Goal: Task Accomplishment & Management: Manage account settings

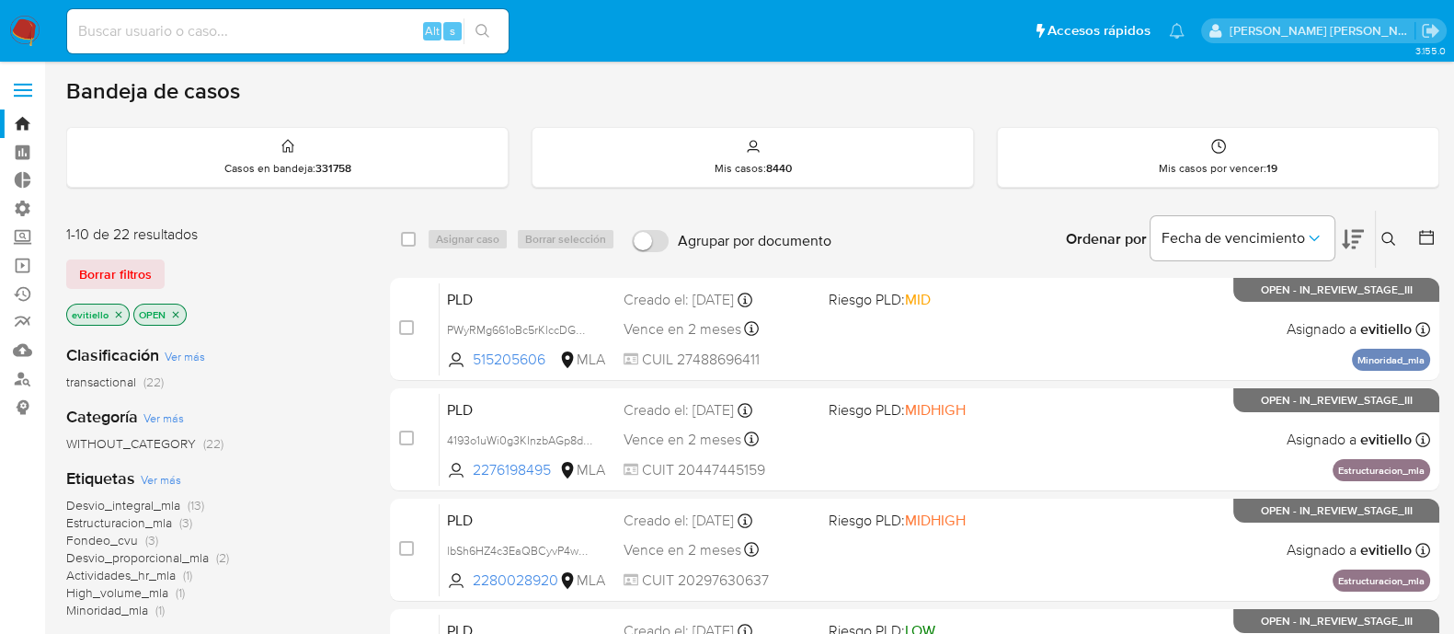
click at [307, 24] on input at bounding box center [288, 31] width 442 height 24
paste input "FoPViDAGCagn8Fng455QagRA"
type input "FoPViDAGCagn8Fng455QagRA"
click at [493, 28] on button "search-icon" at bounding box center [483, 31] width 38 height 26
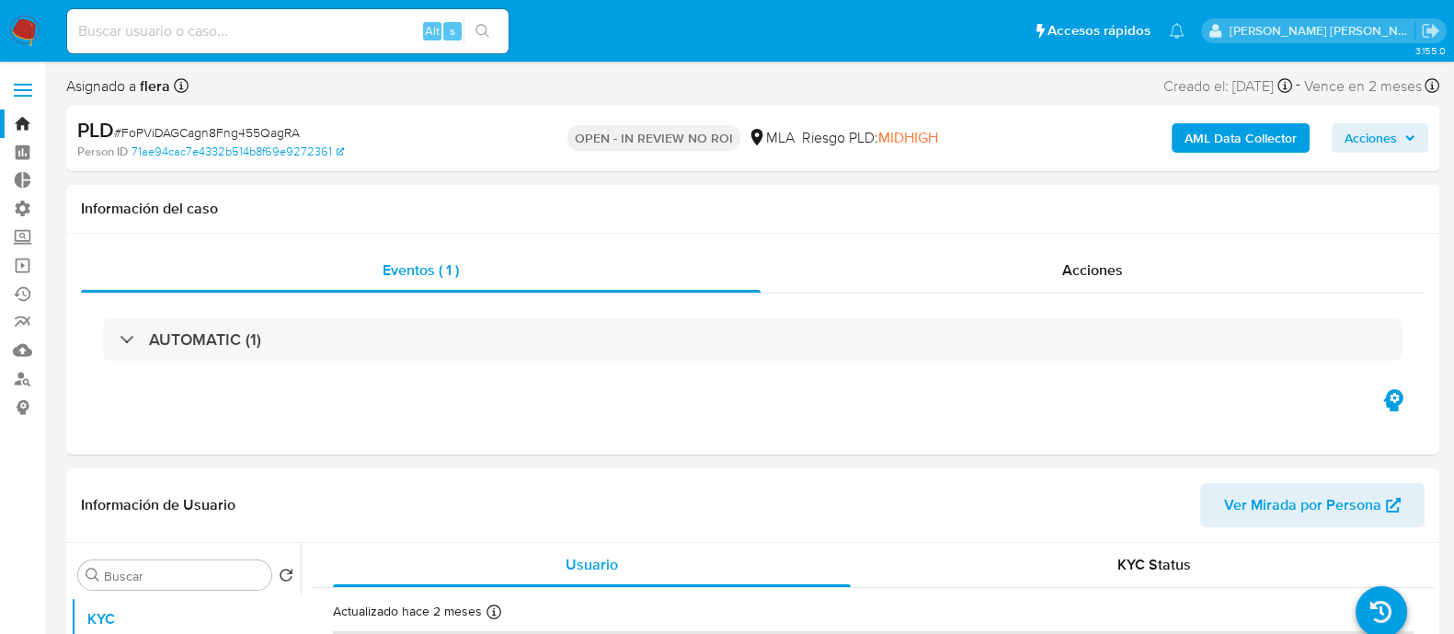
select select "10"
click at [212, 41] on input at bounding box center [288, 31] width 442 height 24
paste input "cWOFvxsghLvUZUyQ06cIEdH0"
type input "cWOFvxsghLvUZUyQ06cIEdH0"
click at [482, 39] on button "search-icon" at bounding box center [483, 31] width 38 height 26
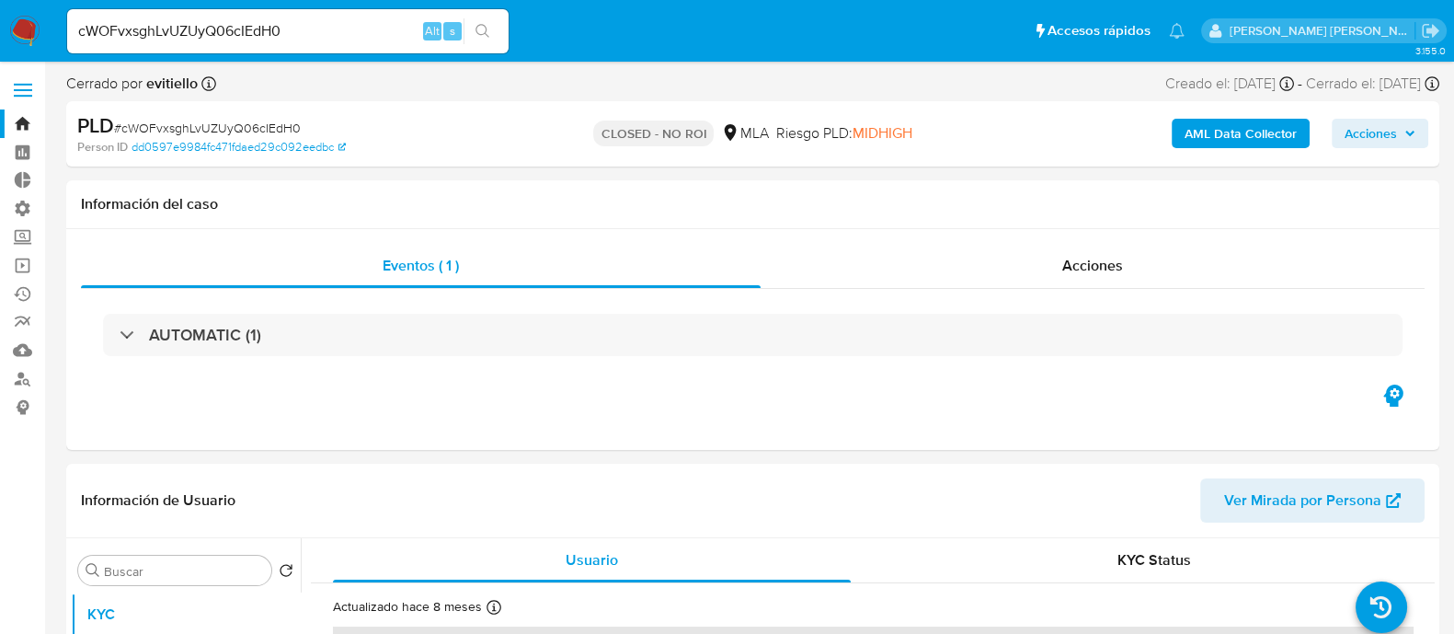
select select "10"
click at [235, 48] on div "cWOFvxsghLvUZUyQ06cIEdH0 Alt s" at bounding box center [288, 31] width 442 height 44
click at [271, 37] on input "cWOFvxsghLvUZUyQ06cIEdH0" at bounding box center [288, 31] width 442 height 24
paste input "w4P4wl5wZxUMYUVyf7q4X9LZ"
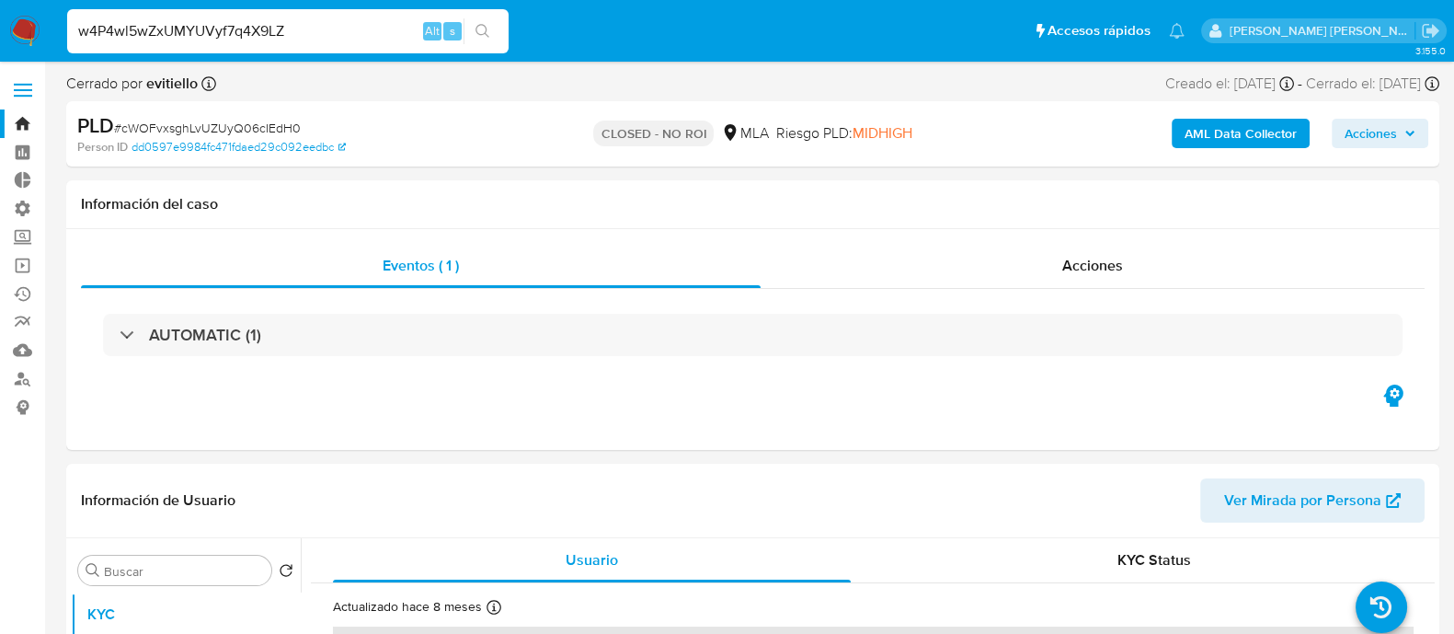
type input "w4P4wl5wZxUMYUVyf7q4X9LZ"
click at [496, 34] on button "search-icon" at bounding box center [483, 31] width 38 height 26
select select "10"
click at [273, 38] on input "w4P4wl5wZxUMYUVyf7q4X9LZ" at bounding box center [288, 31] width 442 height 24
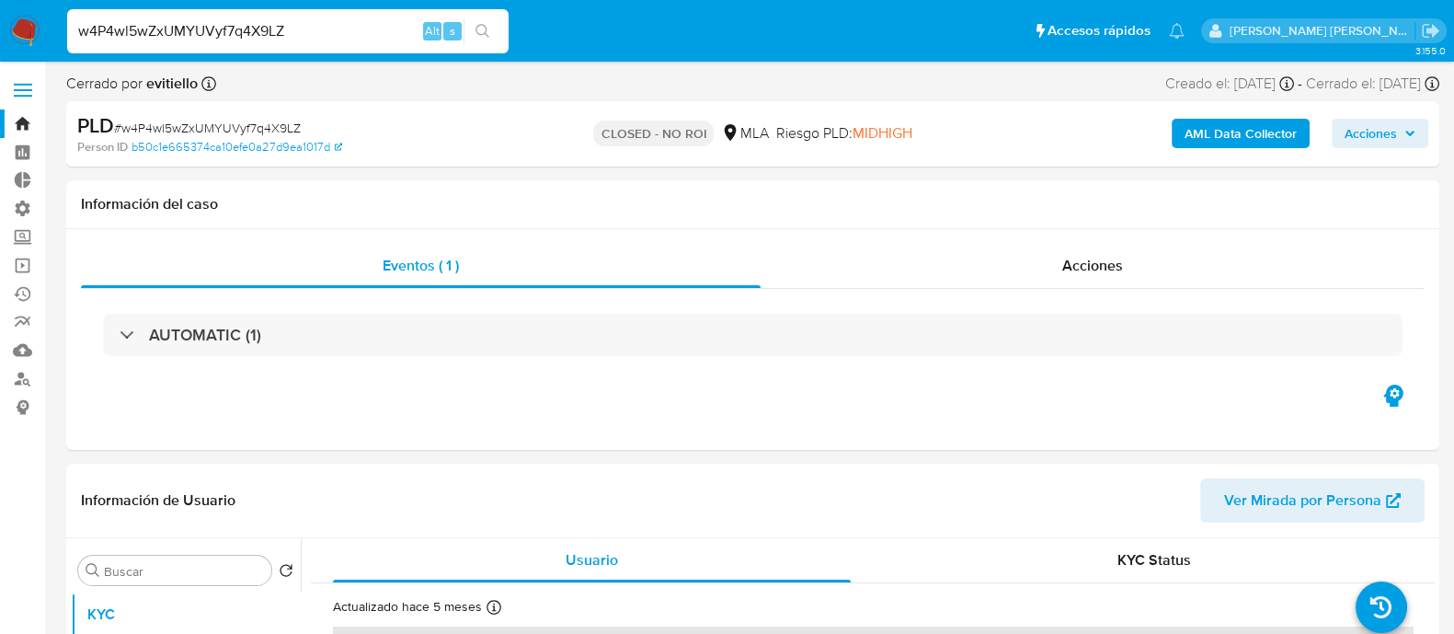
paste input "c1Qy7uXrRz0saljzBeBl3Eim"
type input "c1Qy7uXrRz0saljzBeBl3Eim"
click at [485, 25] on icon "search-icon" at bounding box center [483, 31] width 14 height 14
select select "10"
click at [187, 31] on input "c1Qy7uXrRz0saljzBeBl3Eim" at bounding box center [288, 31] width 442 height 24
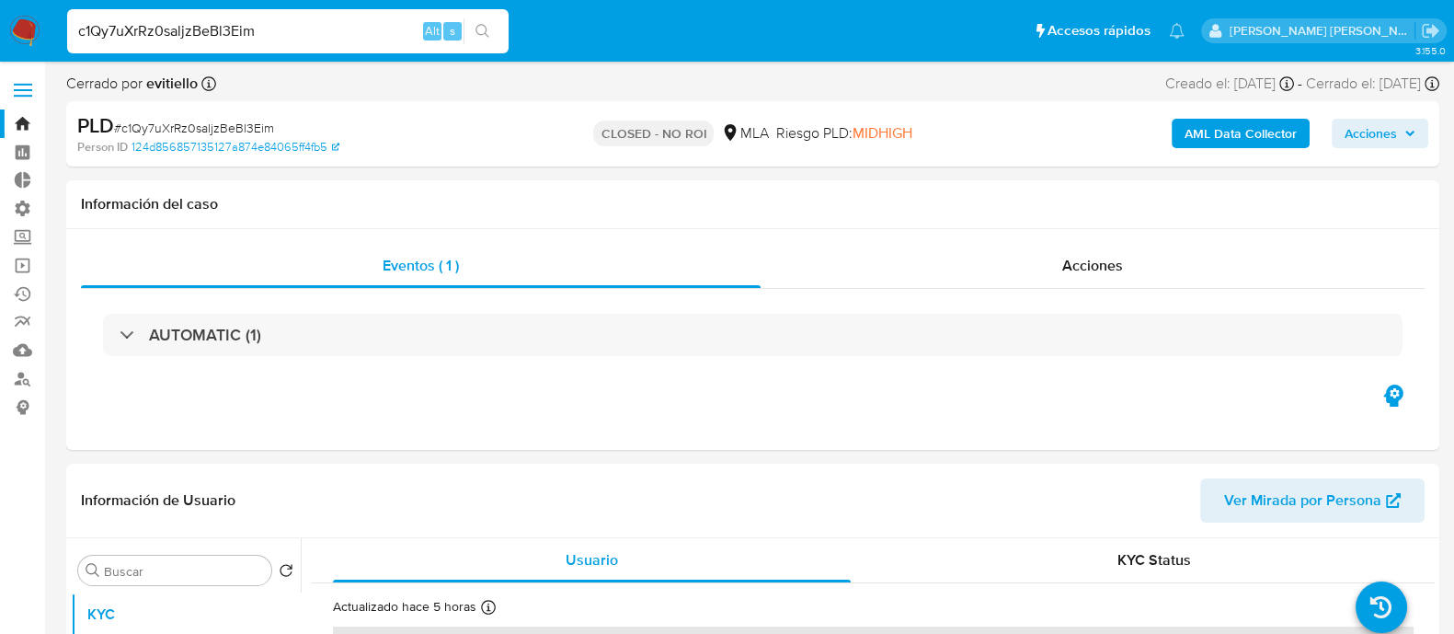
click at [187, 31] on input "c1Qy7uXrRz0saljzBeBl3Eim" at bounding box center [288, 31] width 442 height 24
paste input "FTUkArCLKVkAGenNdmG6sbg"
type input "FTUkArCLKVkAGenNdmG6sbgm"
click at [492, 32] on button "search-icon" at bounding box center [483, 31] width 38 height 26
select select "10"
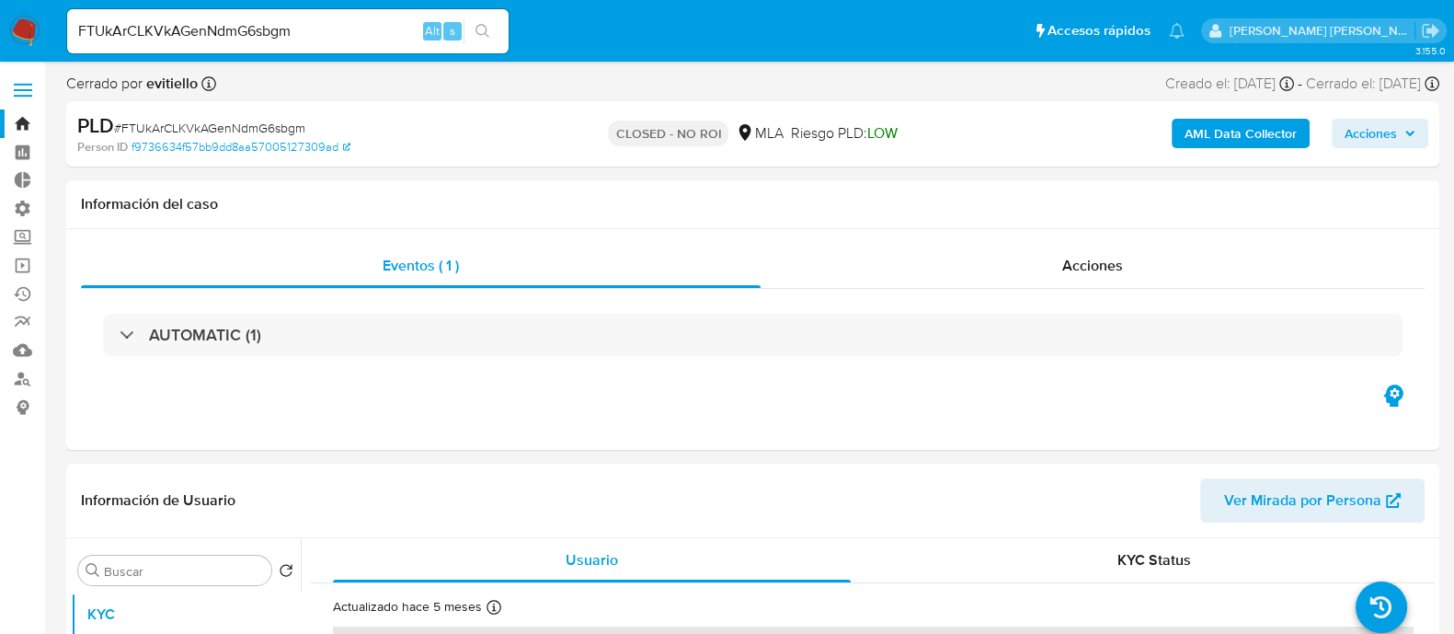
click at [228, 31] on input "FTUkArCLKVkAGenNdmG6sbgm" at bounding box center [288, 31] width 442 height 24
paste input "CMeU1KcqHxNq1PeMwezIGVlA"
type input "CMeU1KcqHxNq1PeMwezIGVlA"
click at [495, 36] on button "search-icon" at bounding box center [483, 31] width 38 height 26
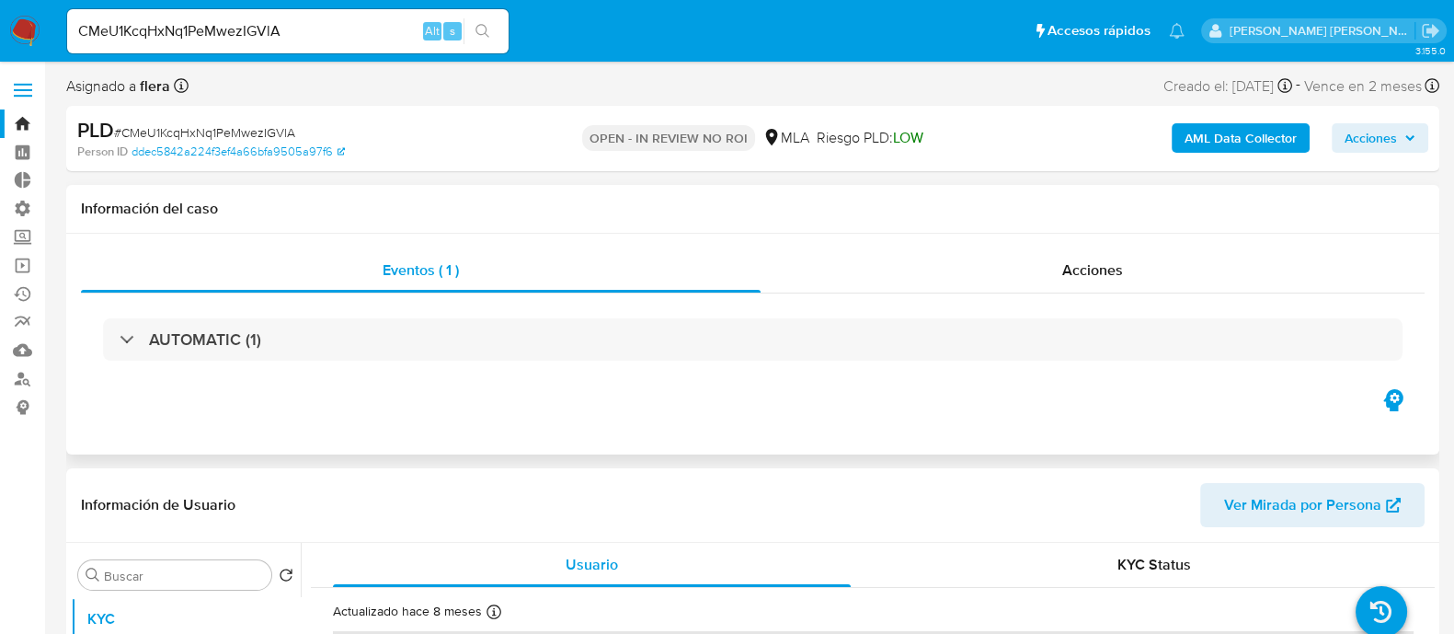
select select "10"
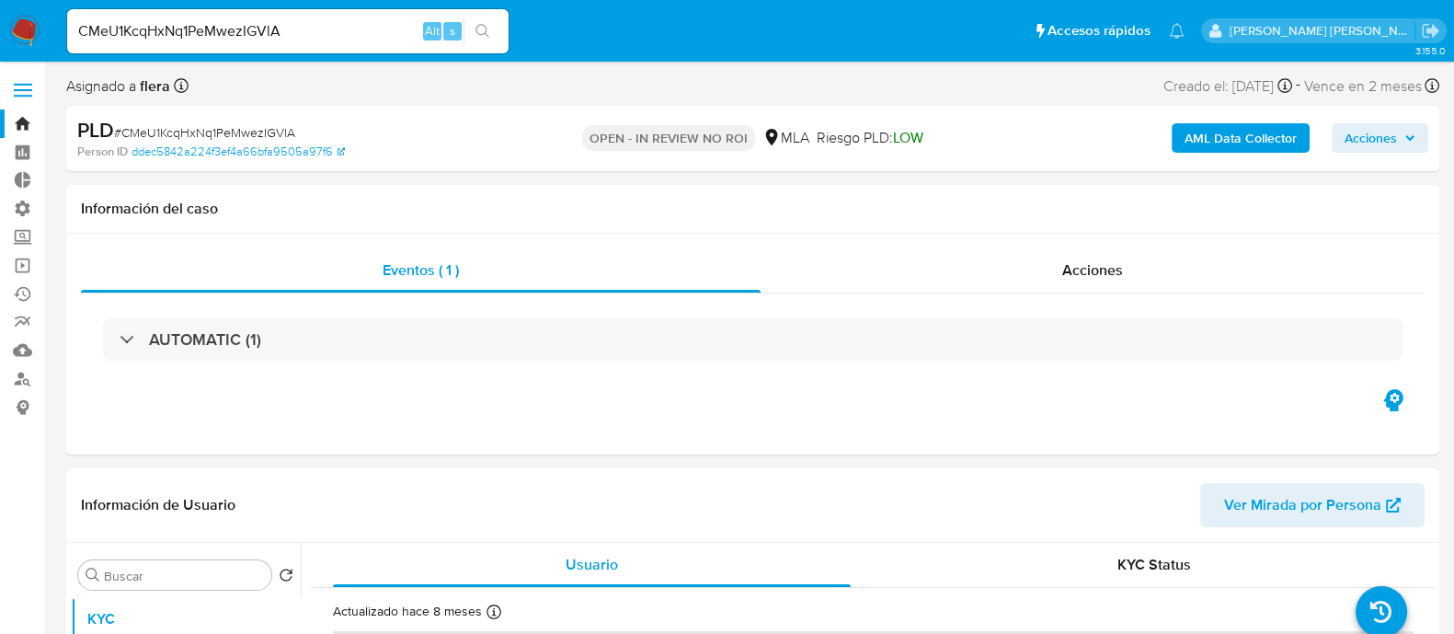
click at [276, 47] on div "CMeU1KcqHxNq1PeMwezIGVlA Alt s" at bounding box center [288, 31] width 442 height 44
click at [292, 30] on input "CMeU1KcqHxNq1PeMwezIGVlA" at bounding box center [288, 31] width 442 height 24
paste input "Uy5fpJfzn1urpUwI2Fh1EmCK"
type input "Uy5fpJfzn1urpUwI2Fh1EmCK"
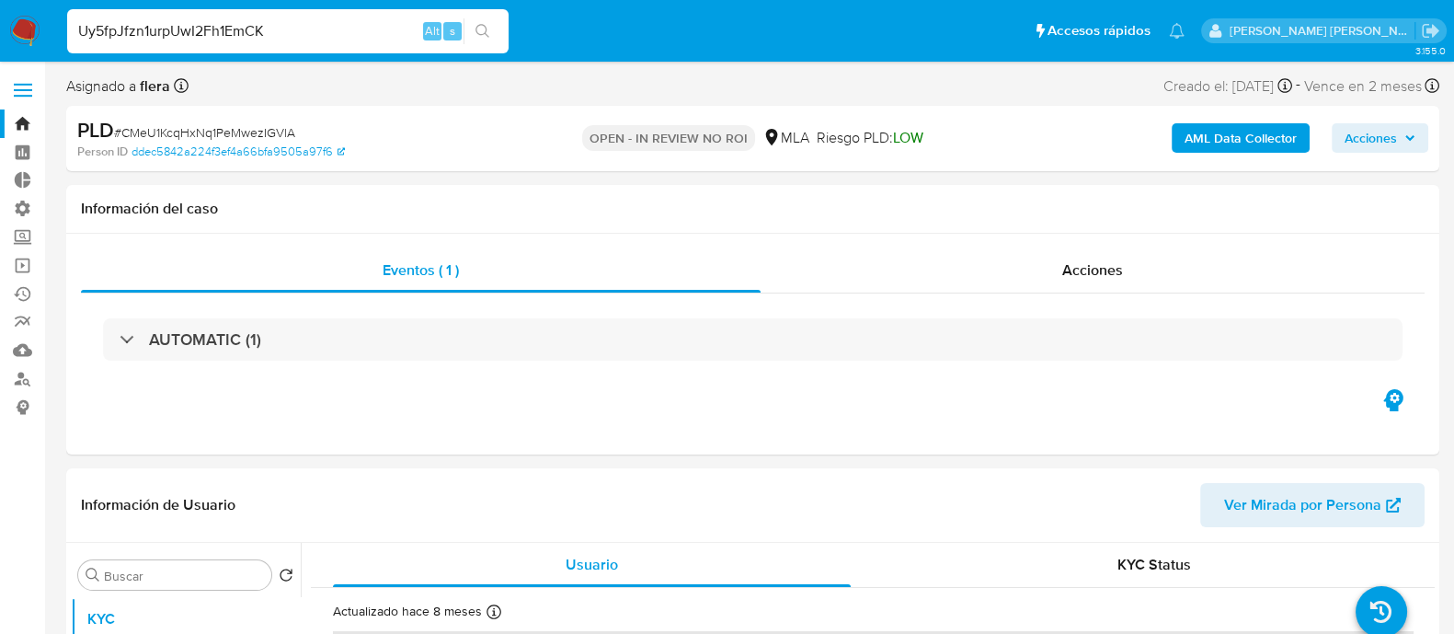
click at [488, 43] on button "search-icon" at bounding box center [483, 31] width 38 height 26
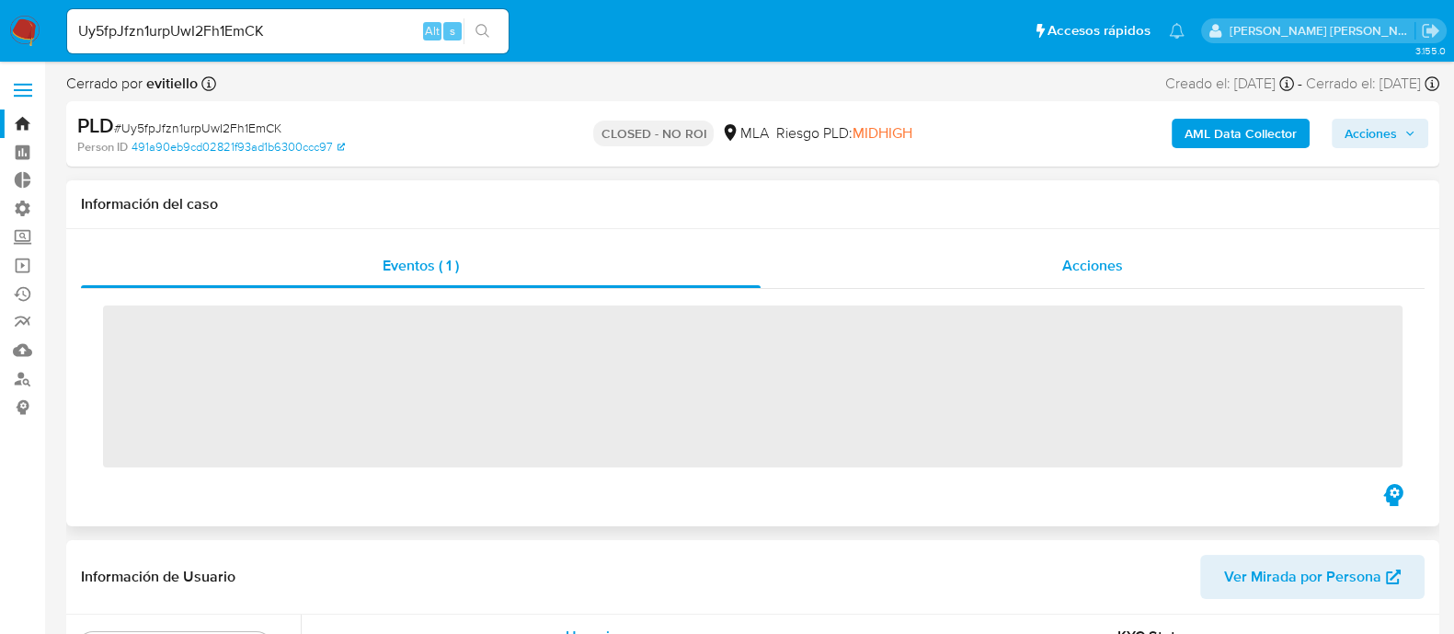
click at [1058, 261] on div "Acciones" at bounding box center [1093, 266] width 664 height 44
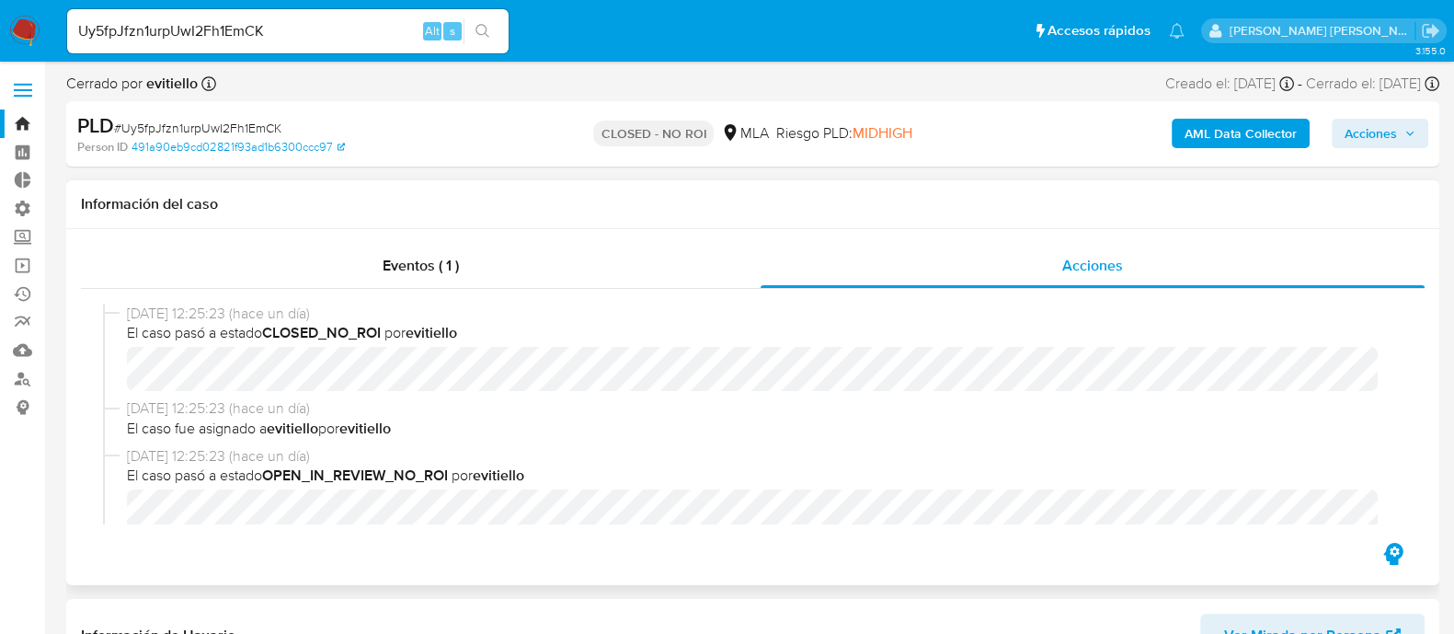
select select "10"
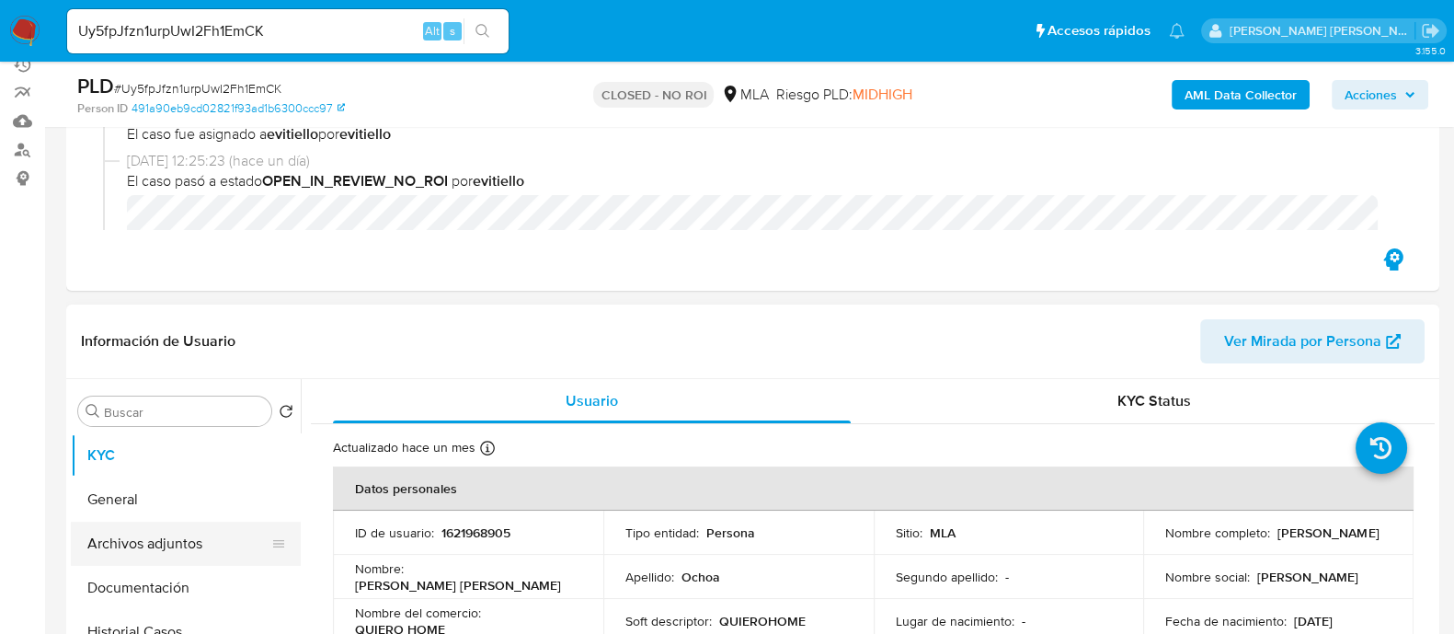
click at [184, 541] on button "Archivos adjuntos" at bounding box center [178, 544] width 215 height 44
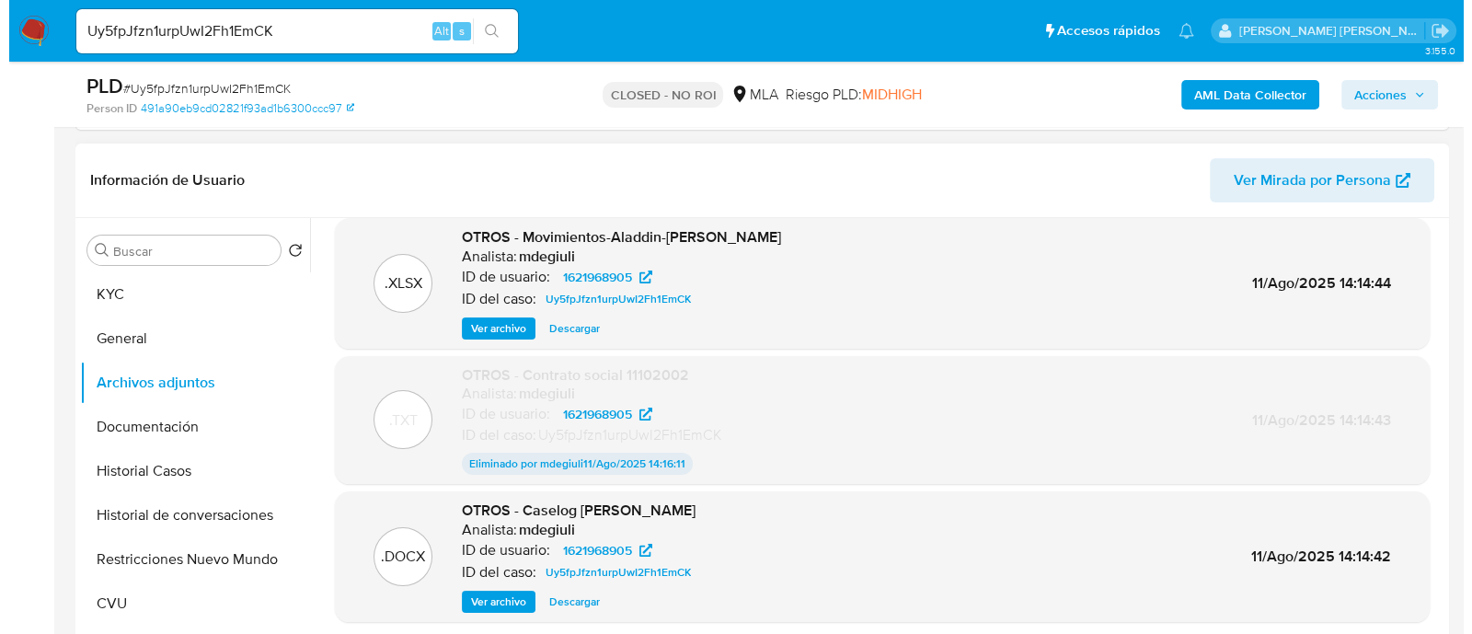
scroll to position [459, 0]
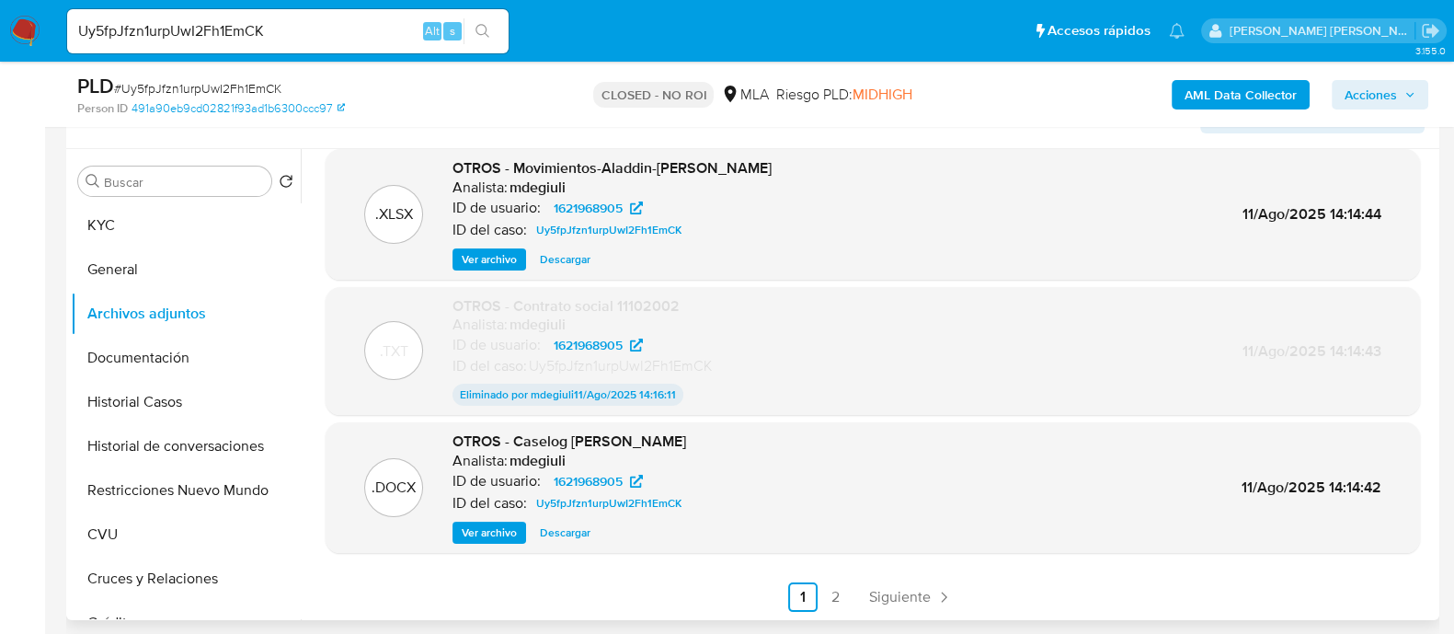
click at [479, 530] on span "Ver archivo" at bounding box center [489, 532] width 55 height 18
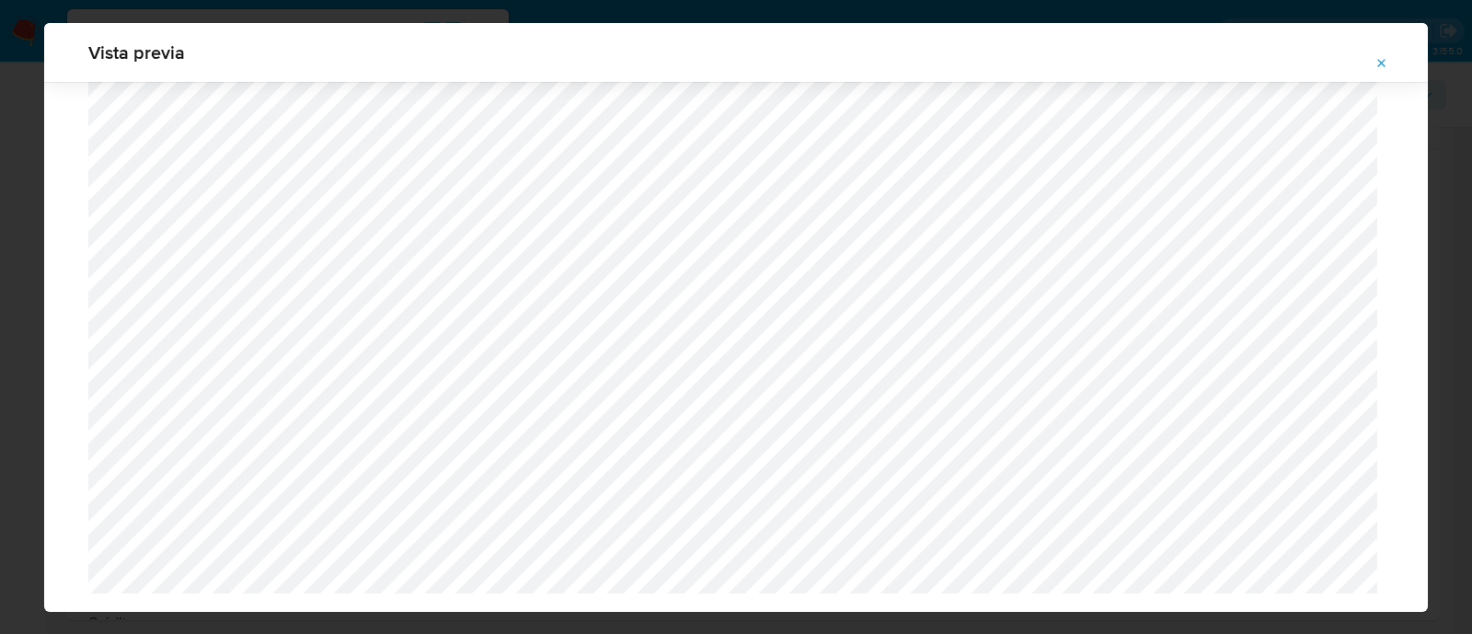
scroll to position [3276, 0]
click at [1377, 61] on icon "Attachment preview" at bounding box center [1381, 63] width 15 height 15
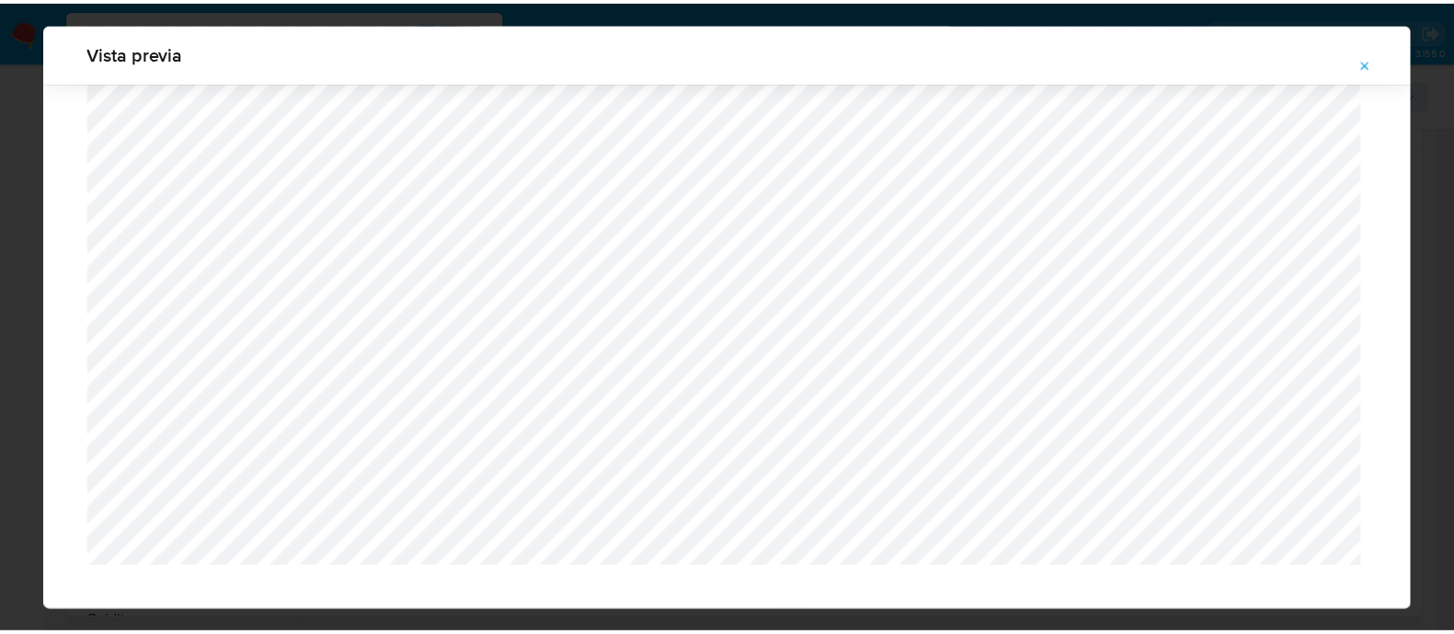
scroll to position [59, 0]
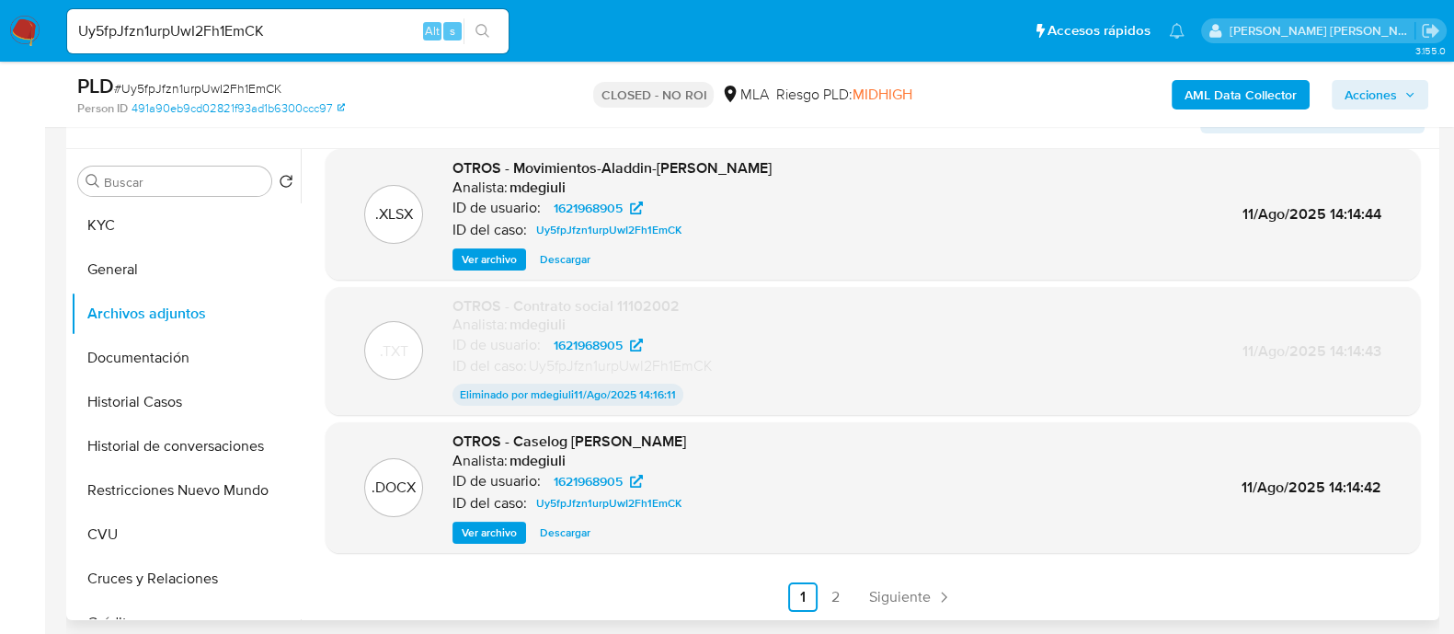
drag, startPoint x: 331, startPoint y: 12, endPoint x: 331, endPoint y: 26, distance: 13.8
click at [331, 12] on div "Uy5fpJfzn1urpUwI2Fh1EmCK Alt s" at bounding box center [288, 31] width 442 height 44
click at [327, 31] on input "Uy5fpJfzn1urpUwI2Fh1EmCK" at bounding box center [288, 31] width 442 height 24
paste input "FoPViDAGCagn8Fng455QagRA"
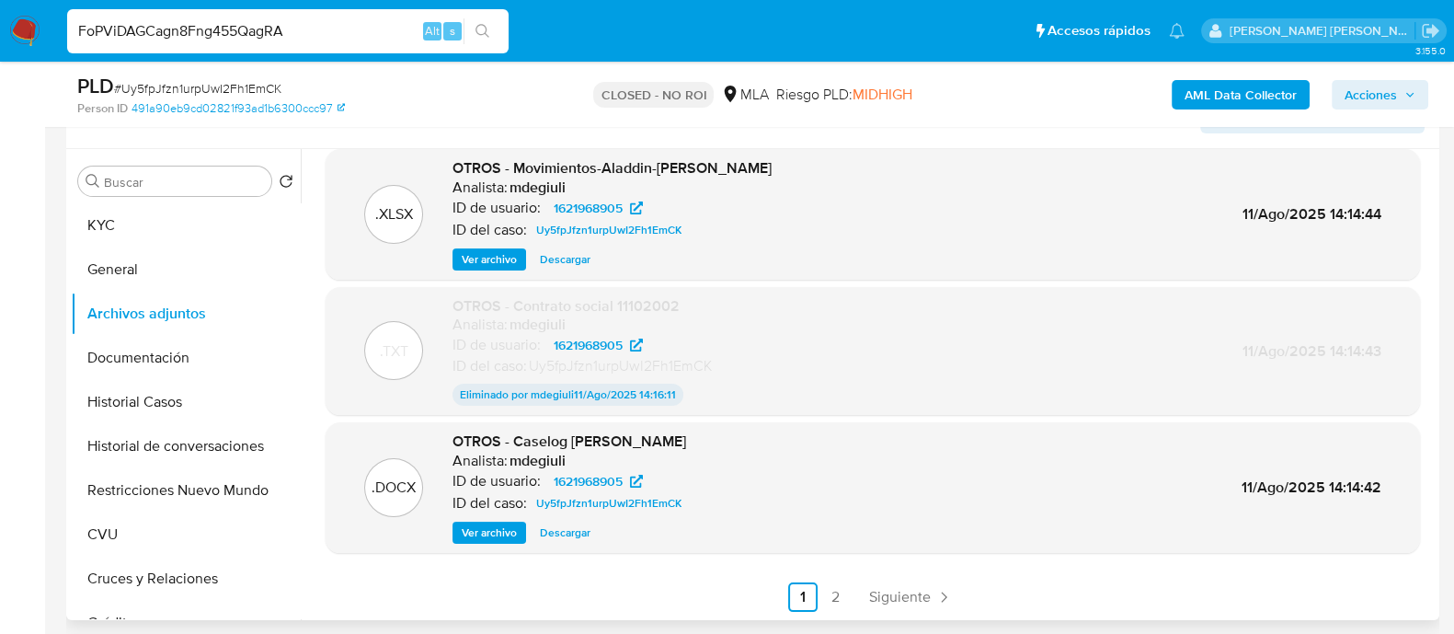
type input "FoPViDAGCagn8Fng455QagRA"
click at [482, 31] on icon "search-icon" at bounding box center [483, 31] width 15 height 15
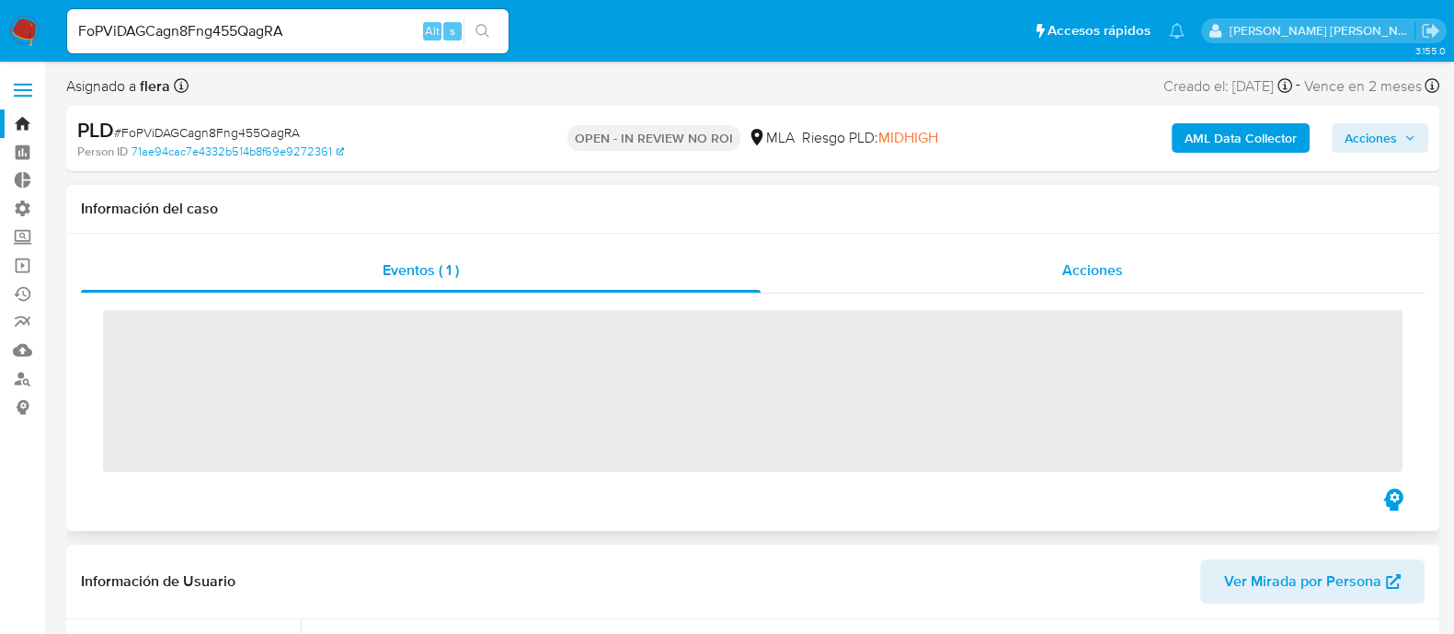
click at [1158, 280] on div "Acciones" at bounding box center [1093, 270] width 664 height 44
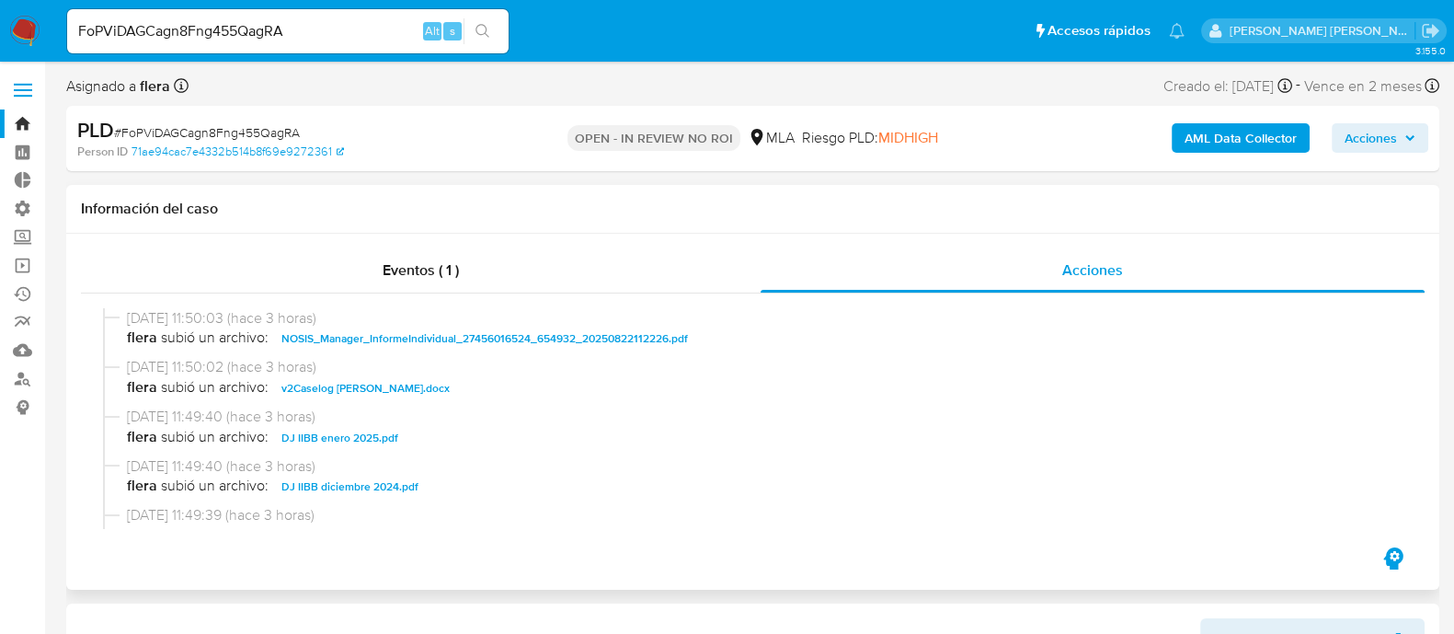
select select "10"
click at [340, 31] on input "FoPViDAGCagn8Fng455QagRA" at bounding box center [288, 31] width 442 height 24
paste input "CMeU1KcqHxNq1PeMwezIGVl"
type input "CMeU1KcqHxNq1PeMwezIGVlA"
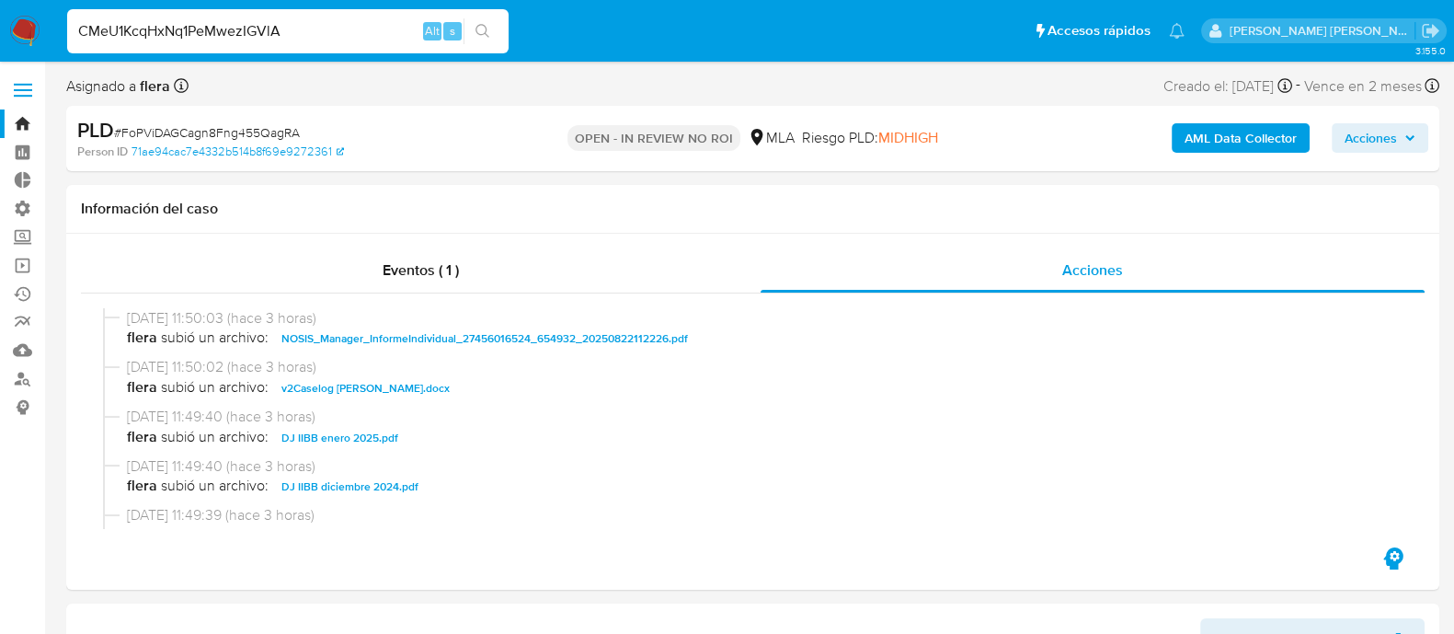
click at [477, 35] on icon "search-icon" at bounding box center [483, 31] width 15 height 15
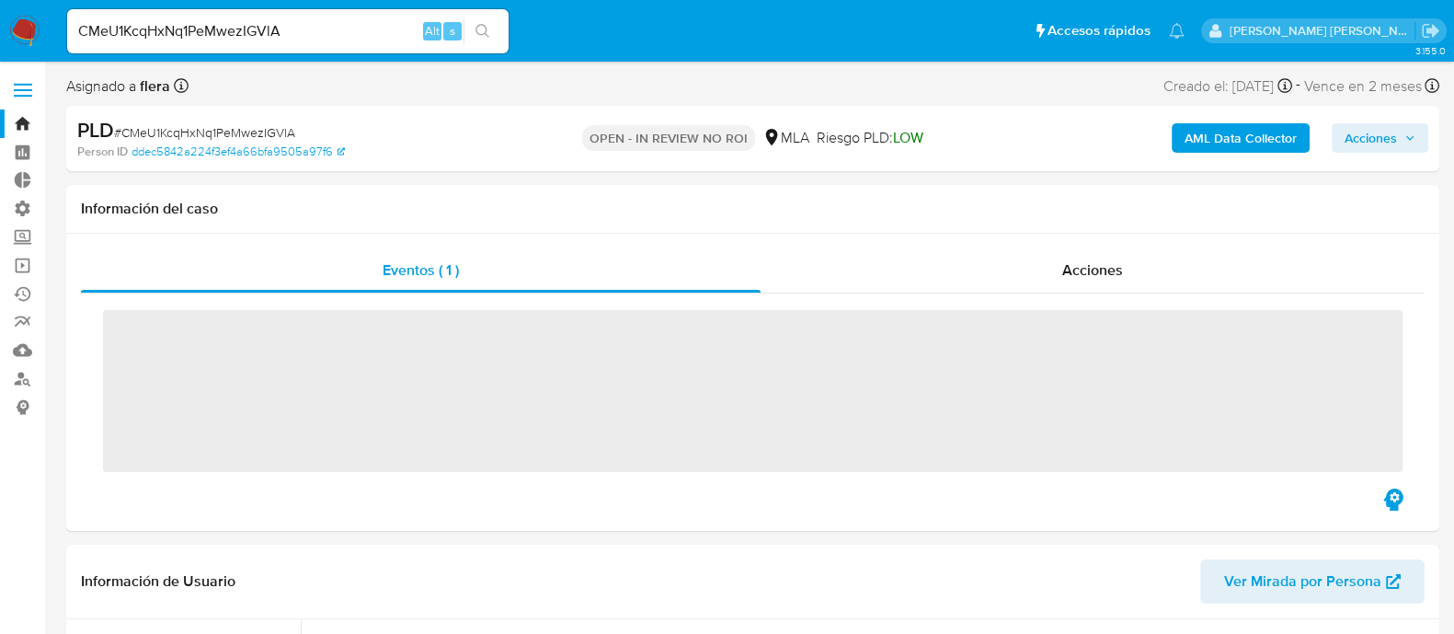
click at [1073, 274] on span "Acciones" at bounding box center [1092, 269] width 61 height 21
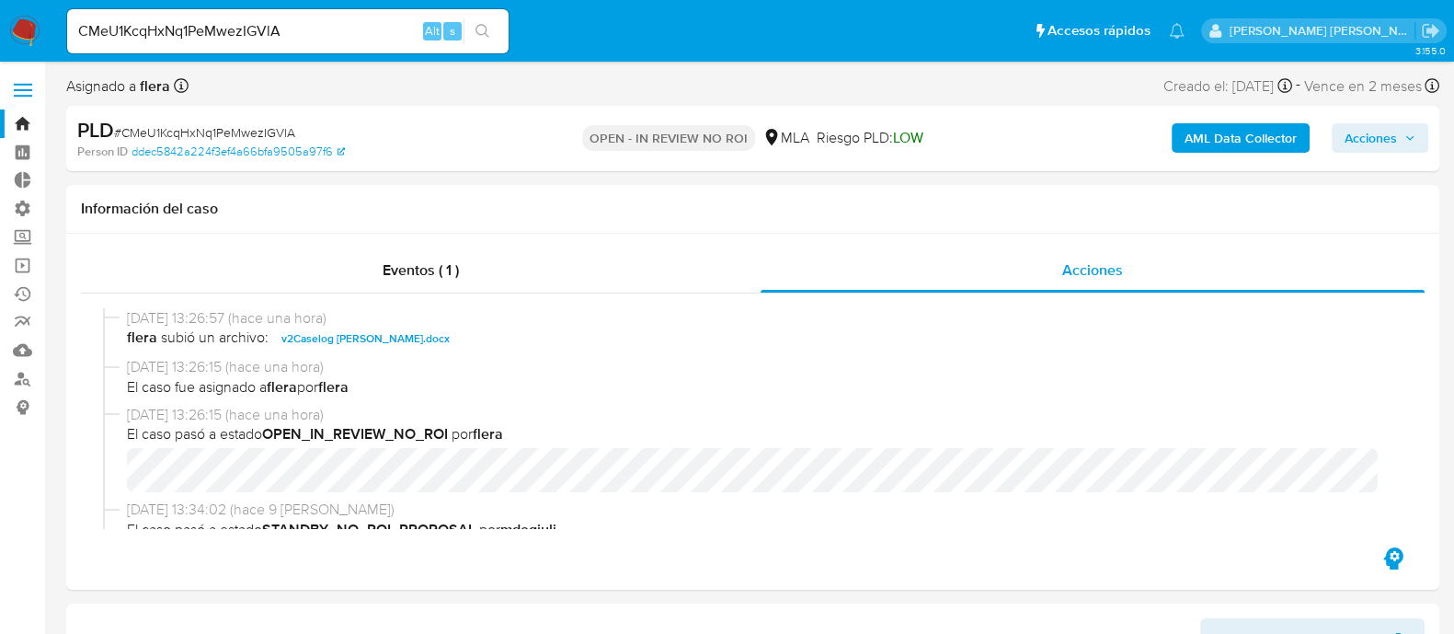
select select "10"
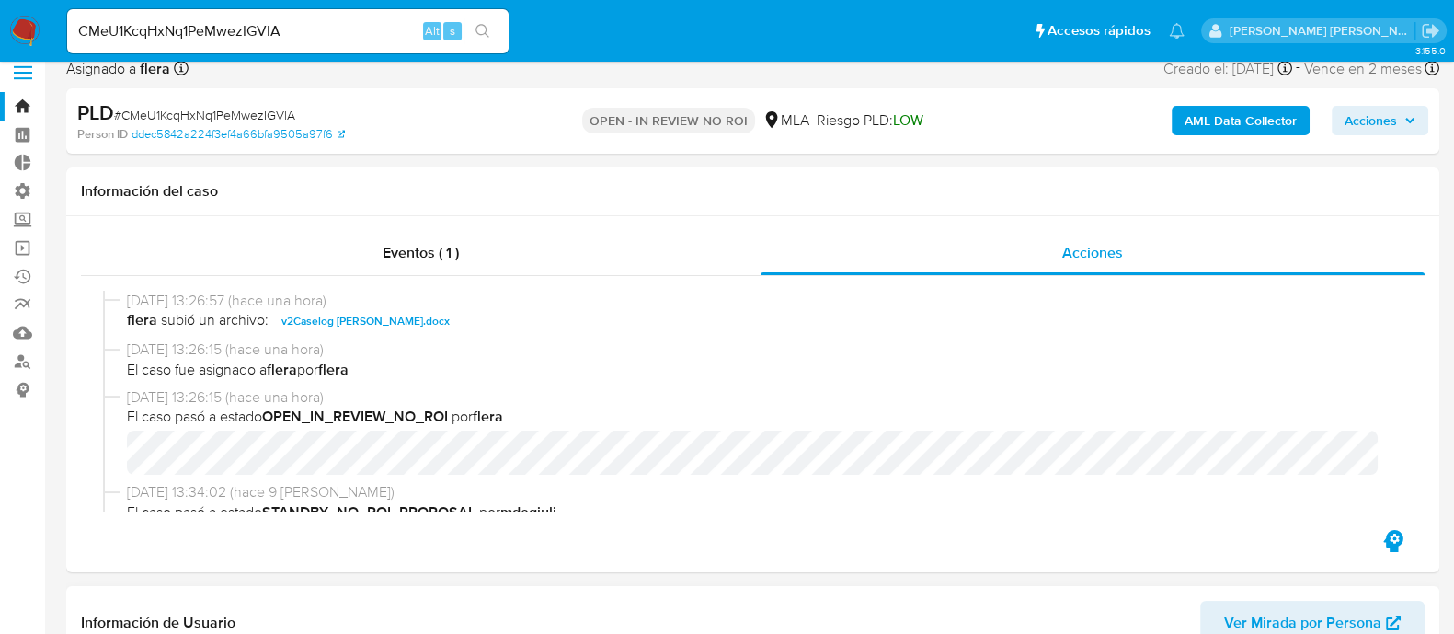
scroll to position [345, 0]
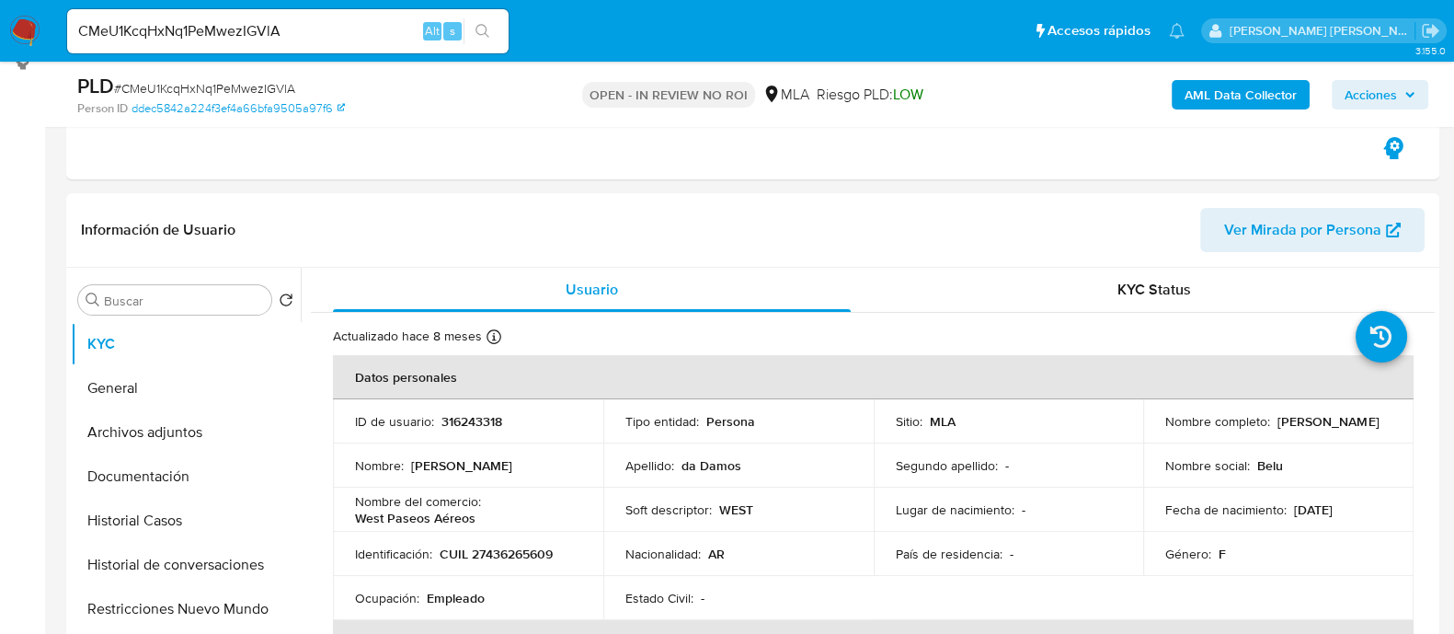
click at [308, 52] on div "CMeU1KcqHxNq1PeMwezIGVlA Alt s" at bounding box center [288, 31] width 442 height 44
click at [320, 34] on input "CMeU1KcqHxNq1PeMwezIGVlA" at bounding box center [288, 31] width 442 height 24
paste input "pHU46bV7a1kzDTHbFlw8sLIJ"
type input "pHU46bV7a1kzDTHbFlw8sLIJ"
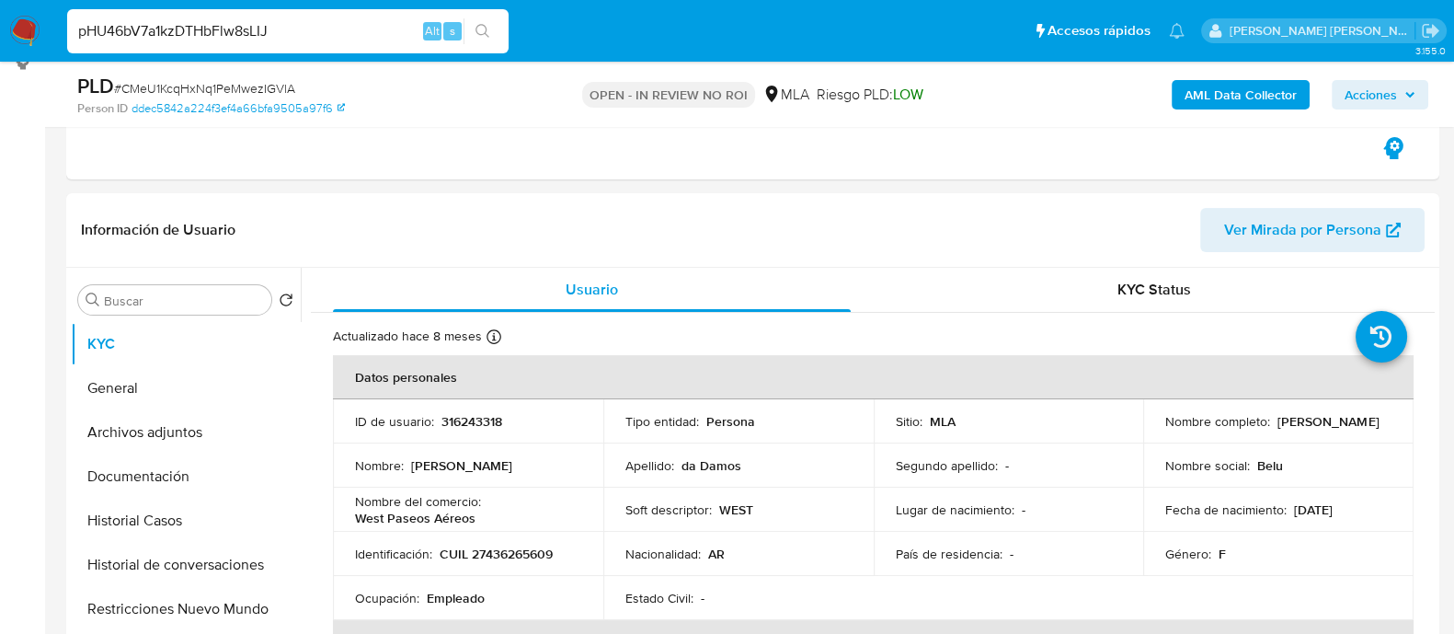
click at [498, 28] on button "search-icon" at bounding box center [483, 31] width 38 height 26
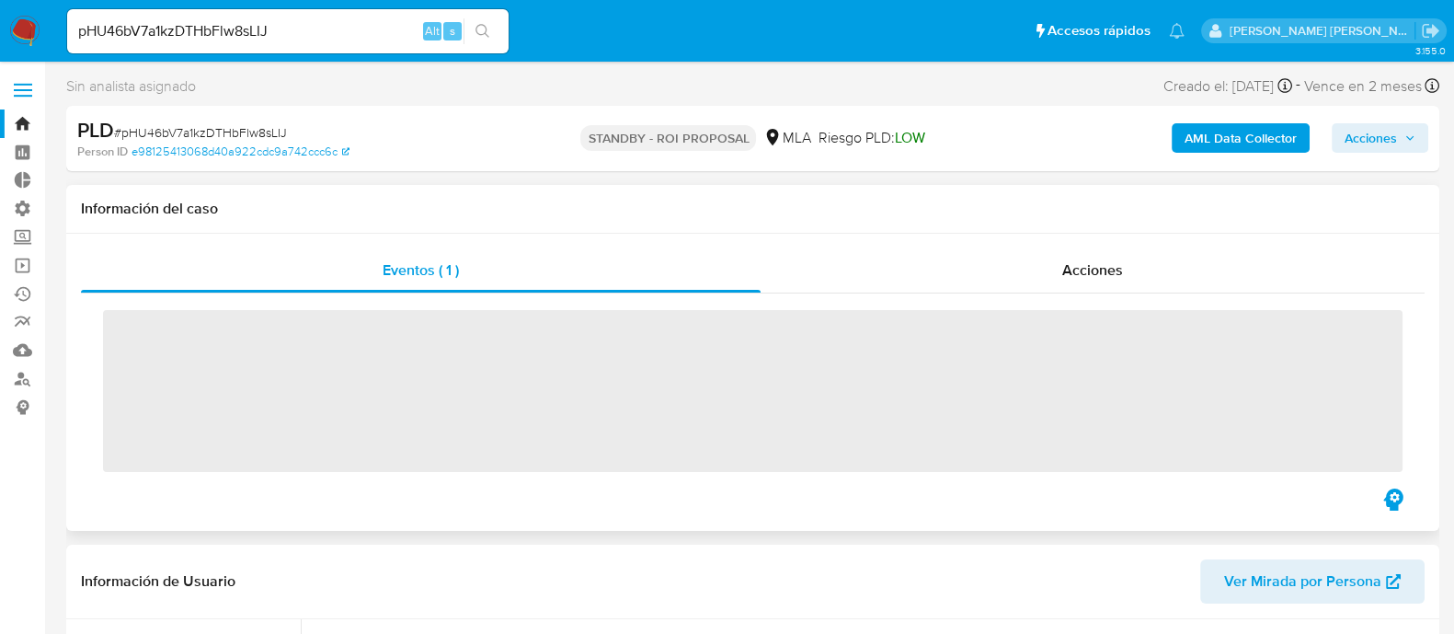
click at [1123, 244] on div "Eventos ( 1 ) Acciones ‌" at bounding box center [752, 382] width 1373 height 297
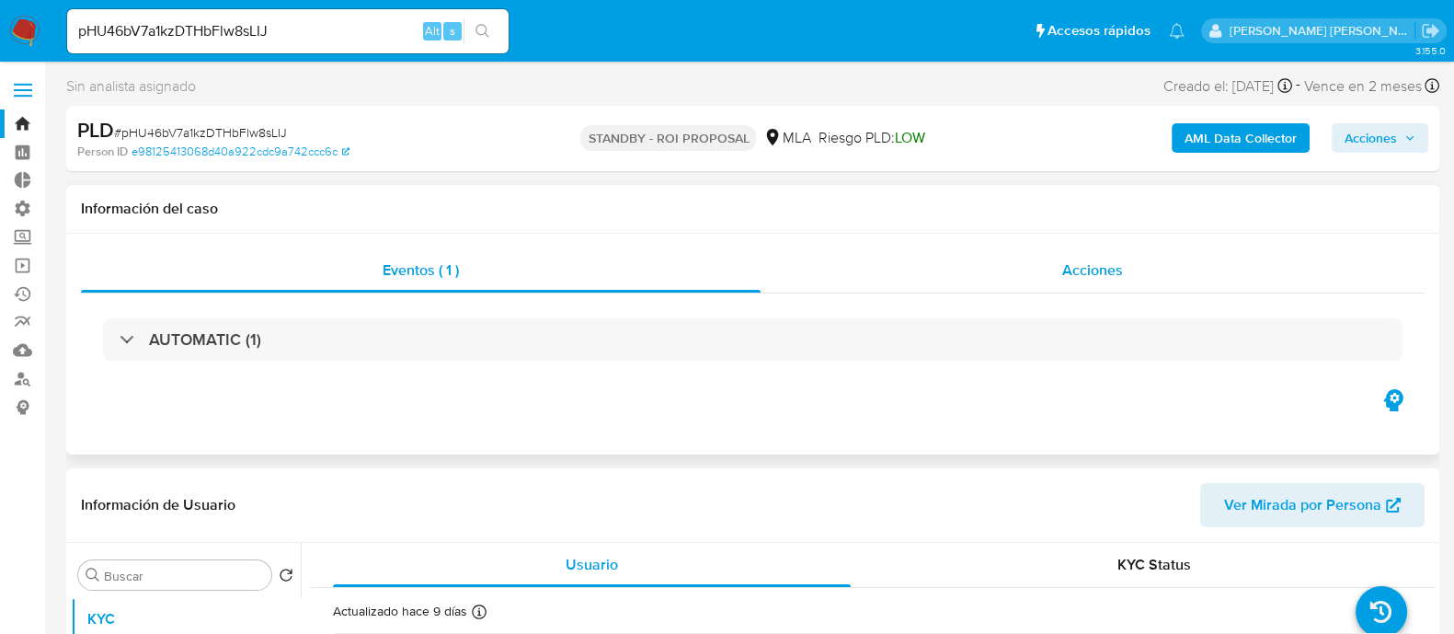
click at [1084, 265] on span "Acciones" at bounding box center [1092, 269] width 61 height 21
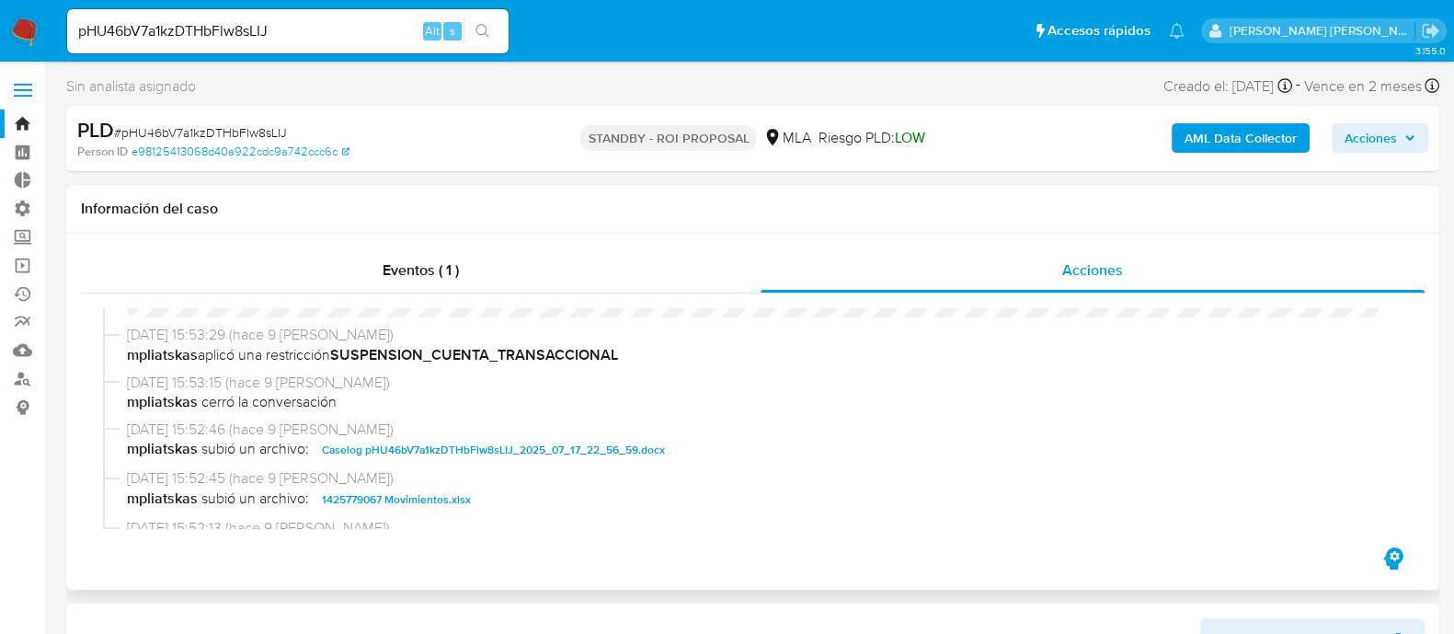
select select "10"
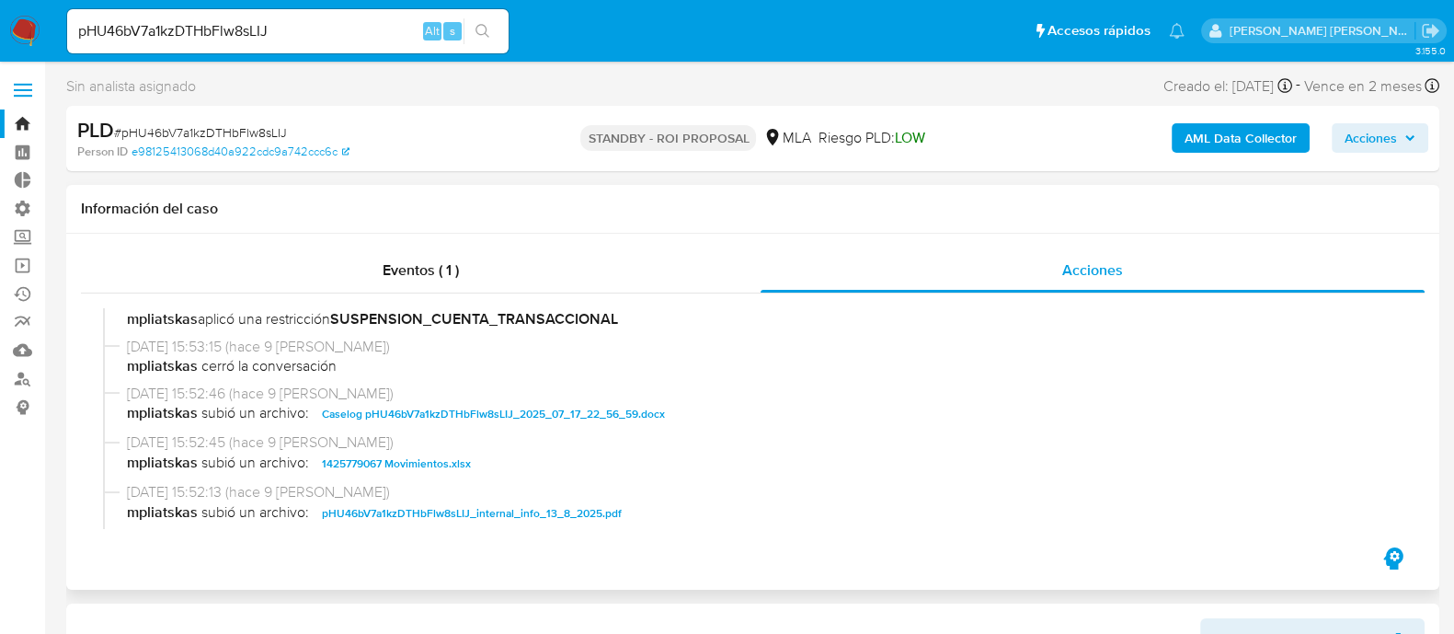
click at [603, 412] on span "Caselog pHU46bV7a1kzDTHbFlw8sLIJ_2025_07_17_22_56_59.docx" at bounding box center [493, 414] width 343 height 22
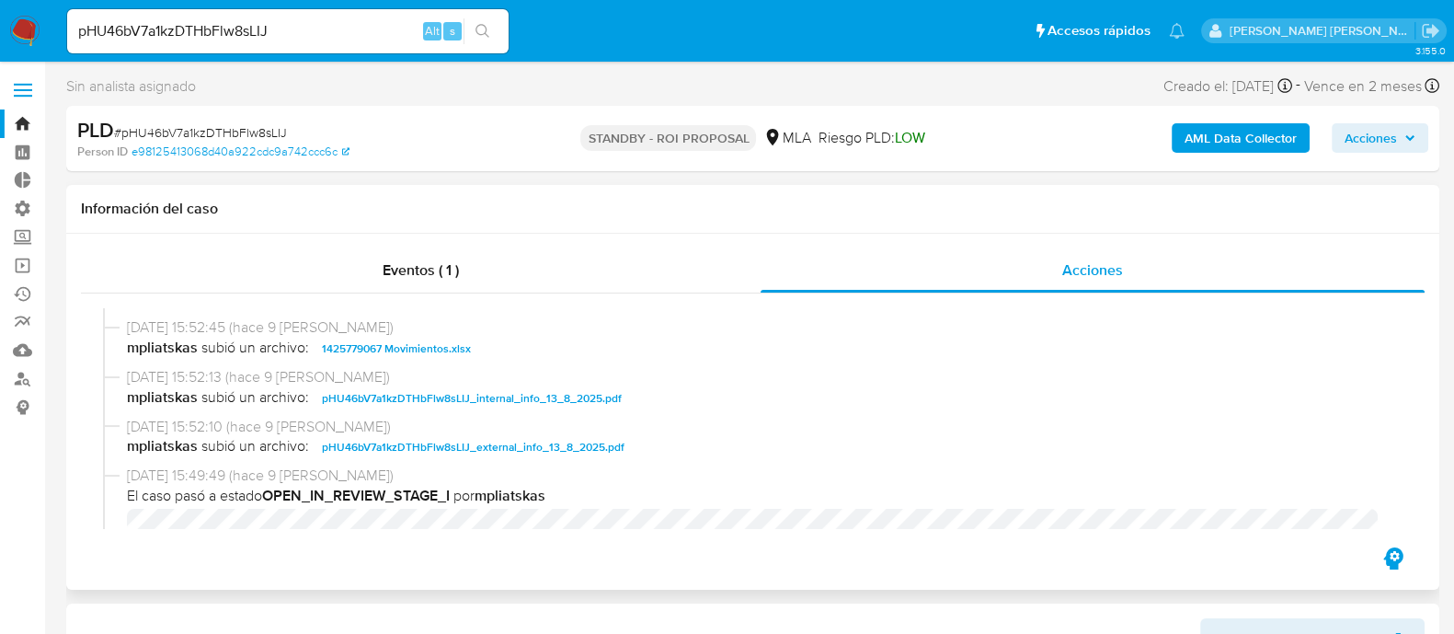
click at [429, 346] on span "1425779067 Movimientos.xlsx" at bounding box center [396, 349] width 149 height 22
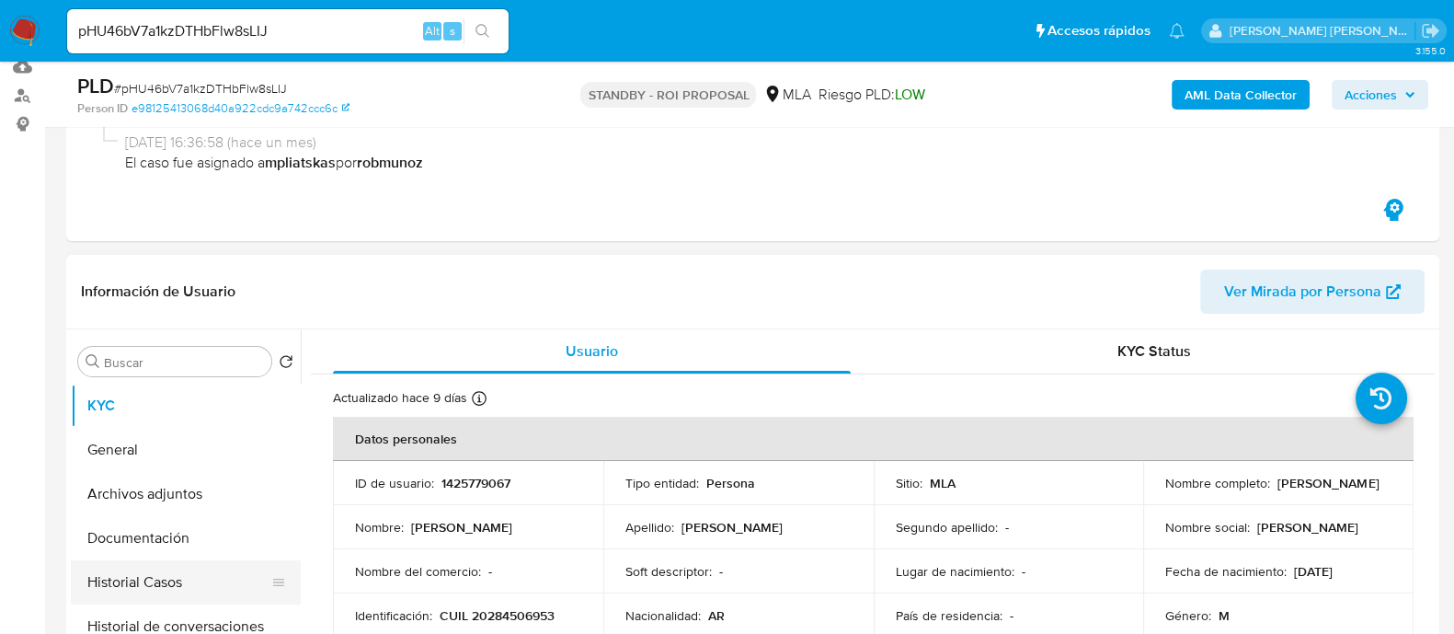
scroll to position [459, 0]
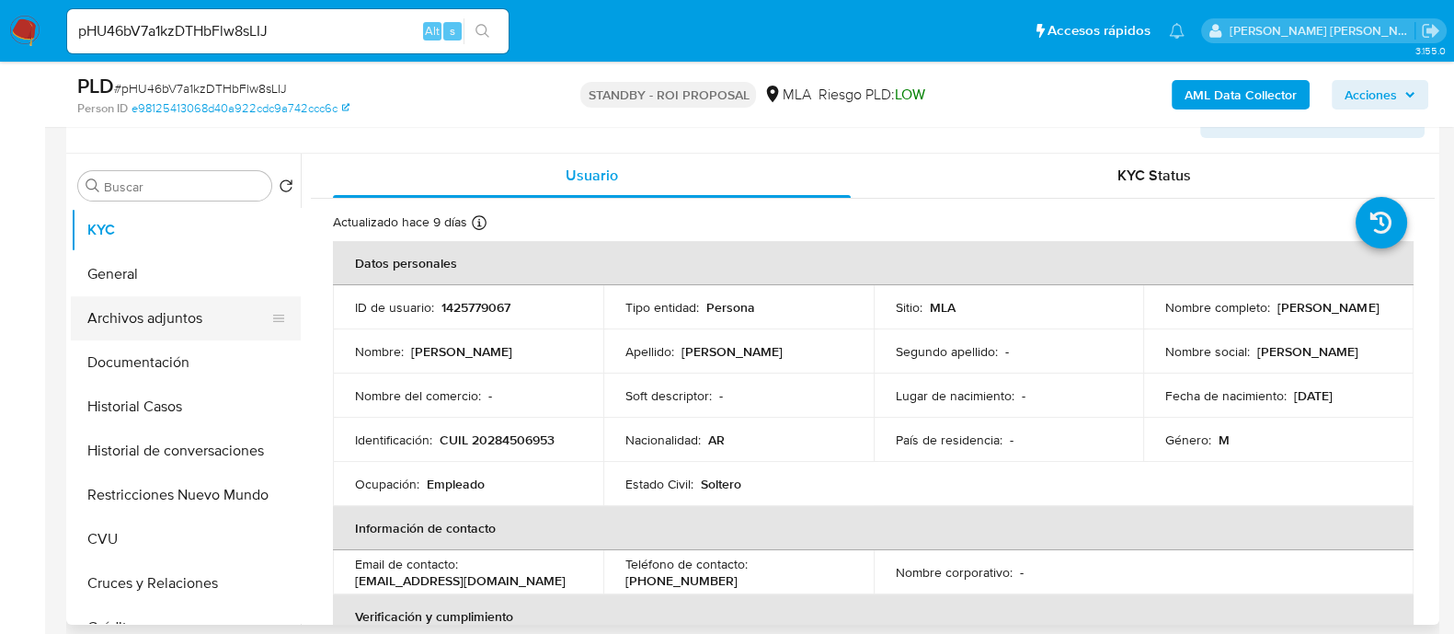
click at [196, 321] on button "Archivos adjuntos" at bounding box center [178, 318] width 215 height 44
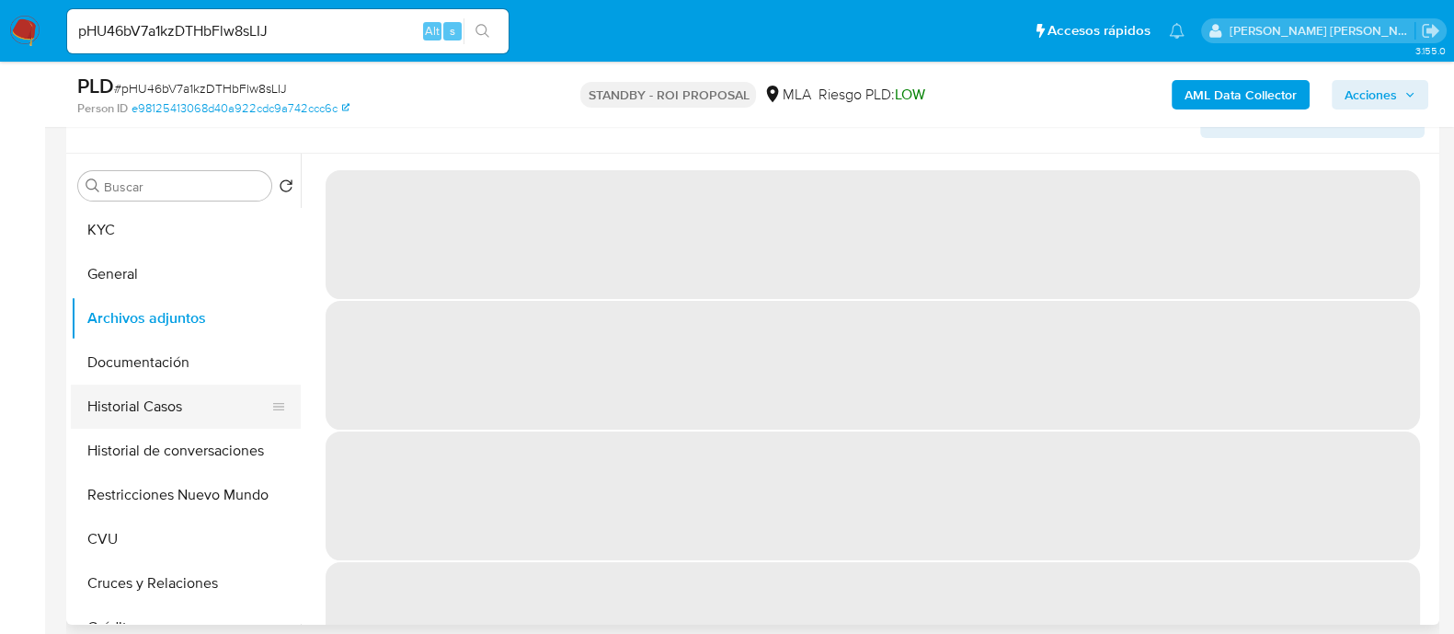
click at [198, 419] on button "Historial Casos" at bounding box center [178, 406] width 215 height 44
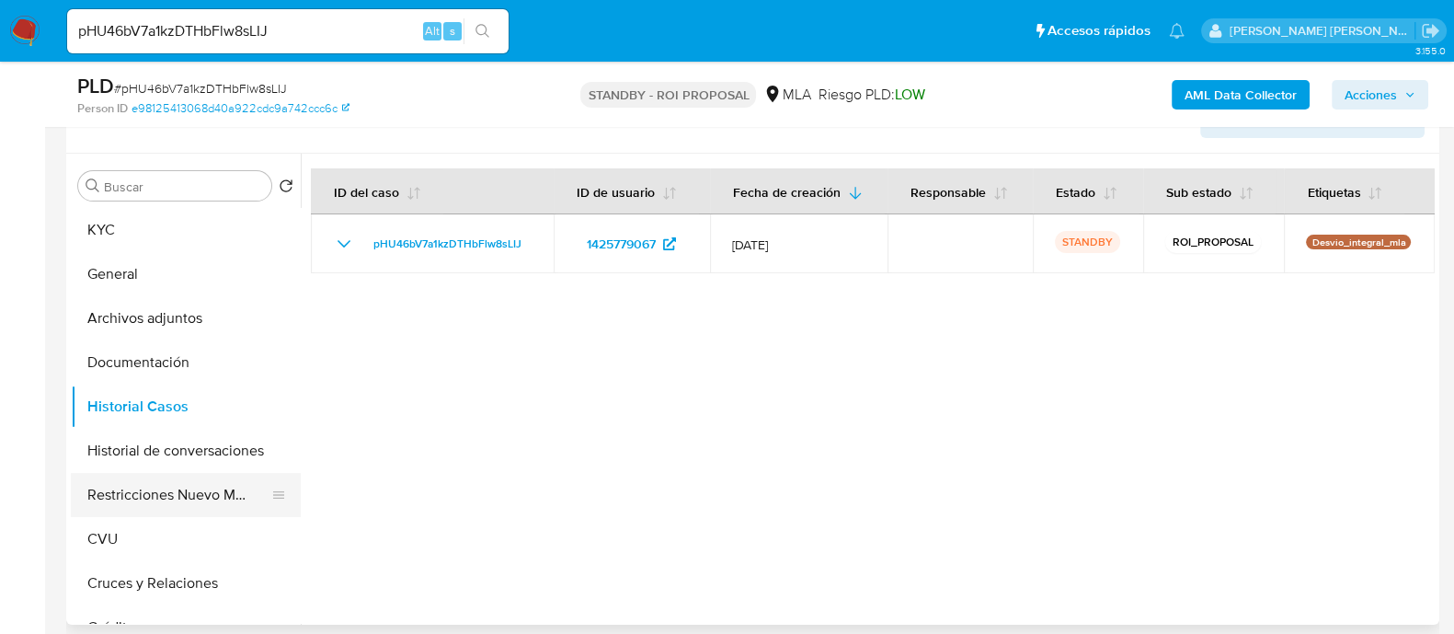
click at [208, 505] on button "Restricciones Nuevo Mundo" at bounding box center [178, 495] width 215 height 44
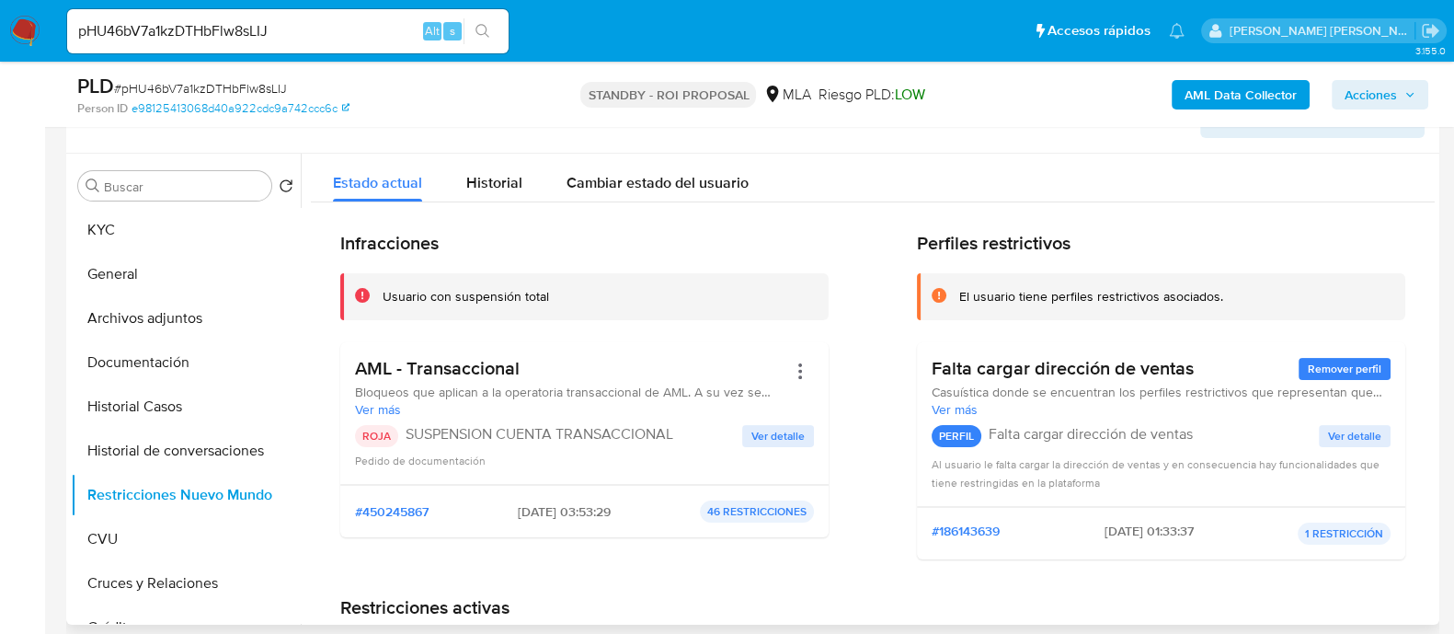
click at [768, 439] on span "Ver detalle" at bounding box center [778, 436] width 53 height 18
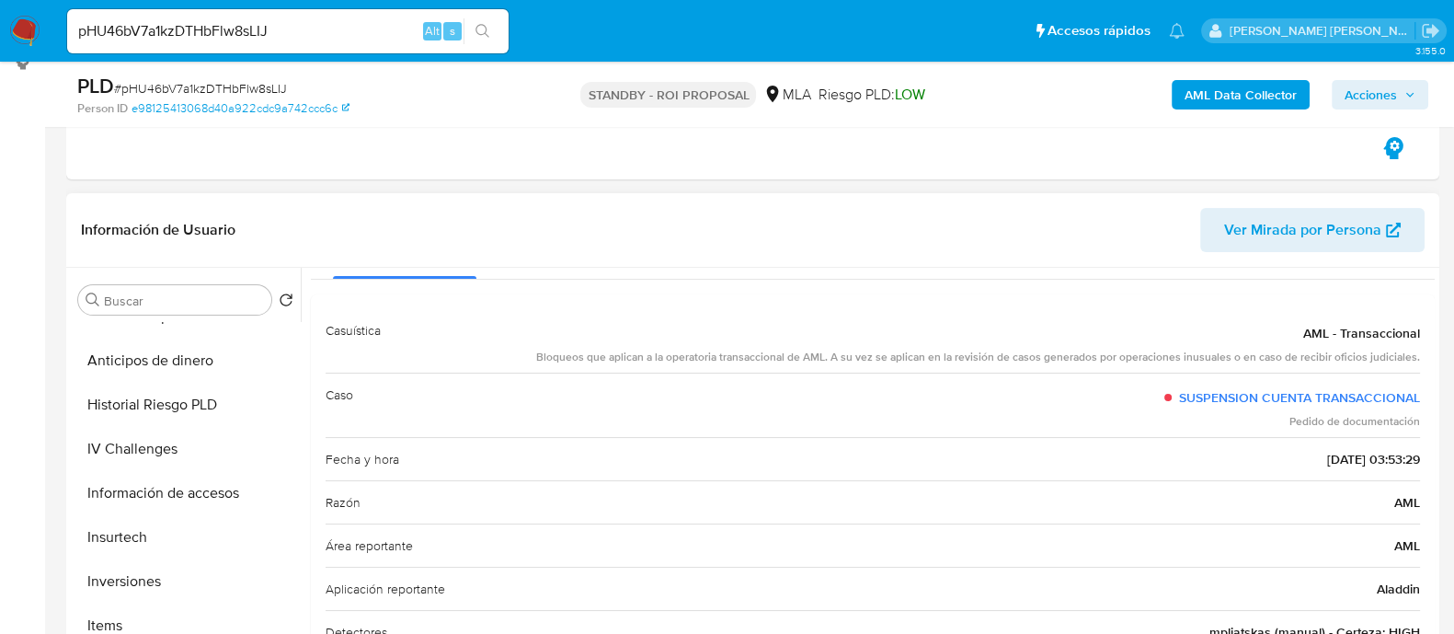
scroll to position [0, 0]
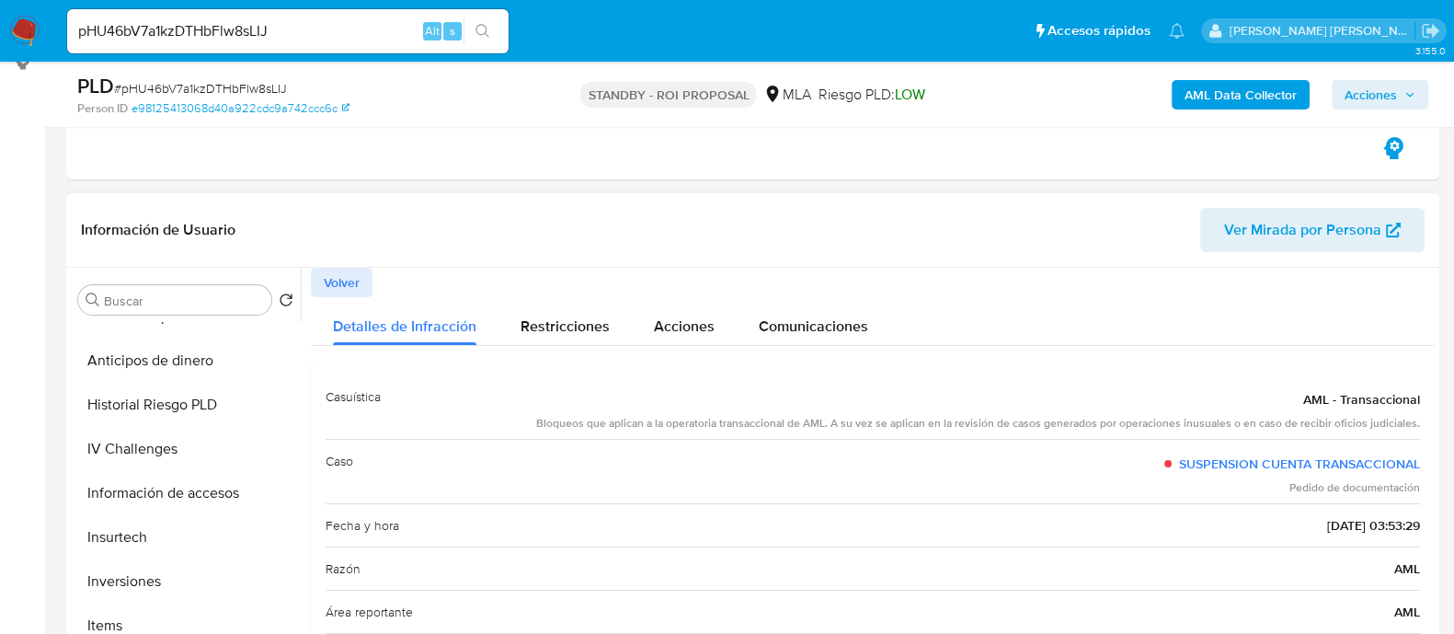
click at [356, 270] on span "Volver" at bounding box center [342, 283] width 36 height 26
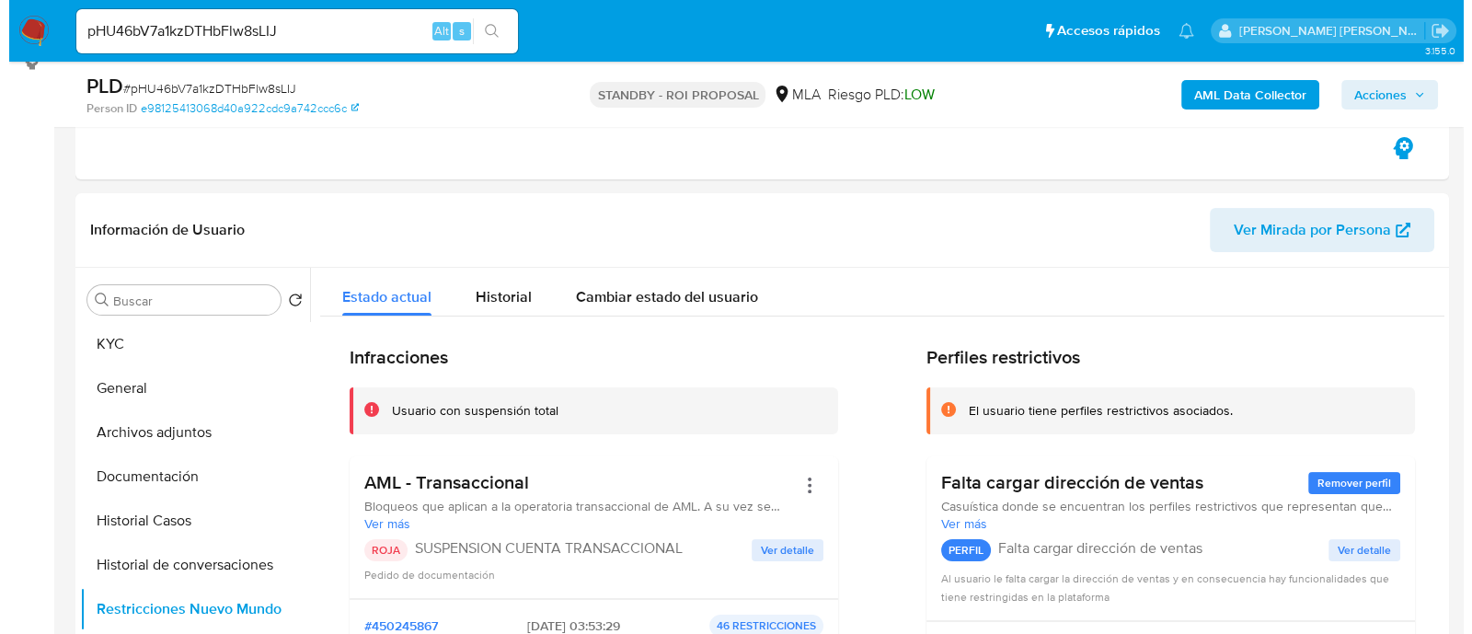
scroll to position [459, 0]
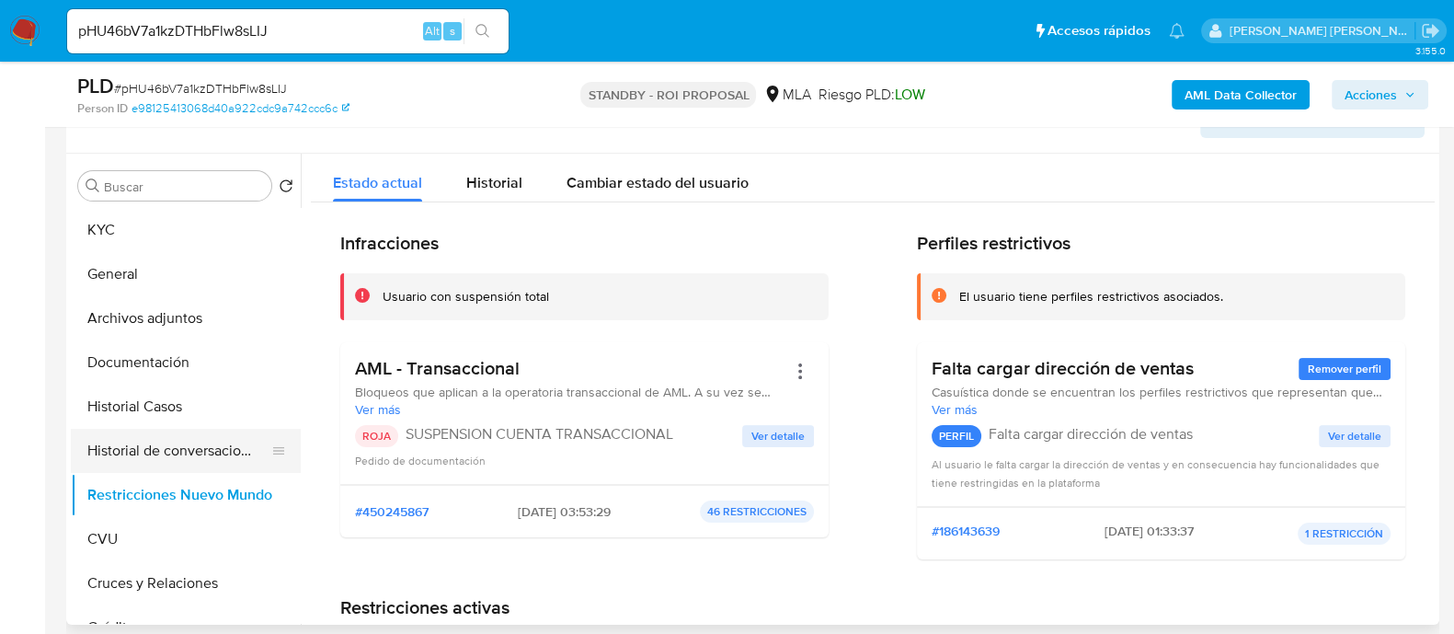
drag, startPoint x: 152, startPoint y: 454, endPoint x: 200, endPoint y: 444, distance: 48.9
click at [152, 453] on button "Historial de conversaciones" at bounding box center [178, 451] width 215 height 44
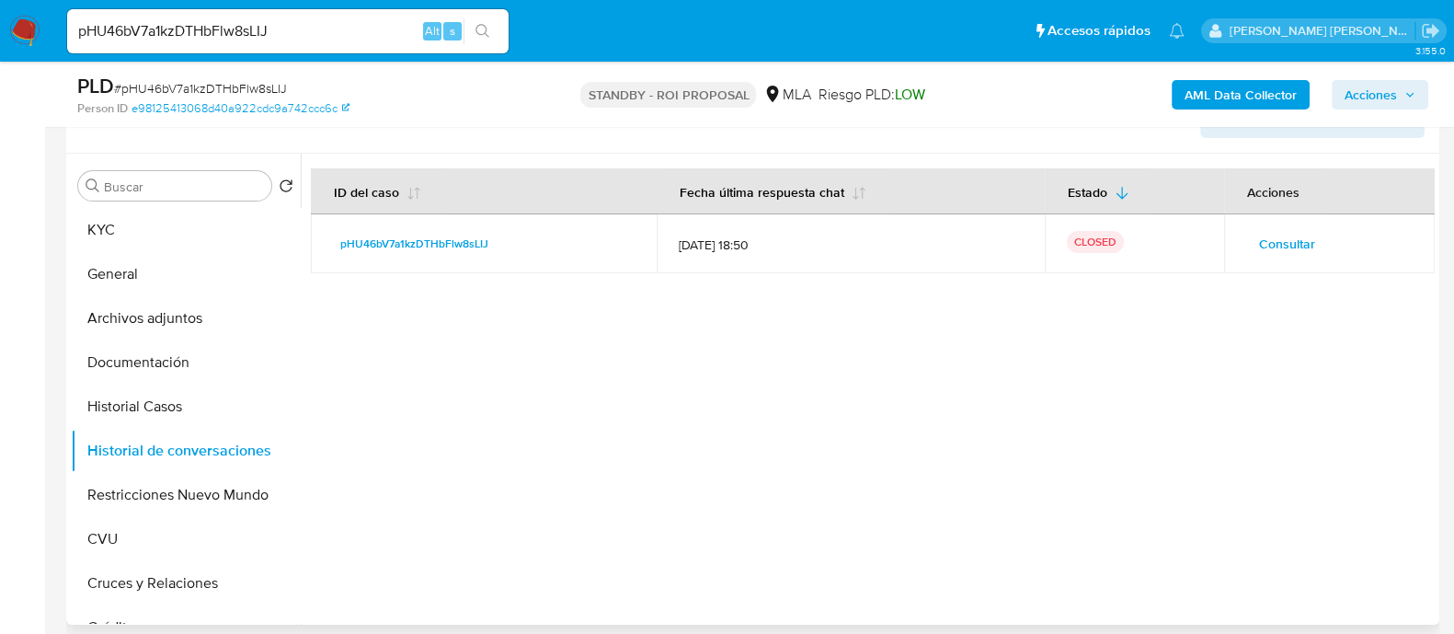
click at [1268, 242] on span "Consultar" at bounding box center [1287, 244] width 56 height 26
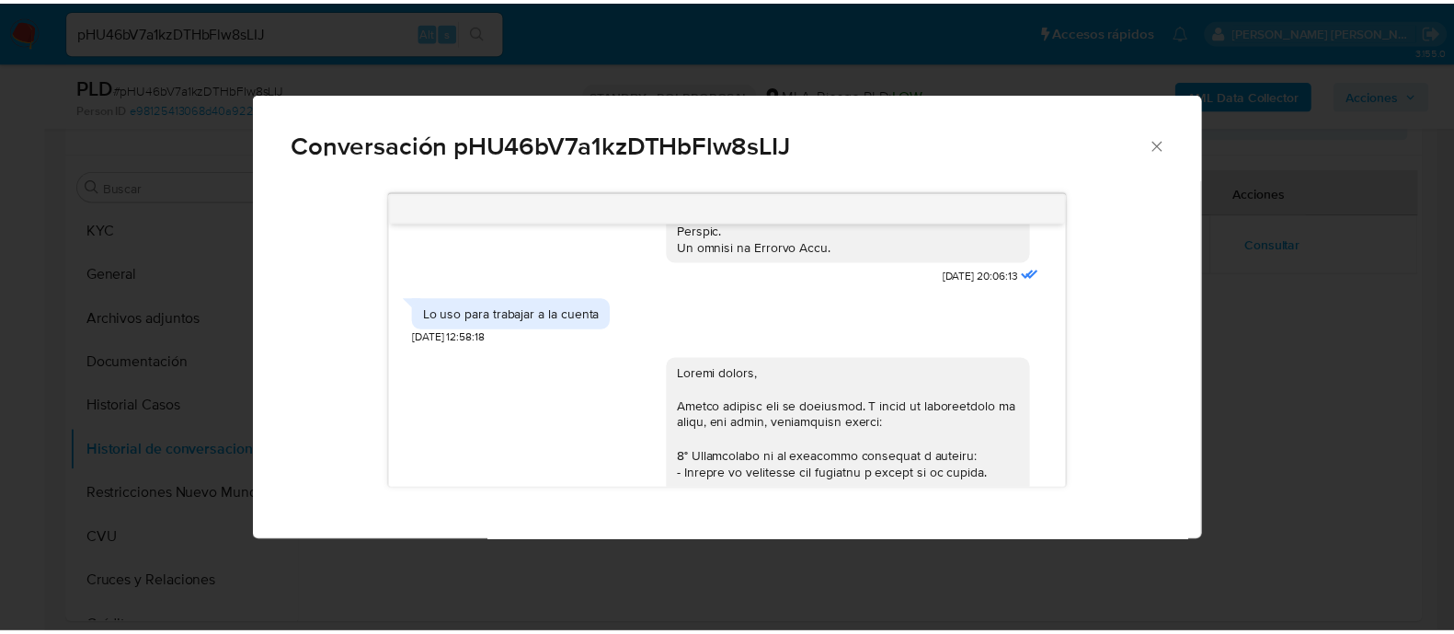
scroll to position [1015, 0]
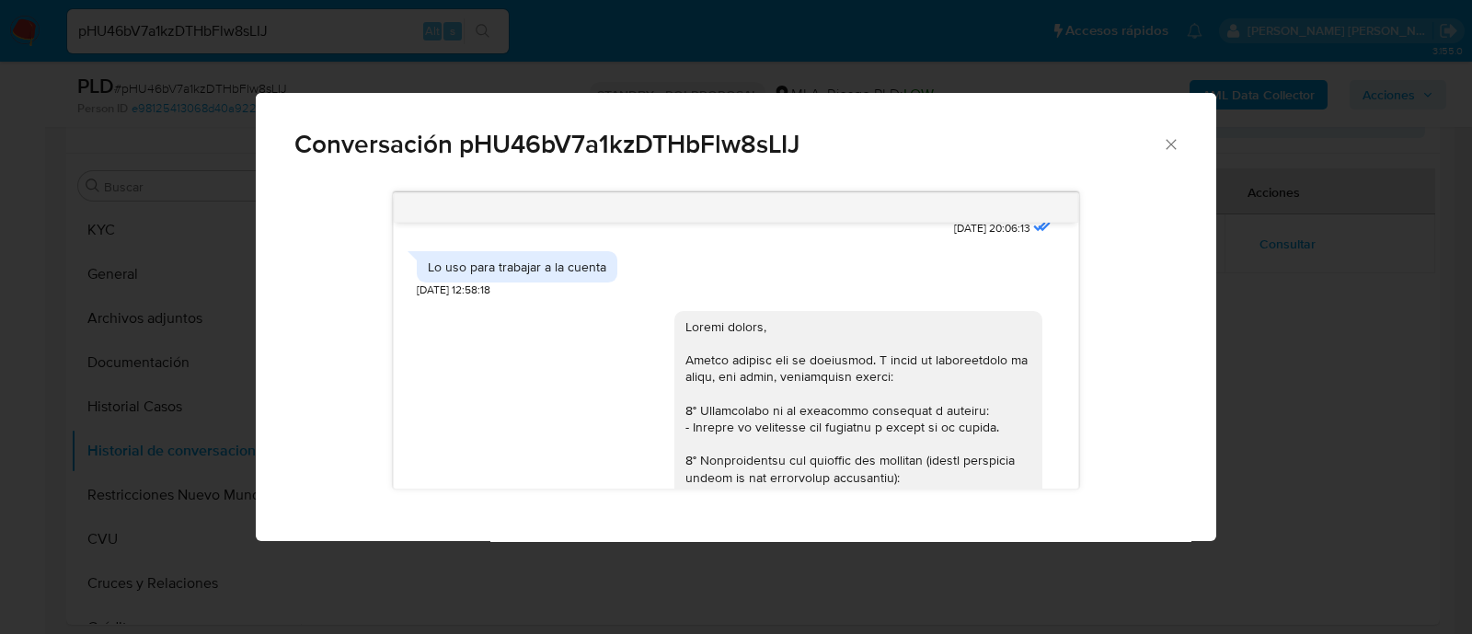
click at [1291, 323] on div "Conversación pHU46bV7a1kzDTHbFlw8sLIJ 17/07/2025 20:06:13 Lo uso para trabajar …" at bounding box center [736, 317] width 1472 height 634
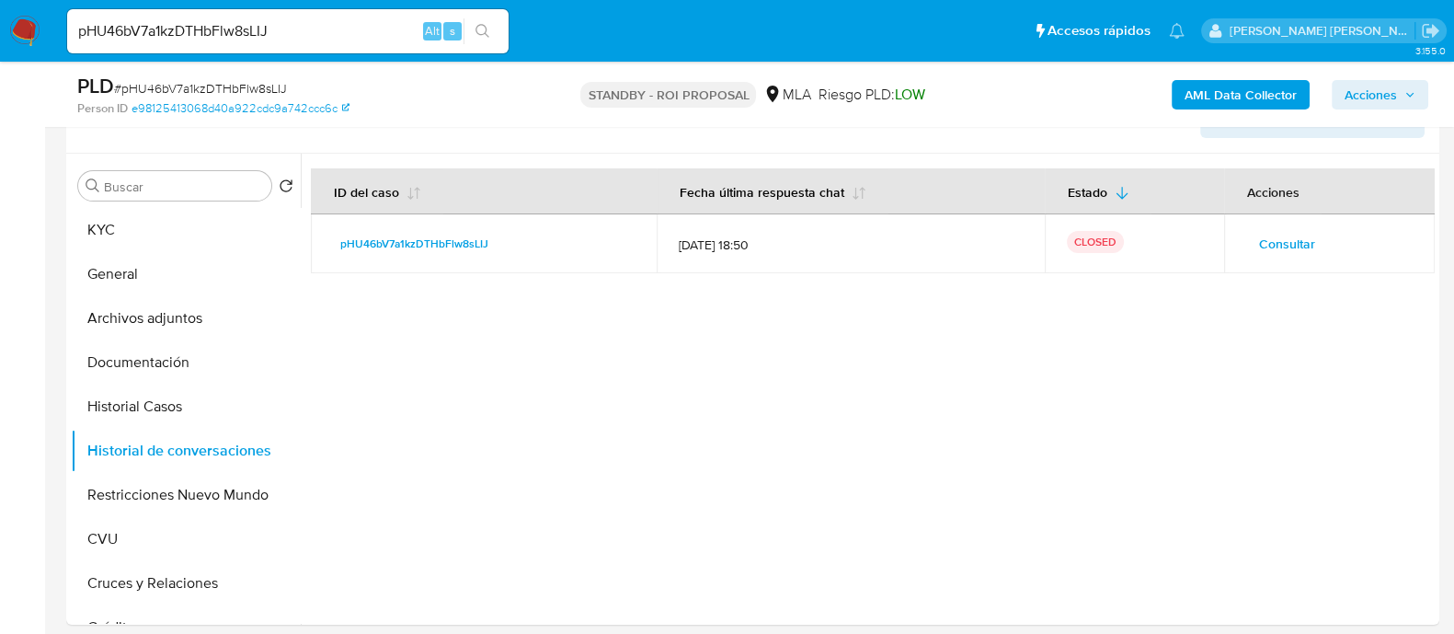
click at [354, 35] on input "pHU46bV7a1kzDTHbFlw8sLIJ" at bounding box center [288, 31] width 442 height 24
paste input "fPSeQ0saEFM106EGY91mVQNB"
type input "fPSeQ0saEFM106EGY91mVQNB"
click at [477, 29] on icon "search-icon" at bounding box center [483, 31] width 15 height 15
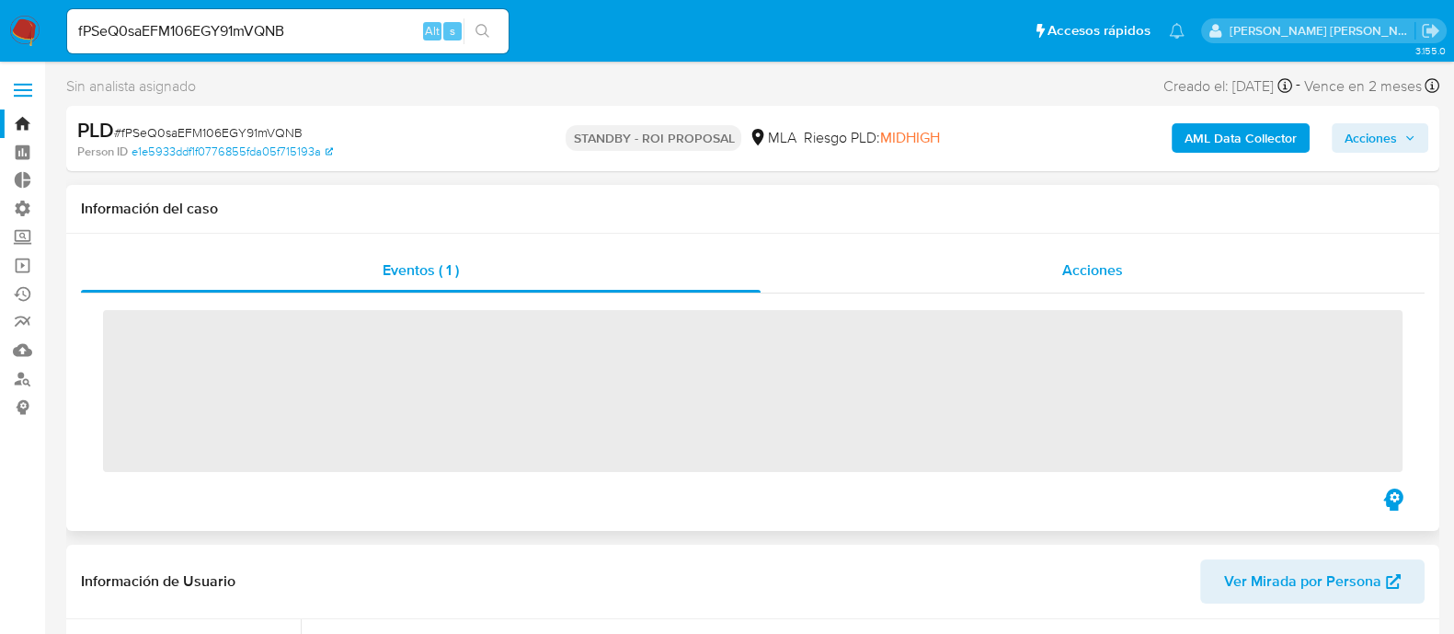
click at [1100, 255] on div "Acciones" at bounding box center [1093, 270] width 664 height 44
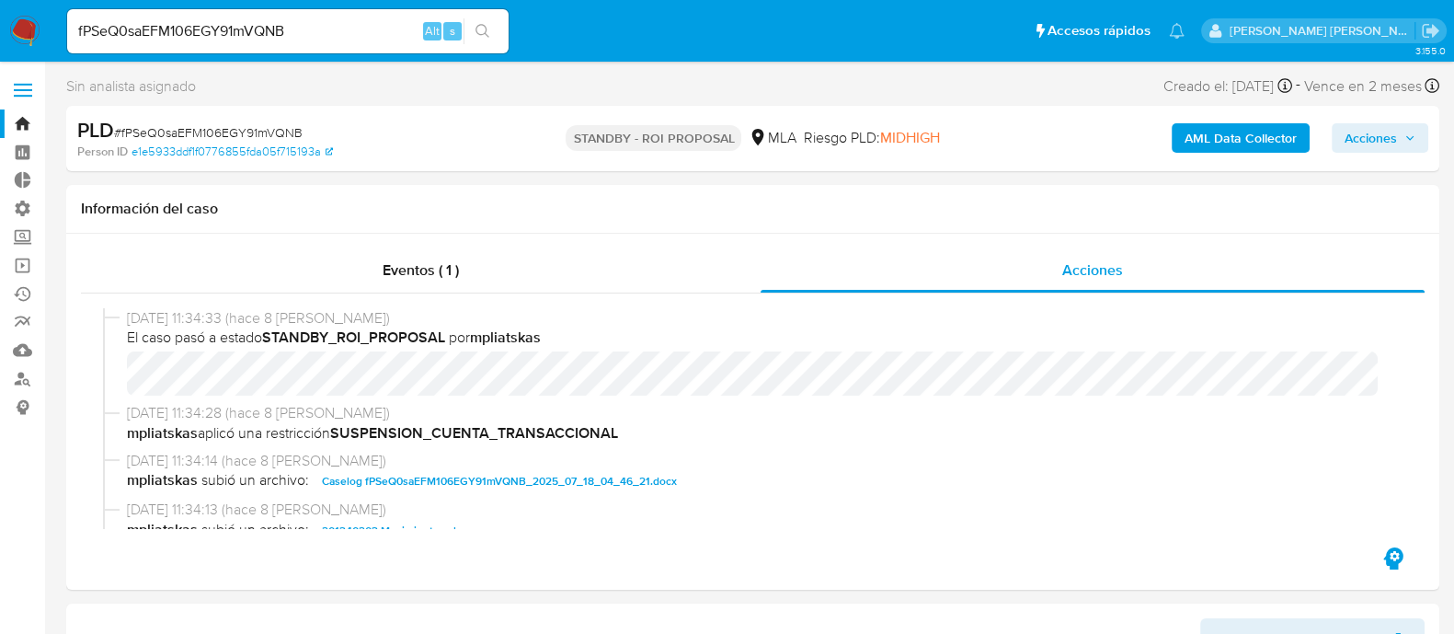
scroll to position [114, 0]
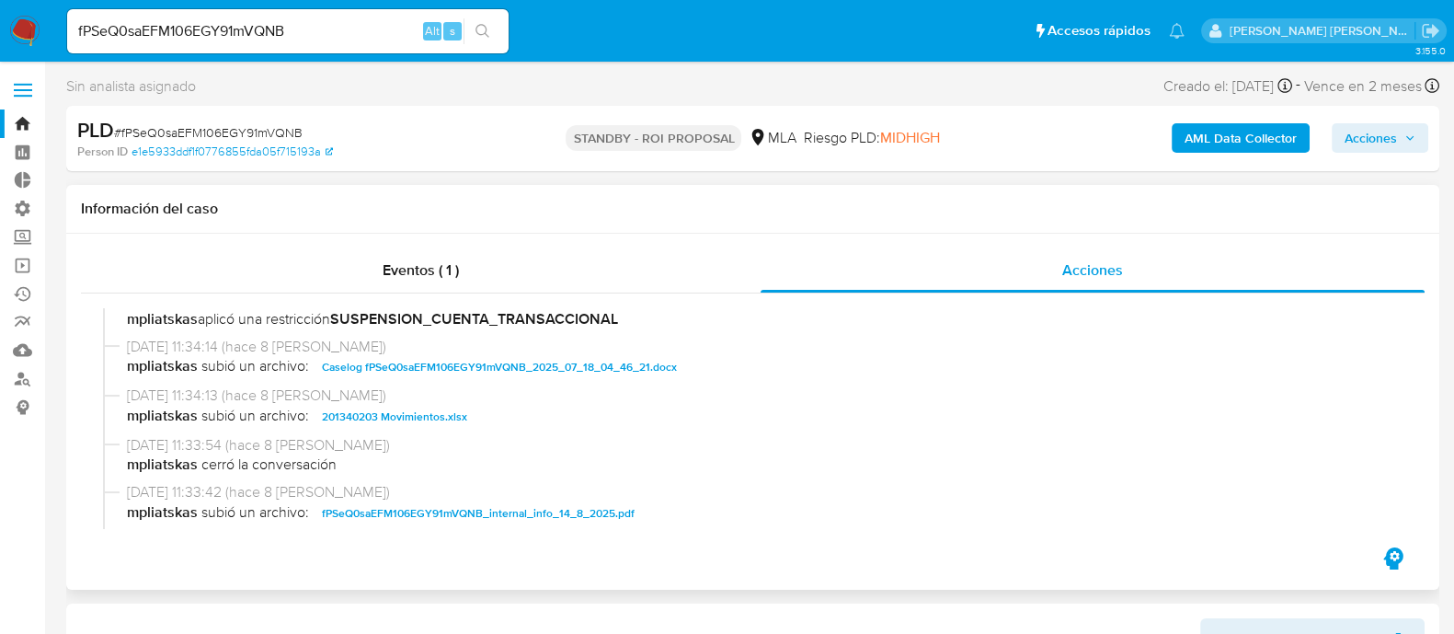
click at [465, 366] on span "Caselog fPSeQ0saEFM106EGY91mVQNB_2025_07_18_04_46_21.docx" at bounding box center [499, 367] width 355 height 22
select select "10"
click at [446, 411] on span "201340203 Movimientos.xlsx" at bounding box center [394, 417] width 145 height 22
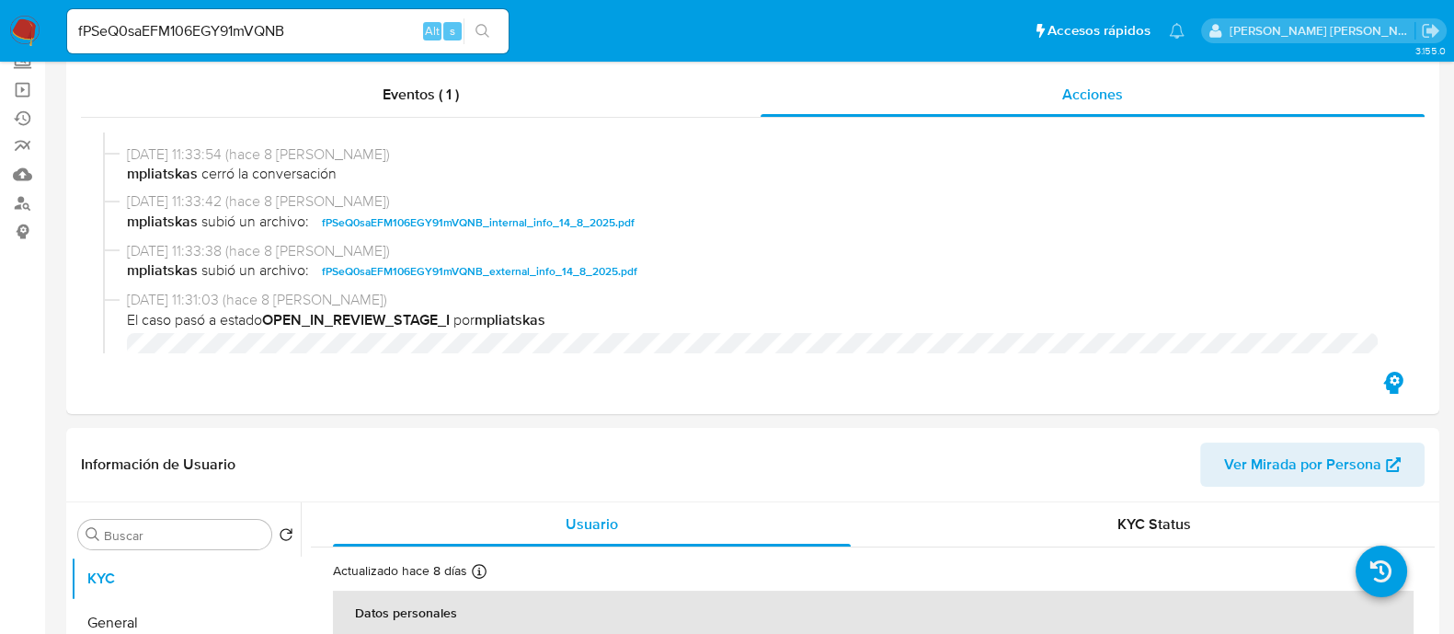
scroll to position [345, 0]
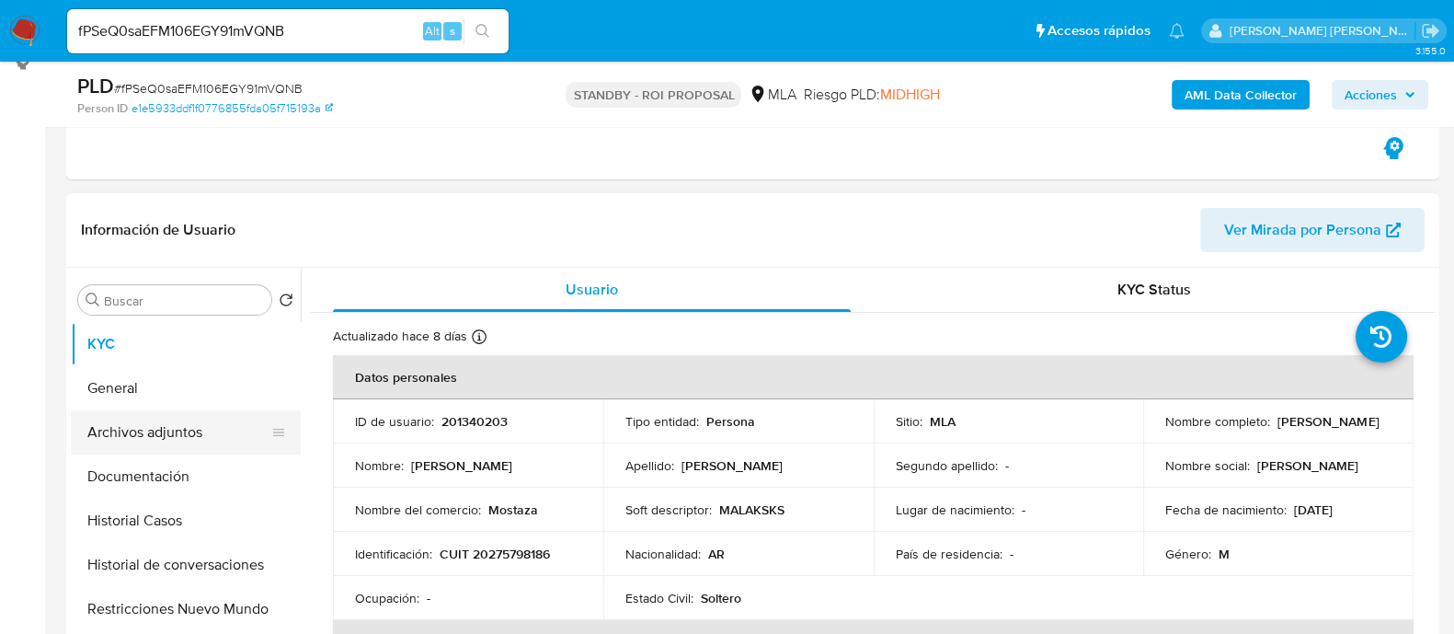
click at [135, 439] on button "Archivos adjuntos" at bounding box center [178, 432] width 215 height 44
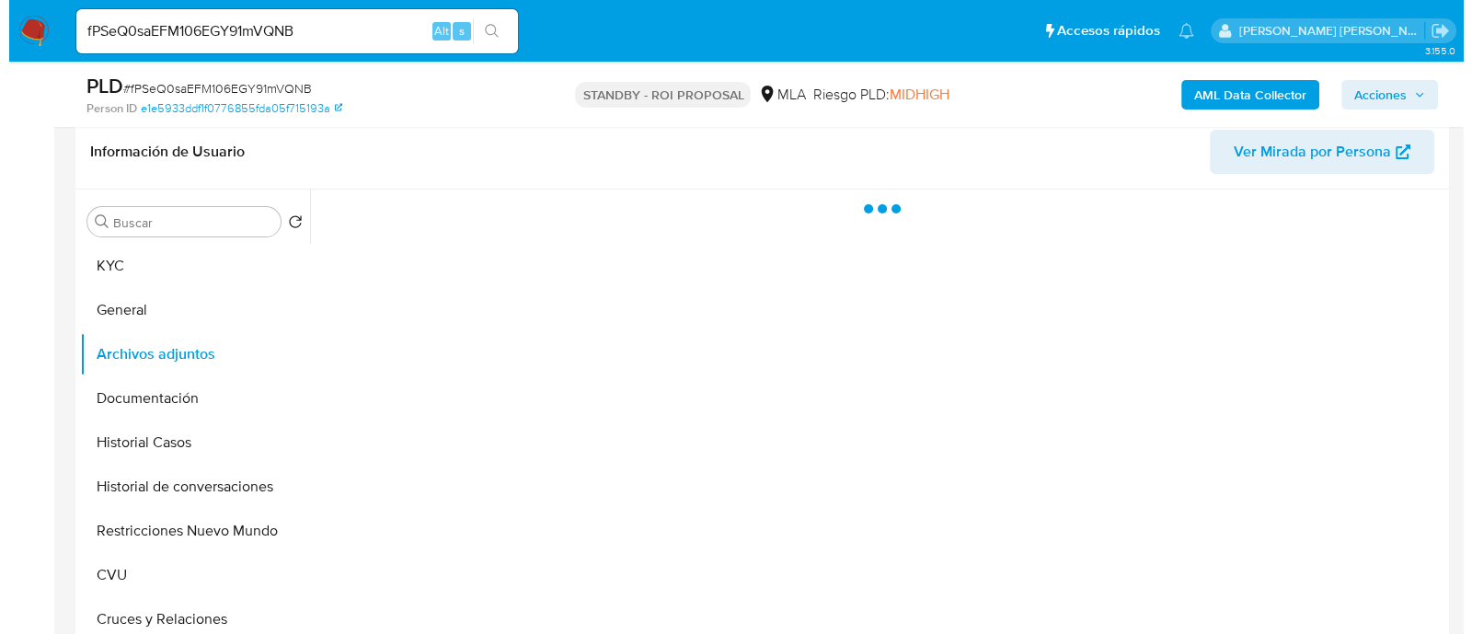
scroll to position [459, 0]
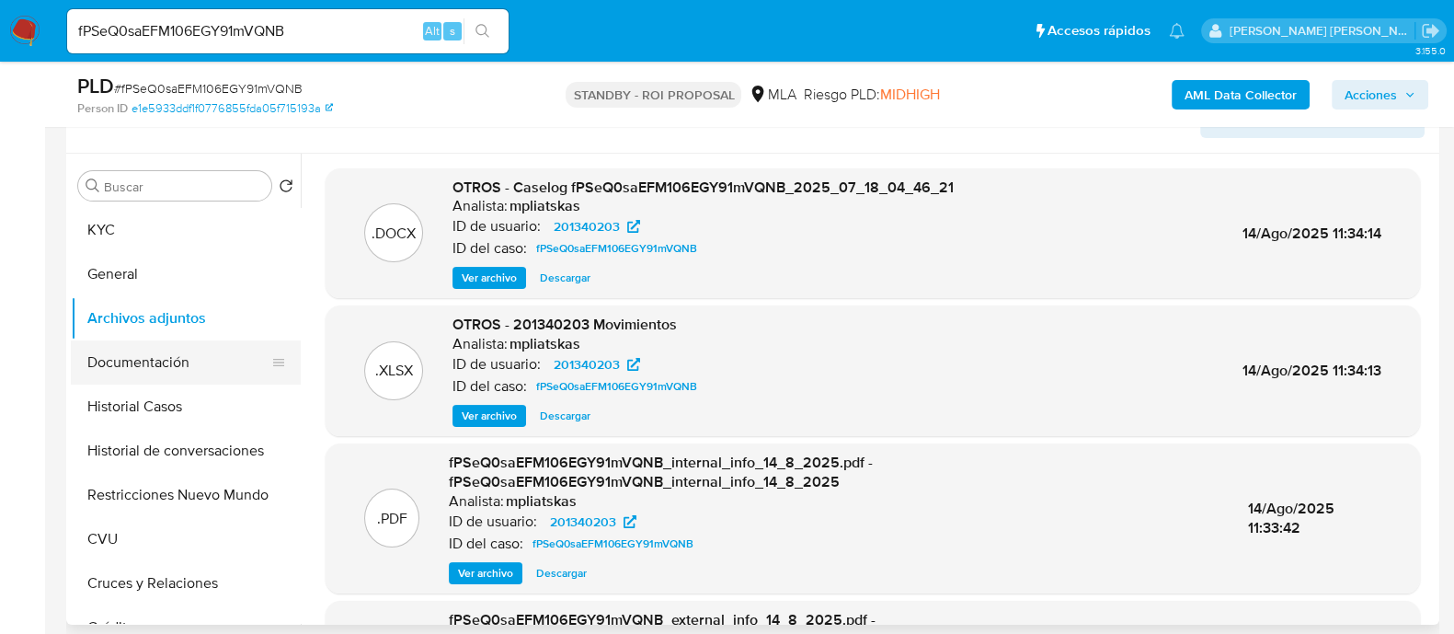
click at [166, 361] on button "Documentación" at bounding box center [178, 362] width 215 height 44
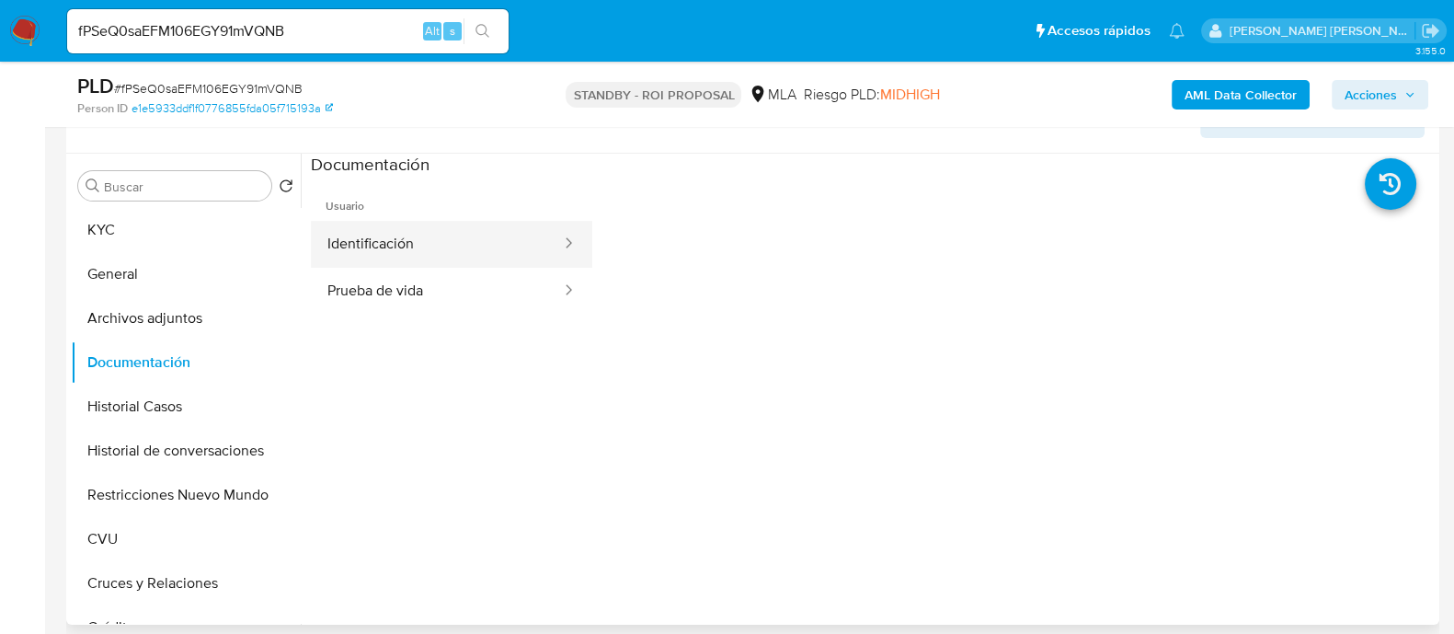
click at [482, 243] on button "Identificación" at bounding box center [437, 244] width 252 height 47
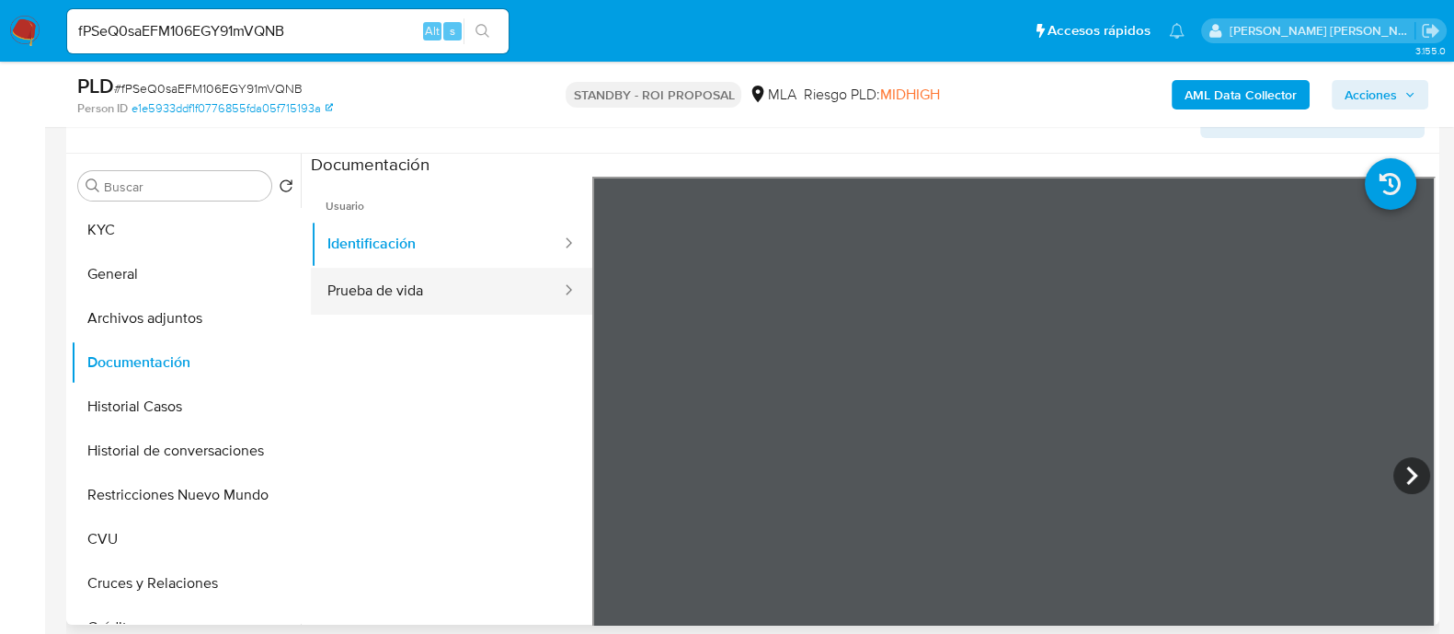
click at [439, 293] on button "Prueba de vida" at bounding box center [437, 291] width 252 height 47
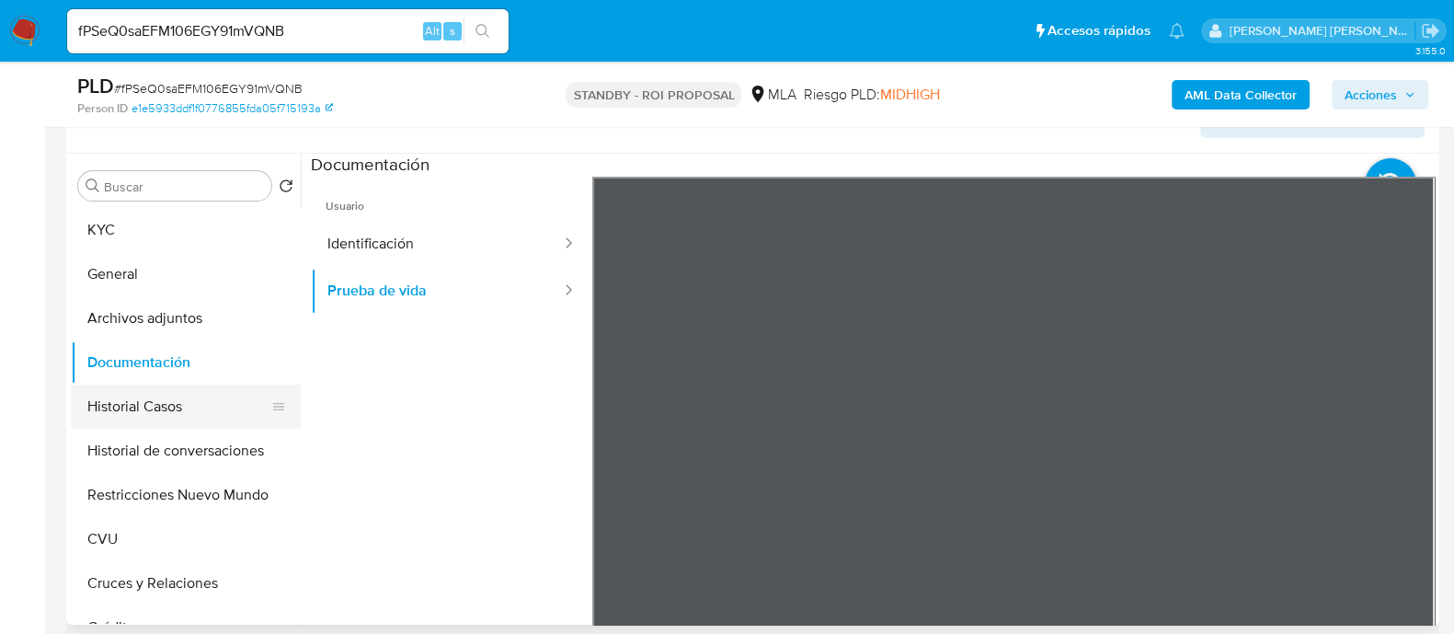
click at [212, 405] on button "Historial Casos" at bounding box center [178, 406] width 215 height 44
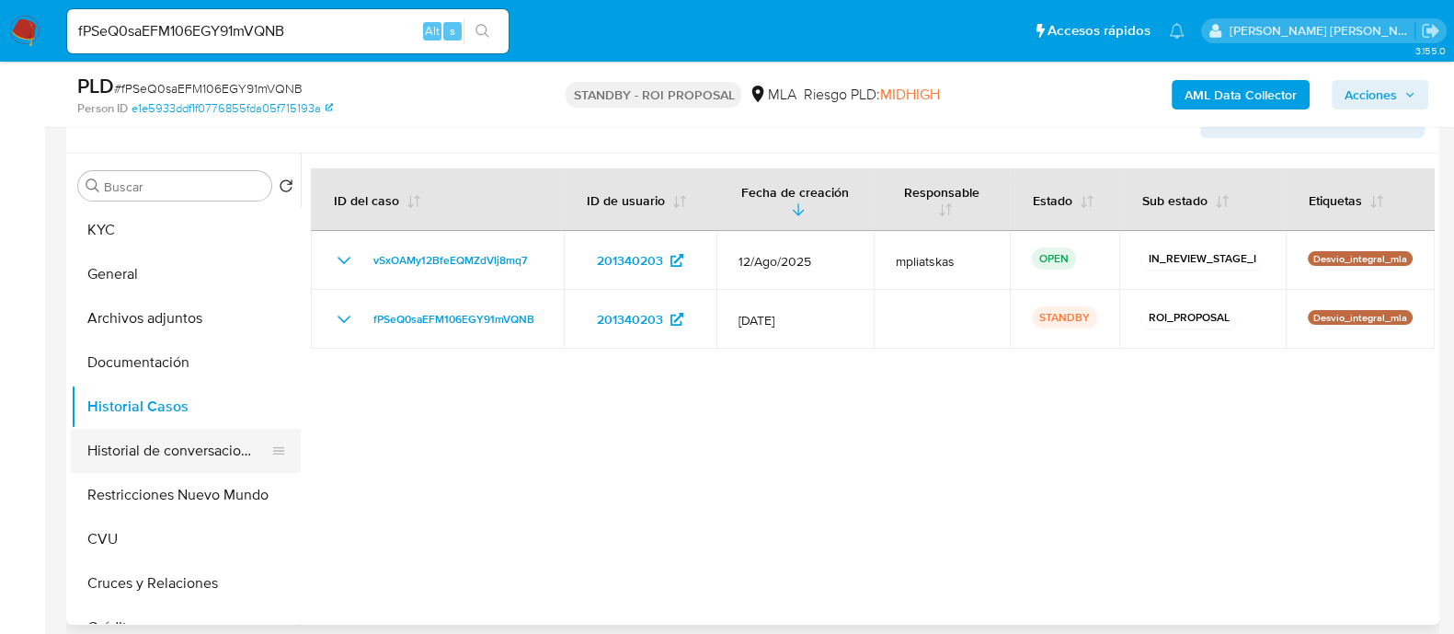
click at [202, 453] on button "Historial de conversaciones" at bounding box center [178, 451] width 215 height 44
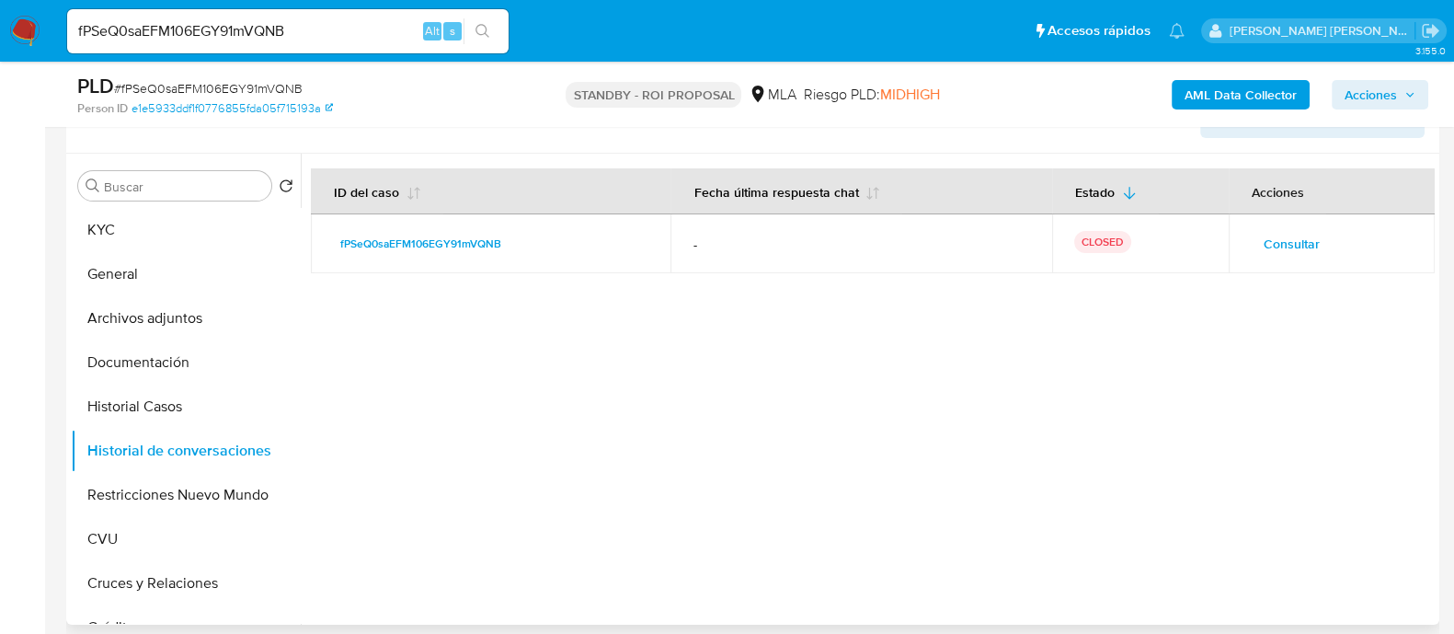
click at [1279, 251] on span "Consultar" at bounding box center [1292, 244] width 56 height 26
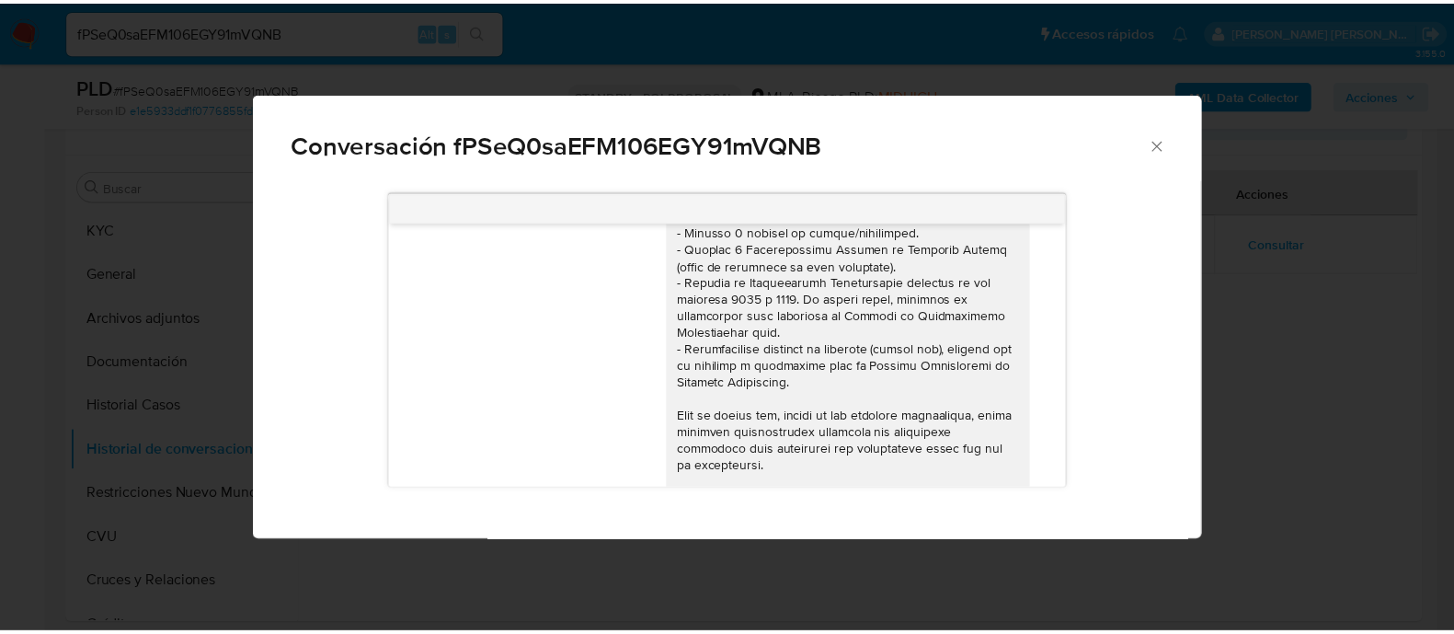
scroll to position [0, 0]
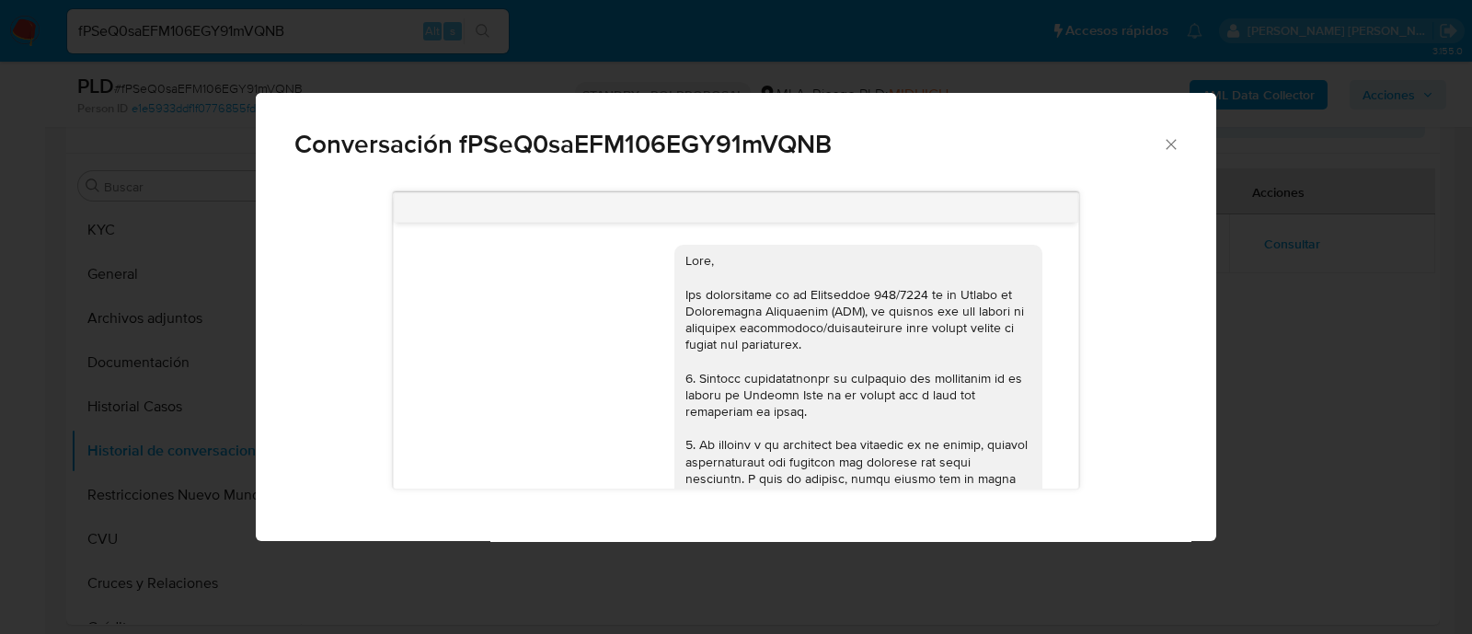
click at [235, 515] on div "Conversación fPSeQ0saEFM106EGY91mVQNB 17/07/2025 20:06:37 Hola, Esperamos que t…" at bounding box center [736, 317] width 1472 height 634
click at [175, 507] on button "Restricciones Nuevo Mundo" at bounding box center [178, 495] width 215 height 44
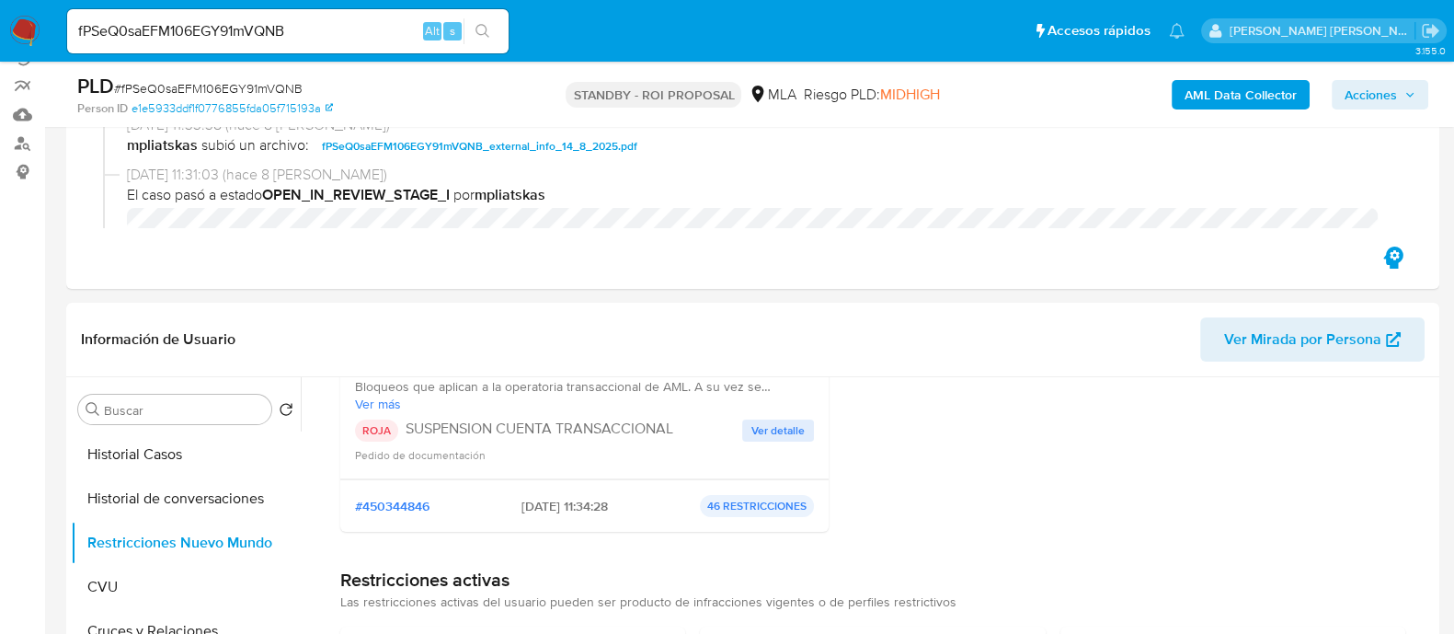
scroll to position [345, 0]
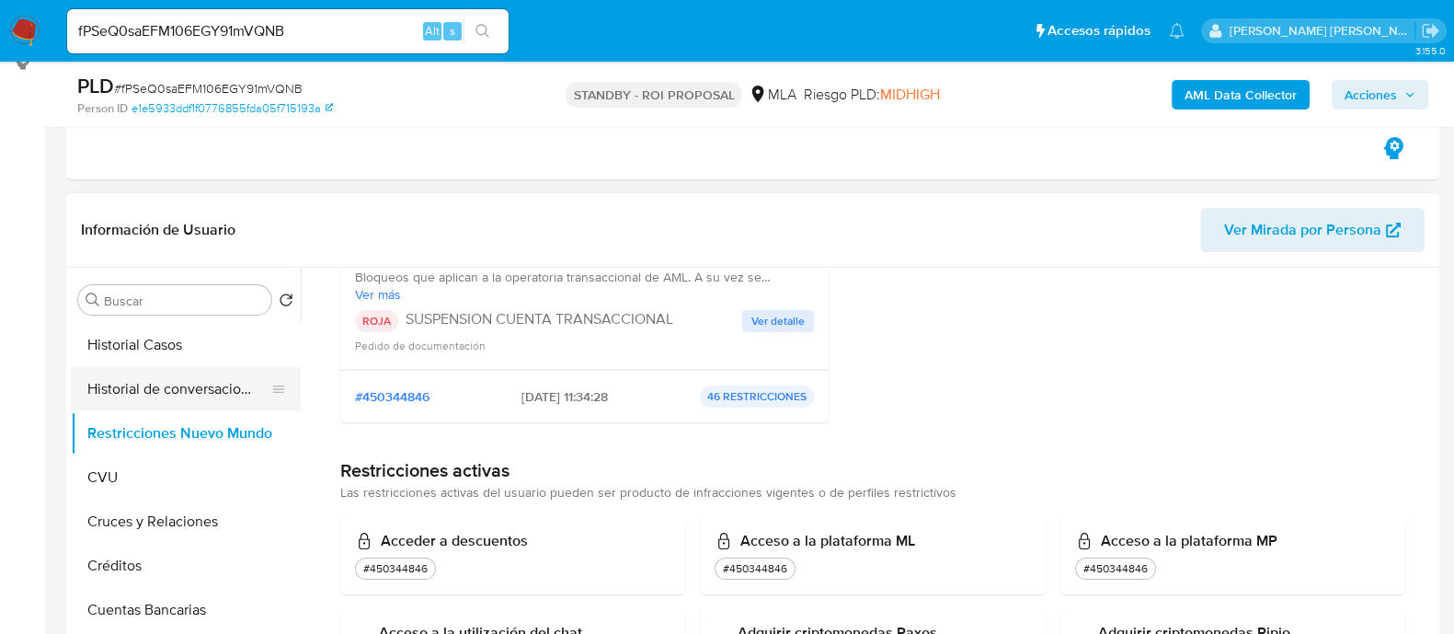
click at [134, 392] on button "Historial de conversaciones" at bounding box center [178, 389] width 215 height 44
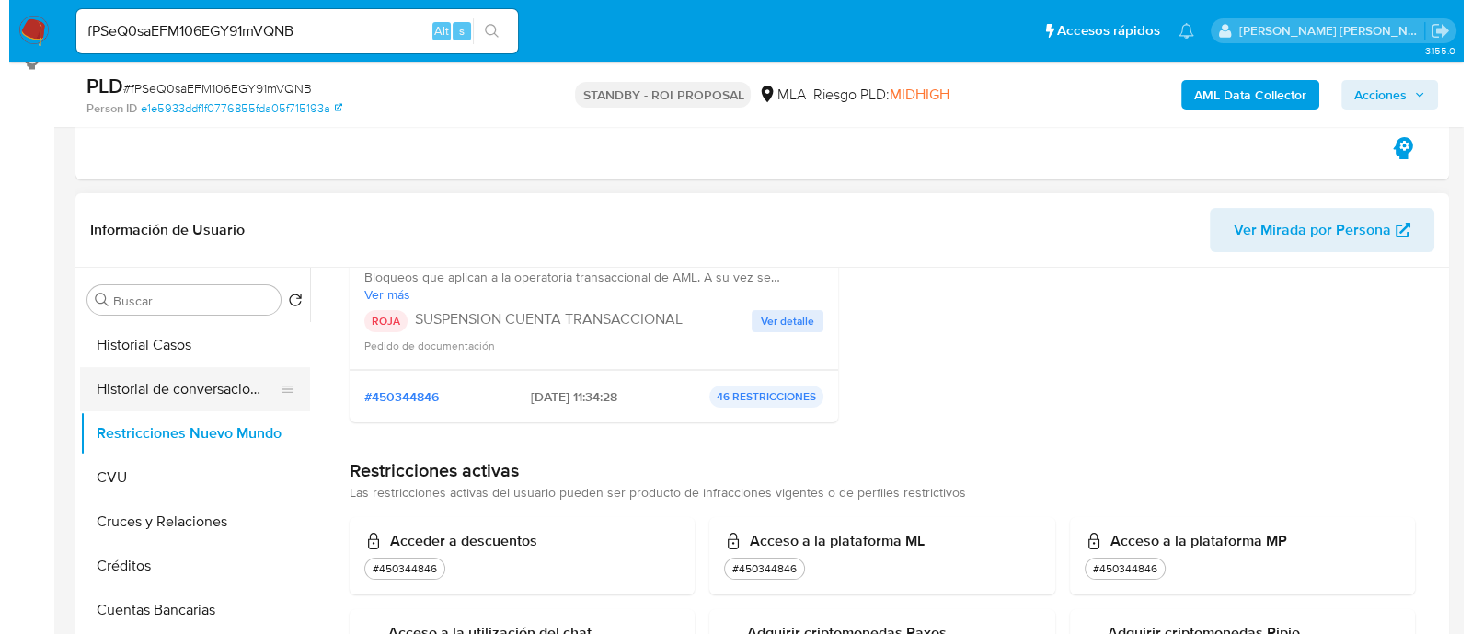
scroll to position [0, 0]
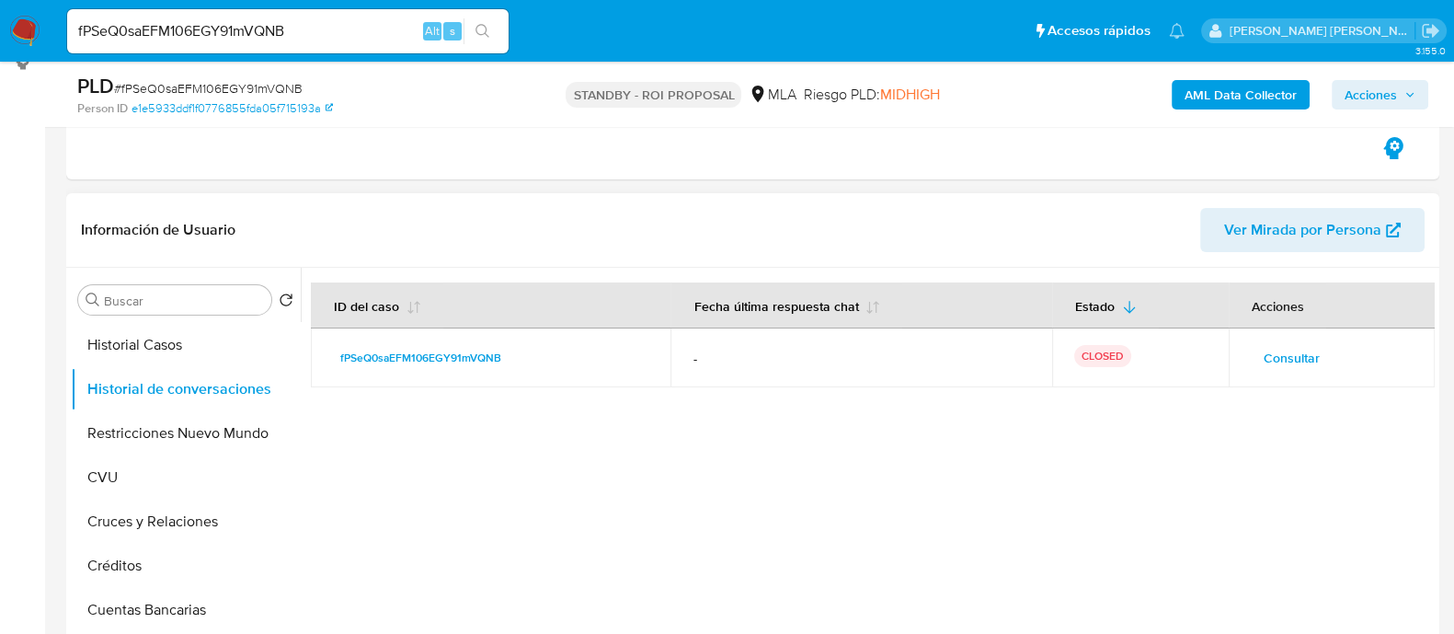
click at [1251, 365] on button "Consultar" at bounding box center [1292, 357] width 82 height 29
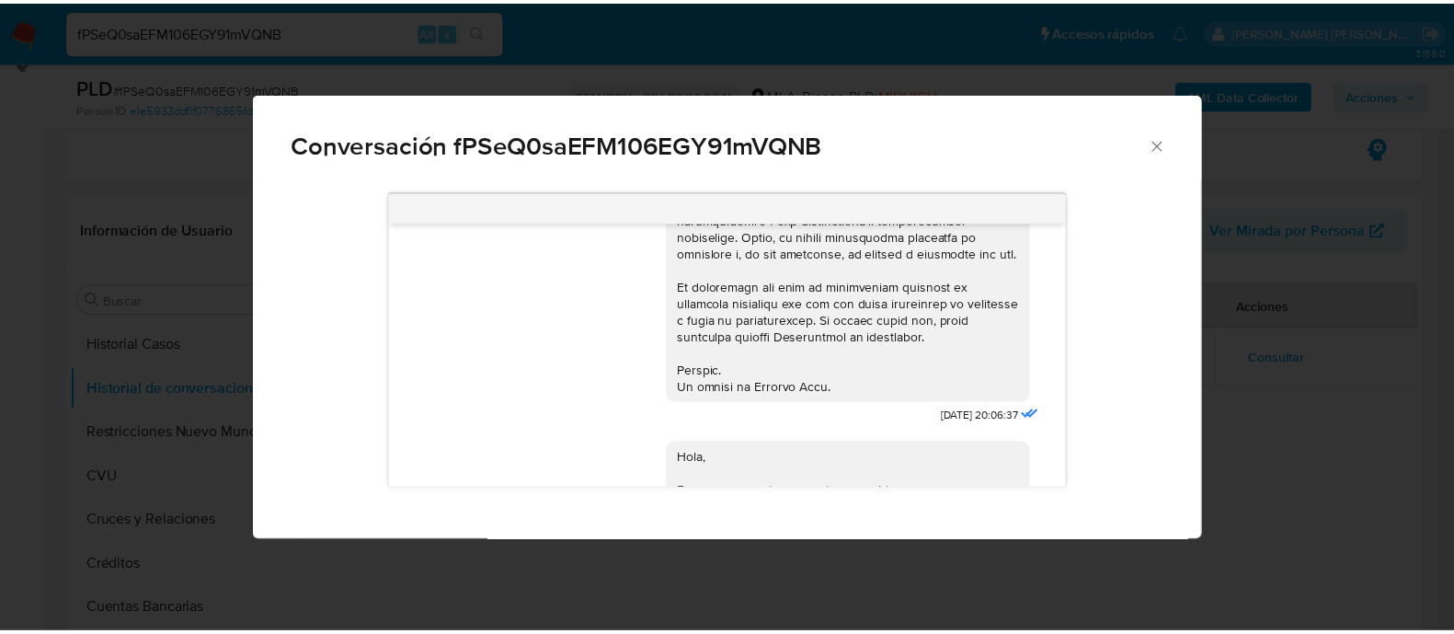
scroll to position [529, 0]
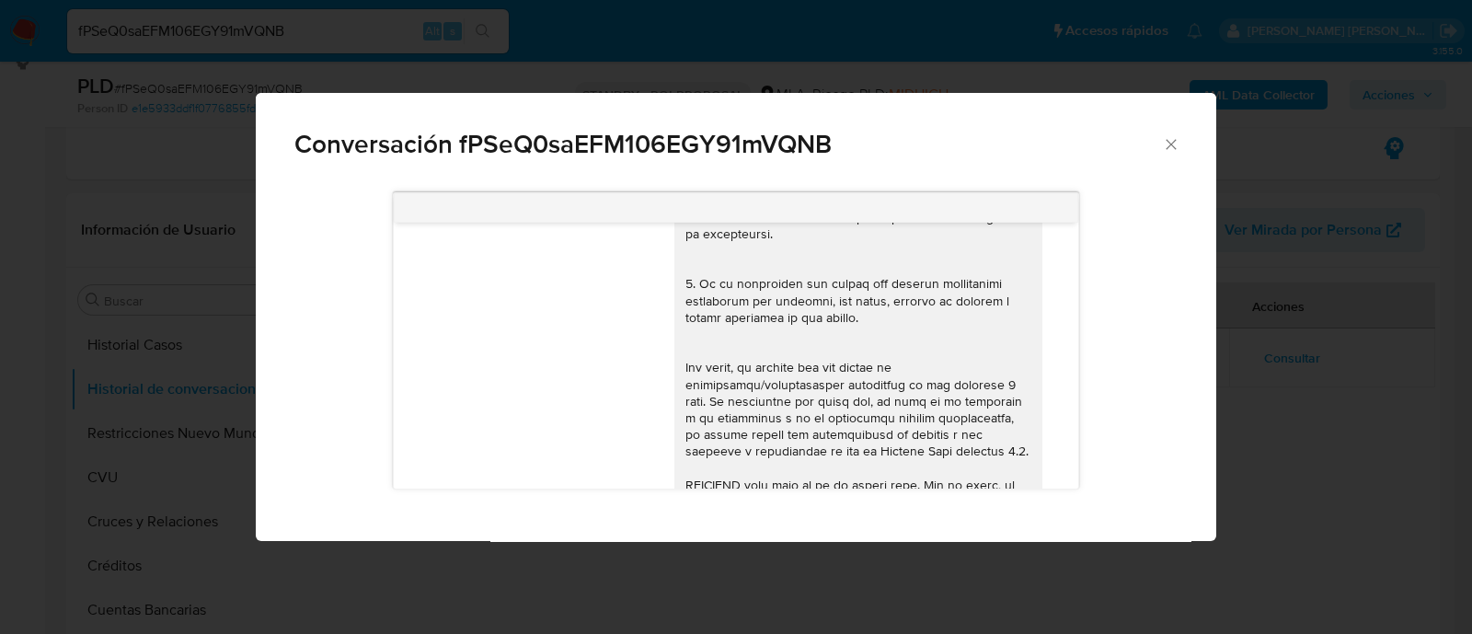
click at [1167, 140] on icon "Cerrar" at bounding box center [1171, 144] width 18 height 18
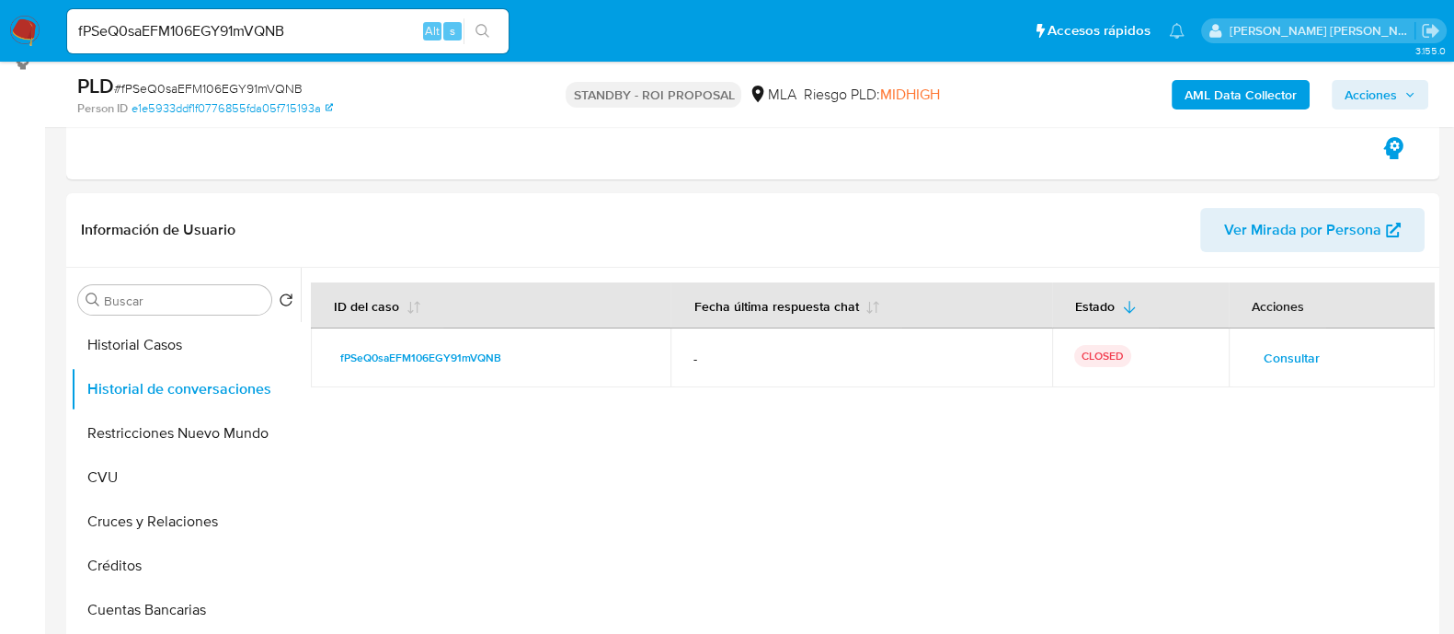
click at [320, 25] on input "fPSeQ0saEFM106EGY91mVQNB" at bounding box center [288, 31] width 442 height 24
paste input "it0bJSzFjF1S9JF1yd8G2d4s"
type input "it0bJSzFjF1S9JF1yd8G2d4s"
click at [486, 38] on icon "search-icon" at bounding box center [483, 31] width 15 height 15
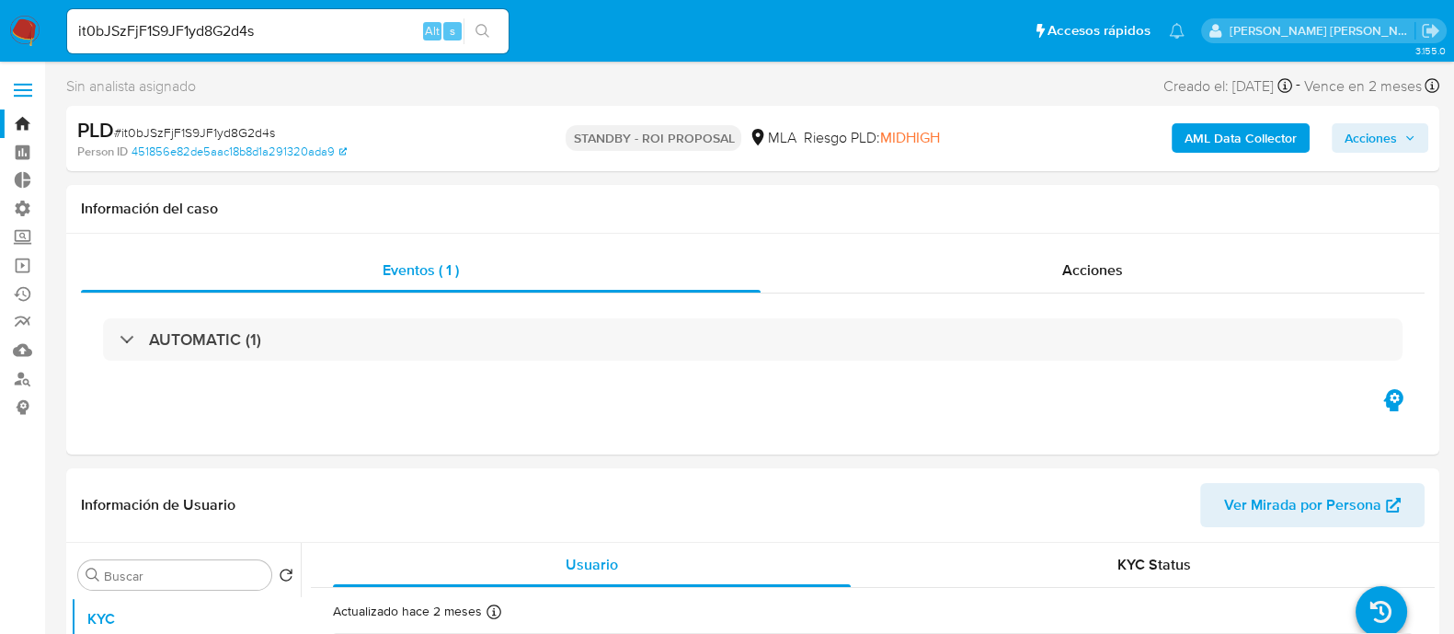
select select "10"
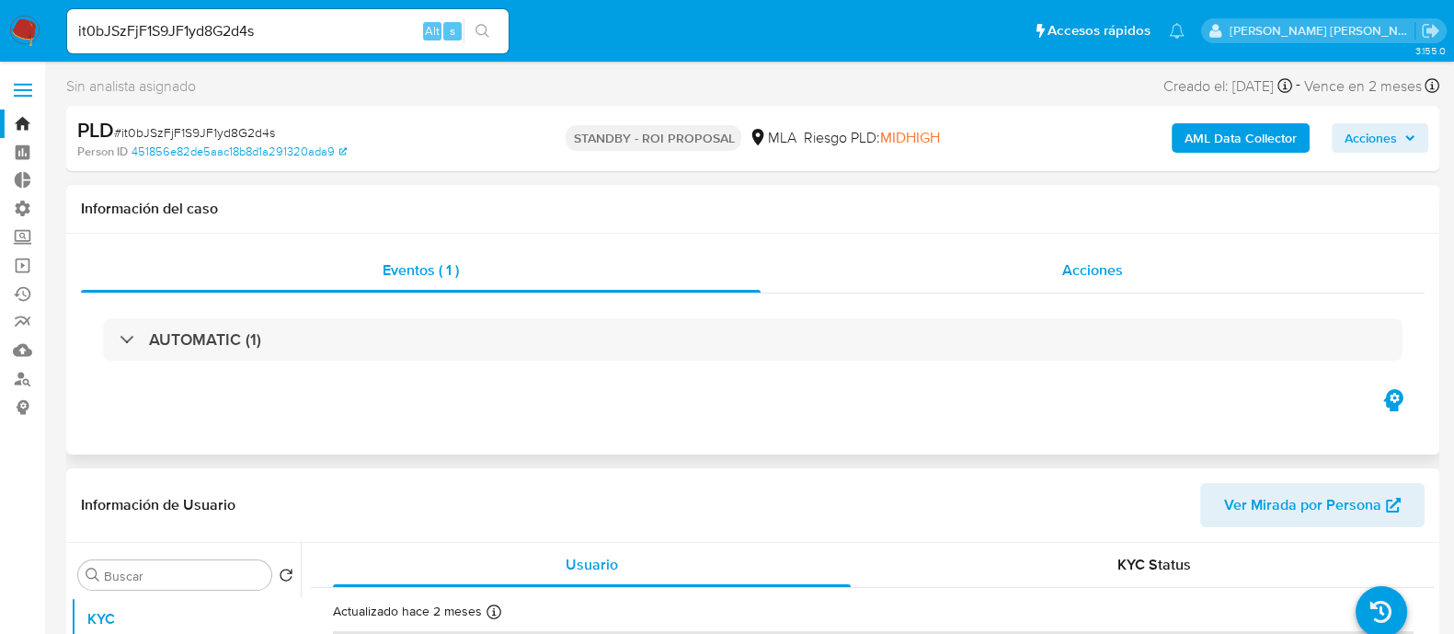
click at [984, 267] on div "Acciones" at bounding box center [1093, 270] width 664 height 44
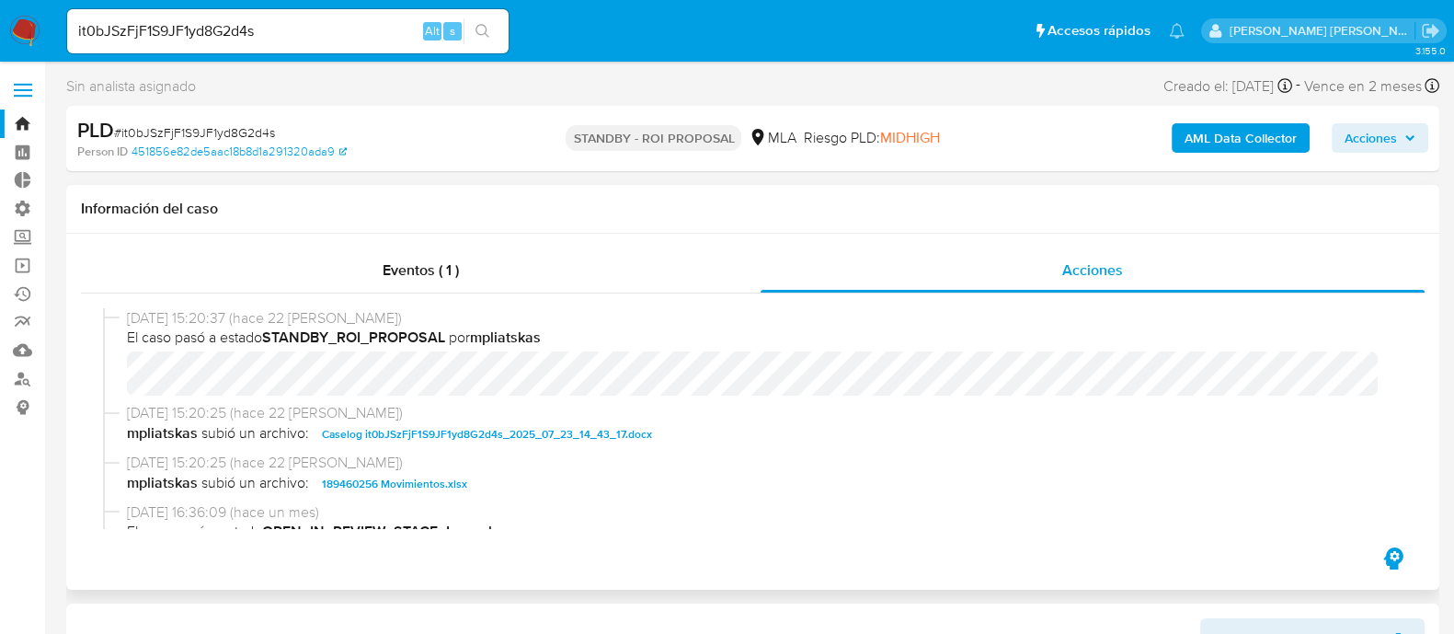
click at [568, 439] on span "Caselog it0bJSzFjF1S9JF1yd8G2d4s_2025_07_23_14_43_17.docx" at bounding box center [487, 434] width 330 height 22
click at [441, 482] on span "189460256 Movimientos.xlsx" at bounding box center [394, 484] width 145 height 22
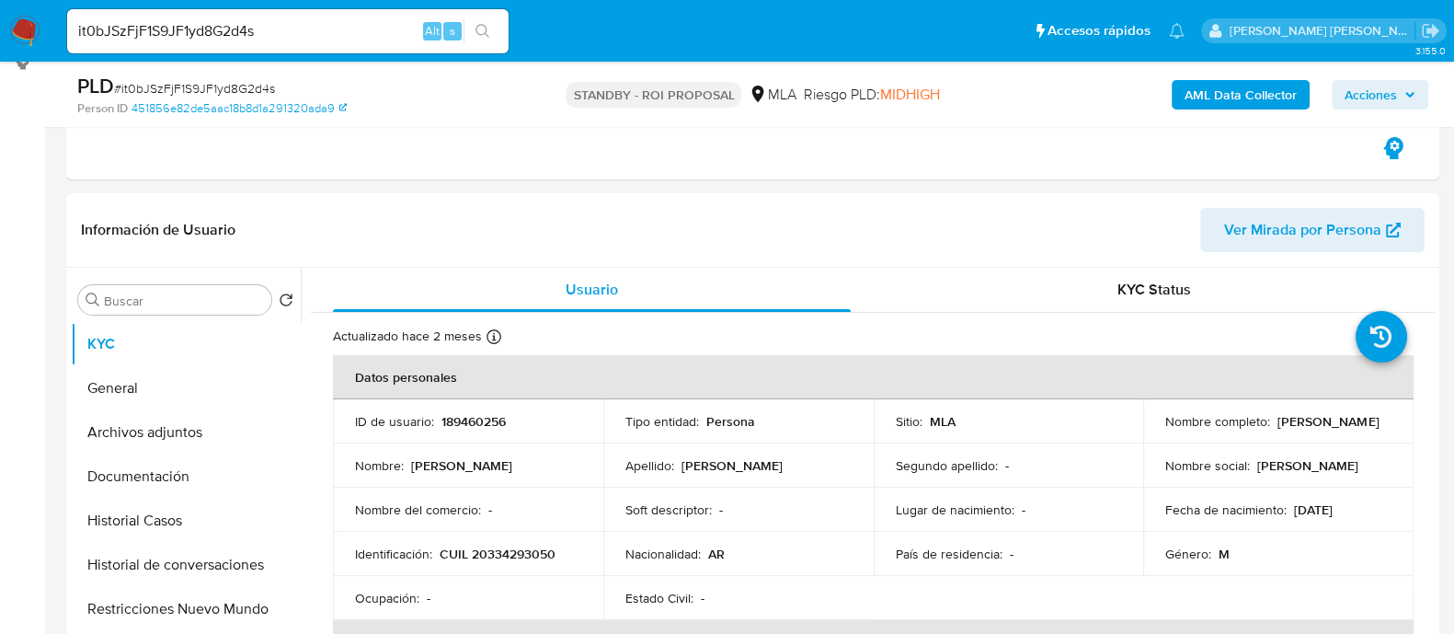
scroll to position [575, 0]
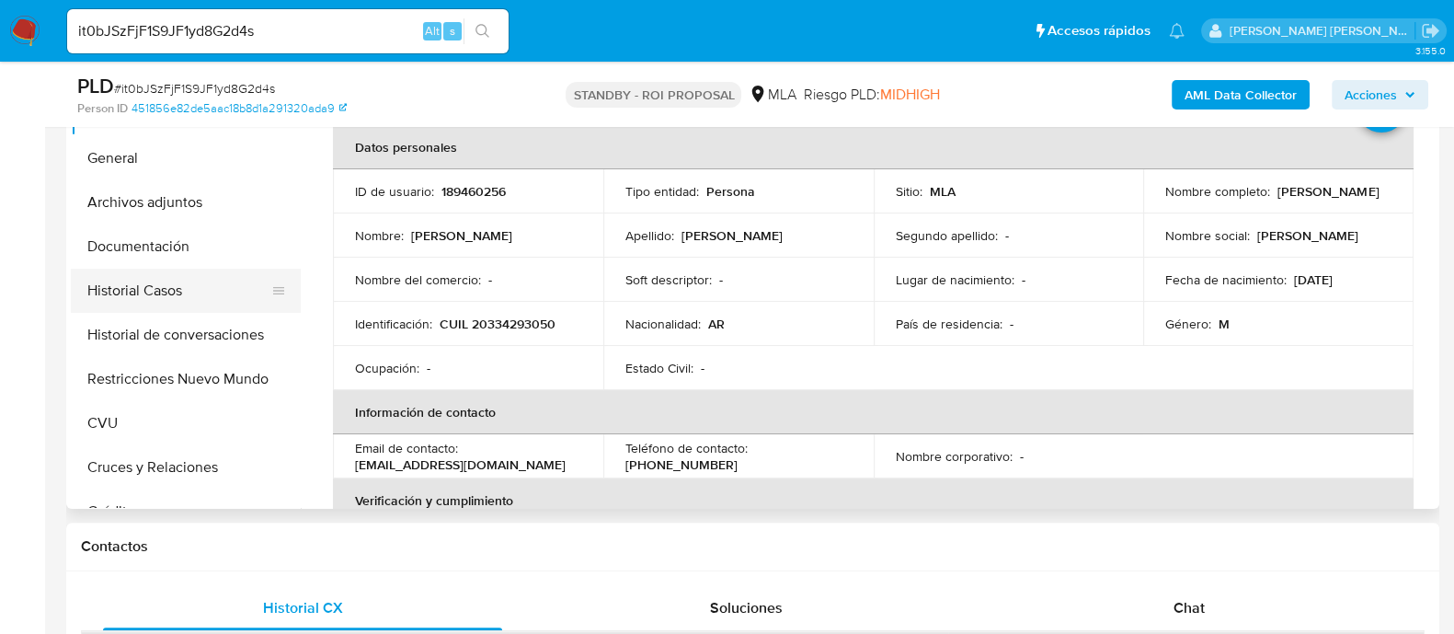
click at [181, 295] on button "Historial Casos" at bounding box center [178, 291] width 215 height 44
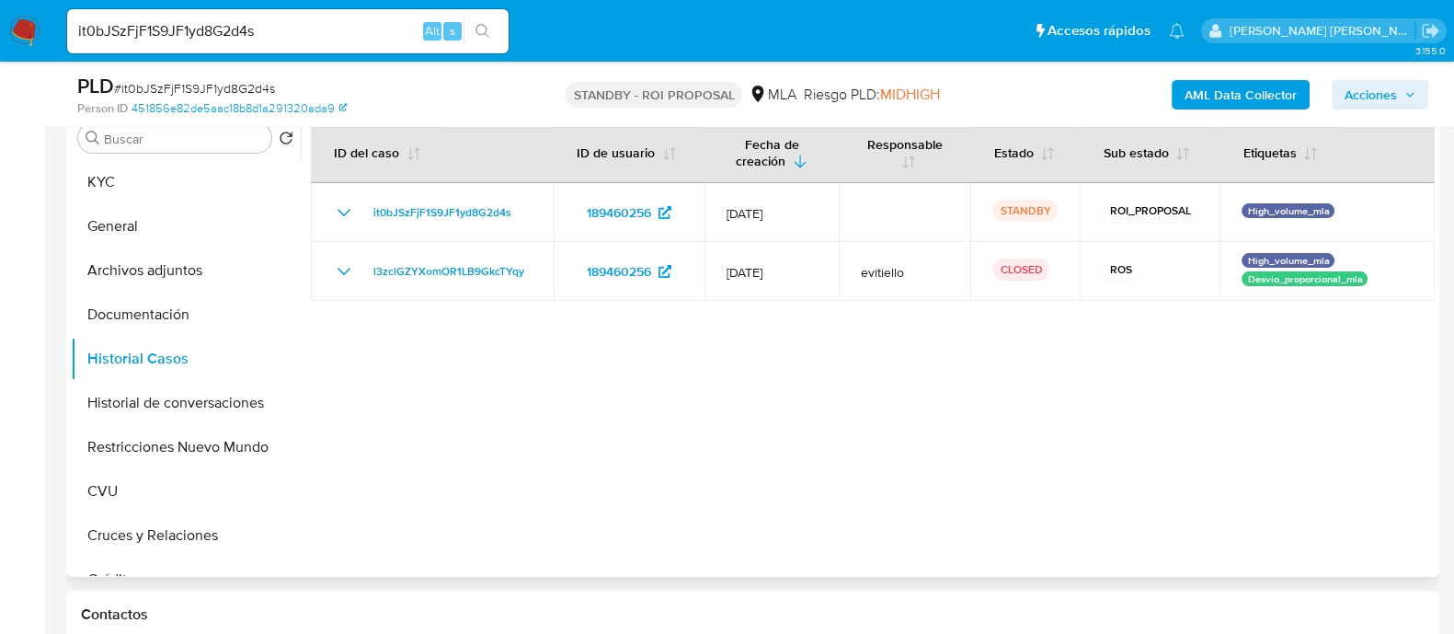
scroll to position [459, 0]
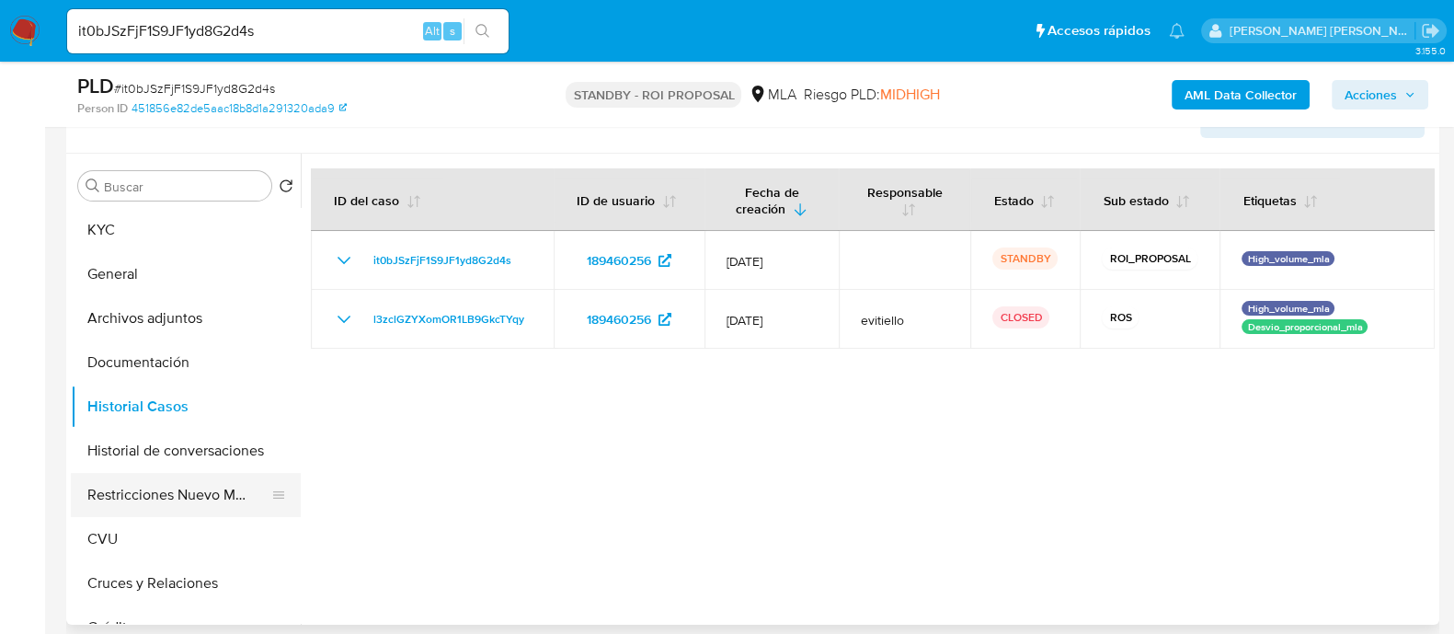
click at [189, 488] on button "Restricciones Nuevo Mundo" at bounding box center [178, 495] width 215 height 44
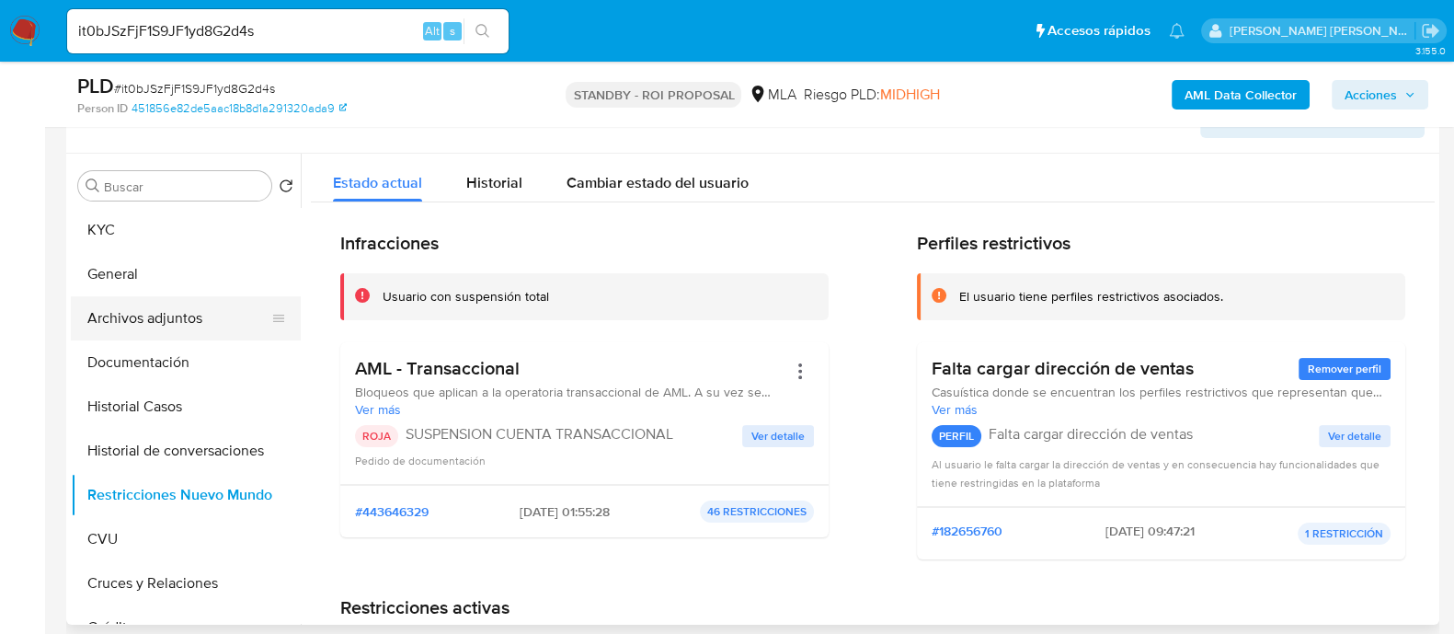
click at [185, 306] on button "Archivos adjuntos" at bounding box center [178, 318] width 215 height 44
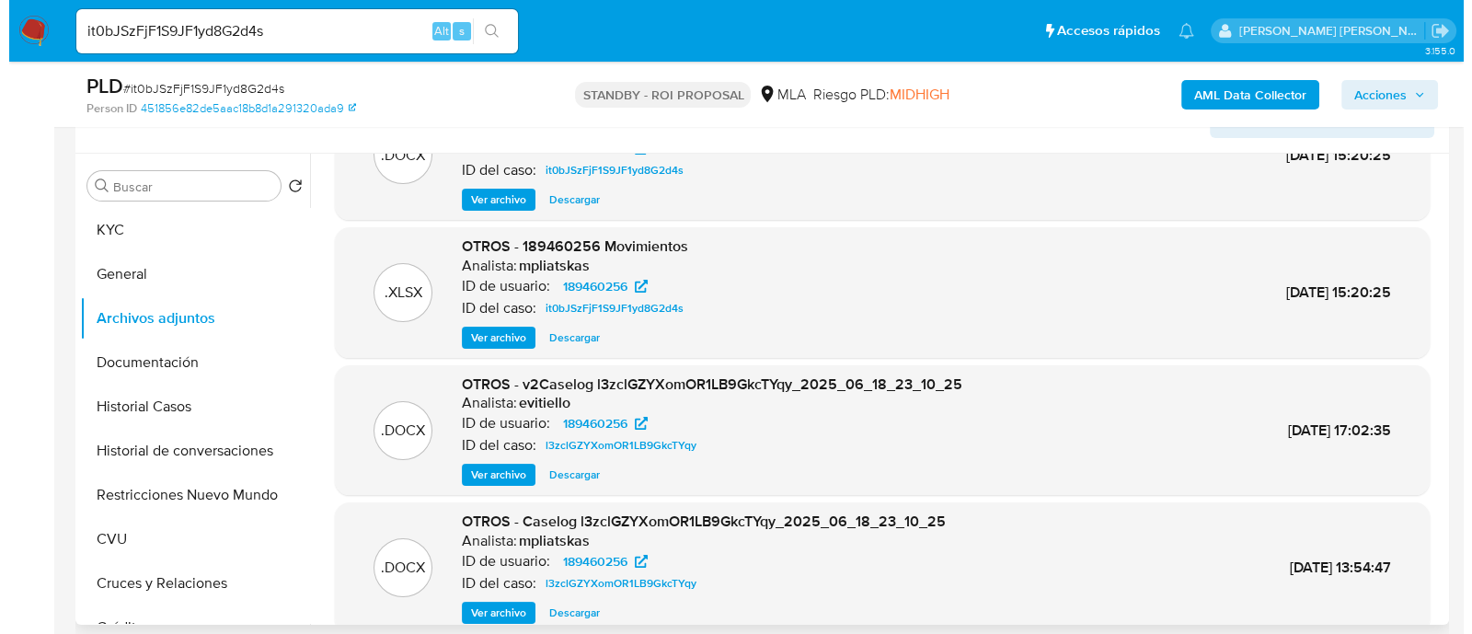
scroll to position [114, 0]
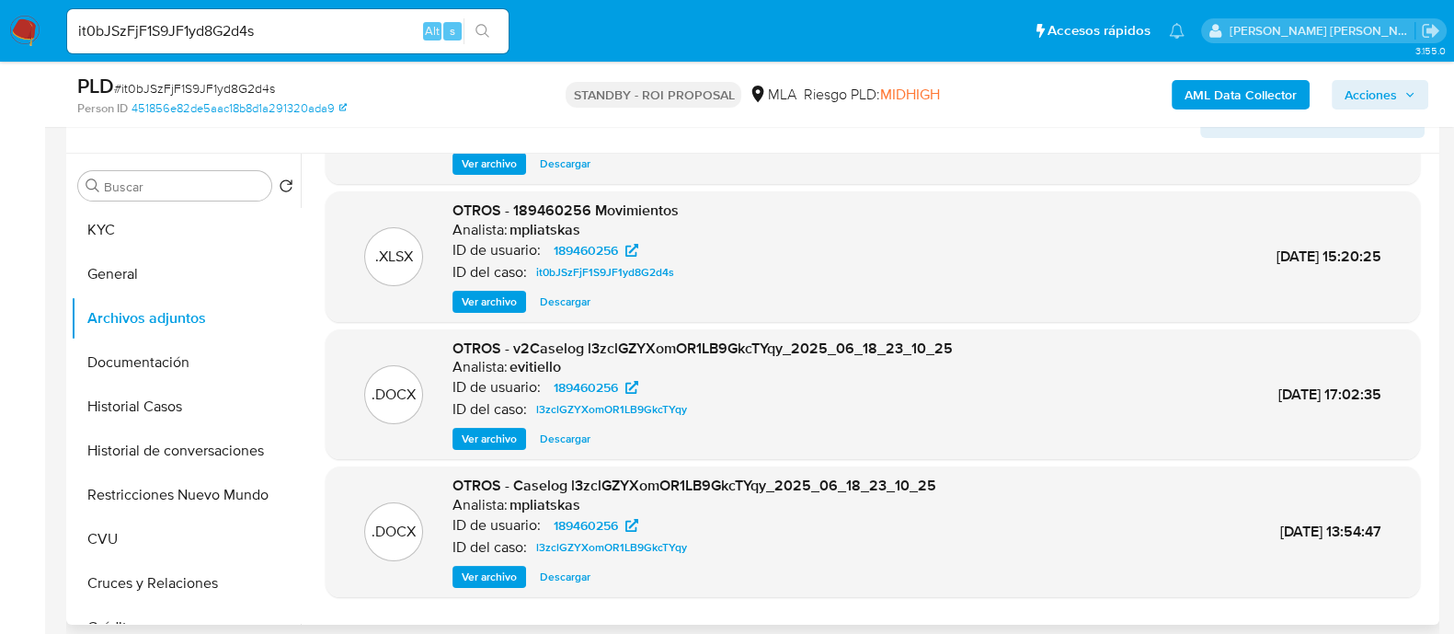
click at [464, 435] on span "Ver archivo" at bounding box center [489, 439] width 55 height 18
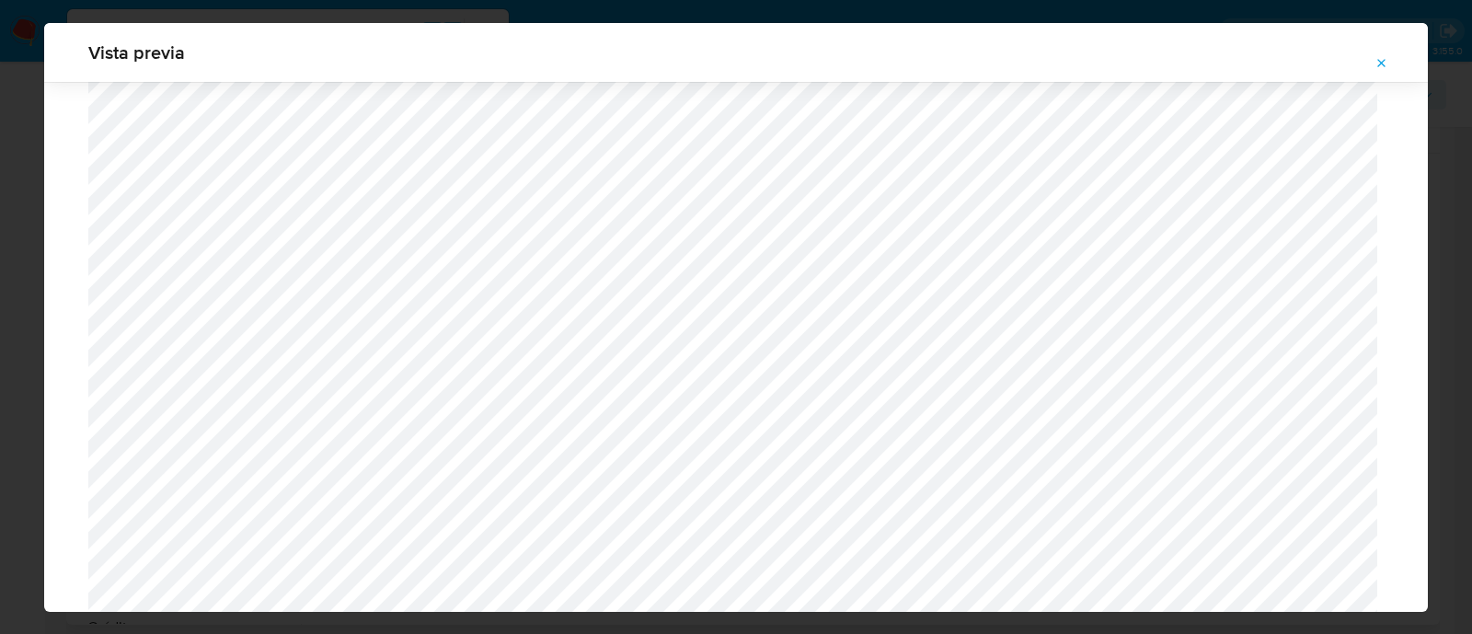
scroll to position [717, 0]
click at [1376, 63] on icon "Attachment preview" at bounding box center [1381, 63] width 15 height 15
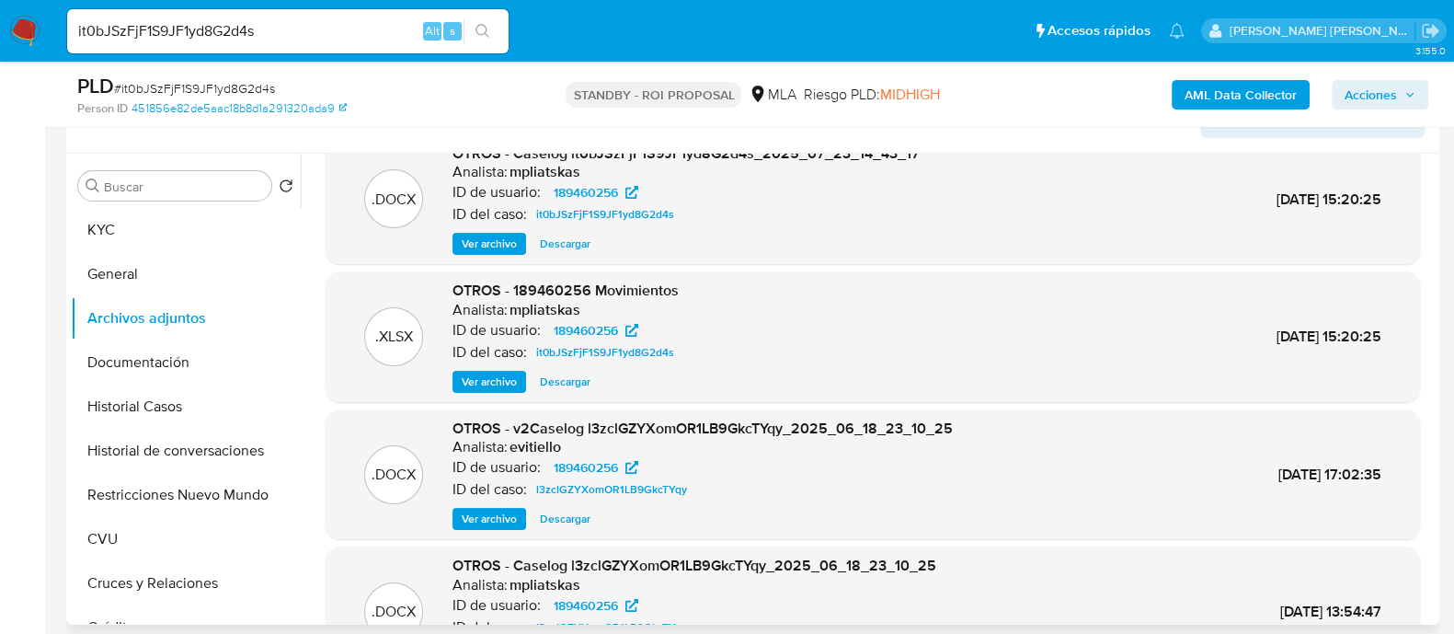
scroll to position [0, 0]
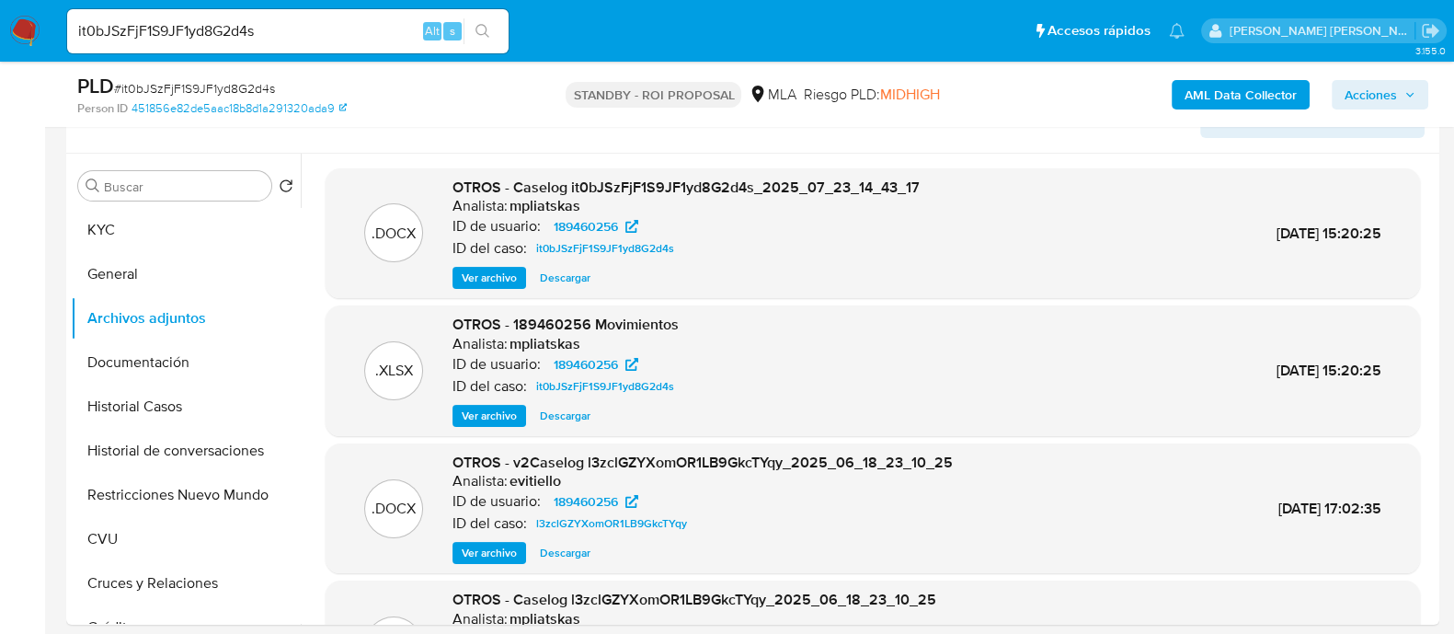
click at [244, 25] on input "it0bJSzFjF1S9JF1yd8G2d4s" at bounding box center [288, 31] width 442 height 24
click at [299, 40] on input "it0bJSzFjF1S9JF1yd8G2d4s" at bounding box center [288, 31] width 442 height 24
paste input "QBuE9iuZ1mYBM0CEGE9OBXOR"
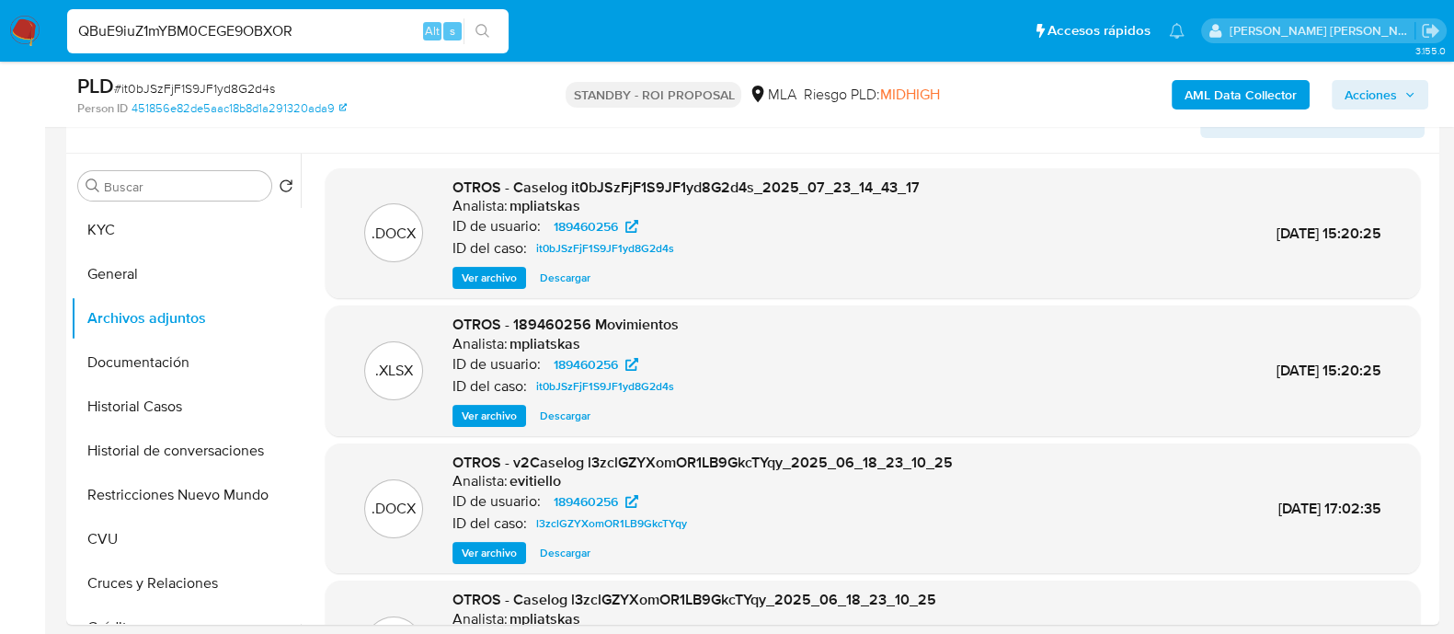
type input "QBuE9iuZ1mYBM0CEGE9OBXOR"
click at [478, 35] on icon "search-icon" at bounding box center [483, 31] width 15 height 15
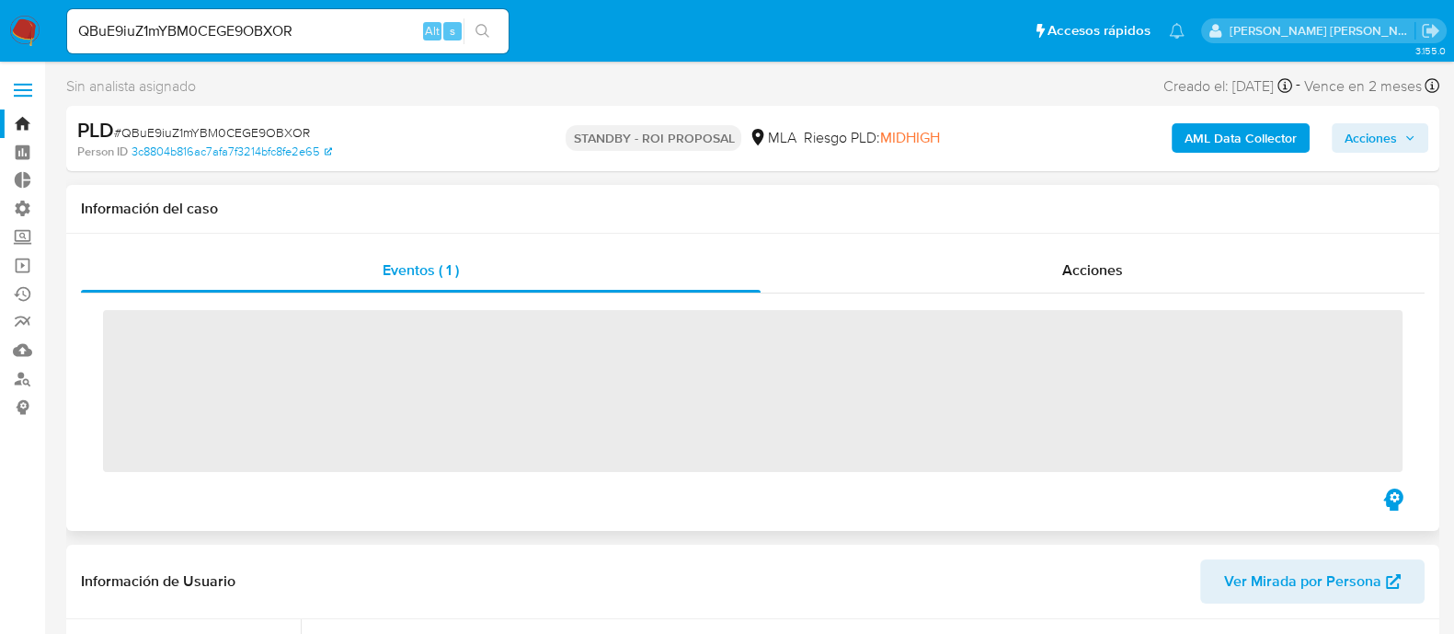
click at [1003, 236] on div "Eventos ( 1 ) Acciones ‌" at bounding box center [752, 382] width 1373 height 297
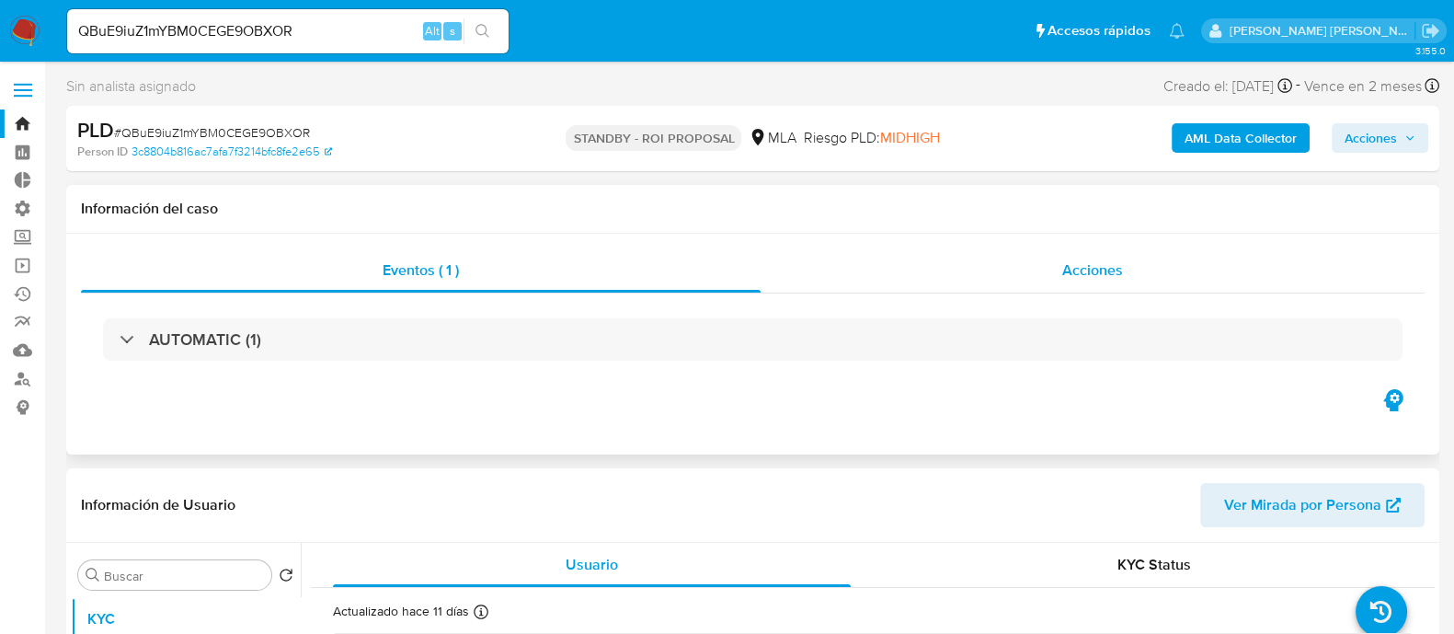
click at [997, 268] on div "Acciones" at bounding box center [1093, 270] width 664 height 44
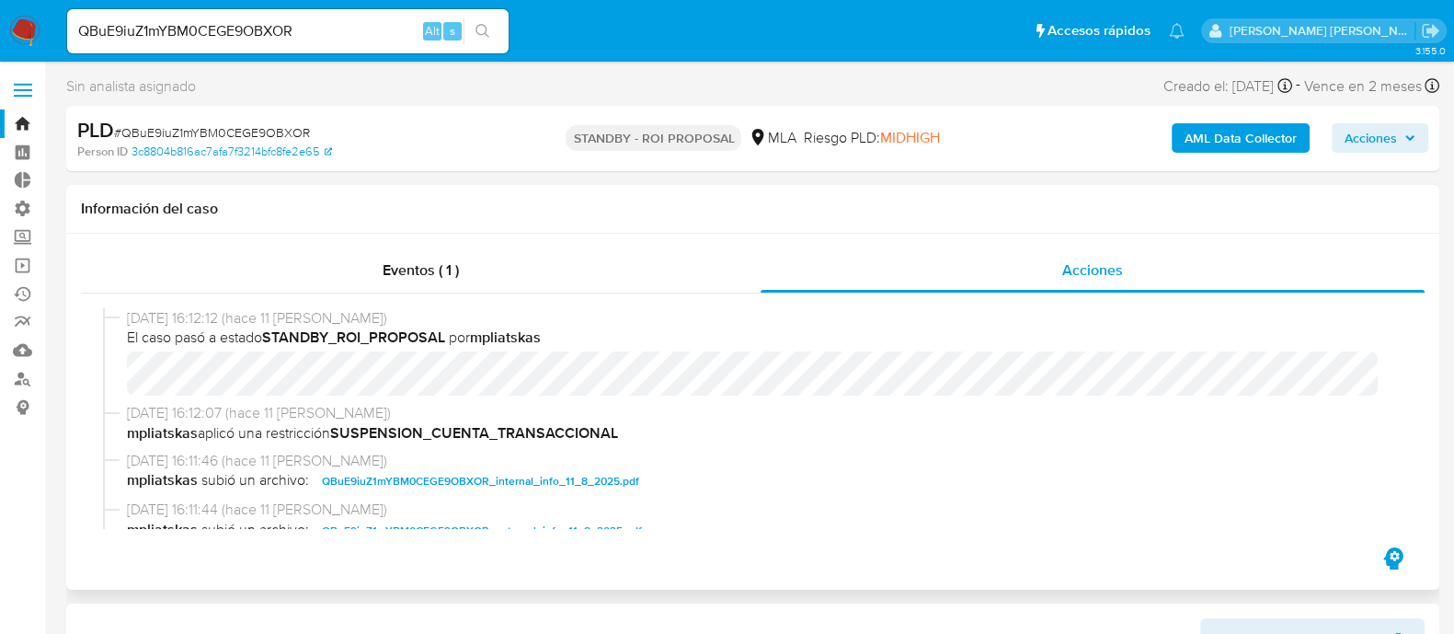
select select "10"
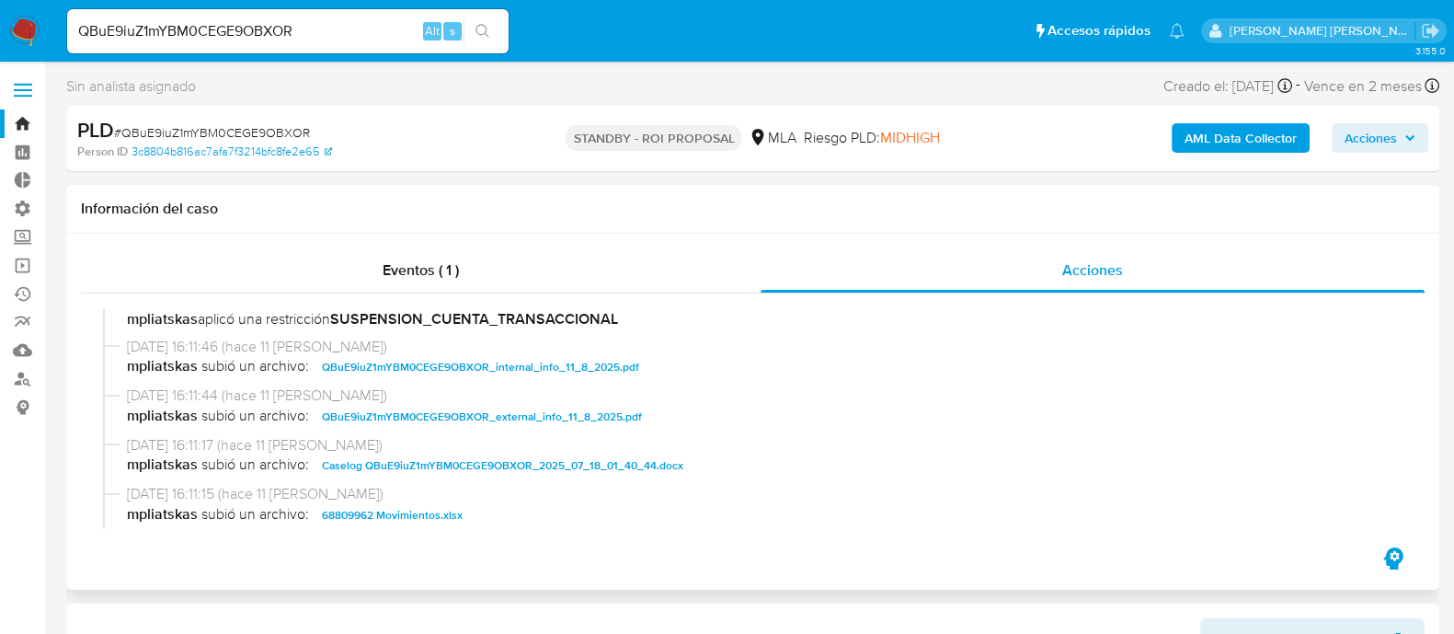
click at [442, 468] on span "Caselog QBuE9iuZ1mYBM0CEGE9OBXOR_2025_07_18_01_40_44.docx" at bounding box center [502, 465] width 361 height 22
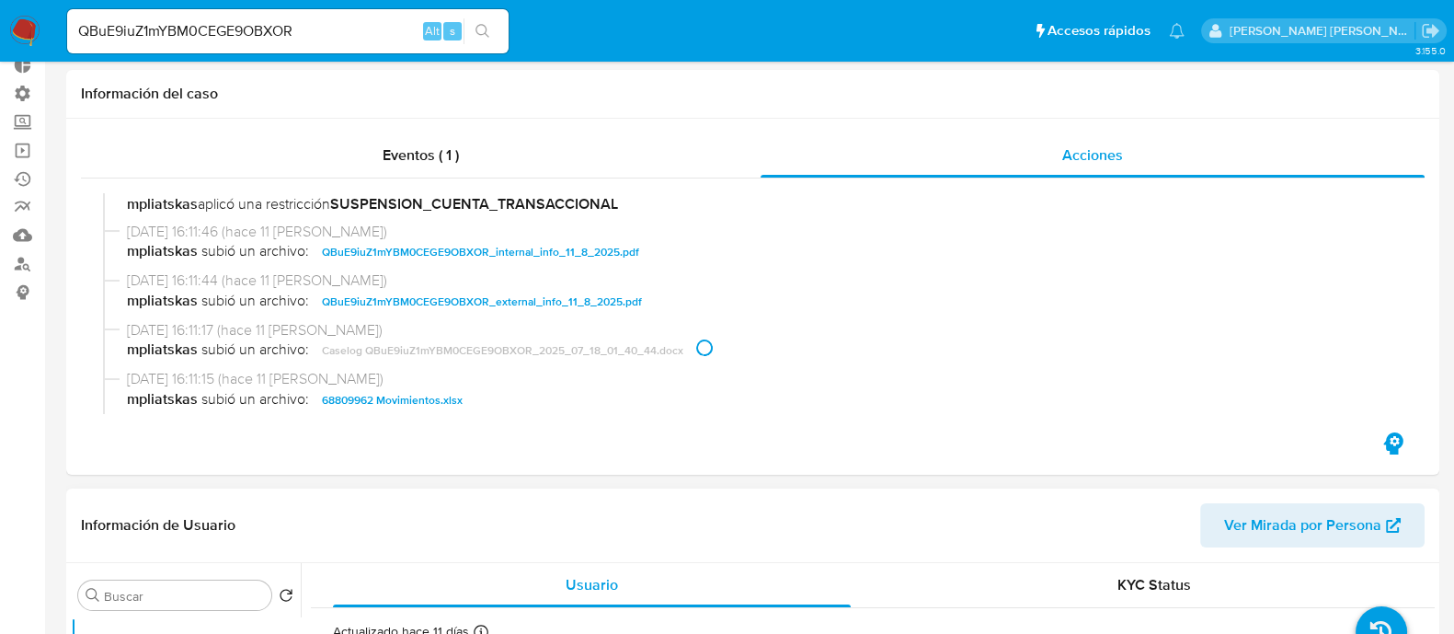
scroll to position [229, 0]
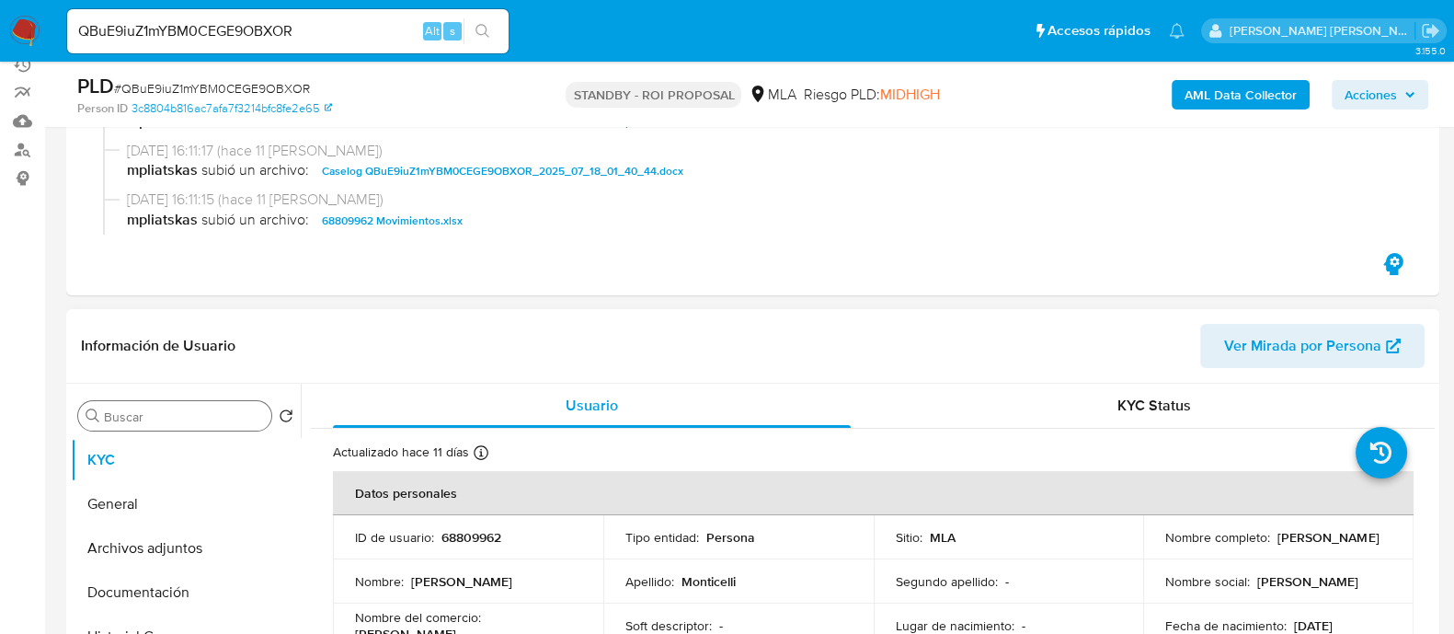
drag, startPoint x: 387, startPoint y: 212, endPoint x: 194, endPoint y: 414, distance: 279.1
click at [387, 212] on span "68809962 Movimientos.xlsx" at bounding box center [392, 221] width 141 height 22
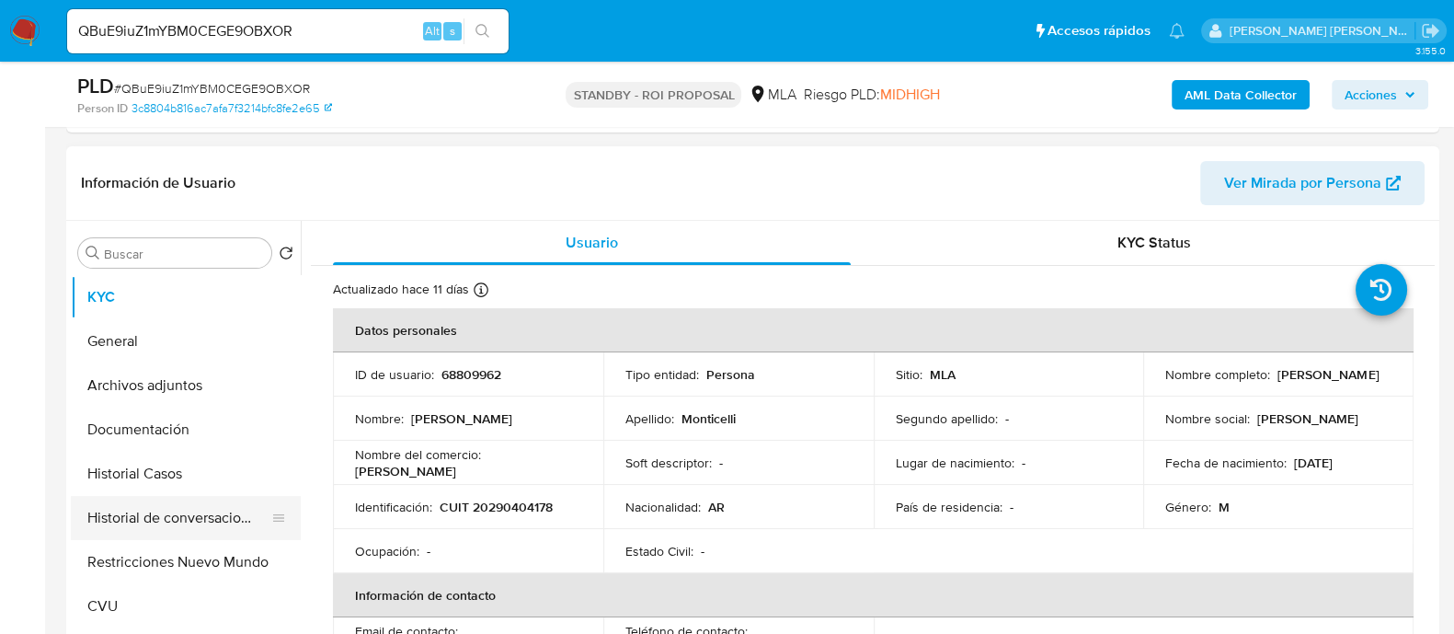
scroll to position [459, 0]
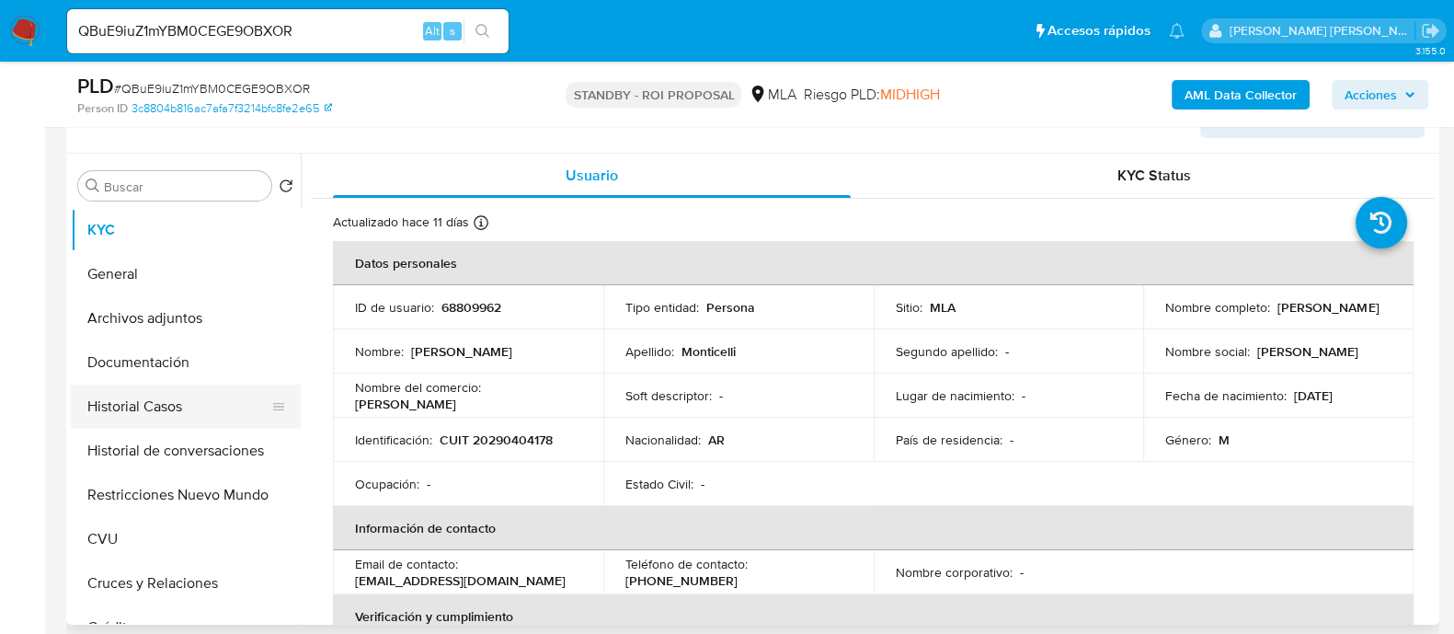
click at [220, 413] on button "Historial Casos" at bounding box center [178, 406] width 215 height 44
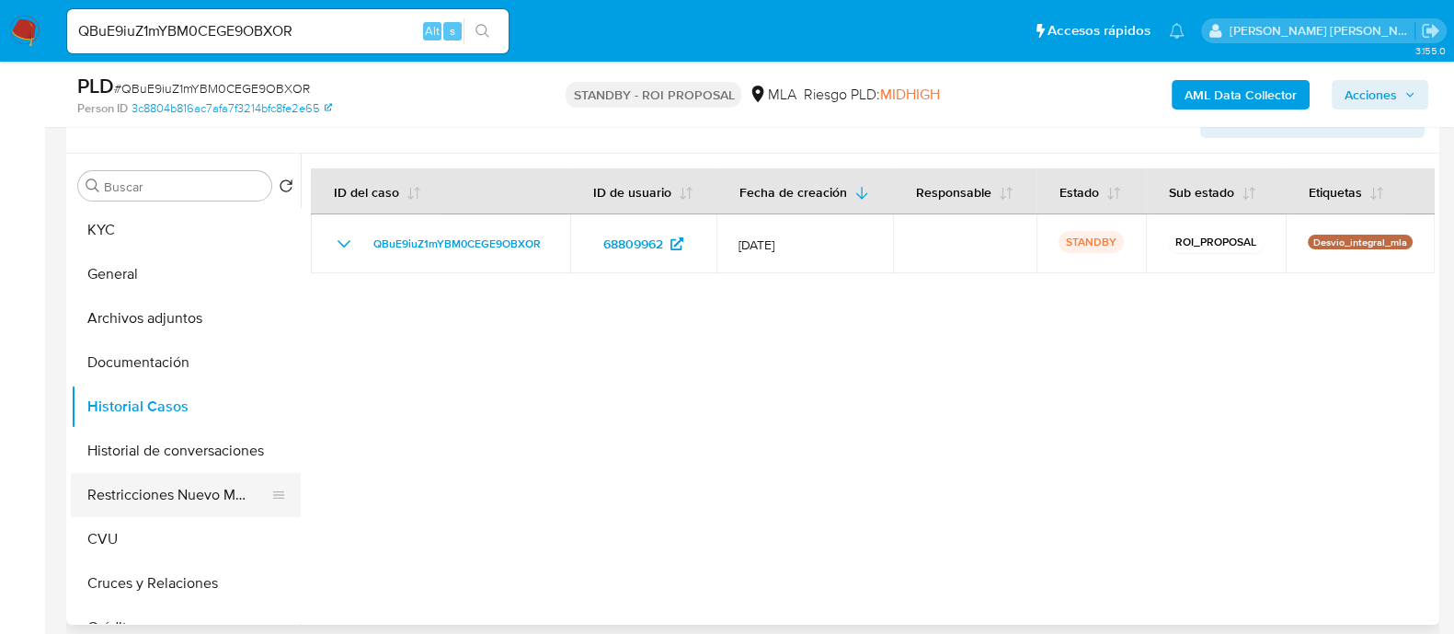
click at [187, 485] on button "Restricciones Nuevo Mundo" at bounding box center [178, 495] width 215 height 44
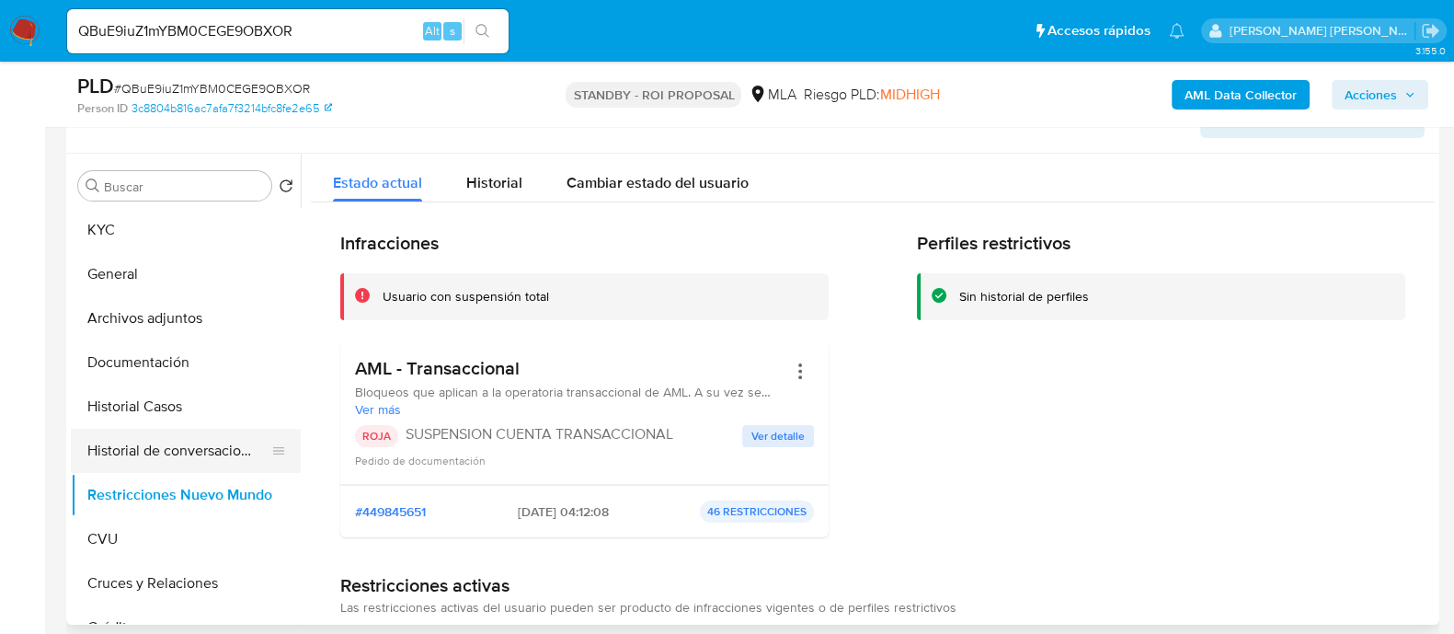
click at [180, 453] on button "Historial de conversaciones" at bounding box center [178, 451] width 215 height 44
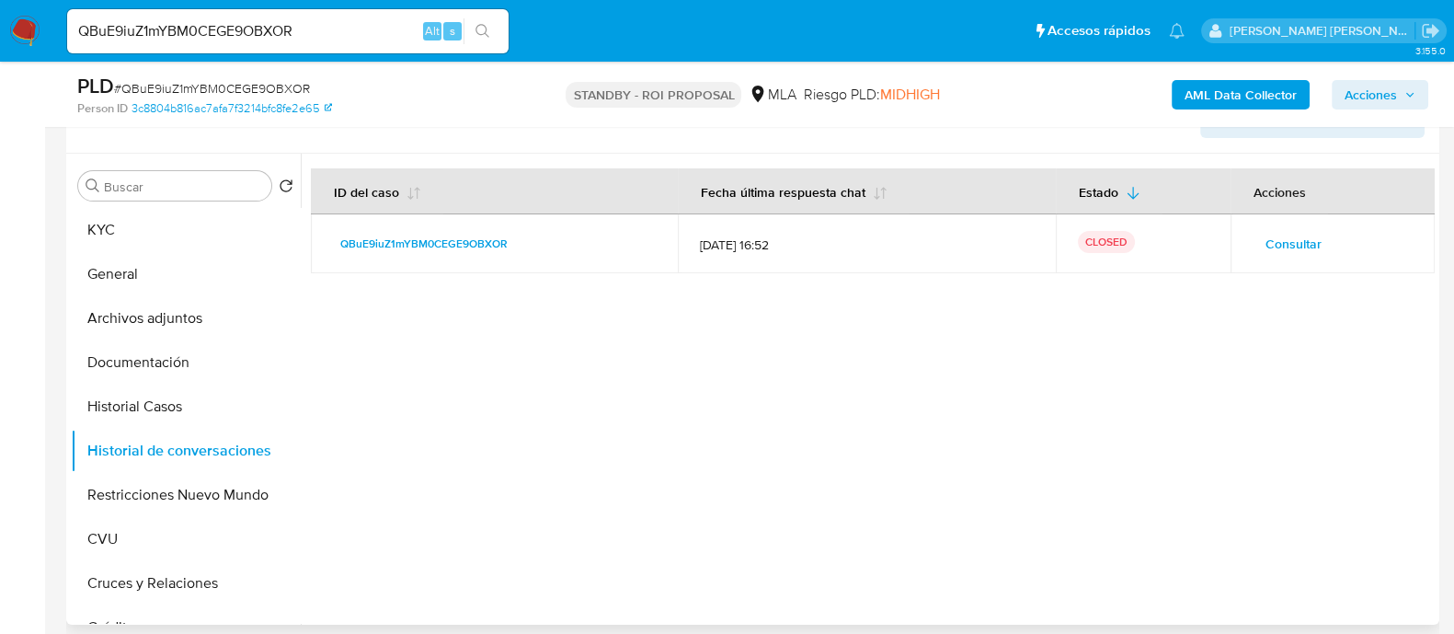
click at [1273, 241] on span "Consultar" at bounding box center [1294, 244] width 56 height 26
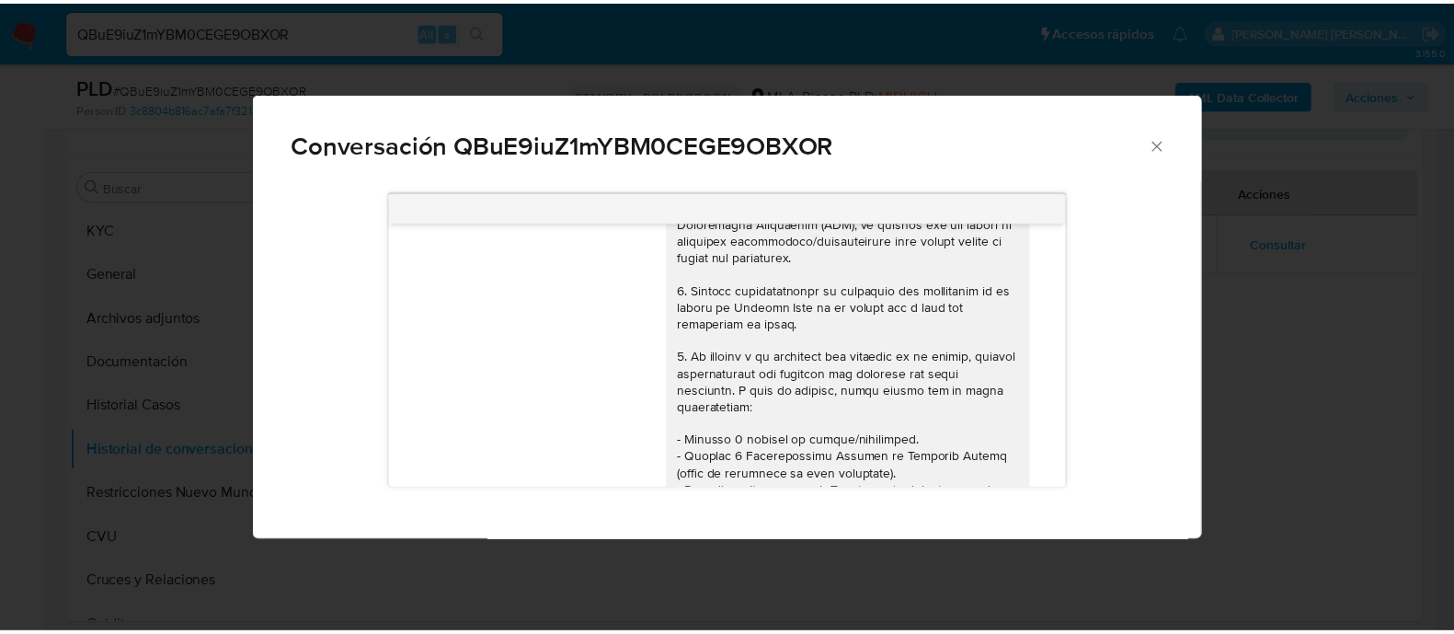
scroll to position [0, 0]
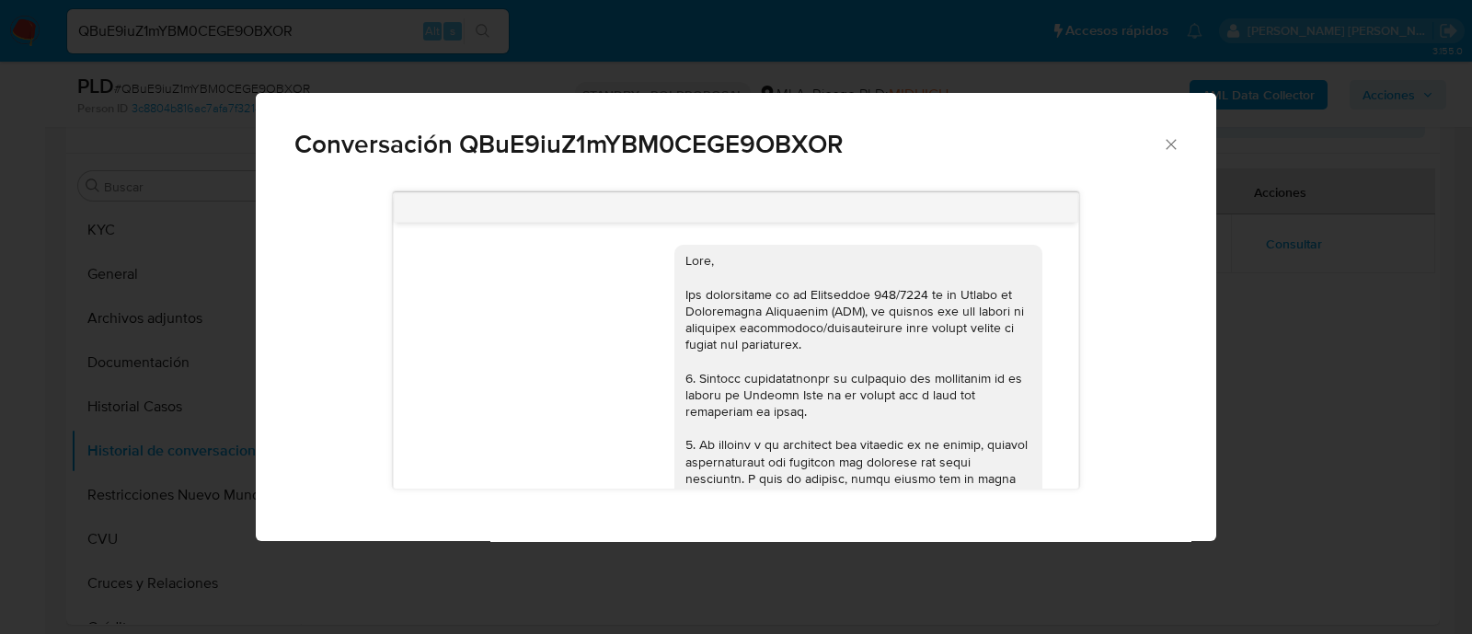
click at [0, 429] on div "Conversación QBuE9iuZ1mYBM0CEGE9OBXOR 17/07/2025 20:05:53 Buenas tardes. Necesi…" at bounding box center [736, 317] width 1472 height 634
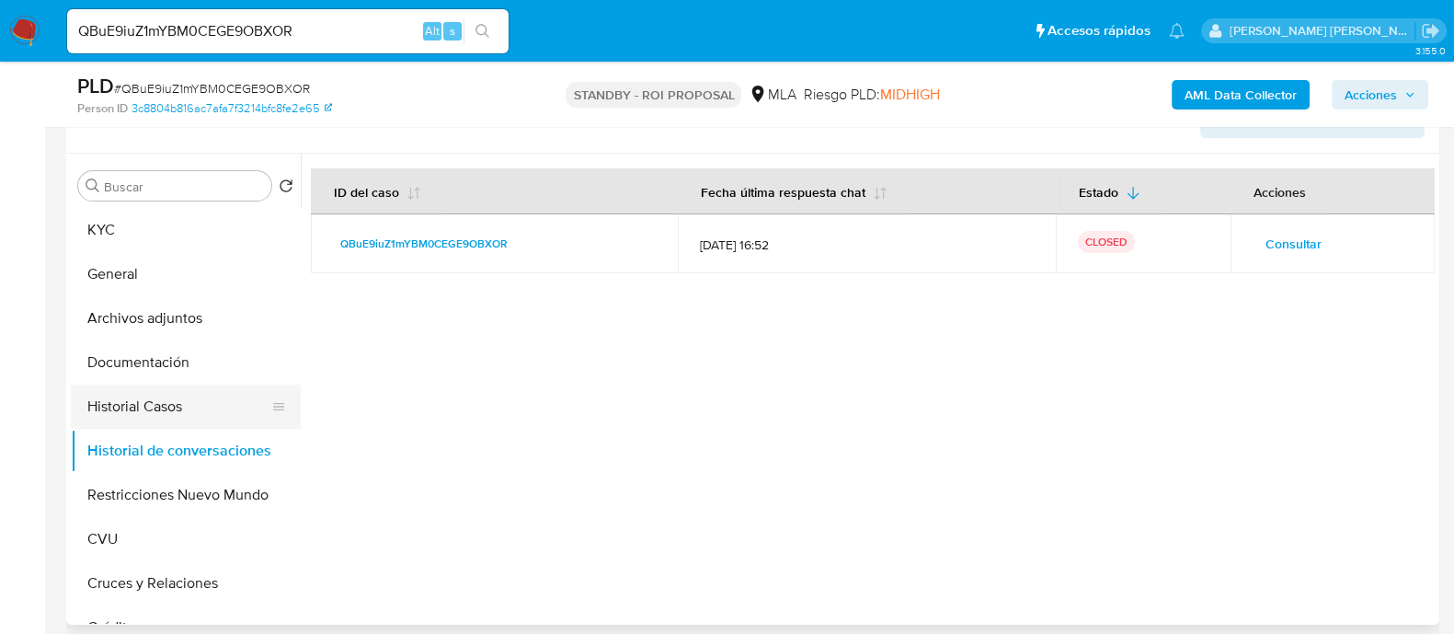
click at [118, 410] on button "Historial Casos" at bounding box center [178, 406] width 215 height 44
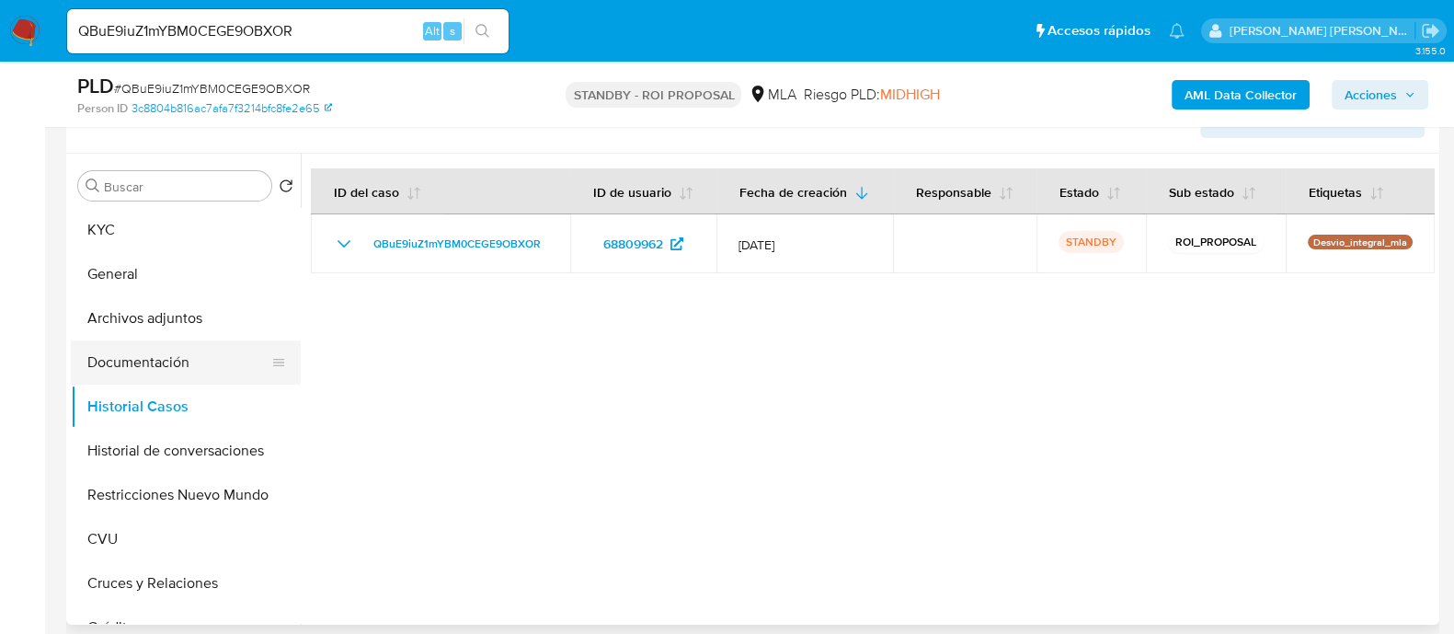
click at [174, 370] on button "Documentación" at bounding box center [178, 362] width 215 height 44
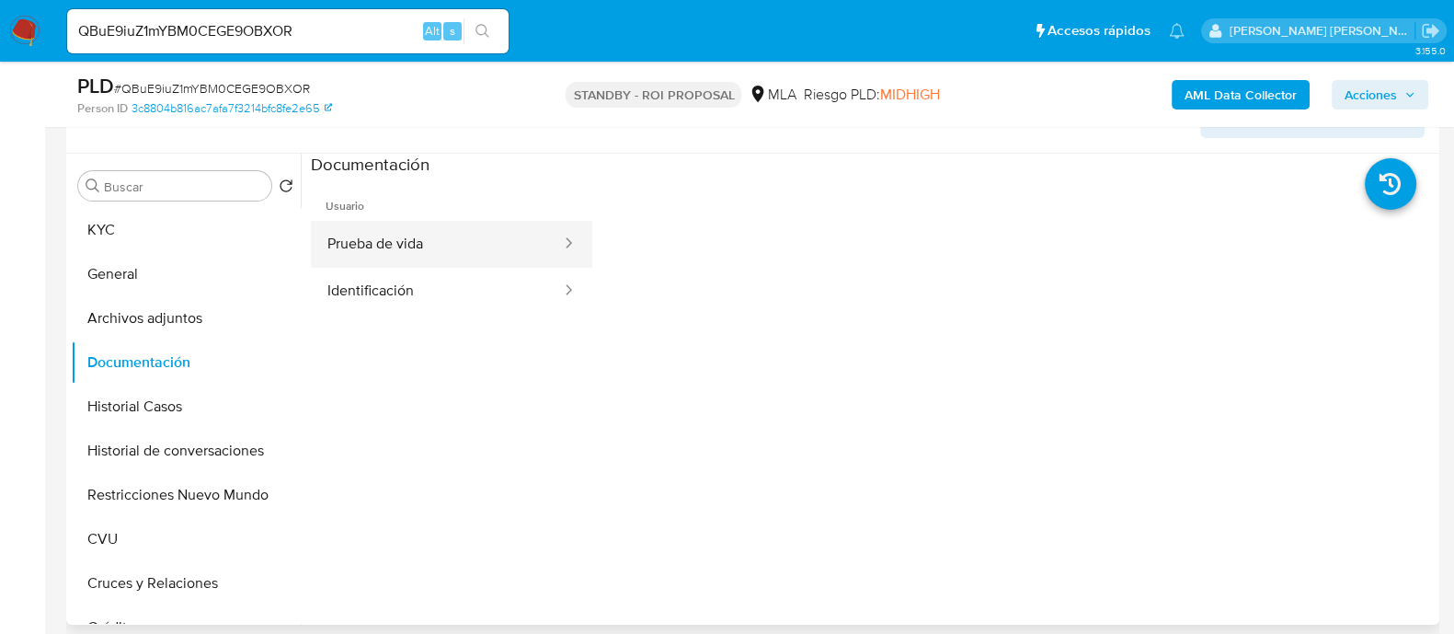
click at [463, 243] on button "Prueba de vida" at bounding box center [437, 244] width 252 height 47
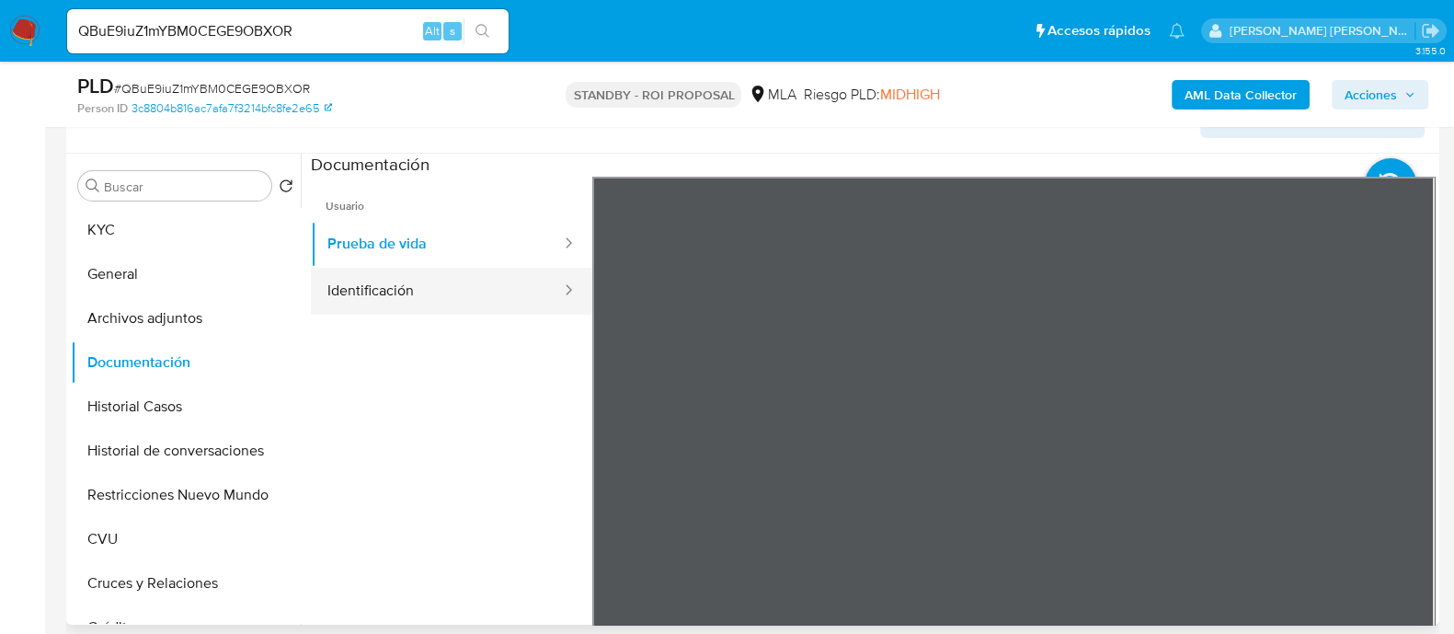
click at [442, 287] on button "Identificación" at bounding box center [437, 291] width 252 height 47
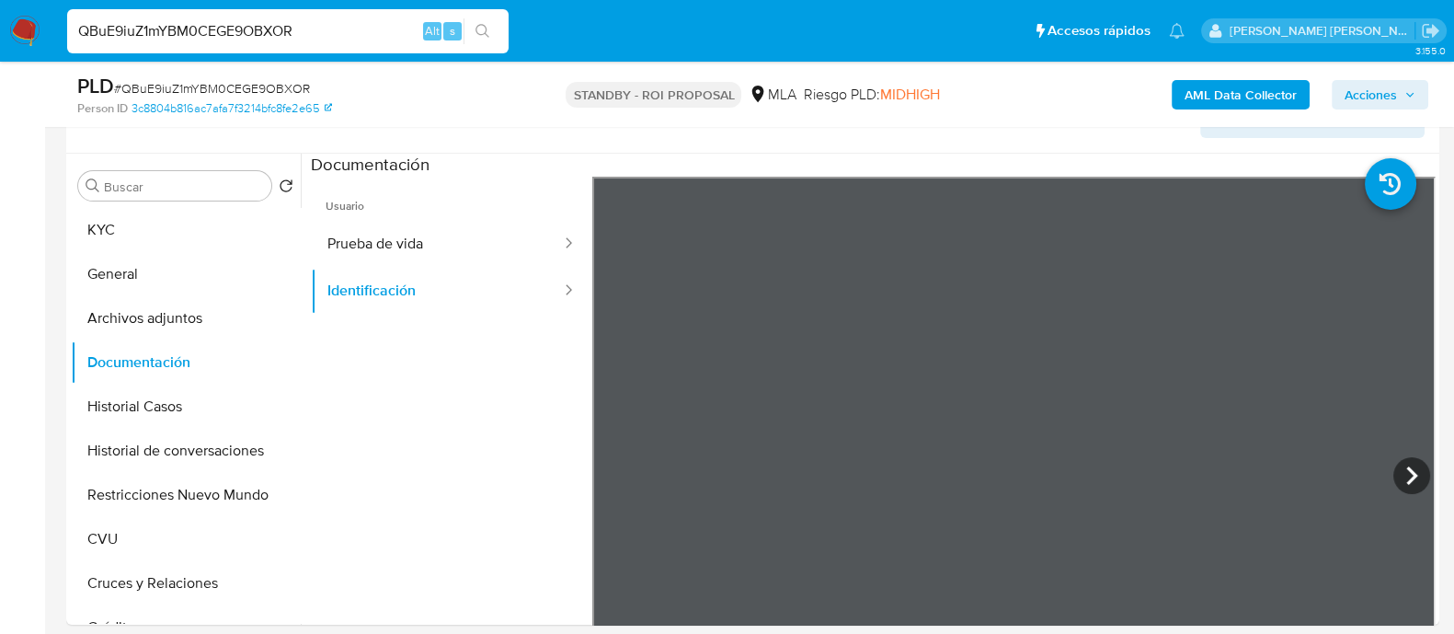
click at [294, 26] on input "QBuE9iuZ1mYBM0CEGE9OBXOR" at bounding box center [288, 31] width 442 height 24
paste input "k318ixqhOg7rGhrAtNdM4zl"
type input "Qk318ixqhOg7rGhrAtNdM4zl"
click at [474, 30] on button "search-icon" at bounding box center [483, 31] width 38 height 26
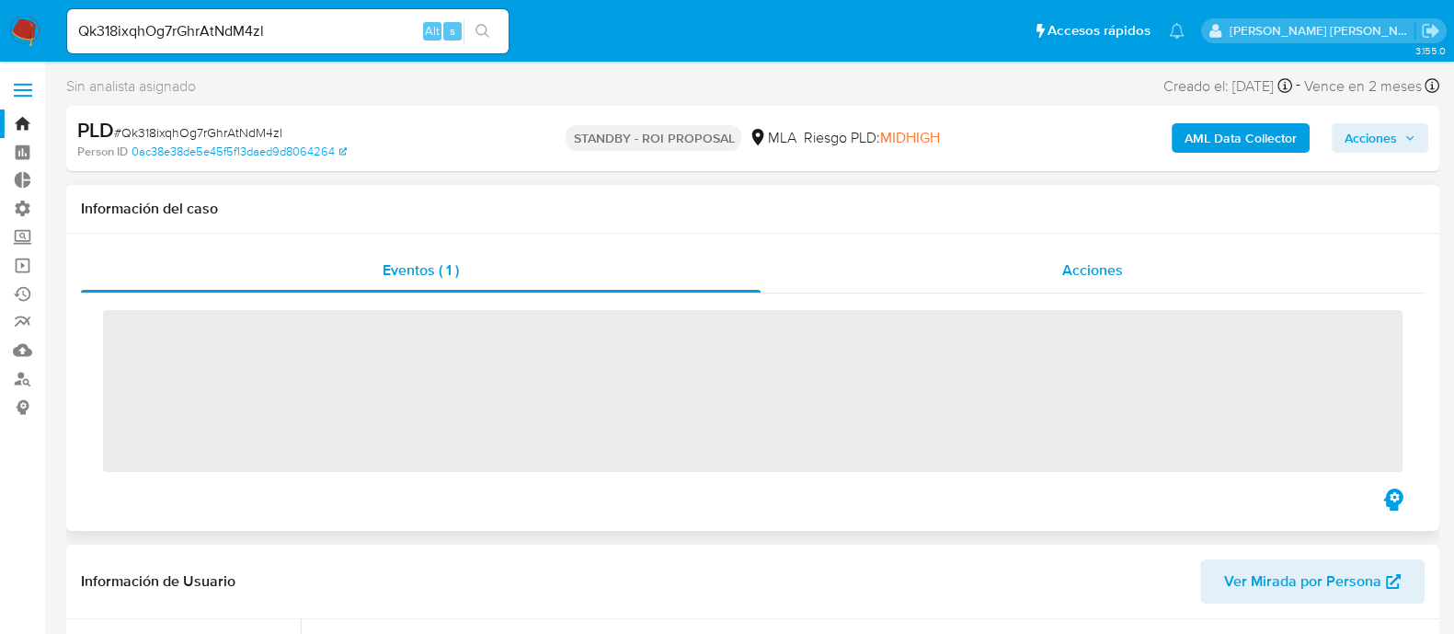
click at [981, 263] on div "Acciones" at bounding box center [1093, 270] width 664 height 44
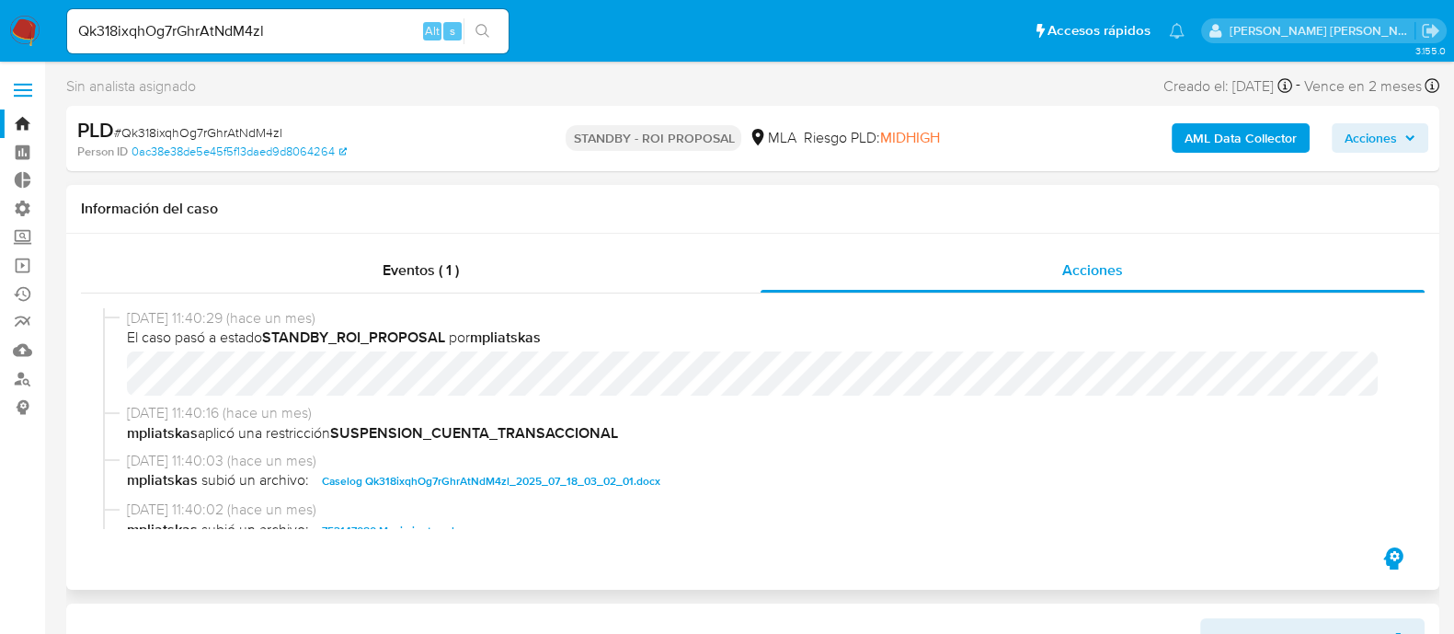
select select "10"
click at [423, 480] on span "Caselog Qk318ixqhOg7rGhrAtNdM4zl_2025_07_18_03_02_01.docx" at bounding box center [491, 481] width 339 height 22
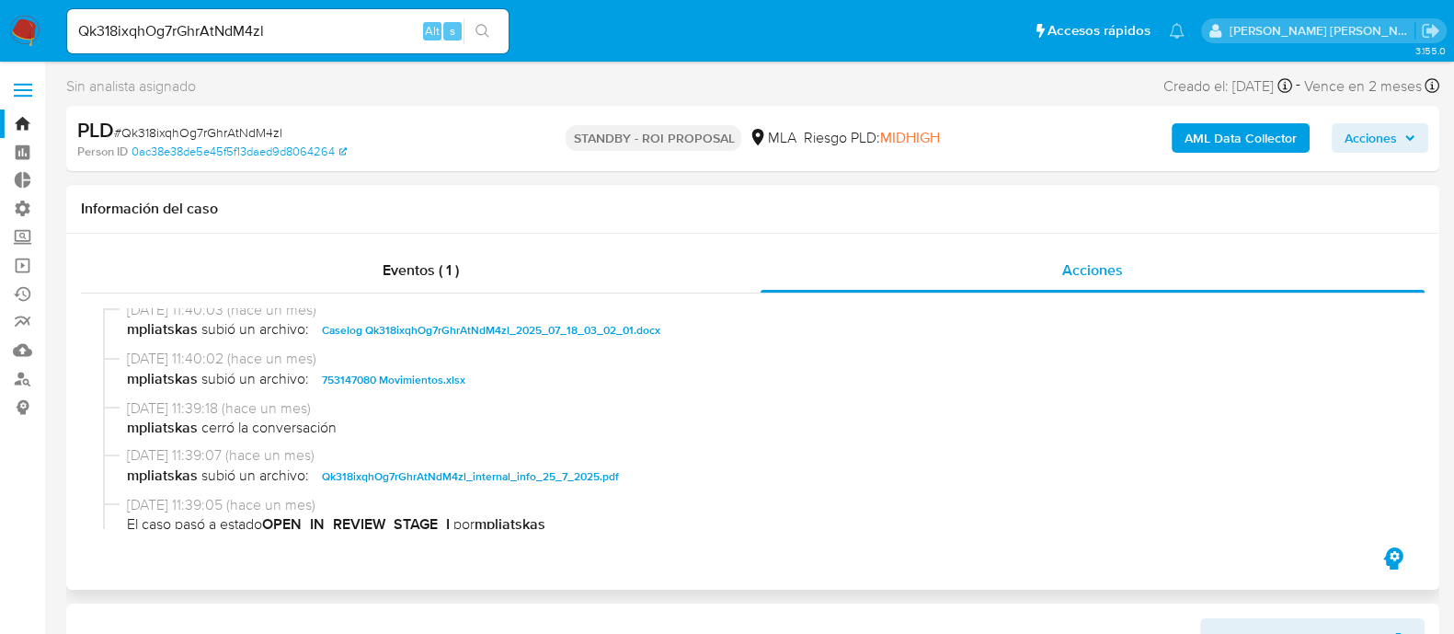
scroll to position [114, 0]
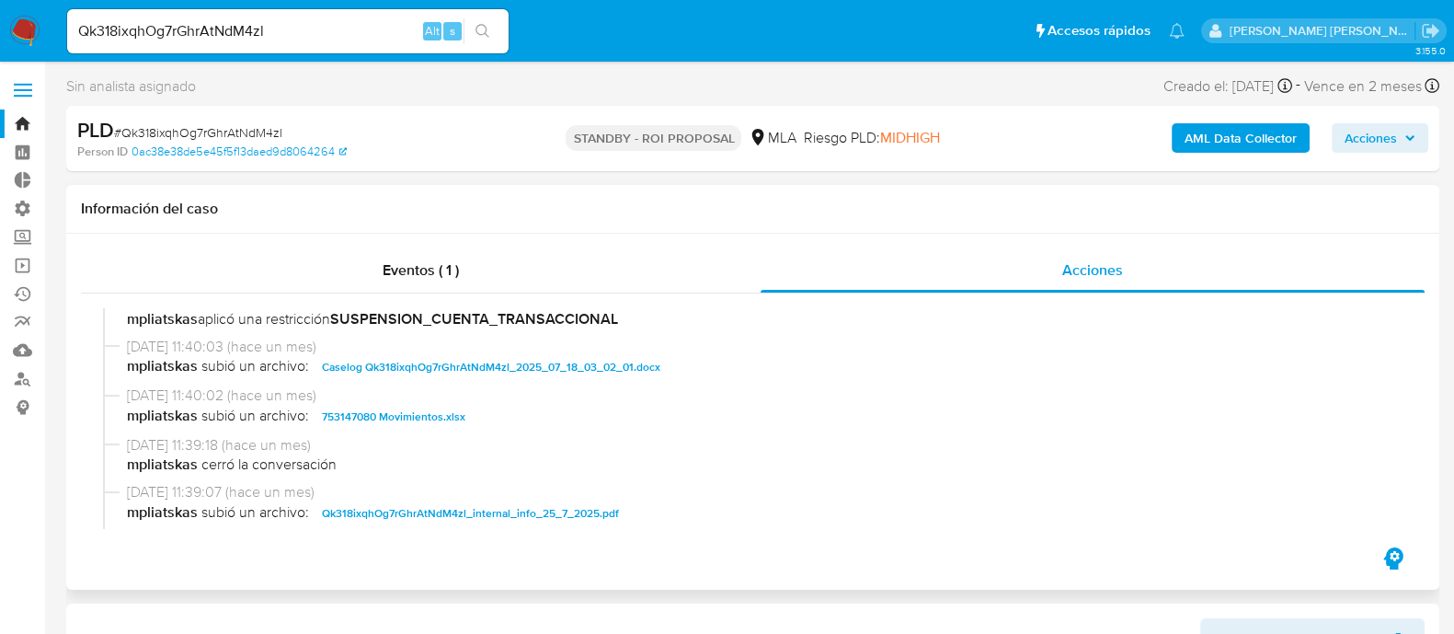
click at [408, 407] on span "753147080 Movimientos.xlsx" at bounding box center [393, 417] width 143 height 22
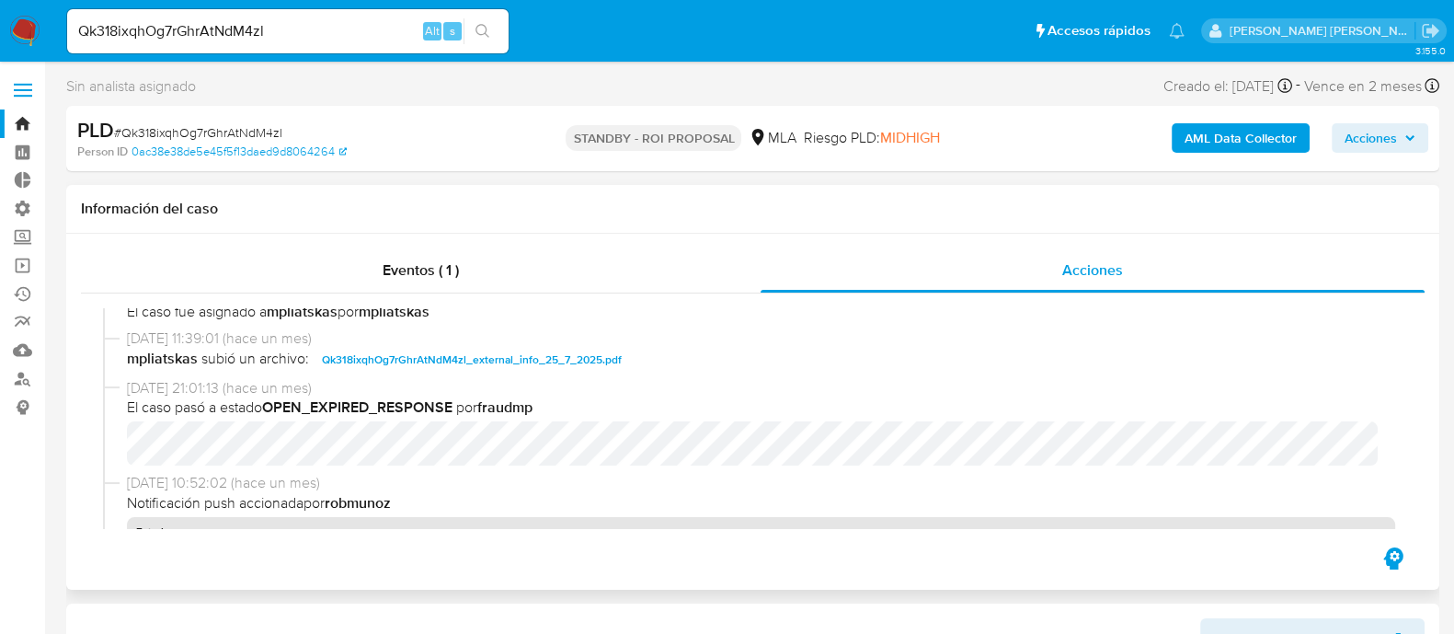
scroll to position [541, 0]
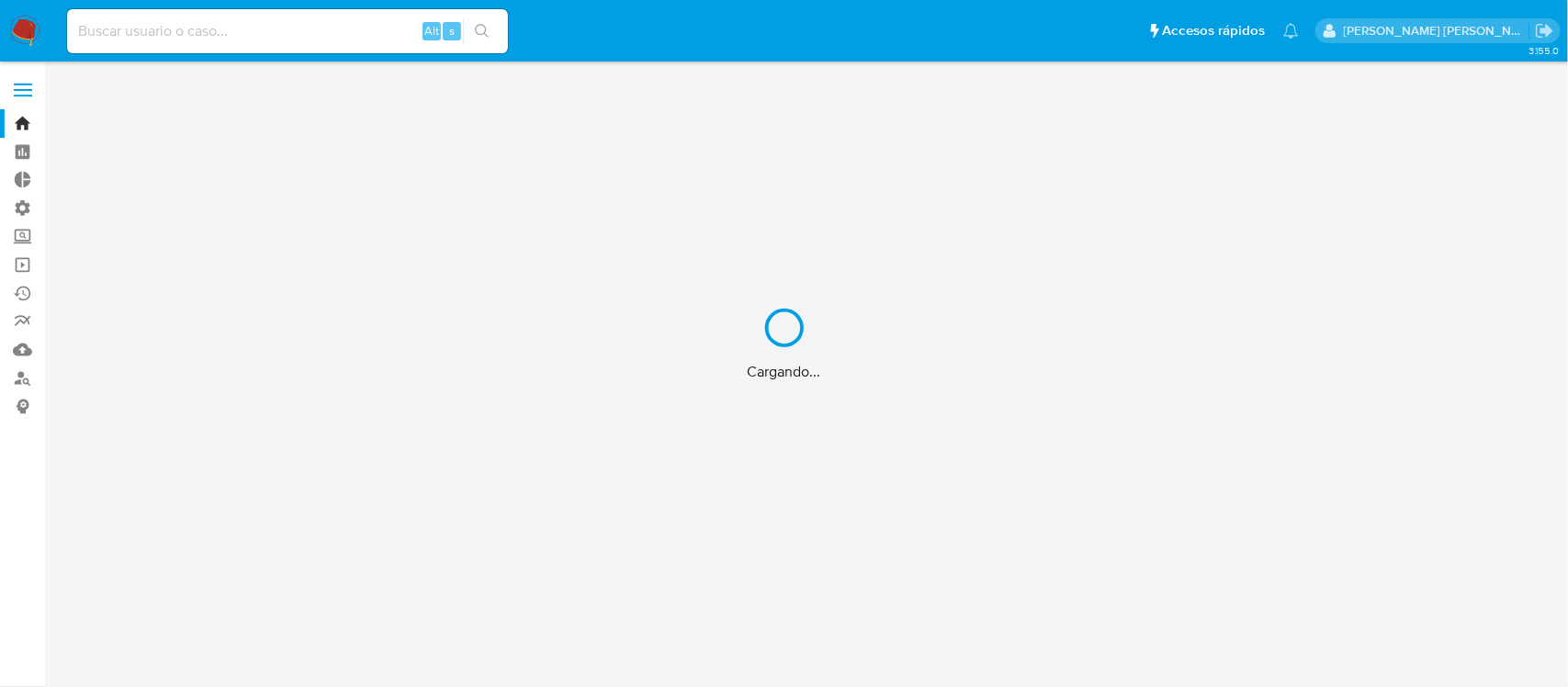
click at [233, 34] on div "Cargando..." at bounding box center [784, 344] width 1568 height 687
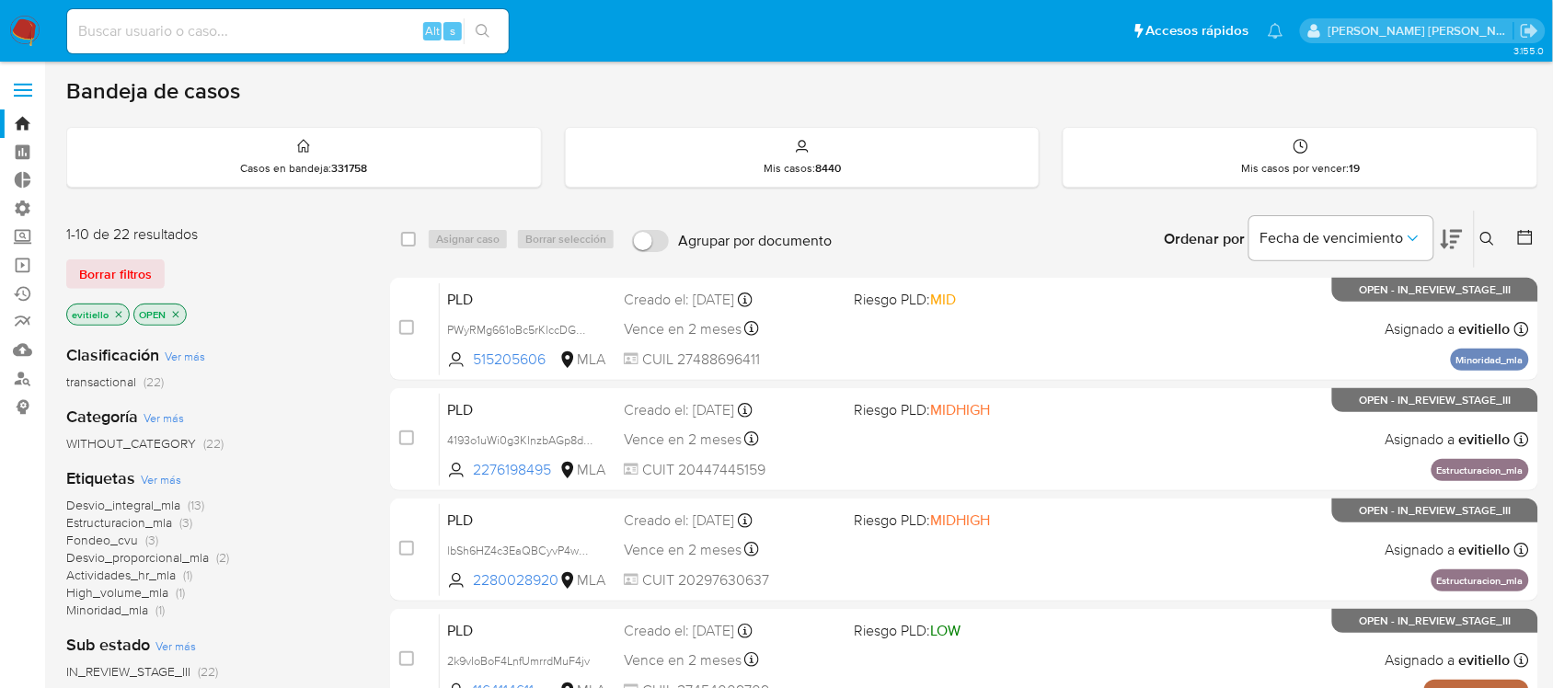
click at [380, 21] on input at bounding box center [288, 31] width 442 height 24
paste input "1527896299"
type input "1527896299"
click at [479, 21] on button "search-icon" at bounding box center [483, 31] width 38 height 26
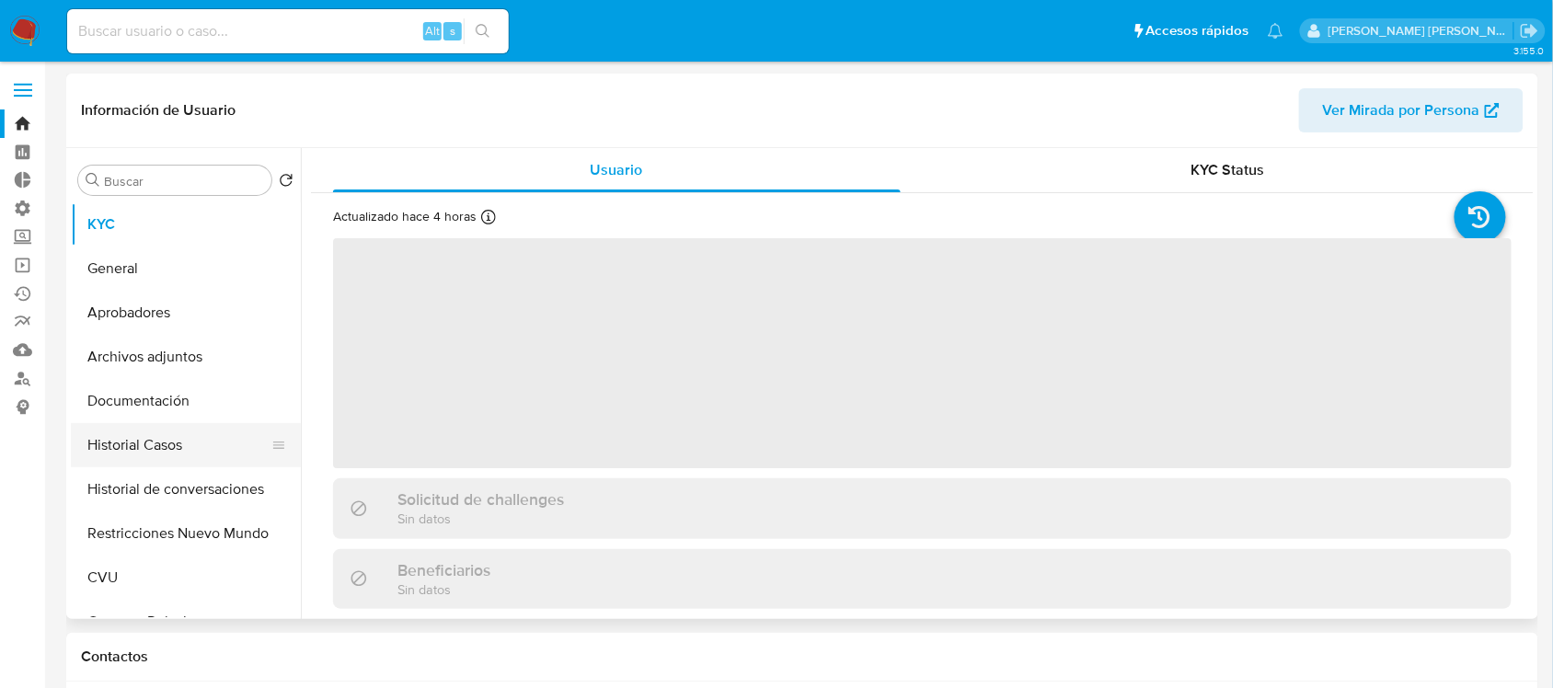
click at [187, 442] on button "Historial Casos" at bounding box center [178, 445] width 215 height 44
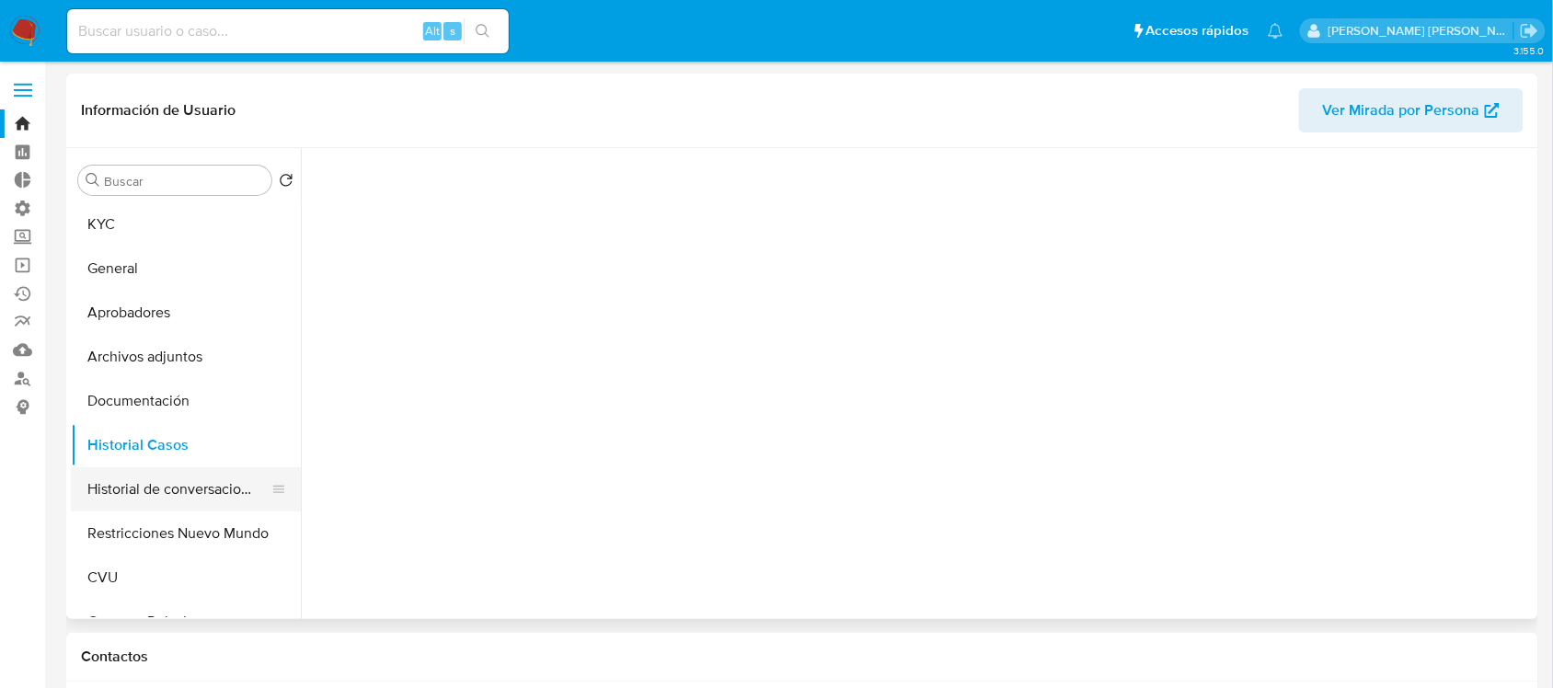
select select "10"
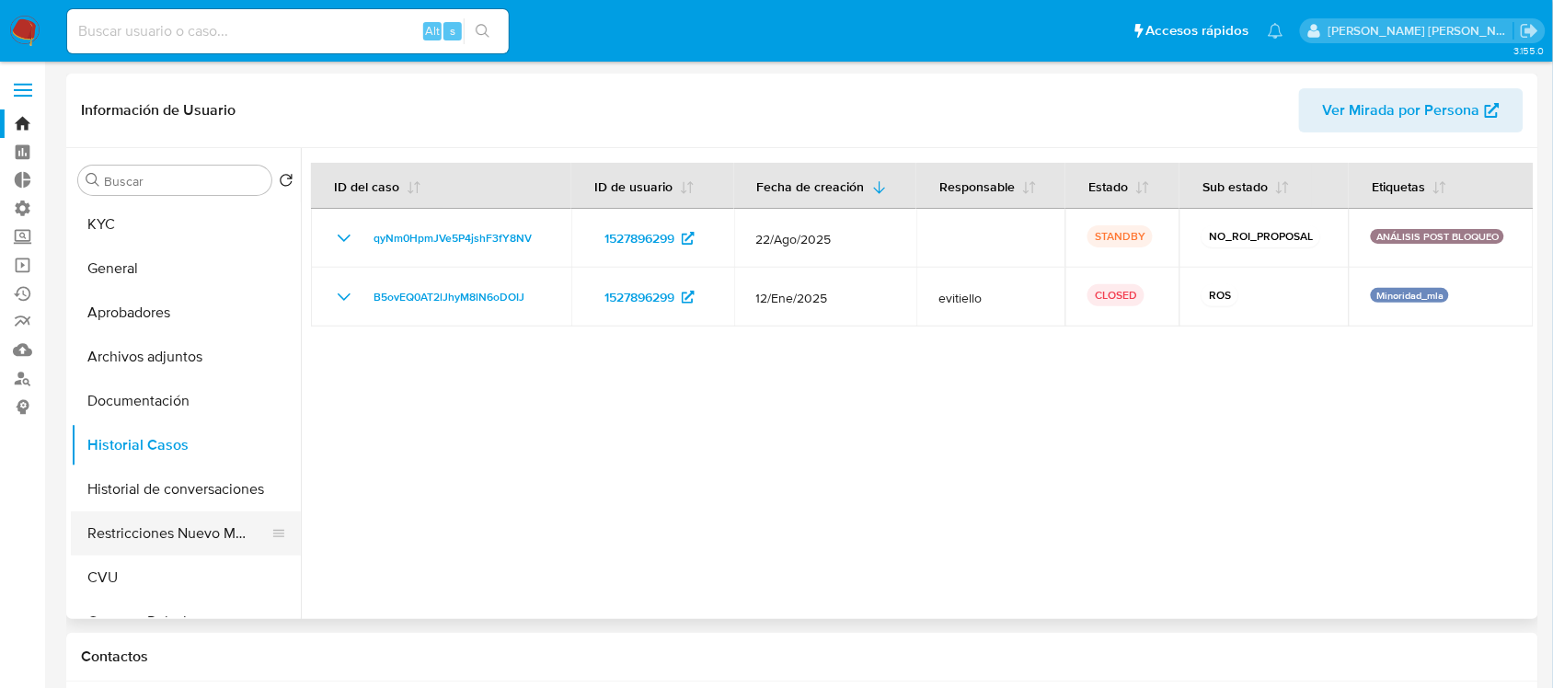
click at [179, 535] on button "Restricciones Nuevo Mundo" at bounding box center [178, 533] width 215 height 44
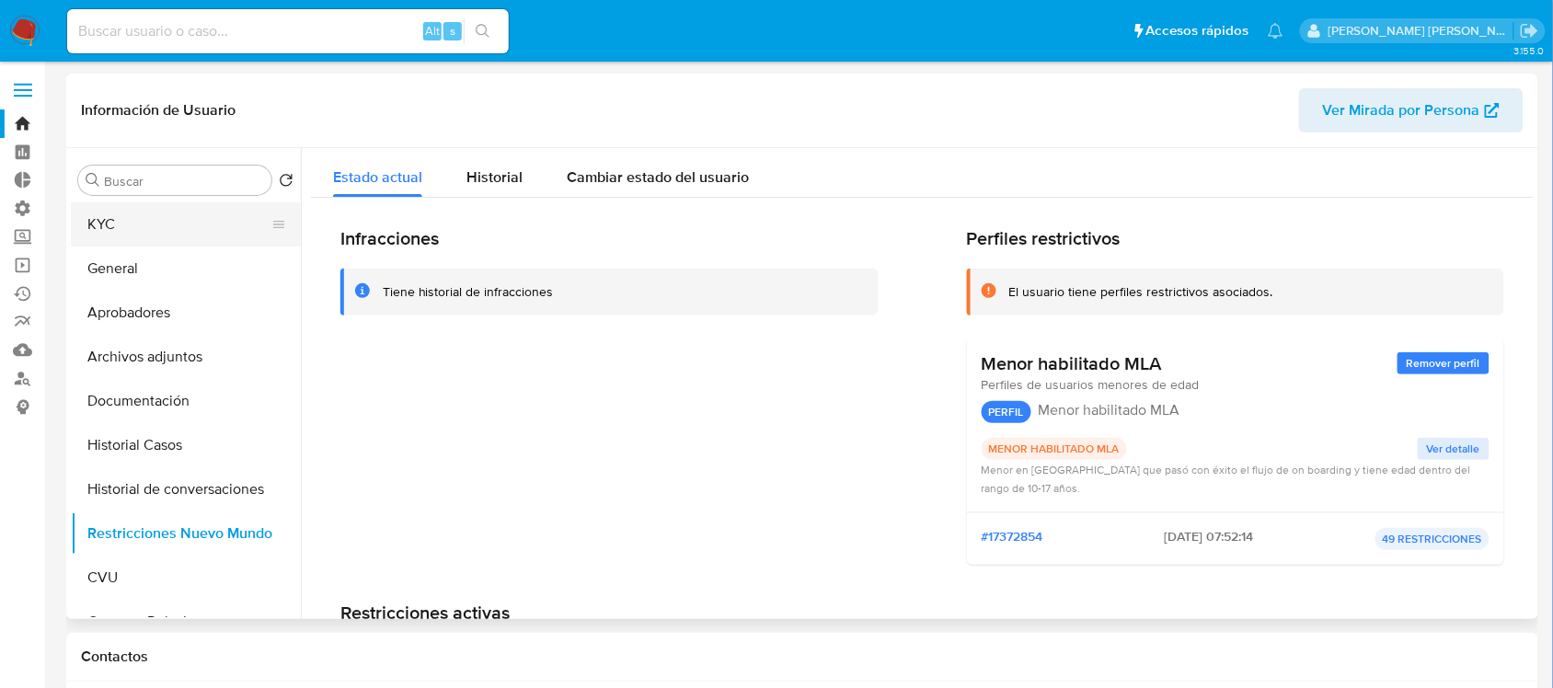
click at [184, 230] on button "KYC" at bounding box center [178, 224] width 215 height 44
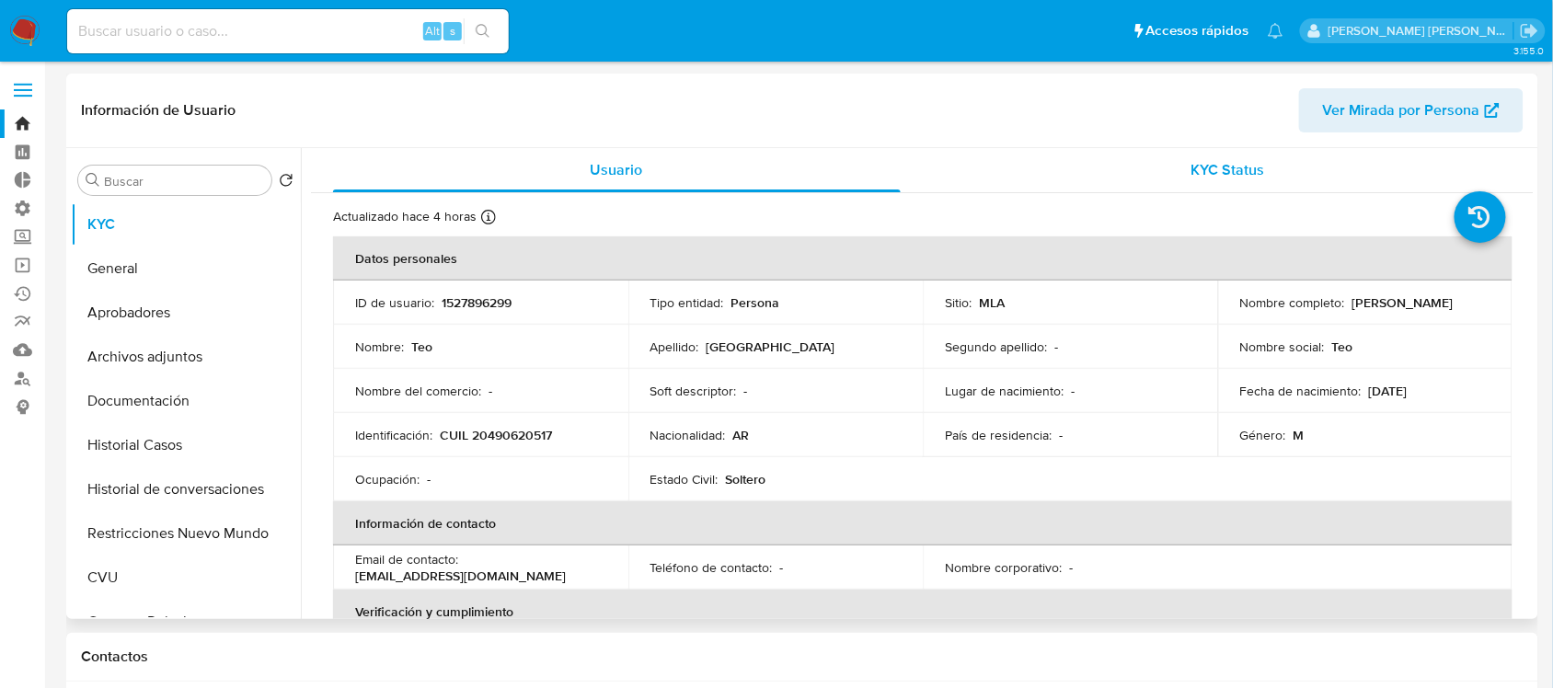
click at [1234, 162] on span "KYC Status" at bounding box center [1228, 169] width 74 height 21
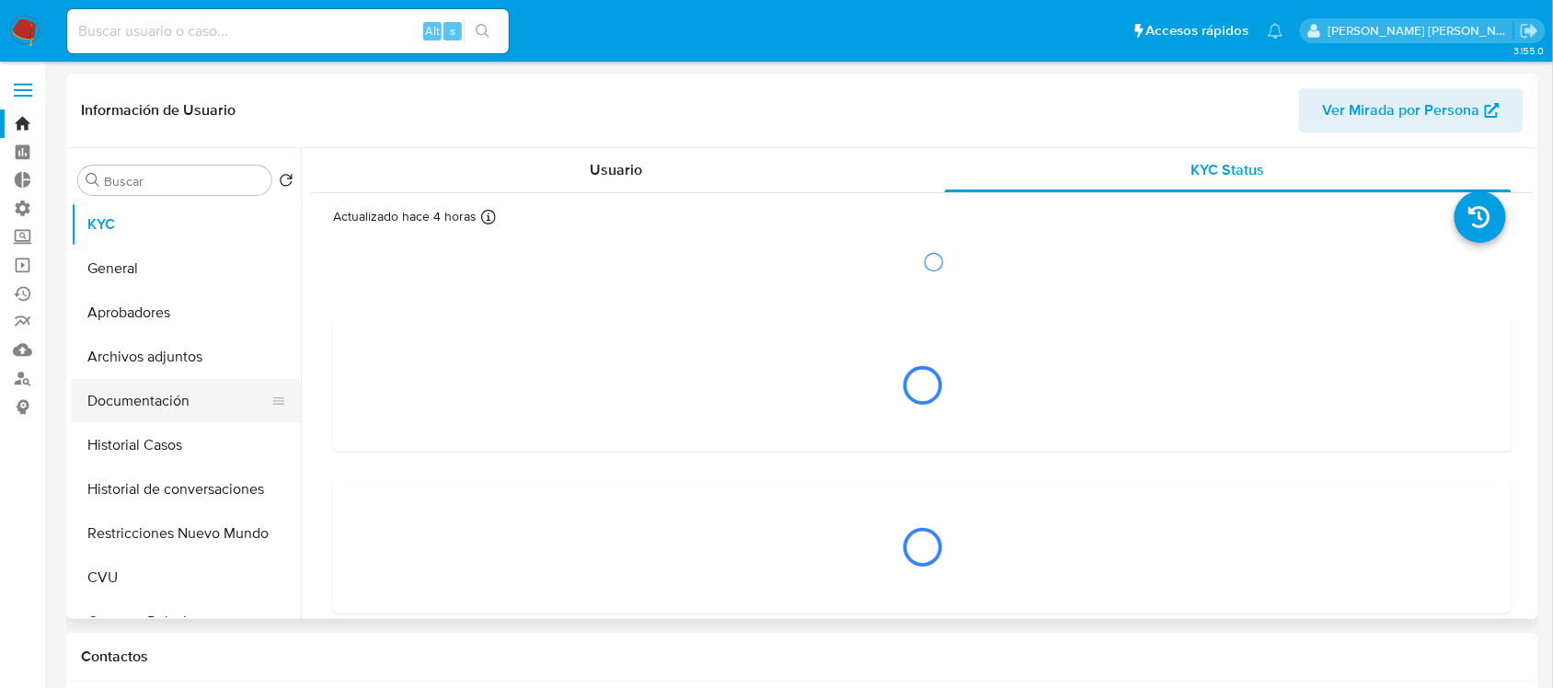
click at [212, 407] on button "Documentación" at bounding box center [178, 401] width 215 height 44
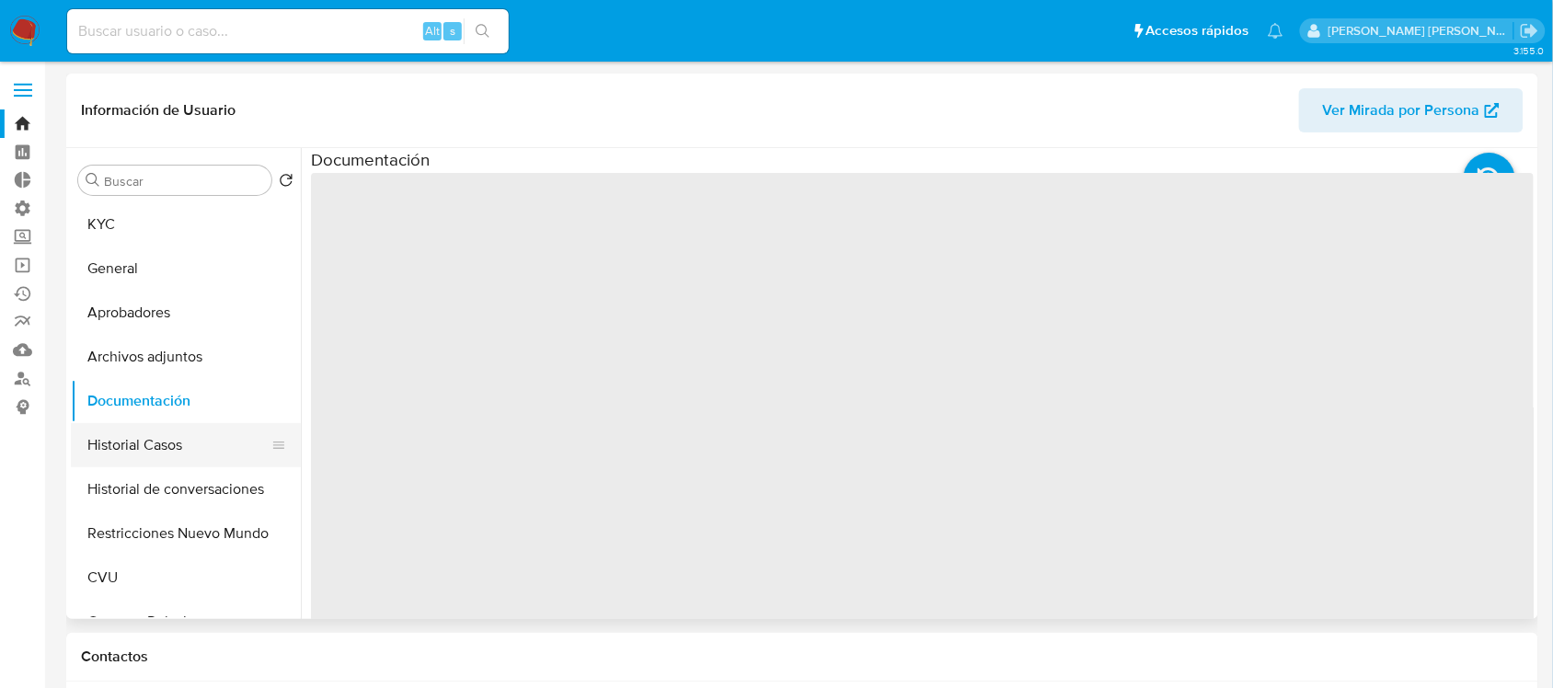
click at [194, 442] on button "Historial Casos" at bounding box center [178, 445] width 215 height 44
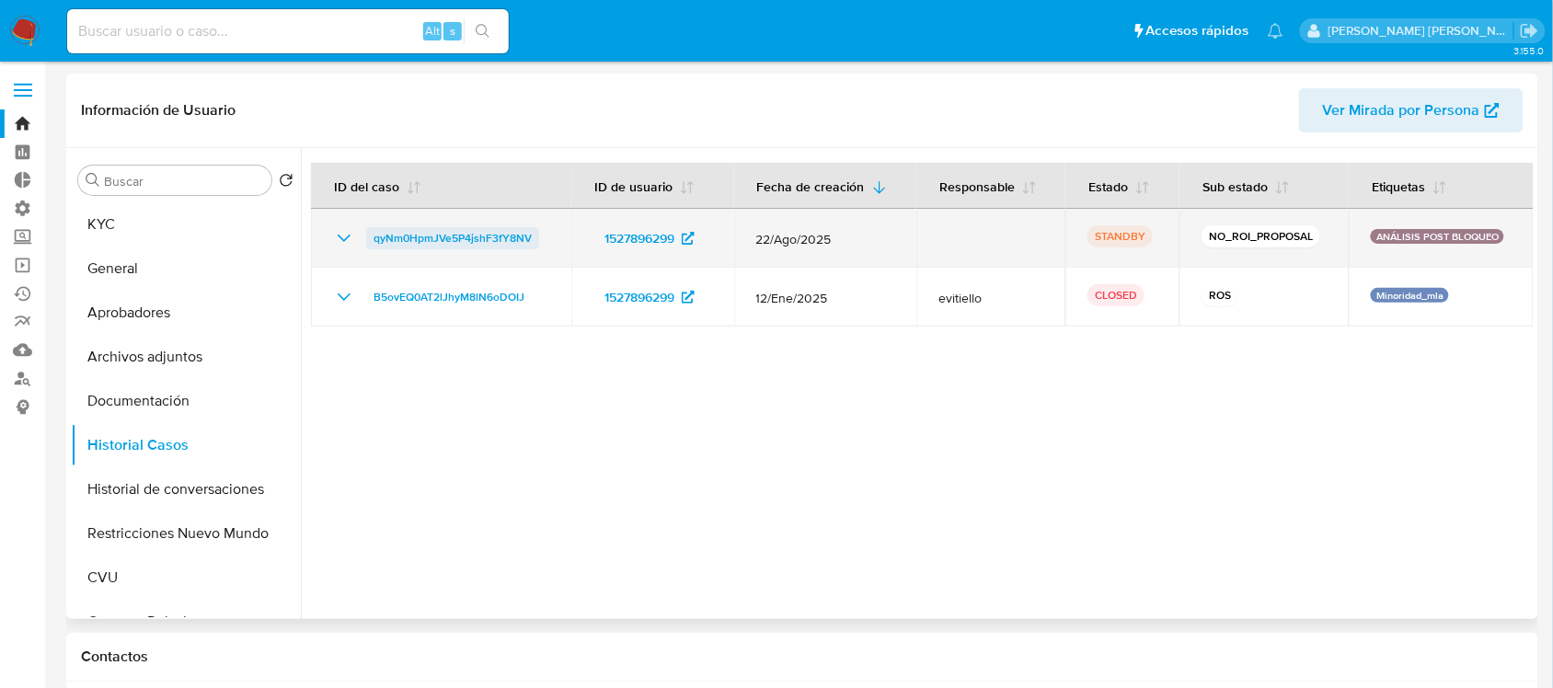
click at [432, 231] on span "qyNm0HpmJVe5P4jshF3fY8NV" at bounding box center [452, 238] width 158 height 22
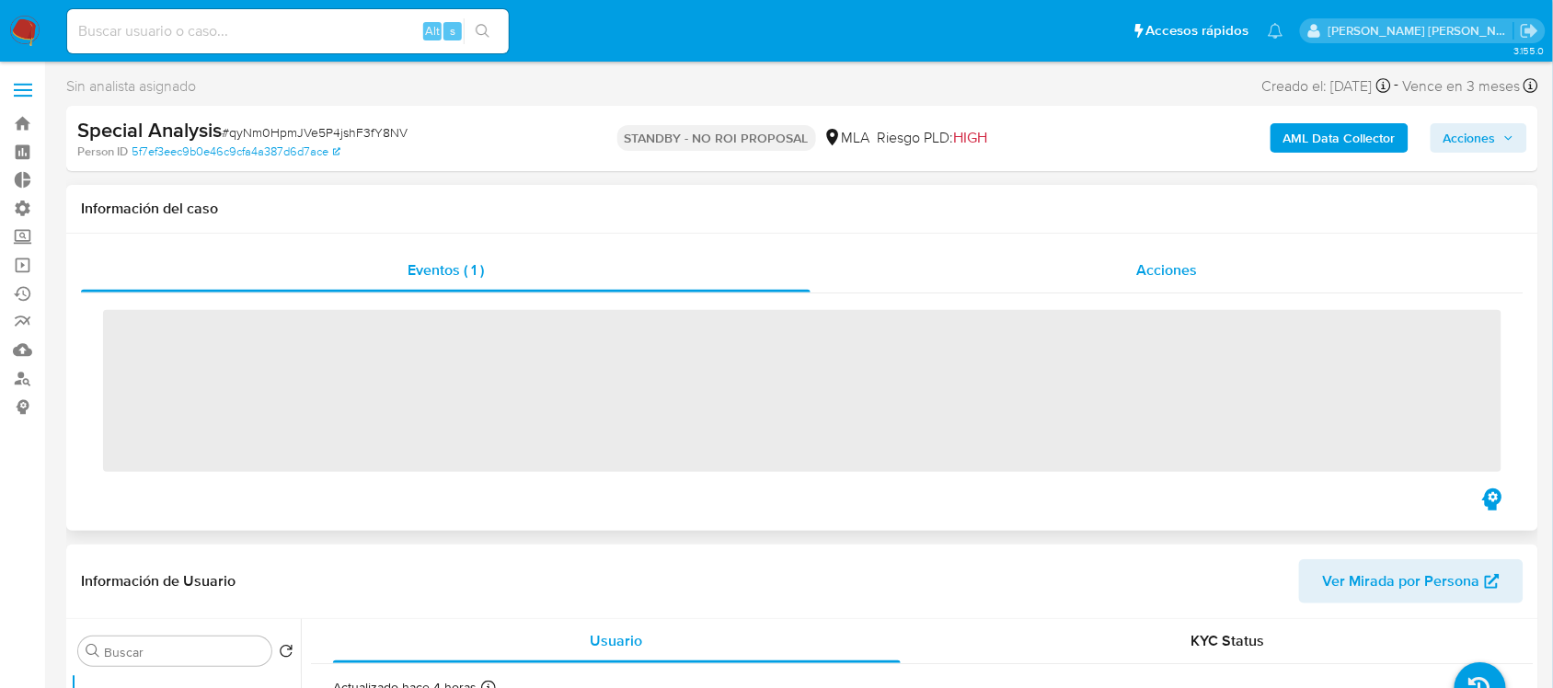
click at [1211, 268] on div "Acciones" at bounding box center [1167, 270] width 714 height 44
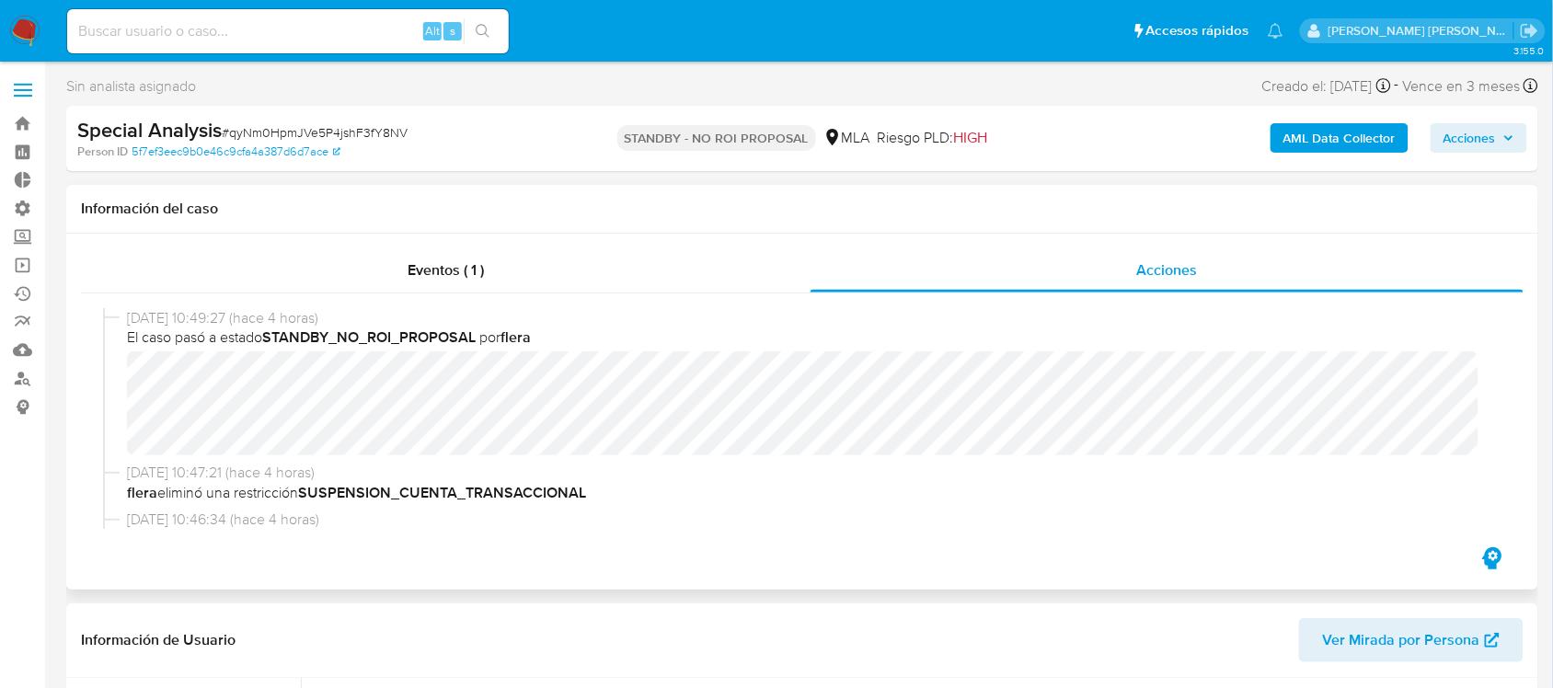
select select "10"
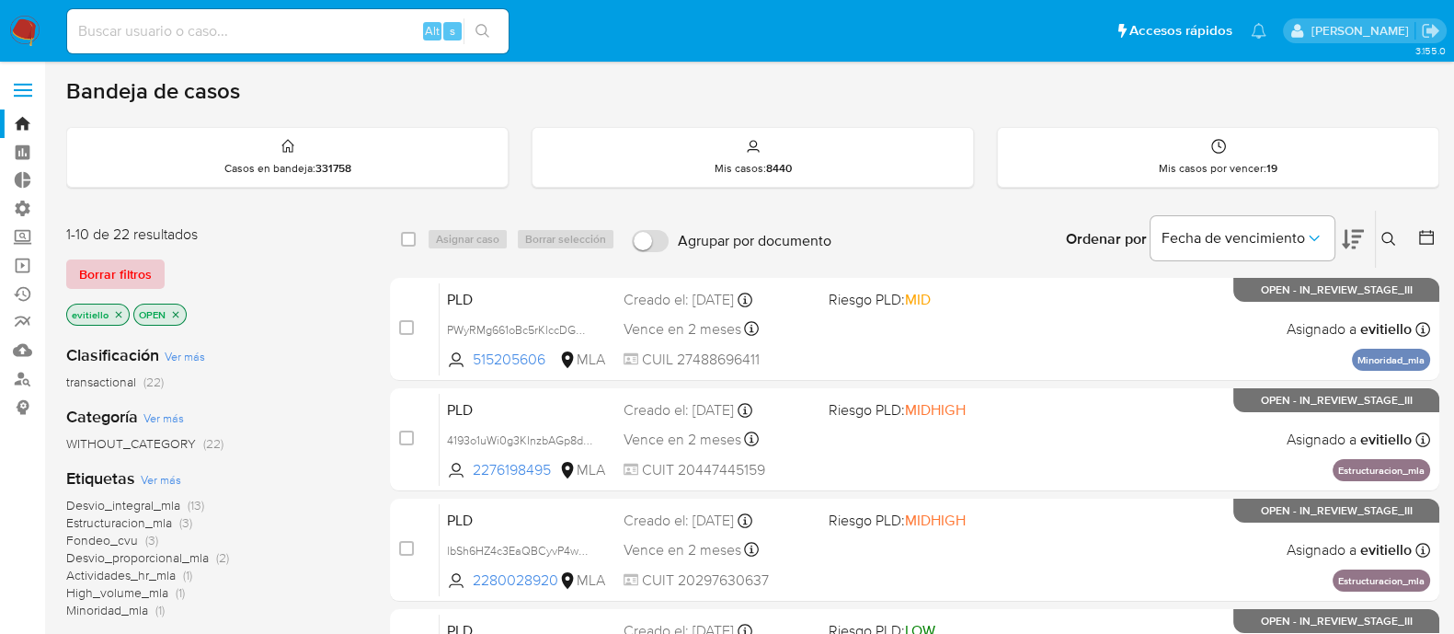
click at [147, 270] on span "Borrar filtros" at bounding box center [115, 274] width 73 height 26
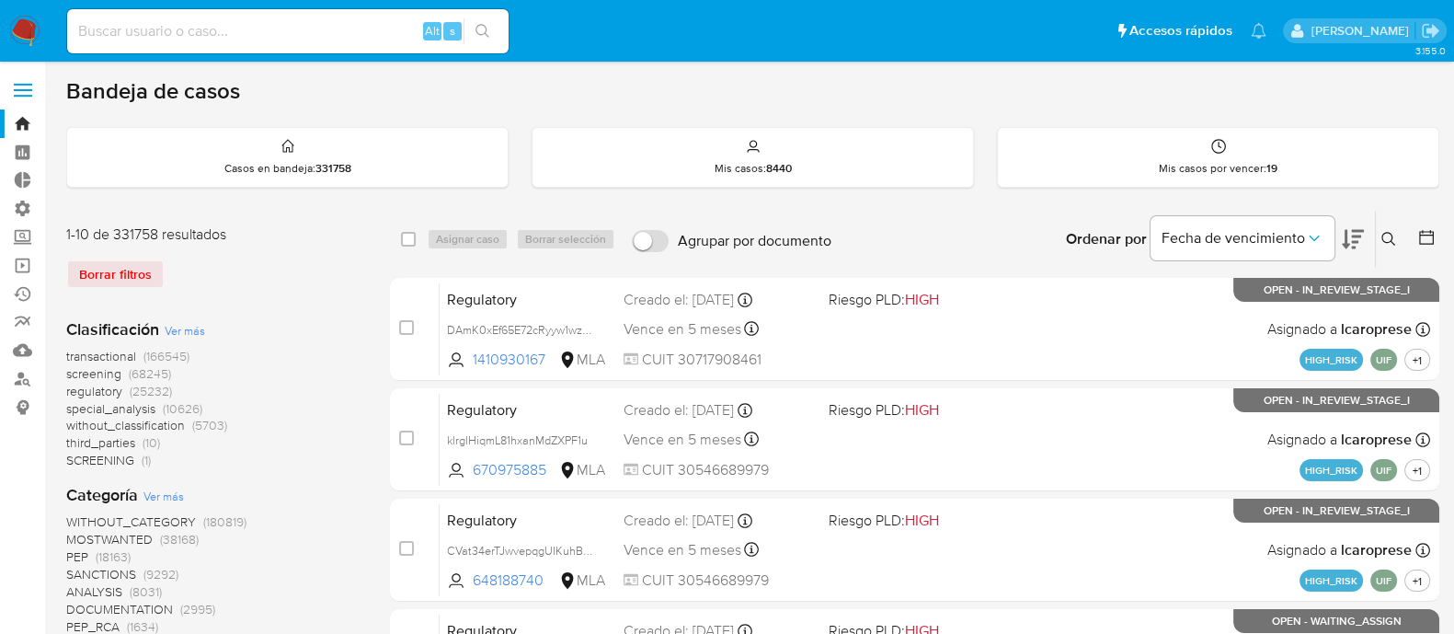
click at [1389, 247] on button at bounding box center [1391, 239] width 30 height 22
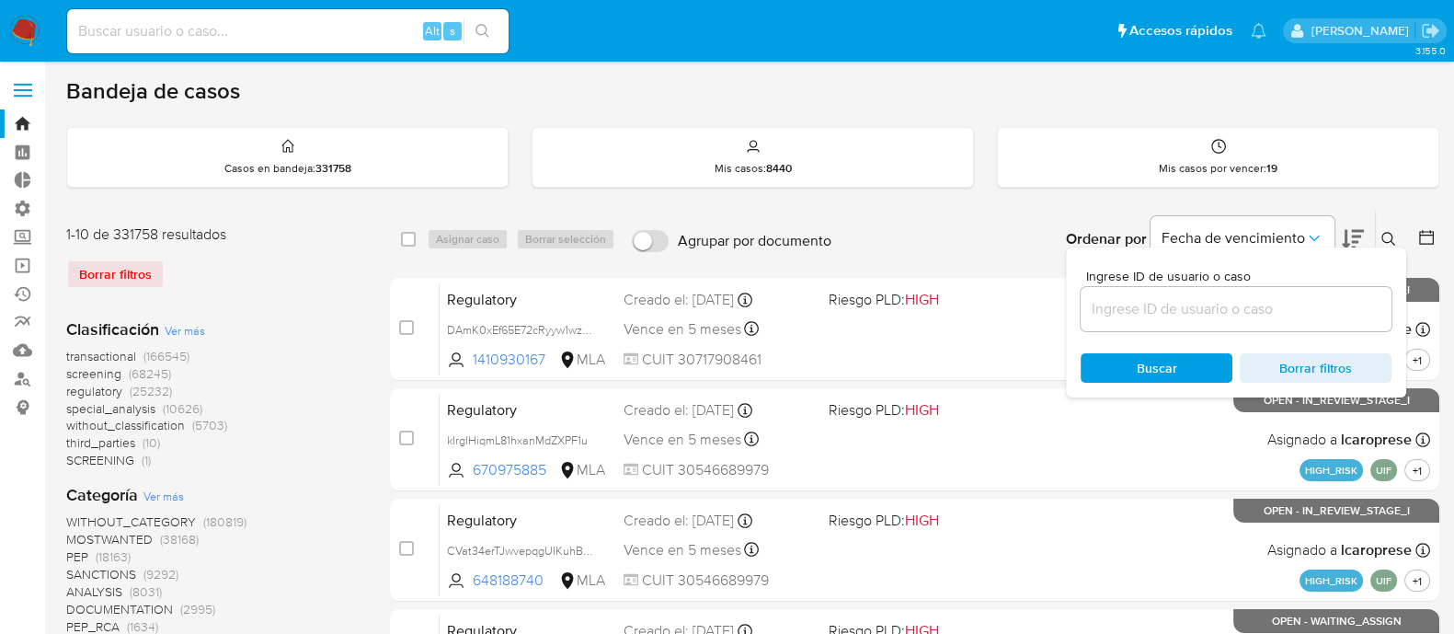
click at [1291, 293] on div at bounding box center [1236, 309] width 311 height 44
click at [1286, 301] on input at bounding box center [1236, 309] width 311 height 24
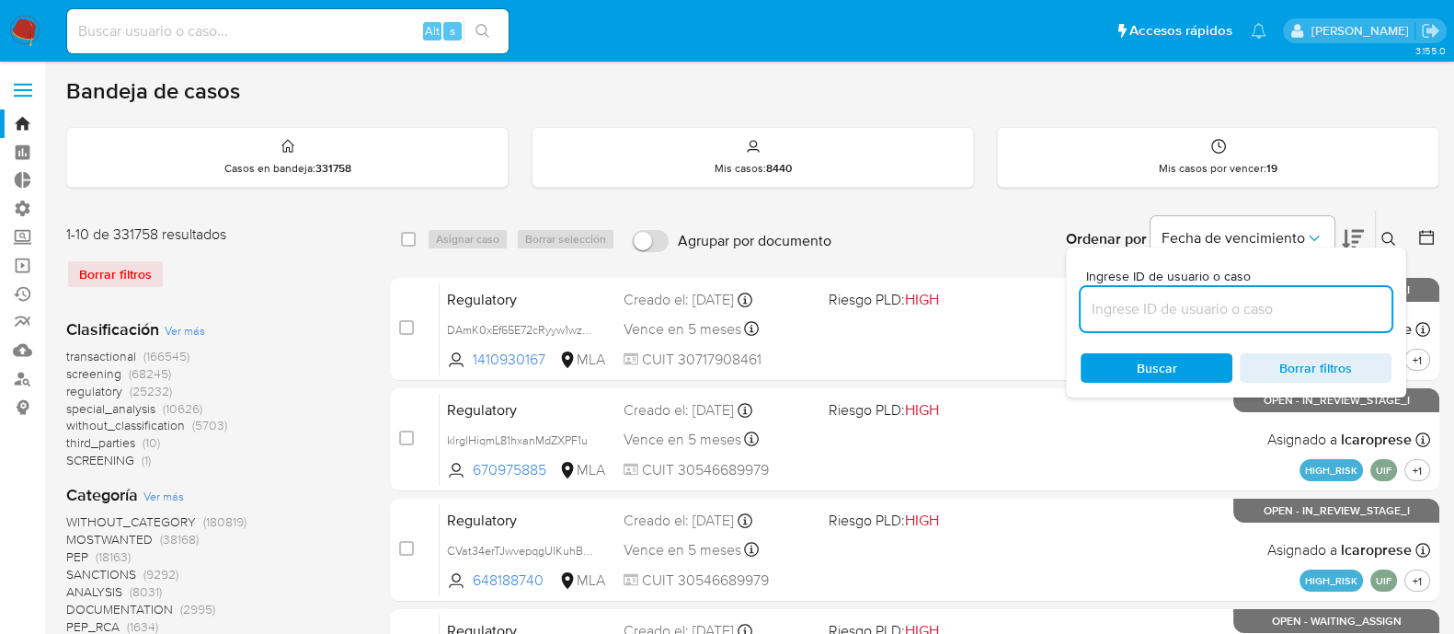
paste input "FoPViDAGCagn8Fng455QagRA"
type input "FoPViDAGCagn8Fng455QagRA"
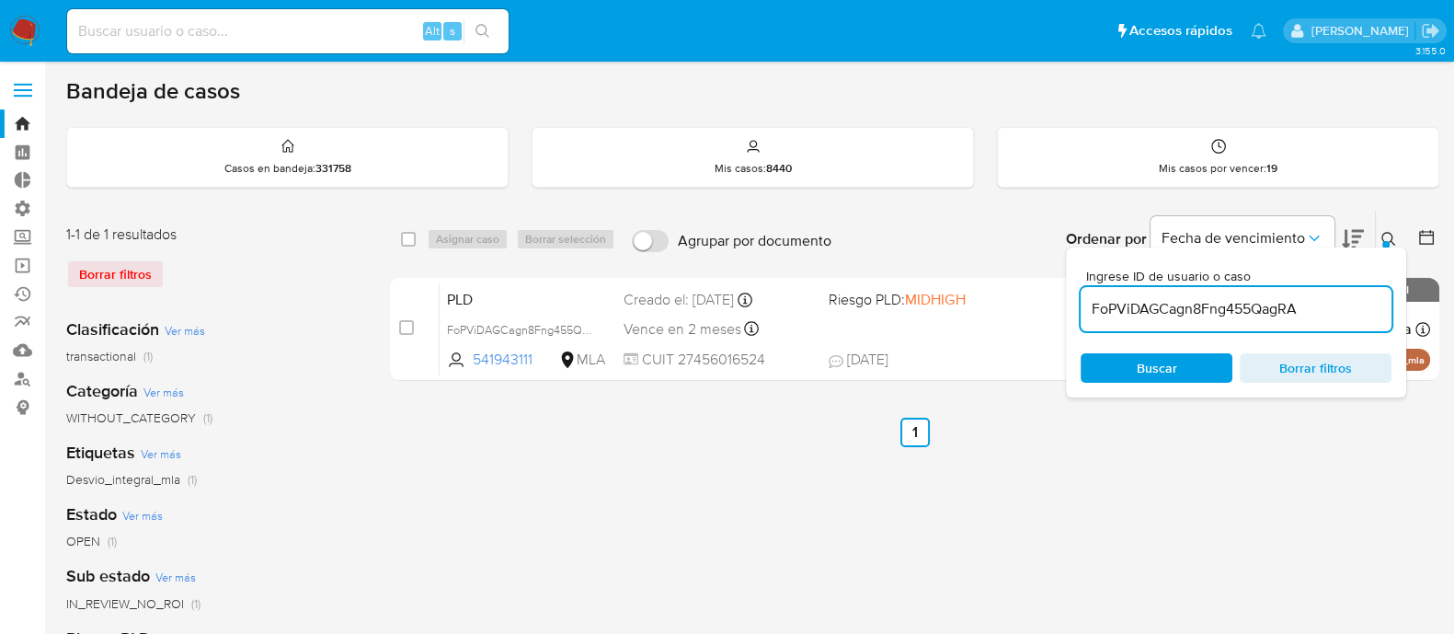
click at [1384, 233] on icon at bounding box center [1389, 239] width 15 height 15
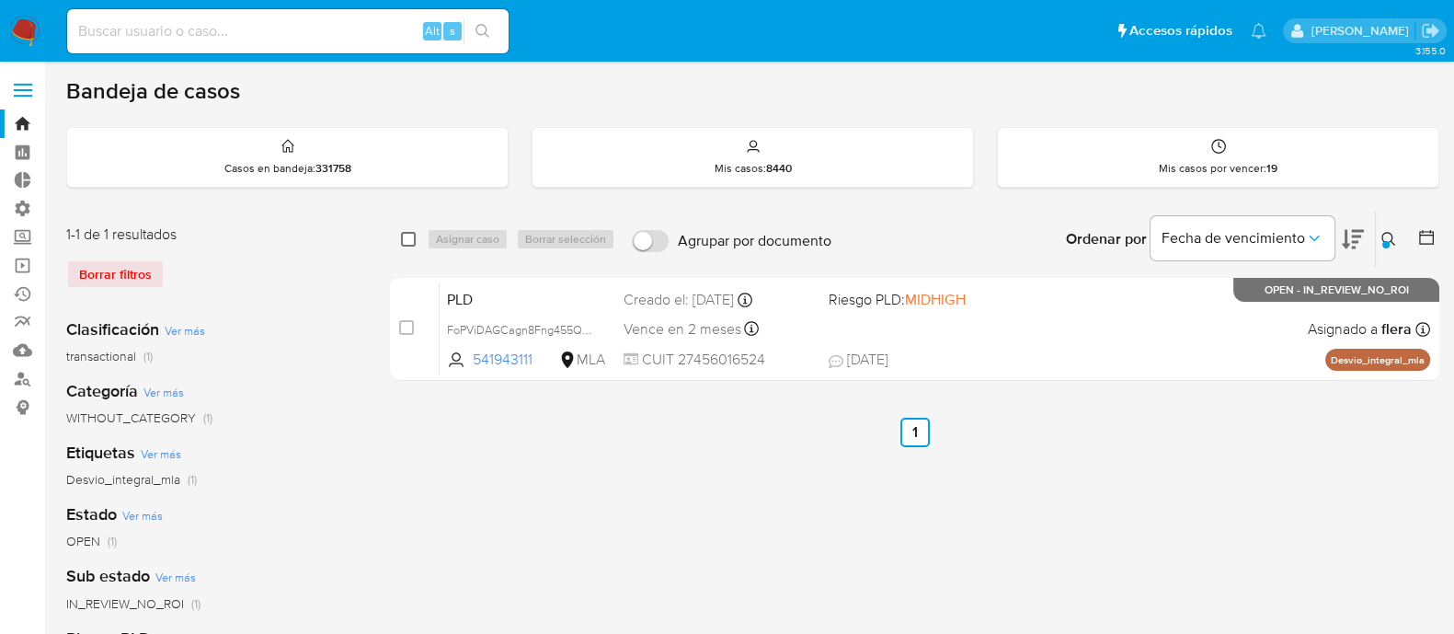
click at [409, 242] on input "checkbox" at bounding box center [408, 239] width 15 height 15
checkbox input "true"
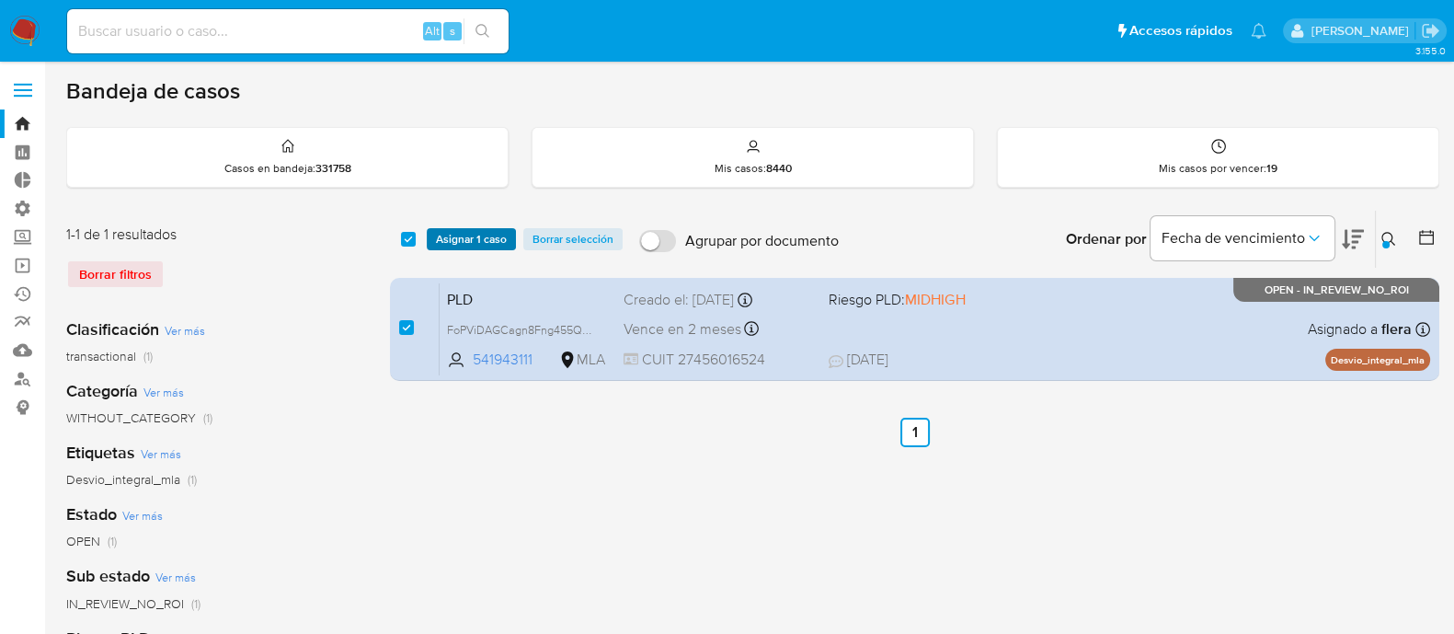
click at [471, 241] on span "Asignar 1 caso" at bounding box center [471, 239] width 71 height 18
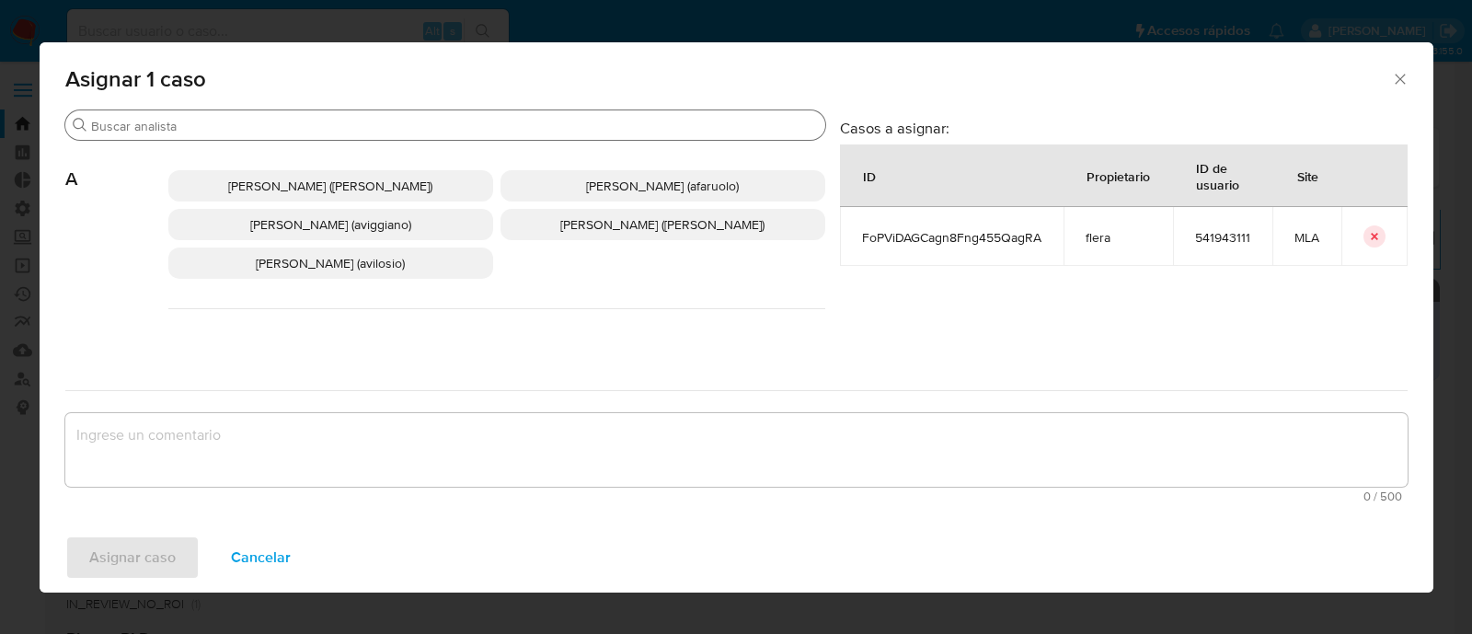
click at [193, 127] on input "Buscar" at bounding box center [454, 126] width 727 height 17
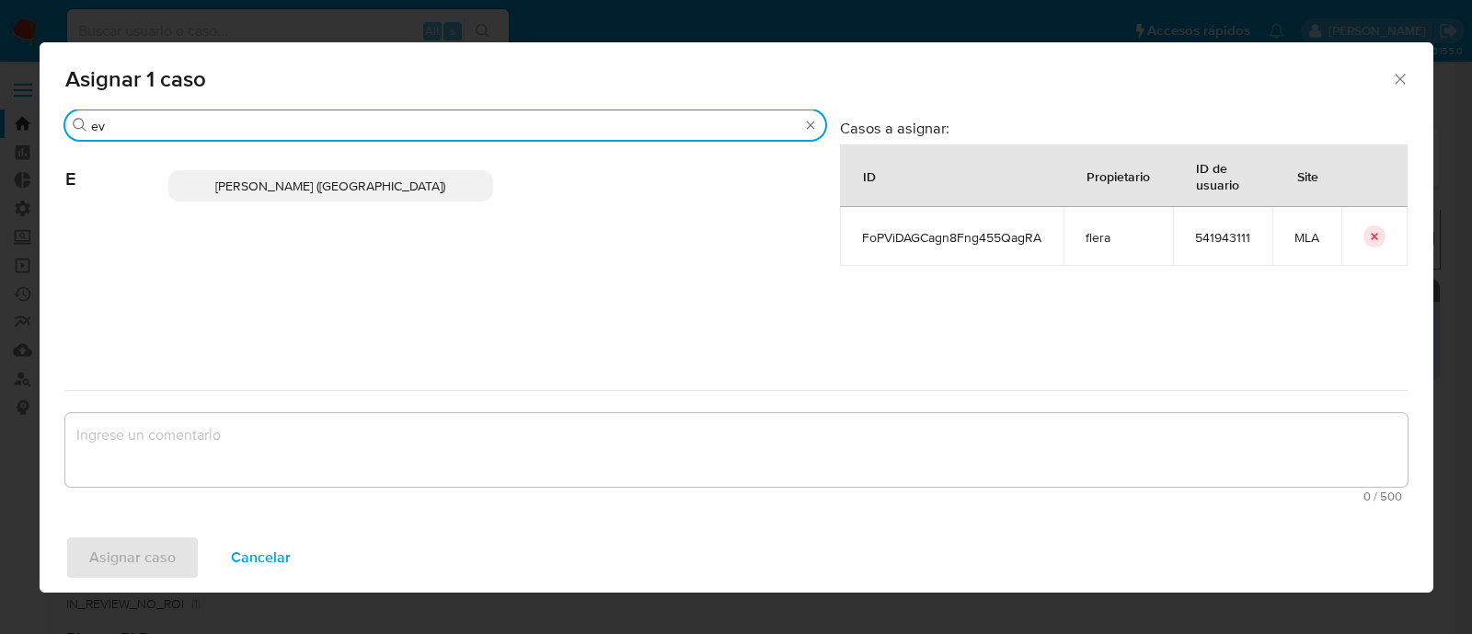
type input "ev"
click at [244, 190] on span "Emmanuel Hernan Vitiello (evitiello)" at bounding box center [330, 186] width 230 height 18
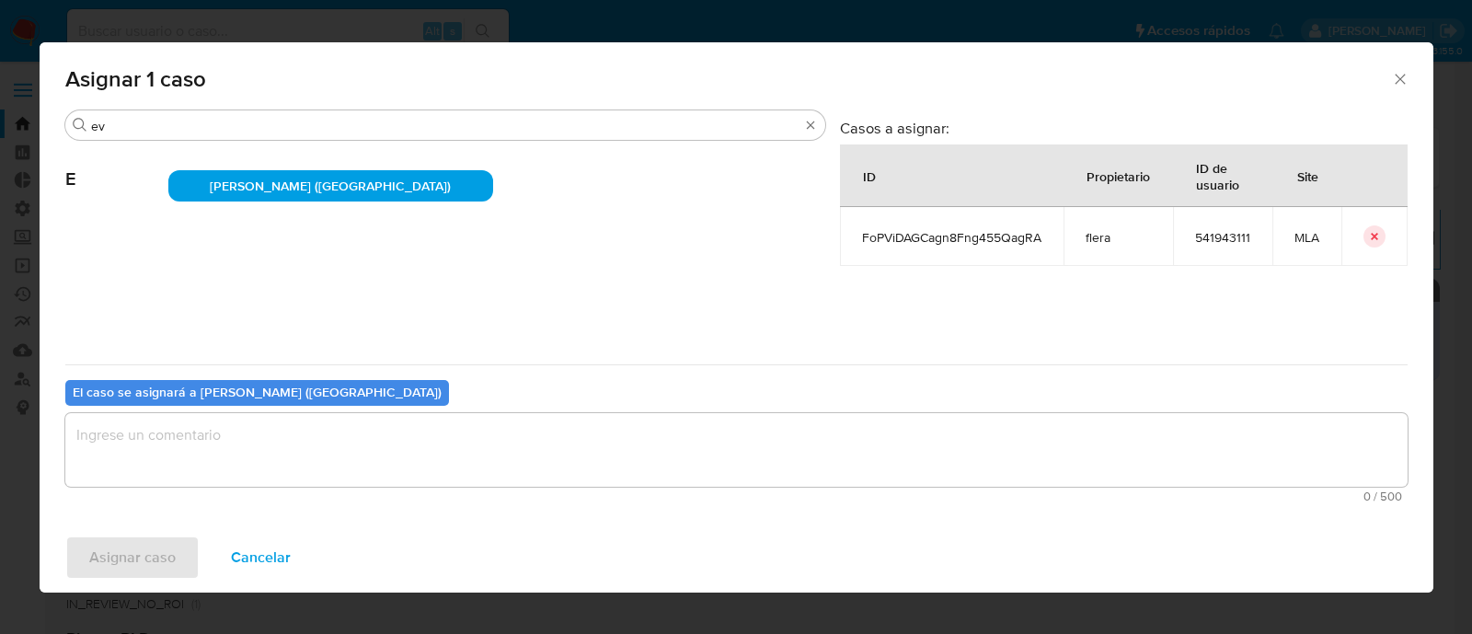
drag, startPoint x: 163, startPoint y: 455, endPoint x: 161, endPoint y: 489, distance: 34.1
click at [163, 455] on textarea "assign-modal" at bounding box center [736, 450] width 1342 height 74
click at [144, 544] on span "Asignar caso" at bounding box center [132, 557] width 86 height 40
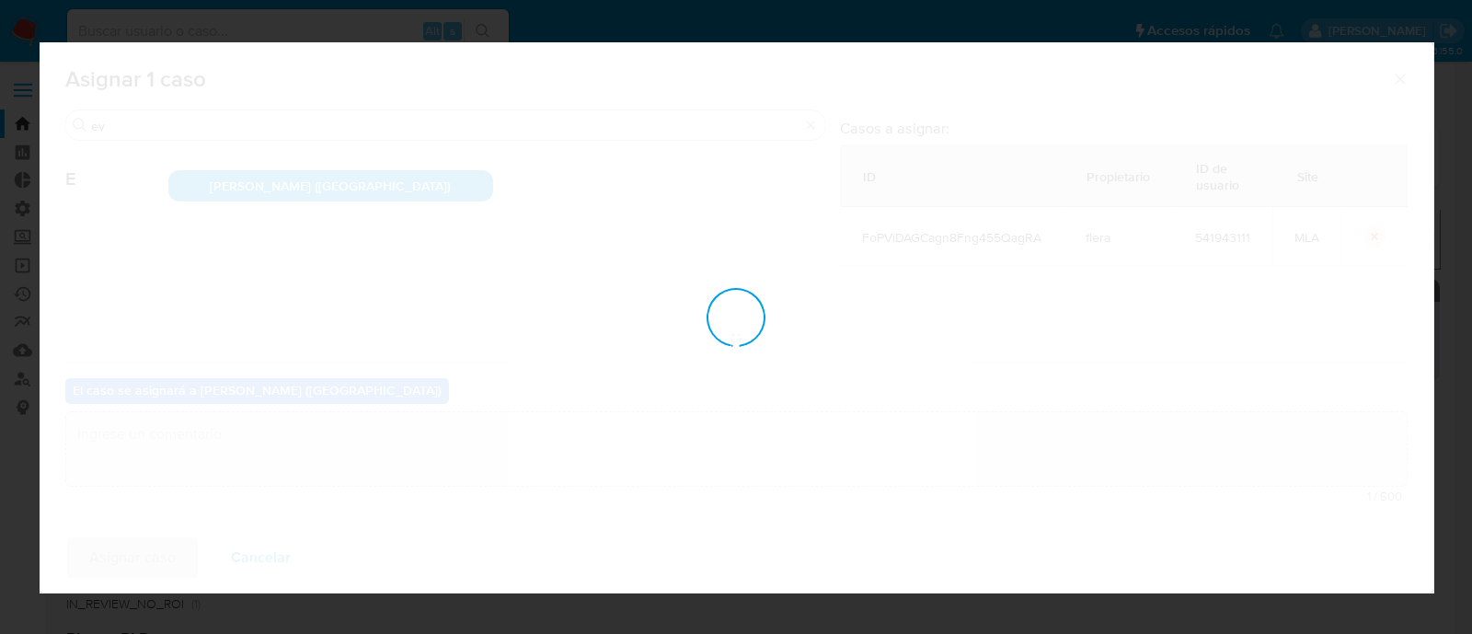
checkbox input "false"
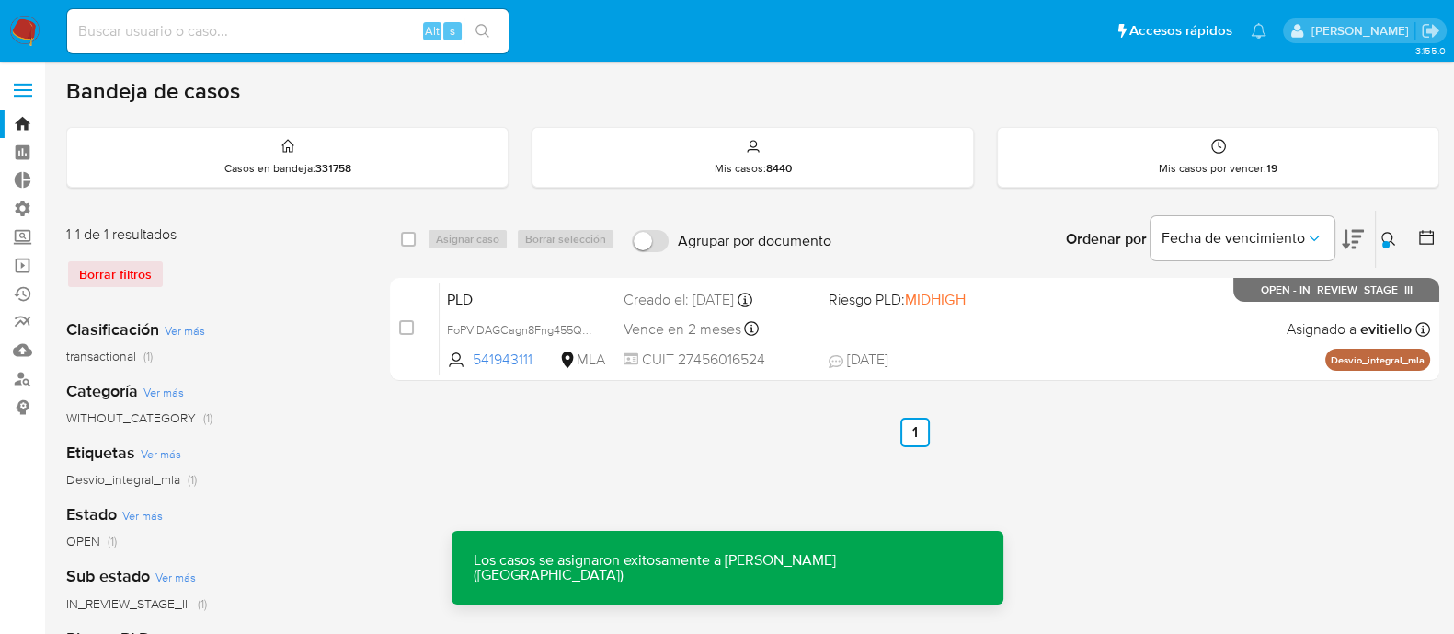
click at [1036, 356] on span "29/07/2025 29/07/2025 14:06" at bounding box center [1027, 360] width 396 height 20
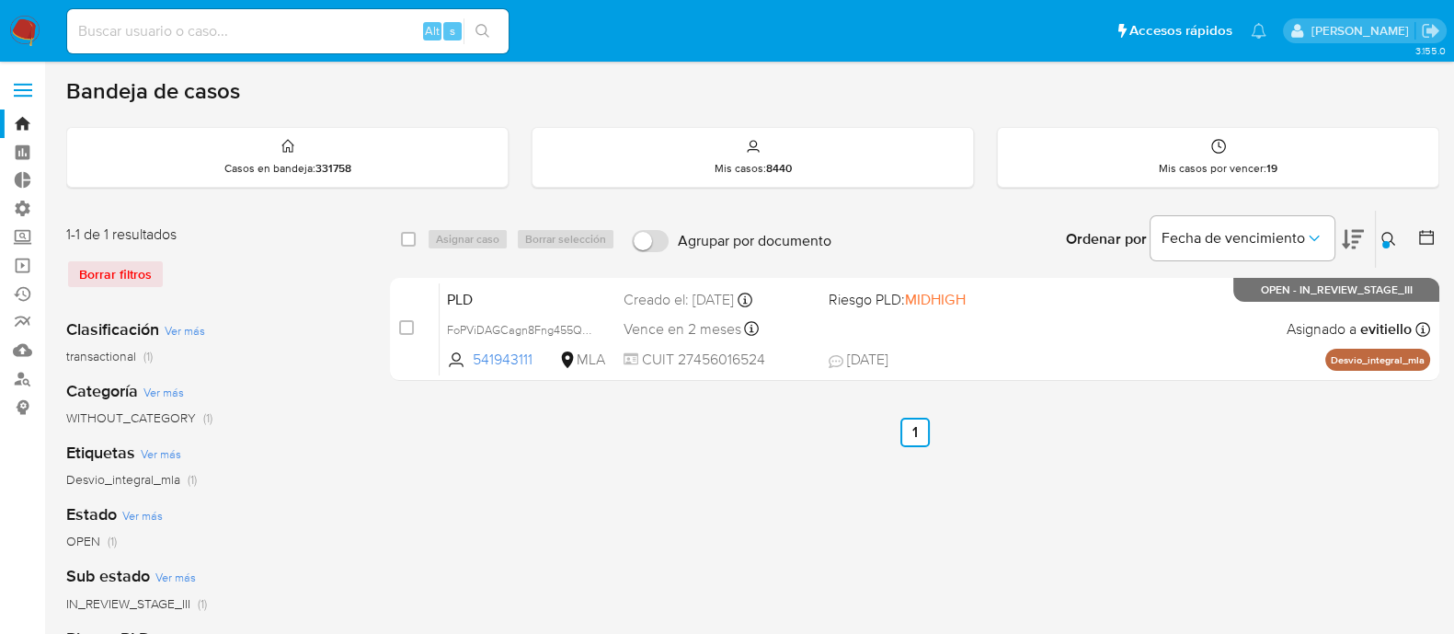
click at [1394, 245] on icon at bounding box center [1389, 239] width 15 height 15
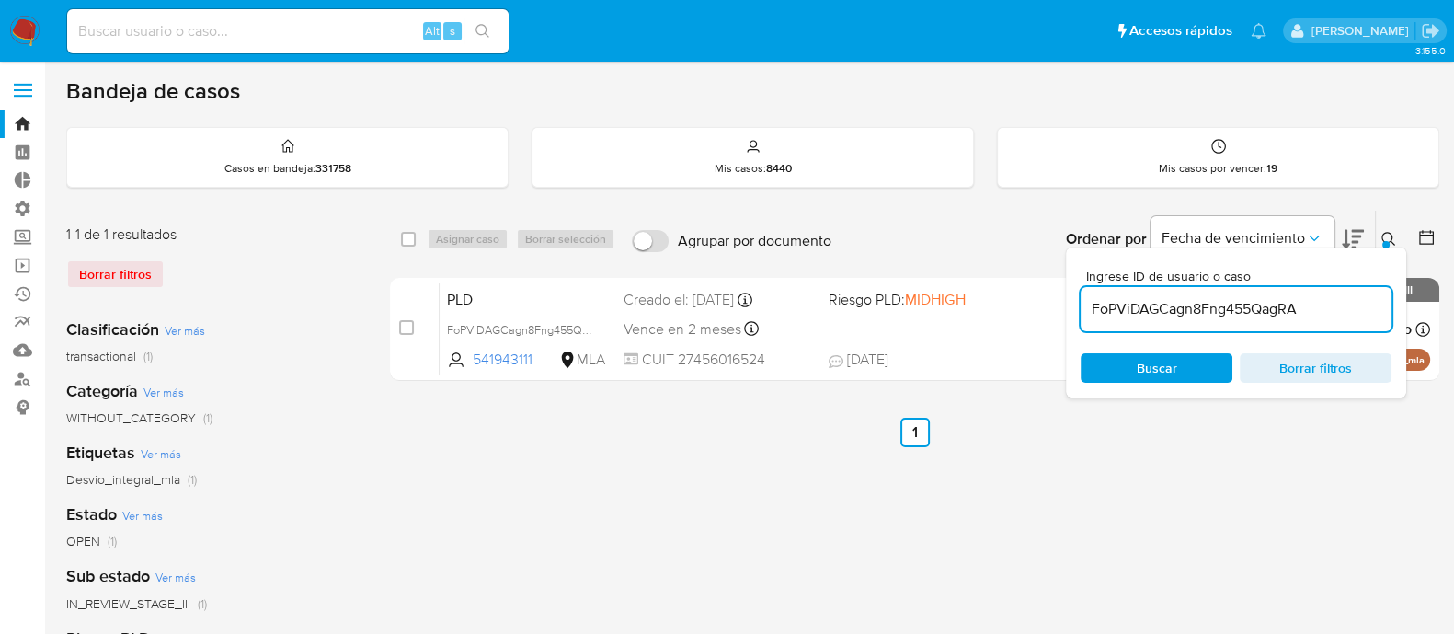
click at [1271, 297] on input "FoPViDAGCagn8Fng455QagRA" at bounding box center [1236, 309] width 311 height 24
type input "CMeU1KcqHxNq1PeMwezIGVlA"
click at [415, 237] on input "checkbox" at bounding box center [408, 239] width 15 height 15
checkbox input "true"
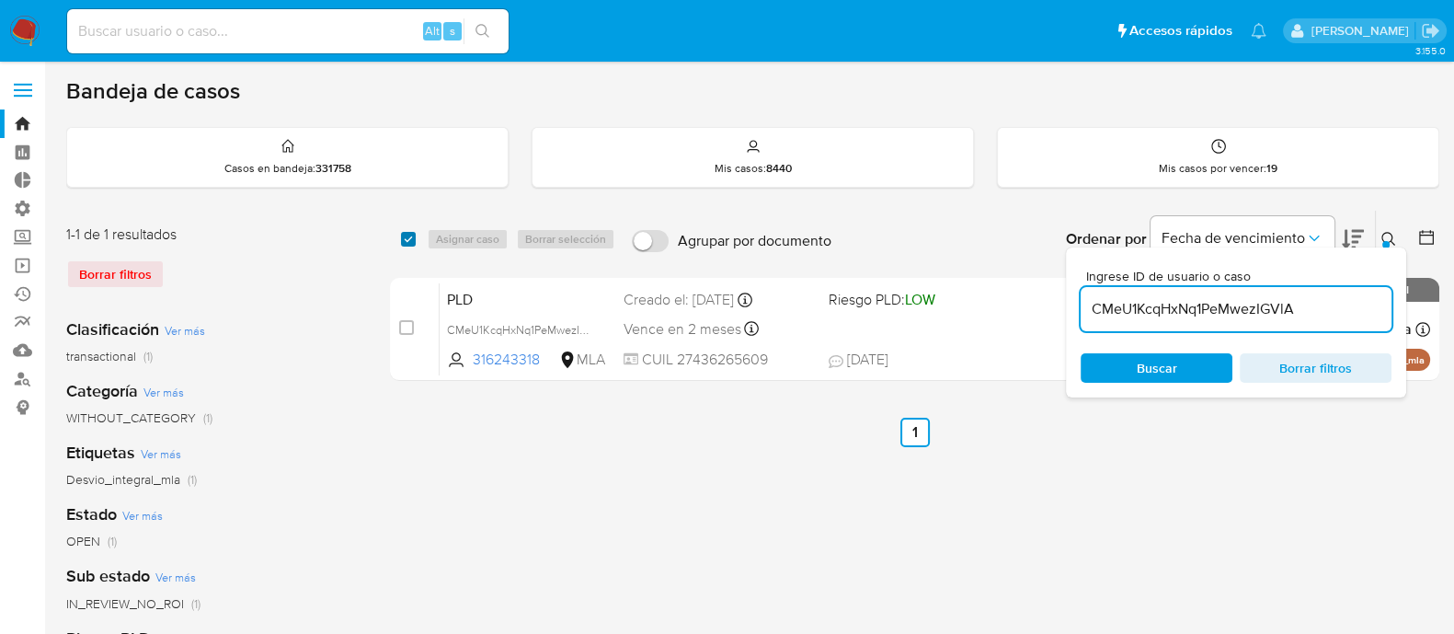
checkbox input "true"
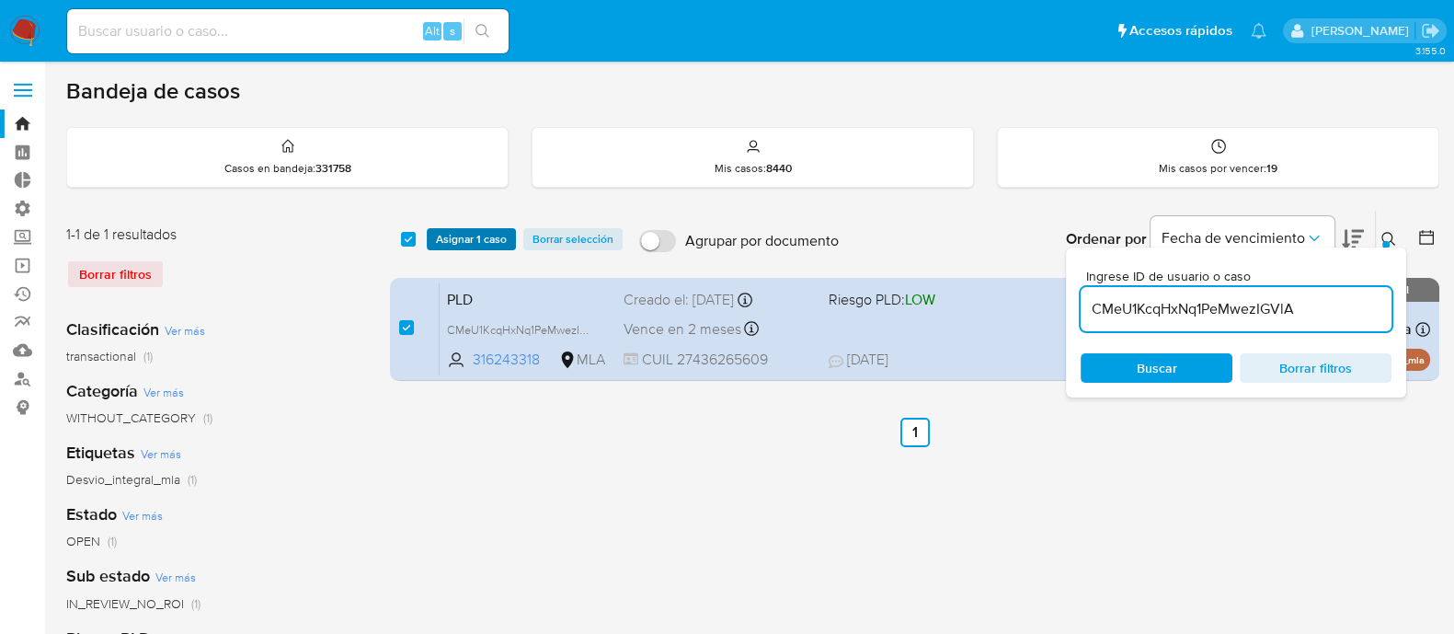
click at [454, 233] on span "Asignar 1 caso" at bounding box center [471, 239] width 71 height 18
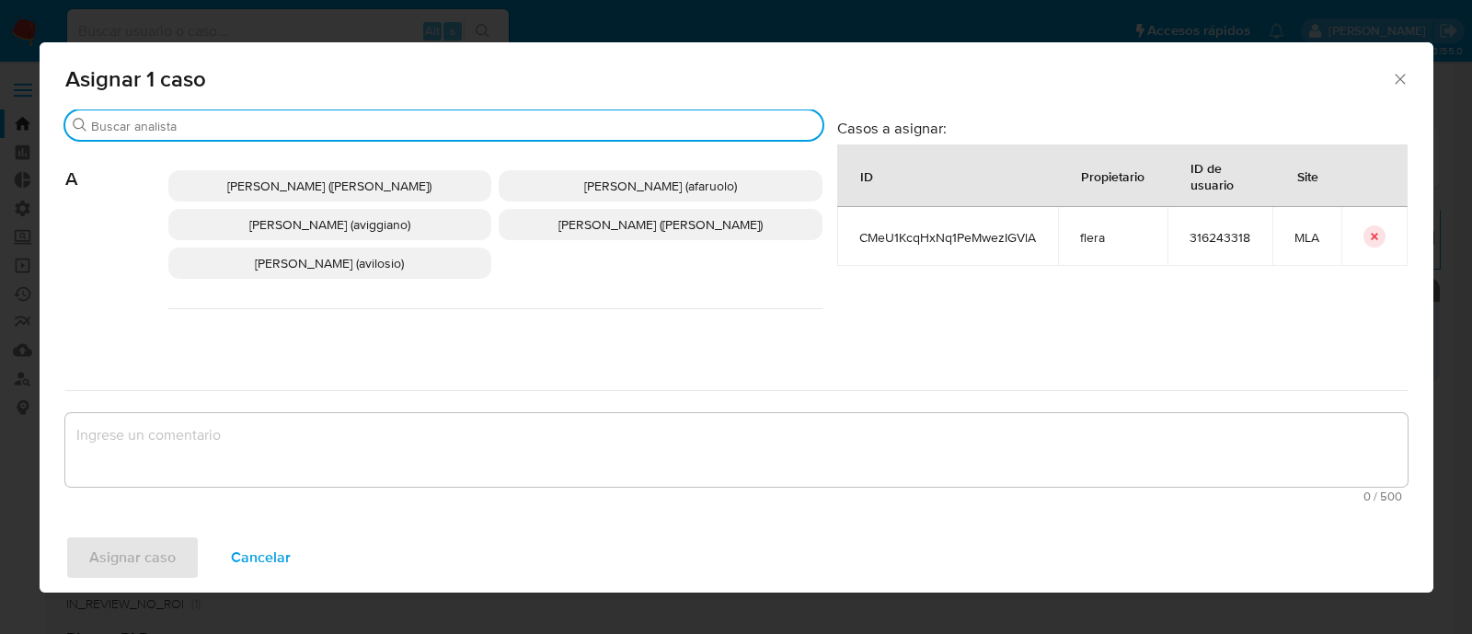
click at [203, 125] on input "Buscar" at bounding box center [453, 126] width 724 height 17
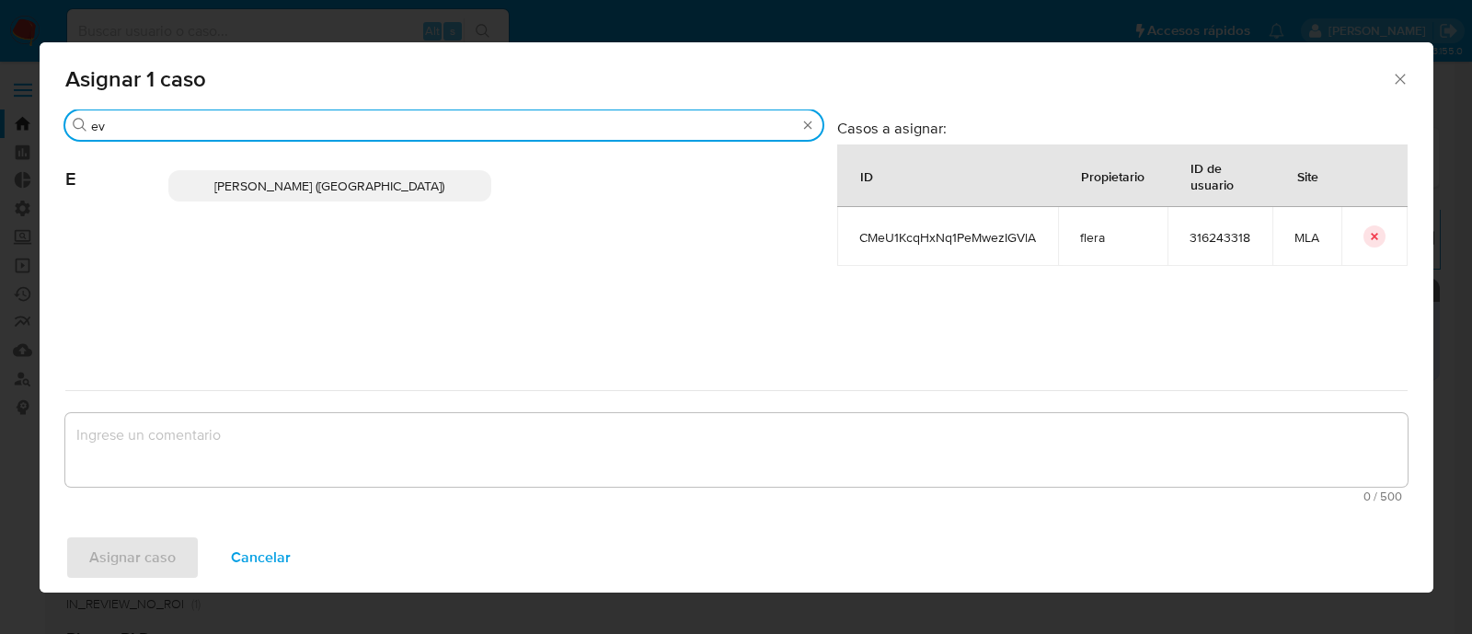
type input "ev"
click at [294, 179] on span "Emmanuel Hernan Vitiello (evitiello)" at bounding box center [329, 186] width 230 height 18
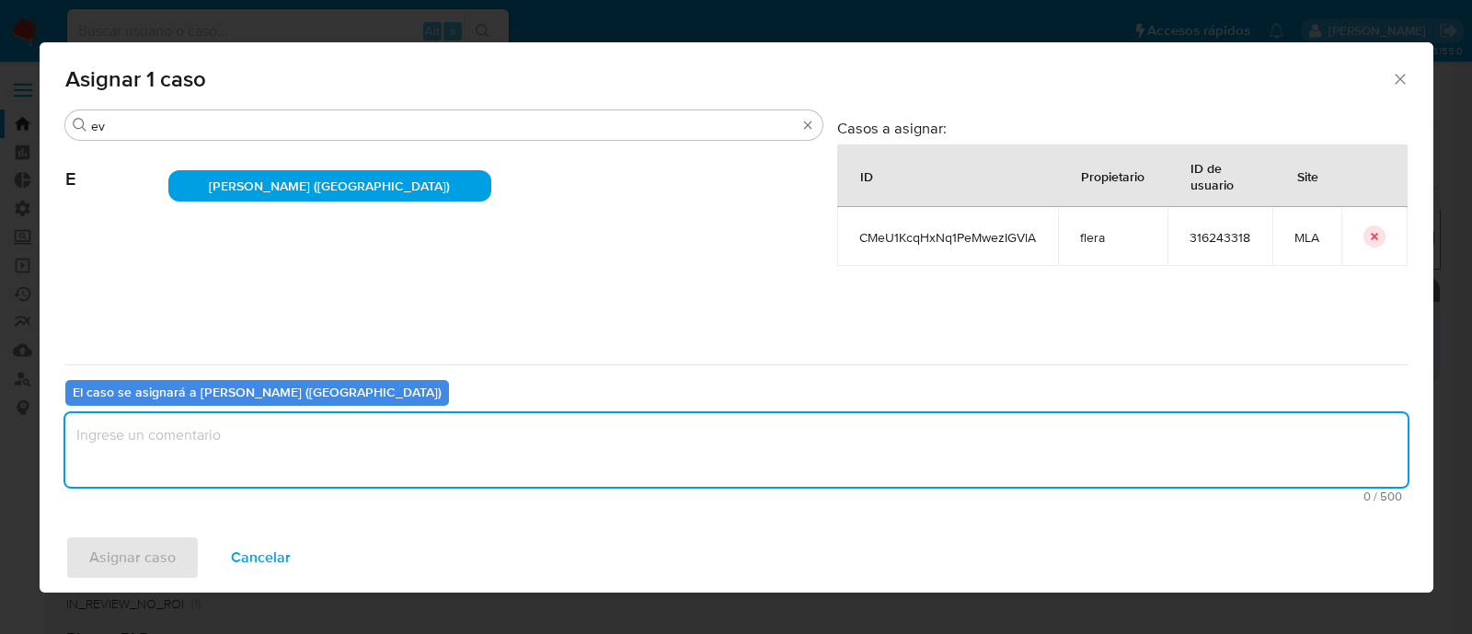
click at [223, 431] on textarea "assign-modal" at bounding box center [736, 450] width 1342 height 74
click at [134, 561] on span "Asignar caso" at bounding box center [132, 557] width 86 height 40
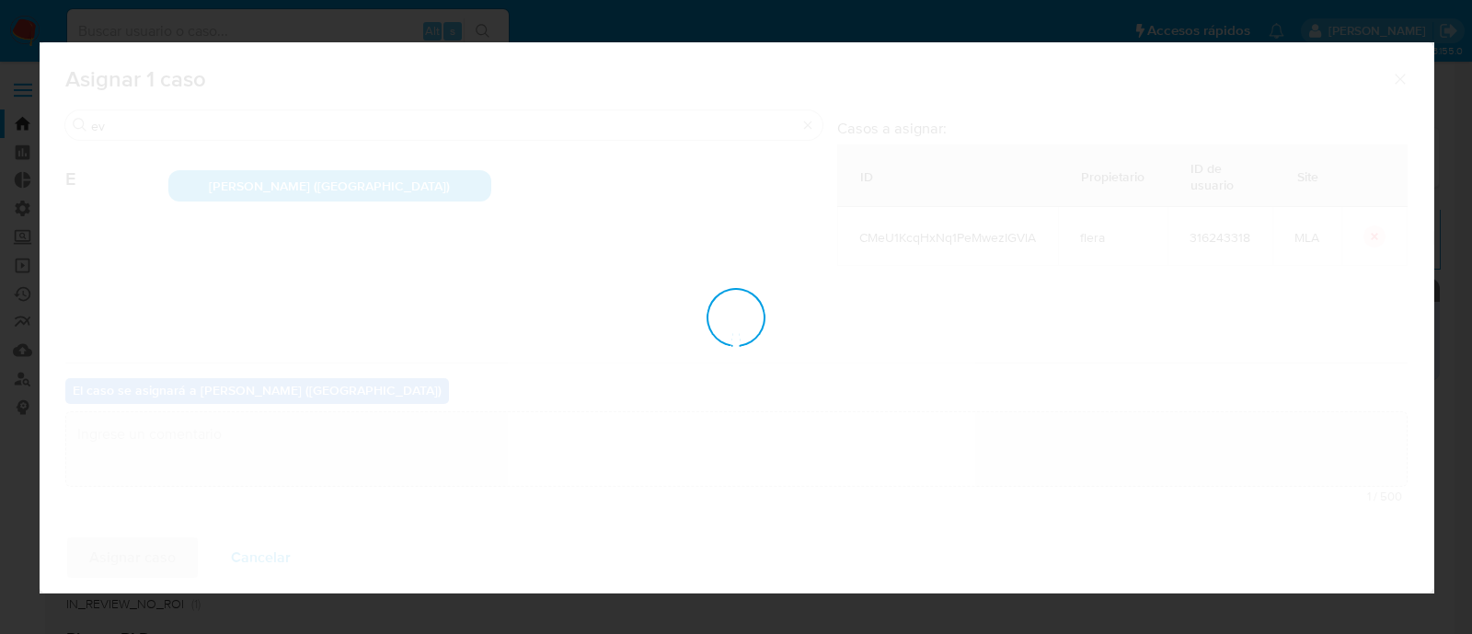
checkbox input "false"
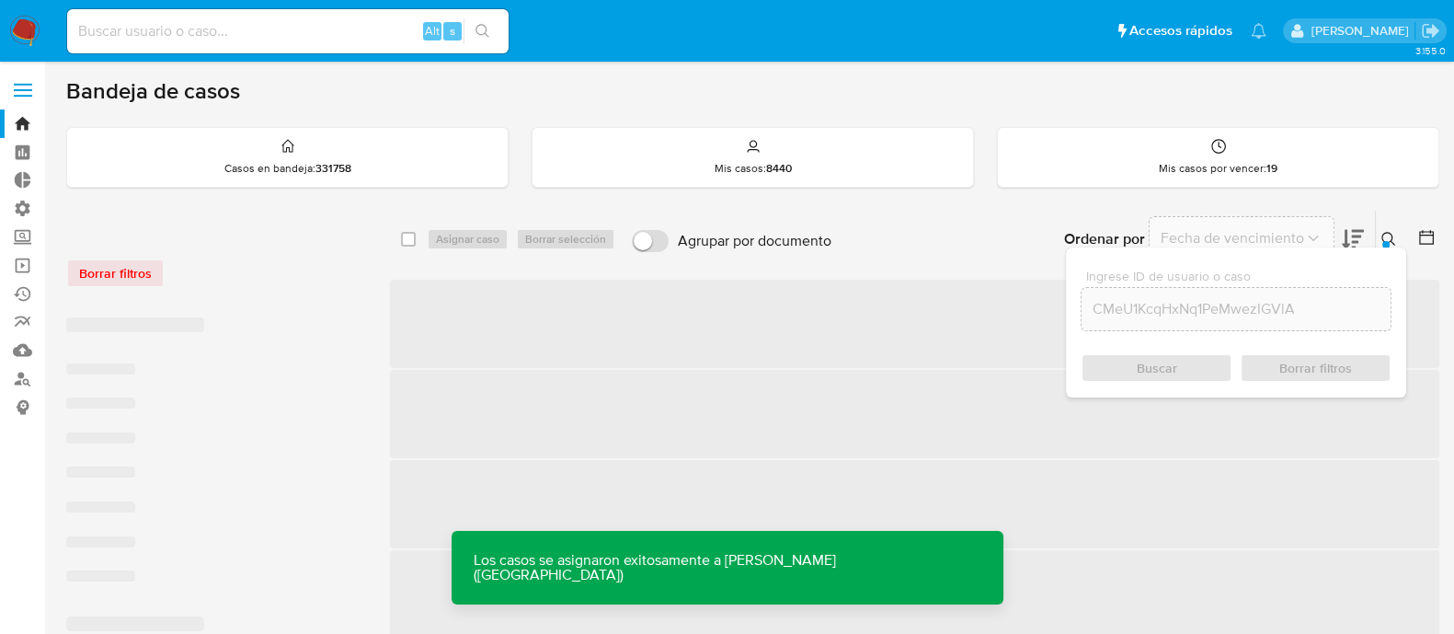
click at [1387, 234] on icon at bounding box center [1389, 239] width 15 height 15
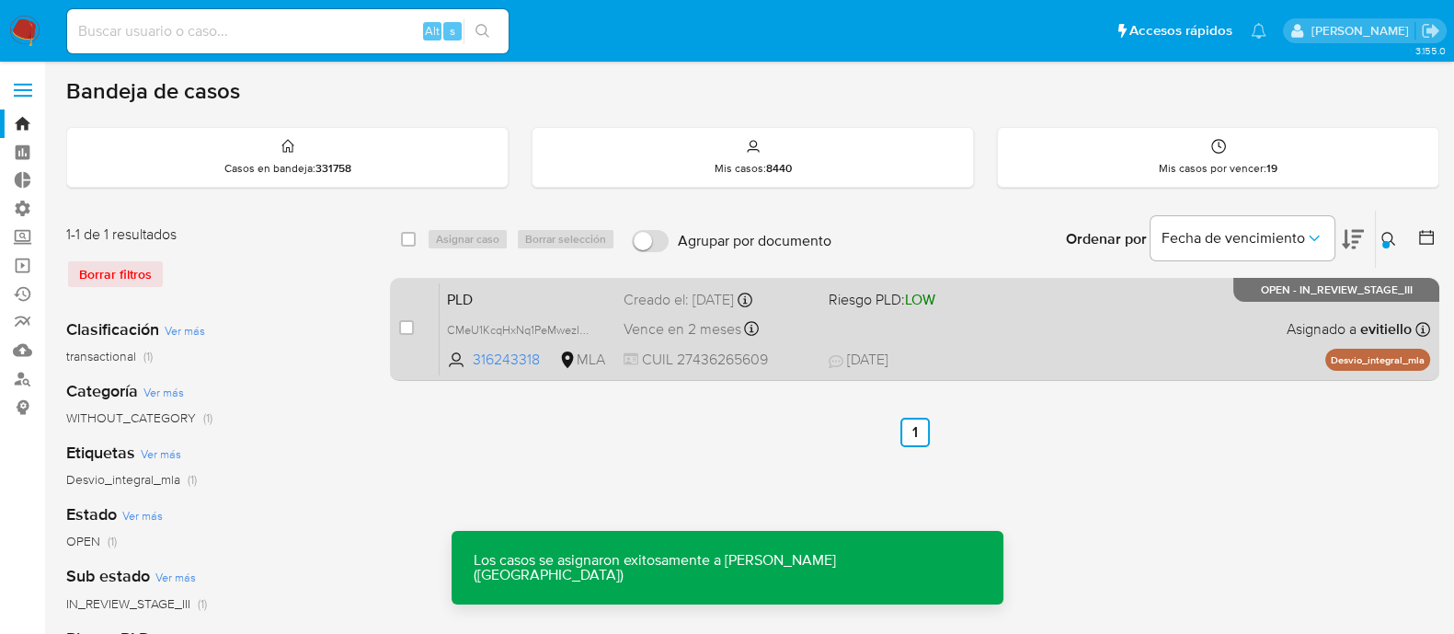
click at [903, 296] on span "Riesgo PLD: LOW" at bounding box center [882, 299] width 107 height 20
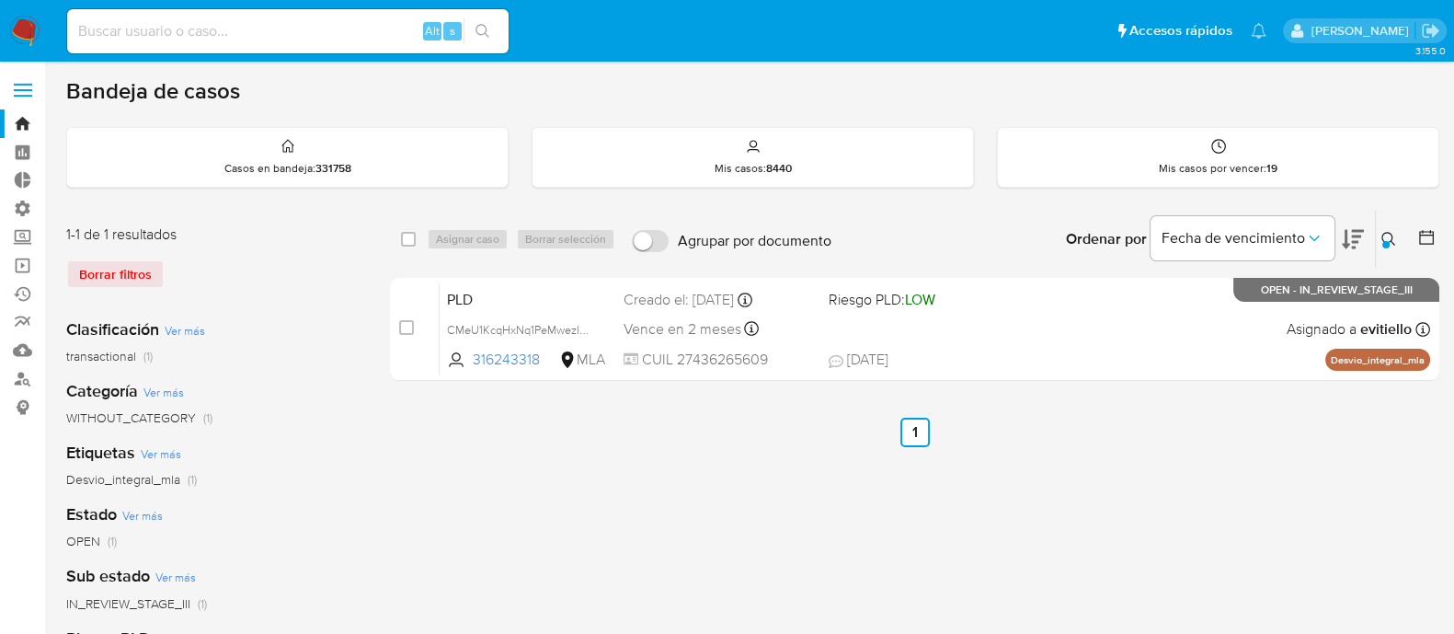
click at [1380, 236] on button at bounding box center [1391, 239] width 30 height 22
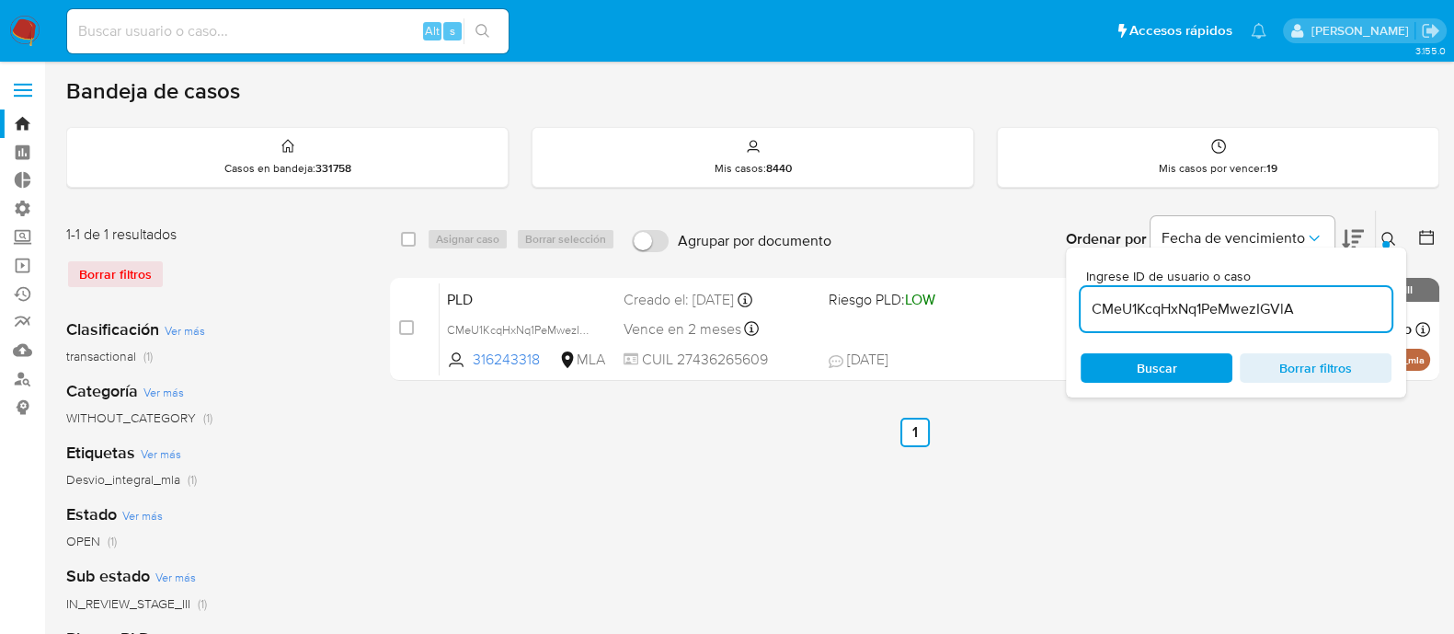
click at [1342, 301] on input "CMeU1KcqHxNq1PeMwezIGVlA" at bounding box center [1236, 309] width 311 height 24
type input "pHU46bV7a1kzDTHbFlw8sLIJ"
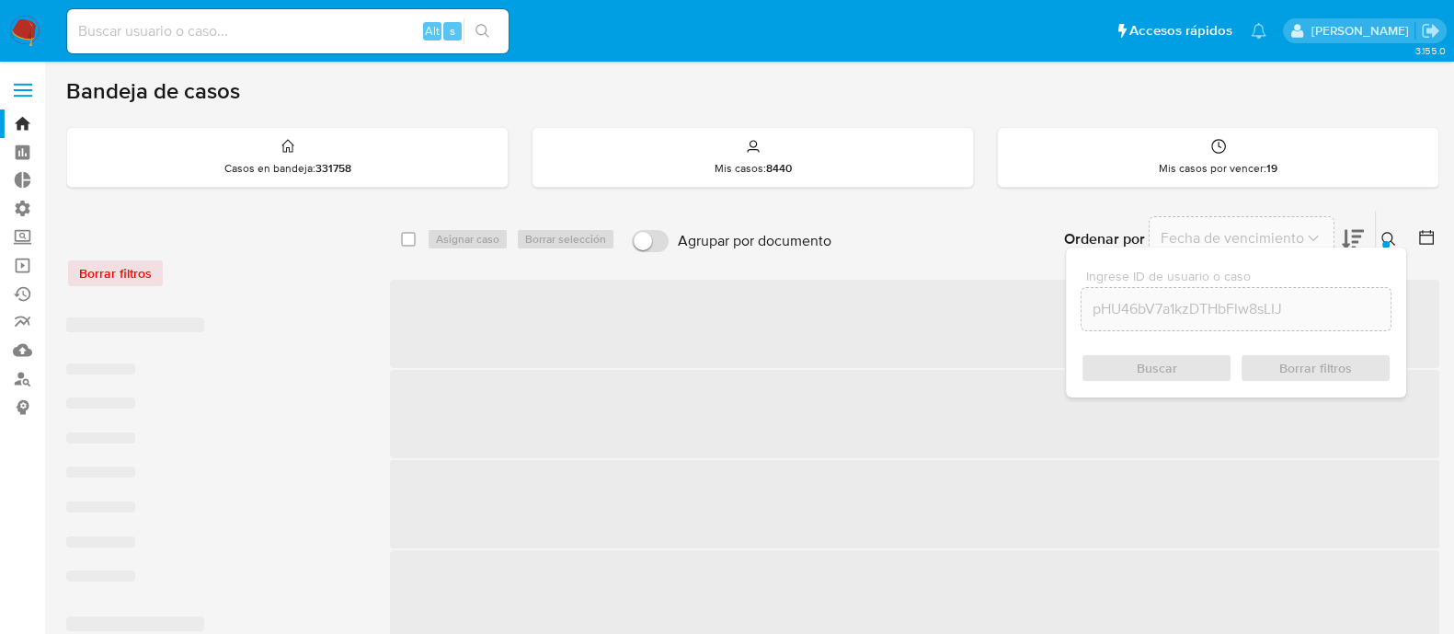
click at [1383, 236] on icon at bounding box center [1389, 239] width 15 height 15
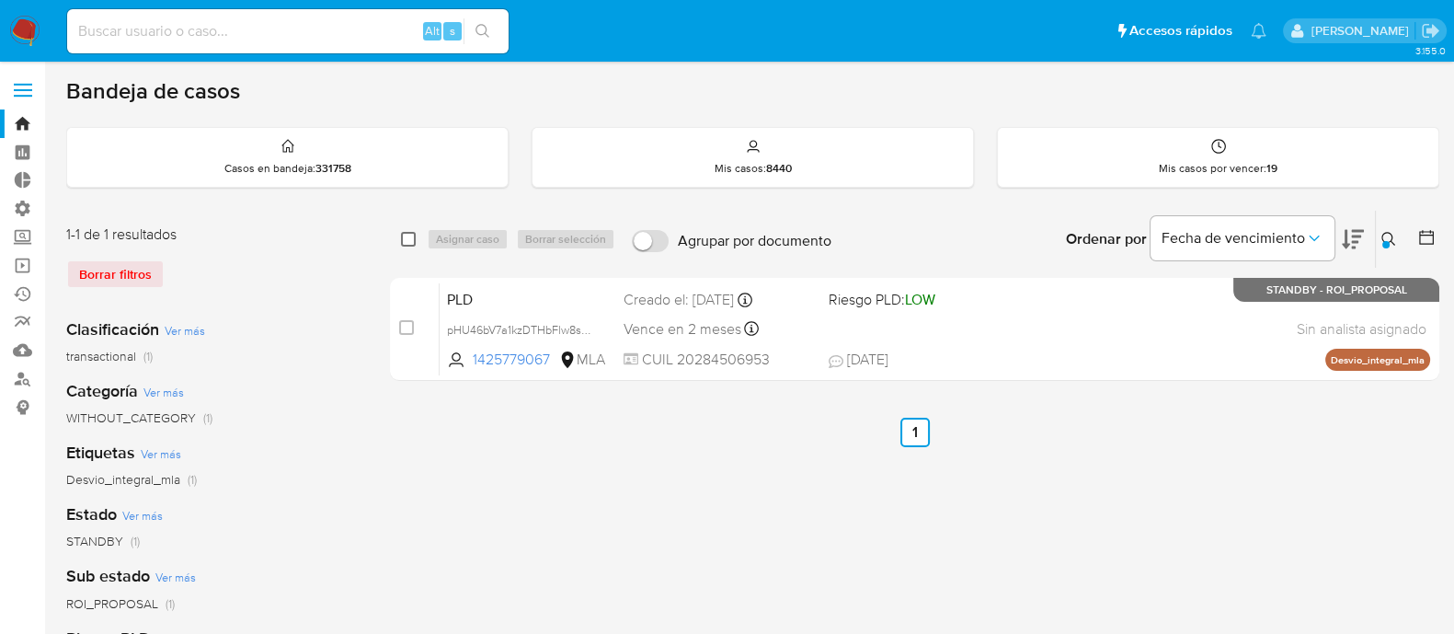
click at [408, 238] on input "checkbox" at bounding box center [408, 239] width 15 height 15
checkbox input "true"
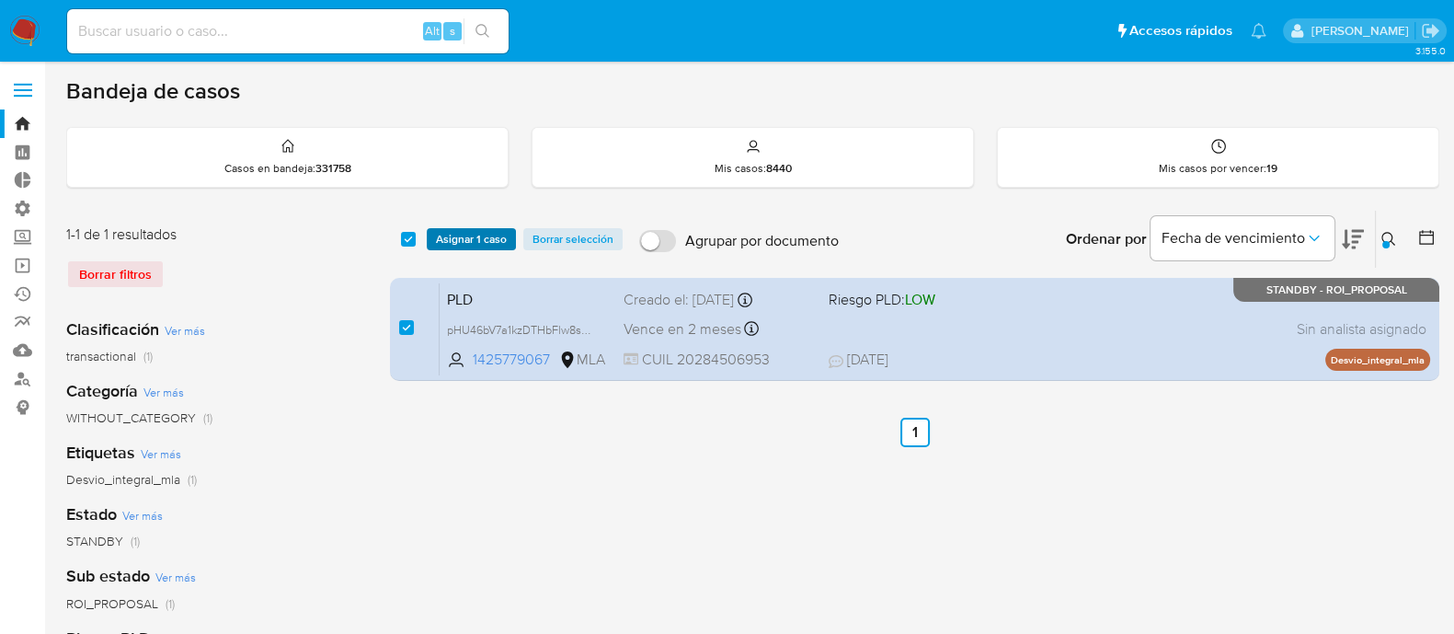
click at [483, 238] on span "Asignar 1 caso" at bounding box center [471, 239] width 71 height 18
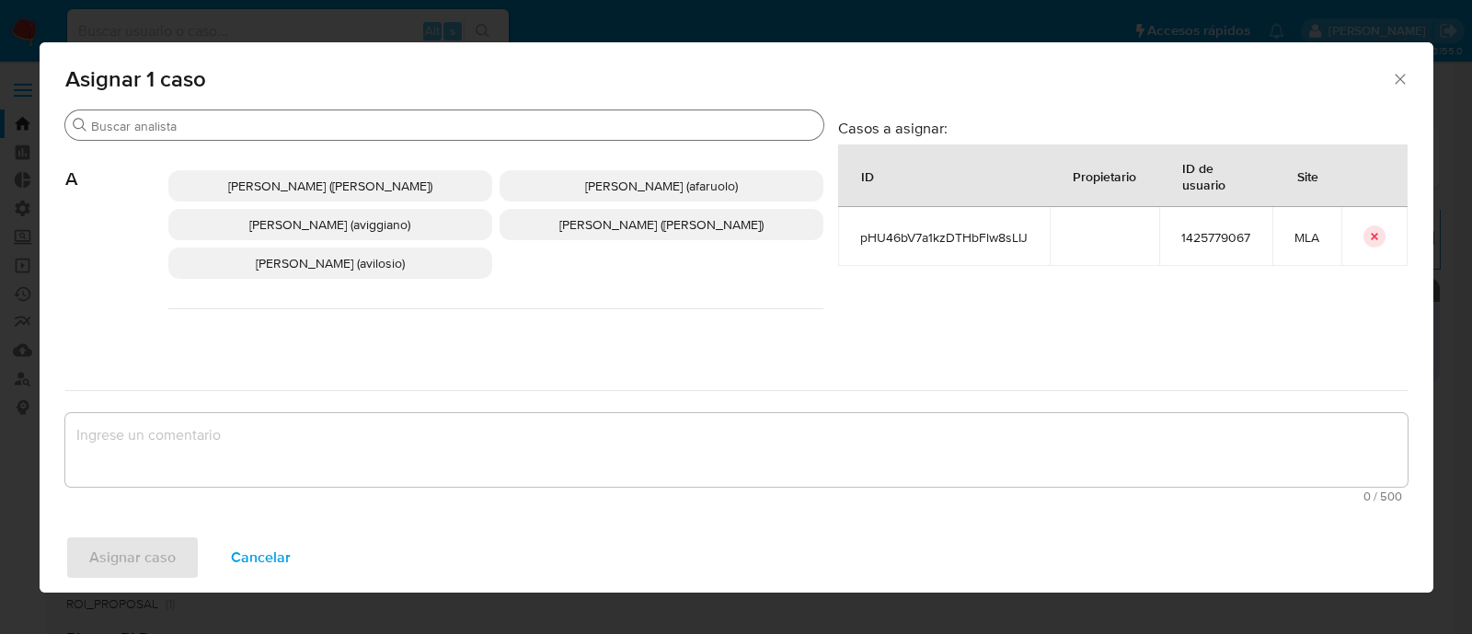
click at [290, 124] on input "Buscar" at bounding box center [453, 126] width 725 height 17
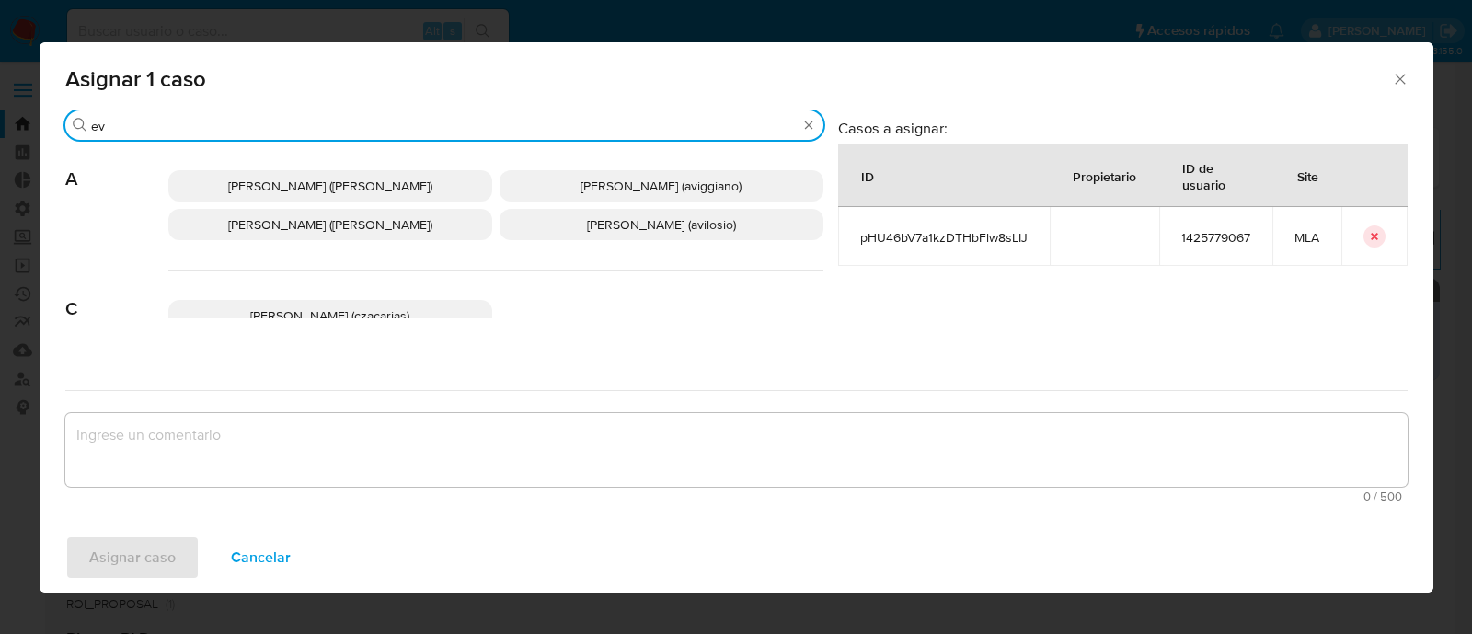
type input "ev"
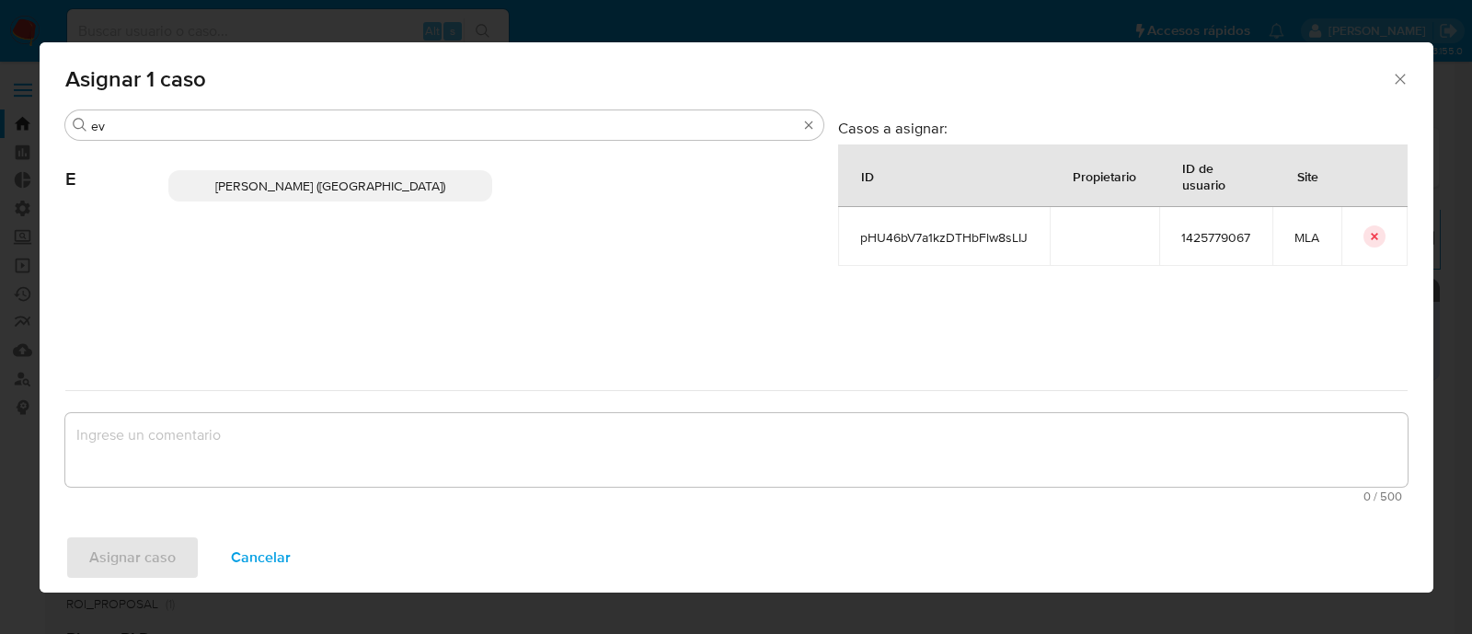
click at [349, 188] on span "Emmanuel Hernan Vitiello (evitiello)" at bounding box center [330, 186] width 230 height 18
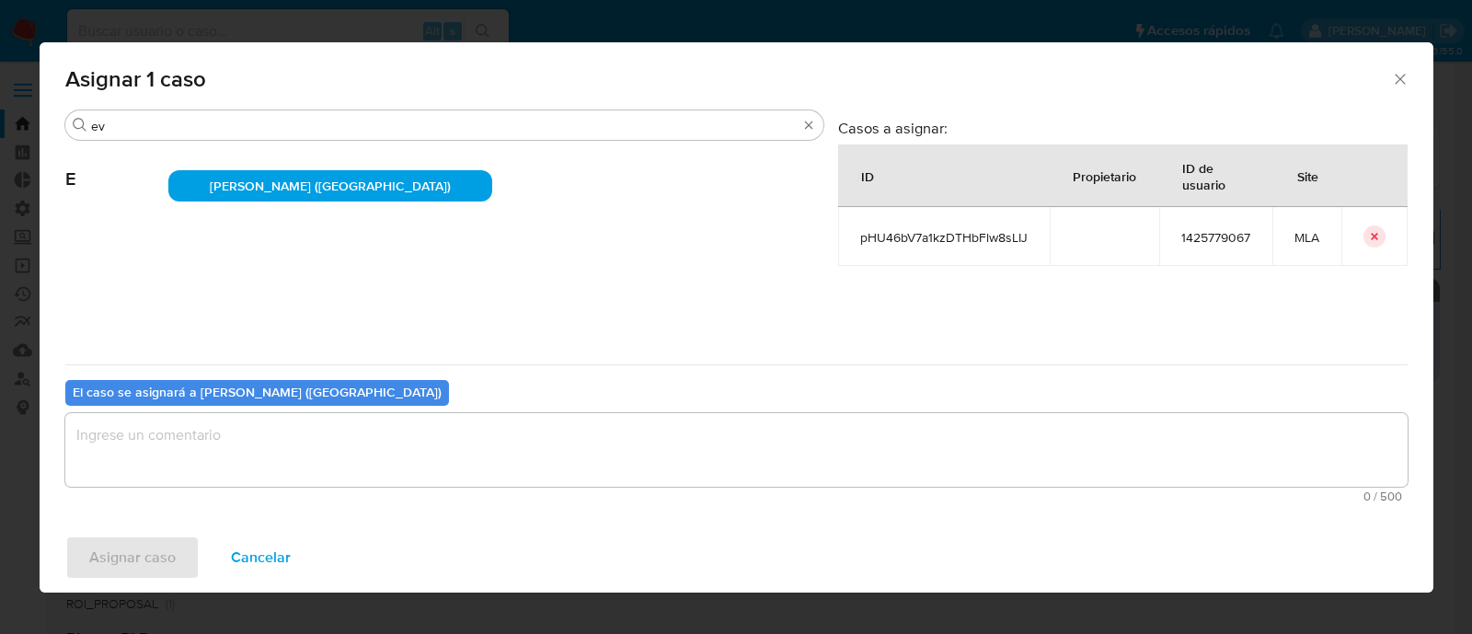
click at [271, 445] on textarea "assign-modal" at bounding box center [736, 450] width 1342 height 74
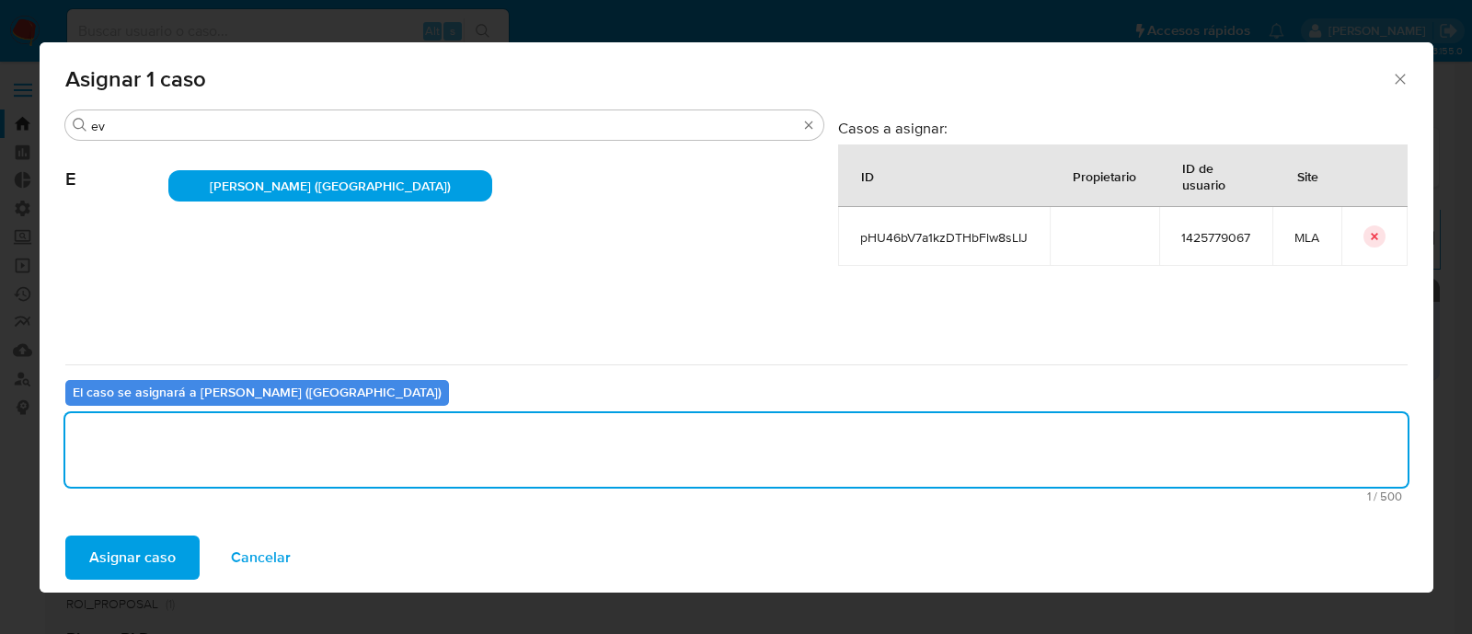
click at [156, 546] on span "Asignar caso" at bounding box center [132, 557] width 86 height 40
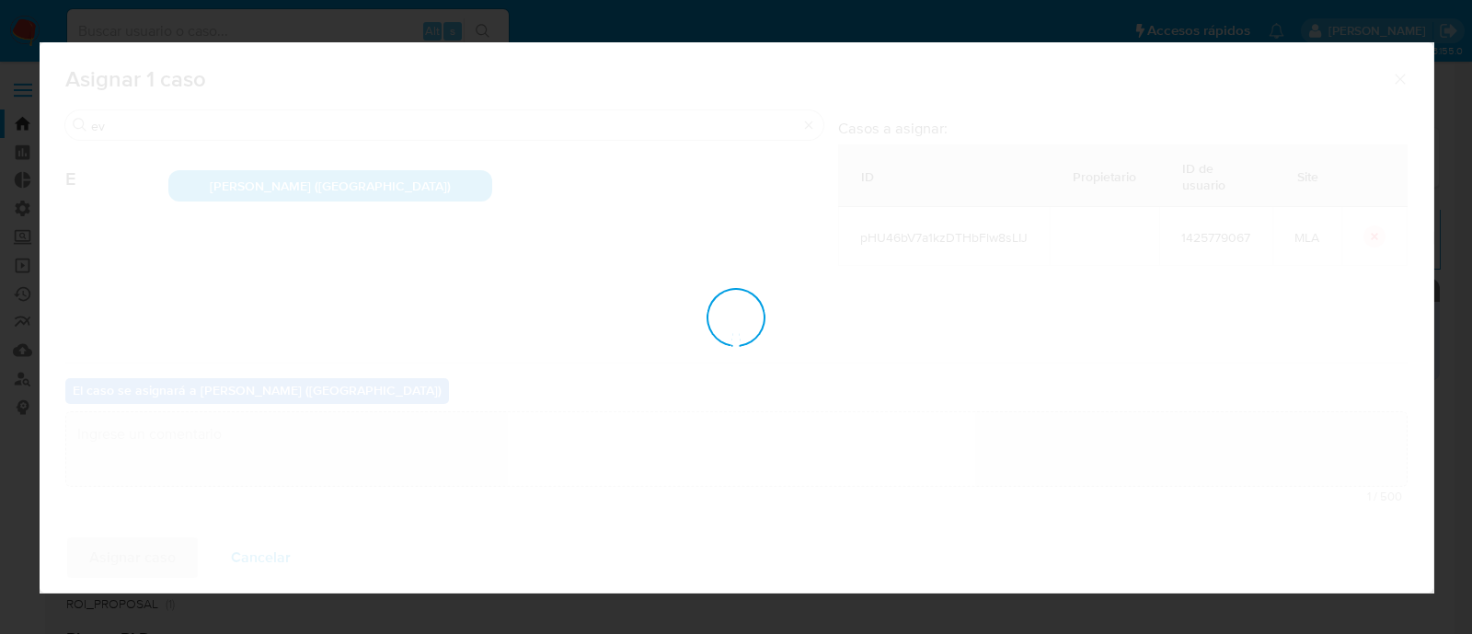
checkbox input "false"
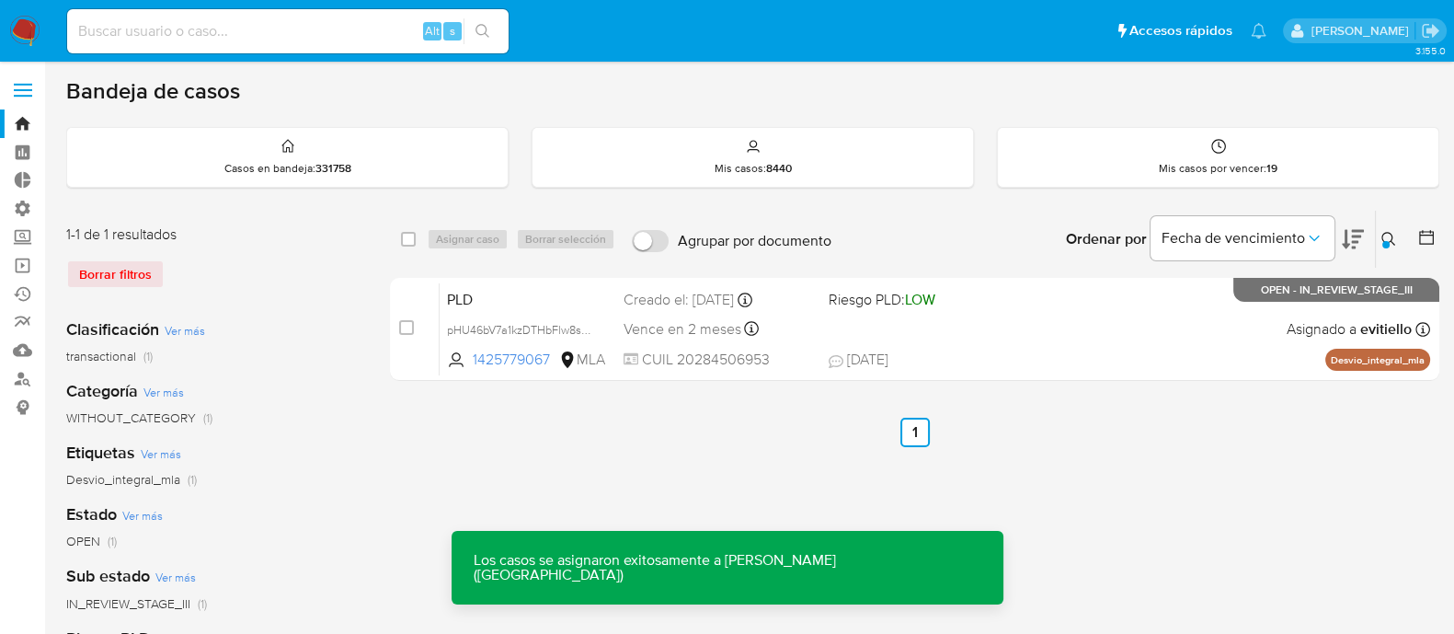
click at [966, 307] on span "Riesgo PLD: LOW" at bounding box center [924, 298] width 190 height 24
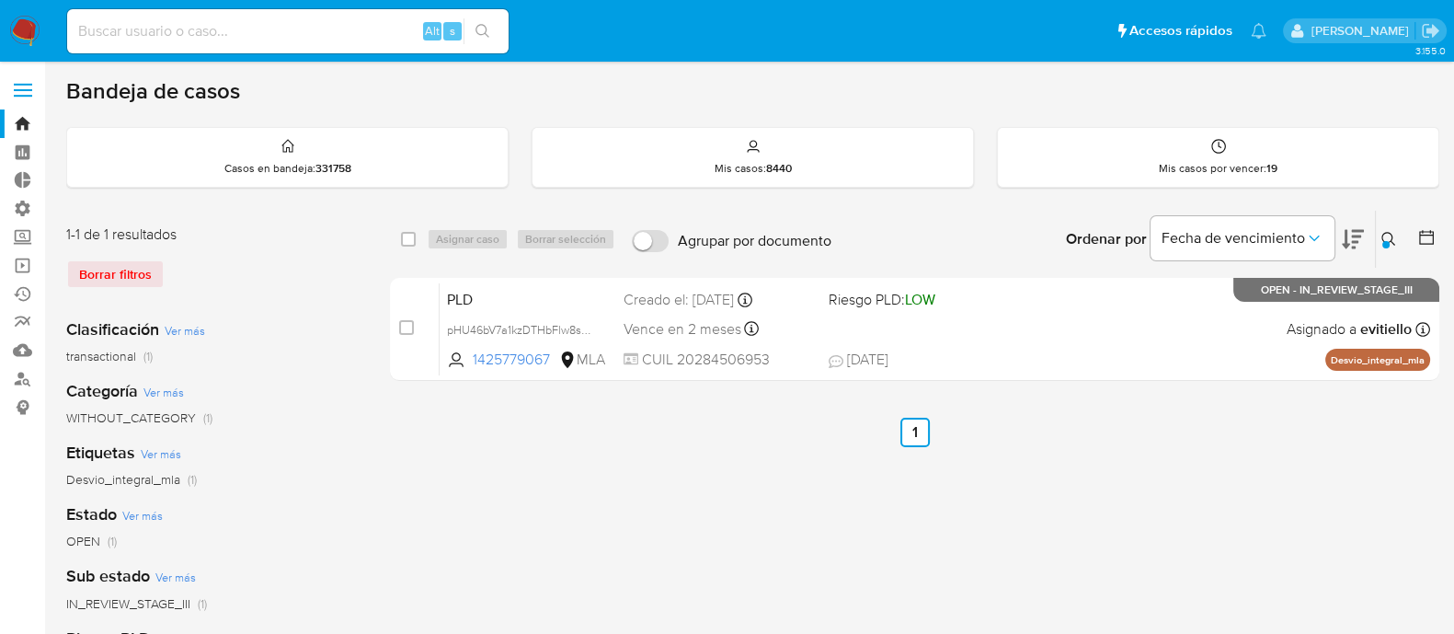
click at [1394, 241] on icon at bounding box center [1389, 239] width 15 height 15
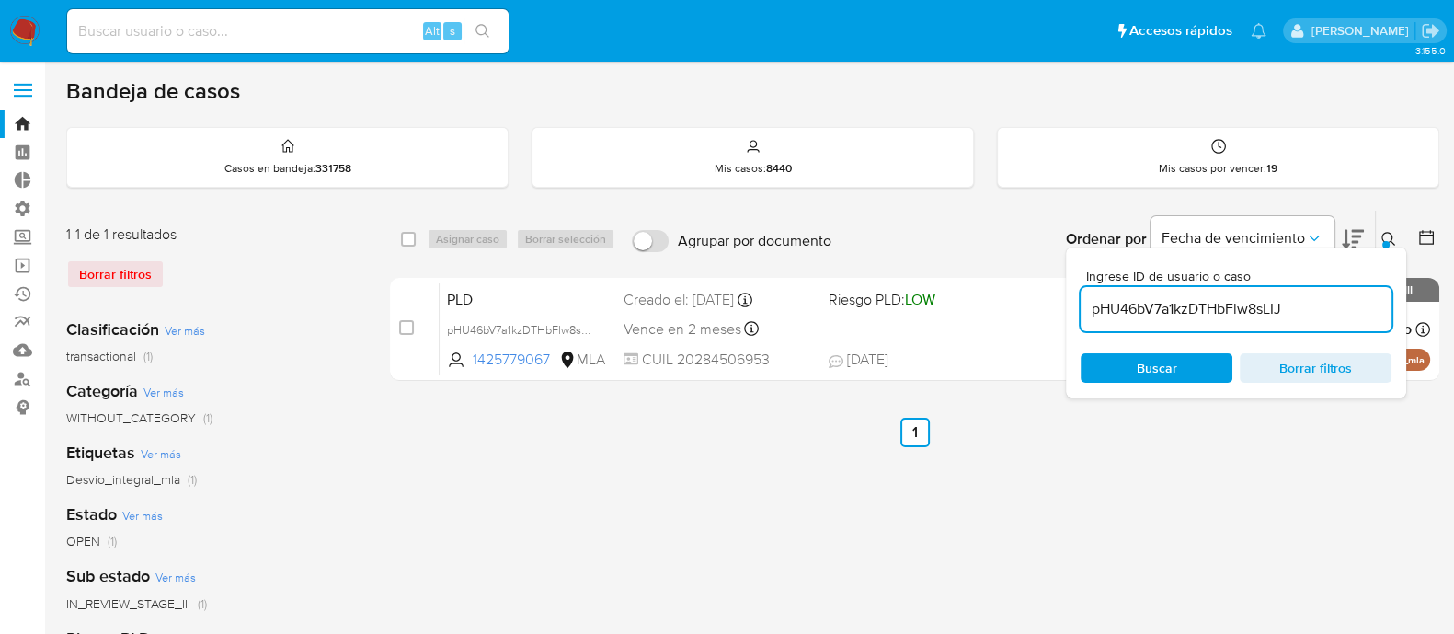
click at [1329, 304] on input "pHU46bV7a1kzDTHbFlw8sLIJ" at bounding box center [1236, 309] width 311 height 24
type input "fPSeQ0saEFM106EGY91mVQNB"
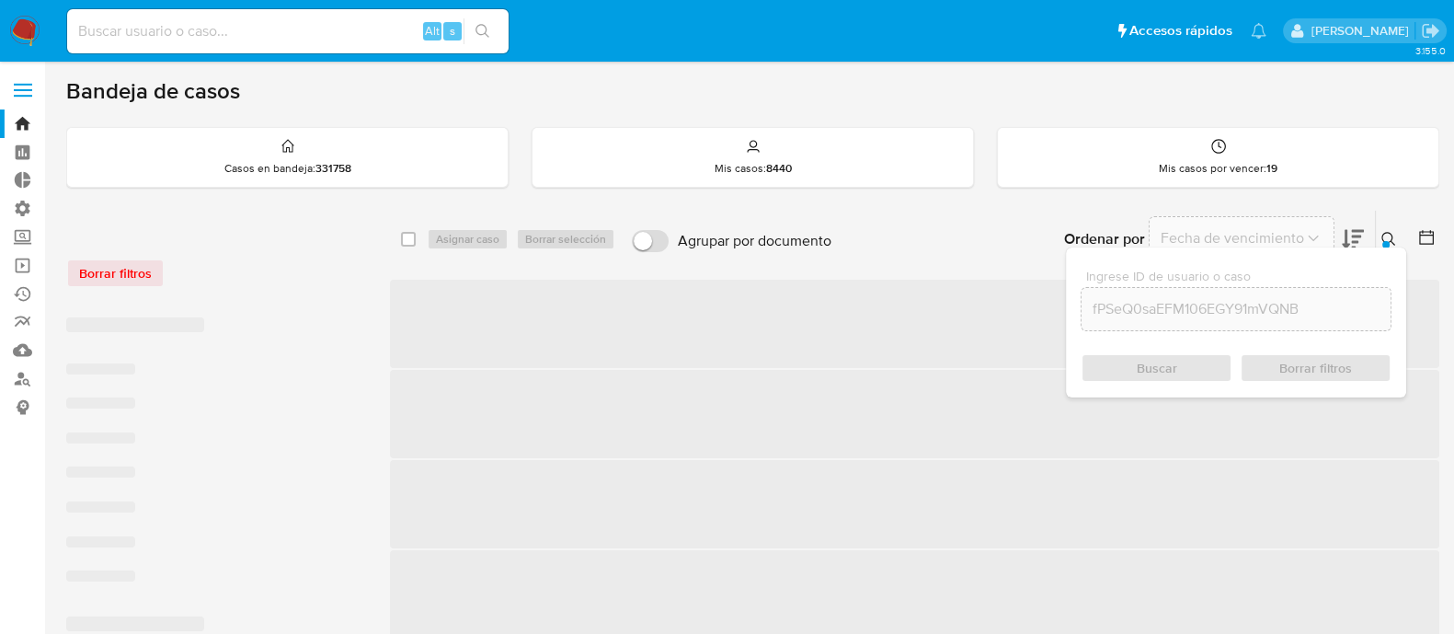
click at [1385, 236] on icon at bounding box center [1389, 239] width 15 height 15
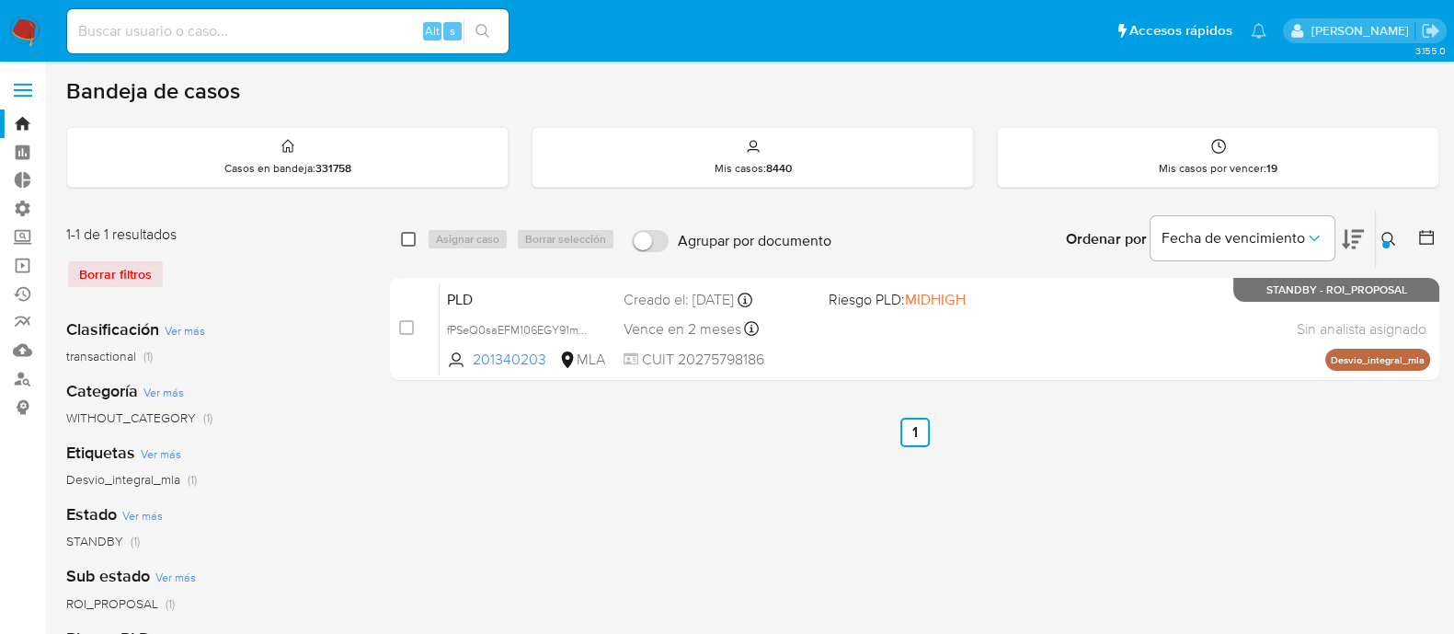
click at [405, 233] on input "checkbox" at bounding box center [408, 239] width 15 height 15
checkbox input "true"
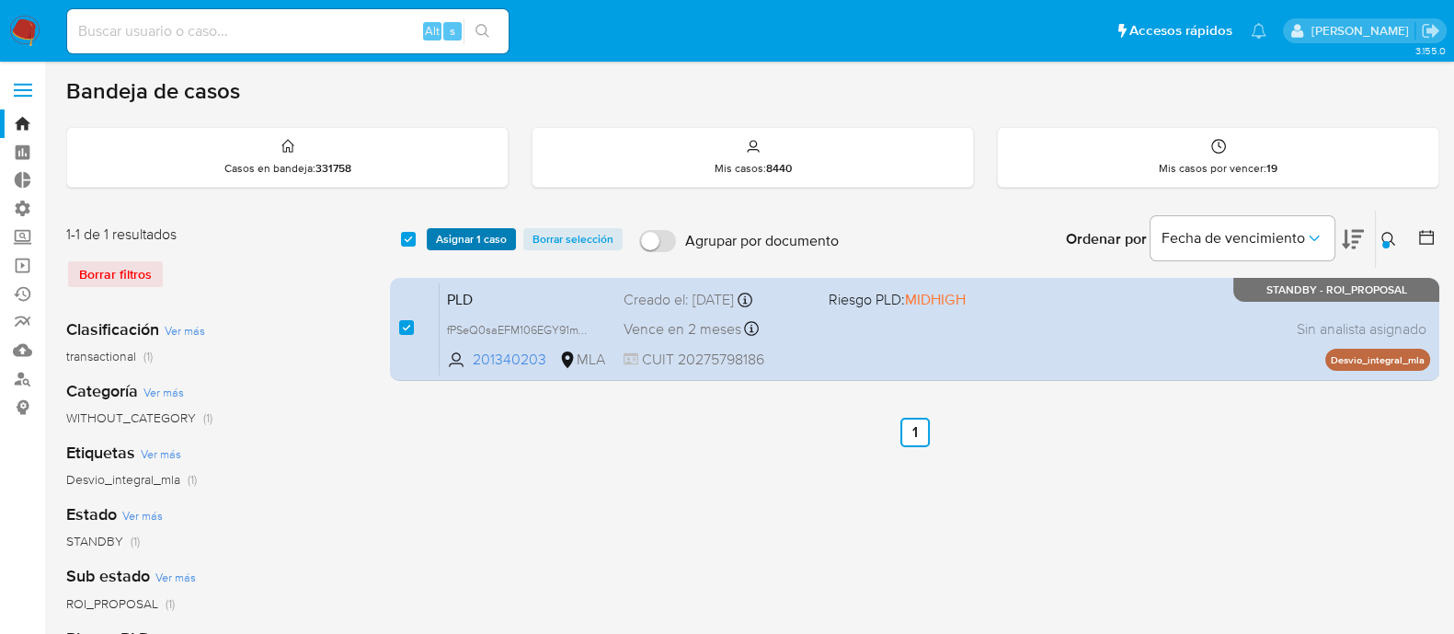
click at [448, 233] on span "Asignar 1 caso" at bounding box center [471, 239] width 71 height 18
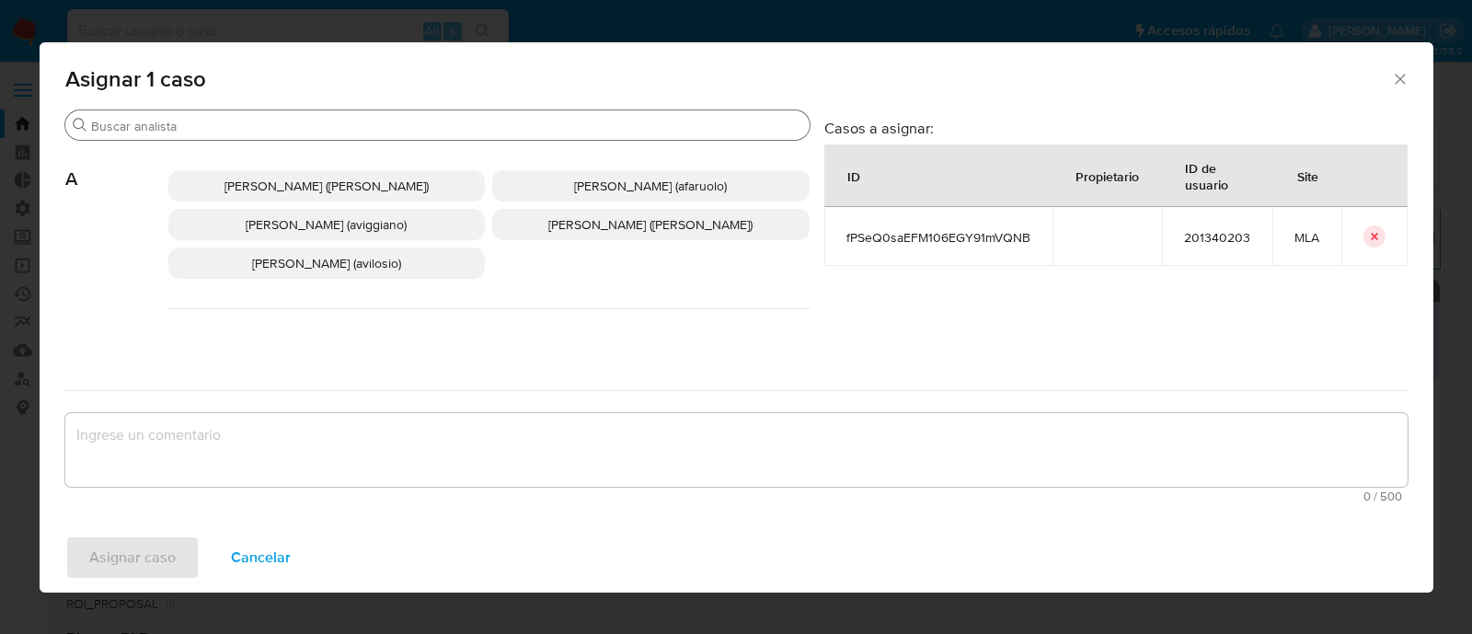
click at [240, 132] on input "Buscar" at bounding box center [446, 126] width 711 height 17
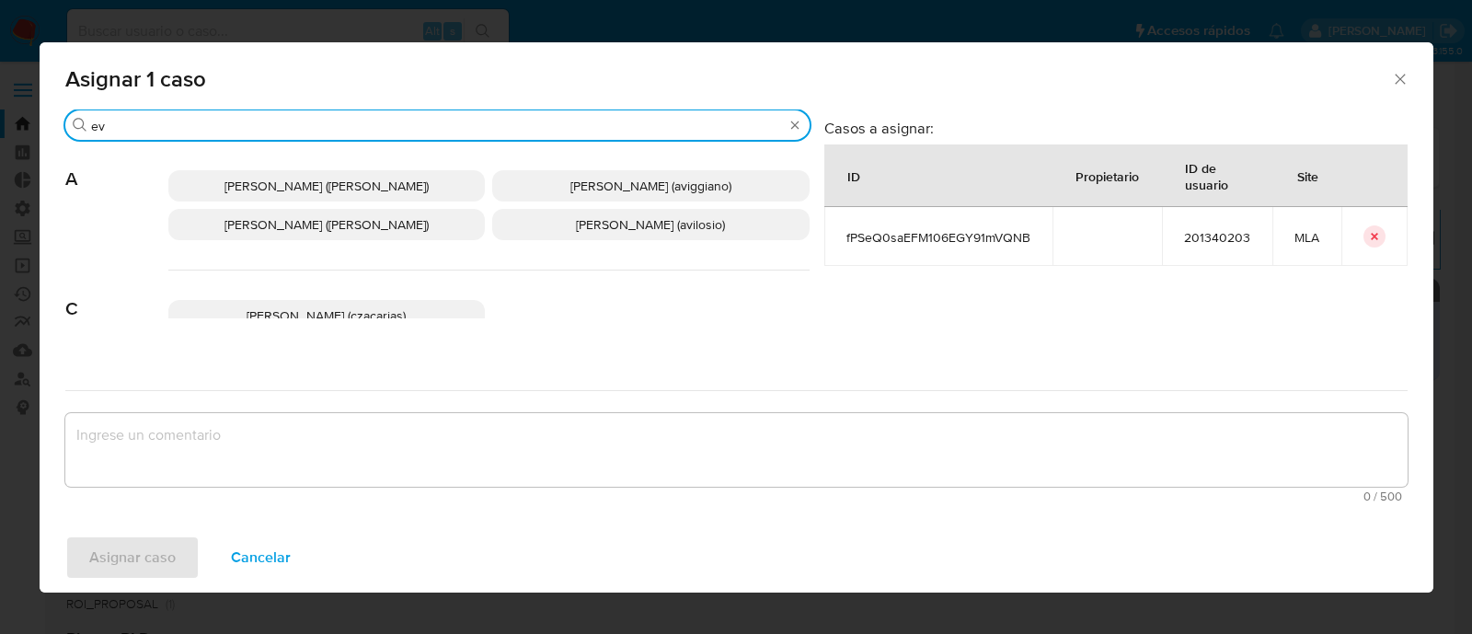
type input "ev"
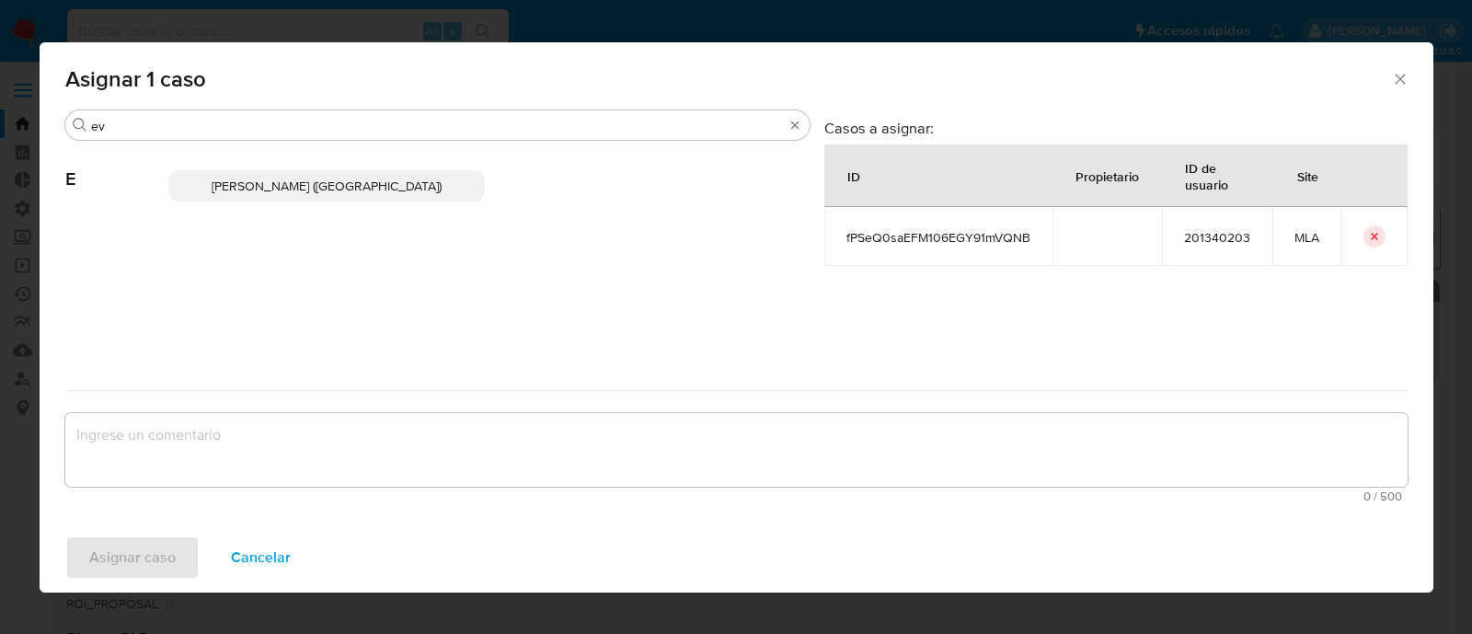
click at [319, 196] on p "Emmanuel Hernan Vitiello (evitiello)" at bounding box center [326, 185] width 317 height 31
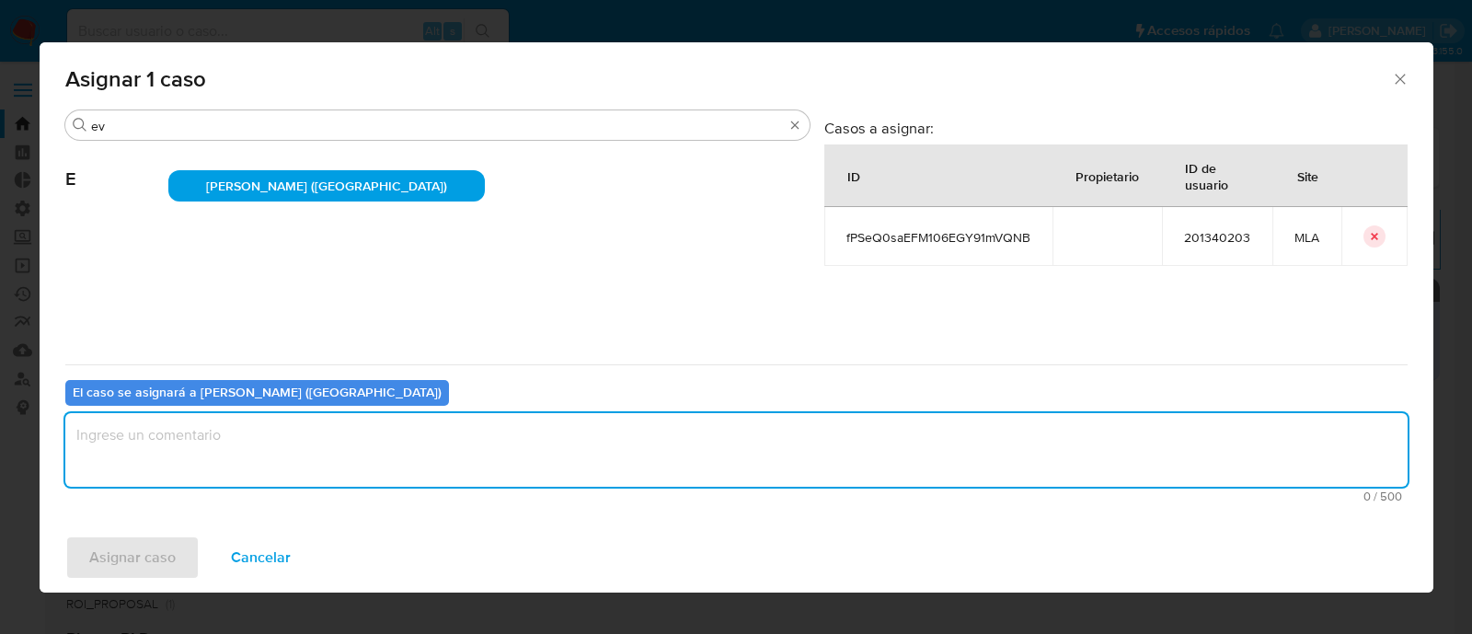
click at [201, 450] on textarea "assign-modal" at bounding box center [736, 450] width 1342 height 74
click at [129, 554] on span "Asignar caso" at bounding box center [132, 557] width 86 height 40
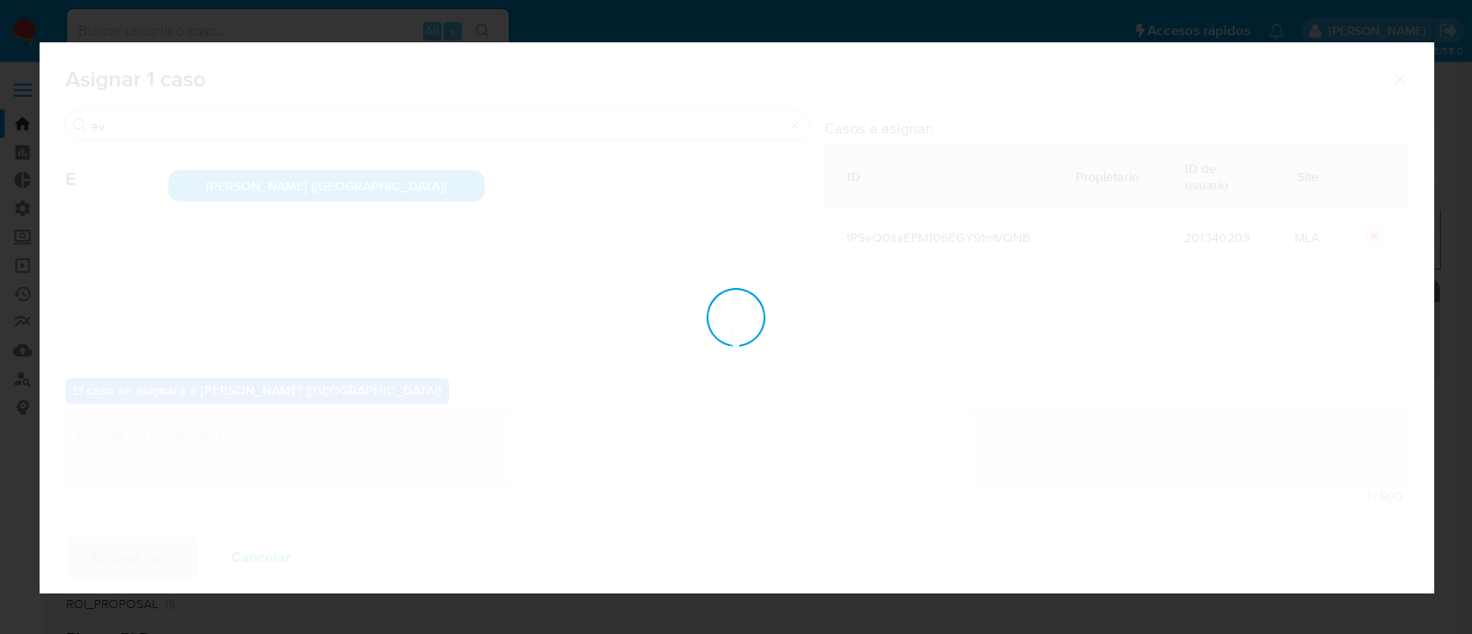
checkbox input "false"
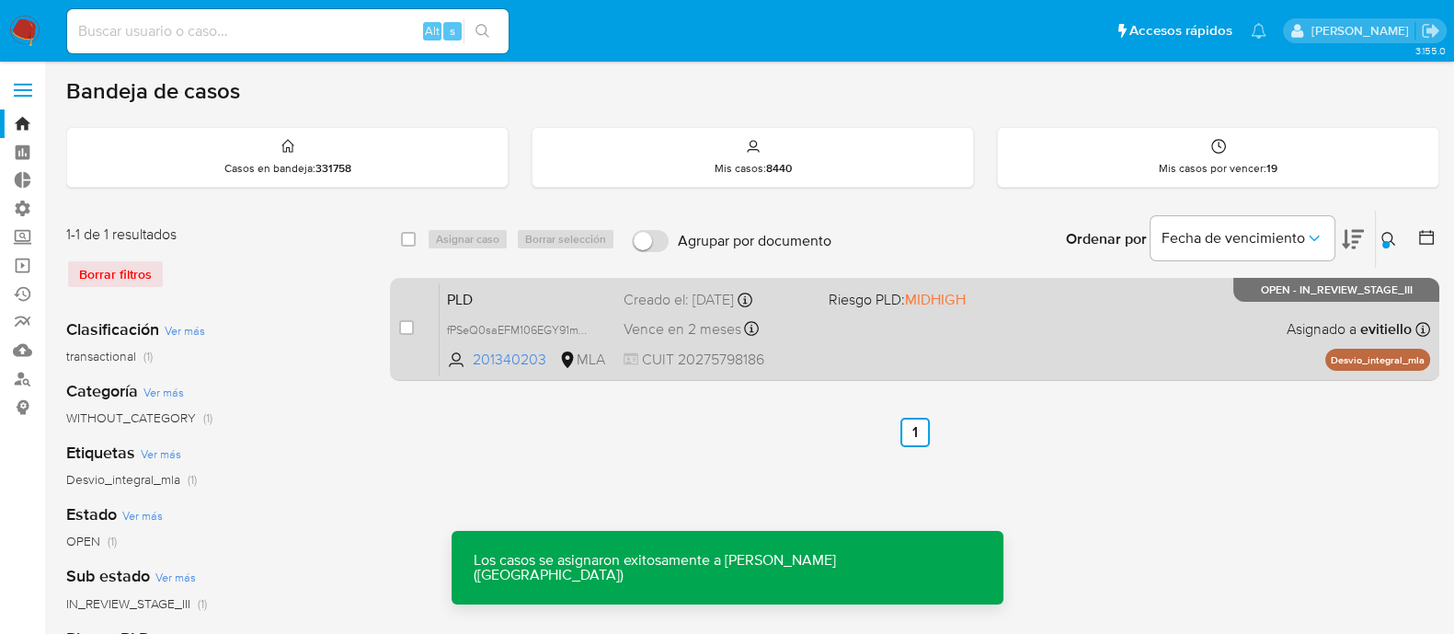
click at [1051, 316] on div "PLD fPSeQ0saEFM106EGY91mVQNB 201340203 MLA Riesgo PLD: MIDHIGH Creado el: 12/07…" at bounding box center [935, 328] width 991 height 93
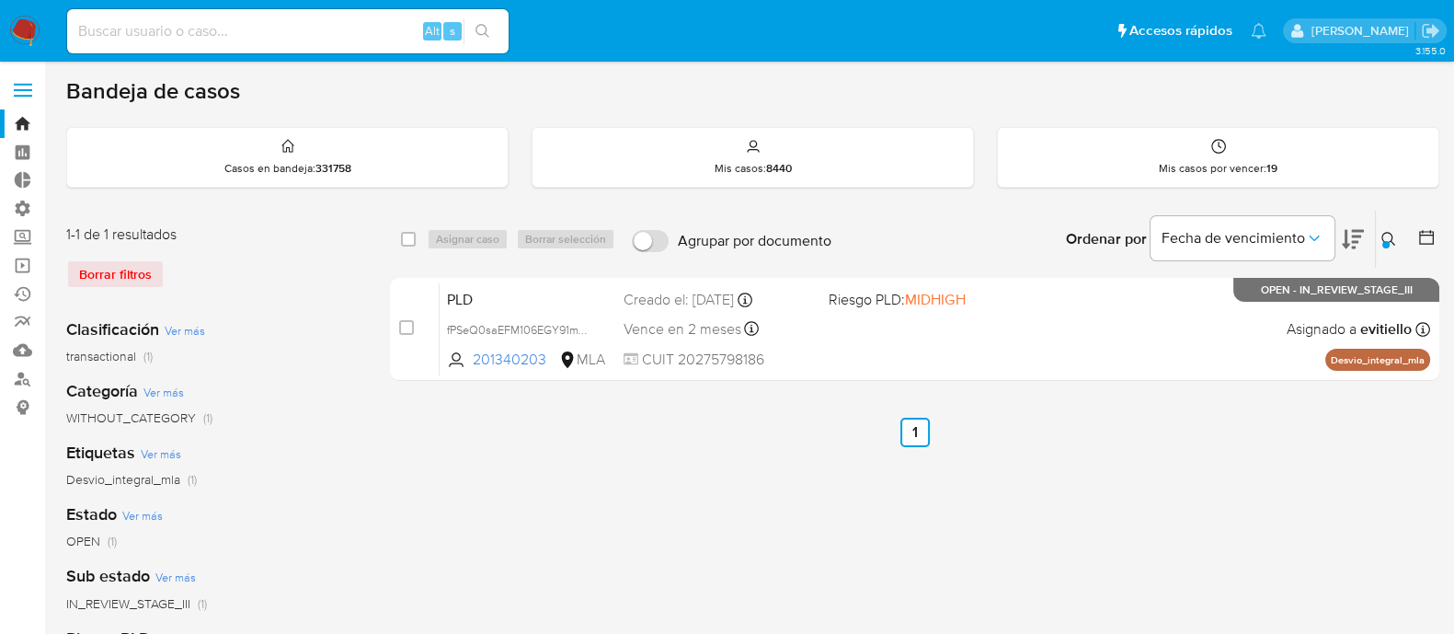
click at [1382, 236] on icon at bounding box center [1389, 239] width 15 height 15
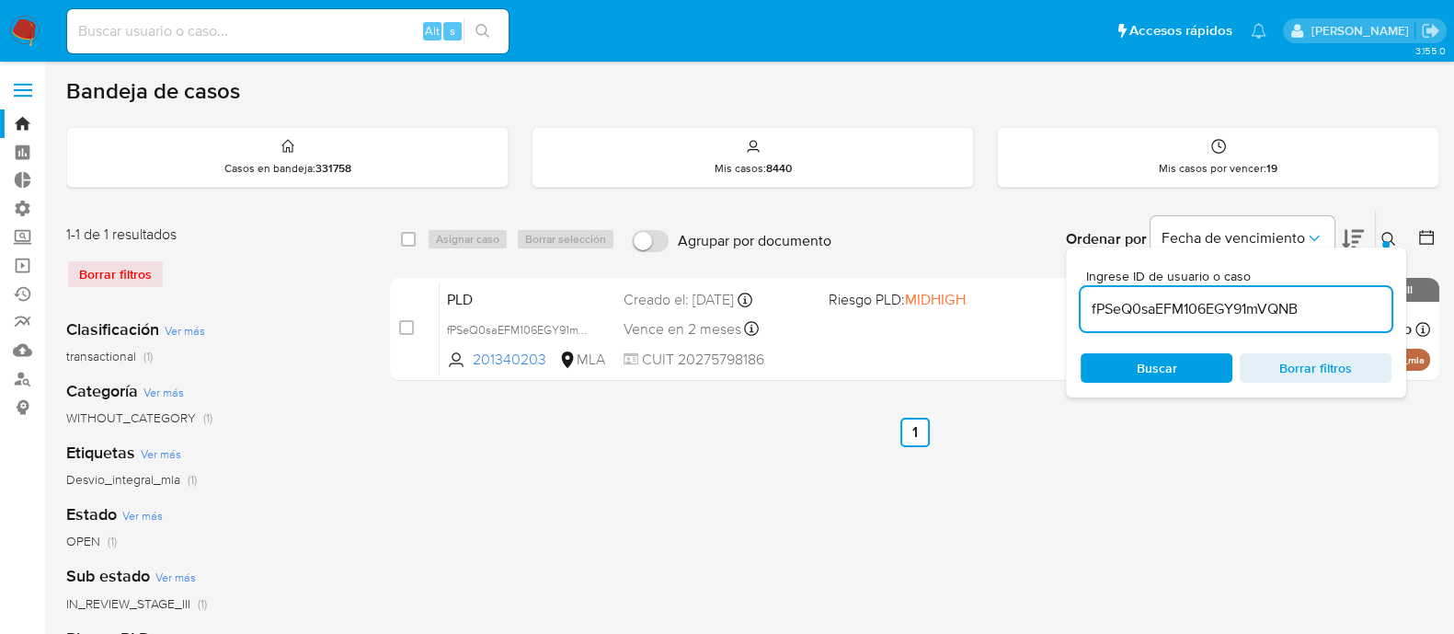
click at [1285, 306] on input "fPSeQ0saEFM106EGY91mVQNB" at bounding box center [1236, 309] width 311 height 24
type input "it0bJSzFjF1S9JF1yd8G2d4s"
click at [396, 238] on div "select-all-cases-checkbox Asignar caso Borrar selección Agrupar por documento O…" at bounding box center [915, 239] width 1050 height 57
click at [408, 238] on input "checkbox" at bounding box center [408, 239] width 15 height 15
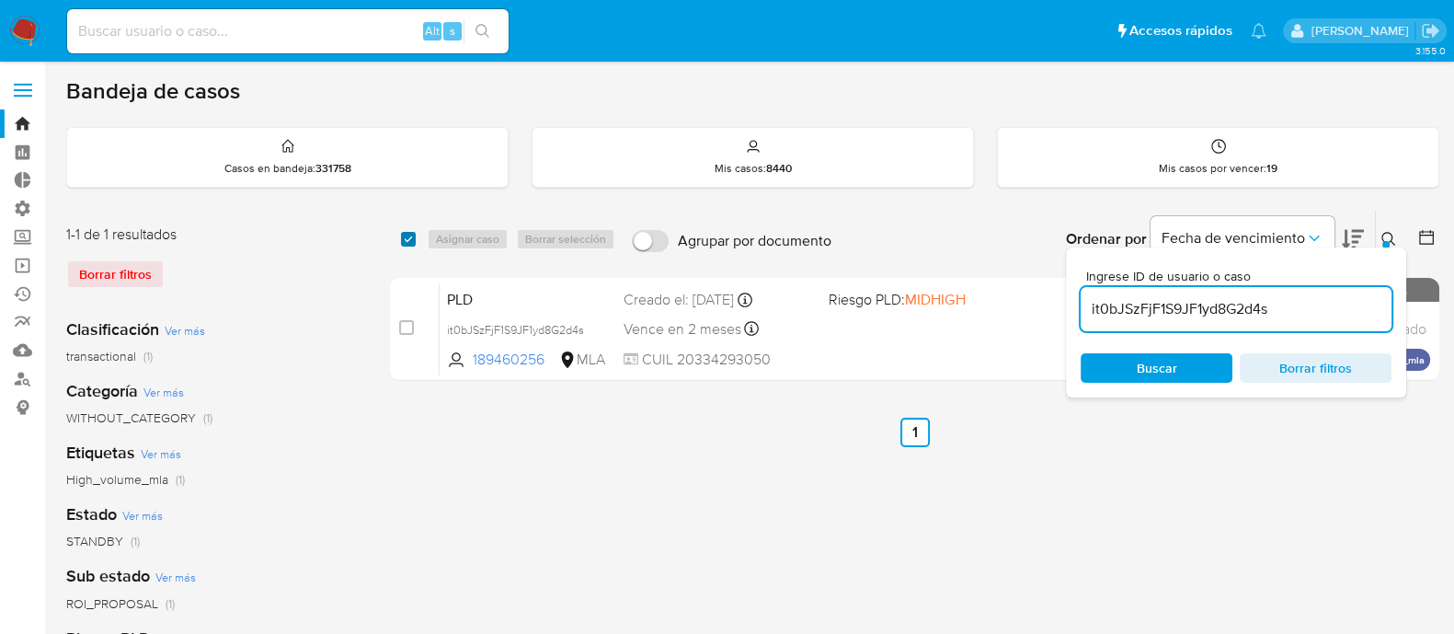
checkbox input "true"
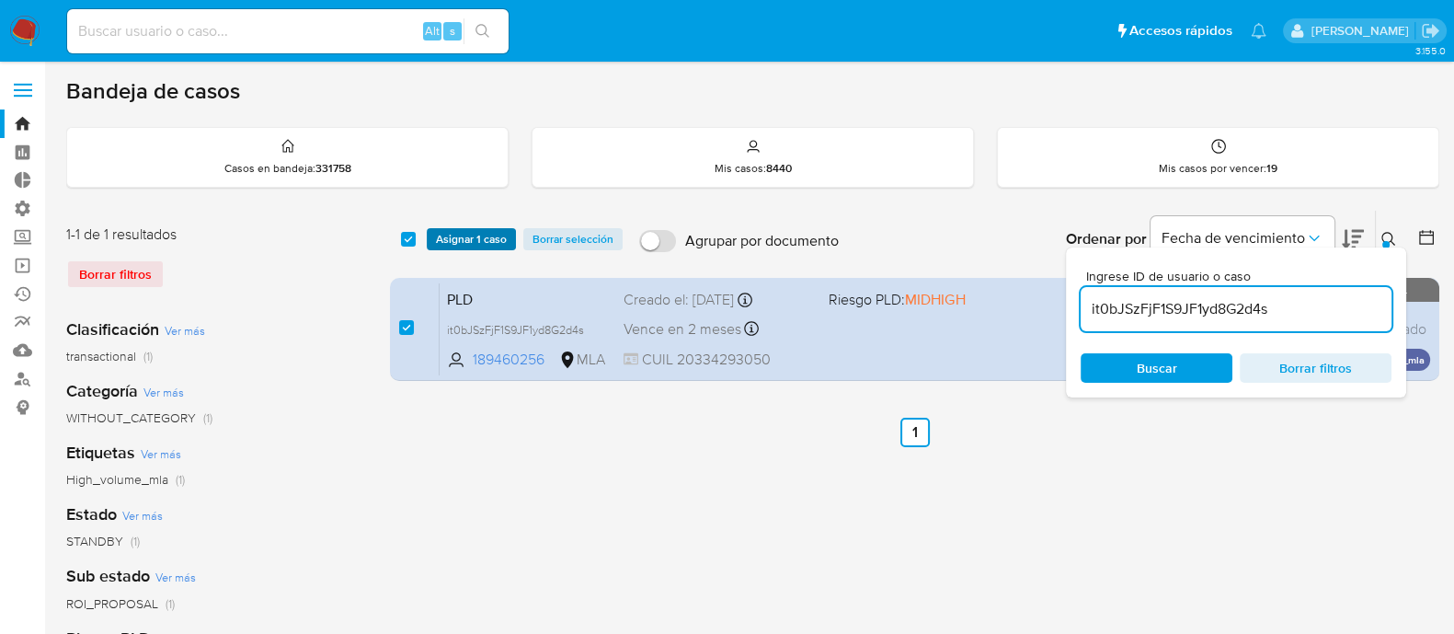
click at [449, 238] on span "Asignar 1 caso" at bounding box center [471, 239] width 71 height 18
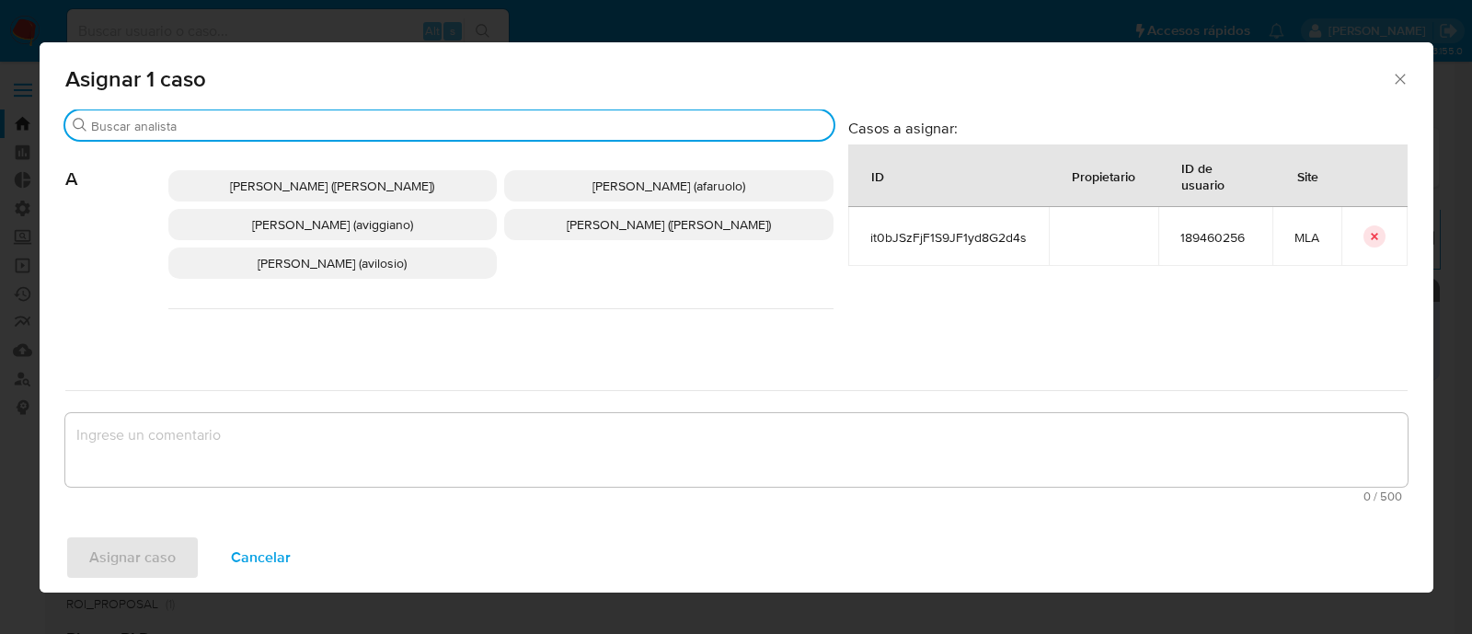
click at [283, 120] on input "Buscar" at bounding box center [458, 126] width 735 height 17
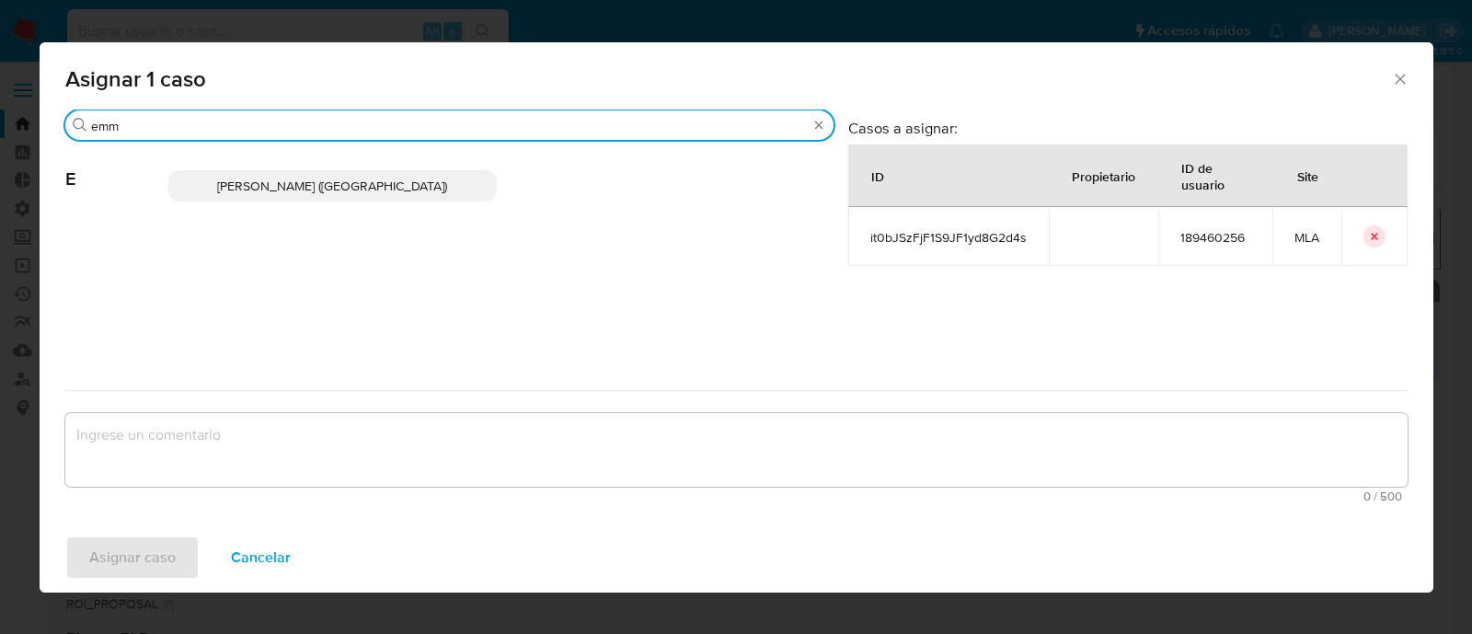
type input "emm"
click at [299, 182] on span "[PERSON_NAME] ([GEOGRAPHIC_DATA])" at bounding box center [332, 186] width 230 height 18
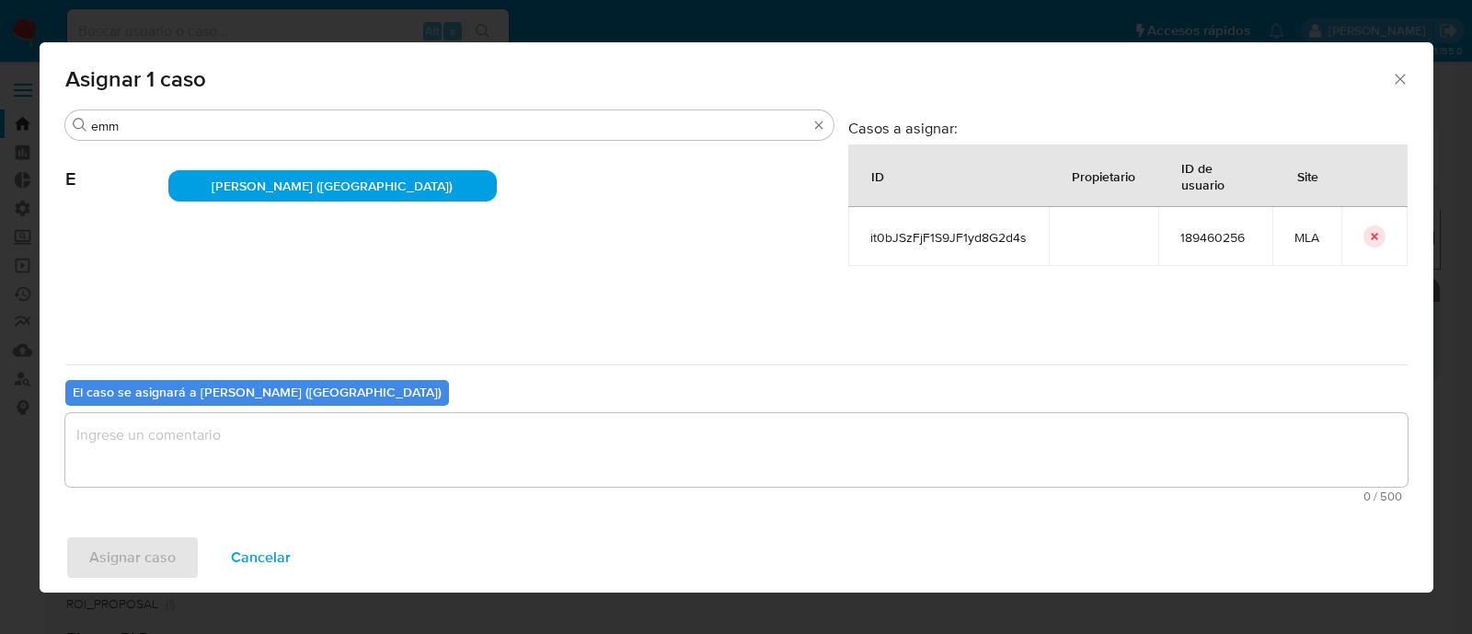
click at [237, 432] on textarea "assign-modal" at bounding box center [736, 450] width 1342 height 74
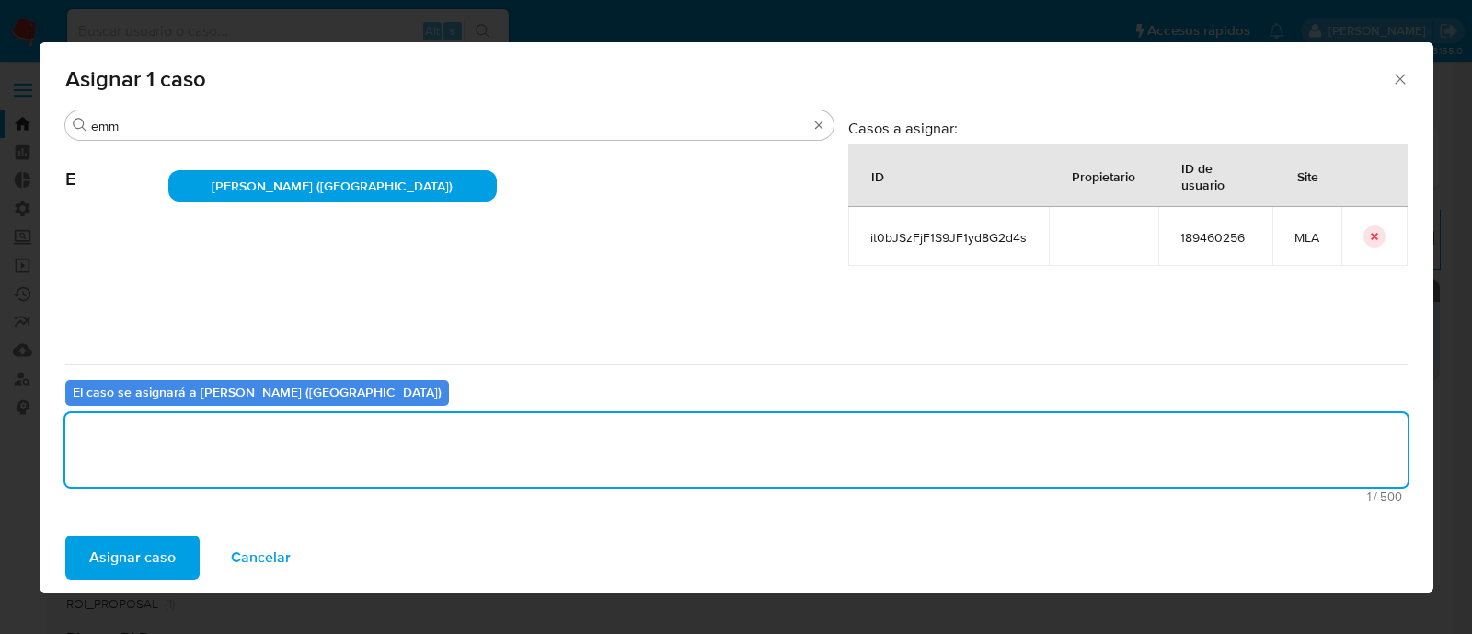
click at [152, 546] on span "Asignar caso" at bounding box center [132, 557] width 86 height 40
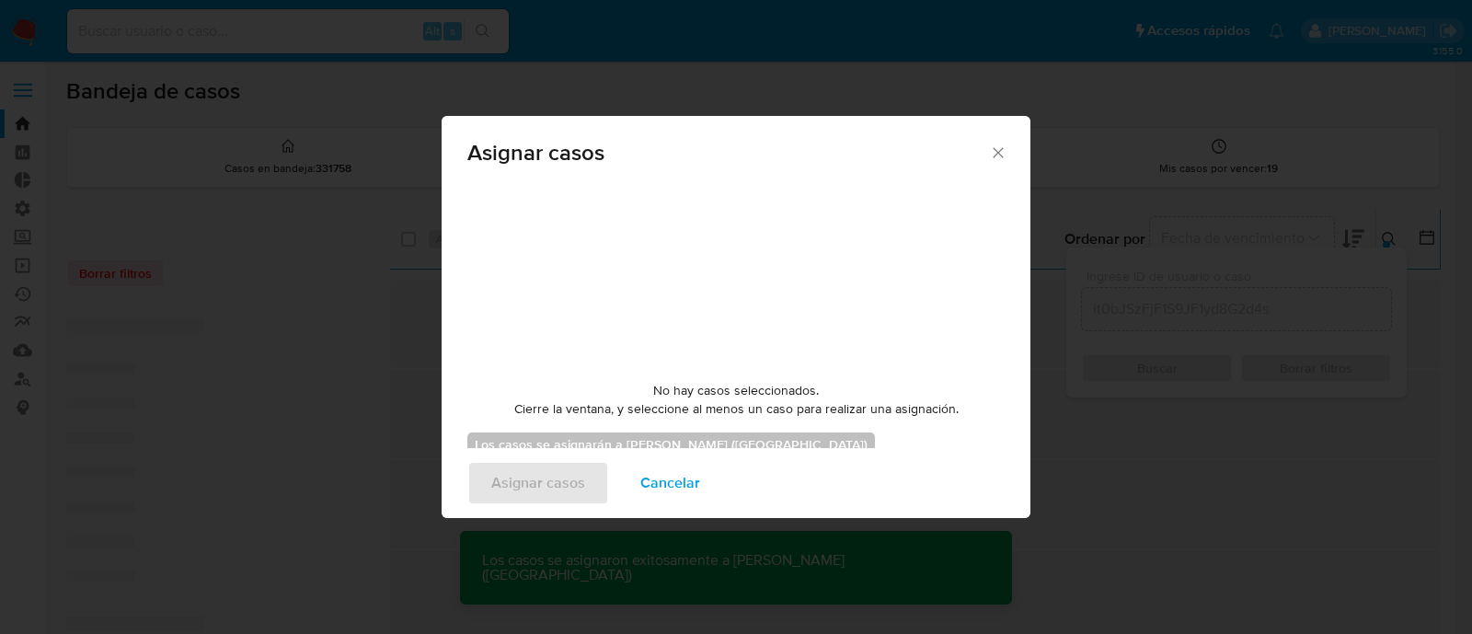
checkbox input "false"
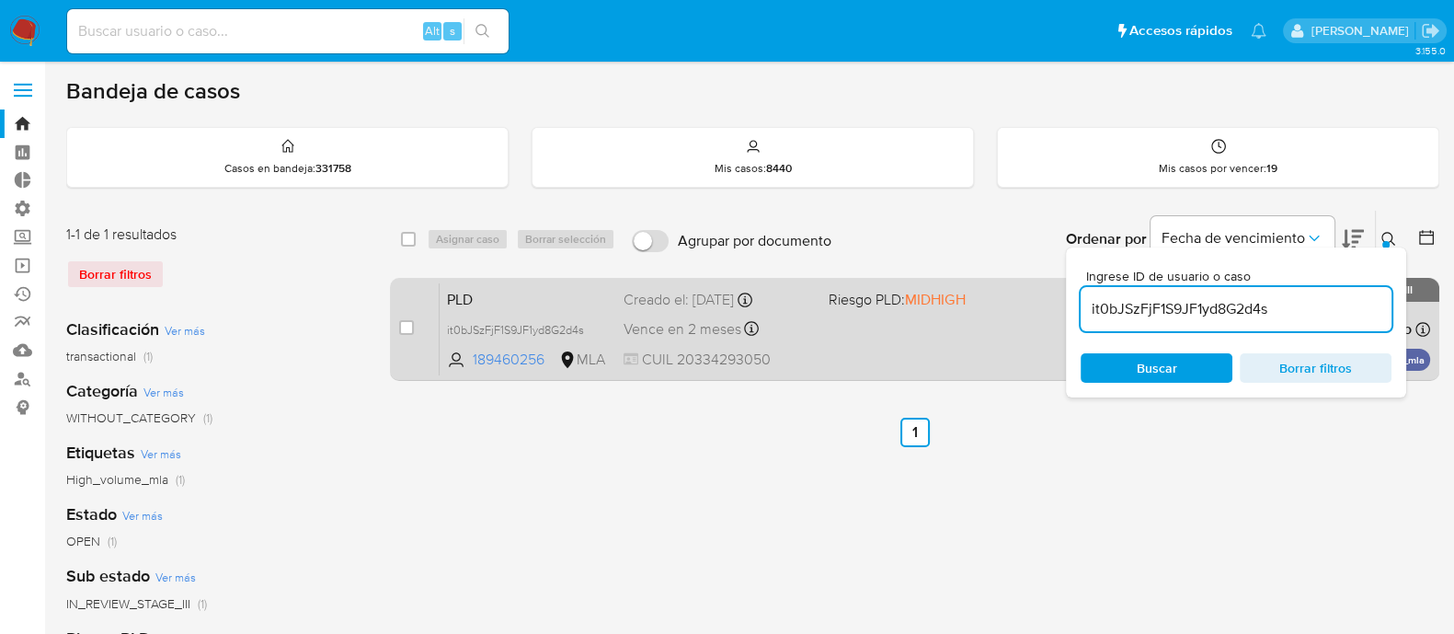
click at [851, 345] on div "PLD it0bJSzFjF1S9JF1yd8G2d4s 189460256 MLA Riesgo PLD: MIDHIGH Creado el: 12/07…" at bounding box center [935, 328] width 991 height 93
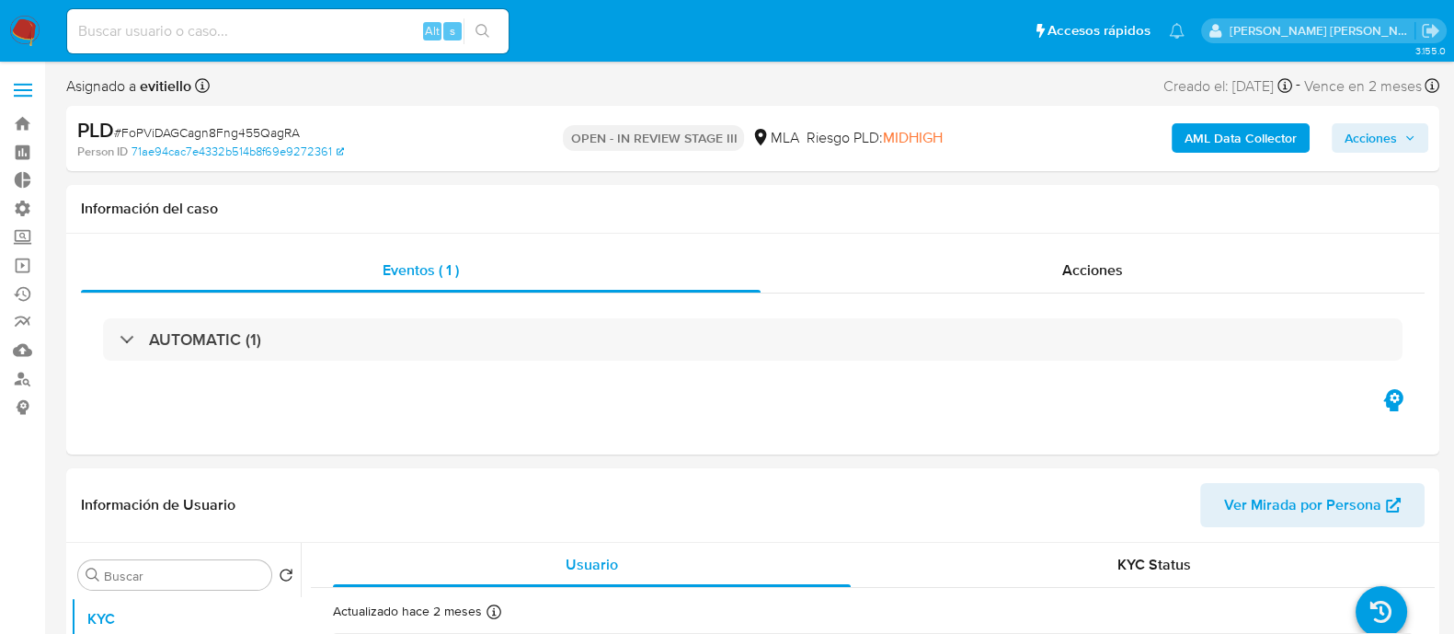
click at [1353, 149] on span "Acciones" at bounding box center [1371, 137] width 52 height 29
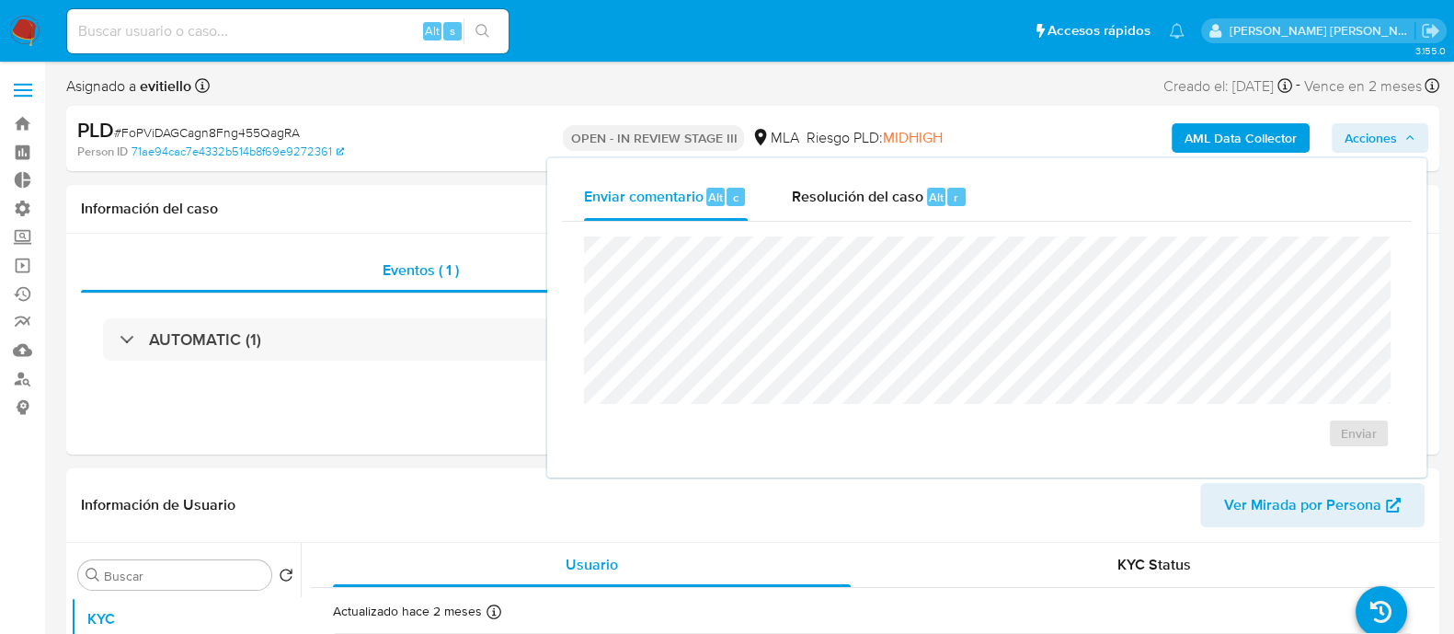
click at [991, 204] on div "Enviar comentario Alt c Resolución del caso Alt r" at bounding box center [987, 197] width 850 height 48
click at [927, 205] on div "Alt r" at bounding box center [946, 197] width 39 height 18
select select "10"
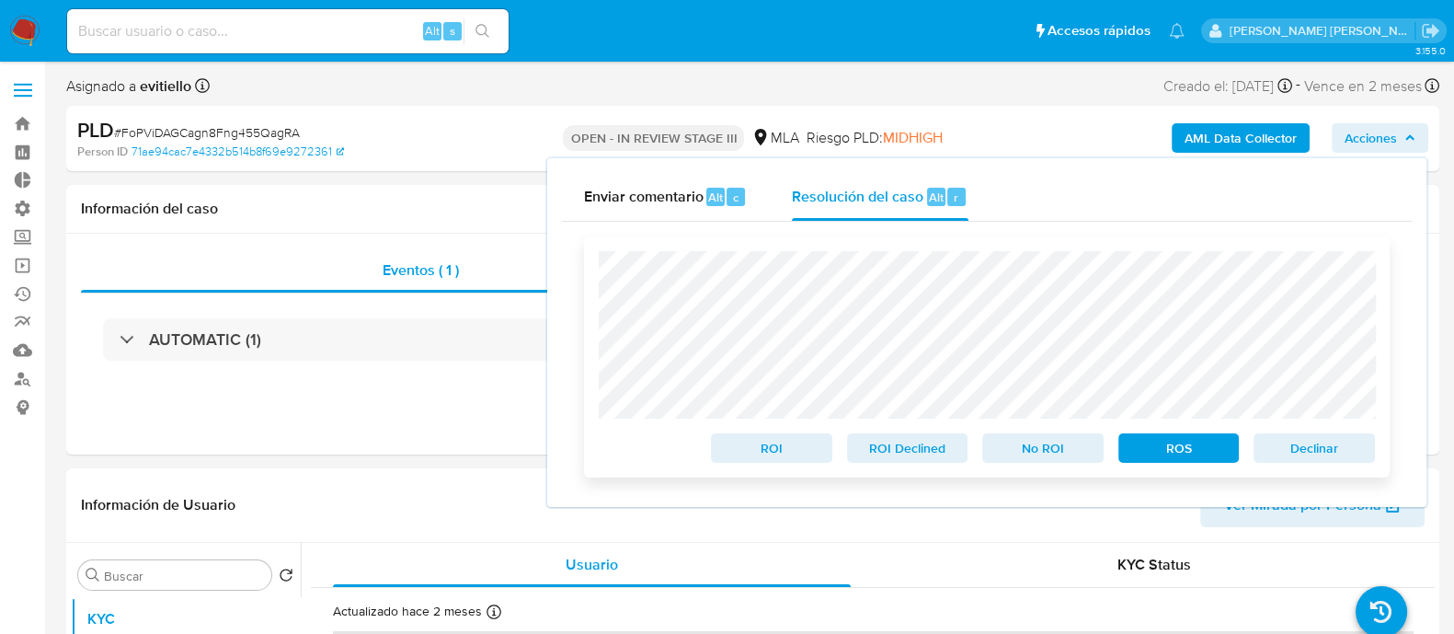
click at [1066, 448] on span "No ROI" at bounding box center [1043, 448] width 96 height 26
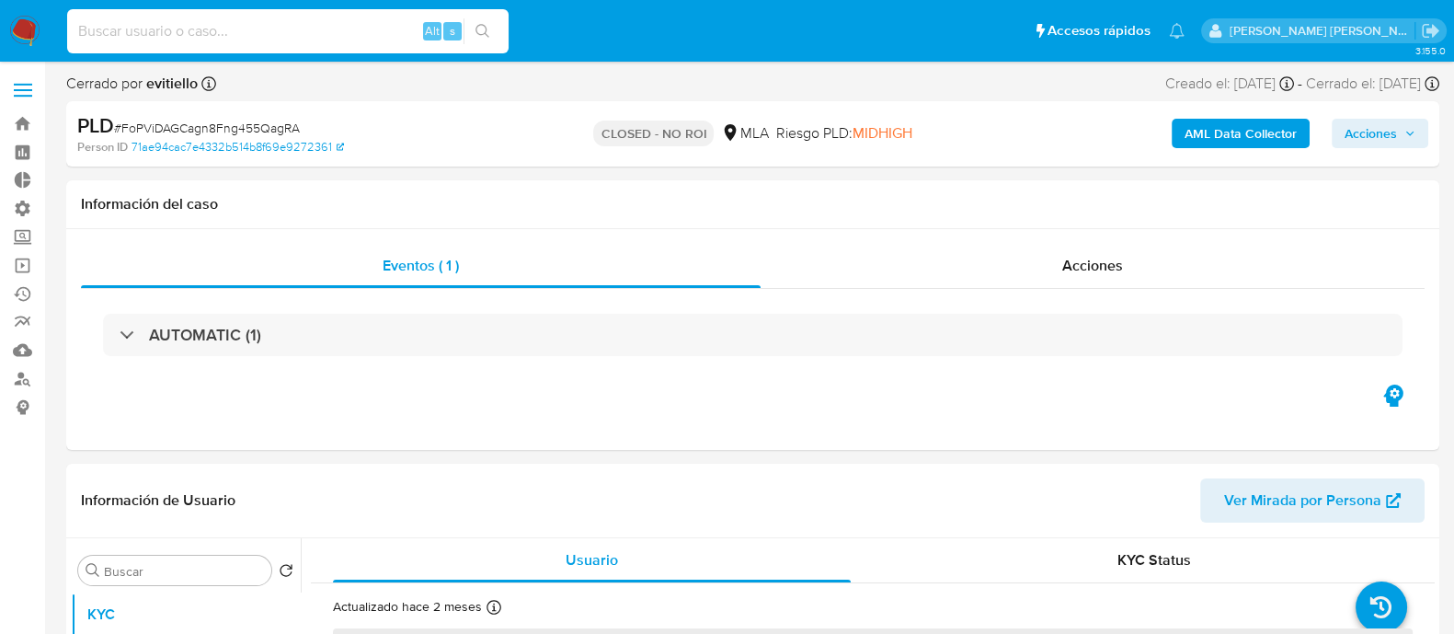
click at [276, 38] on input at bounding box center [288, 31] width 442 height 24
select select "10"
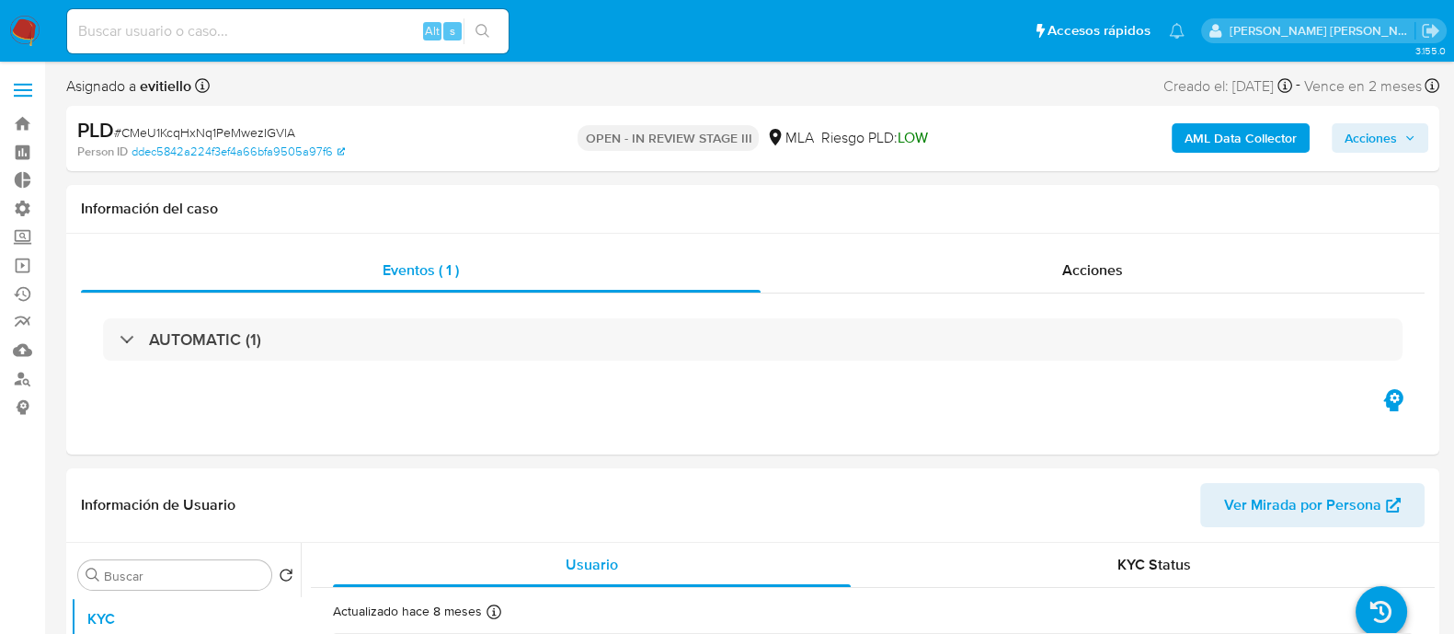
click at [1398, 135] on span "Acciones" at bounding box center [1380, 138] width 71 height 26
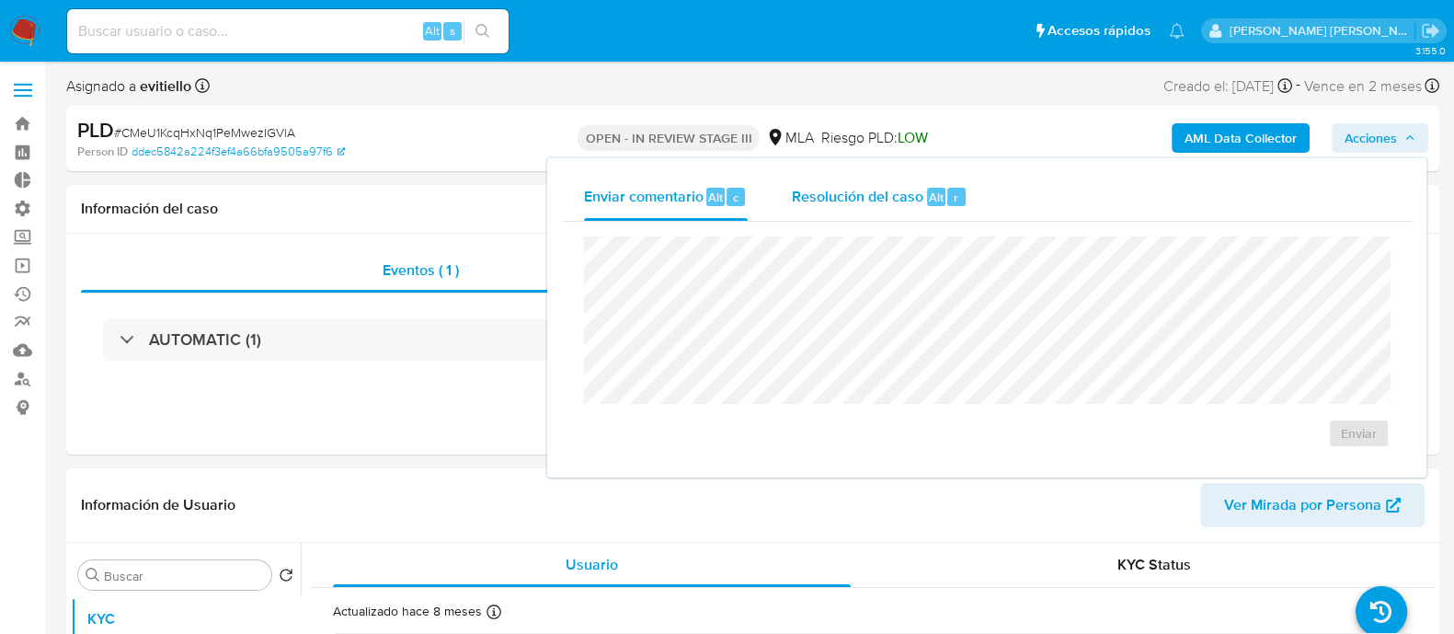
click at [935, 198] on span "Alt" at bounding box center [936, 197] width 15 height 17
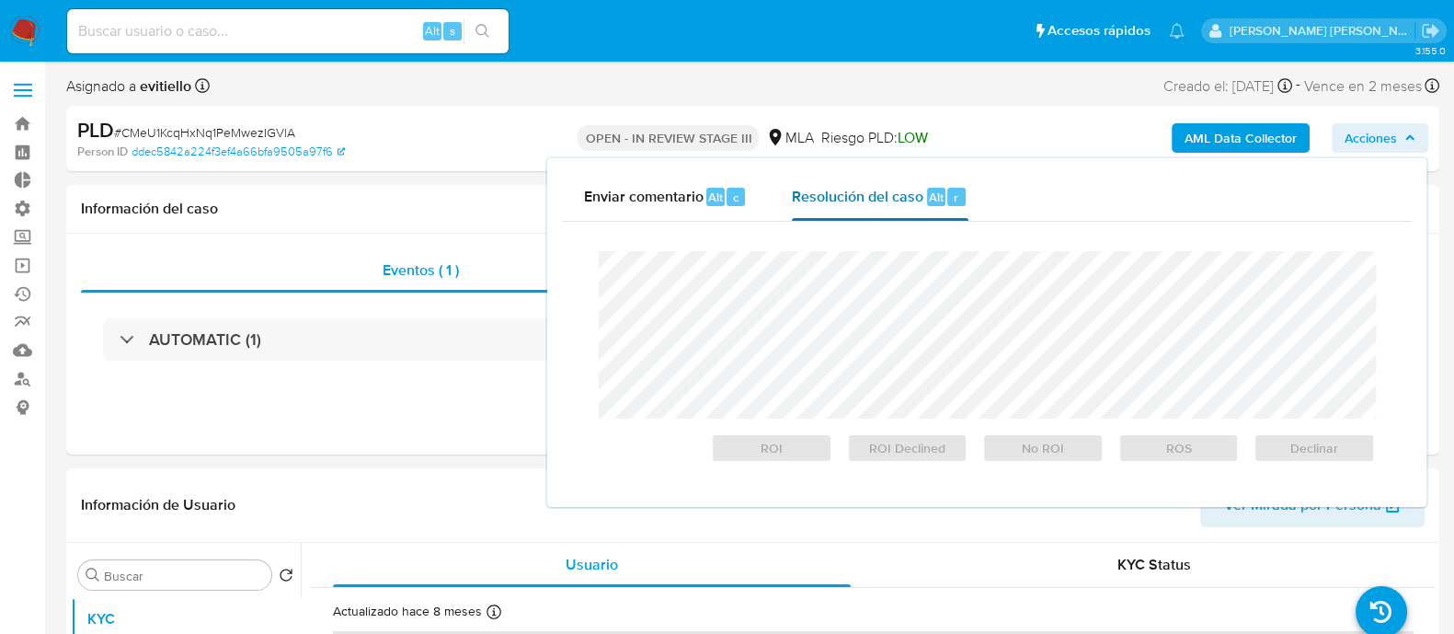
select select "10"
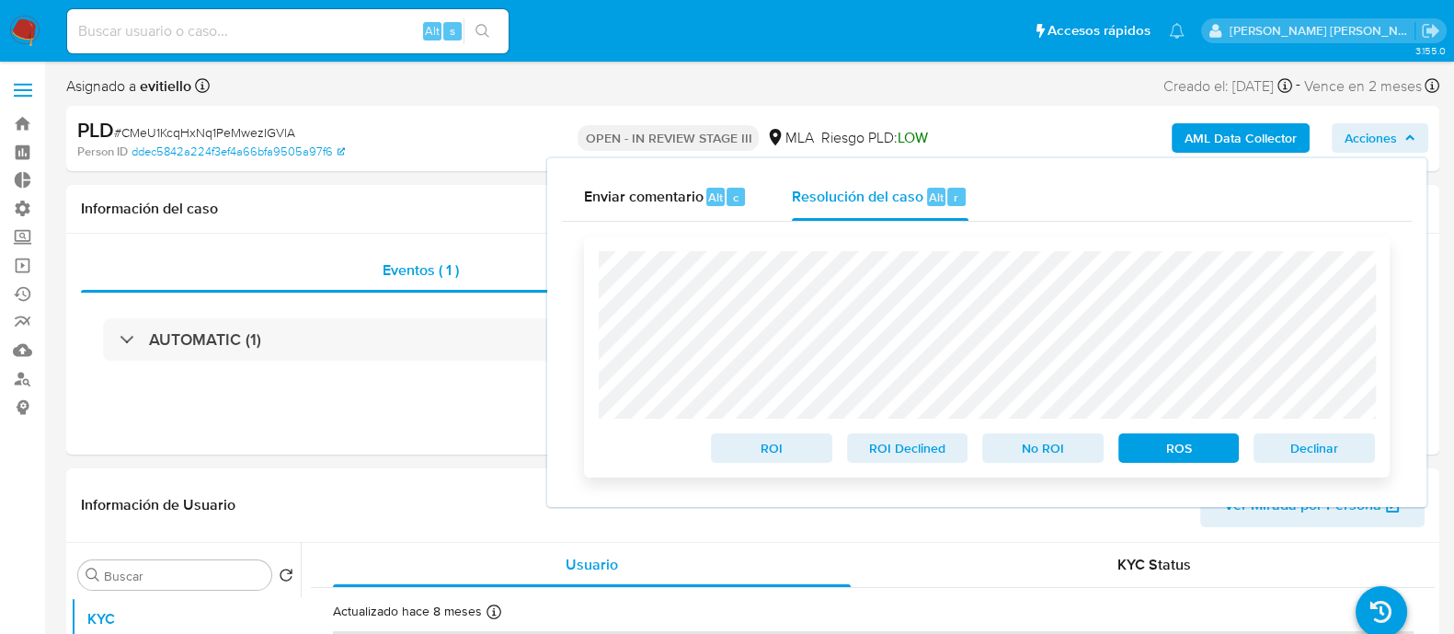
click at [1004, 446] on span "No ROI" at bounding box center [1043, 448] width 96 height 26
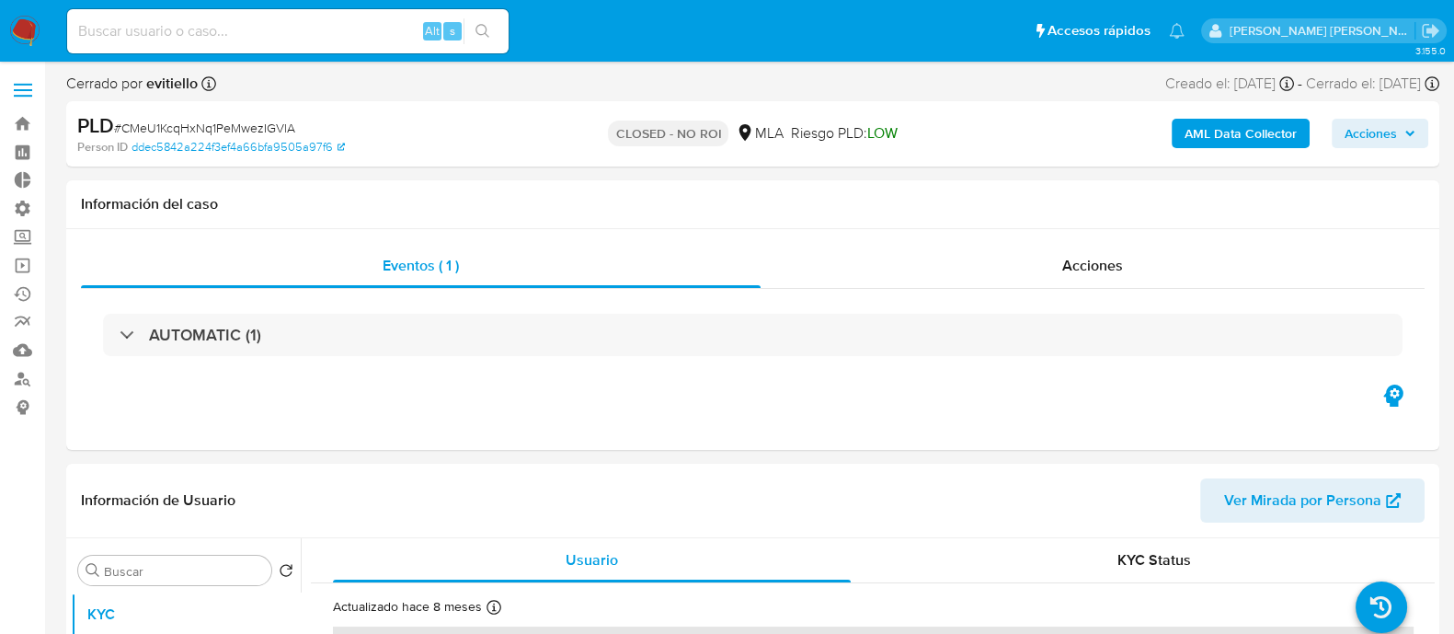
select select "10"
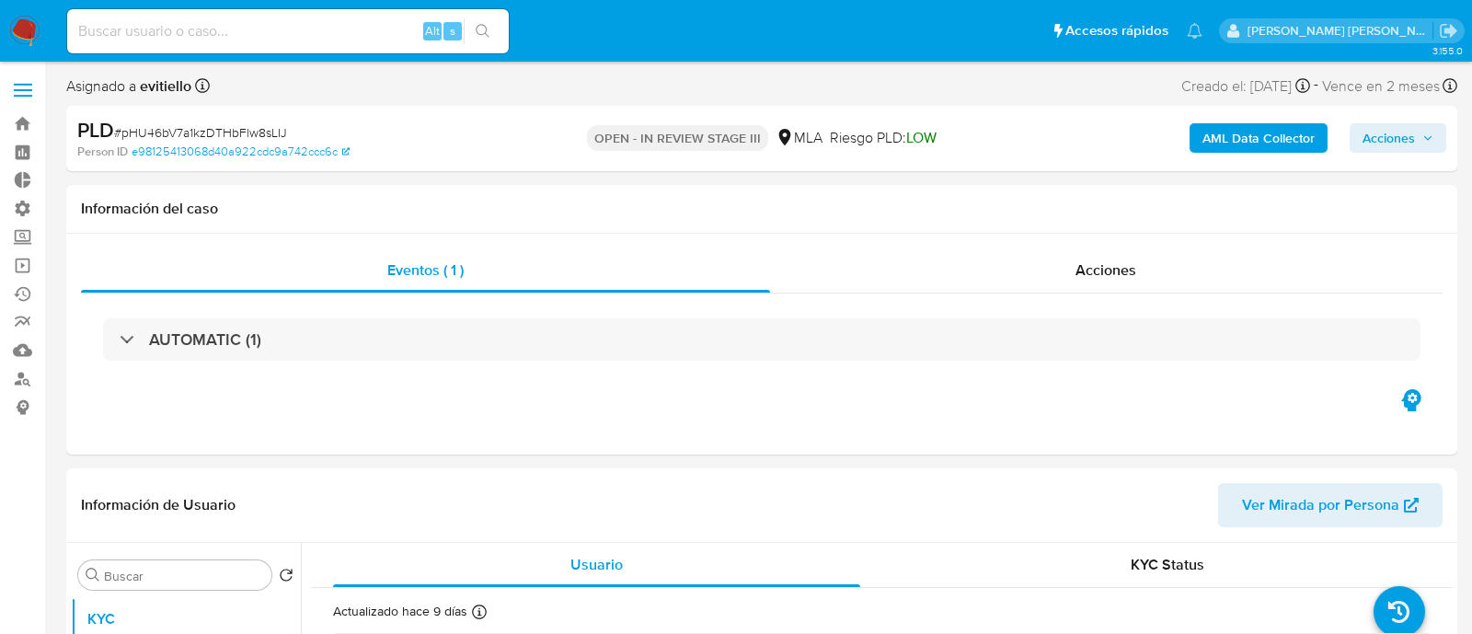
select select "10"
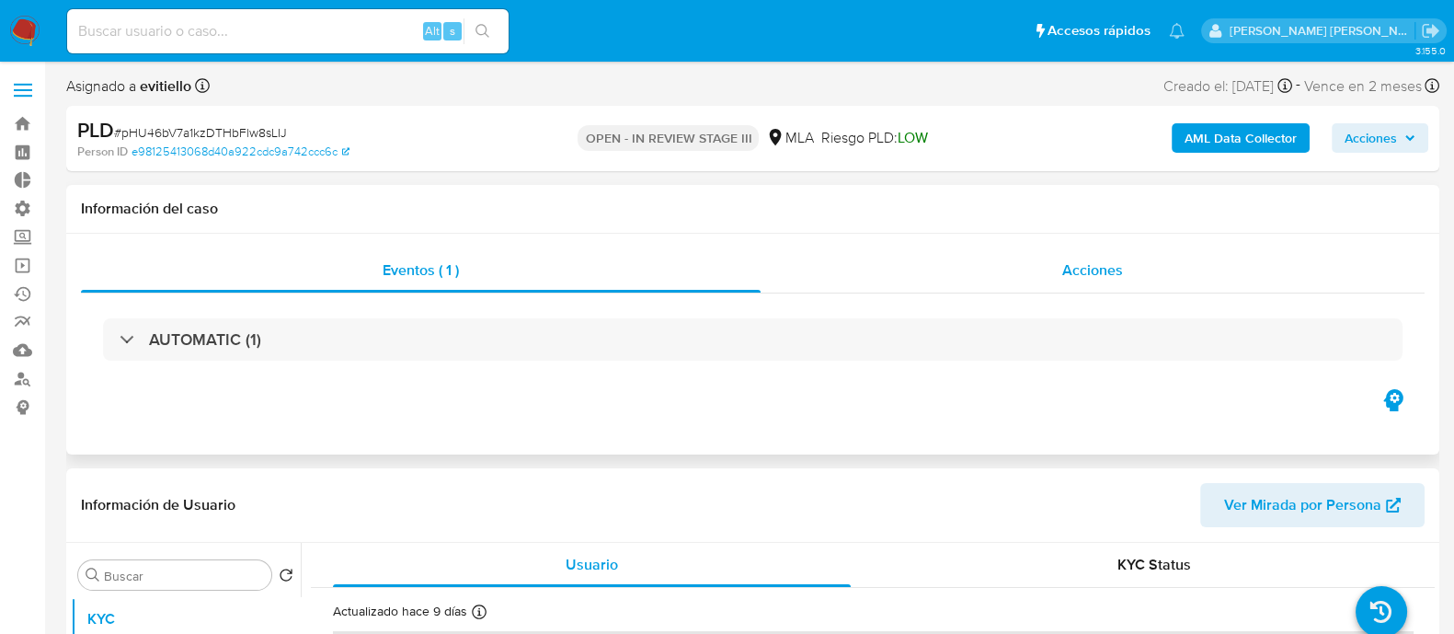
click at [1039, 279] on div "Acciones" at bounding box center [1093, 270] width 664 height 44
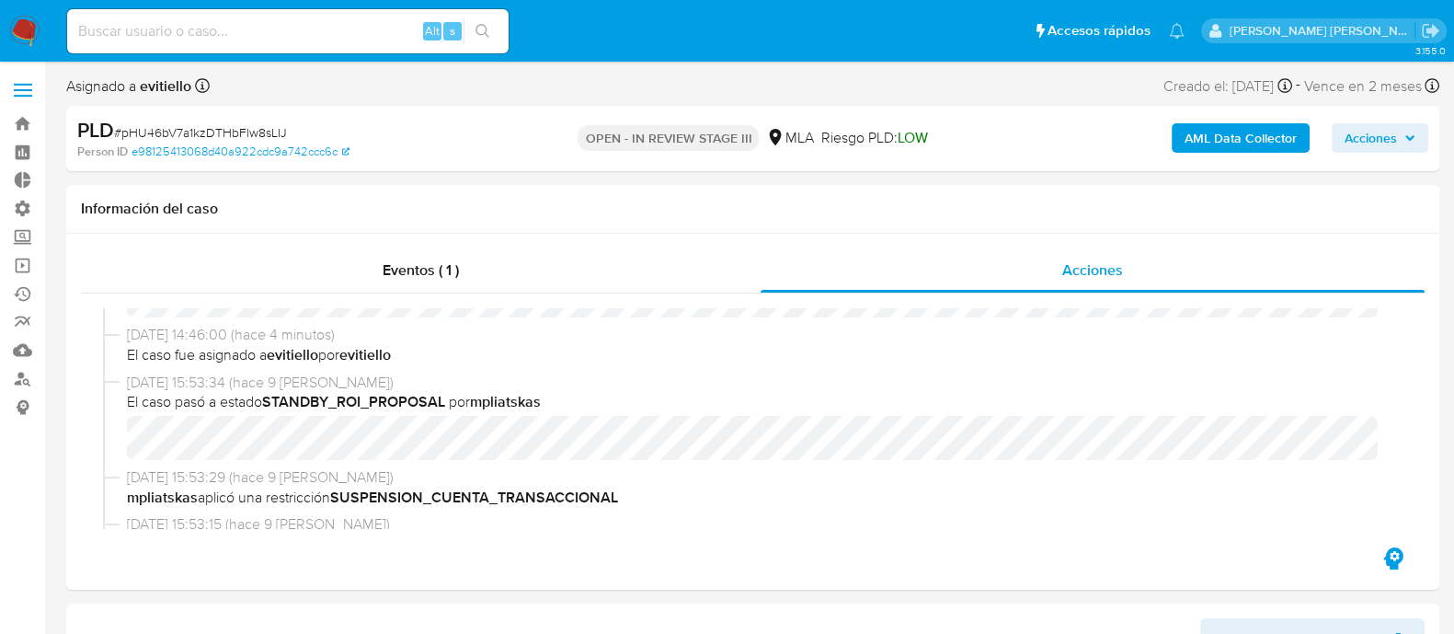
scroll to position [114, 0]
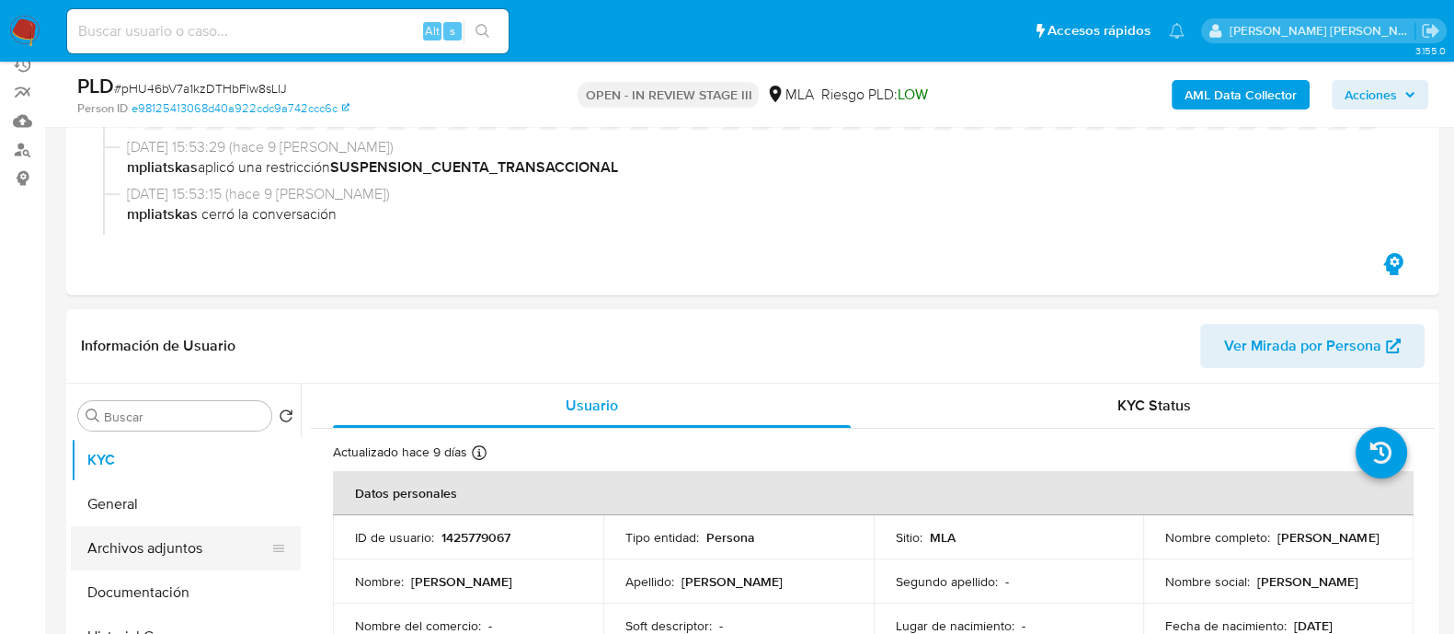
click at [198, 542] on button "Archivos adjuntos" at bounding box center [178, 548] width 215 height 44
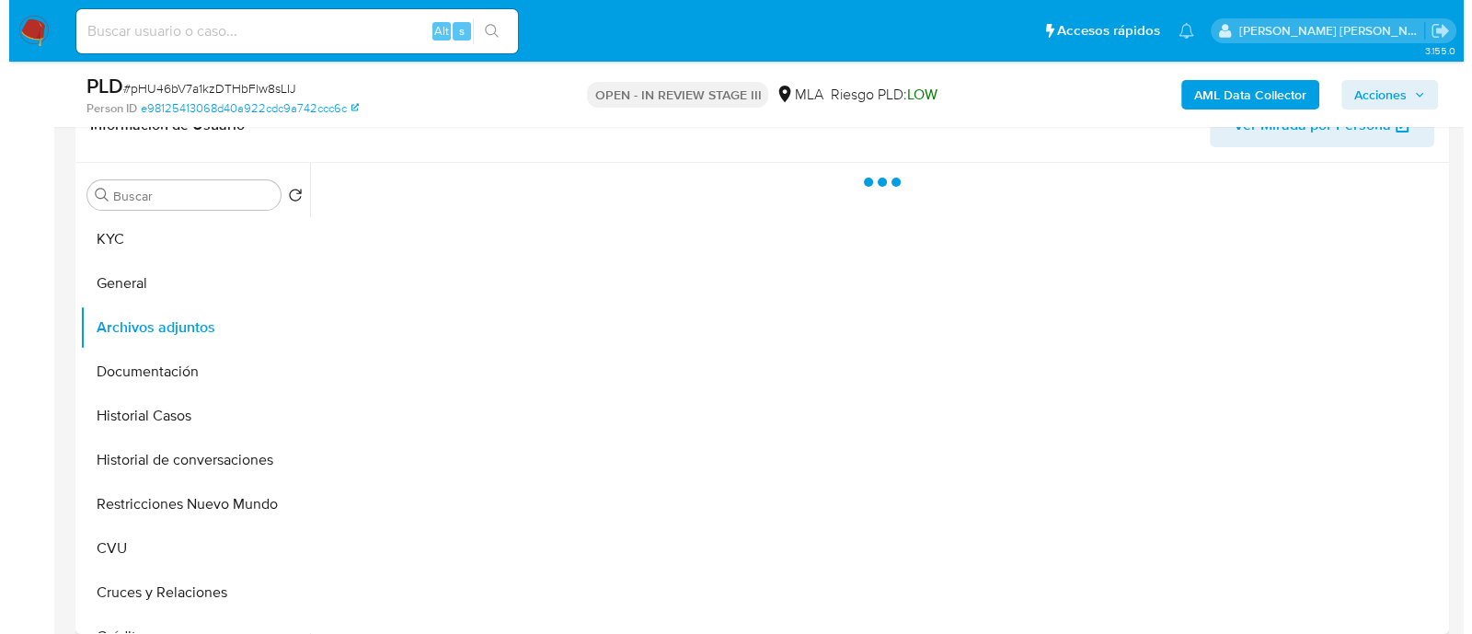
scroll to position [459, 0]
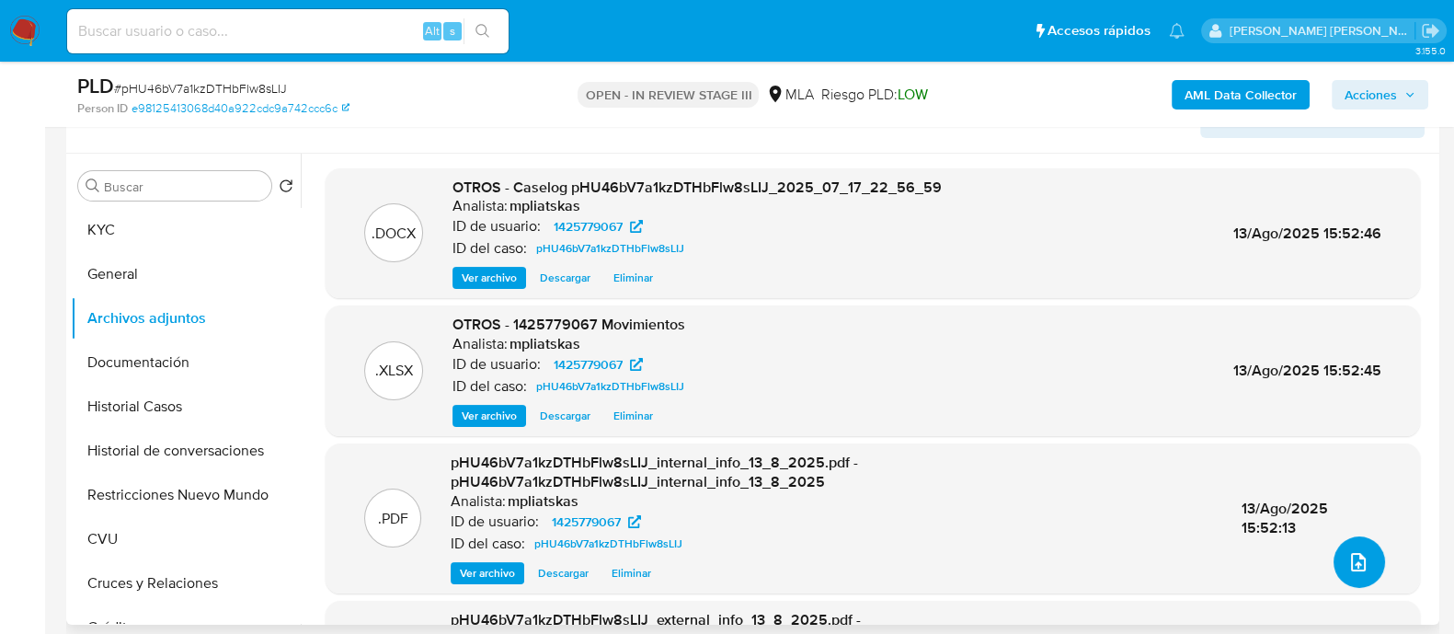
click at [1359, 545] on button "upload-file" at bounding box center [1360, 562] width 52 height 52
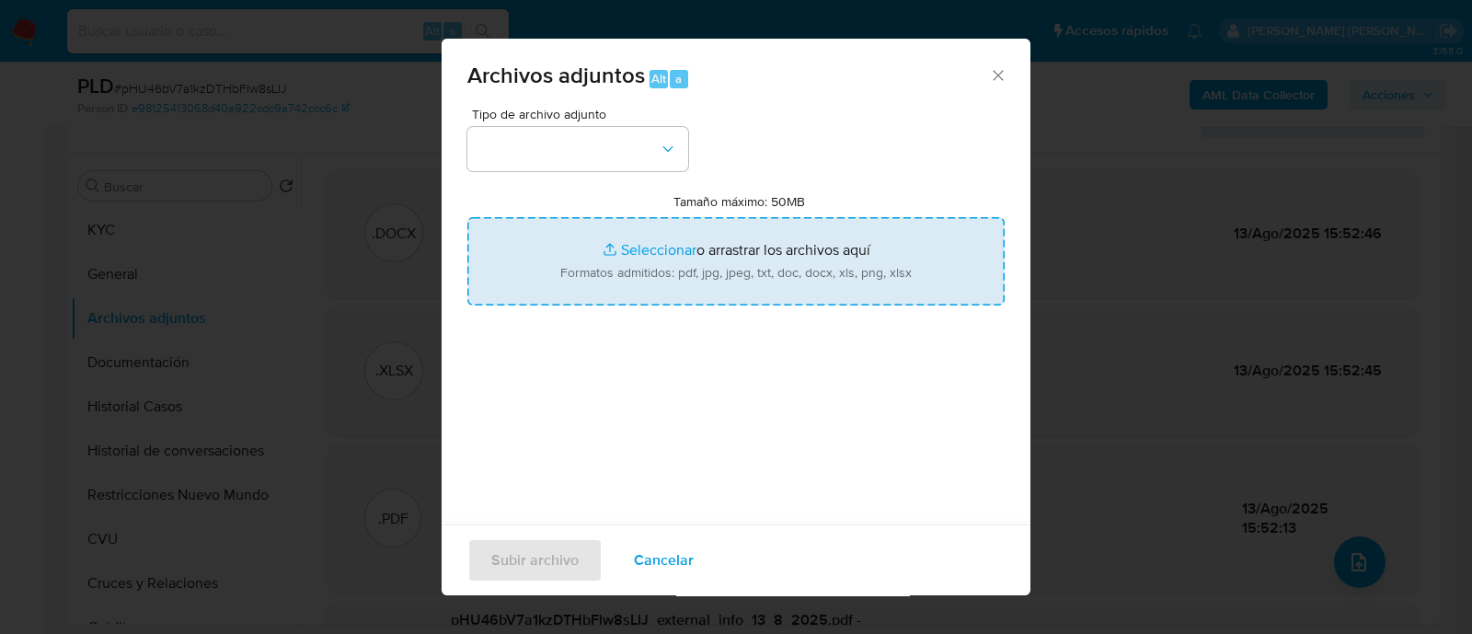
click at [698, 250] on input "Tamaño máximo: 50MB Seleccionar archivos" at bounding box center [735, 261] width 537 height 88
type input "C:\fakepath\v2Caselog pHU46bV7a1kzDTHbFlw8sLIJ_2025_07_17_22_56_59.docx"
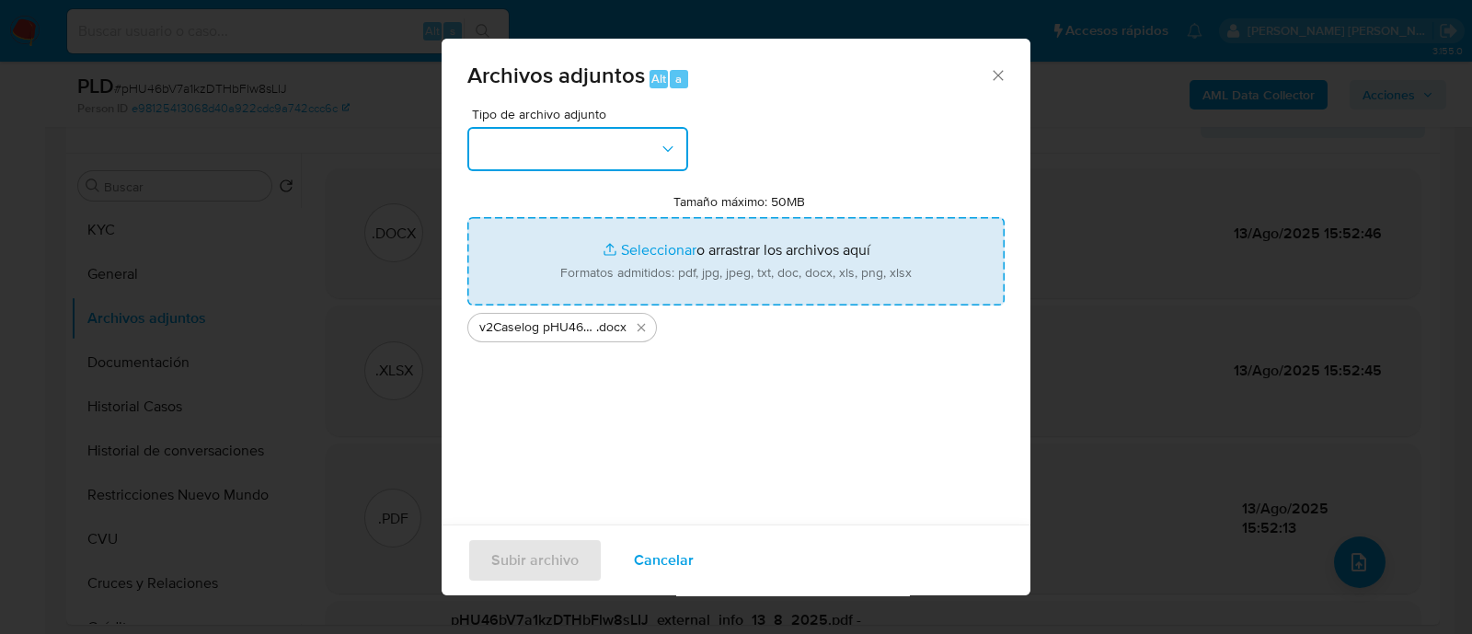
click at [559, 147] on button "button" at bounding box center [577, 149] width 221 height 44
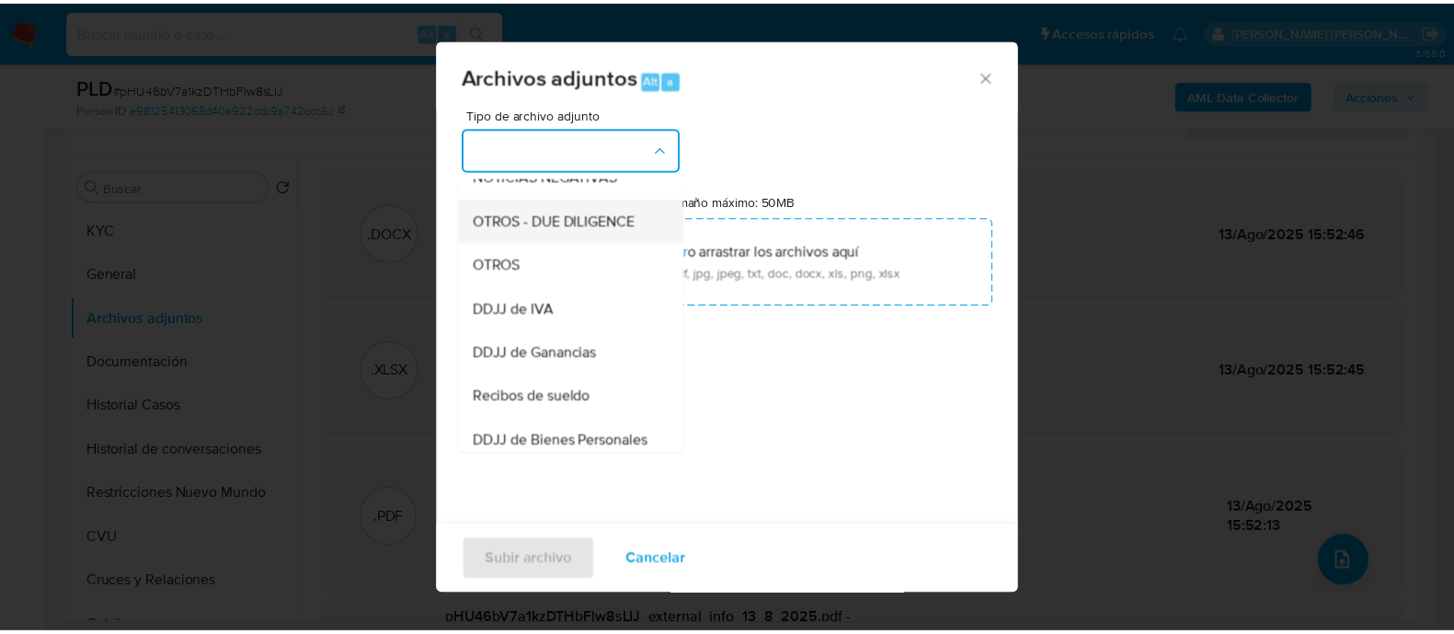
scroll to position [257, 0]
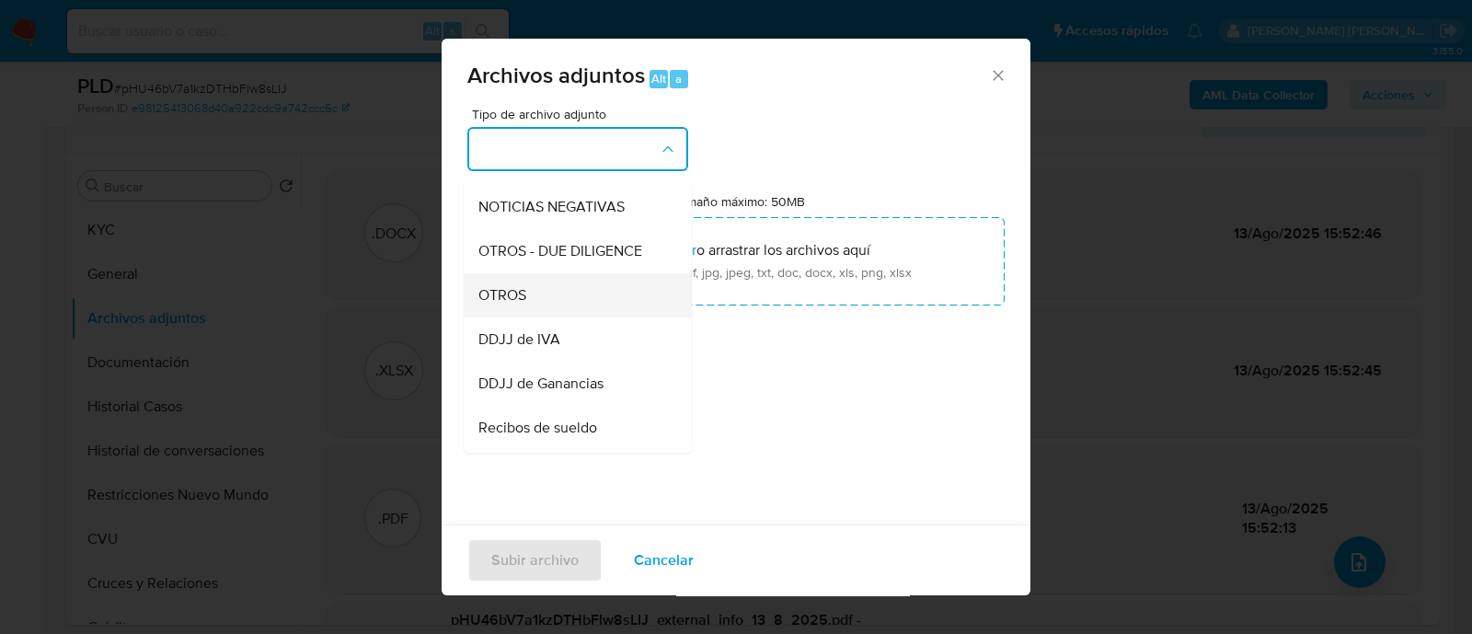
click at [555, 307] on div "OTROS" at bounding box center [572, 295] width 188 height 44
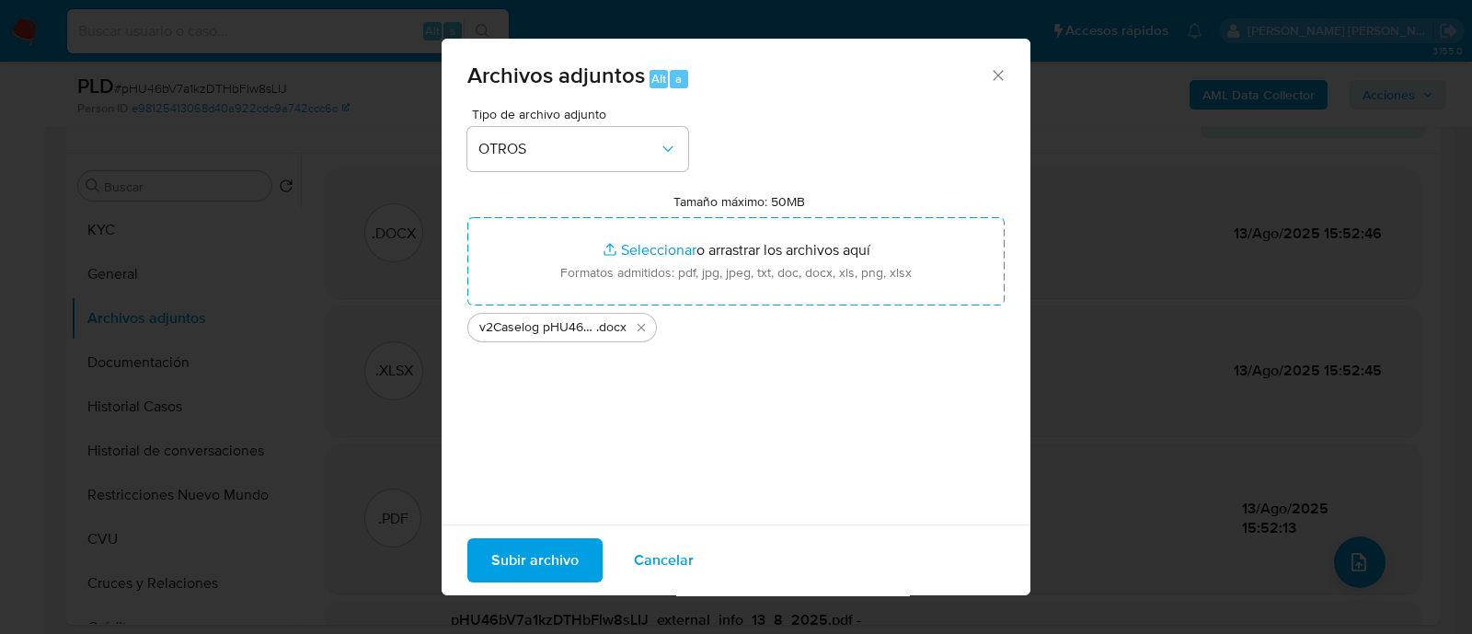
click at [536, 567] on span "Subir archivo" at bounding box center [534, 560] width 87 height 40
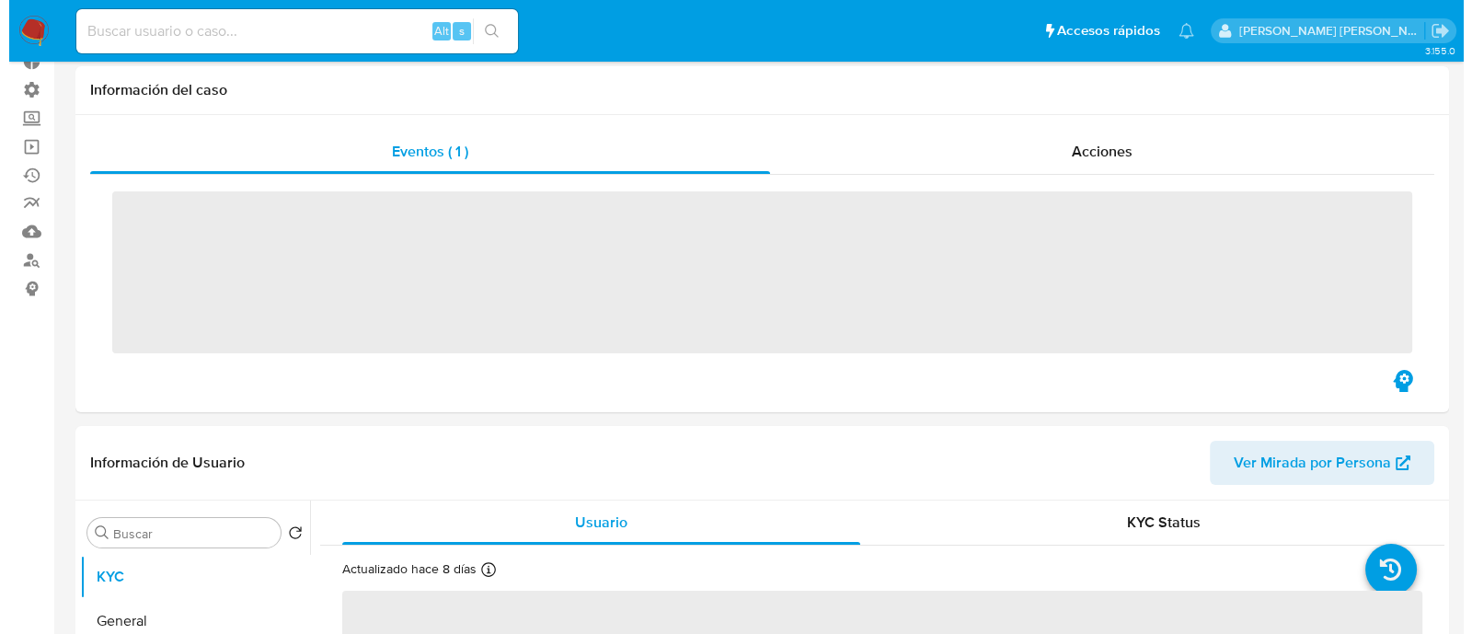
scroll to position [345, 0]
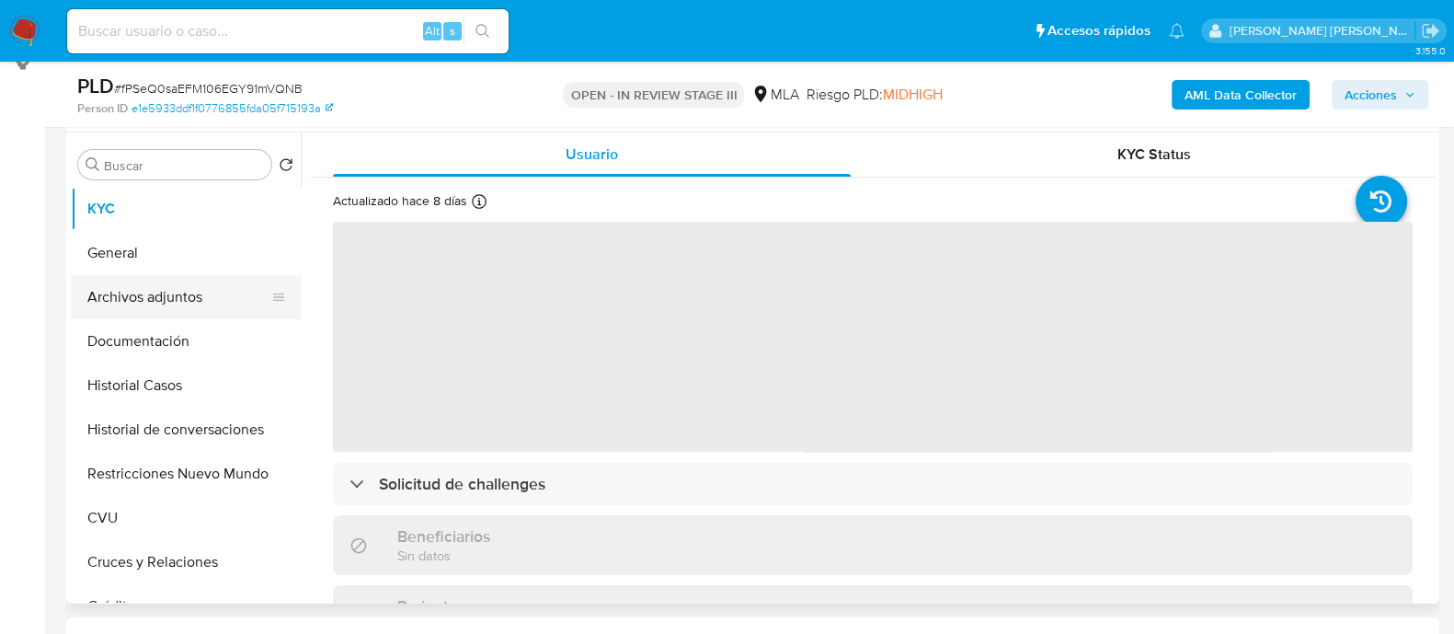
click at [169, 293] on button "Archivos adjuntos" at bounding box center [178, 297] width 215 height 44
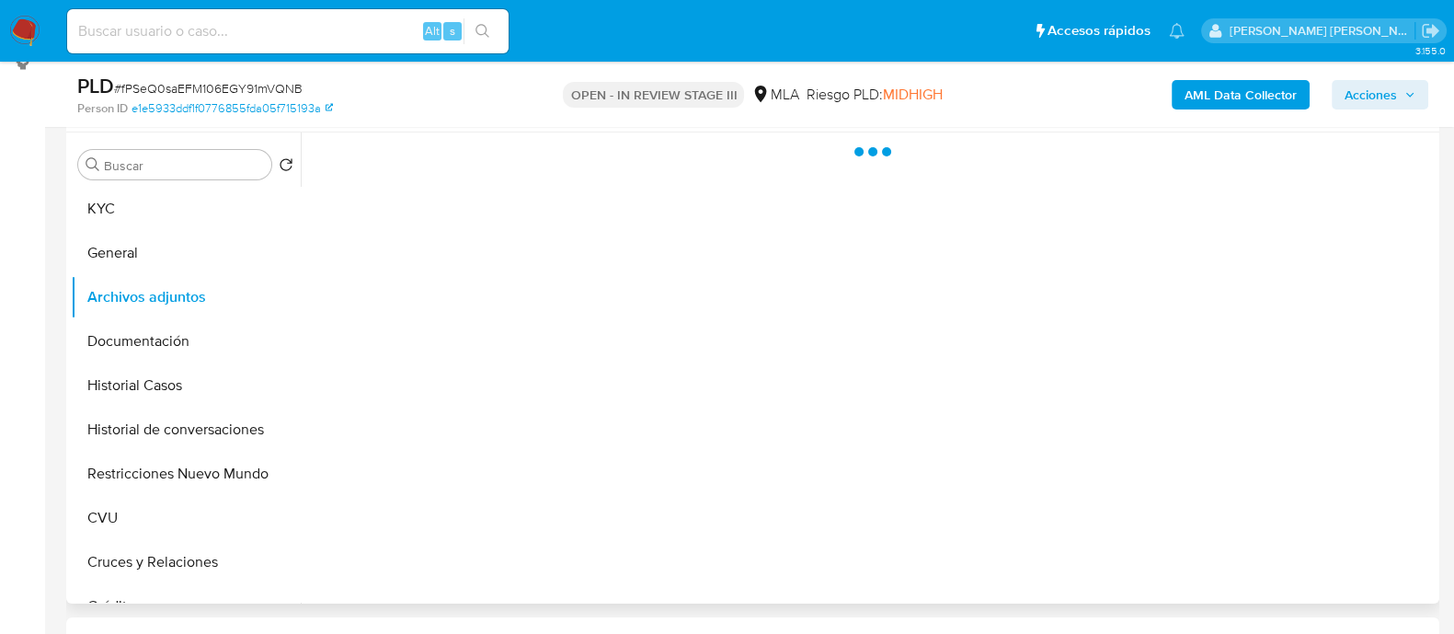
select select "10"
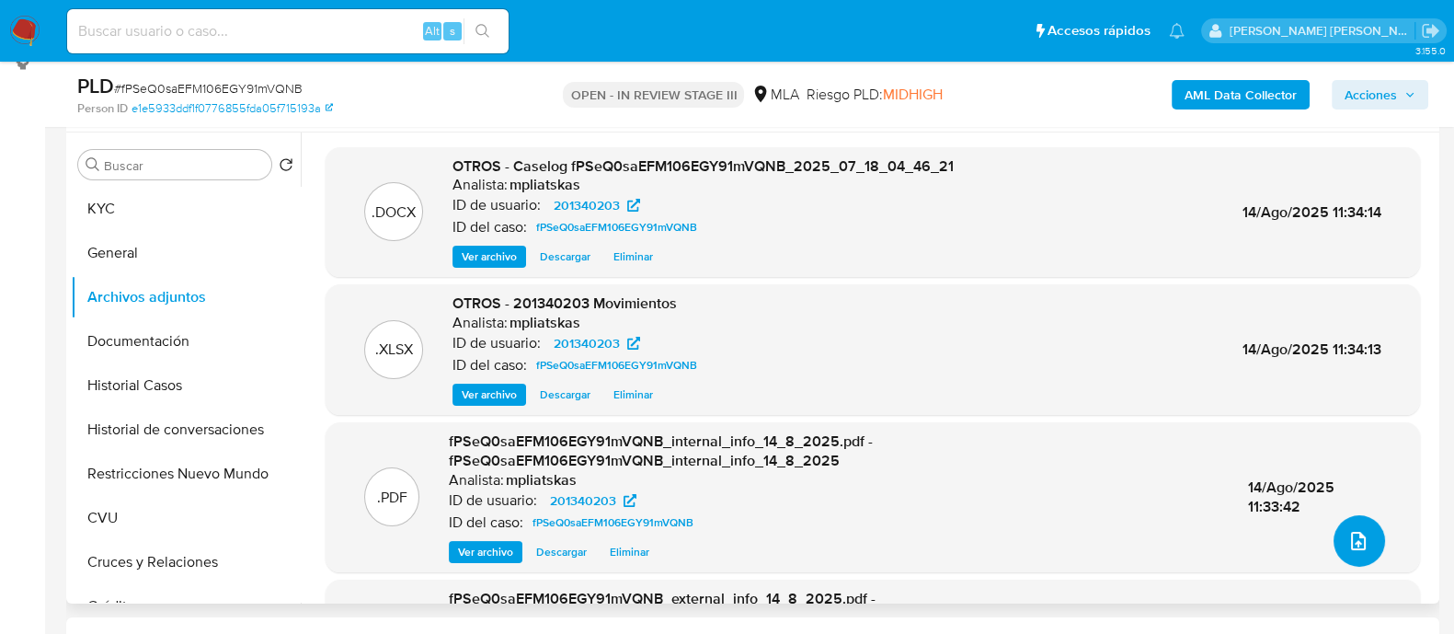
click at [1362, 555] on button "upload-file" at bounding box center [1360, 541] width 52 height 52
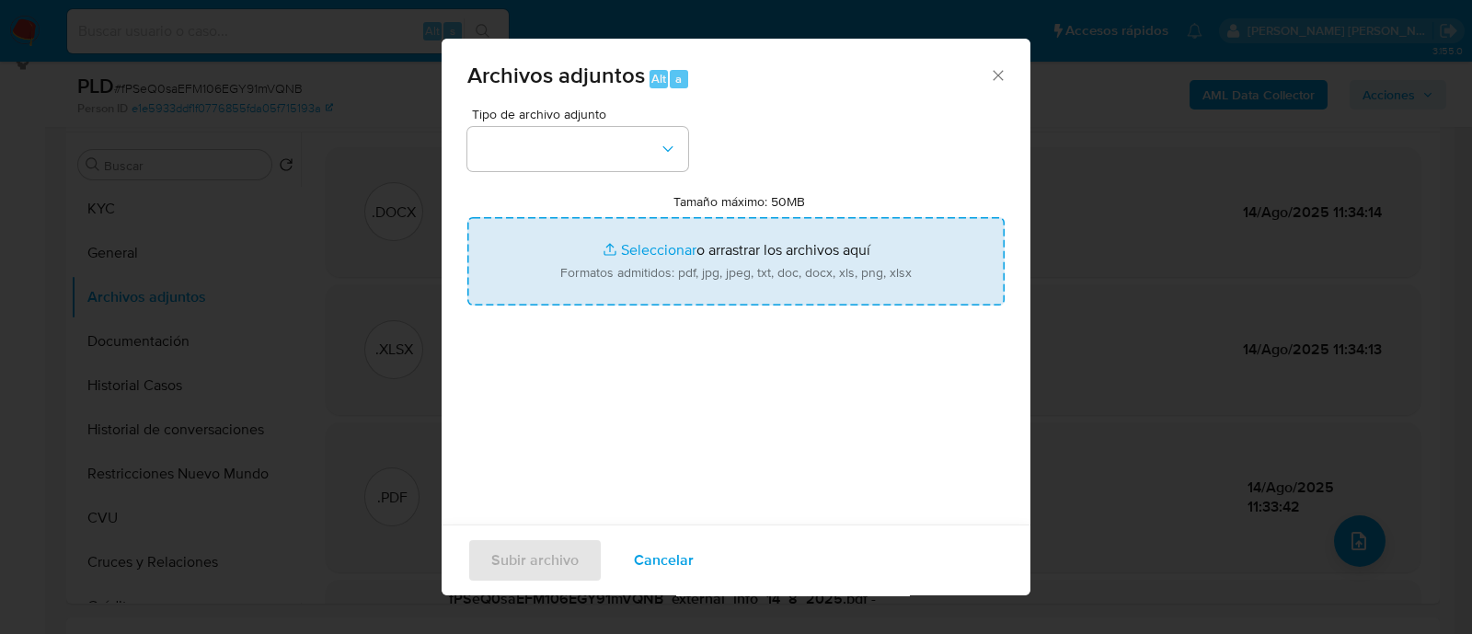
click at [745, 243] on input "Tamaño máximo: 50MB Seleccionar archivos" at bounding box center [735, 261] width 537 height 88
type input "C:\fakepath\v2Caselog fPSeQ0saEFM106EGY91mVQNB_2025_07_18_04_46_21.docx"
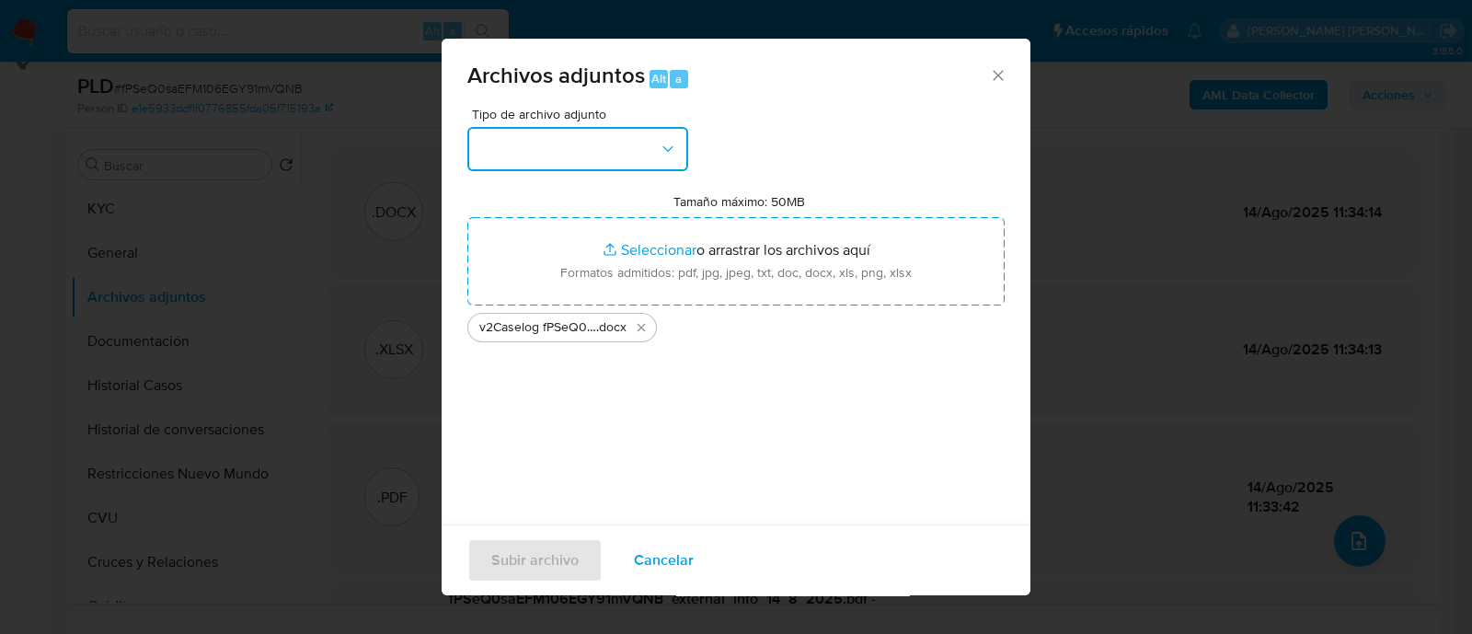
click at [641, 149] on button "button" at bounding box center [577, 149] width 221 height 44
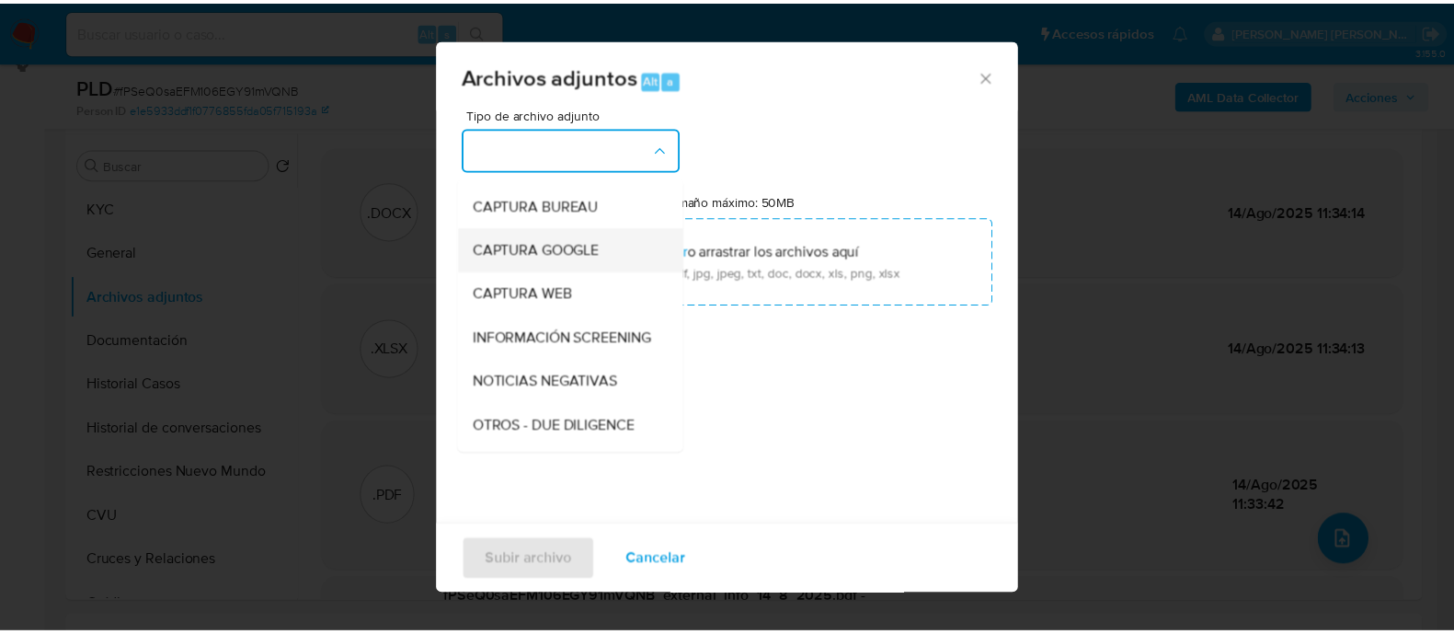
scroll to position [229, 0]
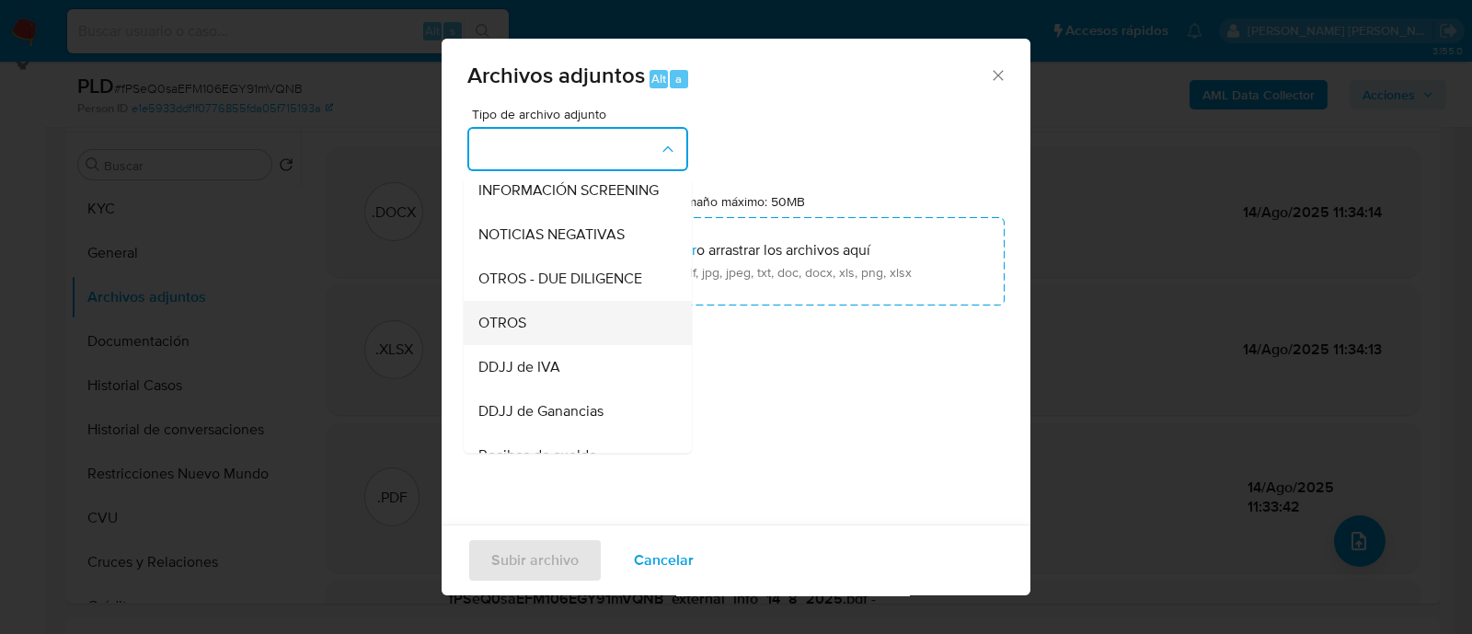
click at [564, 345] on div "OTROS" at bounding box center [572, 323] width 188 height 44
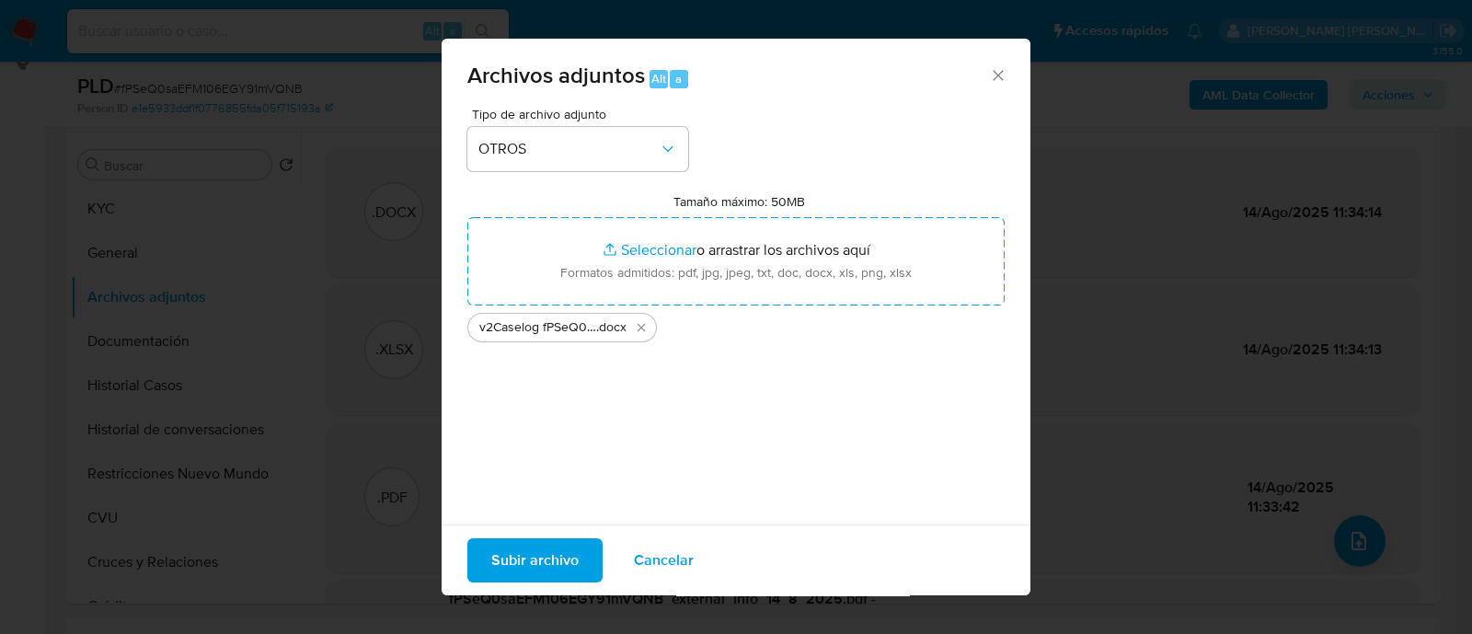
click at [552, 558] on span "Subir archivo" at bounding box center [534, 560] width 87 height 40
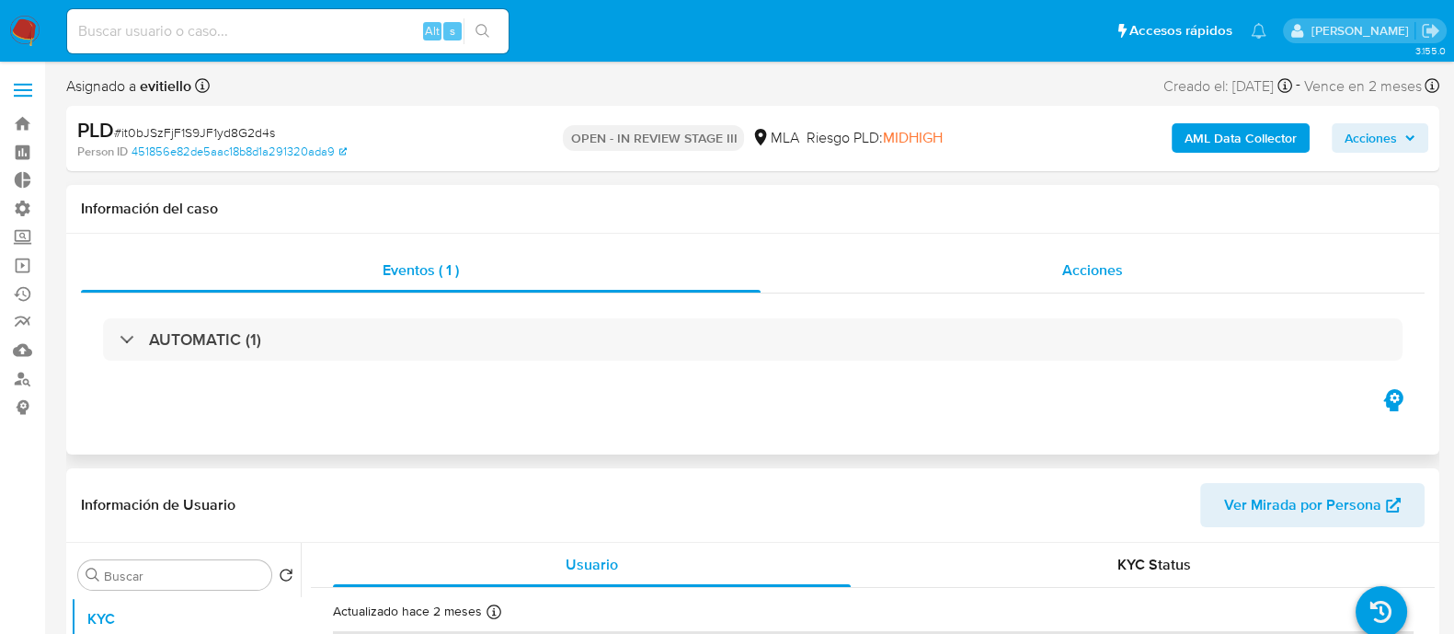
select select "10"
click at [1091, 286] on div "Acciones" at bounding box center [1093, 270] width 664 height 44
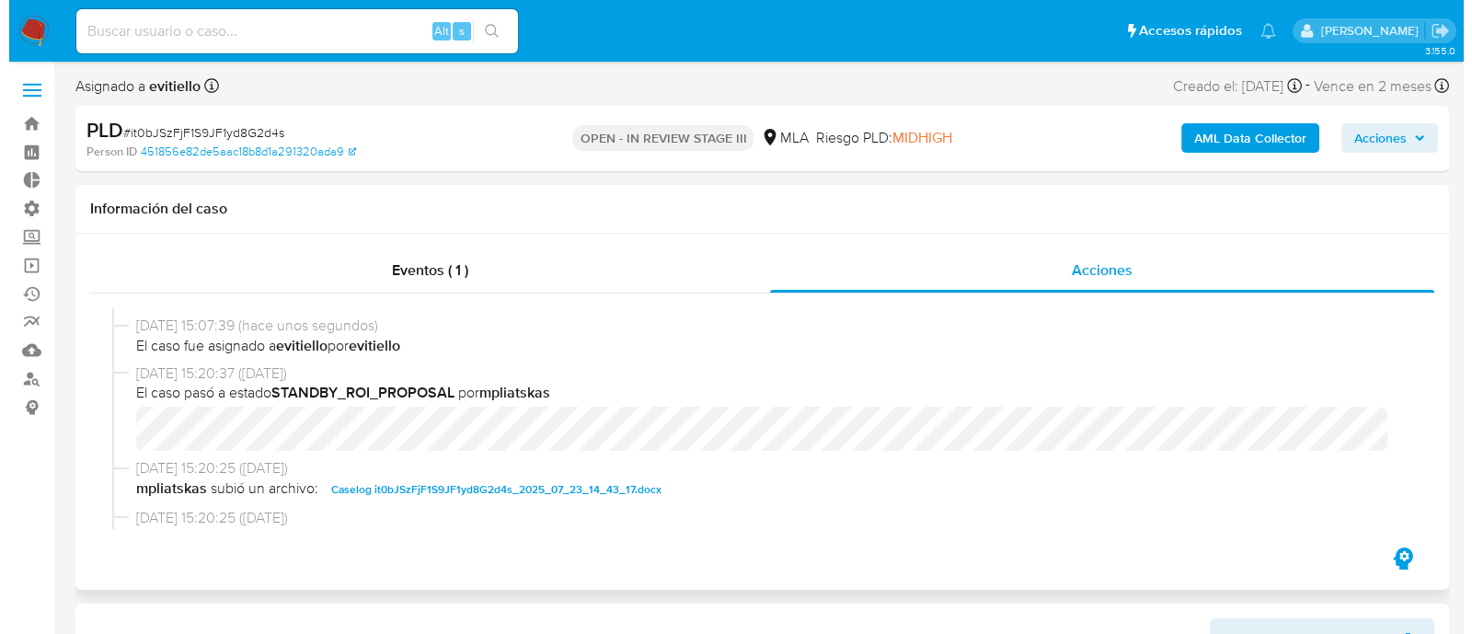
scroll to position [229, 0]
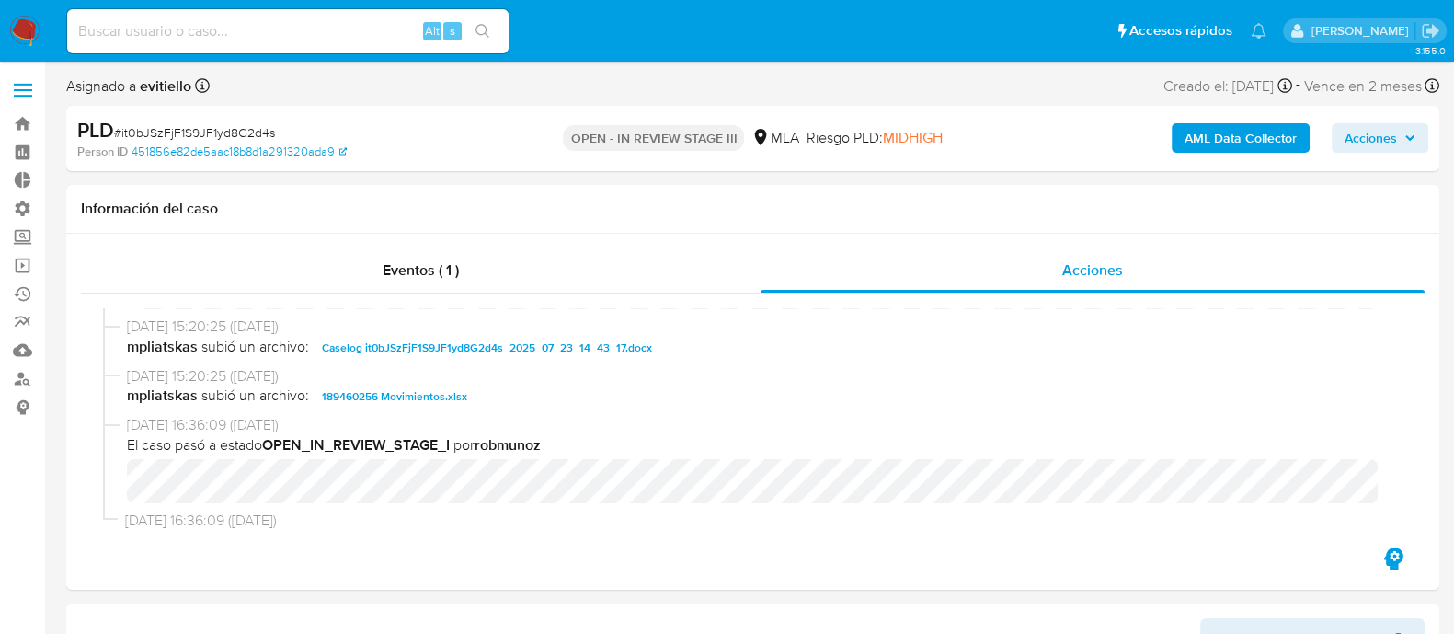
click at [1176, 126] on b "AML Data Collector" at bounding box center [1241, 137] width 112 height 29
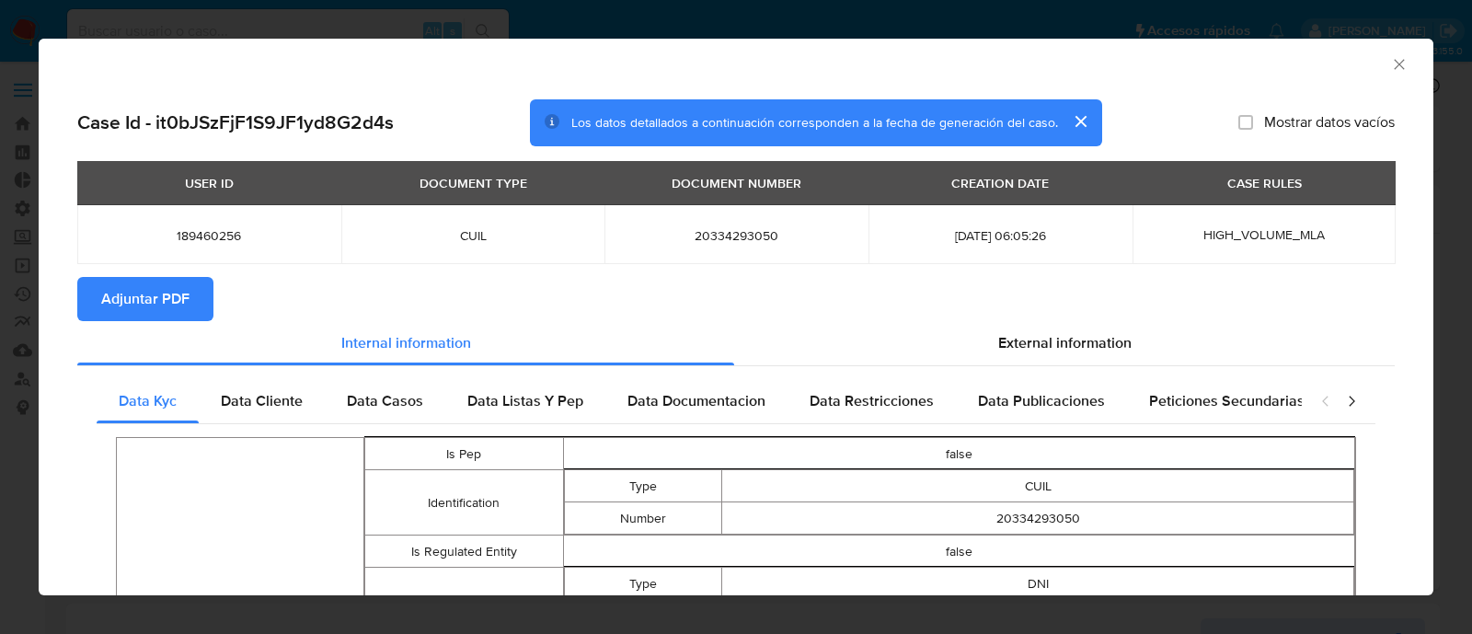
click at [142, 289] on span "Adjuntar PDF" at bounding box center [145, 299] width 88 height 40
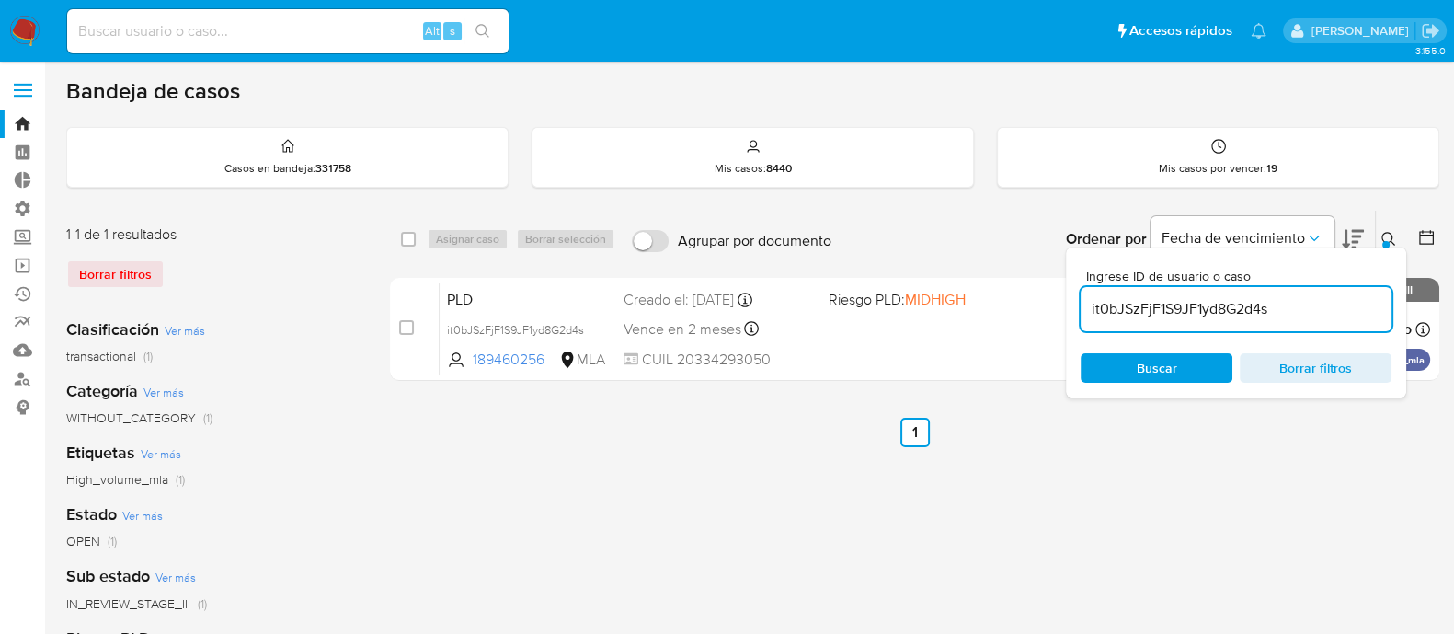
click at [1272, 316] on input "it0bJSzFjF1S9JF1yd8G2d4s" at bounding box center [1236, 309] width 311 height 24
paste input "QBuE9iuZ1mYBM0CEGE9OBXOR"
type input "QBuE9iuZ1mYBM0CEGE9OBXOR"
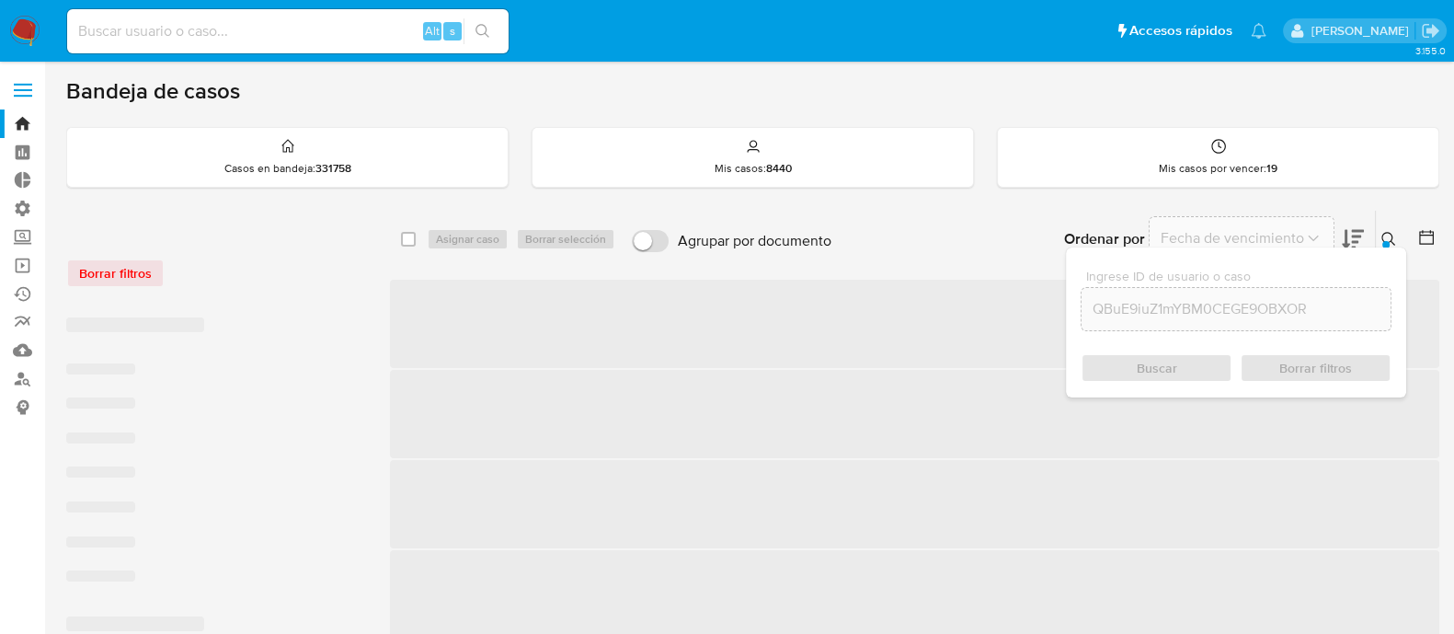
click at [1382, 236] on icon at bounding box center [1389, 239] width 15 height 15
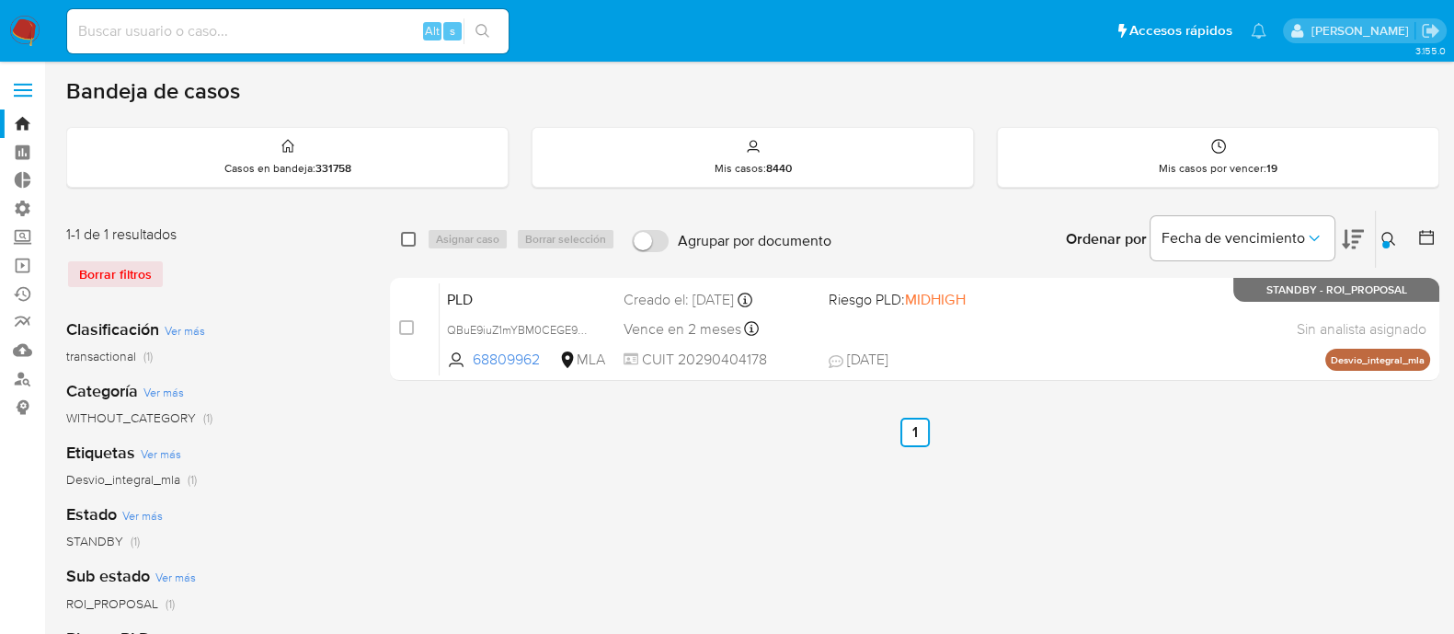
click at [408, 236] on input "checkbox" at bounding box center [408, 239] width 15 height 15
checkbox input "true"
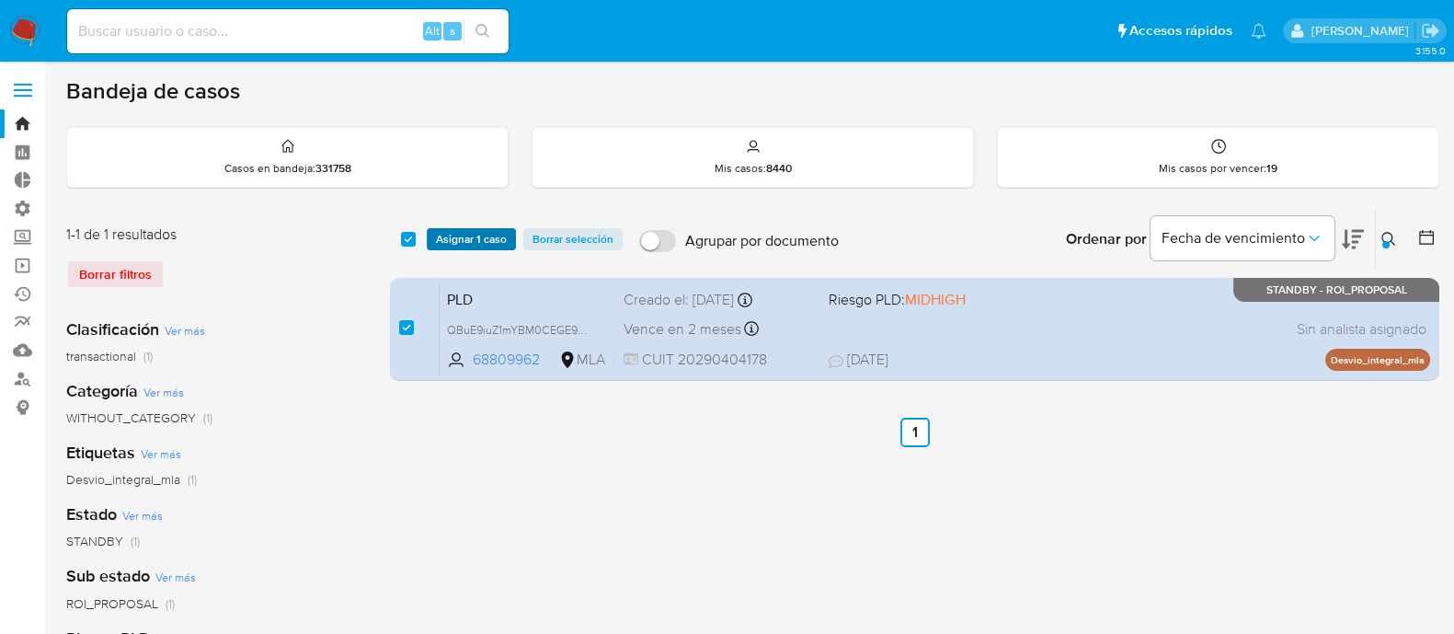
click at [450, 237] on span "Asignar 1 caso" at bounding box center [471, 239] width 71 height 18
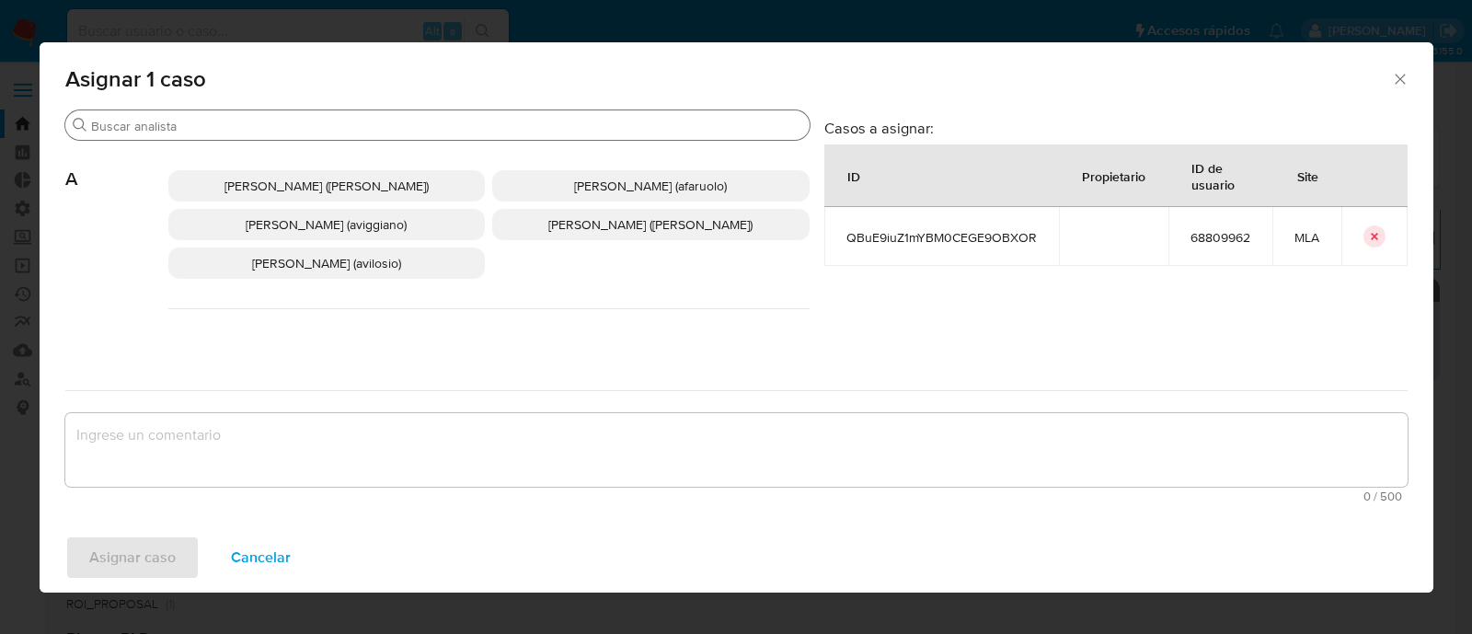
click at [278, 131] on input "Buscar" at bounding box center [446, 126] width 711 height 17
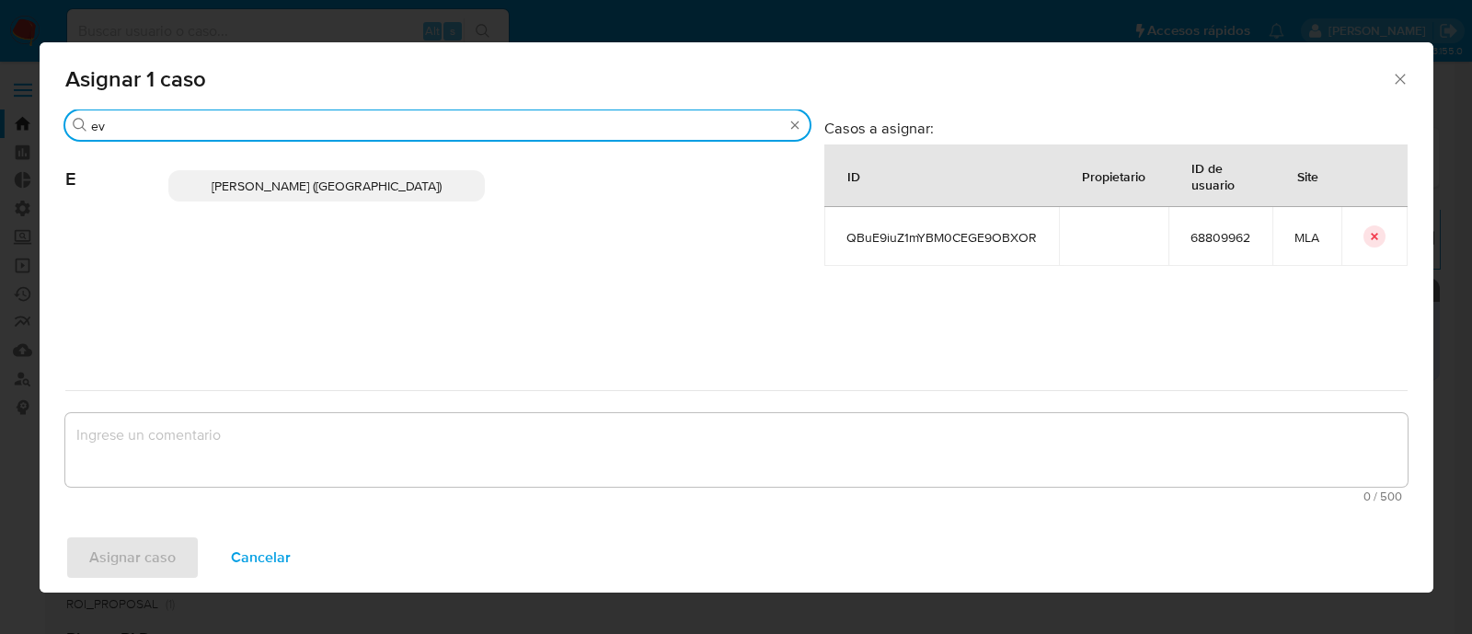
type input "ev"
click at [298, 170] on p "[PERSON_NAME] ([GEOGRAPHIC_DATA])" at bounding box center [326, 185] width 317 height 31
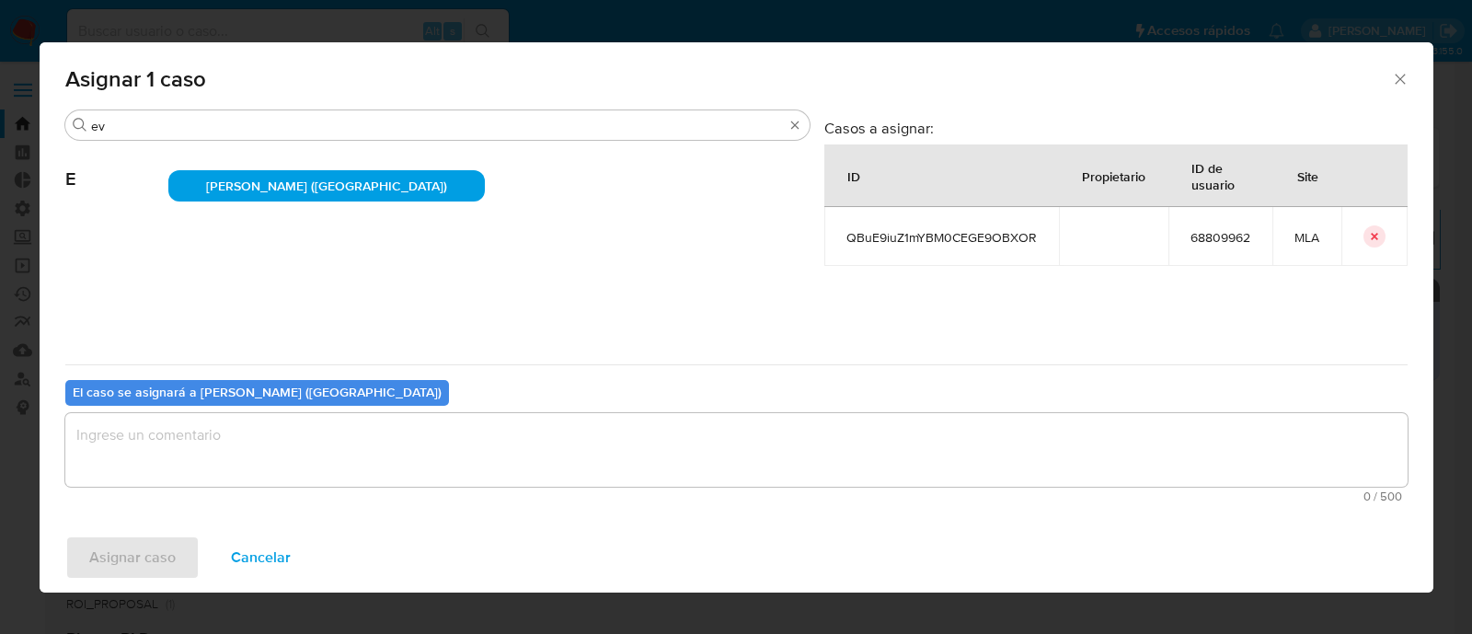
click at [208, 419] on textarea "assign-modal" at bounding box center [736, 450] width 1342 height 74
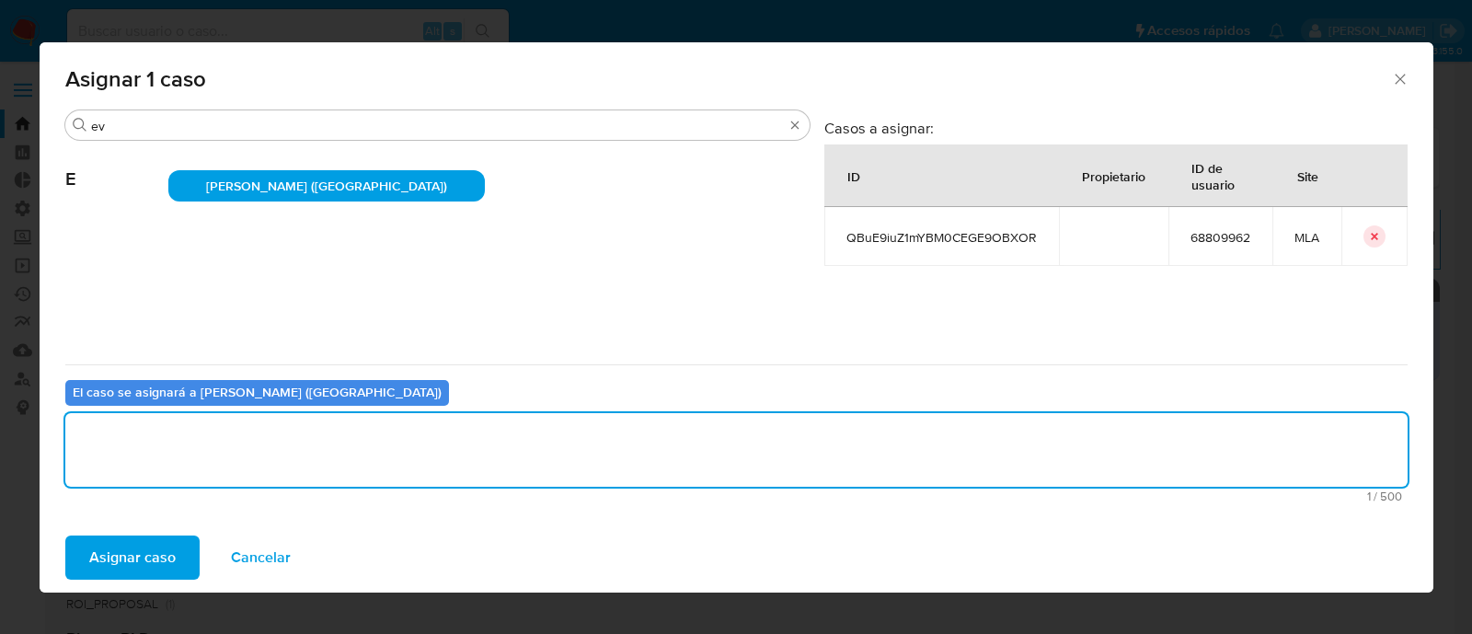
click at [149, 563] on span "Asignar caso" at bounding box center [132, 557] width 86 height 40
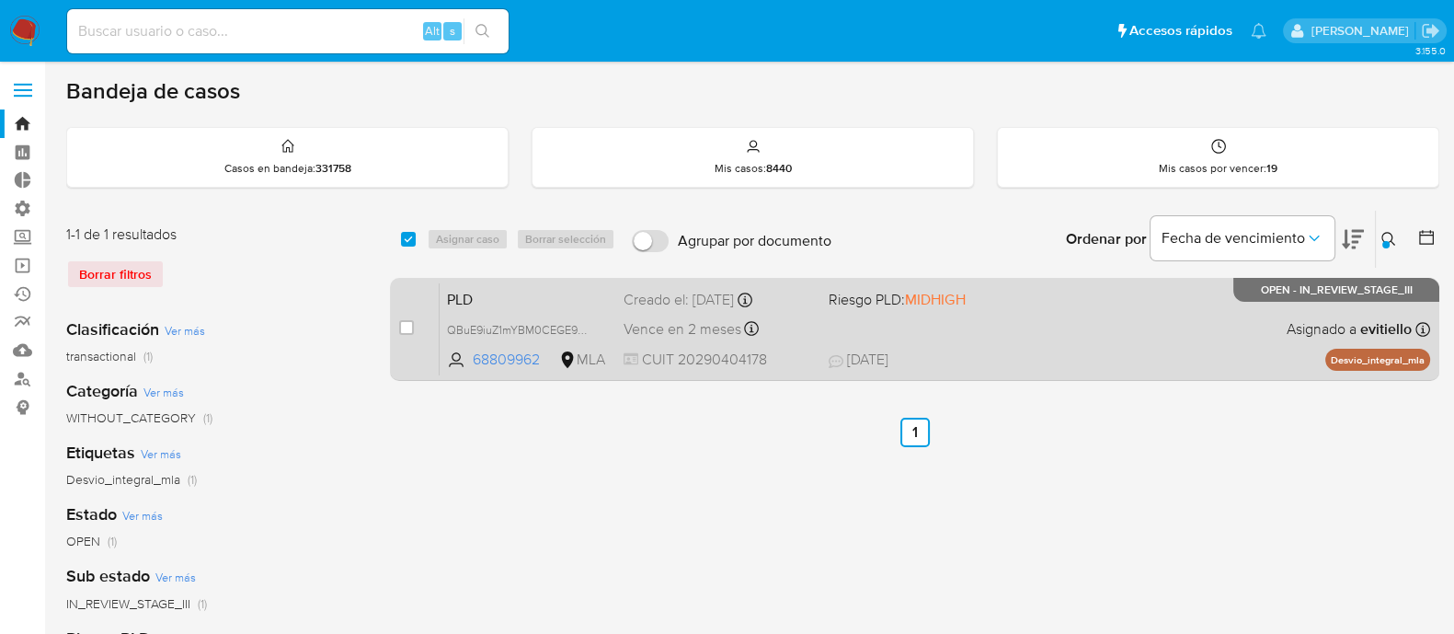
click at [1076, 309] on div "PLD QBuE9iuZ1mYBM0CEGE9OBXOR 68809962 MLA Riesgo PLD: MIDHIGH Creado el: [DATE]…" at bounding box center [935, 328] width 991 height 93
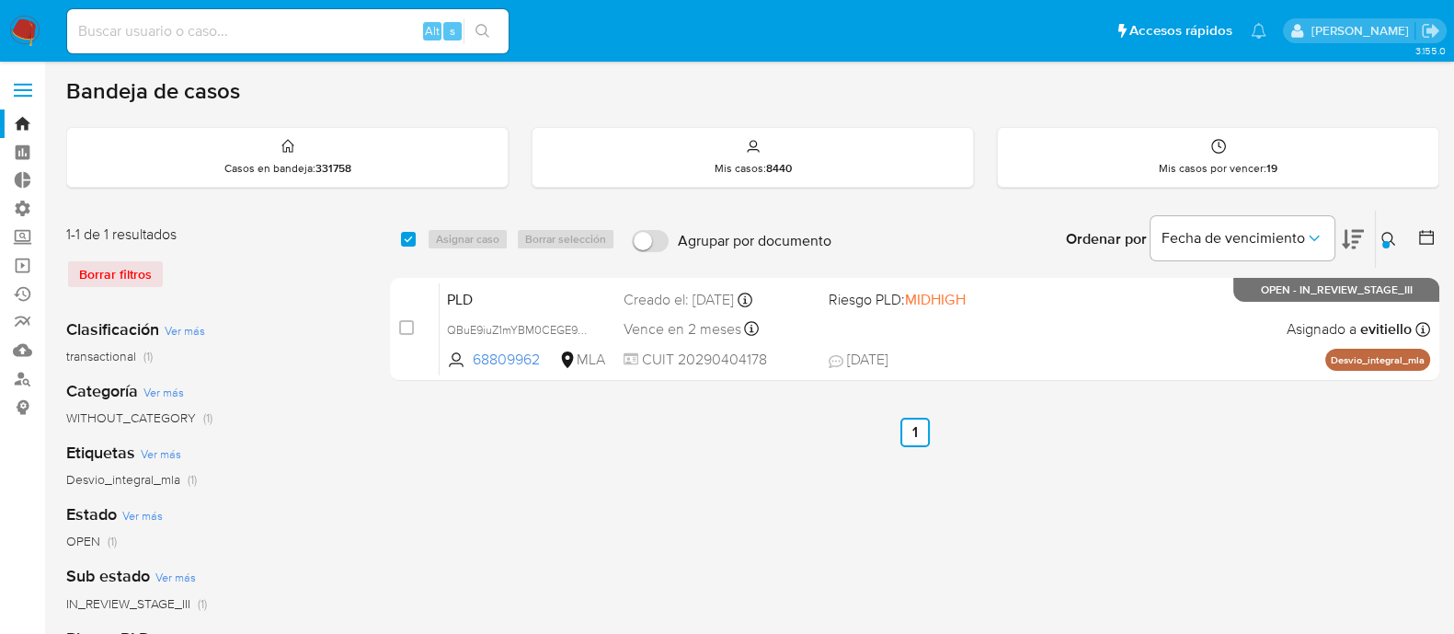
click at [1383, 235] on icon at bounding box center [1389, 239] width 15 height 15
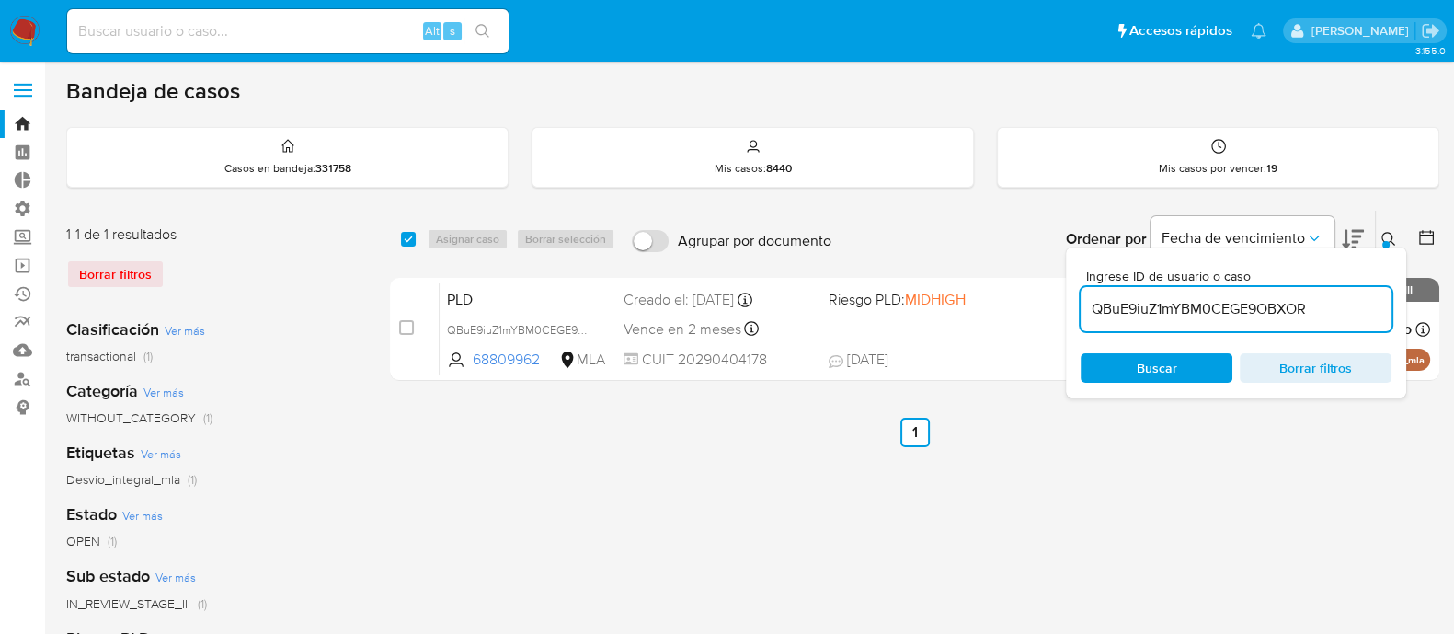
click at [1310, 298] on input "QBuE9iuZ1mYBM0CEGE9OBXOR" at bounding box center [1236, 309] width 311 height 24
click at [1386, 232] on icon at bounding box center [1389, 239] width 14 height 14
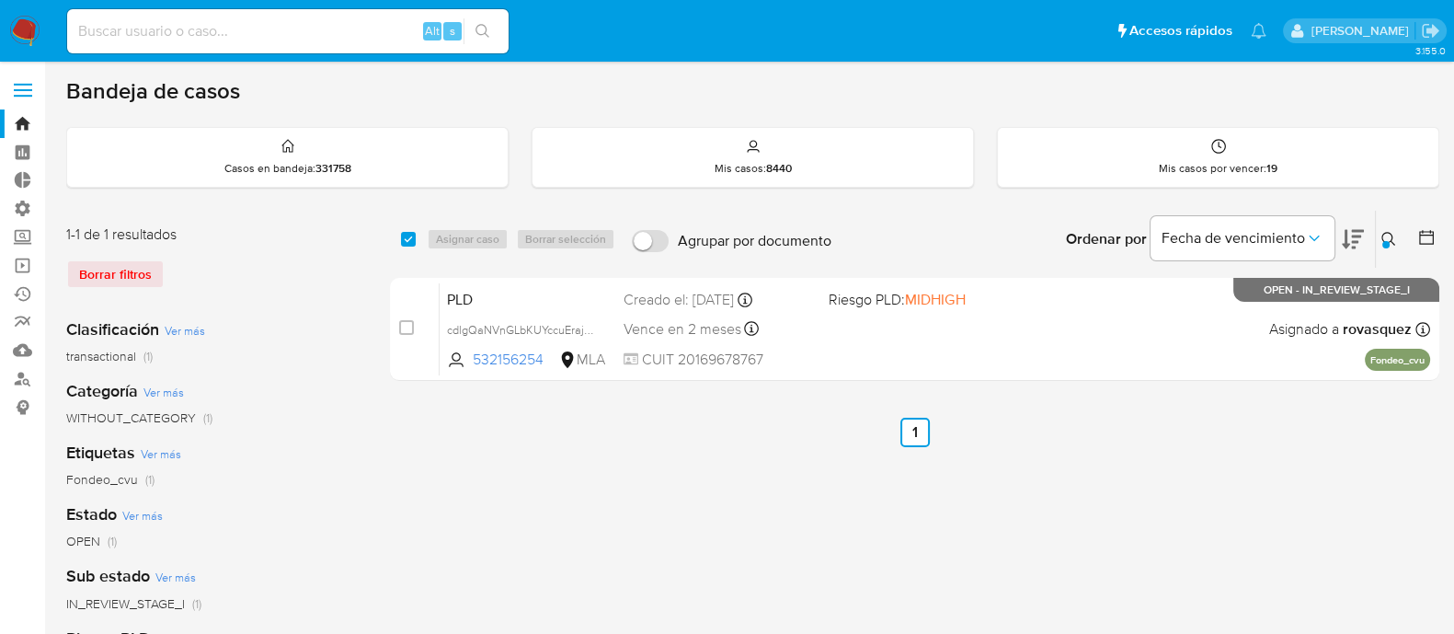
click at [1389, 241] on icon at bounding box center [1389, 239] width 15 height 15
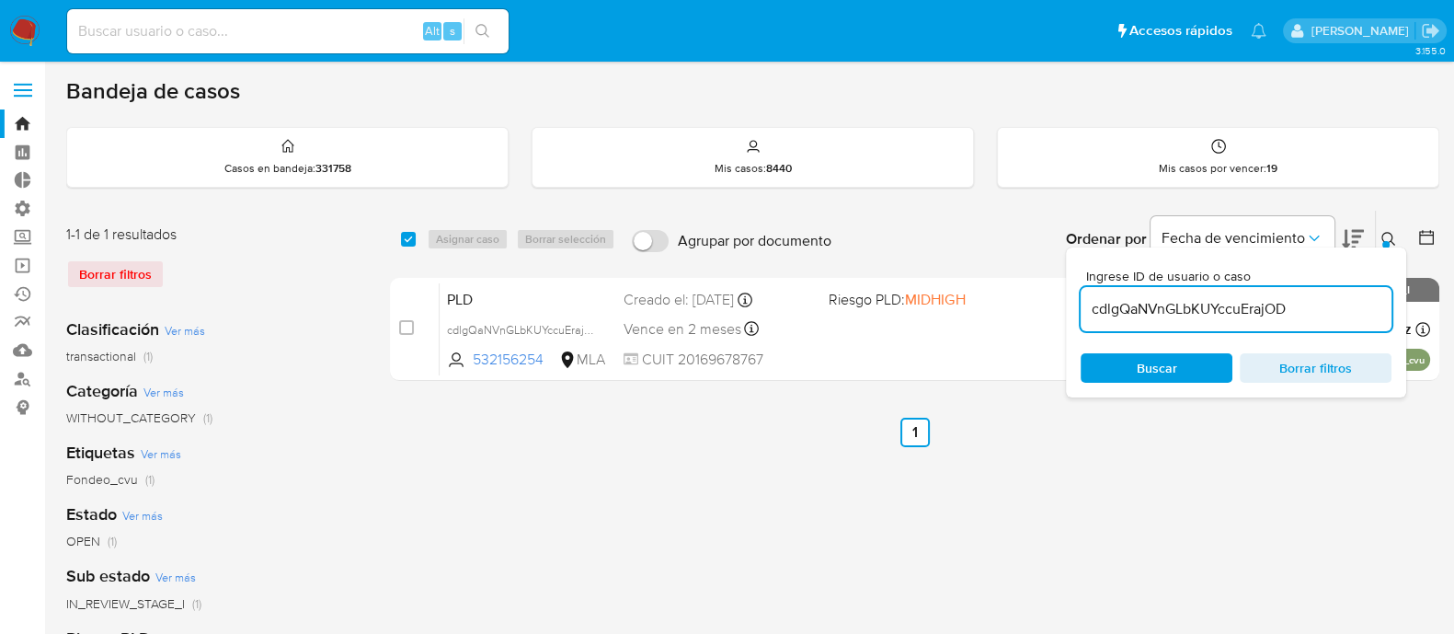
click at [1291, 308] on input "cdlgQaNVnGLbKUYccuErajOD" at bounding box center [1236, 309] width 311 height 24
click at [1190, 359] on span "Buscar" at bounding box center [1157, 368] width 126 height 26
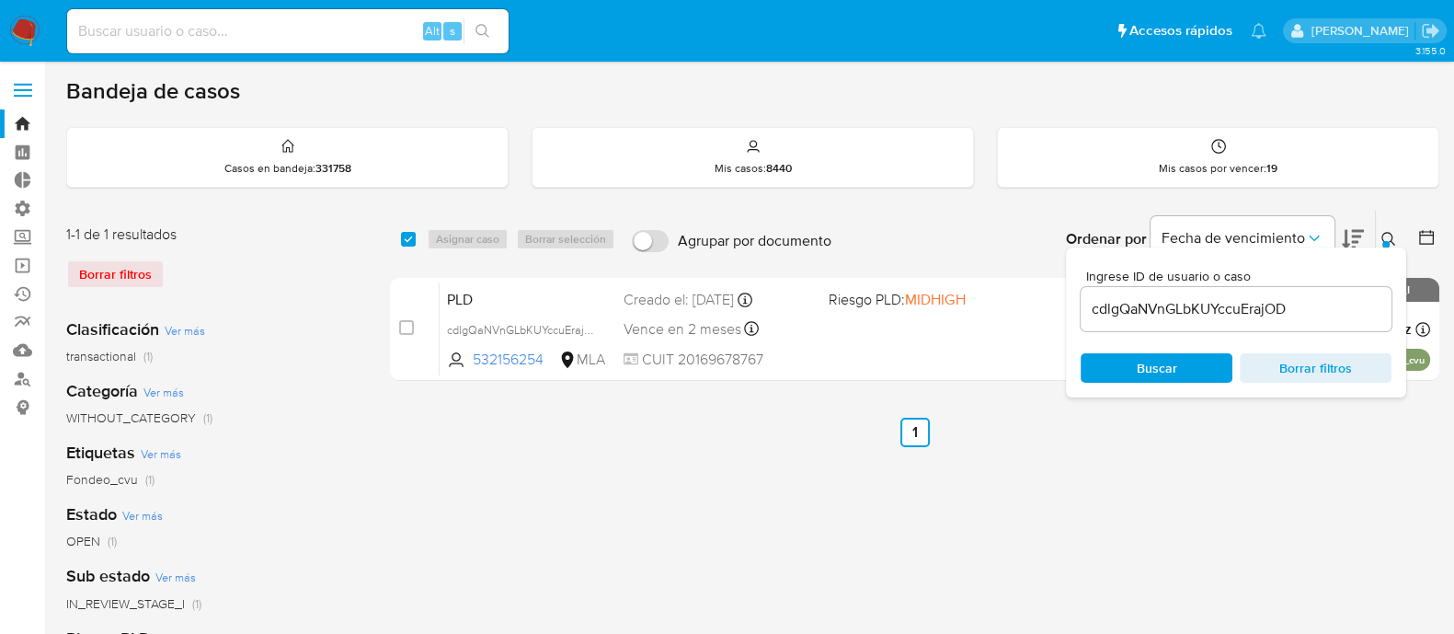
click at [1389, 195] on div "Bandeja de casos Casos en bandeja : 331758 Mis casos : 8440 Mis casos por vence…" at bounding box center [752, 547] width 1373 height 940
click at [1369, 212] on div "Ordenar por Fecha de vencimiento" at bounding box center [1213, 239] width 324 height 57
click at [1378, 255] on div "Ingrese ID de usuario o caso cdlgQaNVnGLbKUYccuErajOD Buscar Borrar filtros" at bounding box center [1236, 322] width 340 height 150
click at [1383, 237] on icon at bounding box center [1389, 239] width 15 height 15
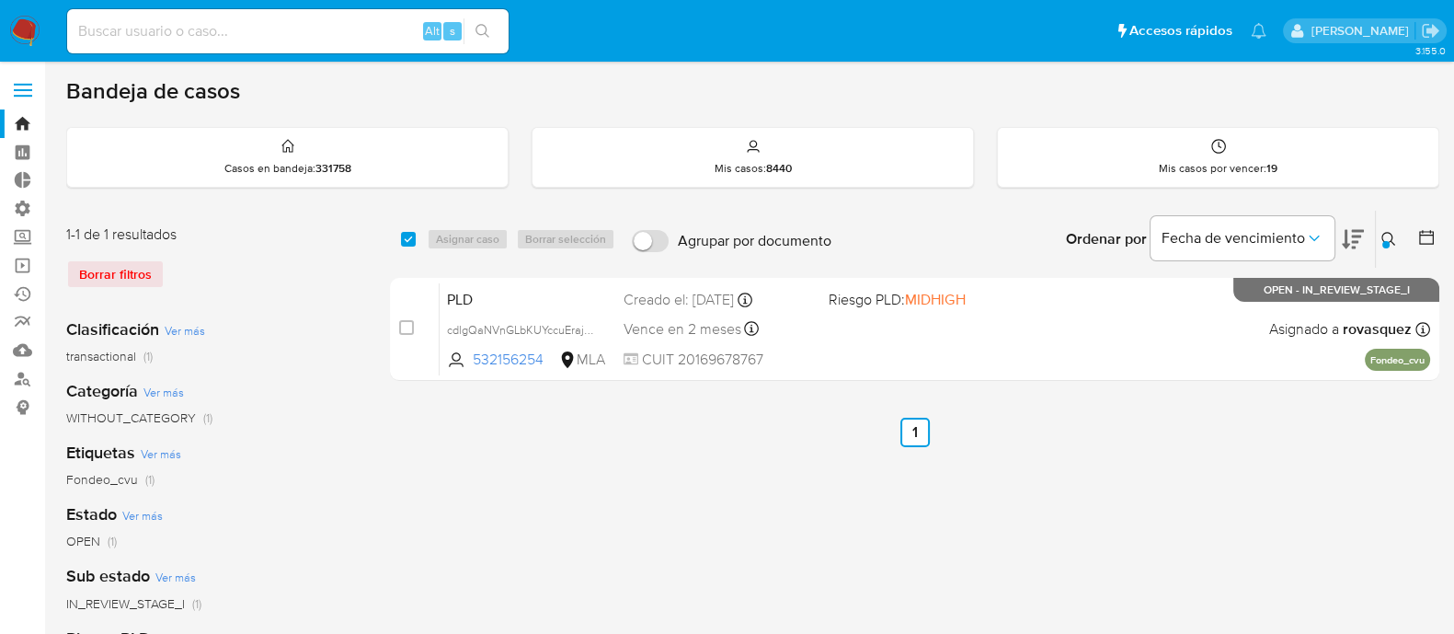
click at [1382, 237] on icon at bounding box center [1389, 239] width 15 height 15
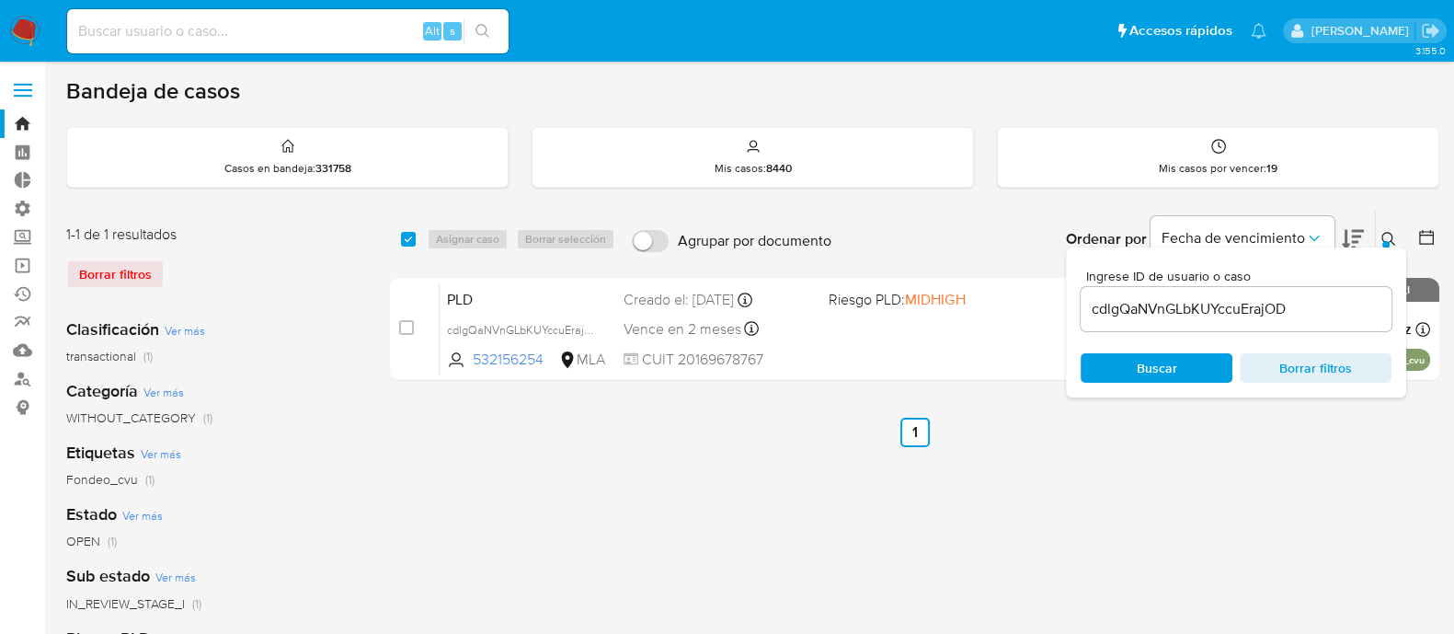
click at [1291, 310] on input "cdlgQaNVnGLbKUYccuErajOD" at bounding box center [1236, 309] width 311 height 24
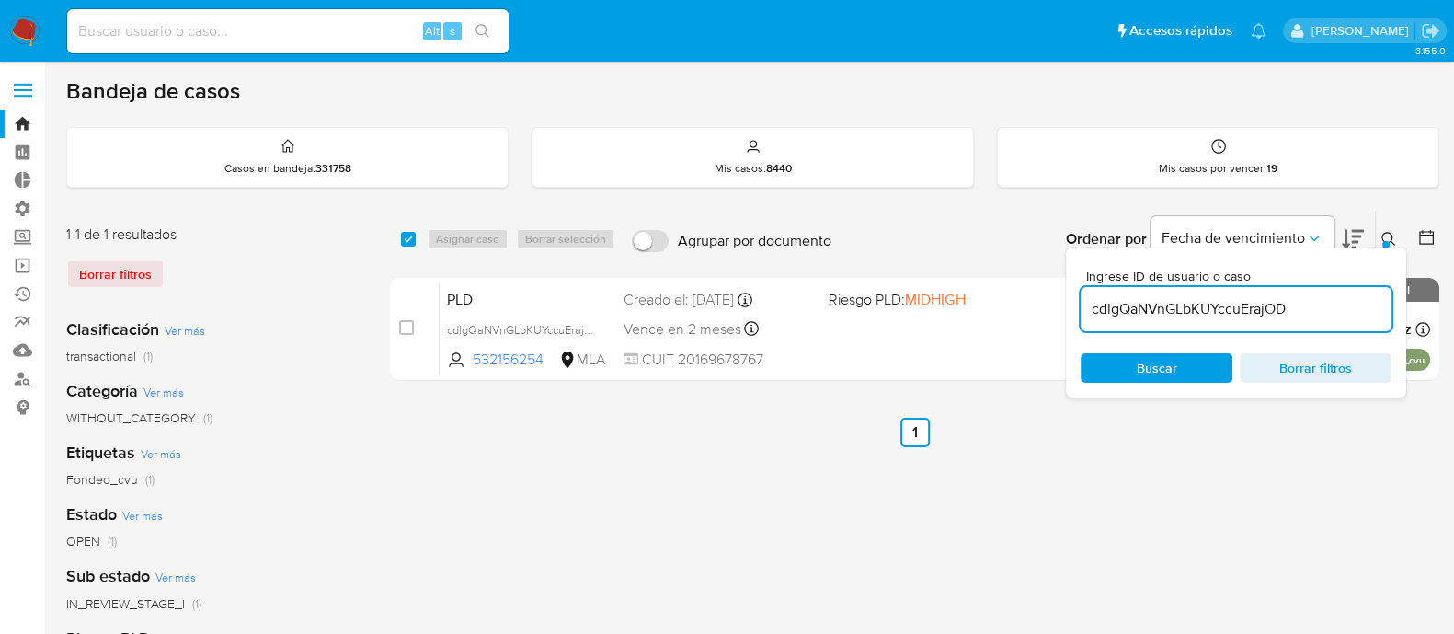
click at [1291, 310] on input "cdlgQaNVnGLbKUYccuErajOD" at bounding box center [1236, 309] width 311 height 24
type input "vGQle9UDLw6VVCrk9IU8PtVO"
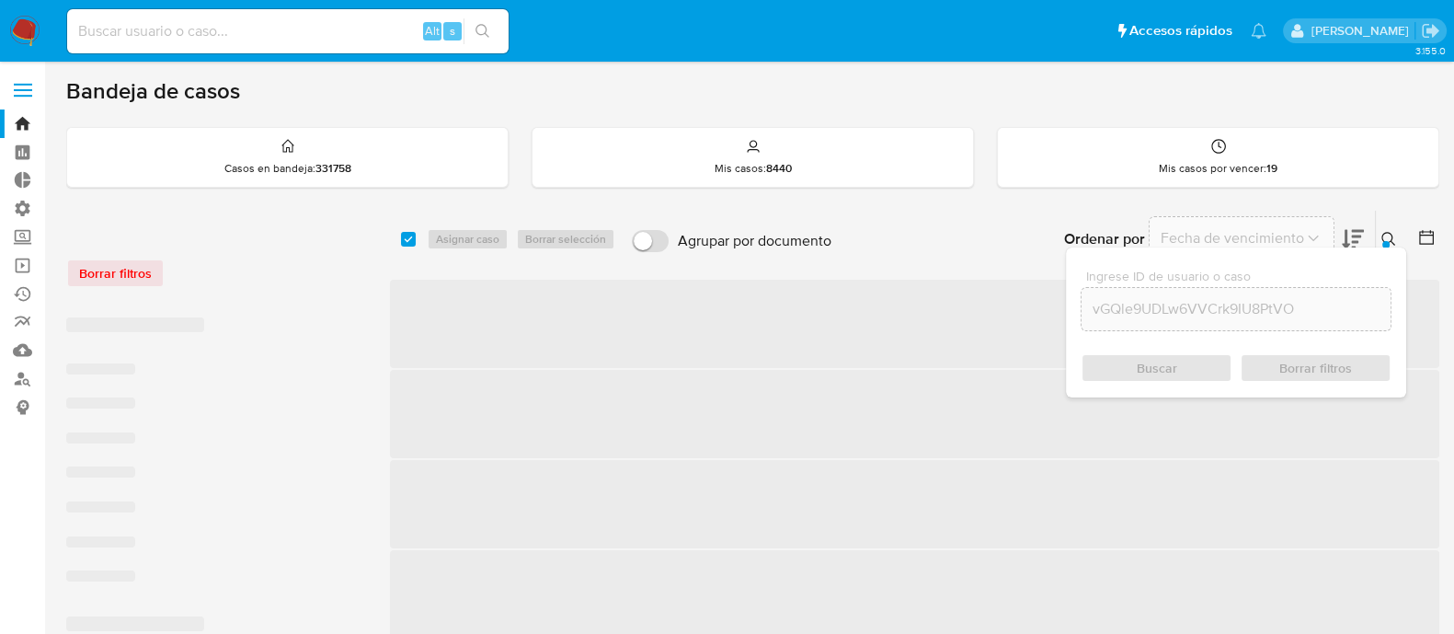
click at [1385, 241] on div at bounding box center [1386, 244] width 7 height 7
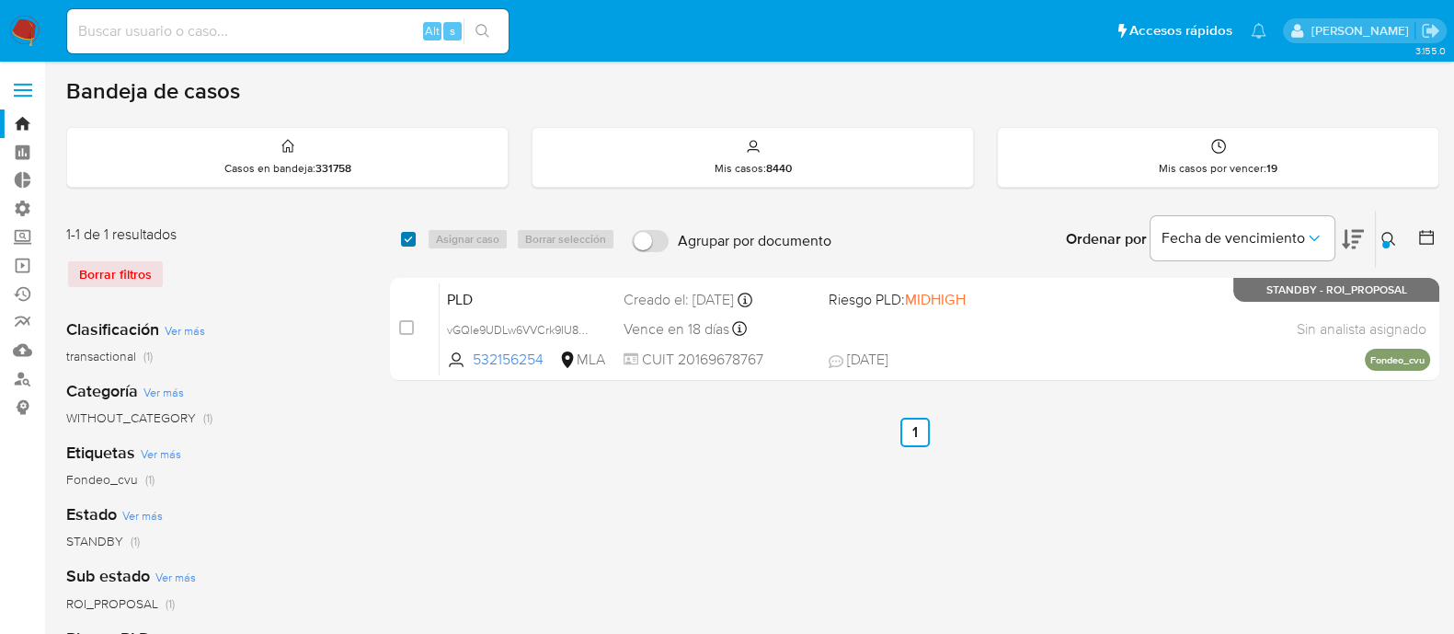
click at [407, 242] on input "checkbox" at bounding box center [408, 239] width 15 height 15
checkbox input "true"
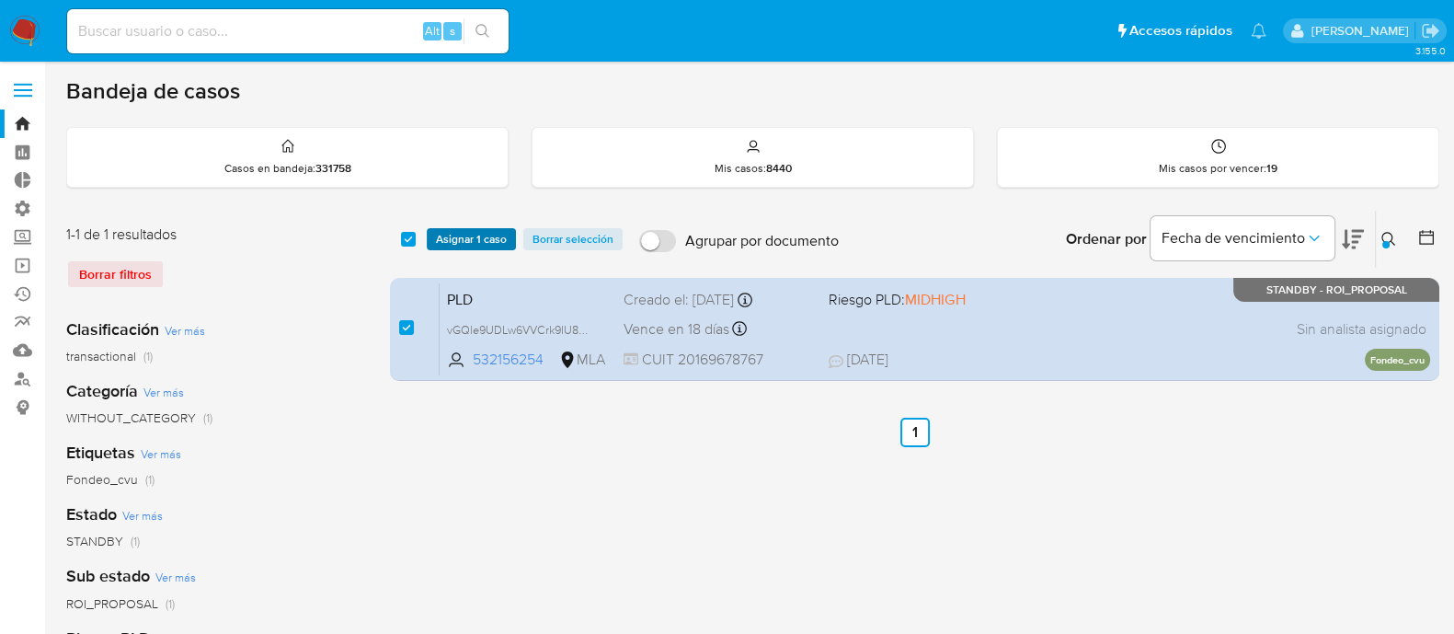
click at [466, 241] on span "Asignar 1 caso" at bounding box center [471, 239] width 71 height 18
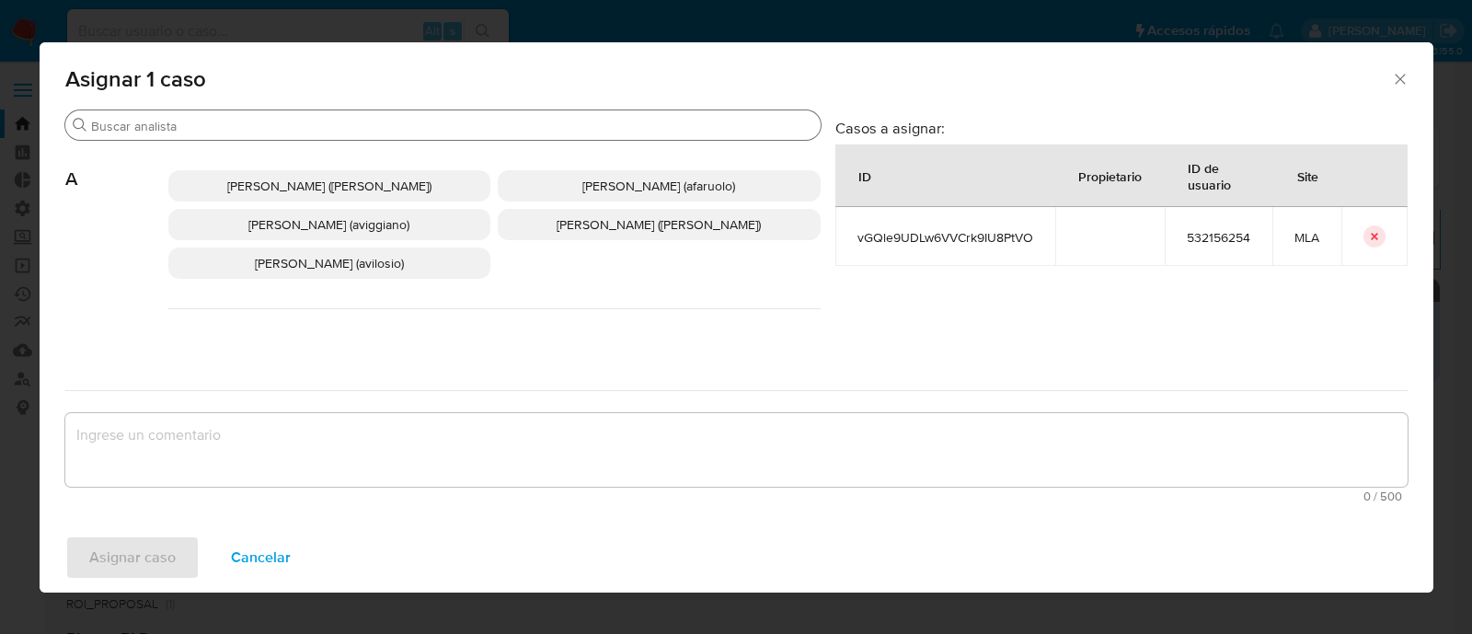
click at [166, 126] on input "Buscar" at bounding box center [452, 126] width 722 height 17
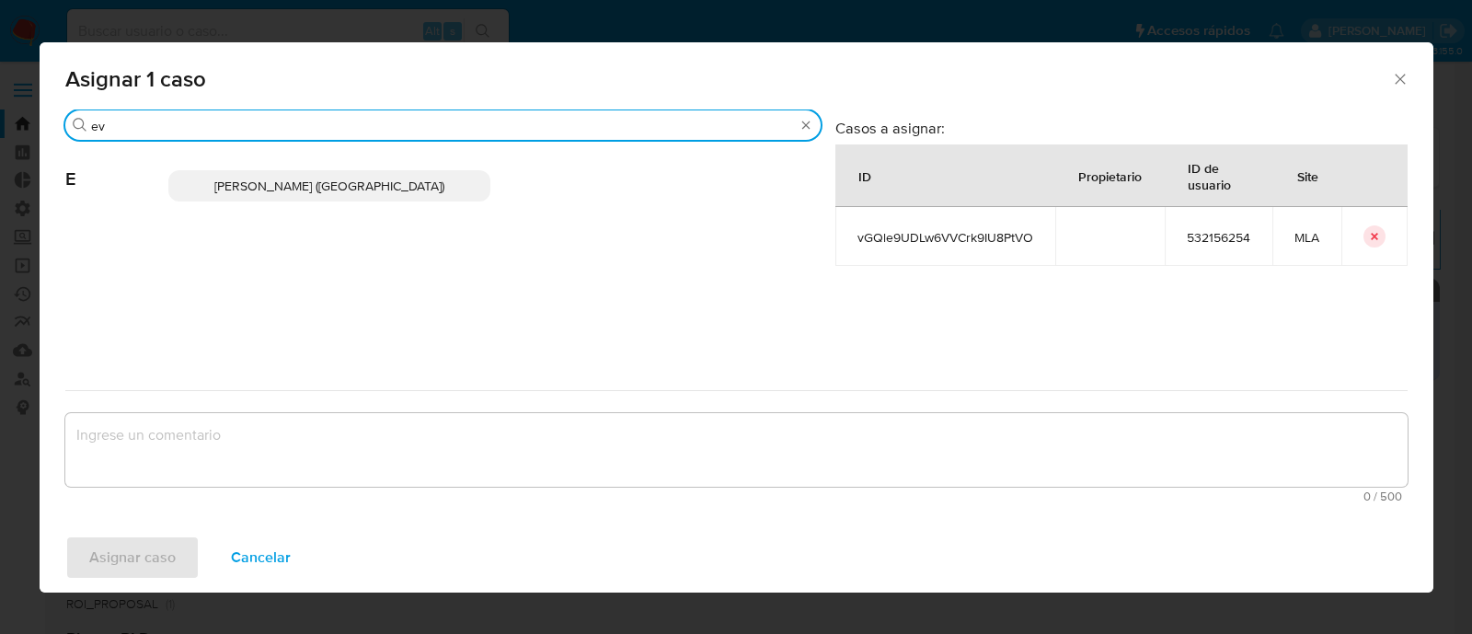
type input "ev"
click at [240, 177] on span "Emmanuel Hernan Vitiello (evitiello)" at bounding box center [329, 186] width 230 height 18
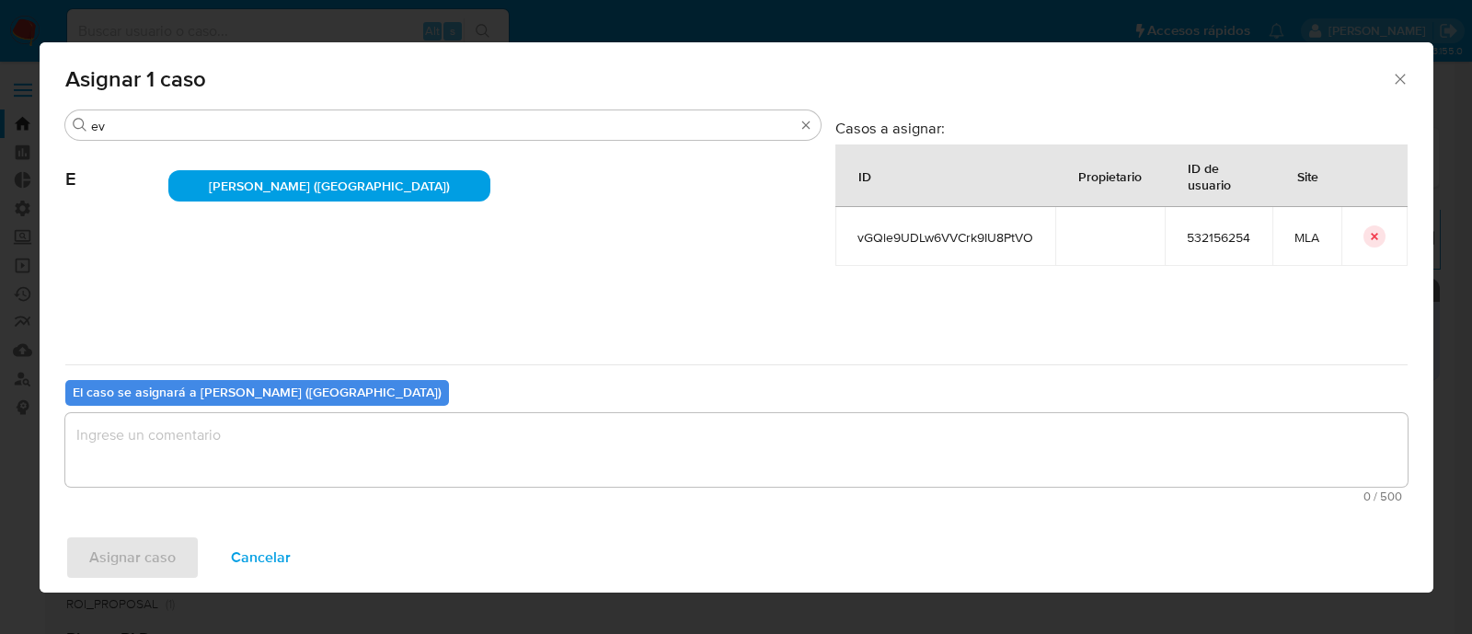
click at [170, 441] on textarea "assign-modal" at bounding box center [736, 450] width 1342 height 74
click at [144, 556] on span "Asignar caso" at bounding box center [132, 557] width 86 height 40
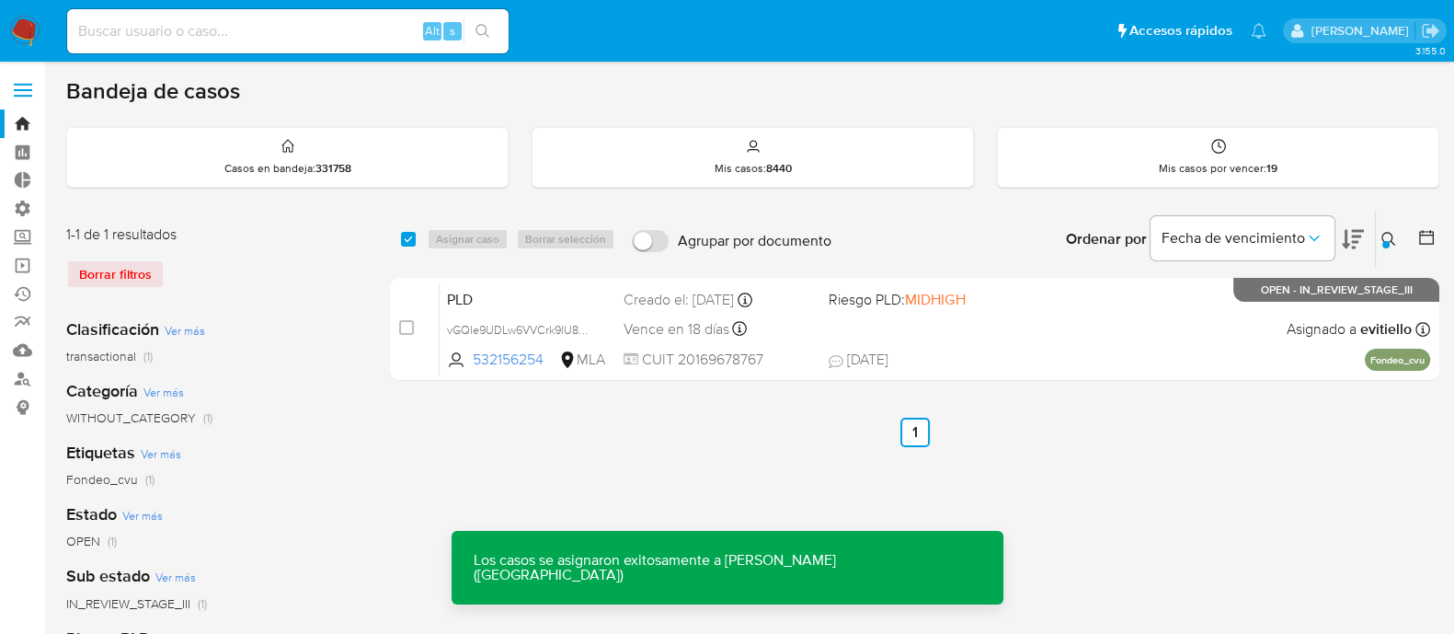
click at [1041, 346] on div "PLD vGQle9UDLw6VVCrk9IU8PtVO 532156254 MLA Riesgo PLD: MIDHIGH Creado el: 12/06…" at bounding box center [935, 328] width 991 height 93
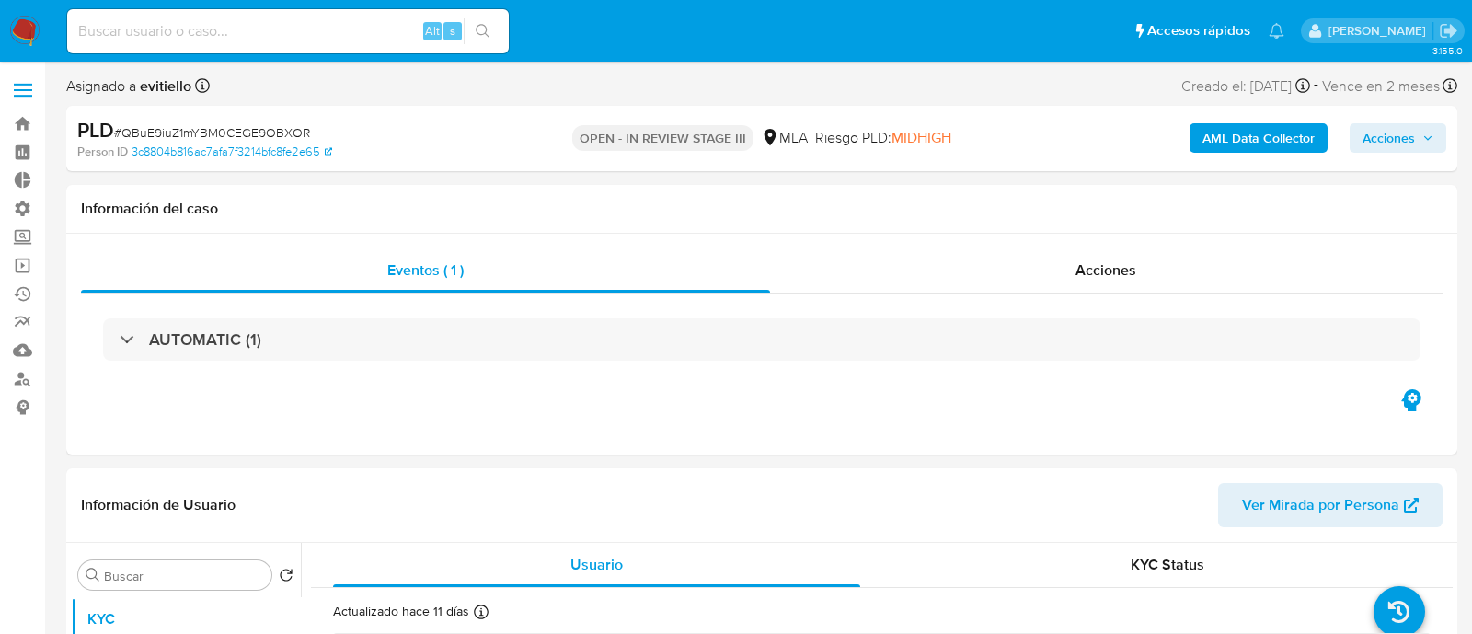
select select "10"
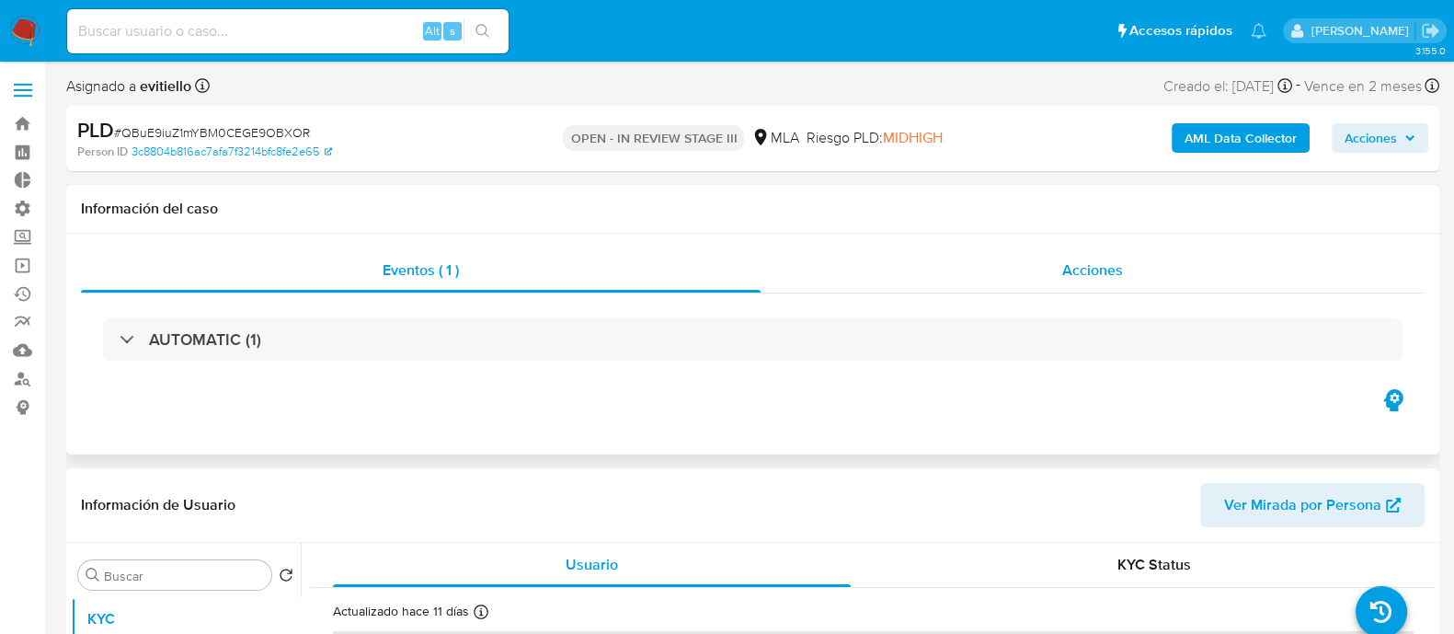
click at [1020, 270] on div "Acciones" at bounding box center [1093, 270] width 664 height 44
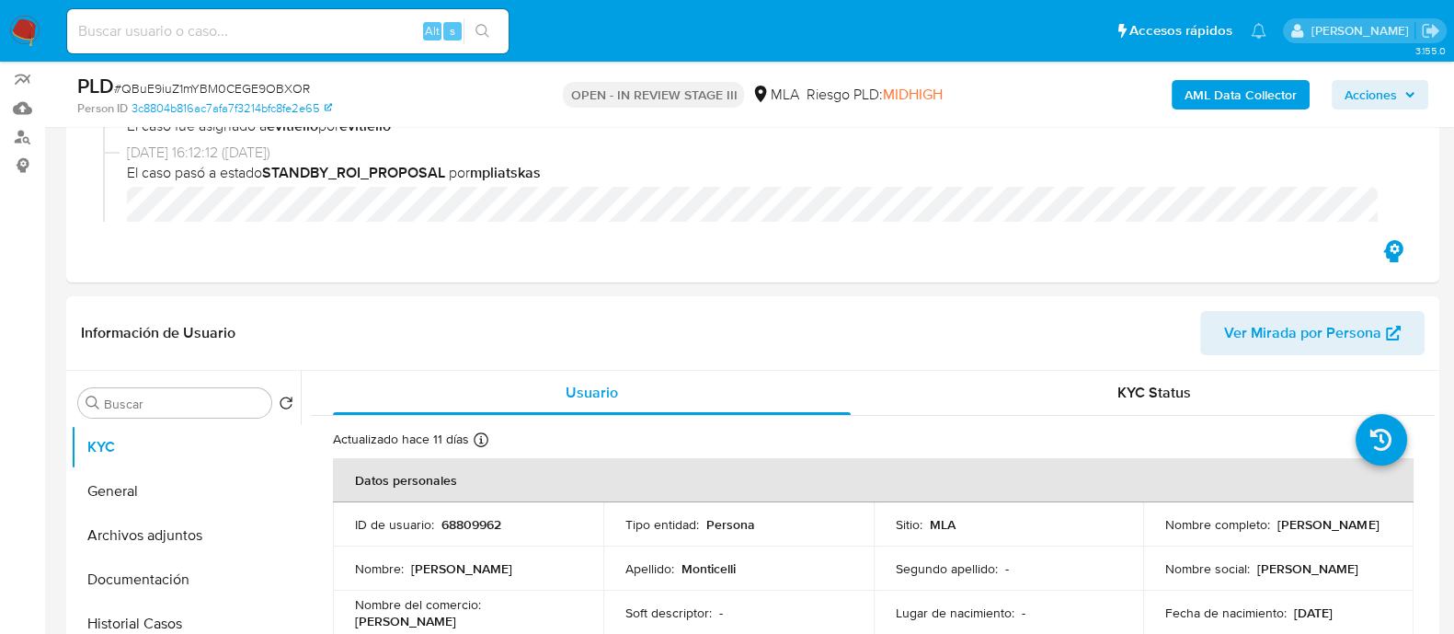
scroll to position [345, 0]
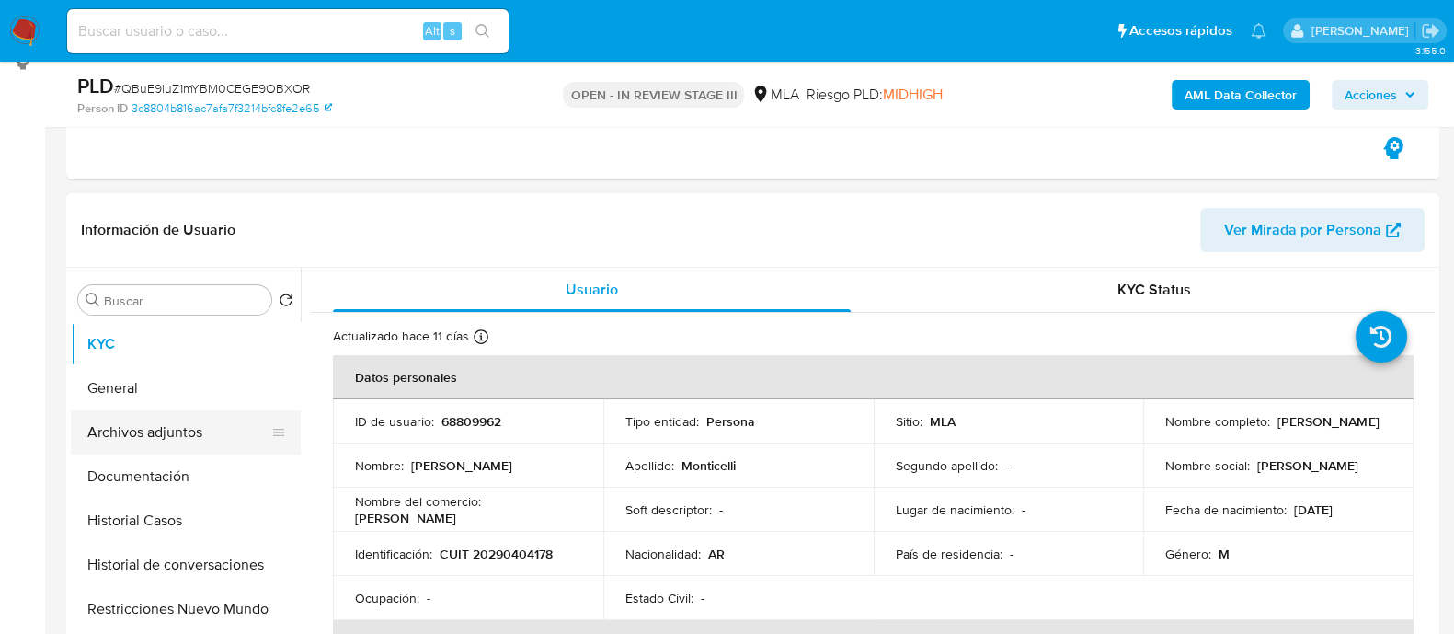
click at [188, 423] on button "Archivos adjuntos" at bounding box center [178, 432] width 215 height 44
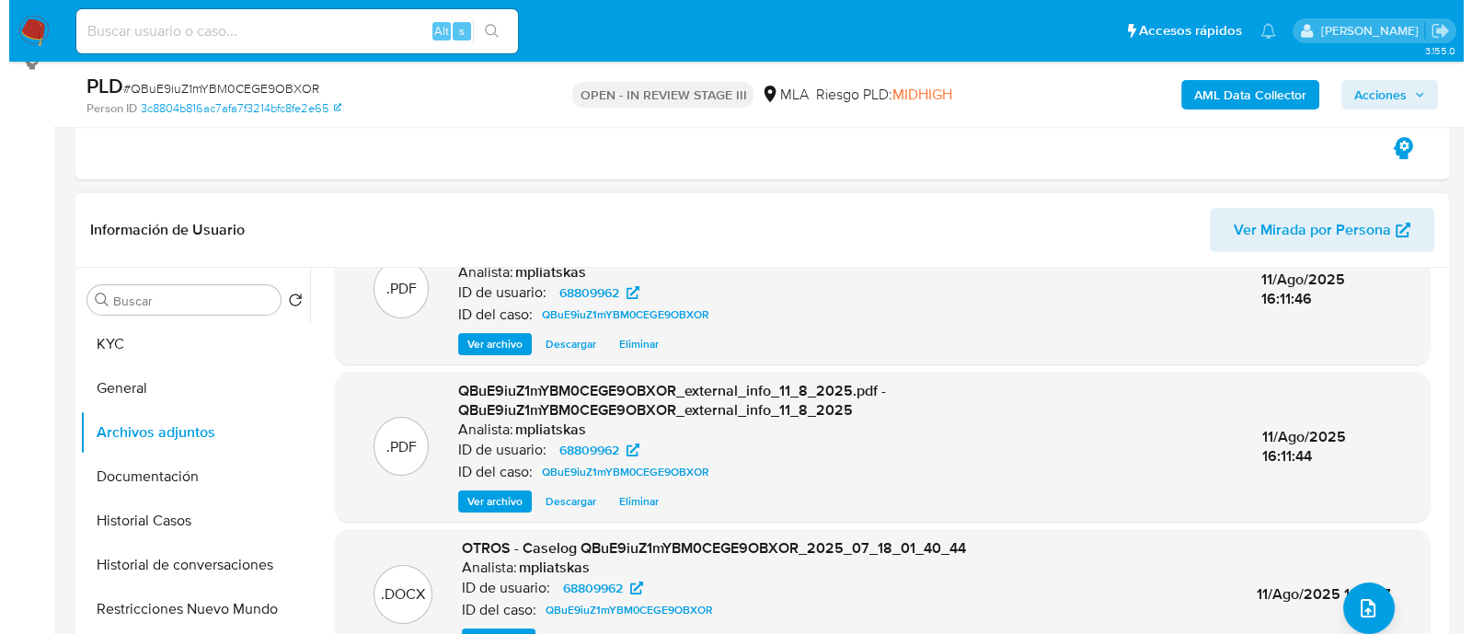
scroll to position [114, 0]
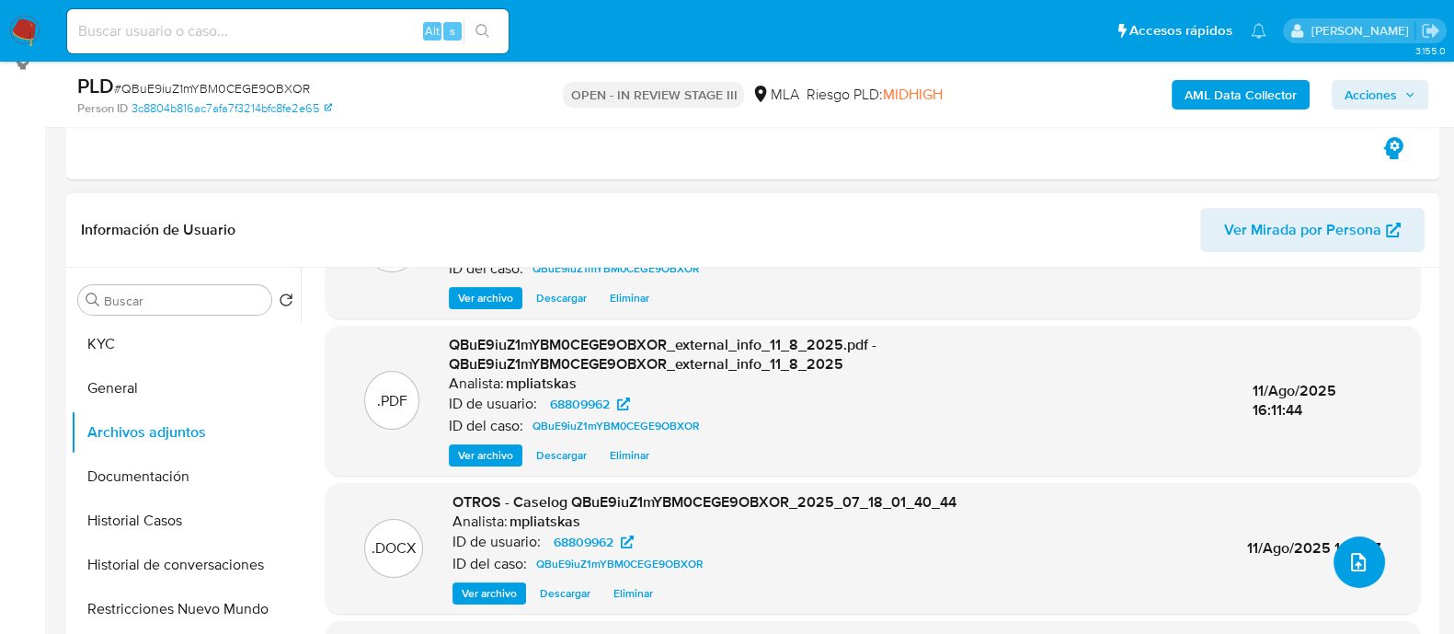
click at [1348, 554] on icon "upload-file" at bounding box center [1359, 562] width 22 height 22
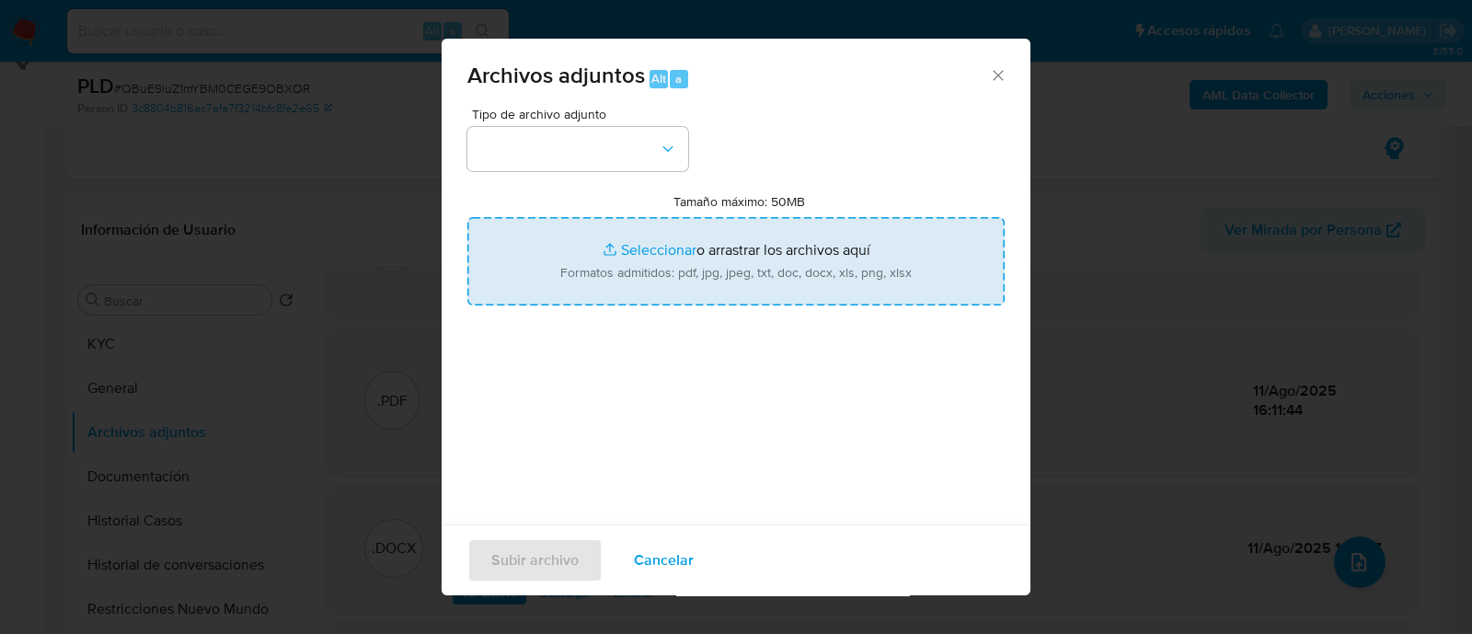
click at [633, 229] on input "Tamaño máximo: 50MB Seleccionar archivos" at bounding box center [735, 261] width 537 height 88
type input "C:\fakepath\v2Caselog QBuE9iuZ1mYBM0CEGE9OBXOR_2025_07_18_01_40_44.docx"
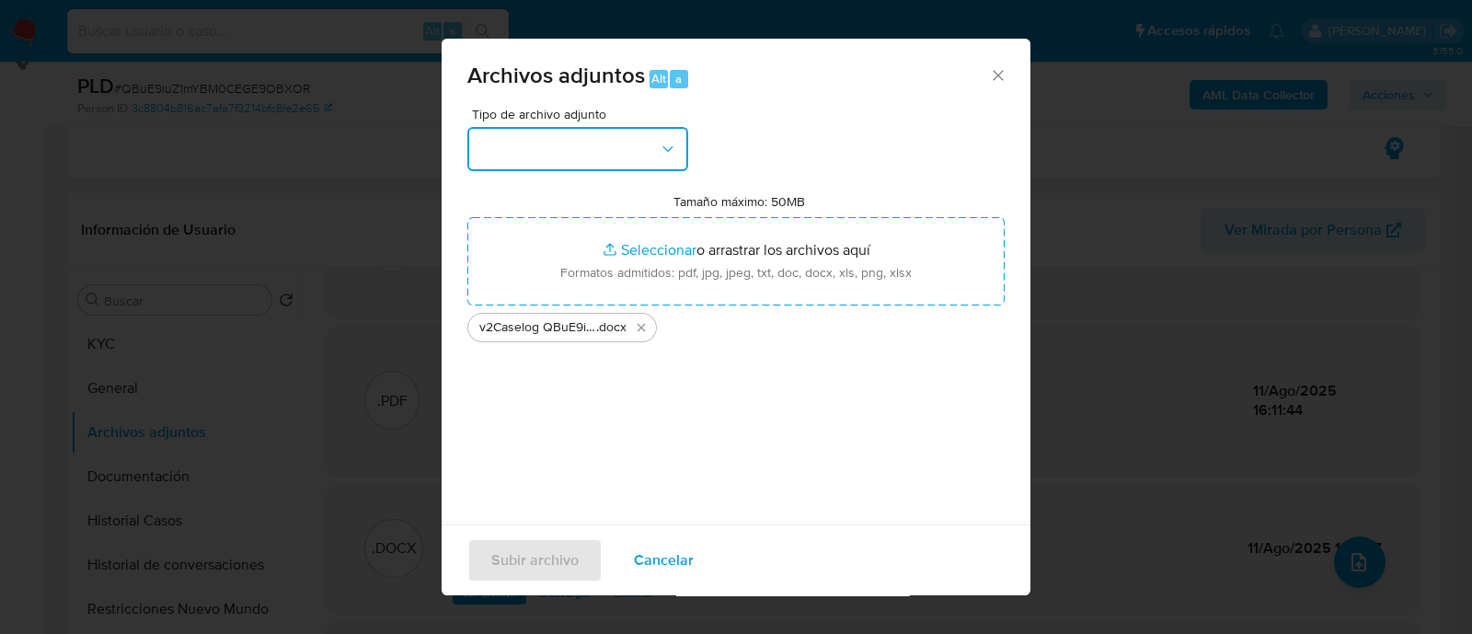
click at [583, 151] on button "button" at bounding box center [577, 149] width 221 height 44
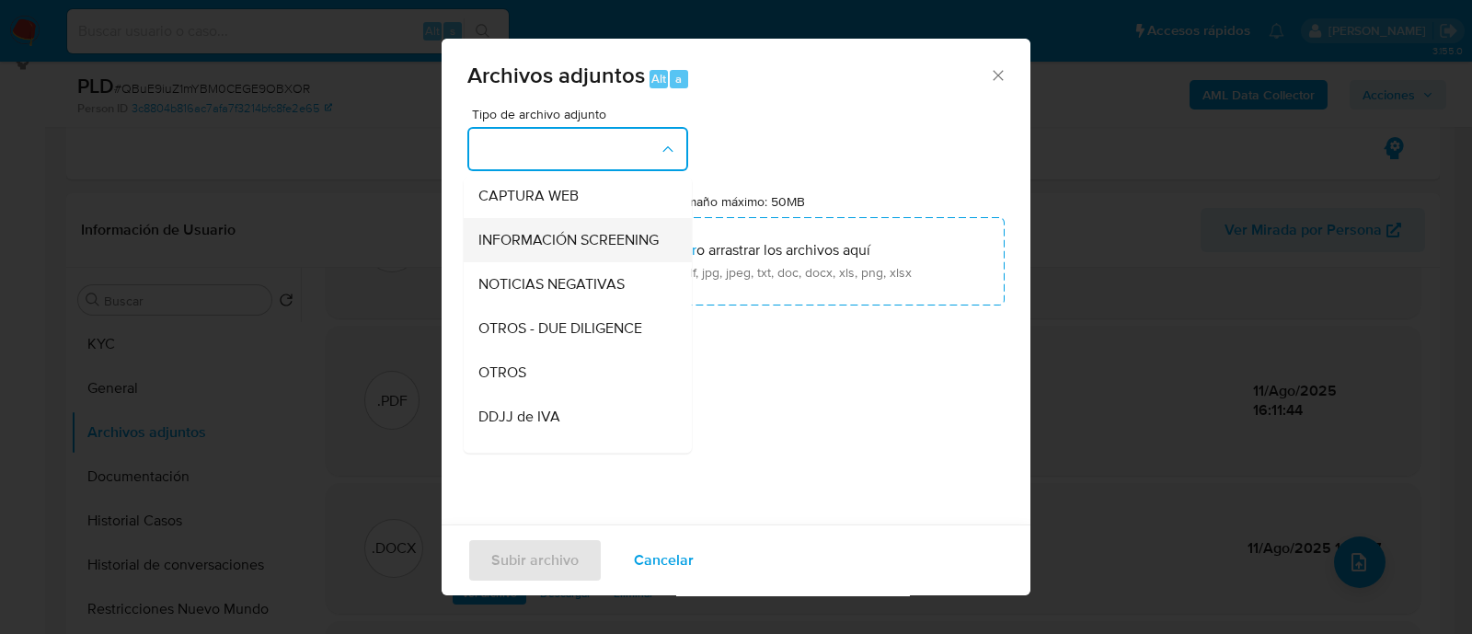
scroll to position [229, 0]
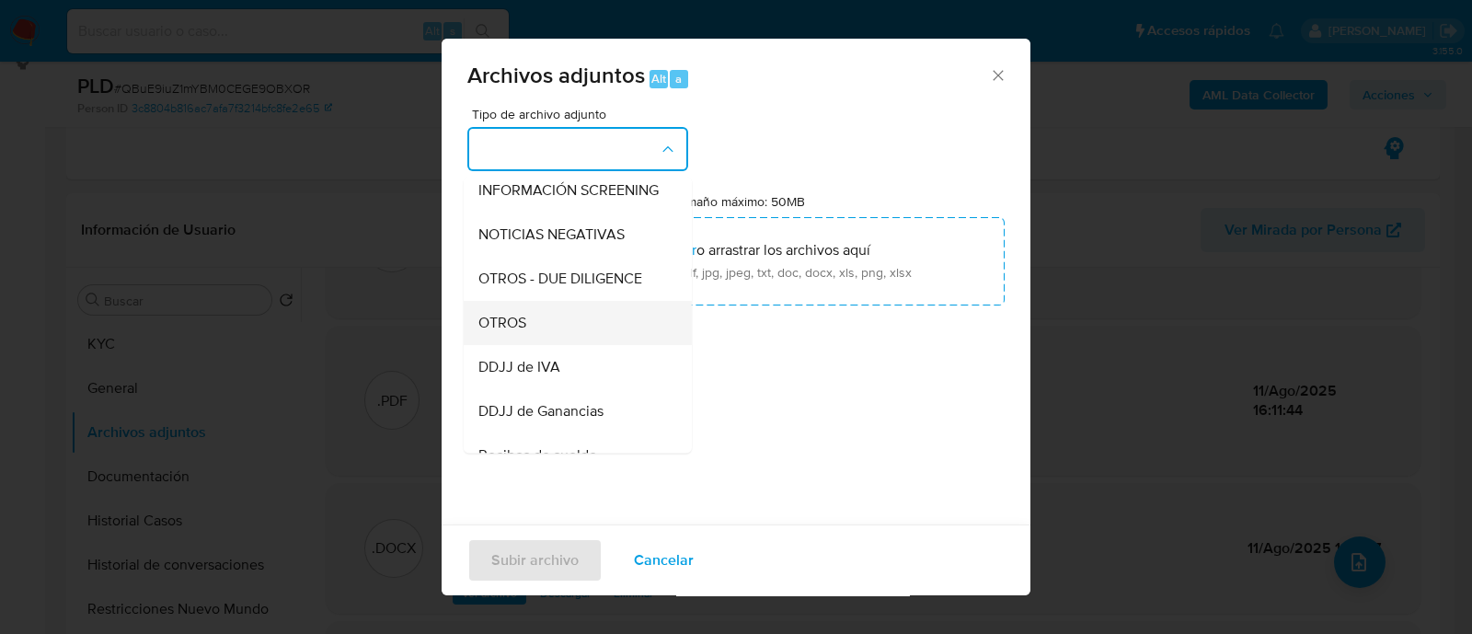
click at [561, 343] on div "OTROS" at bounding box center [572, 323] width 188 height 44
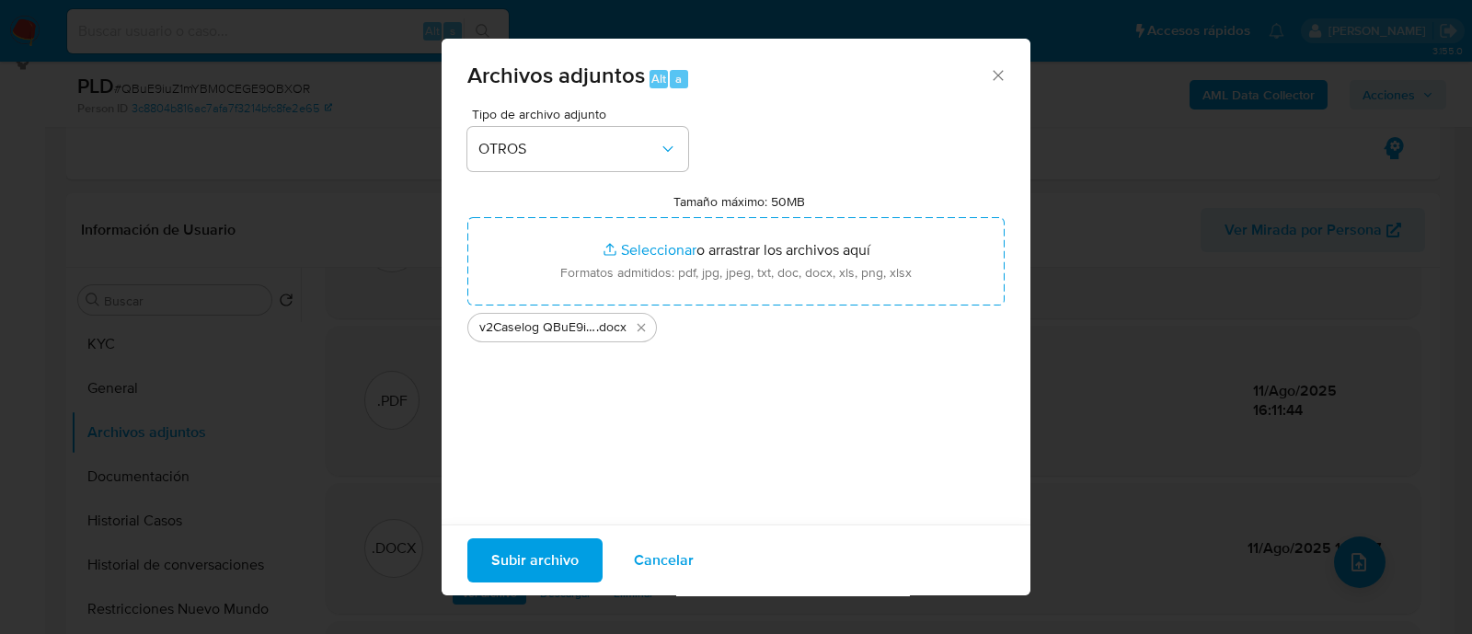
click at [532, 559] on span "Subir archivo" at bounding box center [534, 560] width 87 height 40
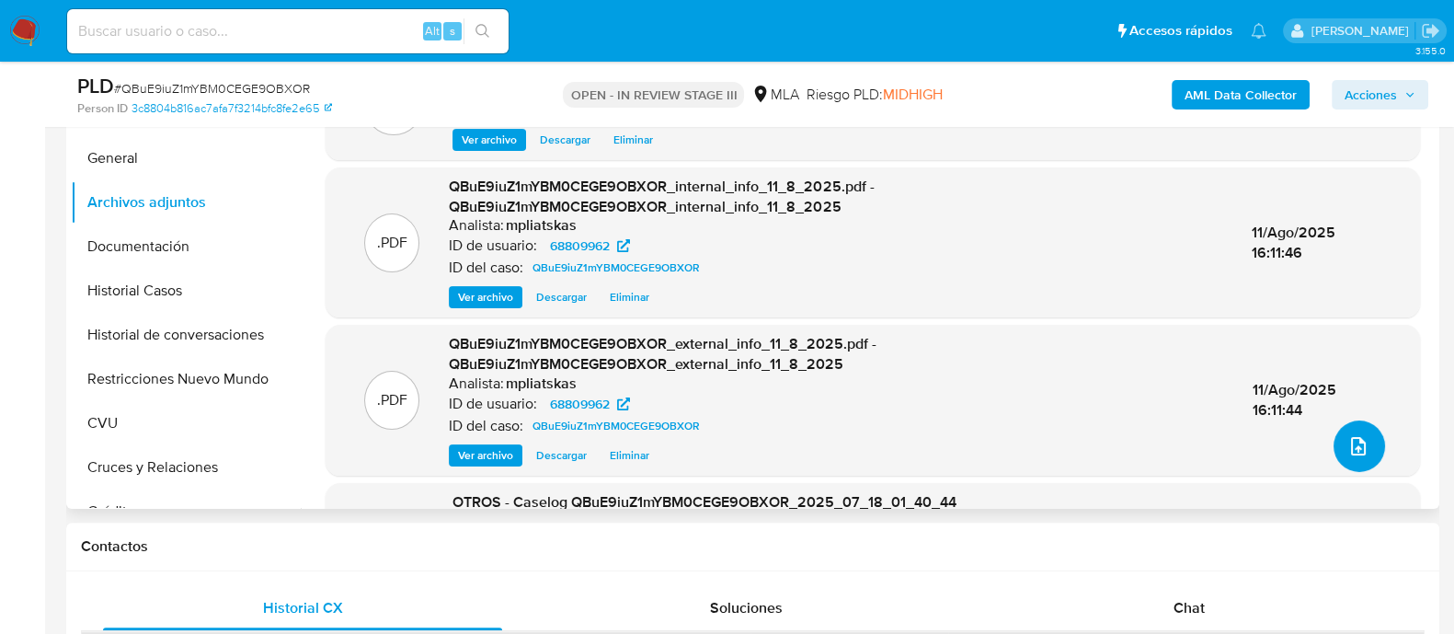
scroll to position [345, 0]
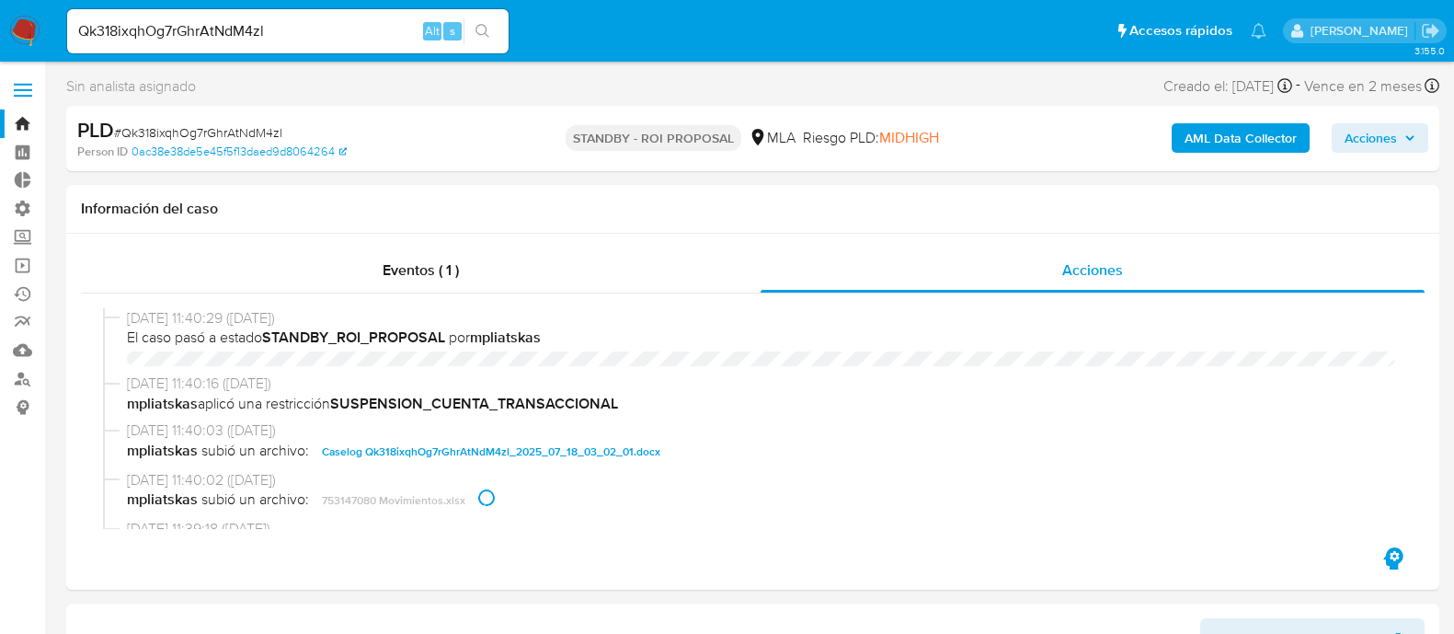
select select "10"
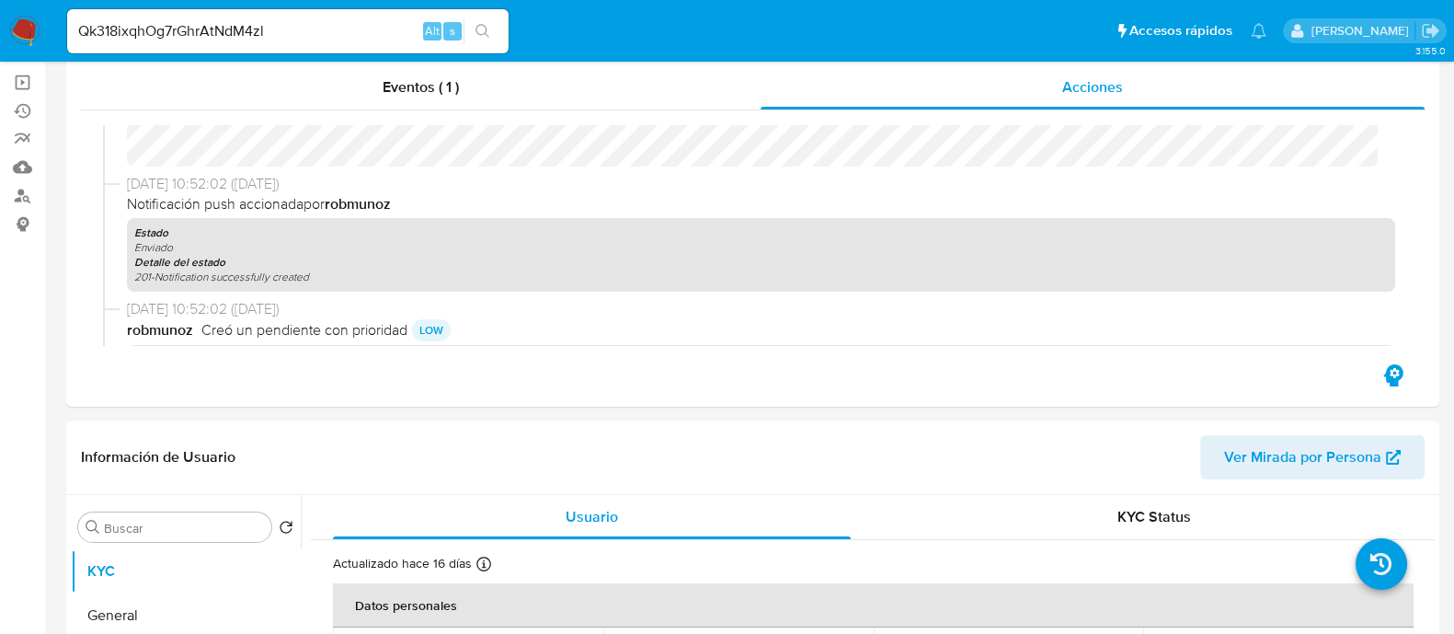
scroll to position [345, 0]
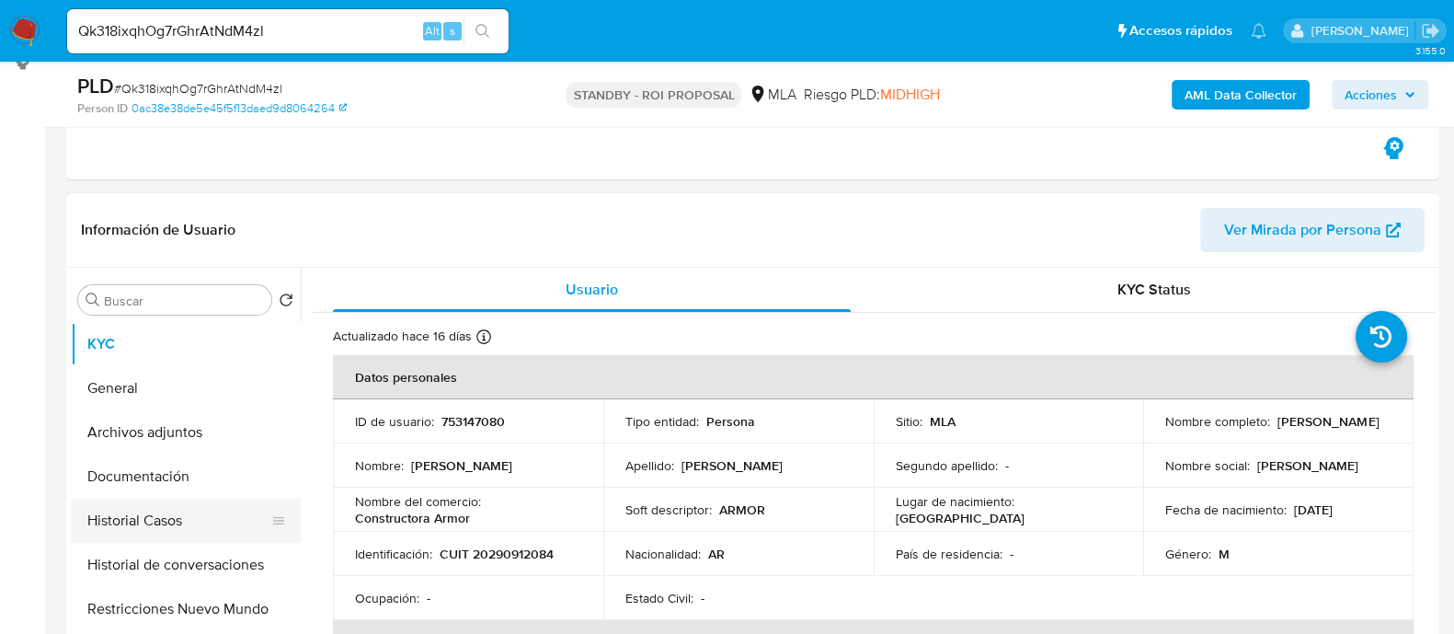
click at [179, 537] on button "Historial Casos" at bounding box center [178, 521] width 215 height 44
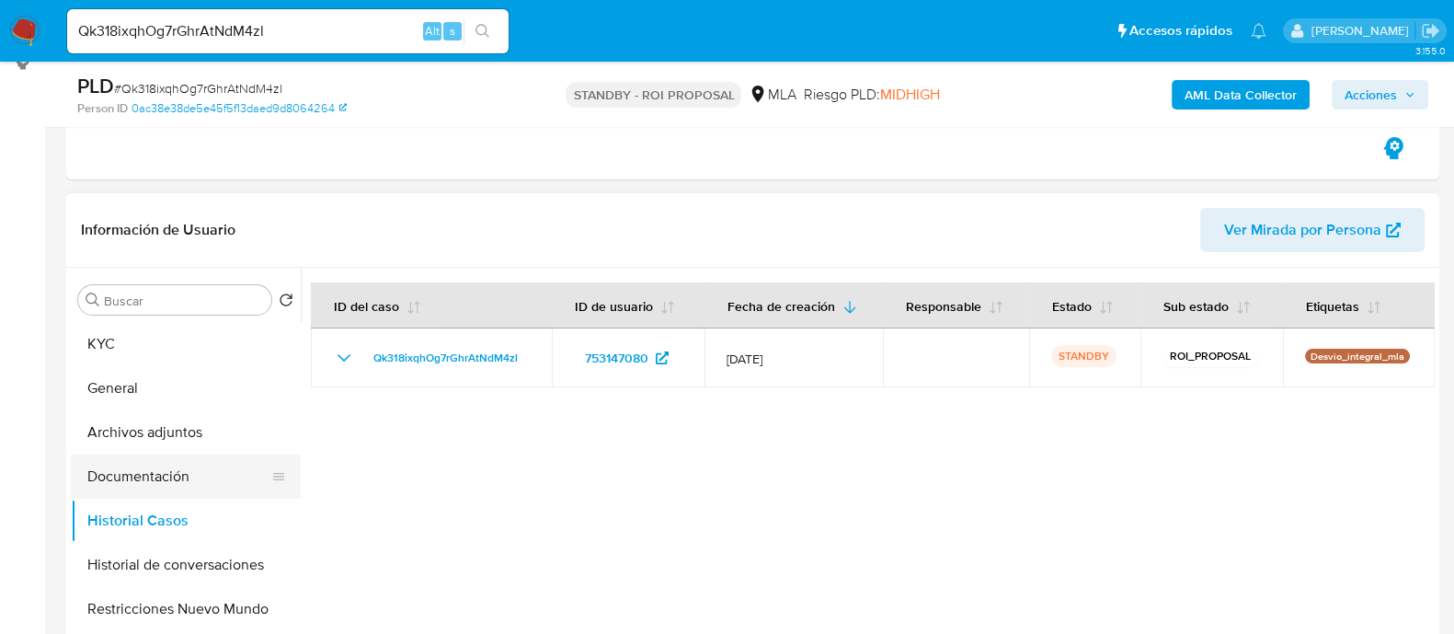
drag, startPoint x: 192, startPoint y: 453, endPoint x: 192, endPoint y: 475, distance: 21.2
click at [192, 454] on button "Documentación" at bounding box center [178, 476] width 215 height 44
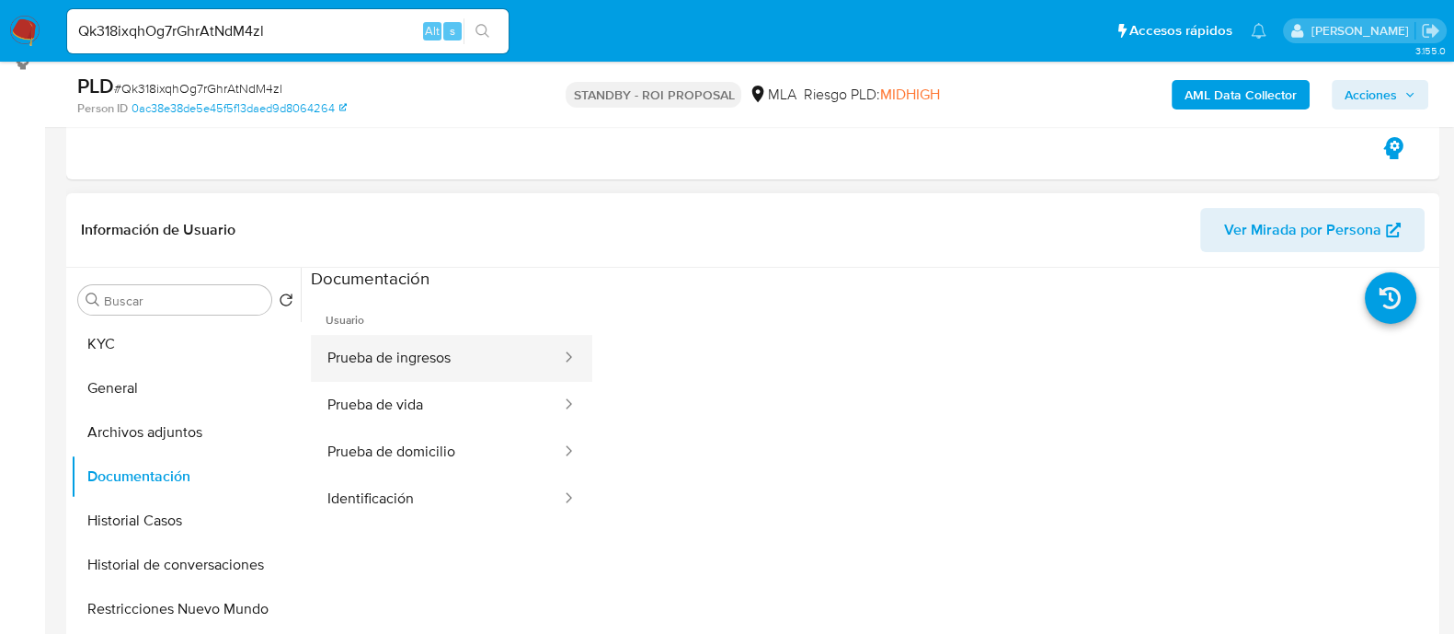
click at [518, 373] on button "Prueba de ingresos" at bounding box center [437, 358] width 252 height 47
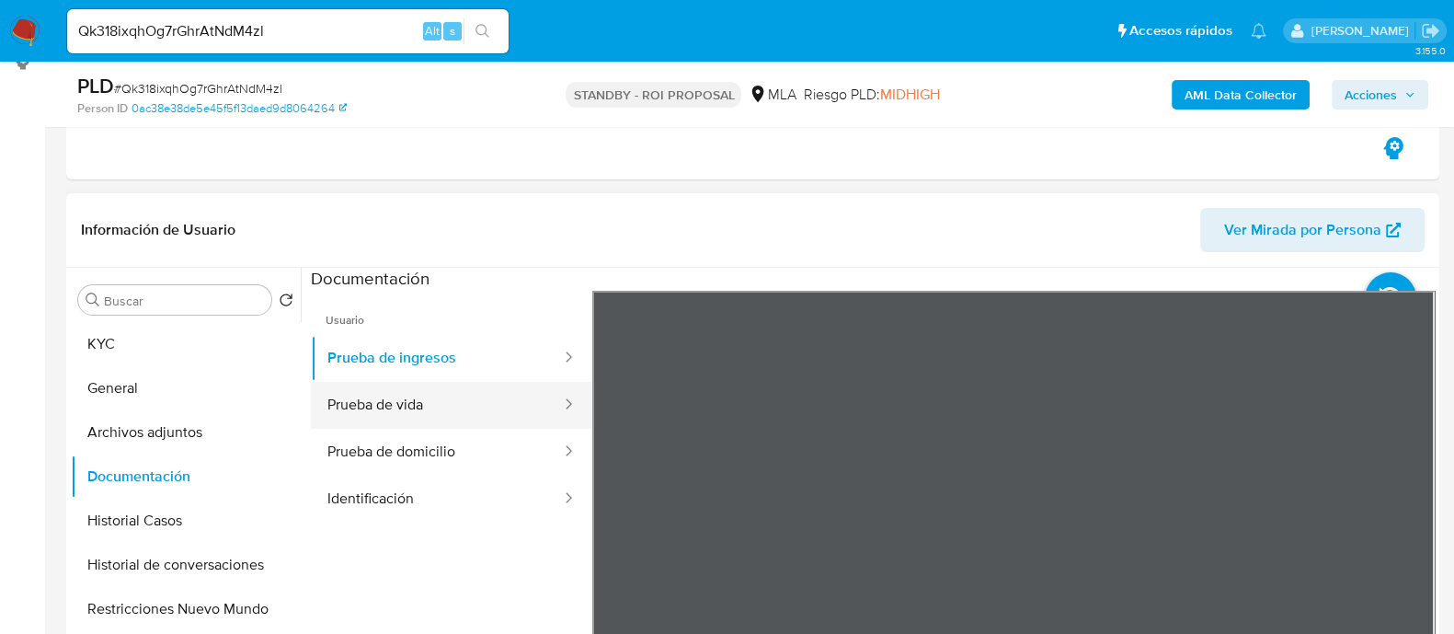
click at [494, 418] on button "Prueba de vida" at bounding box center [437, 405] width 252 height 47
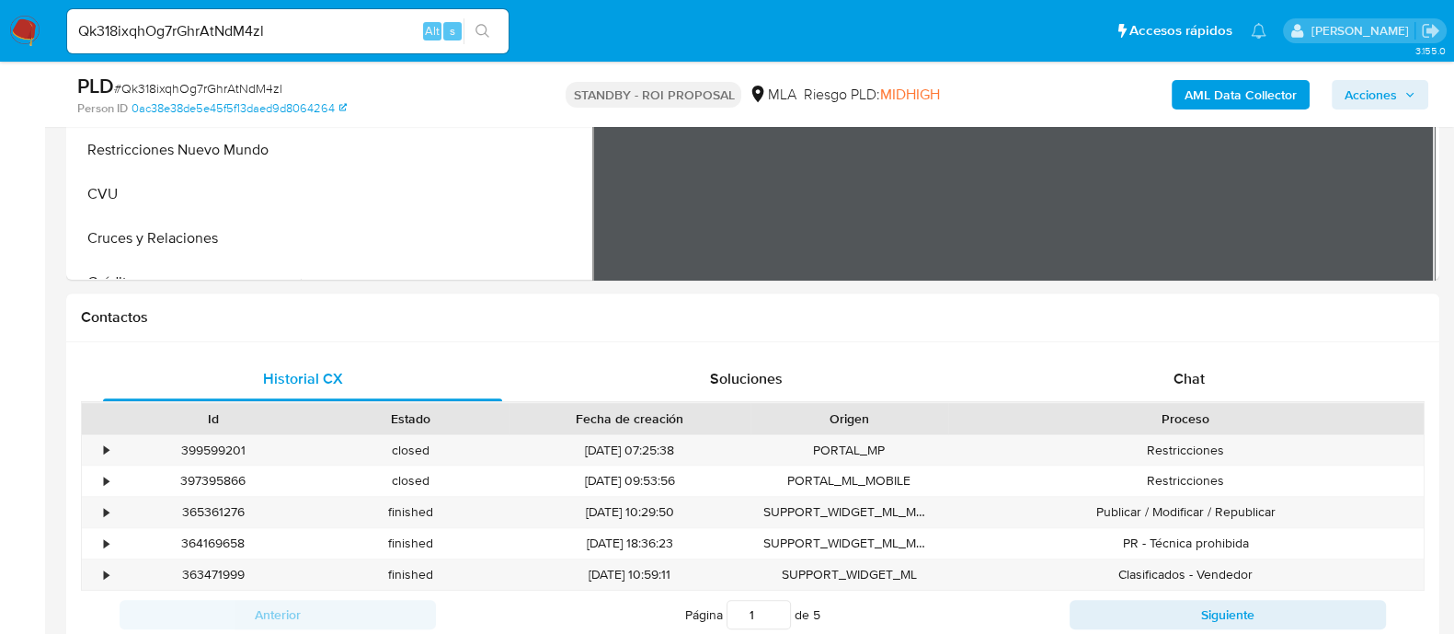
scroll to position [919, 0]
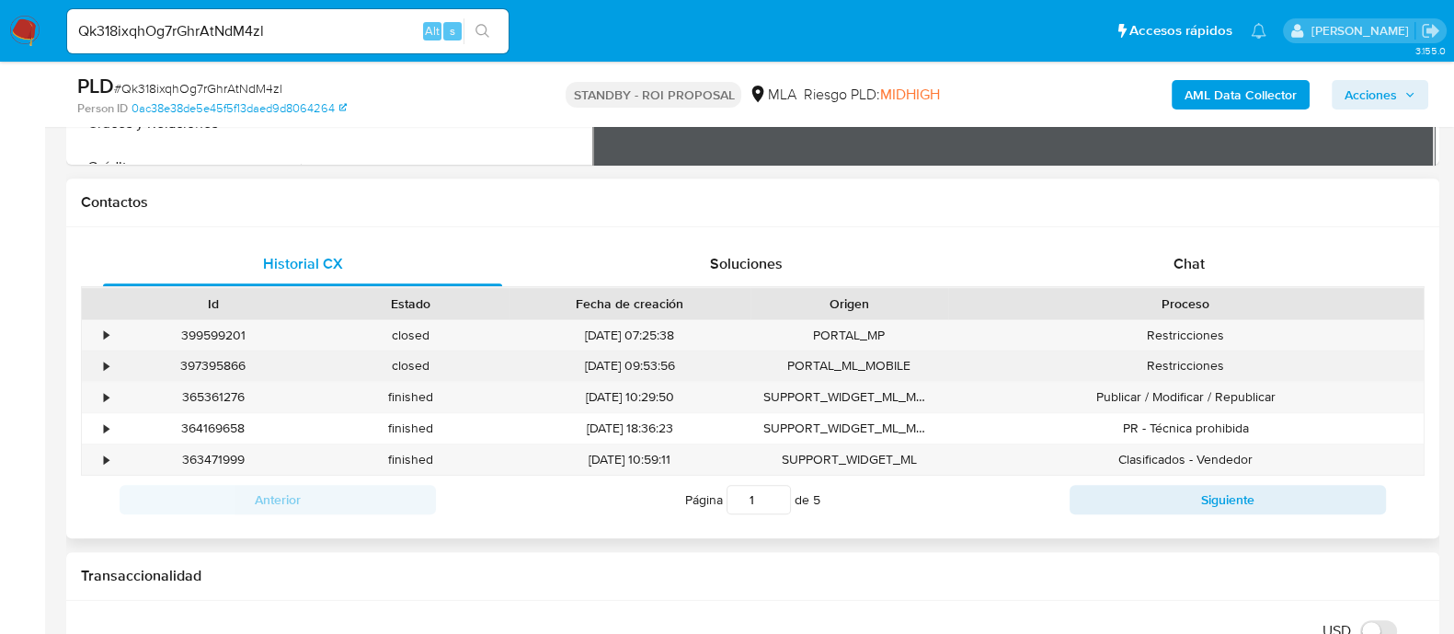
click at [95, 367] on div "•" at bounding box center [98, 365] width 32 height 30
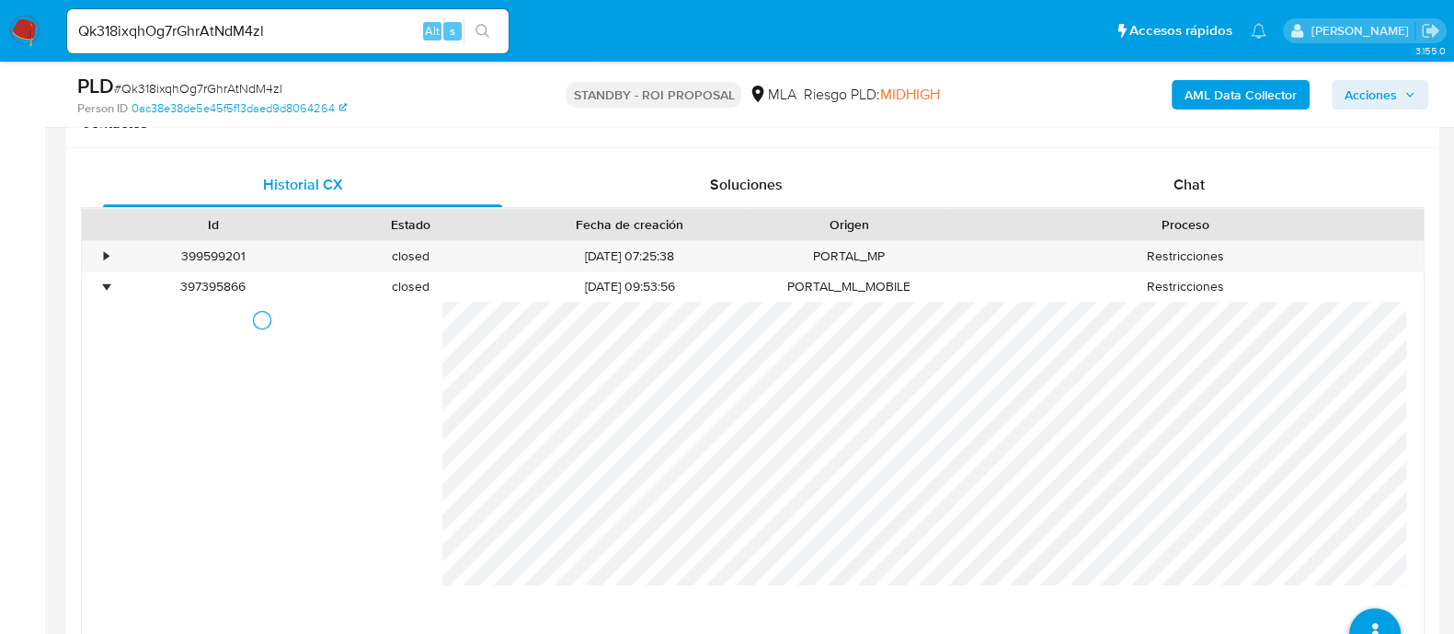
scroll to position [1035, 0]
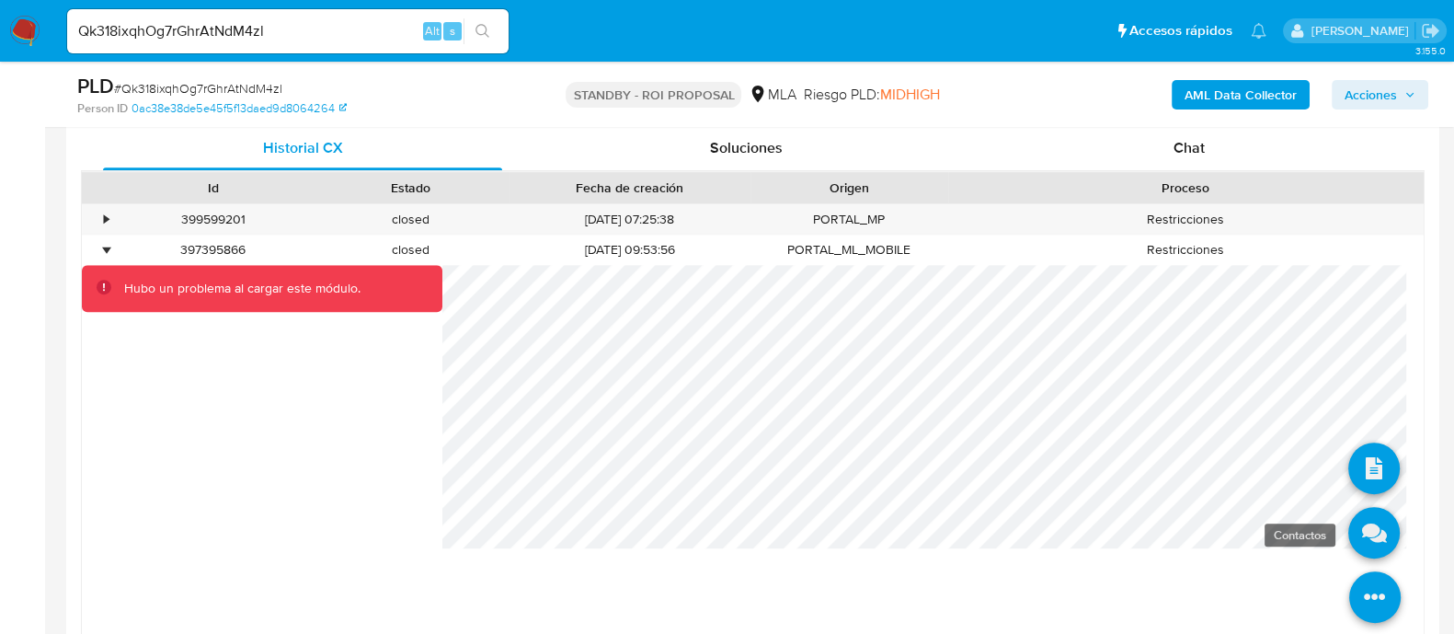
click at [1350, 533] on icon at bounding box center [1374, 533] width 52 height 52
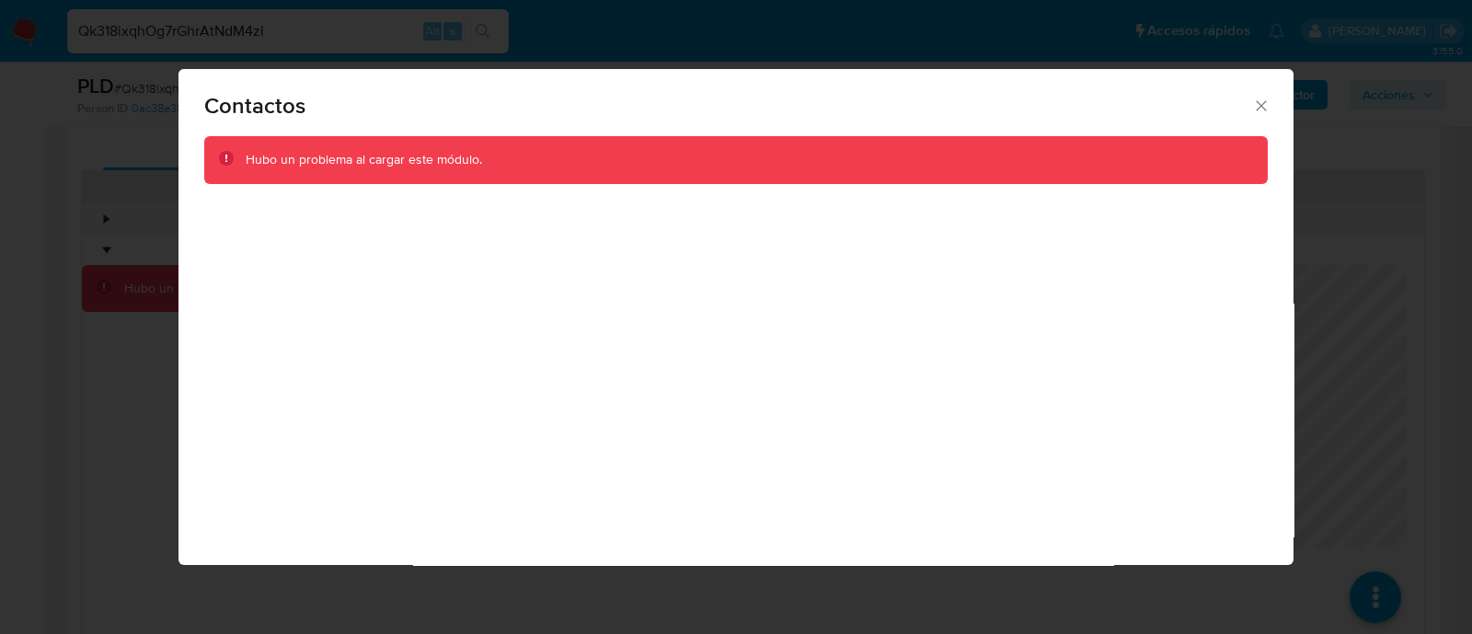
click at [141, 211] on div "Contactos Hubo un problema al cargar este módulo." at bounding box center [736, 317] width 1472 height 634
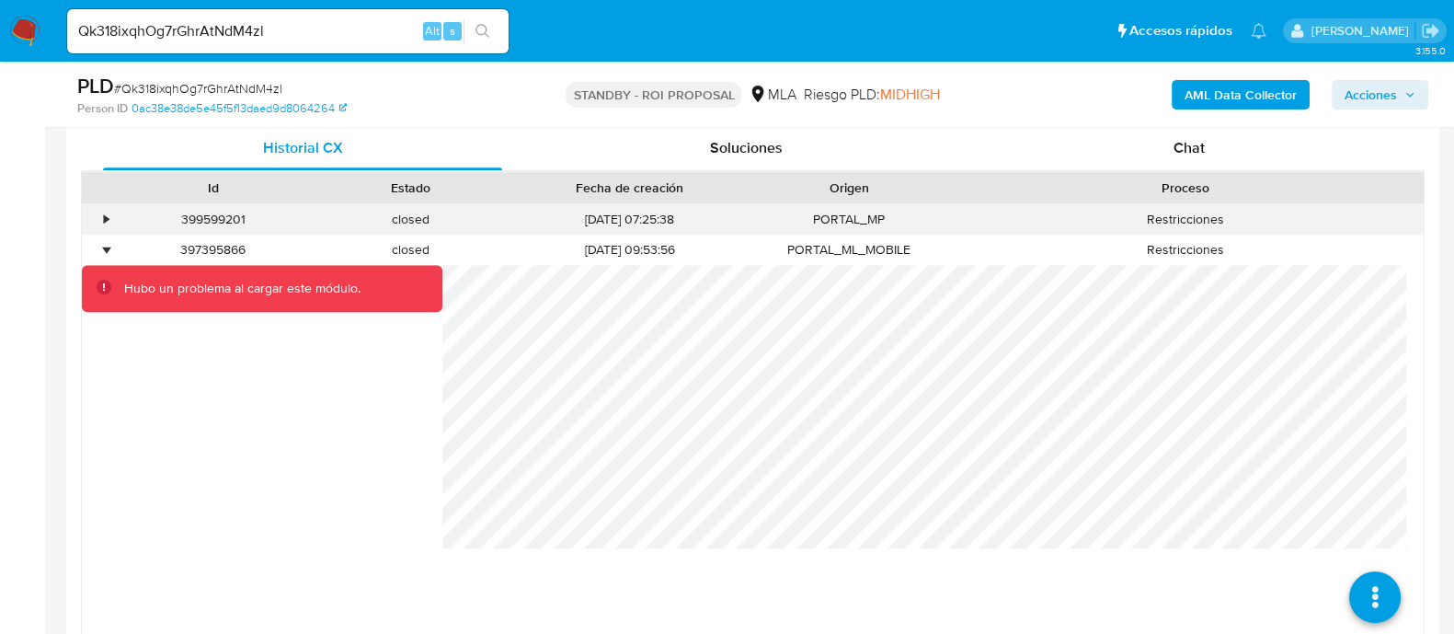
click at [233, 221] on div "399599201" at bounding box center [213, 219] width 198 height 30
copy div "399599201"
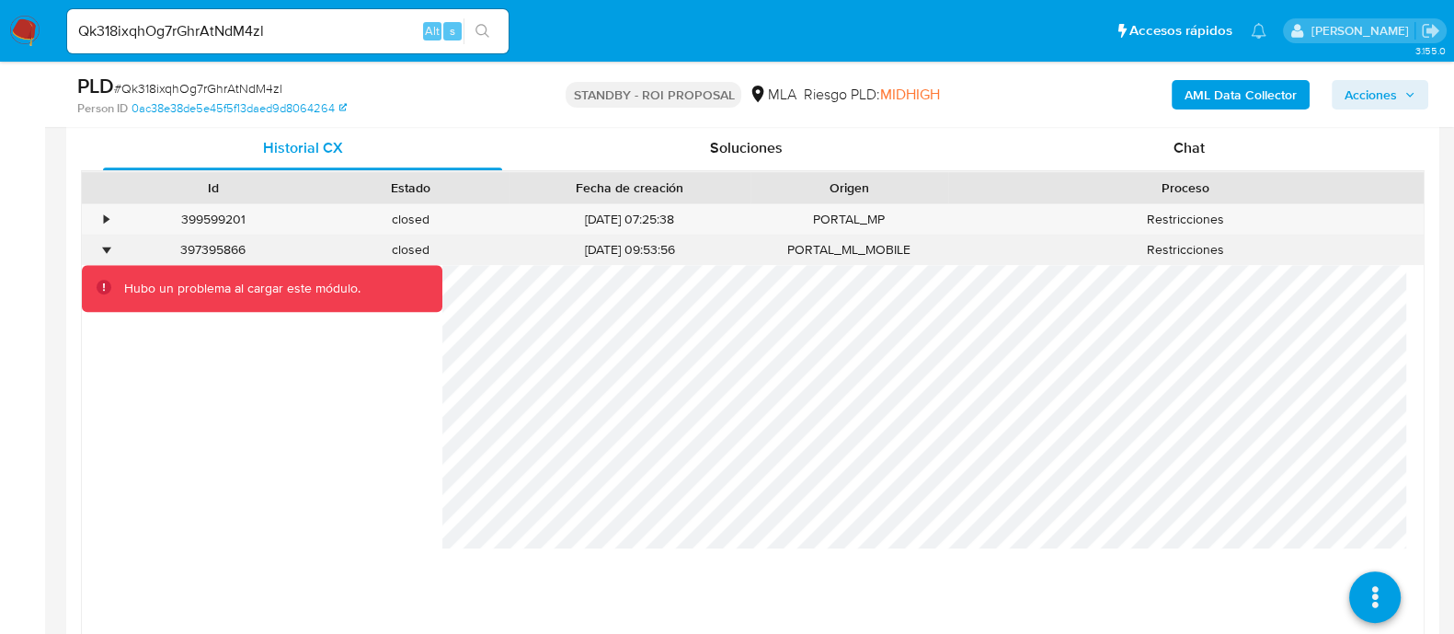
click at [206, 247] on div "397395866" at bounding box center [213, 250] width 198 height 30
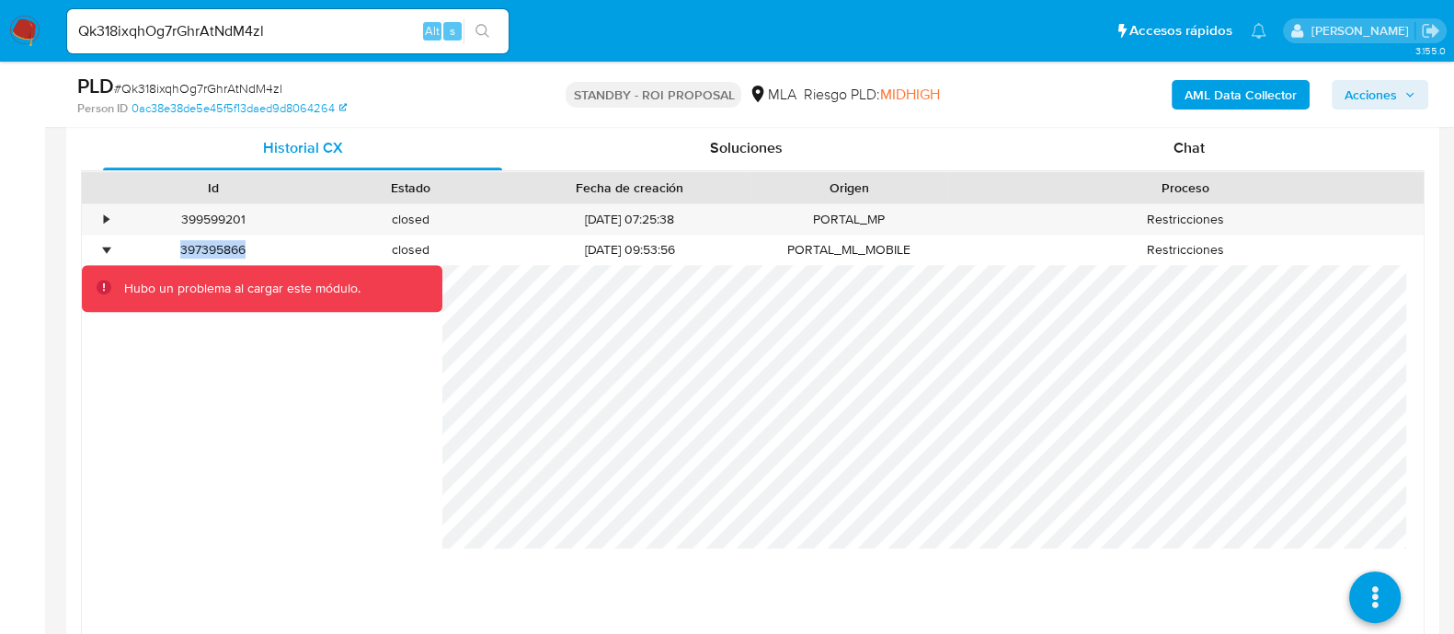
copy div "397395866"
click at [1235, 107] on b "AML Data Collector" at bounding box center [1241, 94] width 112 height 29
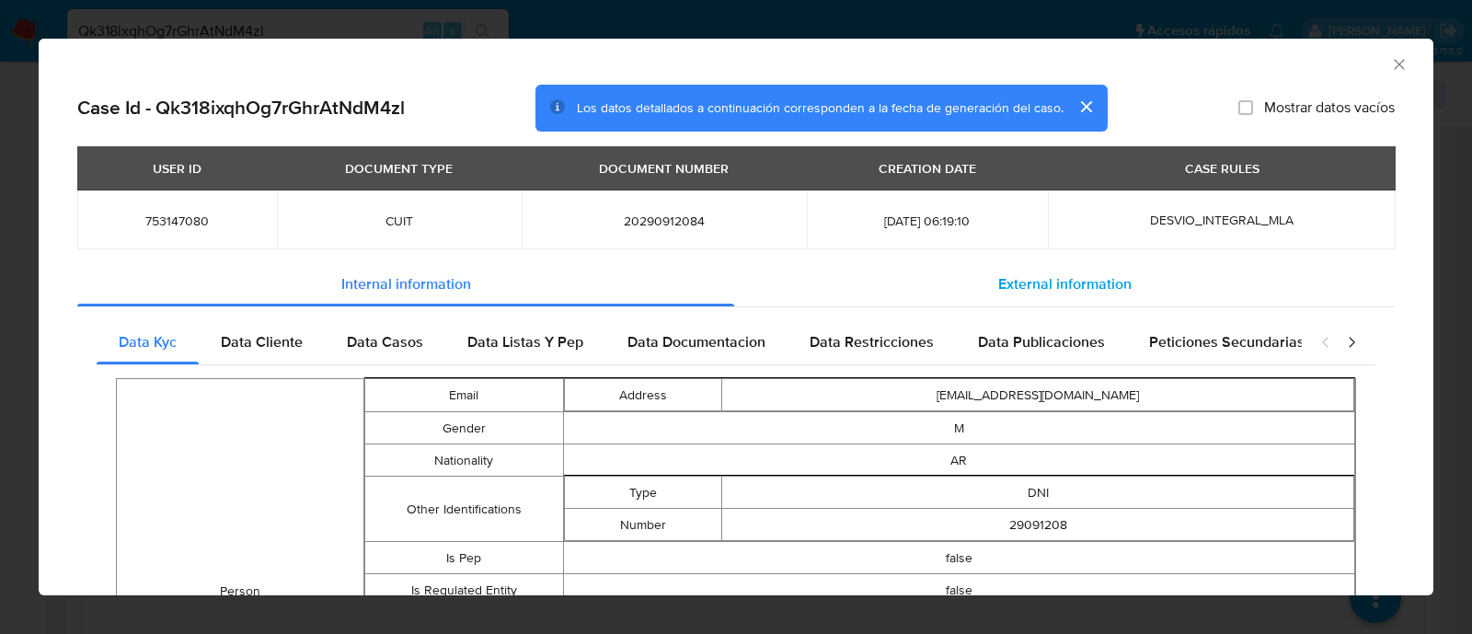
click at [949, 281] on div "External information" at bounding box center [1064, 284] width 660 height 44
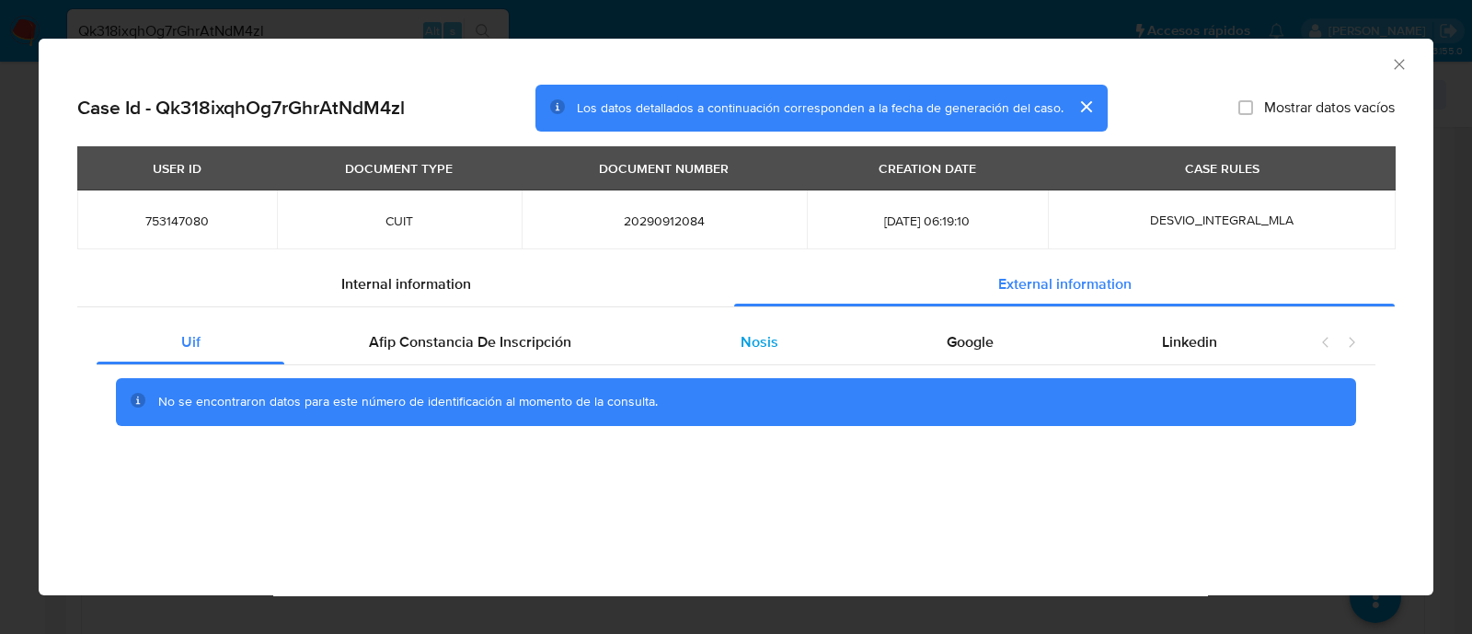
click at [813, 336] on div "Nosis" at bounding box center [759, 342] width 206 height 44
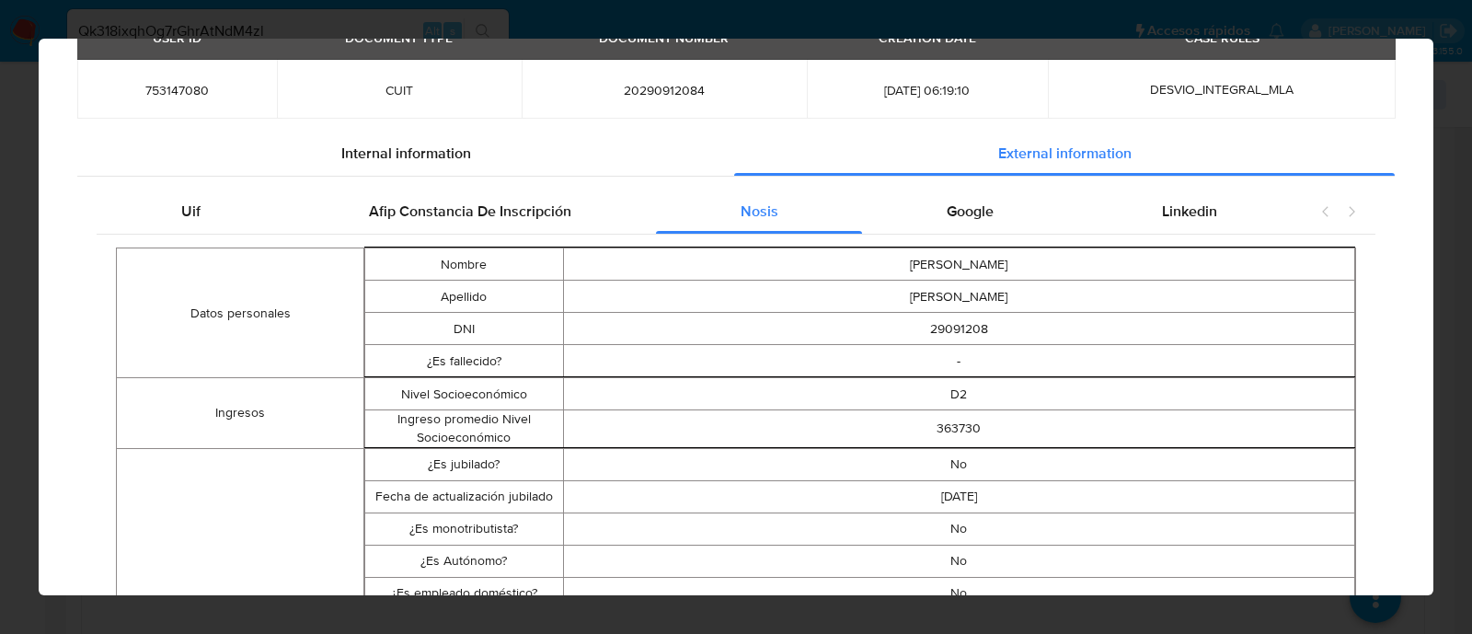
scroll to position [0, 0]
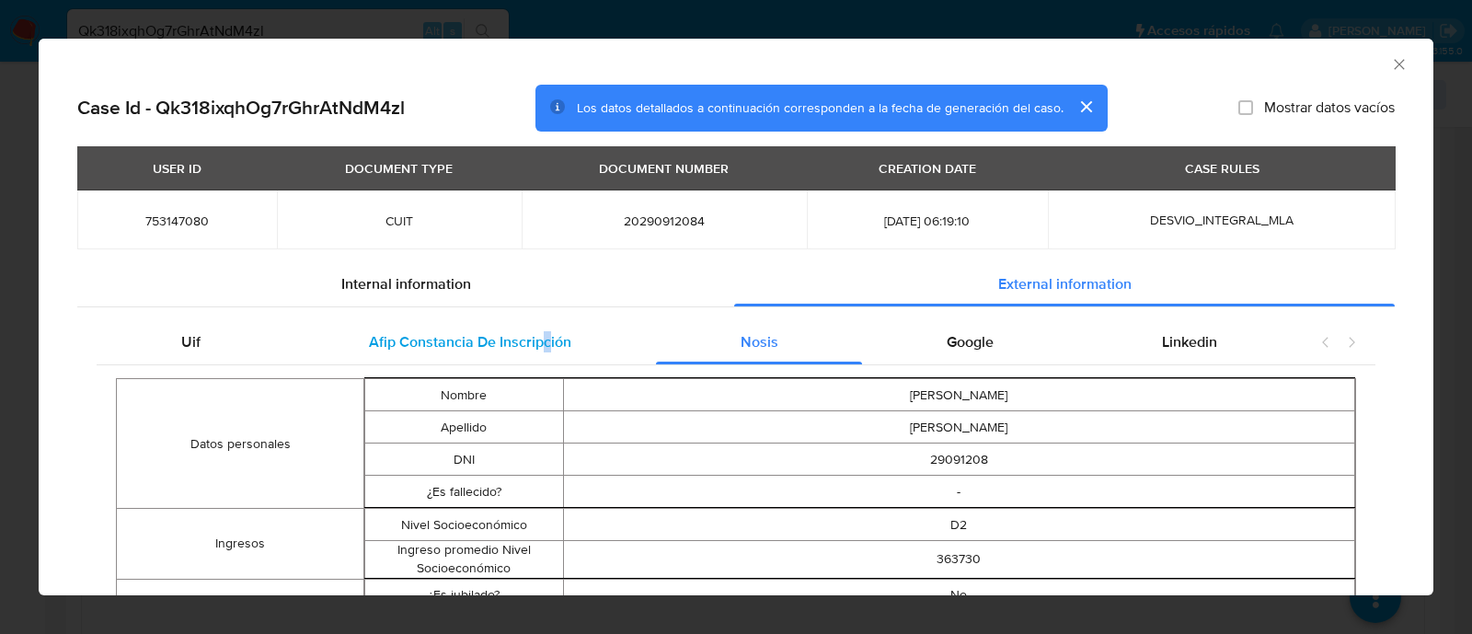
click at [482, 328] on div "Afip Constancia De Inscripción" at bounding box center [469, 342] width 371 height 44
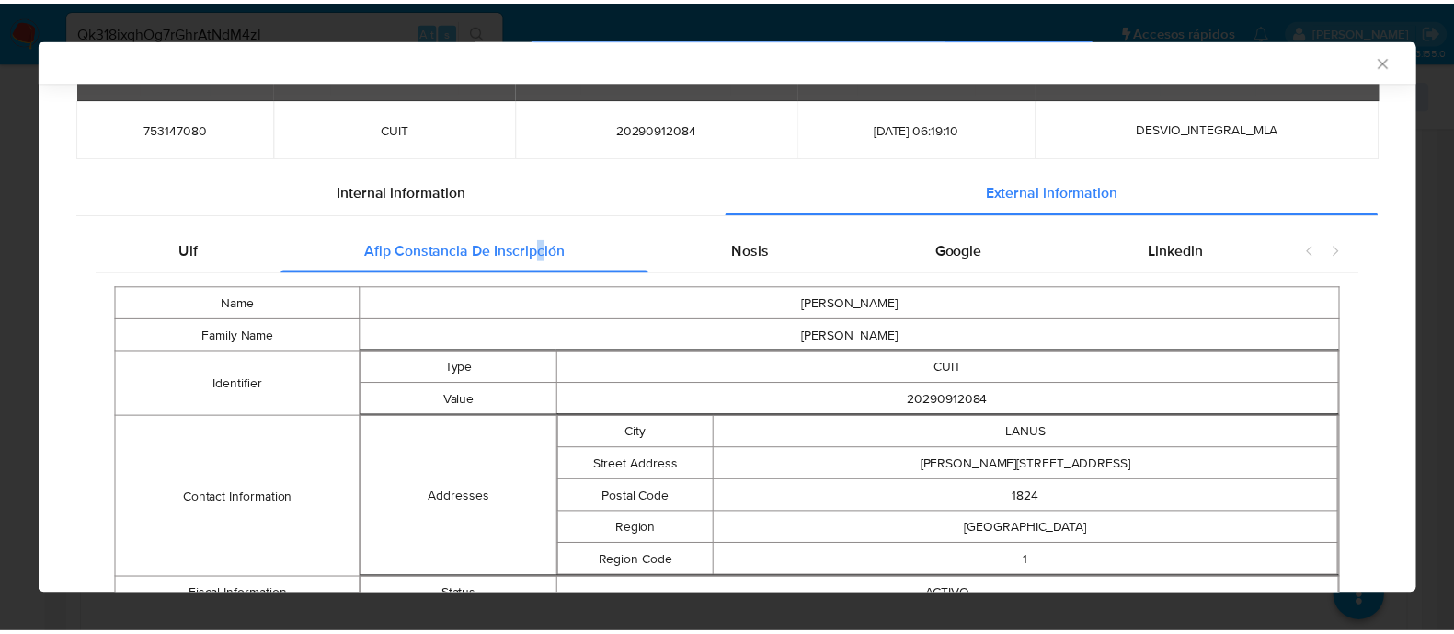
scroll to position [204, 0]
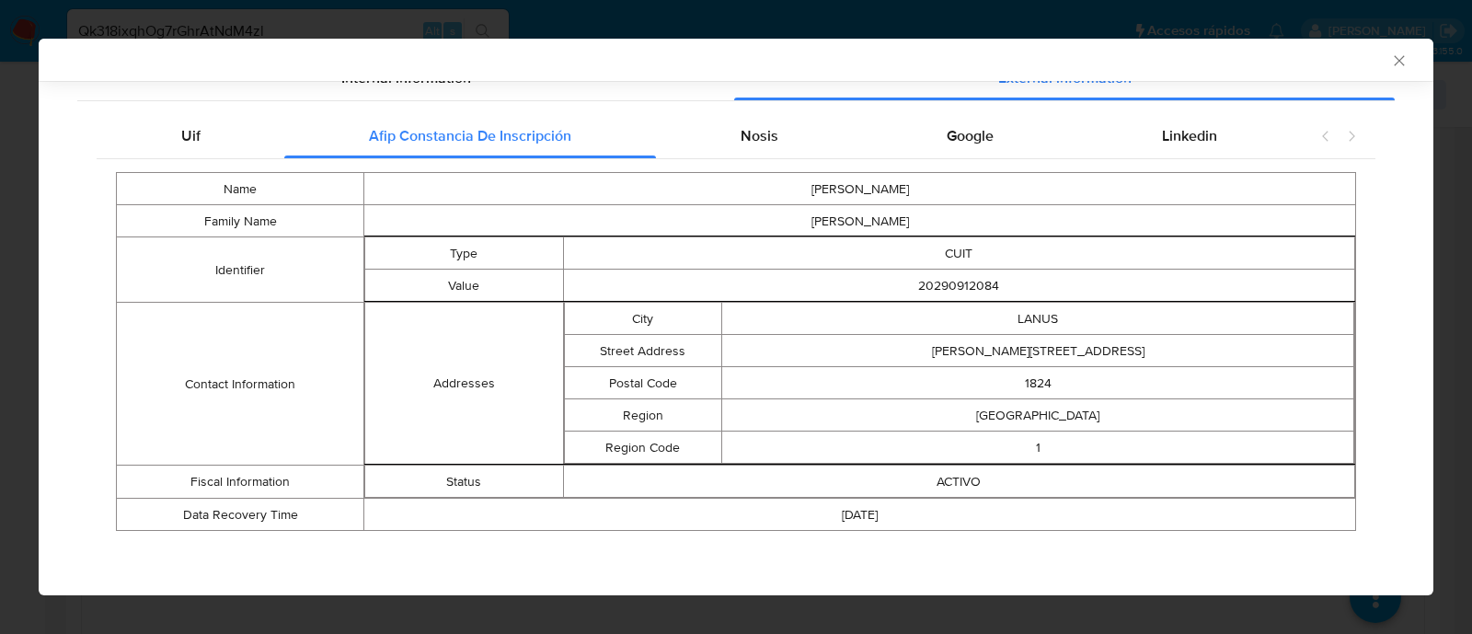
click at [979, 281] on td "20290912084" at bounding box center [959, 286] width 792 height 32
copy td "20290912084"
click at [1390, 66] on icon "Cerrar ventana" at bounding box center [1399, 61] width 18 height 18
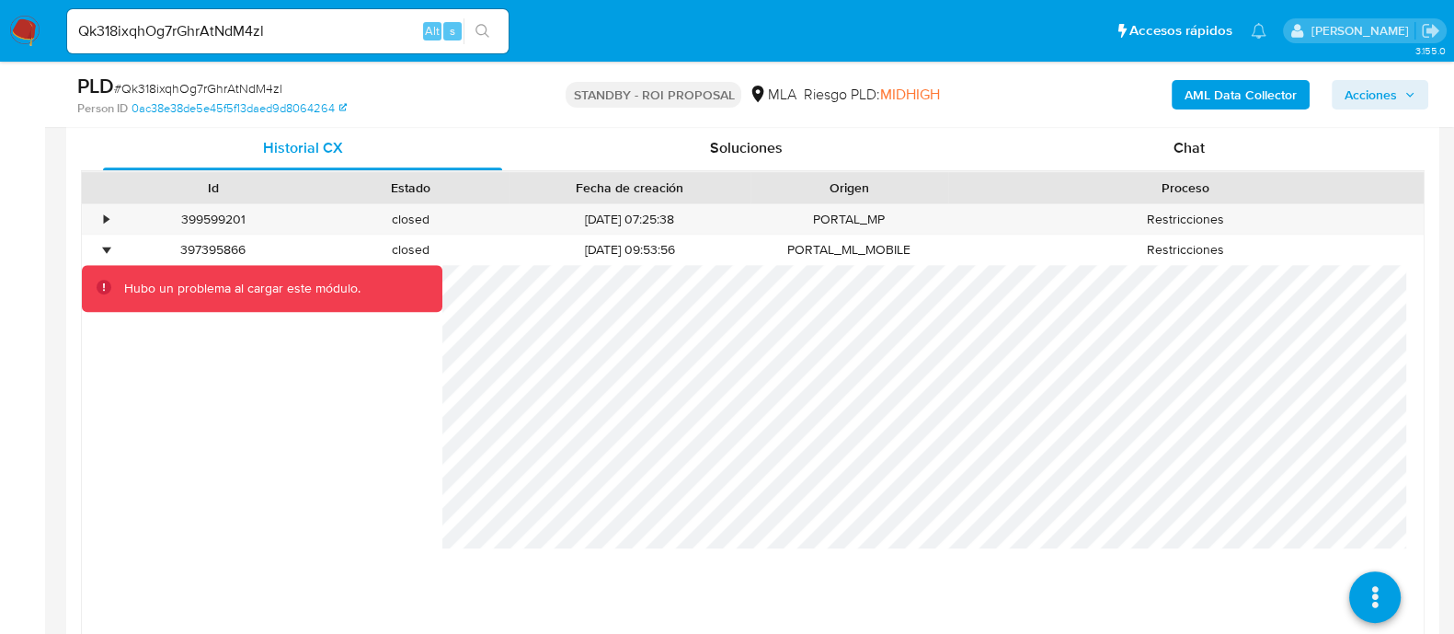
click at [374, 32] on input "Qk318ixqhOg7rGhrAtNdM4zl" at bounding box center [288, 31] width 442 height 24
paste input "sdoAhh7ajXrHAywJQGiYAEpR"
type input "sdoAhh7ajXrHAywJQGiYAEpR"
click at [485, 29] on icon "search-icon" at bounding box center [483, 31] width 15 height 15
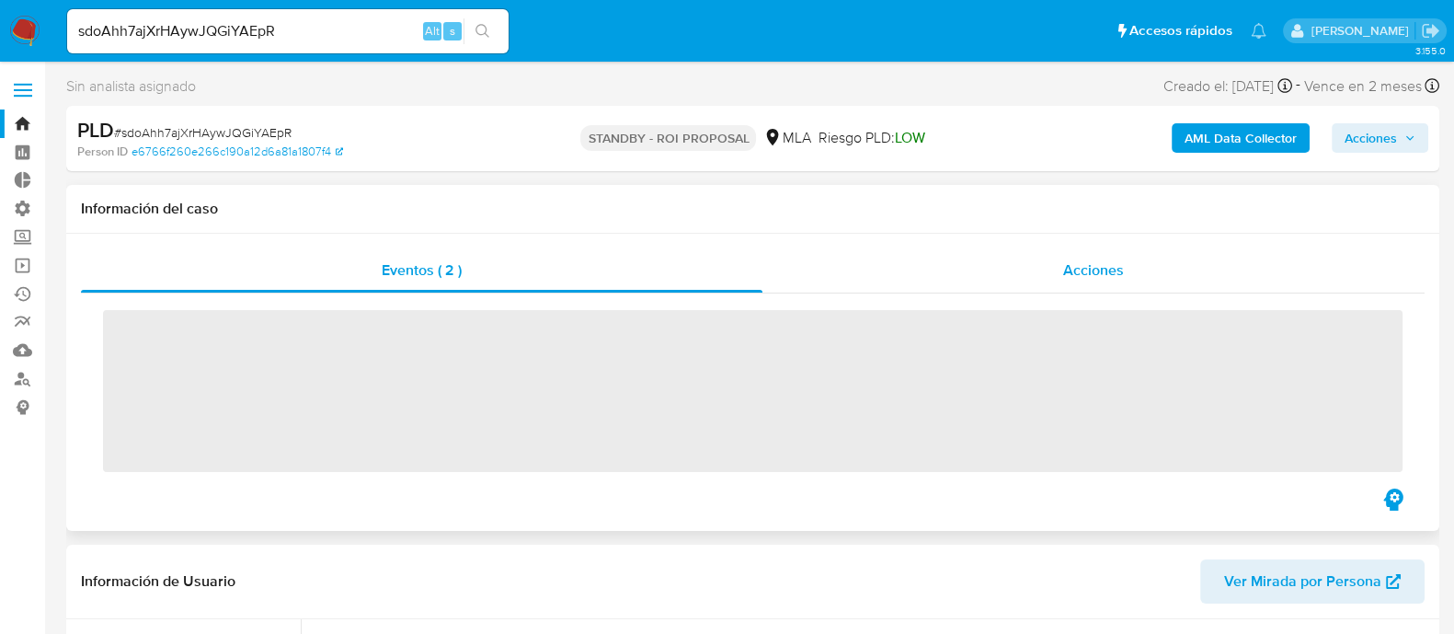
click at [1114, 275] on span "Acciones" at bounding box center [1093, 269] width 61 height 21
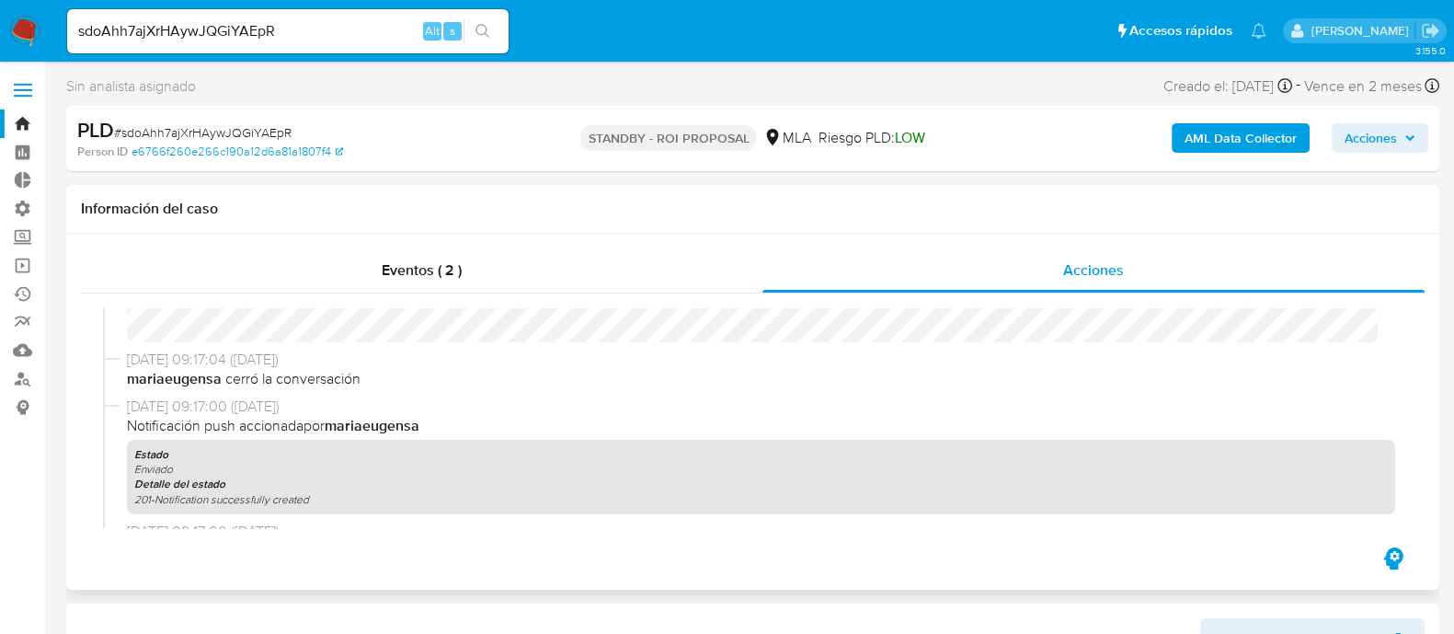
select select "10"
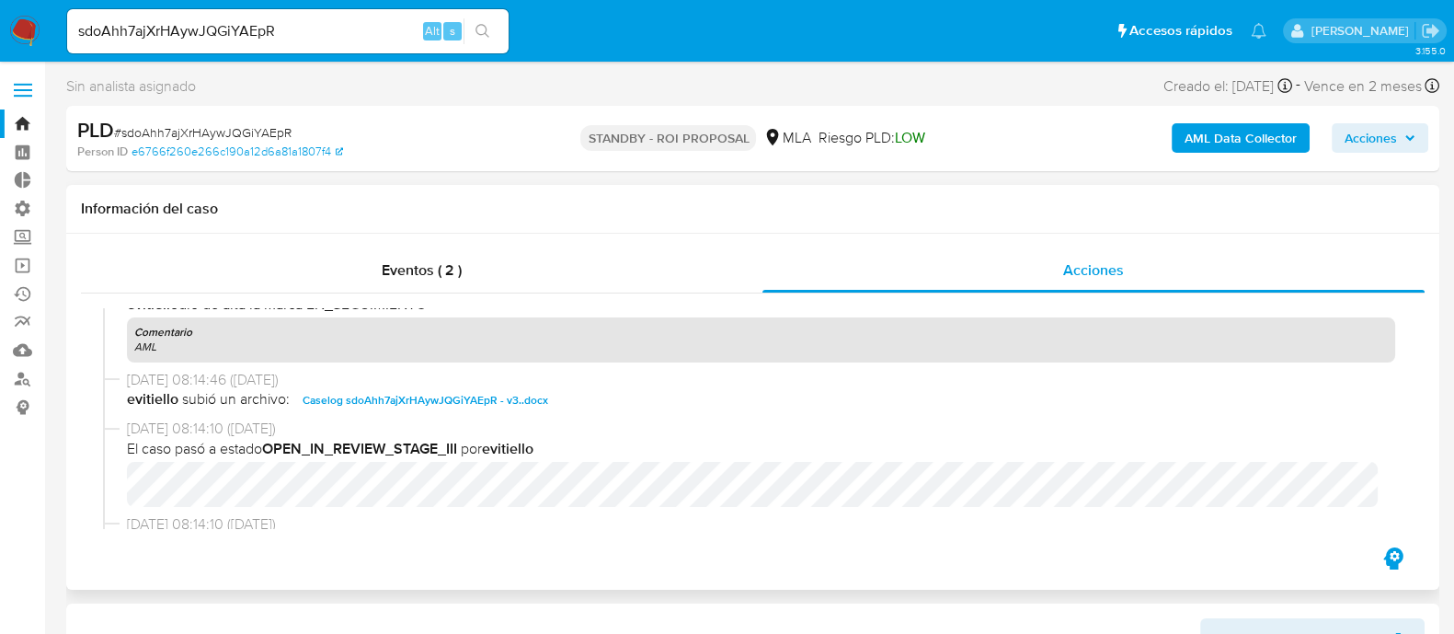
scroll to position [919, 0]
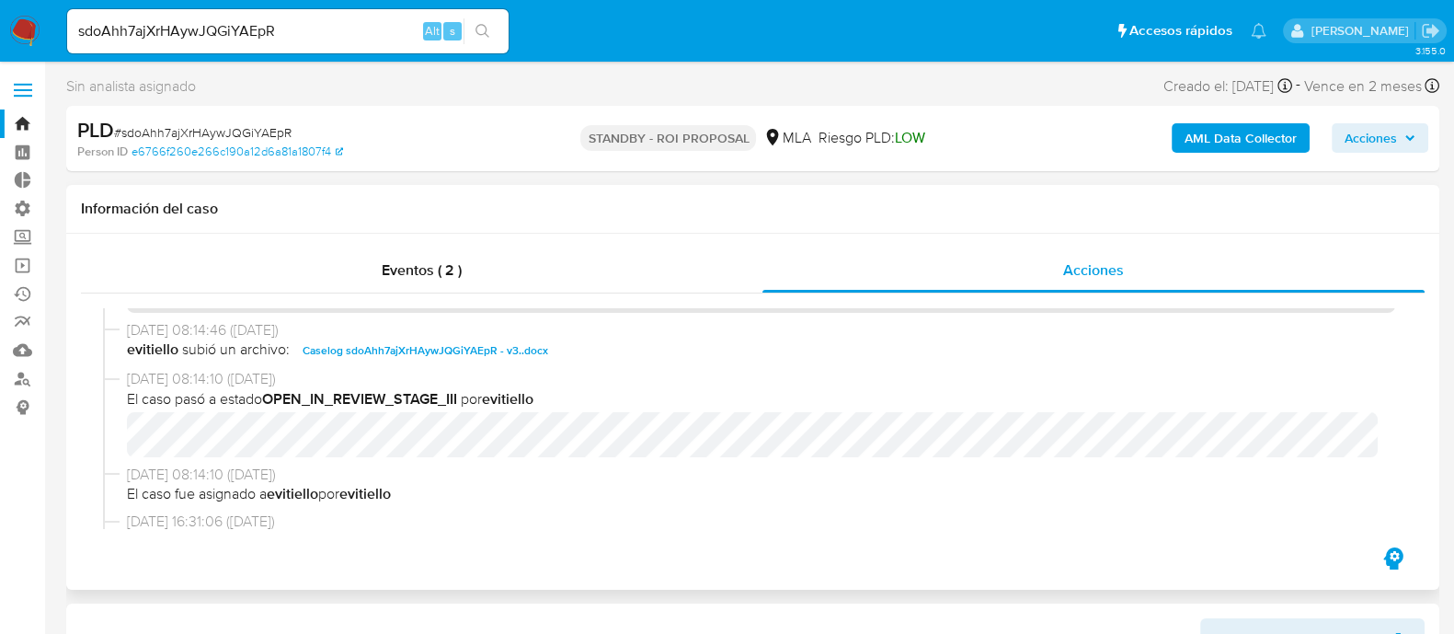
click at [423, 353] on span "Caselog sdoAhh7ajXrHAywJQGiYAEpR - v3..docx" at bounding box center [426, 350] width 246 height 22
click at [332, 29] on input "sdoAhh7ajXrHAywJQGiYAEpR" at bounding box center [288, 31] width 442 height 24
paste input "PjazUgs8GZcZNJxGTMtvthAI"
type input "PjazUgs8GZcZNJxGTMtvthAI"
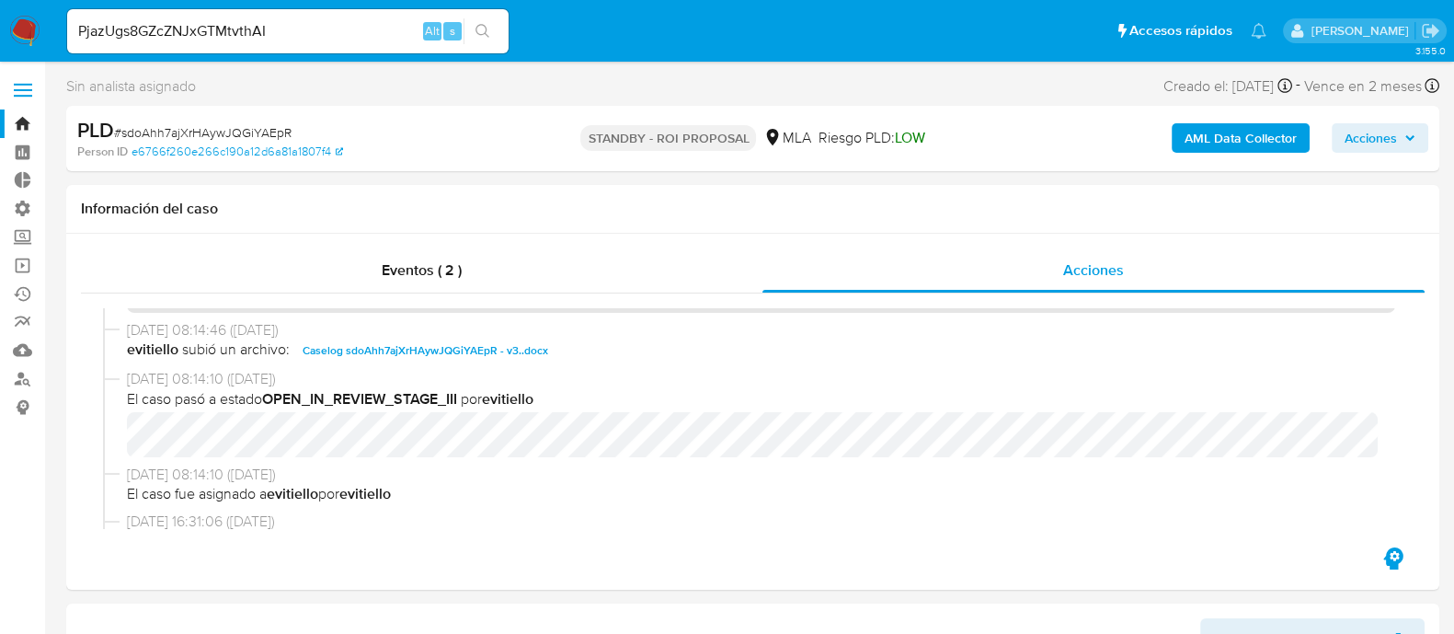
click at [483, 29] on icon "search-icon" at bounding box center [483, 31] width 15 height 15
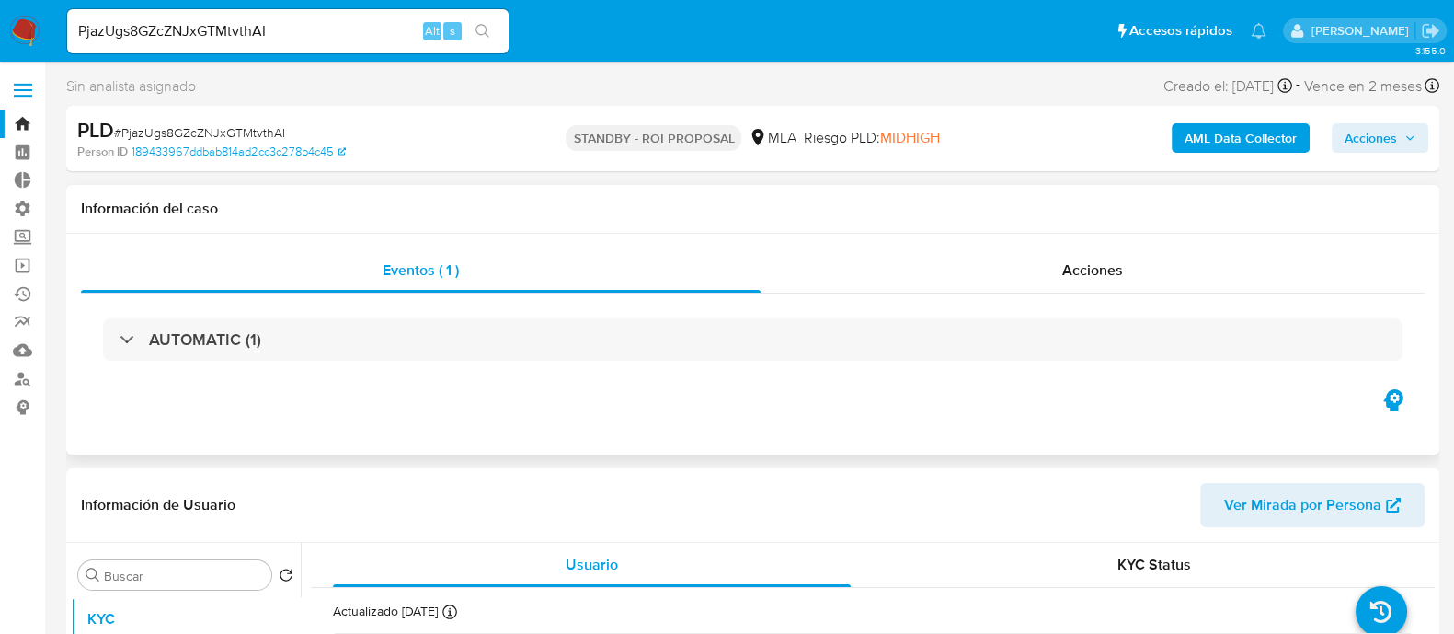
click at [1085, 293] on div "Eventos ( 1 ) Acciones AUTOMATIC (1)" at bounding box center [753, 316] width 1344 height 137
click at [1026, 277] on div "Acciones" at bounding box center [1093, 270] width 664 height 44
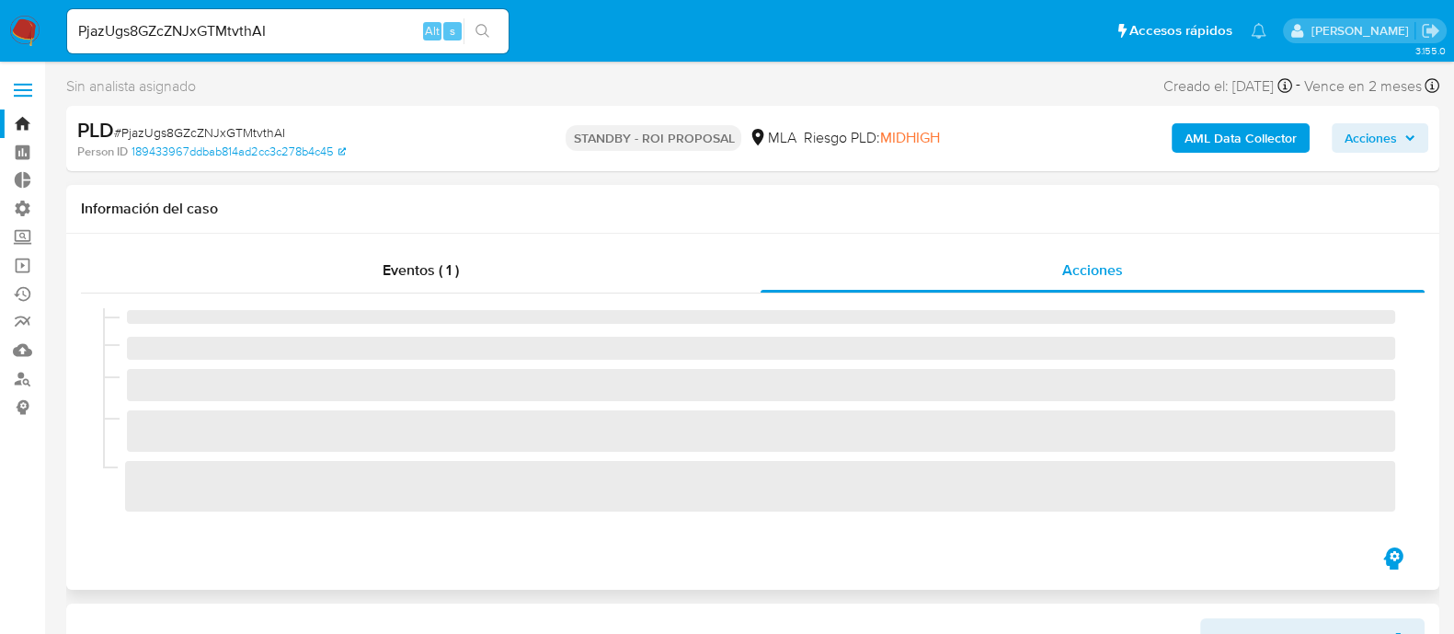
select select "10"
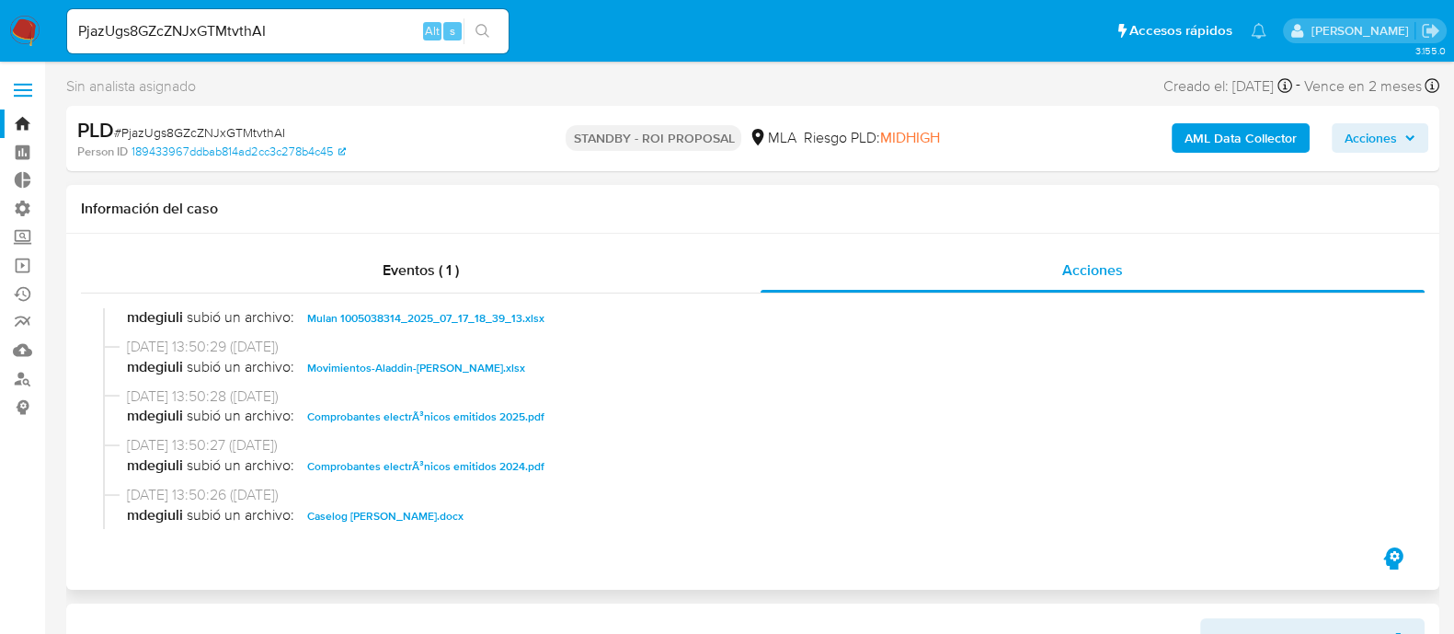
scroll to position [1035, 0]
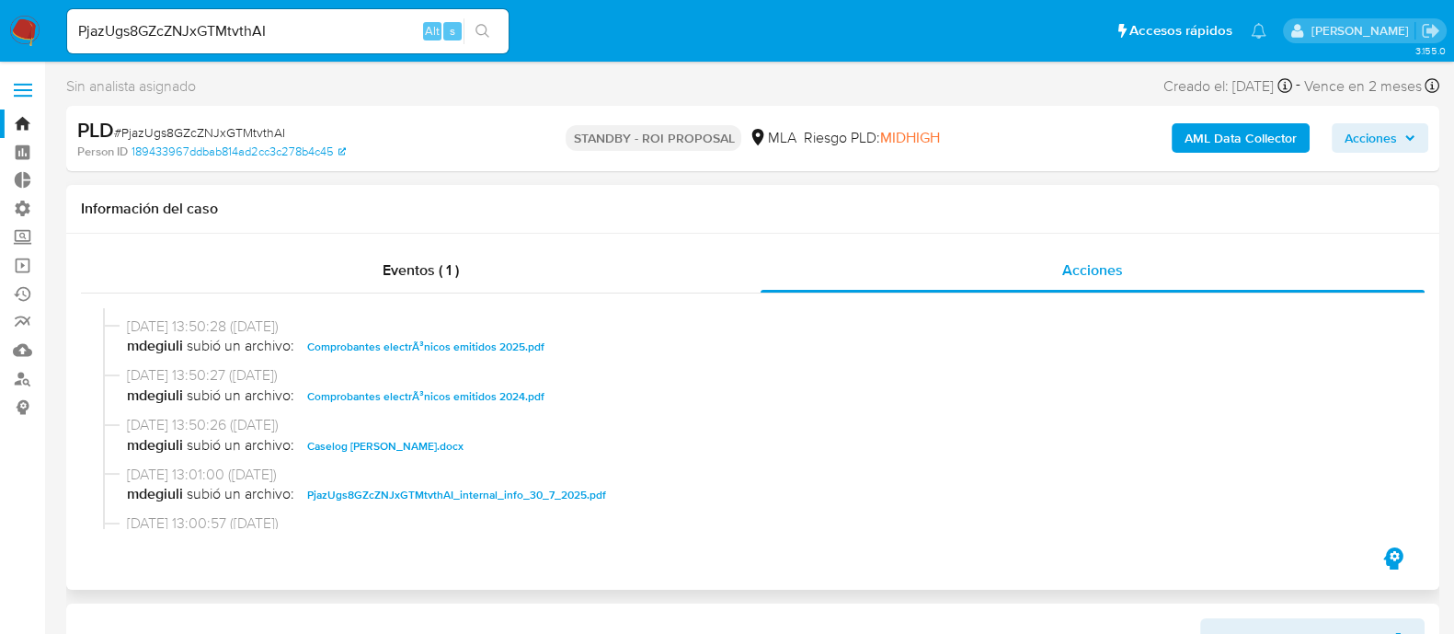
click at [405, 448] on span "Caselog Ailen Yanet Perez.docx" at bounding box center [385, 446] width 156 height 22
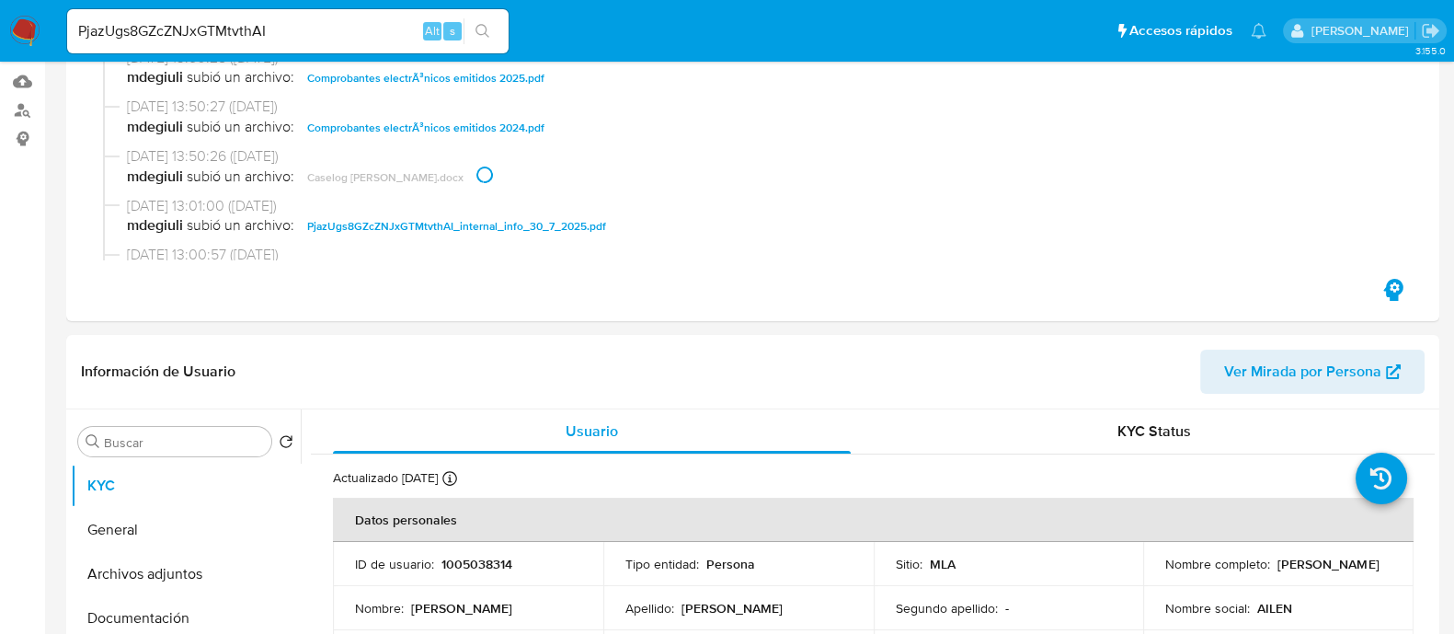
scroll to position [459, 0]
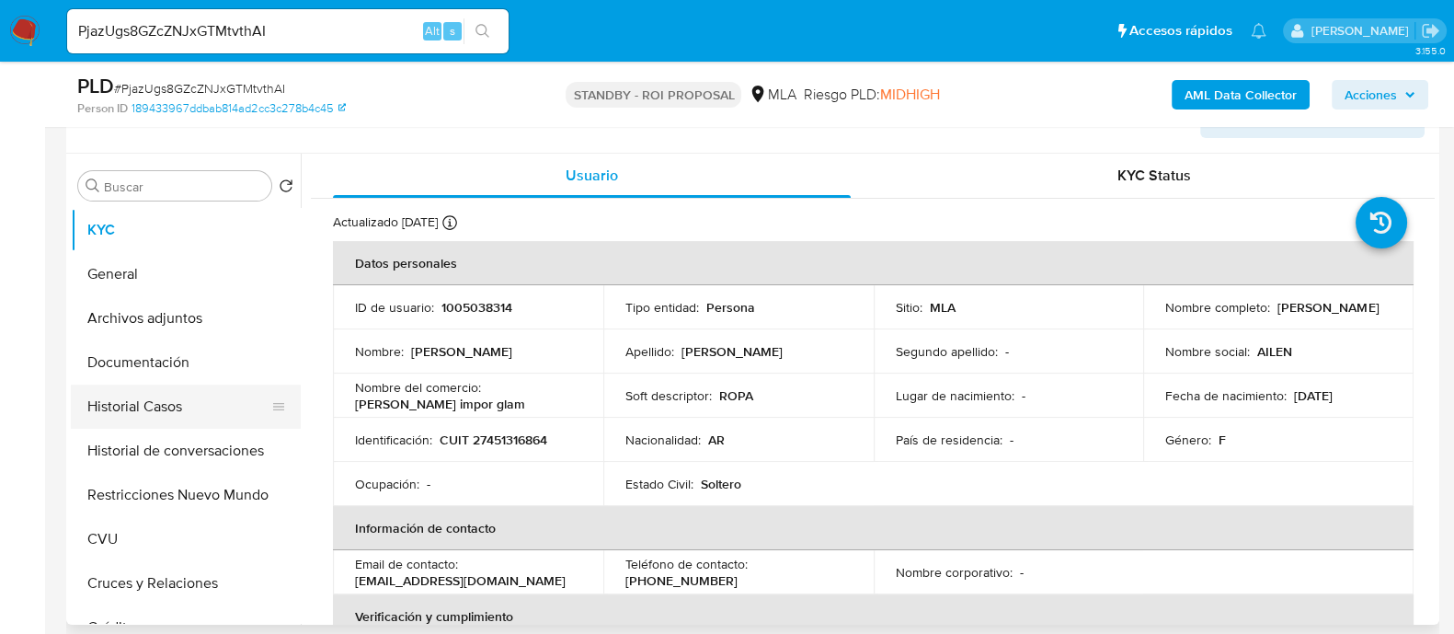
click at [201, 412] on button "Historial Casos" at bounding box center [178, 406] width 215 height 44
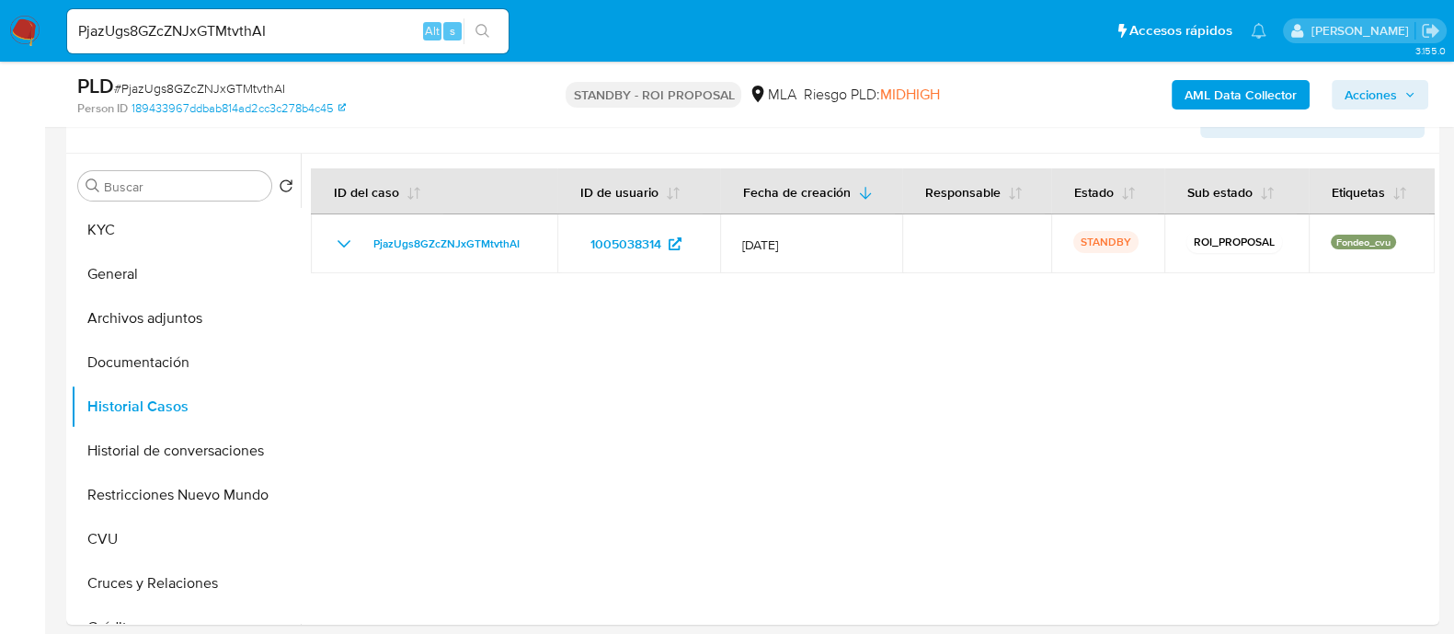
click at [339, 34] on input "PjazUgs8GZcZNJxGTMtvthAI" at bounding box center [288, 31] width 442 height 24
paste input "1MBn1EjYmjbyJ0xhefosOyPj"
click at [323, 32] on input "PjazUgs8GZcZNJxGTMtvthAI1MBn1EjYmjbyJ0xhefosOyPj" at bounding box center [288, 31] width 442 height 24
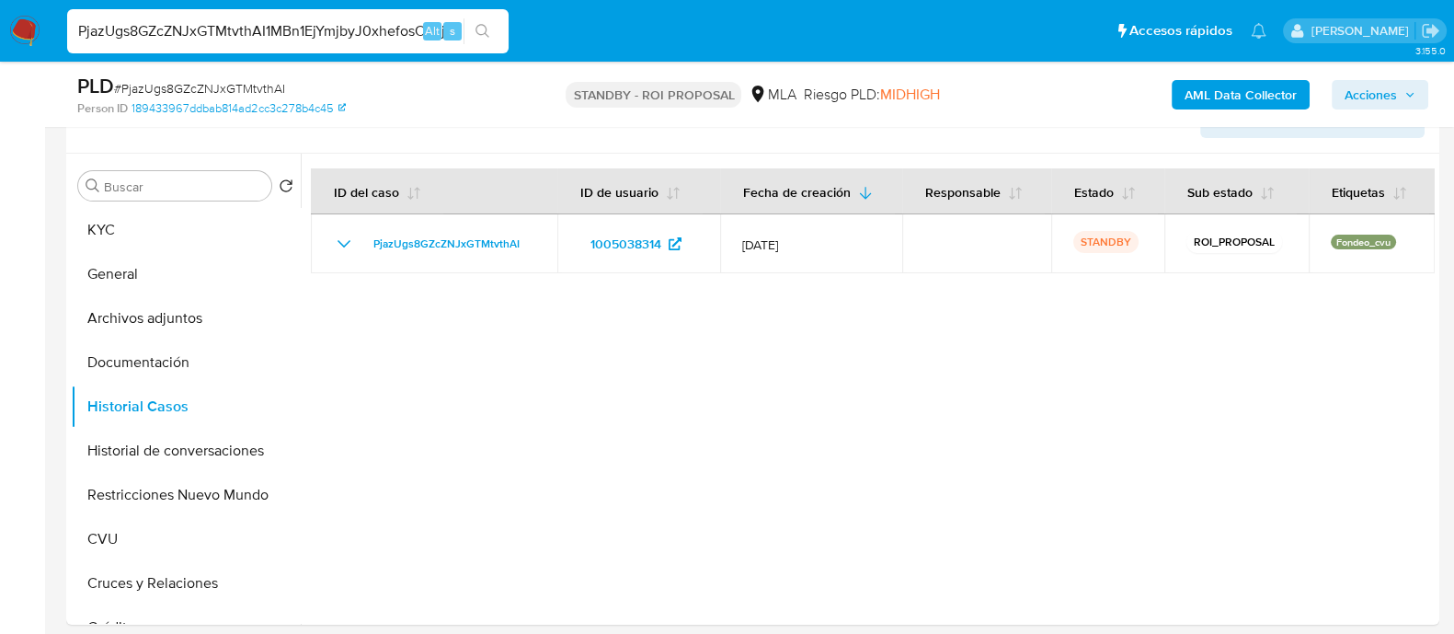
paste input
type input "1MBn1EjYmjbyJ0xhefosOyPj"
click at [481, 29] on icon "search-icon" at bounding box center [483, 31] width 15 height 15
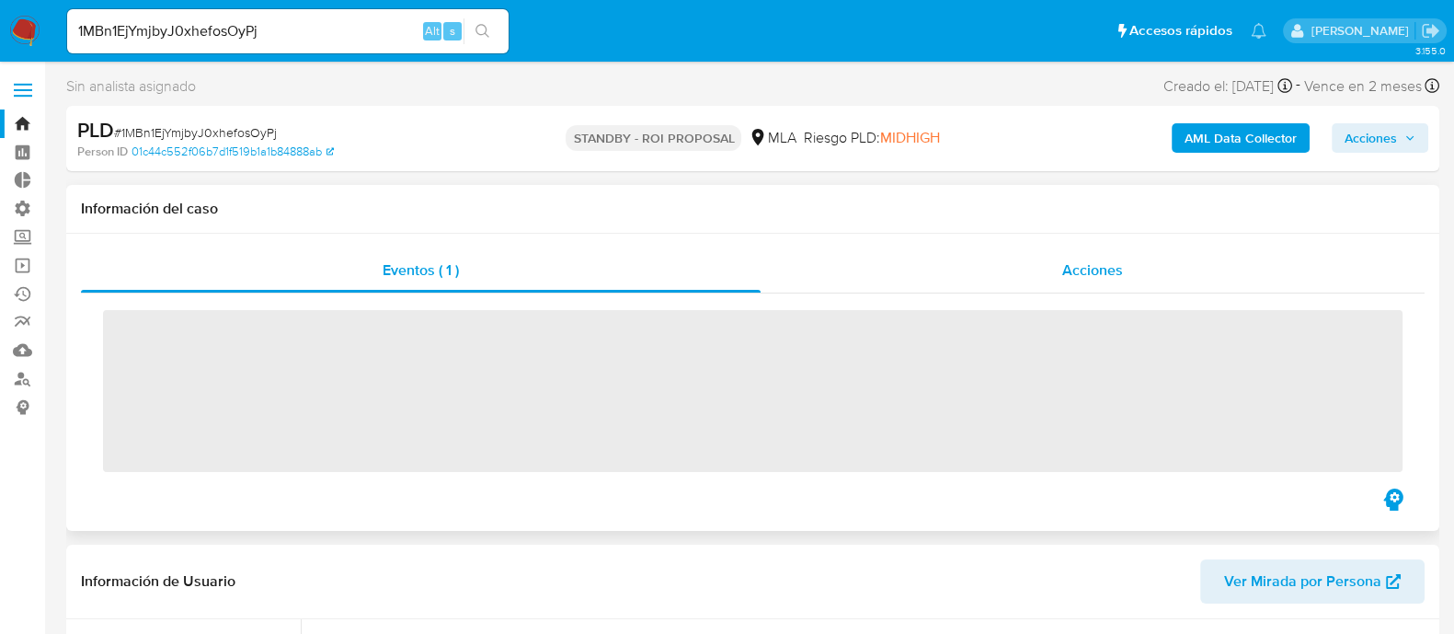
click at [1077, 269] on span "Acciones" at bounding box center [1092, 269] width 61 height 21
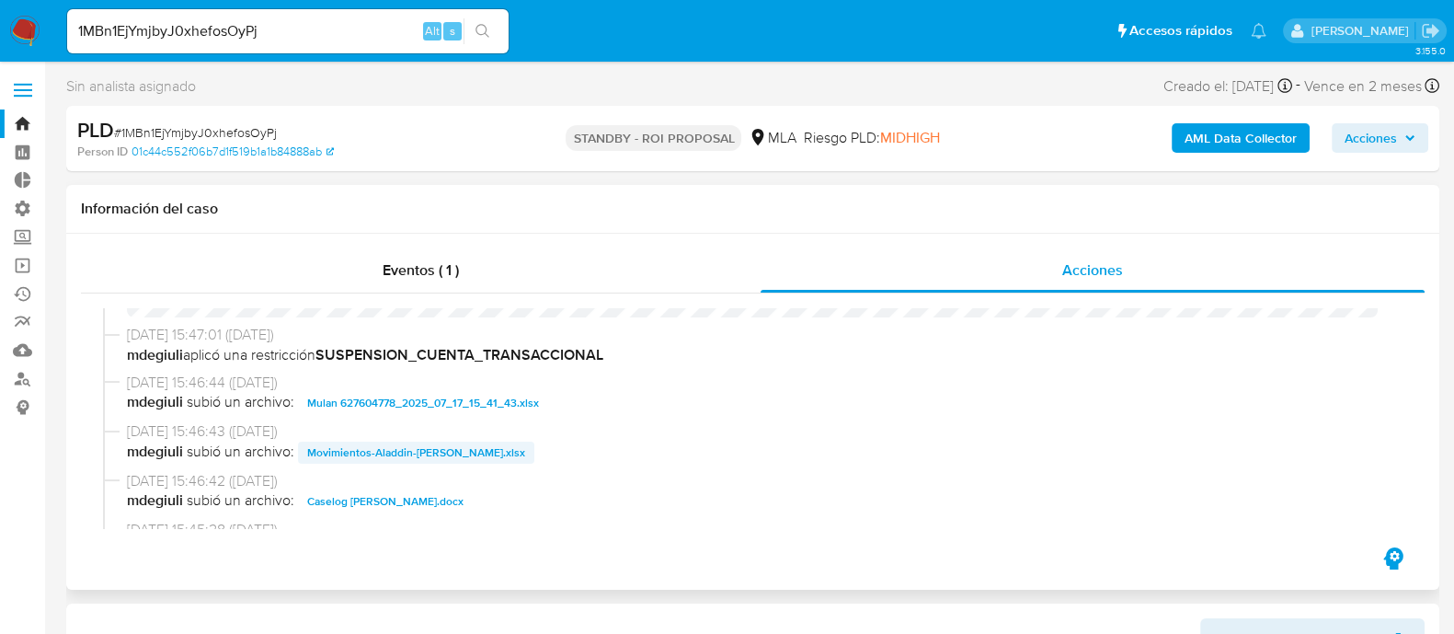
select select "10"
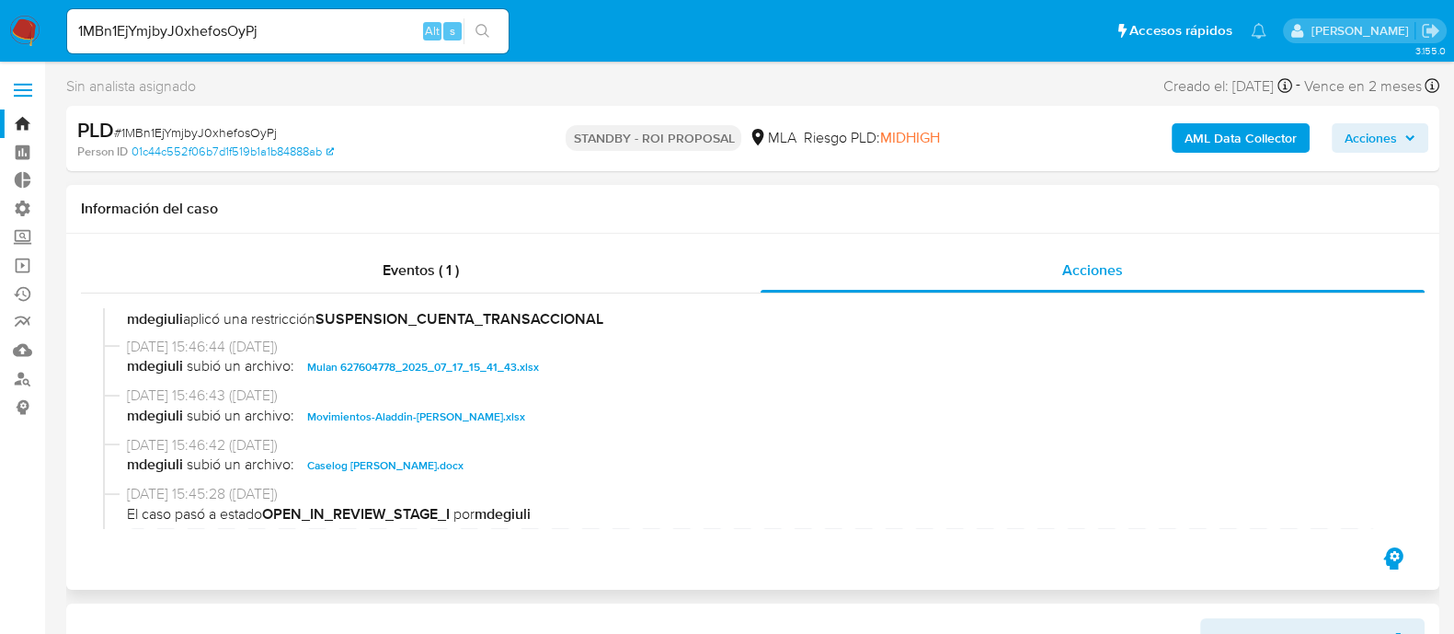
click at [464, 466] on span "Caselog Karen Micaela Lezcano.docx" at bounding box center [385, 465] width 156 height 22
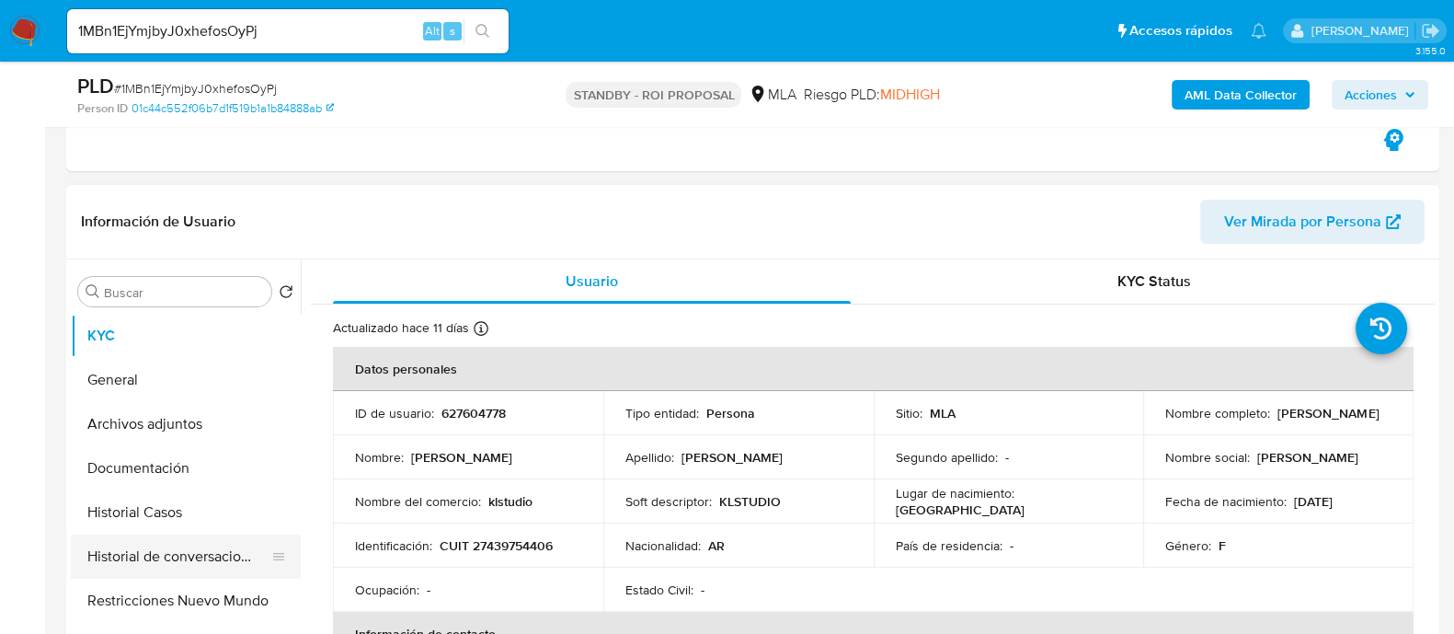
scroll to position [459, 0]
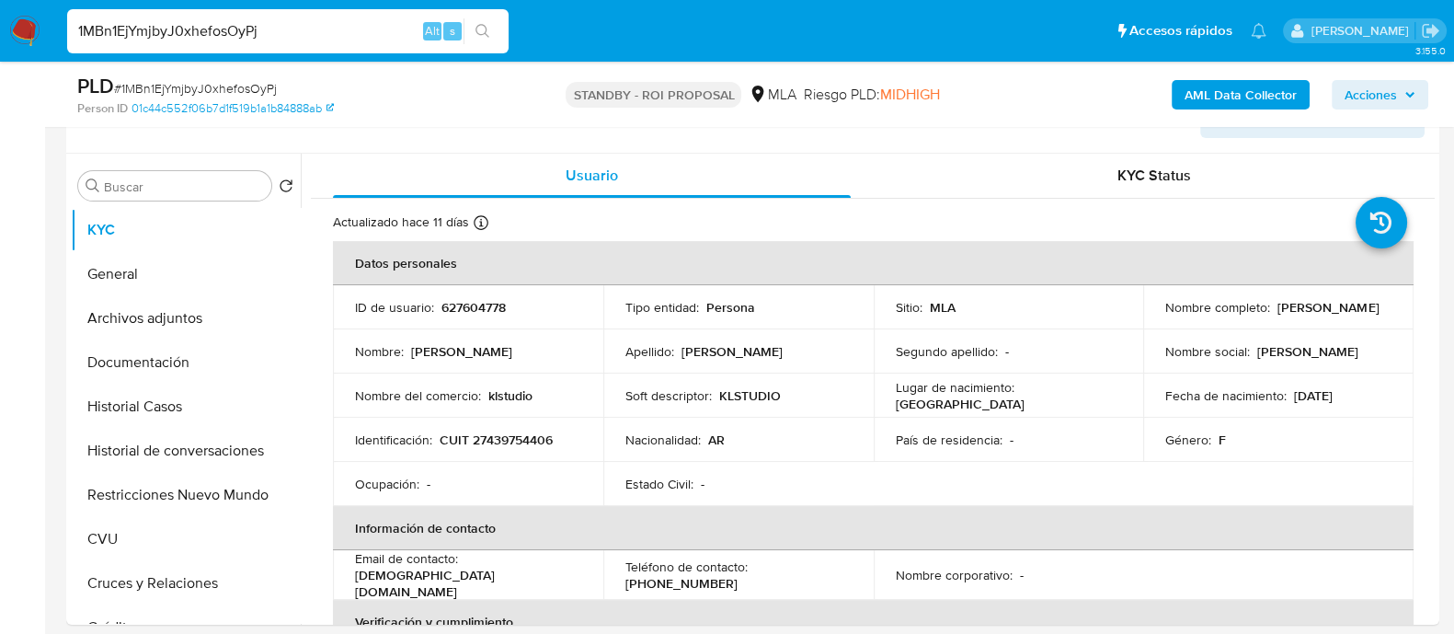
click at [367, 34] on input "1MBn1EjYmjbyJ0xhefosOyPj" at bounding box center [288, 31] width 442 height 24
paste input "QQtOF3qewQ3mLHg7pr6WfGe2"
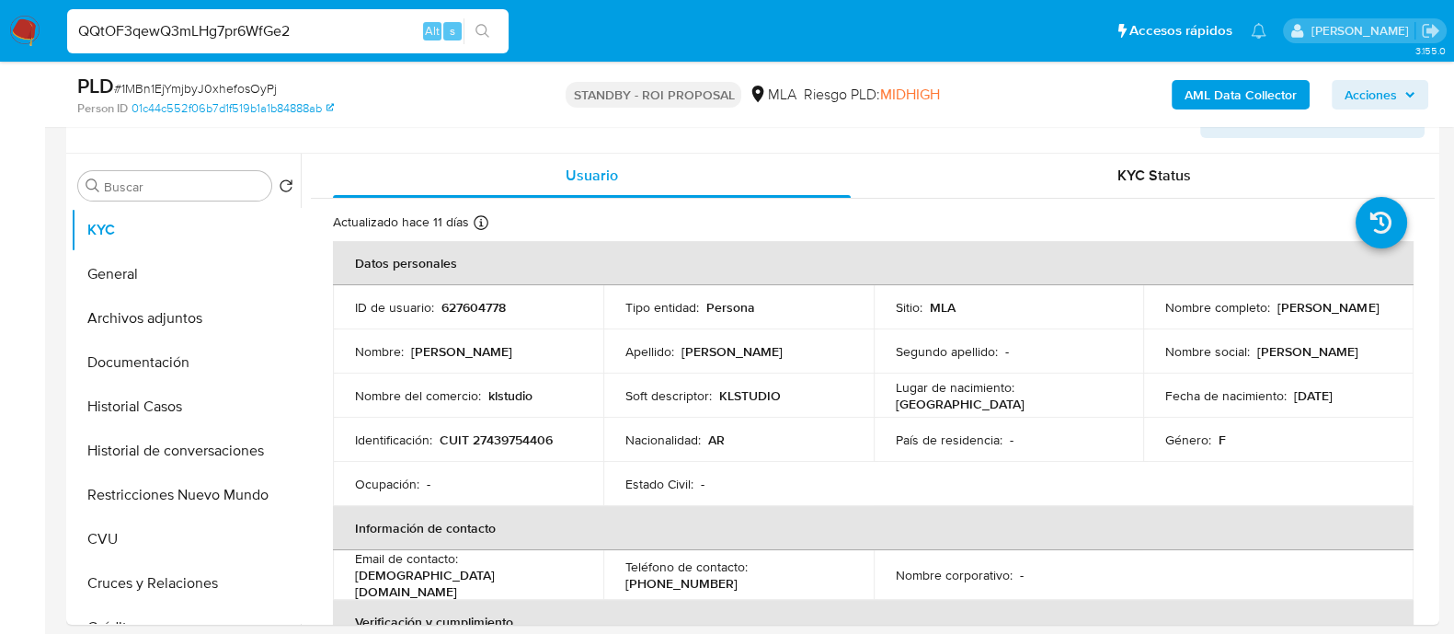
type input "QQtOF3qewQ3mLHg7pr6WfGe2"
click at [472, 34] on button "search-icon" at bounding box center [483, 31] width 38 height 26
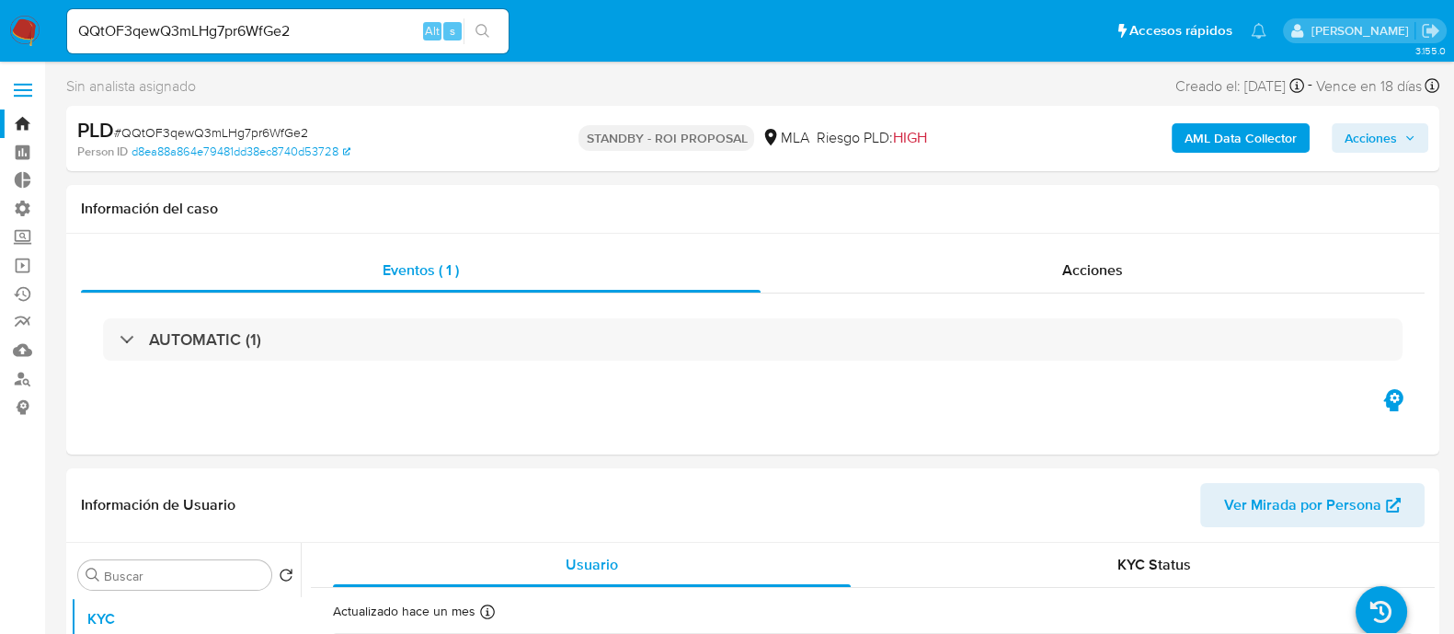
select select "10"
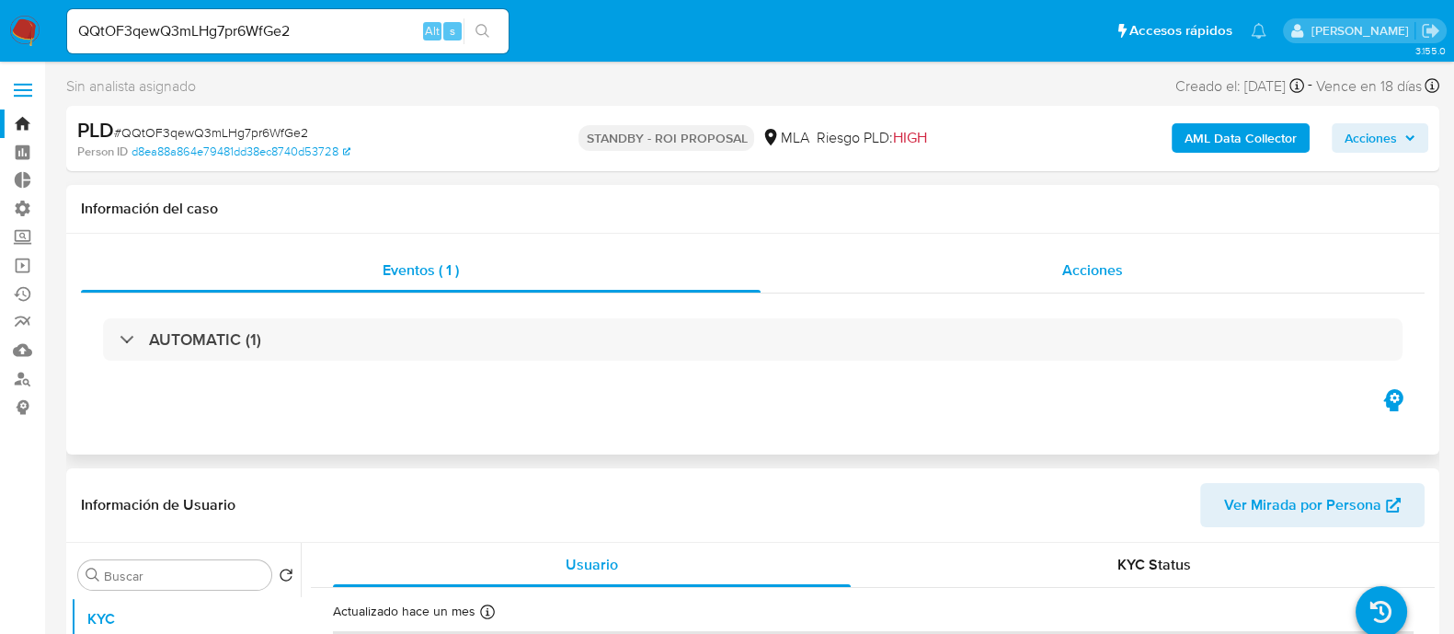
click at [1170, 273] on div "Acciones" at bounding box center [1093, 270] width 664 height 44
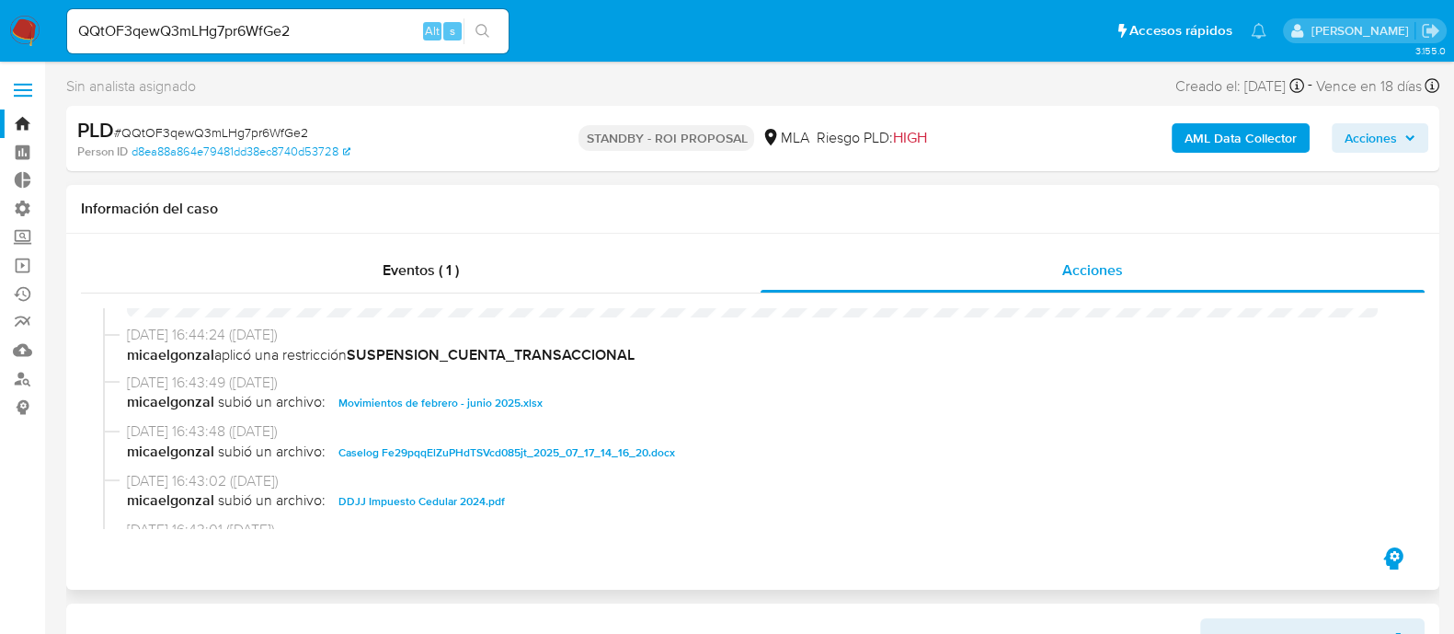
scroll to position [114, 0]
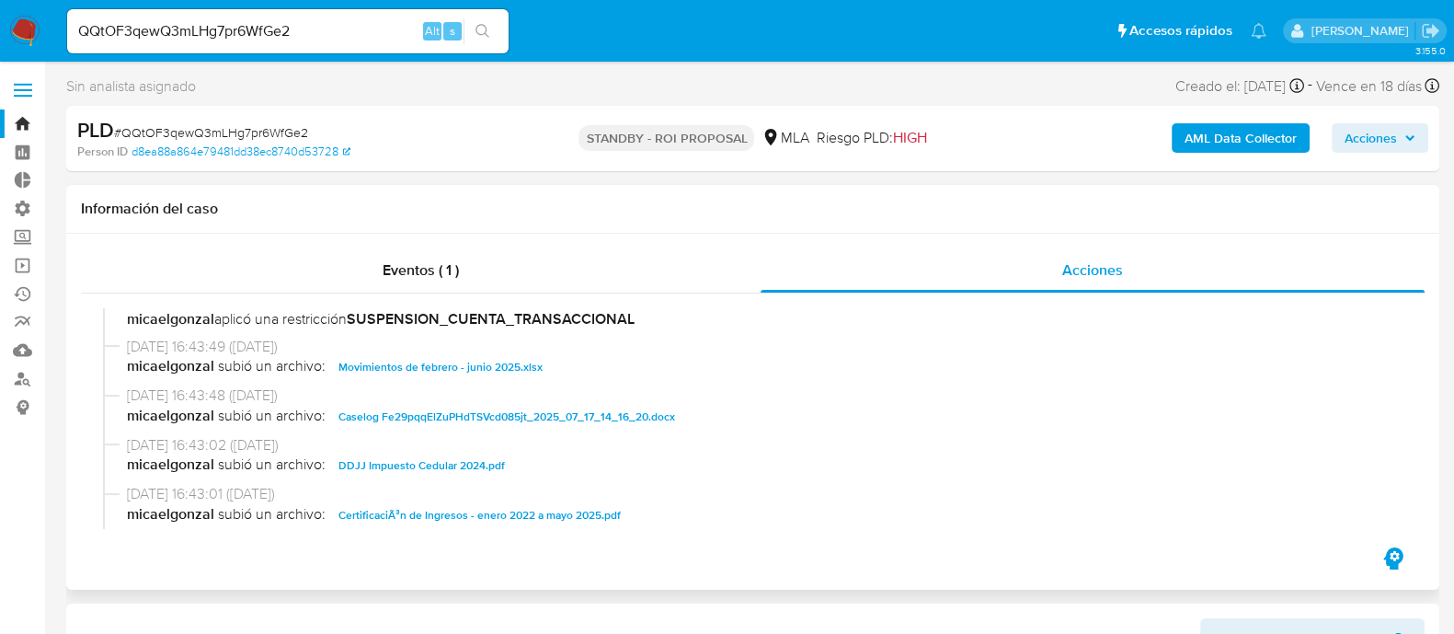
click at [556, 408] on span "Caselog Fe29pqqElZuPHdTSVcd085jt_2025_07_17_14_16_20.docx" at bounding box center [507, 417] width 337 height 22
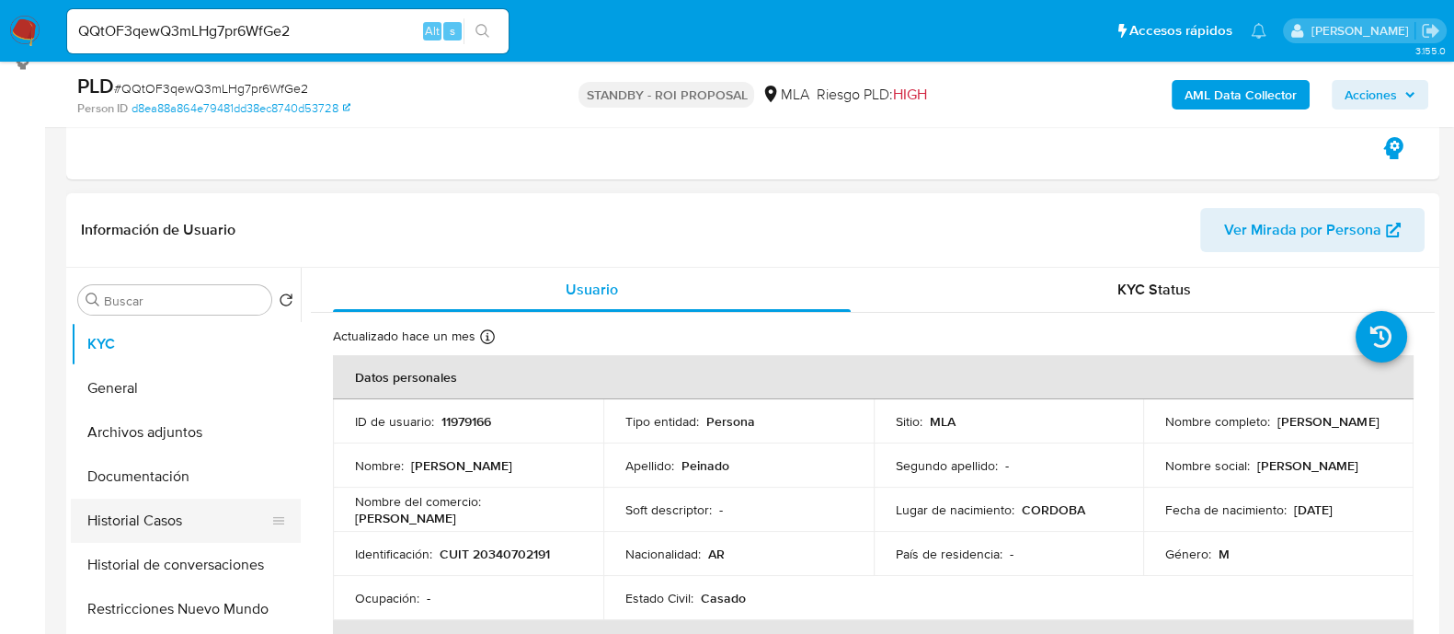
drag, startPoint x: 221, startPoint y: 531, endPoint x: 207, endPoint y: 531, distance: 13.8
click at [220, 531] on button "Historial Casos" at bounding box center [178, 521] width 215 height 44
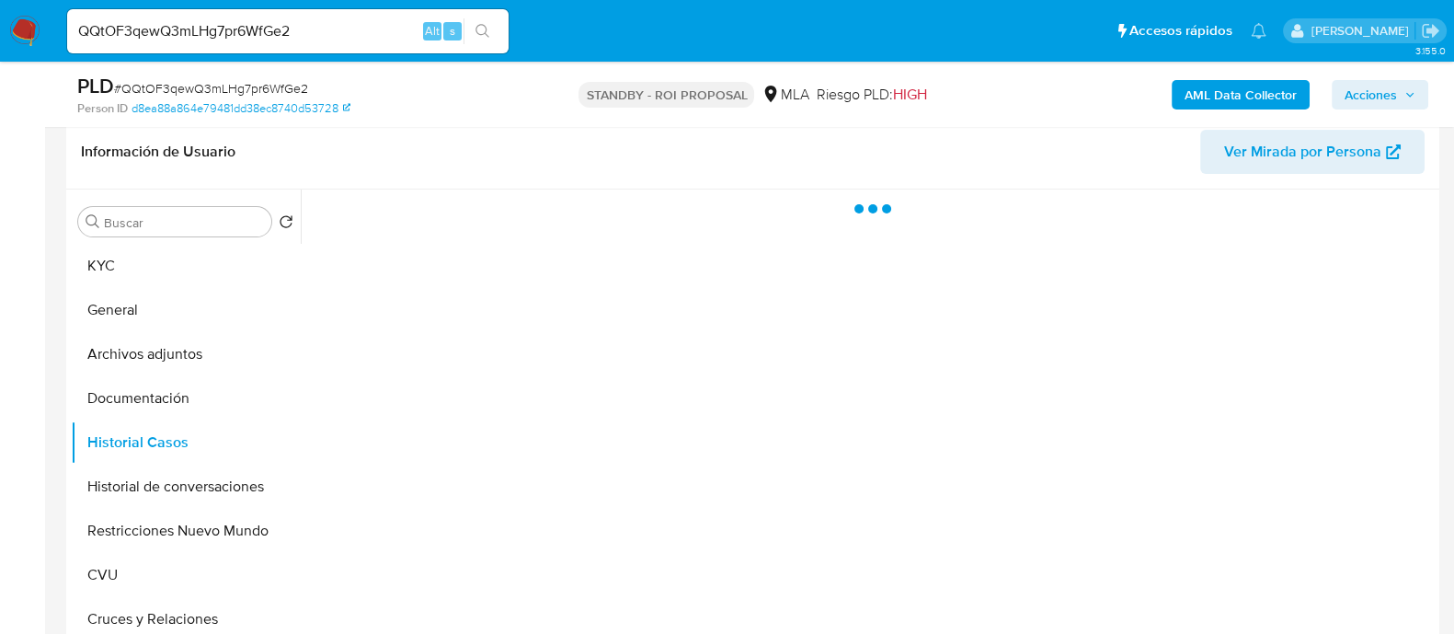
scroll to position [459, 0]
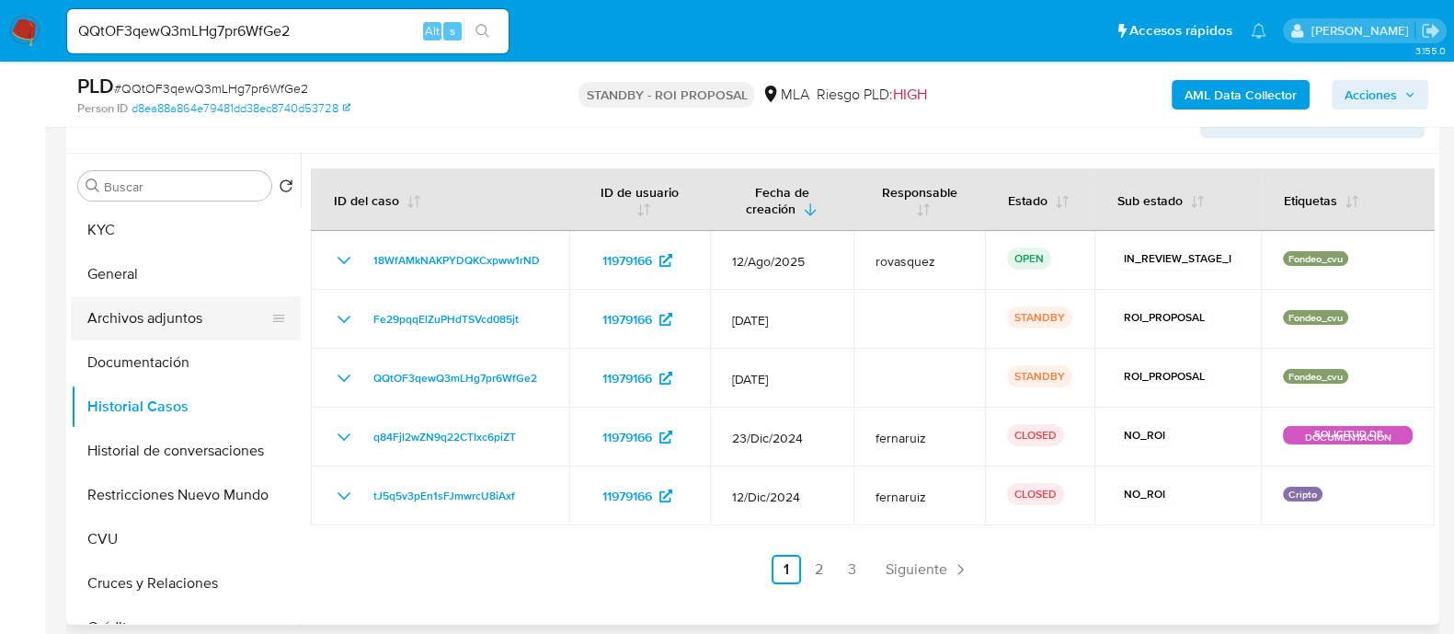
click at [241, 321] on button "Archivos adjuntos" at bounding box center [178, 318] width 215 height 44
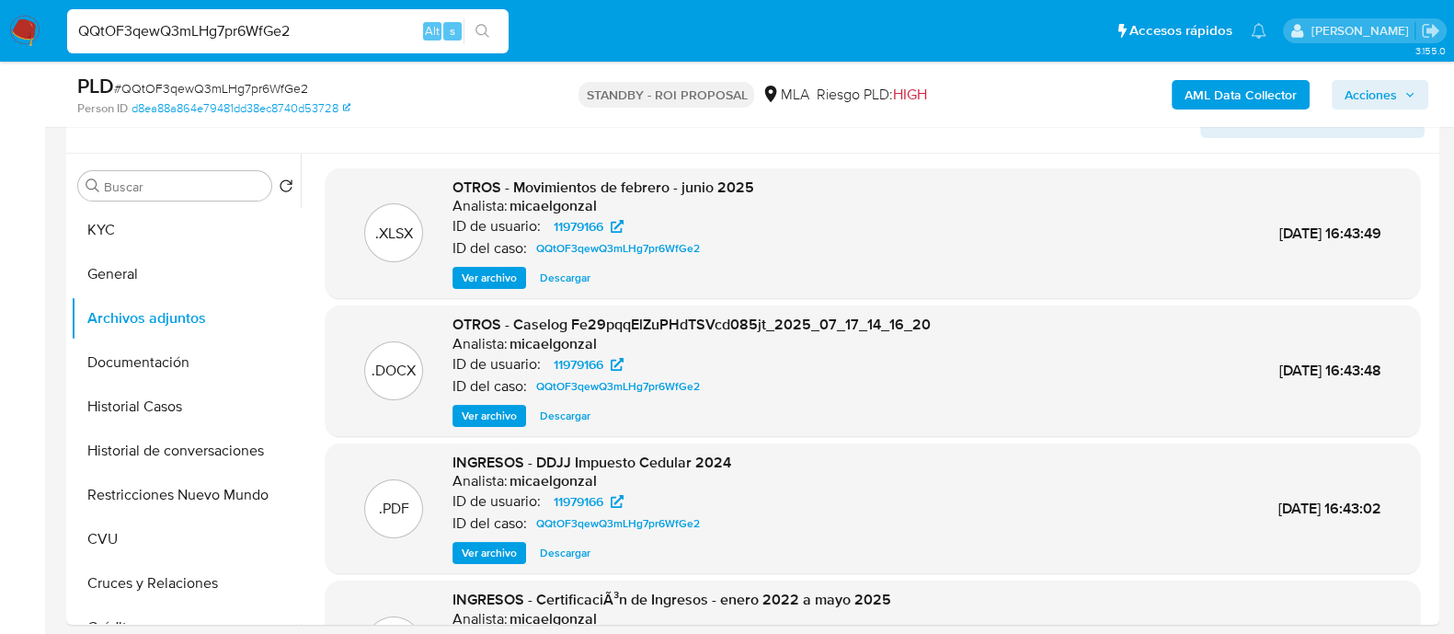
click at [337, 29] on input "QQtOF3qewQ3mLHg7pr6WfGe2" at bounding box center [288, 31] width 442 height 24
click at [336, 29] on input "QQtOF3qewQ3mLHg7pr6WfGe2" at bounding box center [288, 31] width 442 height 24
paste input "lRMzIIFrt2ElBLRaT1sSfK9C"
type input "lRMzIIFrt2ElBLRaT1sSfK9C"
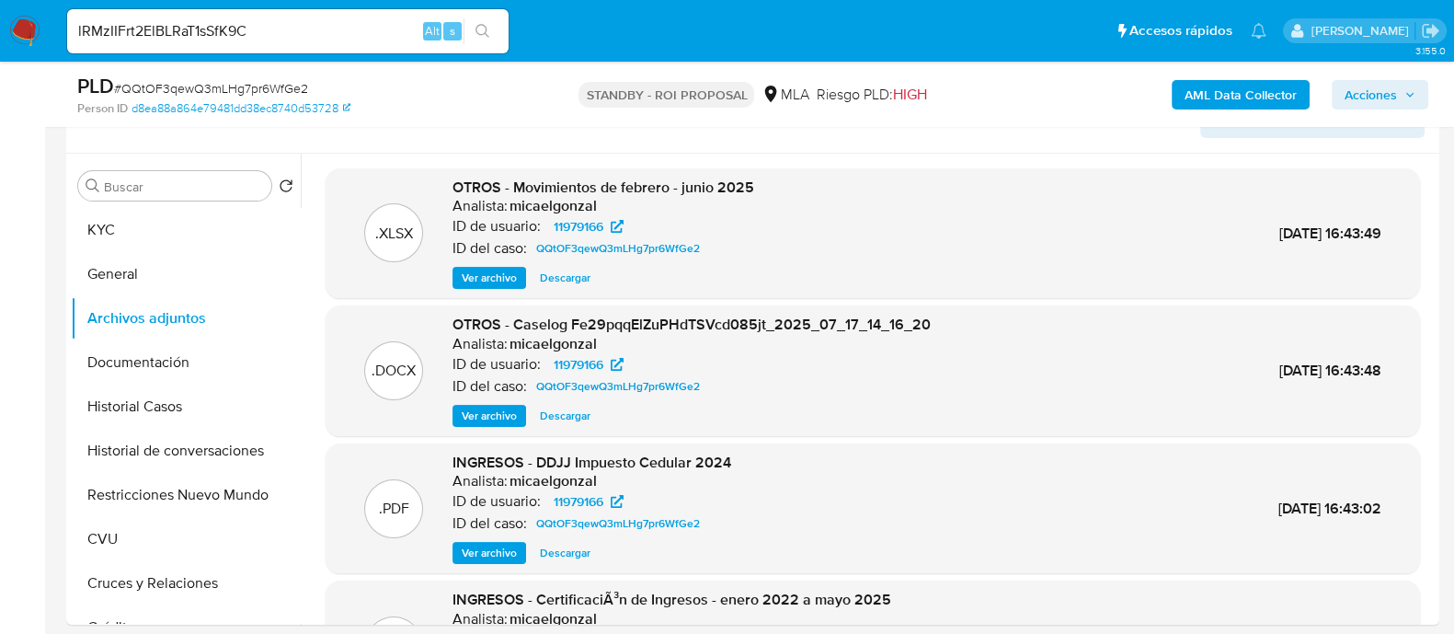
click at [484, 37] on icon "search-icon" at bounding box center [483, 31] width 15 height 15
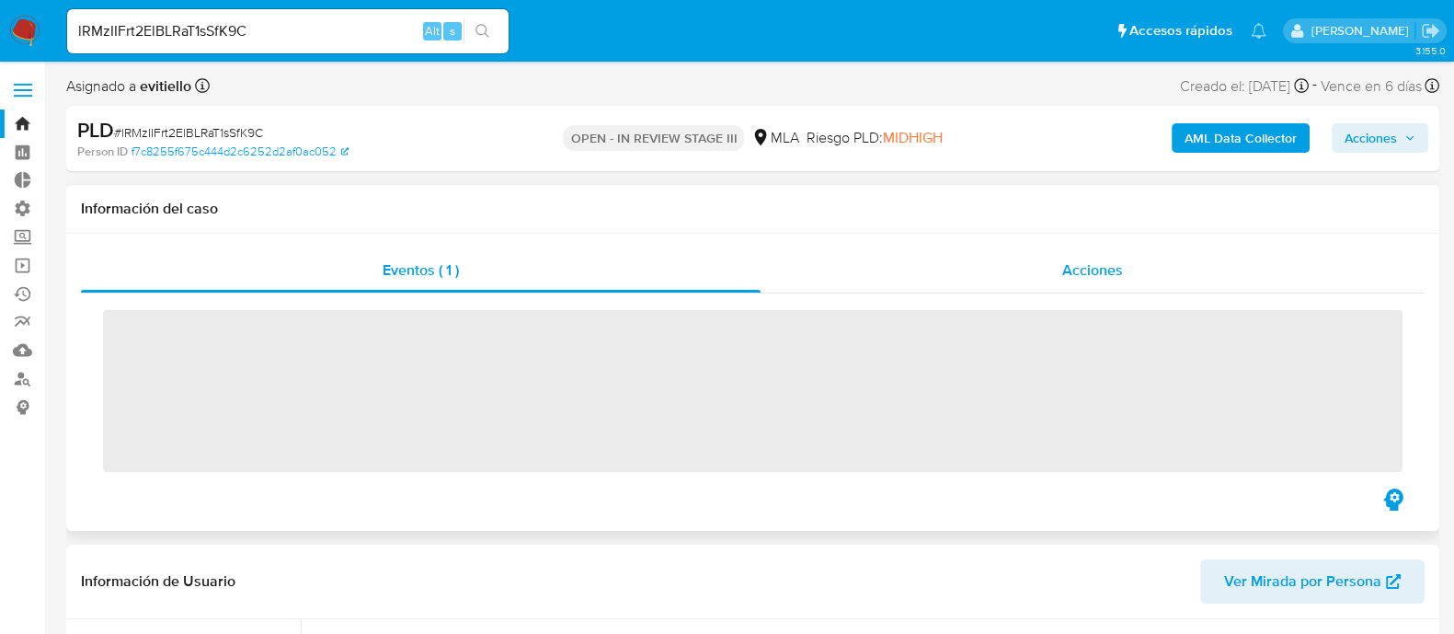
click at [1072, 276] on span "Acciones" at bounding box center [1092, 269] width 61 height 21
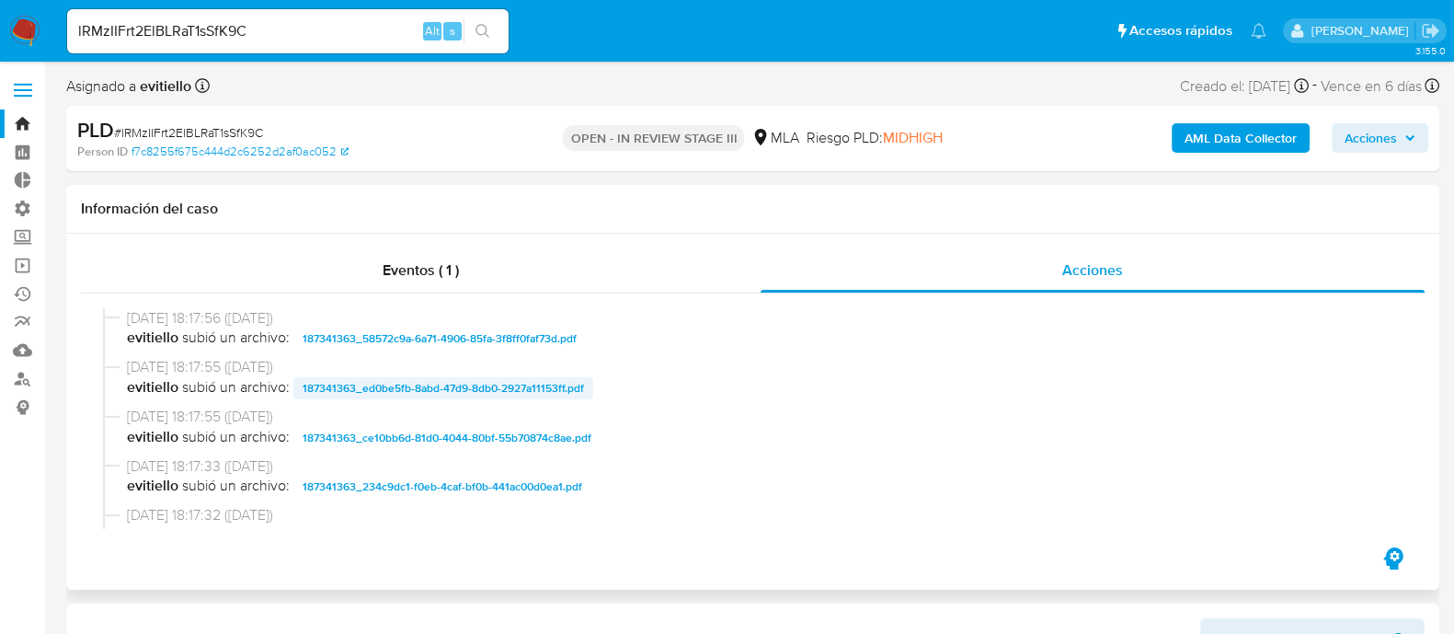
select select "10"
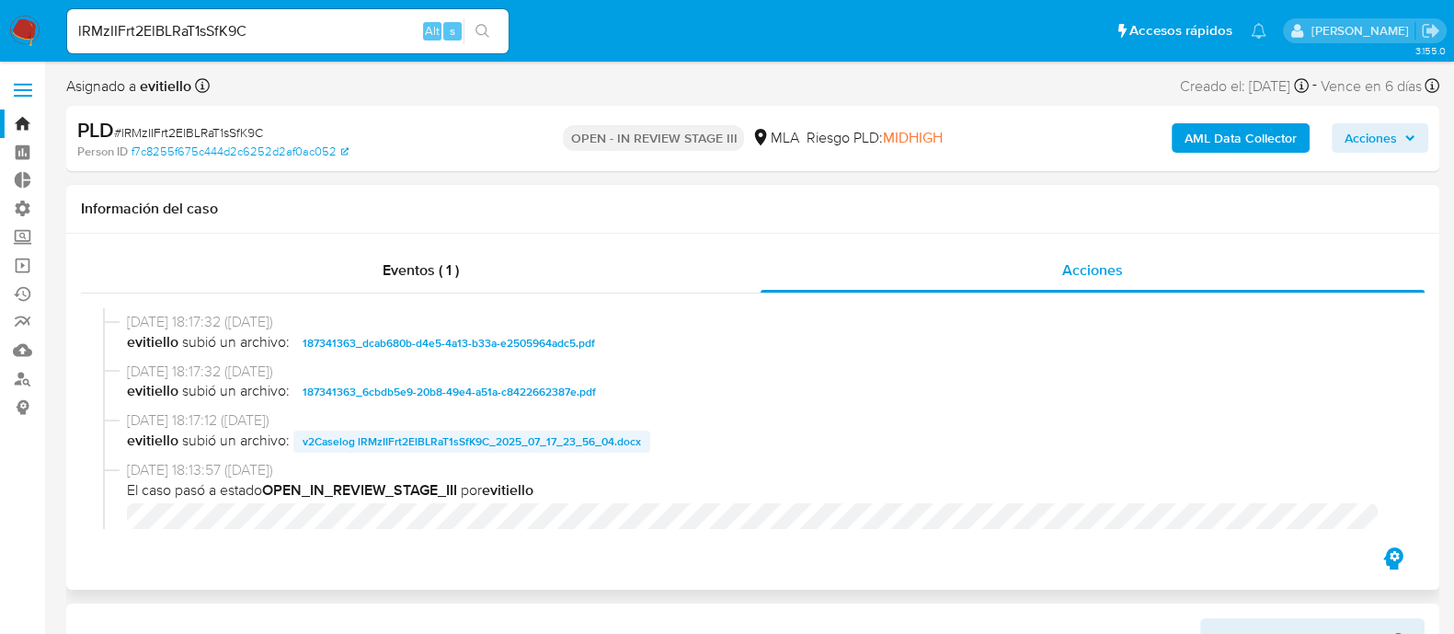
scroll to position [229, 0]
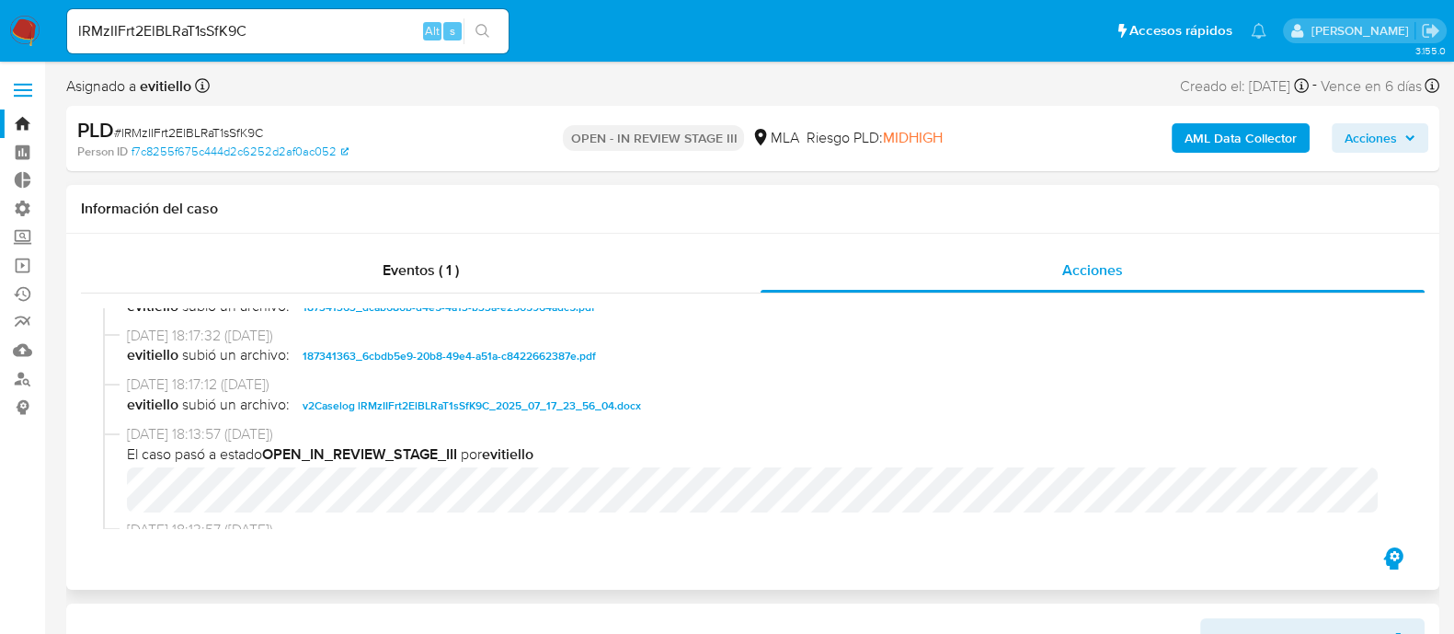
click at [470, 403] on span "v2Caselog lRMzIIFrt2ElBLRaT1sSfK9C_2025_07_17_23_56_04.docx" at bounding box center [472, 406] width 339 height 22
click at [317, 30] on input "lRMzIIFrt2ElBLRaT1sSfK9C" at bounding box center [288, 31] width 442 height 24
paste input "J9CVpZyHspASe3ihmY9NzTKF"
type input "J9CVpZyHspASe3ihmY9NzTKF"
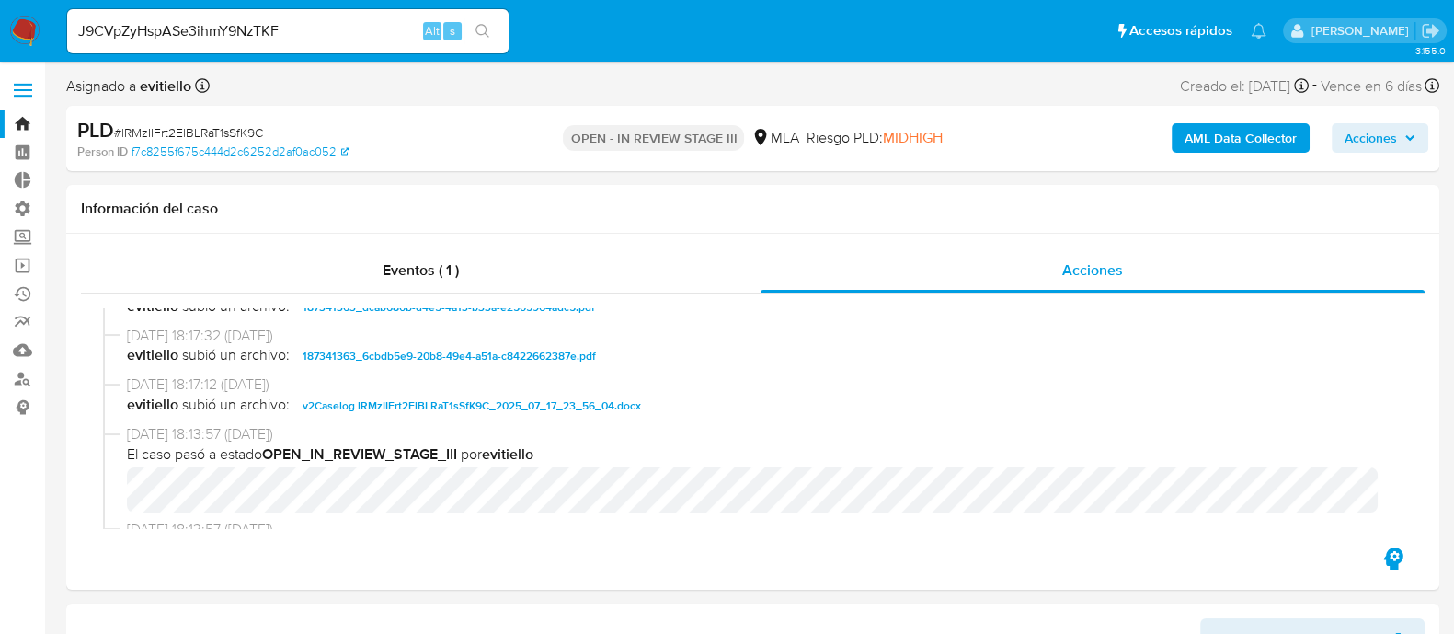
click at [494, 32] on button "search-icon" at bounding box center [483, 31] width 38 height 26
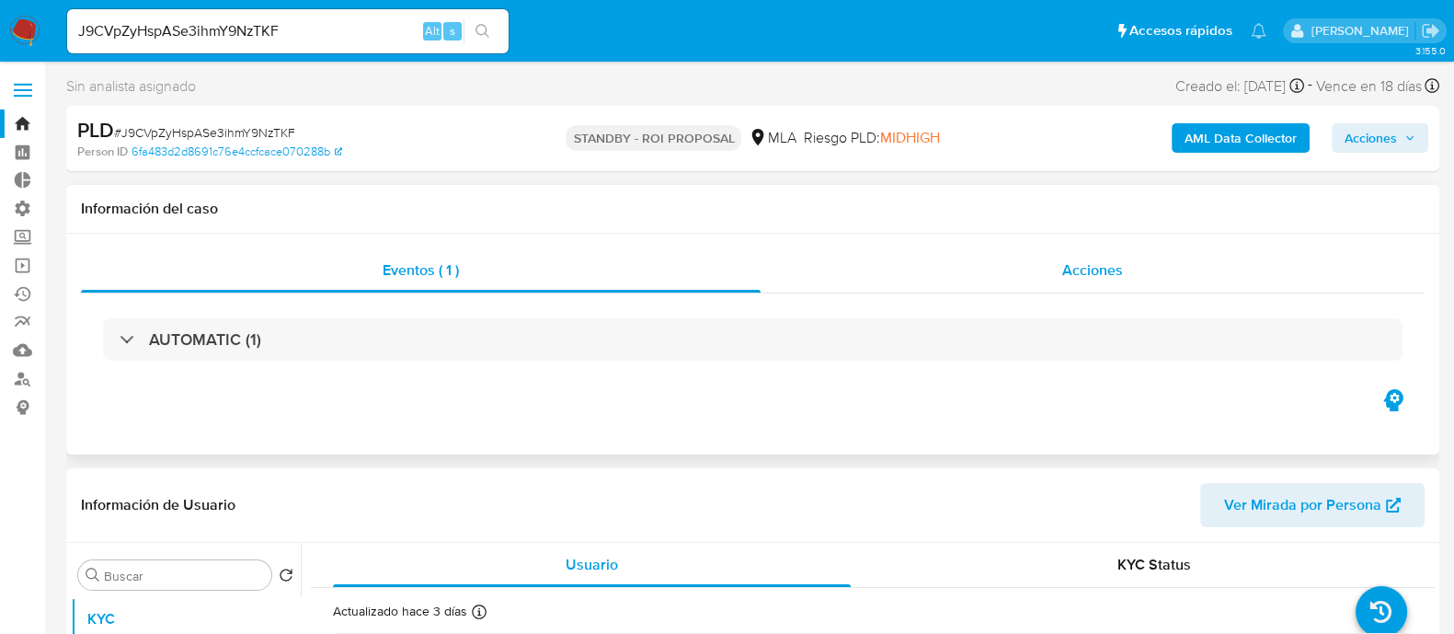
click at [986, 283] on div "Acciones" at bounding box center [1093, 270] width 664 height 44
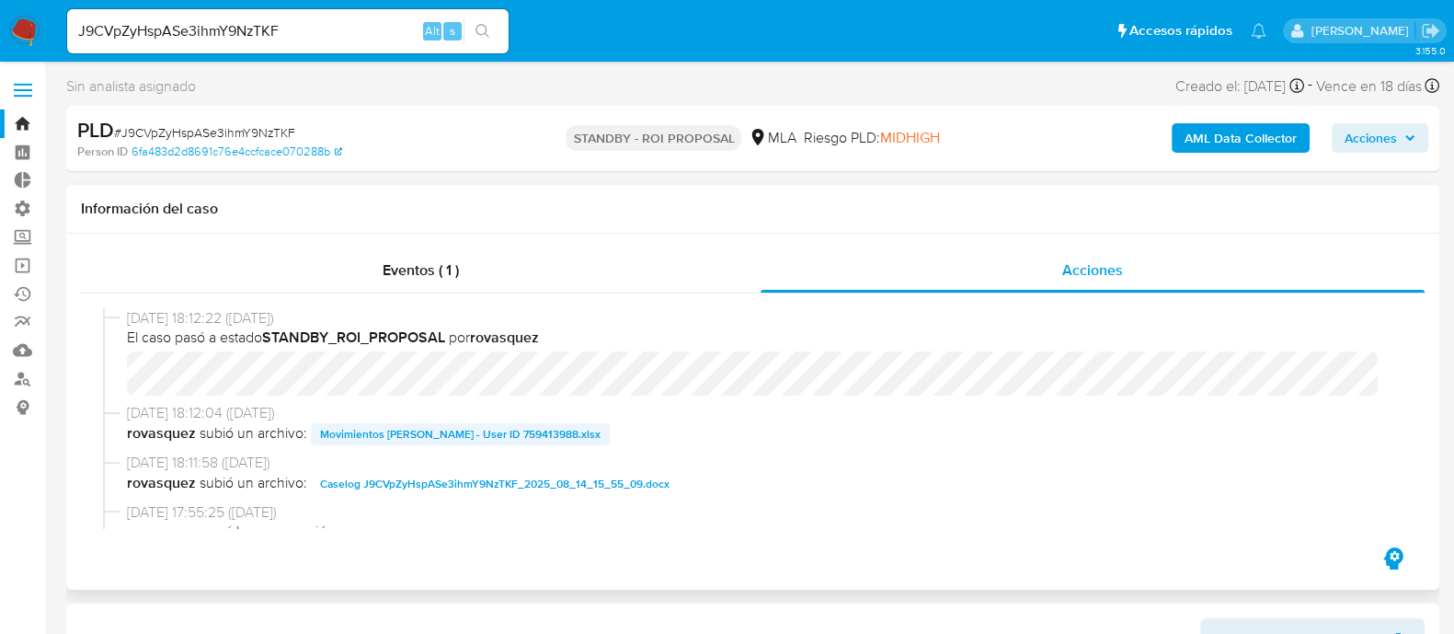
select select "10"
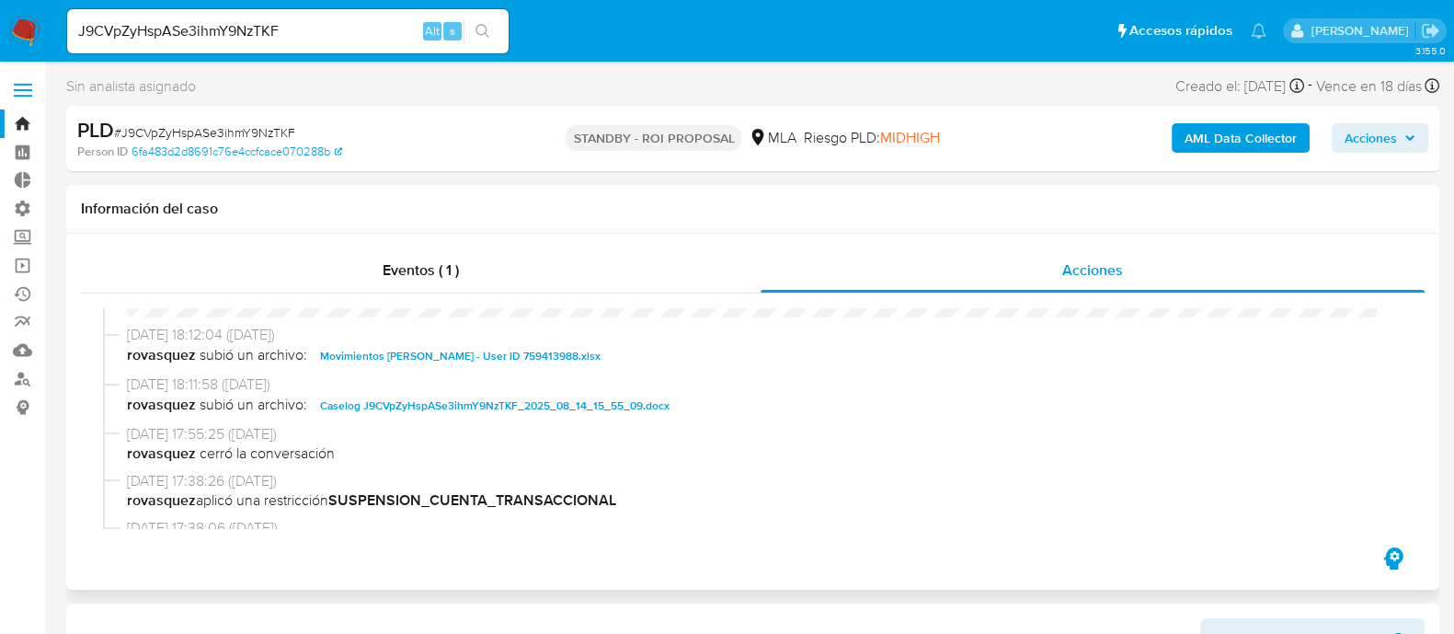
scroll to position [114, 0]
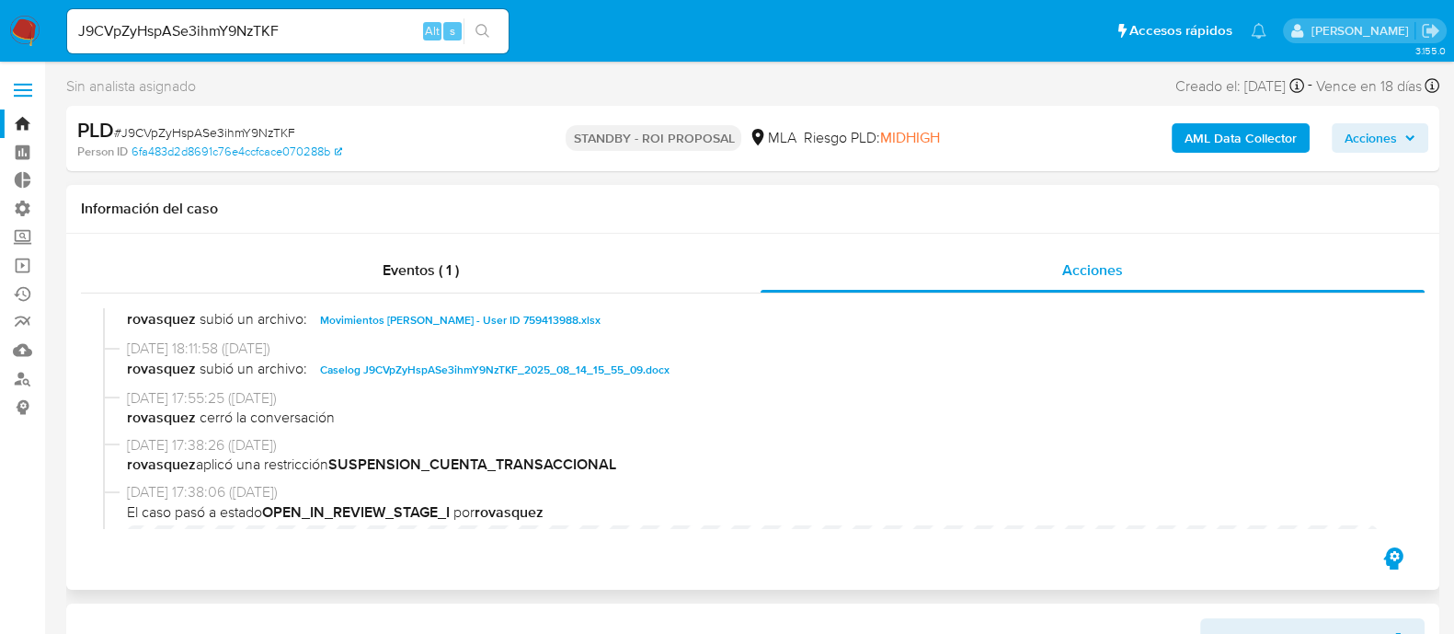
click at [396, 372] on span "Caselog J9CVpZyHspASe3ihmY9NzTKF_2025_08_14_15_55_09.docx" at bounding box center [495, 370] width 350 height 22
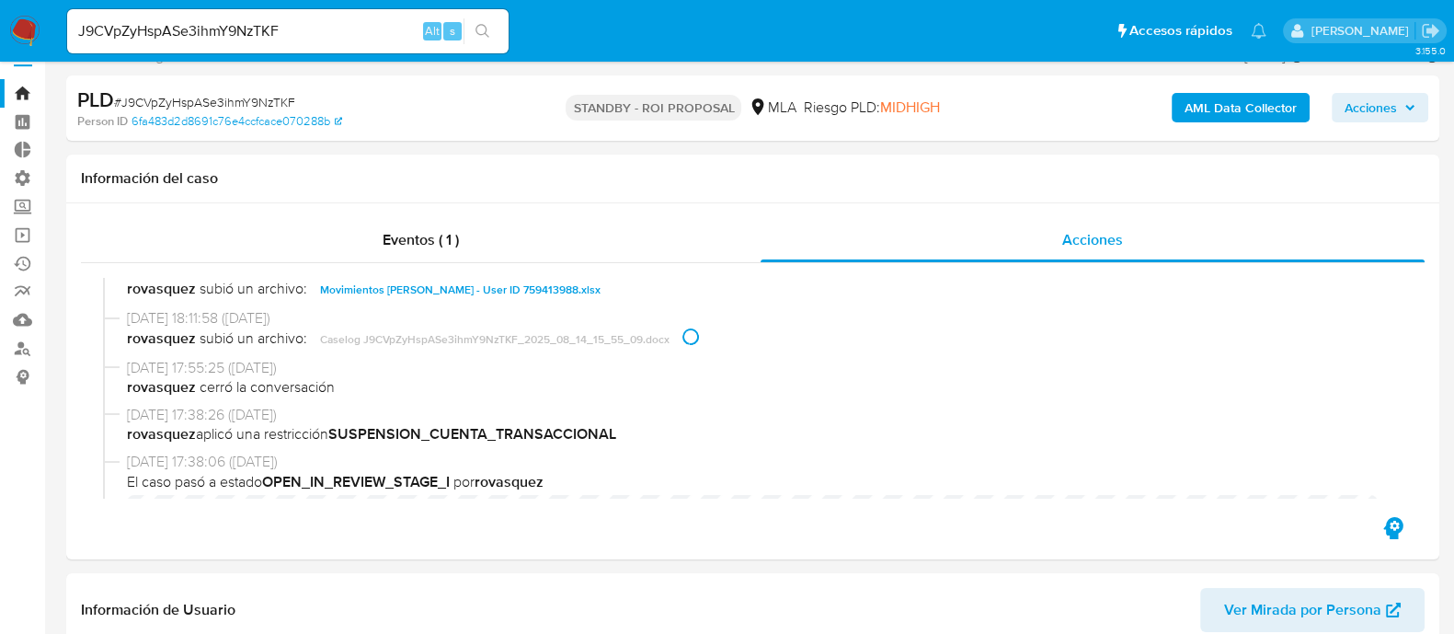
scroll to position [575, 0]
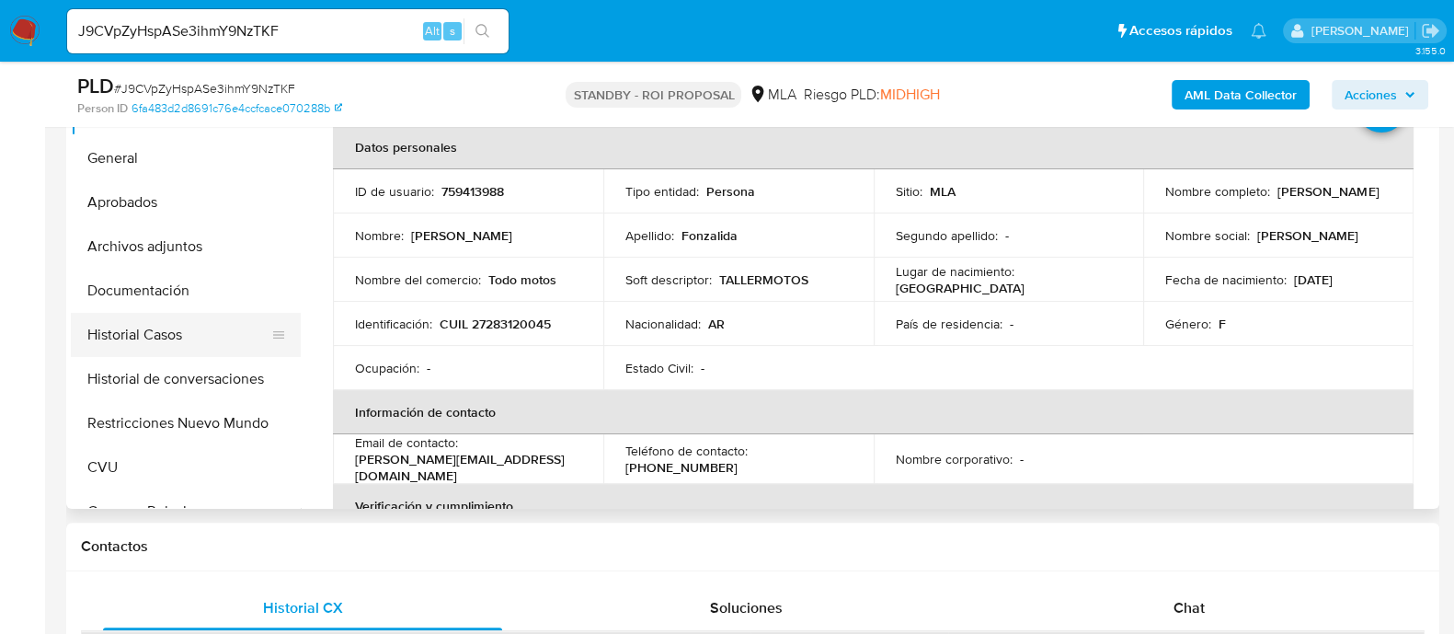
click at [229, 313] on button "Historial Casos" at bounding box center [178, 335] width 215 height 44
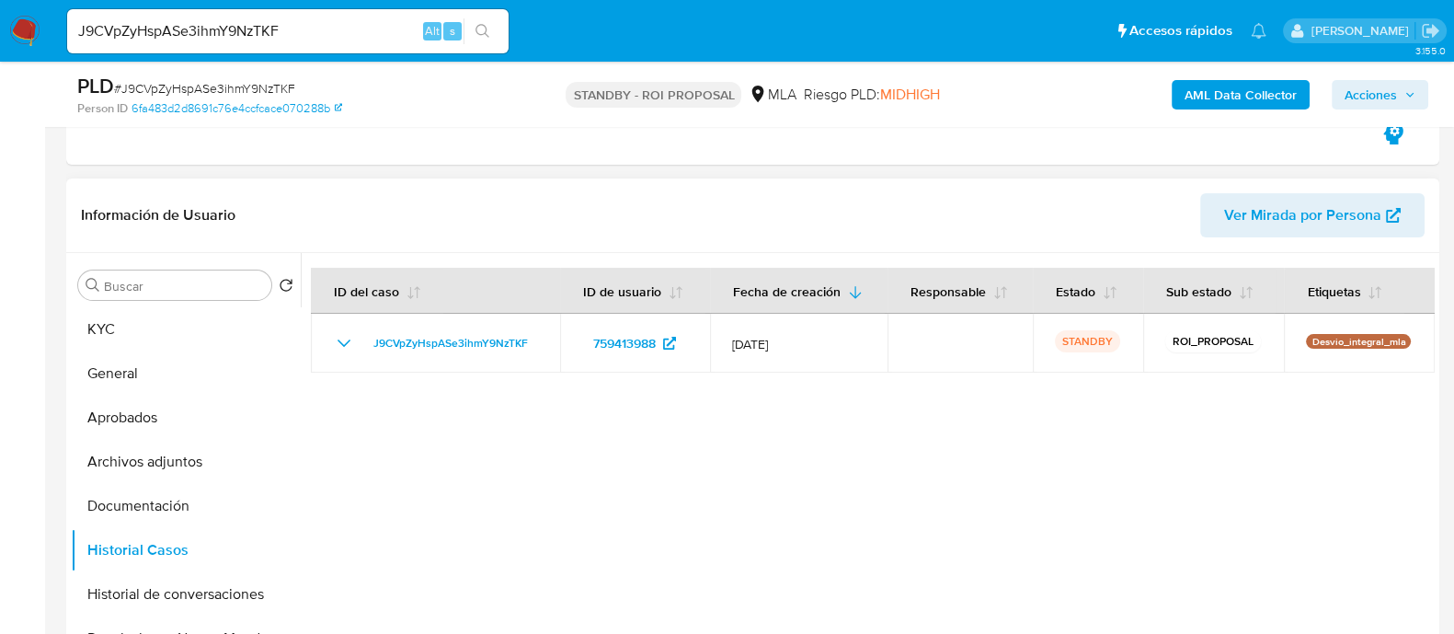
scroll to position [229, 0]
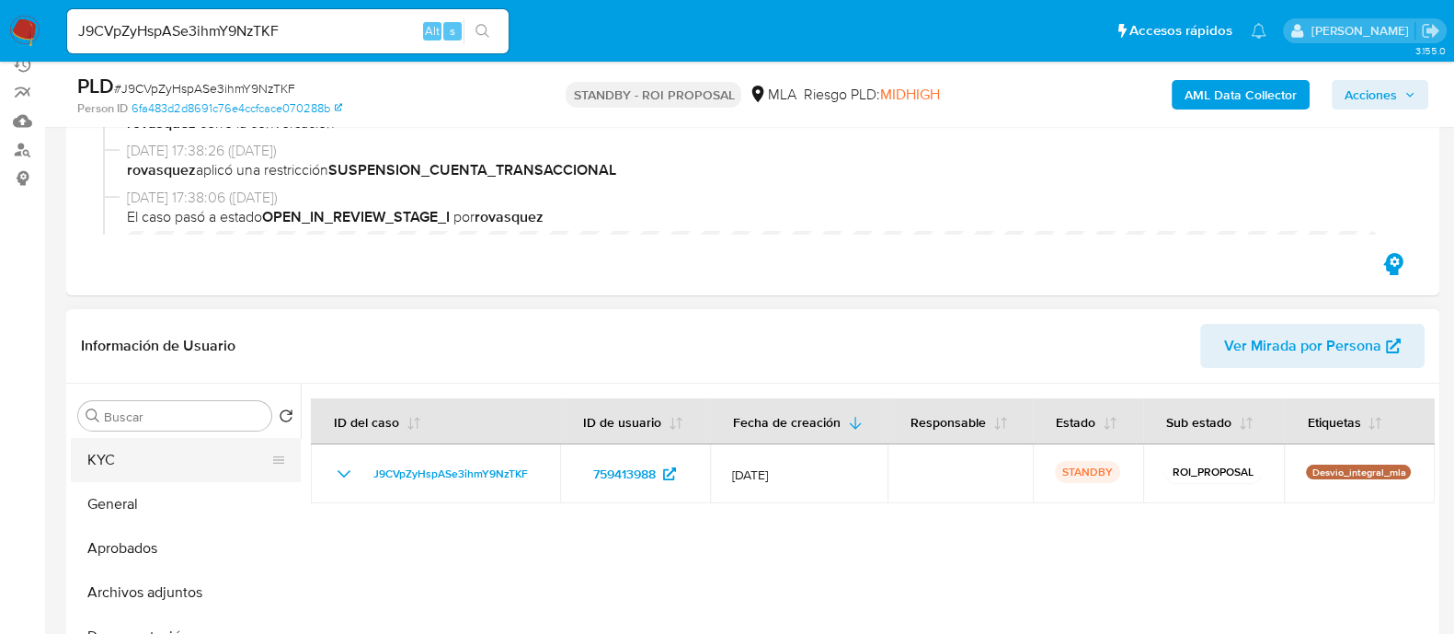
click at [144, 457] on button "KYC" at bounding box center [178, 460] width 215 height 44
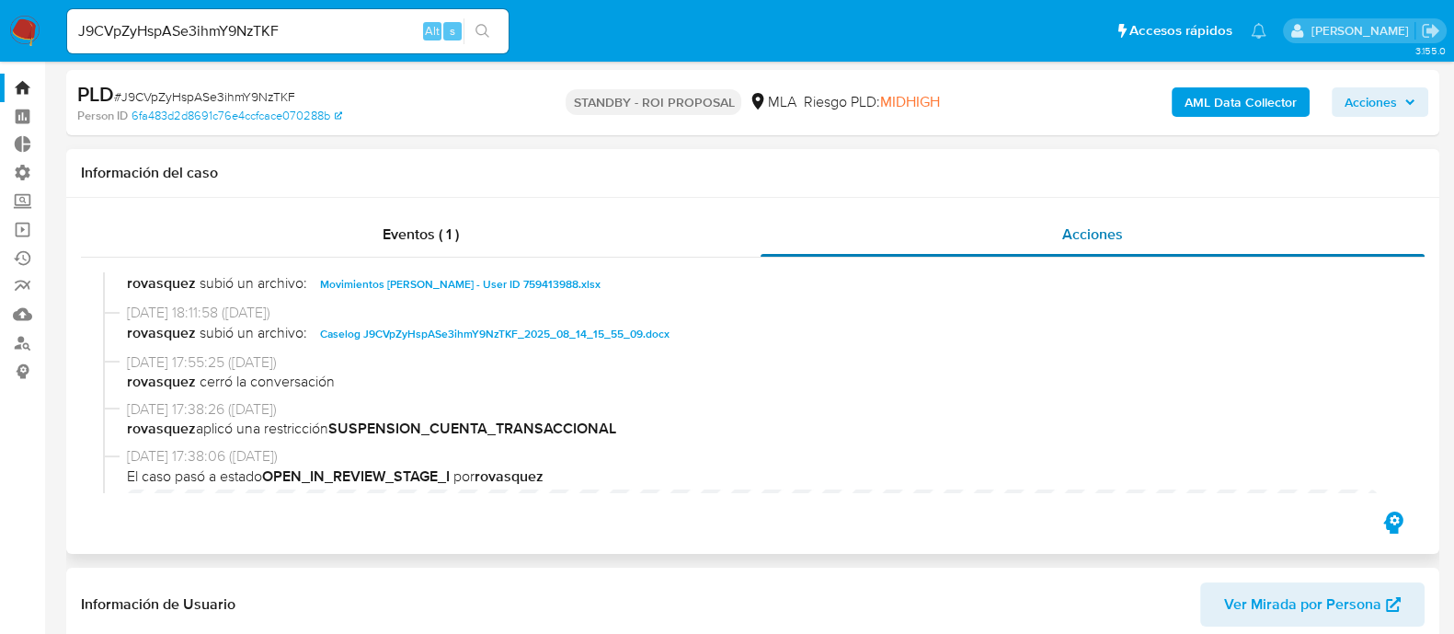
scroll to position [0, 0]
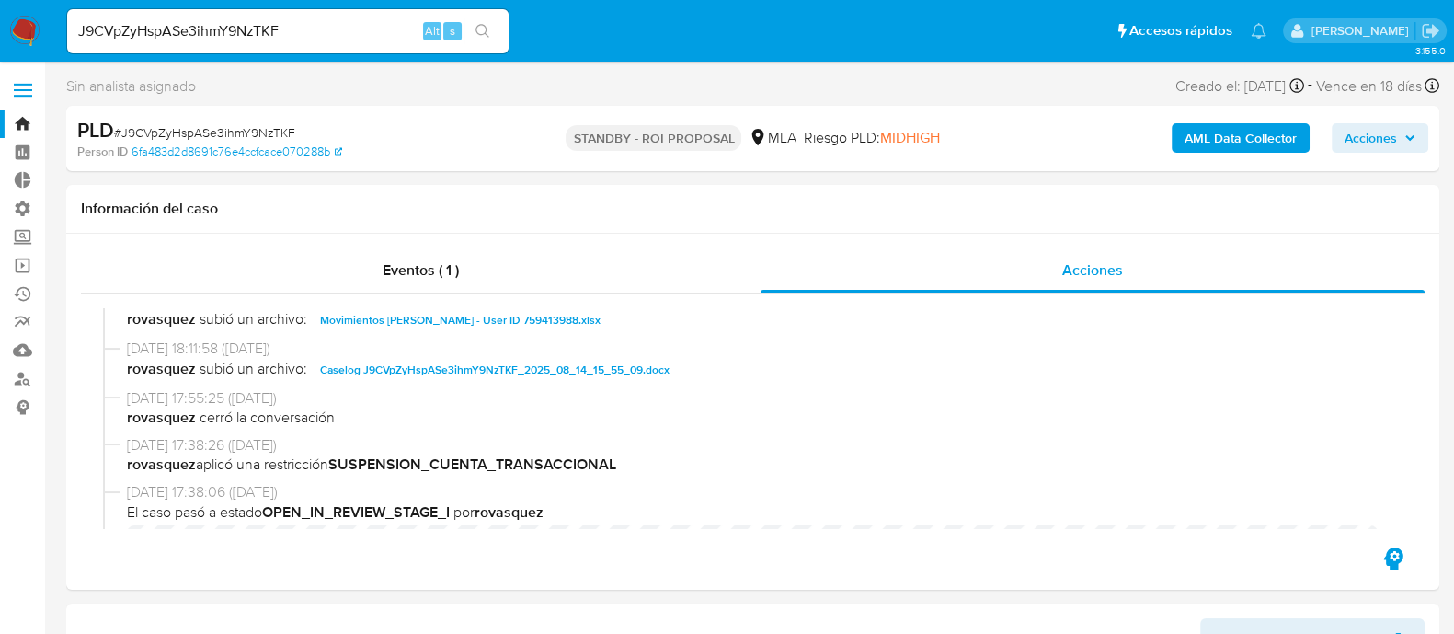
click at [346, 41] on input "J9CVpZyHspASe3ihmY9NzTKF" at bounding box center [288, 31] width 442 height 24
click at [342, 40] on input "J9CVpZyHspASe3ihmY9NzTKF" at bounding box center [288, 31] width 442 height 24
paste input "1x5k7EPqBOEuIOCkU0w5gIsG"
type input "1x5k7EPqBOEuIOCkU0w5gIsG"
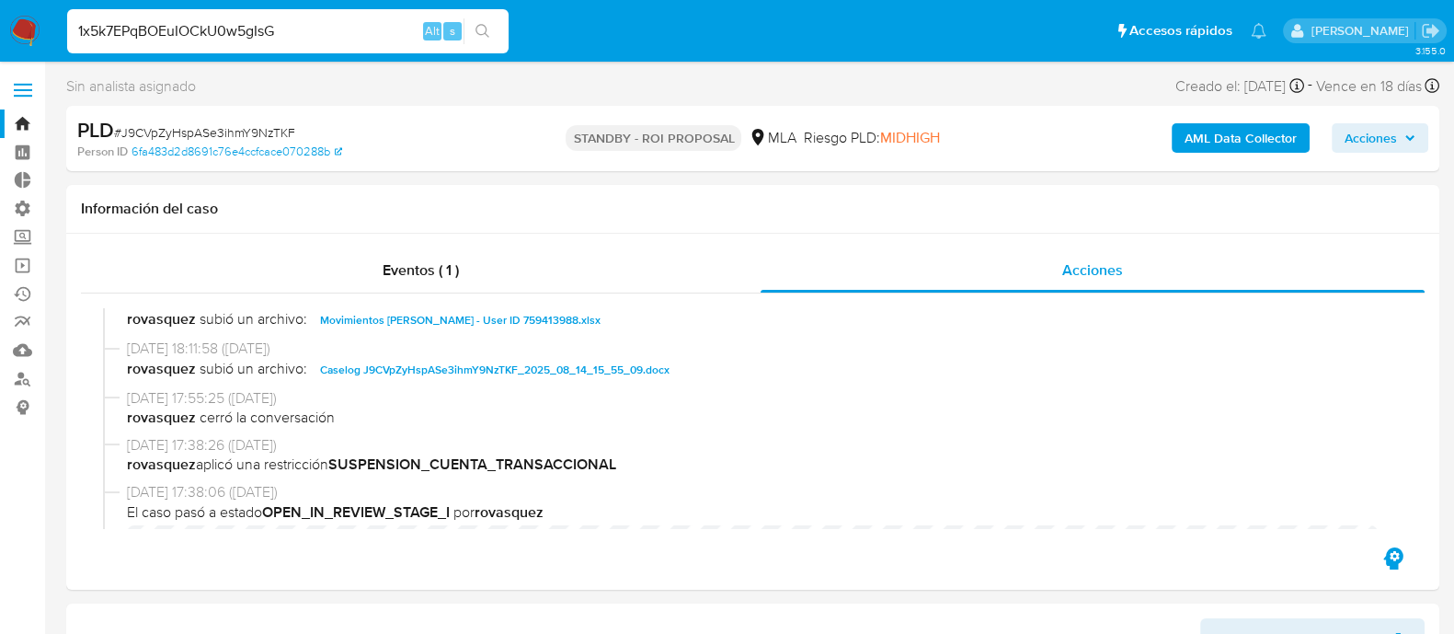
click at [483, 25] on icon "search-icon" at bounding box center [483, 31] width 14 height 14
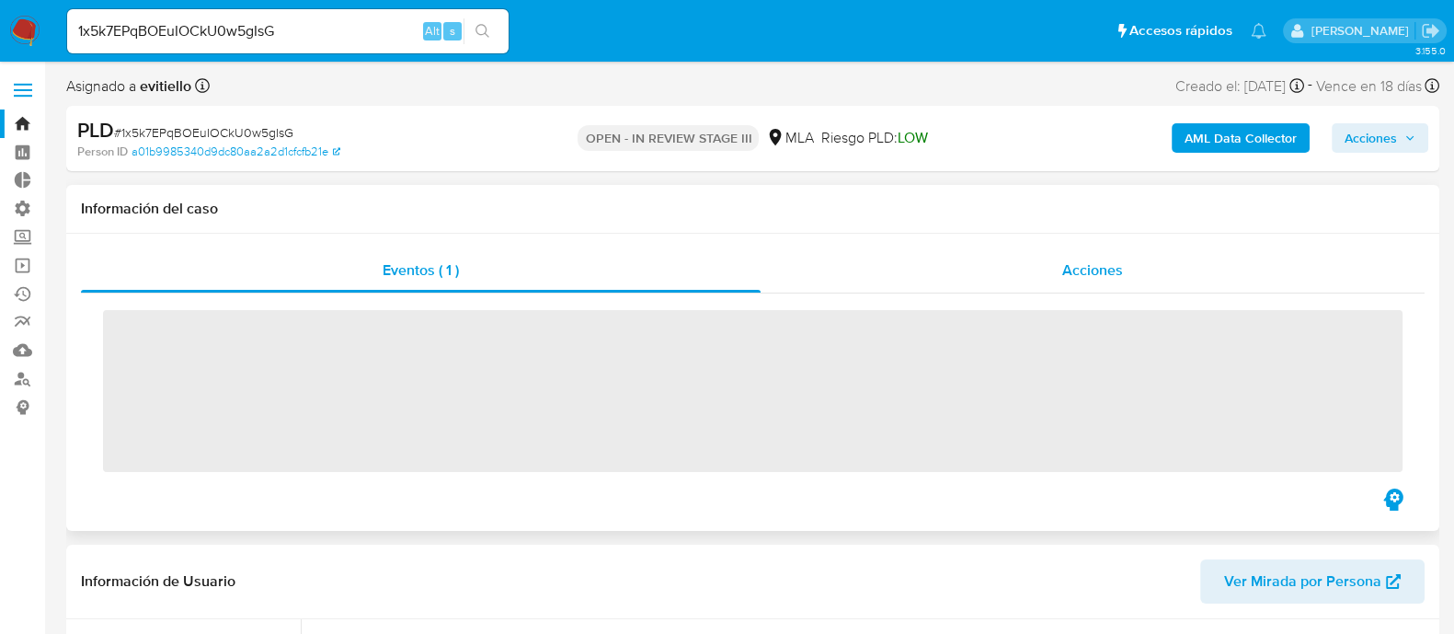
click at [1044, 278] on div "Acciones" at bounding box center [1093, 270] width 664 height 44
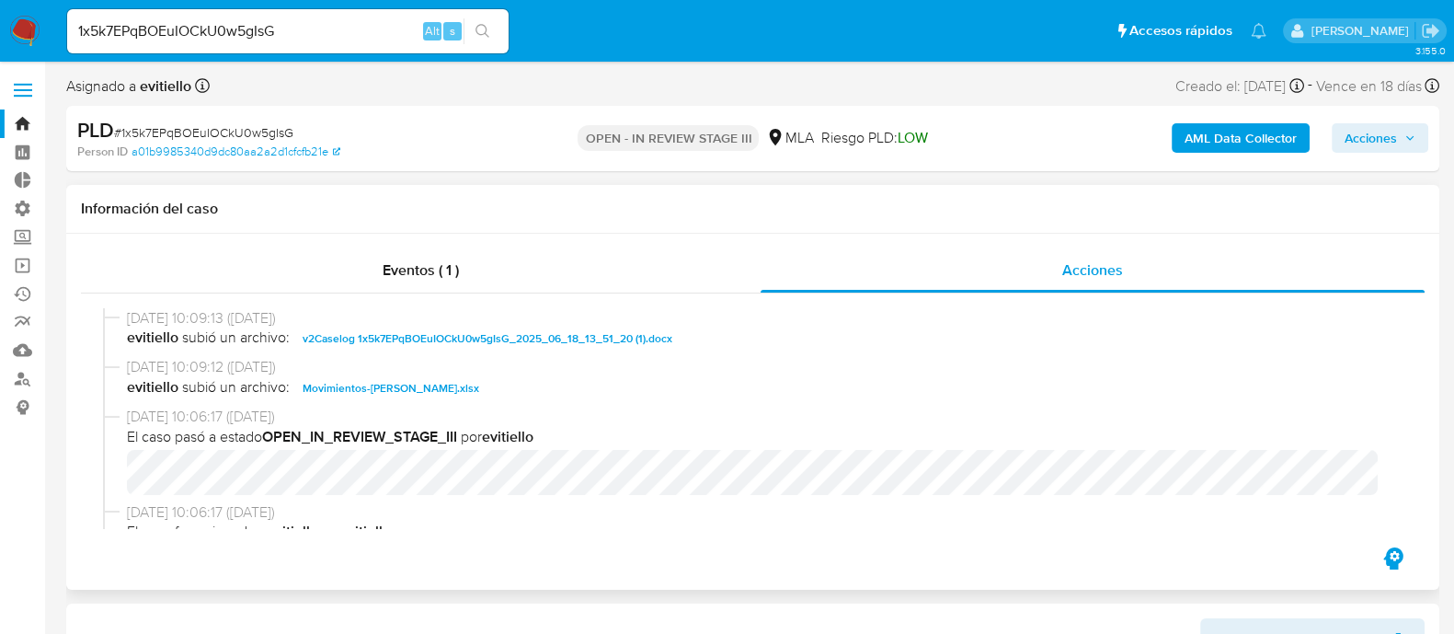
select select "10"
click at [474, 342] on span "v2Caselog 1x5k7EPqBOEuIOCkU0w5gIsG_2025_06_18_13_51_20 (1).docx" at bounding box center [488, 338] width 370 height 22
click at [393, 32] on input "1x5k7EPqBOEuIOCkU0w5gIsG" at bounding box center [288, 31] width 442 height 24
paste input "KysvocOBBiICd4g6YgMknUo3"
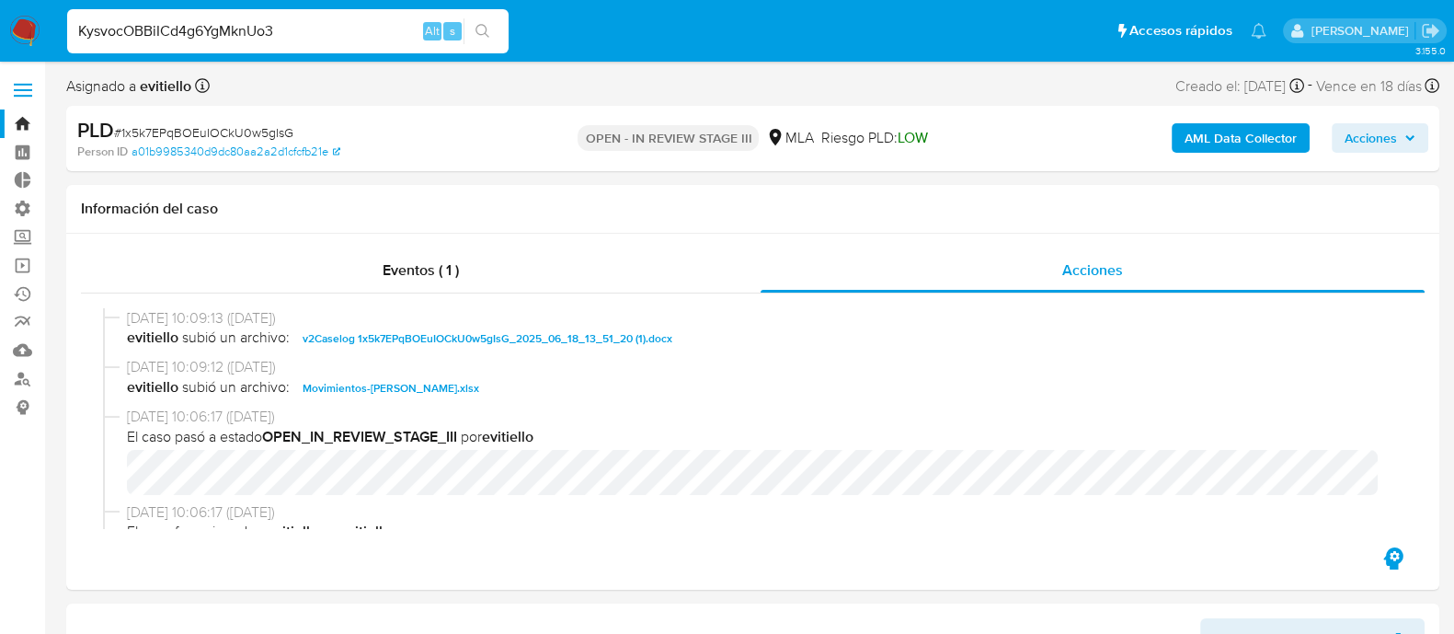
type input "KysvocOBBiICd4g6YgMknUo3"
click at [478, 30] on icon "search-icon" at bounding box center [483, 31] width 15 height 15
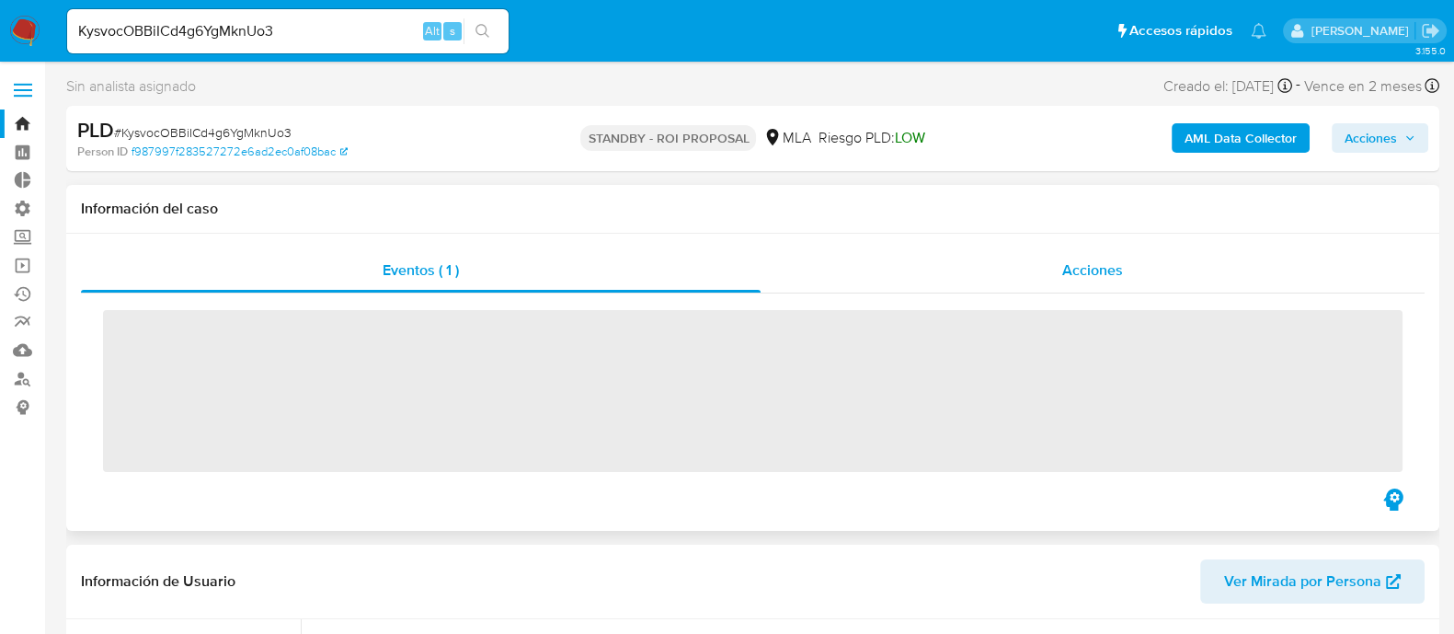
click at [1072, 273] on span "Acciones" at bounding box center [1092, 269] width 61 height 21
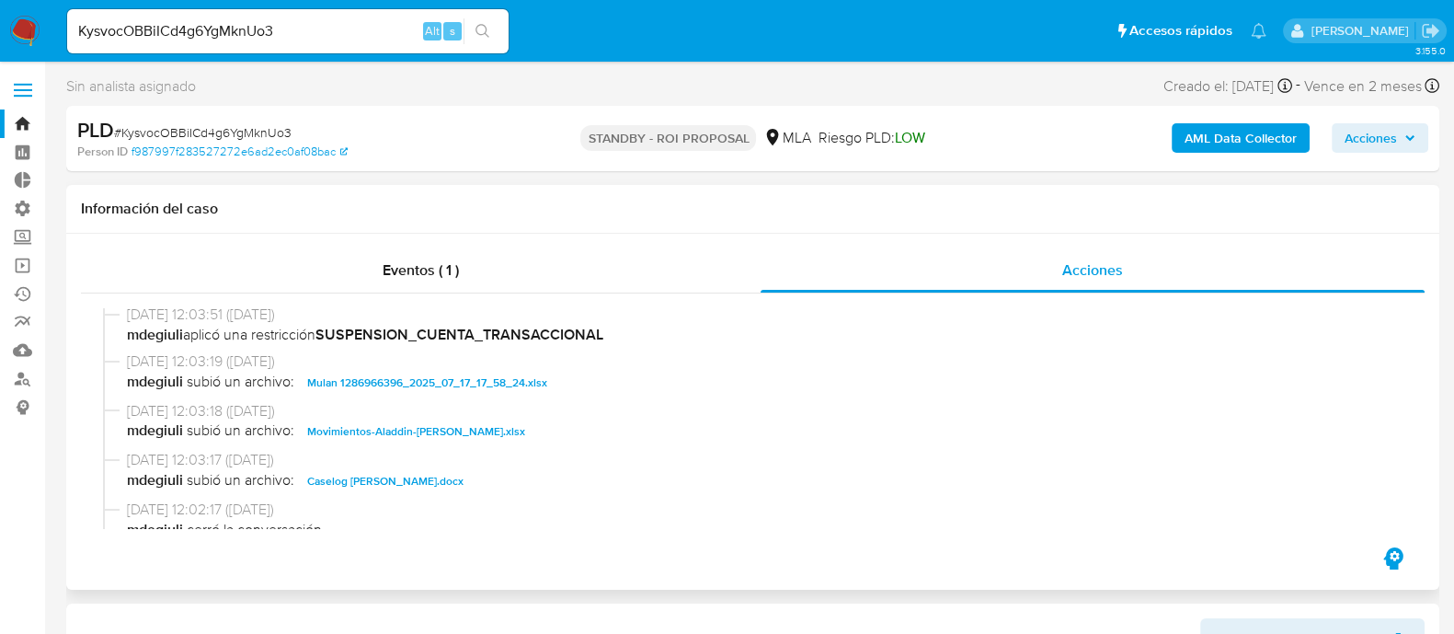
scroll to position [229, 0]
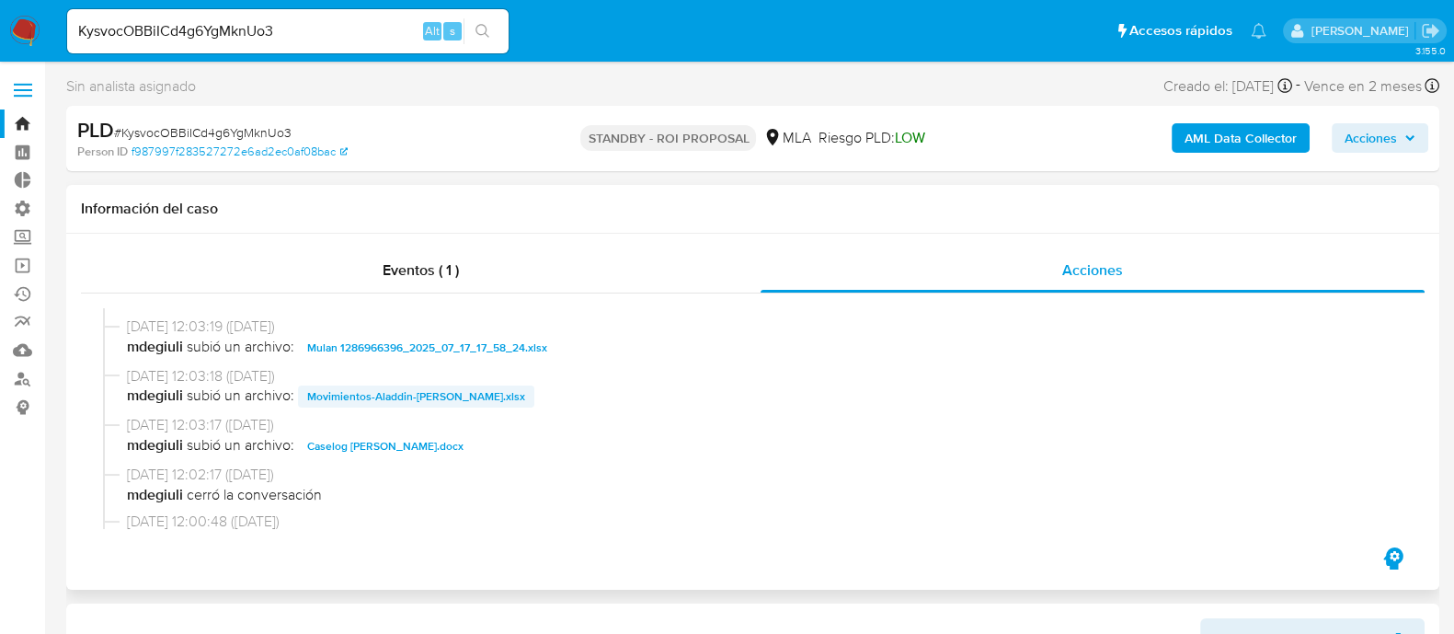
select select "10"
click at [461, 452] on span "Caselog Naomi Carolina Frias.docx" at bounding box center [385, 446] width 156 height 22
click at [321, 19] on input "KysvocOBBiICd4g6YgMknUo3" at bounding box center [288, 31] width 442 height 24
paste input "BPIVCRiV2wzkvdT7ECiPNDmj"
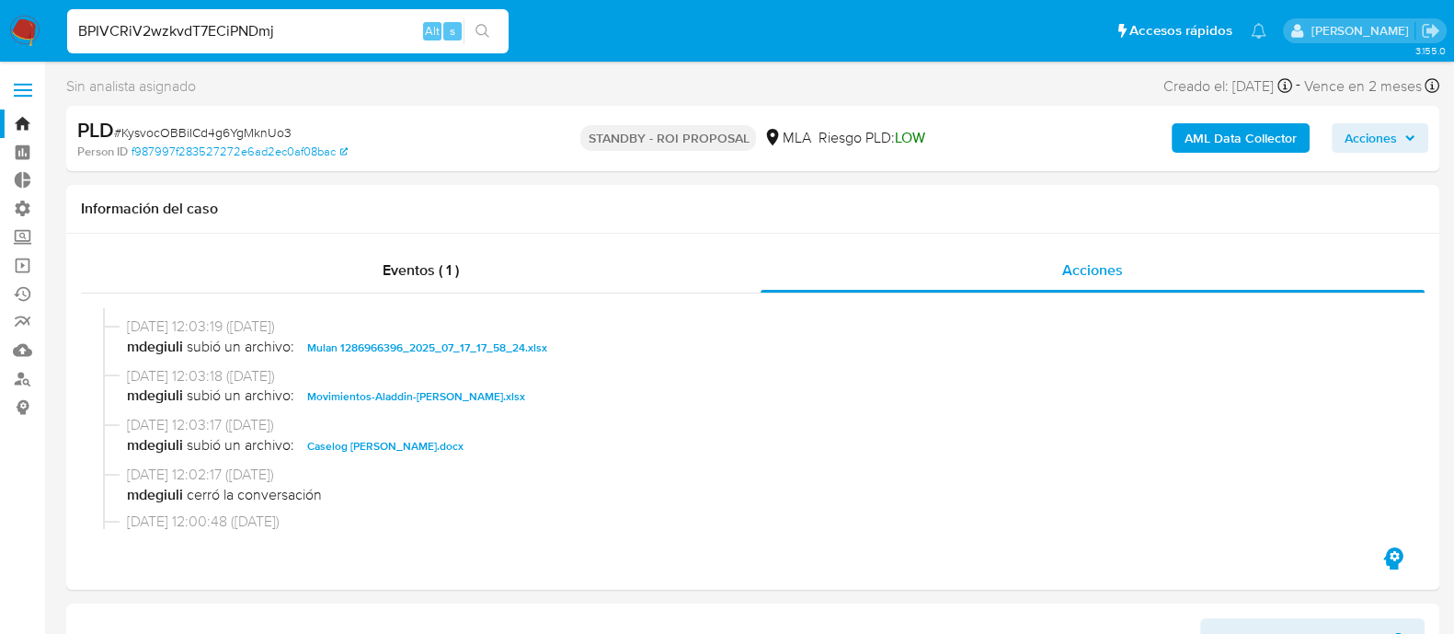
type input "BPIVCRiV2wzkvdT7ECiPNDmj"
click at [487, 29] on icon "search-icon" at bounding box center [483, 31] width 14 height 14
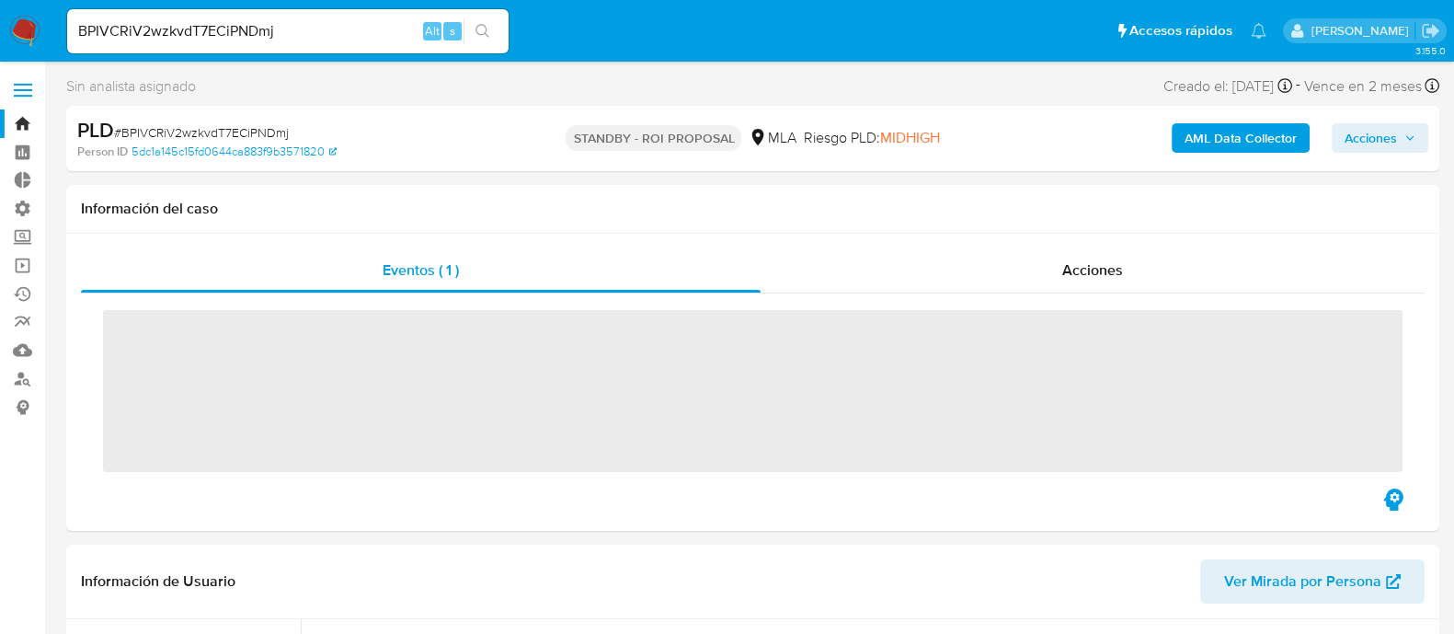
click at [938, 277] on div "Acciones" at bounding box center [1093, 270] width 664 height 44
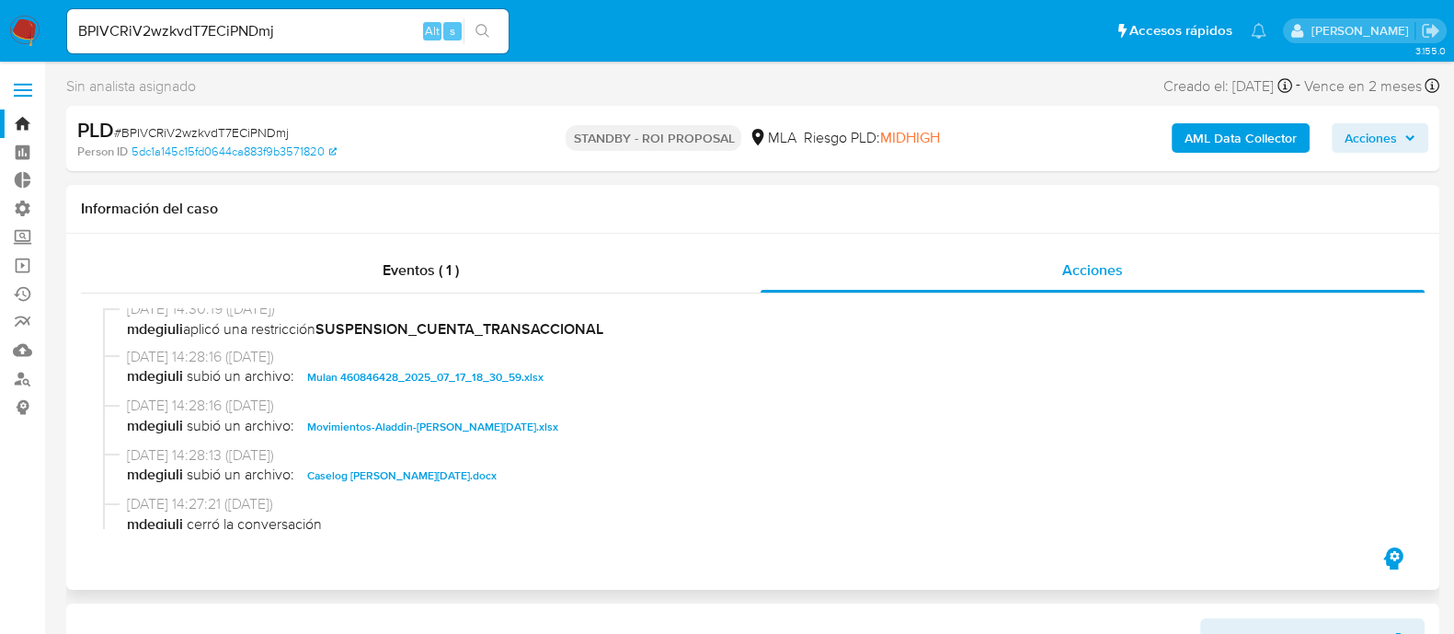
scroll to position [114, 0]
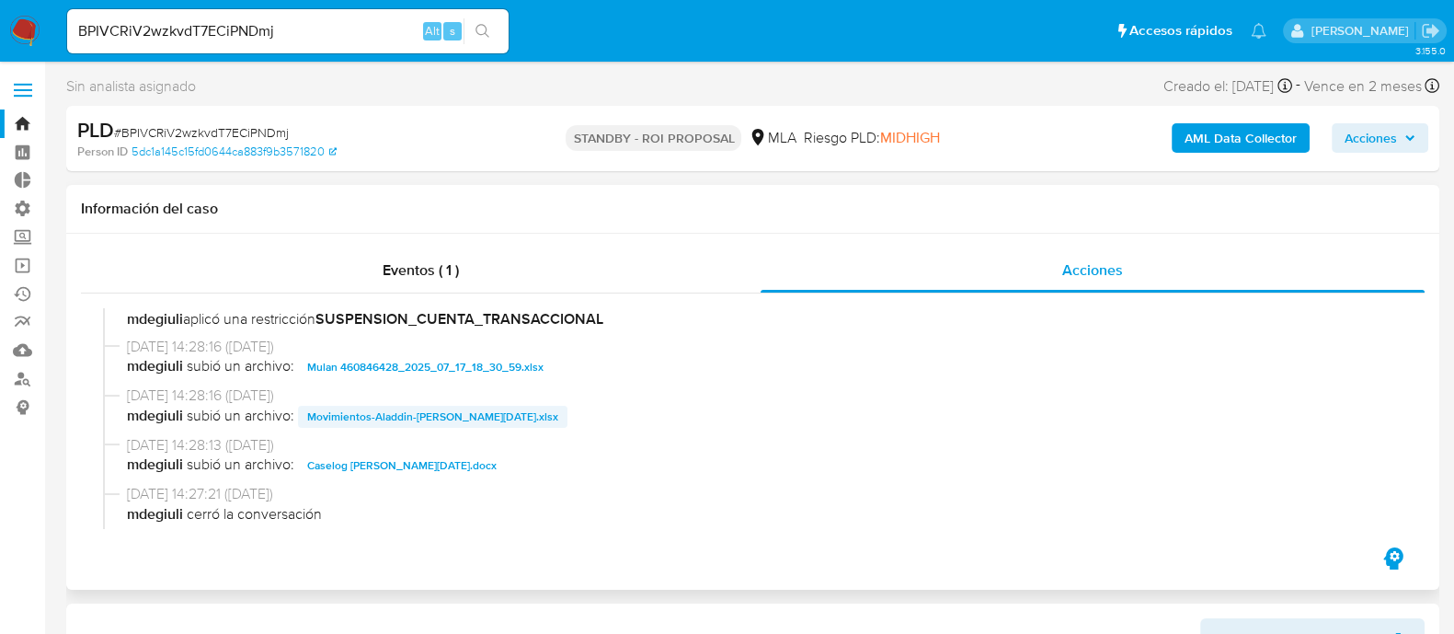
select select "10"
click at [418, 465] on span "Caselog Angela Epifania Lopez.docx" at bounding box center [401, 465] width 189 height 22
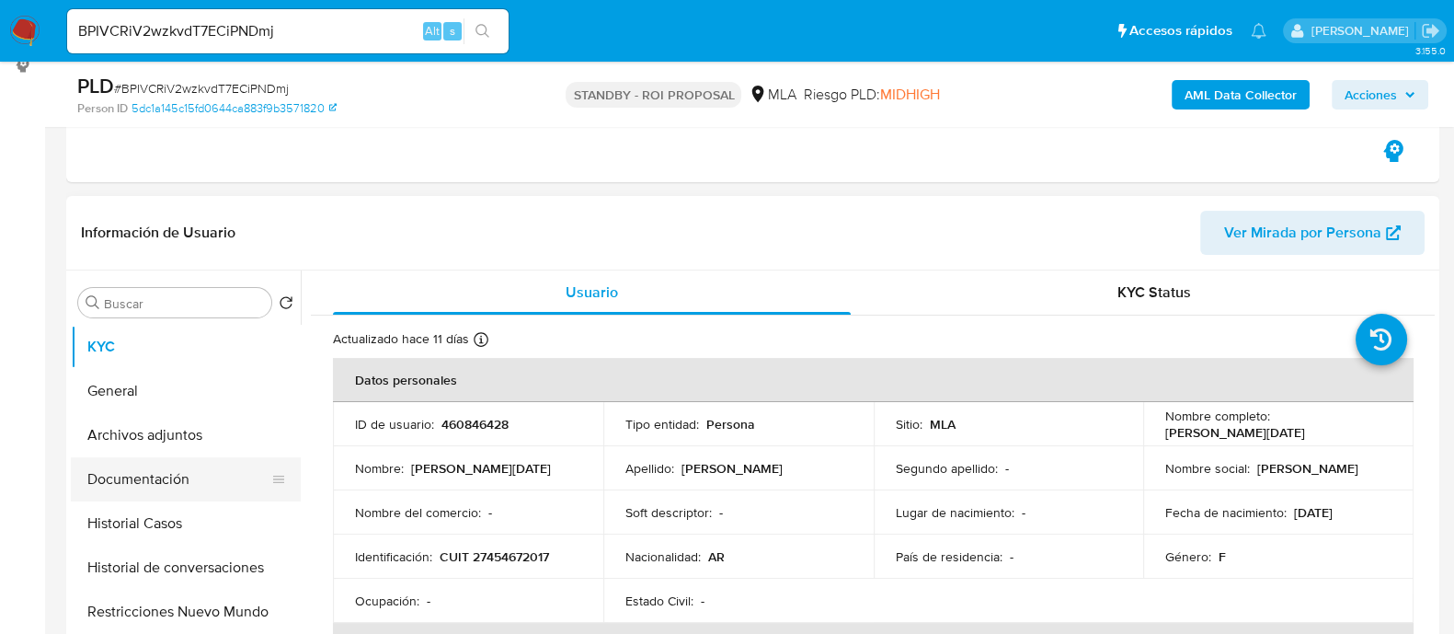
scroll to position [345, 0]
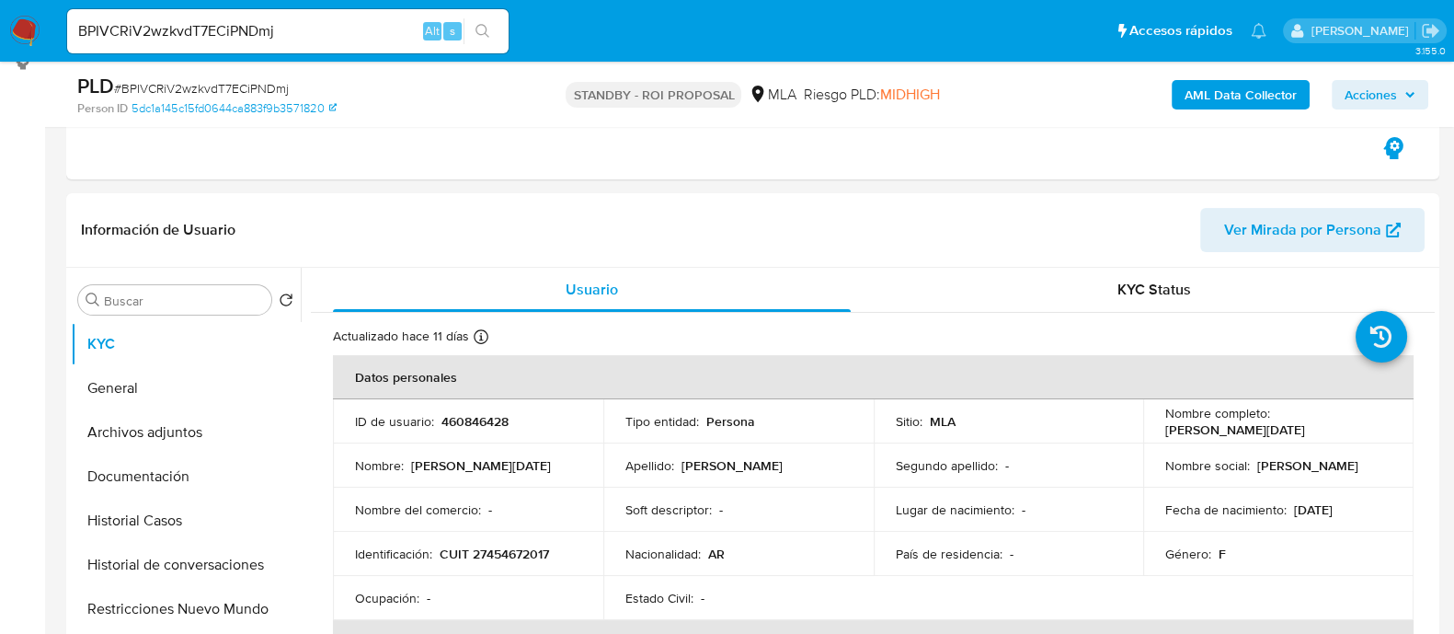
click at [304, 17] on div "BPIVCRiV2wzkvdT7ECiPNDmj Alt s" at bounding box center [288, 31] width 442 height 44
click at [305, 31] on input "BPIVCRiV2wzkvdT7ECiPNDmj" at bounding box center [288, 31] width 442 height 24
paste input "DXnrNgzgbV5rIrxGgJuE6mp9"
type input "DXnrNgzgbV5rIrxGgJuE6mp9"
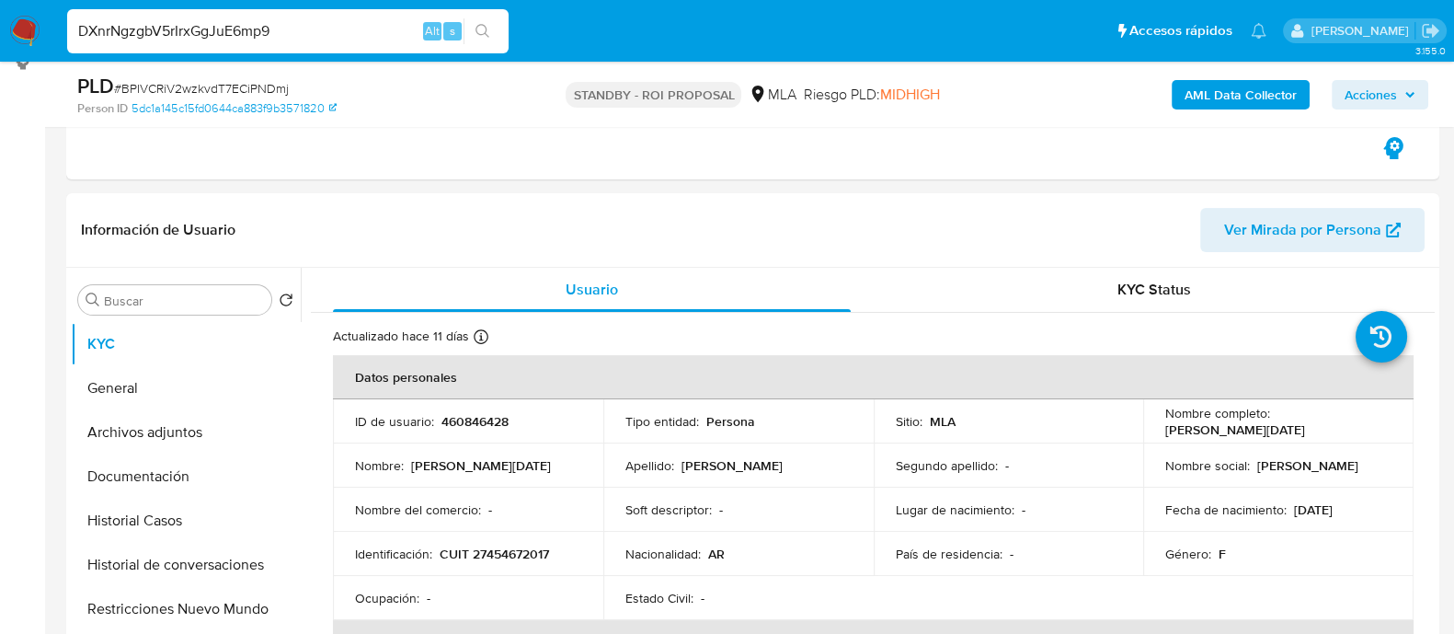
click at [478, 29] on icon "search-icon" at bounding box center [483, 31] width 15 height 15
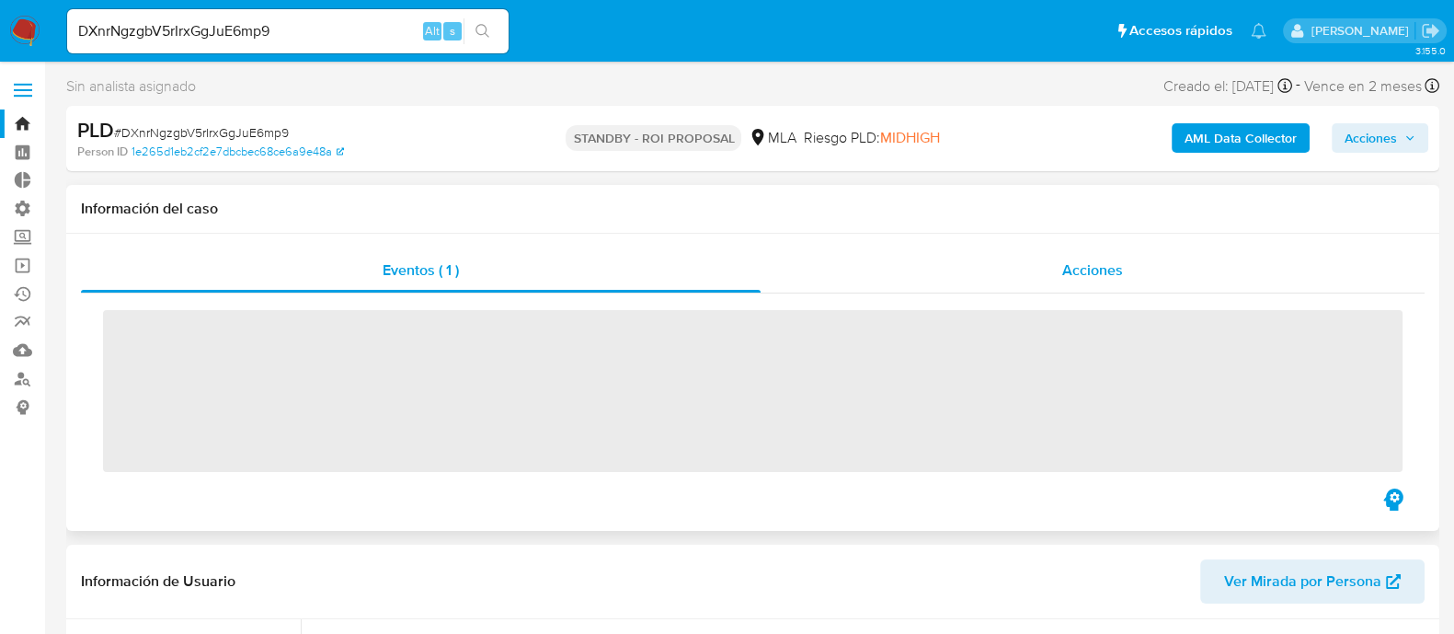
click at [1129, 268] on div "Acciones" at bounding box center [1093, 270] width 664 height 44
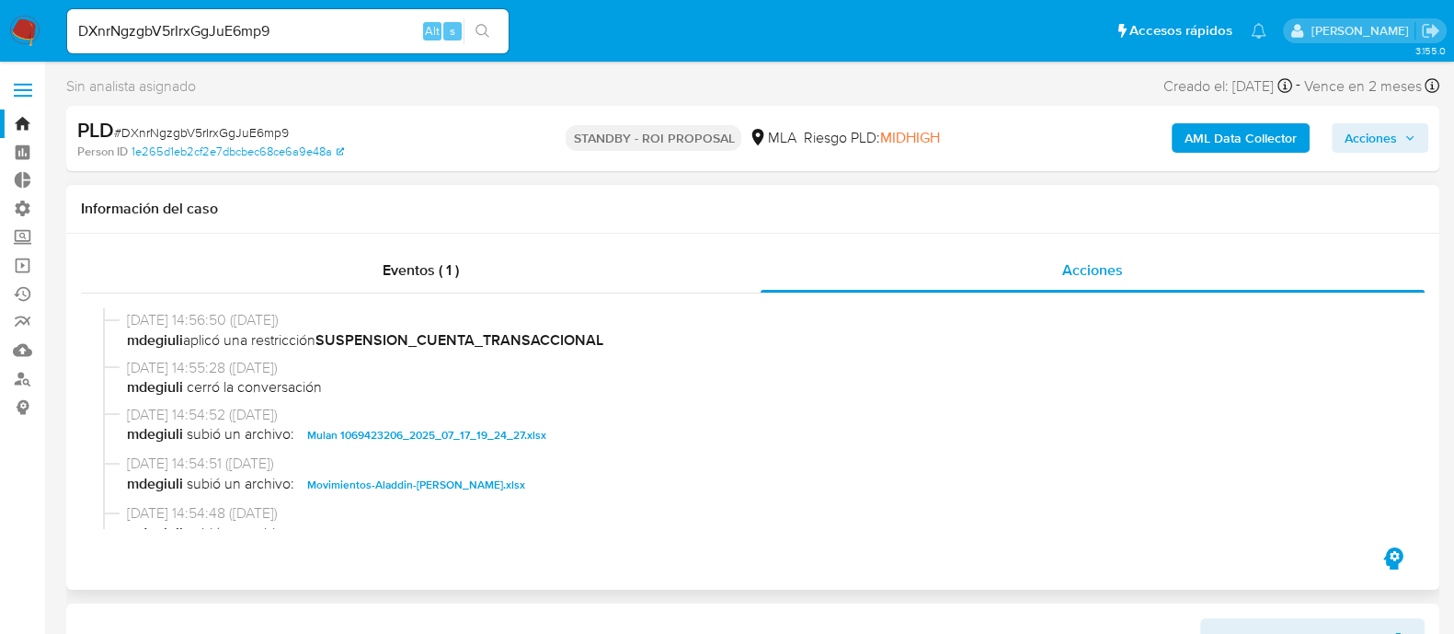
scroll to position [114, 0]
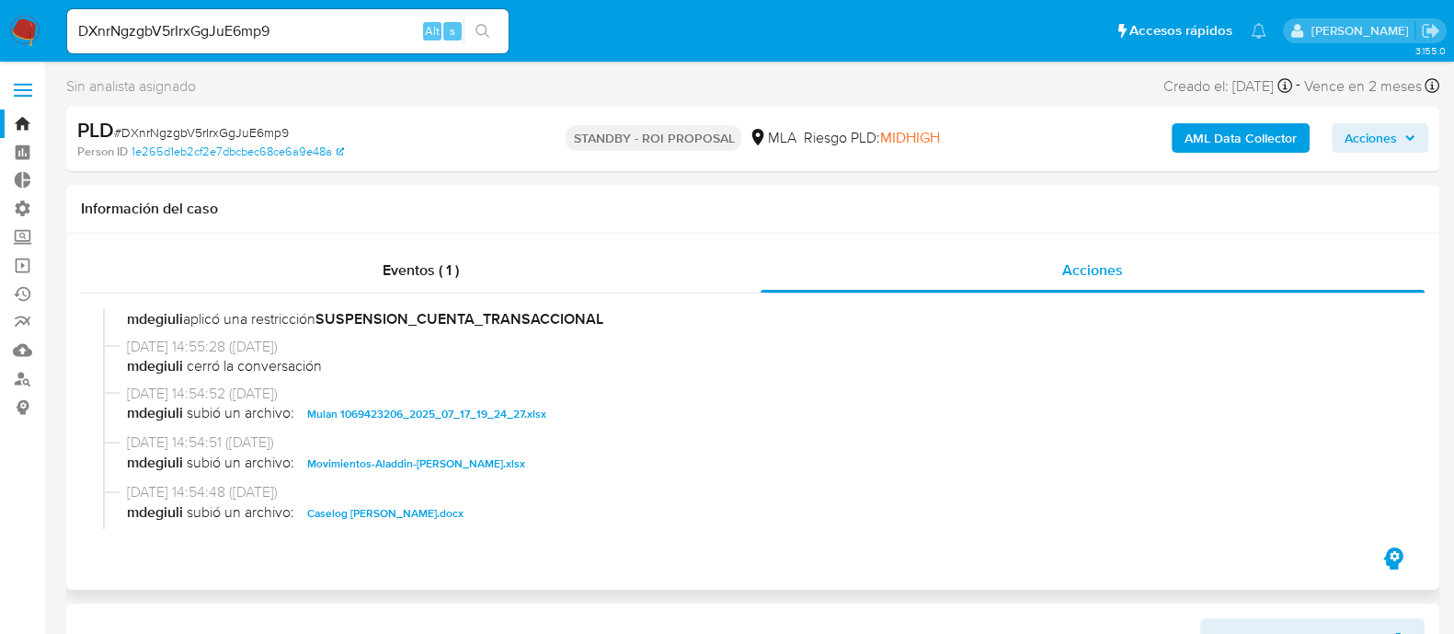
select select "10"
click at [403, 509] on span "Caselog Cecilia Magali Barroso.docx" at bounding box center [385, 513] width 156 height 22
click at [252, 35] on input "DXnrNgzgbV5rIrxGgJuE6mp9" at bounding box center [288, 31] width 442 height 24
paste input "HouKbeej7Kq3n1FzKIQ6nYE0"
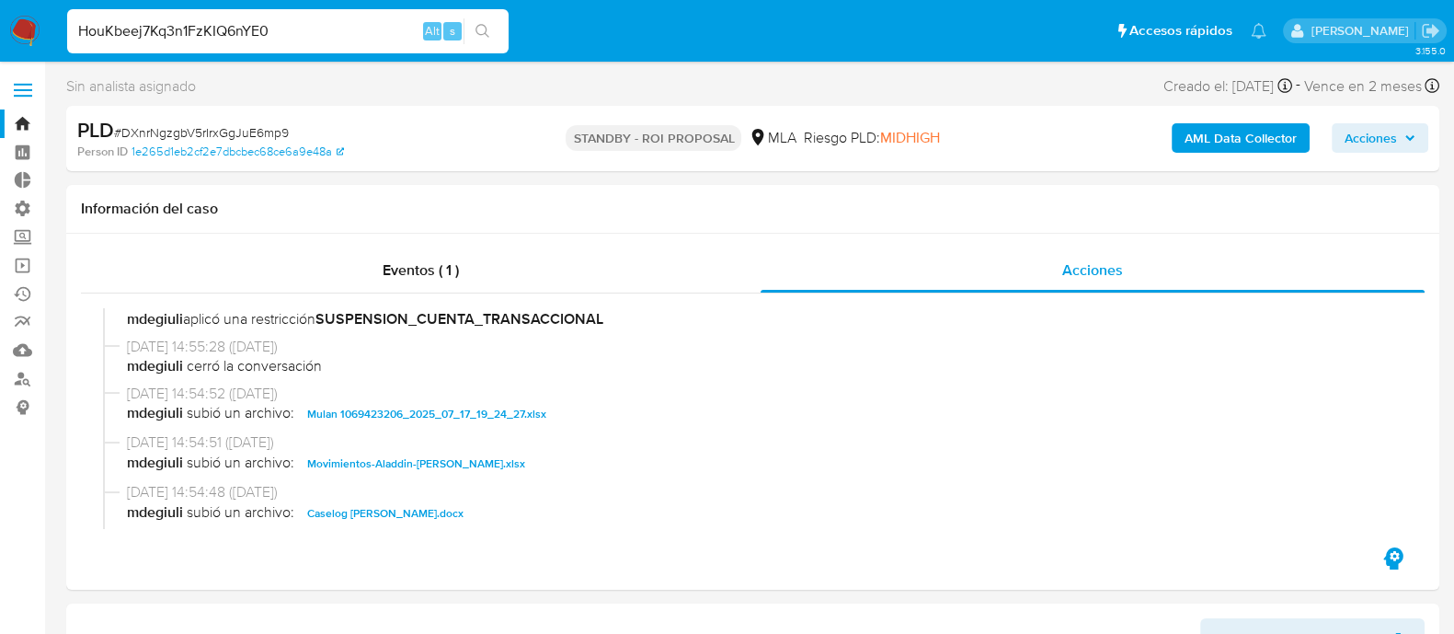
type input "HouKbeej7Kq3n1FzKIQ6nYE0"
click at [494, 32] on button "search-icon" at bounding box center [483, 31] width 38 height 26
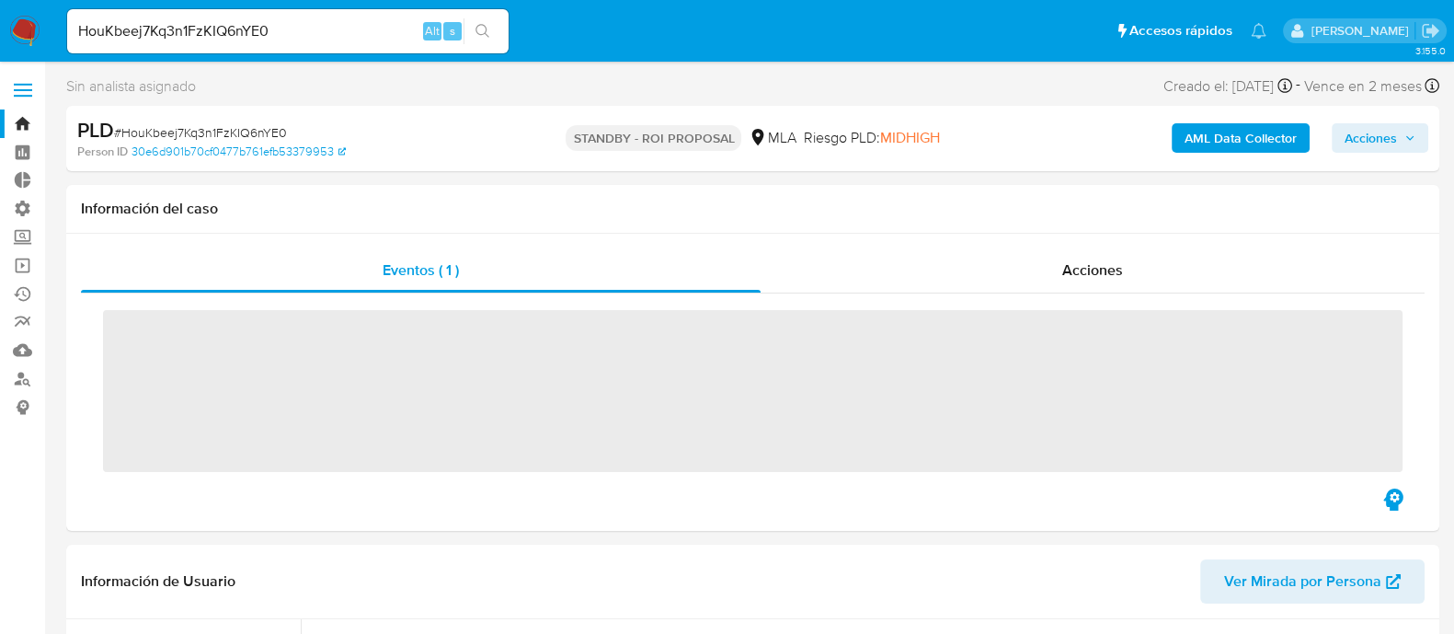
click at [1085, 278] on span "Acciones" at bounding box center [1092, 269] width 61 height 21
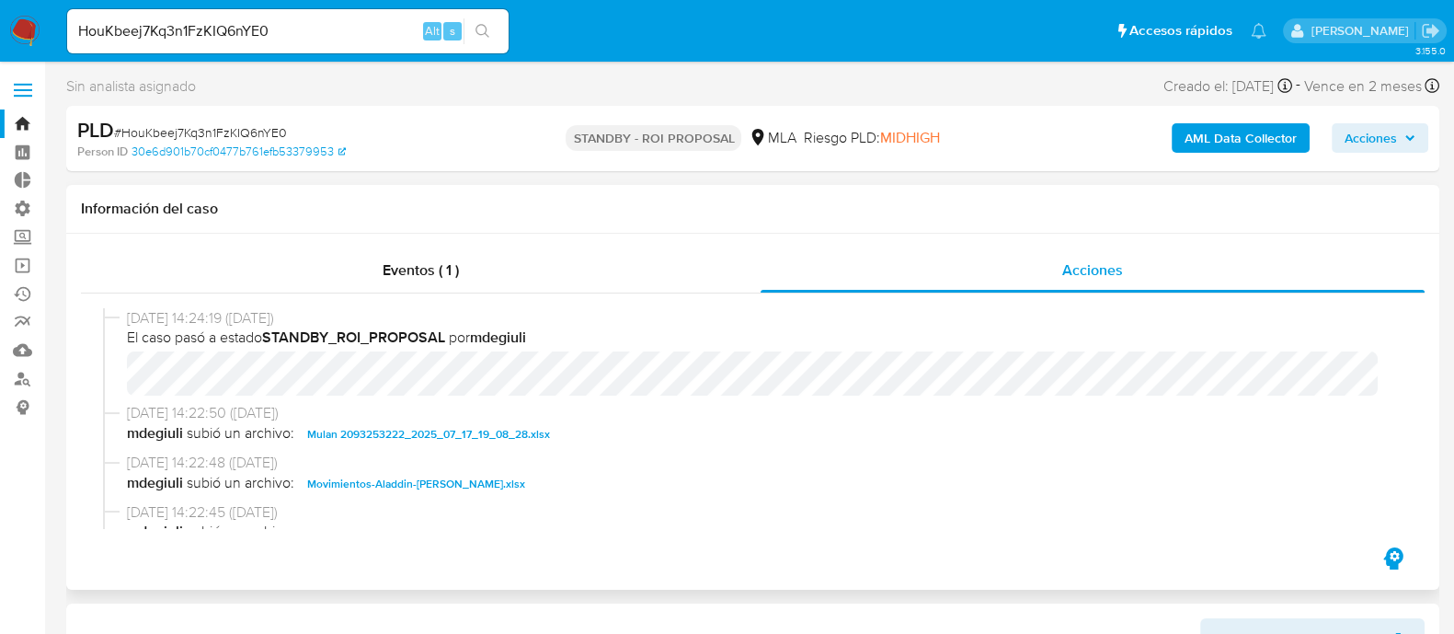
select select "10"
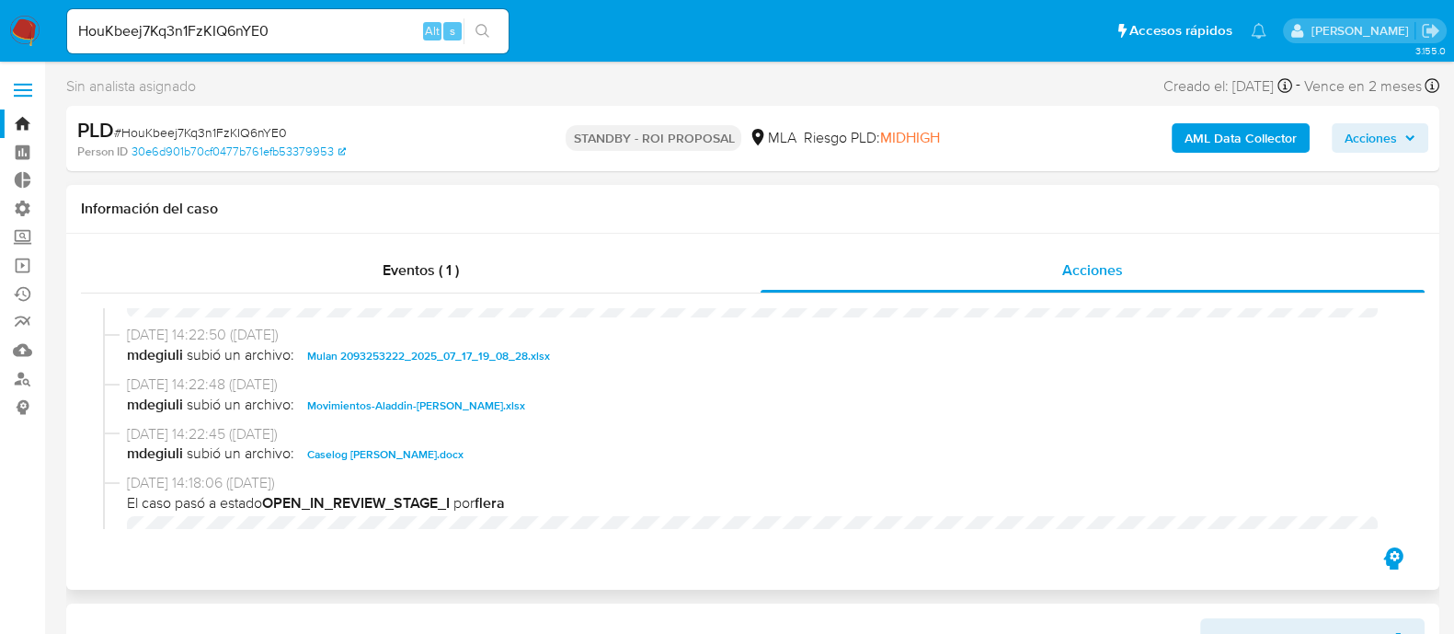
scroll to position [114, 0]
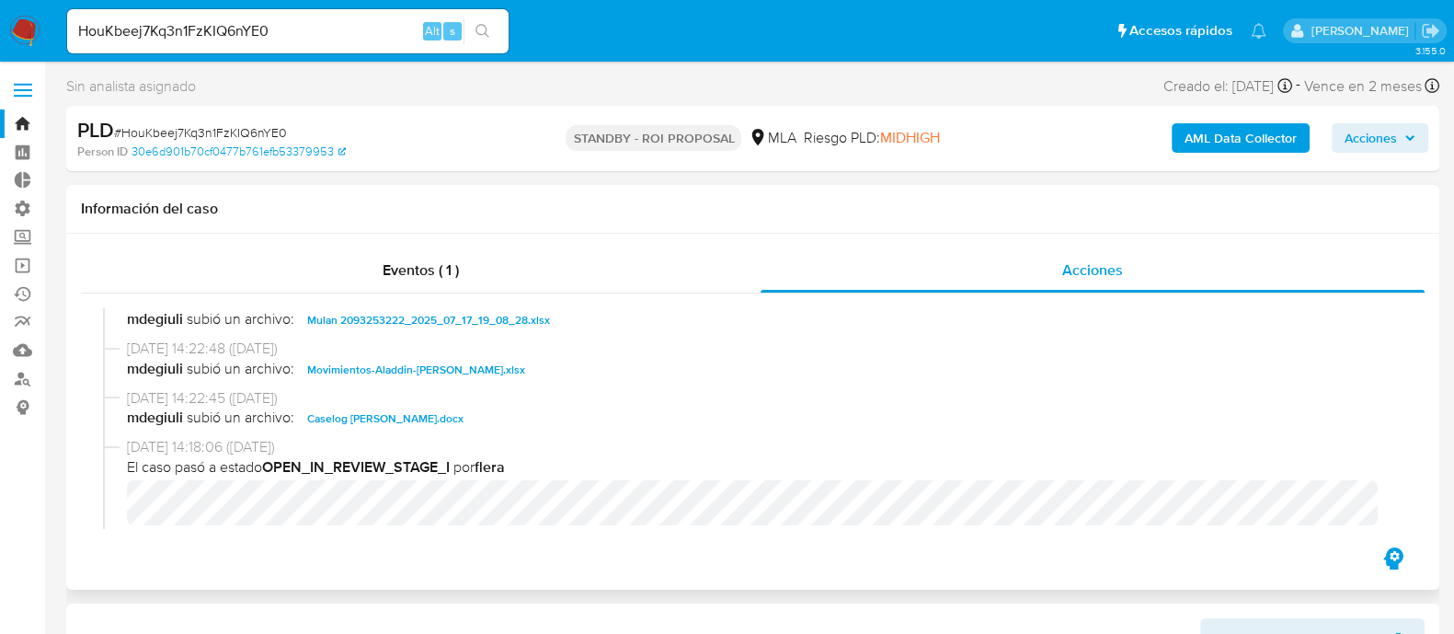
click at [446, 420] on span "Caselog Dalma Milagros Veron.docx" at bounding box center [385, 418] width 156 height 22
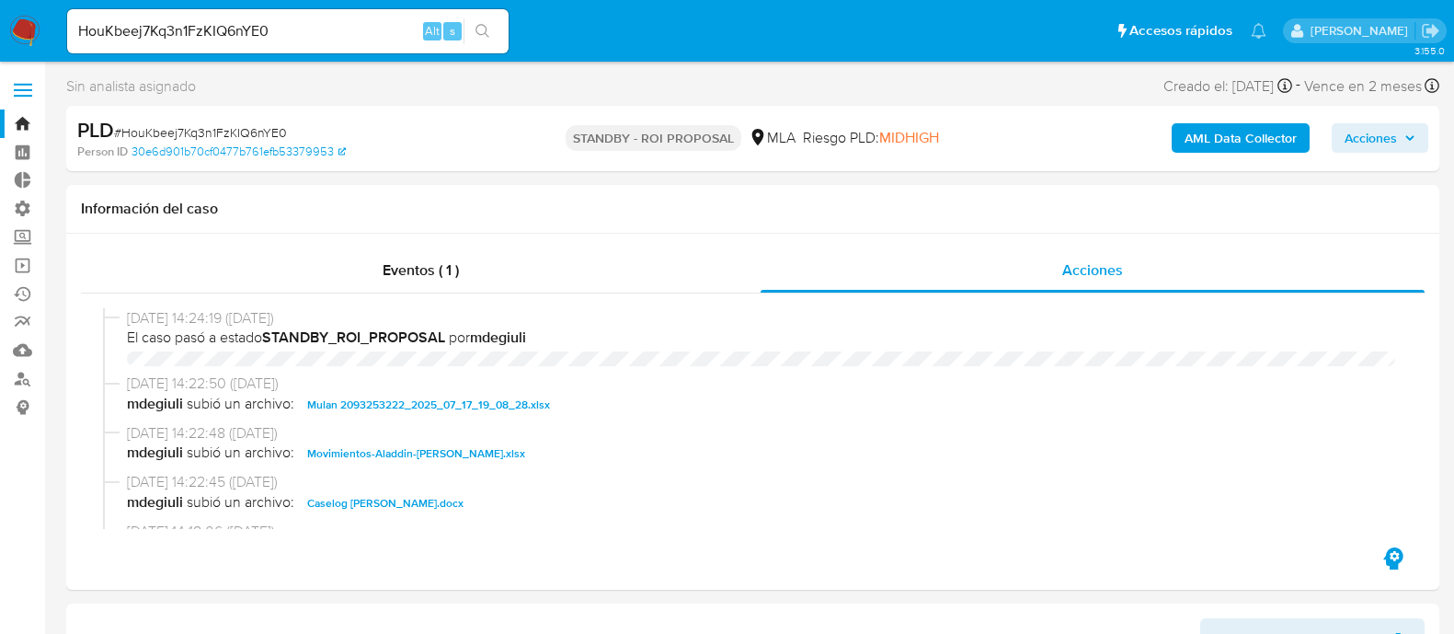
select select "10"
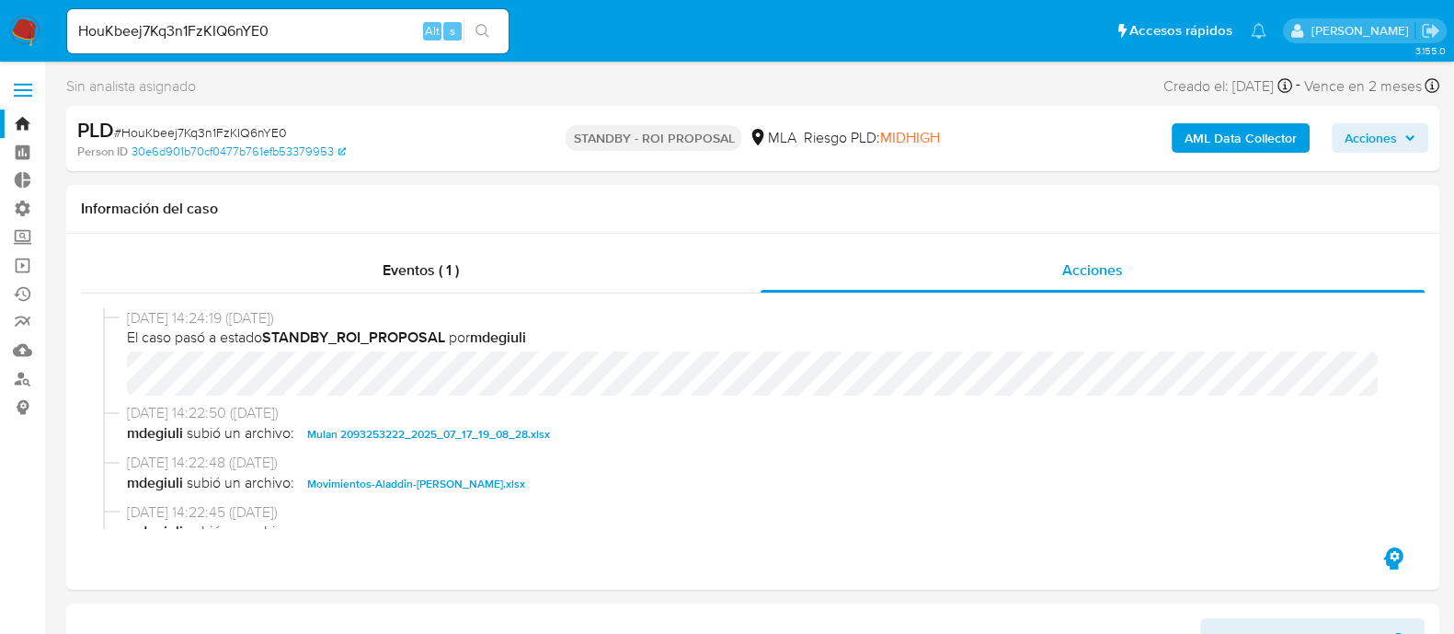
scroll to position [114, 0]
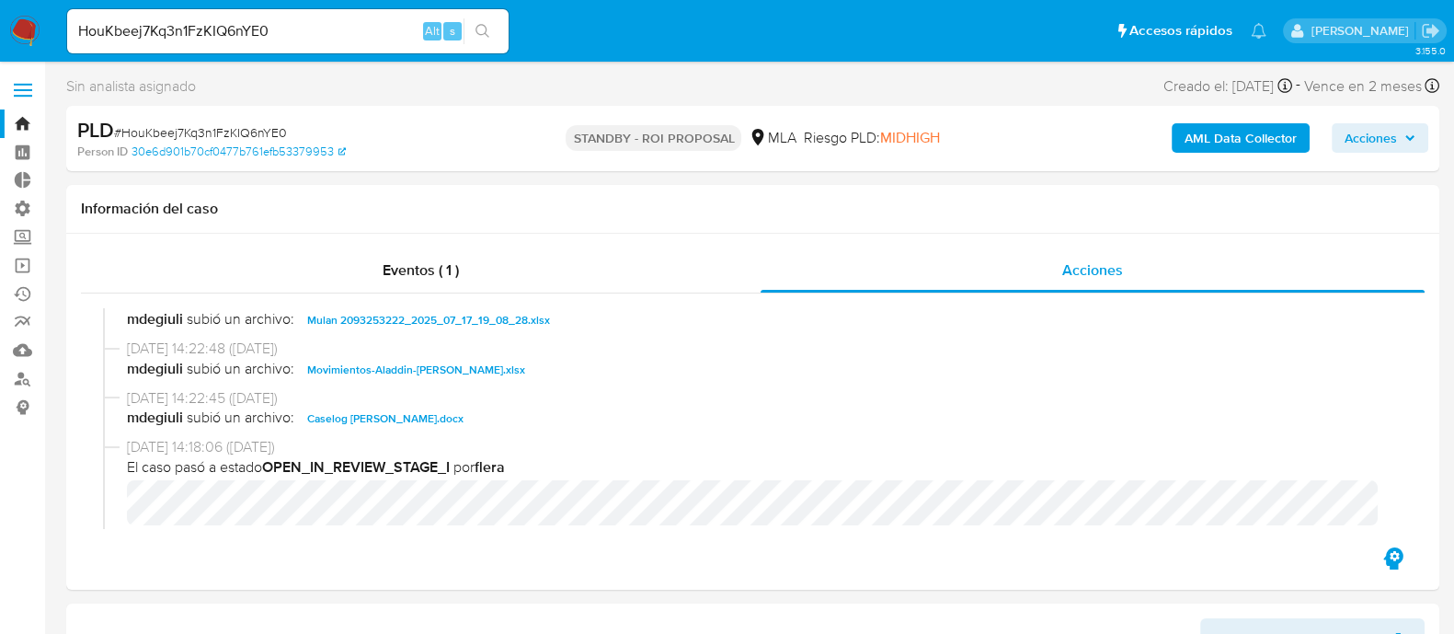
click at [310, 40] on input "HouKbeej7Kq3n1FzKIQ6nYE0" at bounding box center [288, 31] width 442 height 24
paste input "rge0HEadsgWJ6Q5YXDmGayj4"
type input "rge0HEadsgWJ6Q5YXDmGayj4"
click at [497, 34] on button "search-icon" at bounding box center [483, 31] width 38 height 26
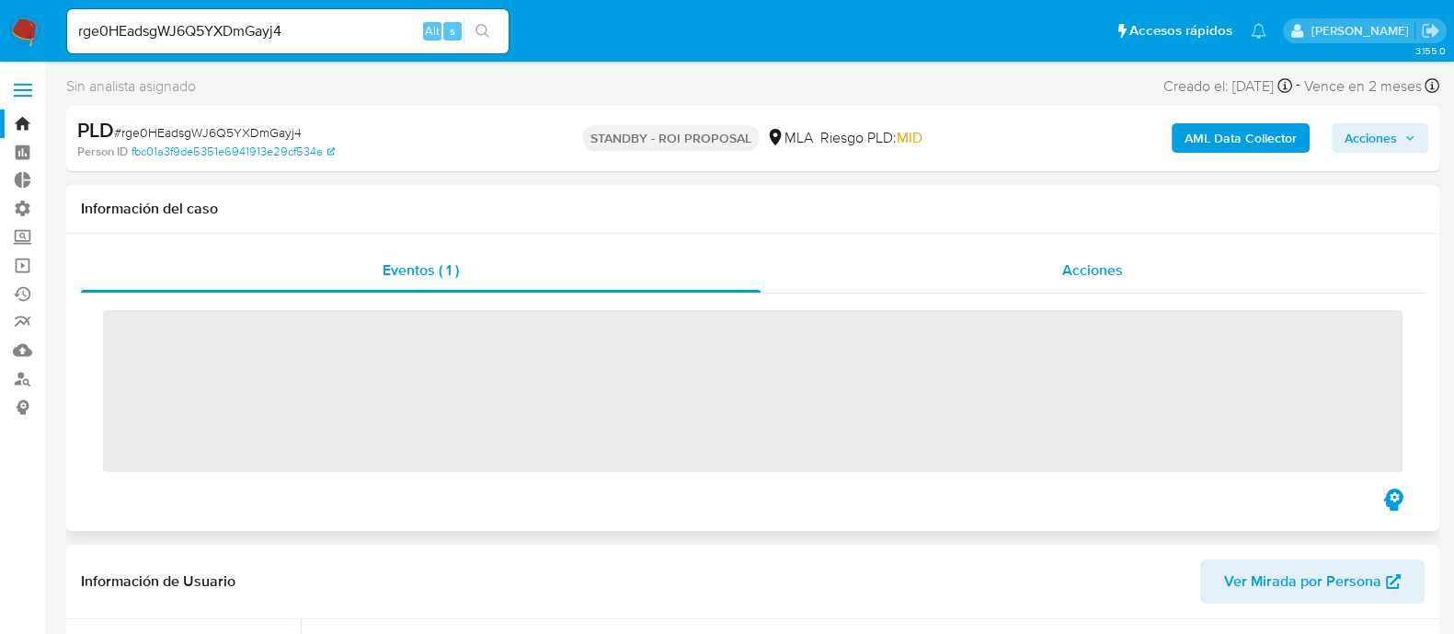
click at [1071, 270] on span "Acciones" at bounding box center [1092, 269] width 61 height 21
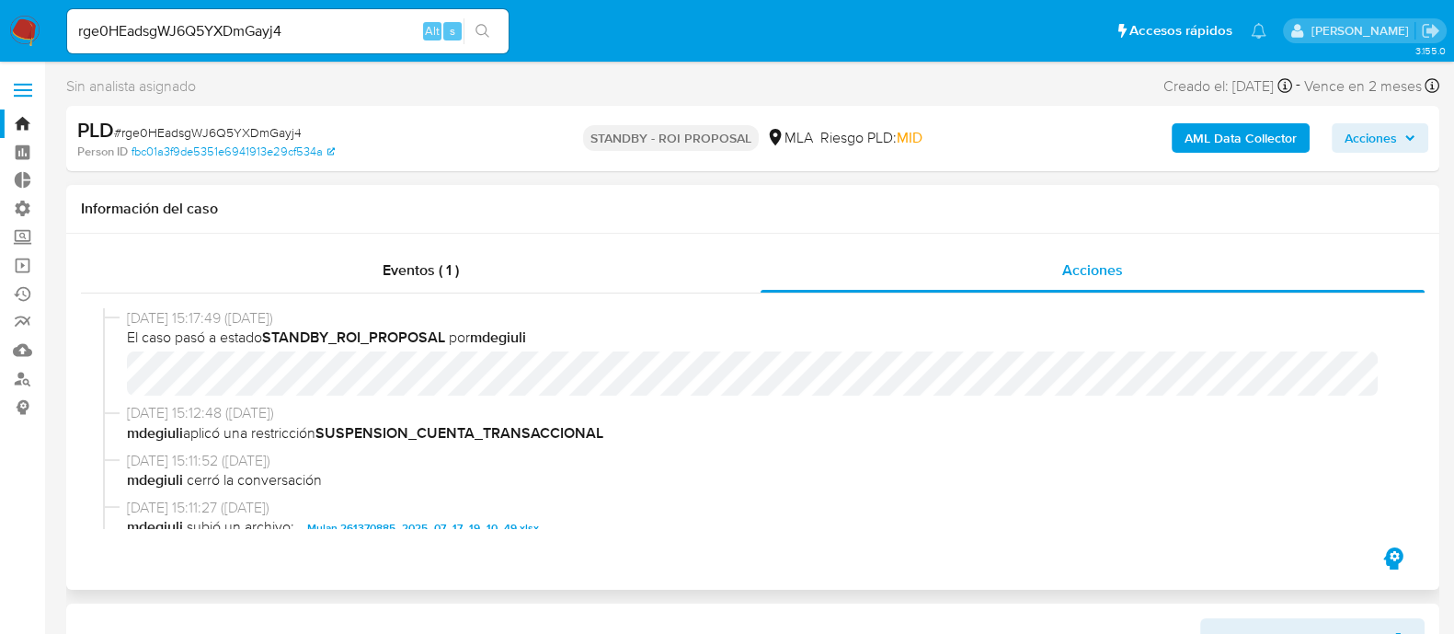
select select "10"
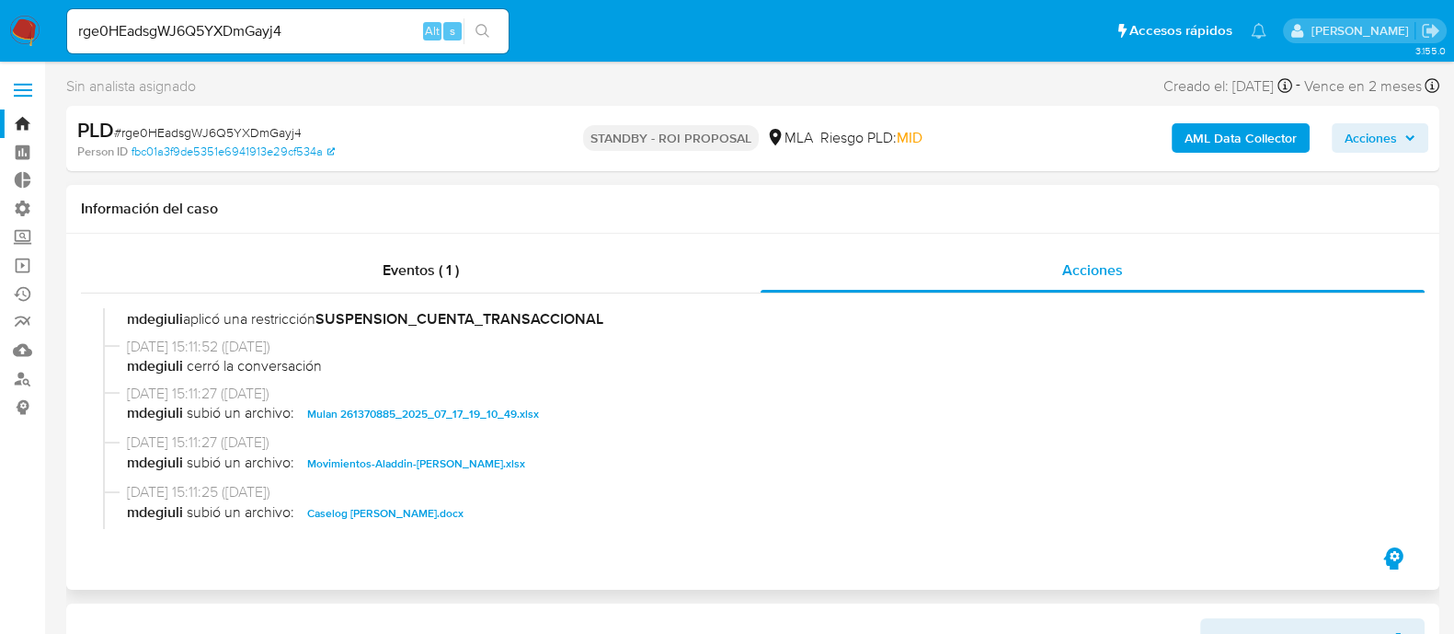
click at [433, 514] on span "Caselog [PERSON_NAME].docx" at bounding box center [385, 513] width 156 height 22
click at [335, 29] on input "rge0HEadsgWJ6Q5YXDmGayj4" at bounding box center [288, 31] width 442 height 24
paste input "86RmEKq7T0NXZTr2Xsnhp2bb"
type input "86RmEKq7T0NXZTr2Xsnhp2bb"
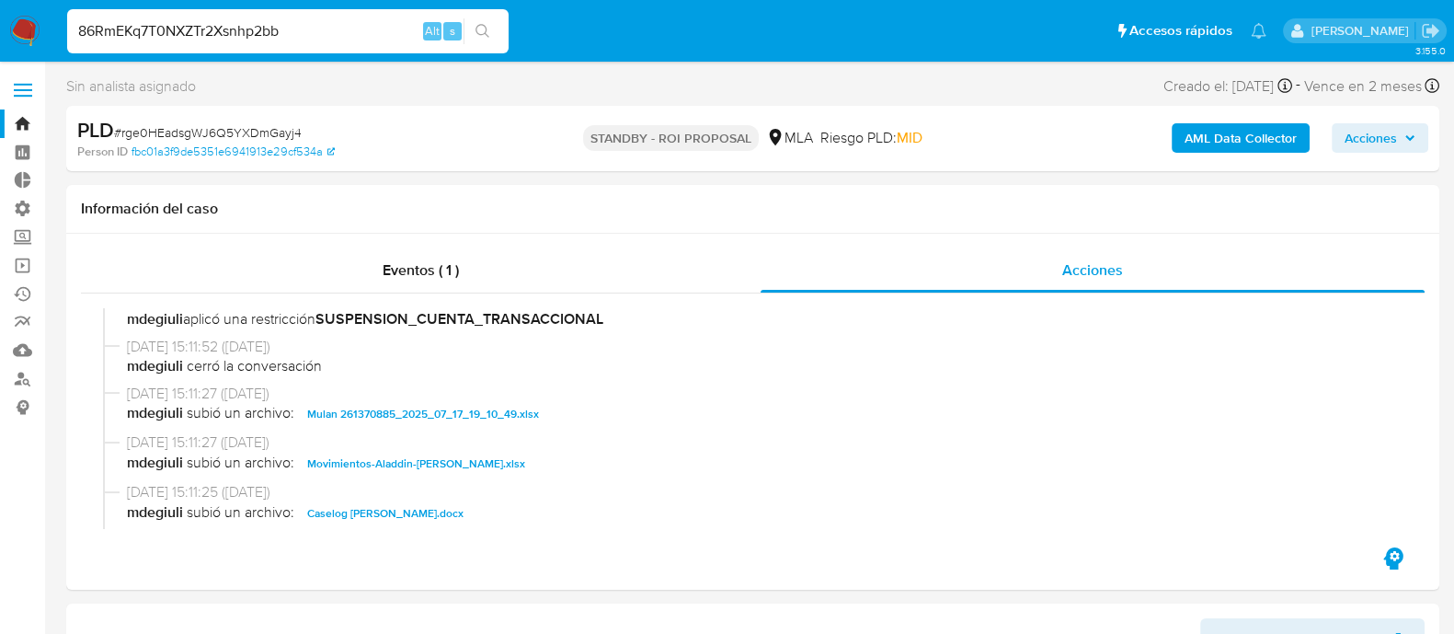
click at [482, 22] on button "search-icon" at bounding box center [483, 31] width 38 height 26
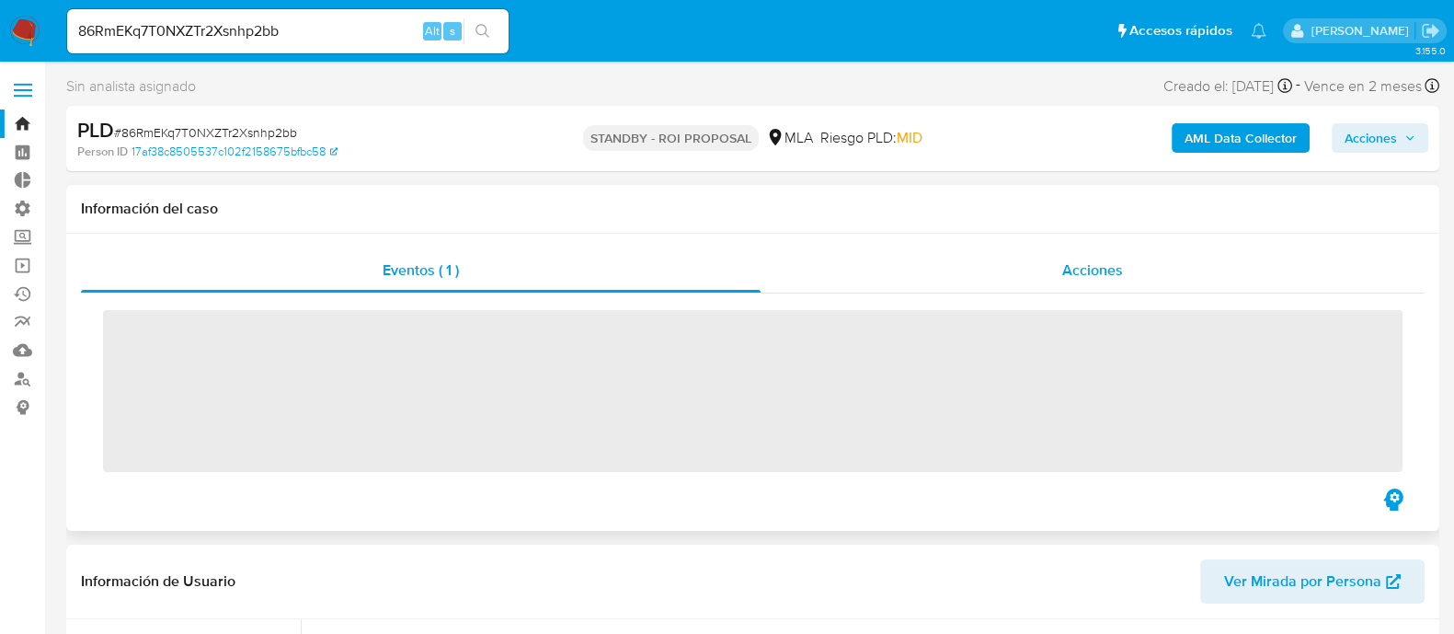
click at [1084, 271] on span "Acciones" at bounding box center [1092, 269] width 61 height 21
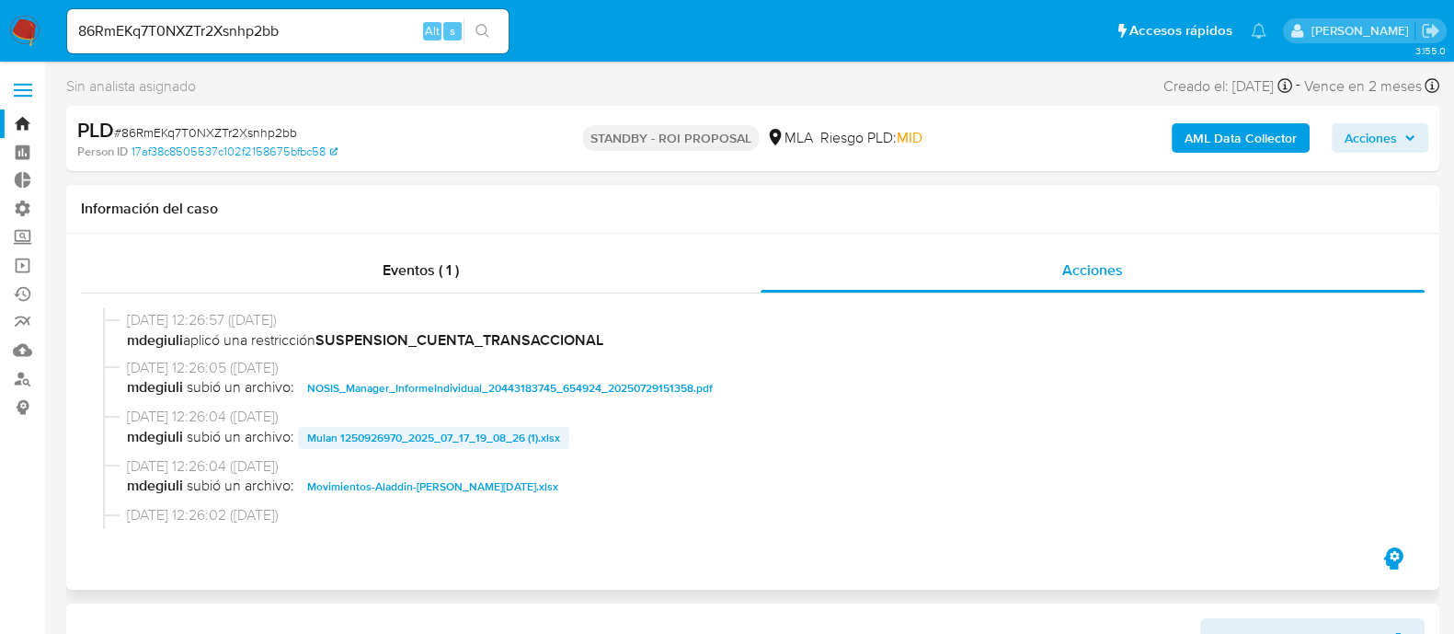
scroll to position [114, 0]
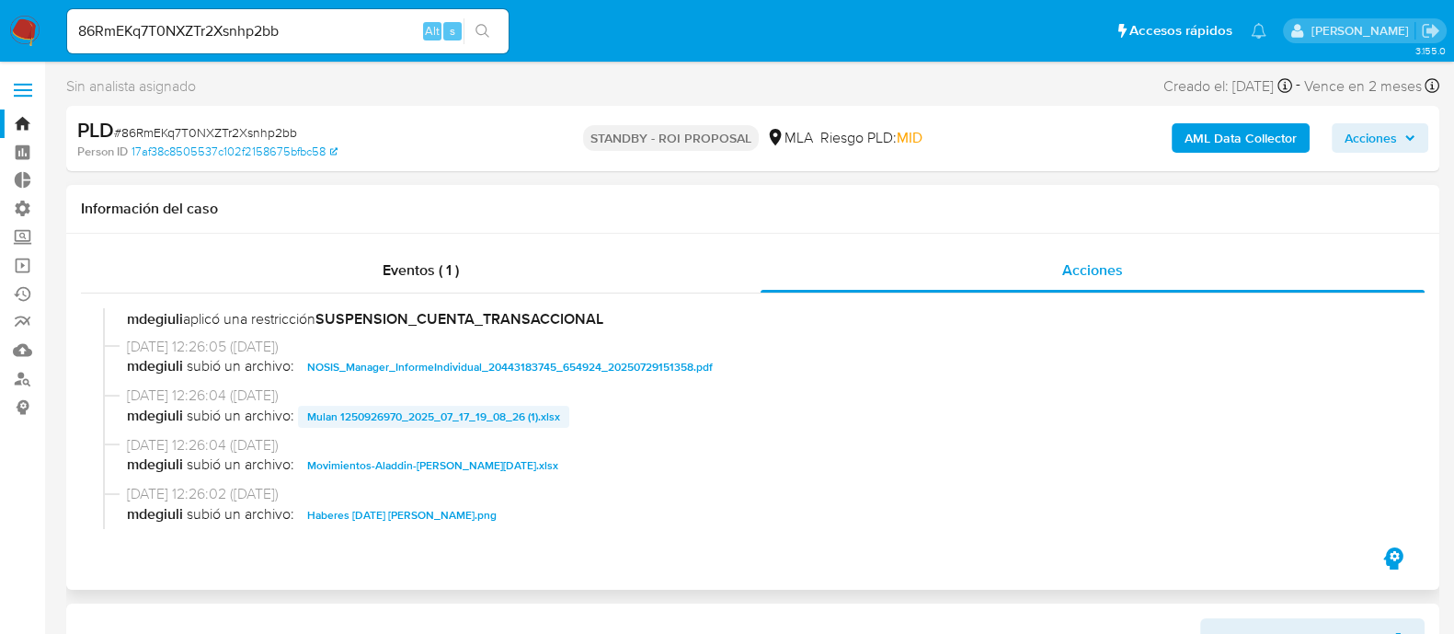
select select "10"
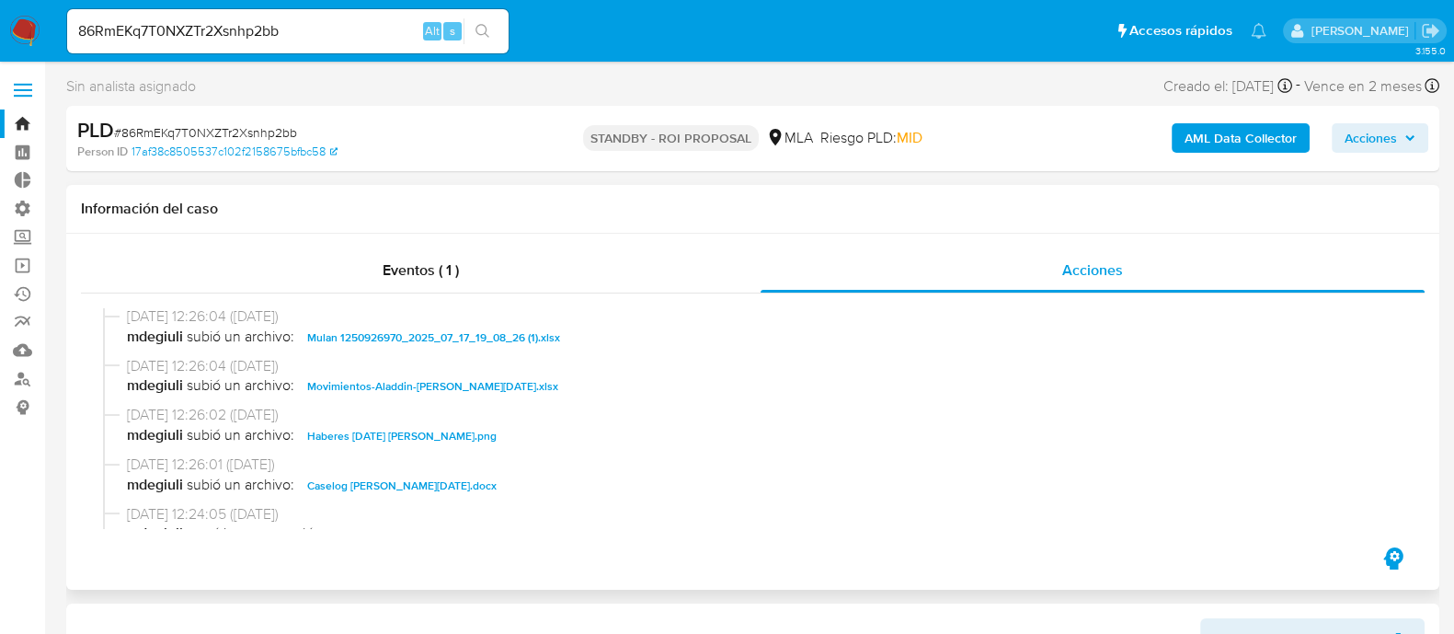
scroll to position [229, 0]
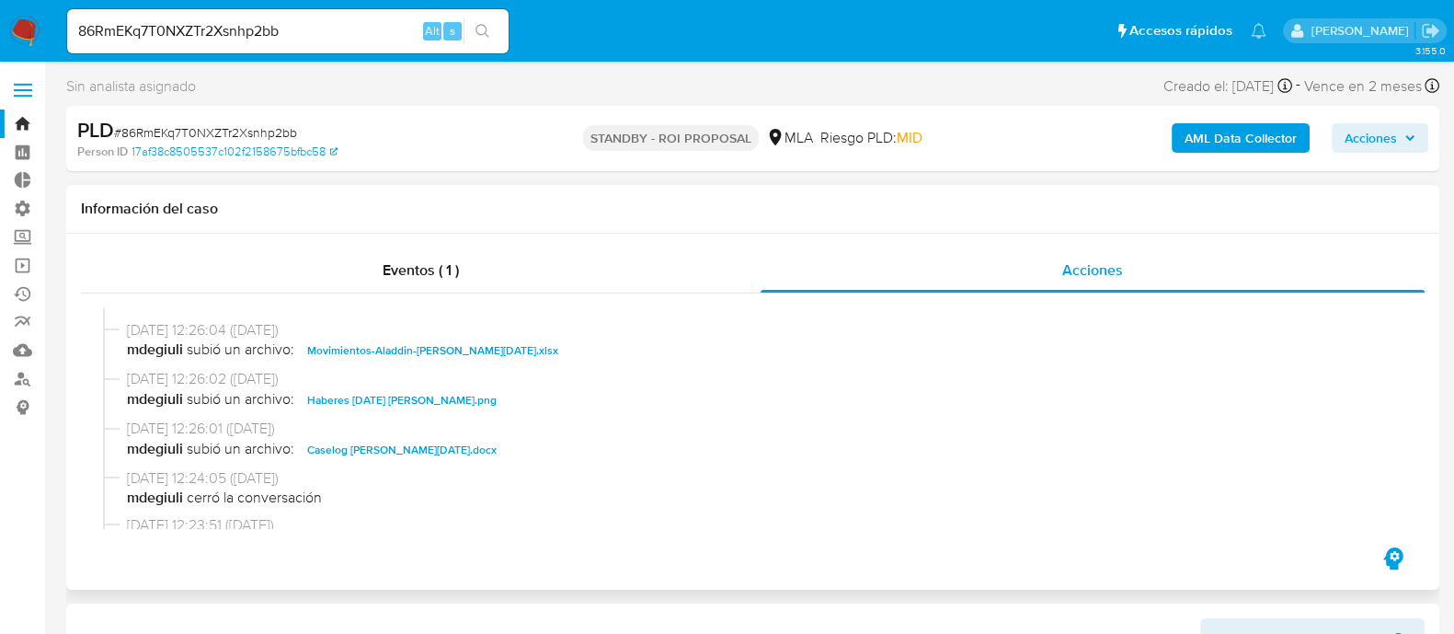
click at [414, 448] on span "Caselog [PERSON_NAME][DATE].docx" at bounding box center [401, 450] width 189 height 22
click at [297, 36] on input "86RmEKq7T0NXZTr2Xsnhp2bb" at bounding box center [288, 31] width 442 height 24
paste input "FBQV6H0IAGJNL6WstFNhGcxp"
type input "FBQV6H0IAGJNL6WstFNhGcxp"
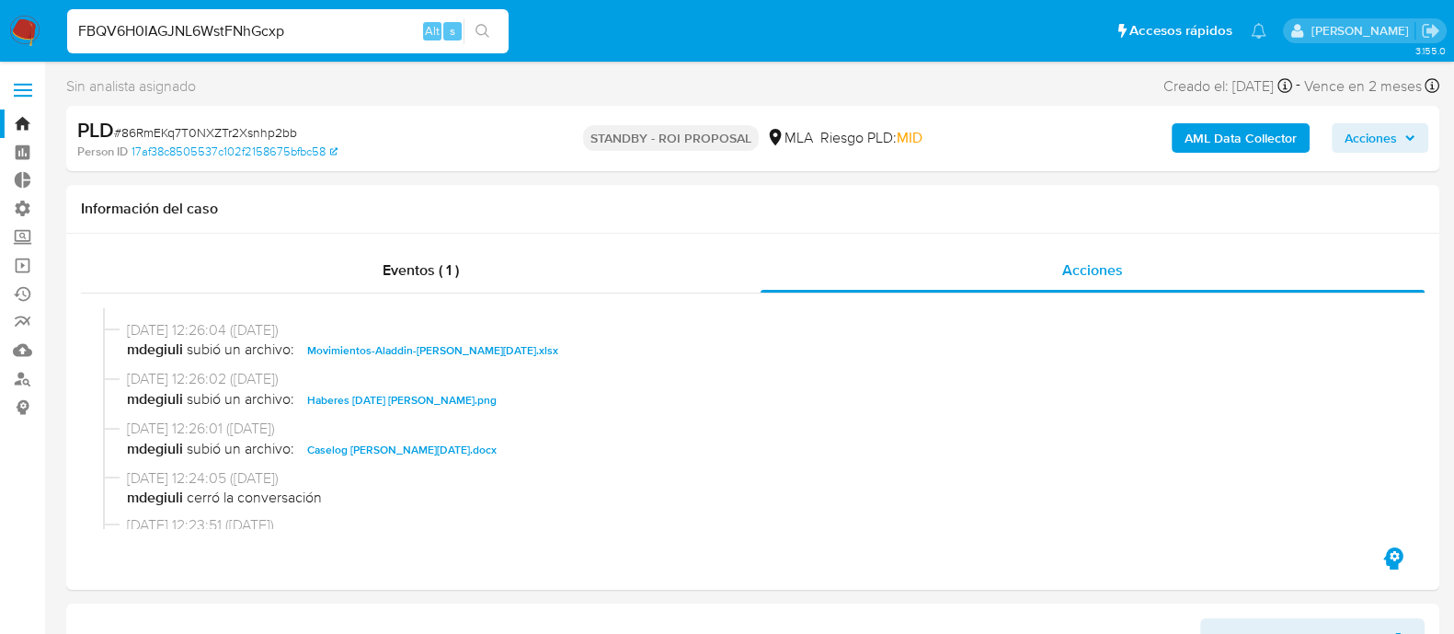
click at [491, 27] on button "search-icon" at bounding box center [483, 31] width 38 height 26
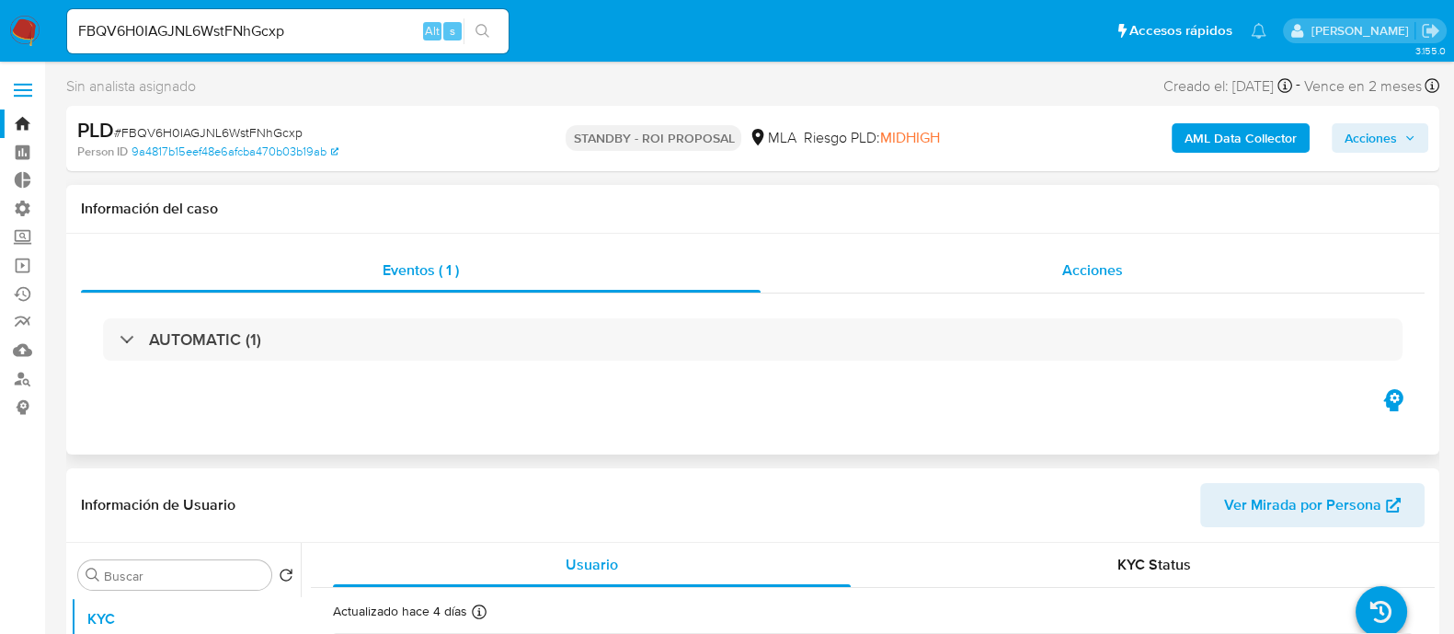
click at [1096, 275] on span "Acciones" at bounding box center [1092, 269] width 61 height 21
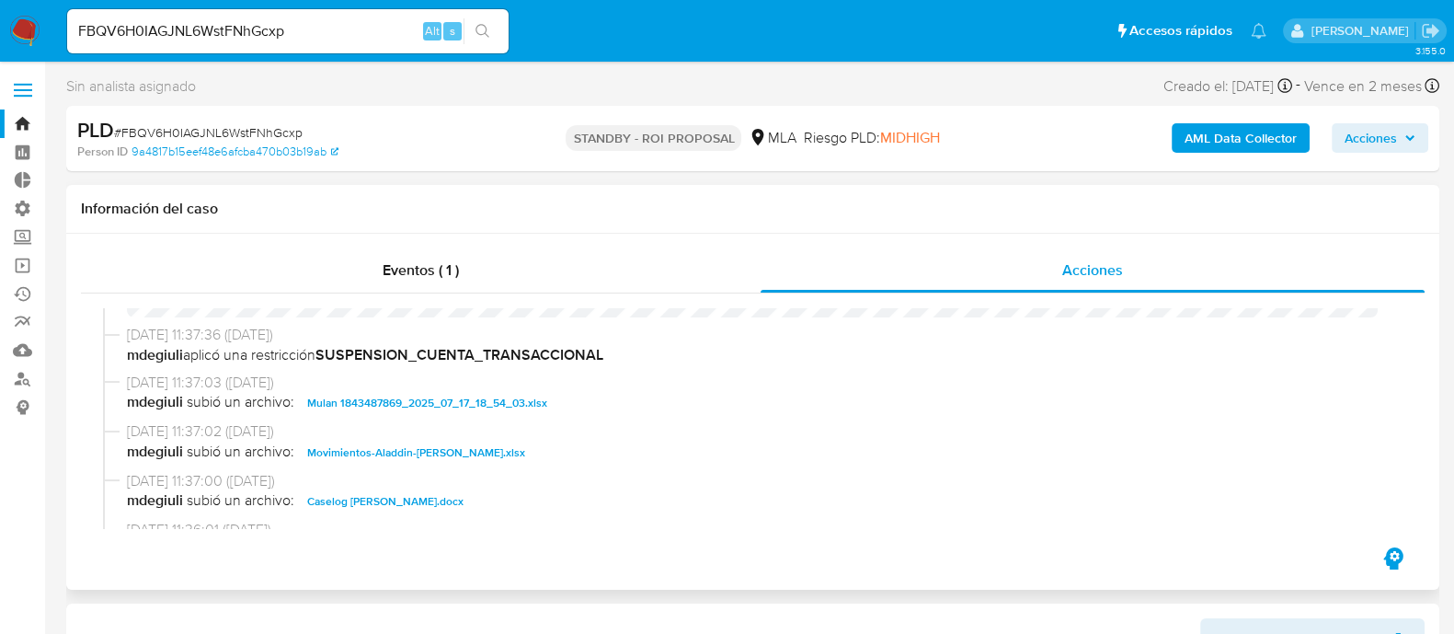
select select "10"
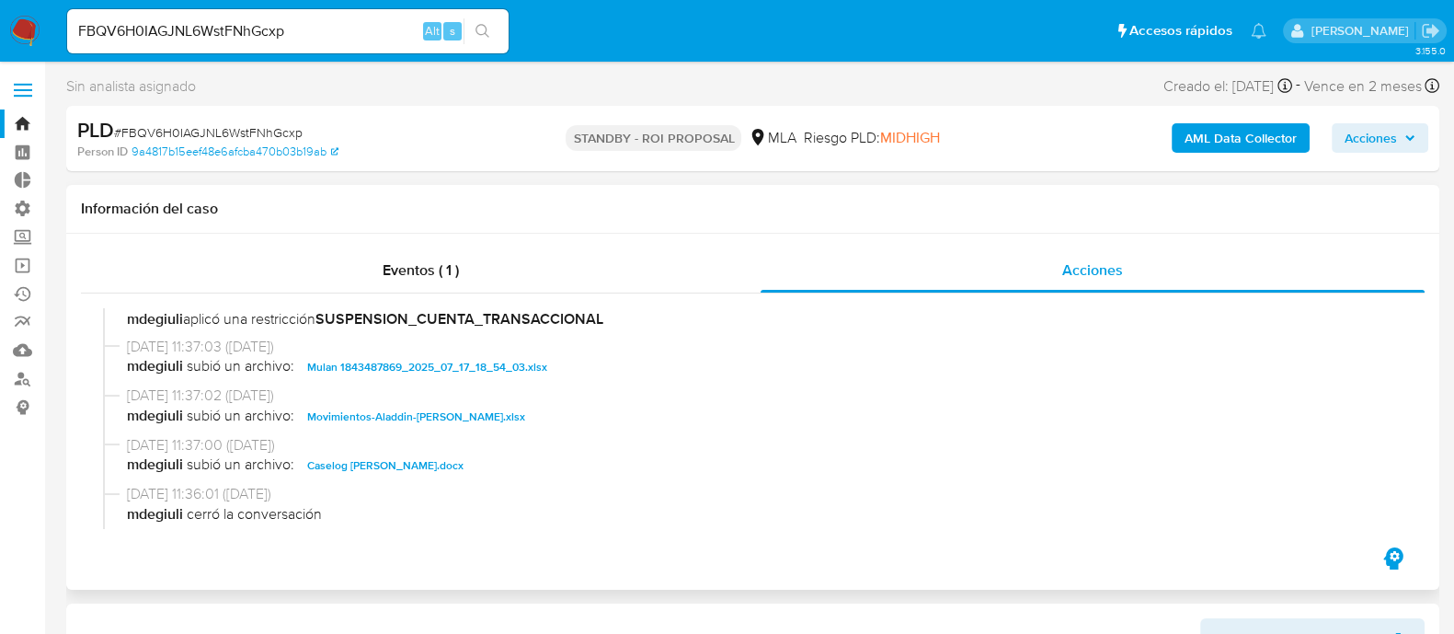
click at [423, 468] on span "Caselog [PERSON_NAME].docx" at bounding box center [385, 465] width 156 height 22
click at [338, 36] on input "FBQV6H0IAGJNL6WstFNhGcxp" at bounding box center [288, 31] width 442 height 24
paste input "CMKDpNFjdAOwiwwdx2d5E0b1"
type input "CMKDpNFjdAOwiwwdx2d5E0b1"
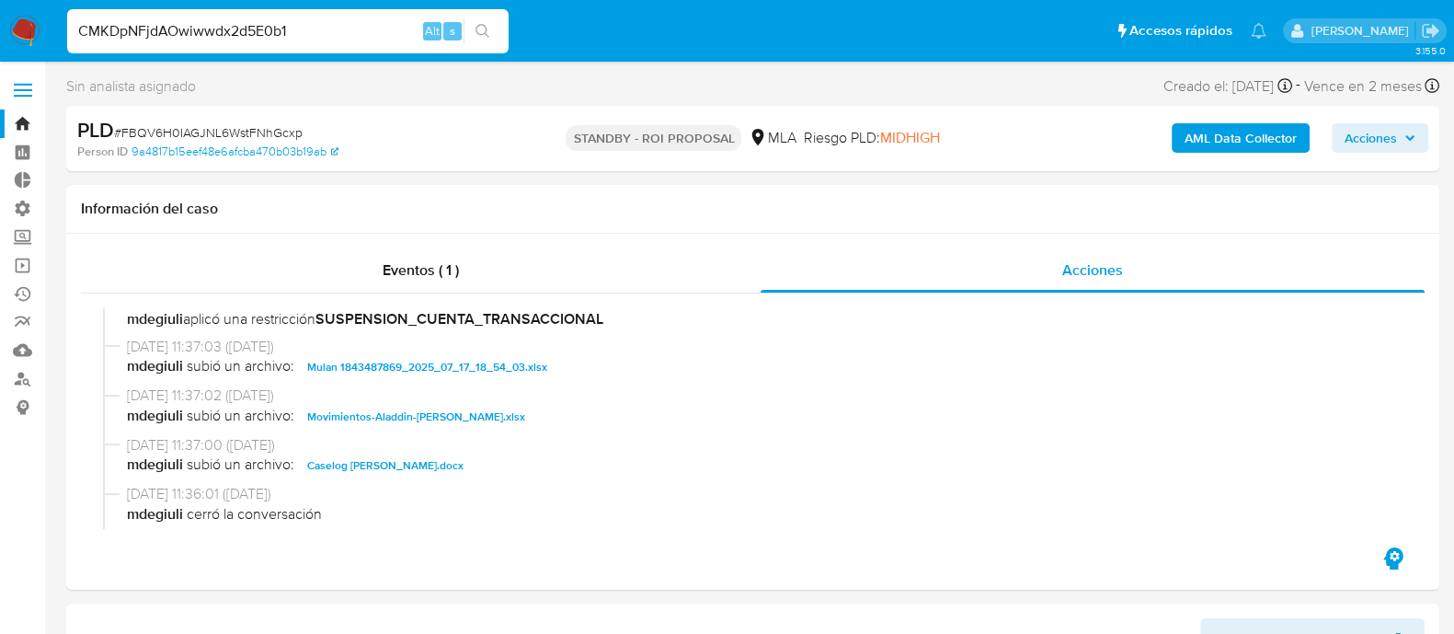
click at [479, 25] on icon "search-icon" at bounding box center [483, 31] width 14 height 14
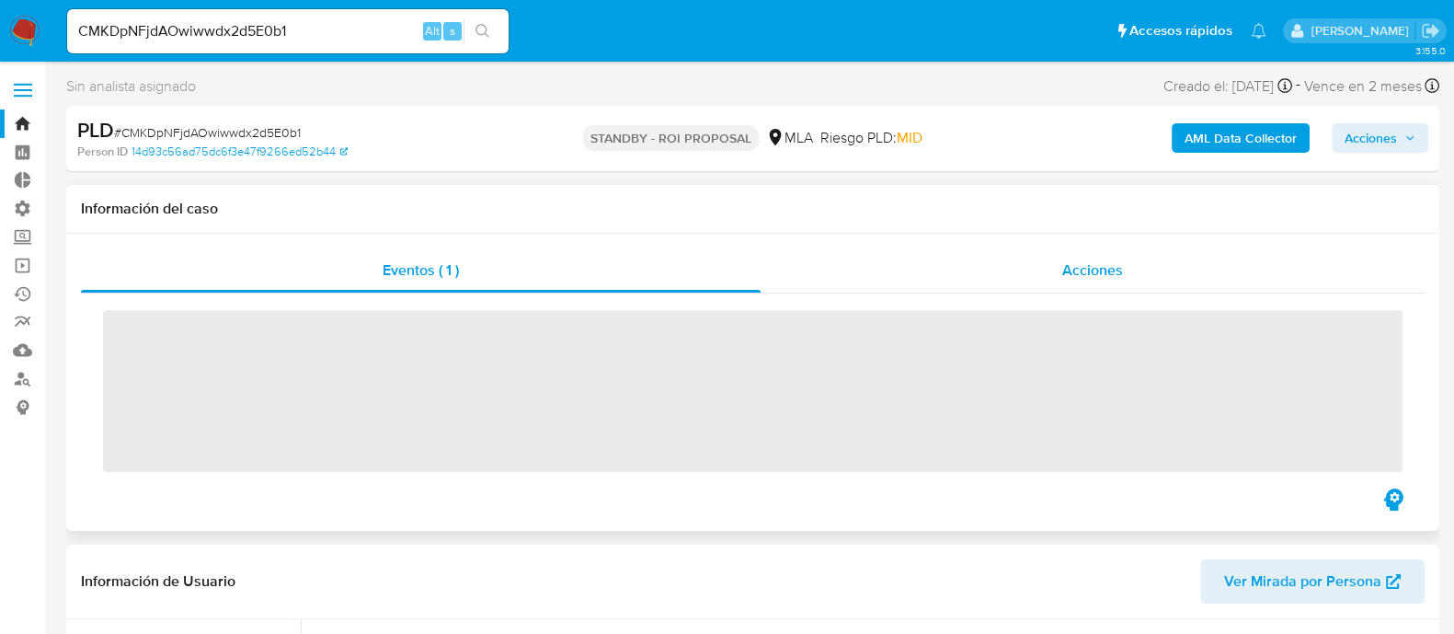
click at [1072, 282] on div "Acciones" at bounding box center [1093, 270] width 664 height 44
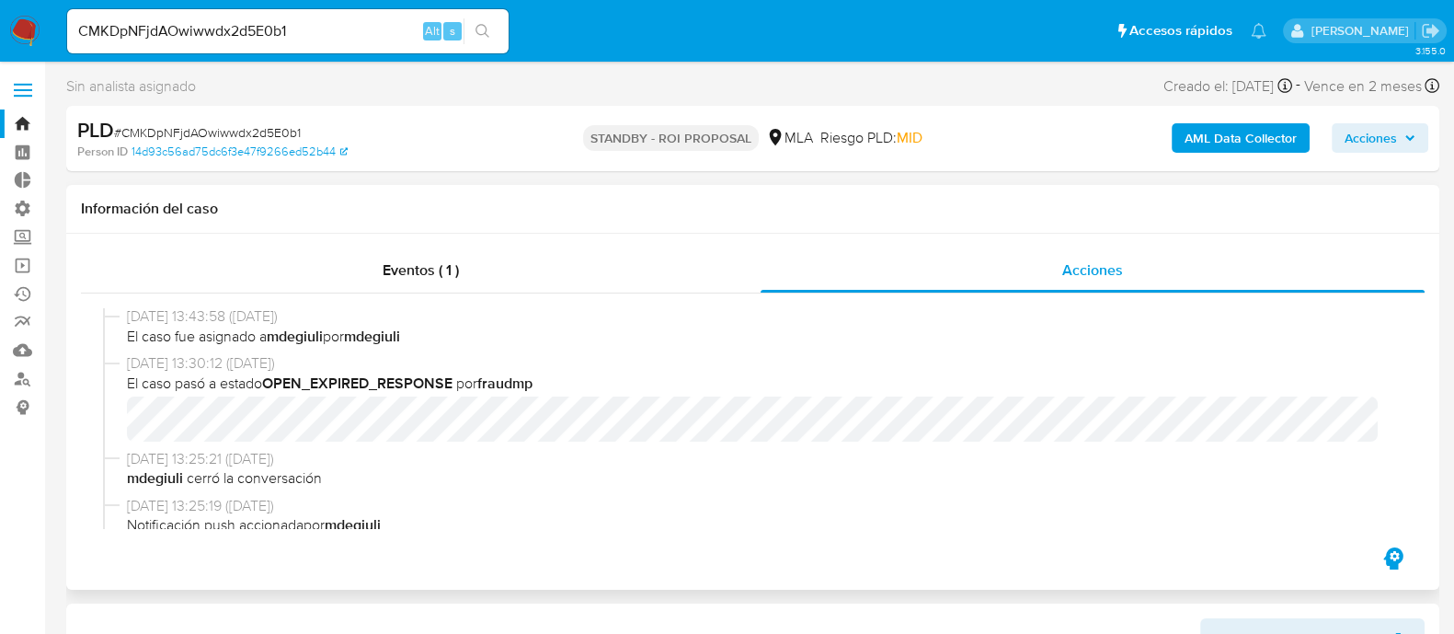
select select "10"
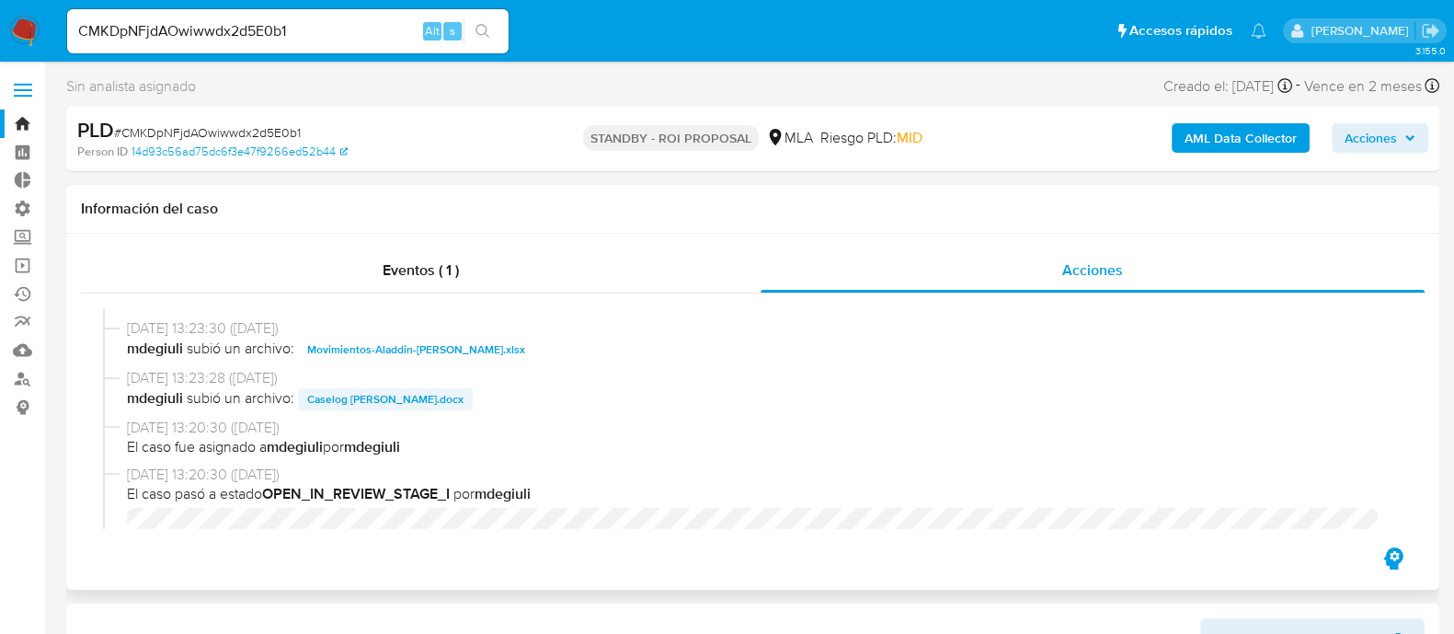
scroll to position [804, 0]
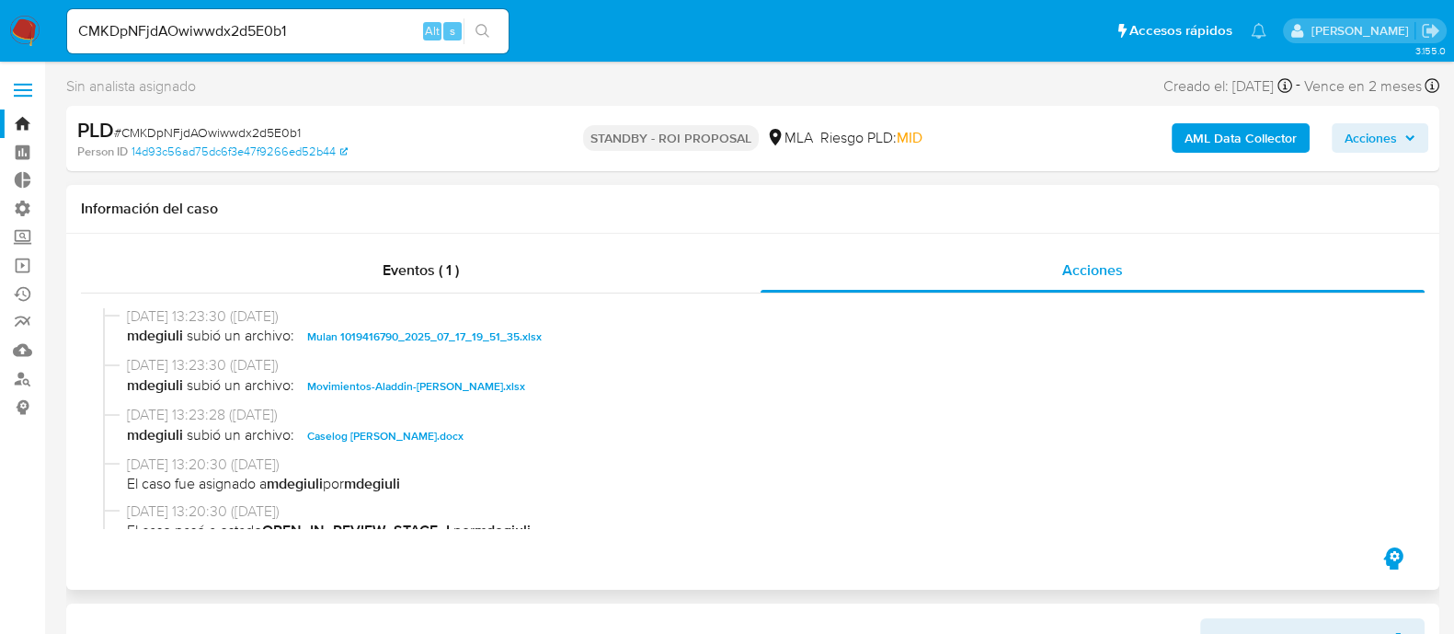
click at [426, 431] on span "Caselog [PERSON_NAME].docx" at bounding box center [385, 436] width 156 height 22
click at [332, 33] on input "CMKDpNFjdAOwiwwdx2d5E0b1" at bounding box center [288, 31] width 442 height 24
click at [335, 33] on input "CMKDpNFjdAOwiwwdx2d5E0b1" at bounding box center [288, 31] width 442 height 24
click at [339, 33] on input "CMKDpNFjdAOwiwwdx2d5E0b1" at bounding box center [288, 31] width 442 height 24
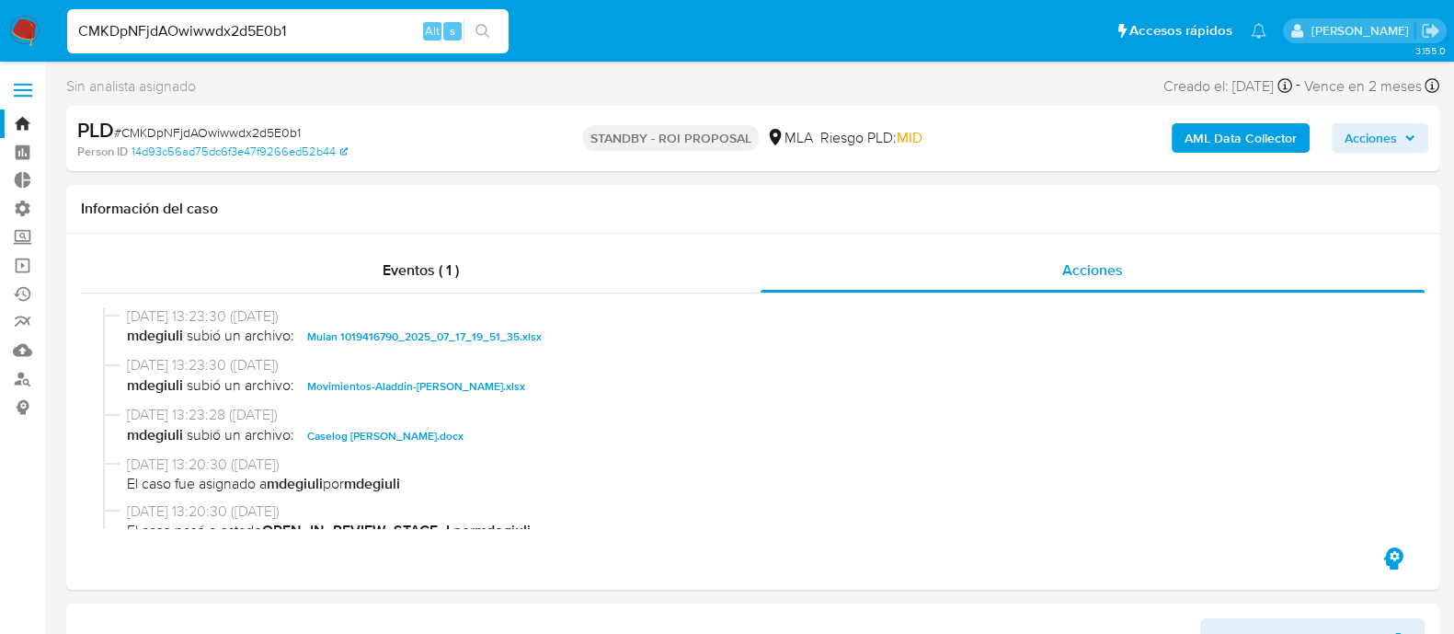
click at [336, 33] on input "CMKDpNFjdAOwiwwdx2d5E0b1" at bounding box center [288, 31] width 442 height 24
paste input "2k9vIoBoF4LnfUmrrdMuF4jv"
type input "2k9vIoBoF4LnfUmrrdMuF4jv"
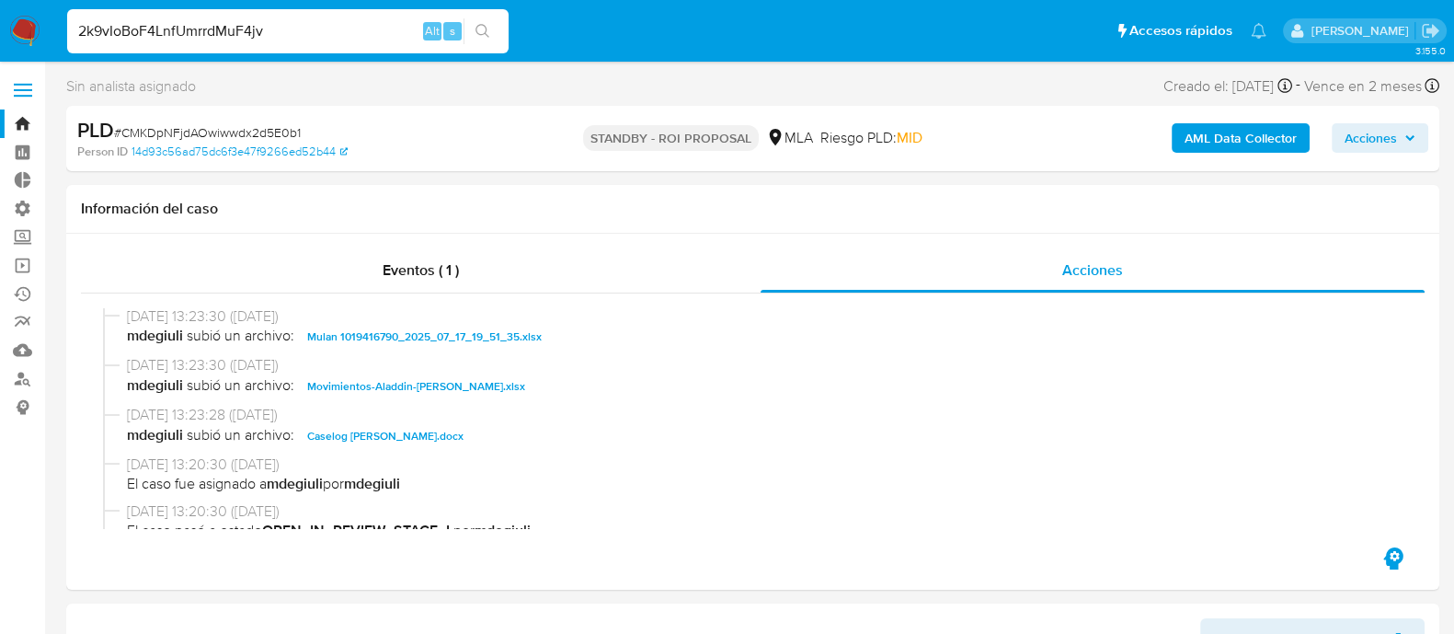
click at [483, 29] on icon "search-icon" at bounding box center [483, 31] width 15 height 15
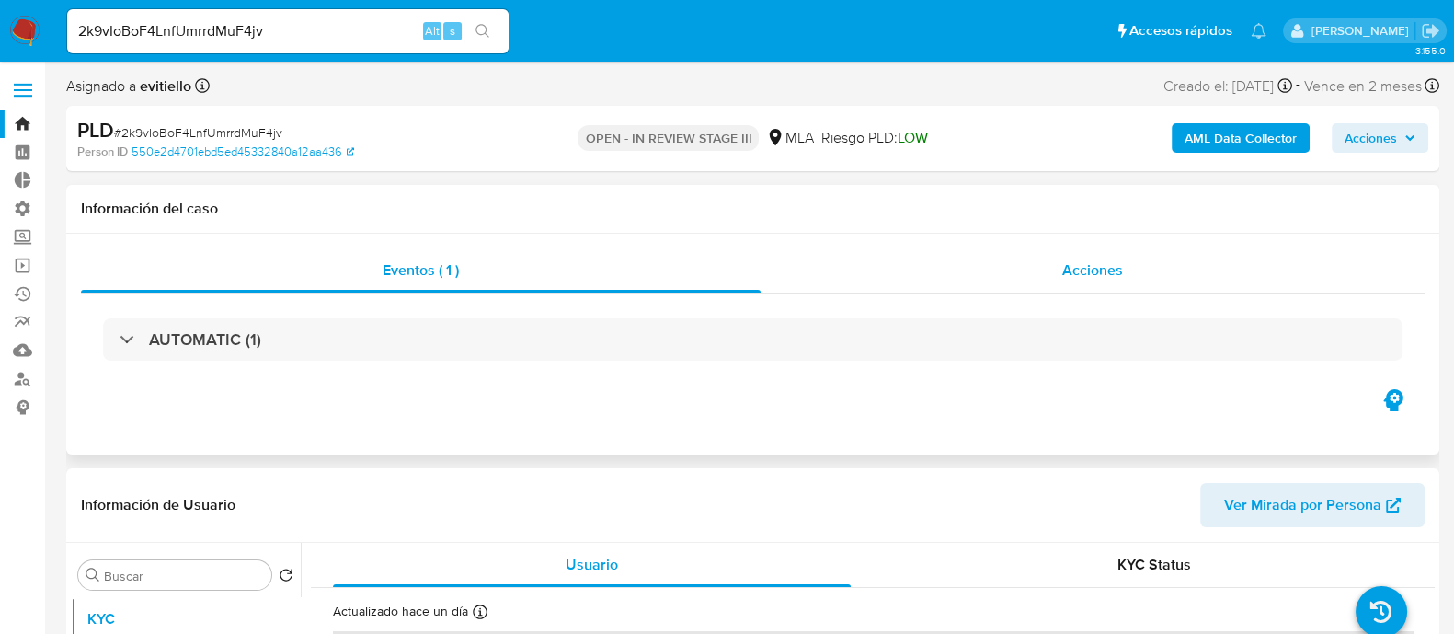
select select "10"
click at [1007, 269] on div "Acciones" at bounding box center [1093, 270] width 664 height 44
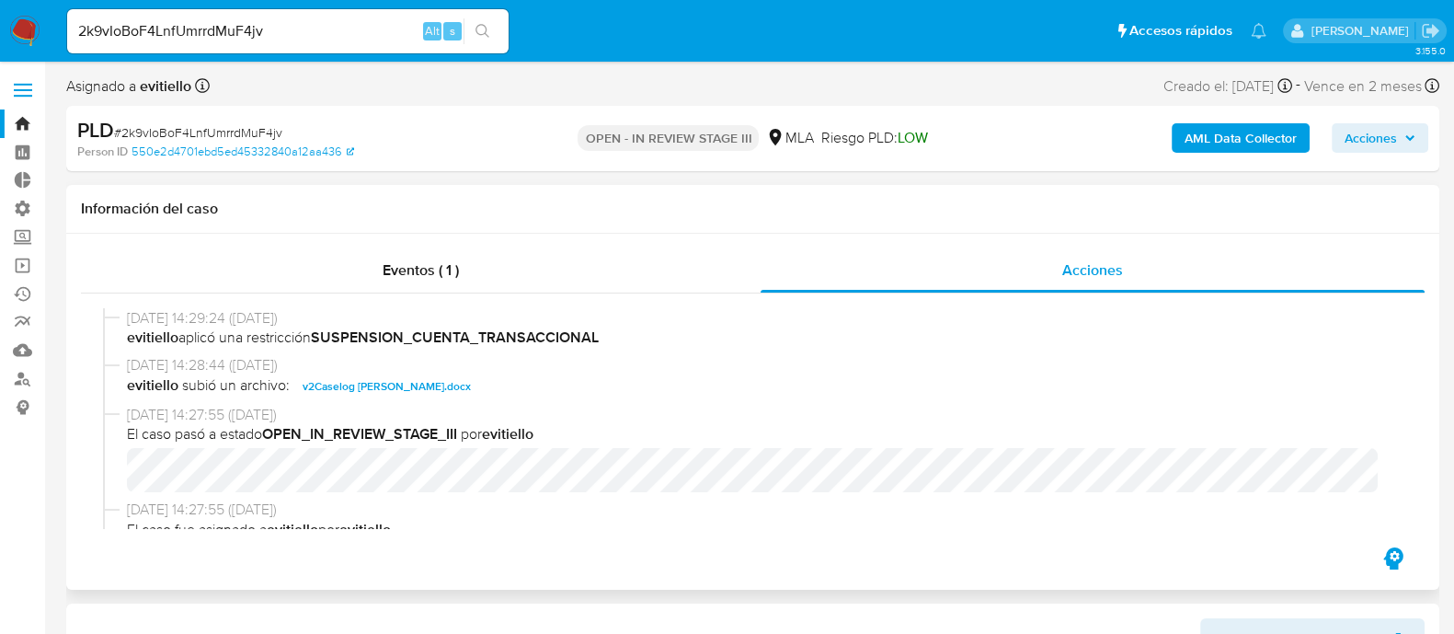
click at [471, 379] on span "v2Caselog [PERSON_NAME].docx" at bounding box center [387, 386] width 168 height 22
click at [255, 35] on input "2k9vIoBoF4LnfUmrrdMuF4jv" at bounding box center [288, 31] width 442 height 24
paste input "vGQle9UDLw6VVCrk9IU8PtVO"
type input "vGQle9UDLw6VVCrk9IU8PtVO"
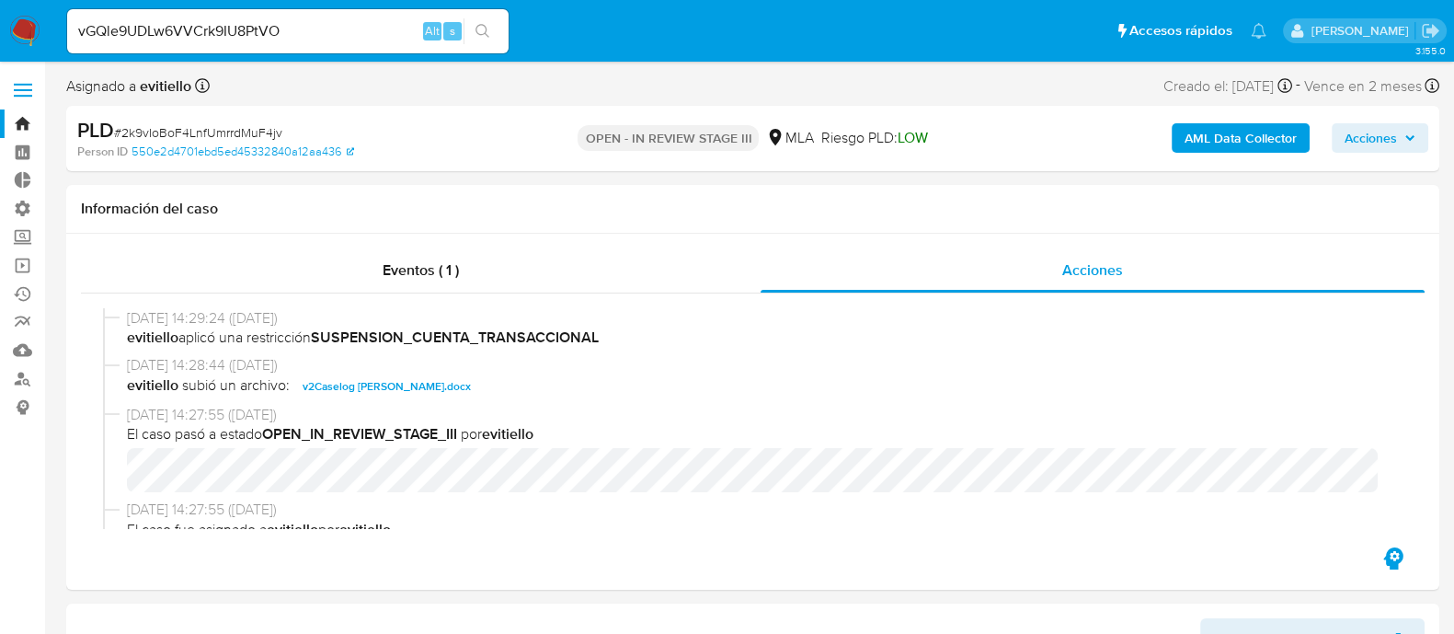
click at [476, 21] on button "search-icon" at bounding box center [483, 31] width 38 height 26
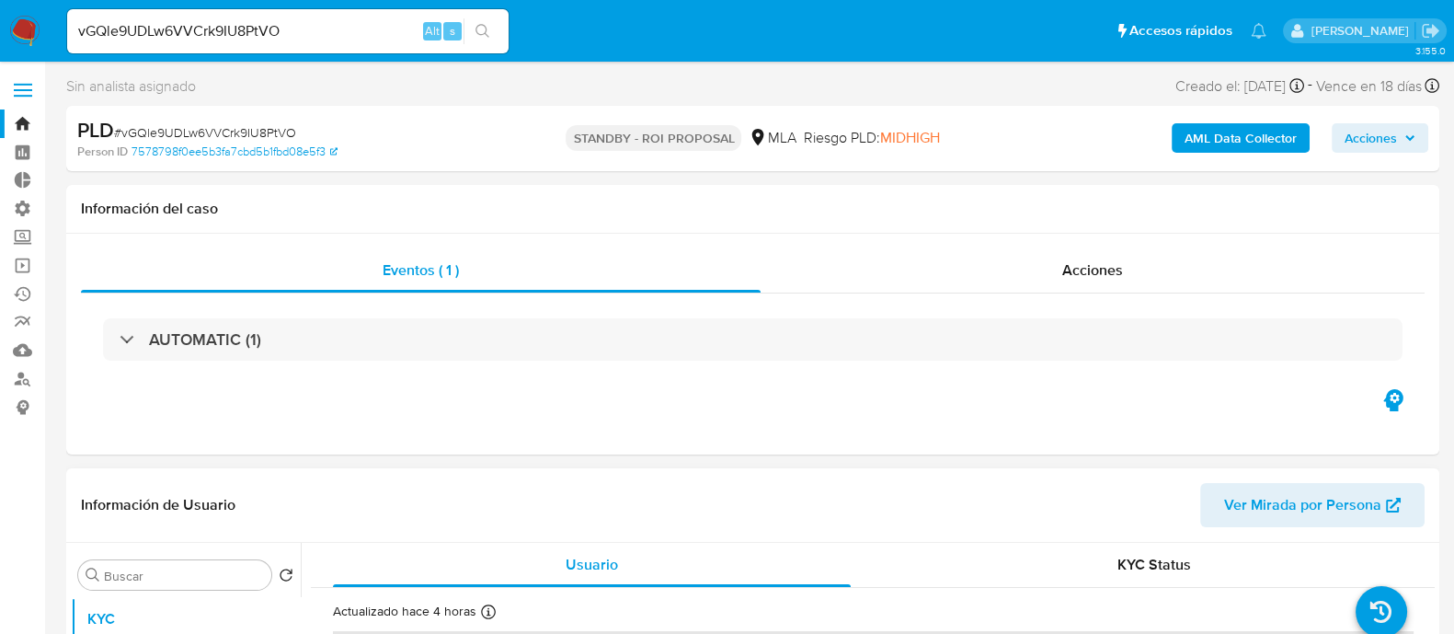
select select "10"
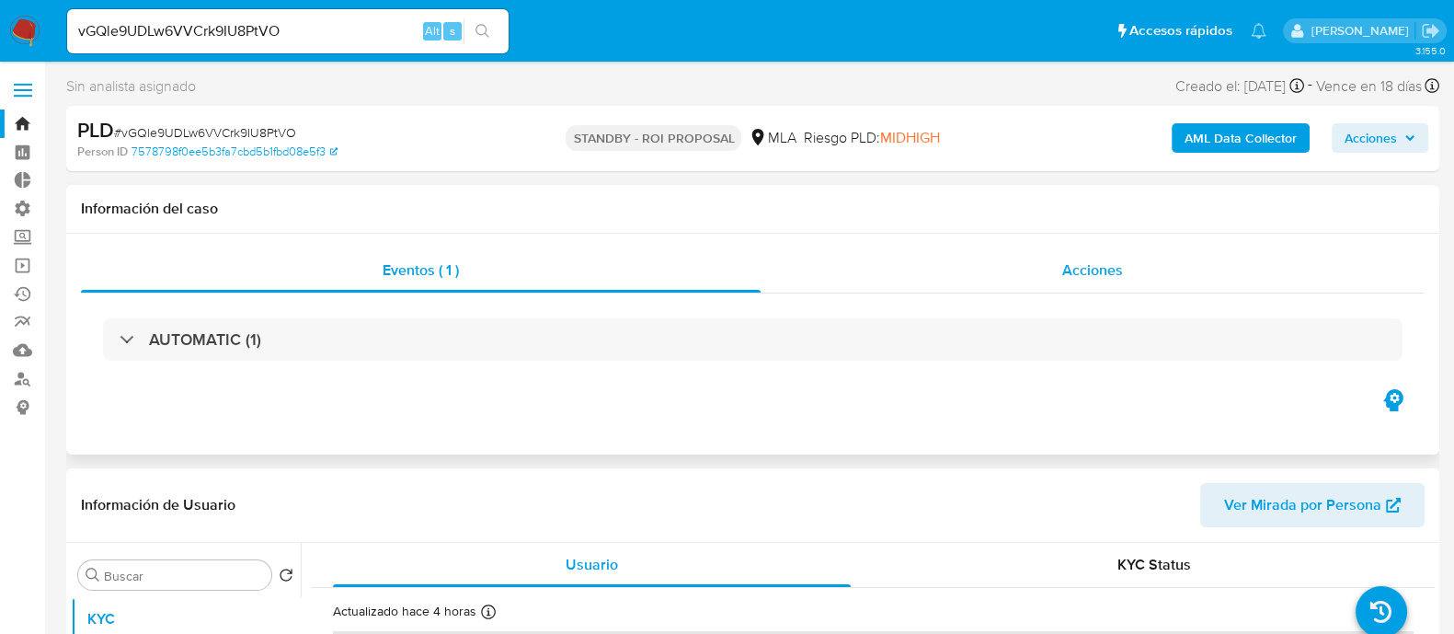
click at [1119, 260] on span "Acciones" at bounding box center [1092, 269] width 61 height 21
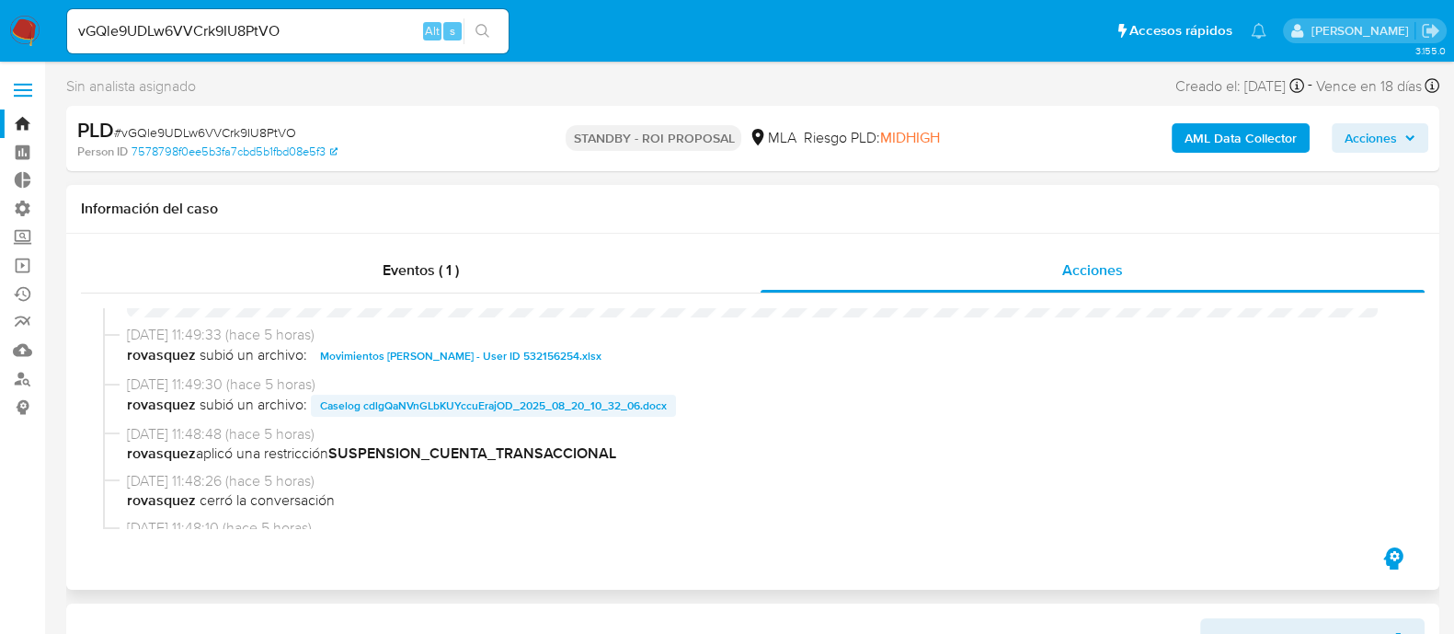
scroll to position [114, 0]
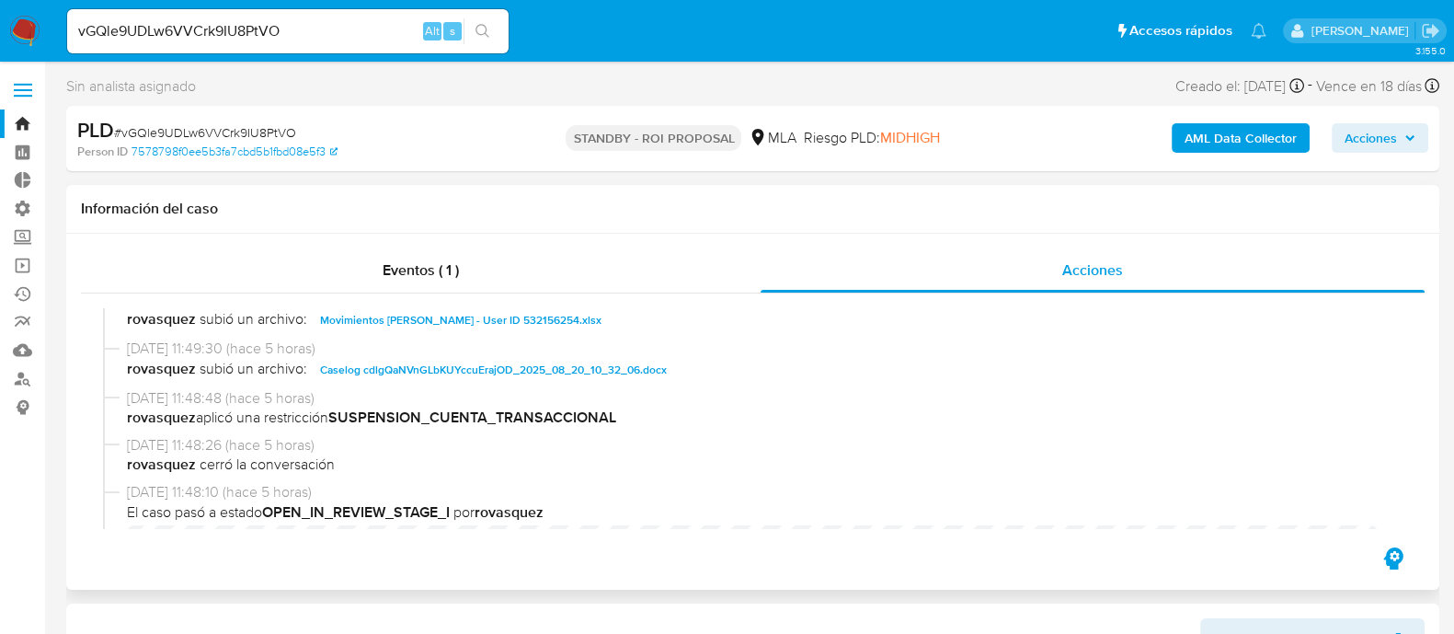
click at [449, 365] on span "Caselog cdlgQaNVnGLbKUYccuErajOD_2025_08_20_10_32_06.docx" at bounding box center [493, 370] width 347 height 22
click at [460, 319] on span "Movimientos [PERSON_NAME] - User ID 532156254.xlsx" at bounding box center [460, 320] width 281 height 22
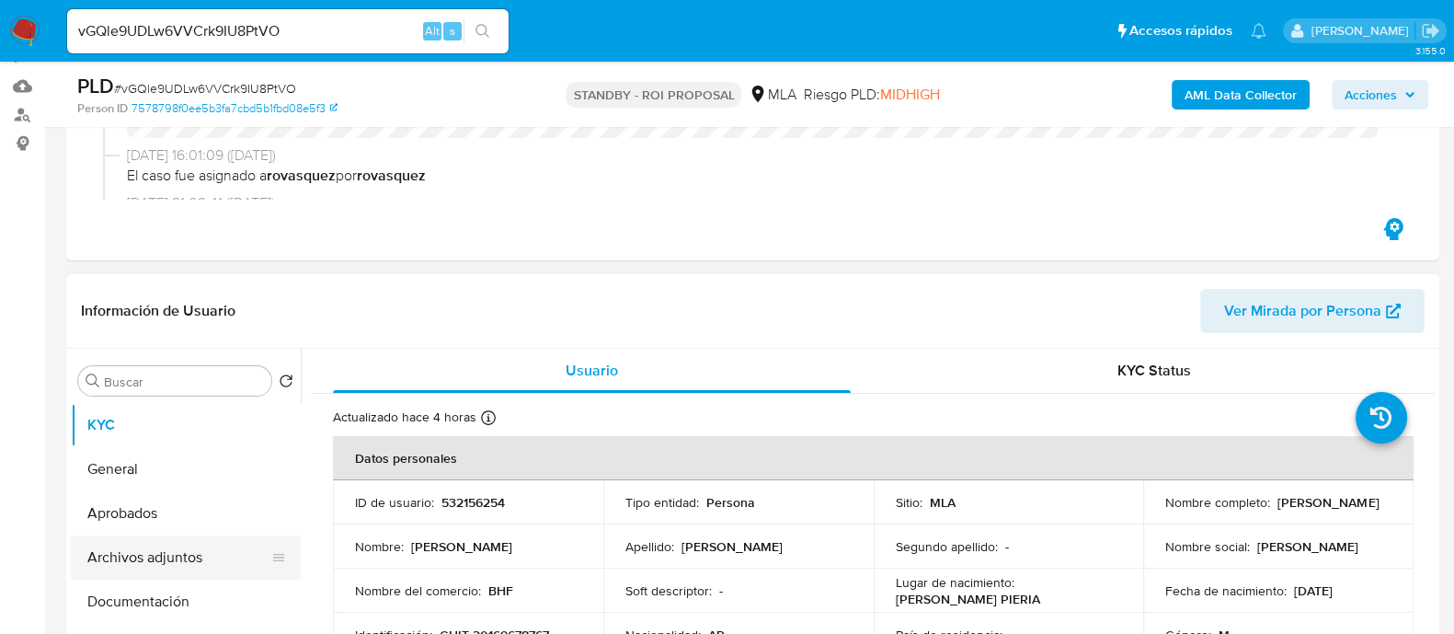
scroll to position [345, 0]
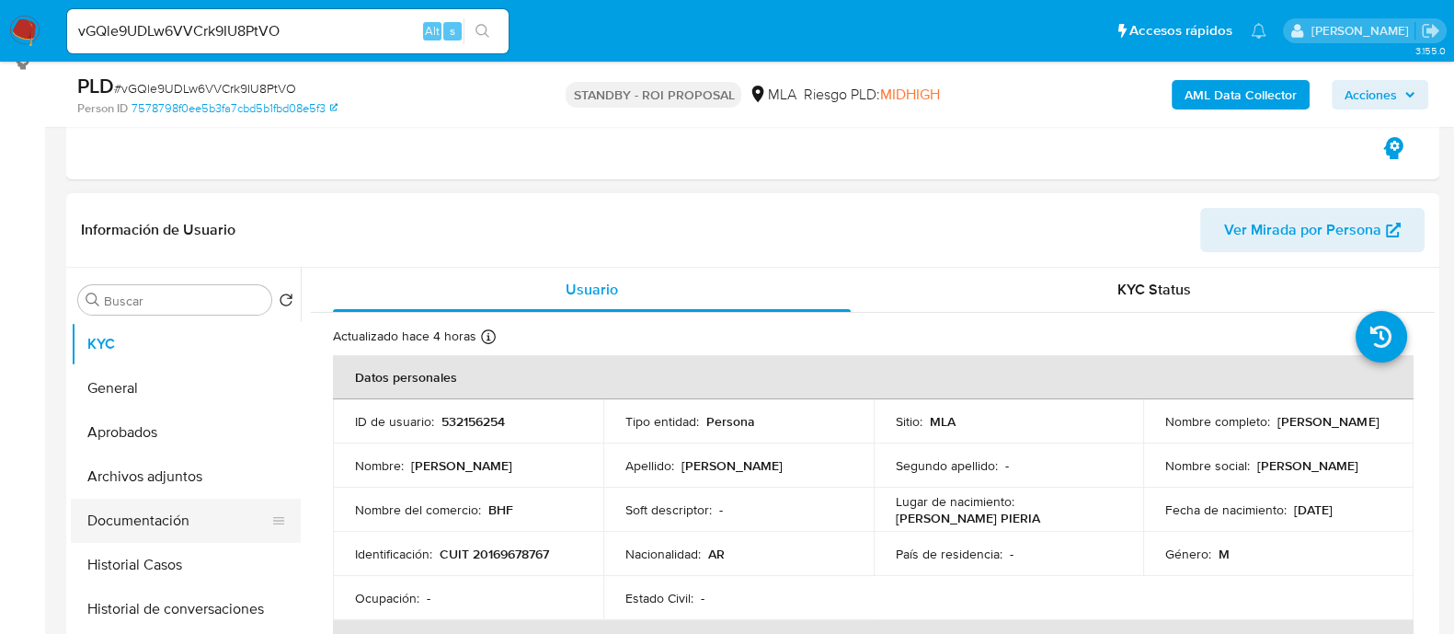
click at [190, 517] on button "Documentación" at bounding box center [178, 521] width 215 height 44
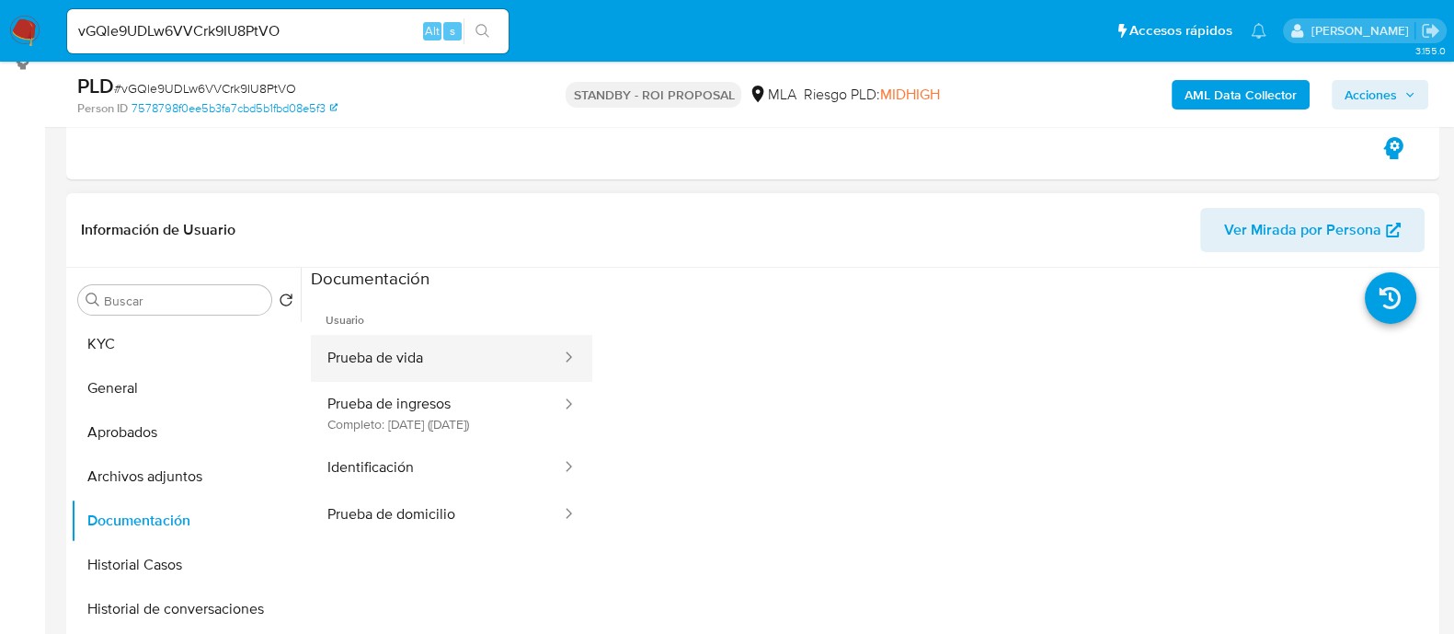
click at [449, 356] on button "Prueba de vida" at bounding box center [437, 358] width 252 height 47
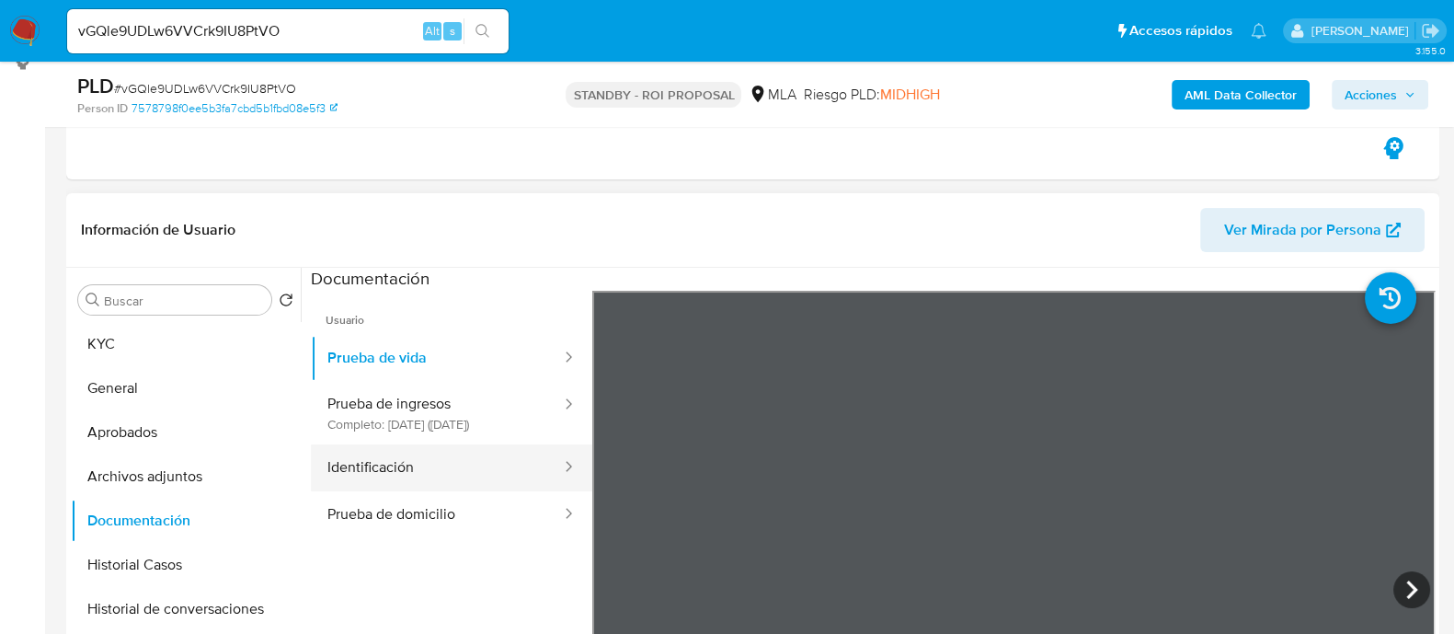
click at [461, 476] on button "Identificación" at bounding box center [437, 467] width 252 height 47
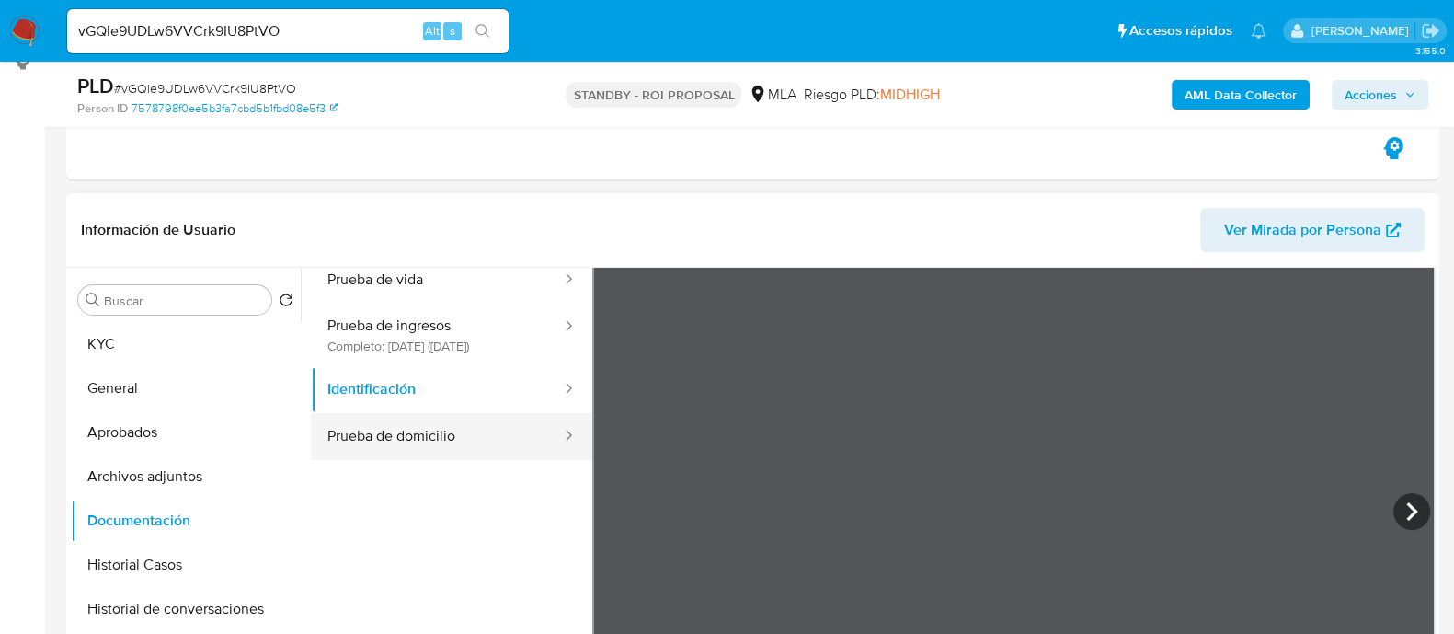
scroll to position [114, 0]
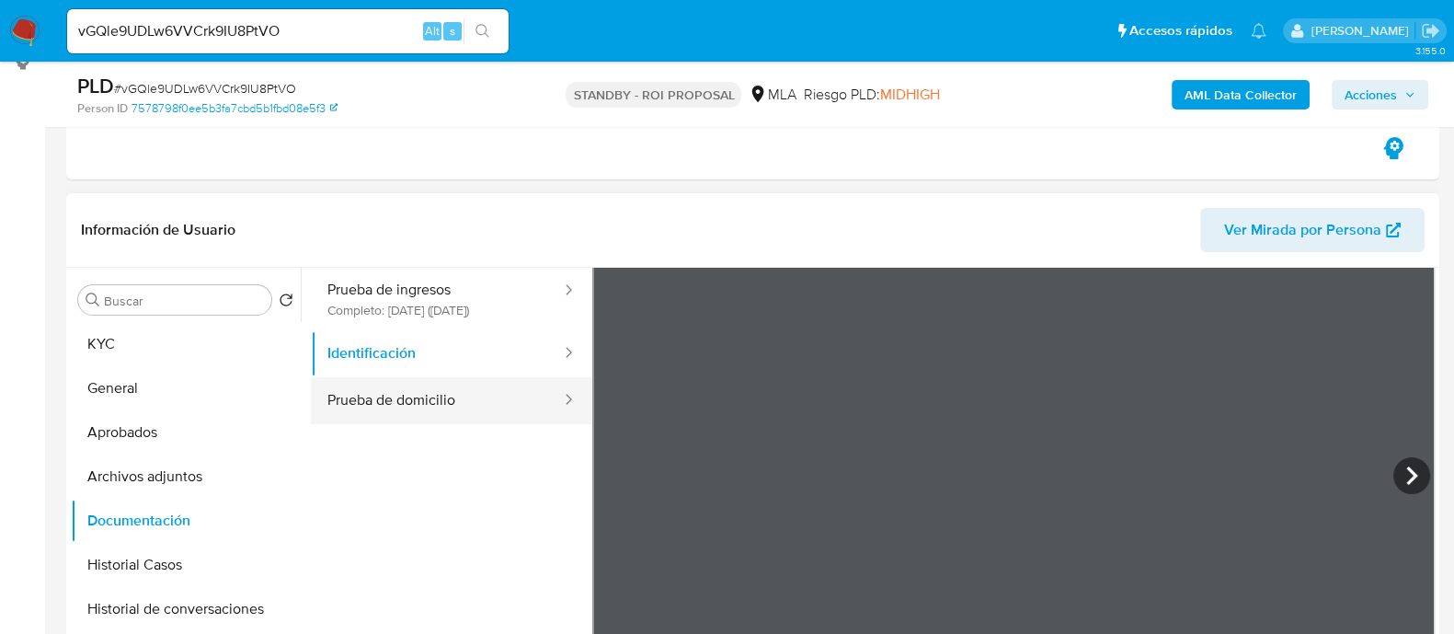
click at [419, 424] on button "Prueba de domicilio" at bounding box center [437, 400] width 252 height 47
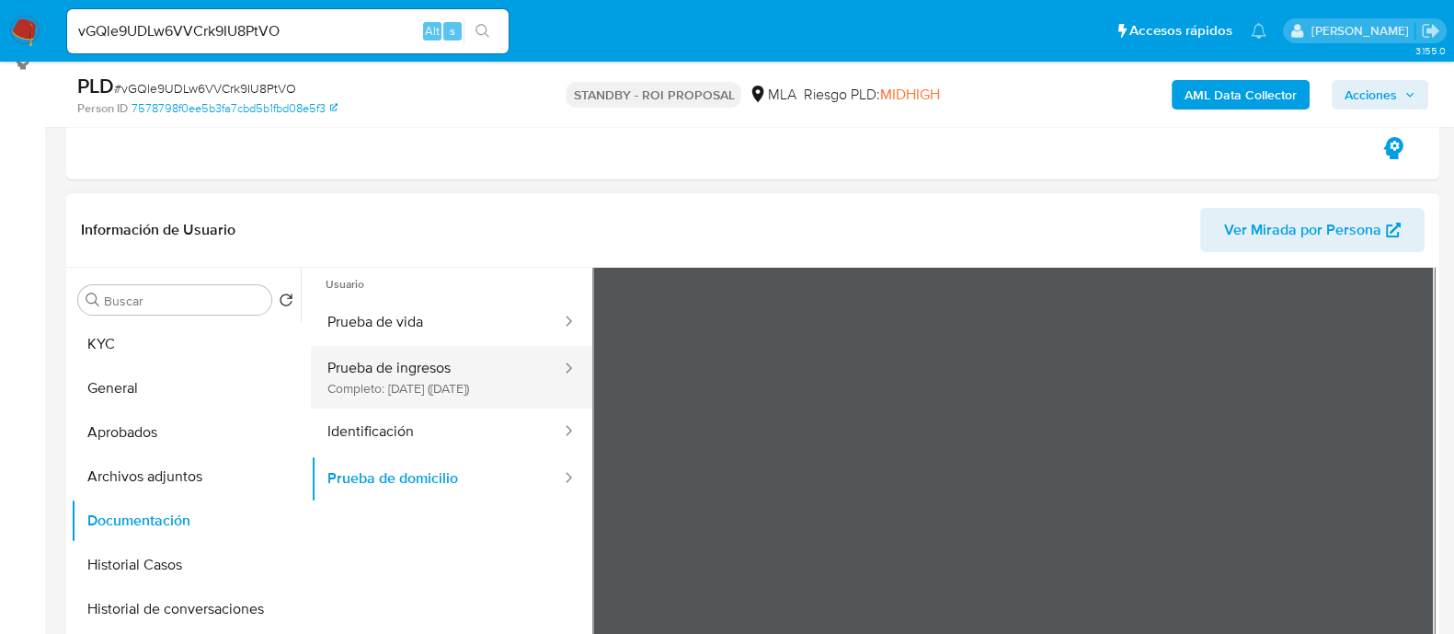
scroll to position [0, 0]
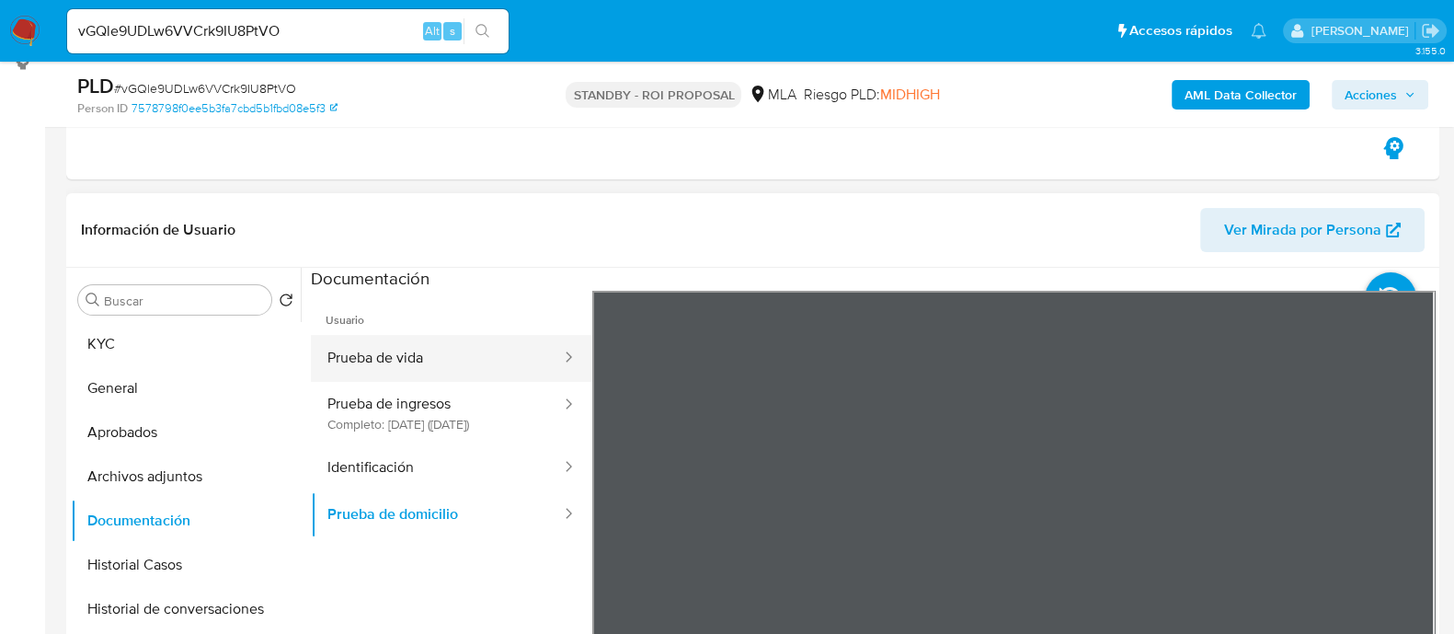
click at [450, 361] on button "Prueba de vida" at bounding box center [437, 358] width 252 height 47
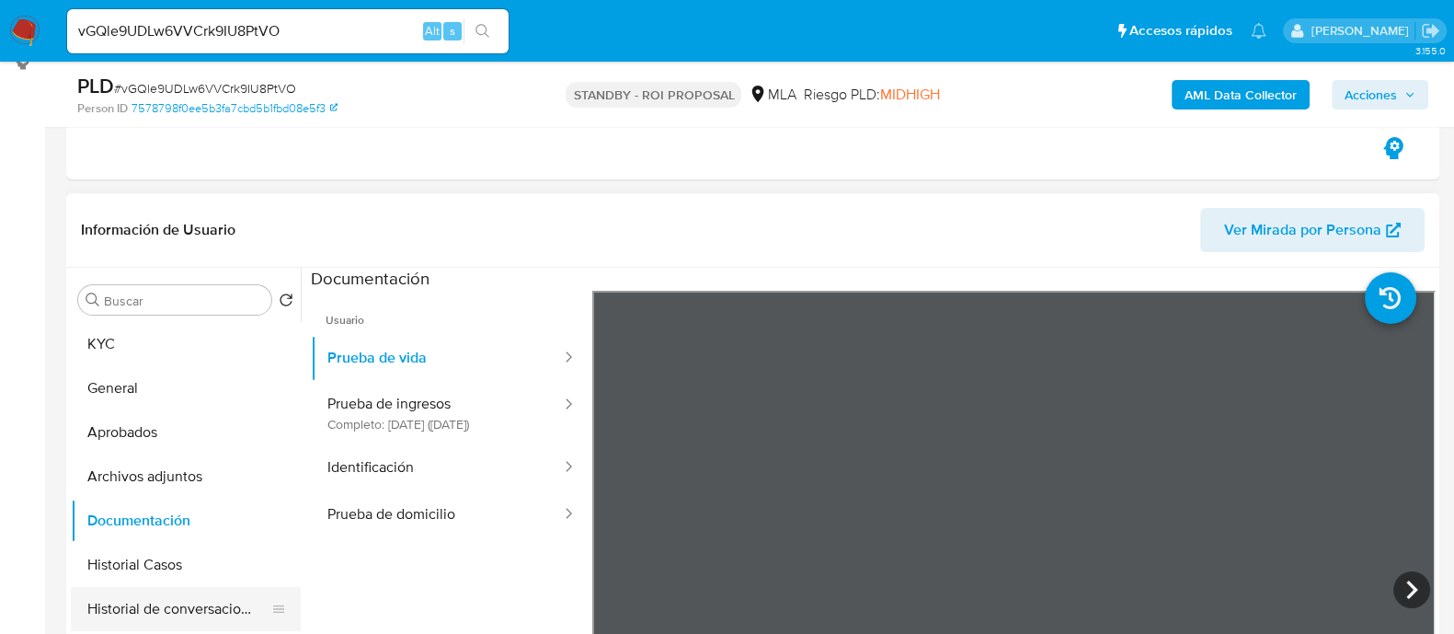
click at [206, 607] on button "Historial de conversaciones" at bounding box center [178, 609] width 215 height 44
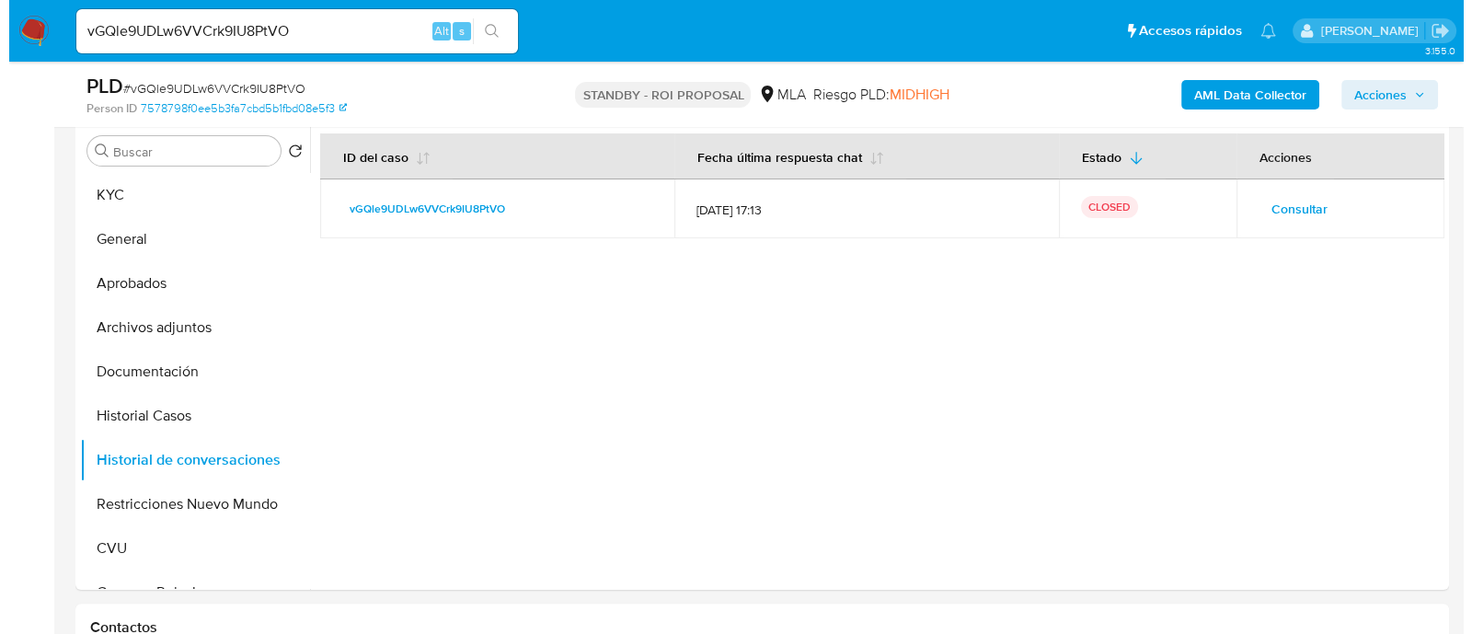
scroll to position [459, 0]
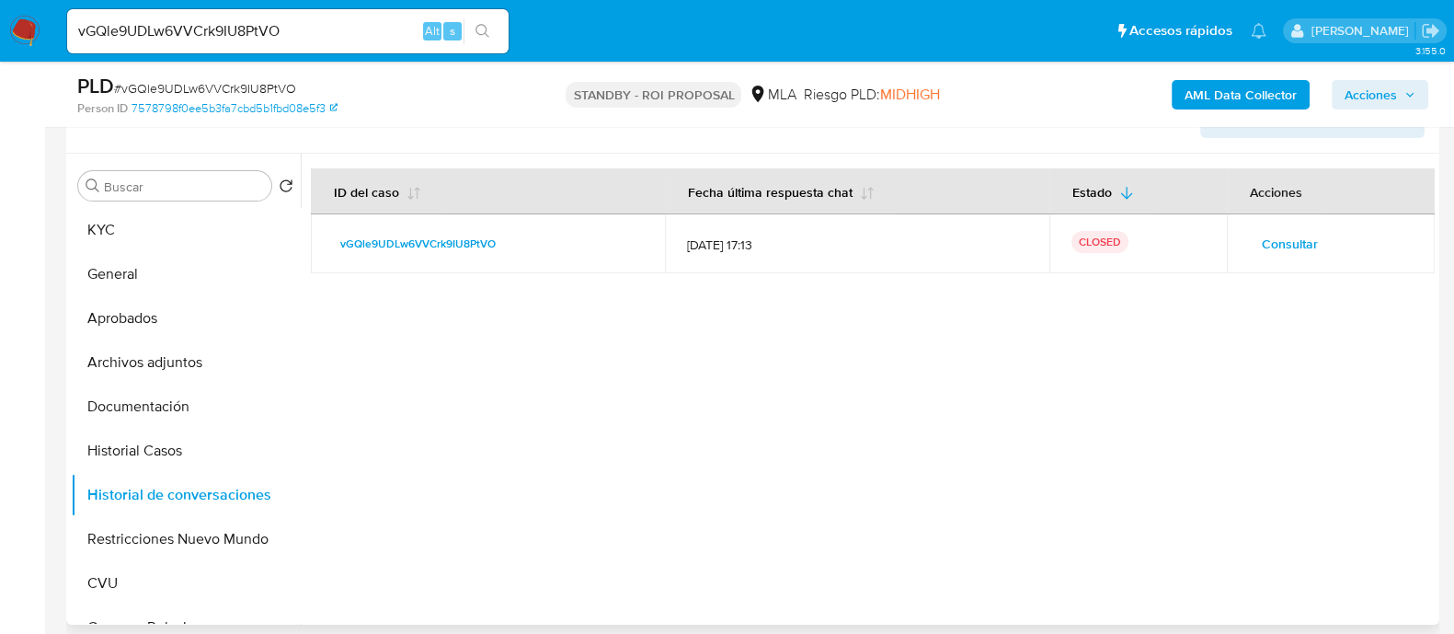
click at [1272, 245] on span "Consultar" at bounding box center [1290, 244] width 56 height 26
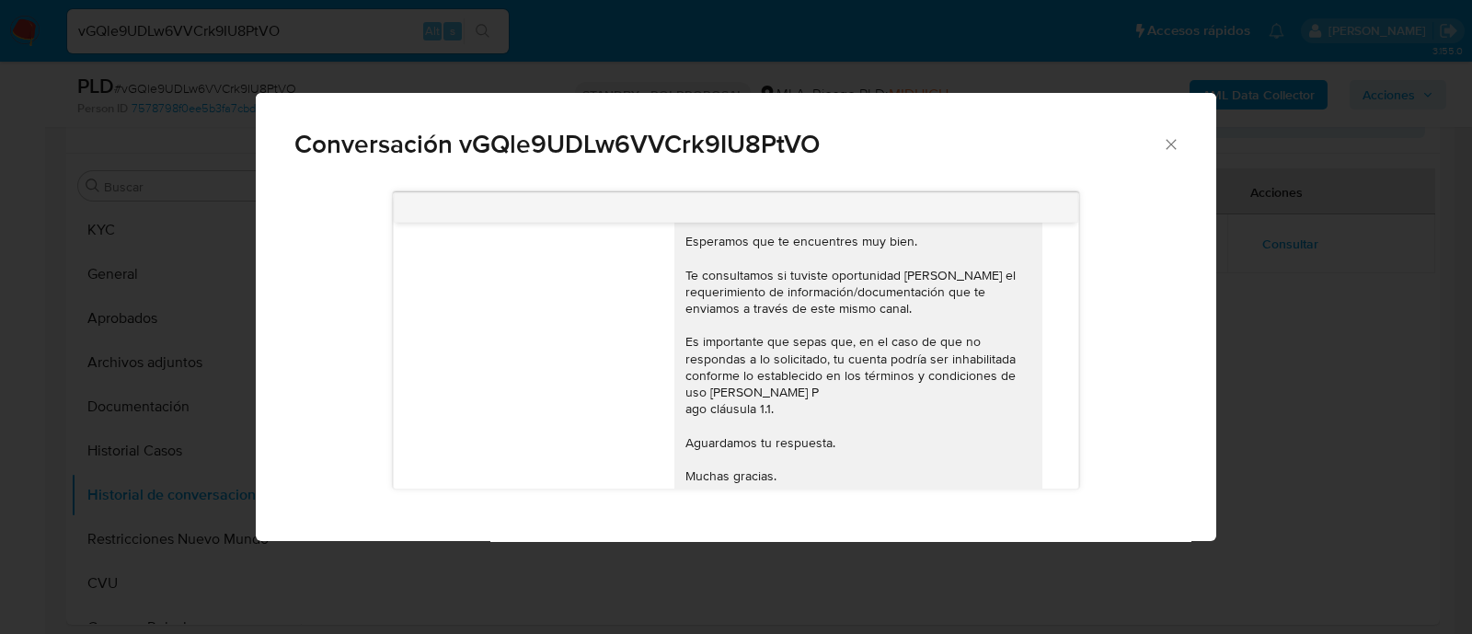
scroll to position [885, 0]
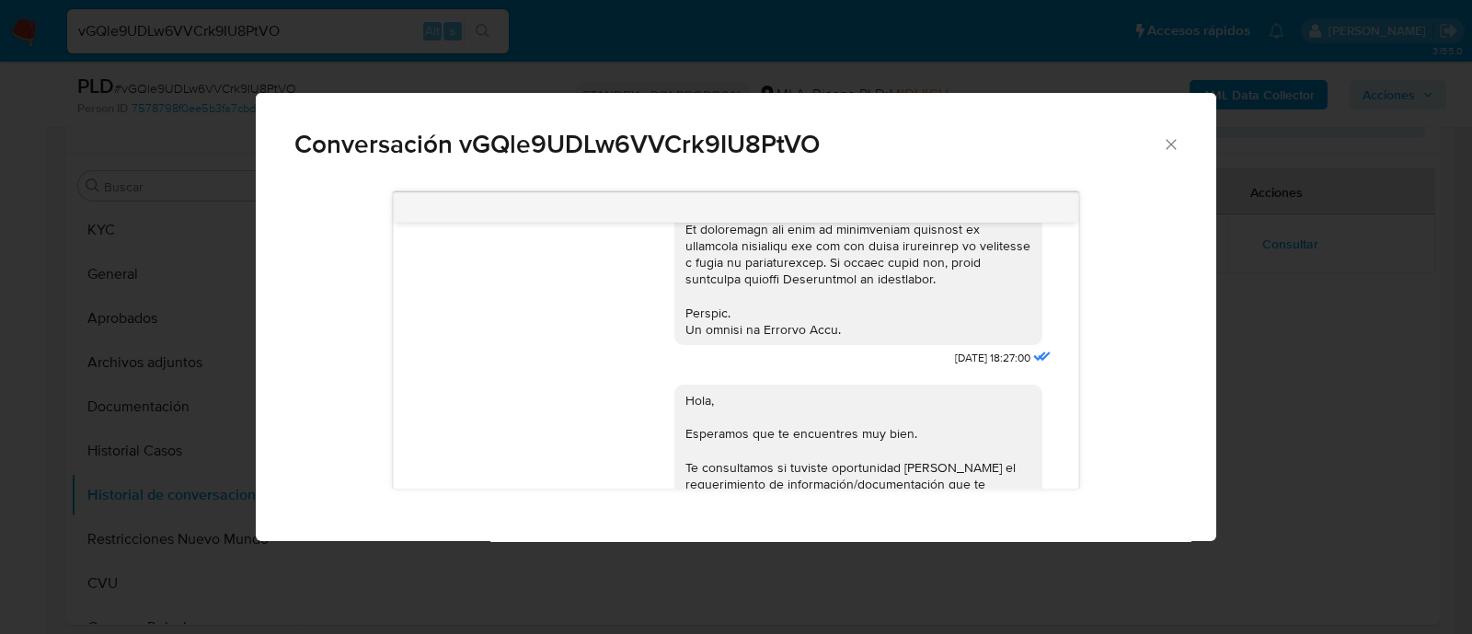
click at [166, 464] on div "Conversación vGQle9UDLw6VVCrk9IU8PtVO [DATE] 18:27:00 Hola, Esperamos que te en…" at bounding box center [736, 317] width 1472 height 634
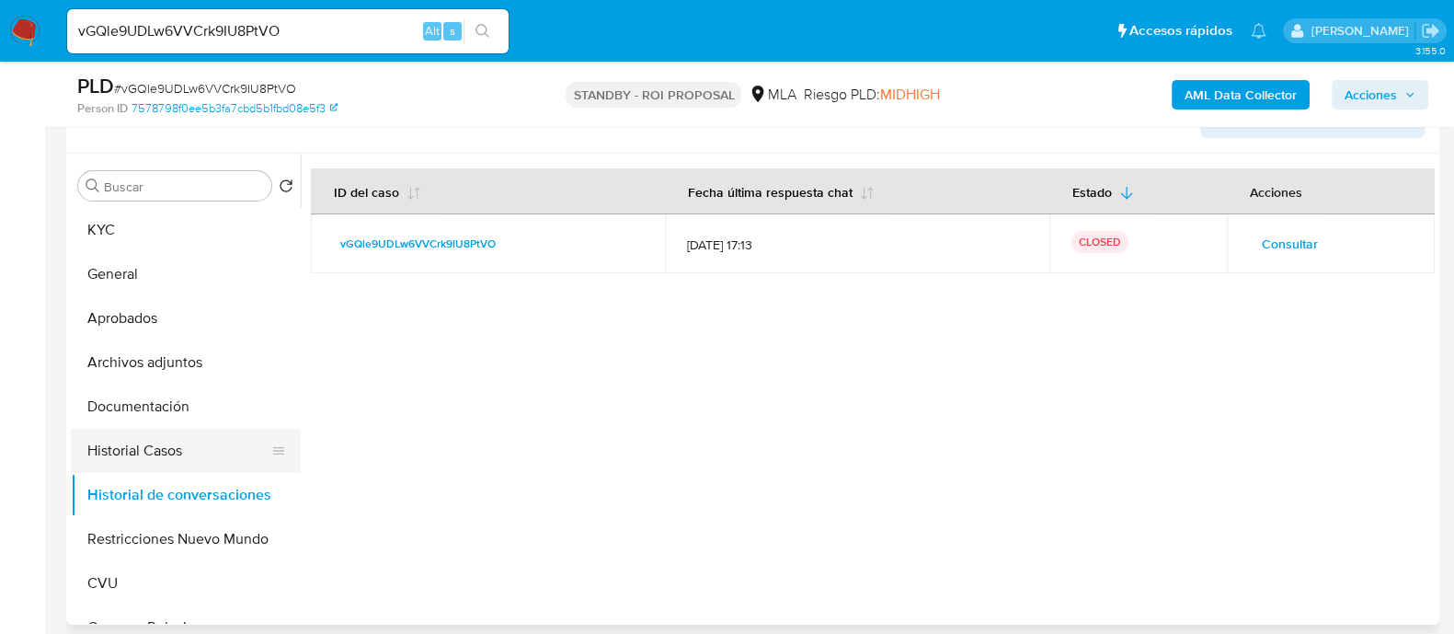
click at [194, 442] on button "Historial Casos" at bounding box center [178, 451] width 215 height 44
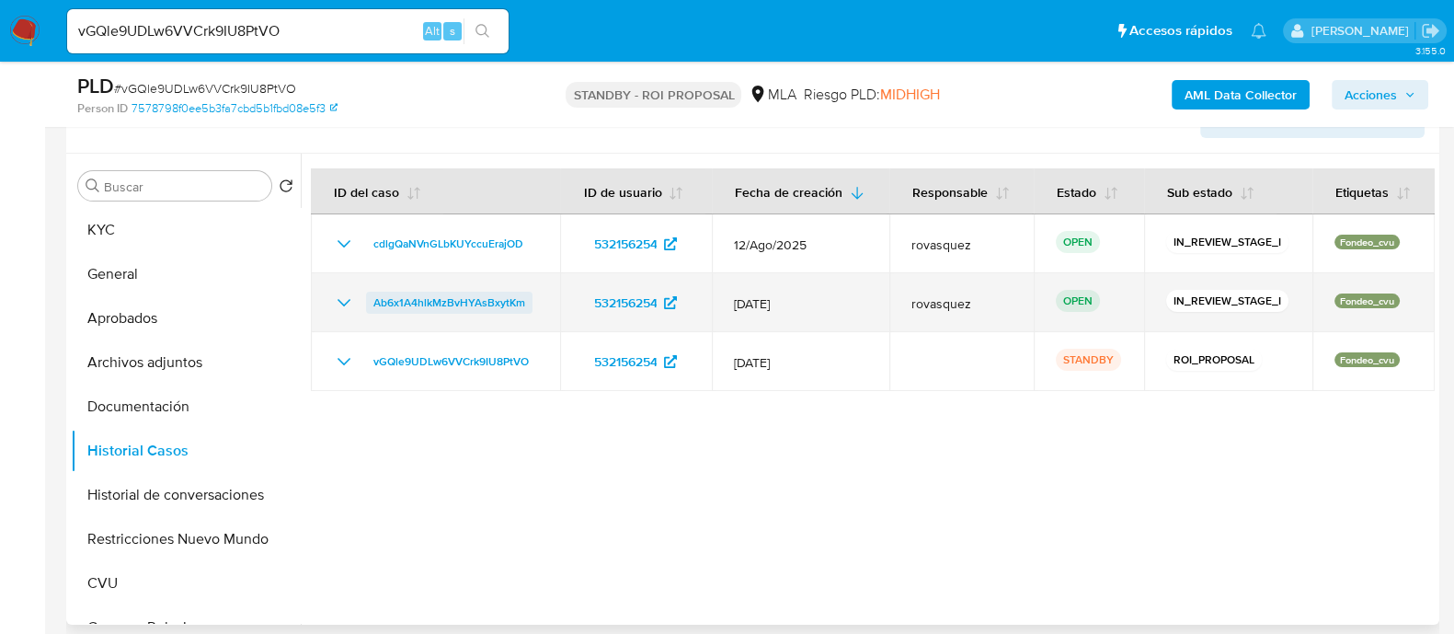
drag, startPoint x: 543, startPoint y: 300, endPoint x: 371, endPoint y: 305, distance: 172.1
click at [371, 305] on td "Ab6x1A4hlkMzBvHYAsBxytKm" at bounding box center [435, 302] width 249 height 59
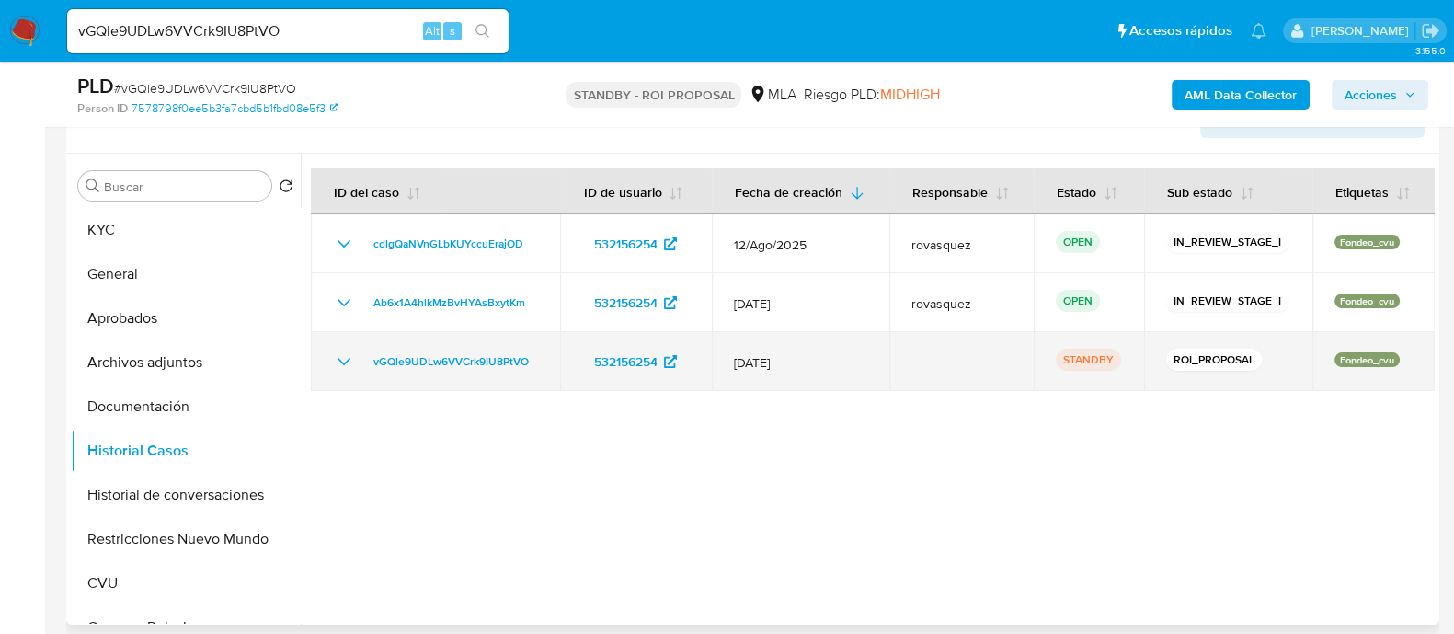
drag, startPoint x: 542, startPoint y: 356, endPoint x: 355, endPoint y: 361, distance: 186.8
click at [355, 361] on td "vGQle9UDLw6VVCrk9IU8PtVO" at bounding box center [435, 361] width 249 height 59
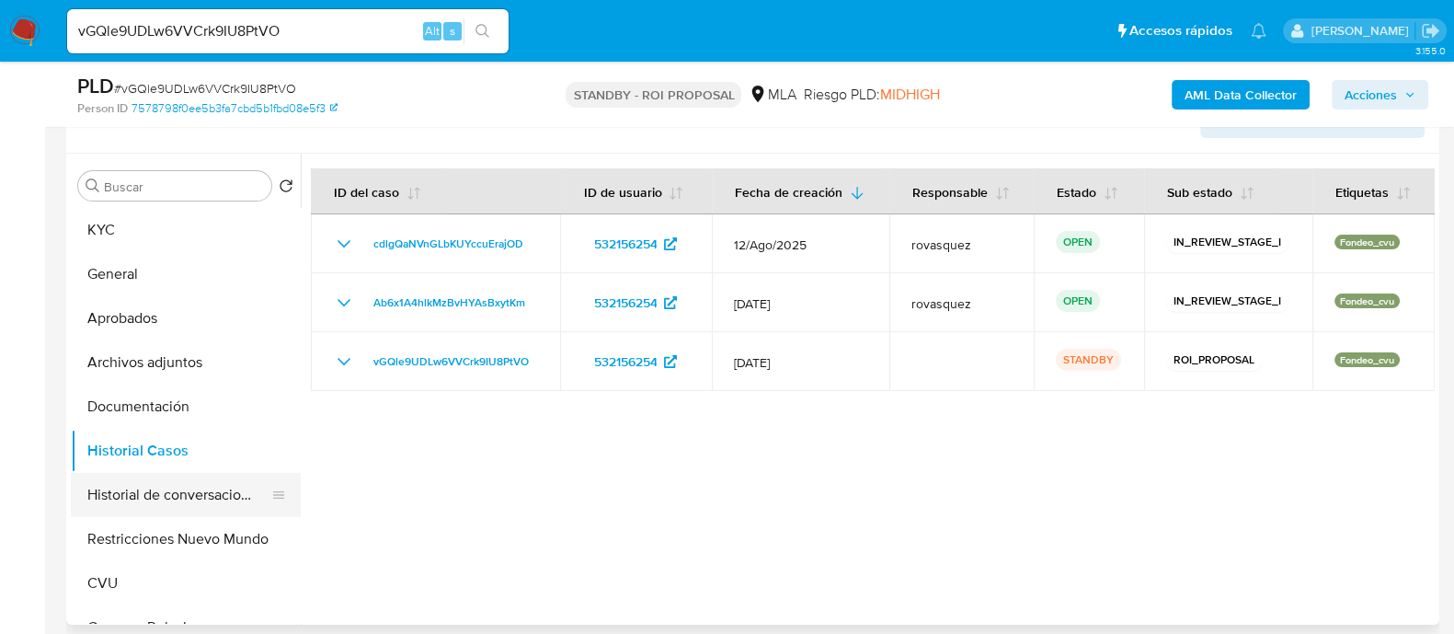
click at [210, 495] on button "Historial de conversaciones" at bounding box center [178, 495] width 215 height 44
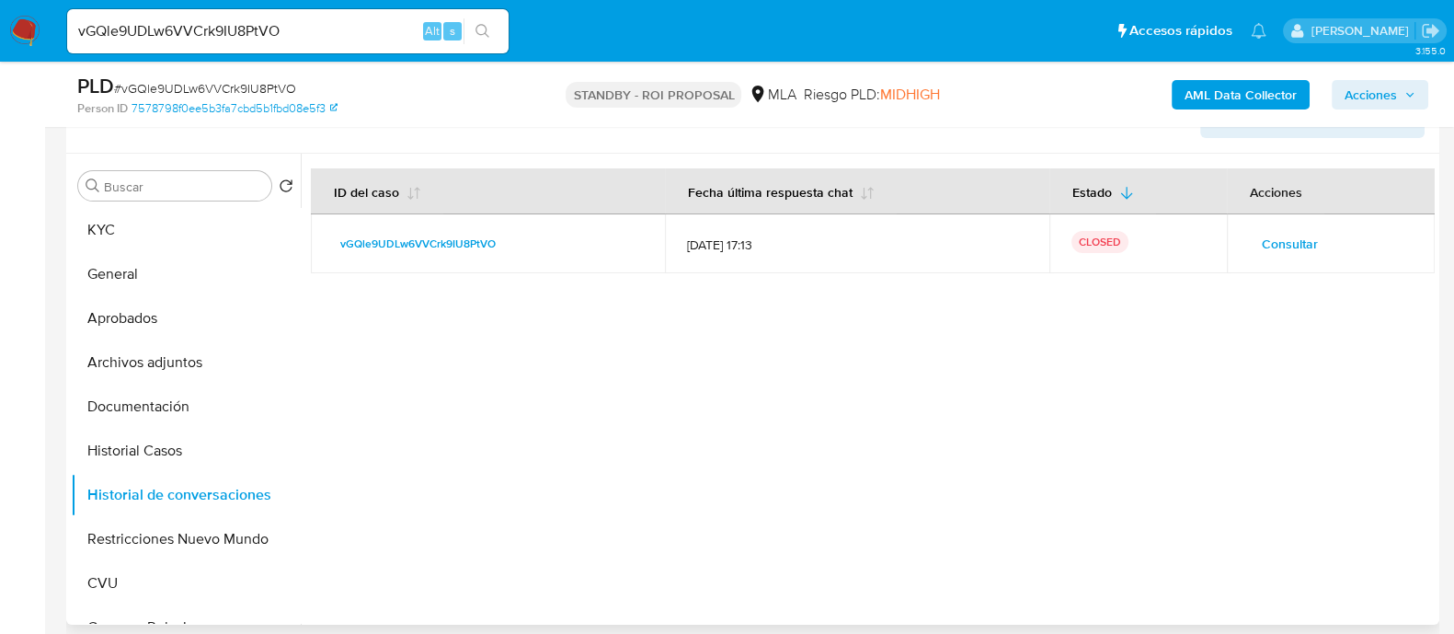
click at [1305, 232] on span "Consultar" at bounding box center [1290, 244] width 56 height 26
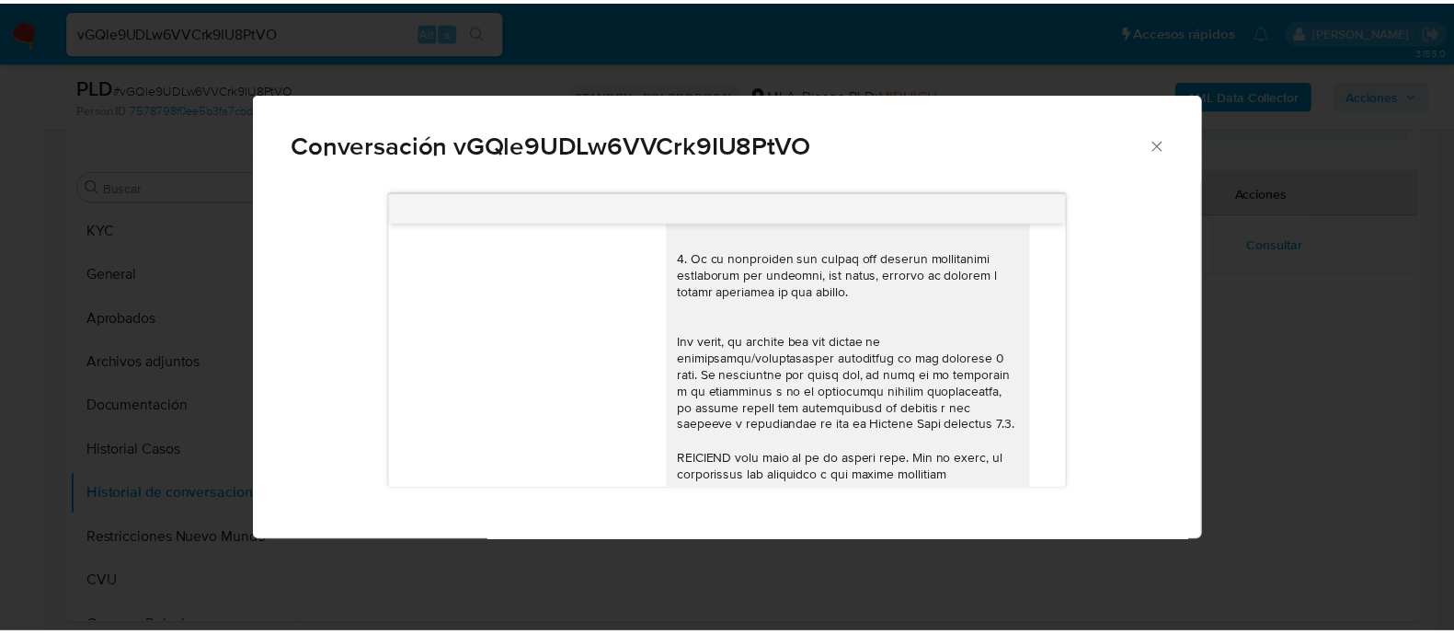
scroll to position [310, 0]
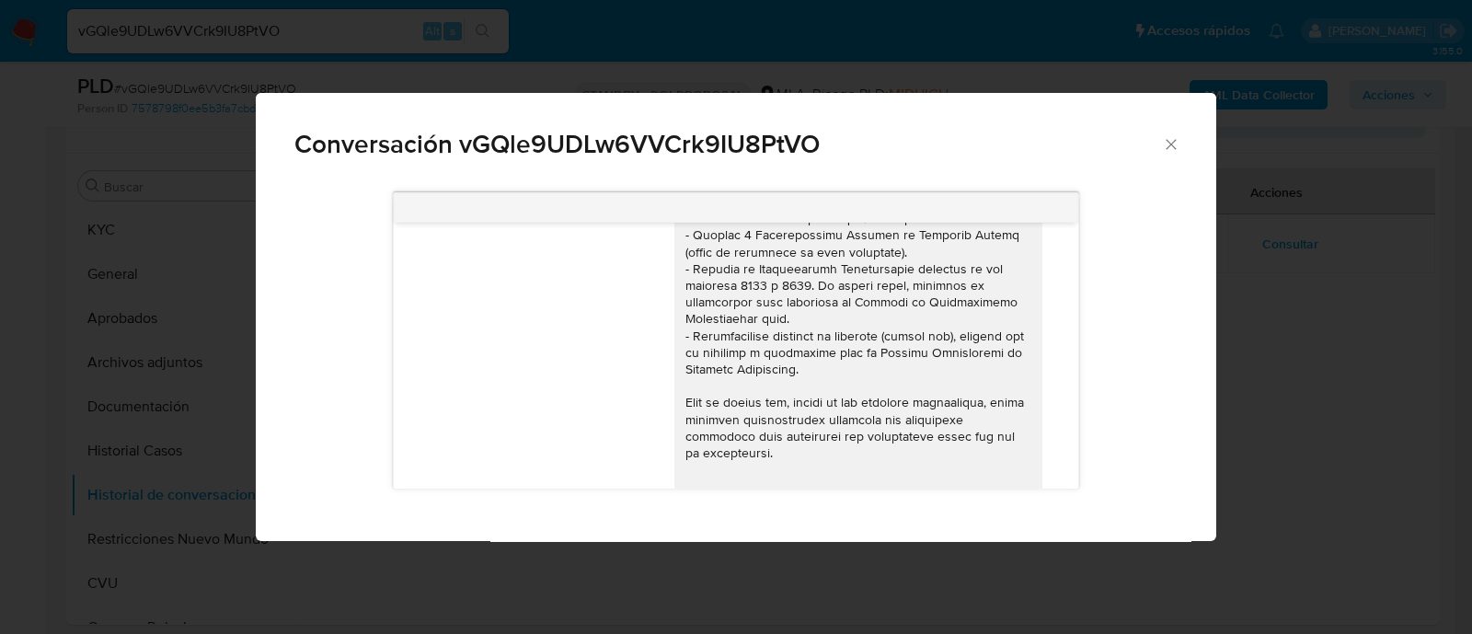
click at [1274, 351] on div "Conversación vGQle9UDLw6VVCrk9IU8PtVO [DATE] 18:27:00 Hola, Esperamos que te en…" at bounding box center [736, 317] width 1472 height 634
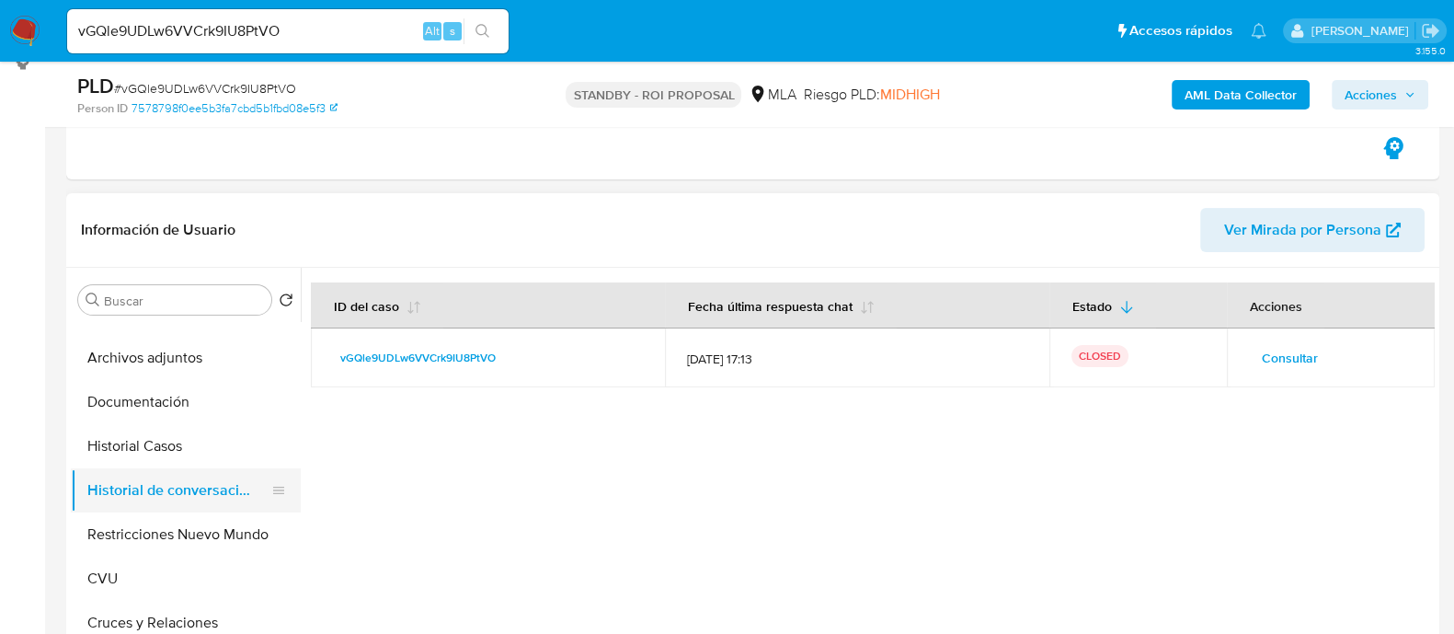
scroll to position [114, 0]
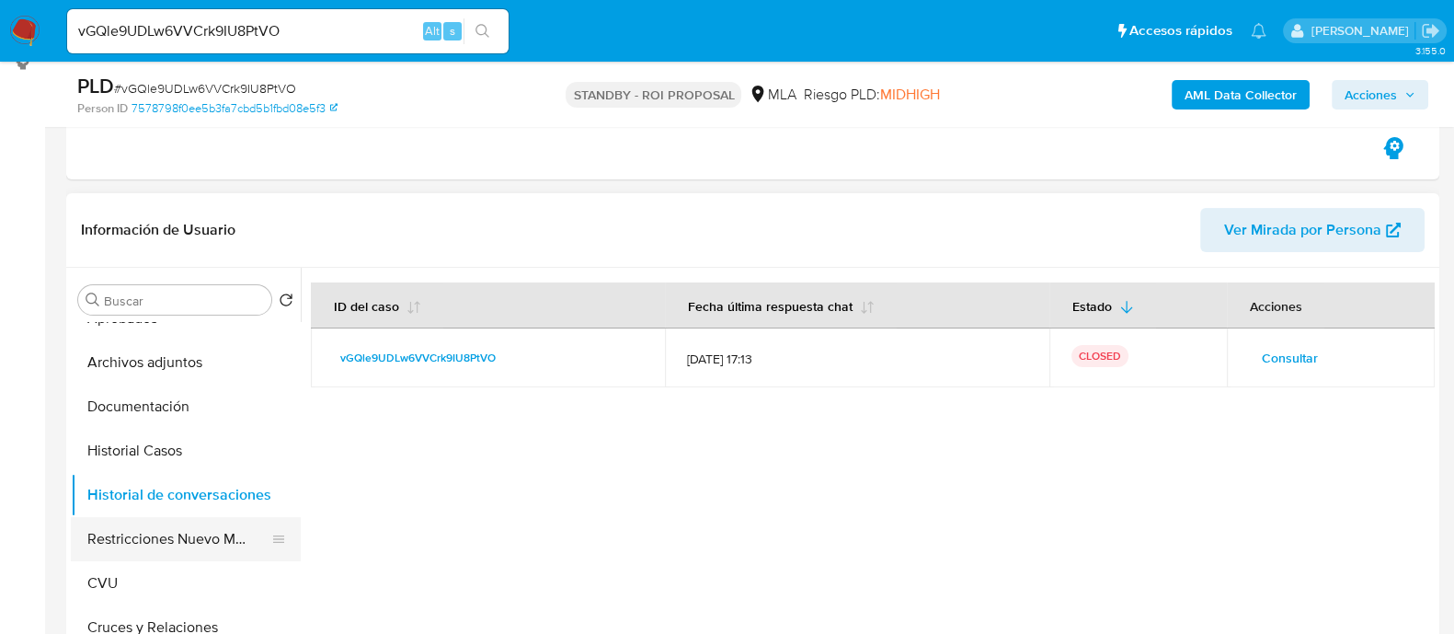
click at [159, 534] on button "Restricciones Nuevo Mundo" at bounding box center [178, 539] width 215 height 44
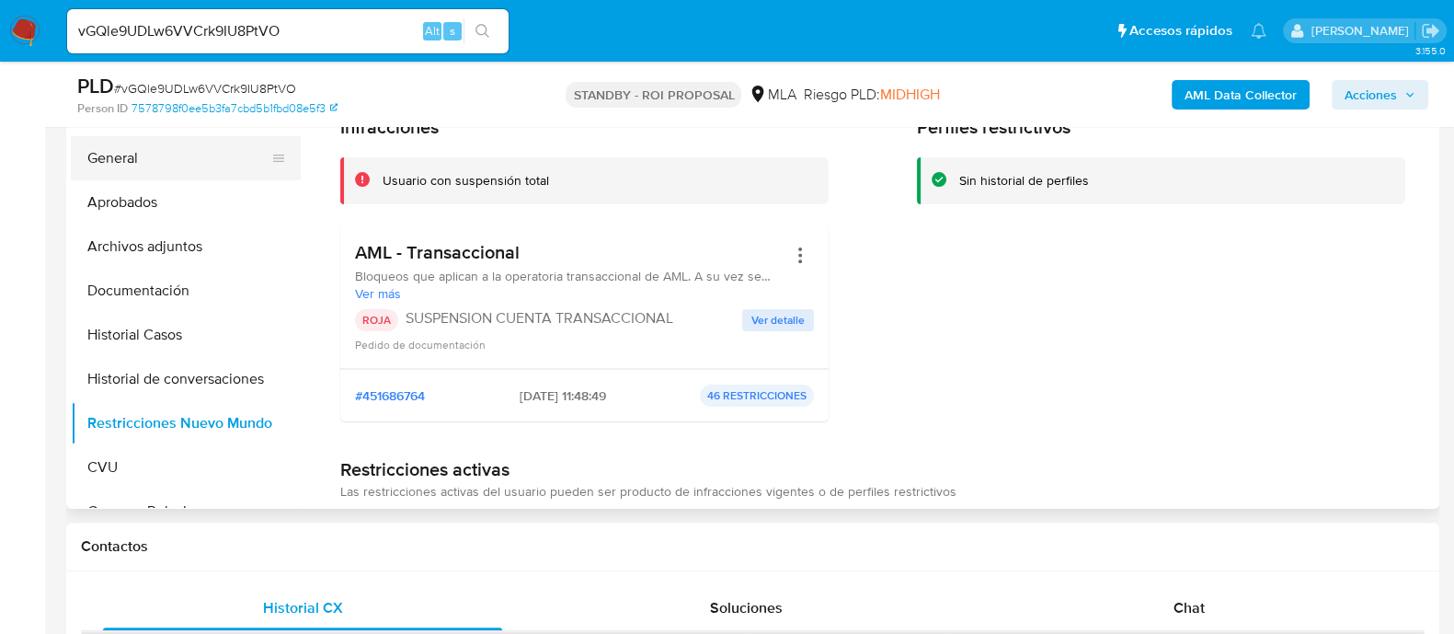
scroll to position [459, 0]
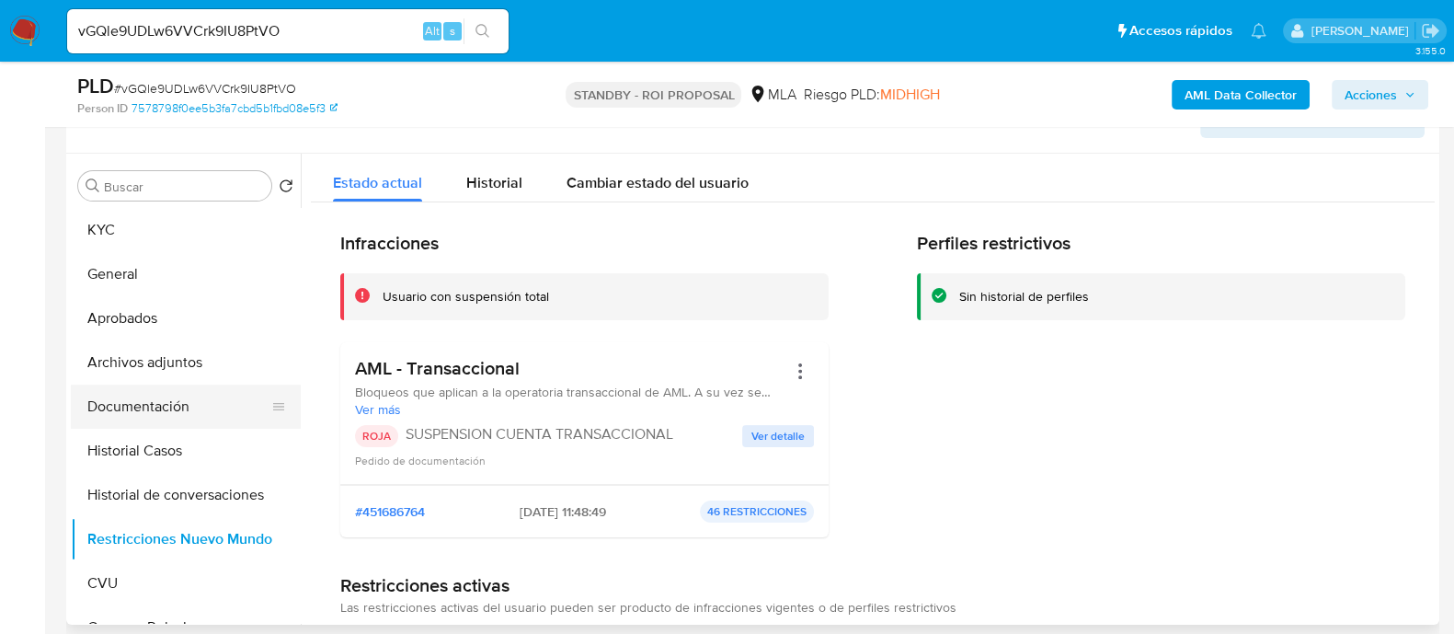
click at [230, 393] on button "Documentación" at bounding box center [178, 406] width 215 height 44
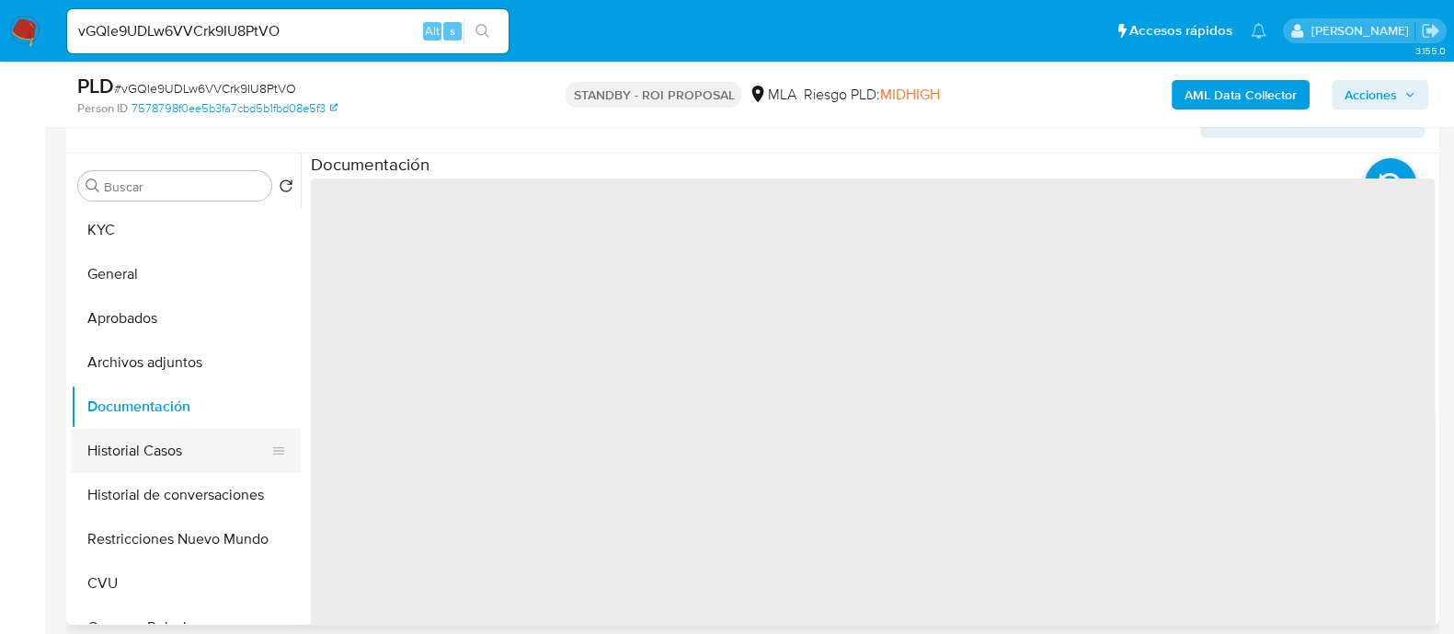
click at [204, 457] on button "Historial Casos" at bounding box center [178, 451] width 215 height 44
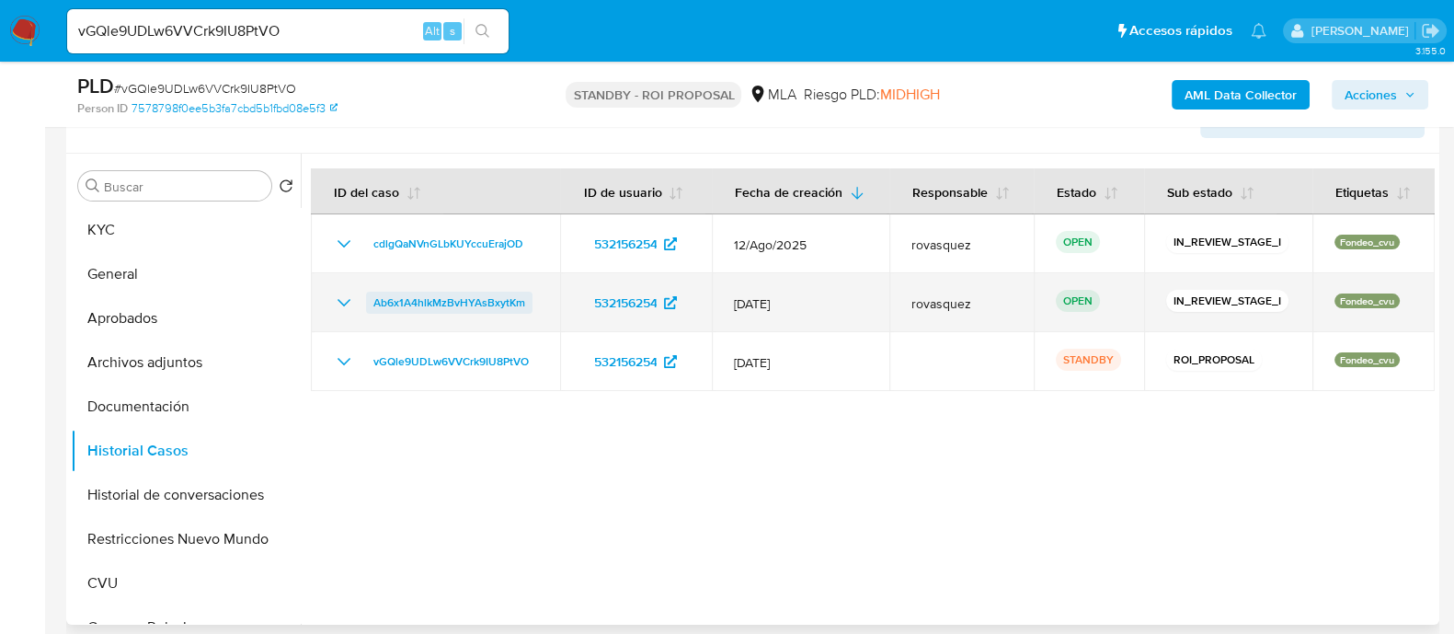
drag, startPoint x: 535, startPoint y: 305, endPoint x: 369, endPoint y: 304, distance: 166.5
click at [369, 304] on div "Ab6x1A4hlkMzBvHYAsBxytKm" at bounding box center [435, 303] width 205 height 22
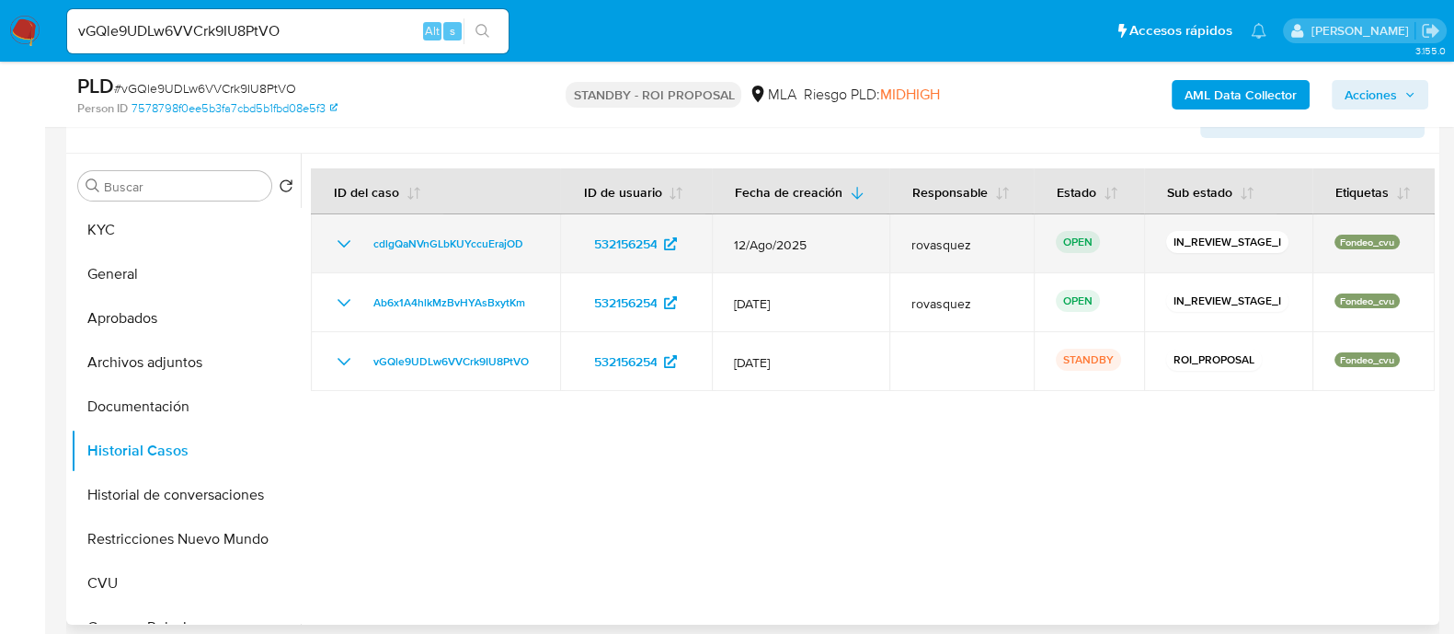
drag, startPoint x: 539, startPoint y: 239, endPoint x: 361, endPoint y: 239, distance: 178.4
click at [361, 239] on td "cdlgQaNVnGLbKUYccuErajOD" at bounding box center [435, 243] width 249 height 59
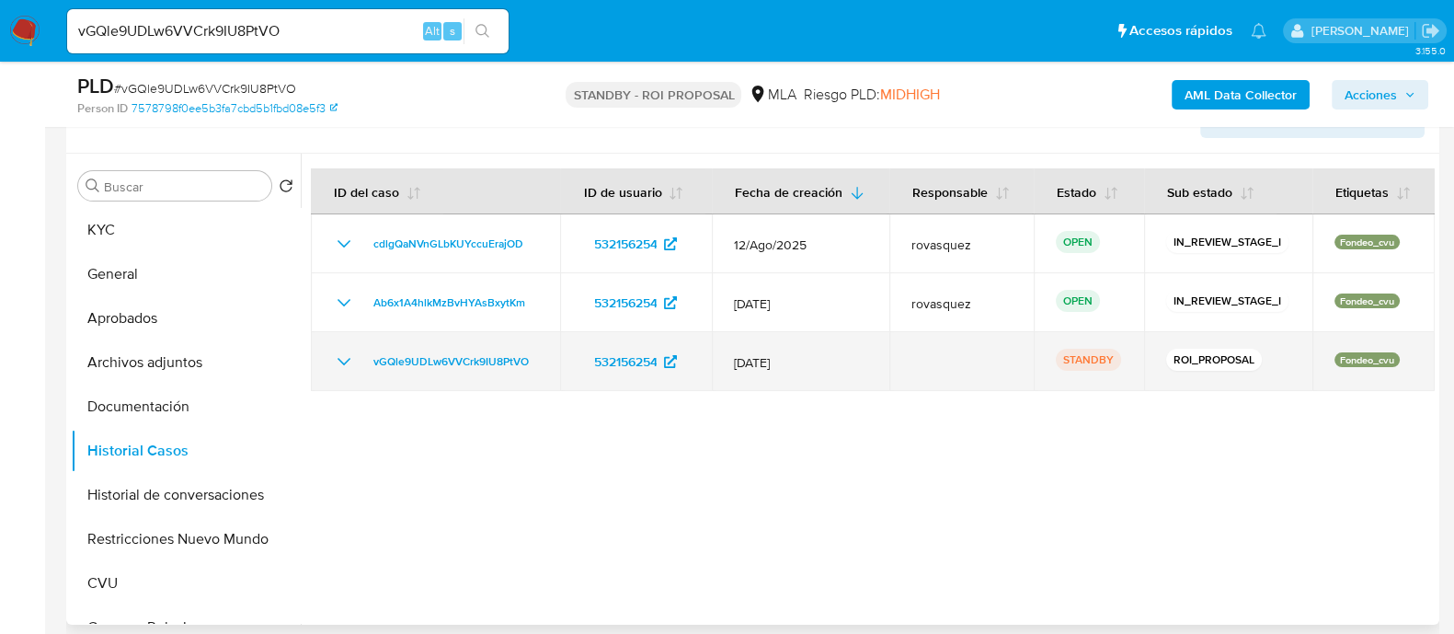
drag, startPoint x: 545, startPoint y: 351, endPoint x: 364, endPoint y: 356, distance: 181.3
click at [364, 356] on td "vGQle9UDLw6VVCrk9IU8PtVO" at bounding box center [435, 361] width 249 height 59
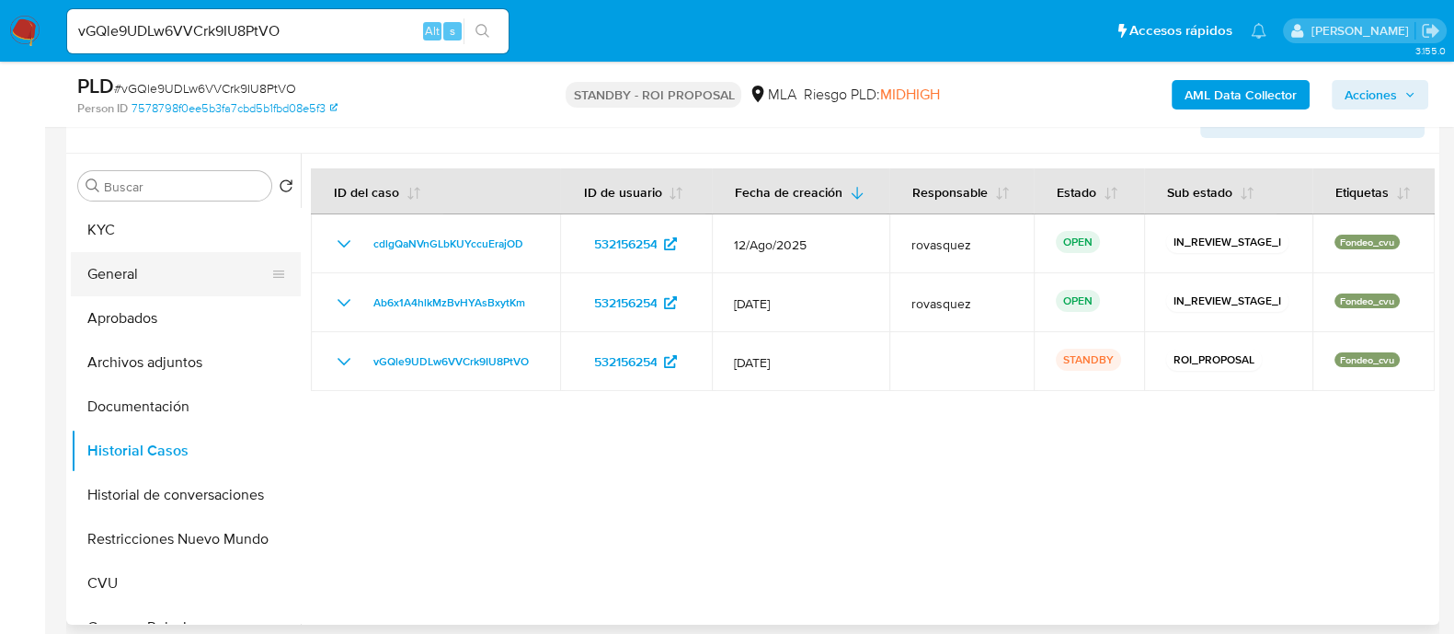
click at [194, 278] on button "General" at bounding box center [178, 274] width 215 height 44
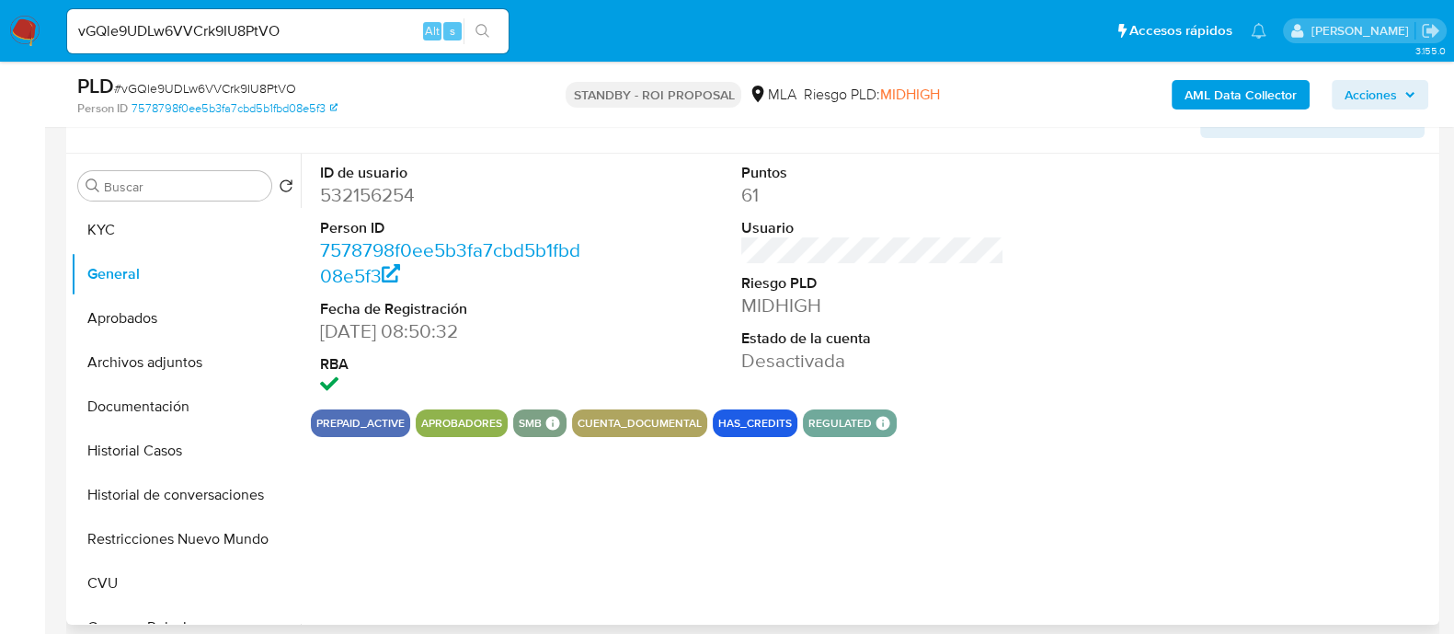
click at [382, 200] on dd "532156254" at bounding box center [451, 195] width 263 height 26
copy dd "532156254"
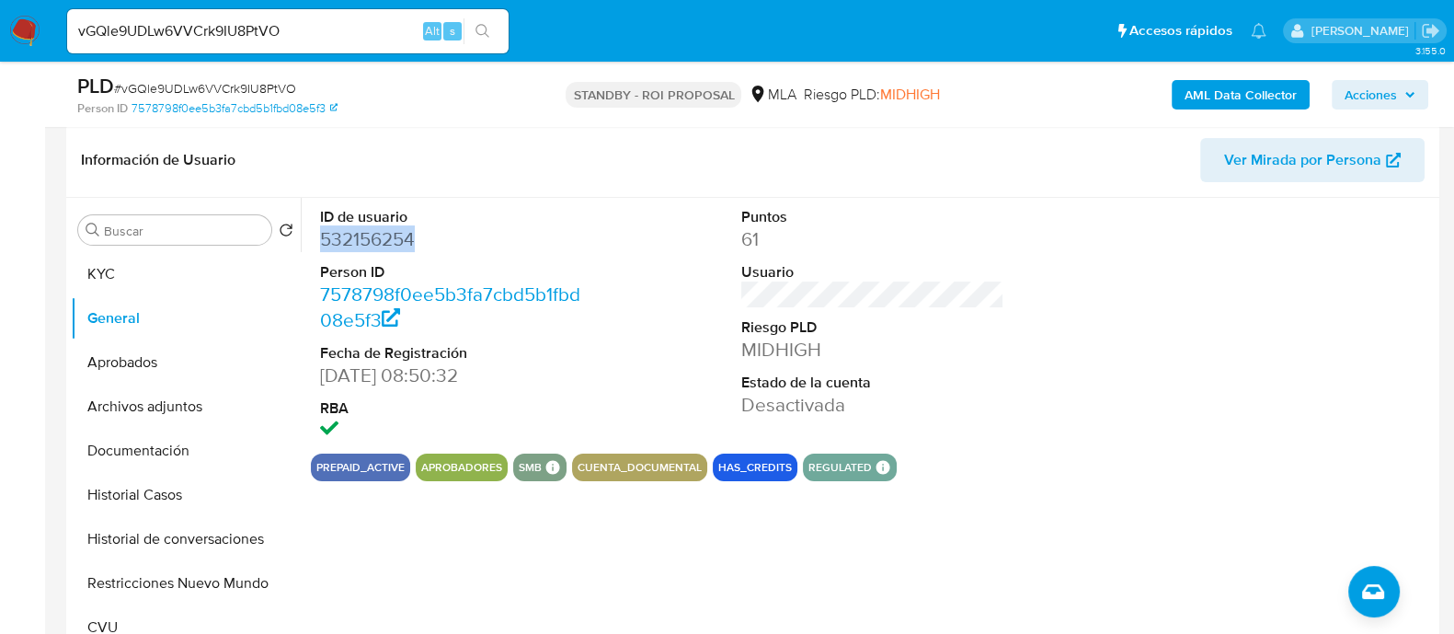
scroll to position [345, 0]
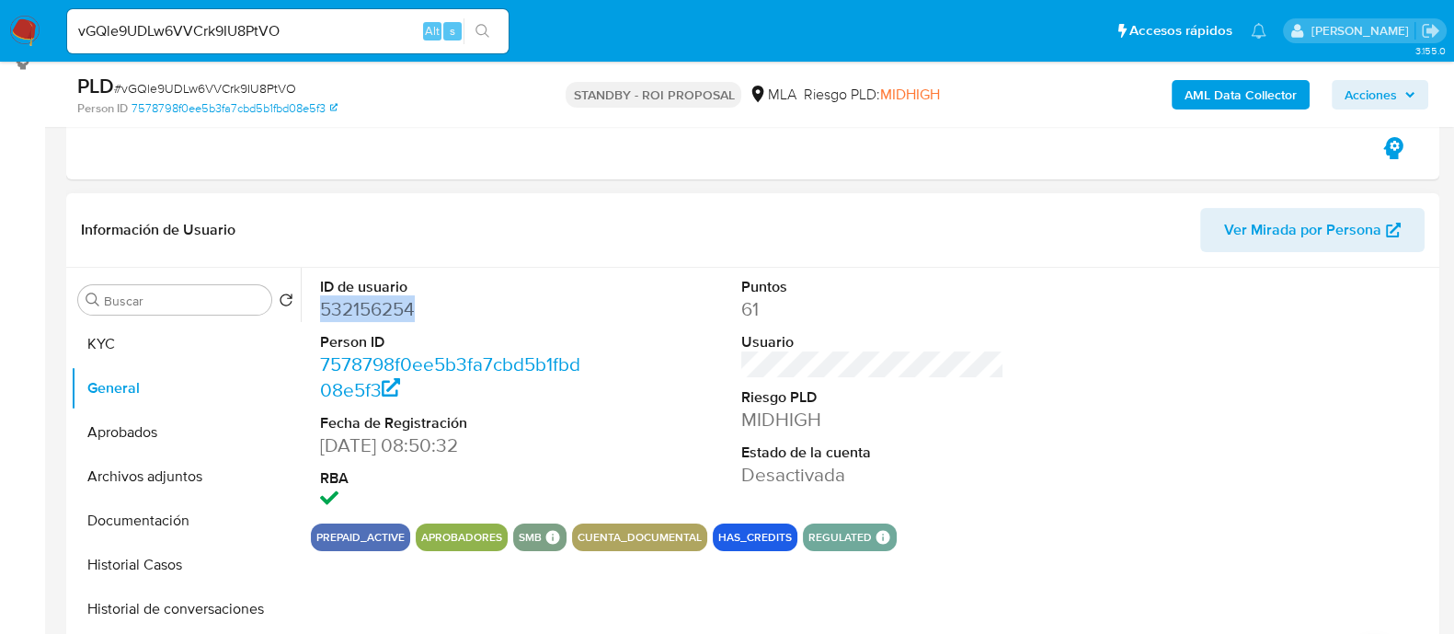
click at [368, 302] on dd "532156254" at bounding box center [451, 309] width 263 height 26
click at [297, 30] on input "vGQle9UDLw6VVCrk9IU8PtVO" at bounding box center [288, 31] width 442 height 24
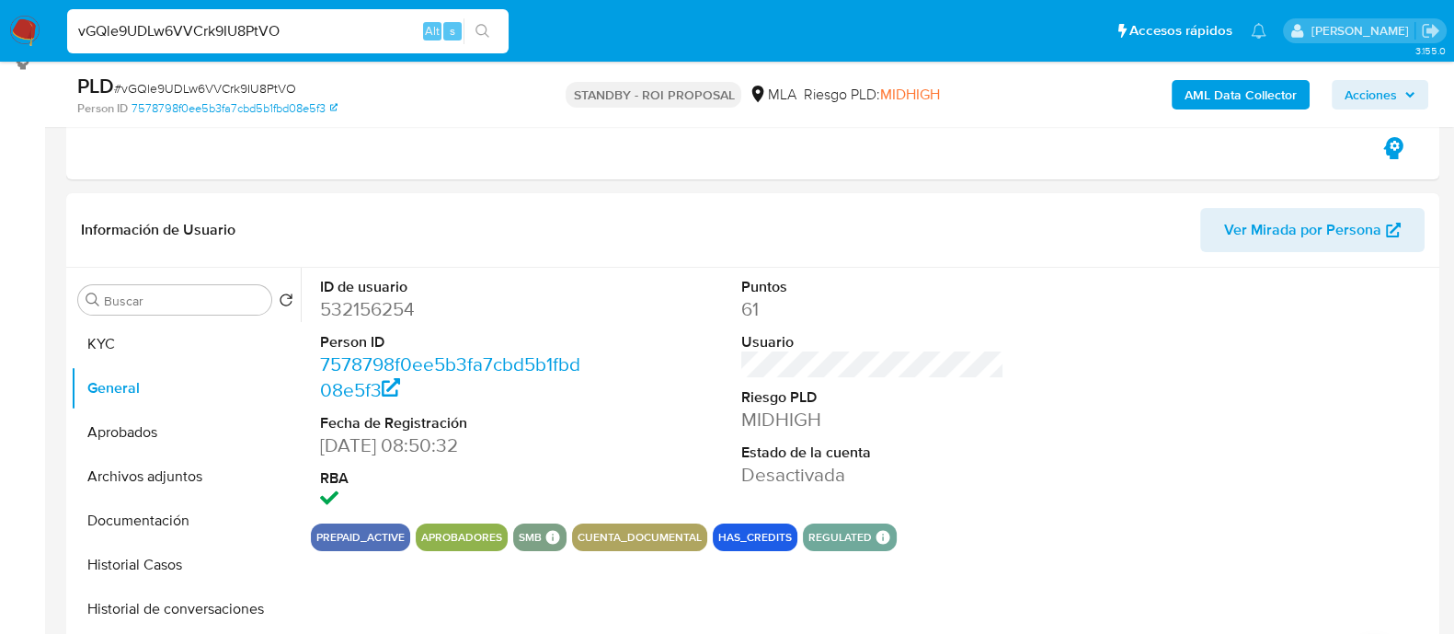
paste input "ocwxxGo0Upx3uQjxEDse7Gmn"
type input "ocwxxGo0Upx3uQjxEDse7Gmn"
click at [486, 35] on icon "search-icon" at bounding box center [483, 31] width 15 height 15
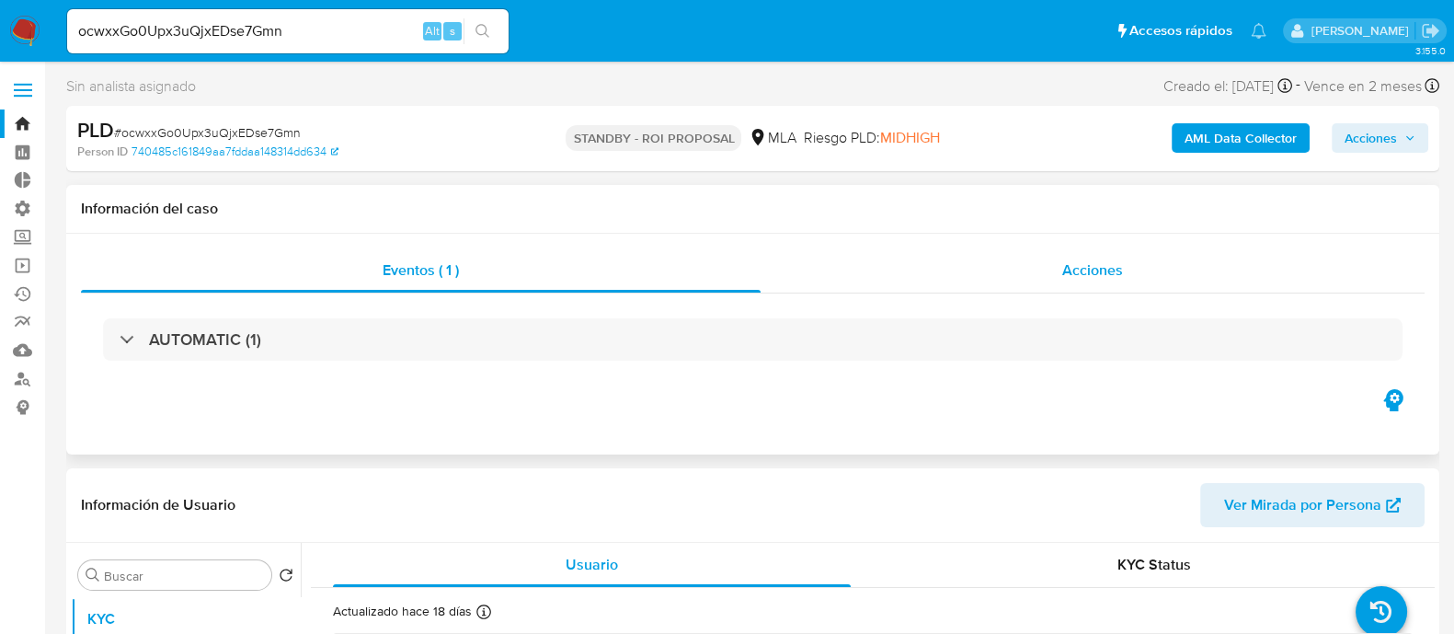
drag, startPoint x: 975, startPoint y: 261, endPoint x: 1026, endPoint y: 257, distance: 50.8
click at [974, 260] on div "Acciones" at bounding box center [1093, 270] width 664 height 44
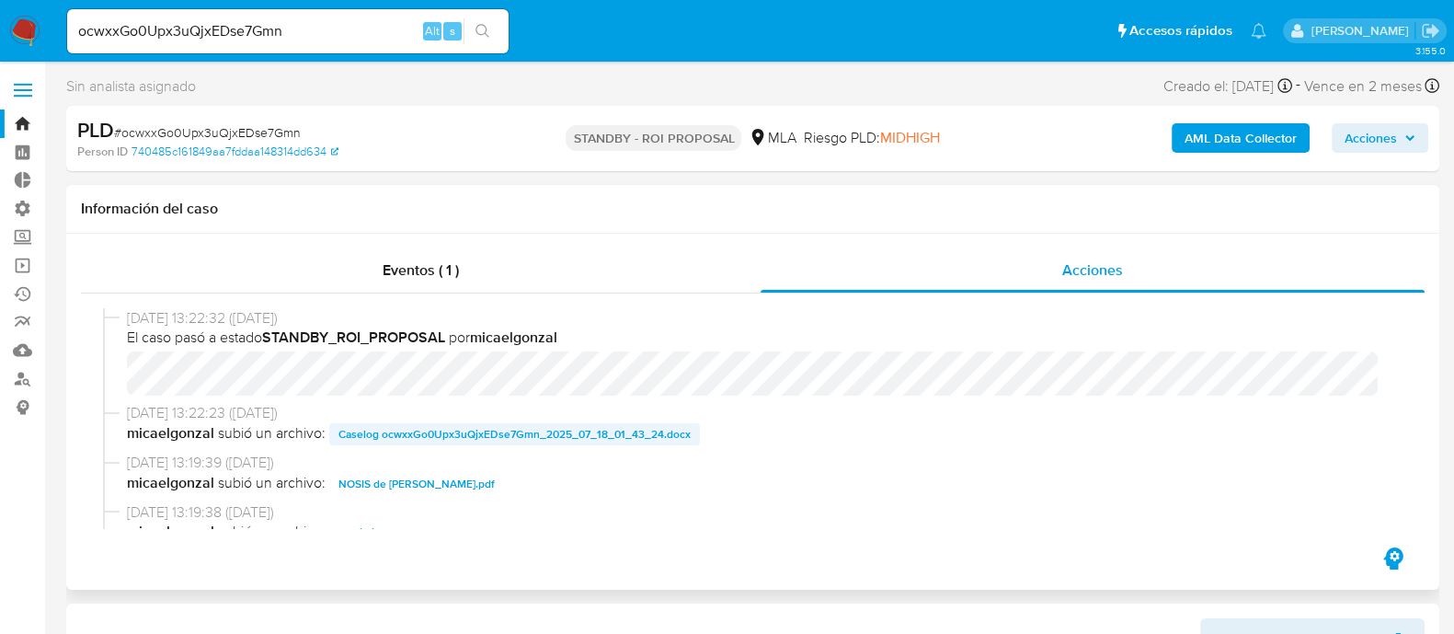
select select "10"
click at [419, 439] on span "Caselog ocwxxGo0Upx3uQjxEDse7Gmn_2025_07_18_01_43_24.docx" at bounding box center [515, 434] width 352 height 22
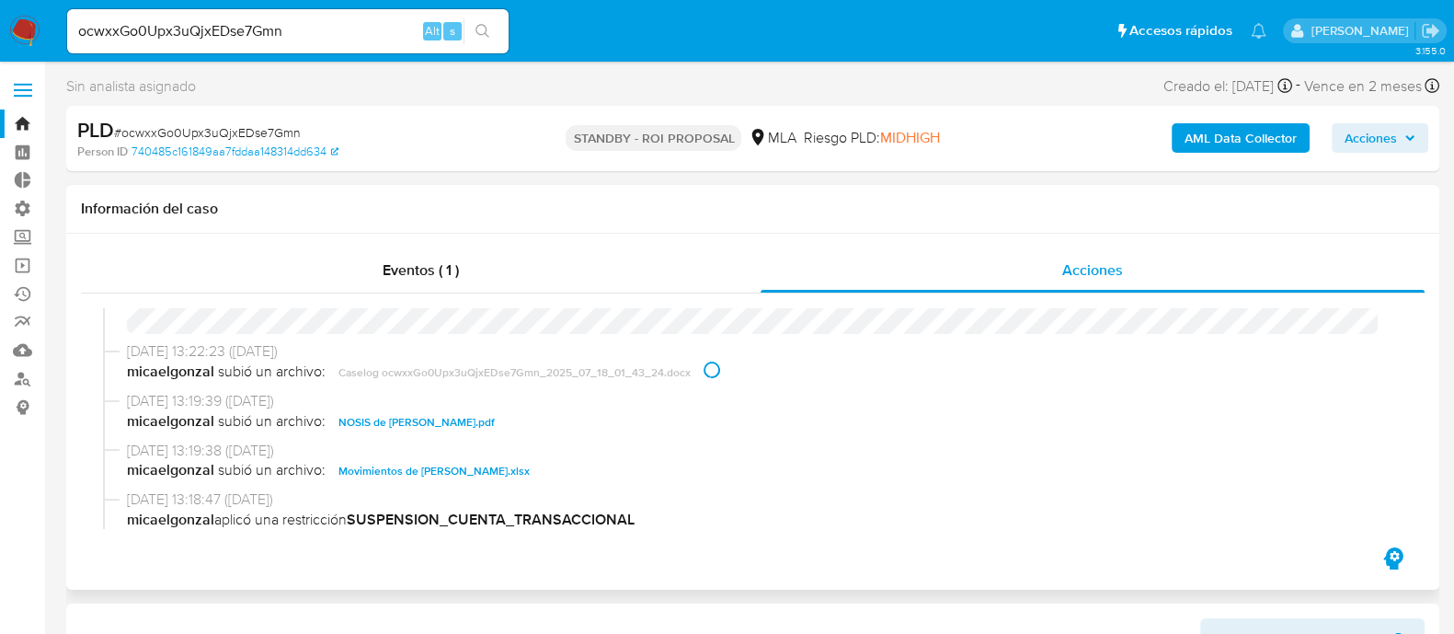
scroll to position [114, 0]
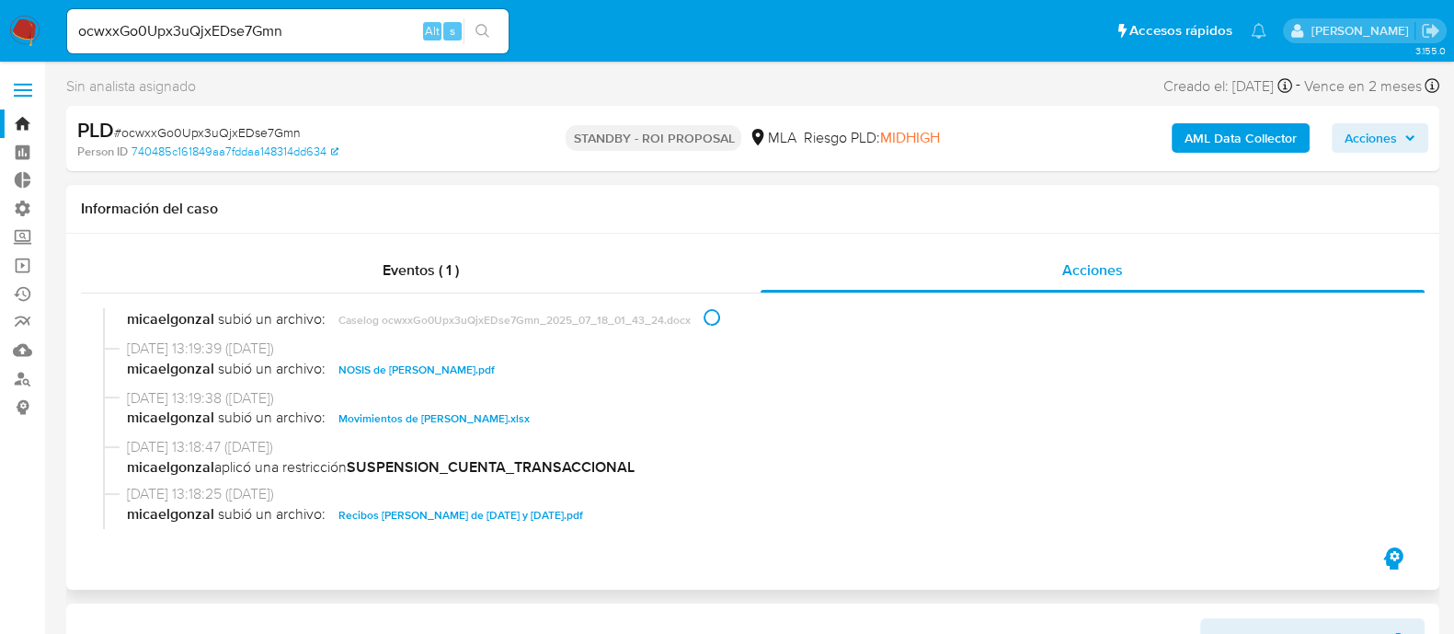
click at [460, 426] on span "Movimientos de Ezequiel Benitez.xlsx" at bounding box center [434, 418] width 191 height 22
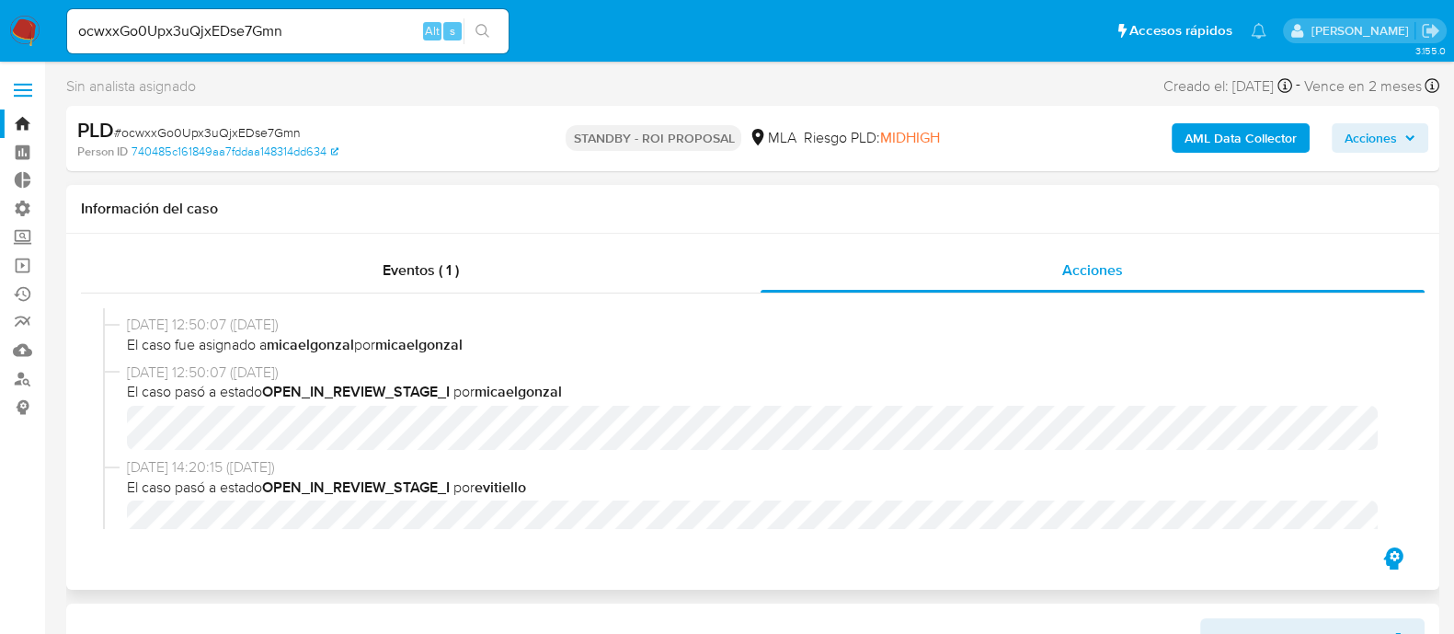
scroll to position [575, 0]
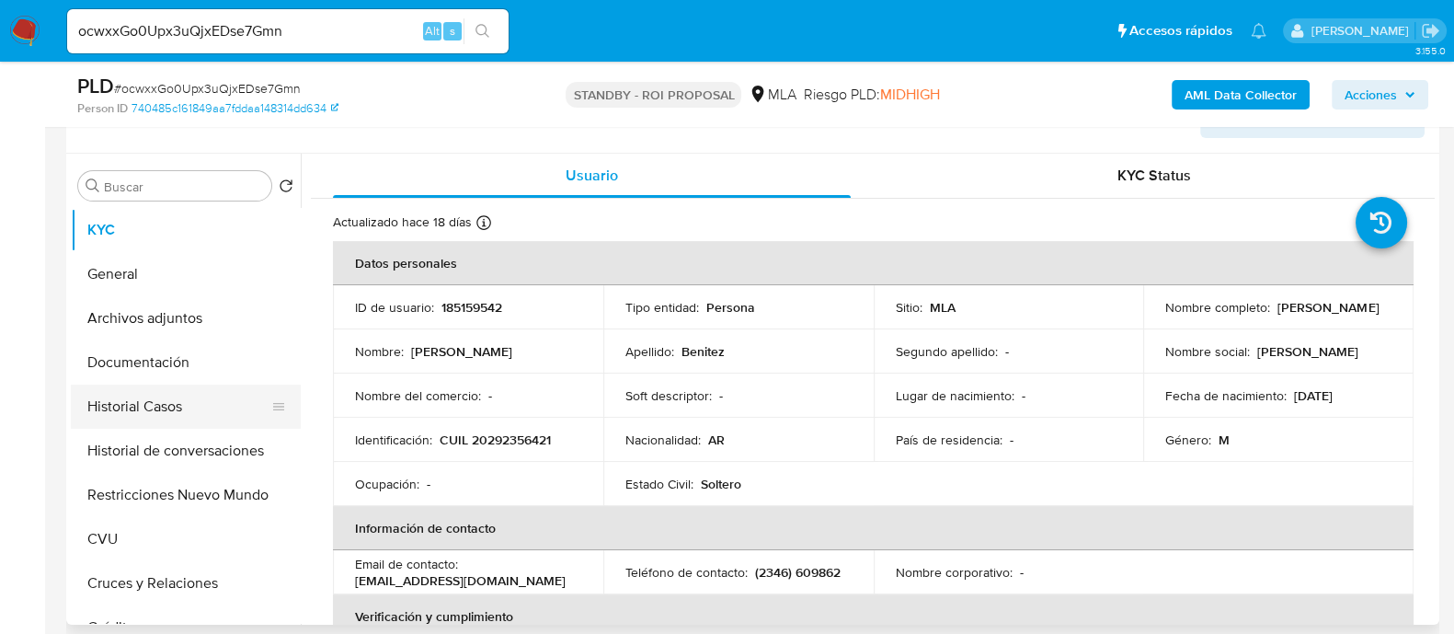
click at [169, 407] on button "Historial Casos" at bounding box center [178, 406] width 215 height 44
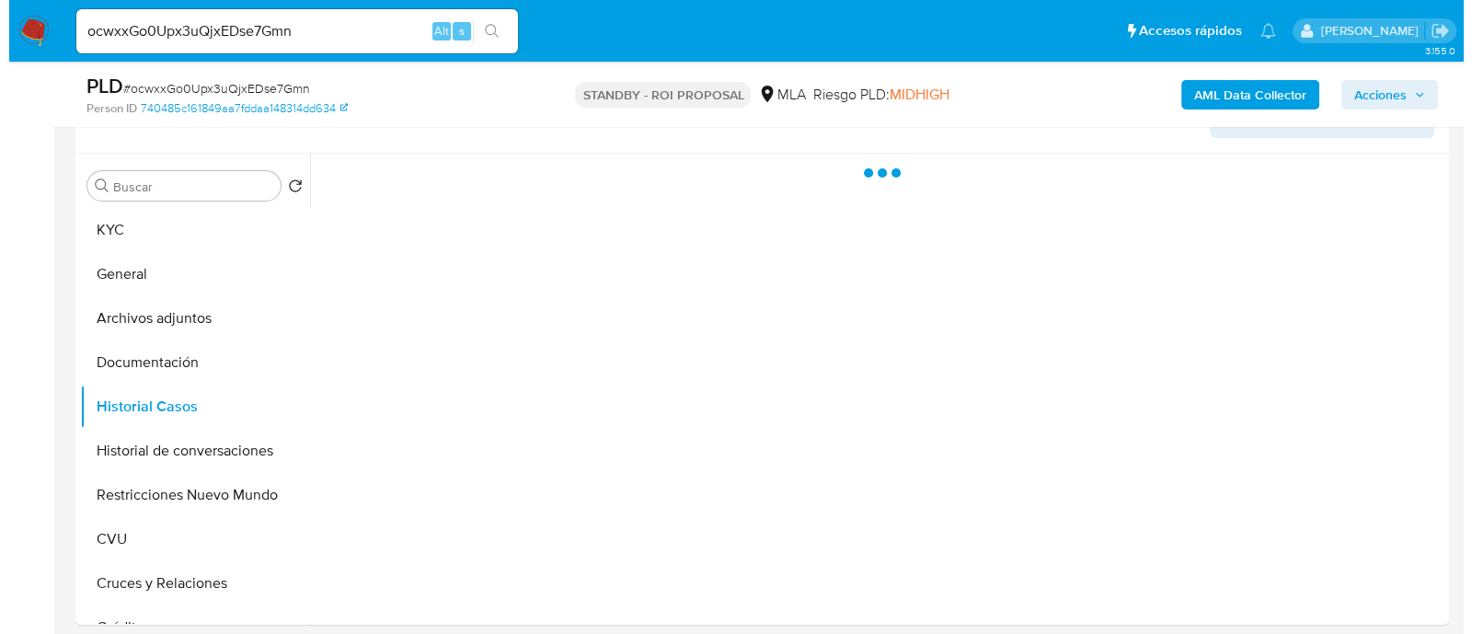
scroll to position [345, 0]
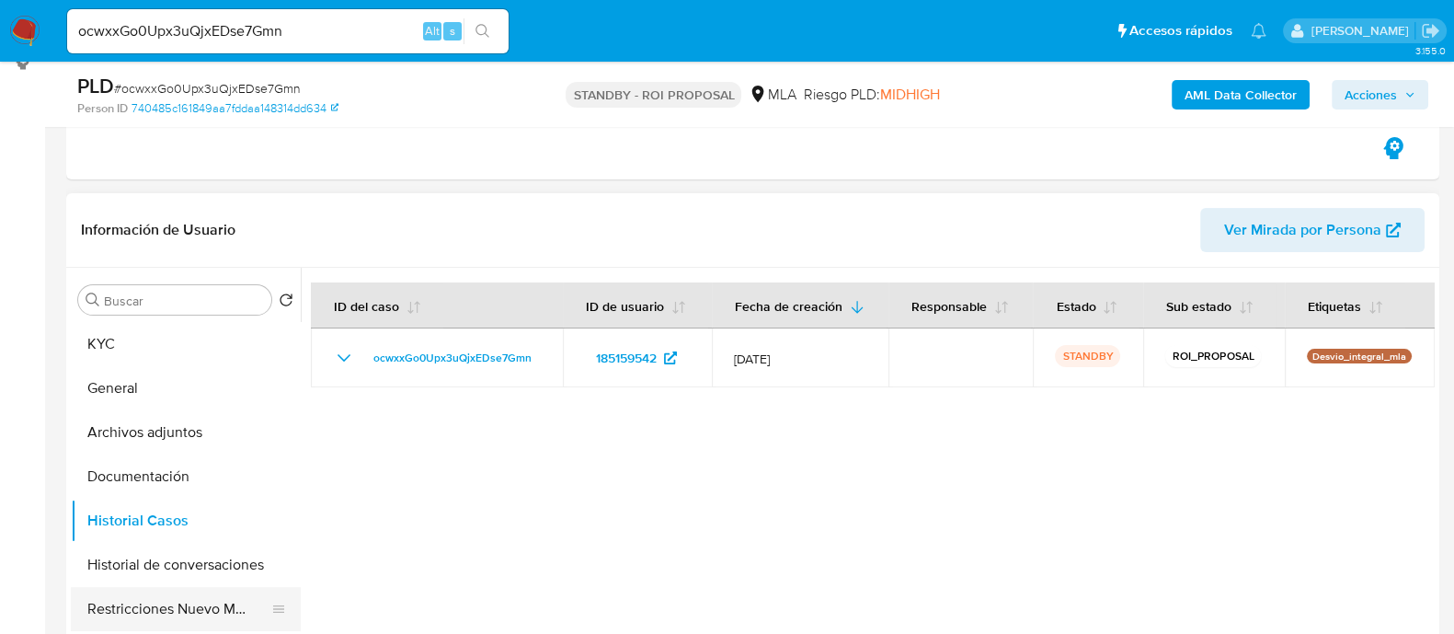
click at [135, 602] on button "Restricciones Nuevo Mundo" at bounding box center [178, 609] width 215 height 44
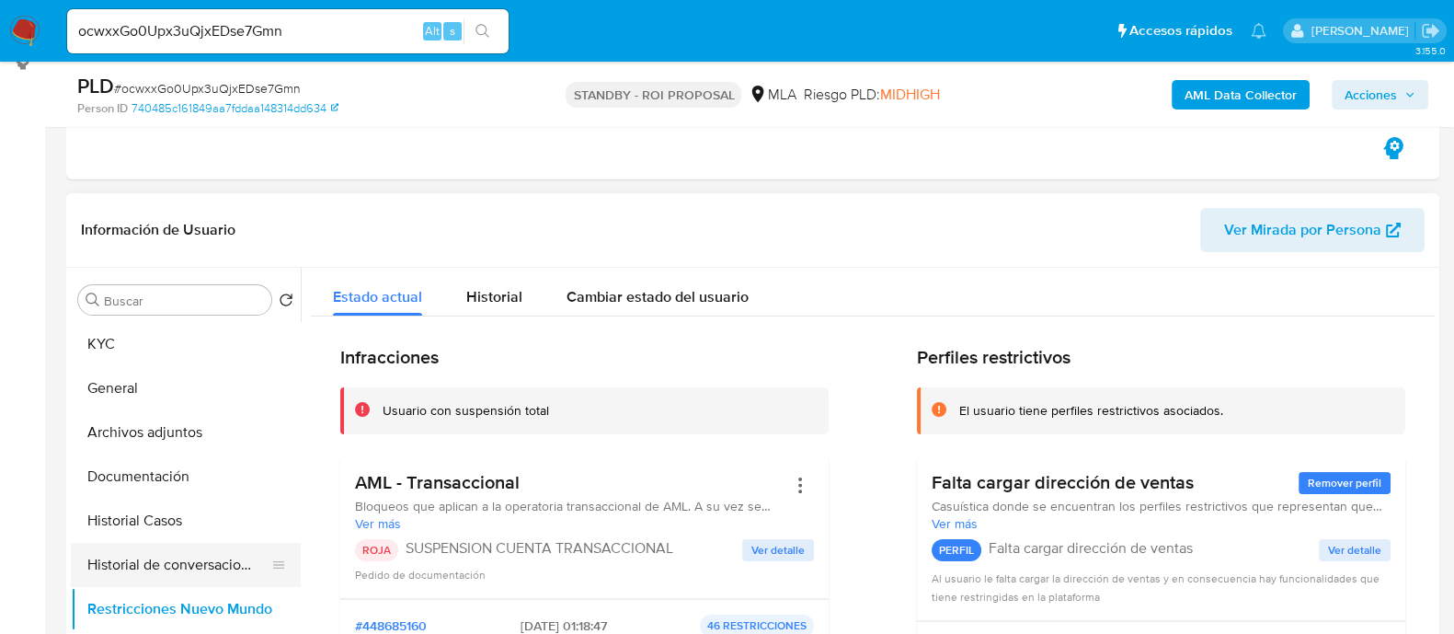
click at [123, 568] on button "Historial de conversaciones" at bounding box center [178, 565] width 215 height 44
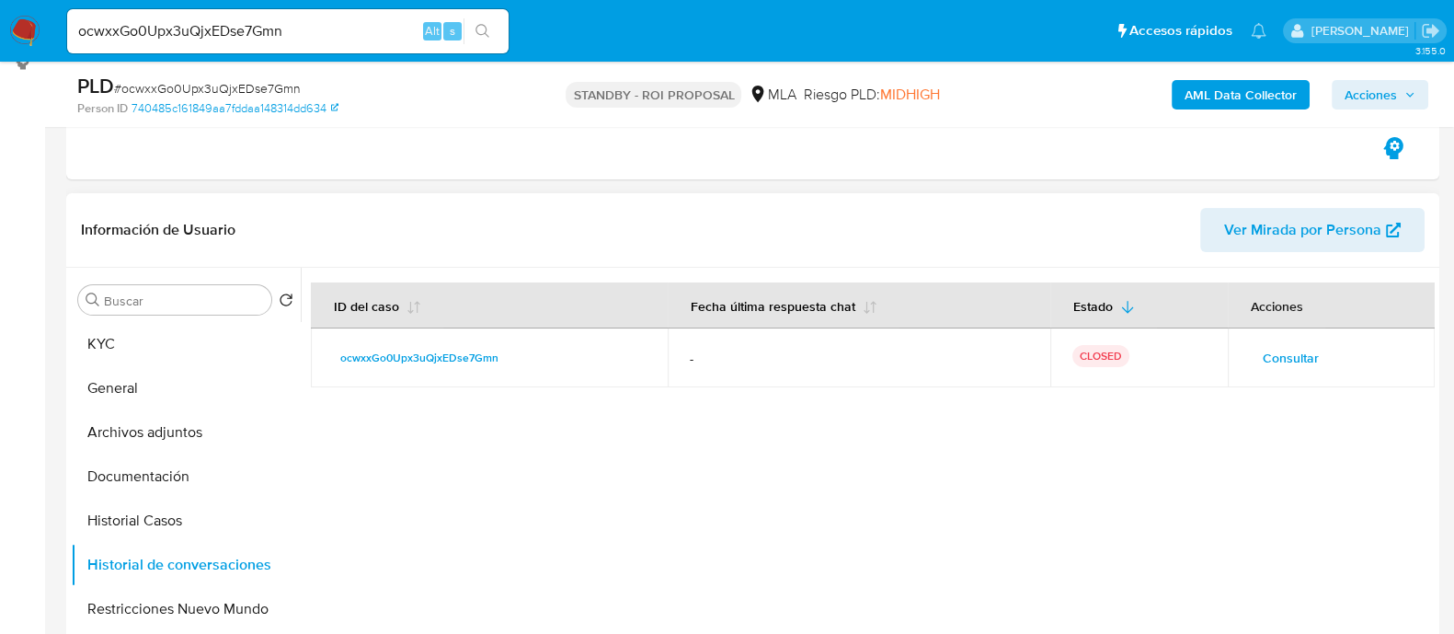
click at [1282, 346] on span "Consultar" at bounding box center [1291, 358] width 56 height 26
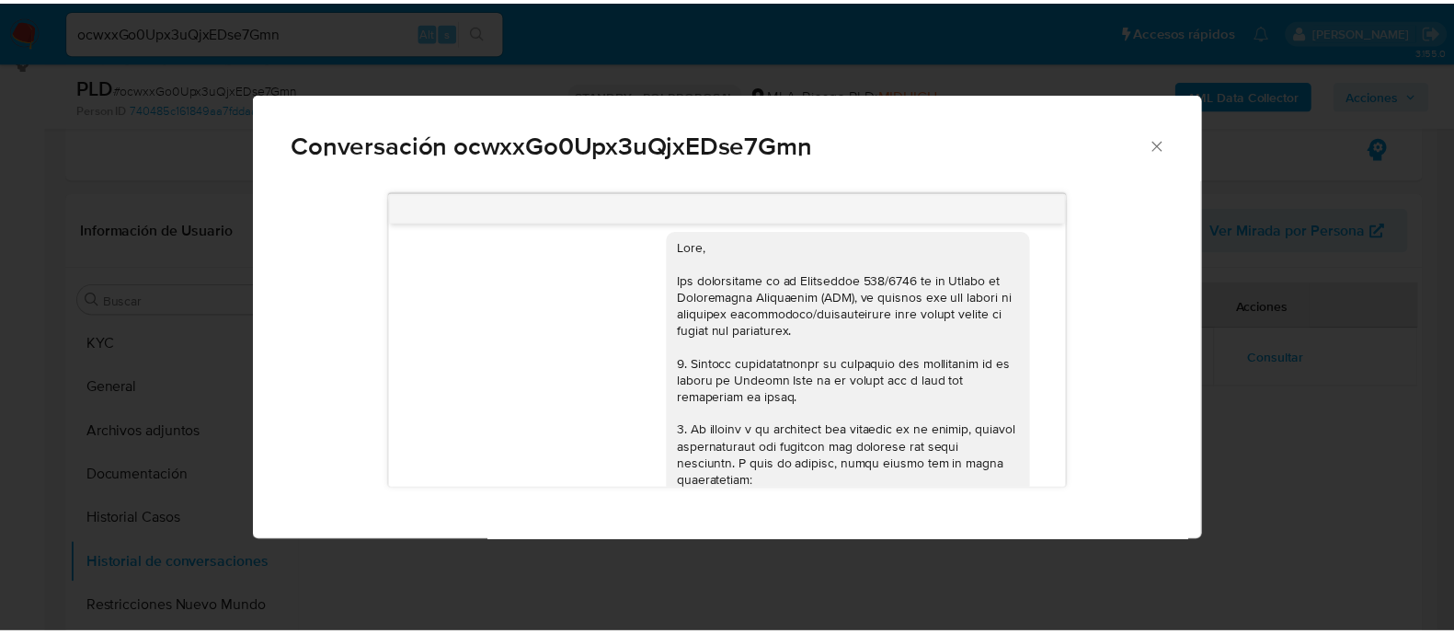
scroll to position [0, 0]
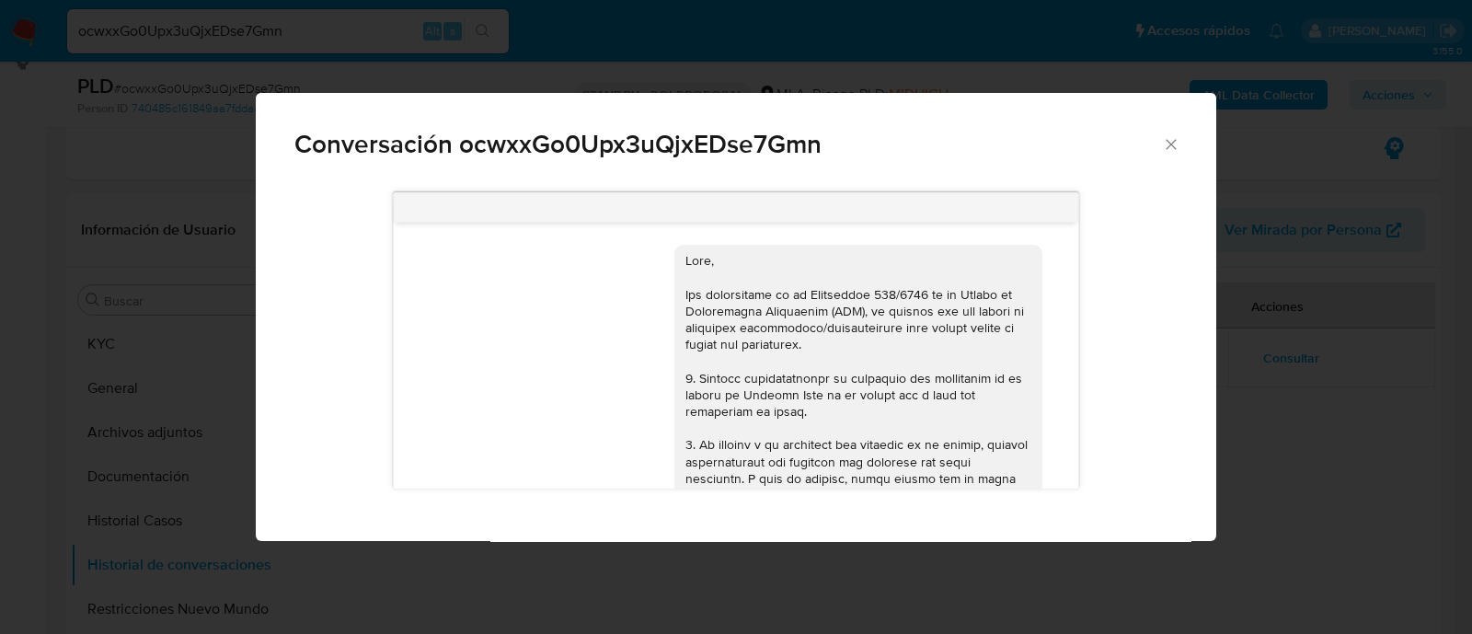
click at [1283, 365] on div "Conversación ocwxxGo0Upx3uQjxEDse7Gmn 17/07/2025 20:05:45 Hola, Esperamos que t…" at bounding box center [736, 317] width 1472 height 634
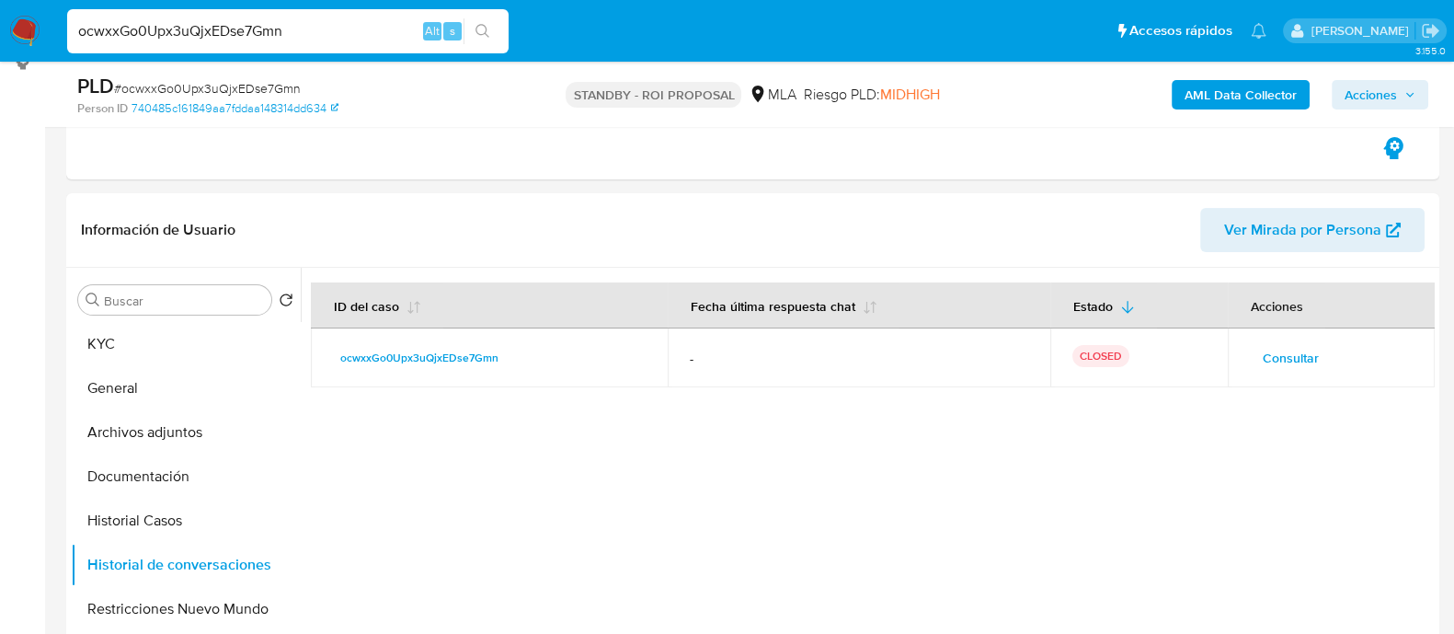
click at [322, 23] on input "ocwxxGo0Upx3uQjxEDse7Gmn" at bounding box center [288, 31] width 442 height 24
paste input "na9pdcLFYQn3piiCrGA4xsdm"
type input "na9pdcLFYQn3piiCrGA4xsdm"
click at [493, 32] on button "search-icon" at bounding box center [483, 31] width 38 height 26
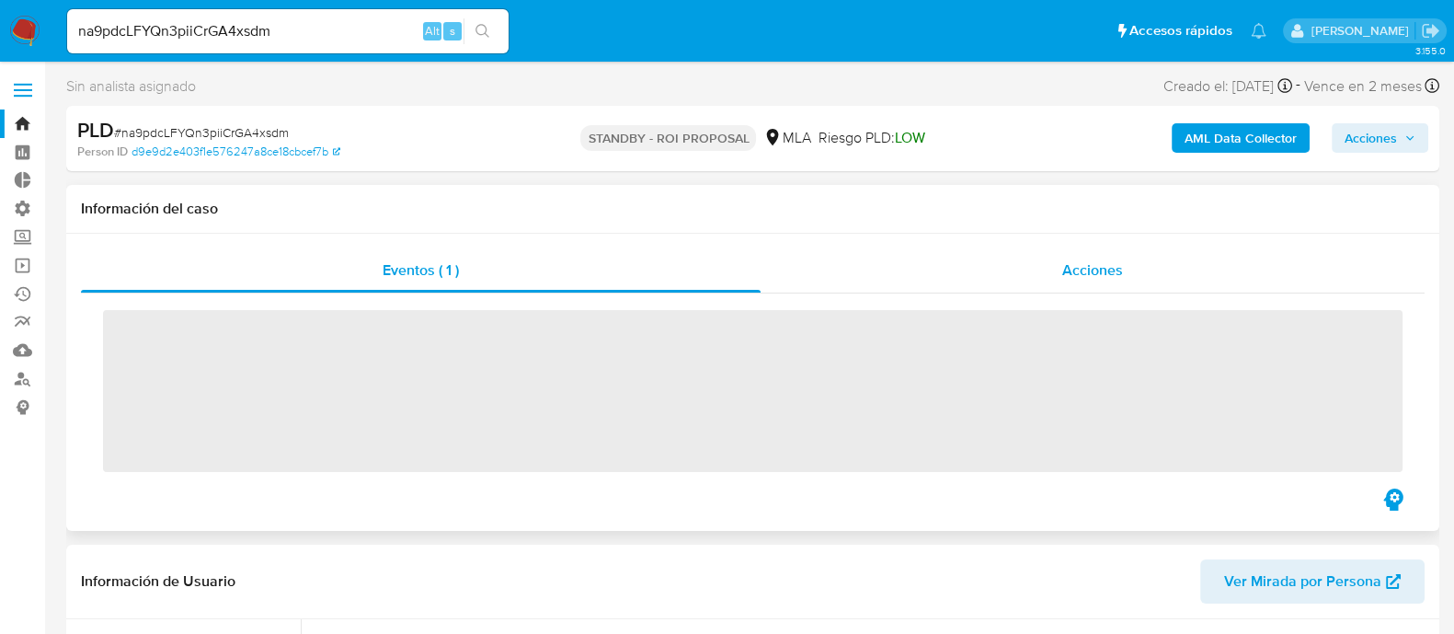
click at [1149, 264] on div "Acciones" at bounding box center [1093, 270] width 664 height 44
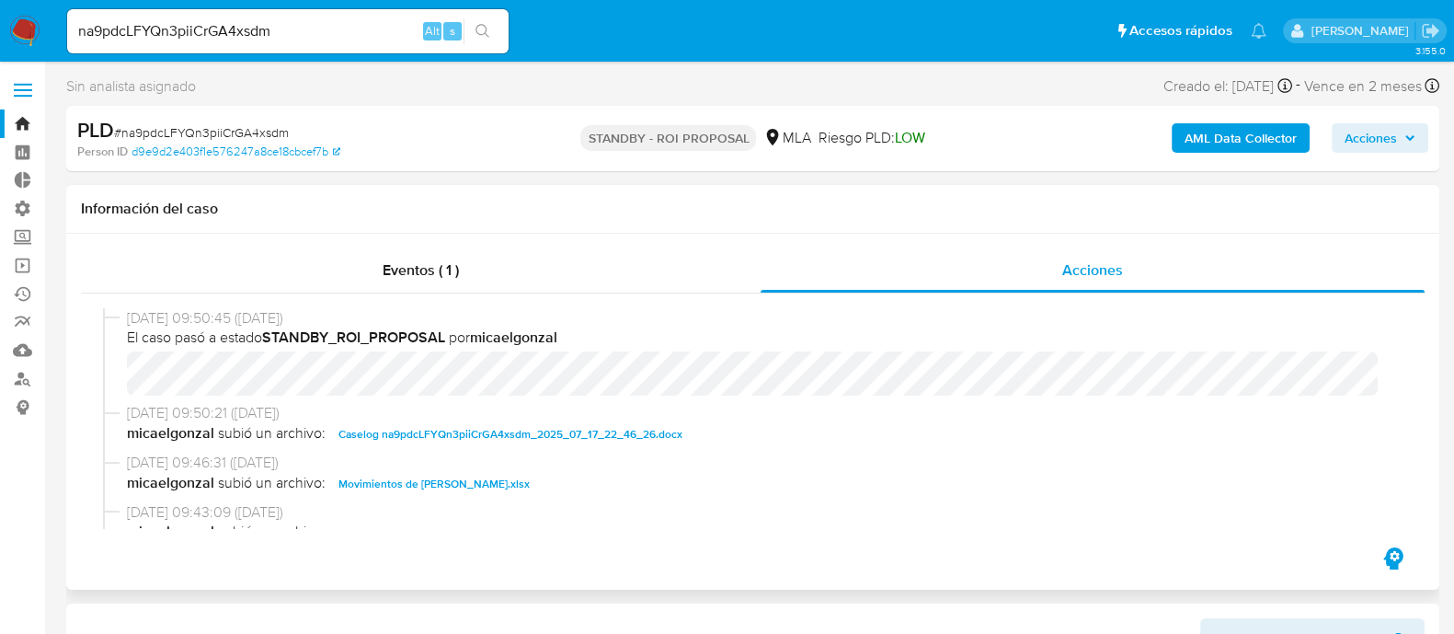
click at [523, 430] on span "Caselog na9pdcLFYQn3piiCrGA4xsdm_2025_07_17_22_46_26.docx" at bounding box center [511, 434] width 344 height 22
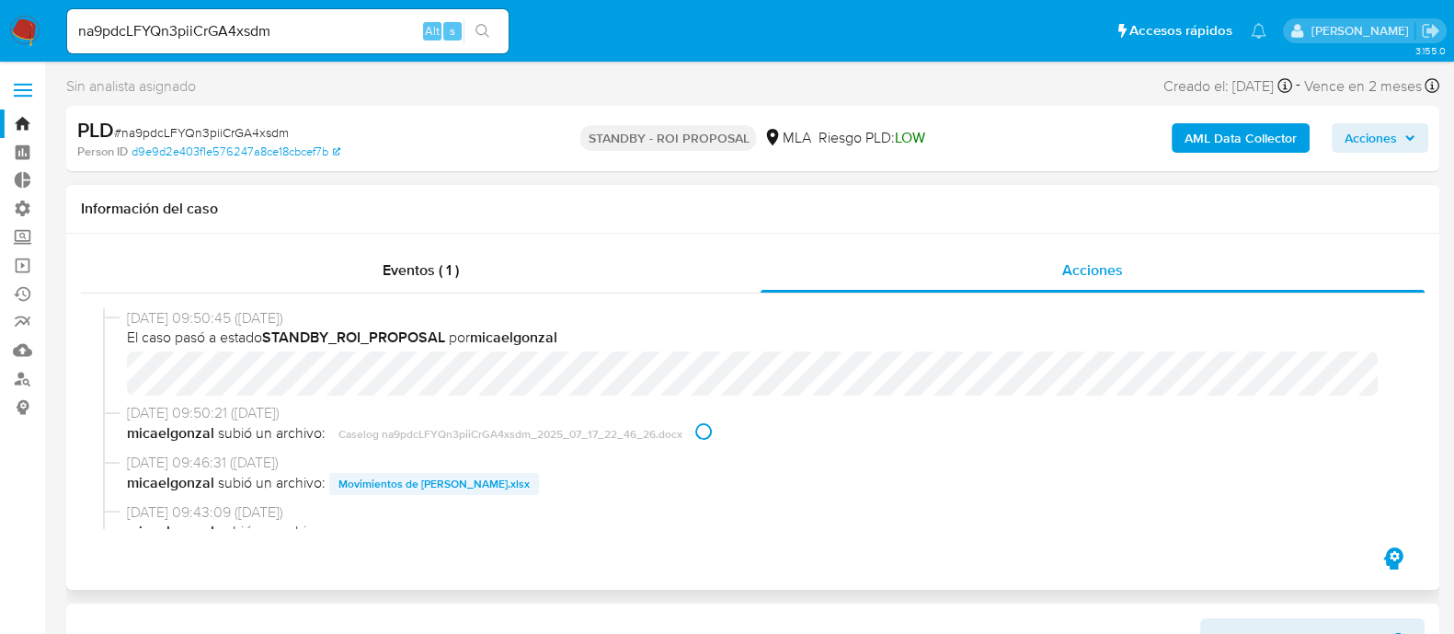
select select "10"
click at [502, 479] on span "Movimientos de German Guillermo Banducci.xlsx" at bounding box center [434, 484] width 191 height 22
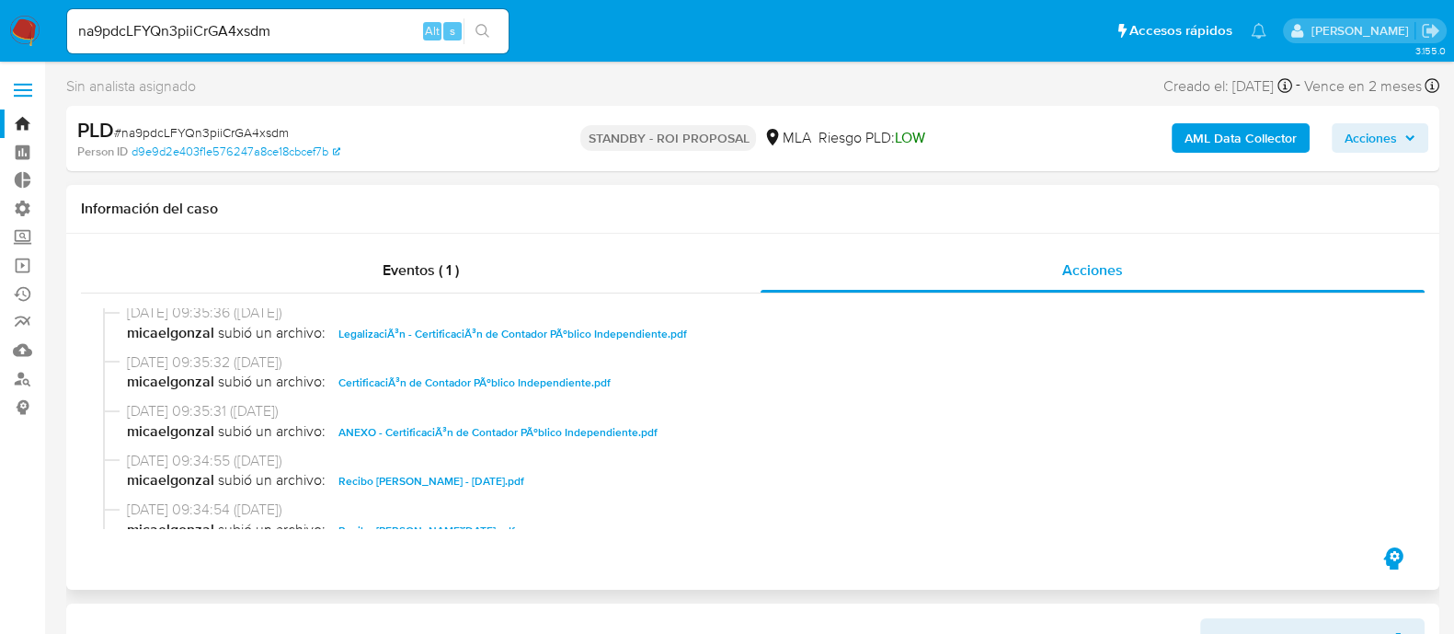
scroll to position [459, 0]
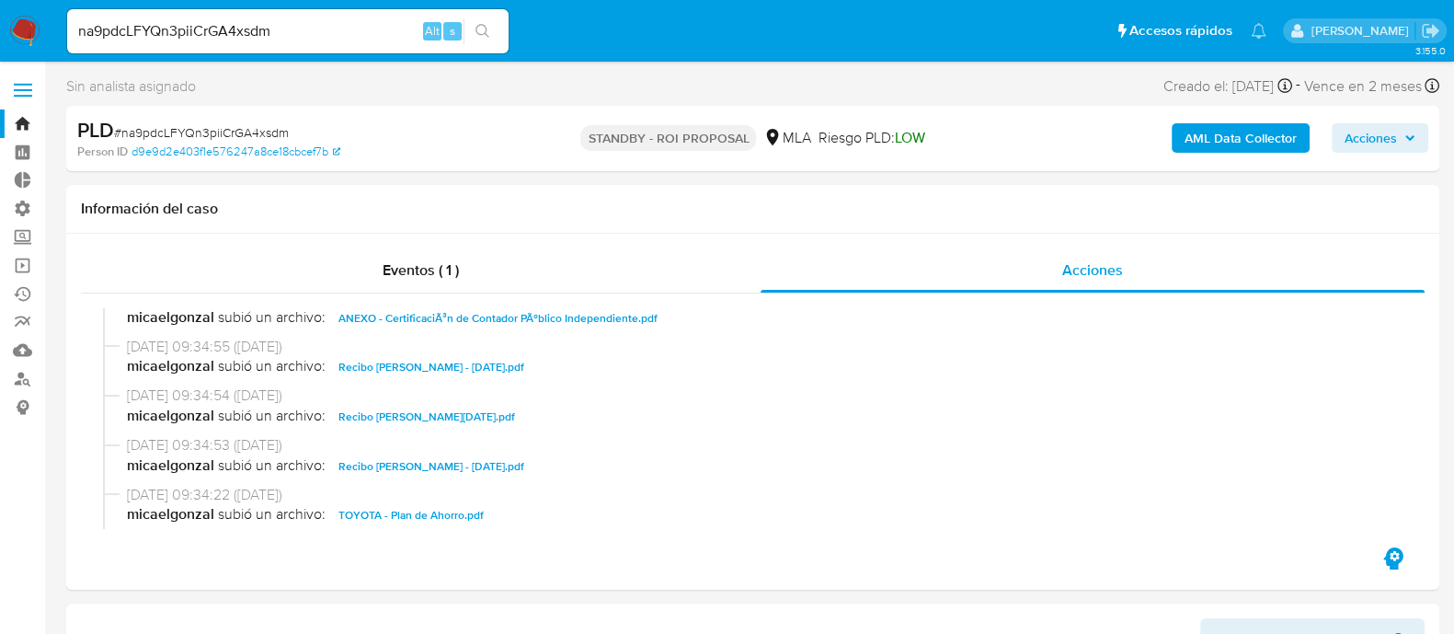
click at [290, 27] on input "na9pdcLFYQn3piiCrGA4xsdm" at bounding box center [288, 31] width 442 height 24
paste input "x1snaiiitLywaEjUxDQHgOL7"
type input "x1snaiiitLywaEjUxDQHgOL7"
click at [485, 29] on icon "search-icon" at bounding box center [483, 31] width 15 height 15
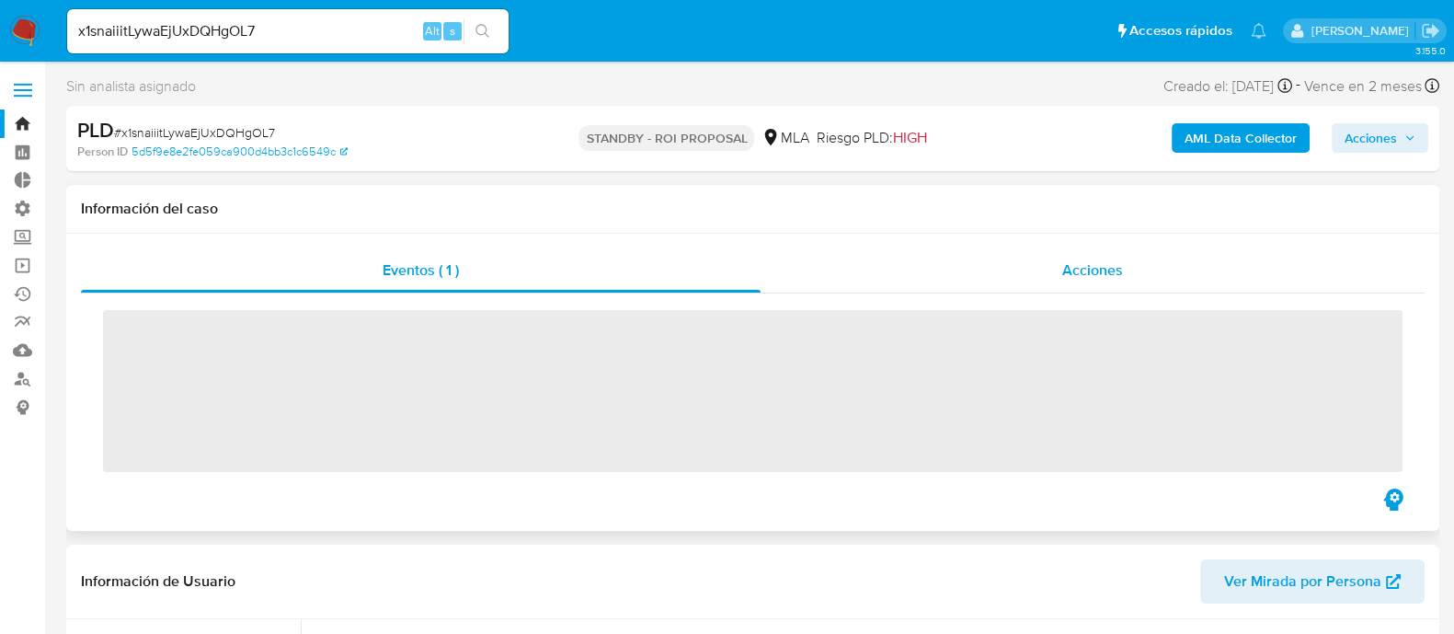
click at [959, 279] on div "Acciones" at bounding box center [1093, 270] width 664 height 44
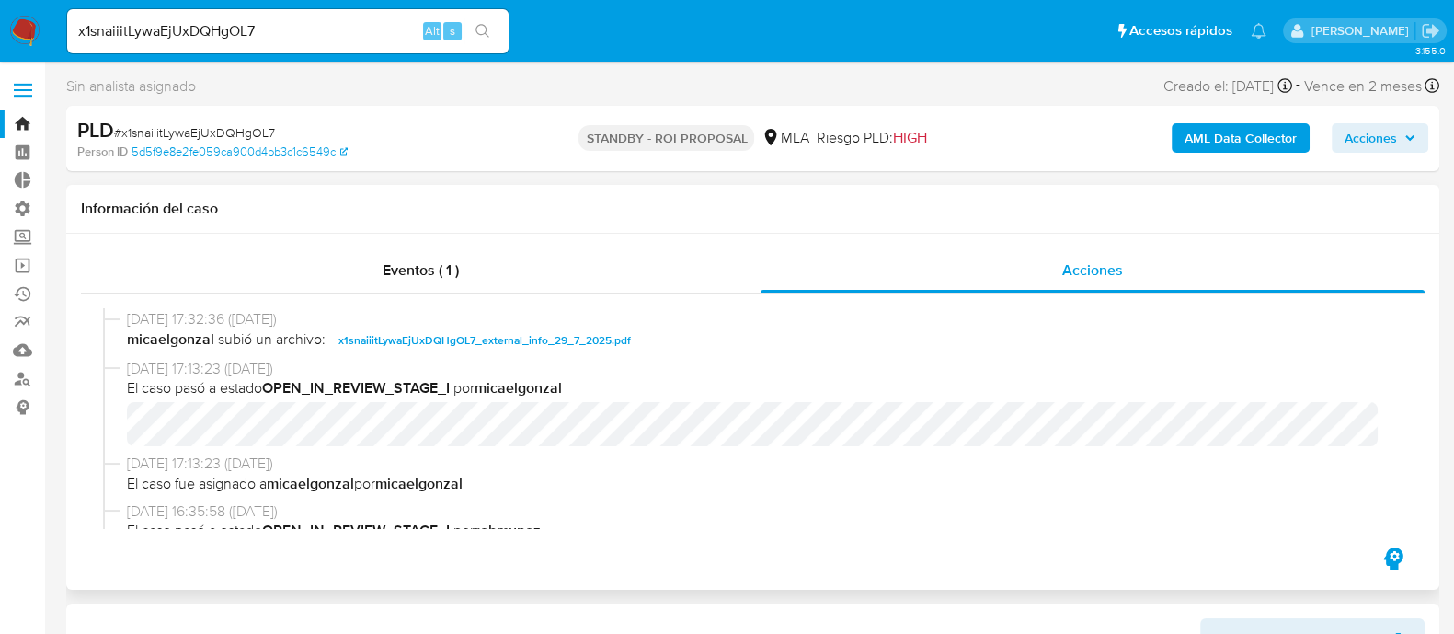
select select "10"
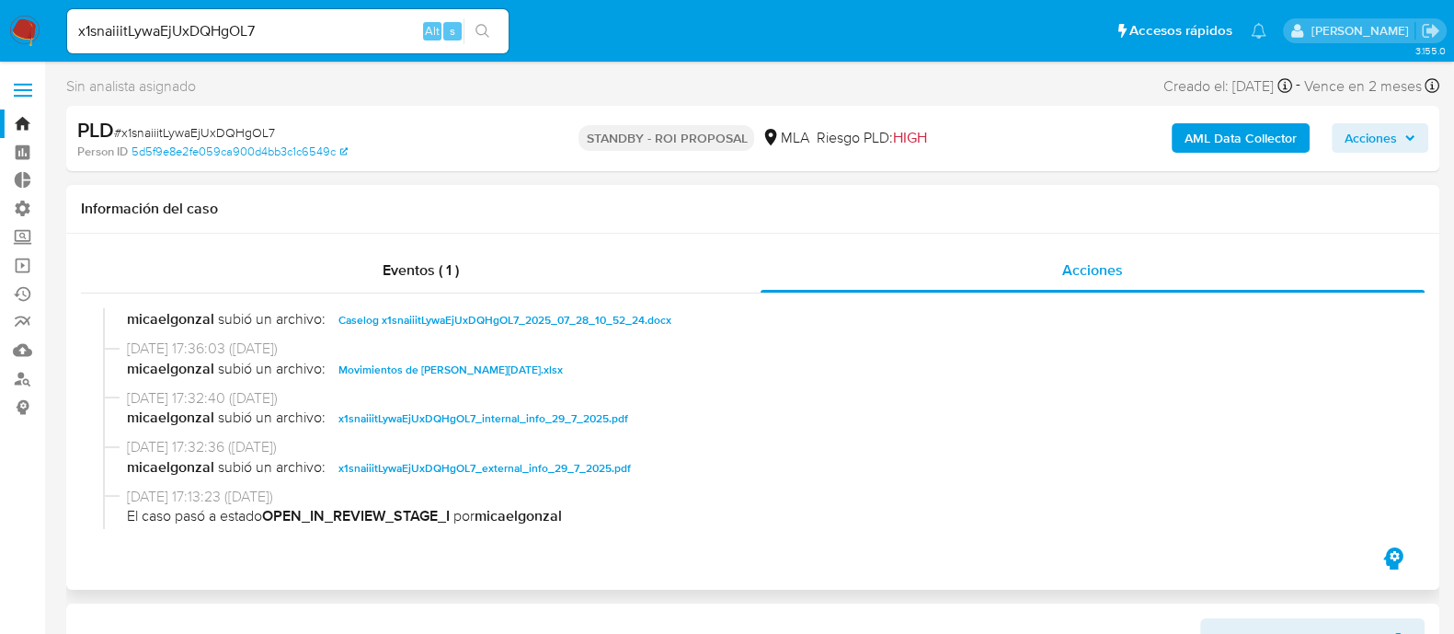
click at [488, 379] on span "Movimientos de Gustavo Alexander Bustamante - Junio 2025.xlsx" at bounding box center [451, 370] width 224 height 22
click at [499, 328] on span "Caselog x1snaiiitLywaEjUxDQHgOL7_2025_07_28_10_52_24.docx" at bounding box center [505, 320] width 333 height 22
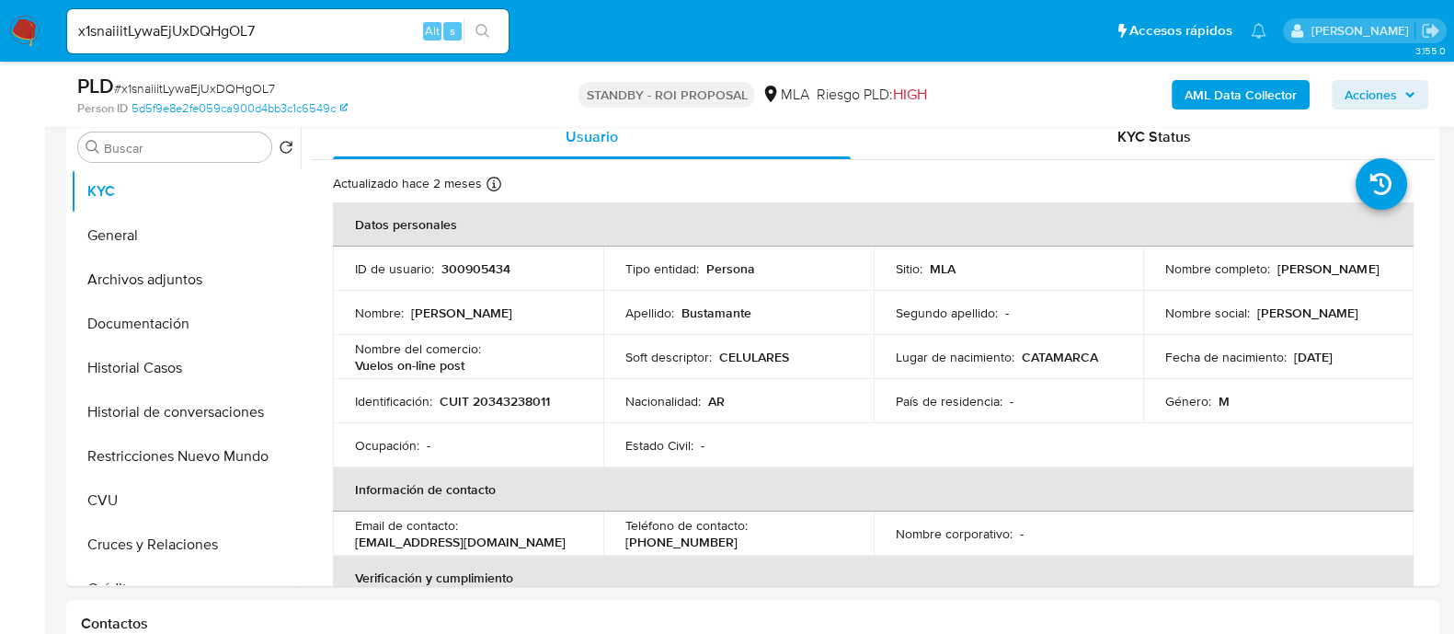
scroll to position [575, 0]
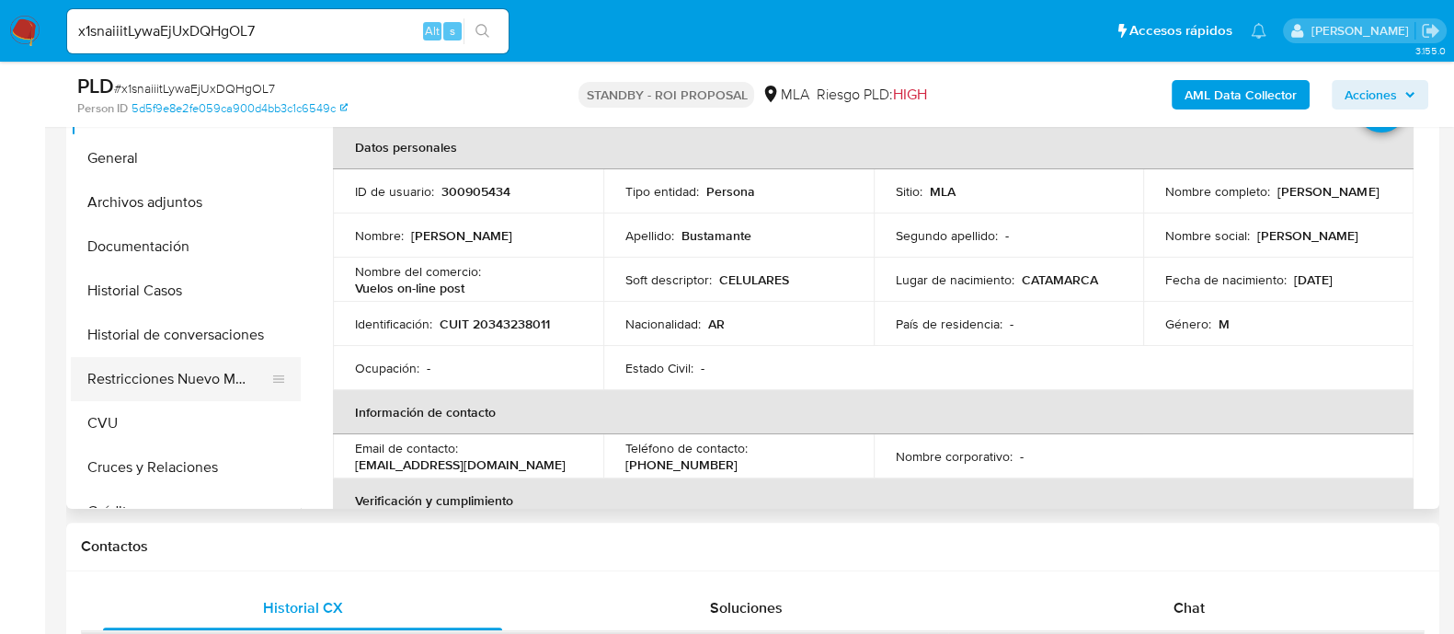
drag, startPoint x: 195, startPoint y: 302, endPoint x: 83, endPoint y: 379, distance: 136.2
click at [195, 301] on button "Historial Casos" at bounding box center [186, 291] width 230 height 44
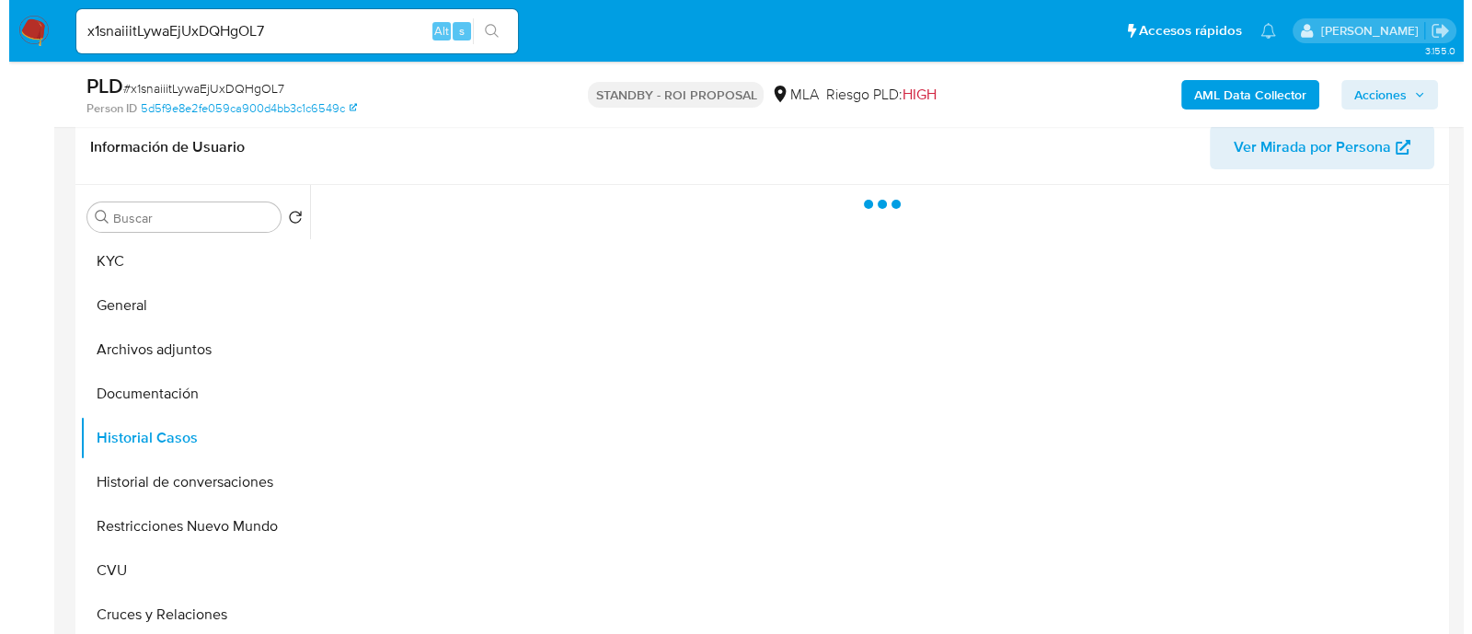
scroll to position [345, 0]
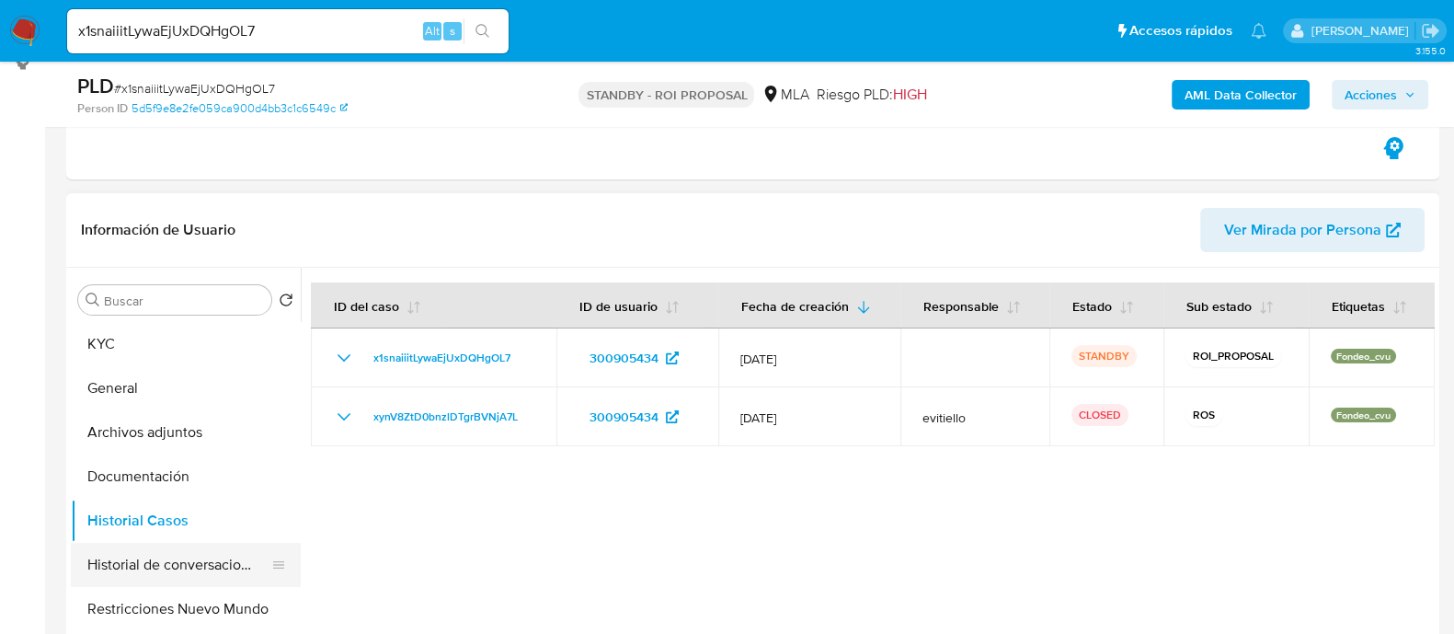
click at [179, 570] on button "Historial de conversaciones" at bounding box center [178, 565] width 215 height 44
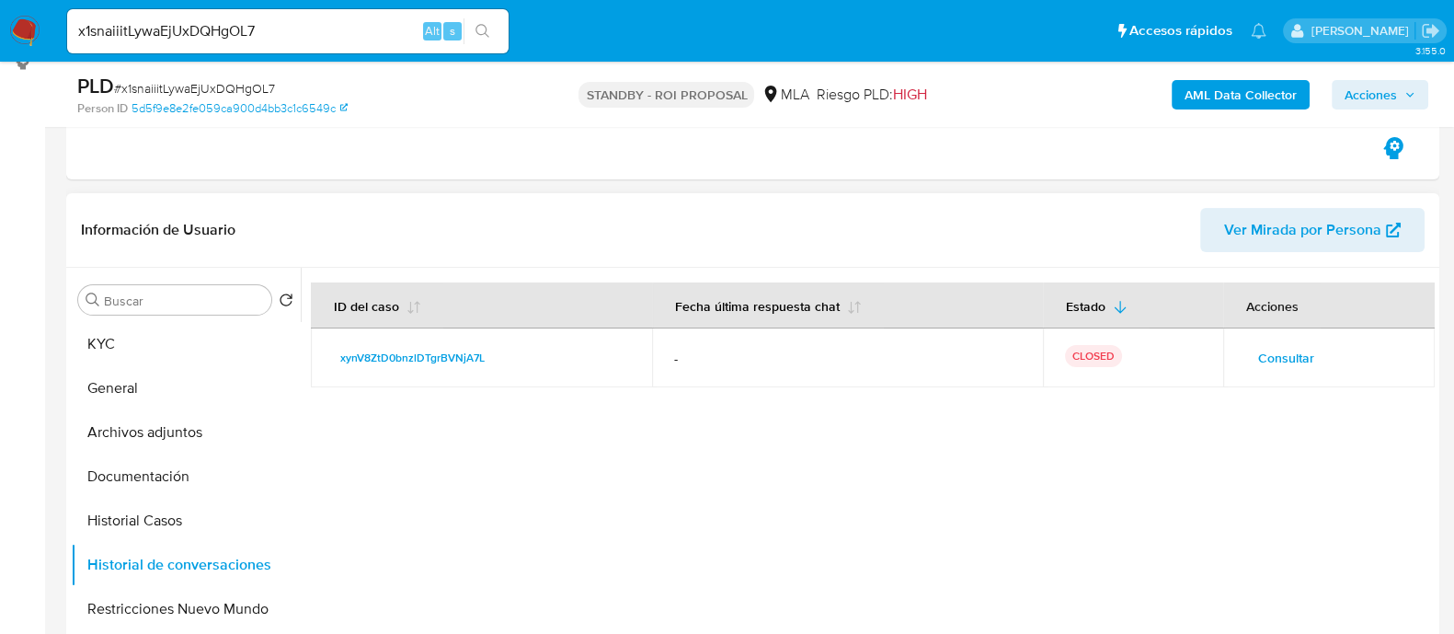
click at [1258, 361] on span "Consultar" at bounding box center [1286, 358] width 56 height 26
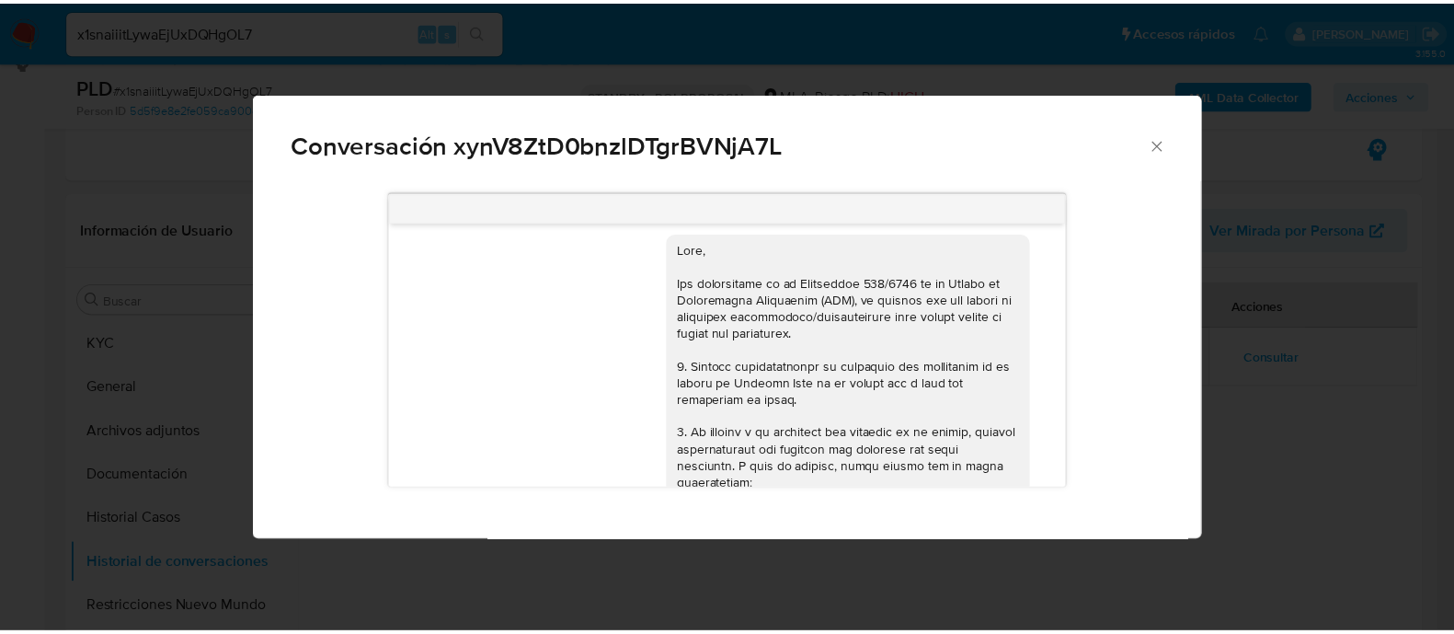
scroll to position [0, 0]
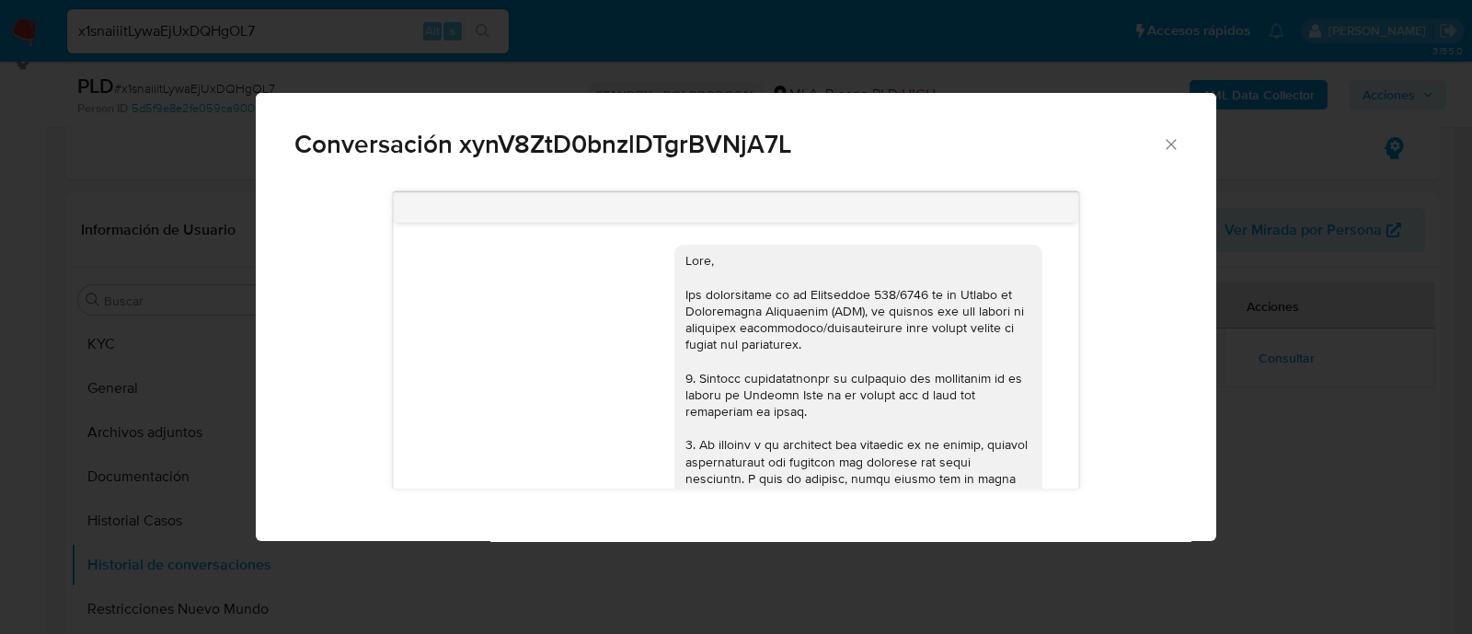
click at [46, 470] on div "Conversación xynV8ZtD0bnzlDTgrBVNjA7L 18/06/2025 18:15:09 Hola, Esperamos que t…" at bounding box center [736, 317] width 1472 height 634
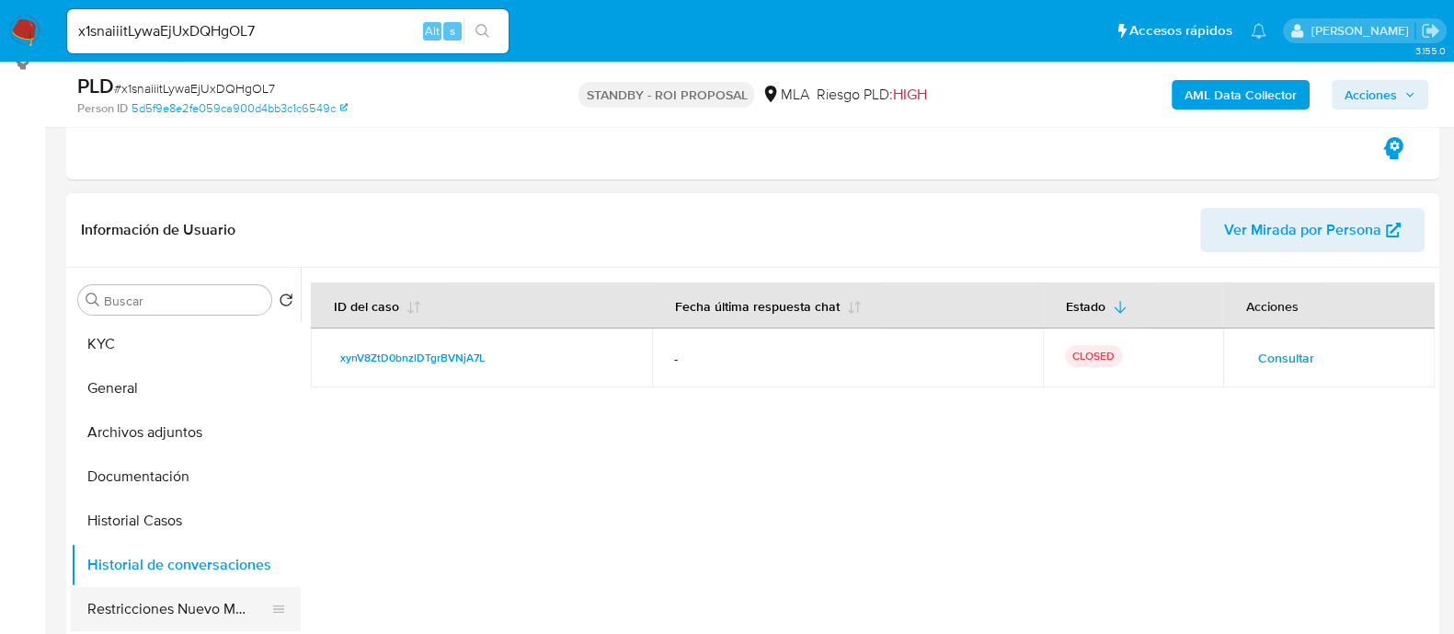
click at [175, 595] on button "Restricciones Nuevo Mundo" at bounding box center [178, 609] width 215 height 44
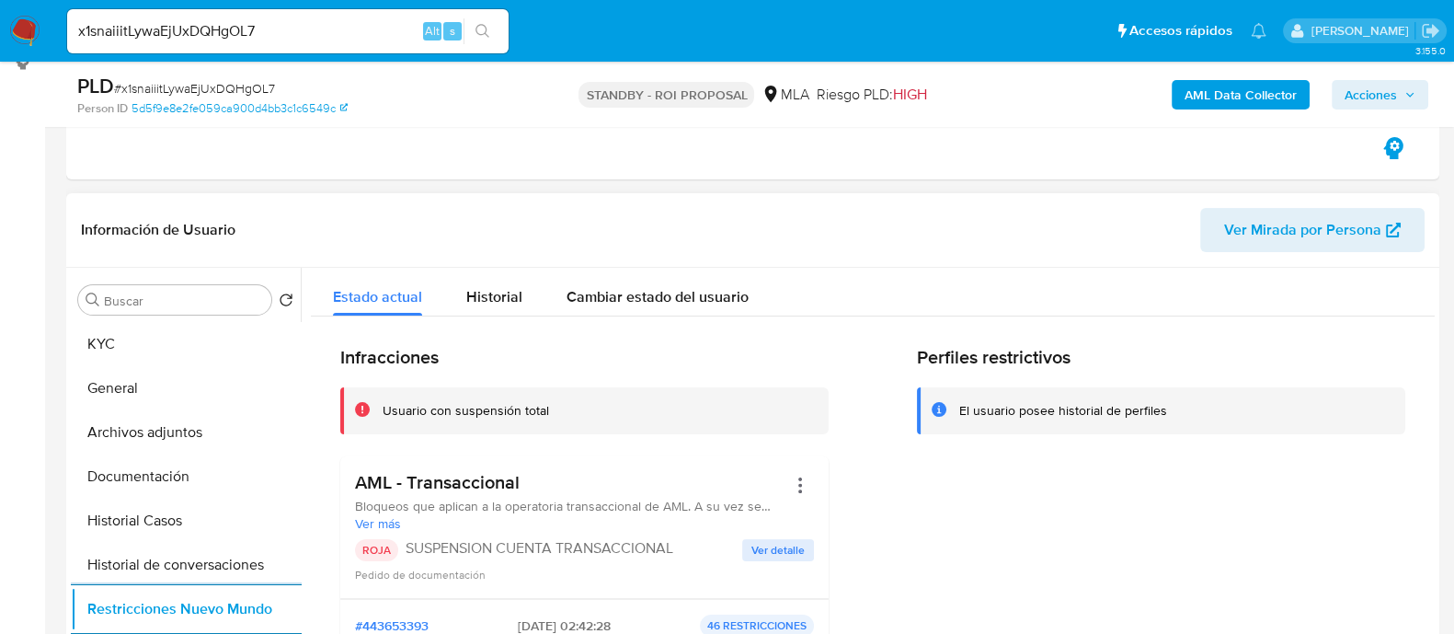
scroll to position [229, 0]
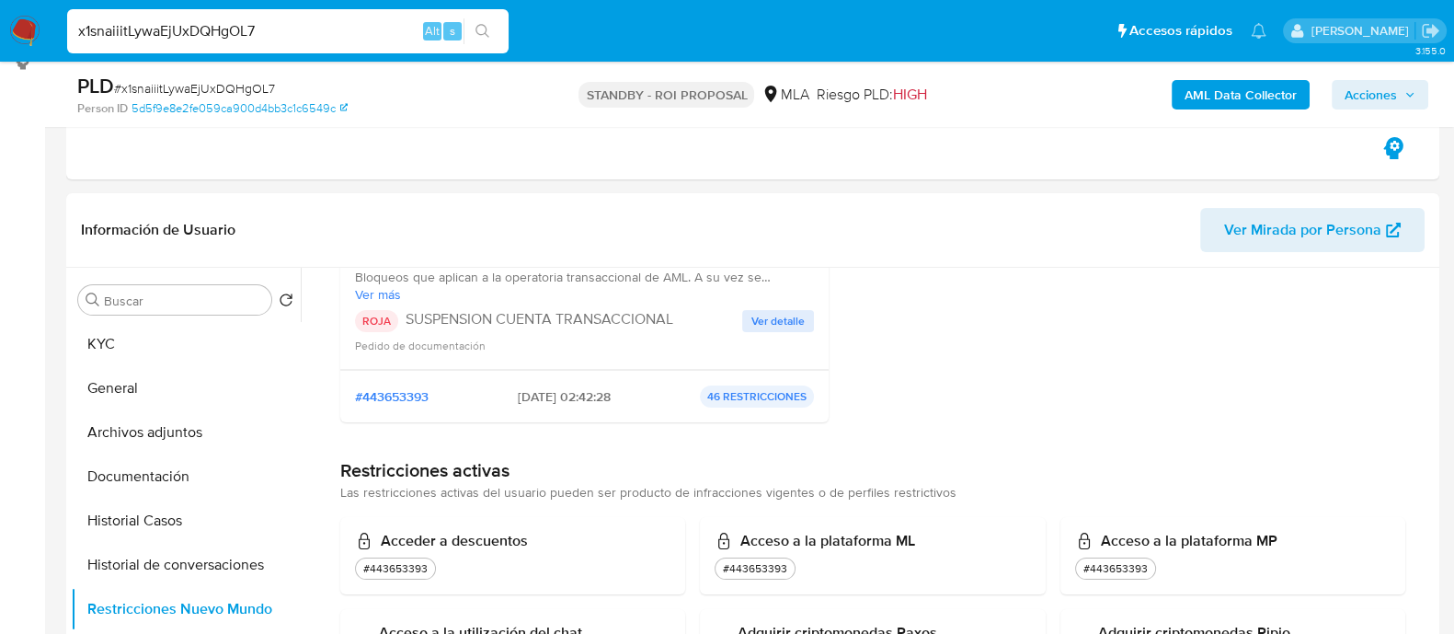
click at [261, 31] on input "x1snaiiitLywaEjUxDQHgOL7" at bounding box center [288, 31] width 442 height 24
paste input "43kvwYLGPVeDy4wGkO8952ME"
type input "43kvwYLGPVeDy4wGkO8952ME"
click at [484, 34] on icon "search-icon" at bounding box center [483, 31] width 15 height 15
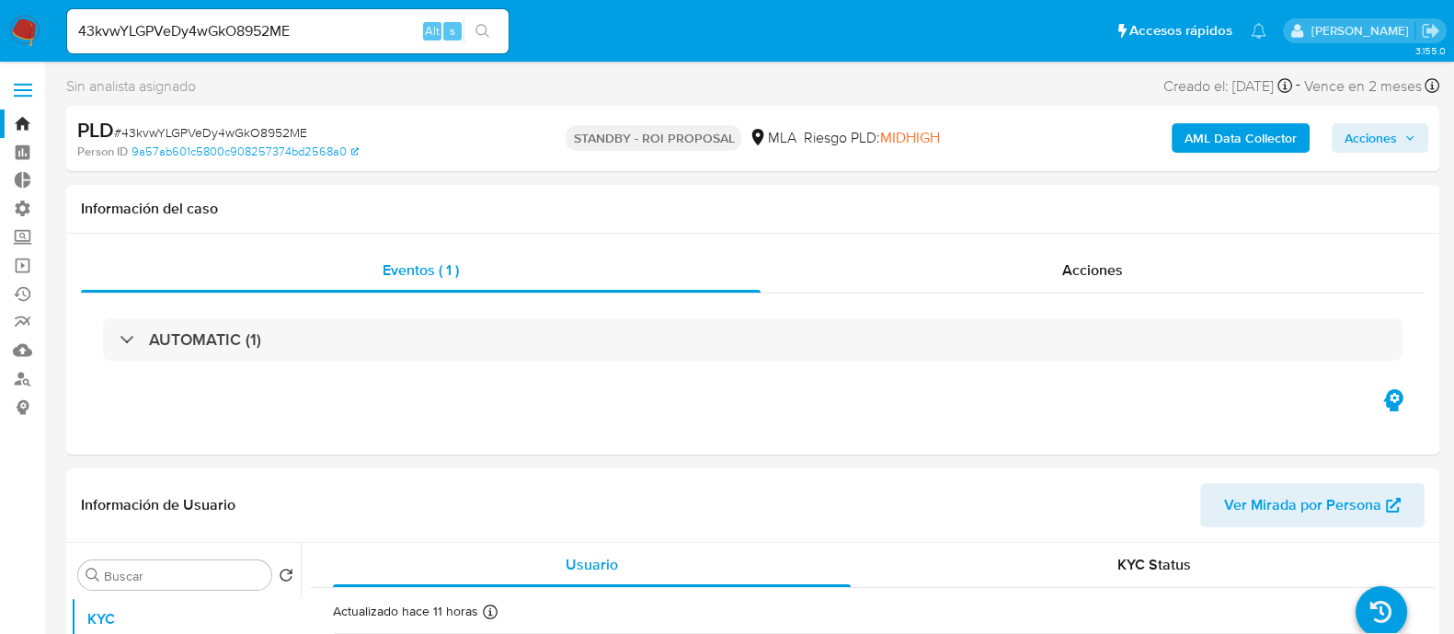
select select "10"
click at [354, 36] on input "43kvwYLGPVeDy4wGkO8952ME" at bounding box center [288, 31] width 442 height 24
click at [350, 34] on input "43kvwYLGPVeDy4wGkO8952ME" at bounding box center [288, 31] width 442 height 24
paste input "43kvwYLGPVeDy4wGkO8952ME"
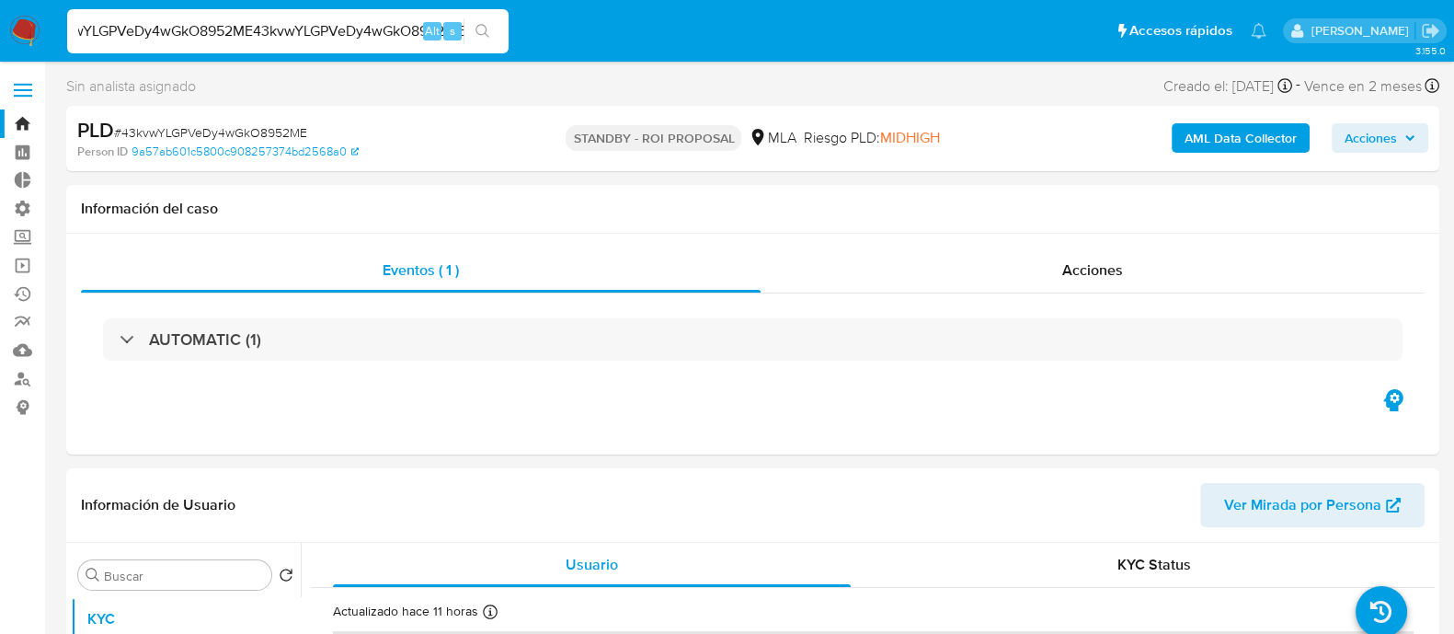
click at [331, 27] on input "43kvwYLGPVeDy4wGkO8952ME43kvwYLGPVeDy4wGkO8952ME" at bounding box center [288, 31] width 442 height 24
paste input
click at [486, 29] on icon "search-icon" at bounding box center [483, 31] width 14 height 14
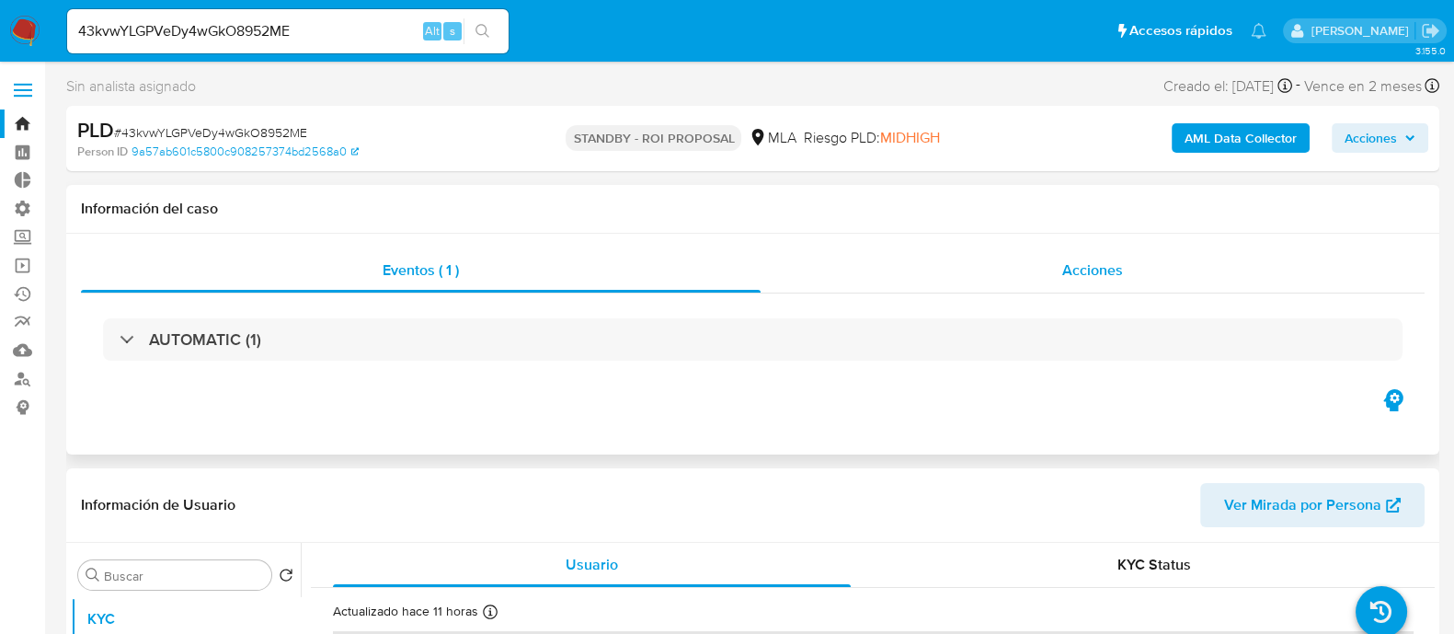
click at [966, 268] on div "Acciones" at bounding box center [1093, 270] width 664 height 44
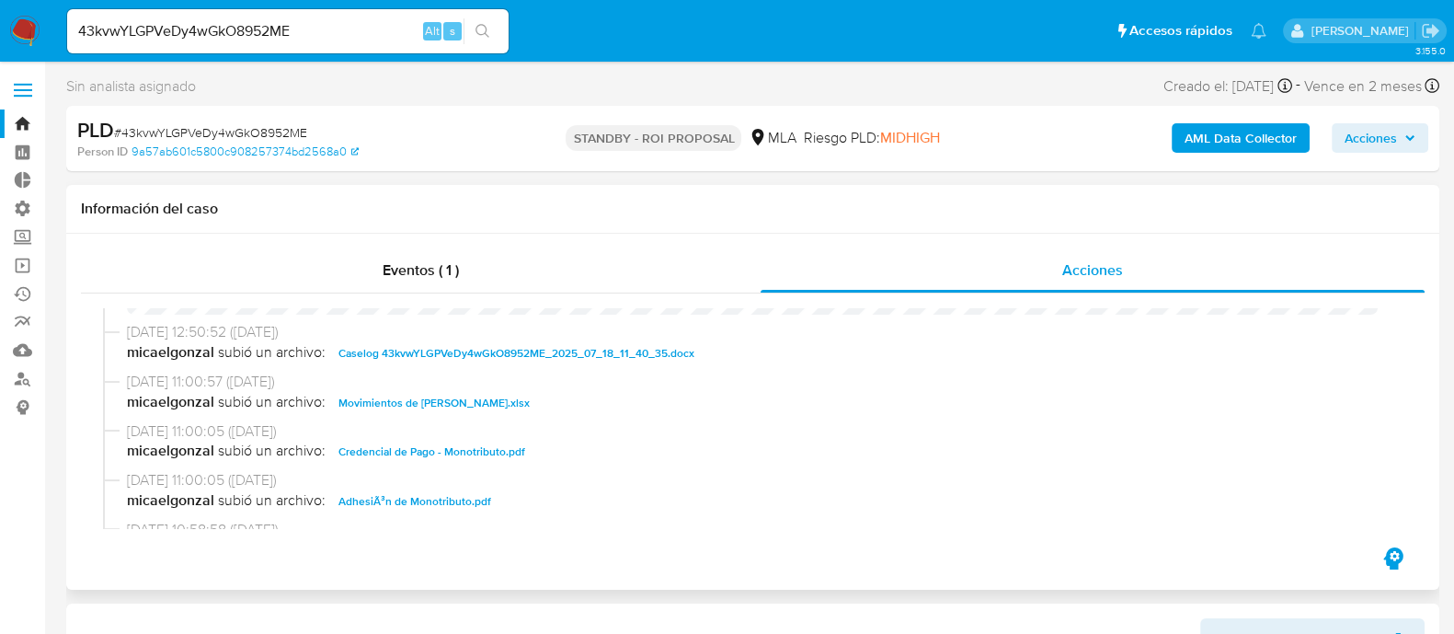
scroll to position [114, 0]
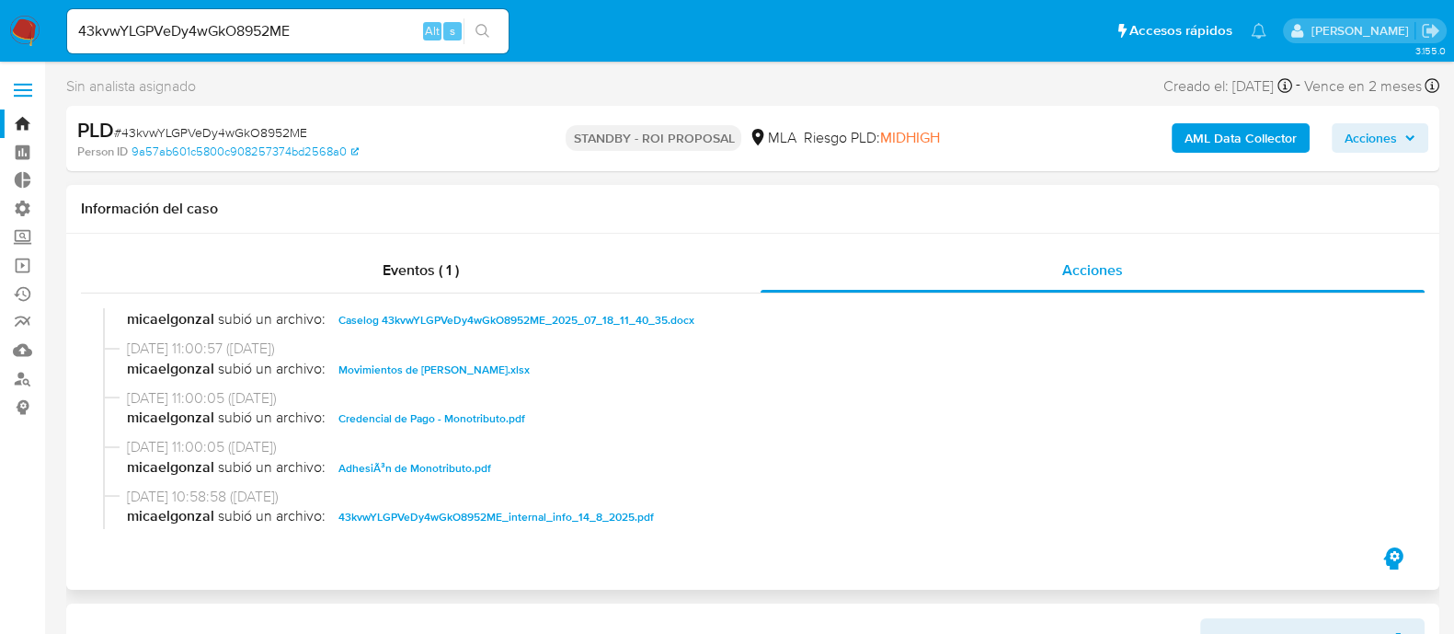
click at [517, 327] on span "Caselog 43kvwYLGPVeDy4wGkO8952ME_2025_07_18_11_40_35.docx" at bounding box center [517, 320] width 356 height 22
click at [504, 366] on span "Movimientos de Ignacio Emanuel Carnovale.xlsx" at bounding box center [434, 370] width 191 height 22
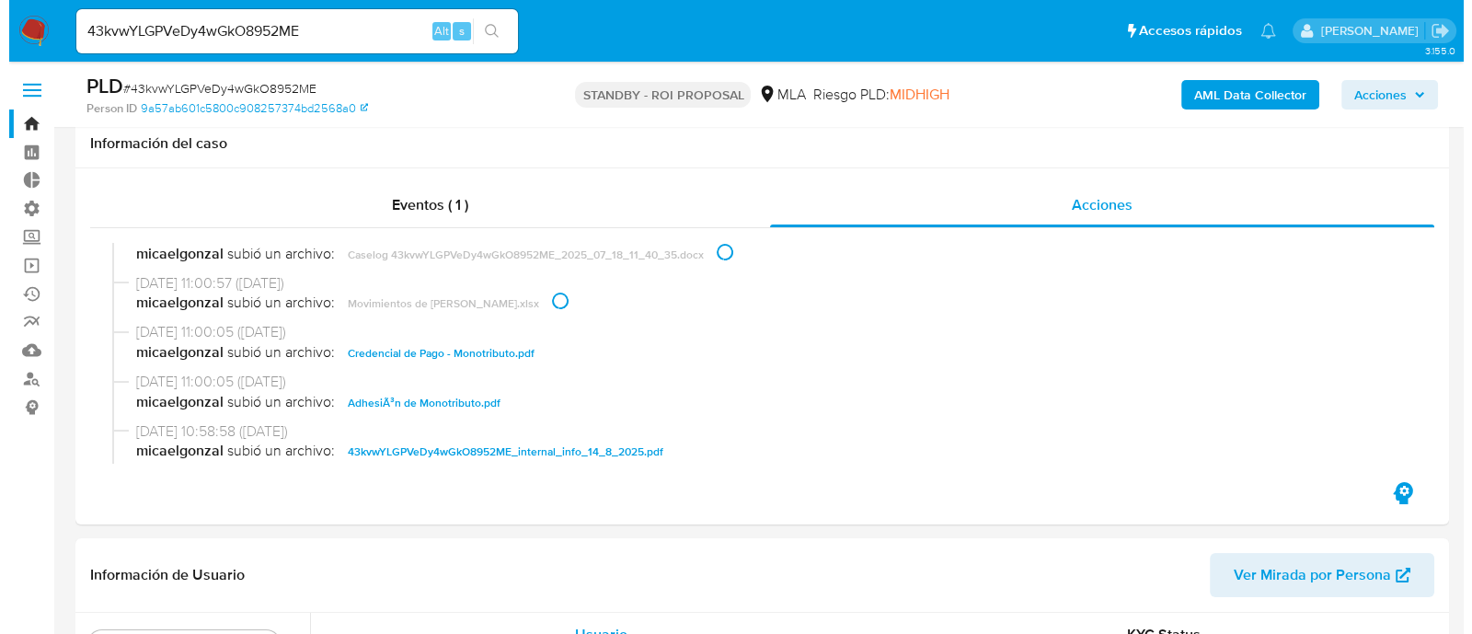
scroll to position [459, 0]
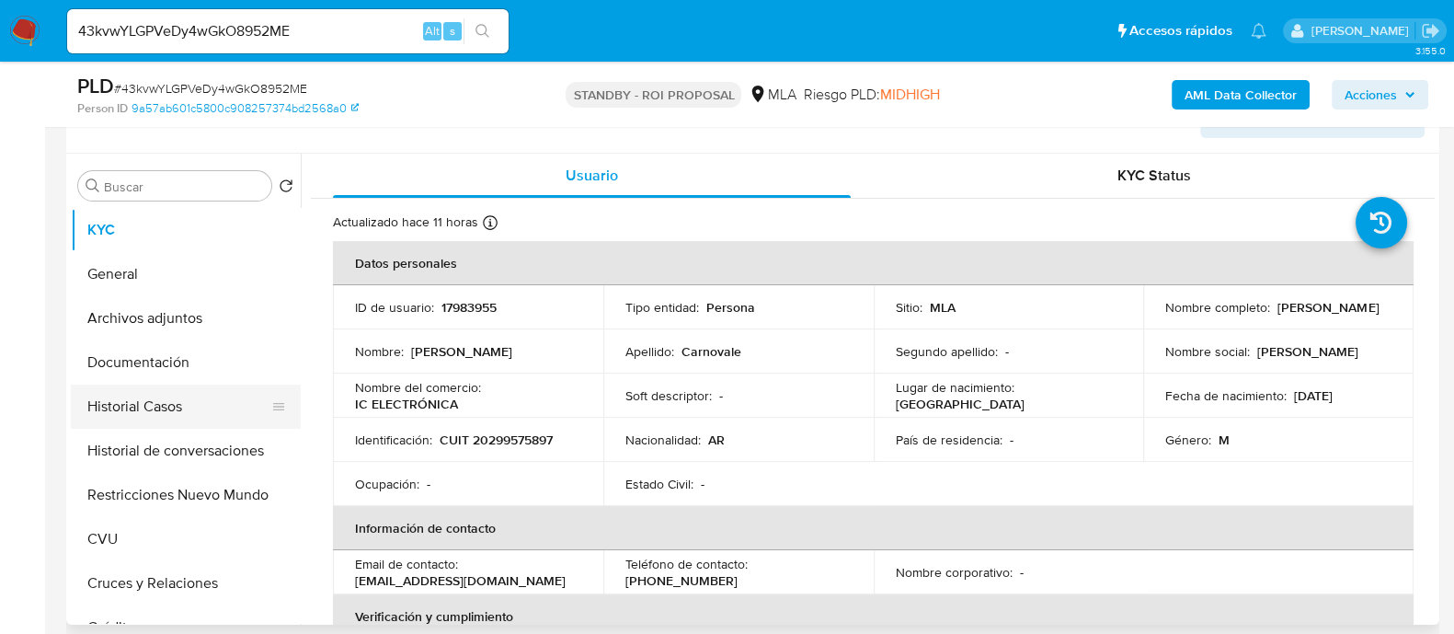
click at [206, 410] on button "Historial Casos" at bounding box center [178, 406] width 215 height 44
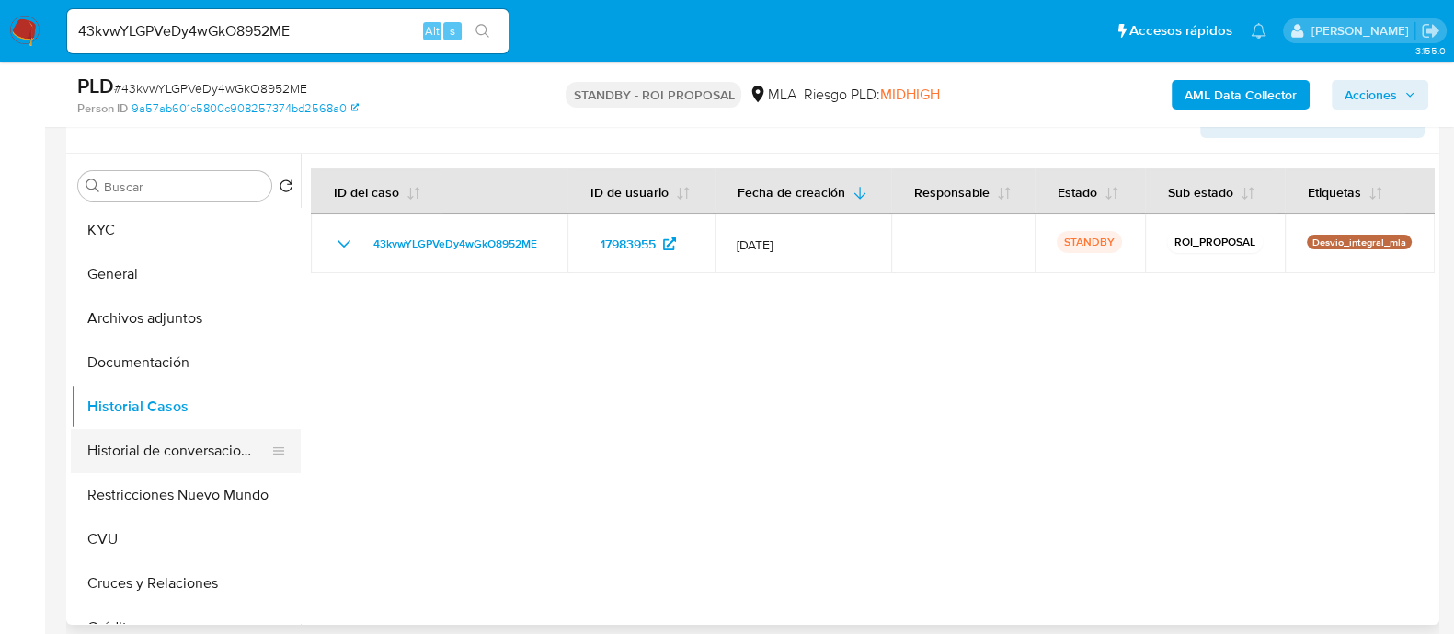
click at [184, 451] on button "Historial de conversaciones" at bounding box center [178, 451] width 215 height 44
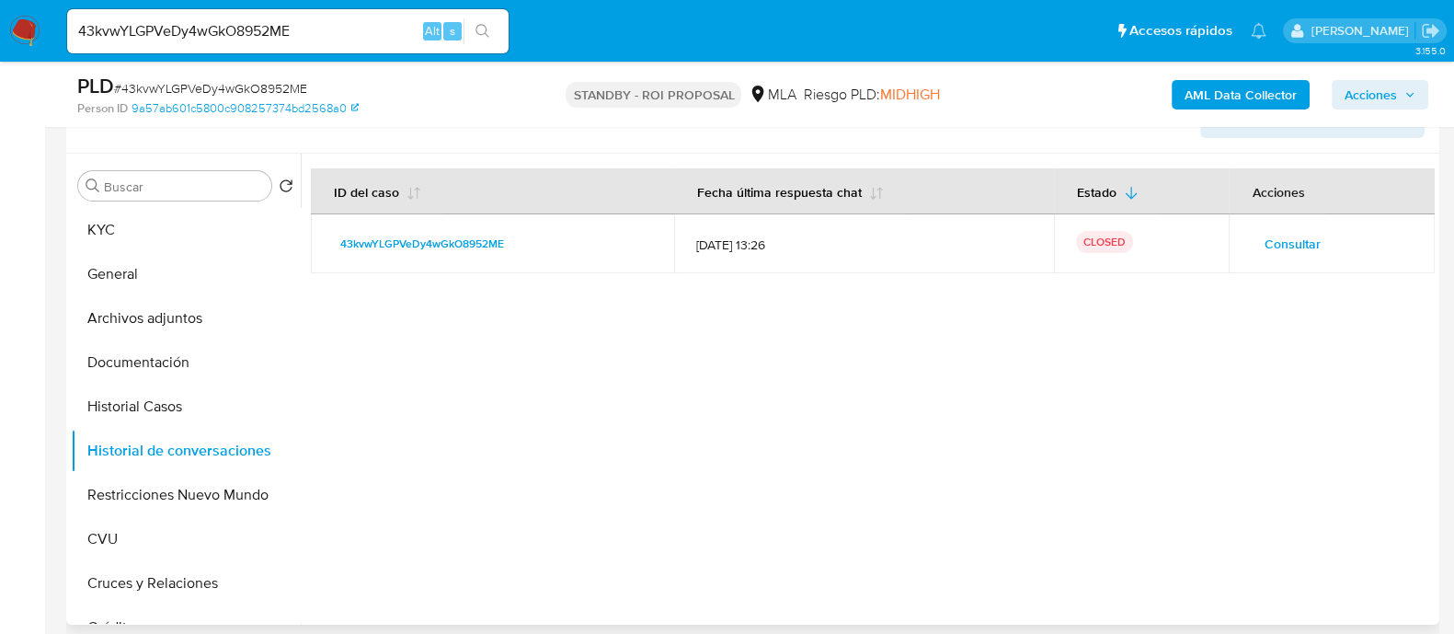
click at [1264, 244] on span "Consultar" at bounding box center [1292, 244] width 56 height 26
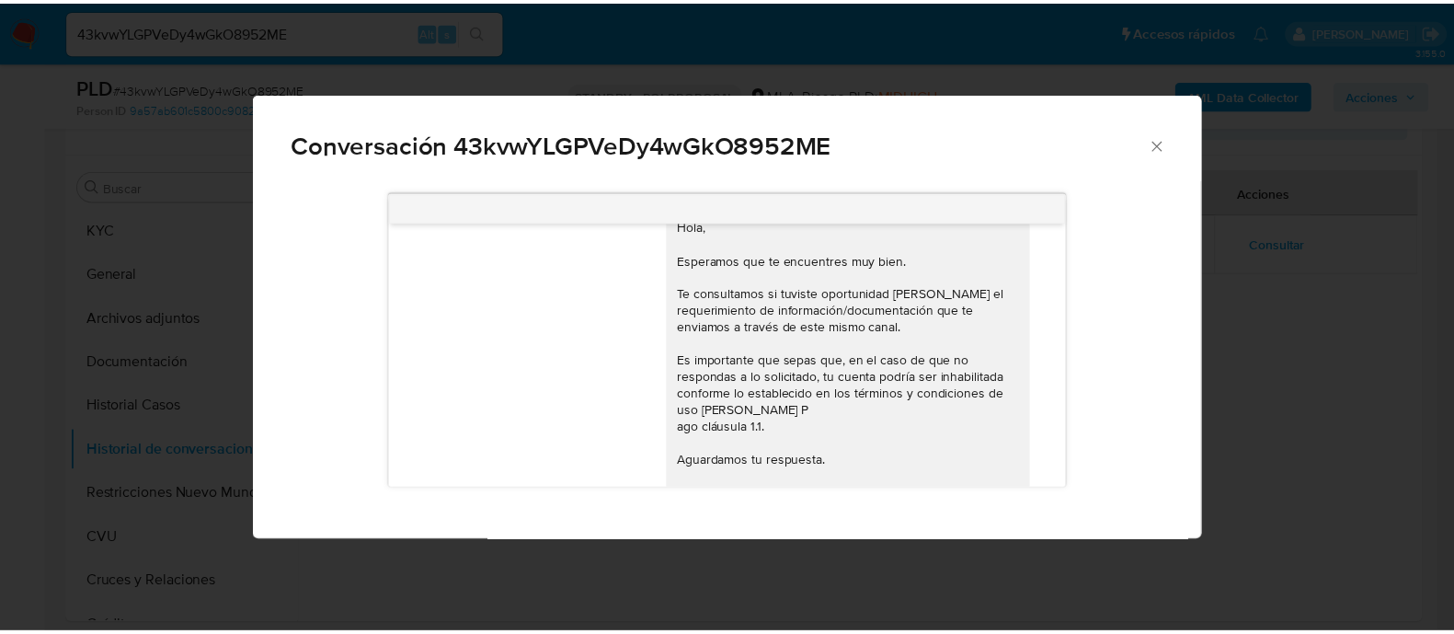
scroll to position [0, 0]
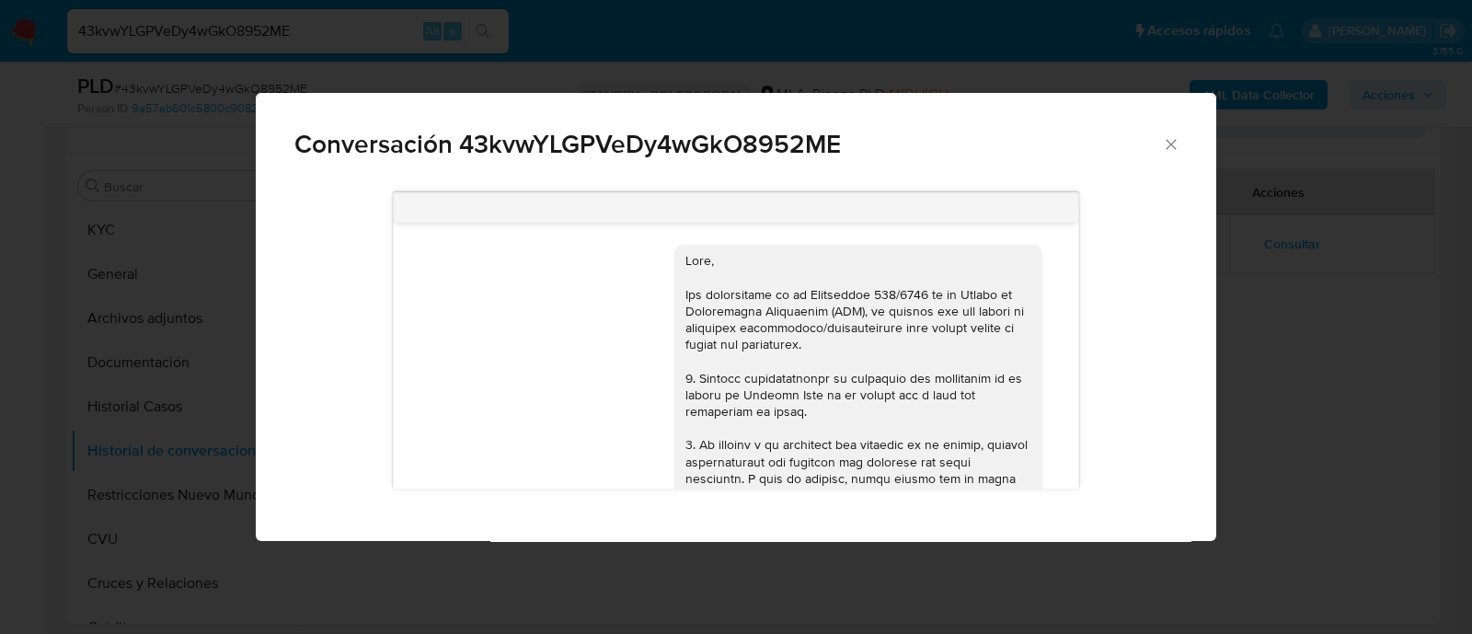
click at [1198, 356] on div "17/07/2025 20:05:27 Hola, Esperamos que te encuentres muy bien. Te consultamos …" at bounding box center [736, 359] width 960 height 361
click at [1290, 350] on div "Conversación 43kvwYLGPVeDy4wGkO8952ME 17/07/2025 20:05:27 Hola, Esperamos que t…" at bounding box center [736, 317] width 1472 height 634
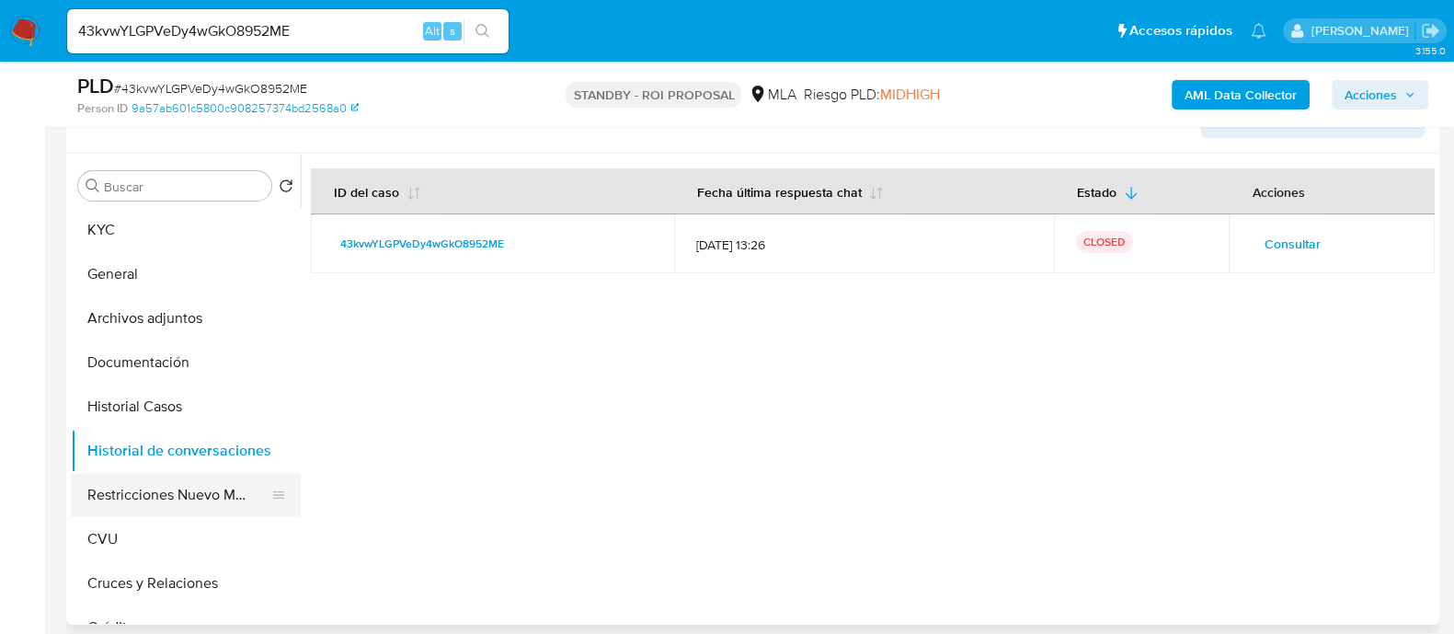
click at [235, 492] on button "Restricciones Nuevo Mundo" at bounding box center [178, 495] width 215 height 44
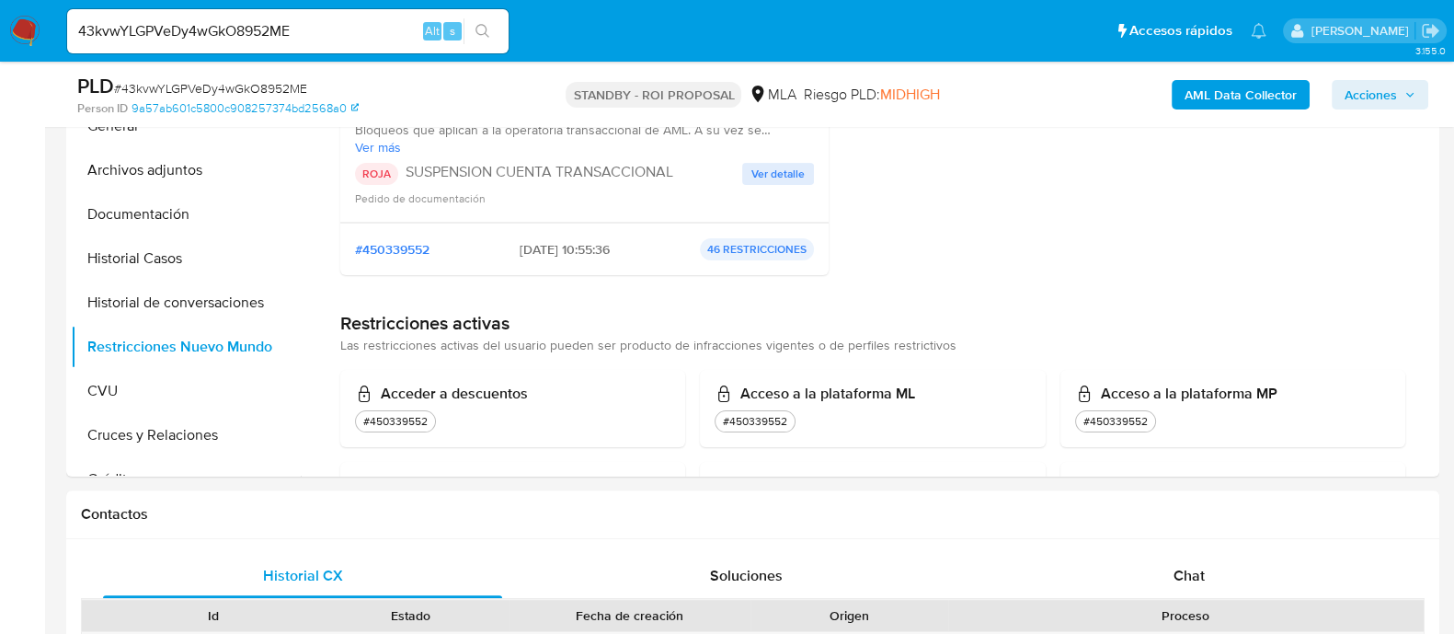
scroll to position [690, 0]
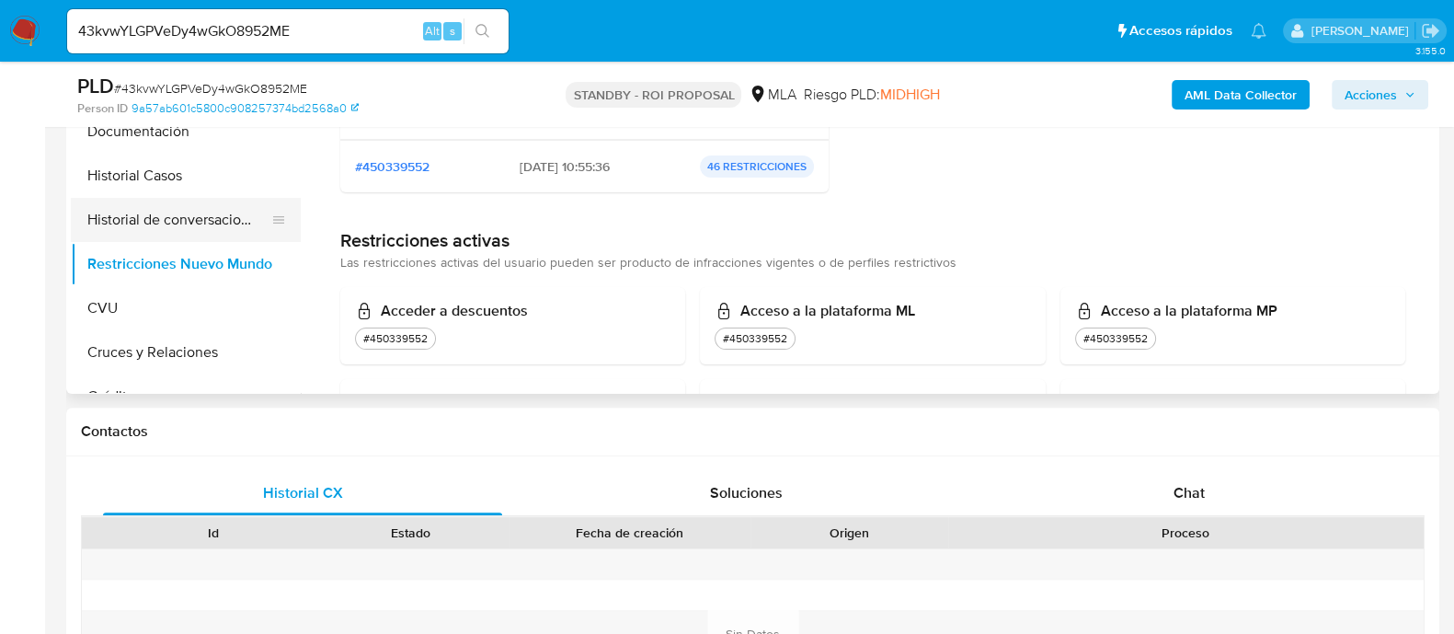
click at [156, 206] on button "Historial de conversaciones" at bounding box center [178, 220] width 215 height 44
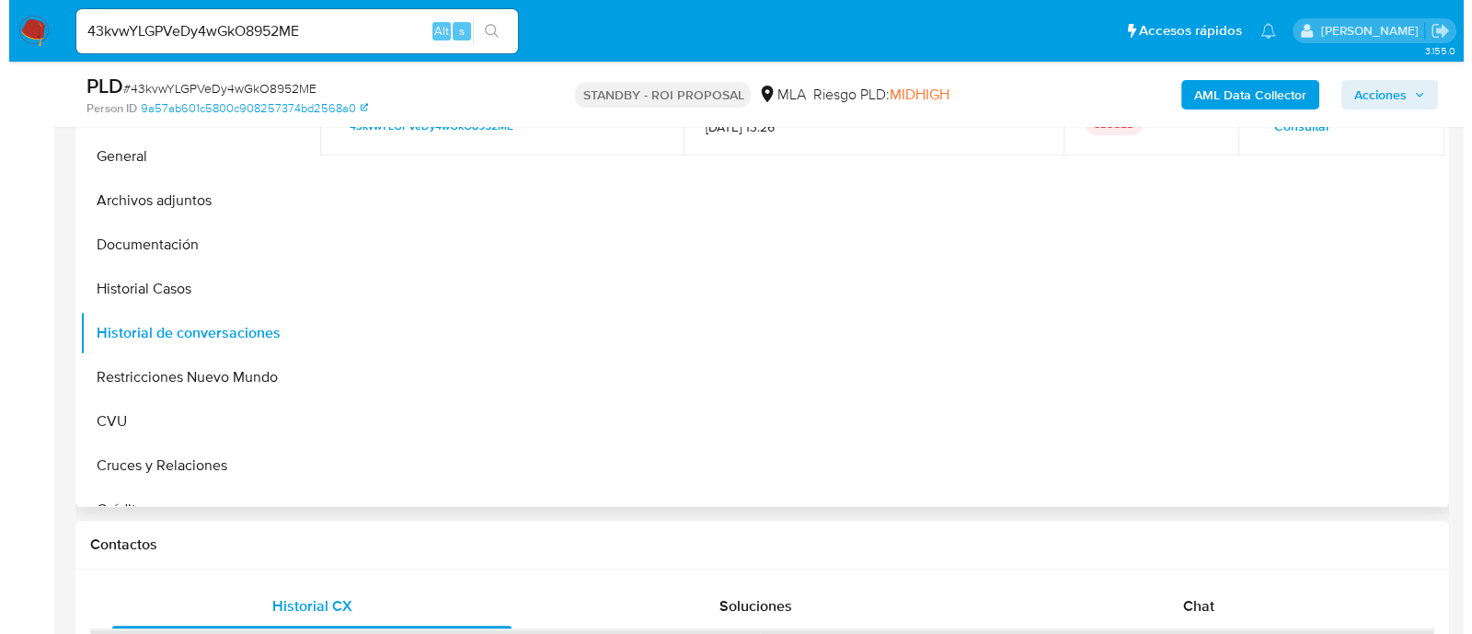
scroll to position [459, 0]
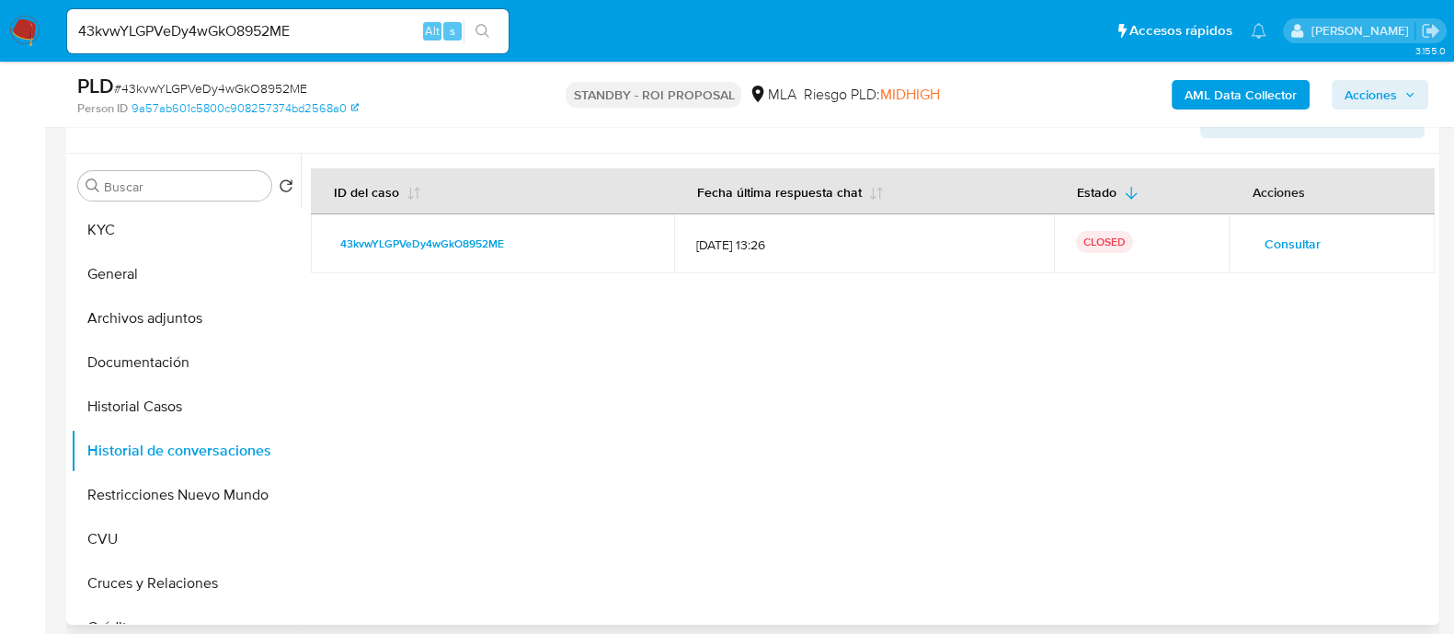
click at [1273, 231] on span "Consultar" at bounding box center [1292, 244] width 56 height 26
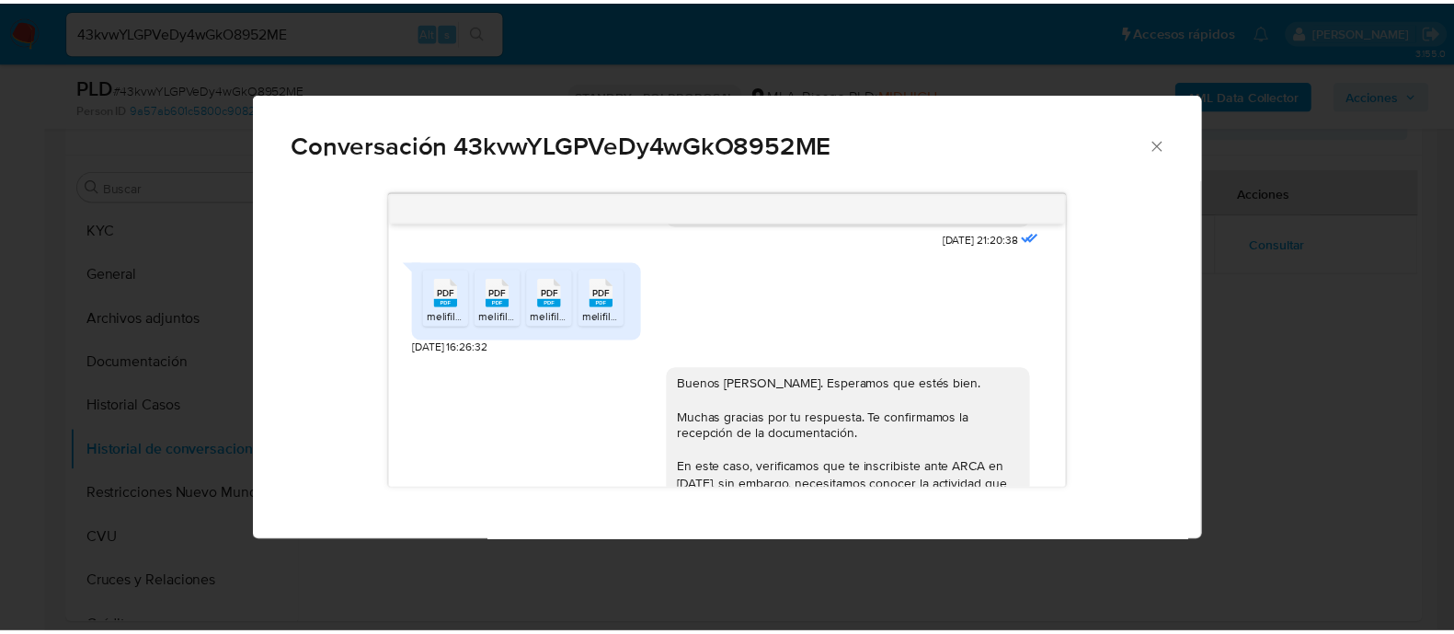
scroll to position [1761, 0]
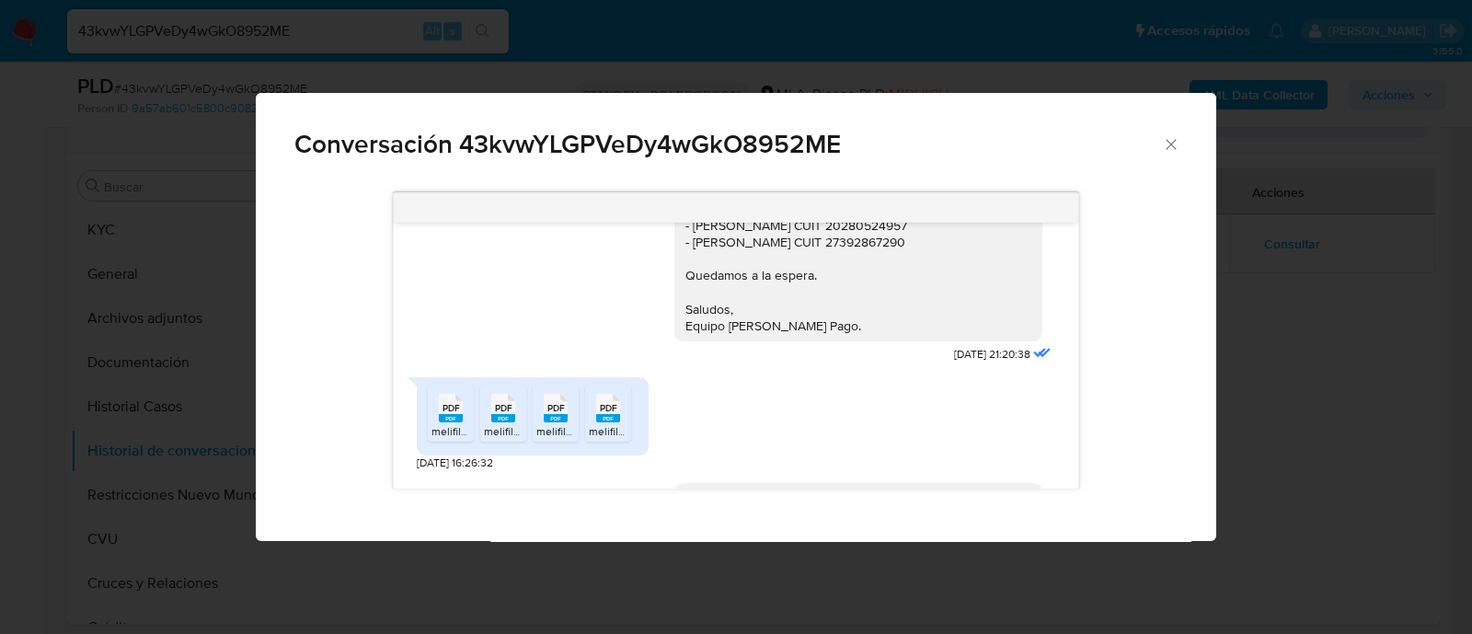
click at [1219, 308] on div "Conversación 43kvwYLGPVeDy4wGkO8952ME Hola, Esperamos que te encuentres muy bie…" at bounding box center [736, 317] width 1472 height 634
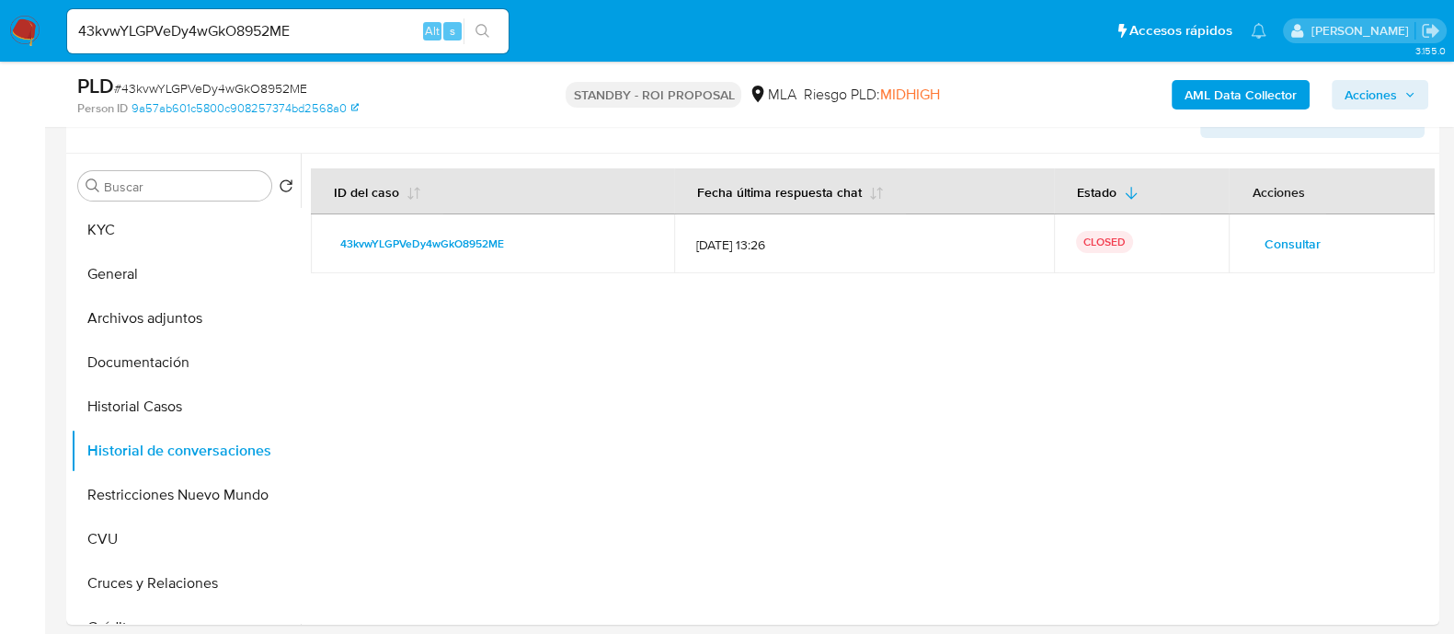
click at [308, 36] on input "43kvwYLGPVeDy4wGkO8952ME" at bounding box center [288, 31] width 442 height 24
paste input "SLsk5TZaBSTt4glJBXTCyT4W"
type input "SLsk5TZaBSTt4glJBXTCyT4W"
click at [488, 29] on icon "search-icon" at bounding box center [483, 31] width 15 height 15
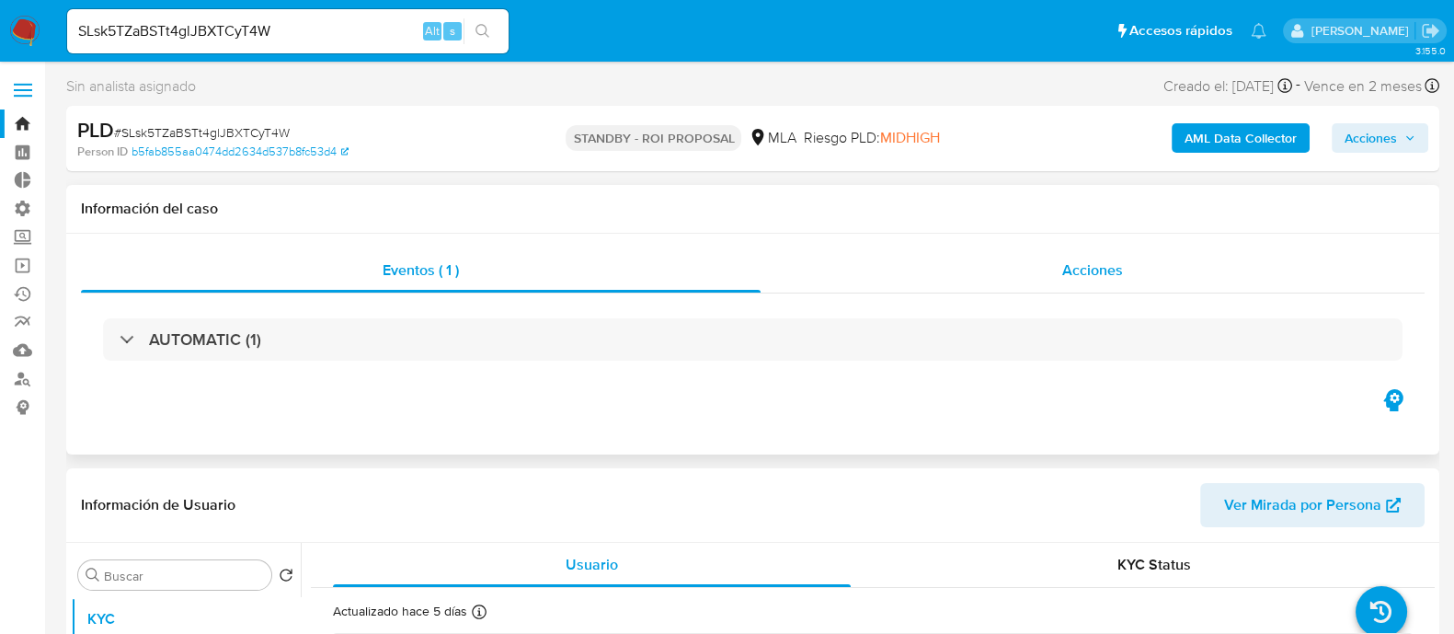
click at [1134, 274] on div "Acciones" at bounding box center [1093, 270] width 664 height 44
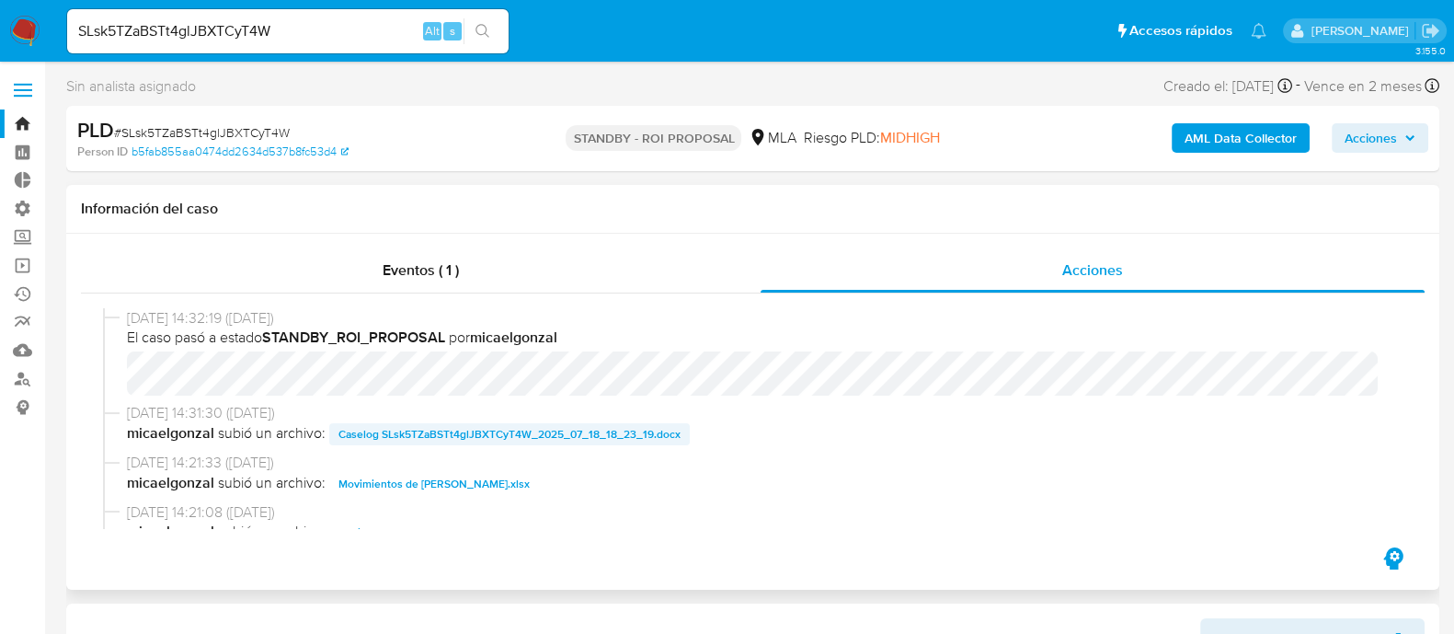
select select "10"
click at [621, 438] on span "Caselog SLsk5TZaBSTt4glJBXTCyT4W_2025_07_18_18_23_19.docx" at bounding box center [510, 434] width 342 height 22
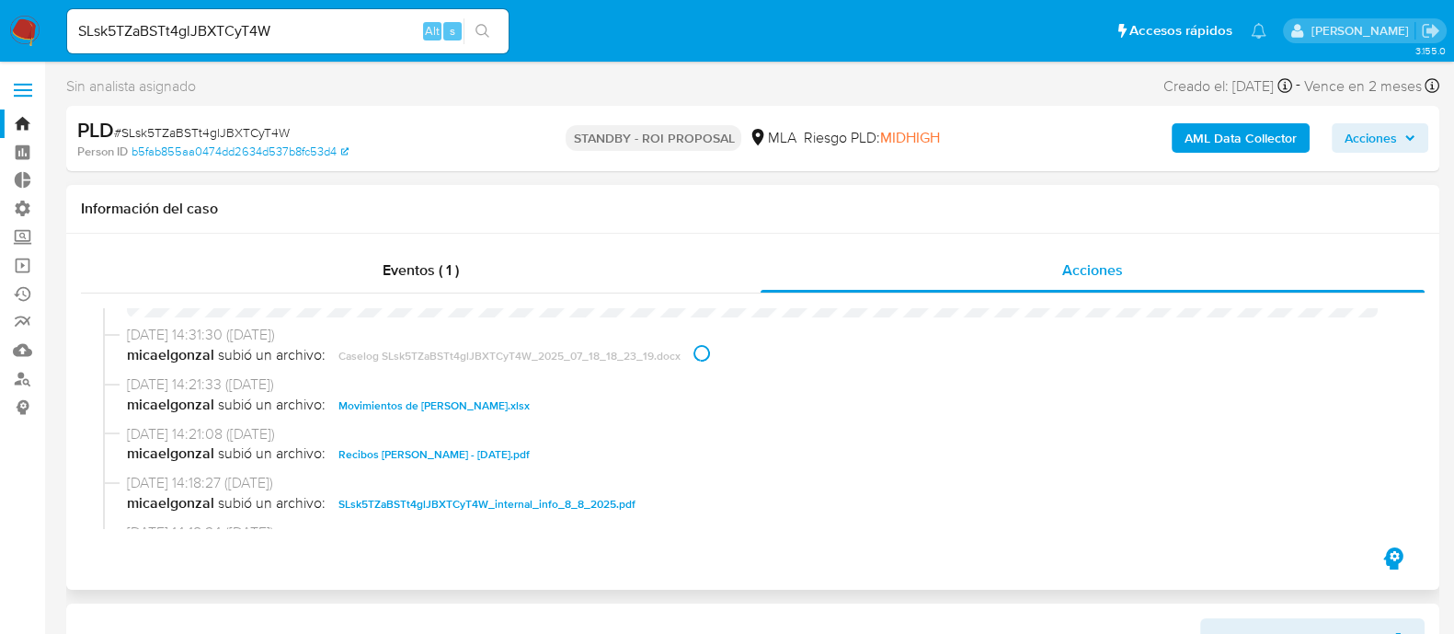
scroll to position [114, 0]
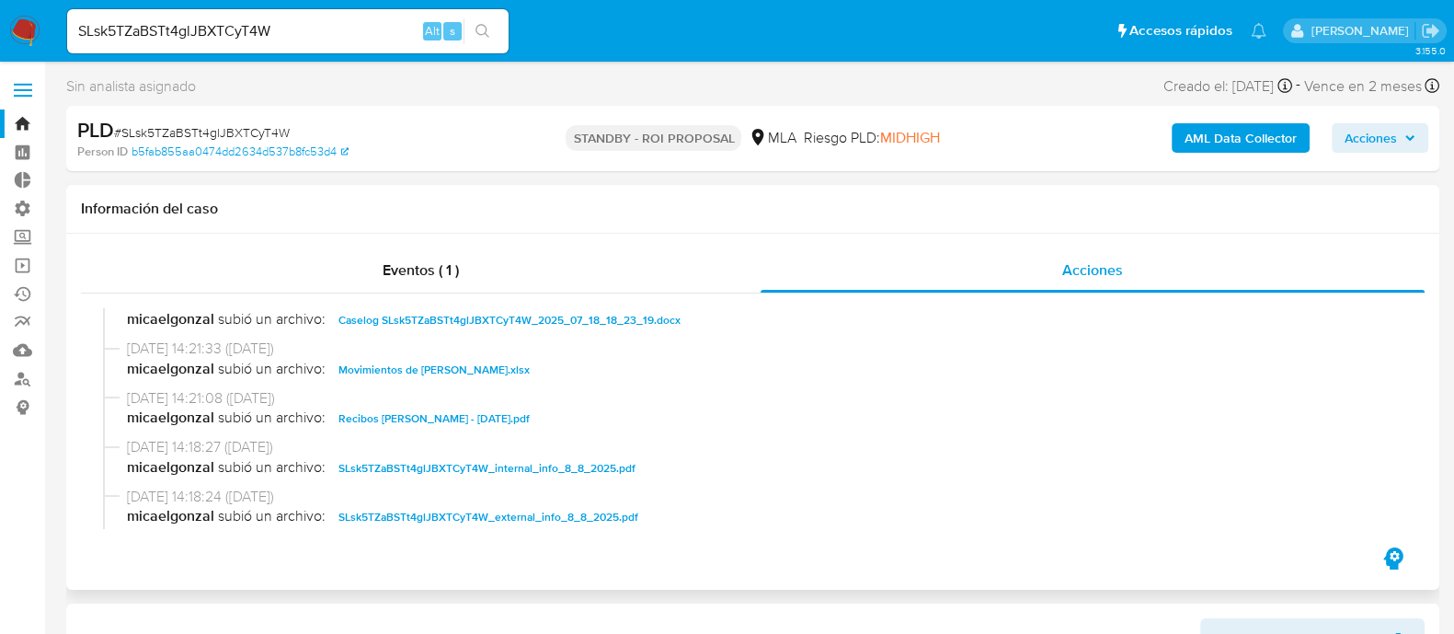
click at [503, 363] on span "Movimientos de Jorge Omar Quinteros.xlsx" at bounding box center [434, 370] width 191 height 22
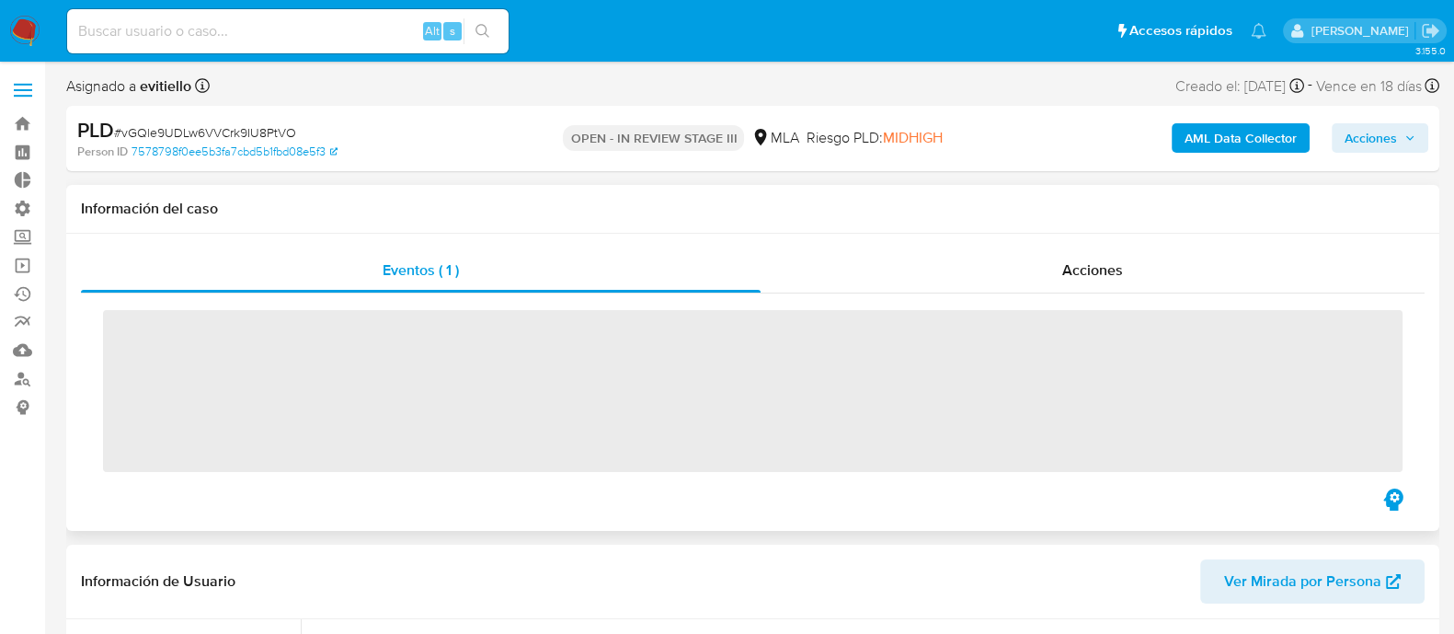
click at [1140, 296] on div "‌" at bounding box center [753, 388] width 1344 height 191
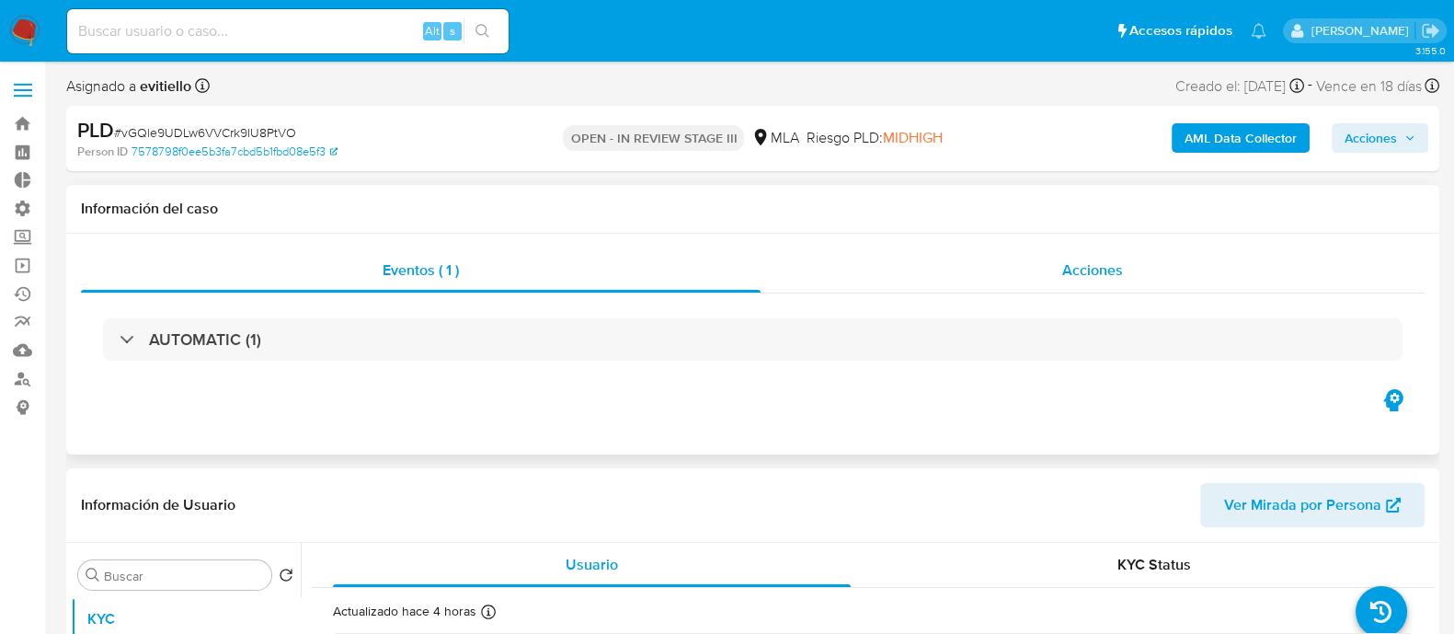
click at [1100, 260] on span "Acciones" at bounding box center [1092, 269] width 61 height 21
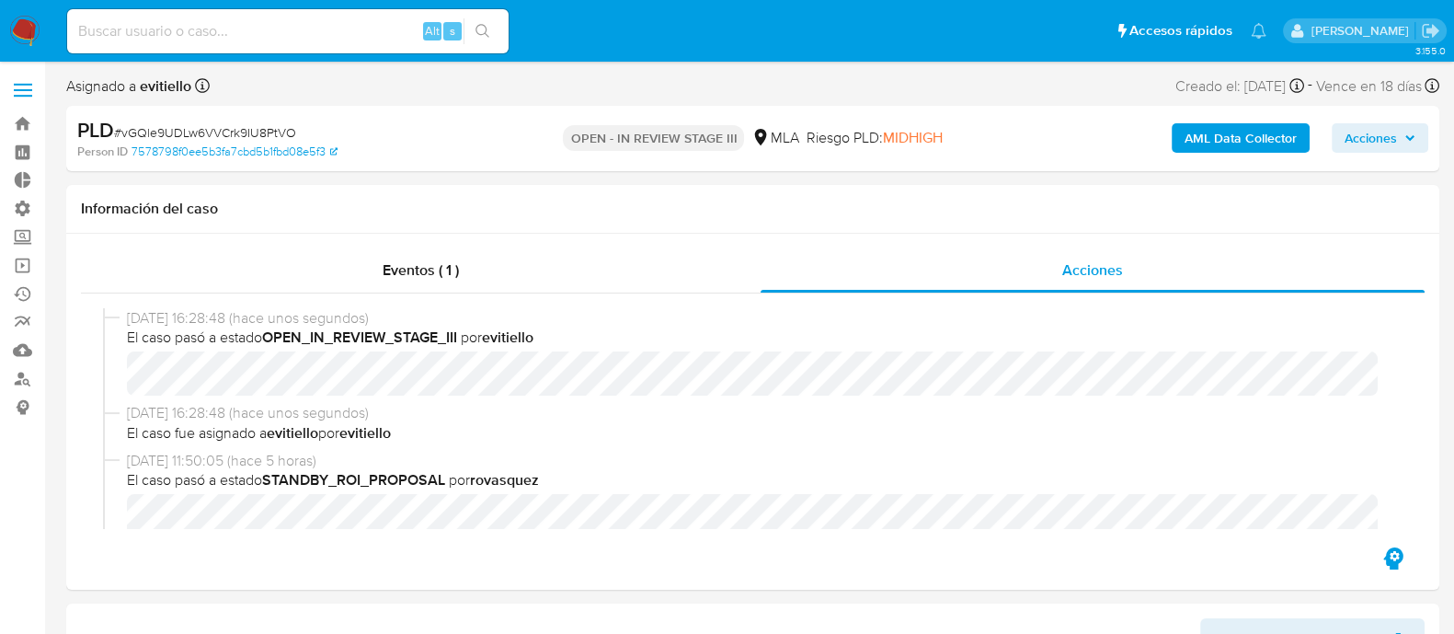
scroll to position [114, 0]
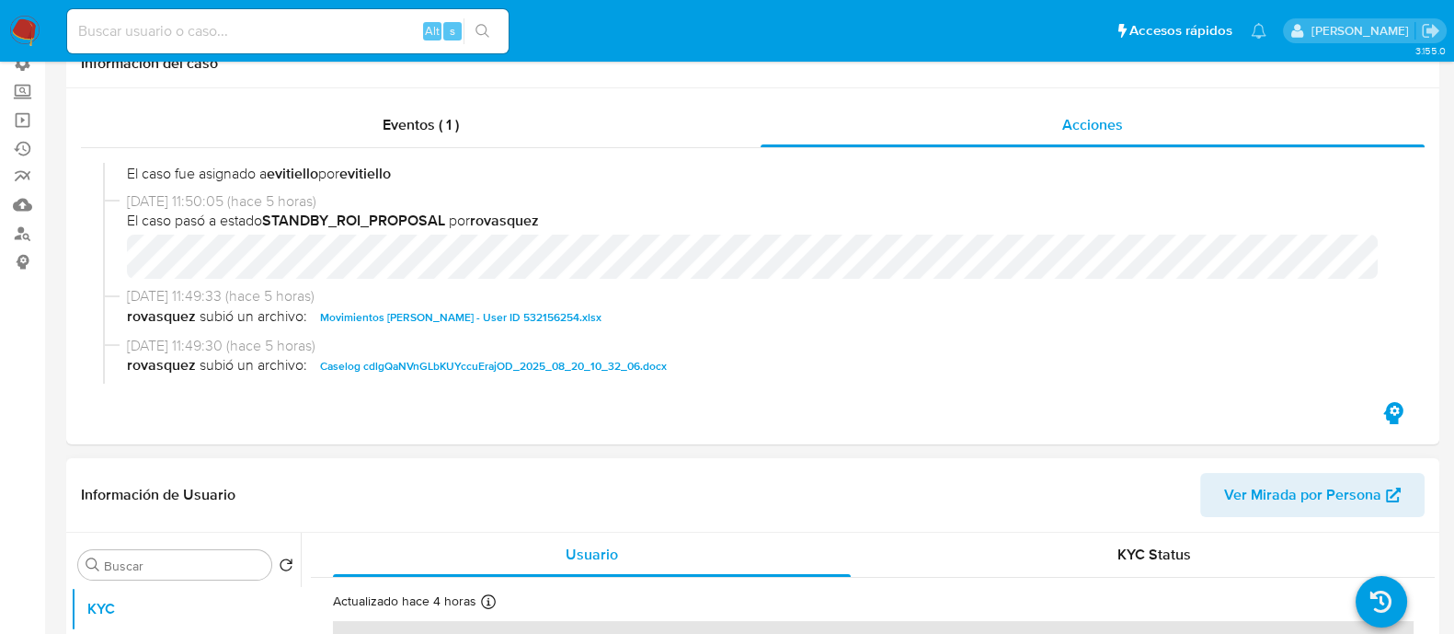
select select "10"
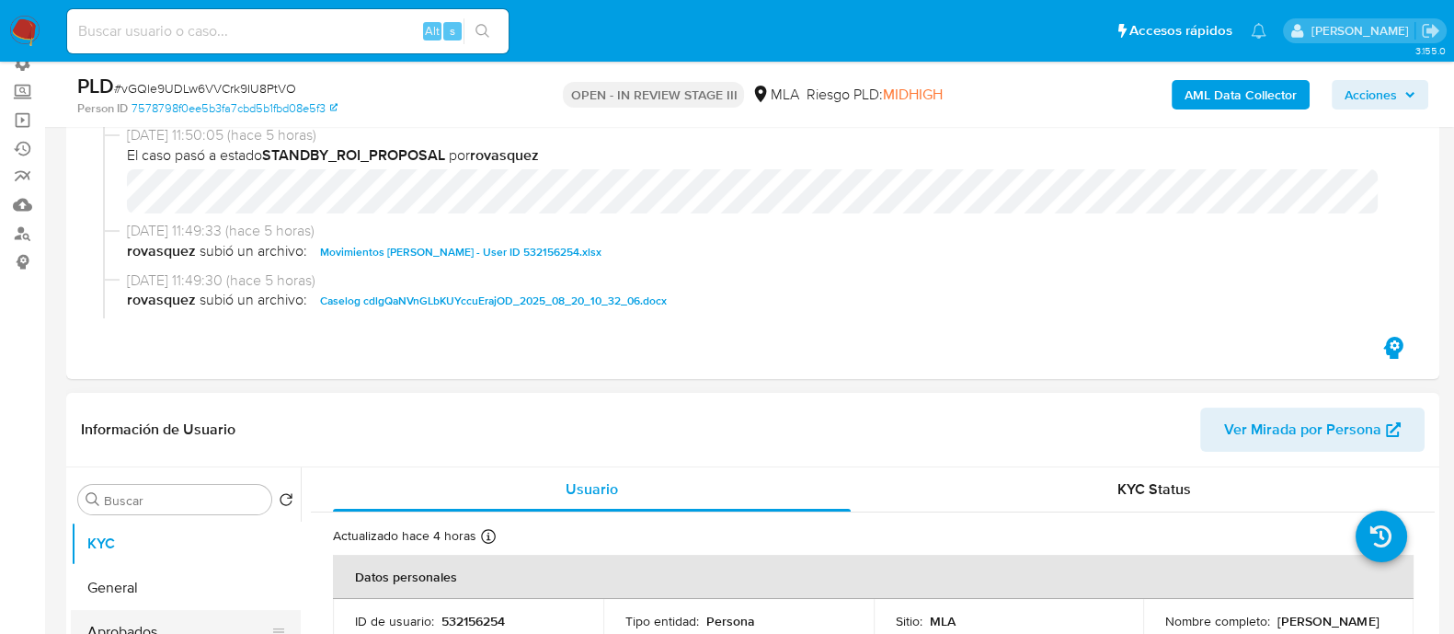
scroll to position [229, 0]
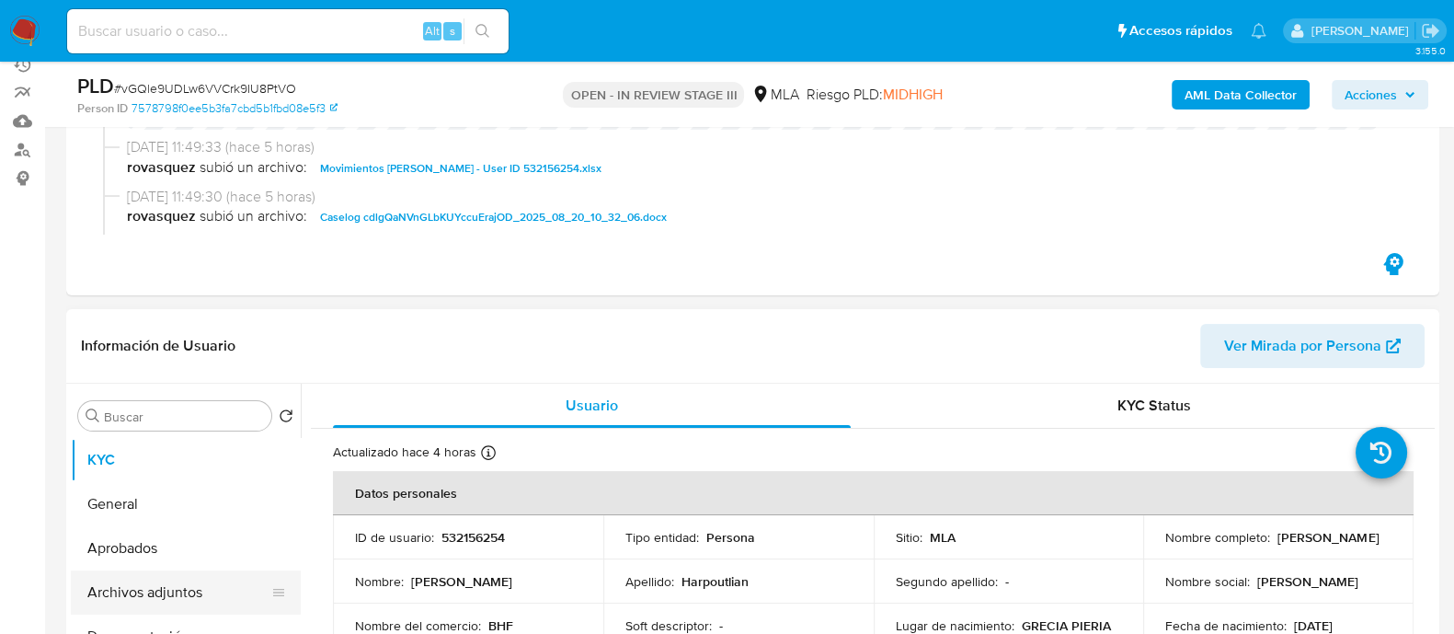
click at [193, 585] on button "Archivos adjuntos" at bounding box center [178, 592] width 215 height 44
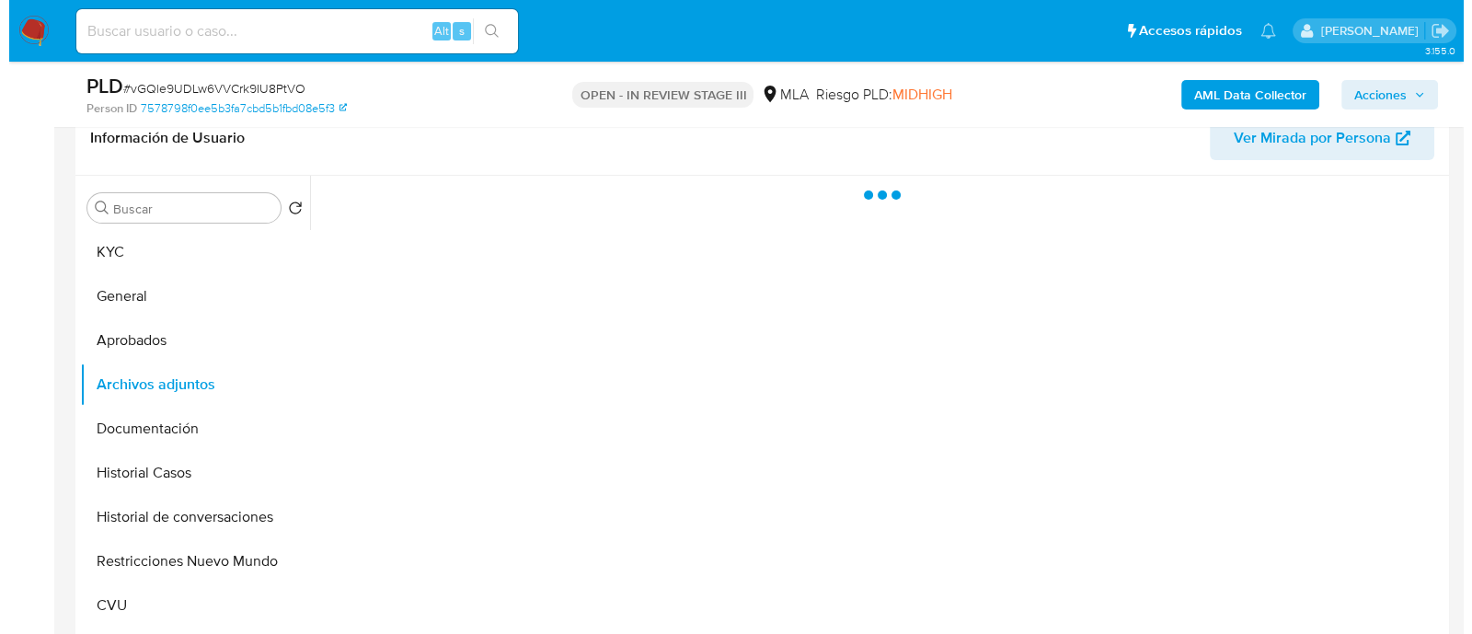
scroll to position [459, 0]
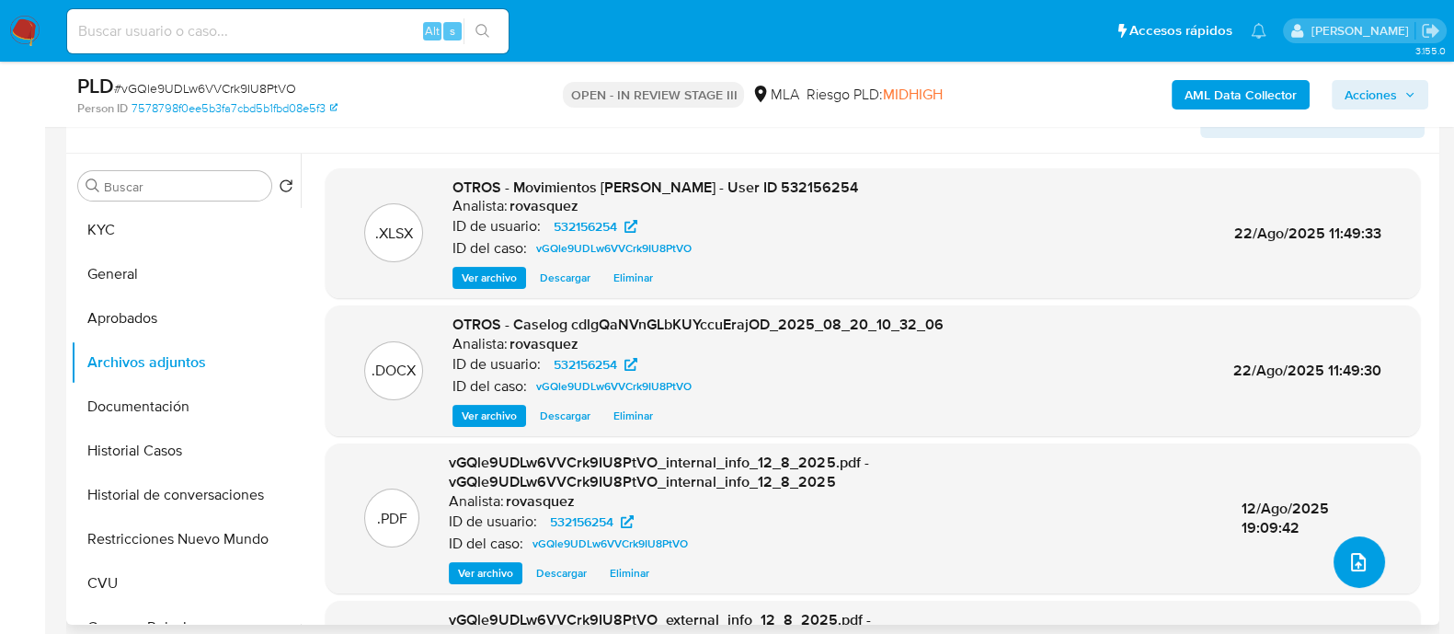
click at [1364, 557] on button "upload-file" at bounding box center [1360, 562] width 52 height 52
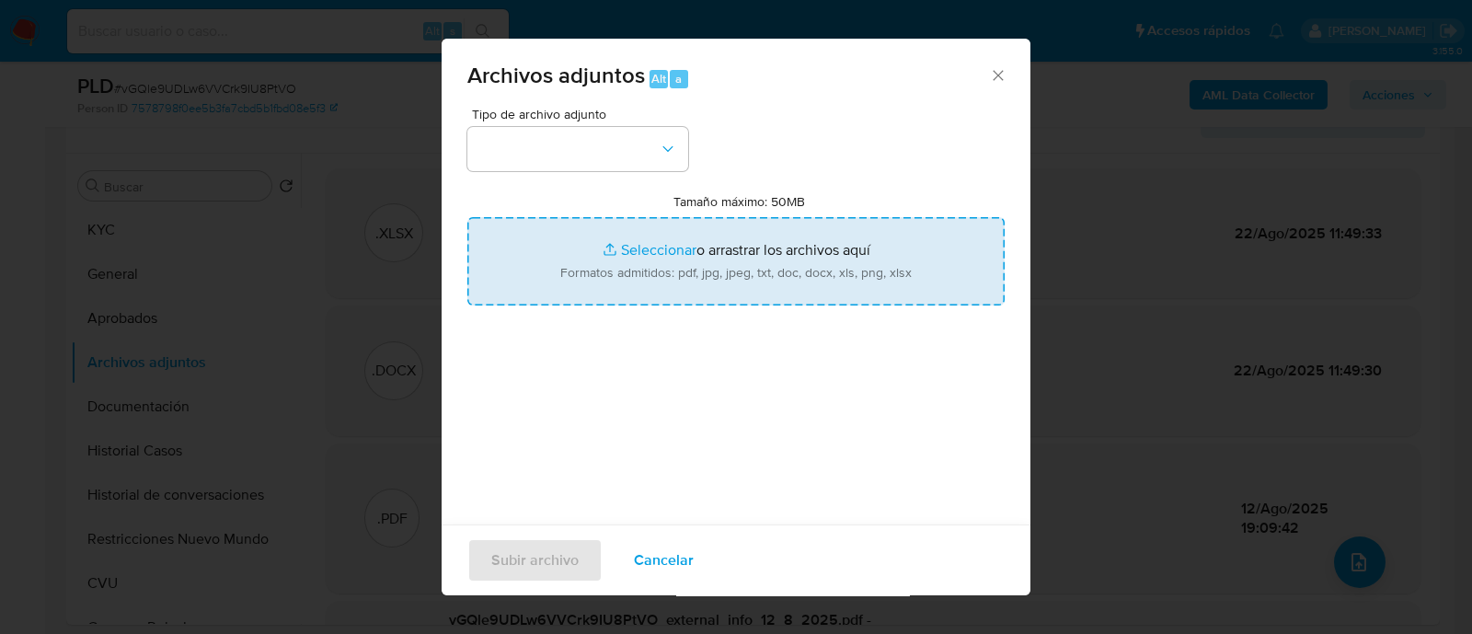
click at [676, 257] on input "Tamaño máximo: 50MB Seleccionar archivos" at bounding box center [735, 261] width 537 height 88
type input "C:\fakepath\v2Caselog cdlgQaNVnGLbKUYccuErajOD_2025_08_20_10_32_06.docx"
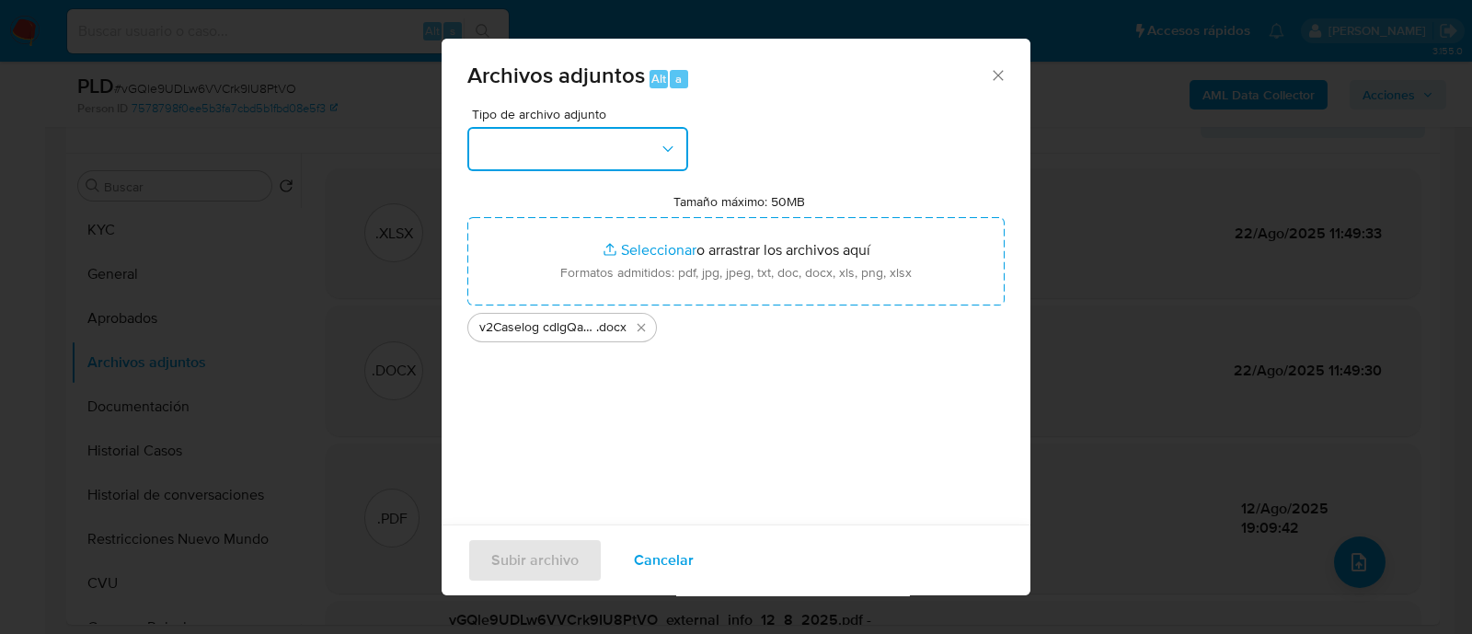
click at [568, 145] on button "button" at bounding box center [577, 149] width 221 height 44
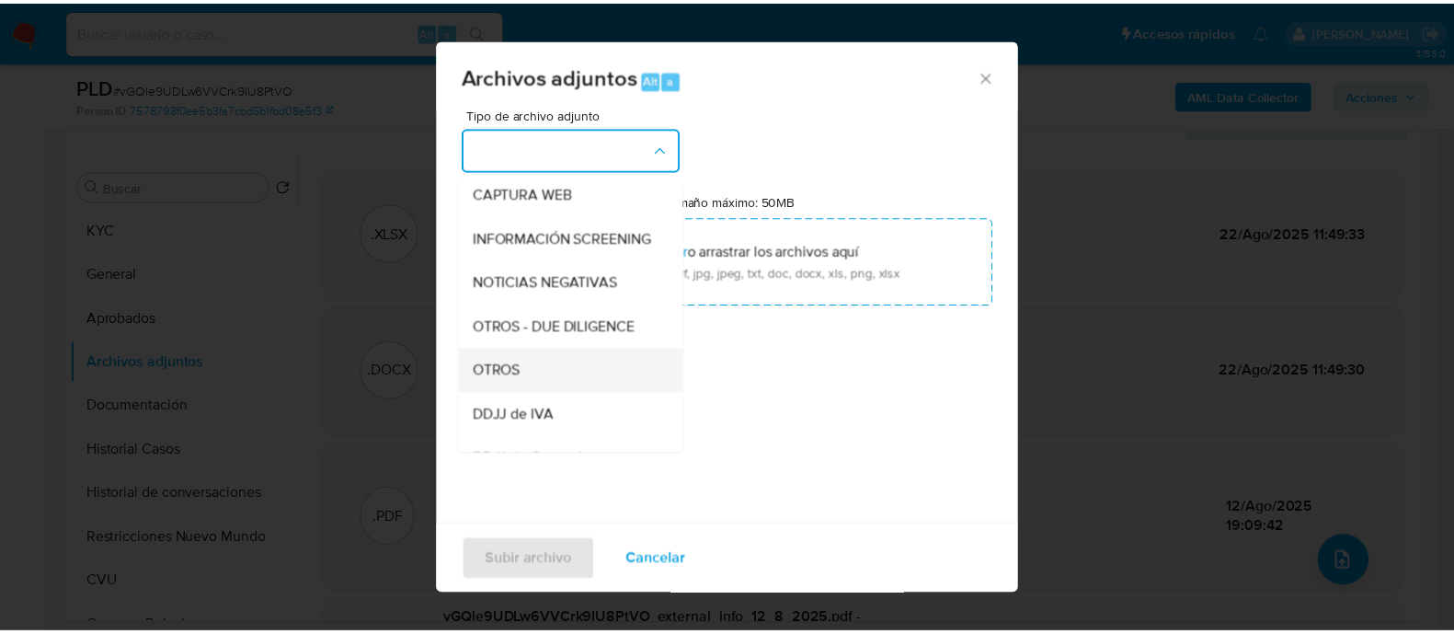
scroll to position [229, 0]
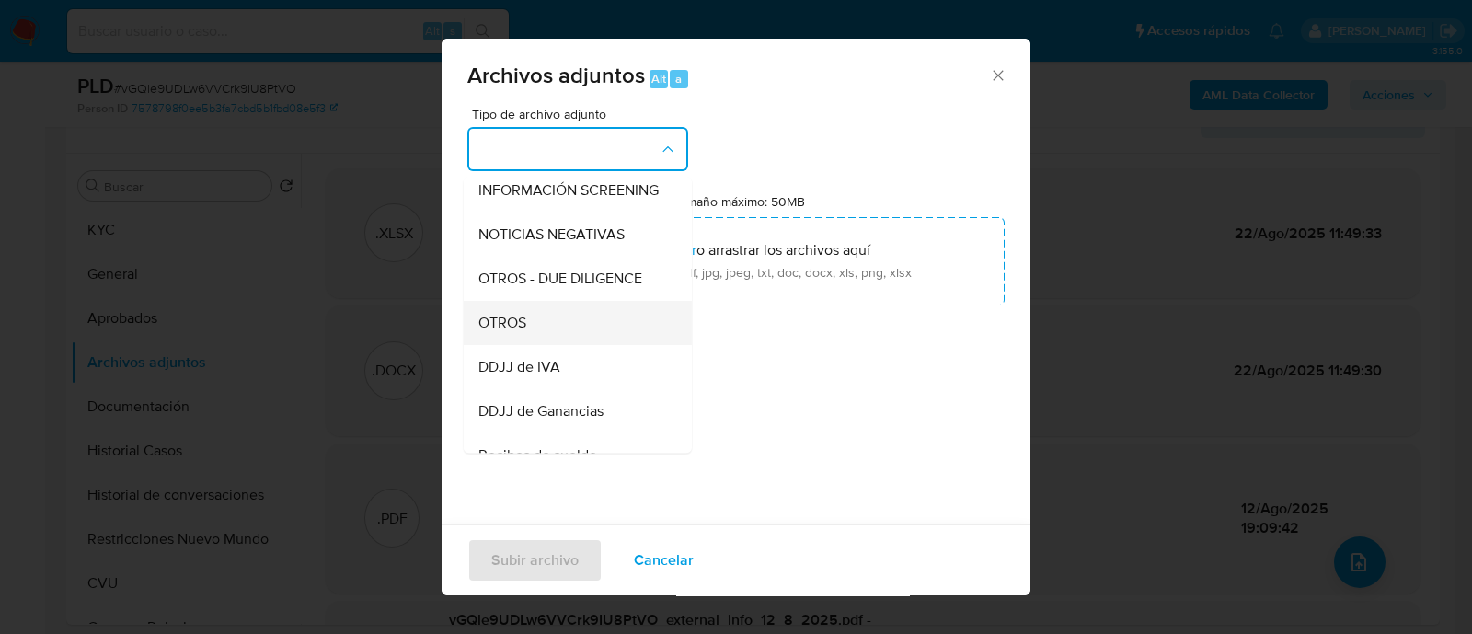
click at [538, 338] on div "OTROS" at bounding box center [572, 323] width 188 height 44
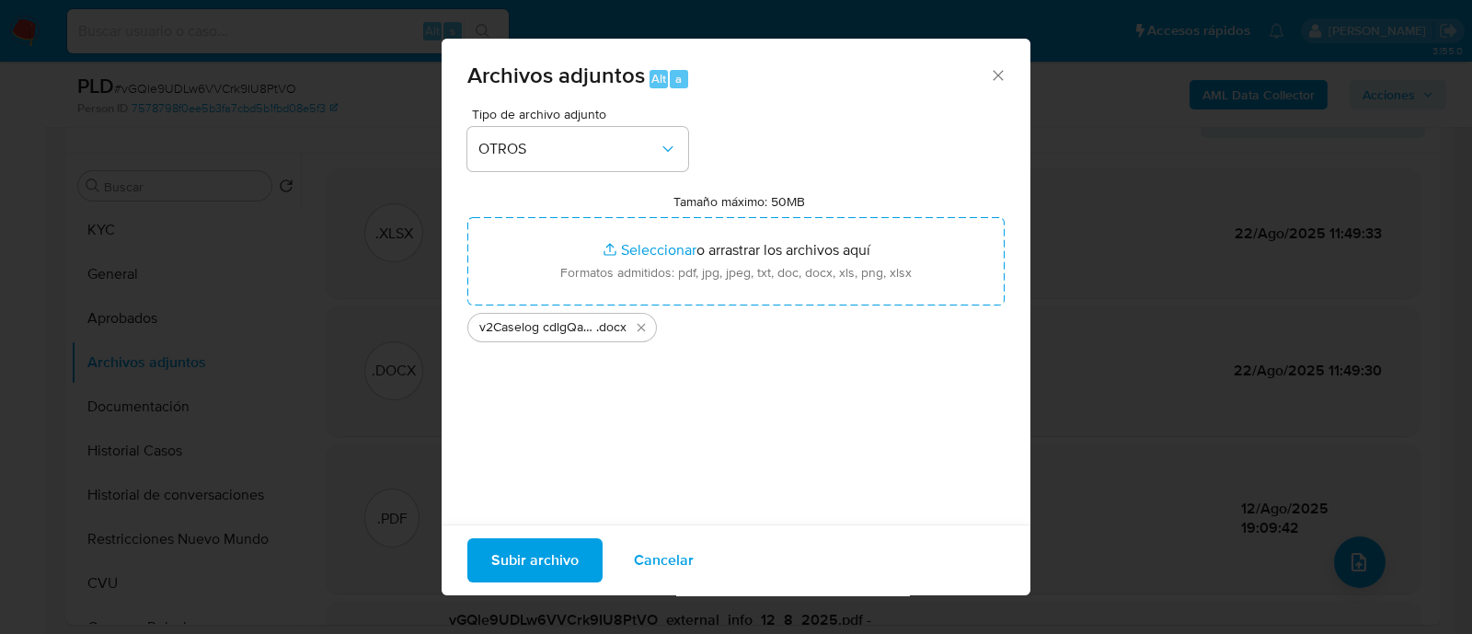
click at [541, 563] on span "Subir archivo" at bounding box center [534, 560] width 87 height 40
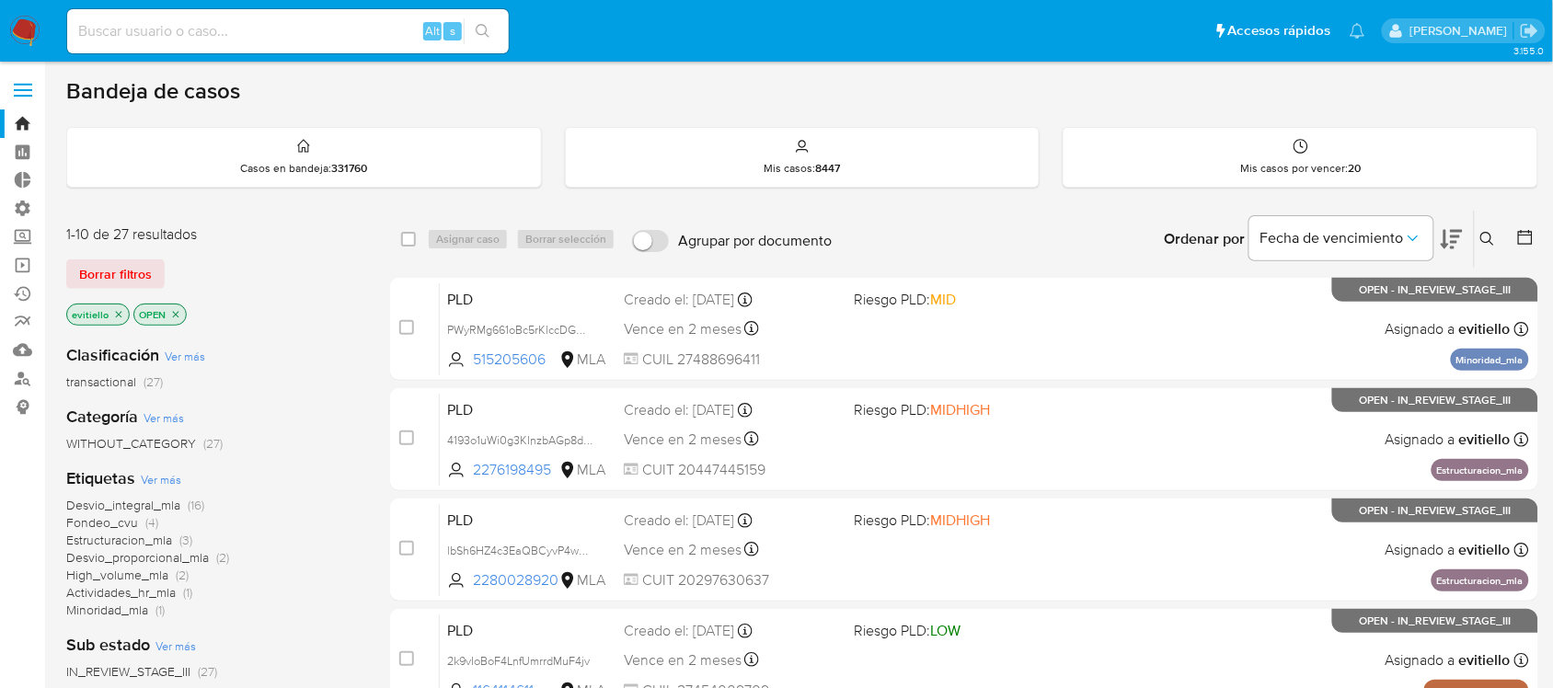
click at [271, 33] on input at bounding box center [288, 31] width 442 height 24
click at [295, 28] on input at bounding box center [288, 31] width 442 height 24
type input "128569490"
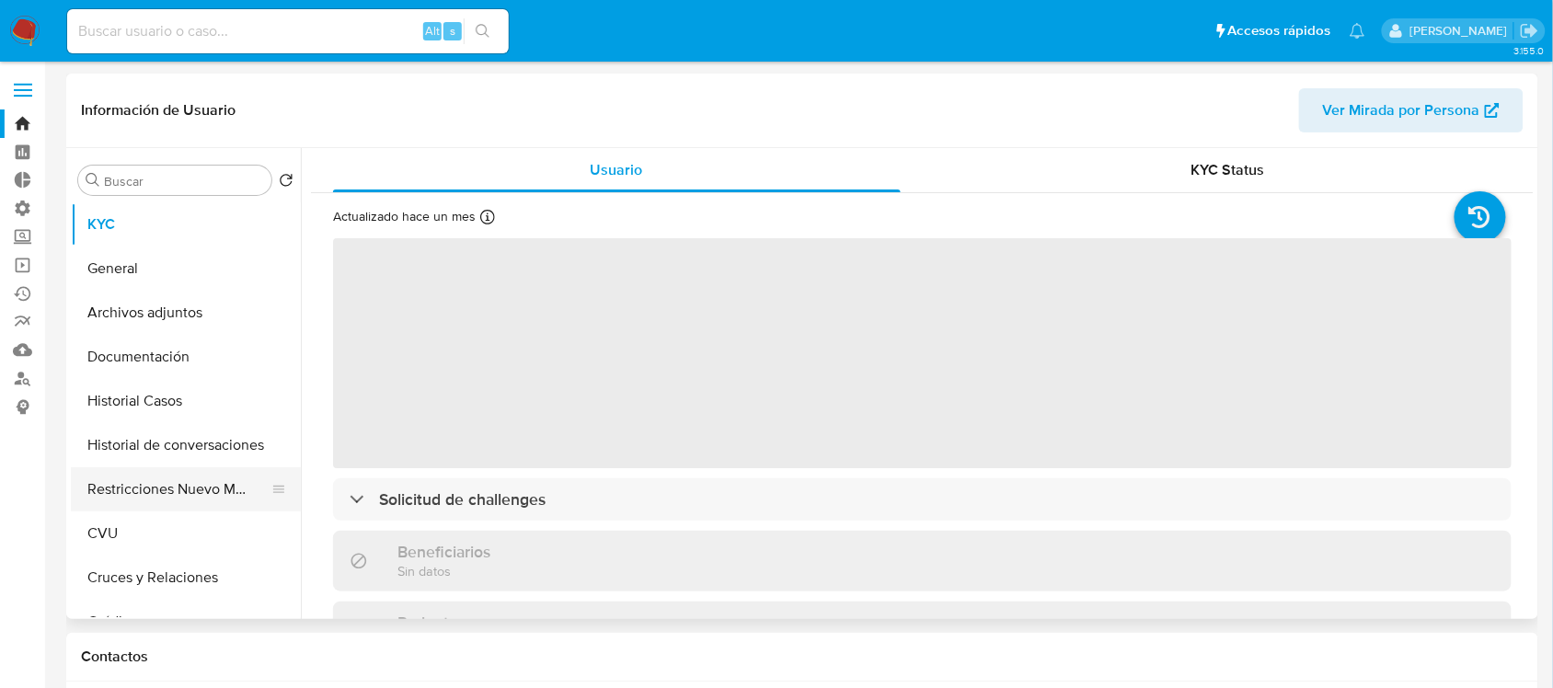
click at [184, 484] on button "Restricciones Nuevo Mundo" at bounding box center [178, 489] width 215 height 44
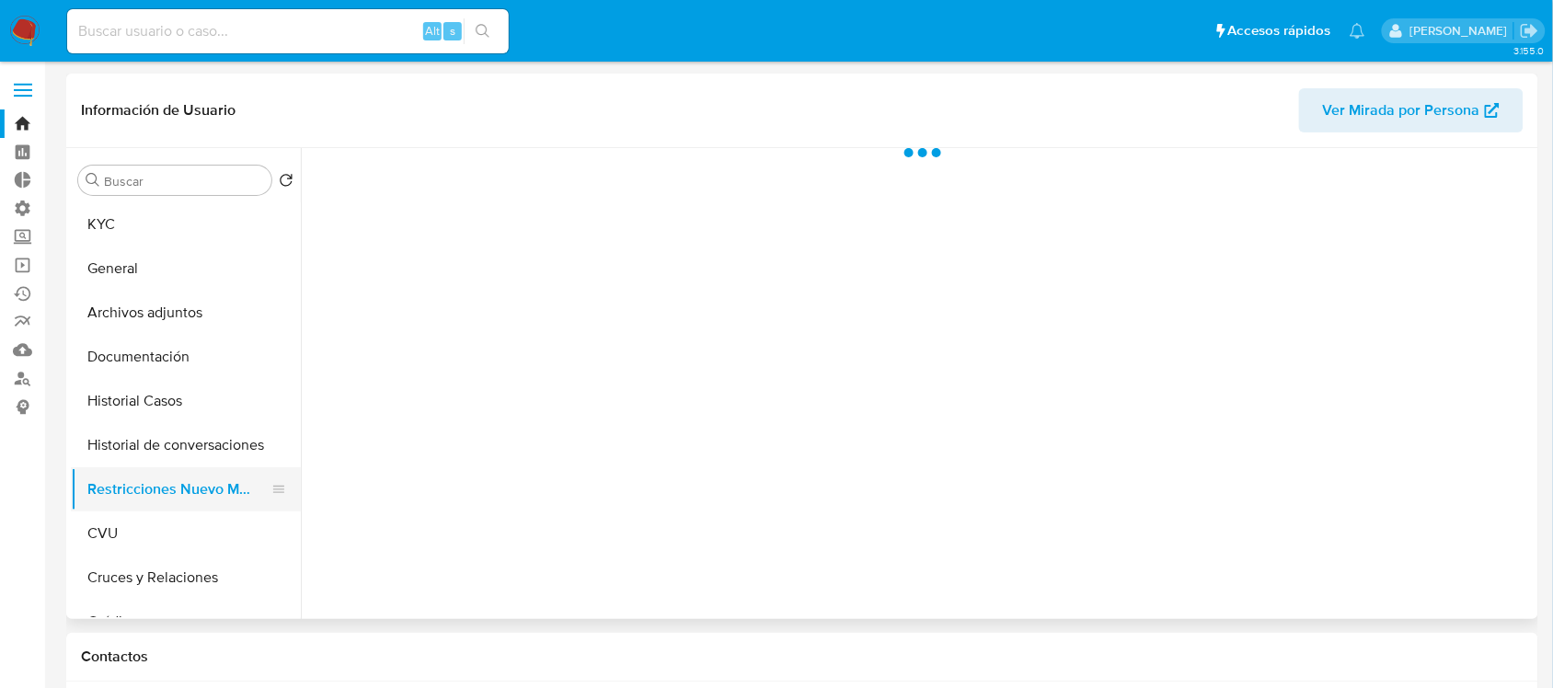
select select "10"
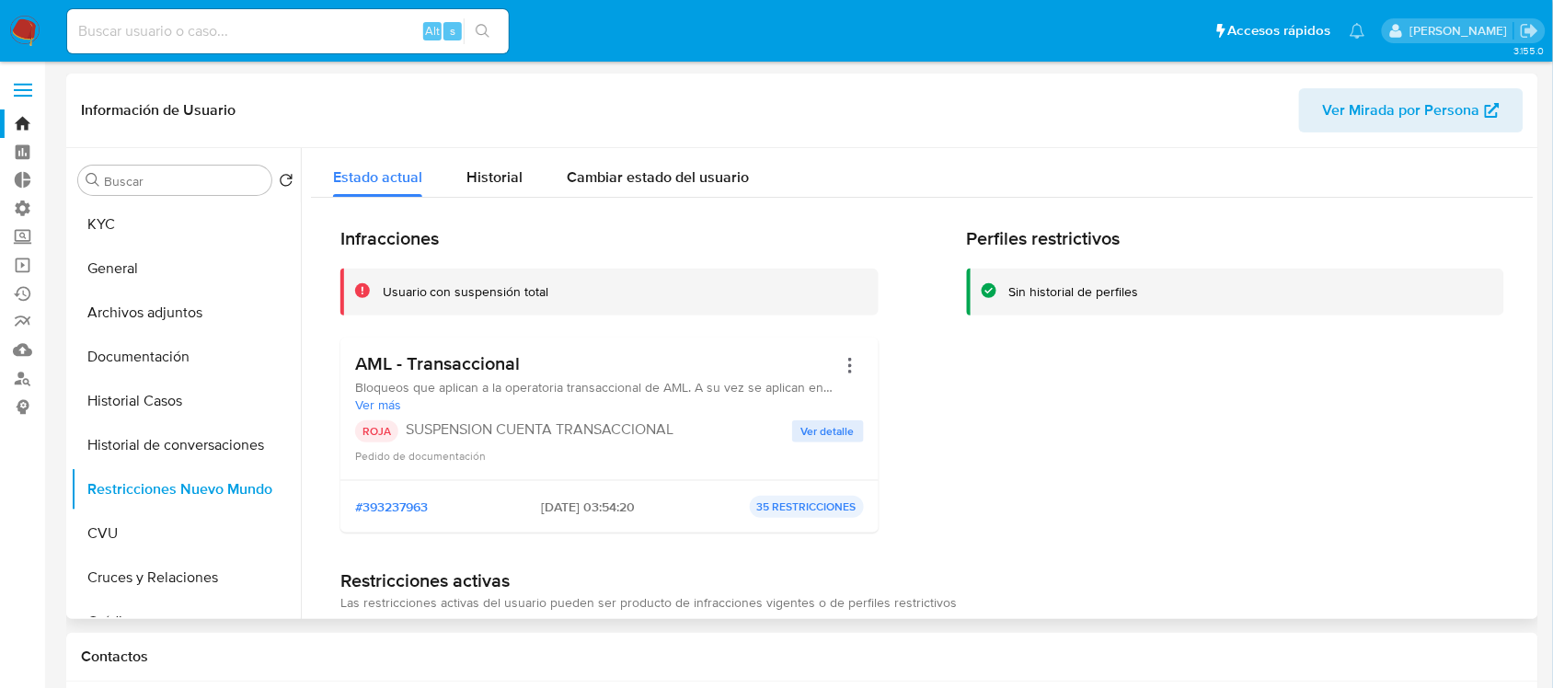
click at [810, 430] on span "Ver detalle" at bounding box center [827, 431] width 53 height 18
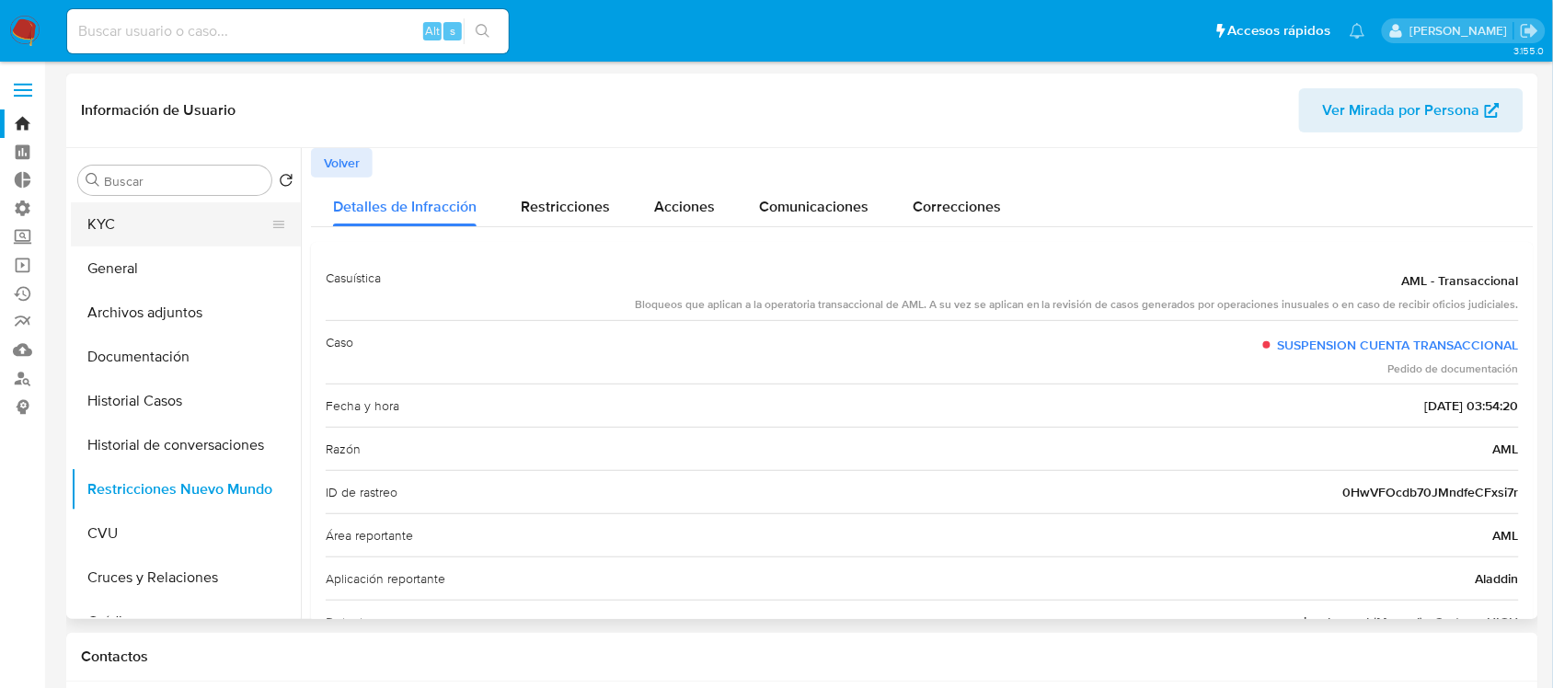
click at [98, 237] on button "KYC" at bounding box center [178, 224] width 215 height 44
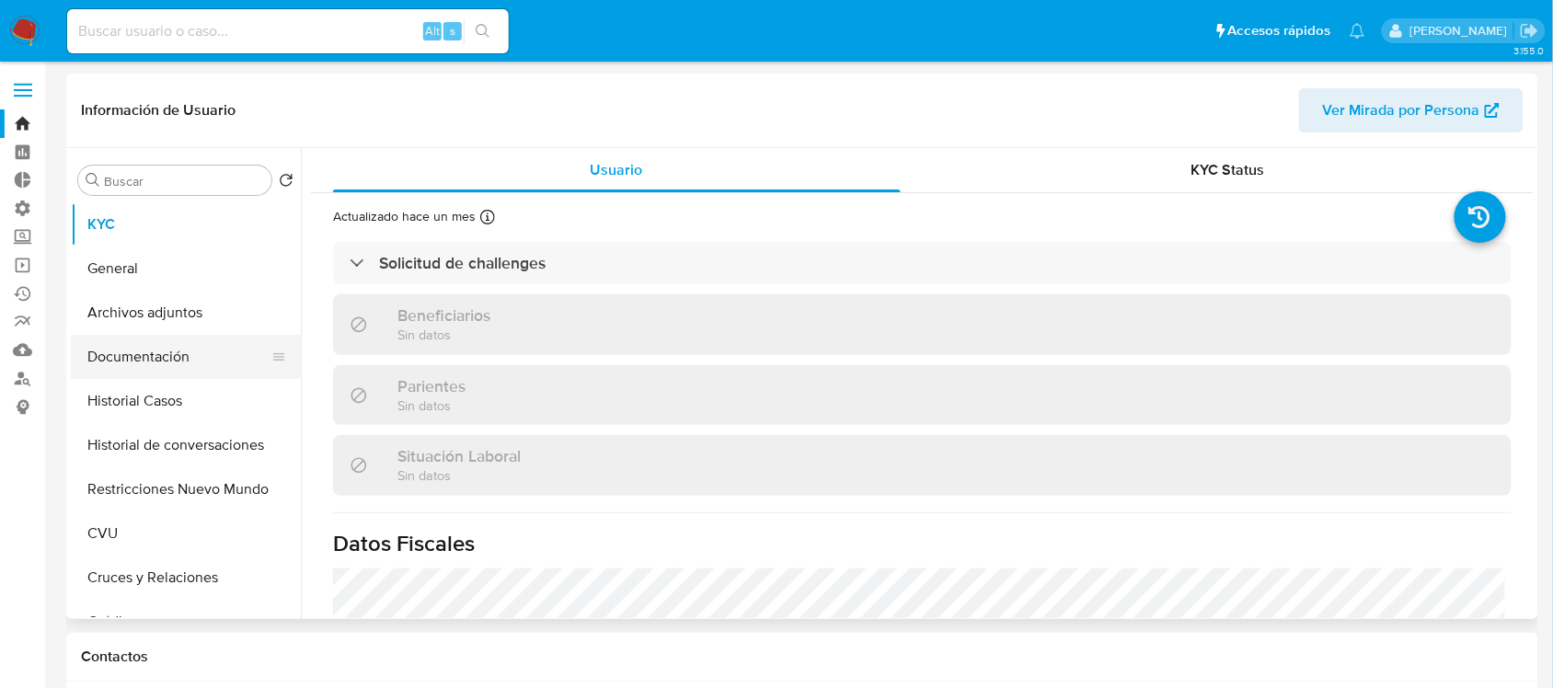
click at [208, 377] on button "Documentación" at bounding box center [178, 357] width 215 height 44
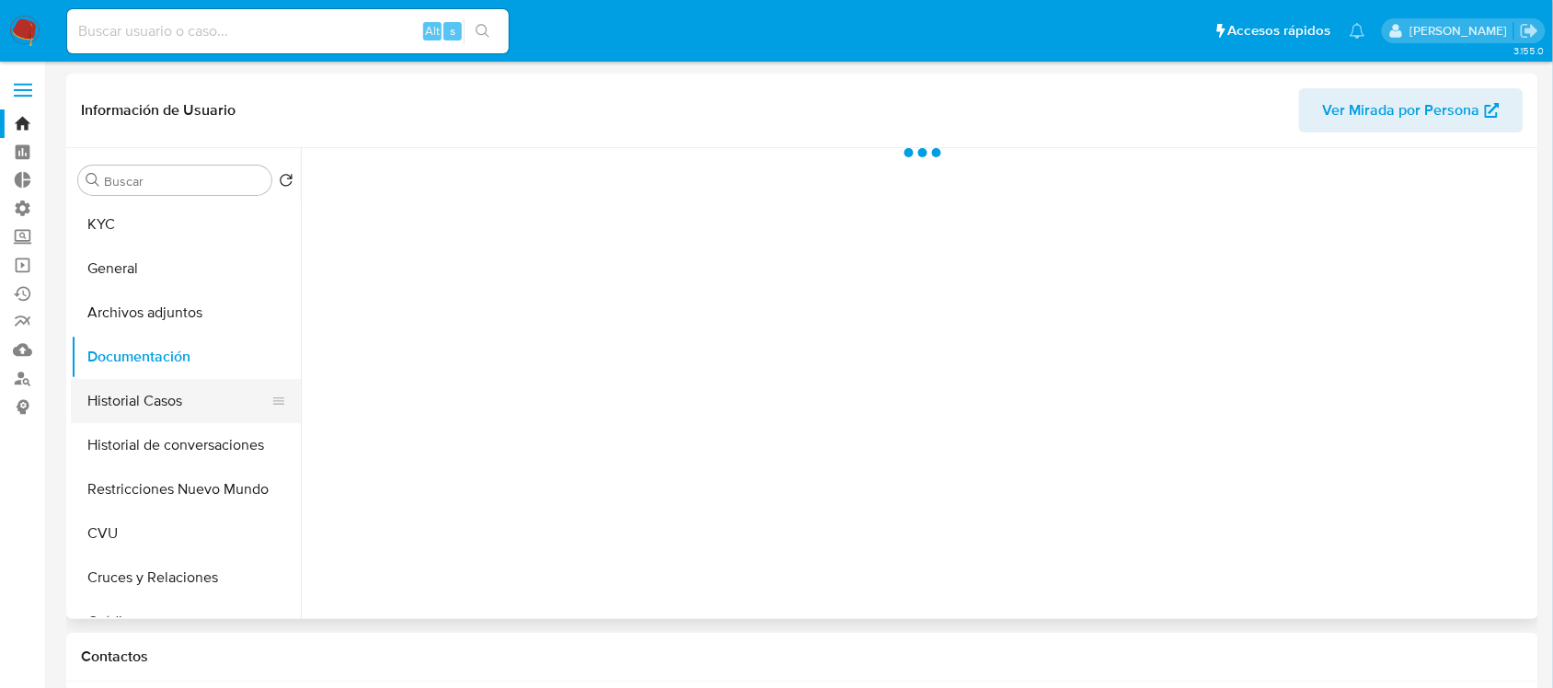
click at [212, 398] on button "Historial Casos" at bounding box center [178, 401] width 215 height 44
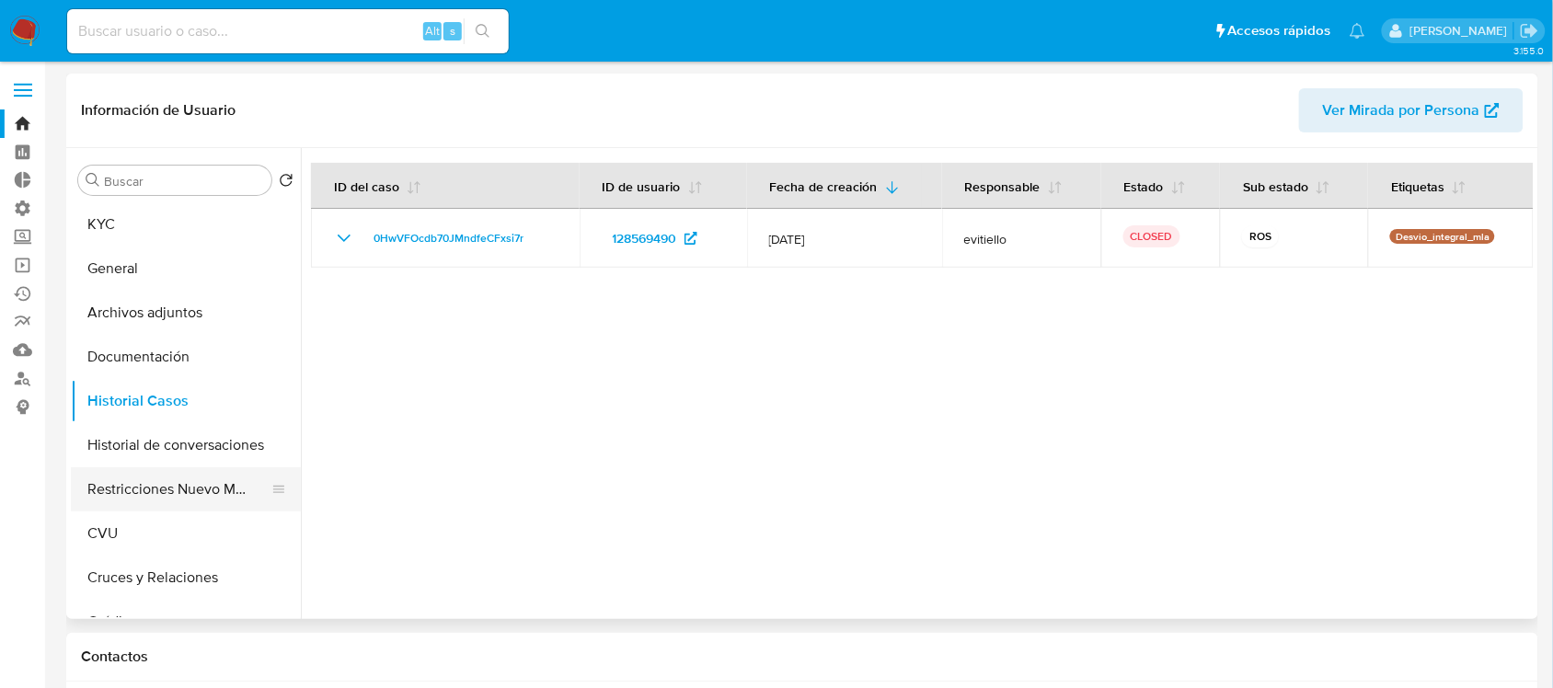
click at [213, 486] on button "Restricciones Nuevo Mundo" at bounding box center [178, 489] width 215 height 44
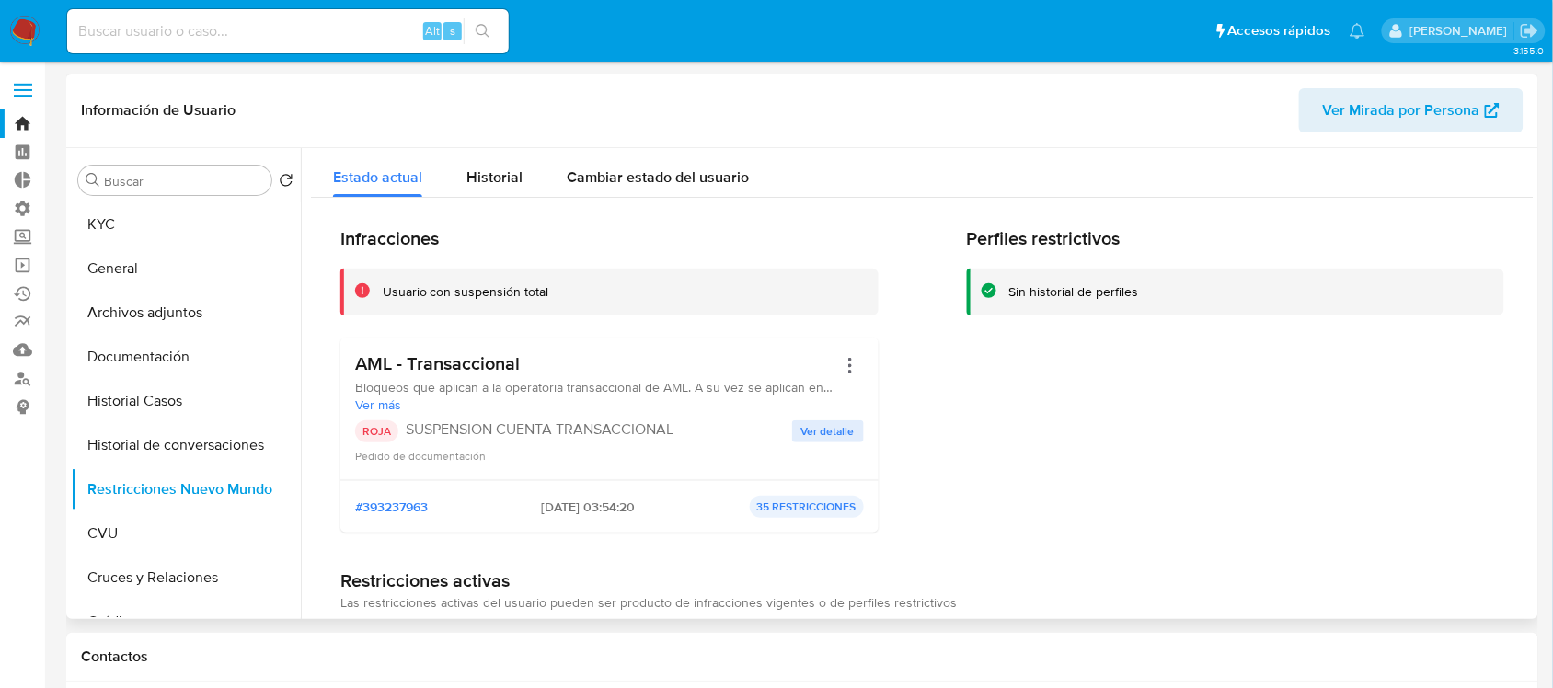
click at [842, 424] on span "Ver detalle" at bounding box center [827, 431] width 53 height 18
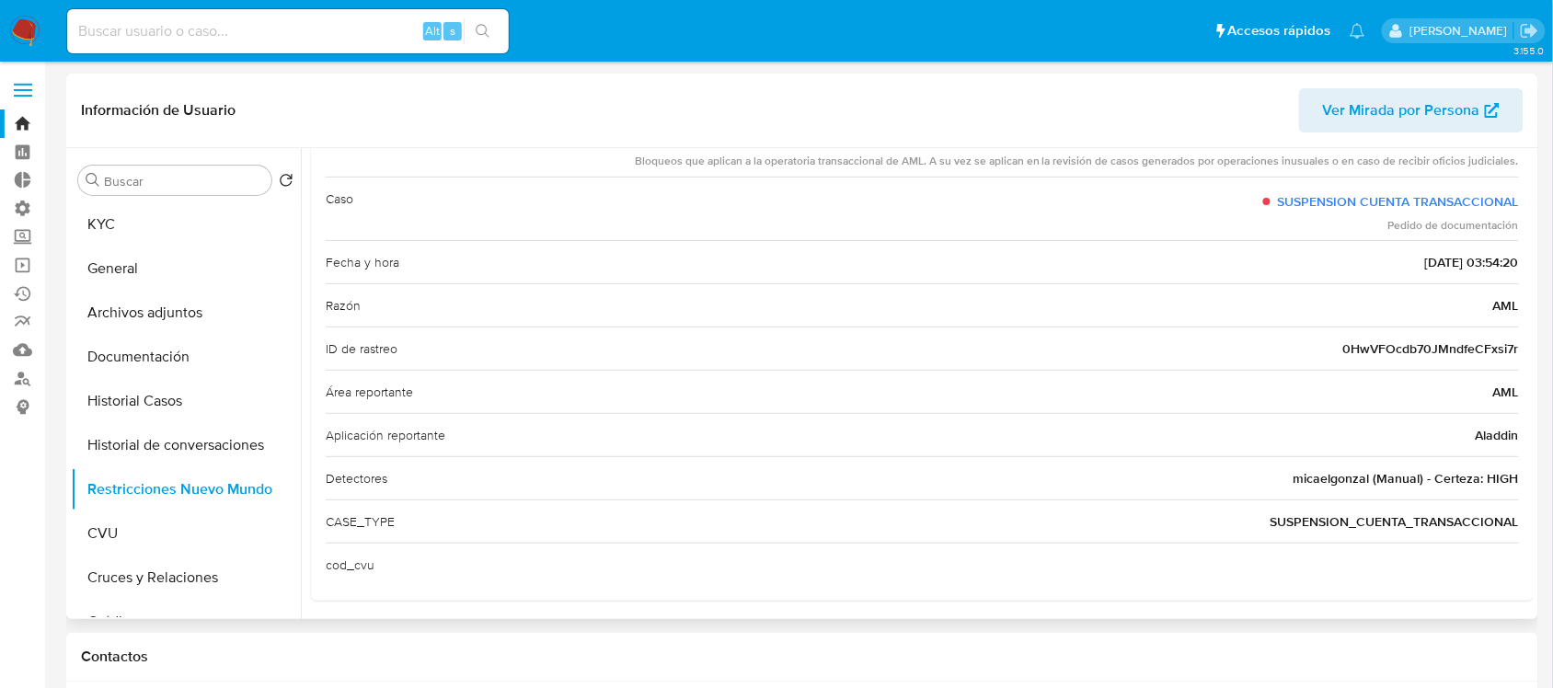
scroll to position [150, 0]
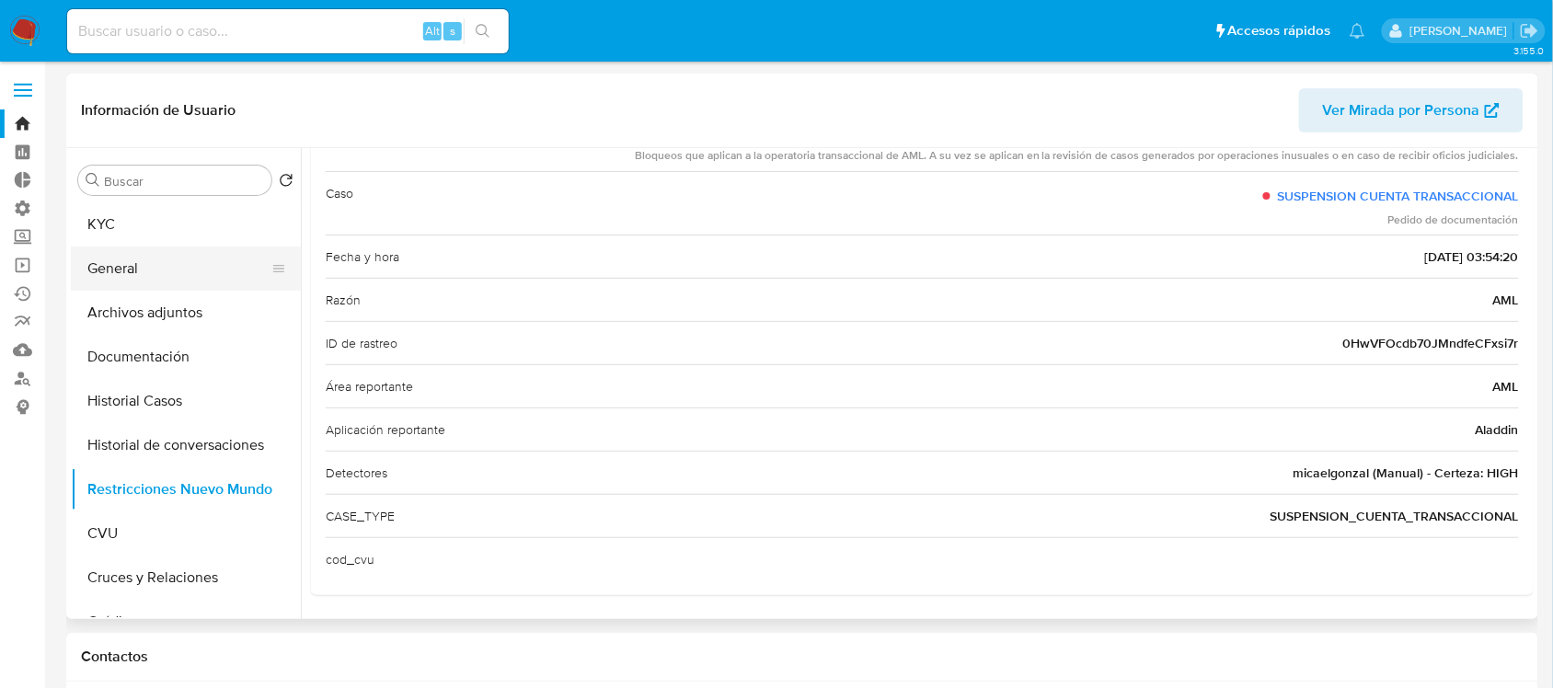
click at [219, 268] on button "General" at bounding box center [178, 269] width 215 height 44
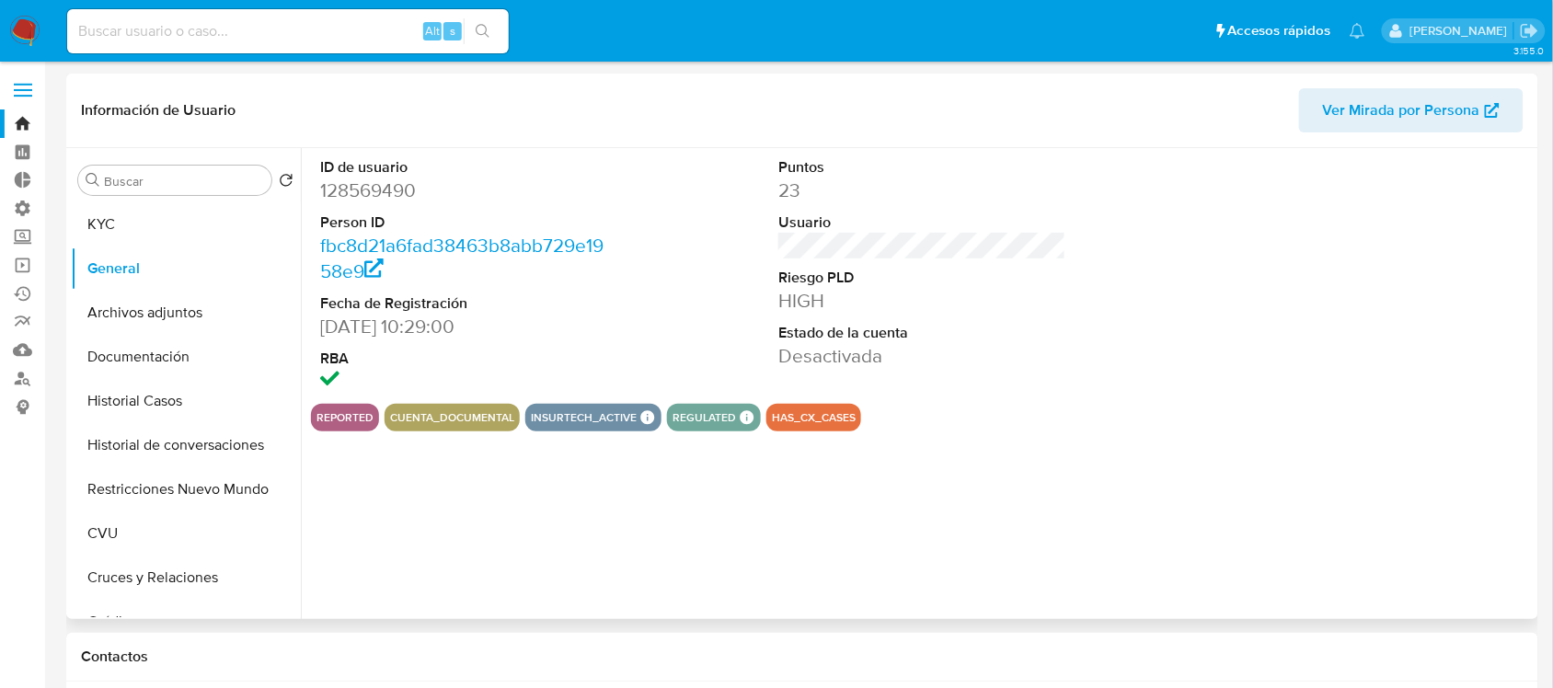
click at [383, 194] on dd "128569490" at bounding box center [463, 191] width 287 height 26
copy dd "128569490"
click at [199, 227] on button "KYC" at bounding box center [178, 224] width 215 height 44
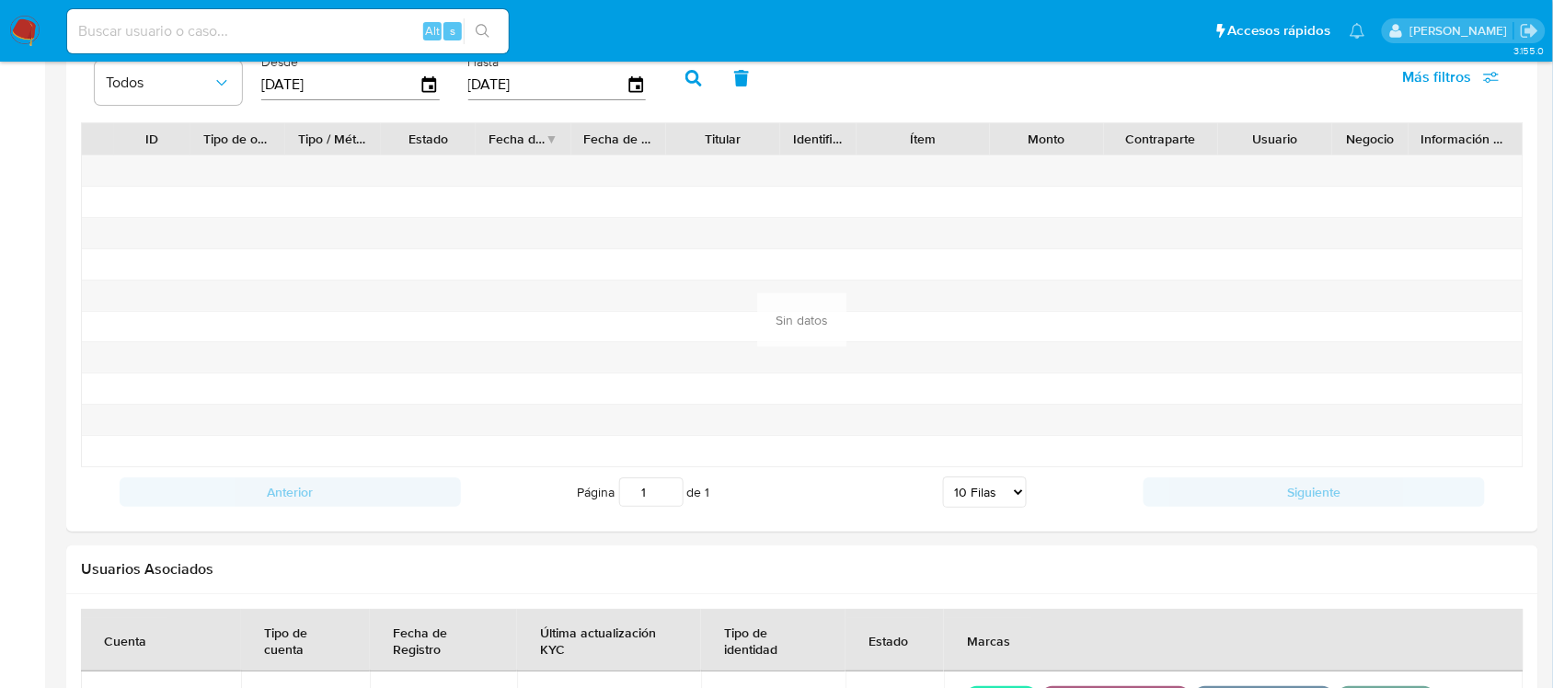
scroll to position [2060, 0]
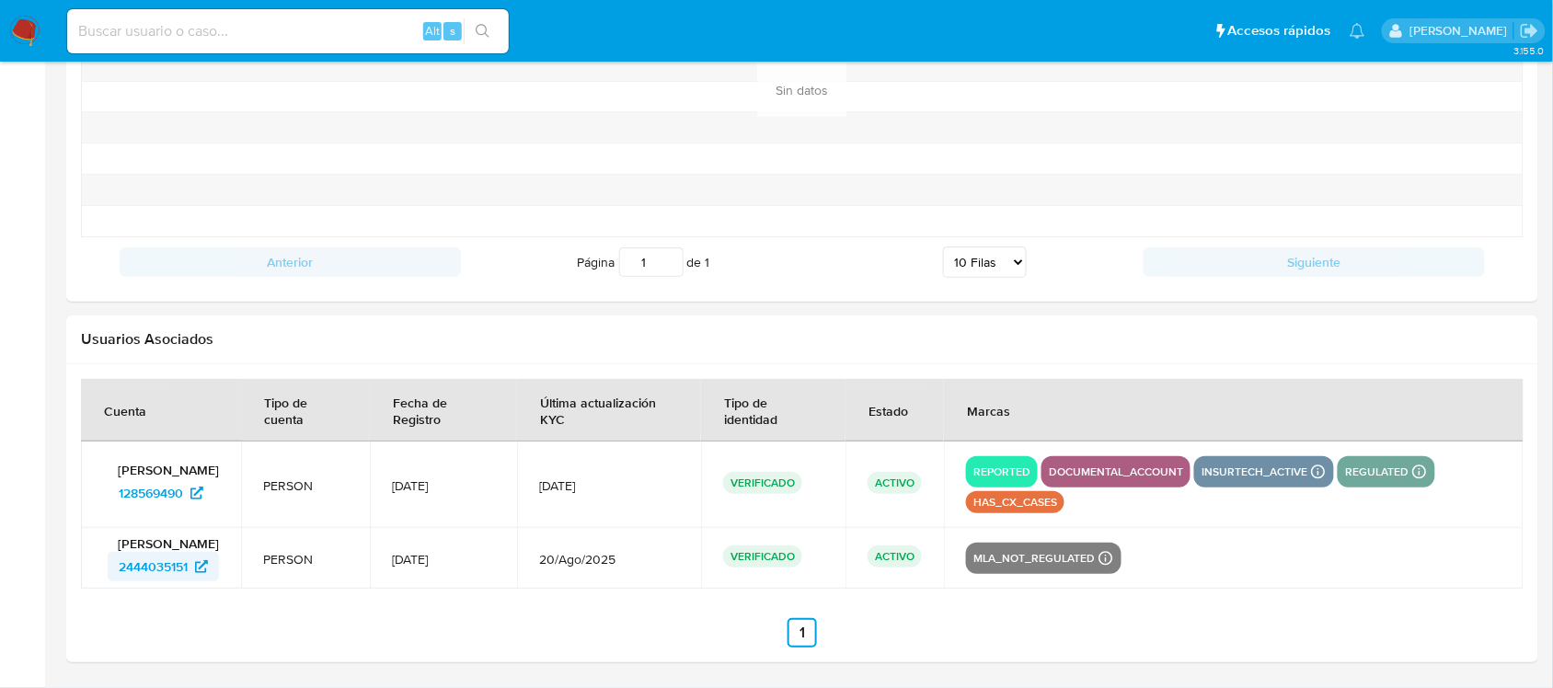
click at [173, 572] on span "2444035151" at bounding box center [153, 566] width 69 height 29
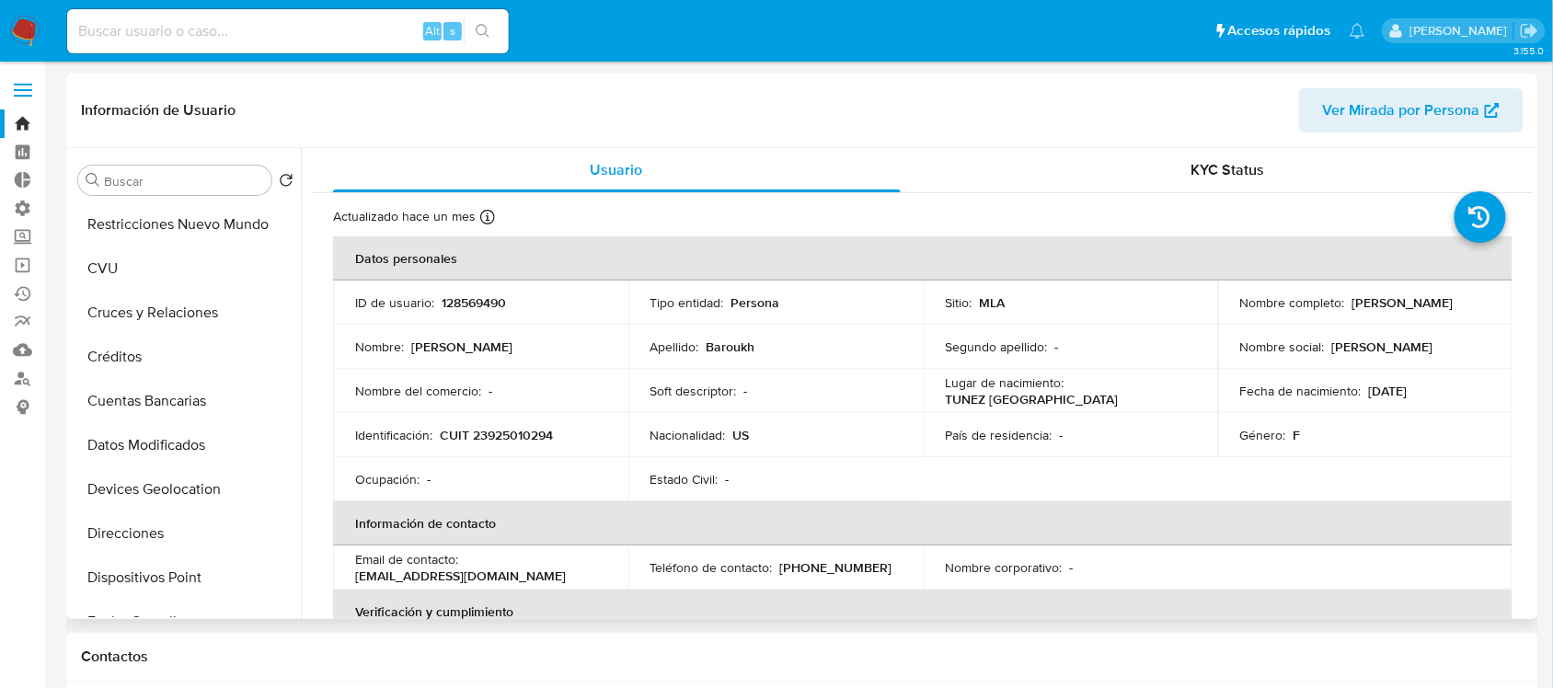
scroll to position [0, 0]
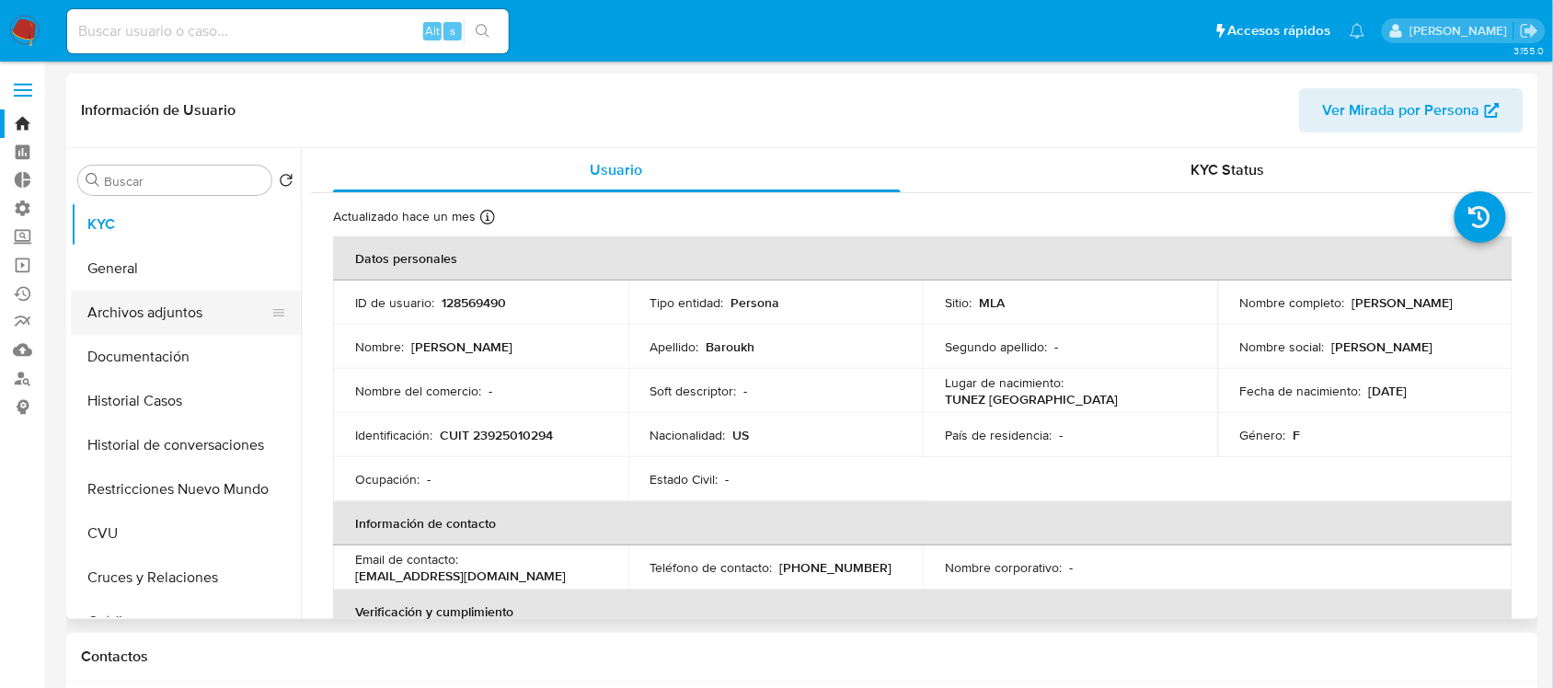
click at [209, 324] on button "Archivos adjuntos" at bounding box center [178, 313] width 215 height 44
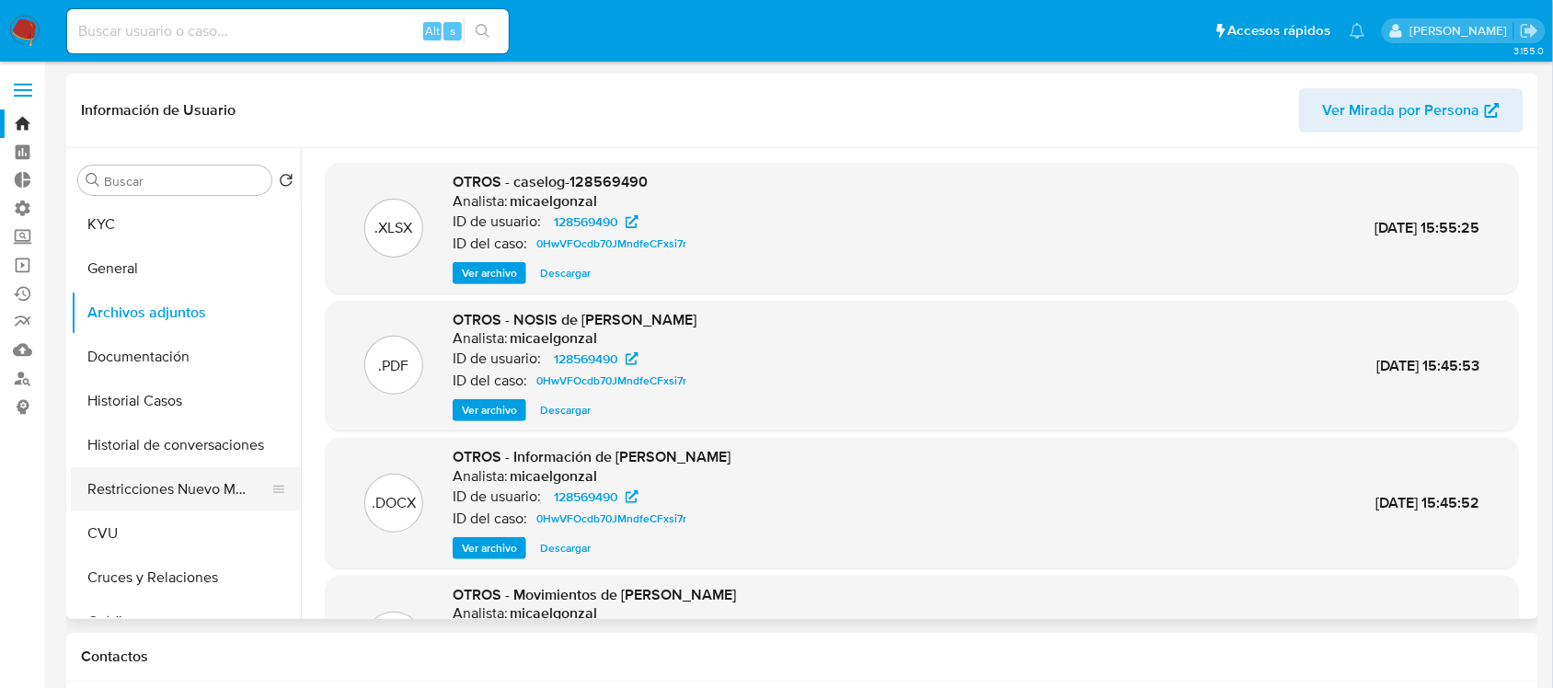
click at [159, 499] on button "Restricciones Nuevo Mundo" at bounding box center [178, 489] width 215 height 44
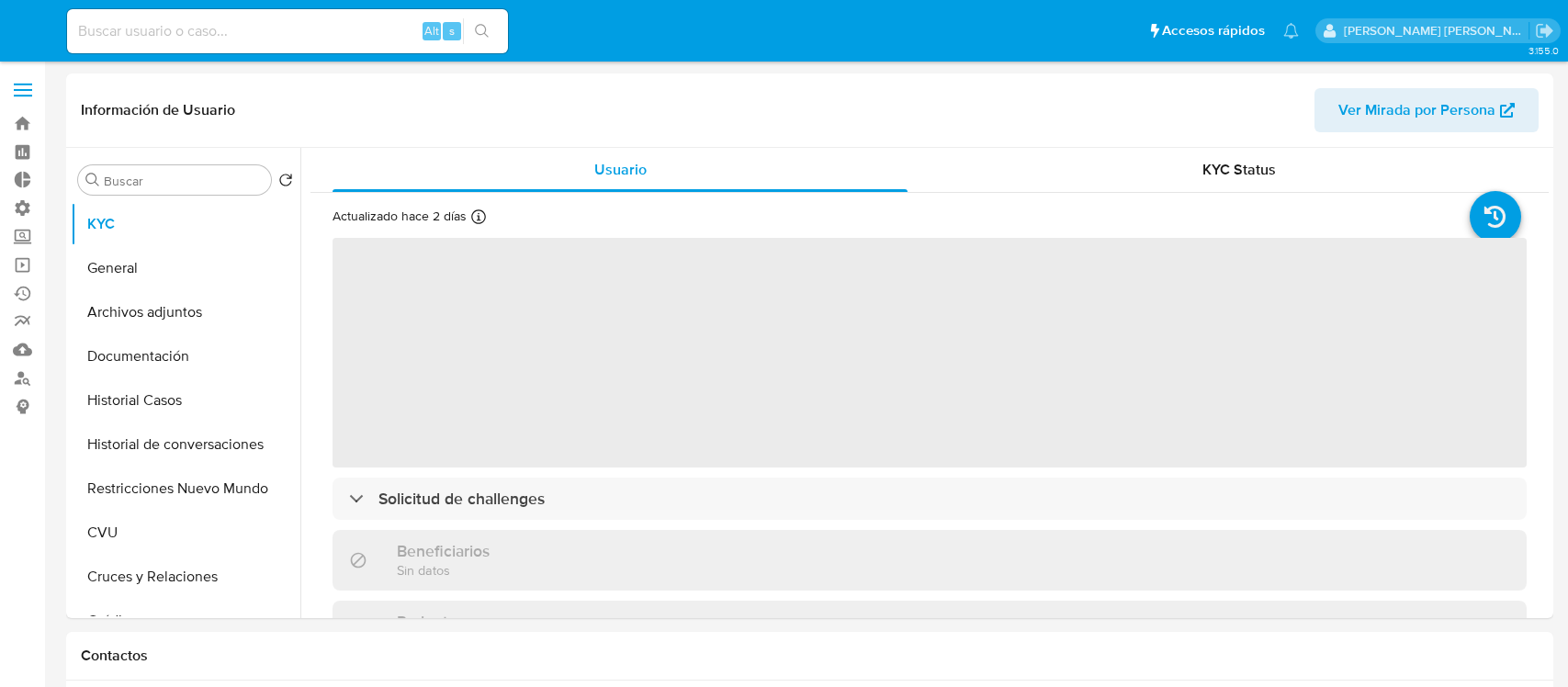
select select "10"
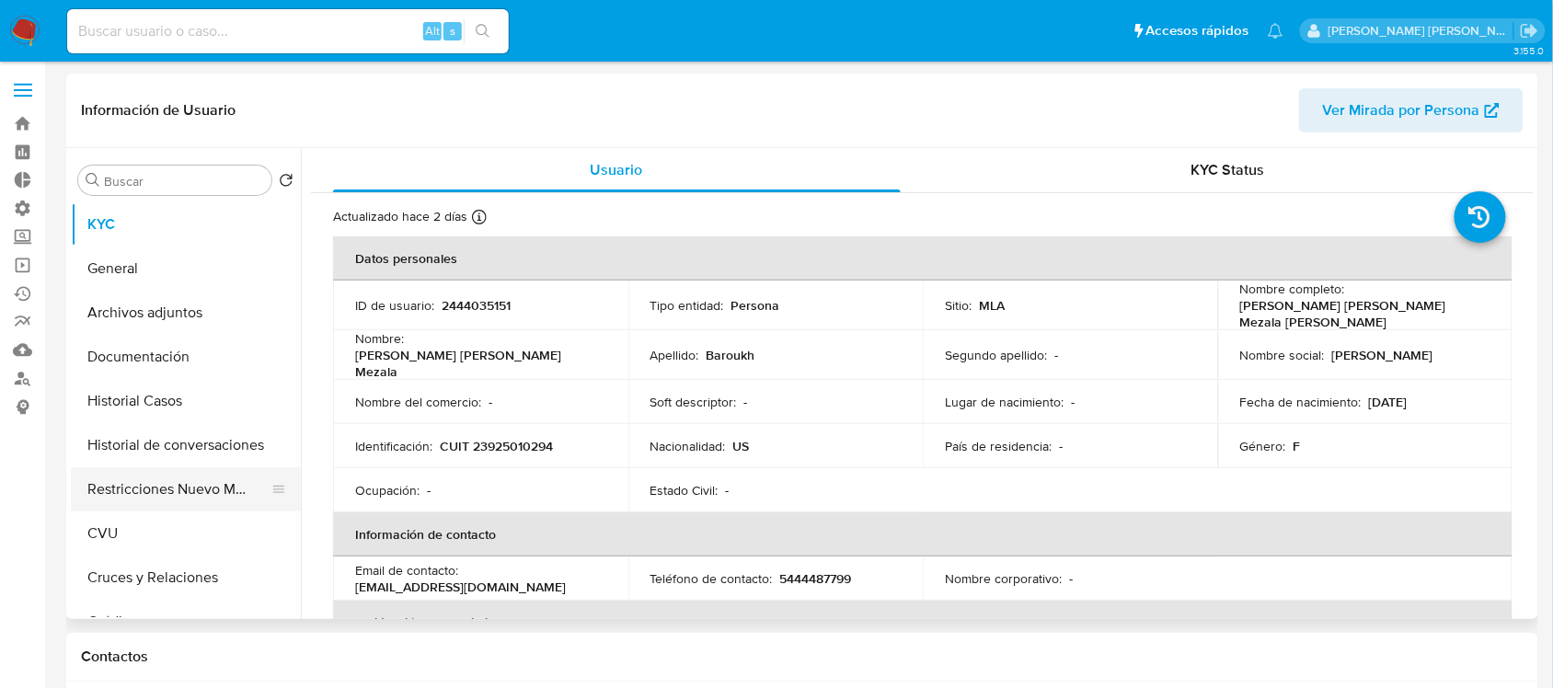
click at [189, 493] on button "Restricciones Nuevo Mundo" at bounding box center [178, 489] width 215 height 44
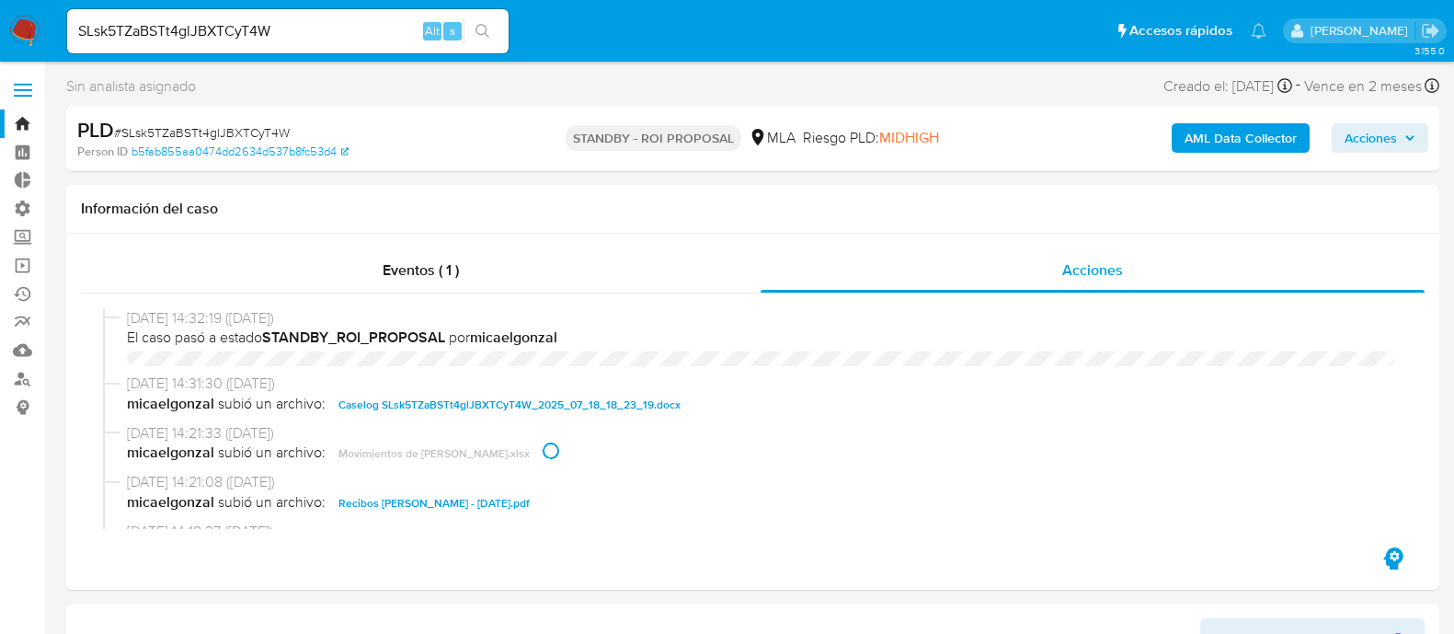
select select "10"
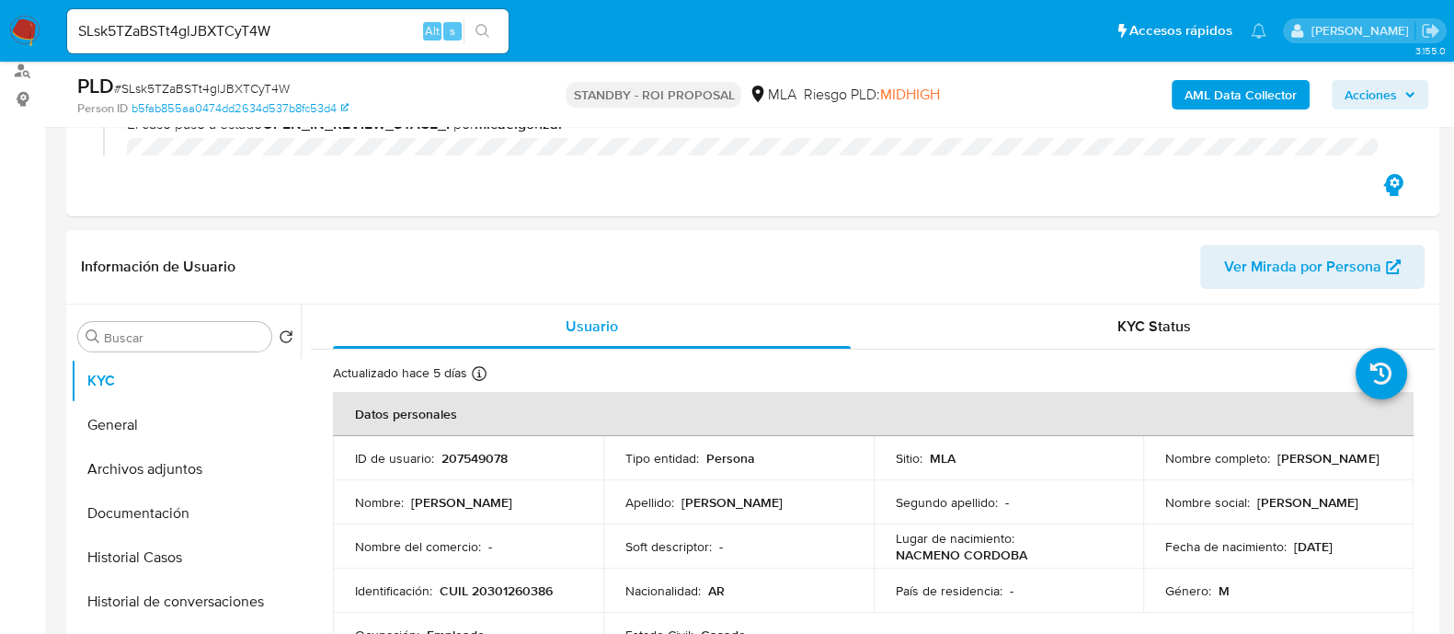
scroll to position [345, 0]
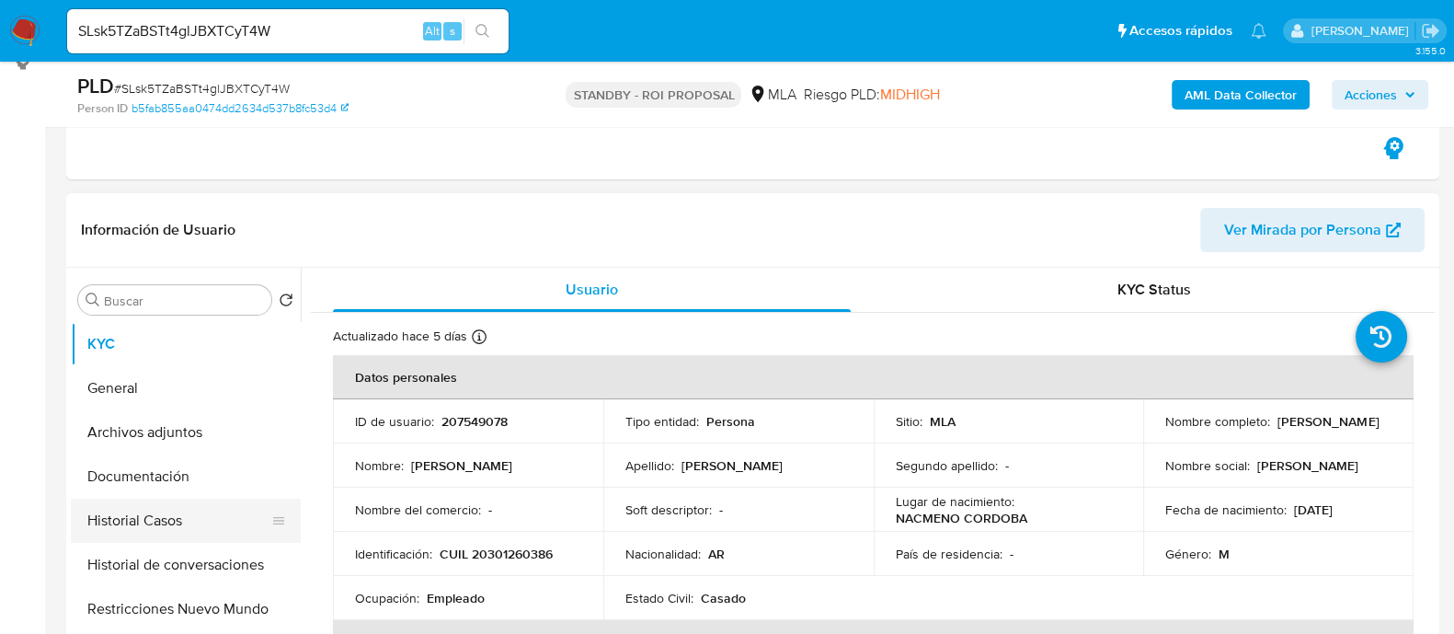
click at [173, 531] on button "Historial Casos" at bounding box center [178, 521] width 215 height 44
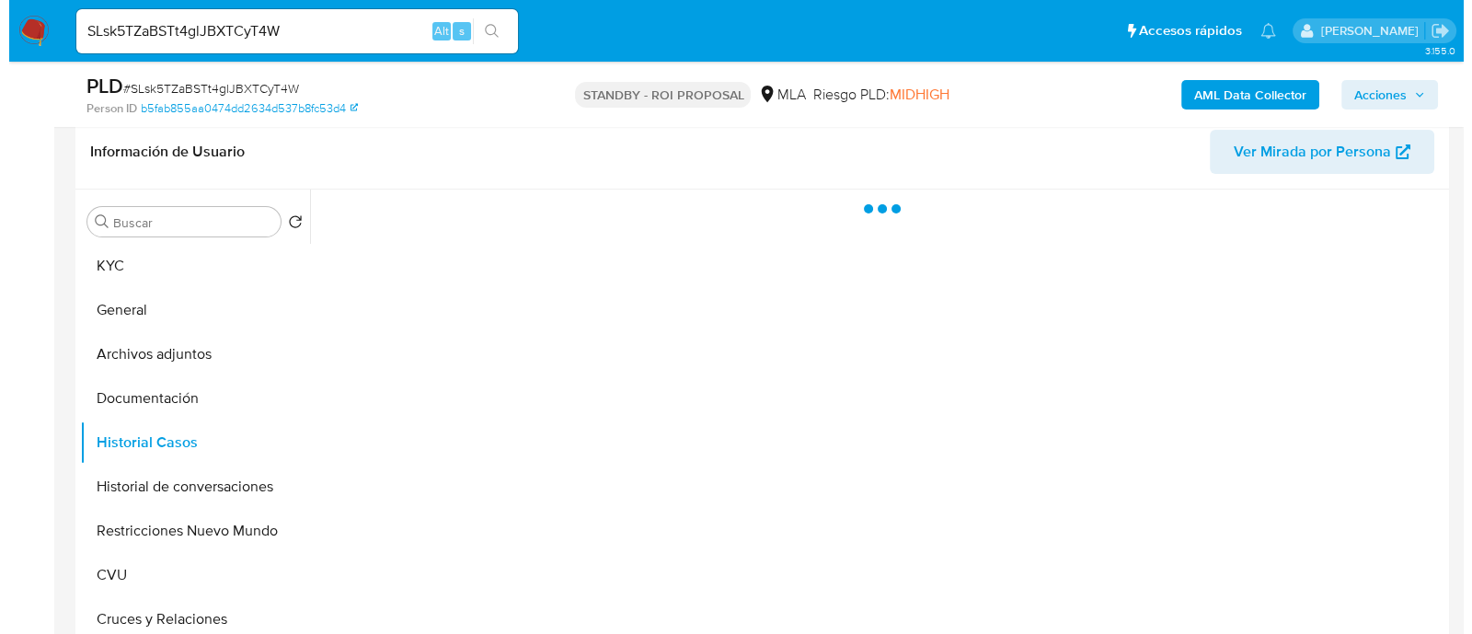
scroll to position [459, 0]
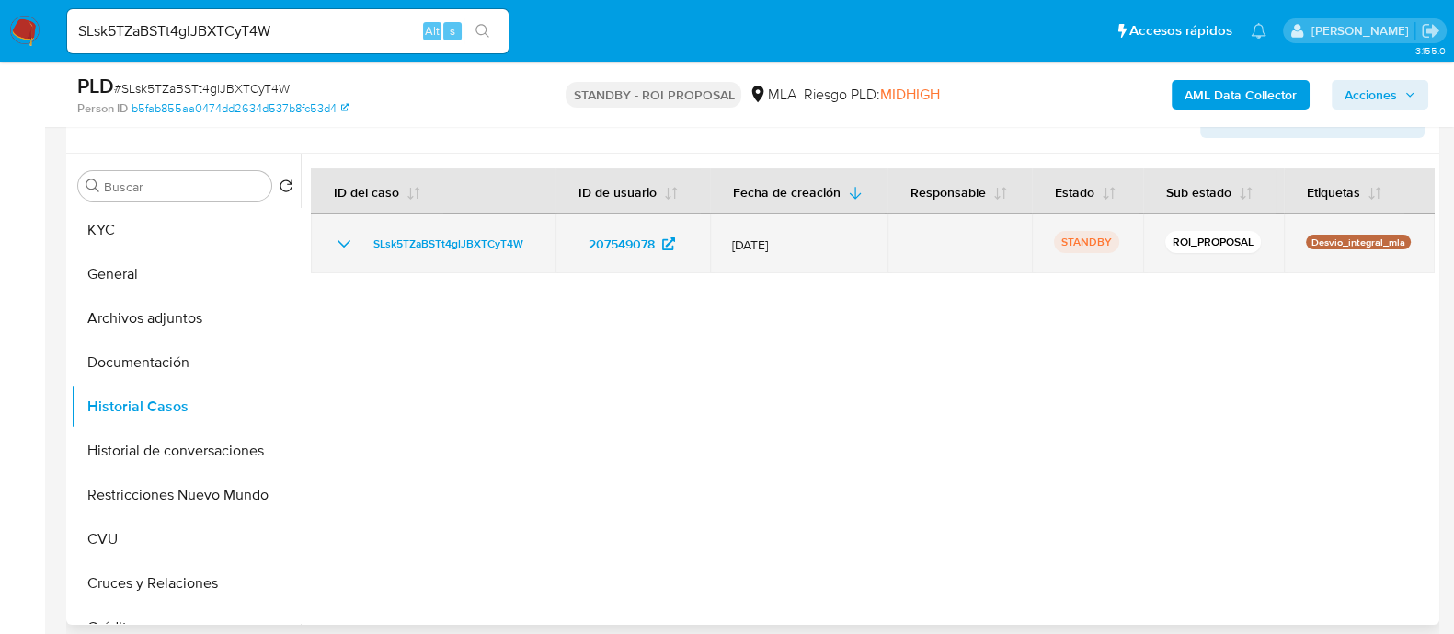
click at [340, 245] on icon "Mostrar/Ocultar" at bounding box center [344, 244] width 22 height 22
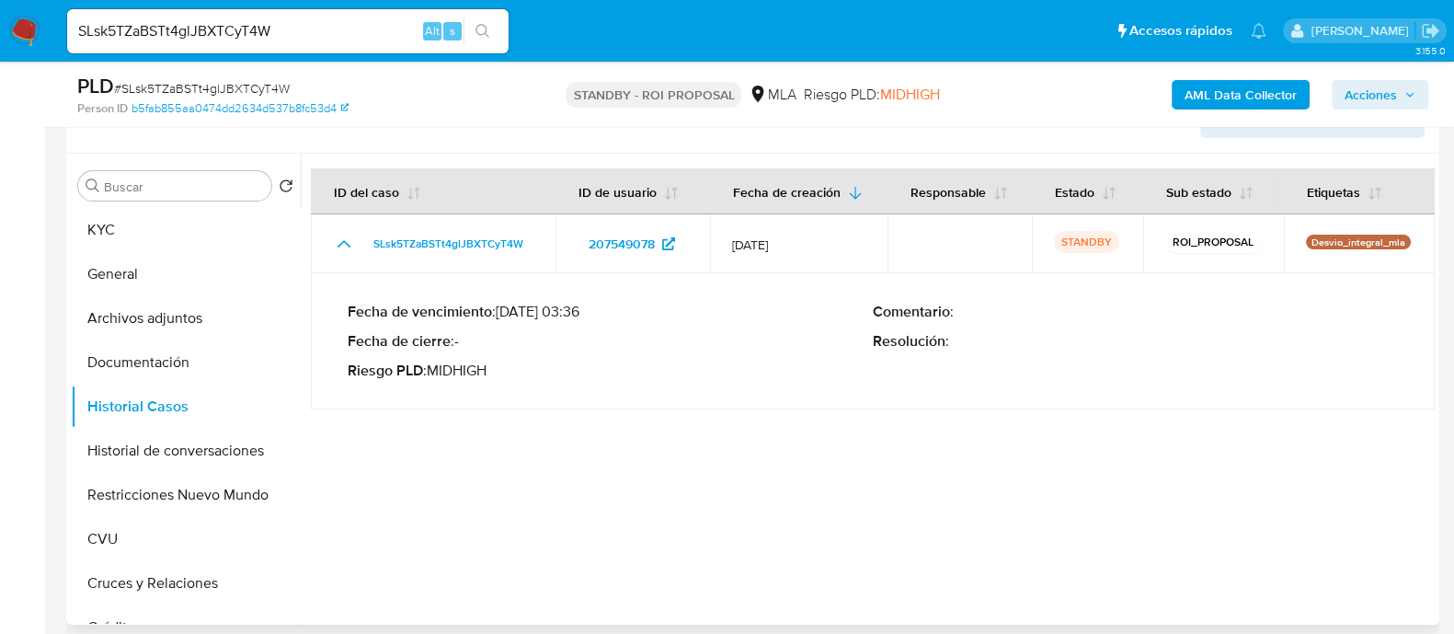
click at [785, 466] on div at bounding box center [868, 389] width 1134 height 471
click at [206, 490] on button "Restricciones Nuevo Mundo" at bounding box center [178, 495] width 215 height 44
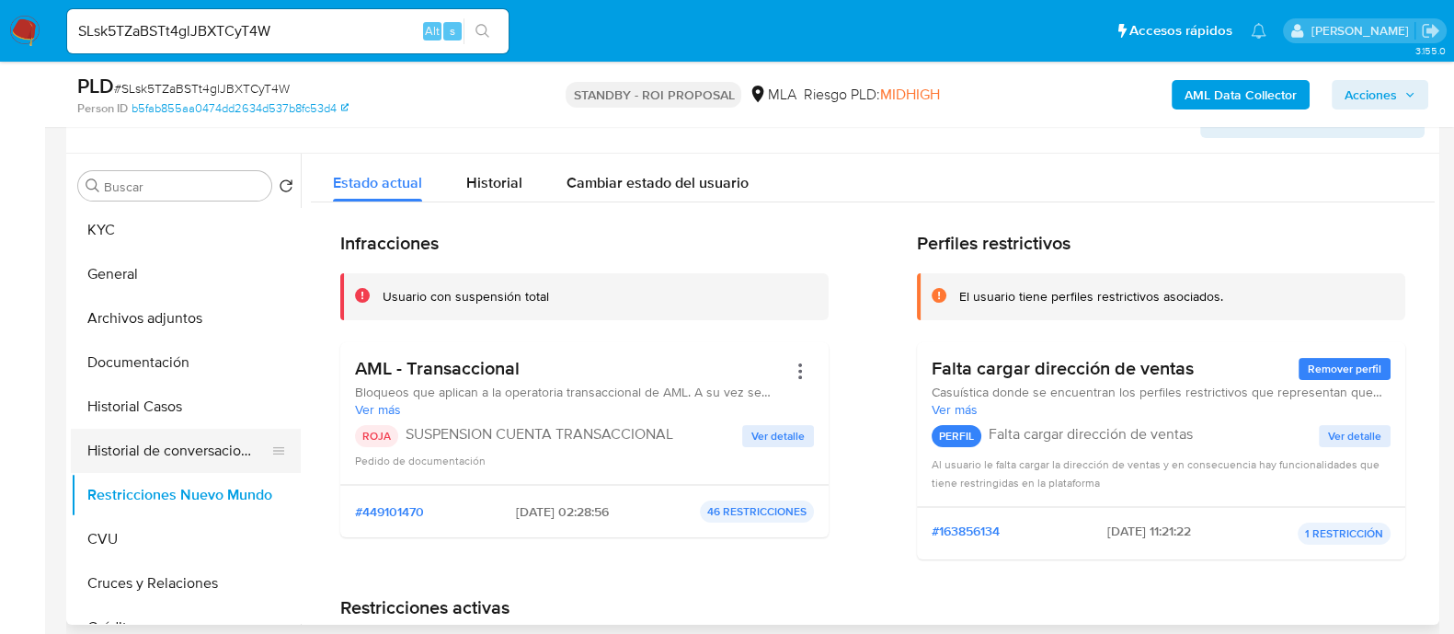
click at [246, 465] on button "Historial de conversaciones" at bounding box center [178, 451] width 215 height 44
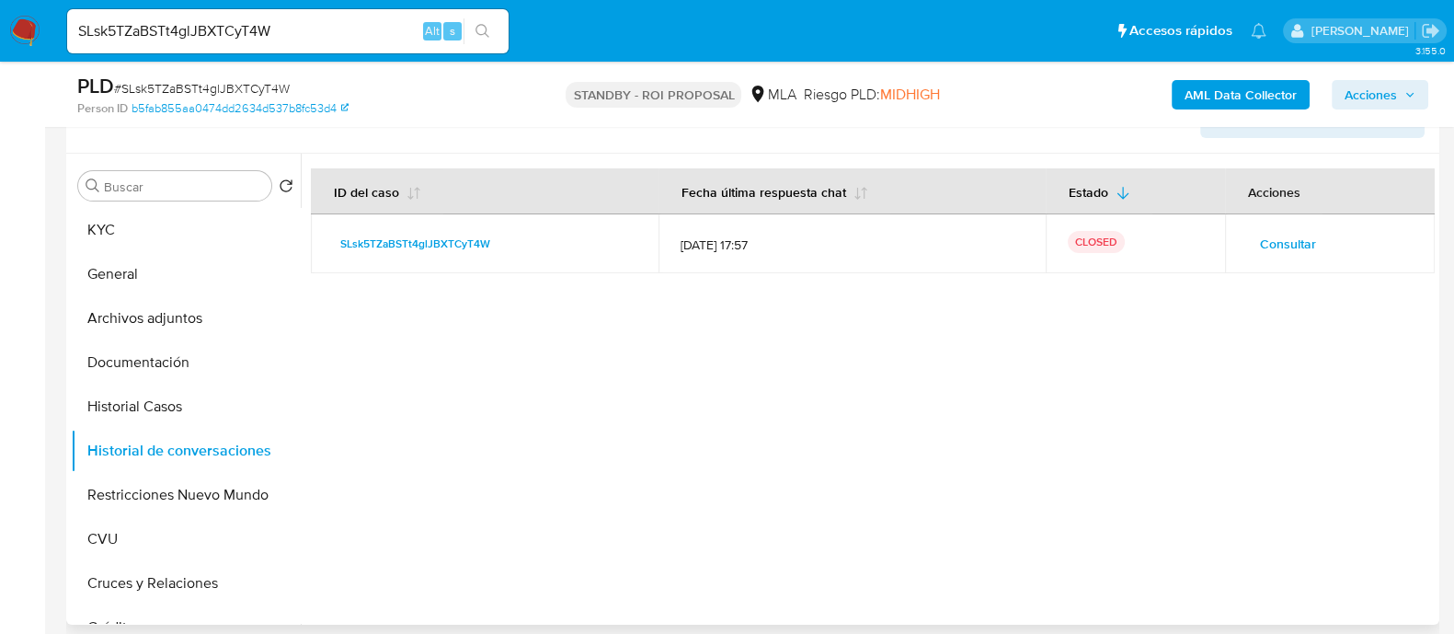
click at [1260, 237] on span "Consultar" at bounding box center [1288, 244] width 56 height 26
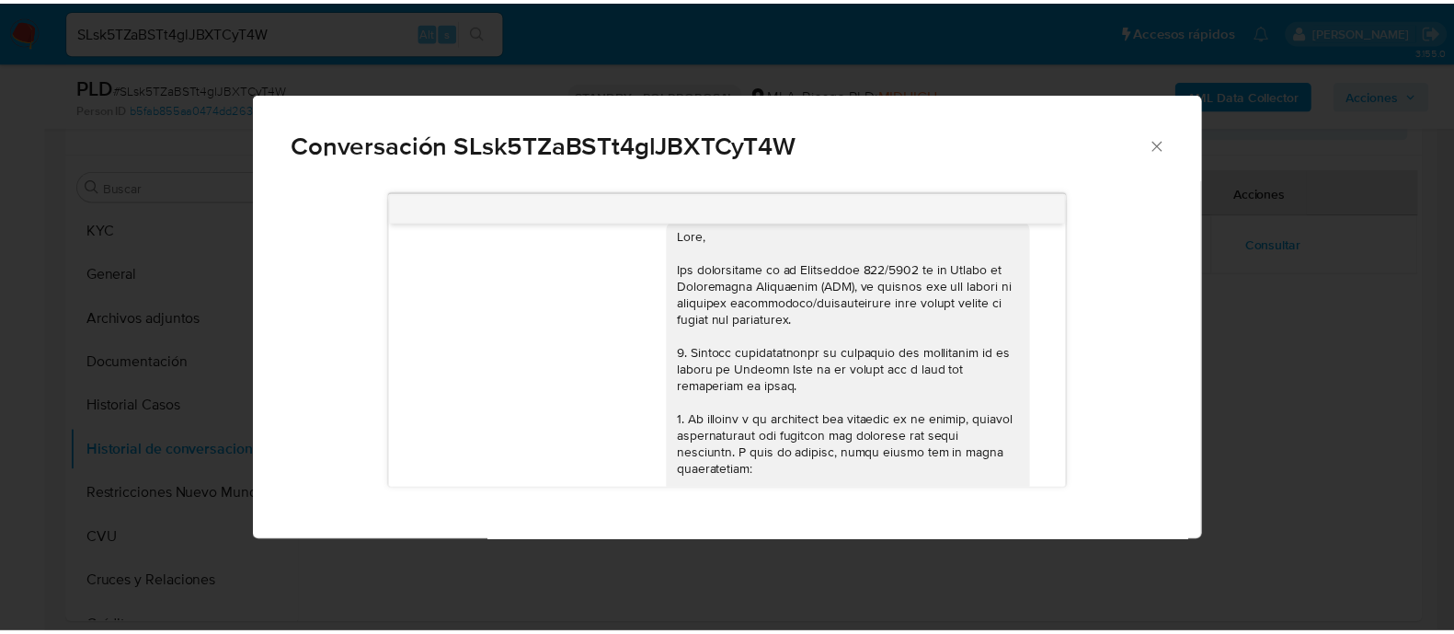
scroll to position [0, 0]
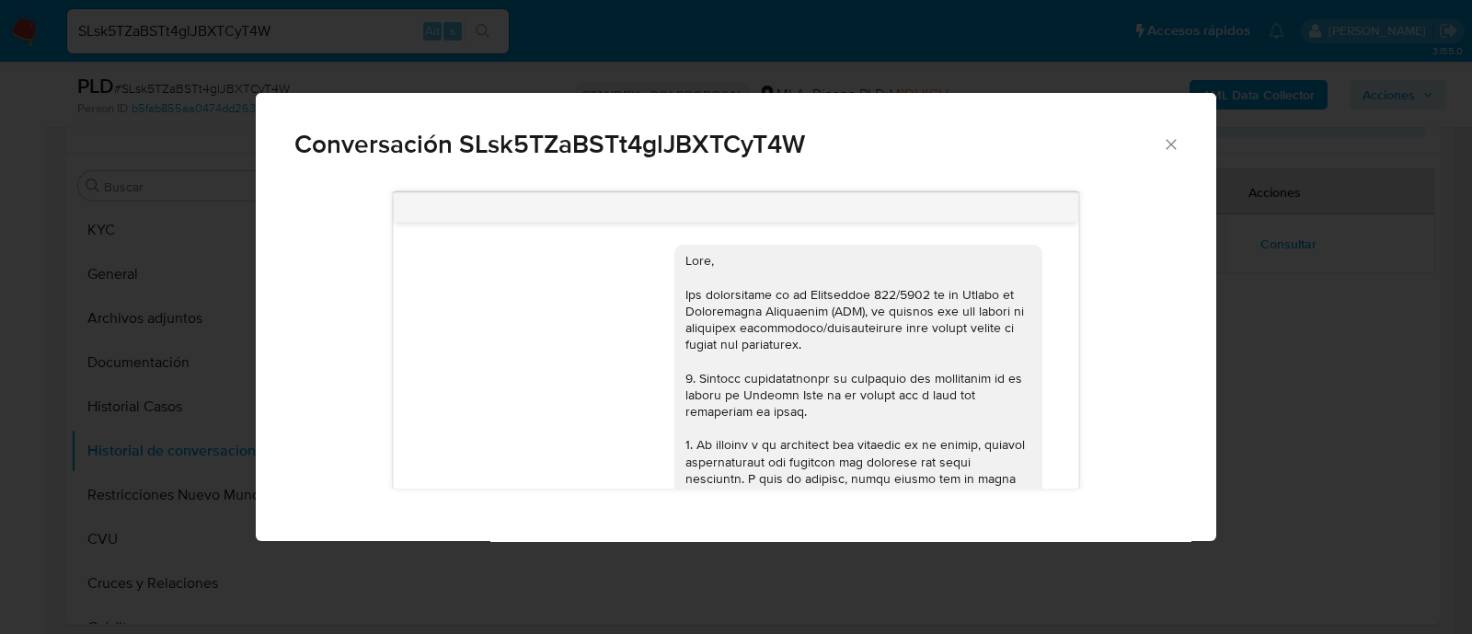
click at [1273, 350] on div "Conversación SLsk5TZaBSTt4glJBXTCyT4W 17/07/2025 20:05:22 Hola, Esperamos que t…" at bounding box center [736, 317] width 1472 height 634
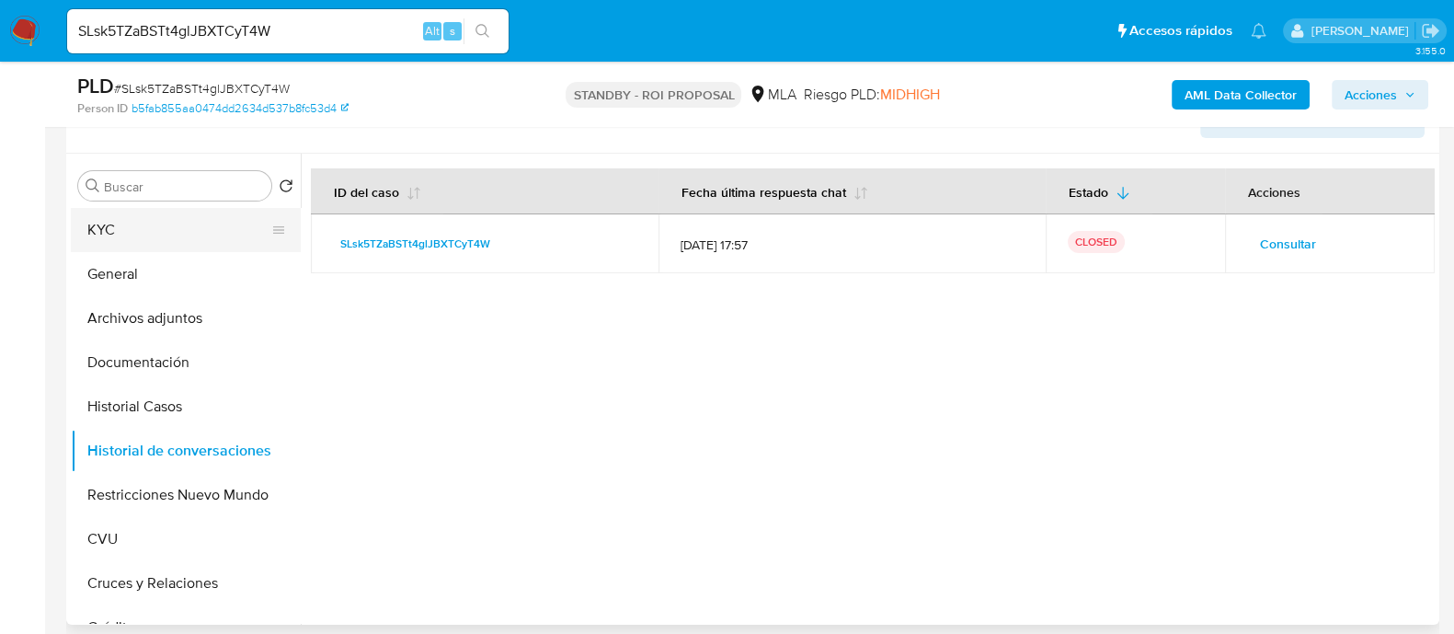
click at [162, 231] on button "KYC" at bounding box center [178, 230] width 215 height 44
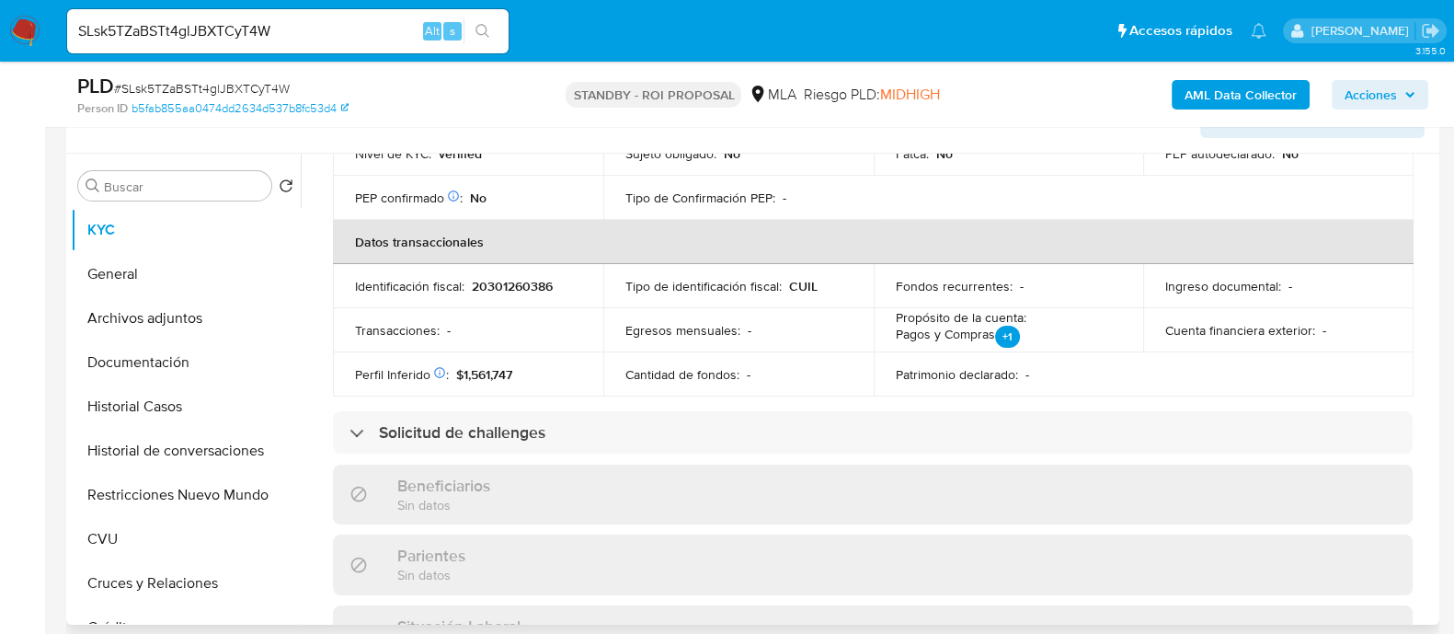
scroll to position [391, 0]
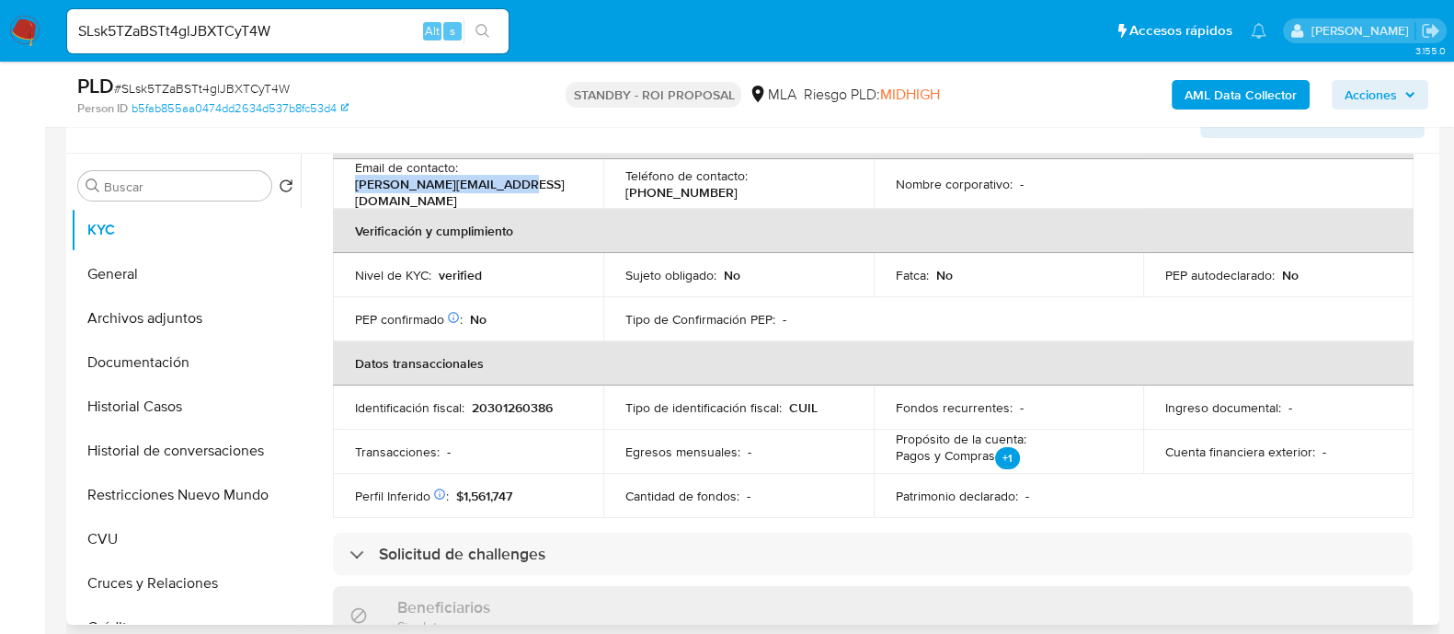
drag, startPoint x: 534, startPoint y: 184, endPoint x: 349, endPoint y: 190, distance: 185.0
click at [349, 190] on td "Email de contacto : jorge.quiteros@gmail.com" at bounding box center [468, 184] width 270 height 50
copy p "jorge.quiteros@gmail.com"
click at [155, 499] on button "Restricciones Nuevo Mundo" at bounding box center [178, 495] width 215 height 44
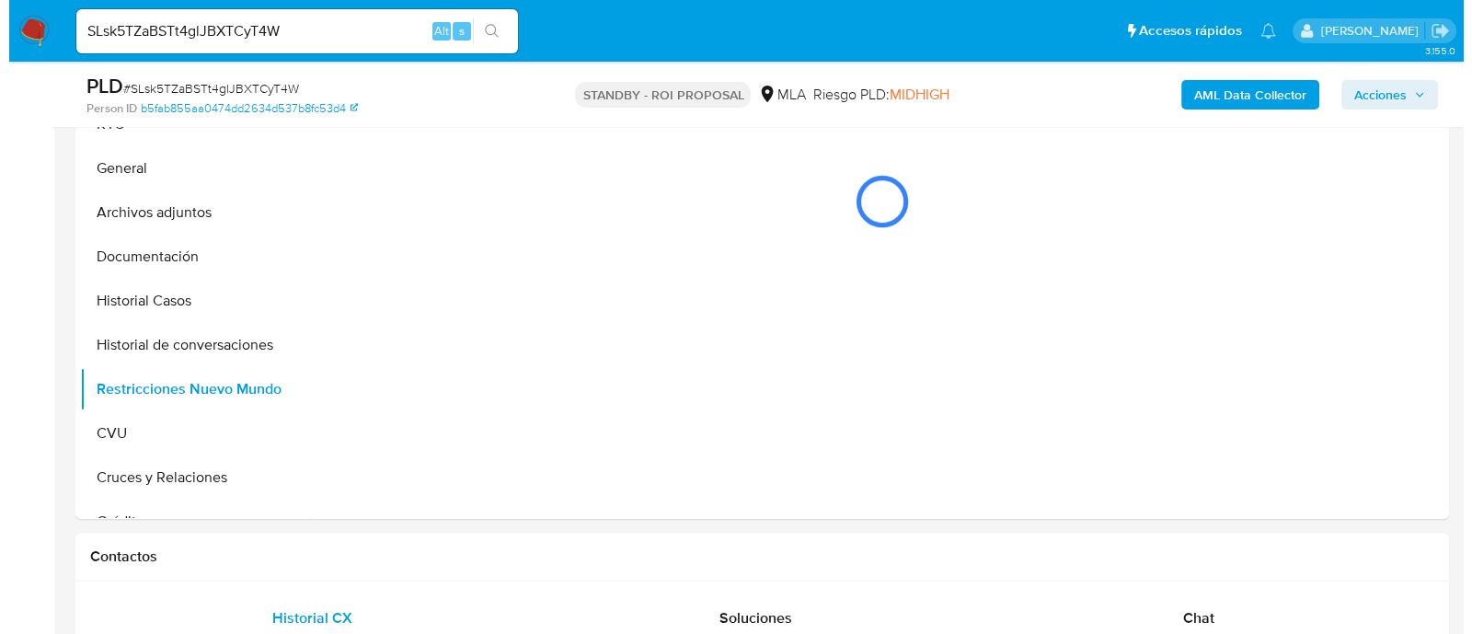
scroll to position [459, 0]
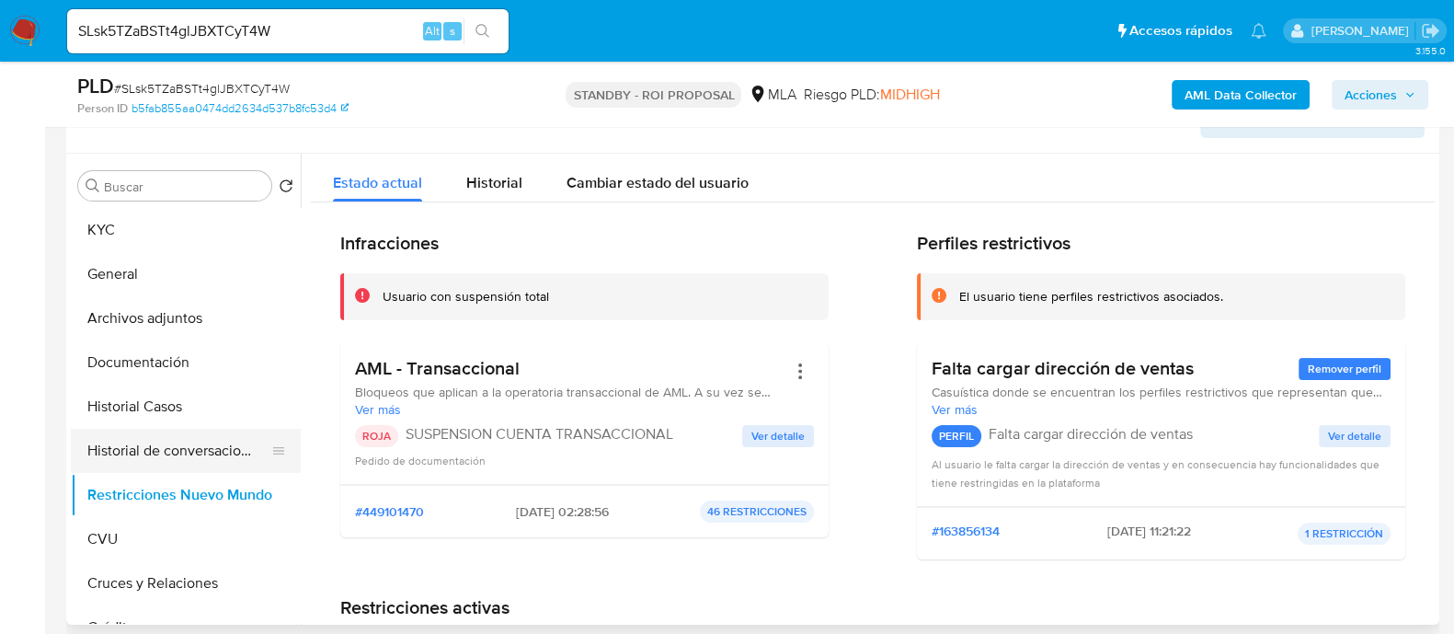
click at [173, 450] on button "Historial de conversaciones" at bounding box center [178, 451] width 215 height 44
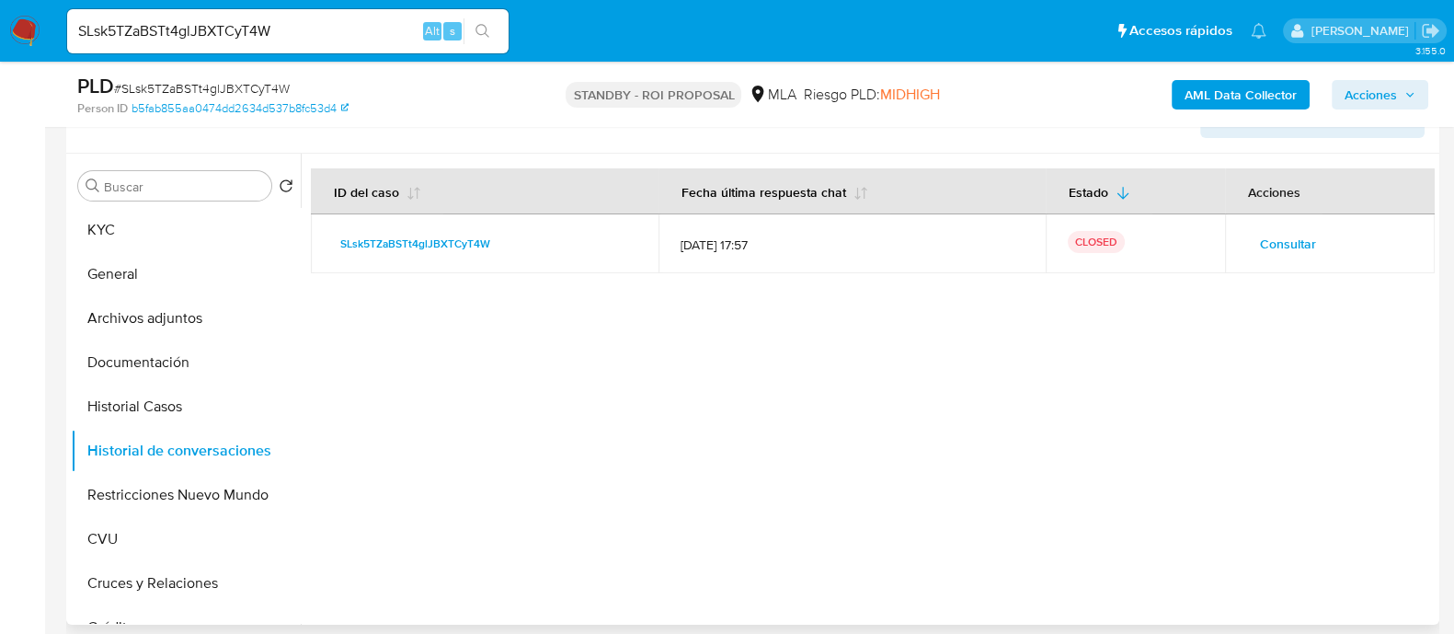
click at [1286, 253] on span "Consultar" at bounding box center [1288, 244] width 56 height 26
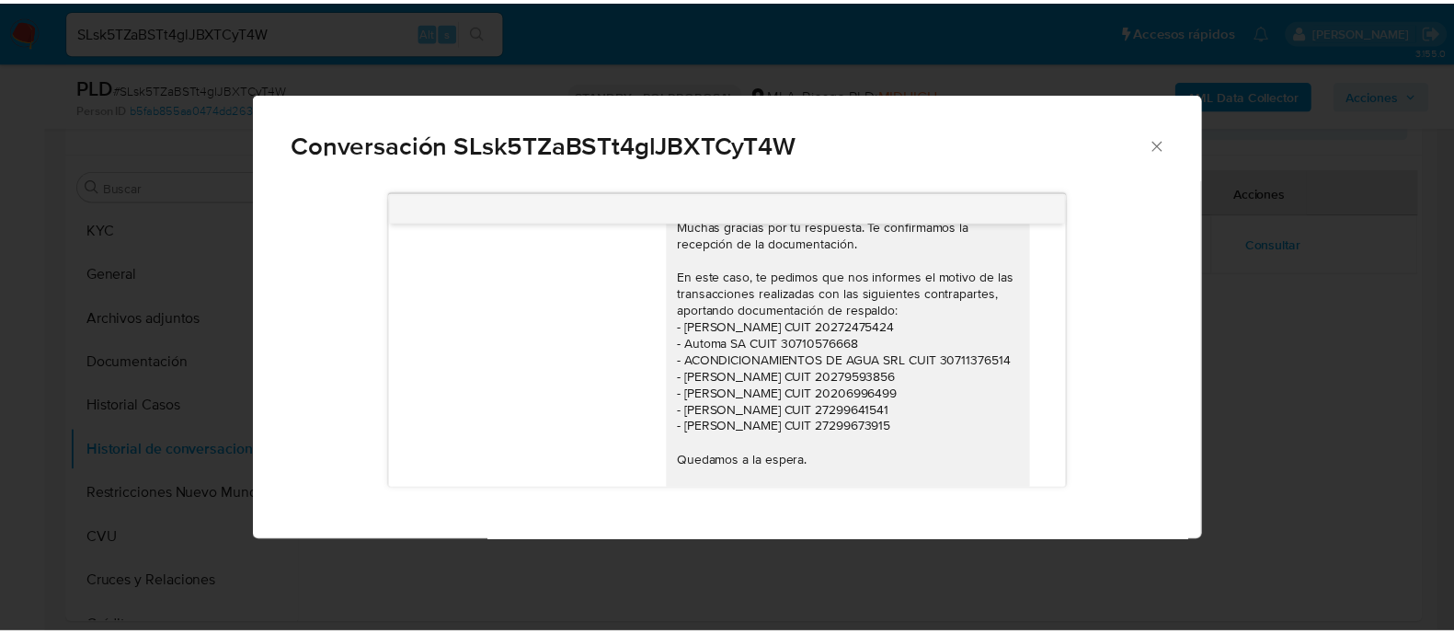
scroll to position [2029, 0]
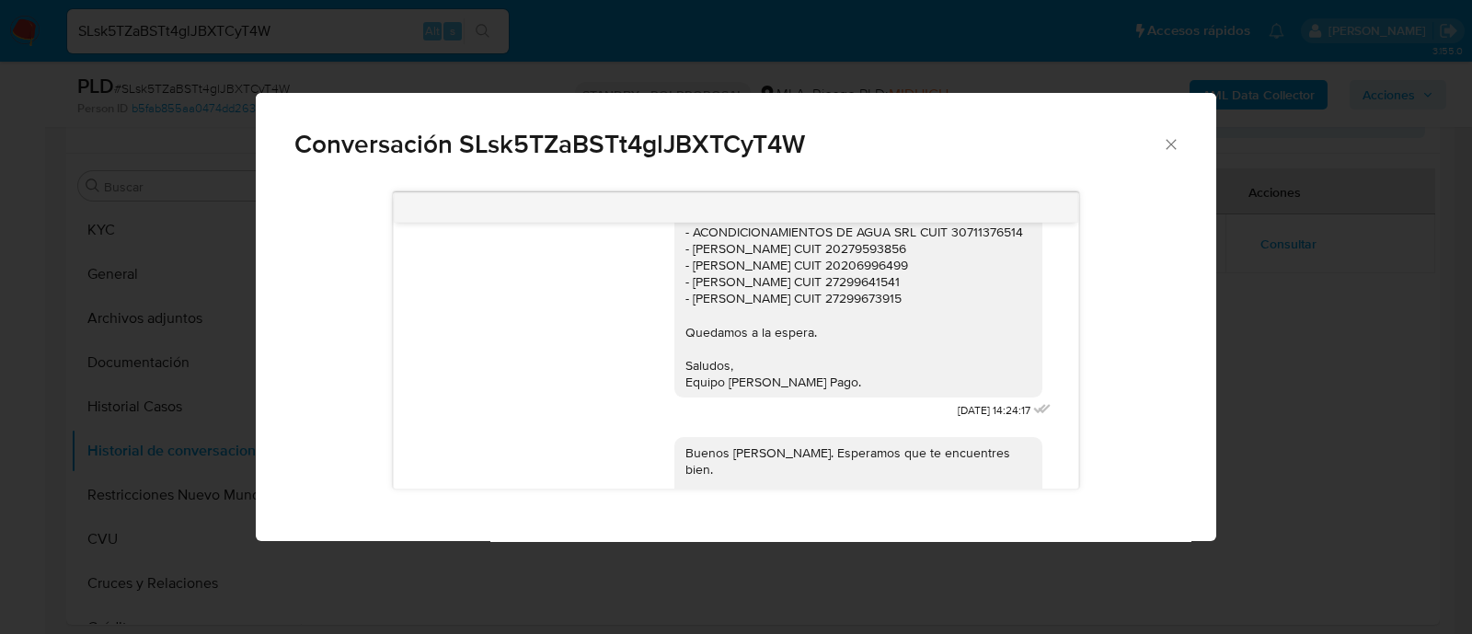
click at [660, 85] on div "Conversación SLsk5TZaBSTt4glJBXTCyT4W 17/07/2025 20:05:22 Hola, Esperamos que t…" at bounding box center [736, 317] width 1472 height 634
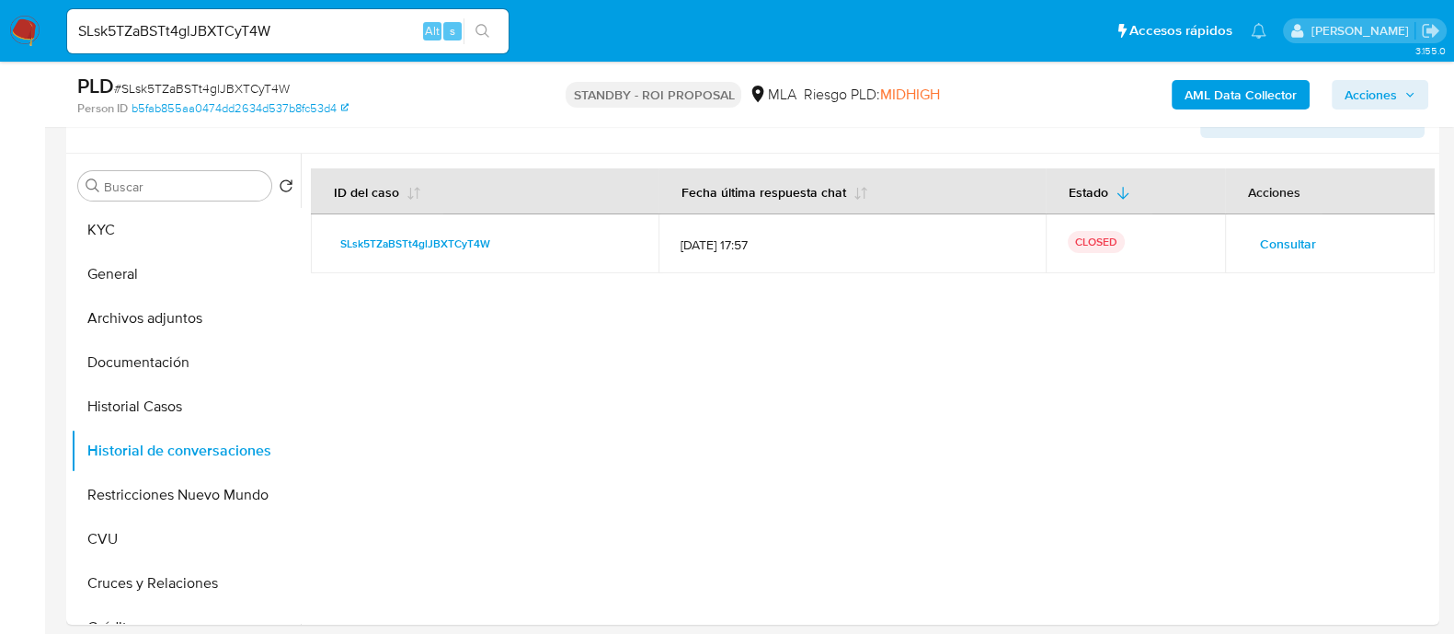
click at [286, 17] on div "SLsk5TZaBSTt4glJBXTCyT4W Alt s" at bounding box center [288, 31] width 442 height 44
click at [294, 36] on input "SLsk5TZaBSTt4glJBXTCyT4W" at bounding box center [288, 31] width 442 height 24
paste input "43kvwYLGPVeDy4wGkO8952ME"
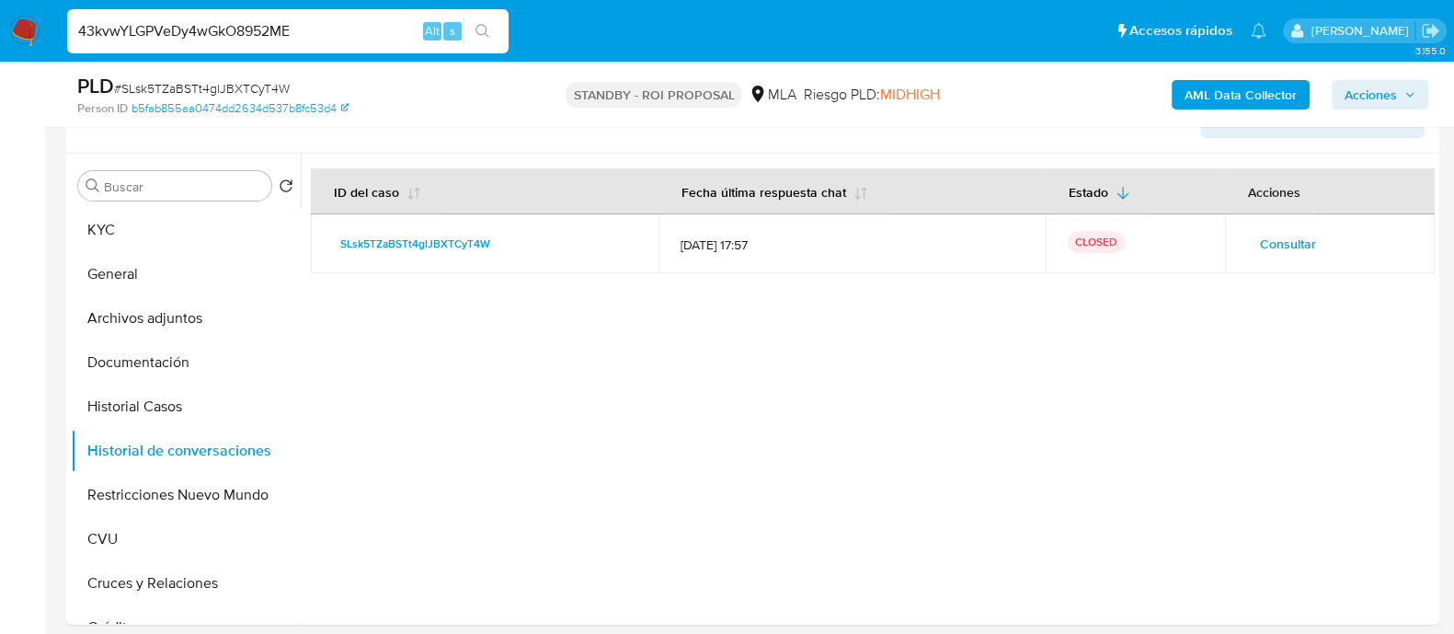
type input "43kvwYLGPVeDy4wGkO8952ME"
click at [478, 26] on icon "search-icon" at bounding box center [483, 31] width 15 height 15
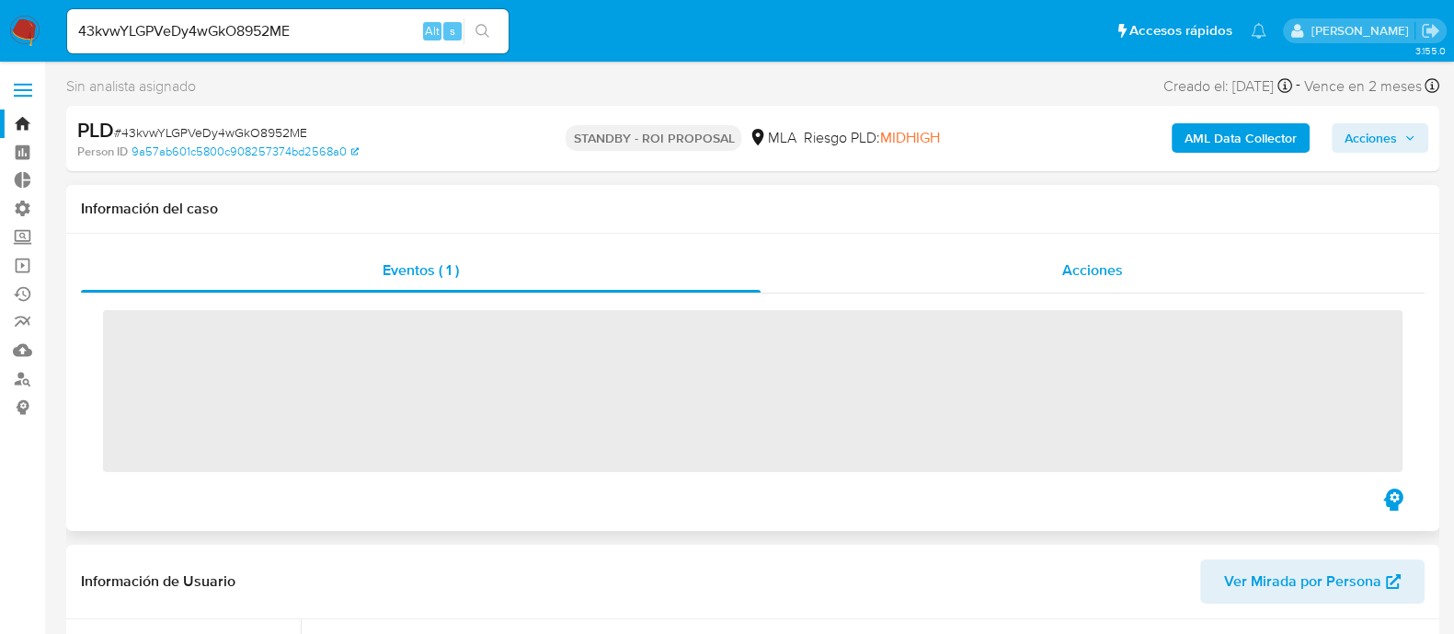
click at [1138, 261] on div "Acciones" at bounding box center [1093, 270] width 664 height 44
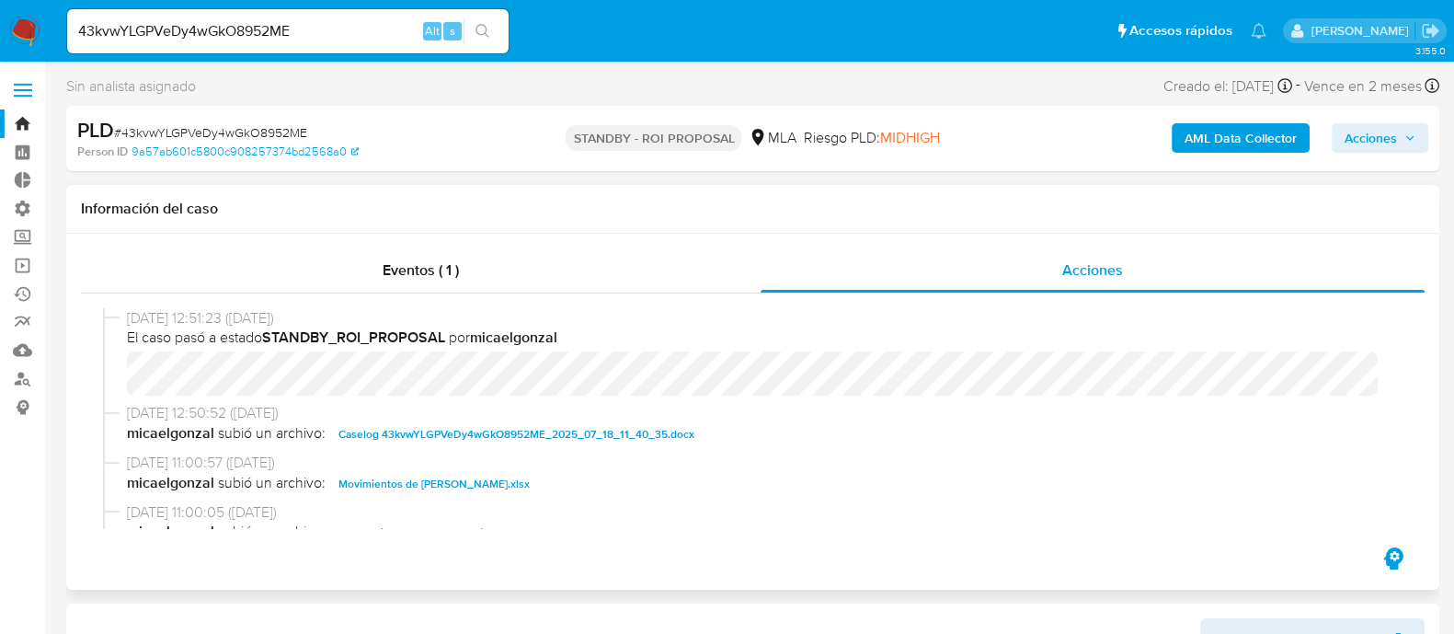
click at [485, 446] on div "14/08/2025 12:50:52 (hace 8 días) micaelgonzal subió un archivo: Caselog 43kvwY…" at bounding box center [753, 428] width 1300 height 50
select select "10"
click at [508, 430] on span "Caselog 43kvwYLGPVeDy4wGkO8952ME_2025_07_18_11_40_35.docx" at bounding box center [517, 434] width 356 height 22
click at [338, 31] on input "43kvwYLGPVeDy4wGkO8952ME" at bounding box center [288, 31] width 442 height 24
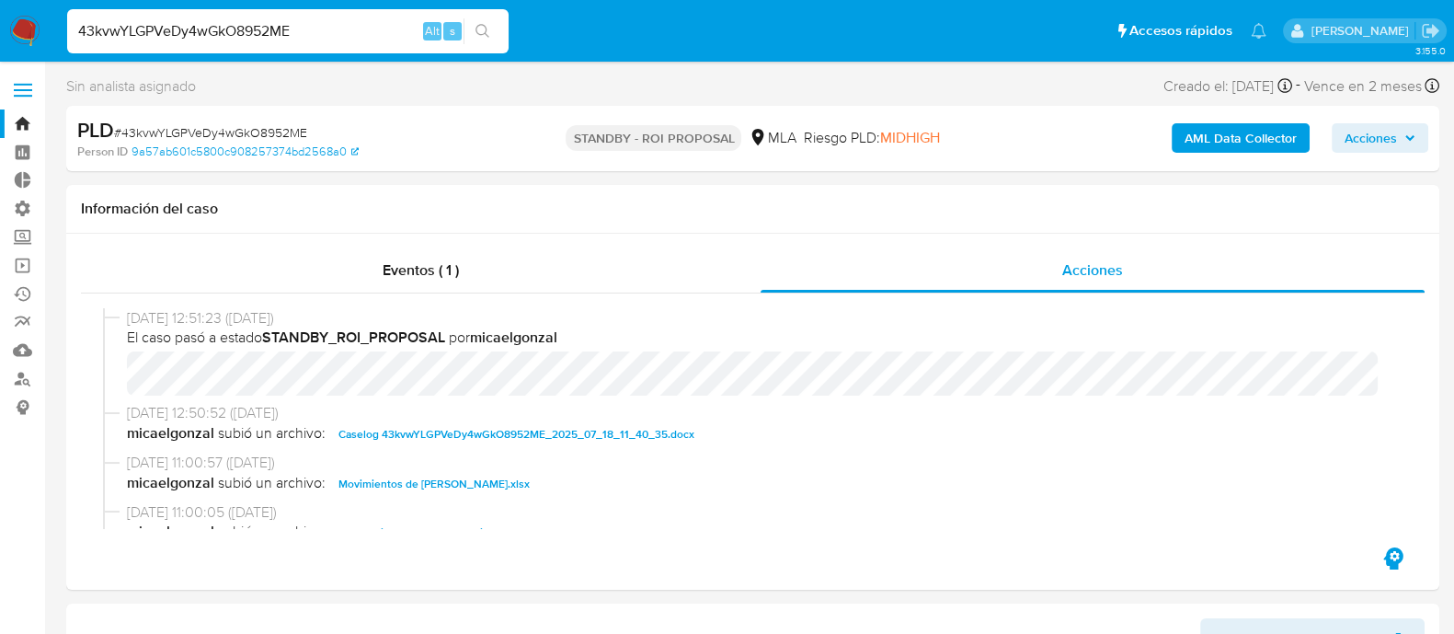
paste input "ddnbO6e6yQPi29WyfIPMSMDU"
type input "ddnbO6e6yQPi29WyfIPMSMDU"
click at [487, 30] on icon "search-icon" at bounding box center [483, 31] width 15 height 15
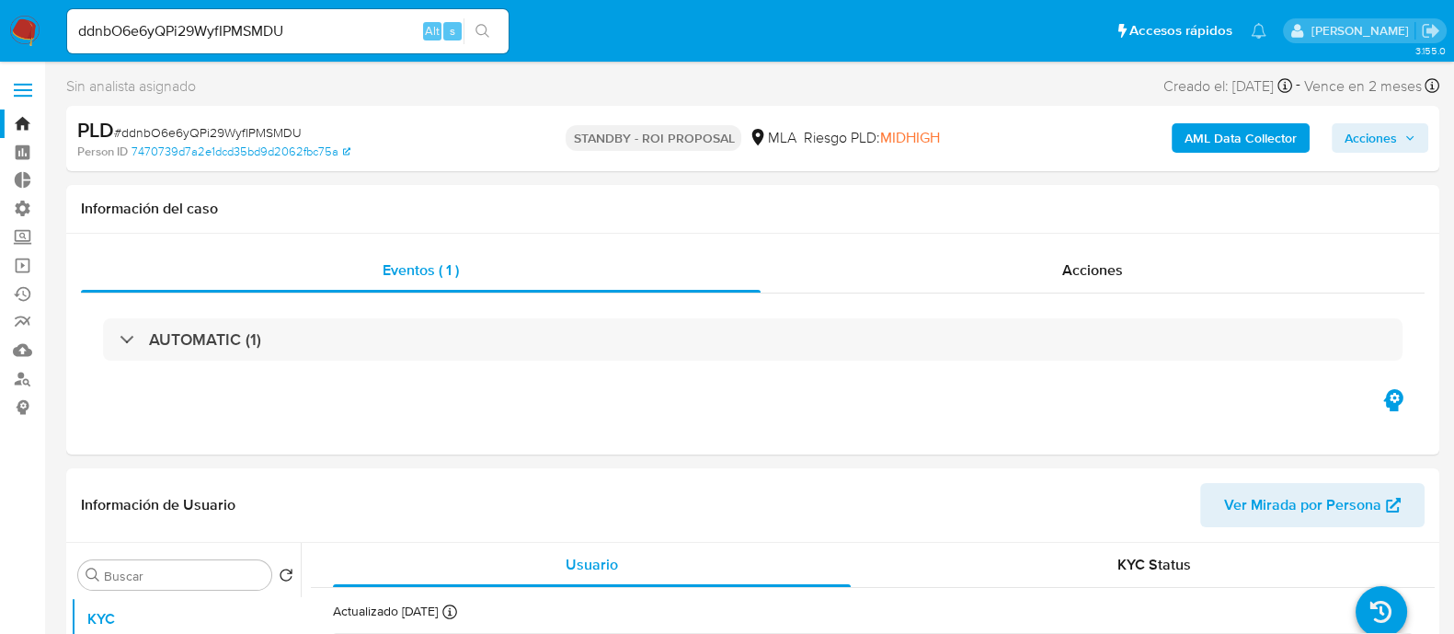
select select "10"
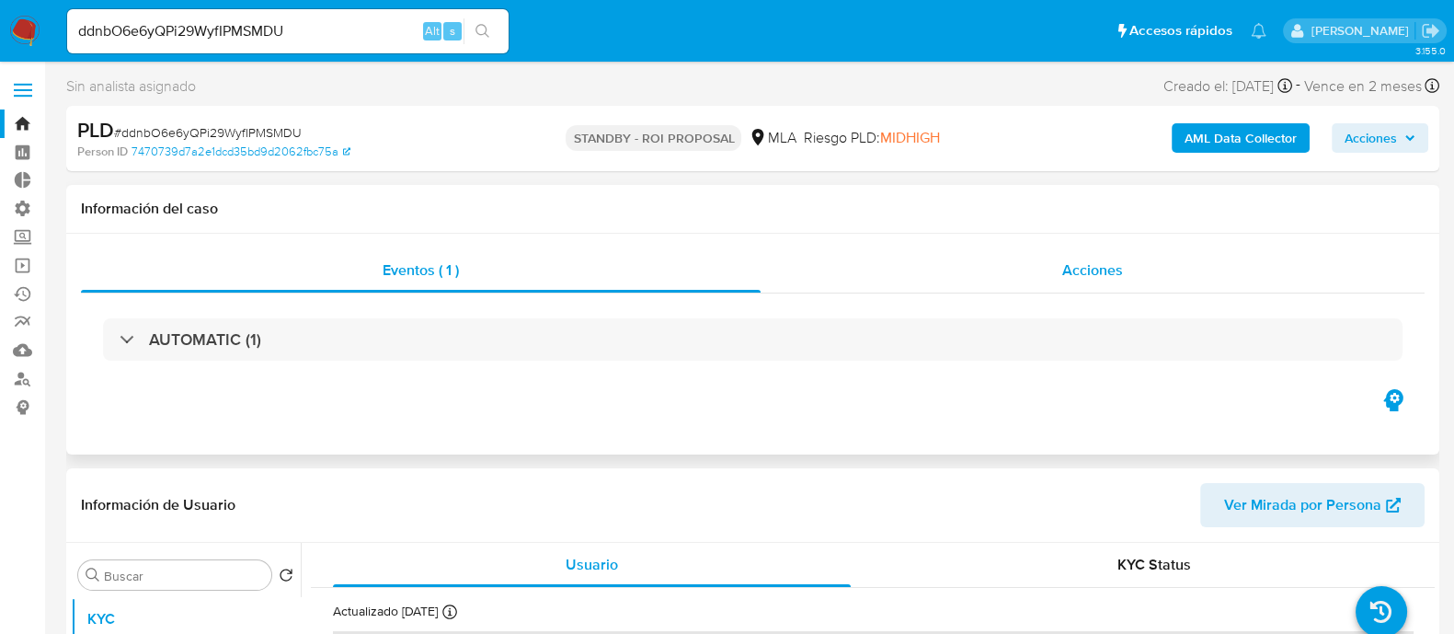
click at [1108, 278] on span "Acciones" at bounding box center [1092, 269] width 61 height 21
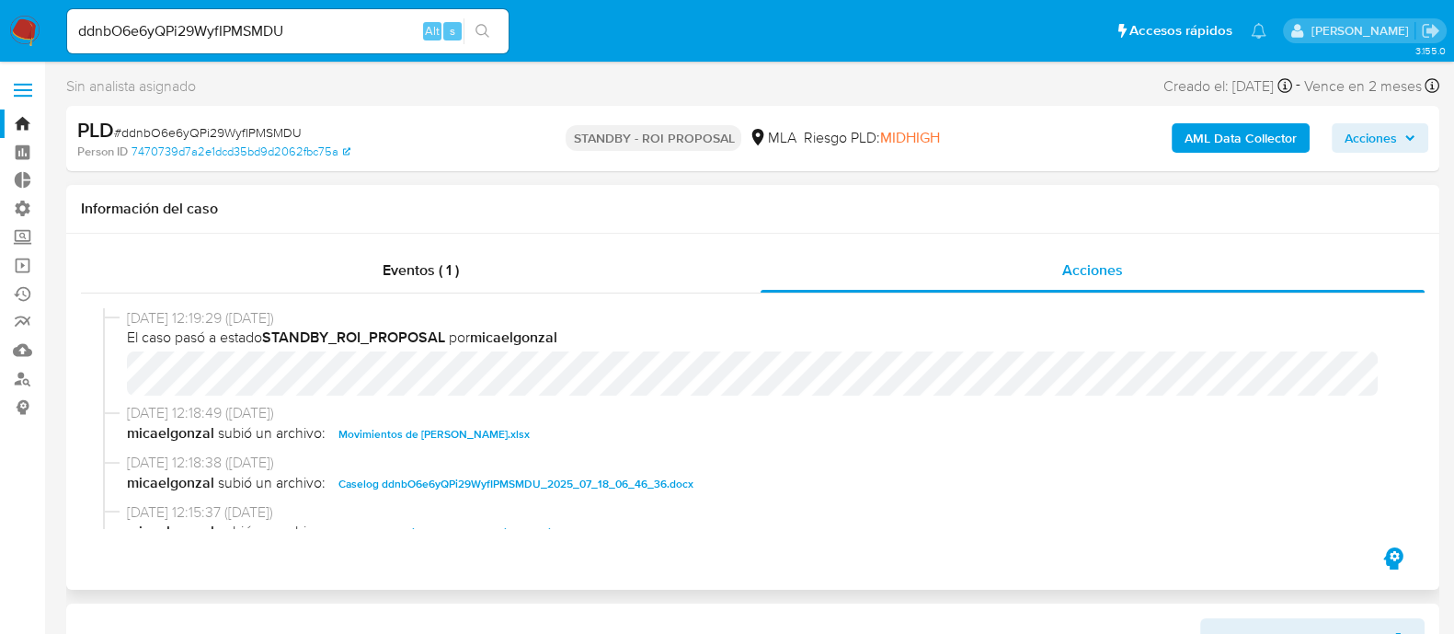
click at [459, 437] on span "Movimientos de Julio Omar Berdia.xlsx" at bounding box center [434, 434] width 191 height 22
click at [457, 481] on span "Caselog ddnbO6e6yQPi29WyfIPMSMDU_2025_07_18_06_46_36.docx" at bounding box center [516, 484] width 355 height 22
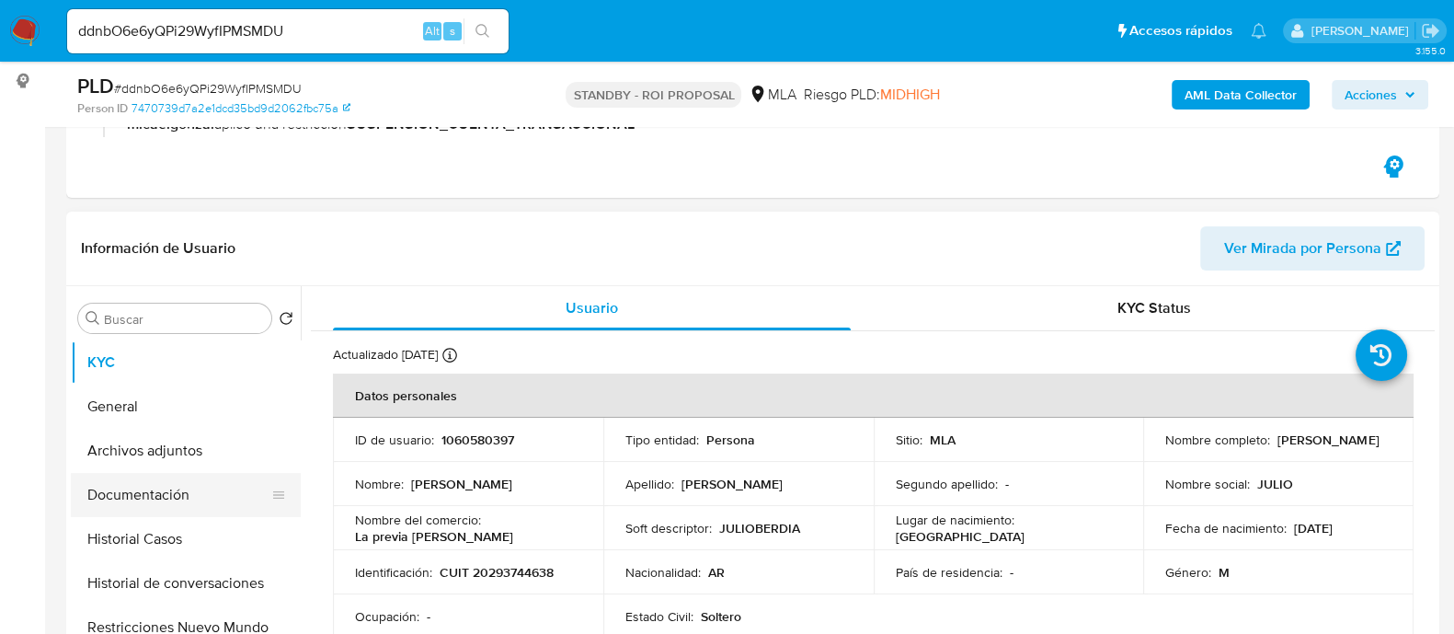
scroll to position [345, 0]
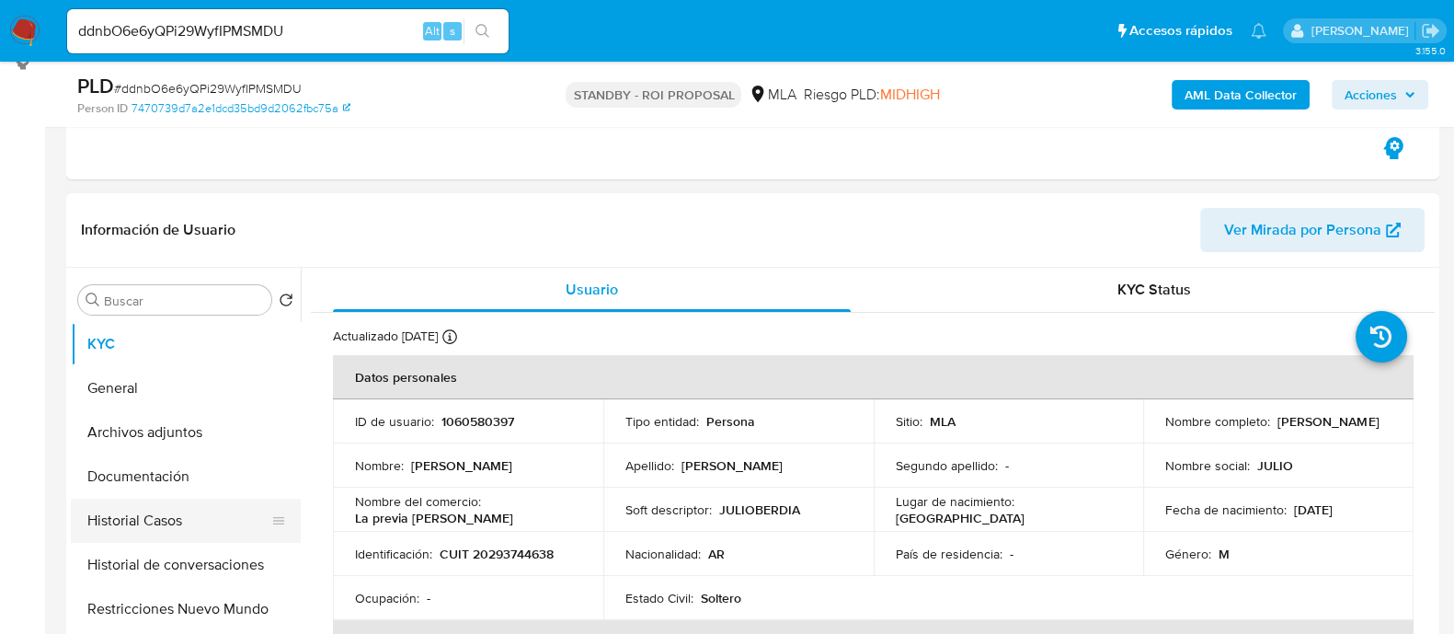
drag, startPoint x: 195, startPoint y: 526, endPoint x: 198, endPoint y: 539, distance: 13.2
click at [196, 526] on button "Historial Casos" at bounding box center [178, 521] width 215 height 44
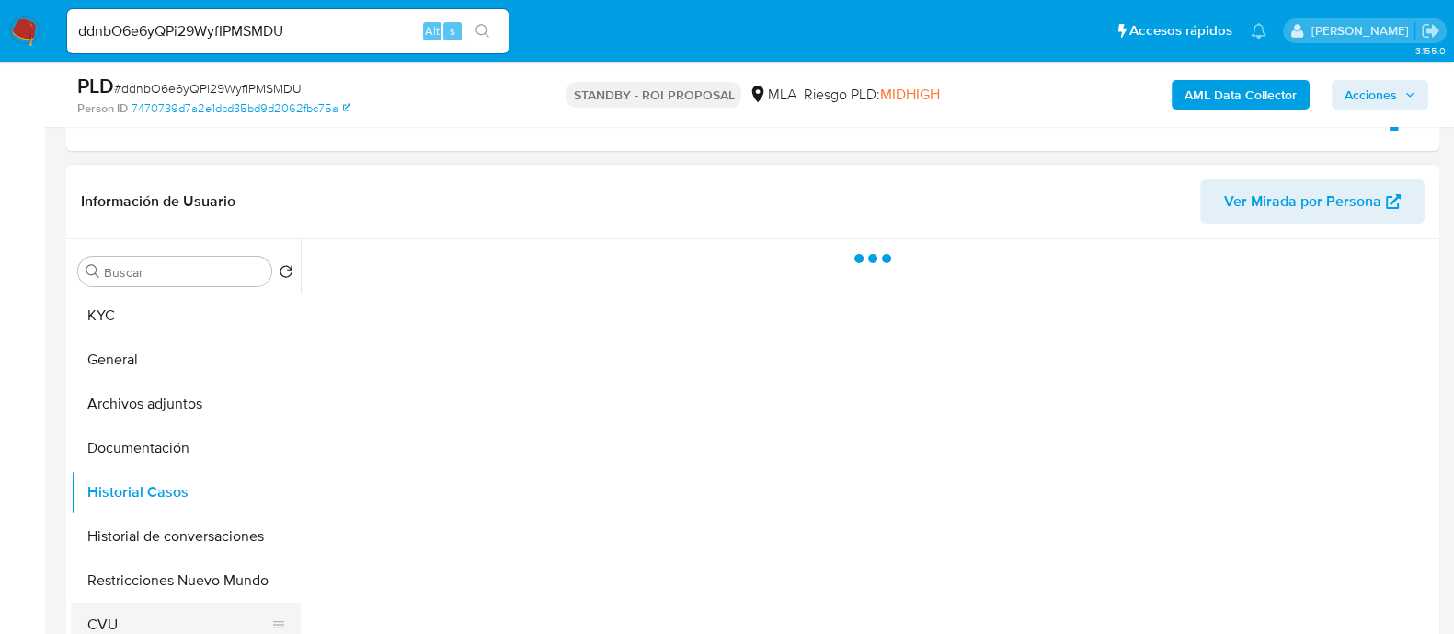
scroll to position [459, 0]
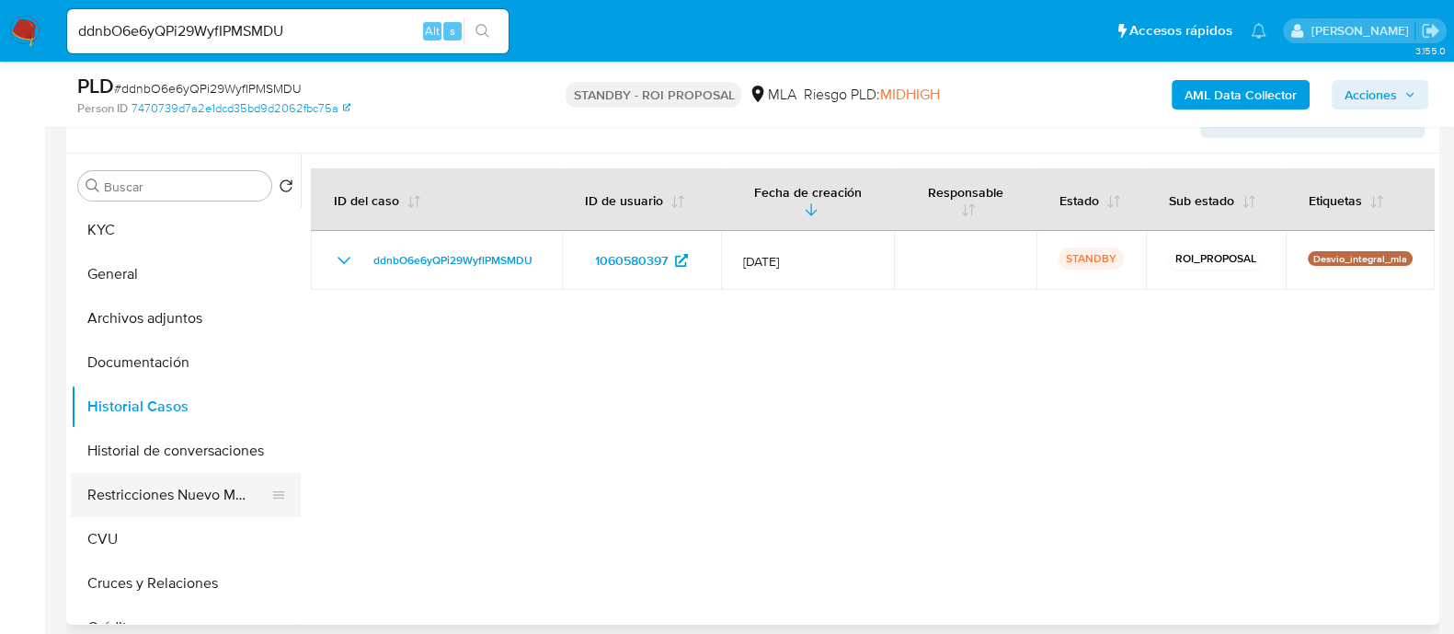
click at [177, 492] on button "Restricciones Nuevo Mundo" at bounding box center [178, 495] width 215 height 44
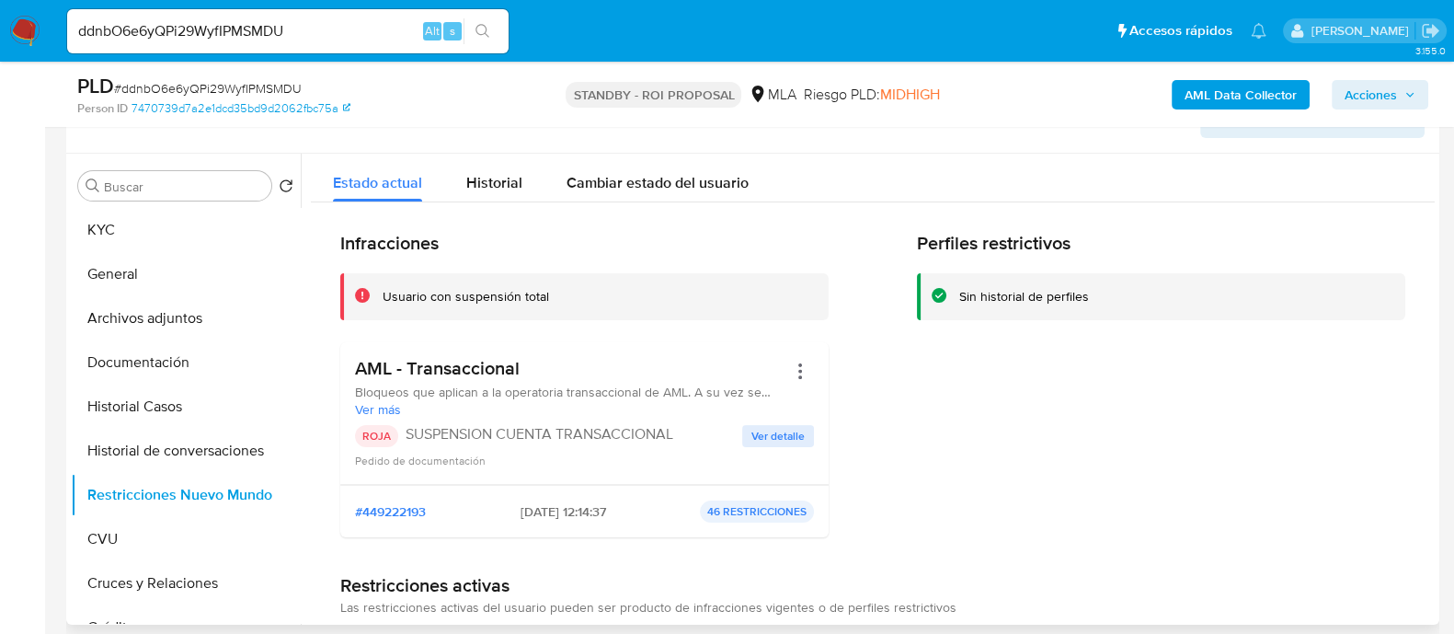
click at [742, 438] on button "Ver detalle" at bounding box center [778, 436] width 72 height 22
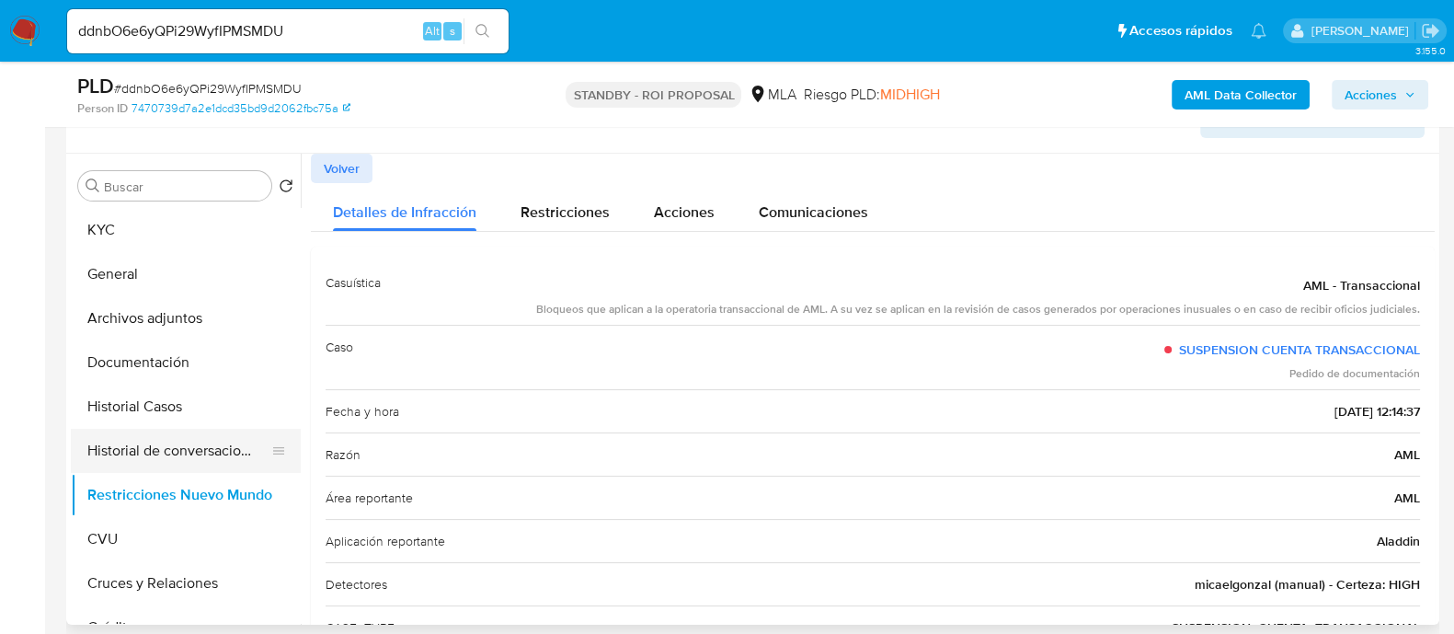
click at [230, 448] on button "Historial de conversaciones" at bounding box center [178, 451] width 215 height 44
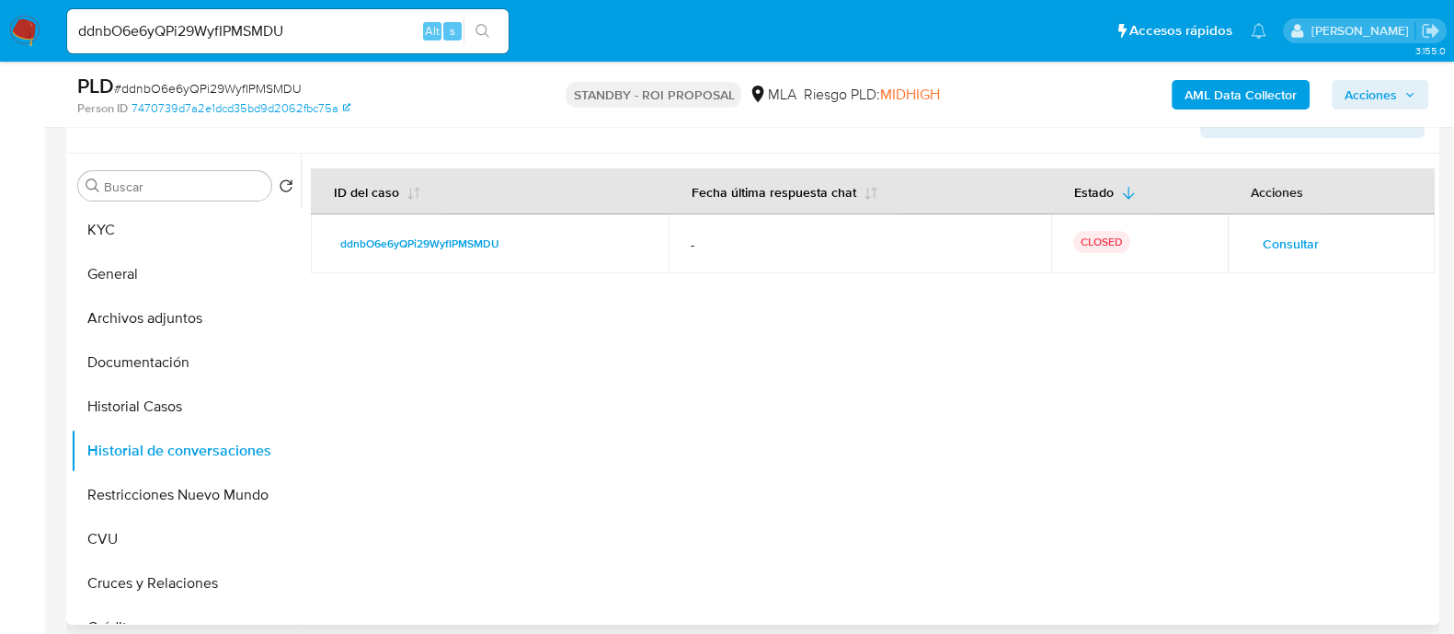
click at [1279, 241] on span "Consultar" at bounding box center [1291, 244] width 56 height 26
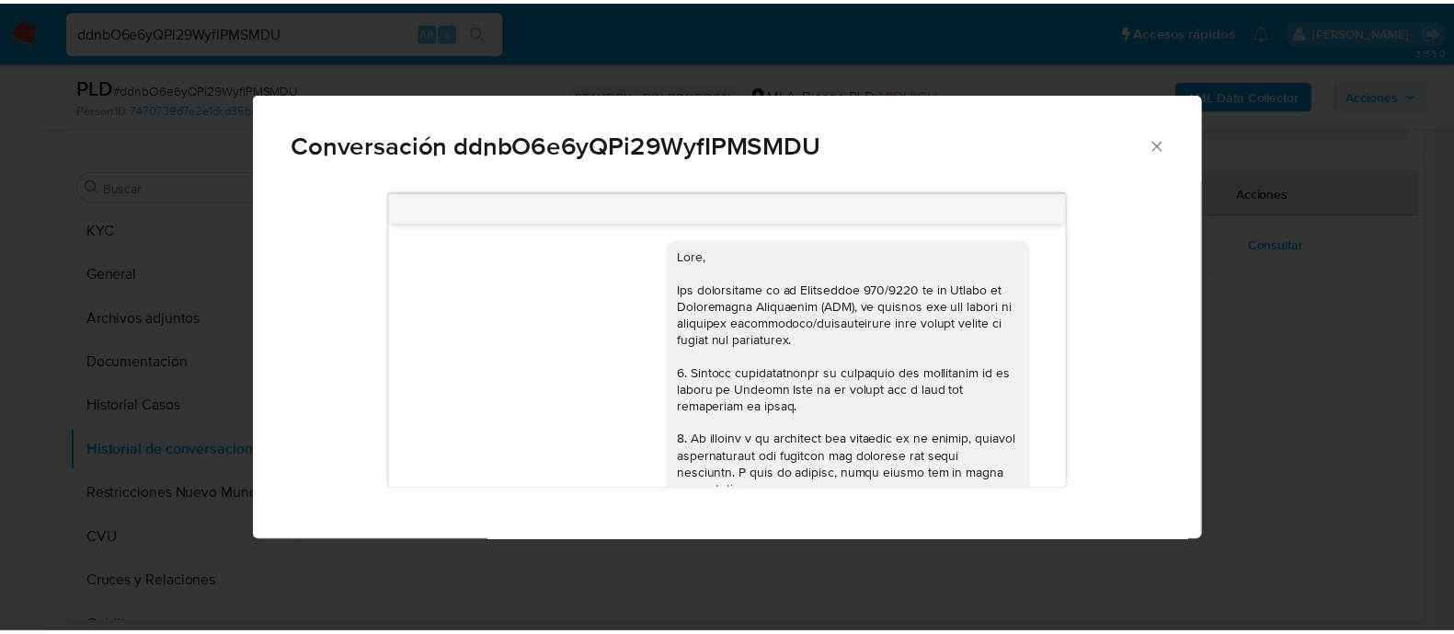
scroll to position [0, 0]
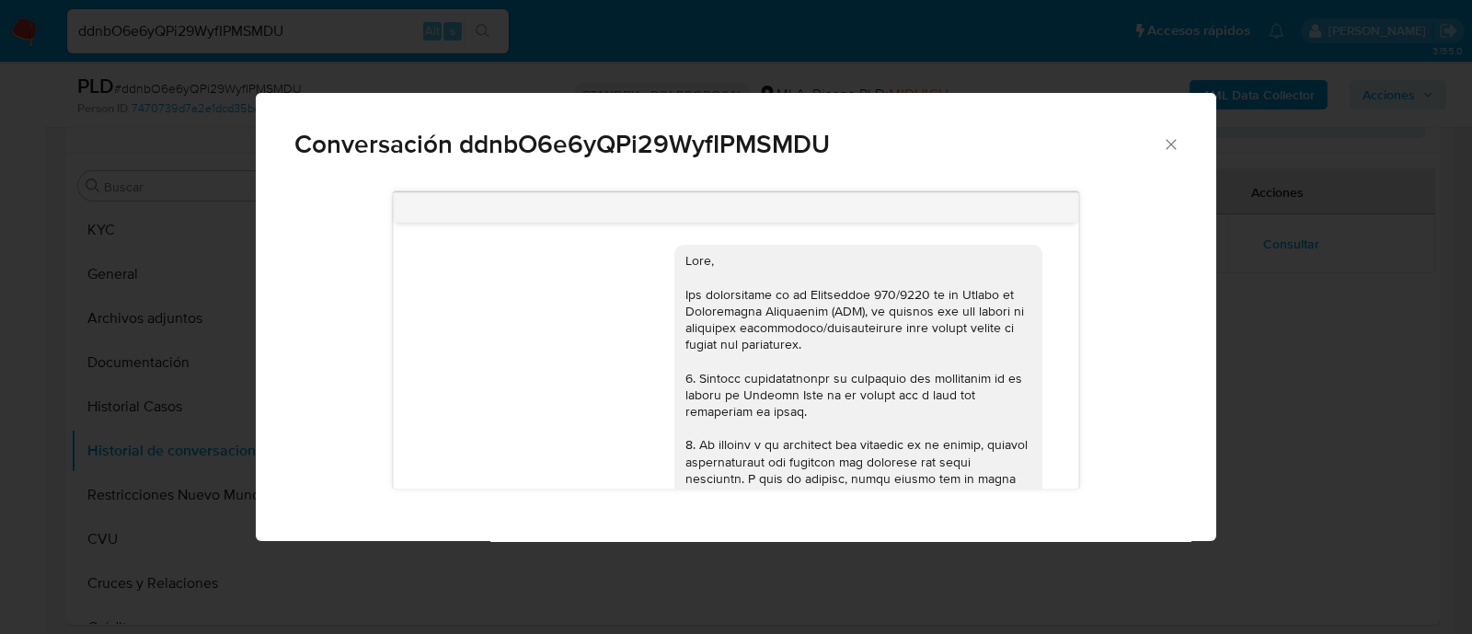
click at [1288, 324] on div "Conversación ddnbO6e6yQPi29WyfIPMSMDU 17/07/2025 20:05:41 Hola, Esperamos que t…" at bounding box center [736, 317] width 1472 height 634
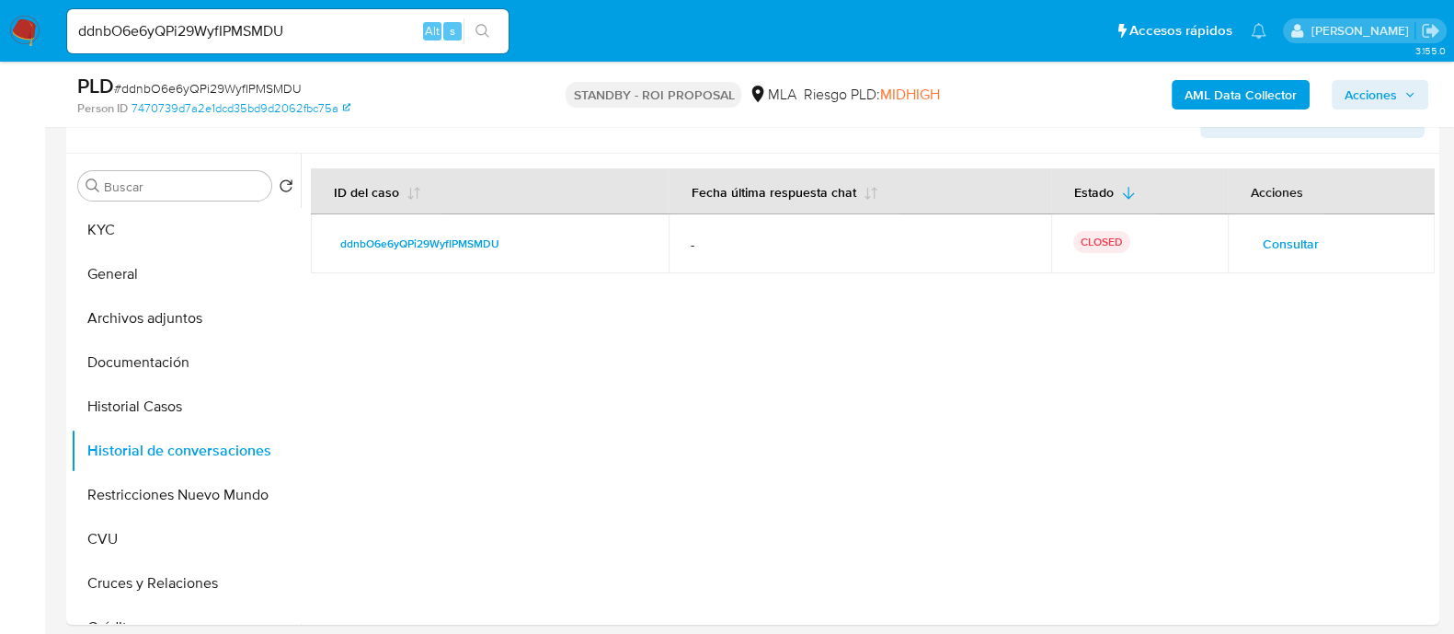
click at [304, 29] on input "ddnbO6e6yQPi29WyfIPMSMDU" at bounding box center [288, 31] width 442 height 24
paste input "ImnBaDQgSfFOh84uWFCR1rrs"
type input "ImnBaDQgSfFOh84uWFCR1rrs"
click at [482, 25] on icon "search-icon" at bounding box center [483, 31] width 15 height 15
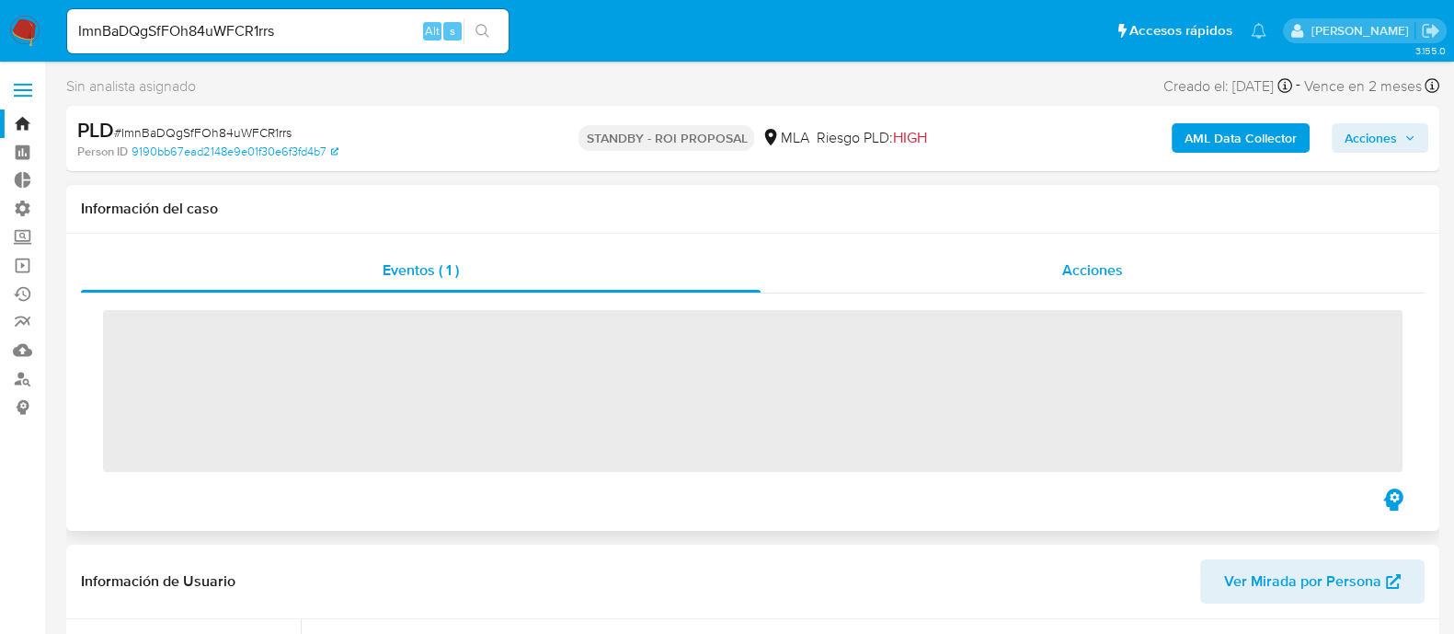
click at [1147, 270] on div "Acciones" at bounding box center [1093, 270] width 664 height 44
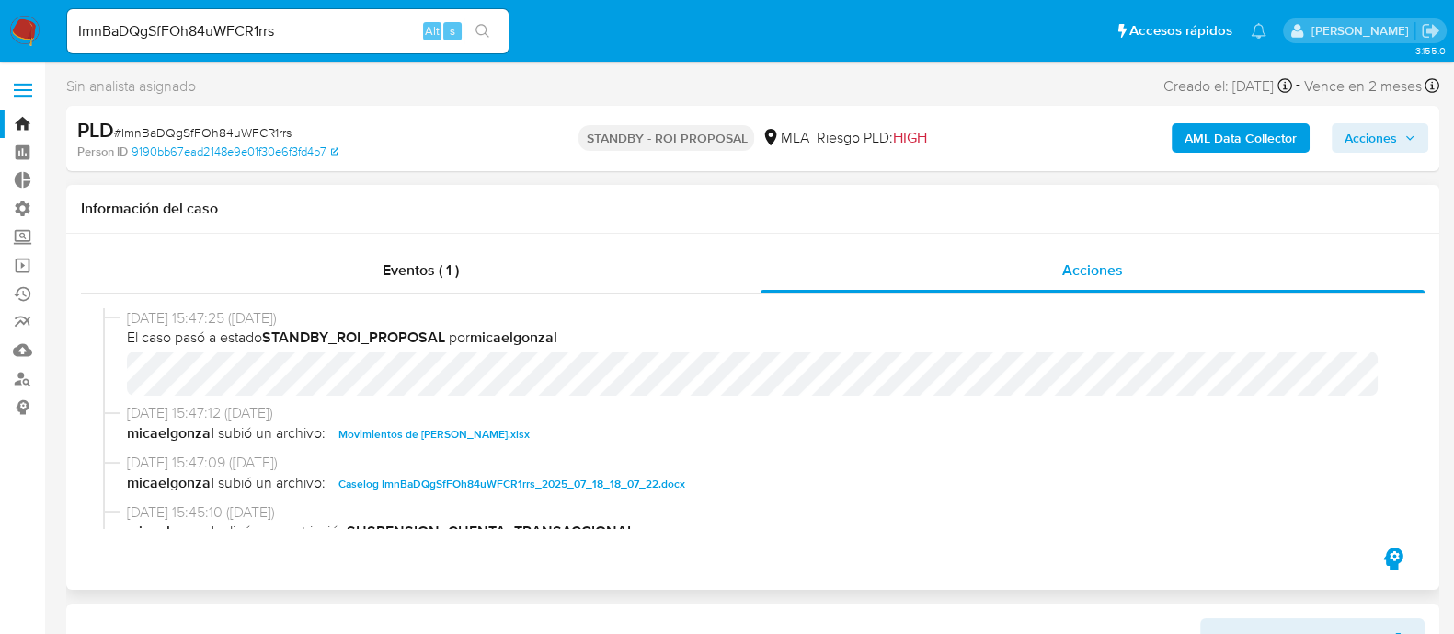
scroll to position [114, 0]
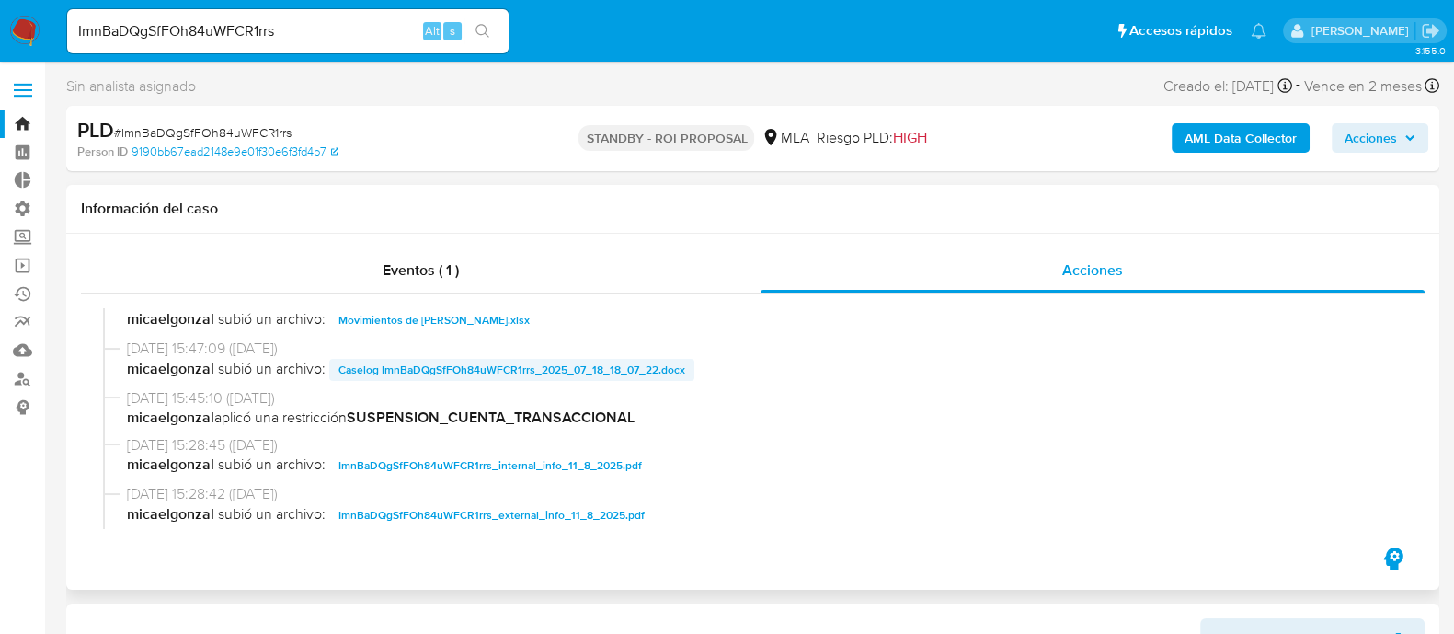
select select "10"
click at [579, 375] on span "Caselog ImnBaDQgSfFOh84uWFCR1rrs_2025_07_18_18_07_22.docx" at bounding box center [512, 370] width 347 height 22
click at [500, 328] on span "Movimientos de Pablo Ignacio Estraviz.xlsx" at bounding box center [434, 320] width 191 height 22
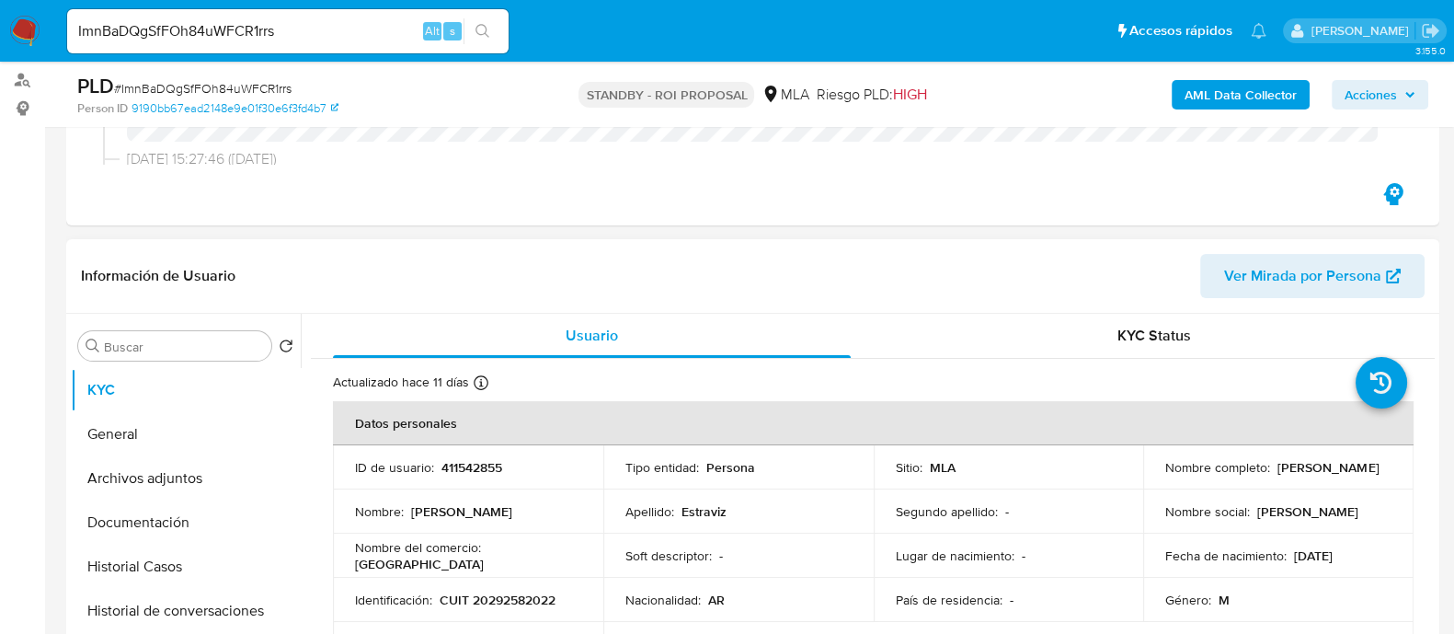
scroll to position [459, 0]
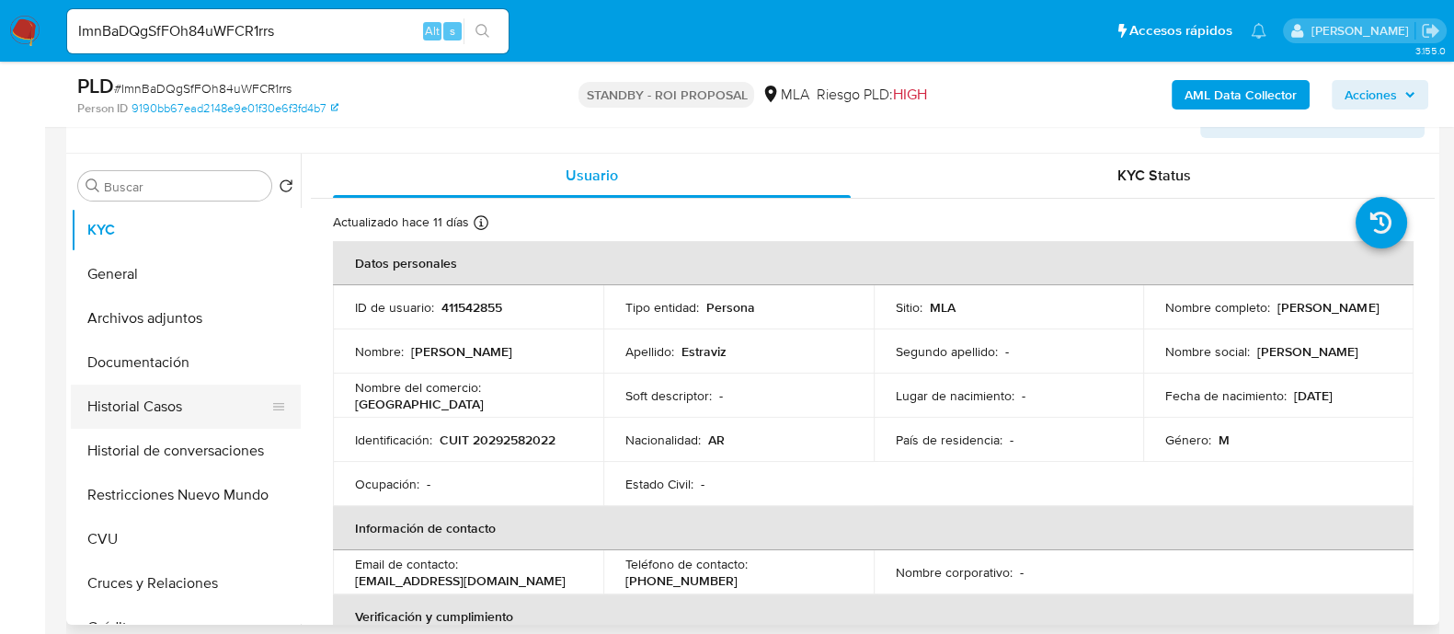
click at [155, 411] on button "Historial Casos" at bounding box center [178, 406] width 215 height 44
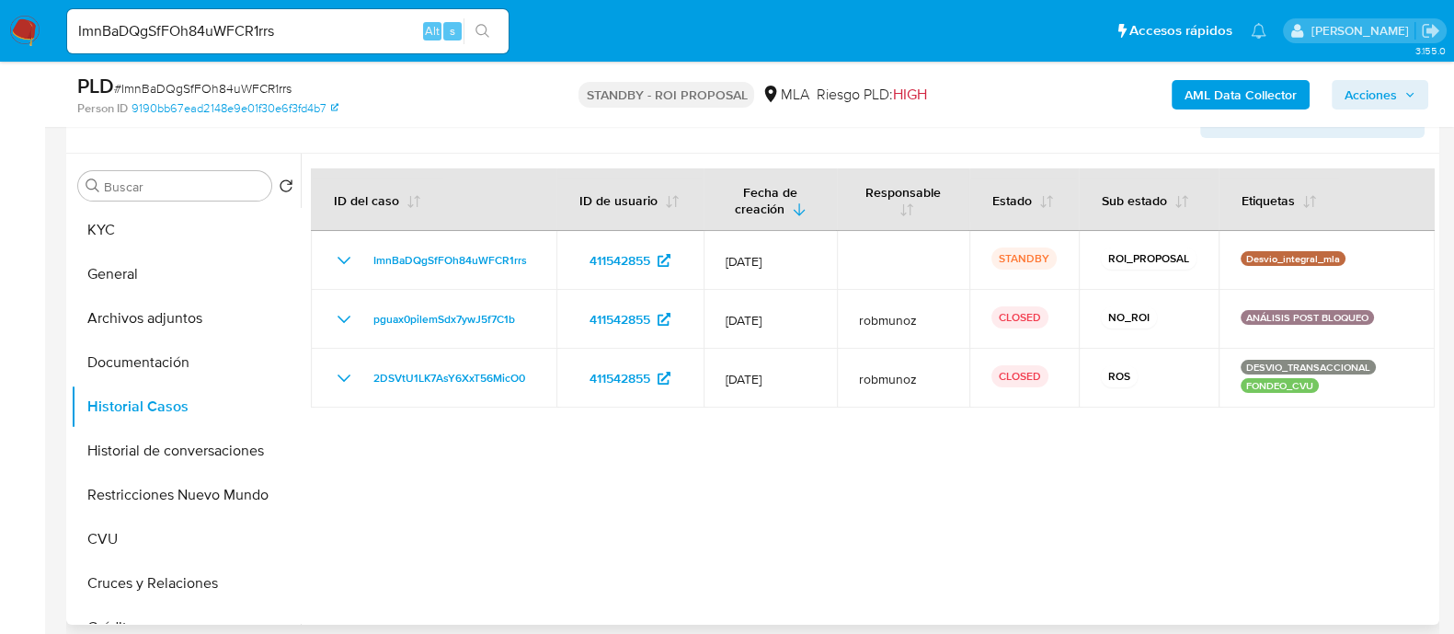
click at [678, 476] on div at bounding box center [868, 389] width 1134 height 471
click at [161, 495] on button "Restricciones Nuevo Mundo" at bounding box center [178, 495] width 215 height 44
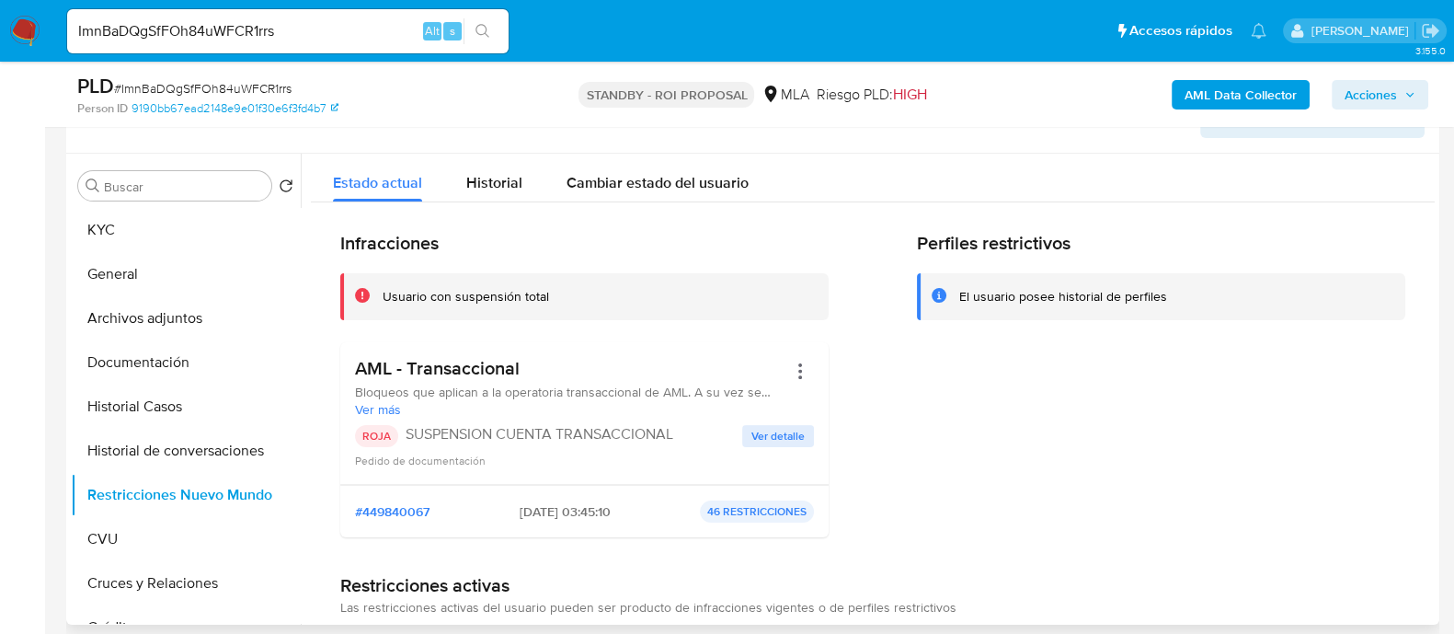
click at [789, 439] on span "Ver detalle" at bounding box center [778, 436] width 53 height 18
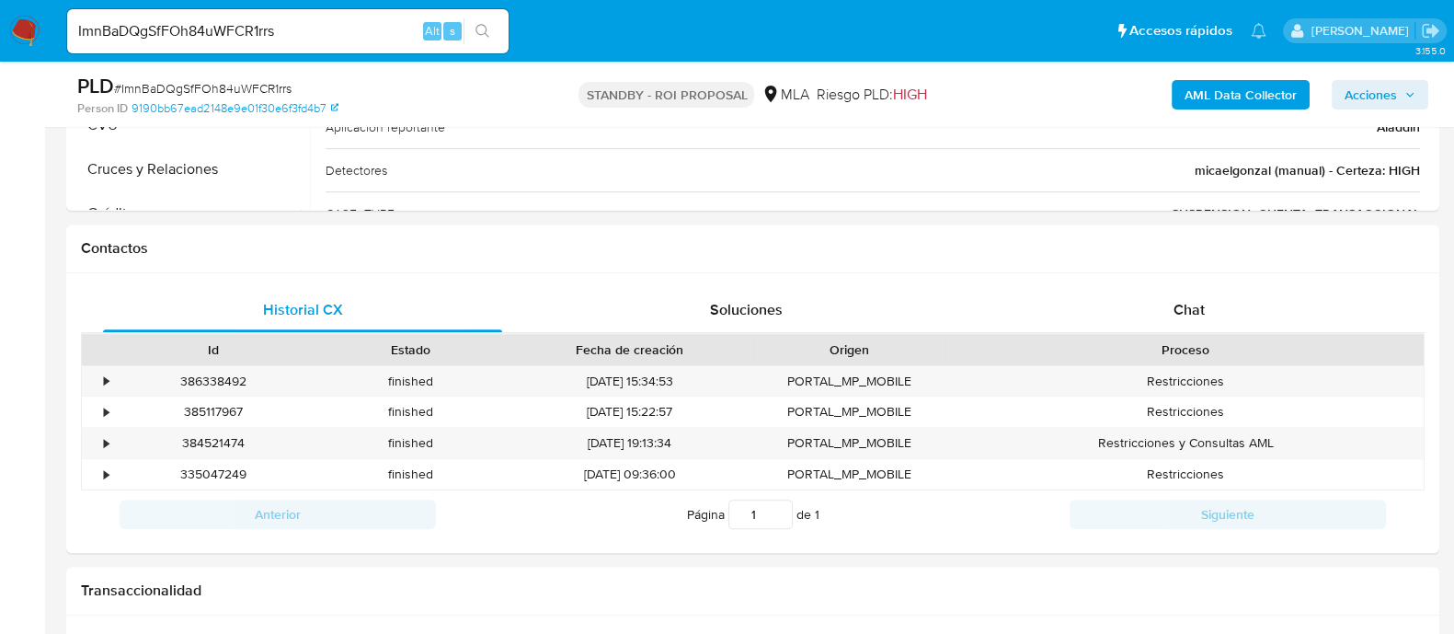
scroll to position [1035, 0]
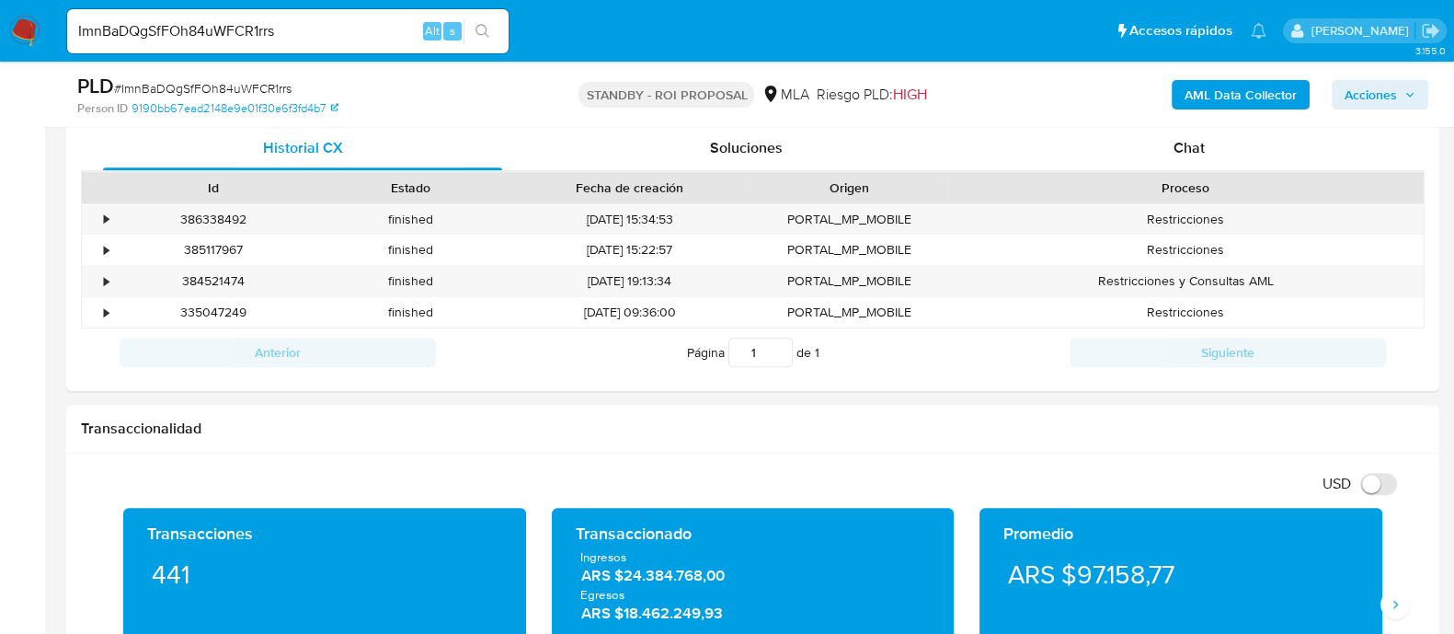
click at [278, 38] on input "ImnBaDQgSfFOh84uWFCR1rrs" at bounding box center [288, 31] width 442 height 24
paste input "H45UNBY5VfzeI2iY9bVtREfl"
type input "H45UNBY5VfzeI2iY9bVtREfl"
click at [481, 26] on icon "search-icon" at bounding box center [483, 31] width 15 height 15
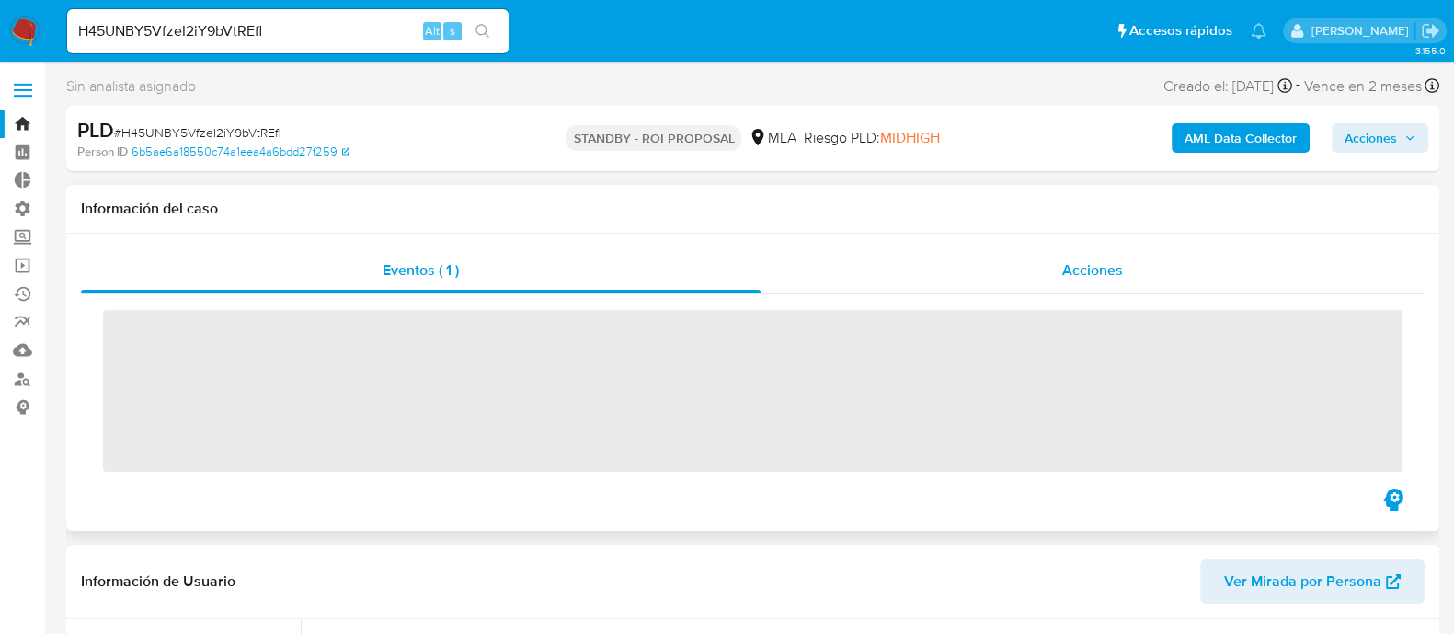
click at [1109, 273] on span "Acciones" at bounding box center [1092, 269] width 61 height 21
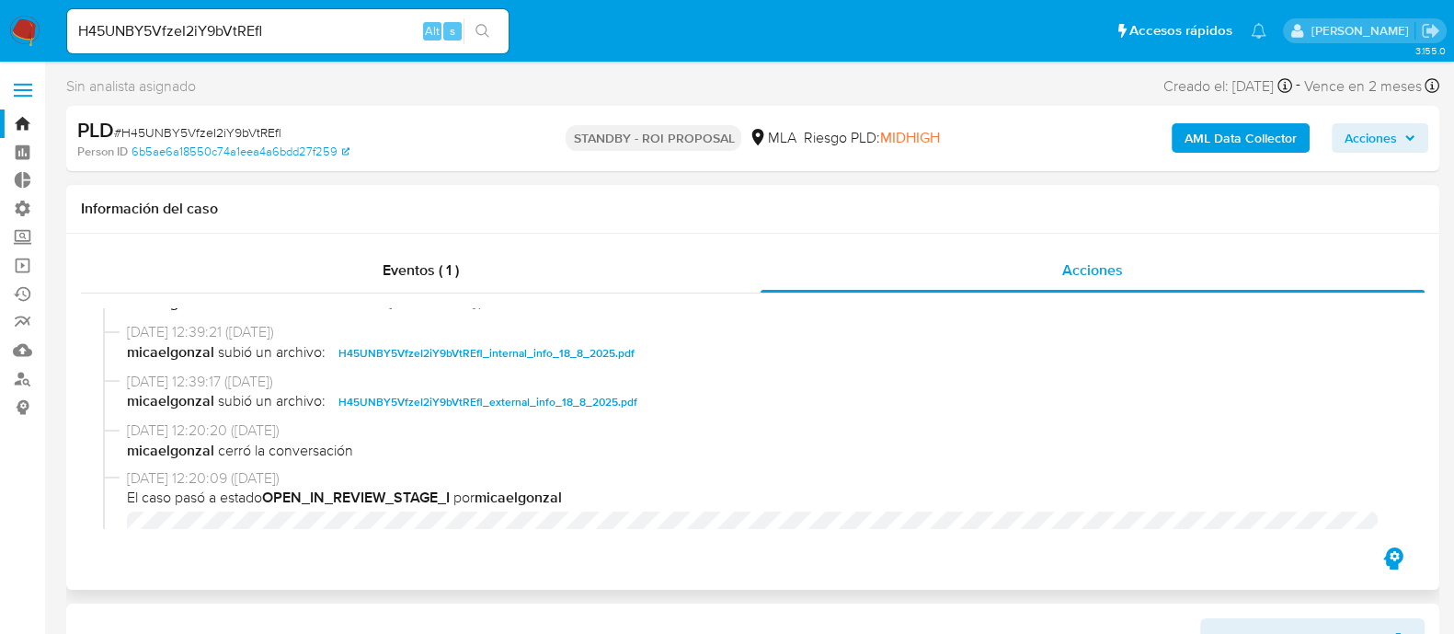
select select "10"
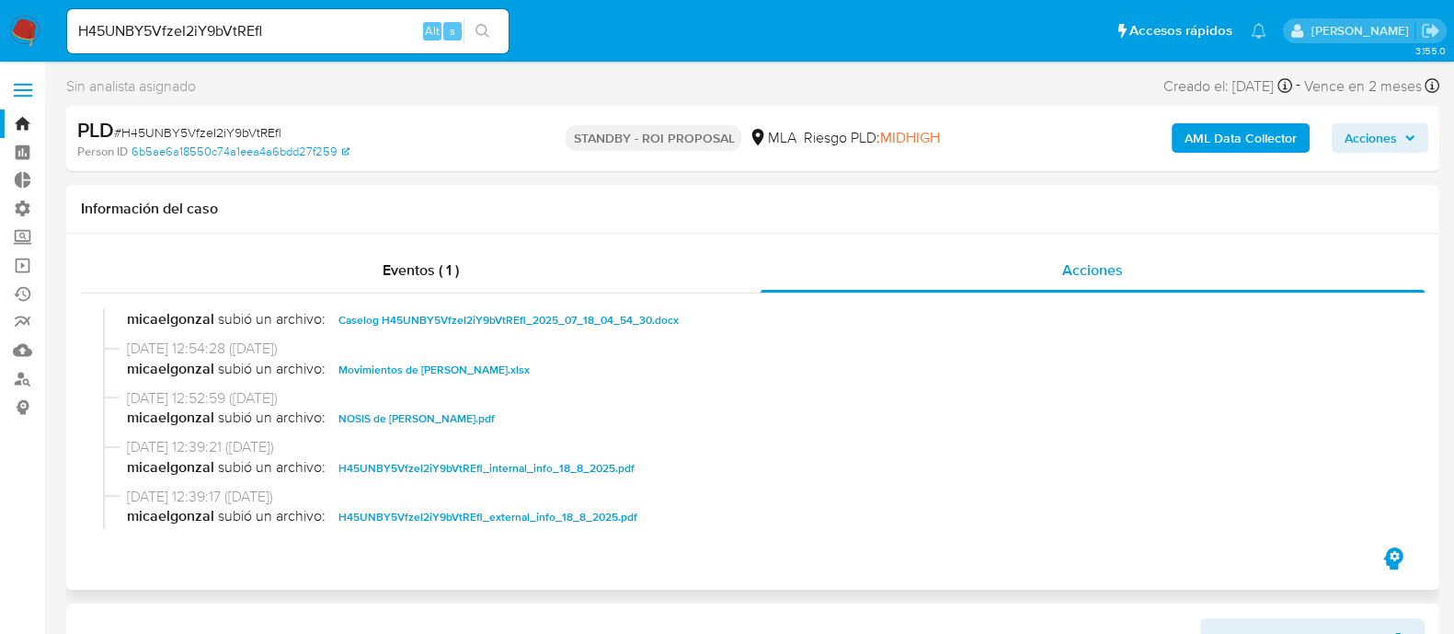
click at [463, 403] on span "18/08/2025 12:52:59 (hace 4 días)" at bounding box center [761, 398] width 1268 height 20
drag, startPoint x: 467, startPoint y: 379, endPoint x: 478, endPoint y: 356, distance: 25.5
click at [465, 379] on span "Movimientos de Rafael Adrian Claros.xlsx" at bounding box center [434, 370] width 191 height 22
click at [497, 319] on span "Caselog H45UNBY5VfzeI2iY9bVtREfl_2025_07_18_04_54_30.docx" at bounding box center [509, 320] width 340 height 22
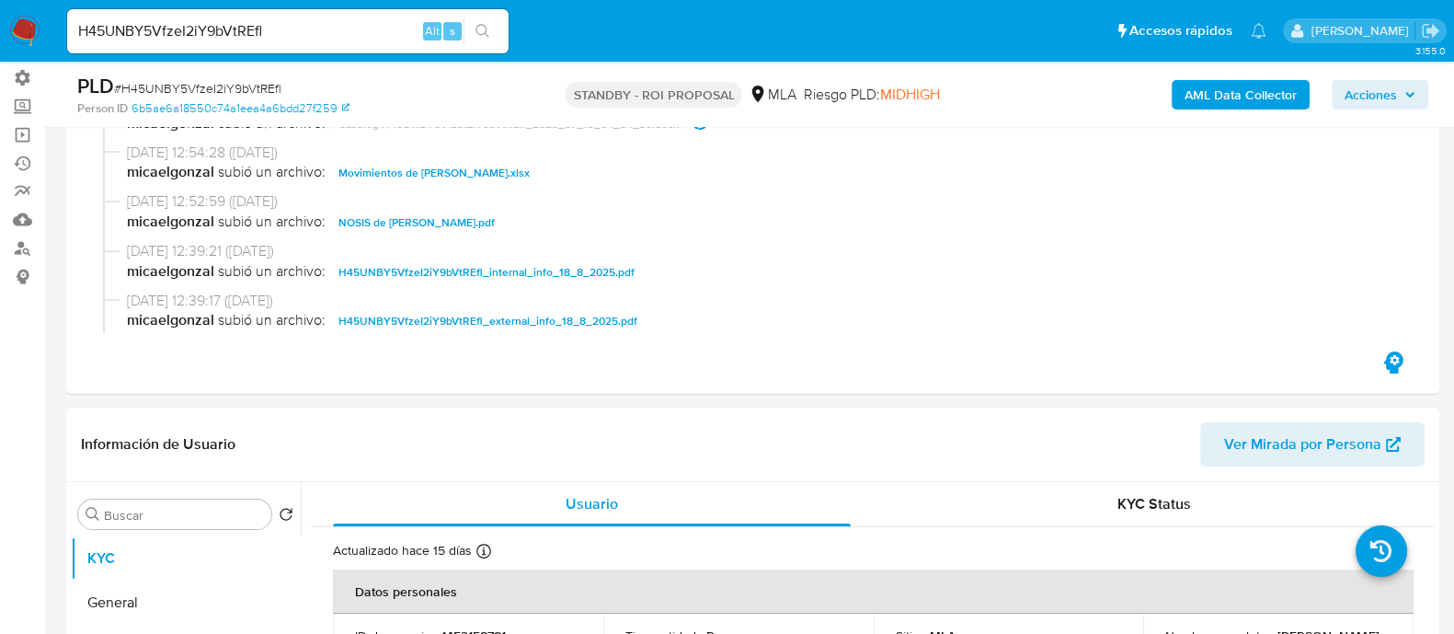
scroll to position [345, 0]
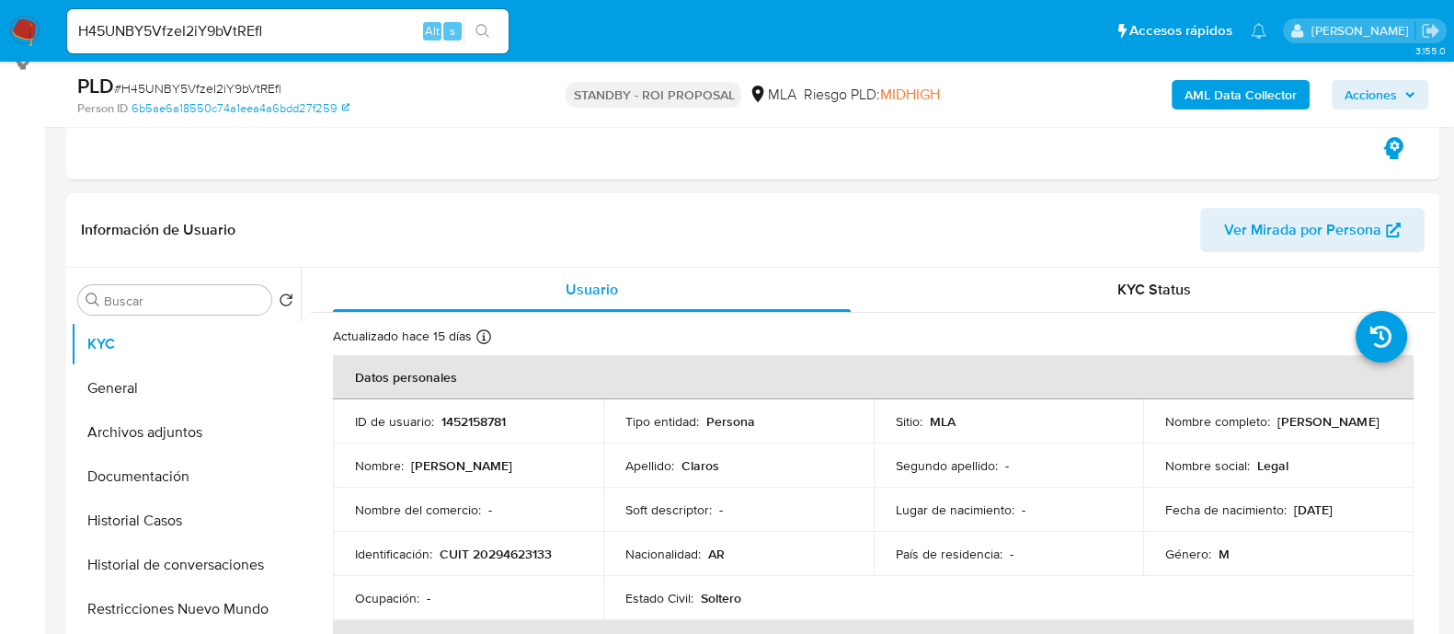
drag, startPoint x: 196, startPoint y: 532, endPoint x: 0, endPoint y: 526, distance: 196.0
click at [196, 533] on button "Historial Casos" at bounding box center [186, 521] width 230 height 44
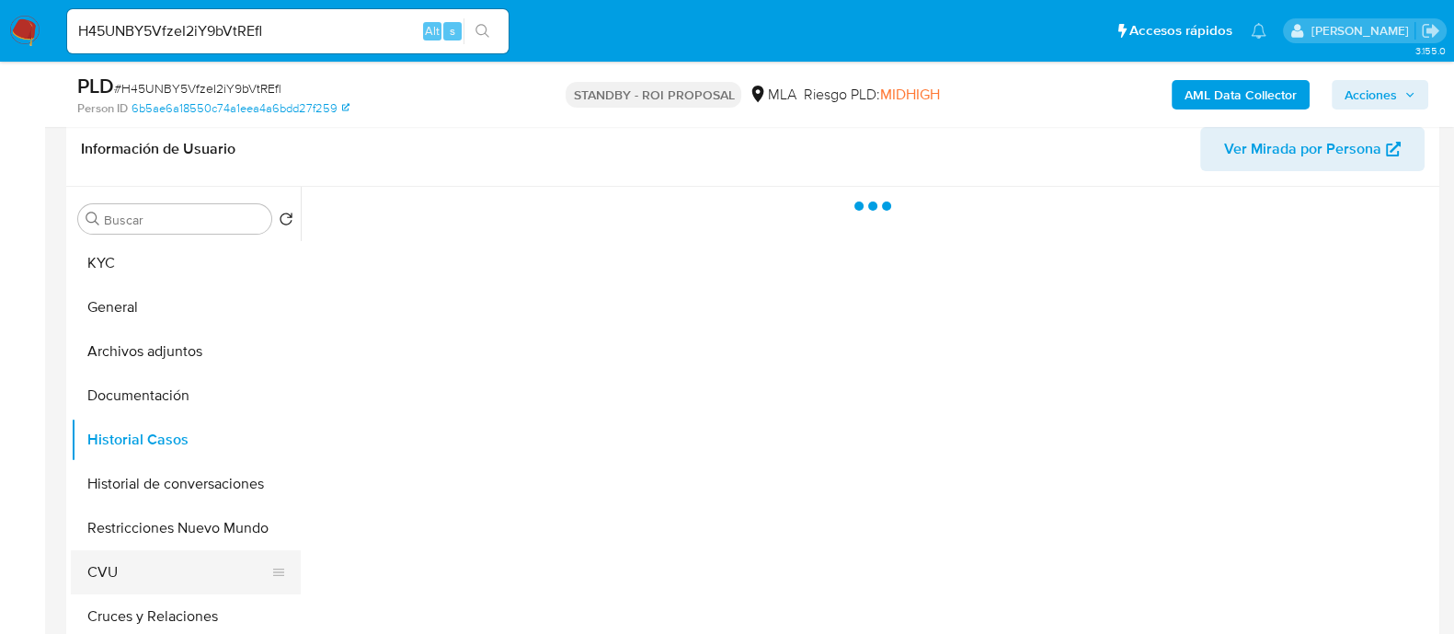
scroll to position [459, 0]
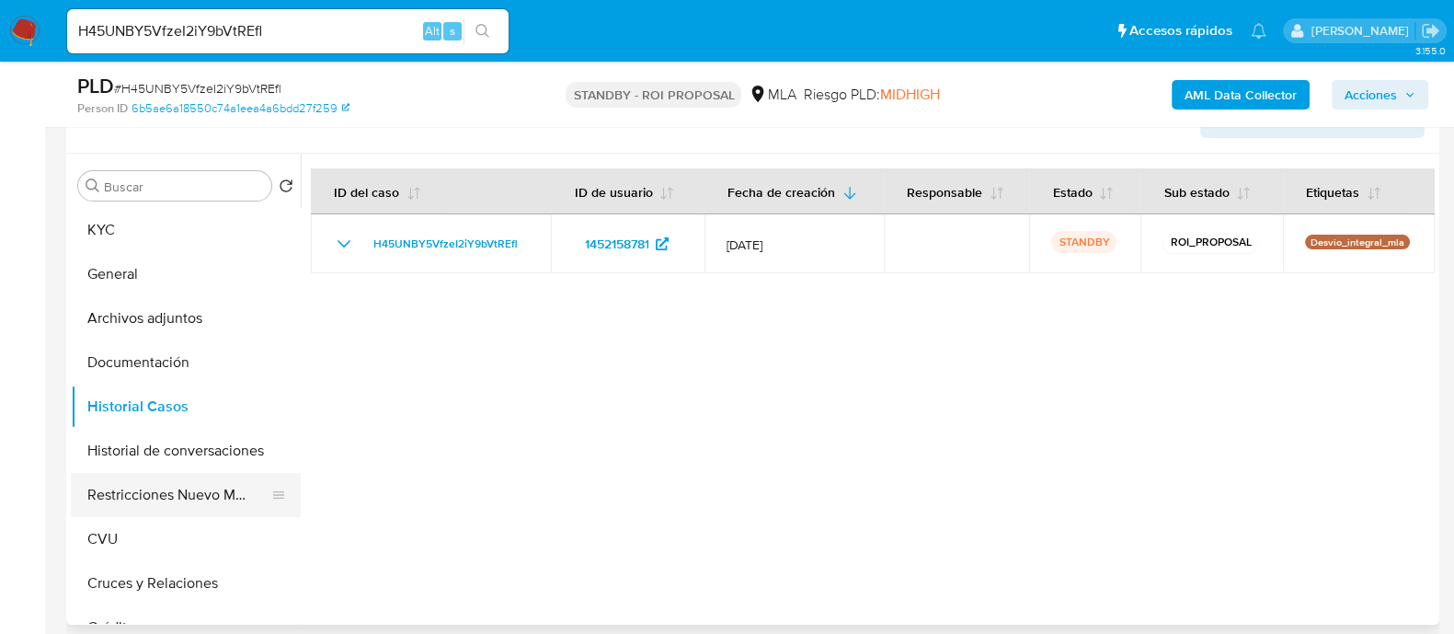
click at [178, 490] on button "Restricciones Nuevo Mundo" at bounding box center [178, 495] width 215 height 44
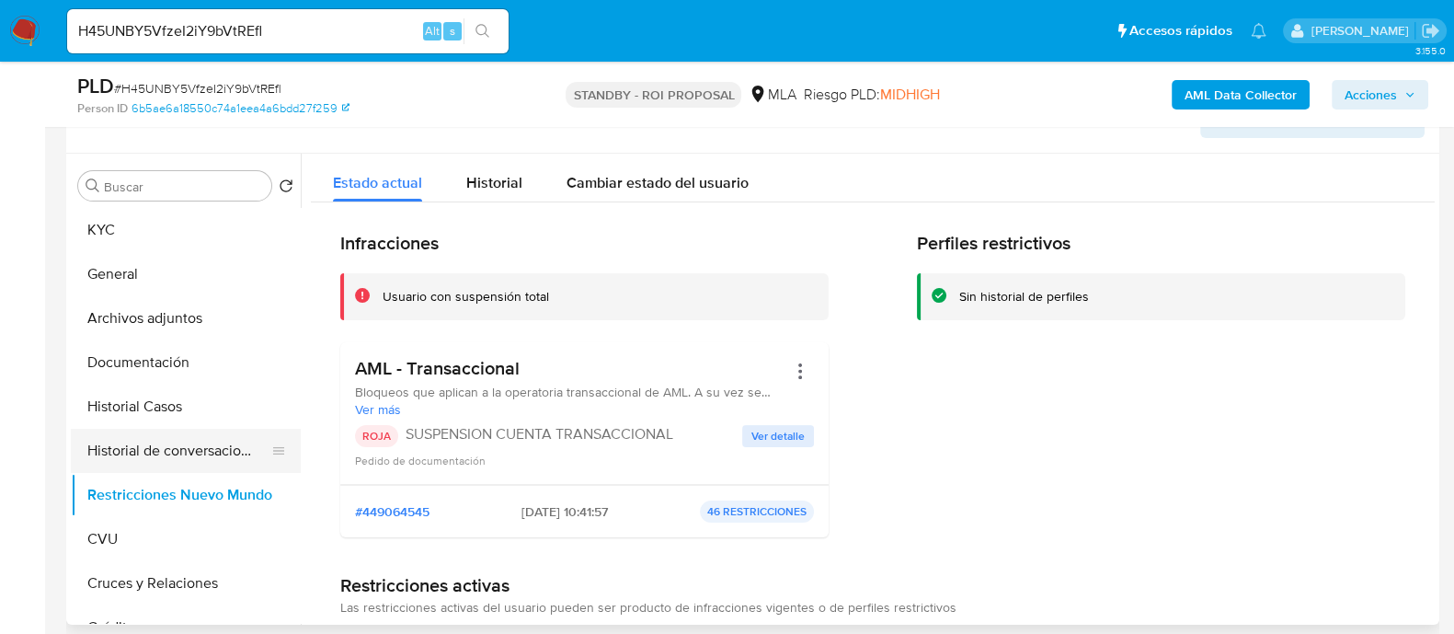
click at [204, 457] on button "Historial de conversaciones" at bounding box center [178, 451] width 215 height 44
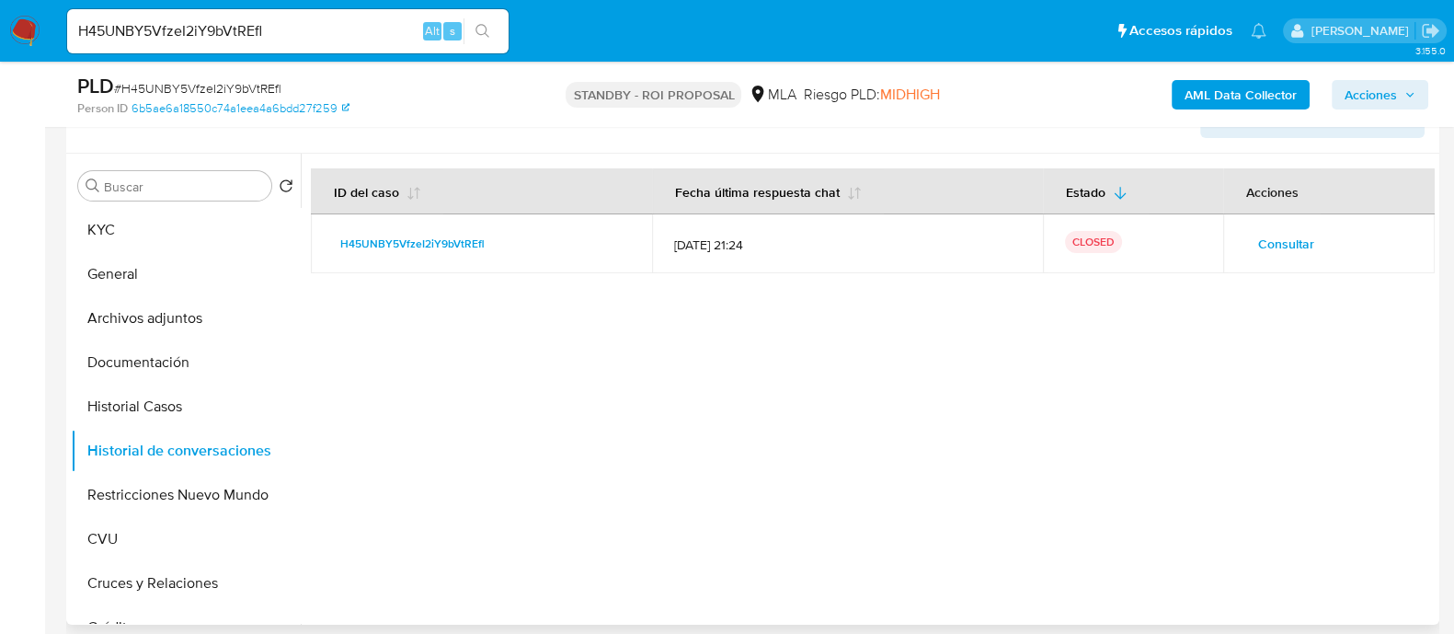
click at [870, 453] on div at bounding box center [868, 389] width 1134 height 471
click at [1300, 239] on span "Consultar" at bounding box center [1286, 244] width 56 height 26
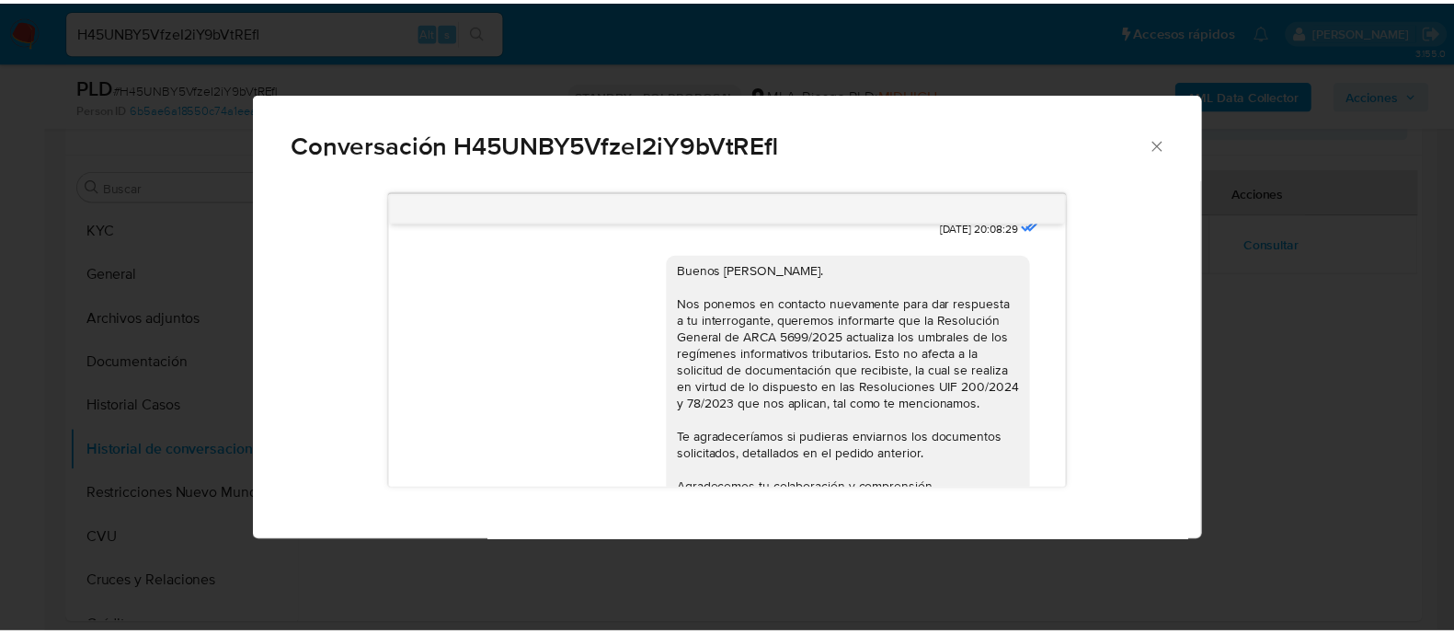
scroll to position [2543, 0]
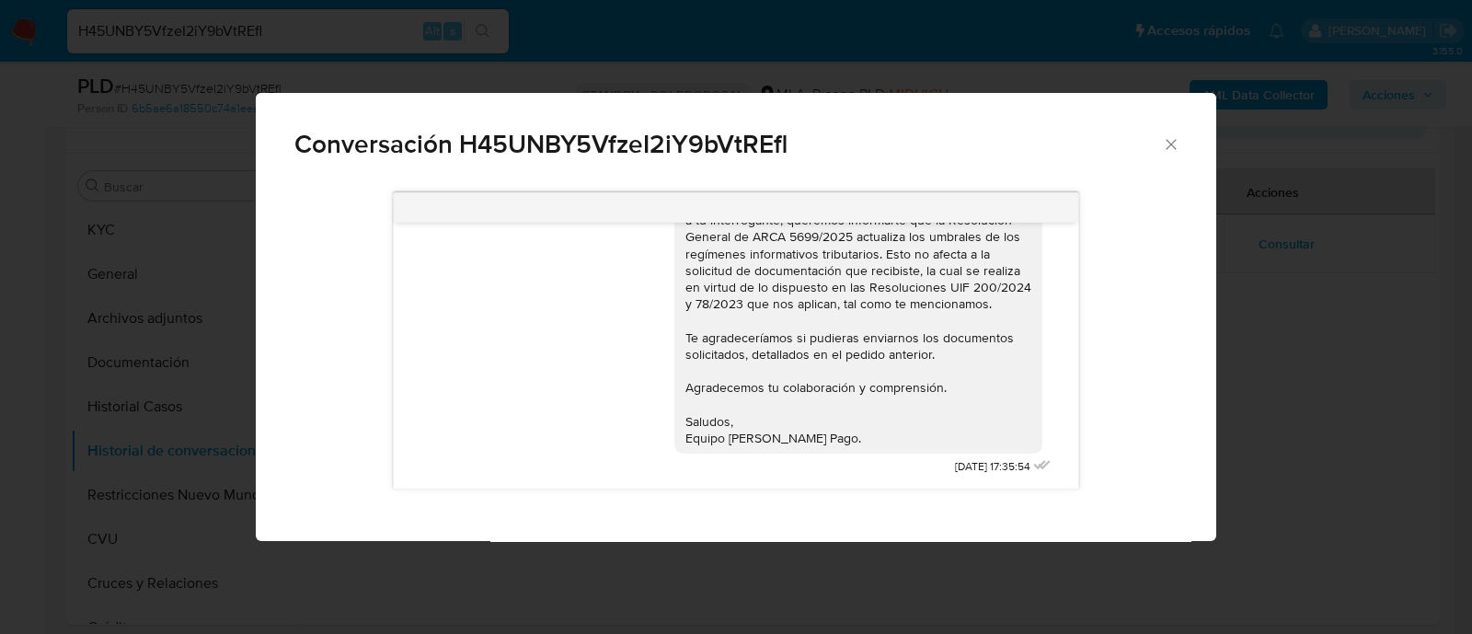
click at [1233, 344] on div "Conversación H45UNBY5VfzeI2iY9bVtREfl 17/07/2025 20:05:38 Hola, Esperamos que t…" at bounding box center [736, 317] width 1472 height 634
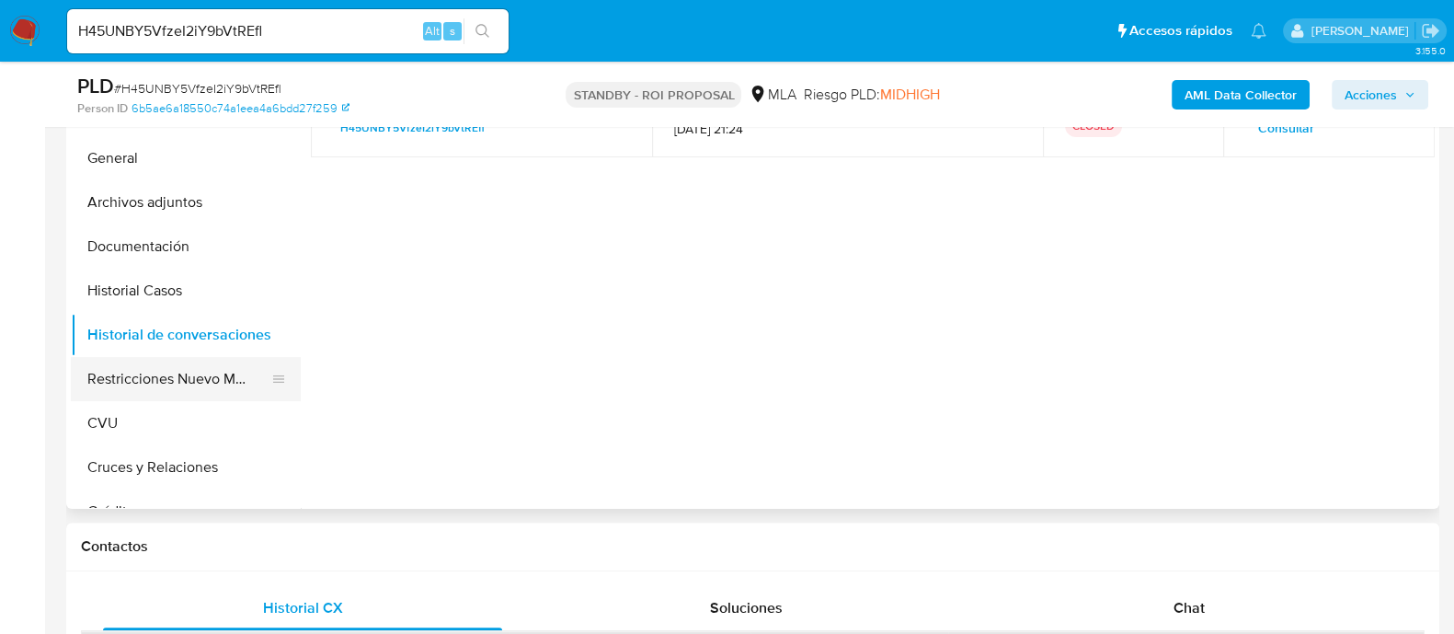
click at [161, 378] on button "Restricciones Nuevo Mundo" at bounding box center [178, 379] width 215 height 44
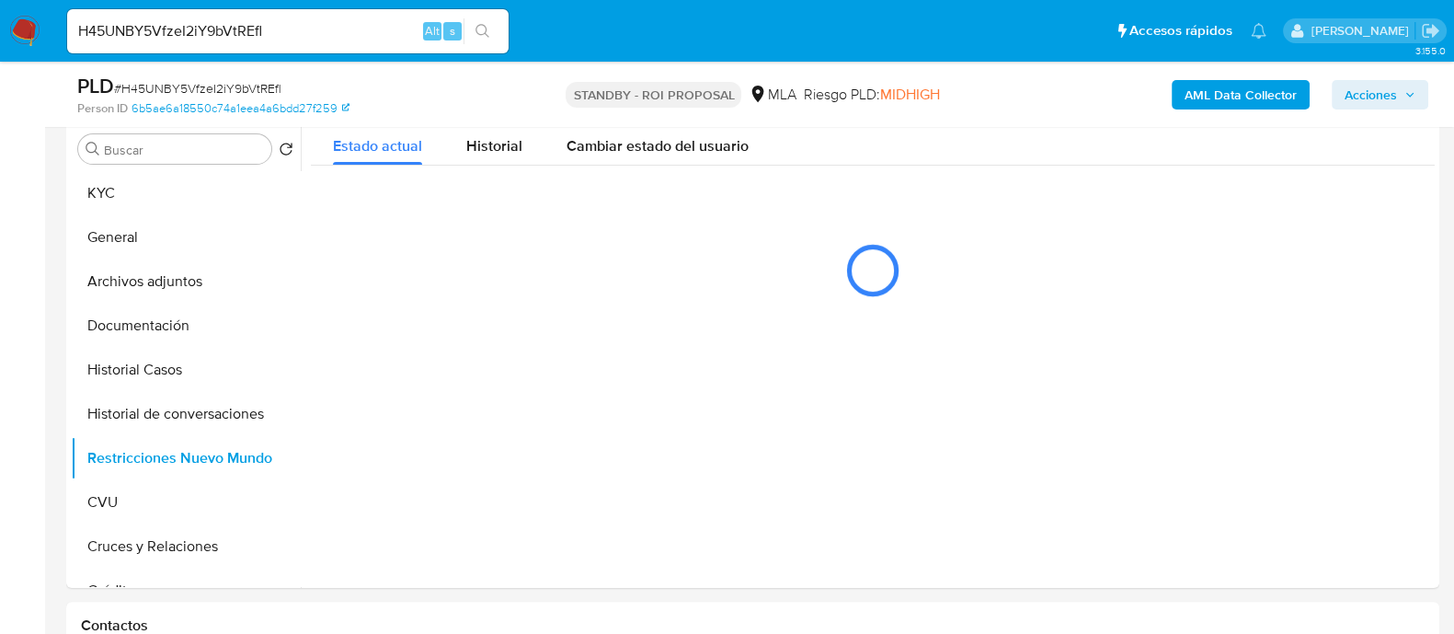
scroll to position [459, 0]
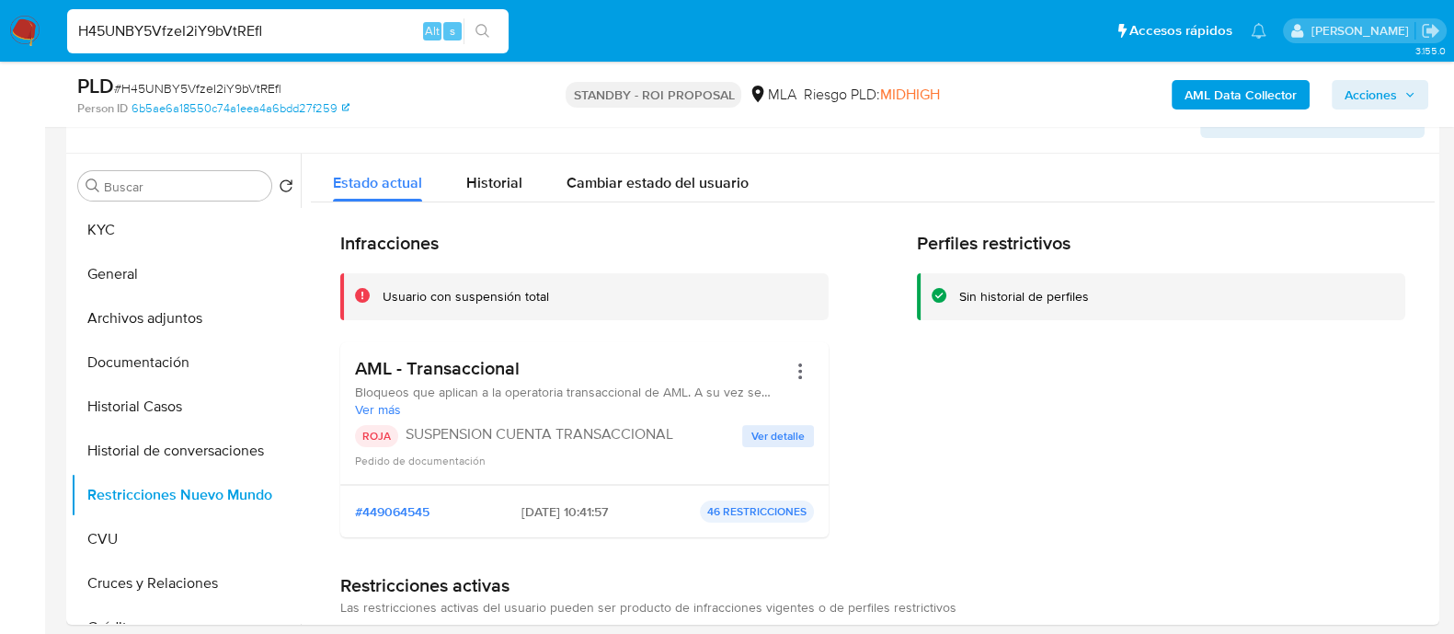
click at [266, 40] on input "H45UNBY5VfzeI2iY9bVtREfl" at bounding box center [288, 31] width 442 height 24
paste input "tbXNvAaBfZupJIjVLsQR3Vmy"
type input "tbXNvAaBfZupJIjVLsQR3Vmy"
click at [492, 29] on button "search-icon" at bounding box center [483, 31] width 38 height 26
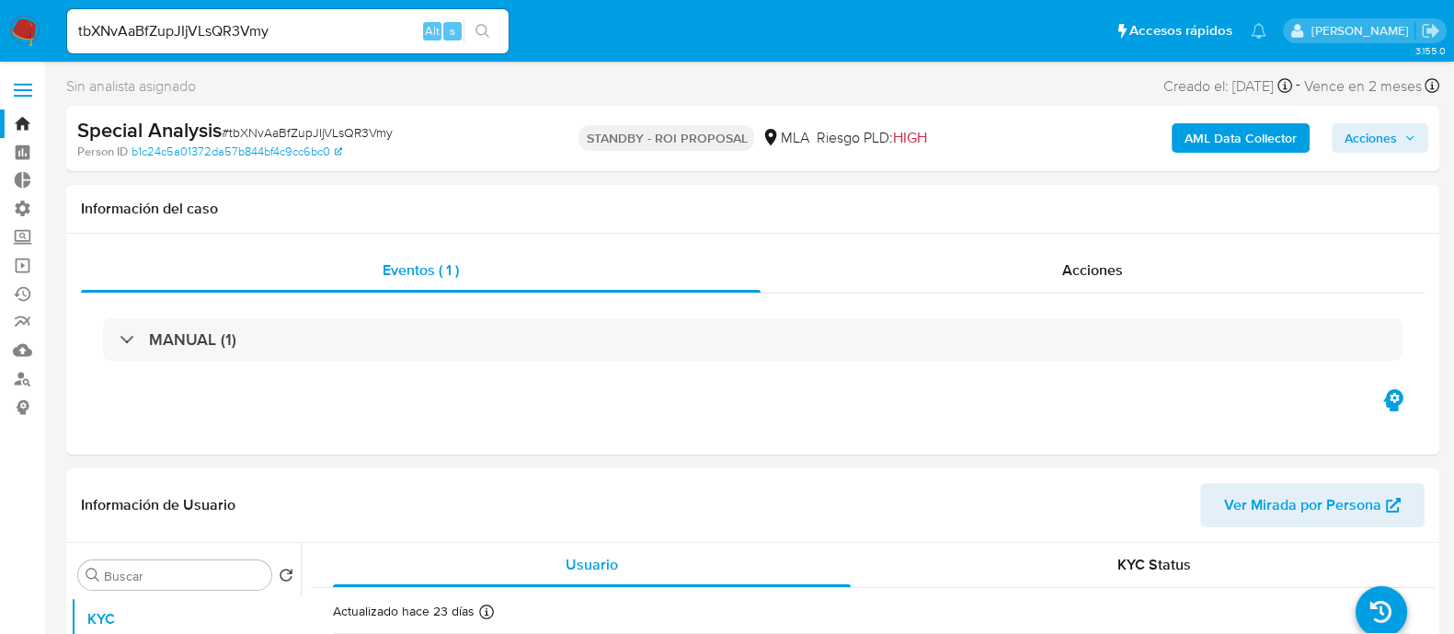
select select "10"
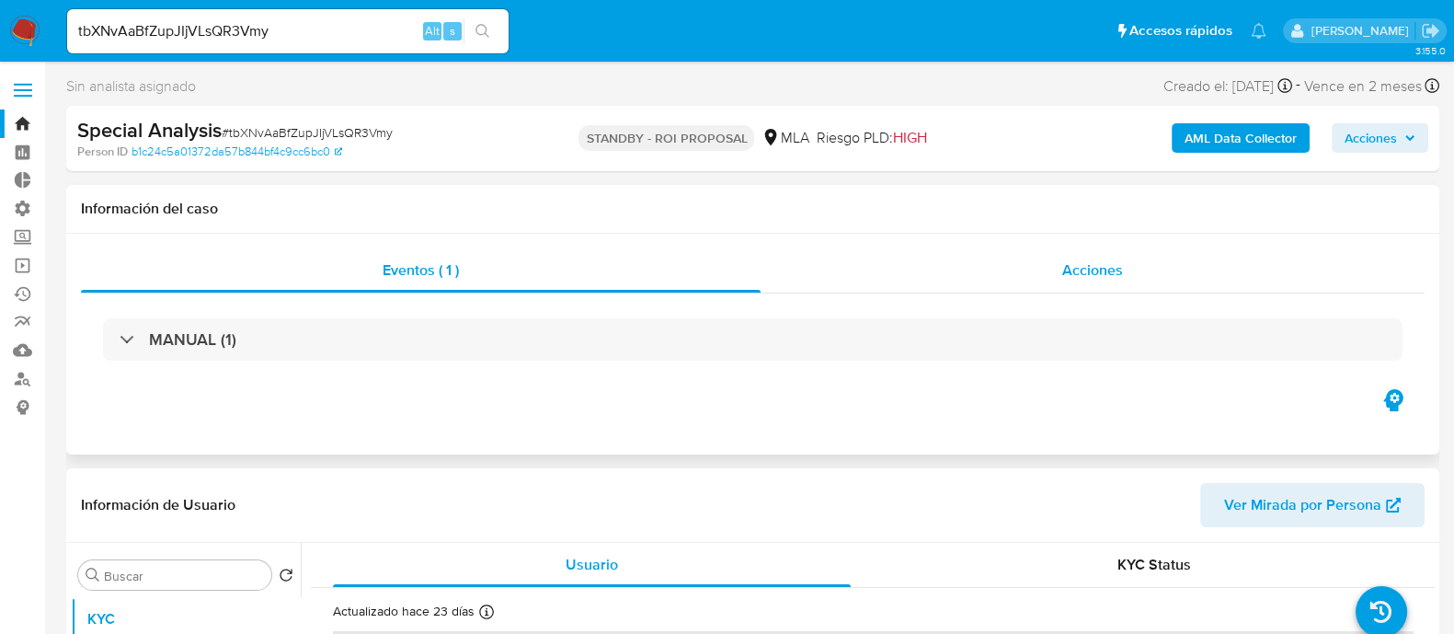
click at [958, 260] on div "Acciones" at bounding box center [1093, 270] width 664 height 44
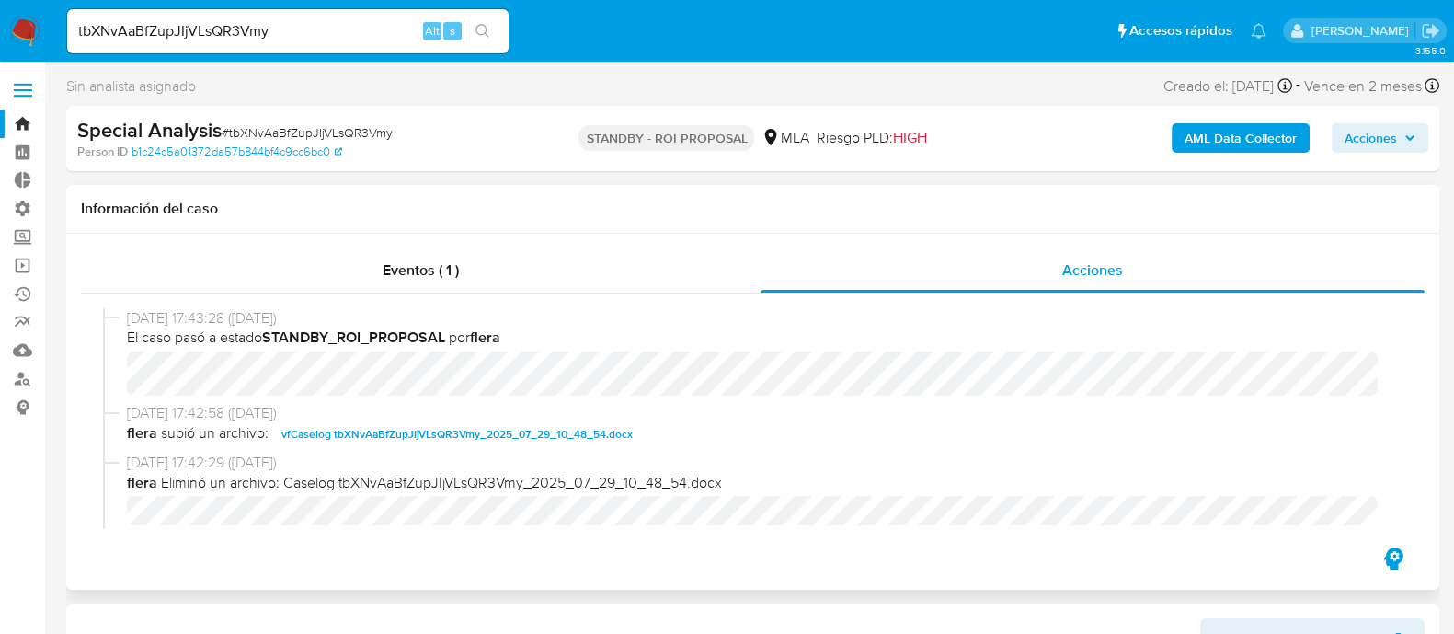
scroll to position [114, 0]
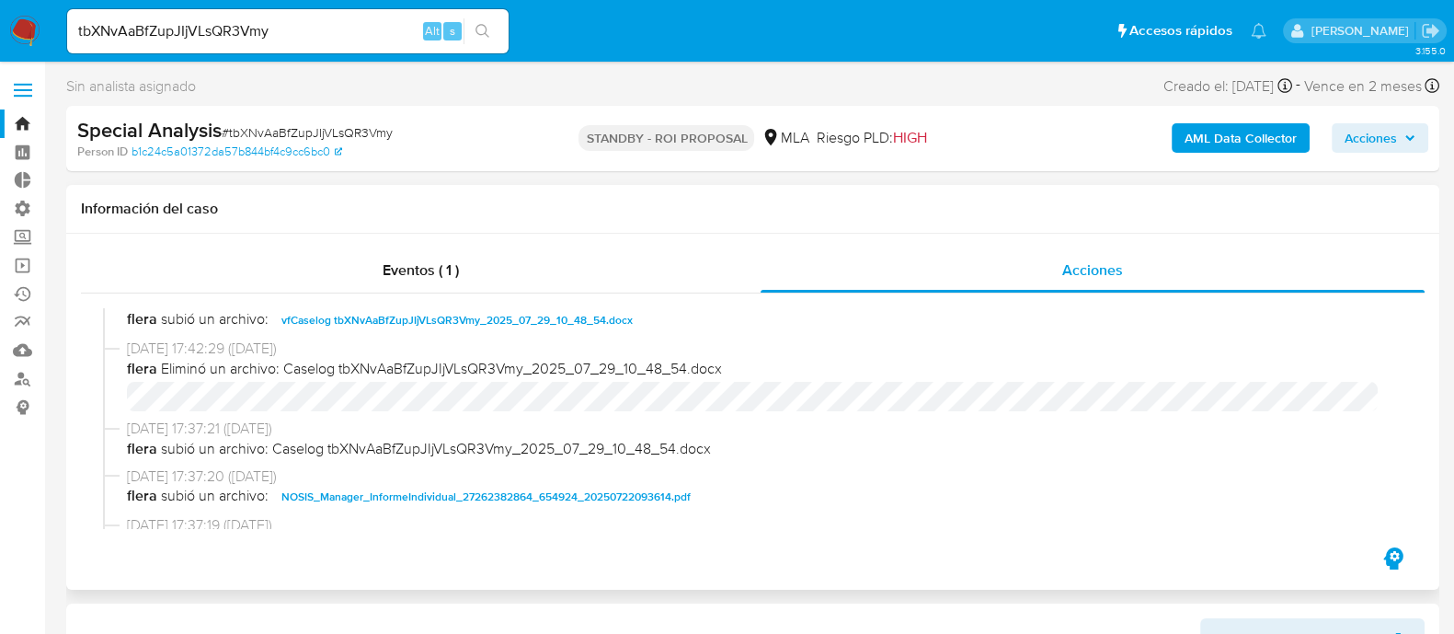
click at [506, 322] on span "vfCaselog tbXNvAaBfZupJIjVLsQR3Vmy_2025_07_29_10_48_54.docx" at bounding box center [456, 320] width 351 height 22
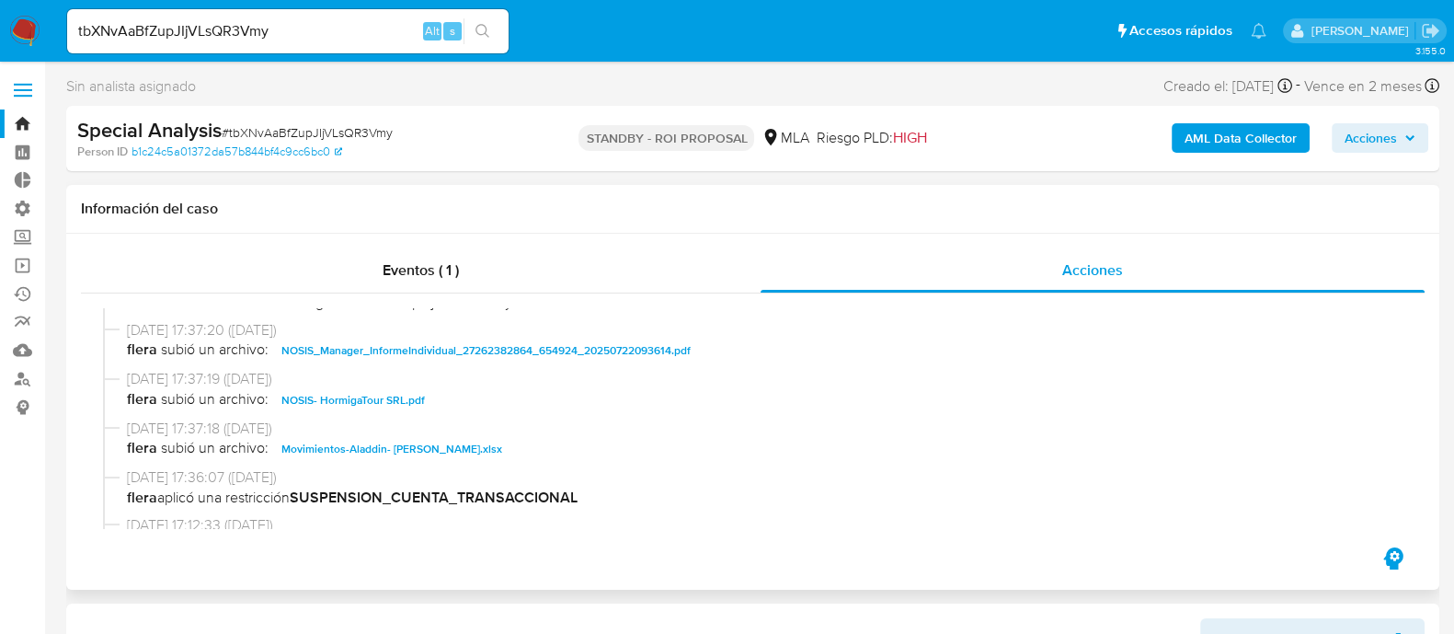
scroll to position [345, 0]
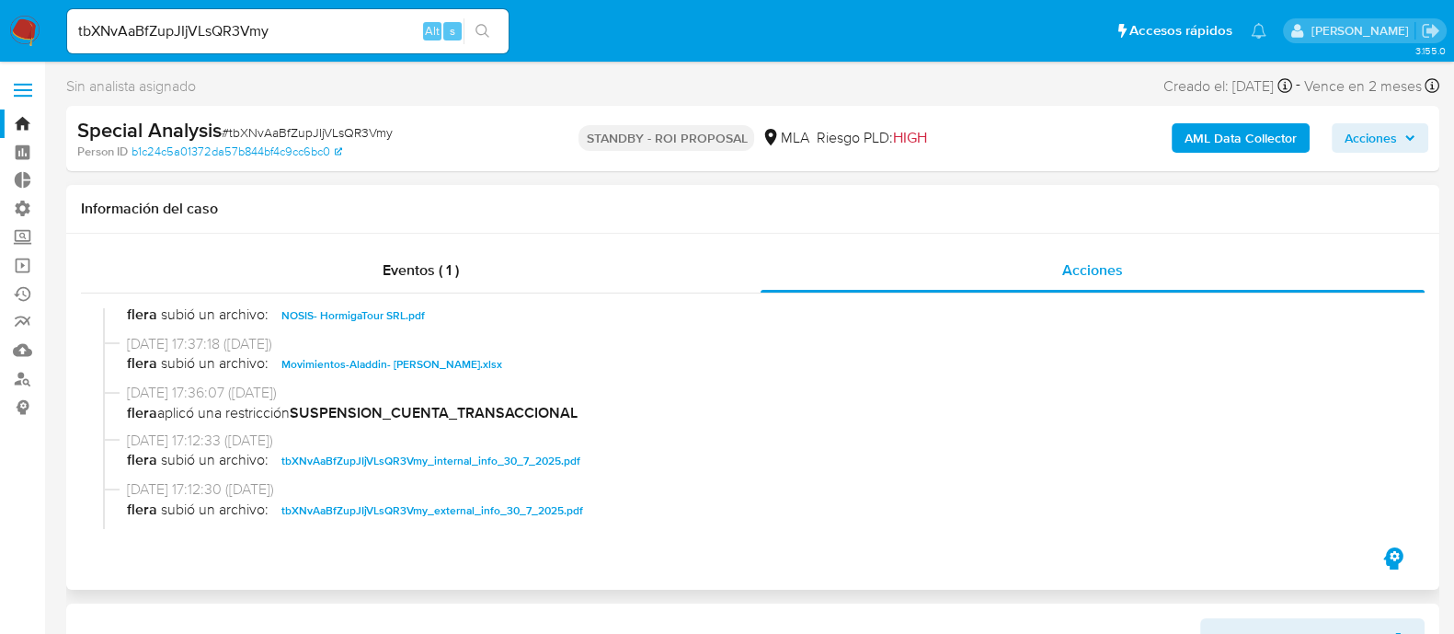
click at [386, 366] on span "Movimientos-Aladdin- Gladys Gisele Gauna.xlsx" at bounding box center [391, 364] width 221 height 22
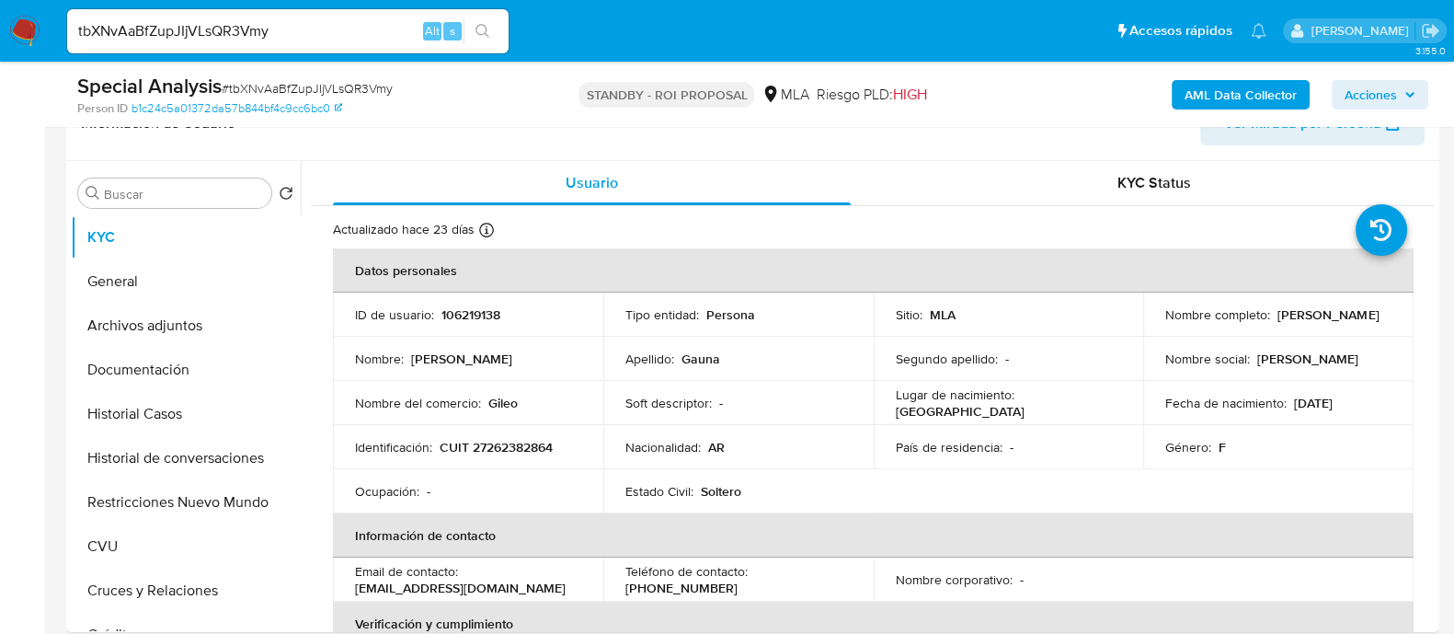
scroll to position [575, 0]
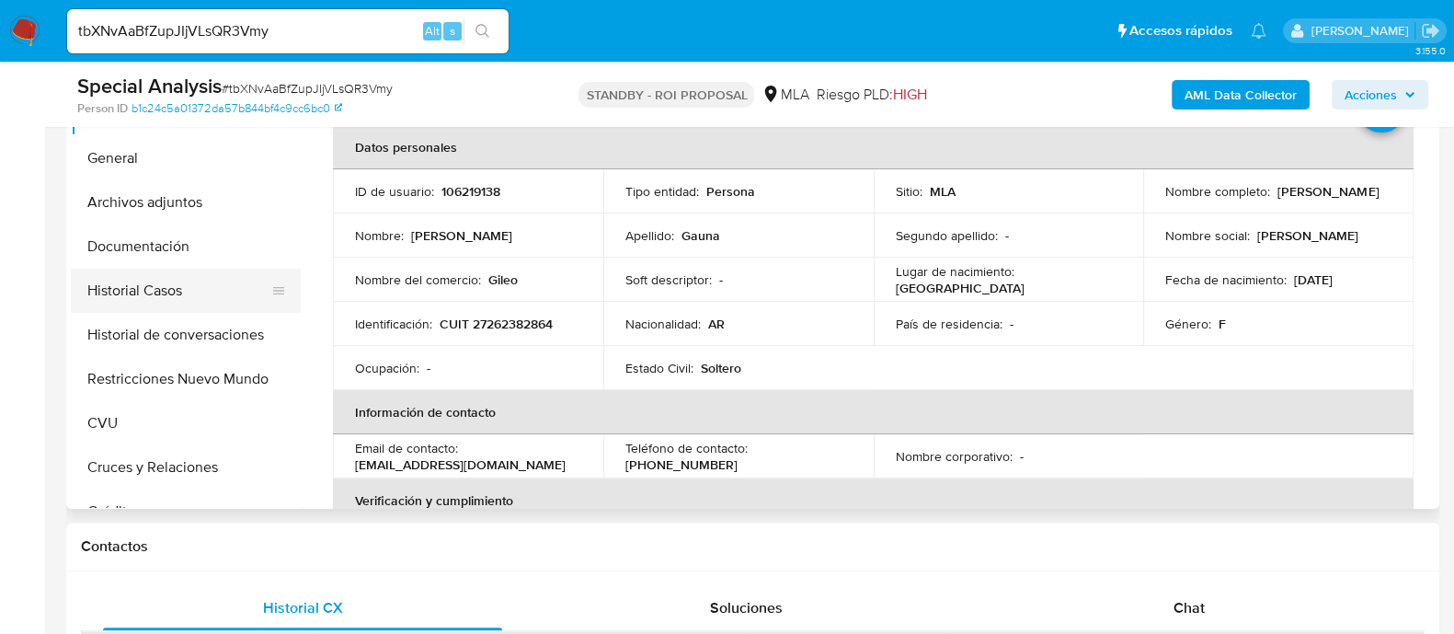
click at [193, 293] on button "Historial Casos" at bounding box center [178, 291] width 215 height 44
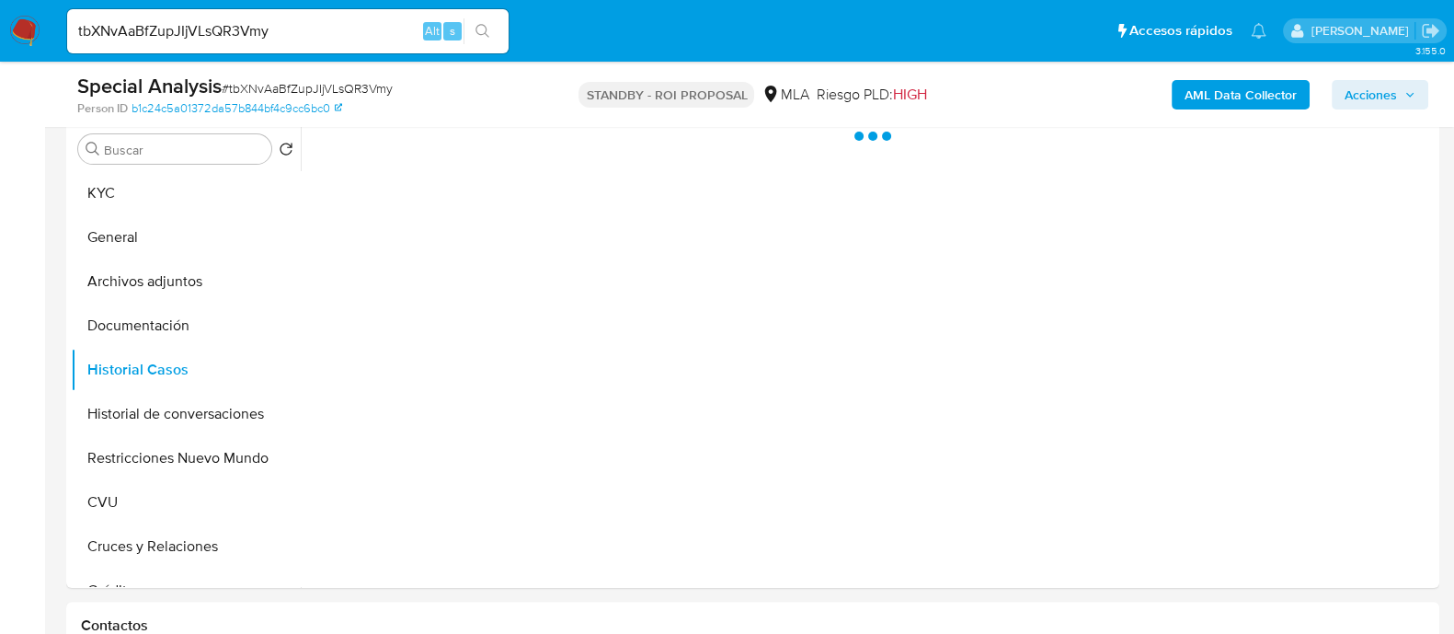
scroll to position [459, 0]
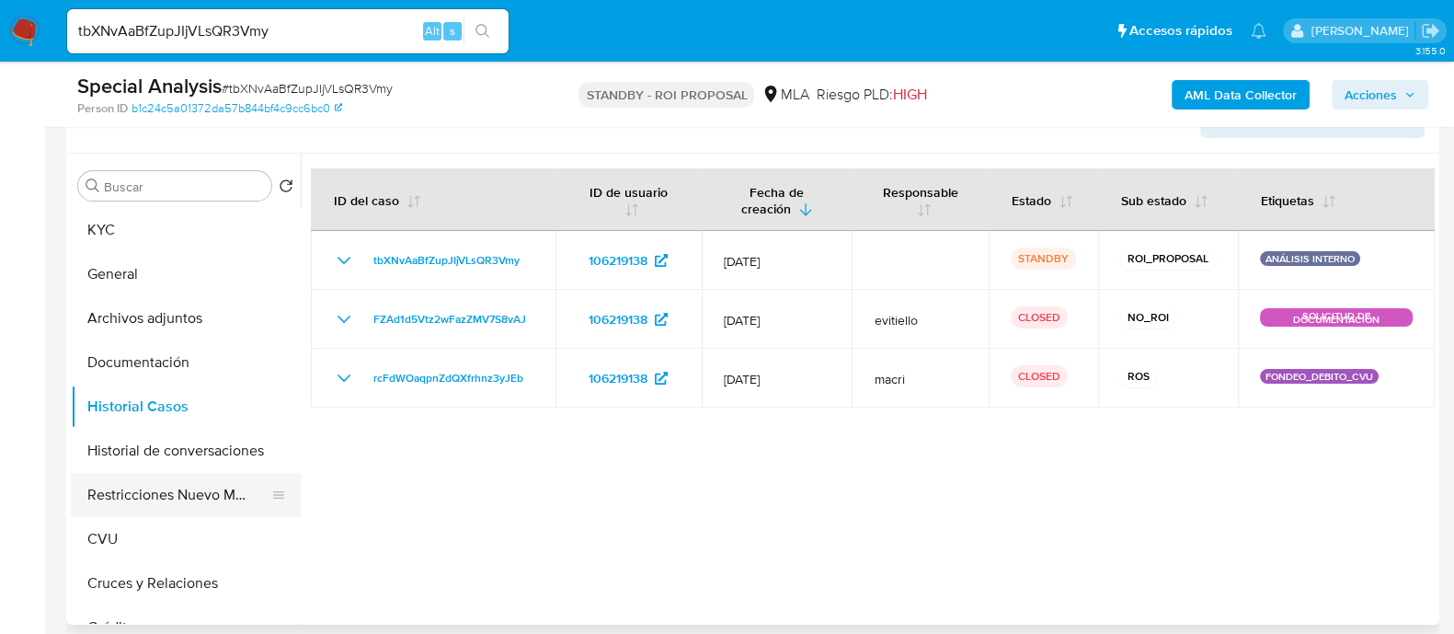
click at [192, 501] on button "Restricciones Nuevo Mundo" at bounding box center [178, 495] width 215 height 44
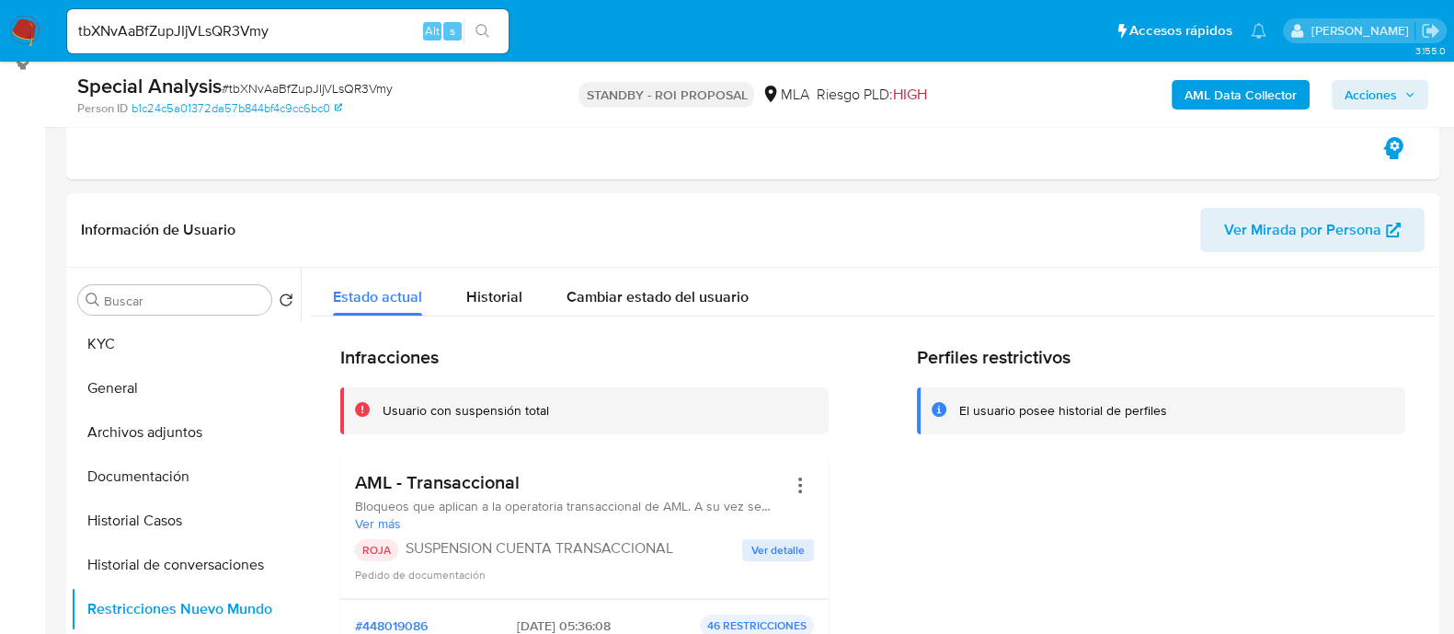
scroll to position [575, 0]
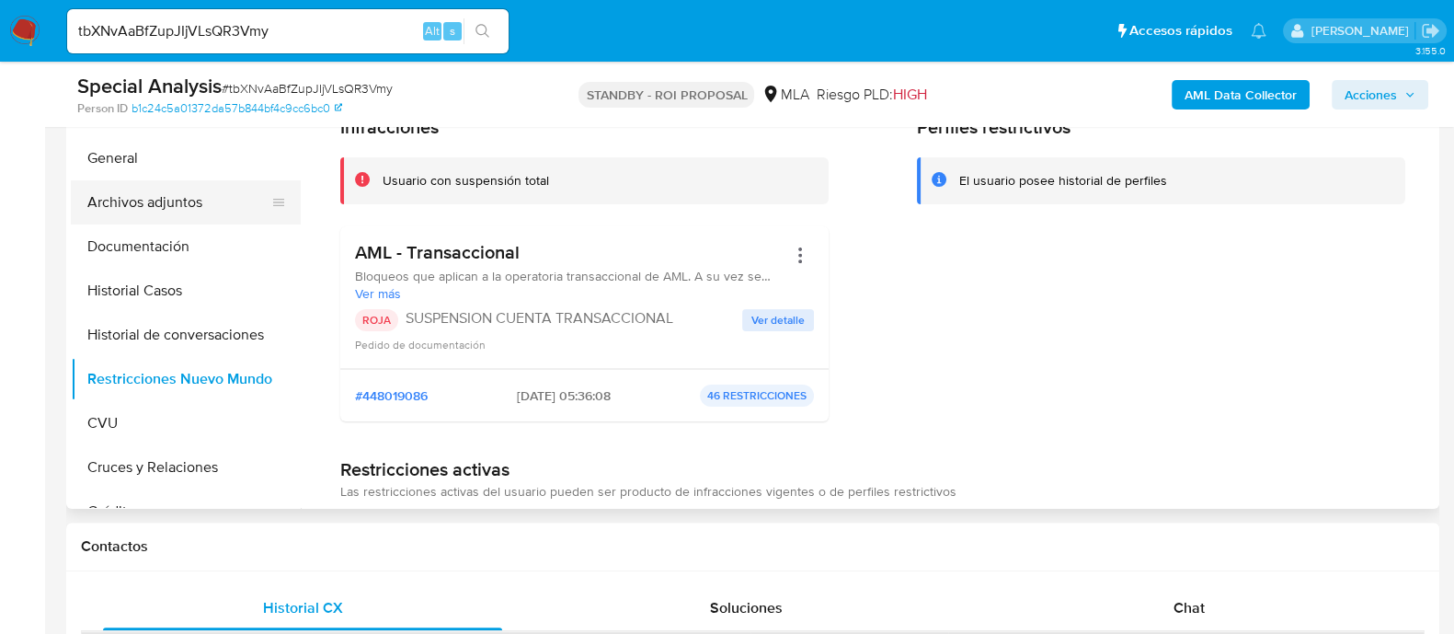
click at [216, 200] on button "Archivos adjuntos" at bounding box center [178, 202] width 215 height 44
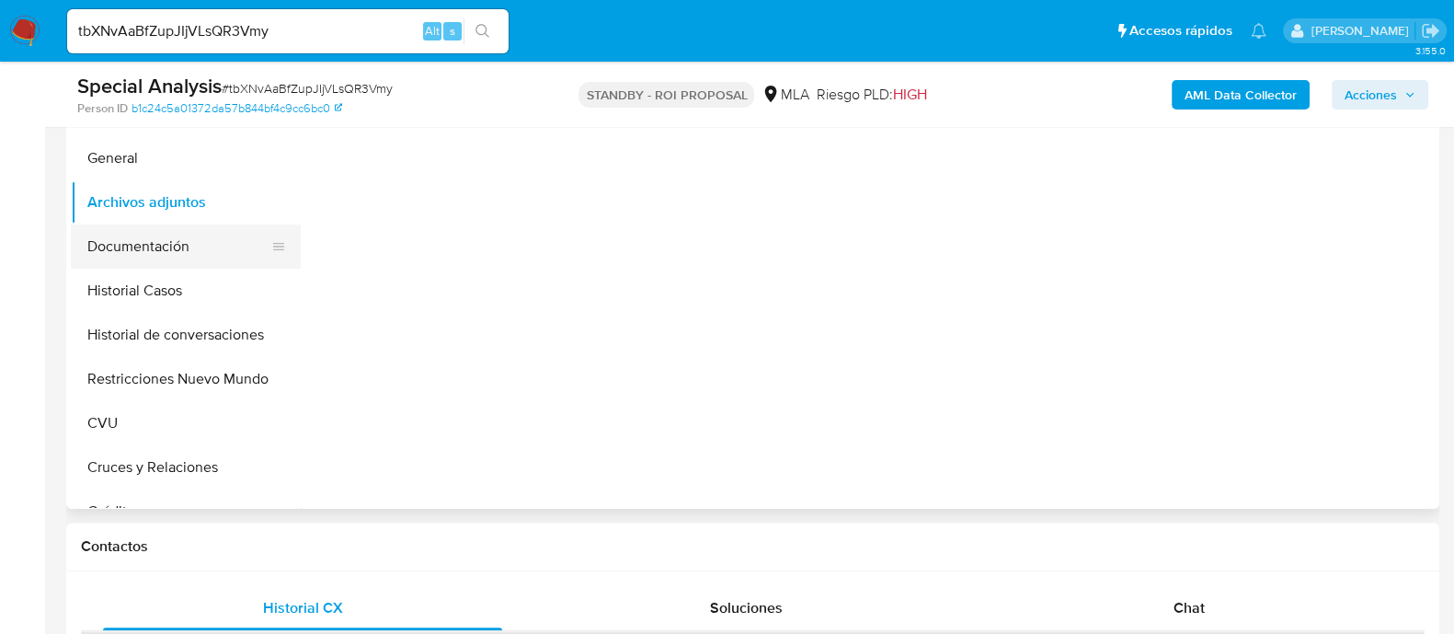
click at [201, 245] on button "Documentación" at bounding box center [178, 246] width 215 height 44
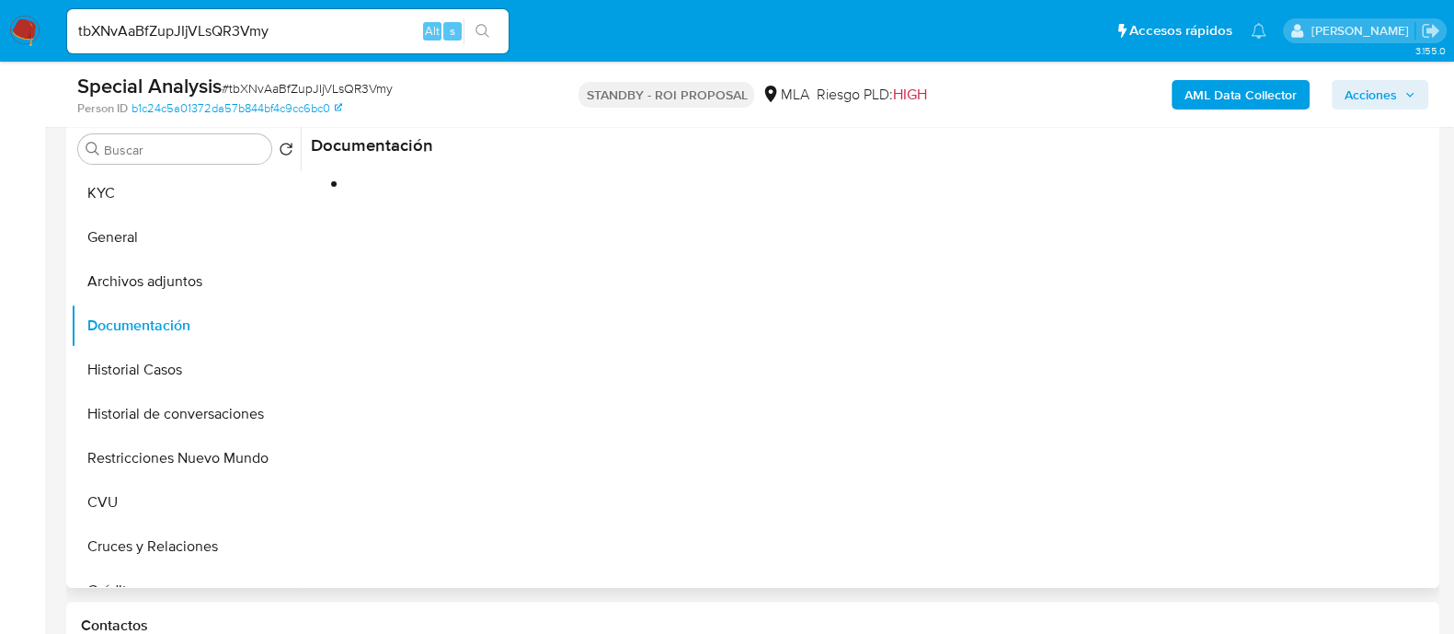
scroll to position [459, 0]
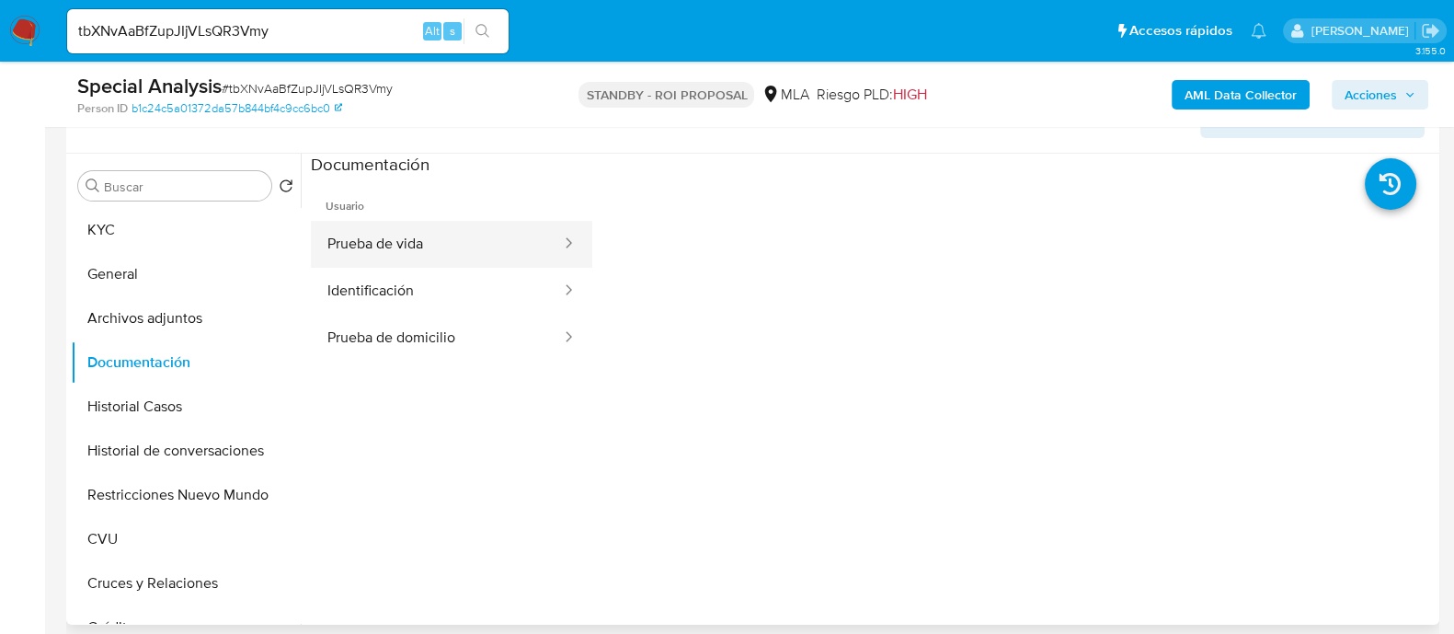
click at [448, 247] on button "Prueba de vida" at bounding box center [437, 244] width 252 height 47
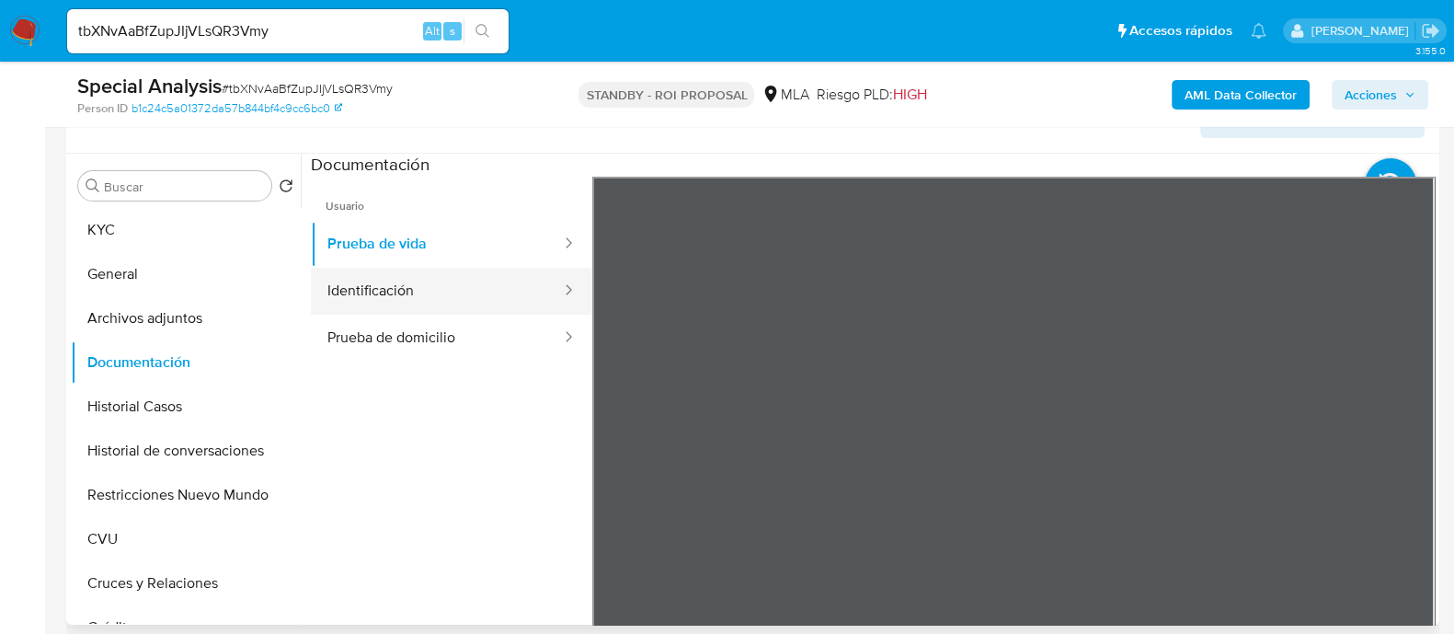
click at [439, 293] on button "Identificación" at bounding box center [437, 291] width 252 height 47
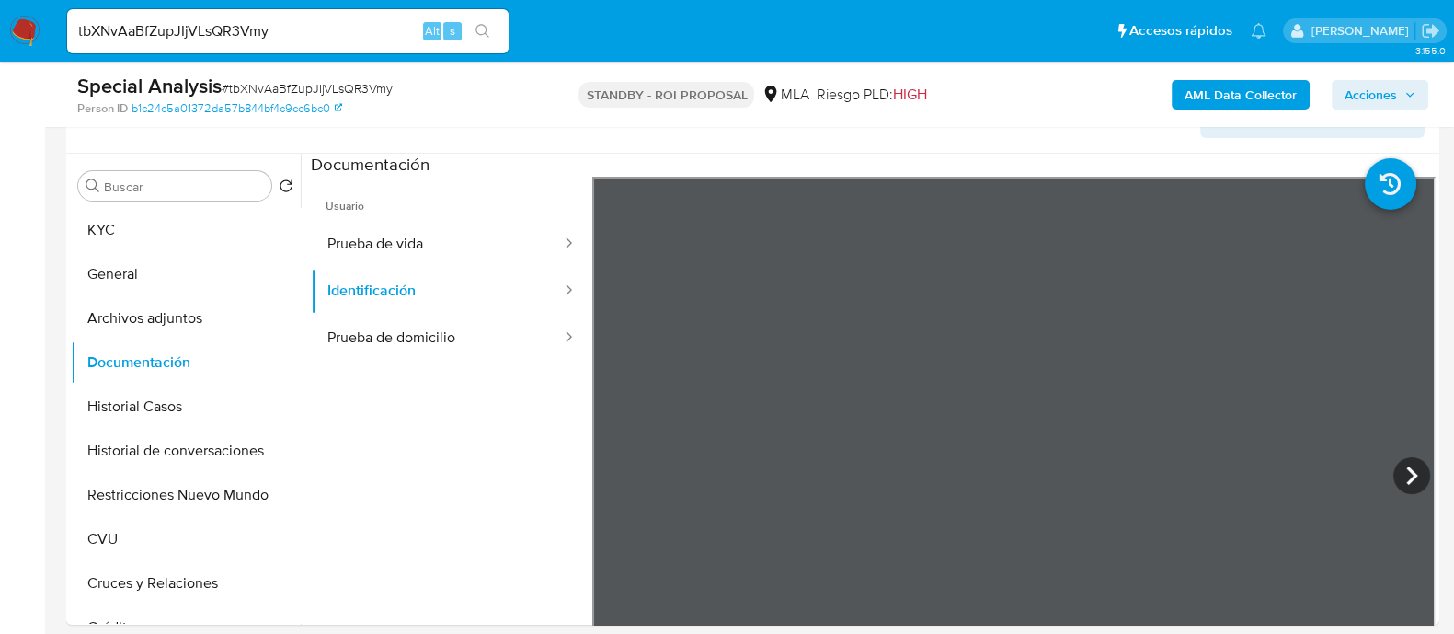
click at [255, 35] on input "tbXNvAaBfZupJIjVLsQR3Vmy" at bounding box center [288, 31] width 442 height 24
paste input "DiCeePWMplx57GfViRlquTCB"
type input "DiCeePWMplx57GfViRlquTCB"
click at [486, 29] on icon "search-icon" at bounding box center [483, 31] width 14 height 14
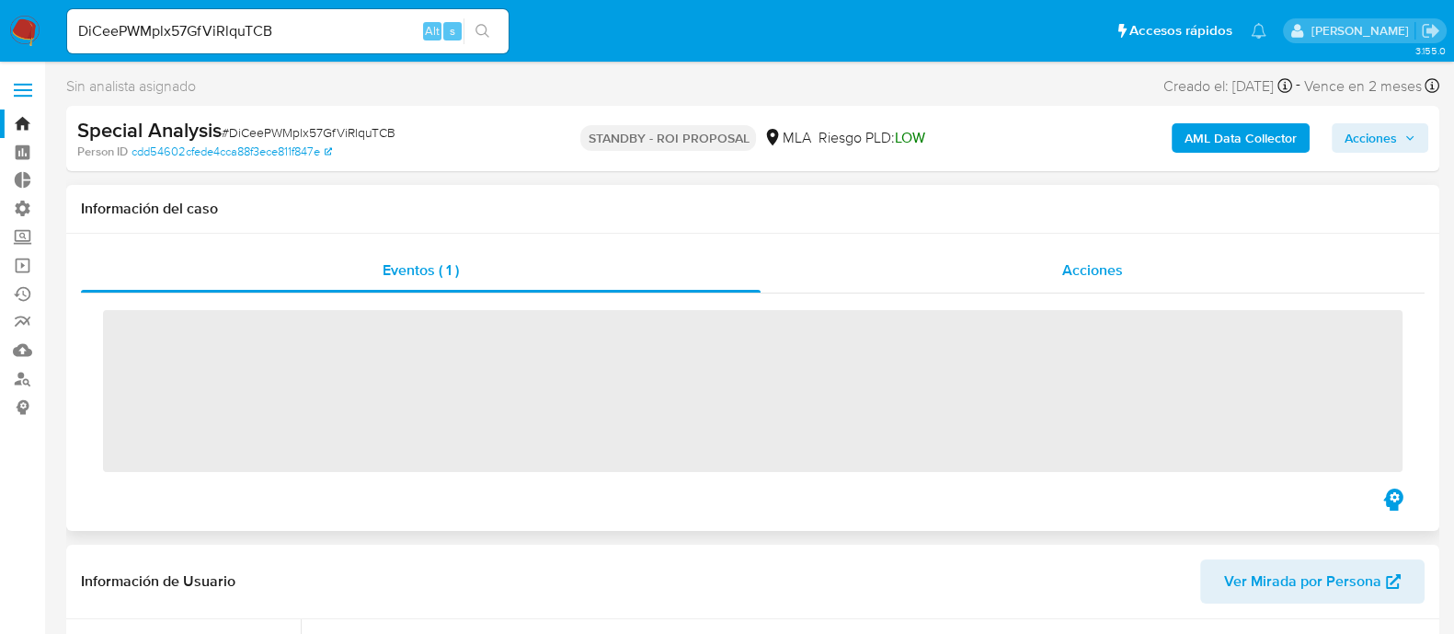
click at [1094, 273] on span "Acciones" at bounding box center [1092, 269] width 61 height 21
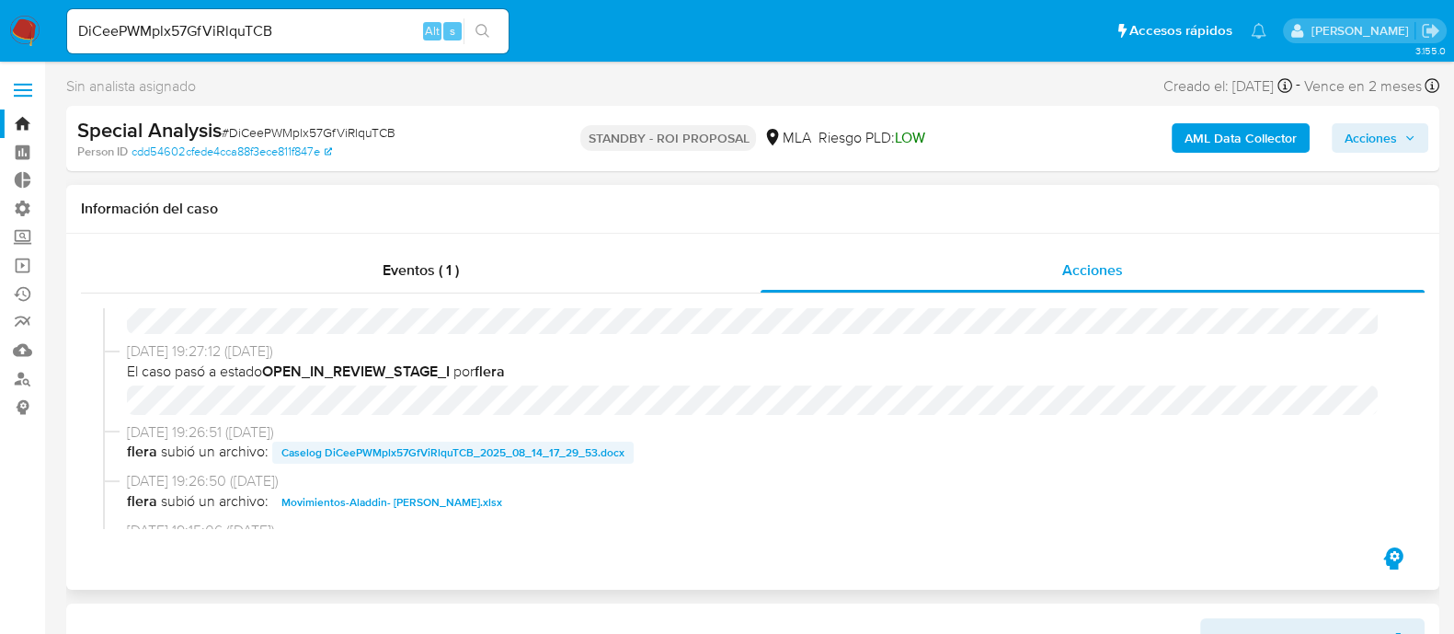
scroll to position [114, 0]
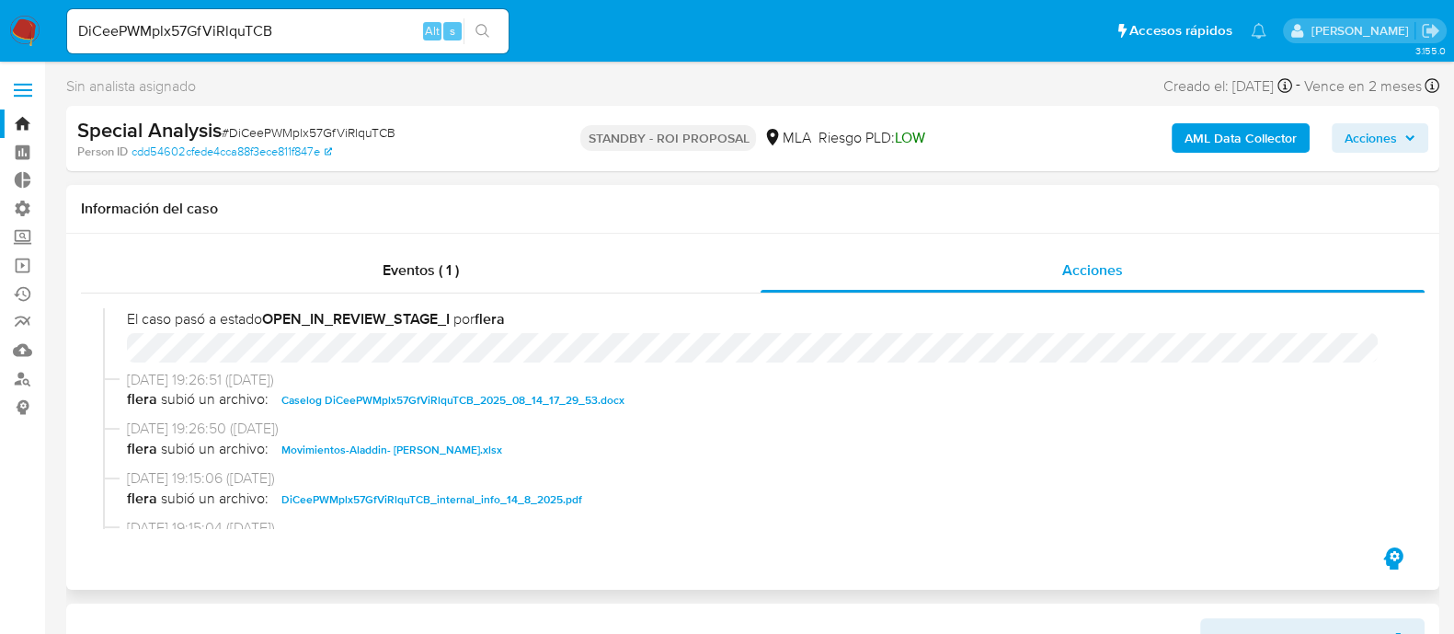
click at [447, 397] on span "Caselog DiCeePWMplx57GfViRlquTCB_2025_08_14_17_29_53.docx" at bounding box center [452, 400] width 343 height 22
select select "10"
click at [460, 445] on span "Movimientos-Aladdin- Brenda Alejandra Gomez.xlsx" at bounding box center [391, 450] width 221 height 22
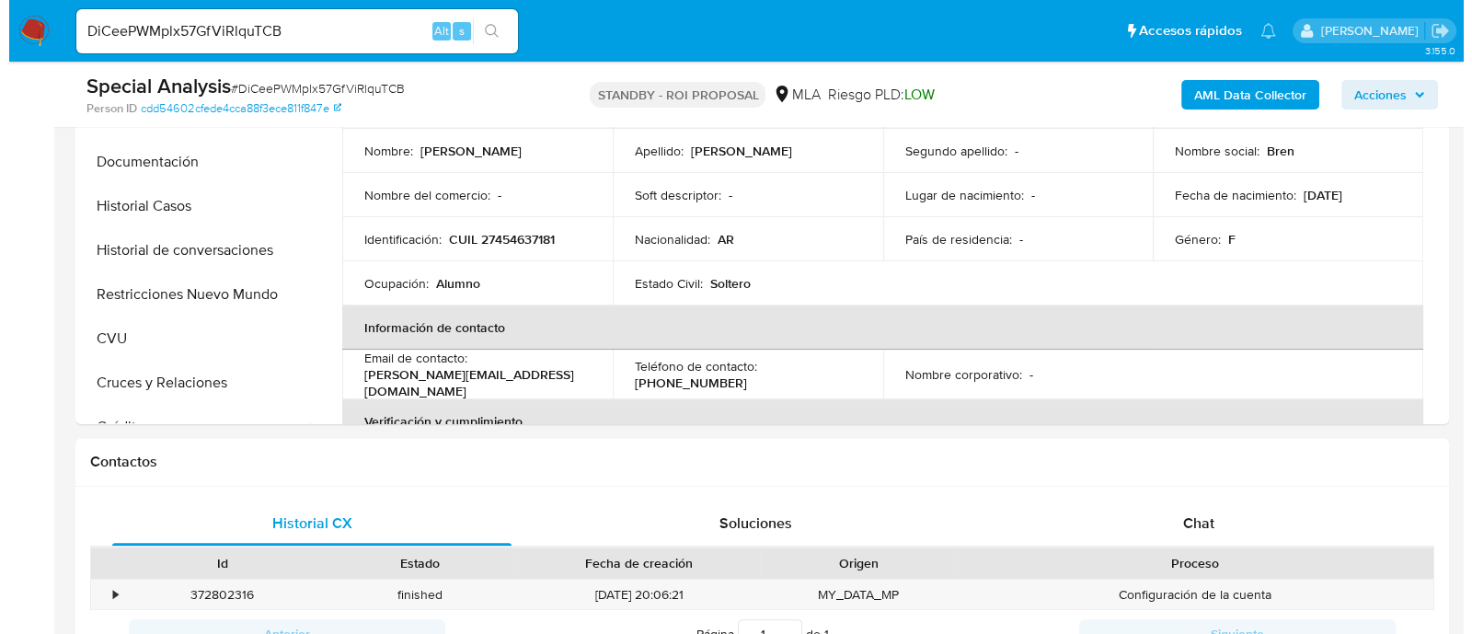
scroll to position [459, 0]
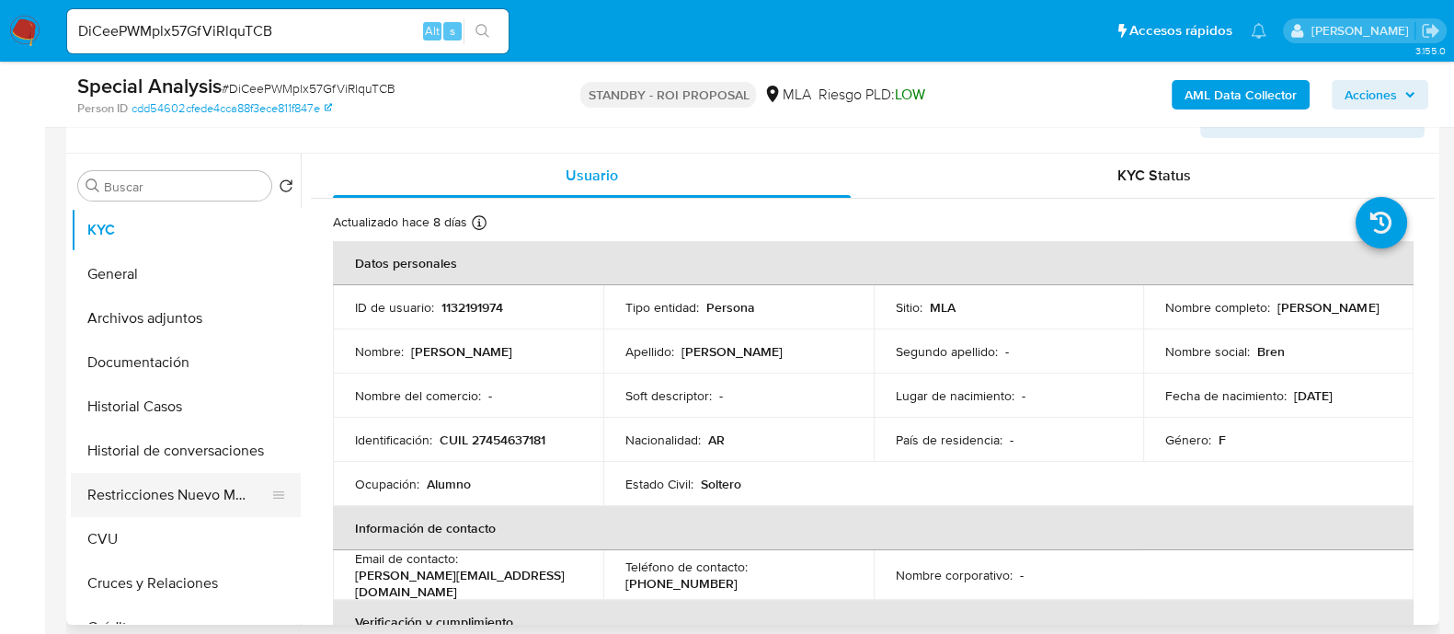
click at [122, 477] on button "Restricciones Nuevo Mundo" at bounding box center [178, 495] width 215 height 44
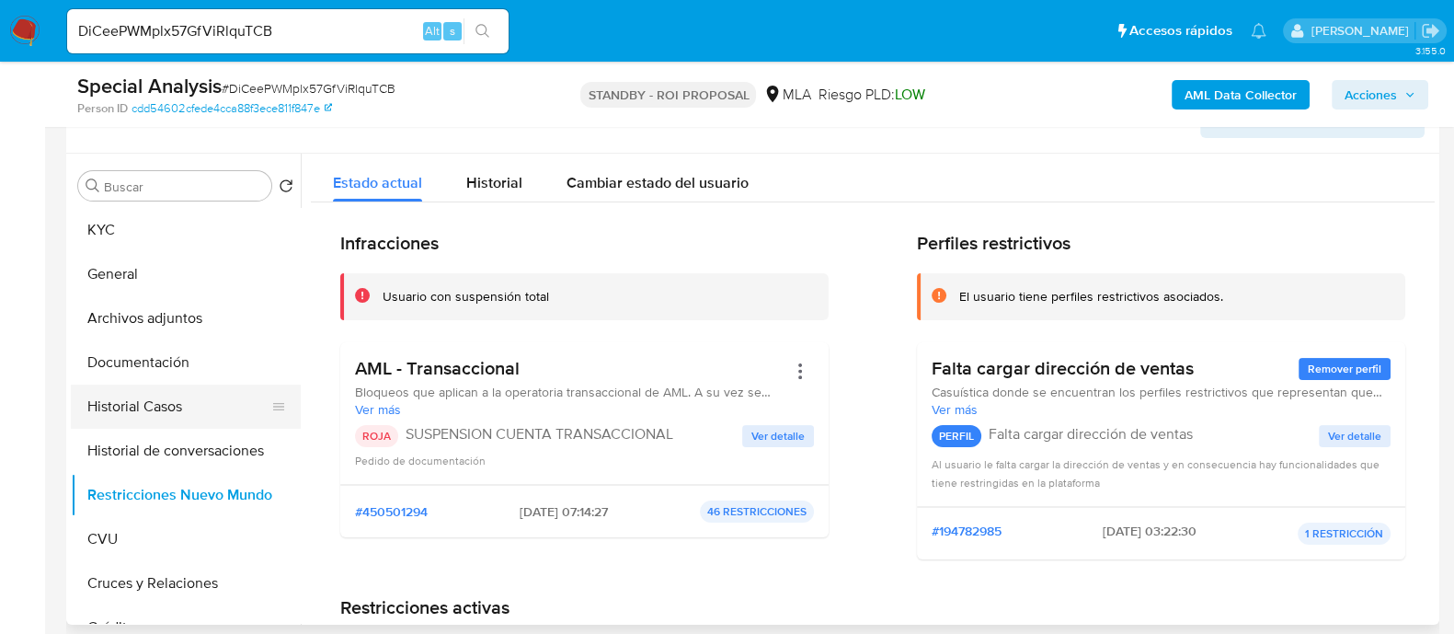
click at [202, 404] on button "Historial Casos" at bounding box center [178, 406] width 215 height 44
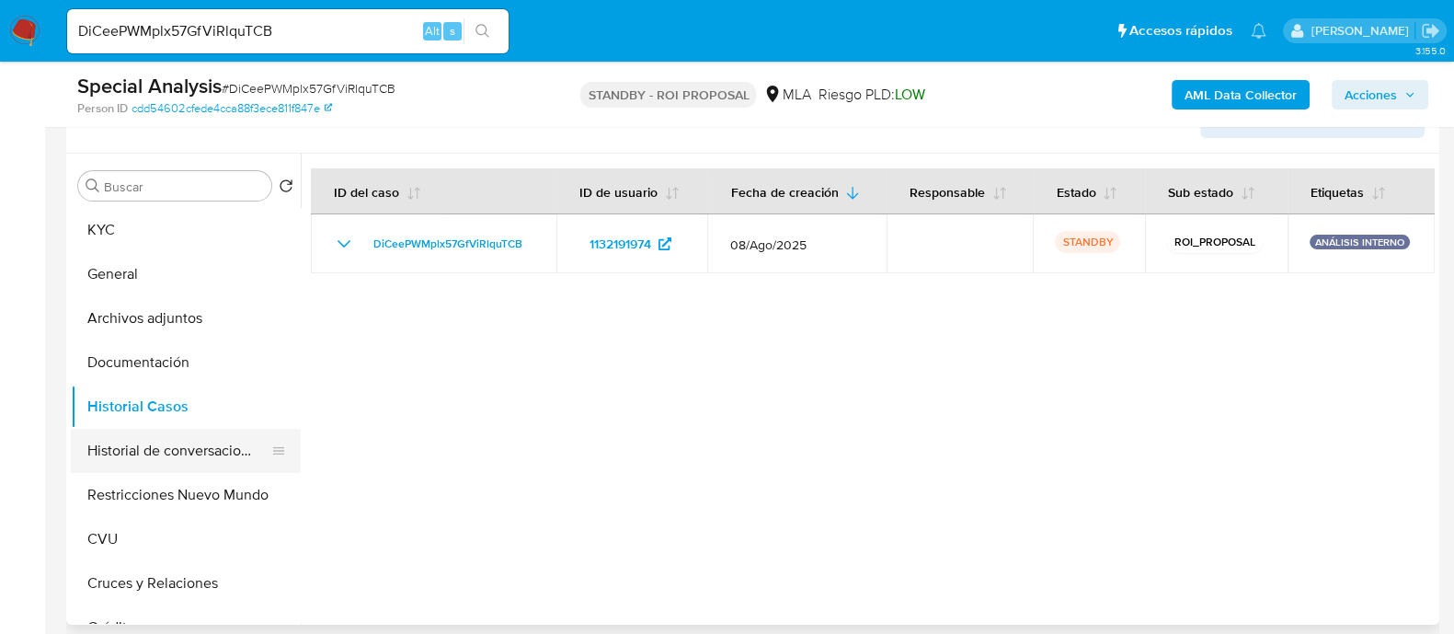
click at [200, 453] on button "Historial de conversaciones" at bounding box center [178, 451] width 215 height 44
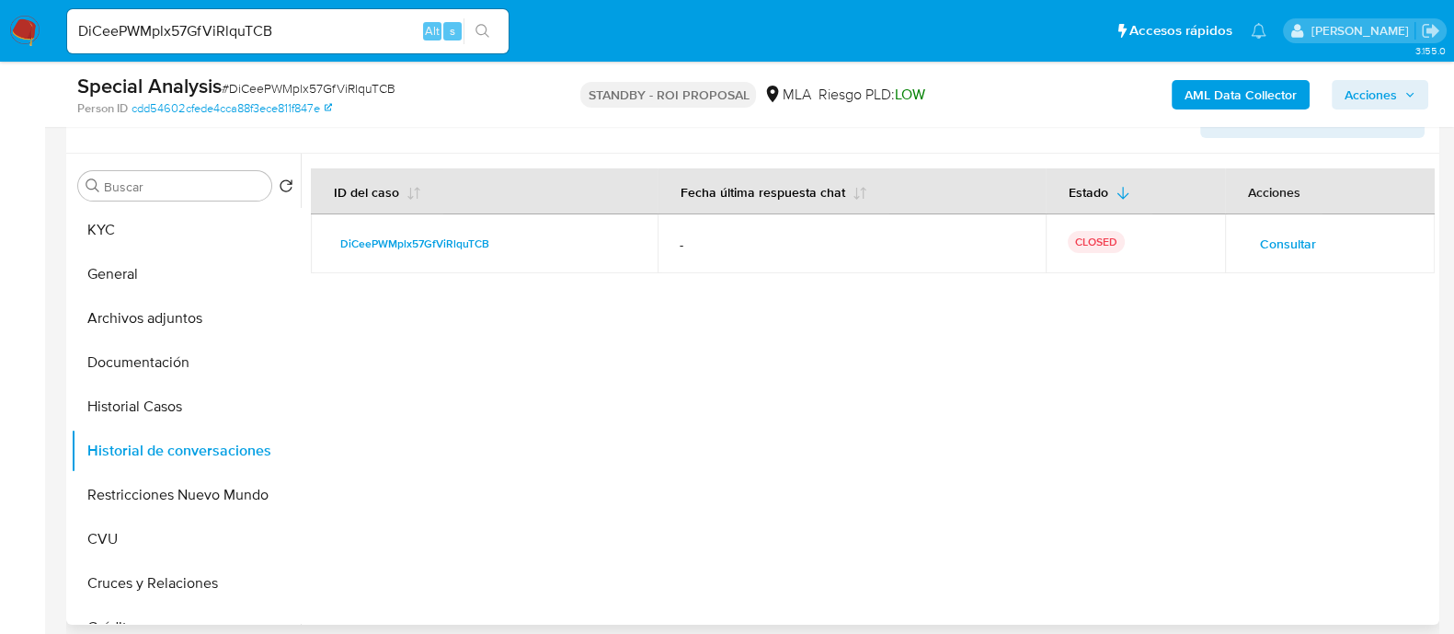
click at [1266, 237] on span "Consultar" at bounding box center [1288, 244] width 56 height 26
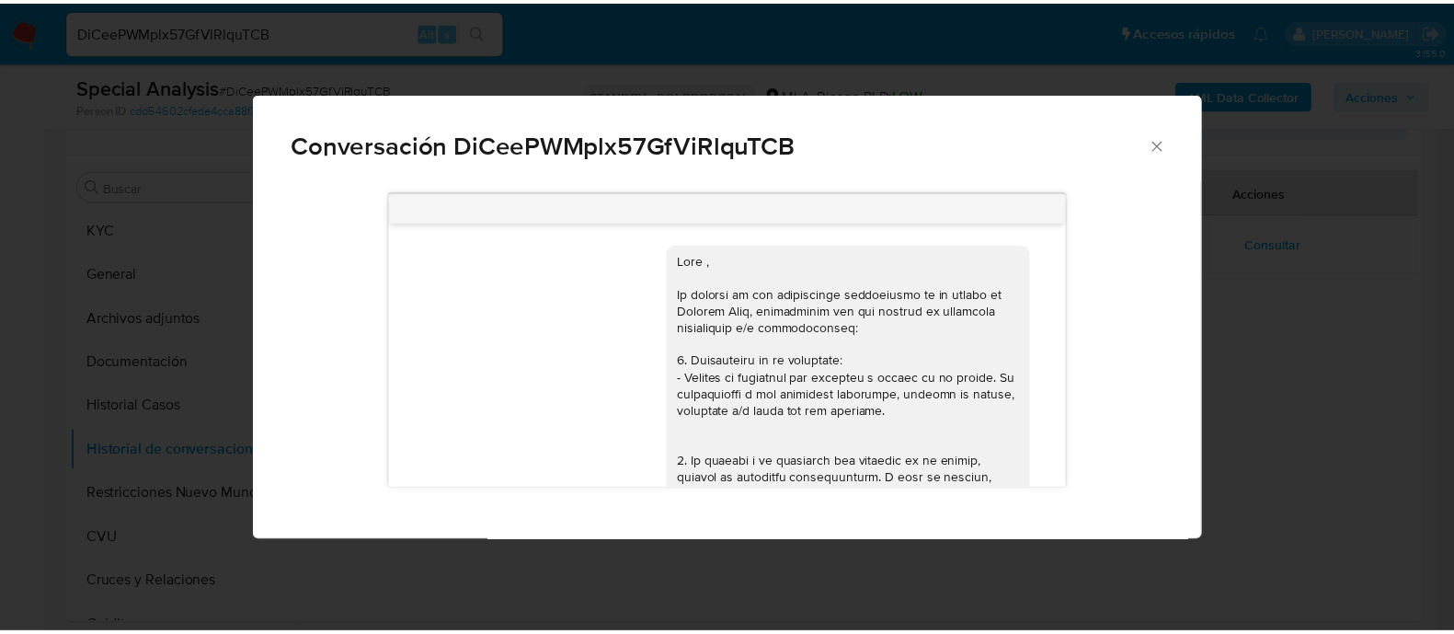
scroll to position [0, 0]
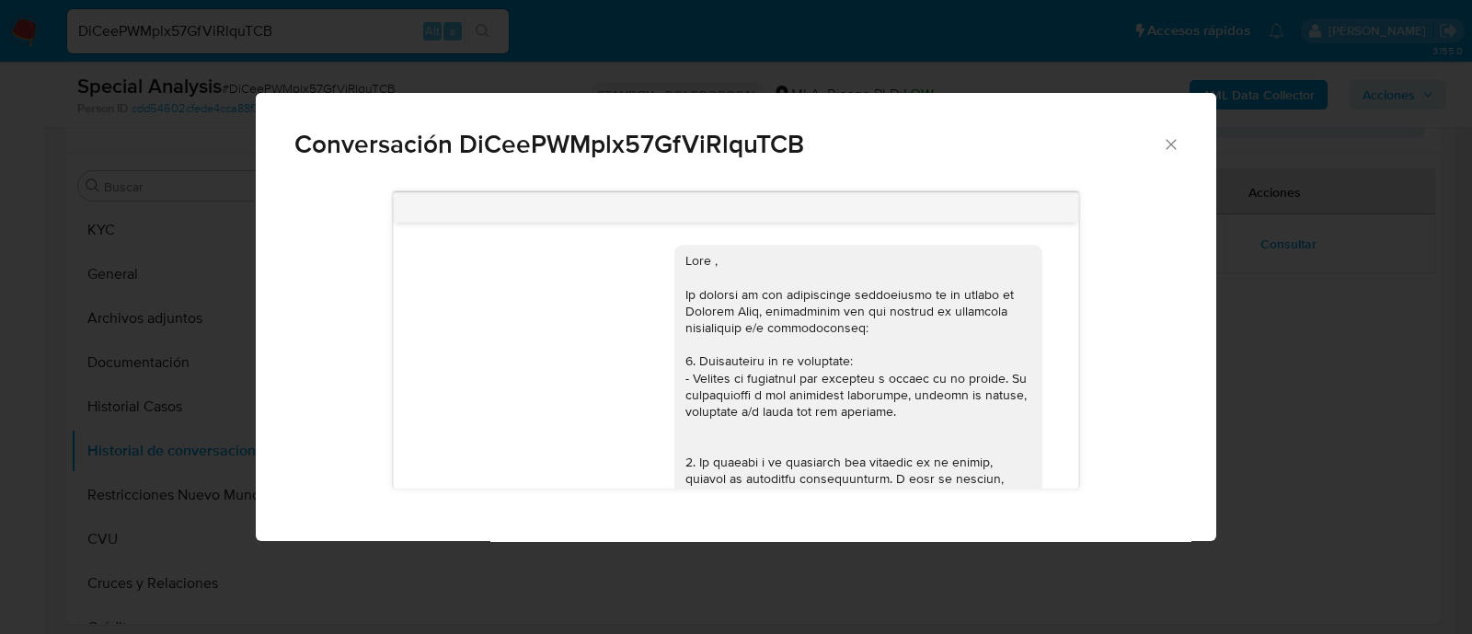
click at [1325, 379] on div "Conversación DiCeePWMplx57GfViRlquTCB 08/08/2025 14:18:10" at bounding box center [736, 317] width 1472 height 634
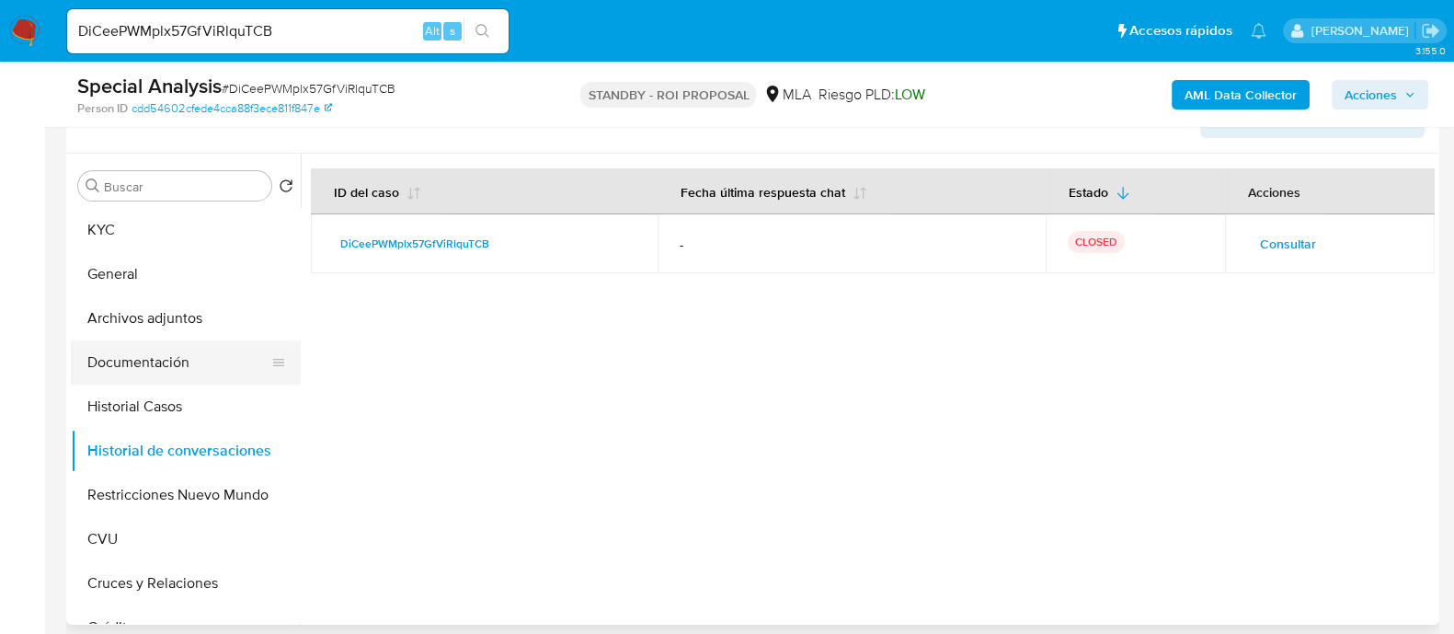
click at [189, 369] on button "Documentación" at bounding box center [178, 362] width 215 height 44
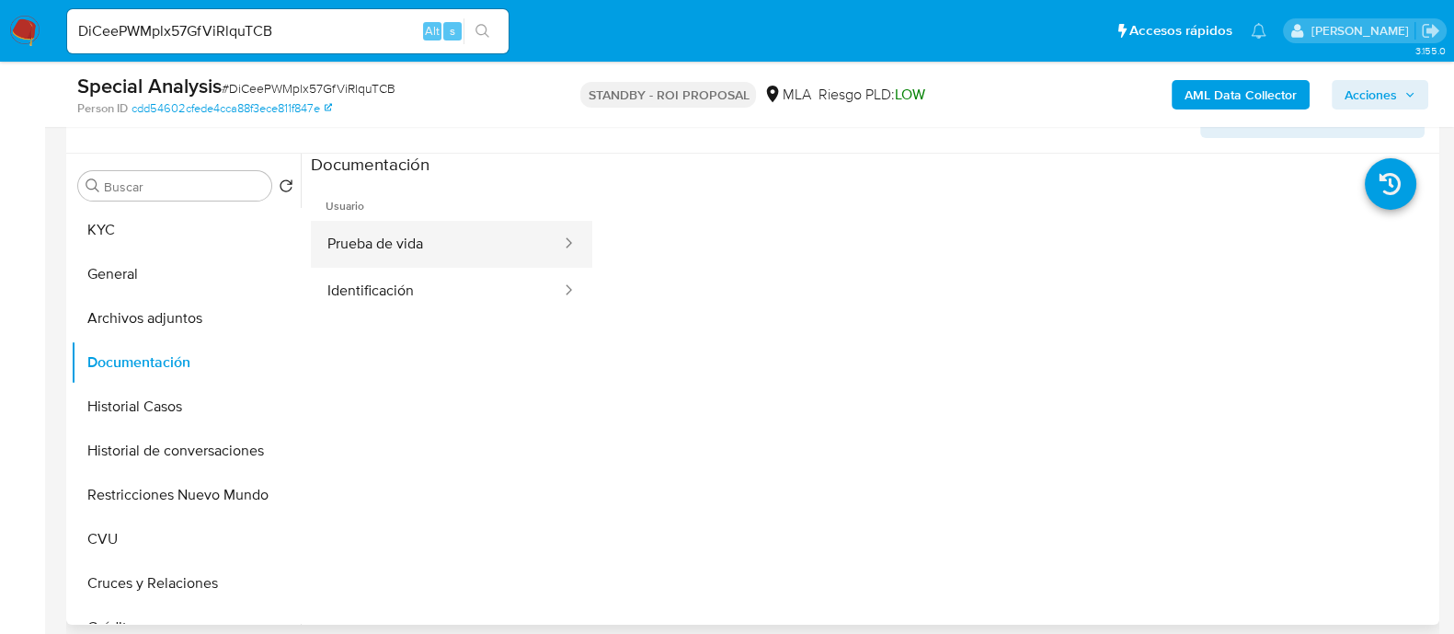
click at [454, 242] on button "Prueba de vida" at bounding box center [437, 244] width 252 height 47
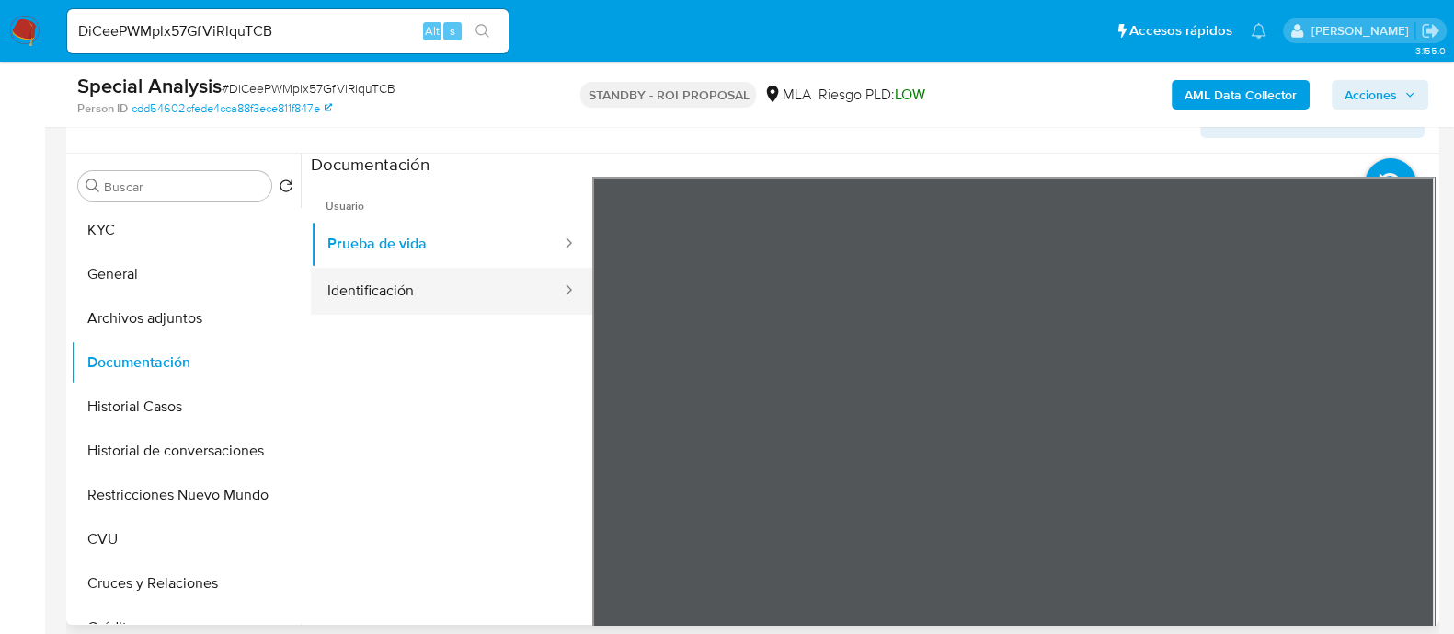
click at [443, 281] on button "Identificación" at bounding box center [437, 291] width 252 height 47
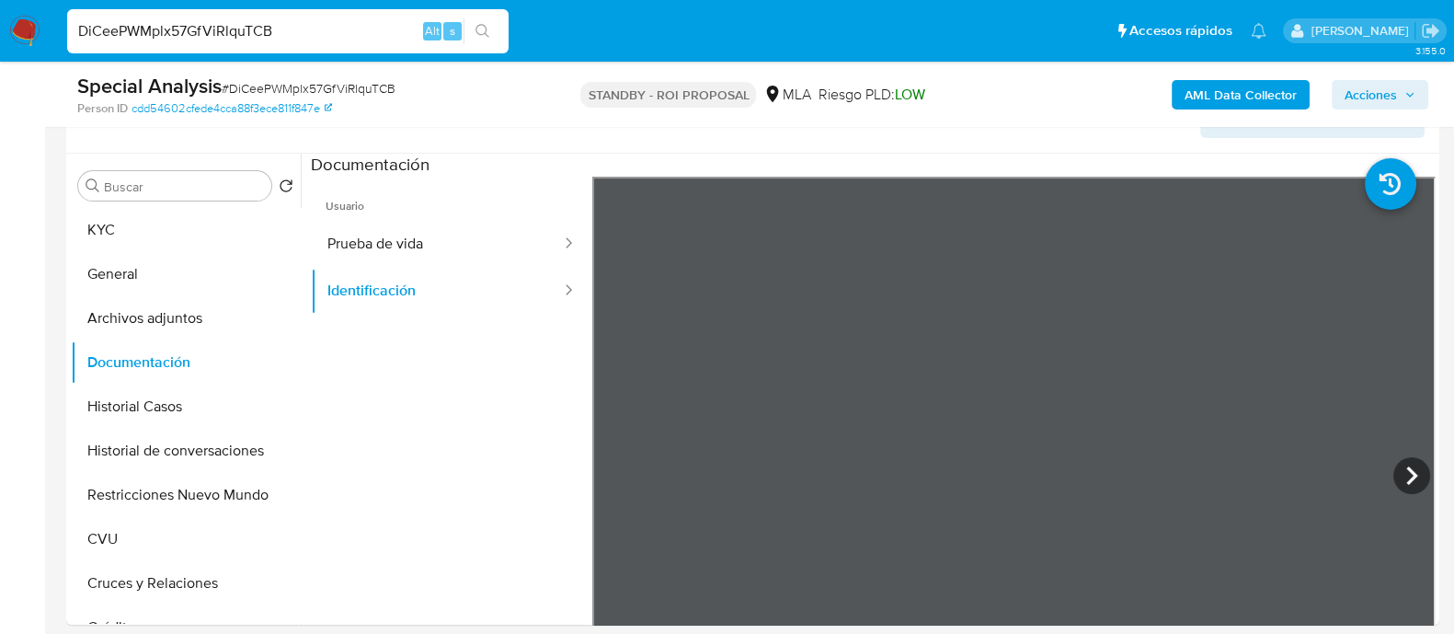
click at [301, 27] on input "DiCeePWMplx57GfViRlquTCB" at bounding box center [288, 31] width 442 height 24
paste input "UYL4W14hltp1KLmZ1AHkTyrj"
type input "UYL4W14hltp1KLmZ1AHkTyrj"
click at [483, 29] on icon "search-icon" at bounding box center [483, 31] width 15 height 15
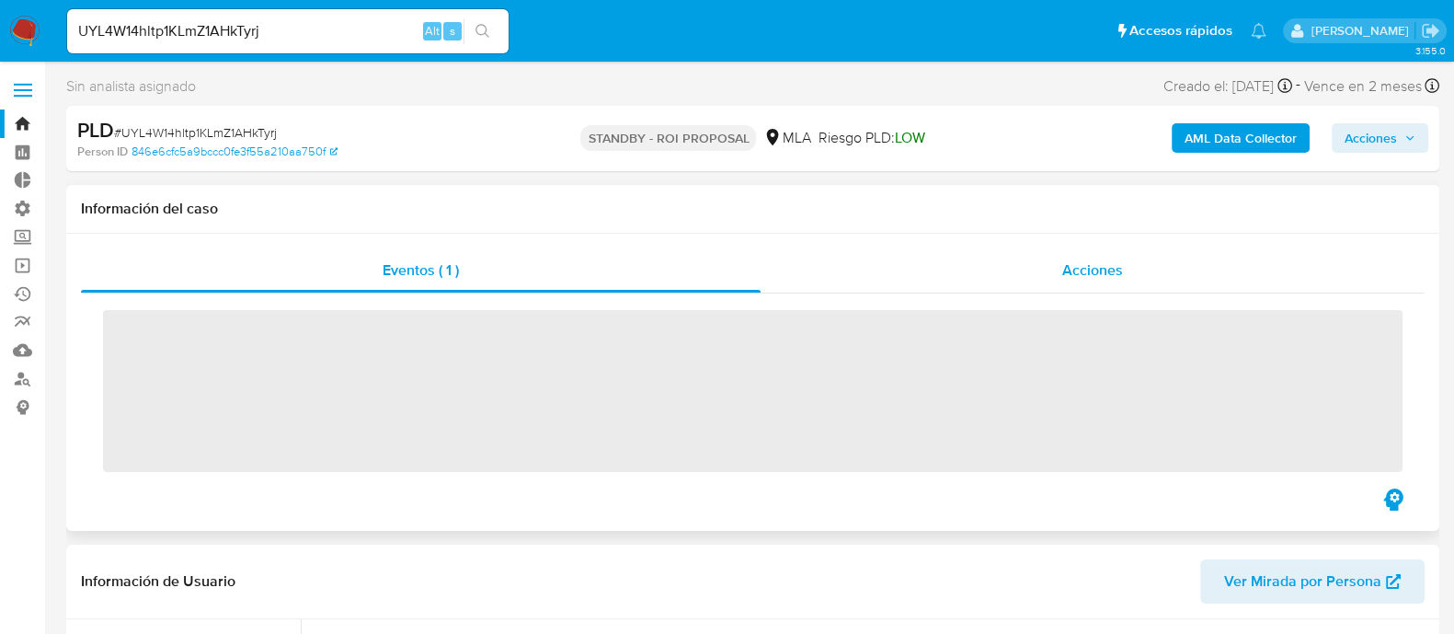
click at [1042, 260] on div "Acciones" at bounding box center [1093, 270] width 664 height 44
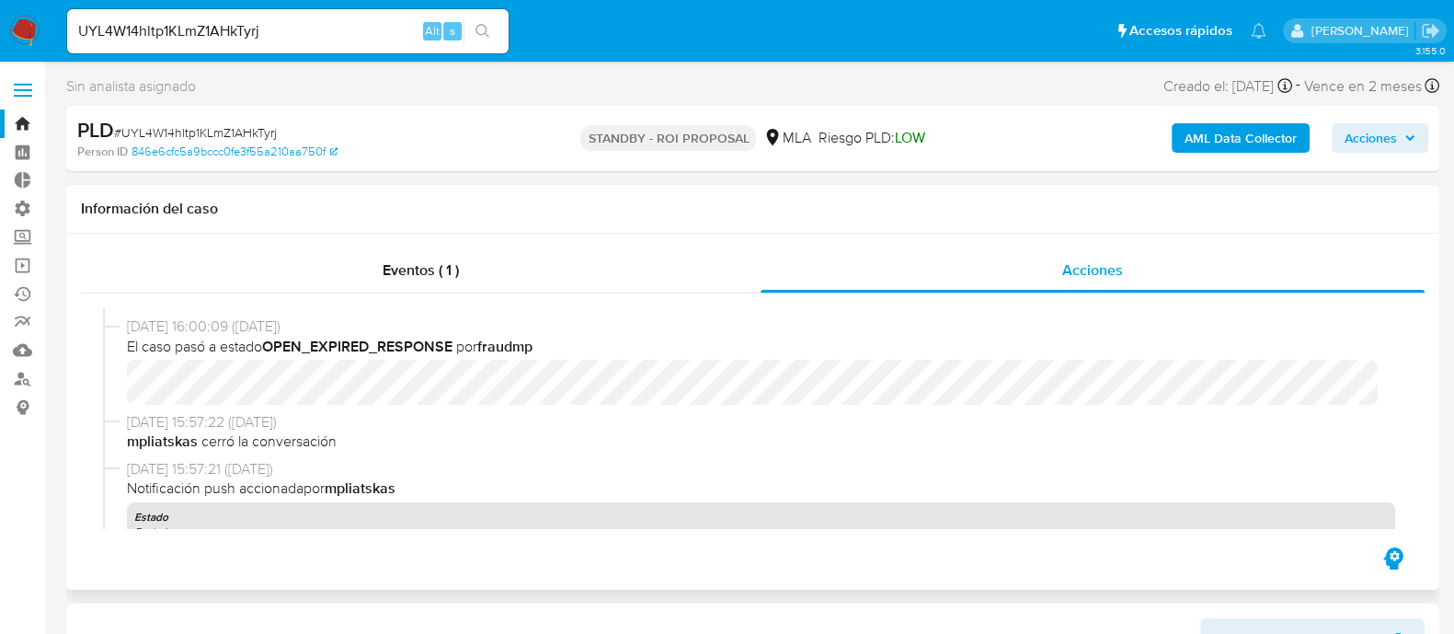
select select "10"
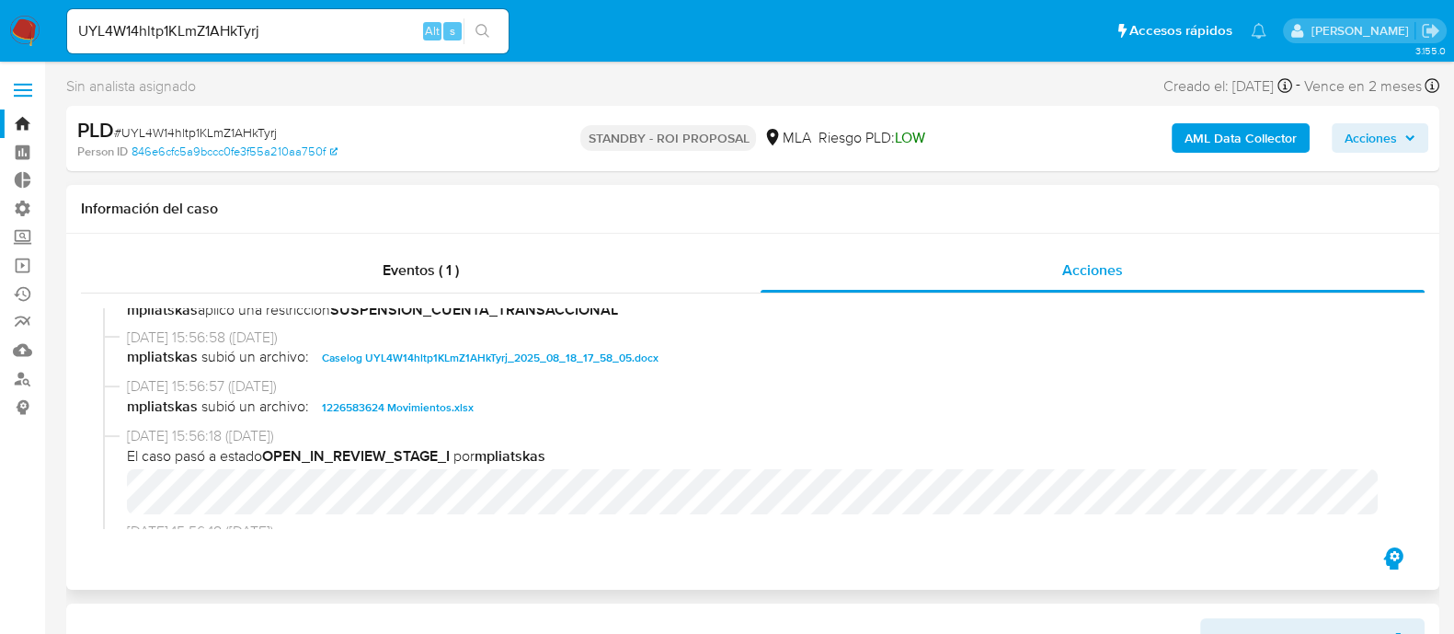
scroll to position [804, 0]
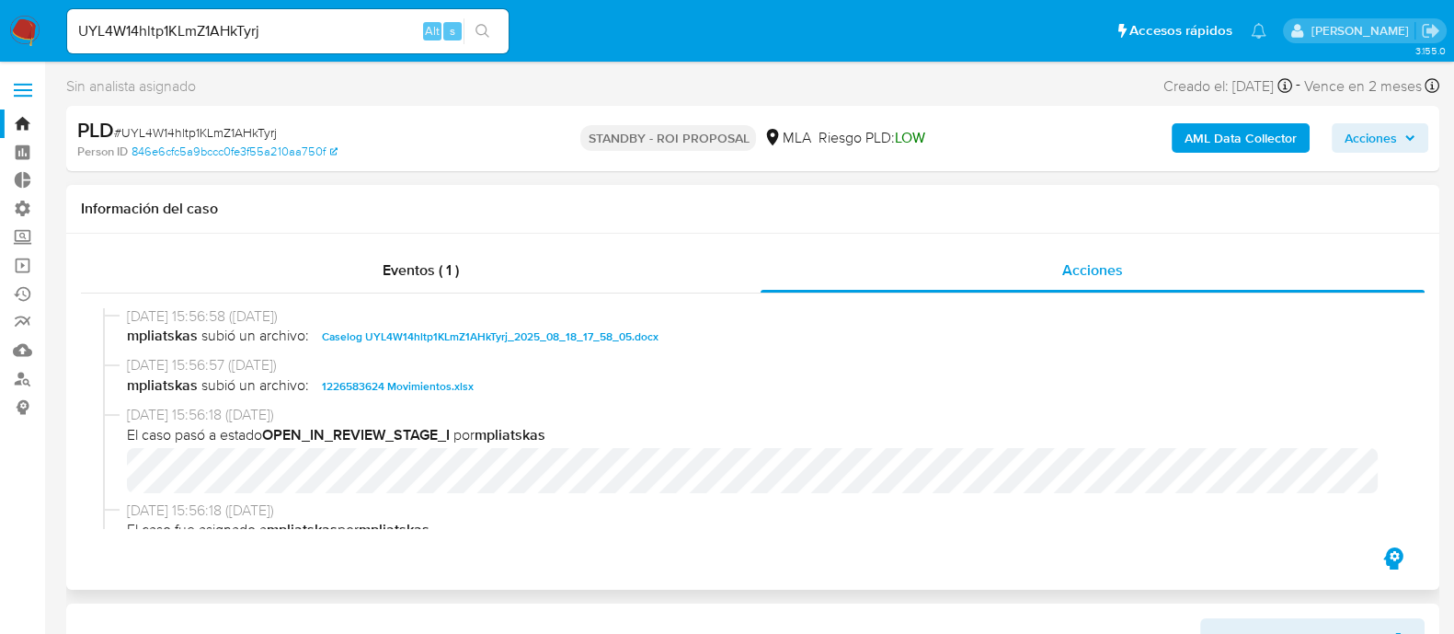
click at [414, 330] on span "Caselog UYL4W14hltp1KLmZ1AHkTyrj_2025_08_18_17_58_05.docx" at bounding box center [490, 337] width 337 height 22
click at [414, 379] on span "1226583624 Movimientos.xlsx" at bounding box center [398, 386] width 152 height 22
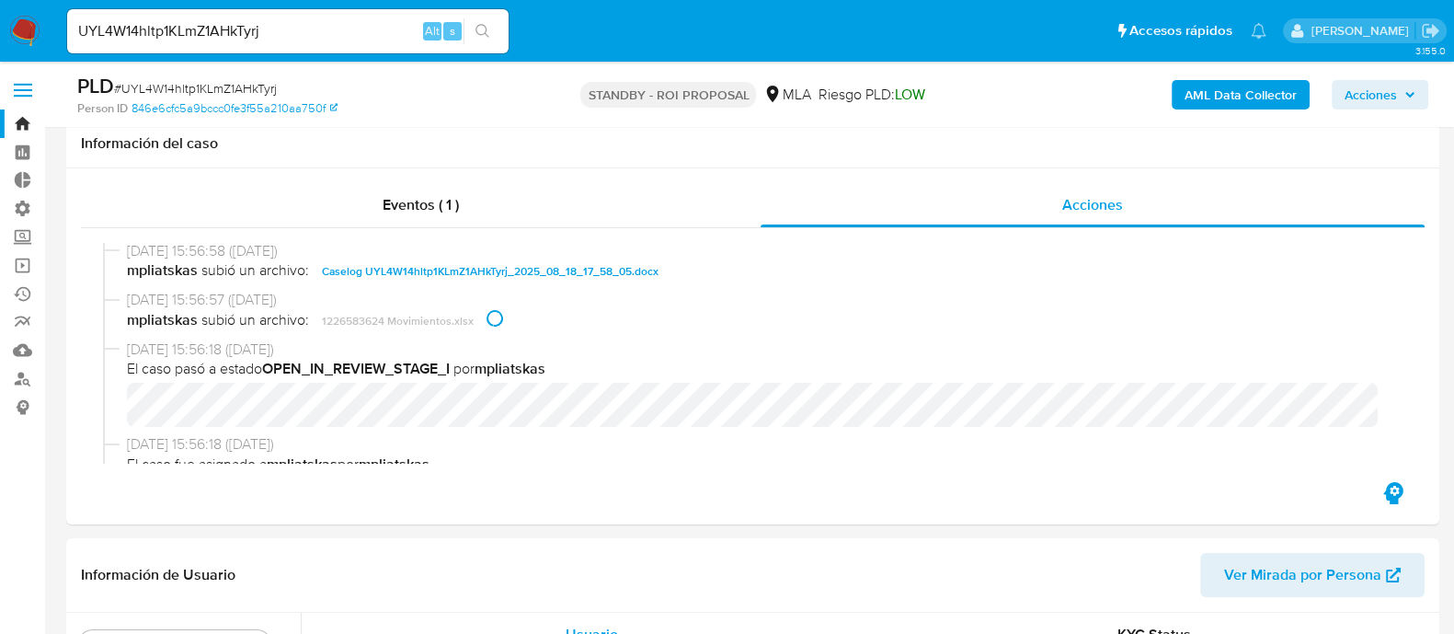
scroll to position [345, 0]
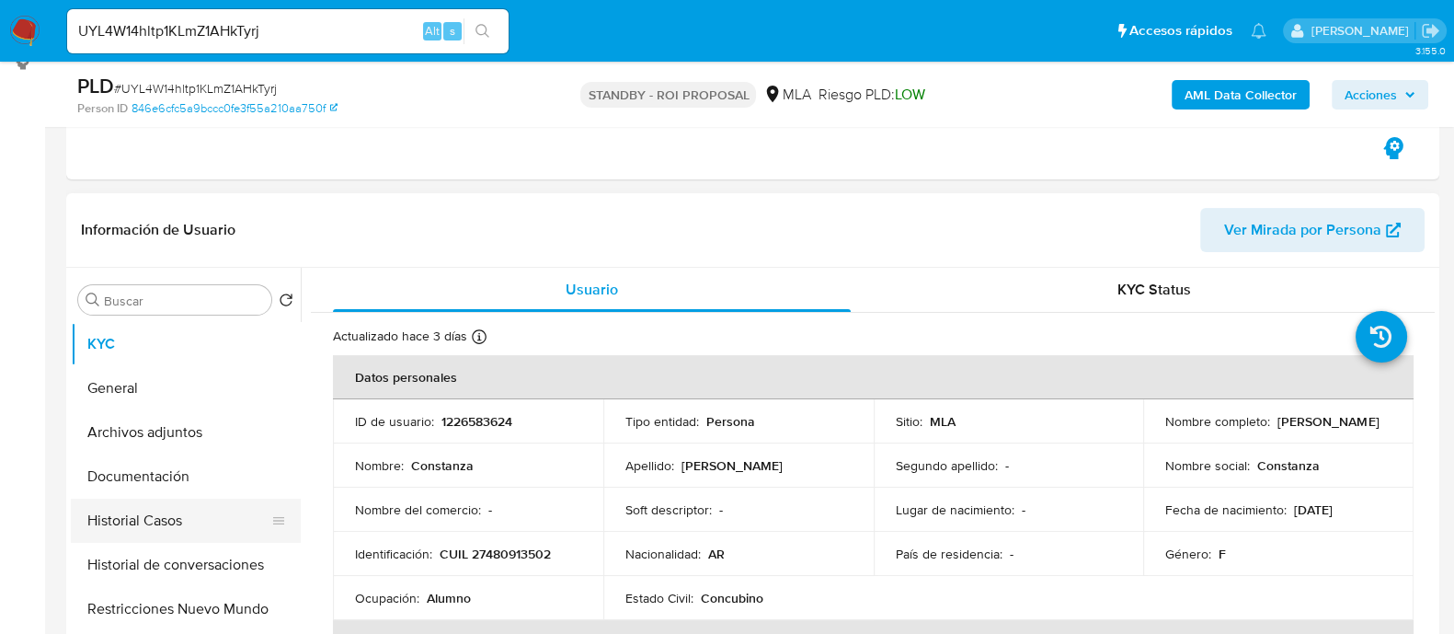
drag, startPoint x: 212, startPoint y: 532, endPoint x: 173, endPoint y: 533, distance: 38.6
click at [212, 533] on button "Historial Casos" at bounding box center [178, 521] width 215 height 44
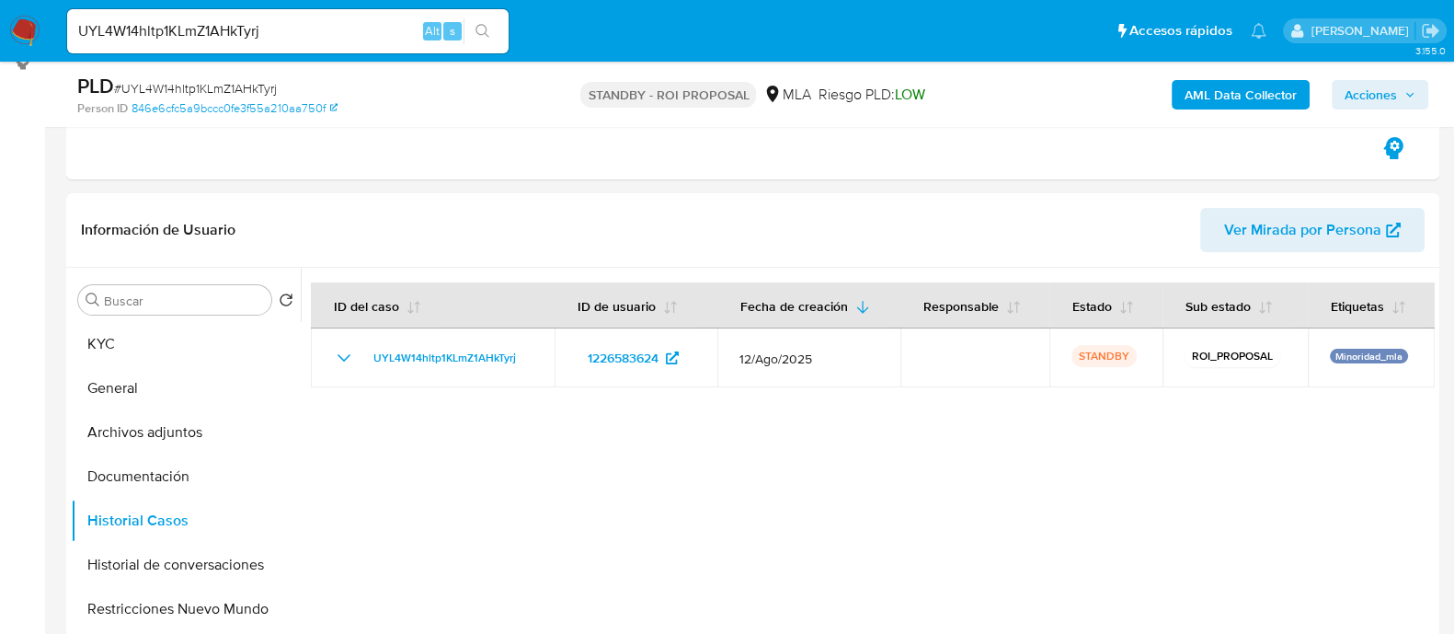
drag, startPoint x: 193, startPoint y: 425, endPoint x: 0, endPoint y: 448, distance: 194.5
click at [193, 425] on button "Archivos adjuntos" at bounding box center [186, 432] width 230 height 44
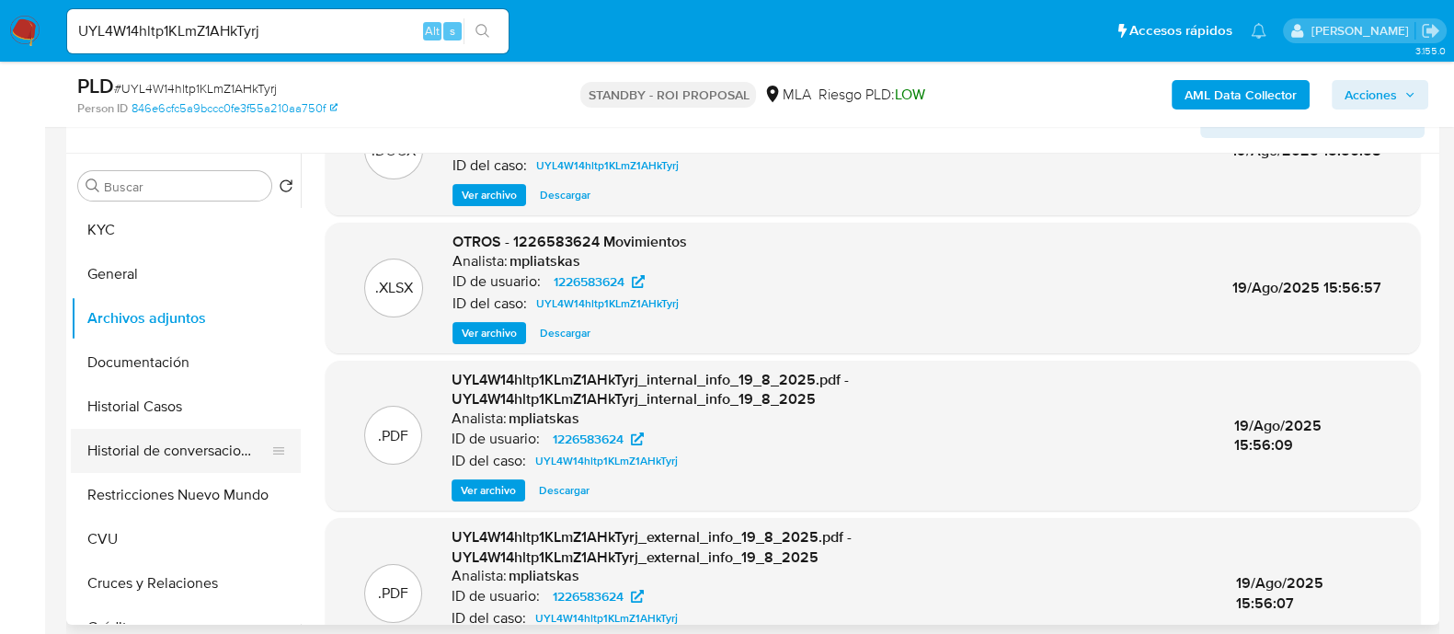
scroll to position [114, 0]
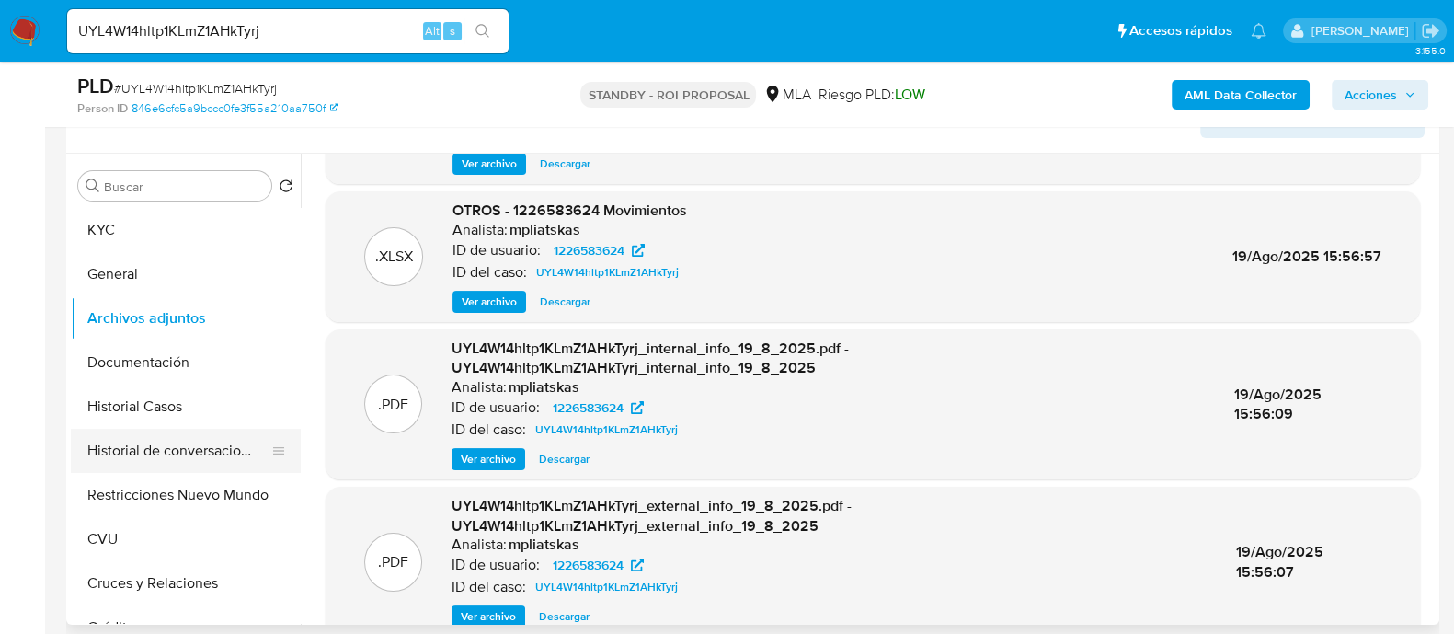
click at [168, 460] on button "Historial de conversaciones" at bounding box center [178, 451] width 215 height 44
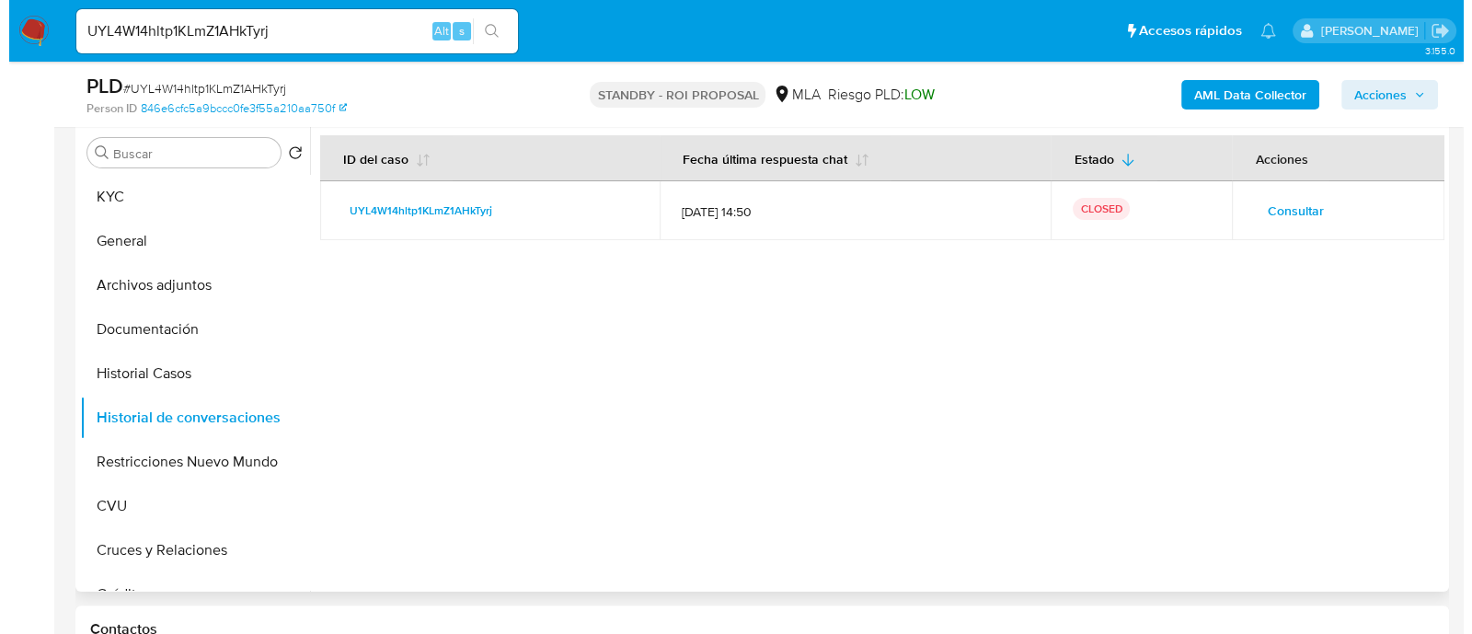
scroll to position [459, 0]
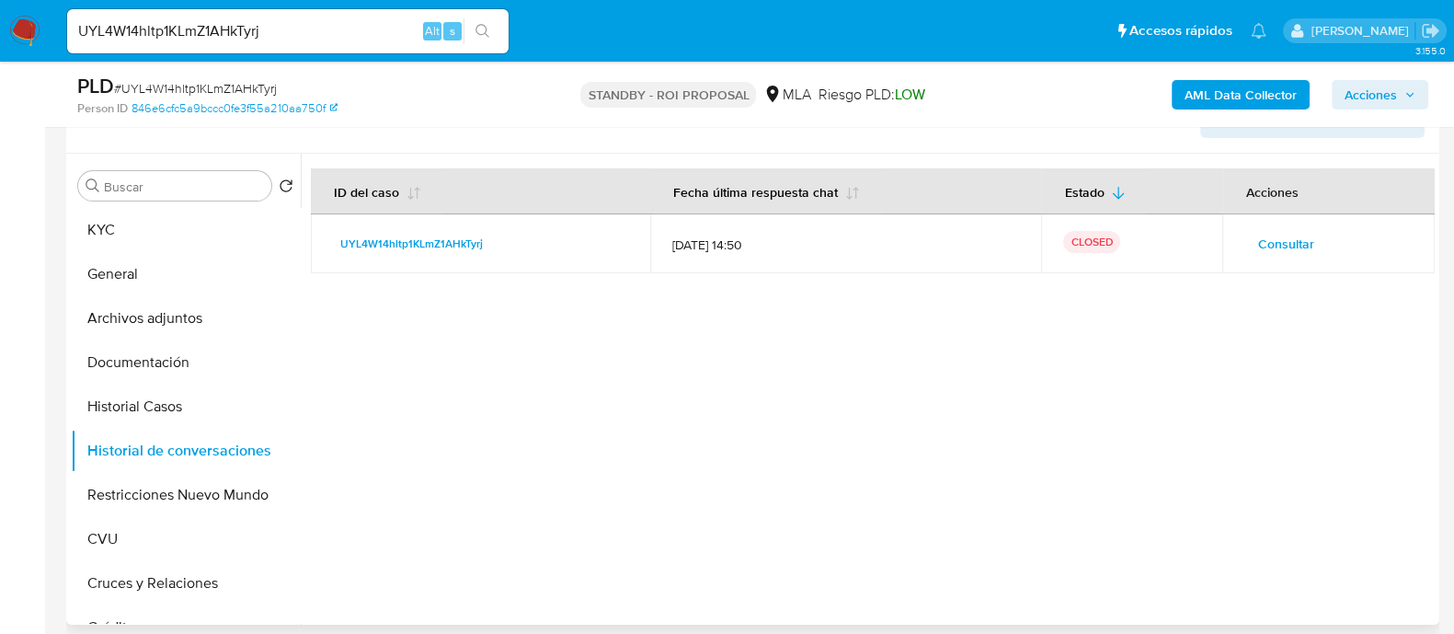
click at [1265, 231] on span "Consultar" at bounding box center [1285, 244] width 56 height 26
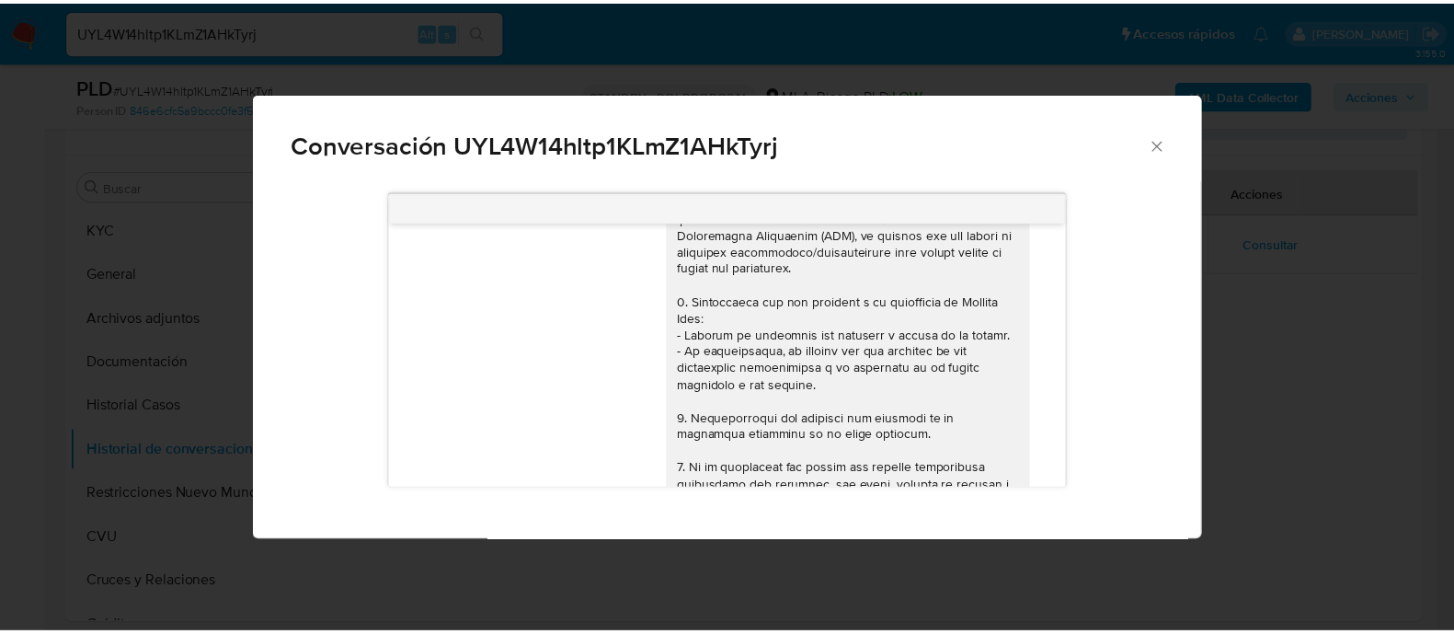
scroll to position [0, 0]
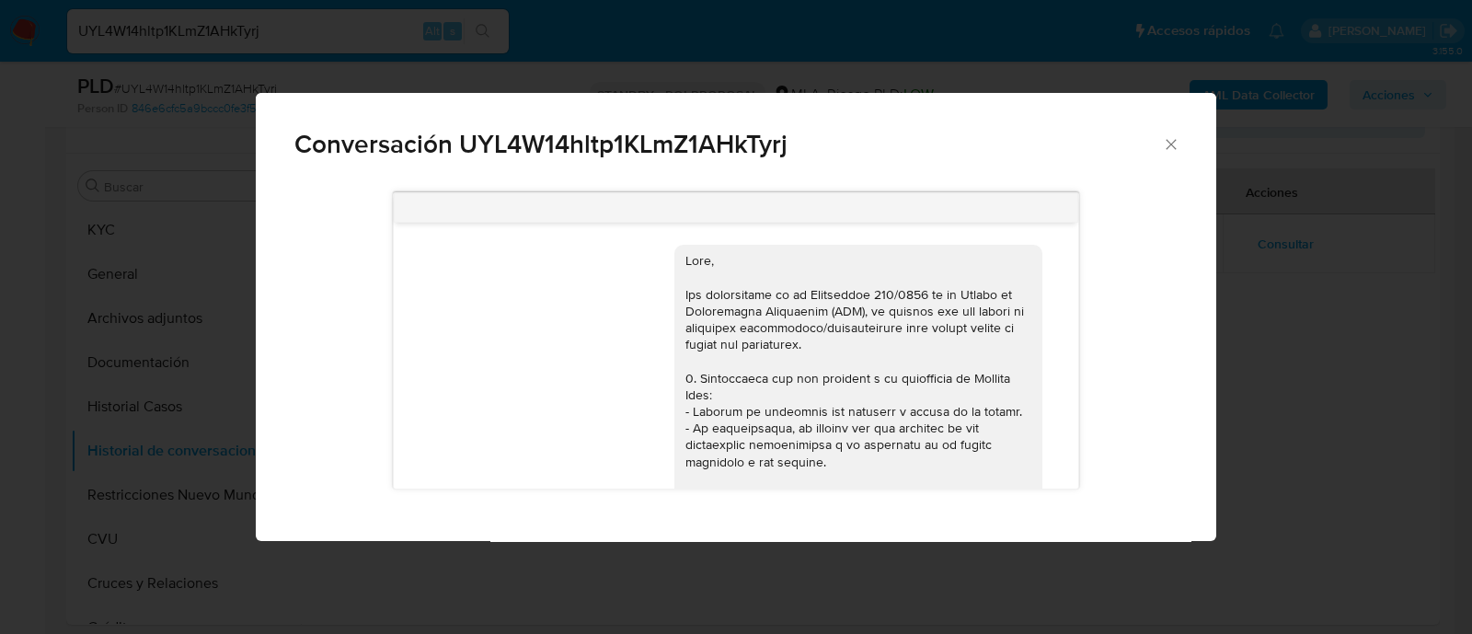
click at [196, 437] on div "Conversación UYL4W14hltp1KLmZ1AHkTyrj 18/08/2025 17:46:03 Lo utilizo para mi em…" at bounding box center [736, 317] width 1472 height 634
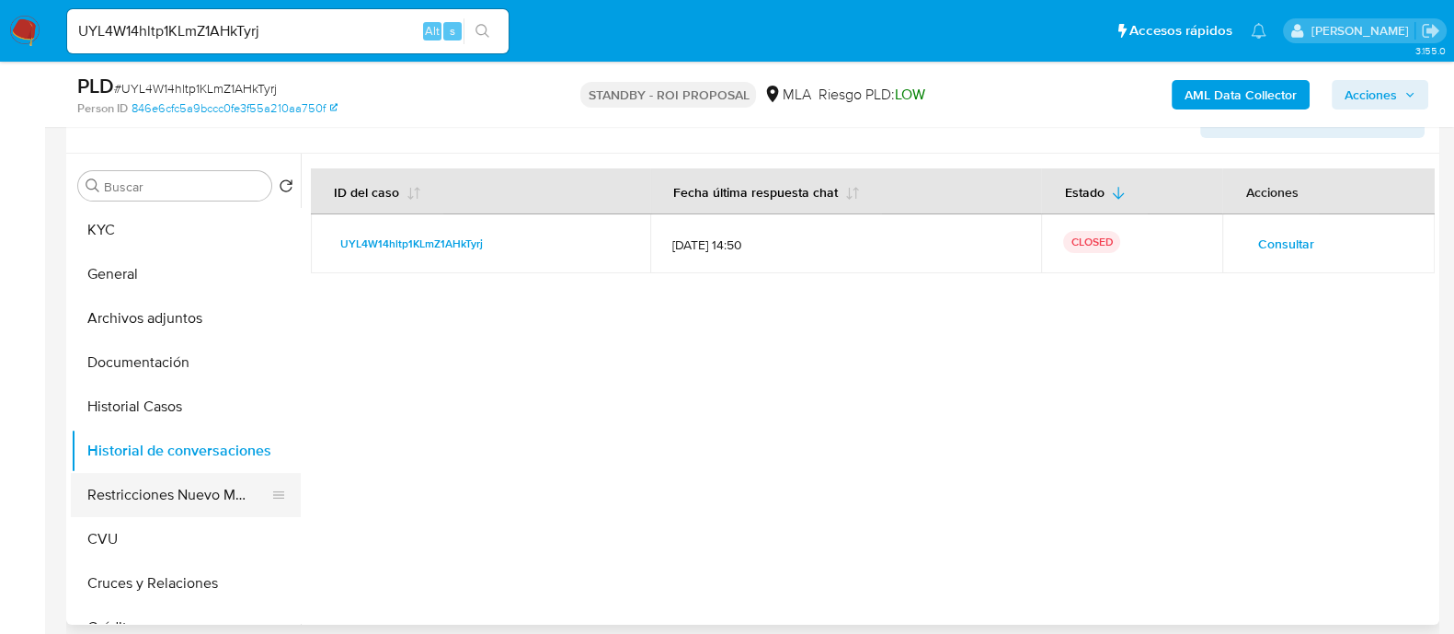
click at [174, 484] on button "Restricciones Nuevo Mundo" at bounding box center [178, 495] width 215 height 44
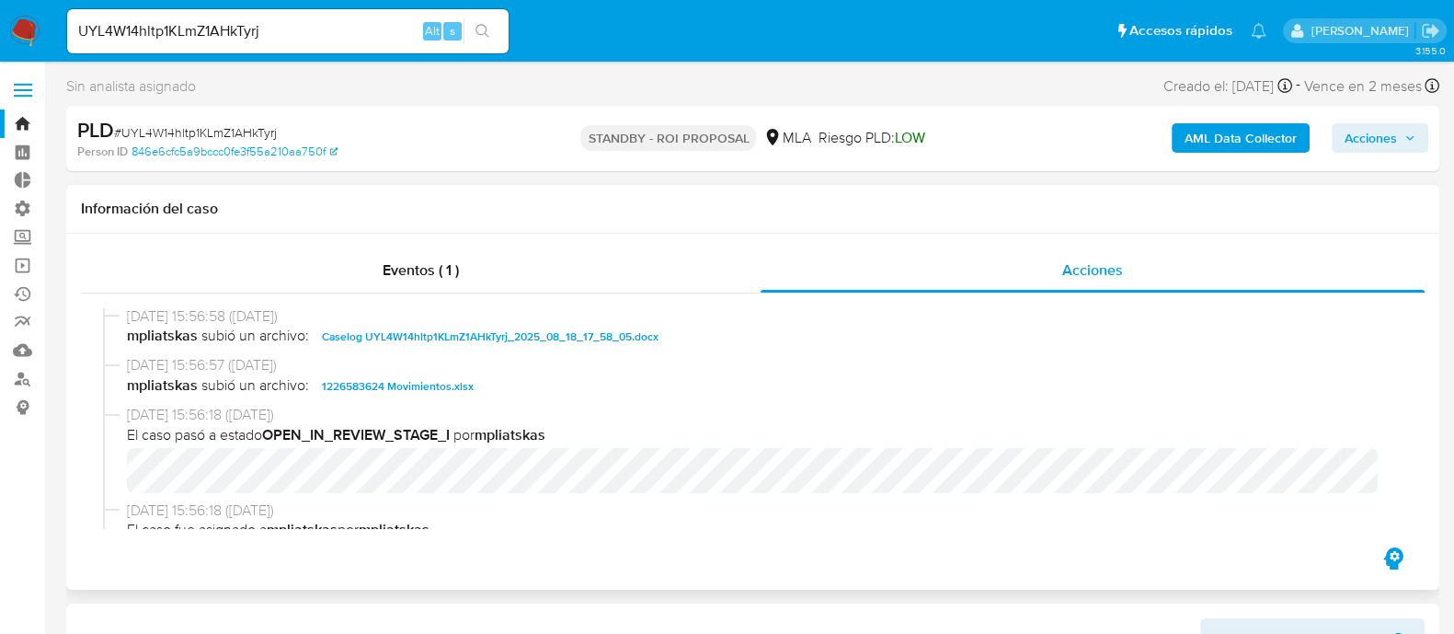
click at [417, 338] on span "Caselog UYL4W14hltp1KLmZ1AHkTyrj_2025_08_18_17_58_05.docx" at bounding box center [490, 337] width 337 height 22
click at [501, 338] on span "Caselog UYL4W14hltp1KLmZ1AHkTyrj_2025_08_18_17_58_05.docx" at bounding box center [490, 337] width 337 height 22
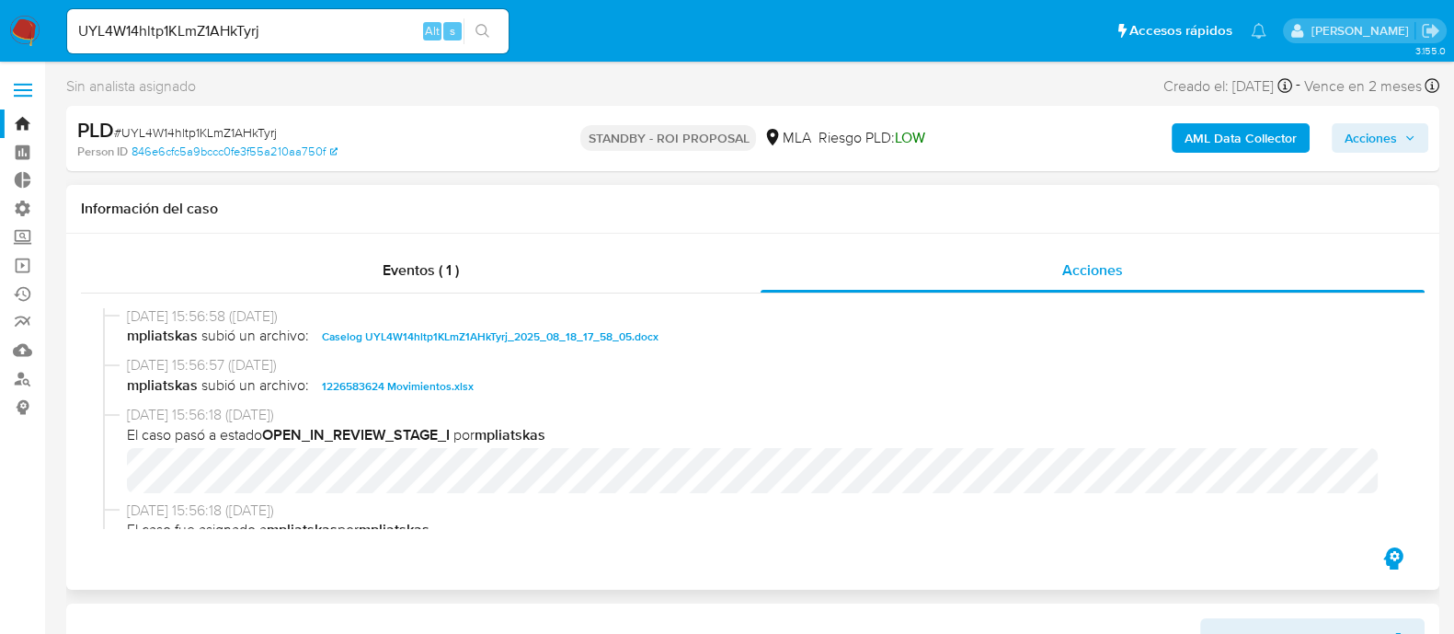
click at [501, 338] on span "Caselog UYL4W14hltp1KLmZ1AHkTyrj_2025_08_18_17_58_05.docx" at bounding box center [490, 337] width 337 height 22
click at [312, 43] on div "UYL4W14hltp1KLmZ1AHkTyrj Alt s" at bounding box center [288, 31] width 442 height 44
click at [320, 21] on input "UYL4W14hltp1KLmZ1AHkTyrj" at bounding box center [288, 31] width 442 height 24
paste input "KAOhVzigQze4O3V9onjUzq5P"
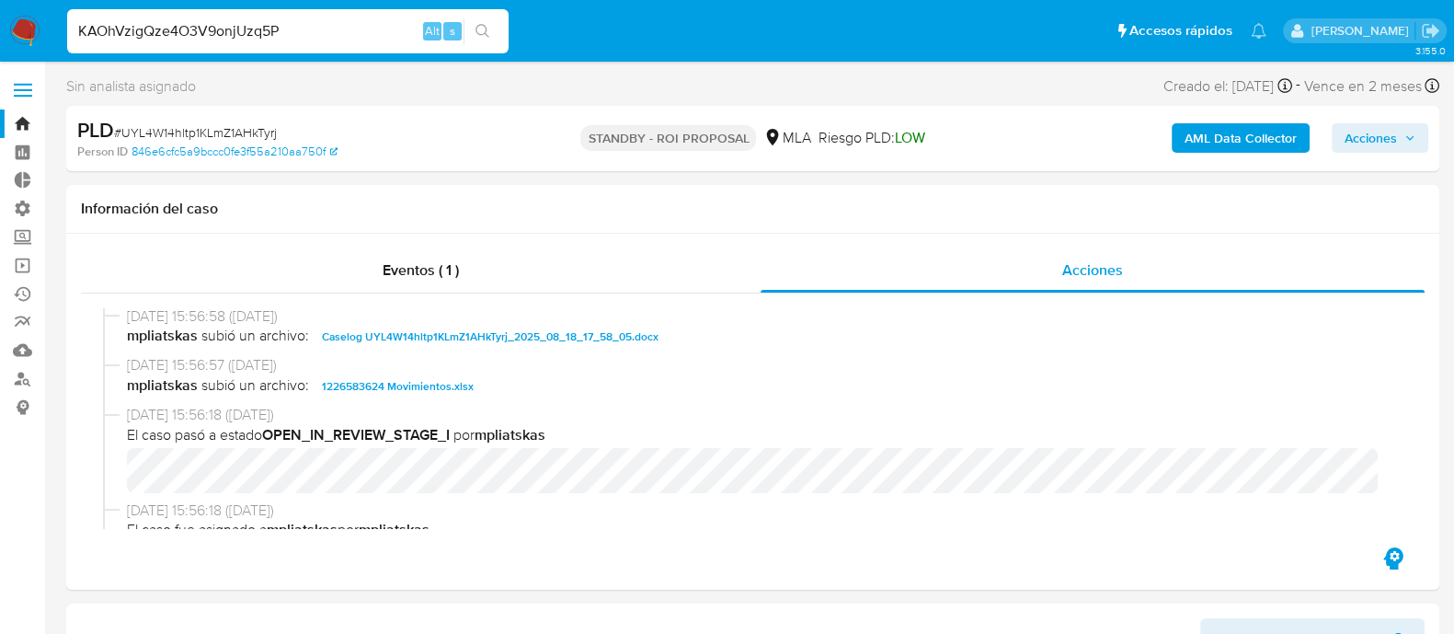
type input "KAOhVzigQze4O3V9onjUzq5P"
click at [478, 29] on icon "search-icon" at bounding box center [483, 31] width 15 height 15
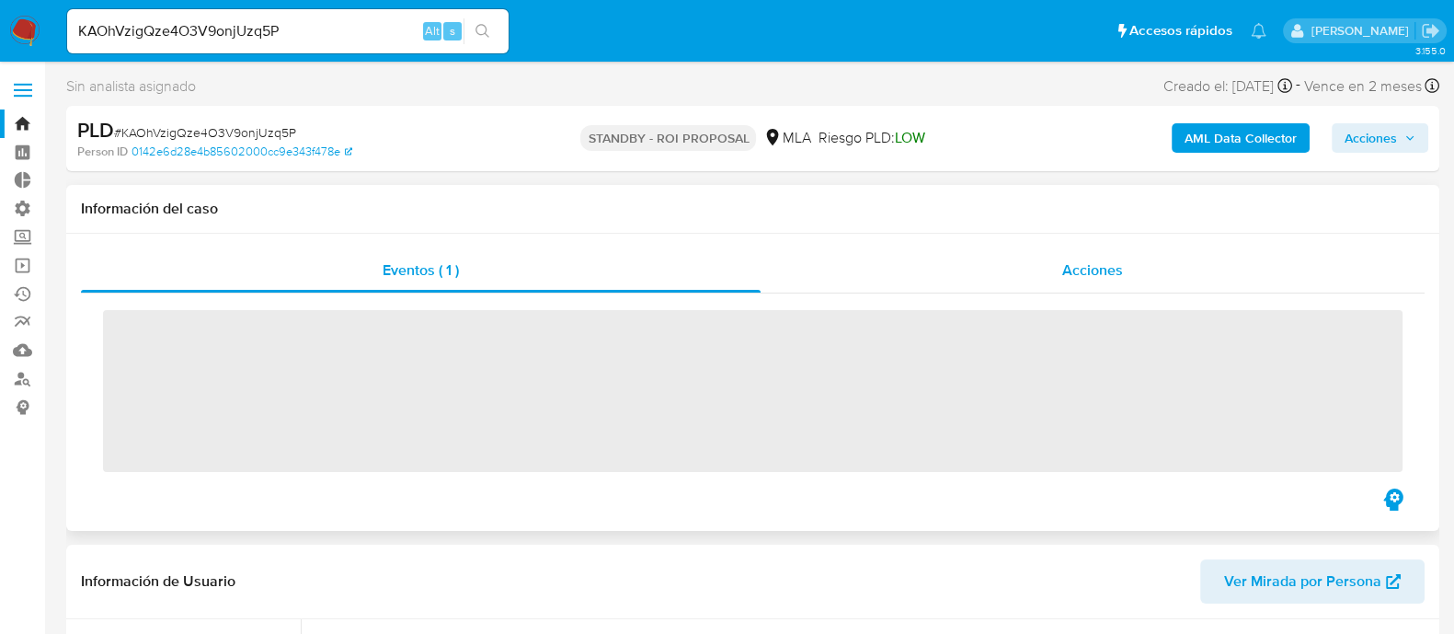
click at [1116, 265] on span "Acciones" at bounding box center [1092, 269] width 61 height 21
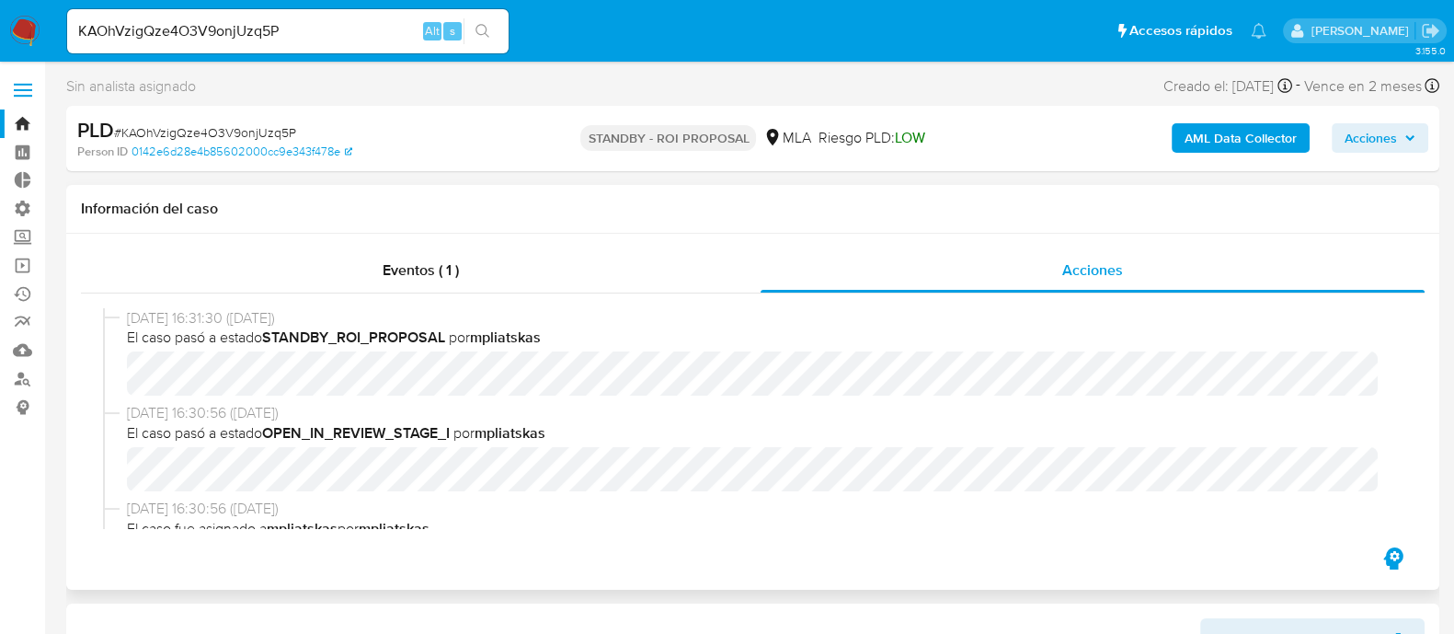
select select "10"
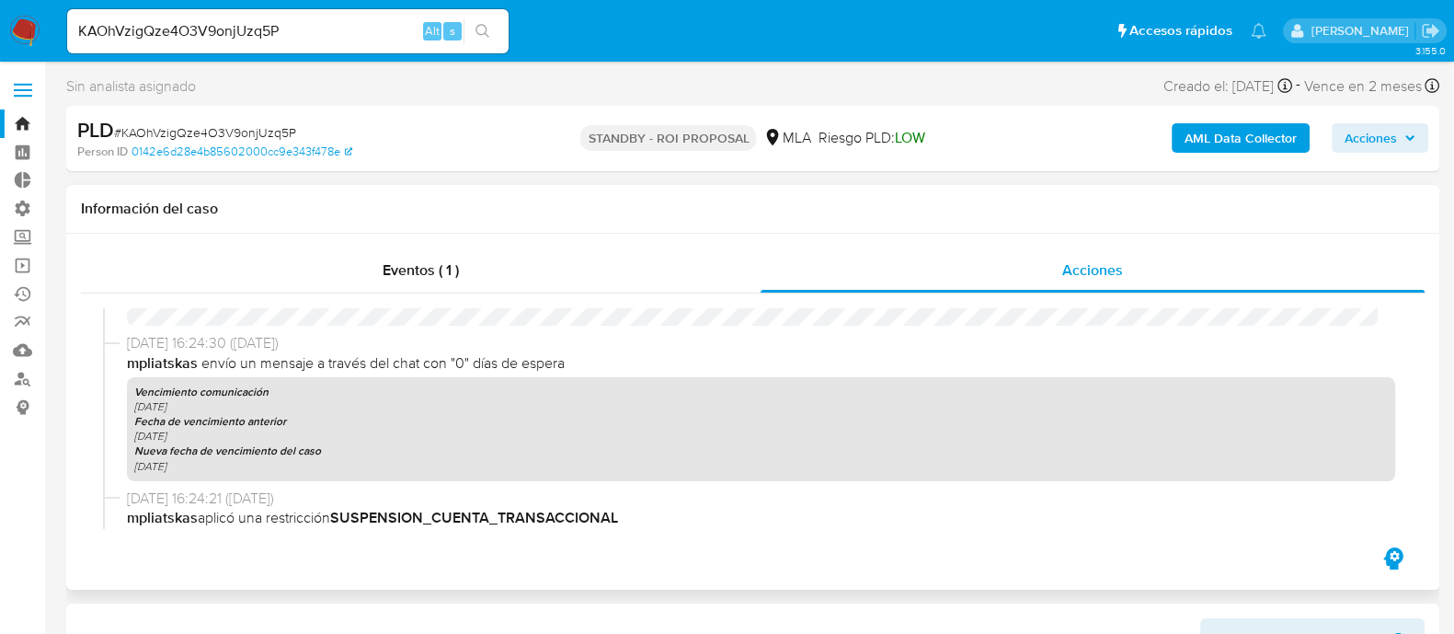
scroll to position [804, 0]
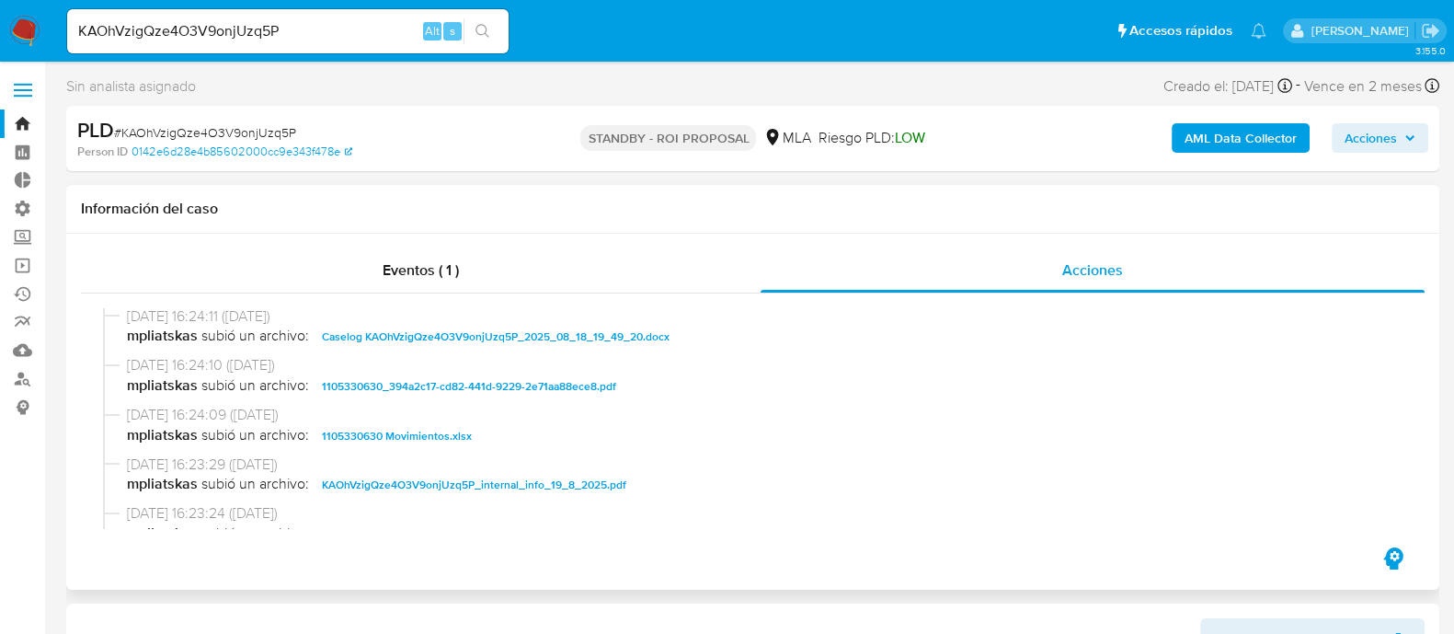
click at [416, 335] on span "Caselog KAOhVzigQze4O3V9onjUzq5P_2025_08_18_19_49_20.docx" at bounding box center [496, 337] width 348 height 22
click at [439, 430] on span "1105330630 Movimientos.xlsx" at bounding box center [397, 436] width 150 height 22
click at [519, 386] on span "1105330630_394a2c17-cd82-441d-9229-2e71aa88ece8.pdf" at bounding box center [469, 386] width 294 height 22
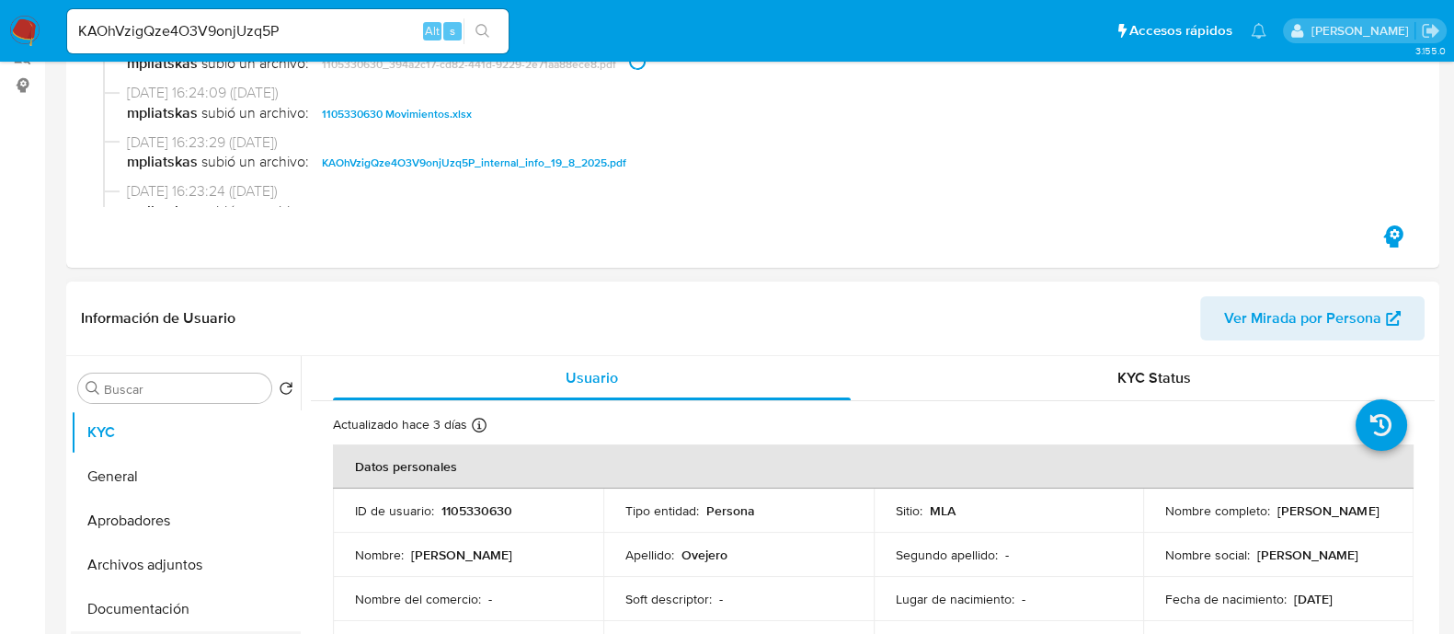
scroll to position [459, 0]
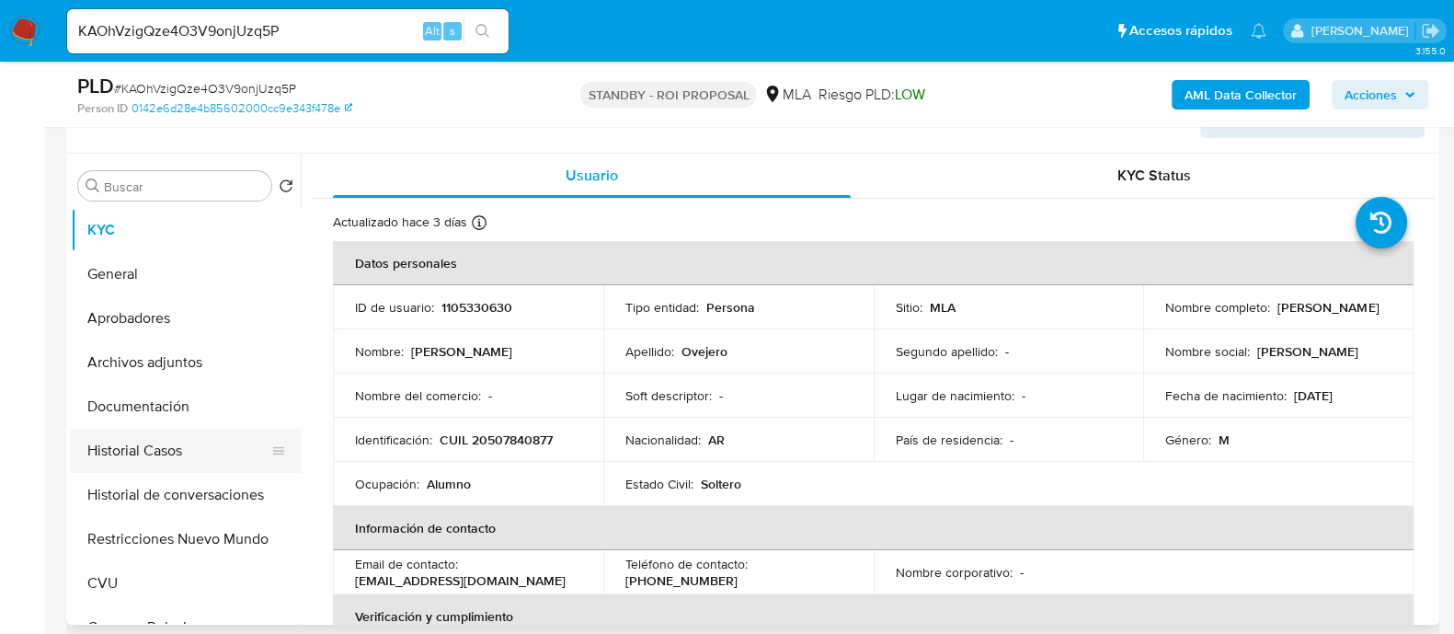
click at [209, 440] on button "Historial Casos" at bounding box center [178, 451] width 215 height 44
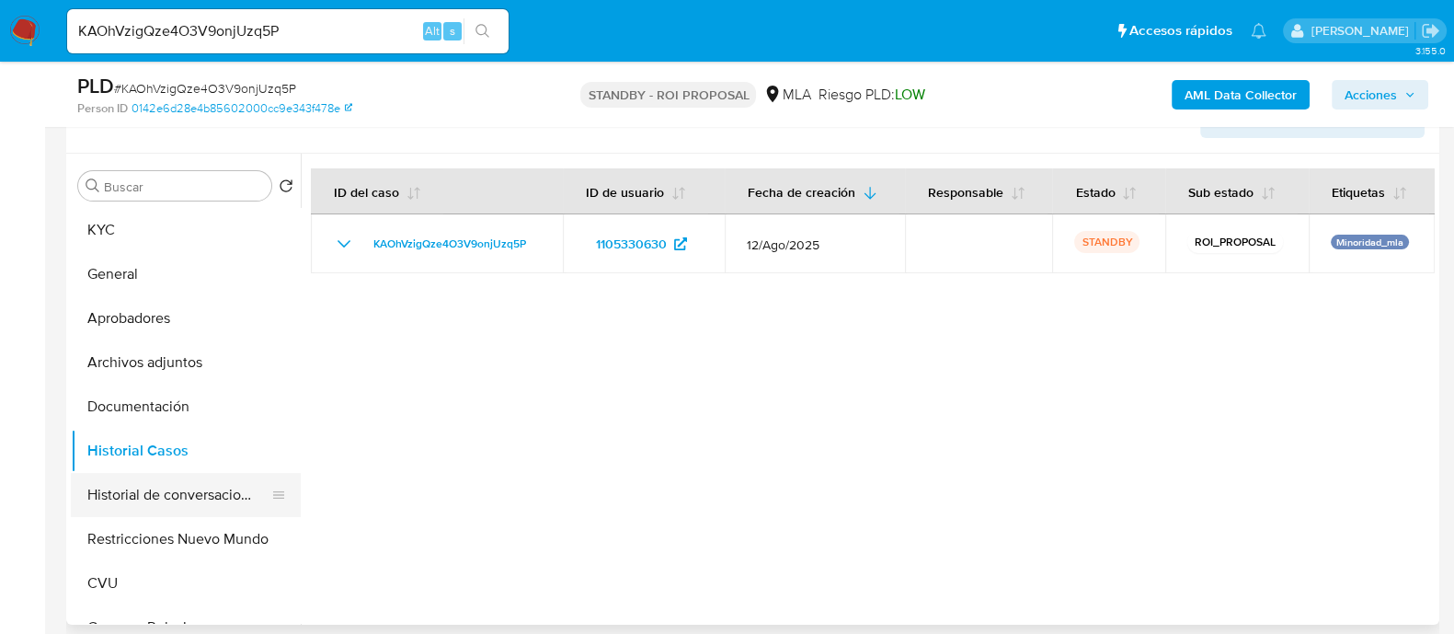
click at [194, 486] on button "Historial de conversaciones" at bounding box center [178, 495] width 215 height 44
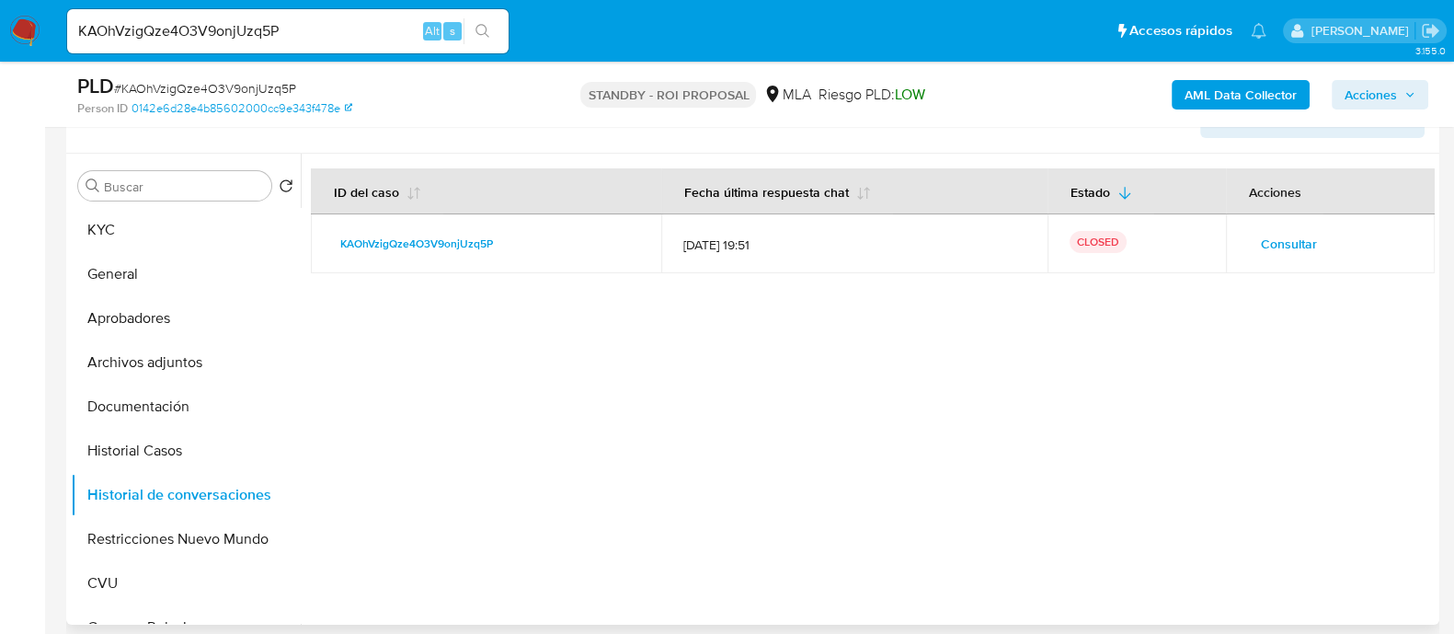
click at [1239, 236] on td "Consultar" at bounding box center [1330, 243] width 209 height 59
click at [1293, 238] on span "Consultar" at bounding box center [1289, 244] width 56 height 26
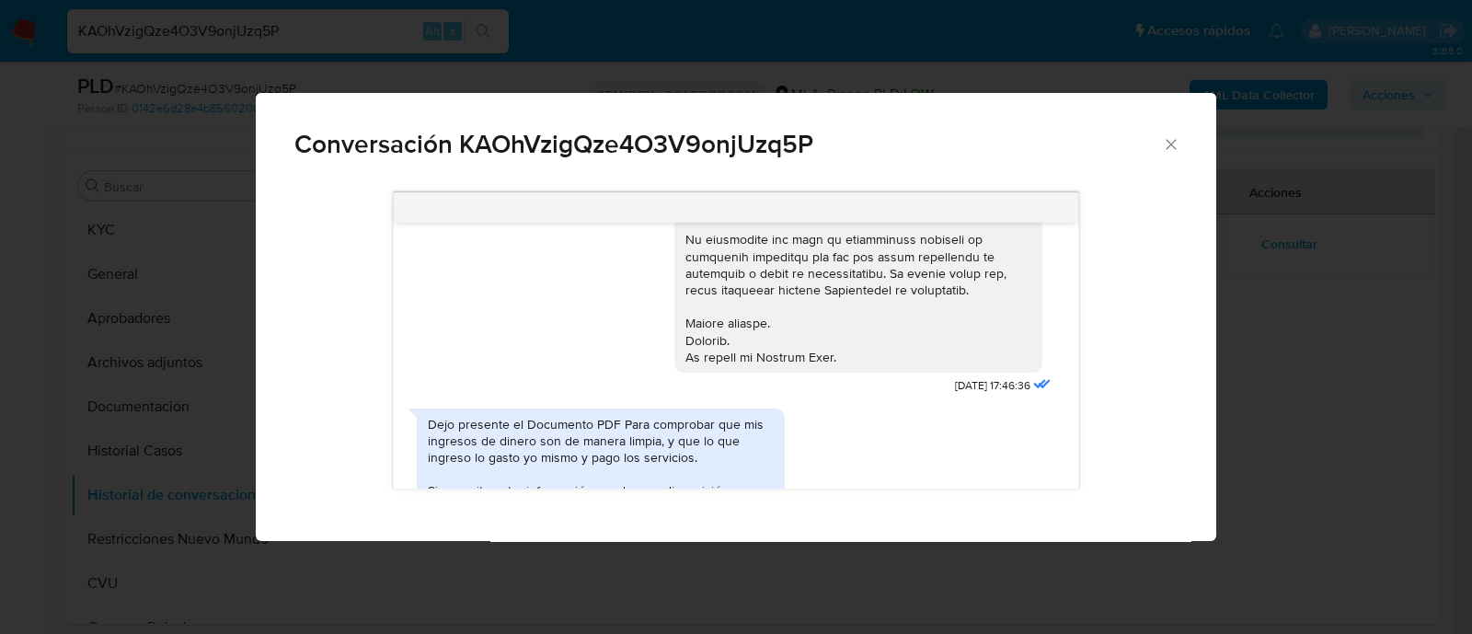
scroll to position [772, 0]
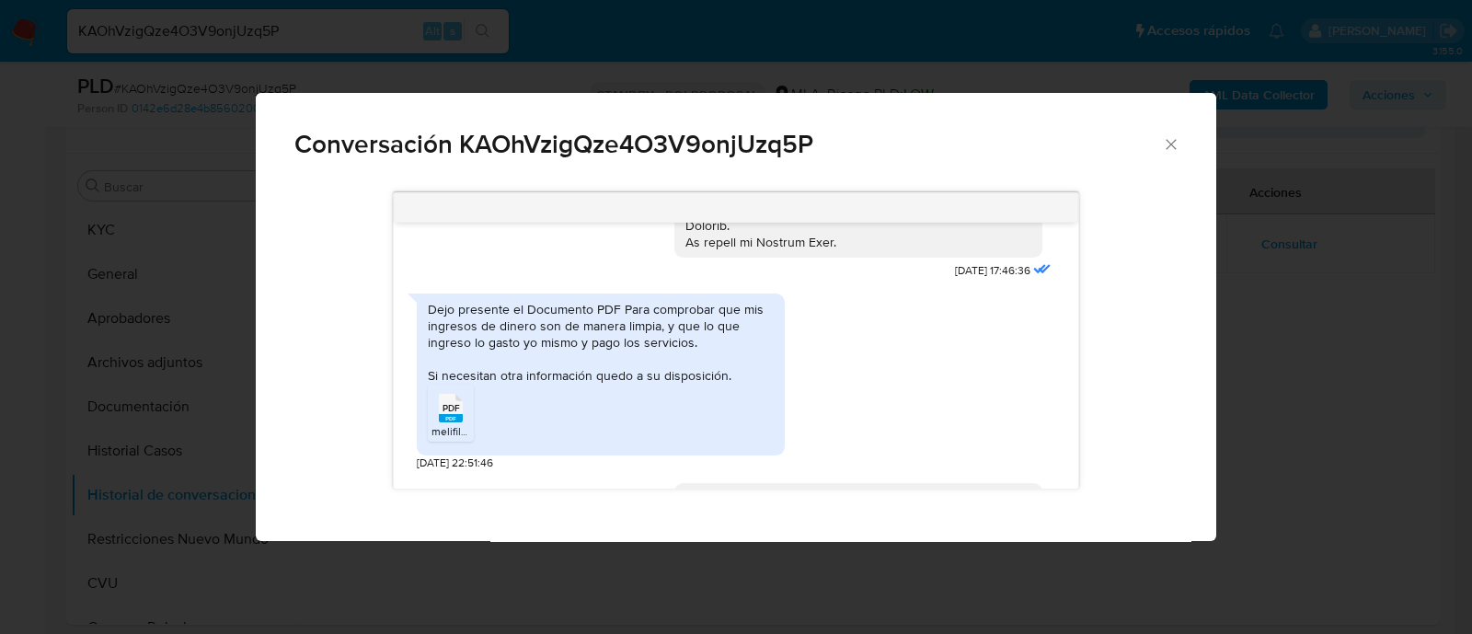
click at [862, 370] on div "Dejo presente el Documento PDF Para comprobar que mis ingresos de dinero son de…" at bounding box center [736, 377] width 638 height 187
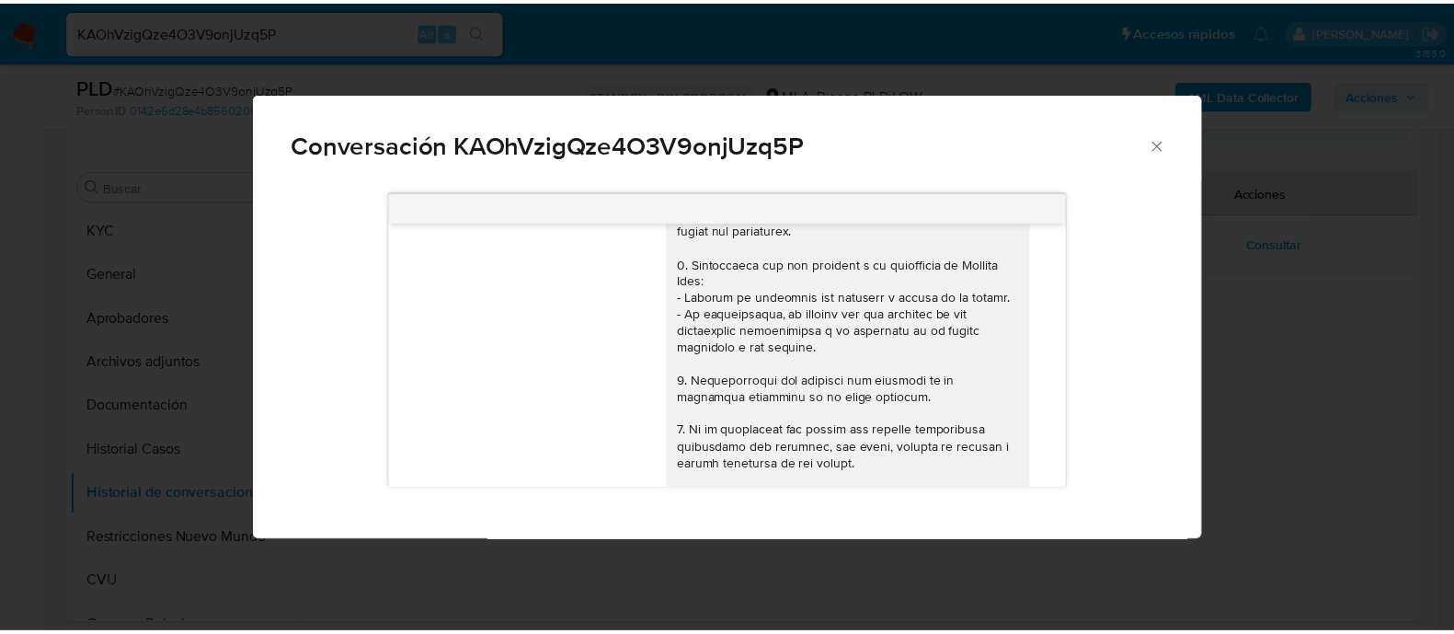
scroll to position [0, 0]
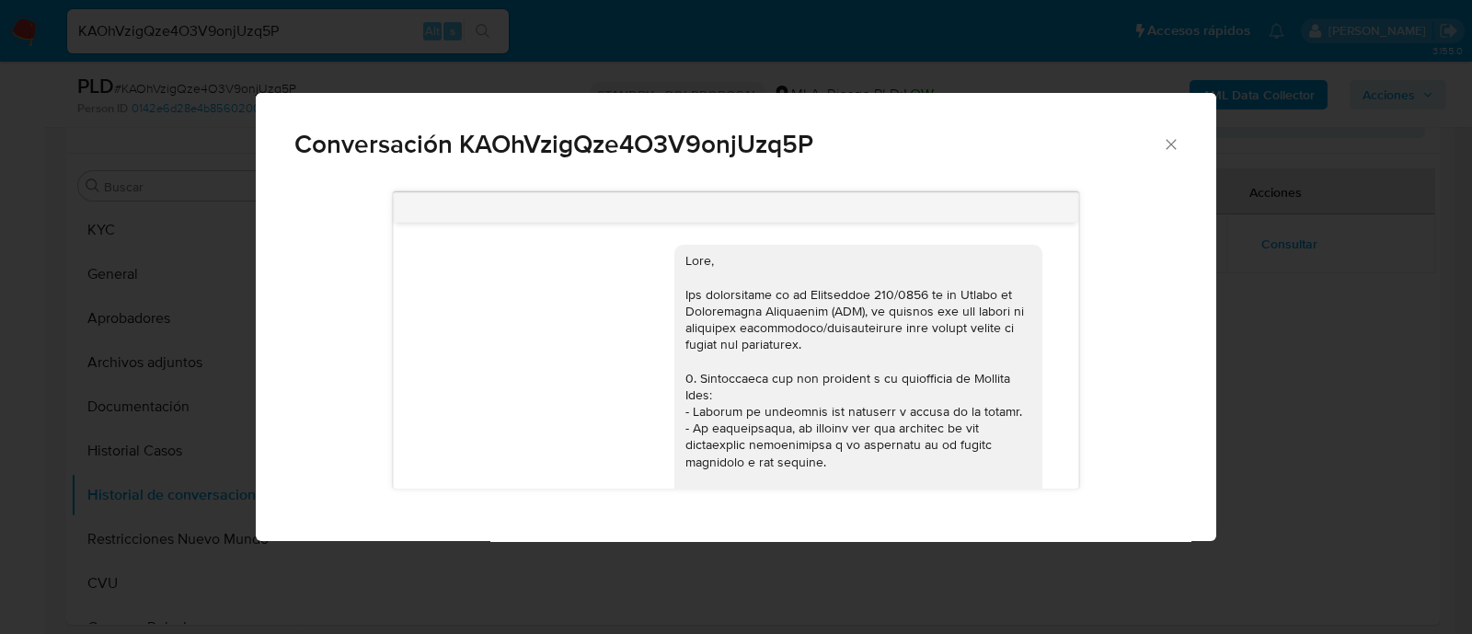
click at [135, 446] on div "Conversación KAOhVzigQze4O3V9onjUzq5P 18/08/2025 17:46:36 Dejo presente el Docu…" at bounding box center [736, 317] width 1472 height 634
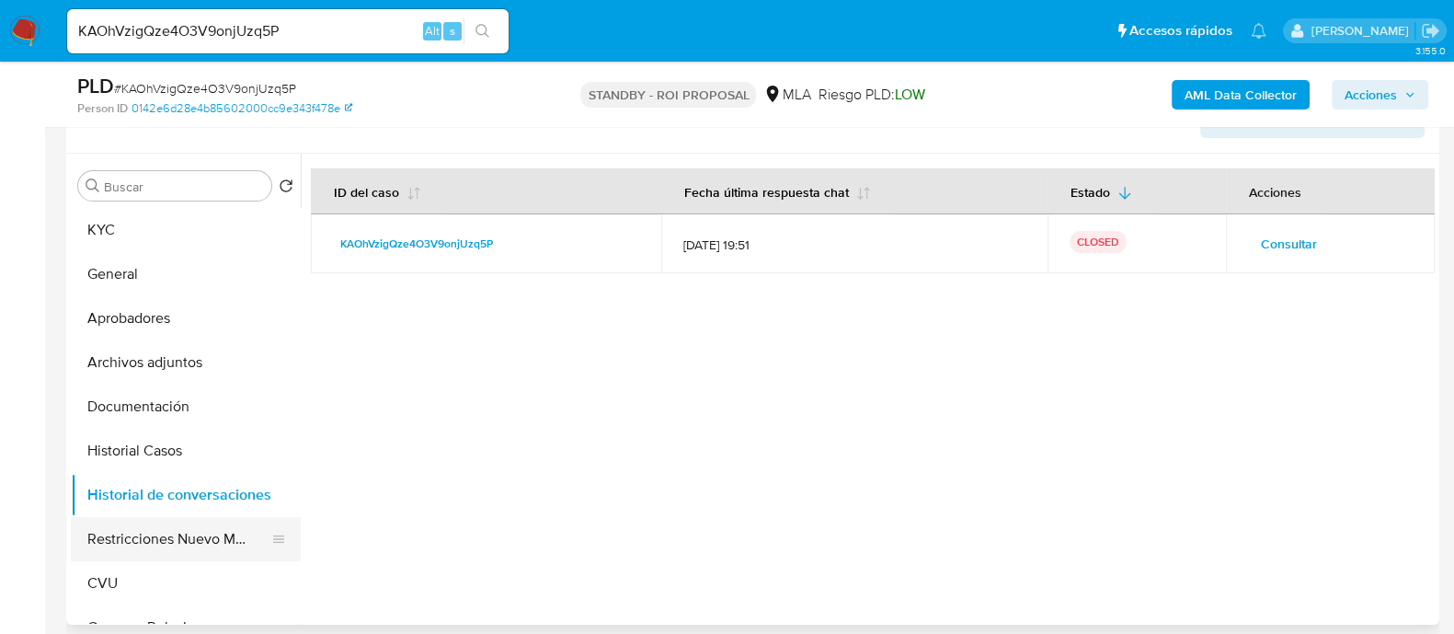
click at [137, 537] on button "Restricciones Nuevo Mundo" at bounding box center [178, 539] width 215 height 44
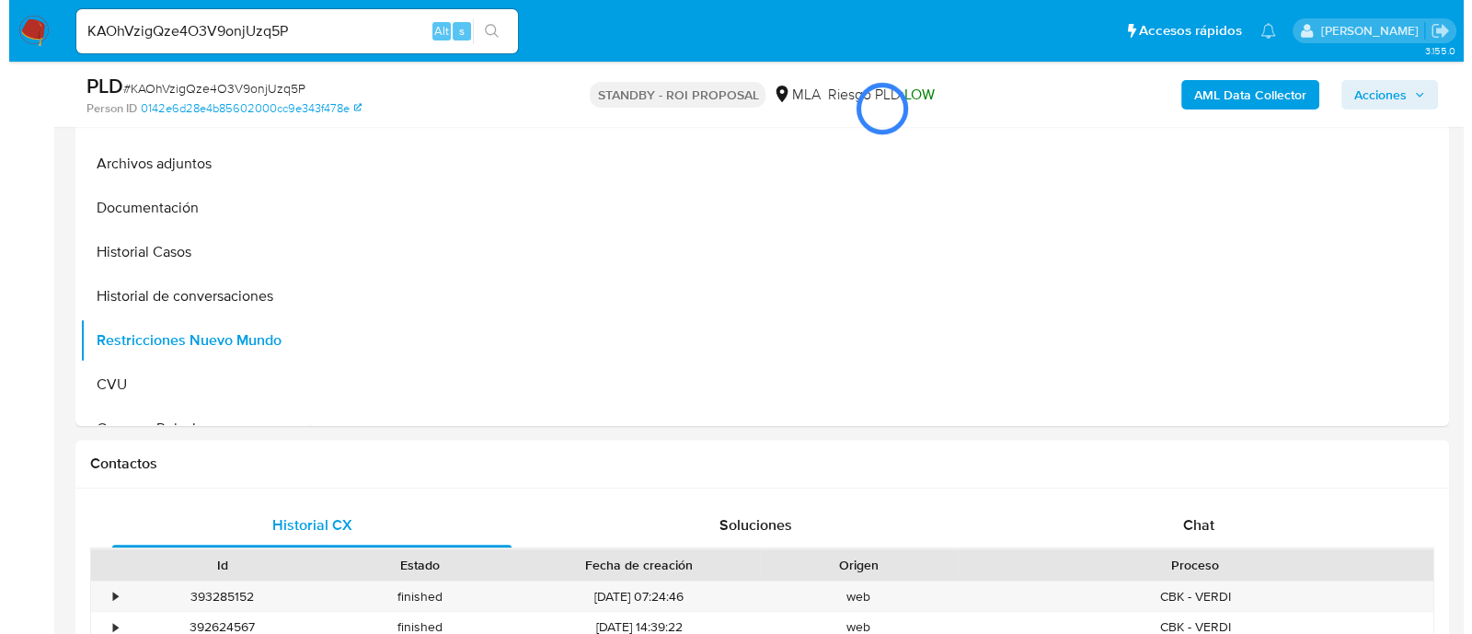
scroll to position [575, 0]
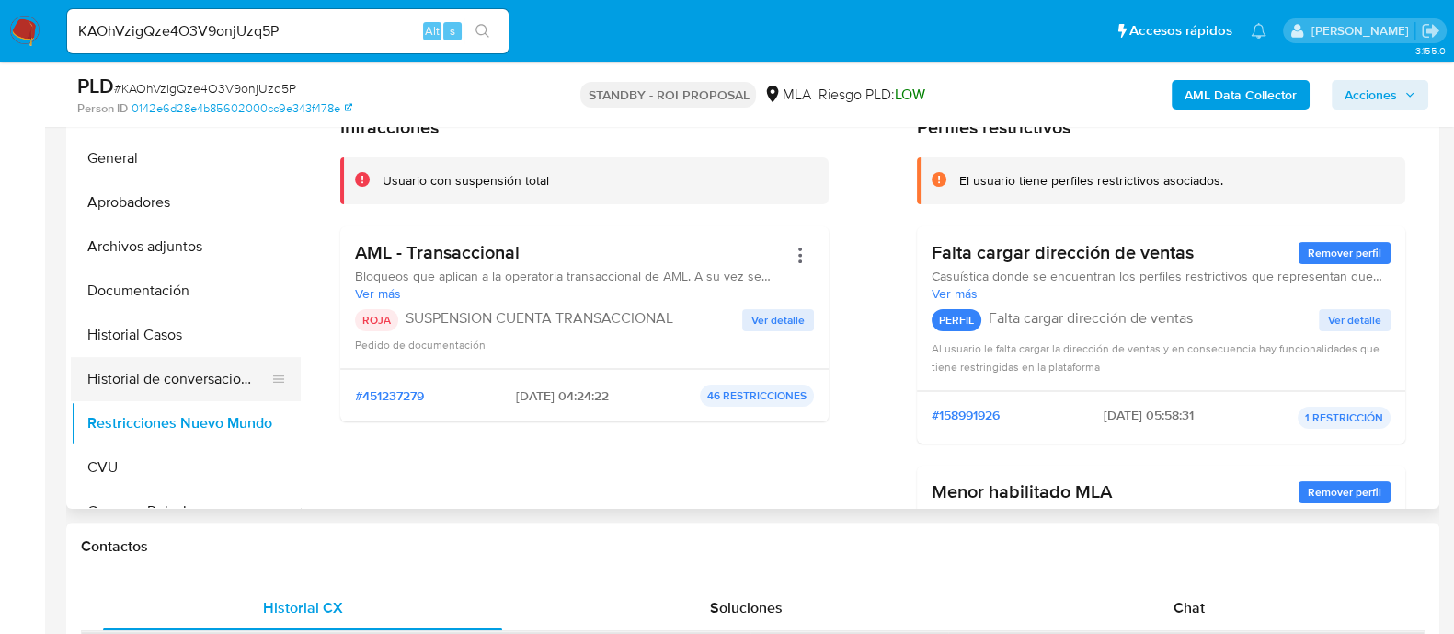
drag, startPoint x: 221, startPoint y: 361, endPoint x: 261, endPoint y: 360, distance: 40.5
click at [218, 361] on button "Historial de conversaciones" at bounding box center [178, 379] width 215 height 44
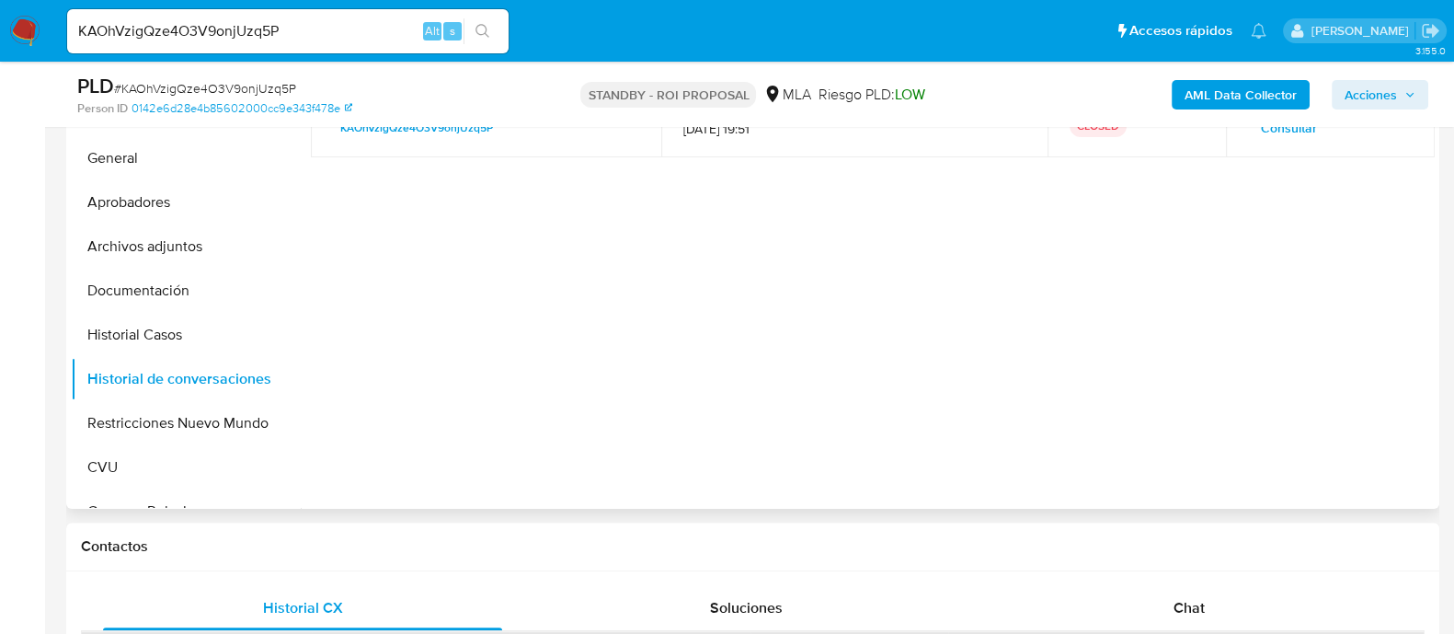
click at [1234, 143] on td "Consultar" at bounding box center [1330, 127] width 209 height 59
click at [1261, 130] on span "Consultar" at bounding box center [1289, 128] width 56 height 26
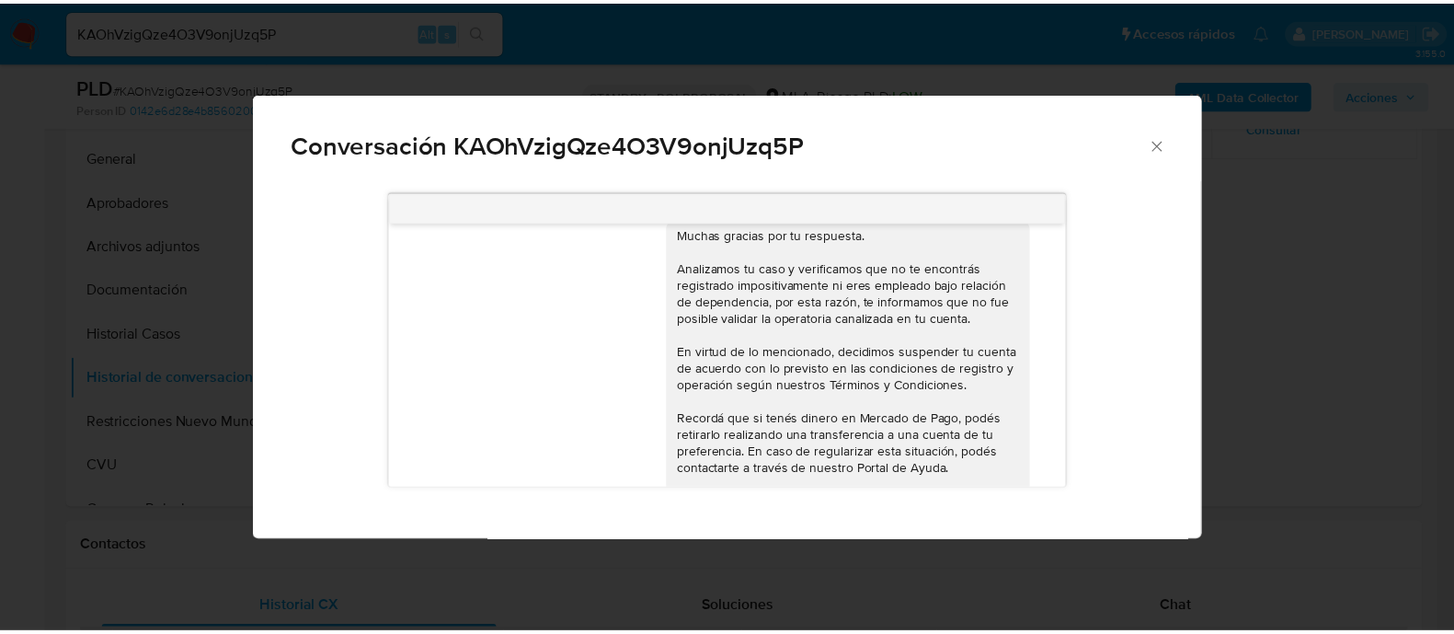
scroll to position [1002, 0]
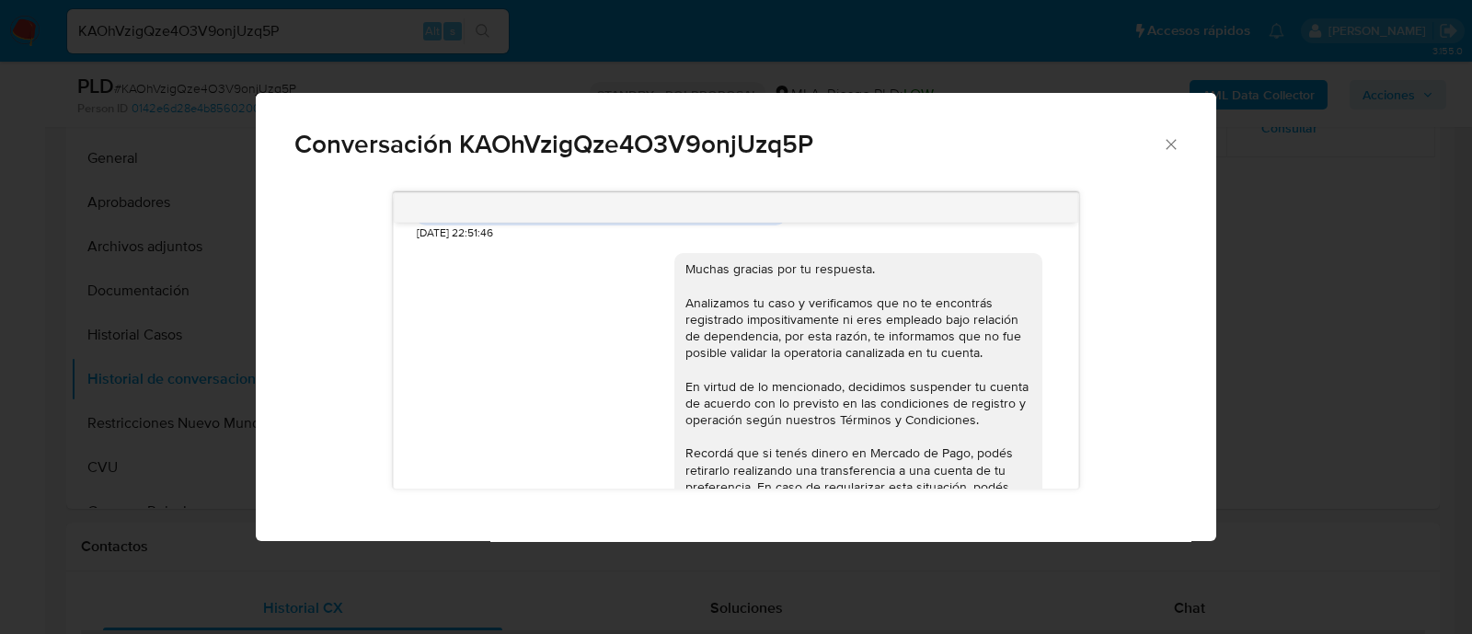
click at [1256, 310] on div "Conversación KAOhVzigQze4O3V9onjUzq5P 18/08/2025 17:46:36 Dejo presente el Docu…" at bounding box center [736, 317] width 1472 height 634
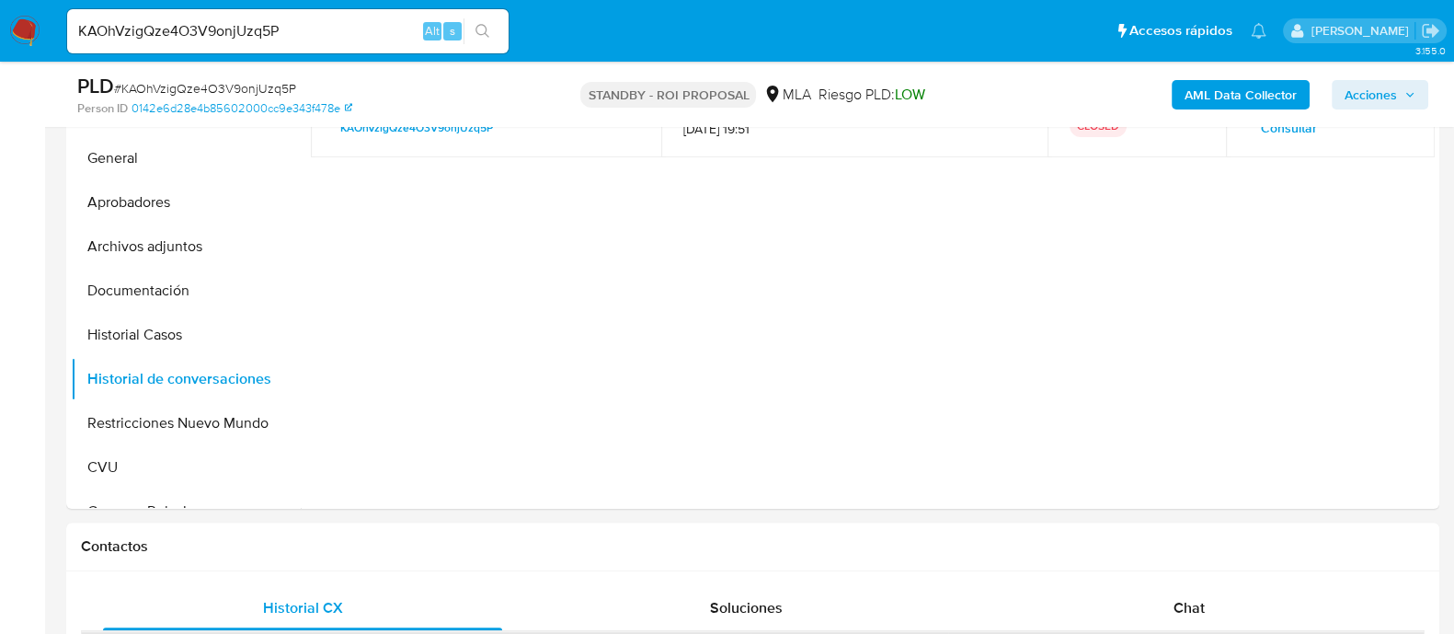
click at [311, 26] on input "KAOhVzigQze4O3V9onjUzq5P" at bounding box center [288, 31] width 442 height 24
paste input "OEjQyeOLvuZyeILCehibK7hx"
type input "OEjQyeOLvuZyeILCehibK7hx"
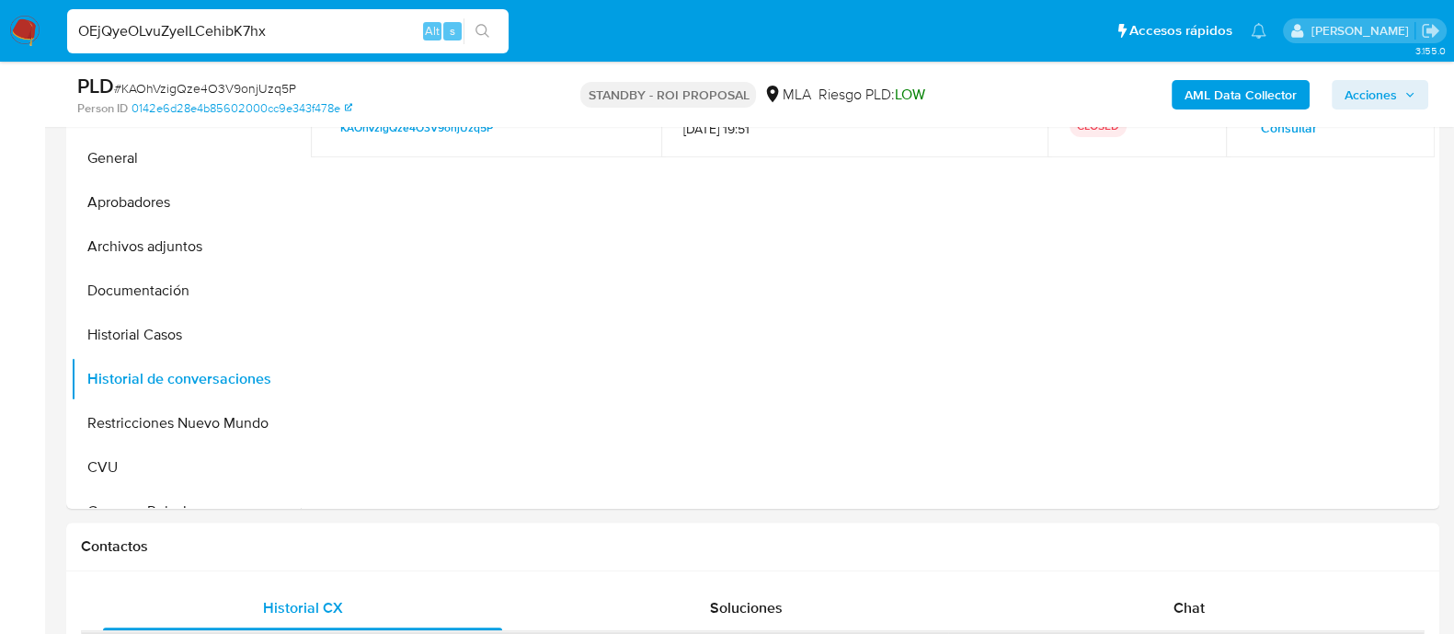
click at [476, 34] on icon "search-icon" at bounding box center [483, 31] width 15 height 15
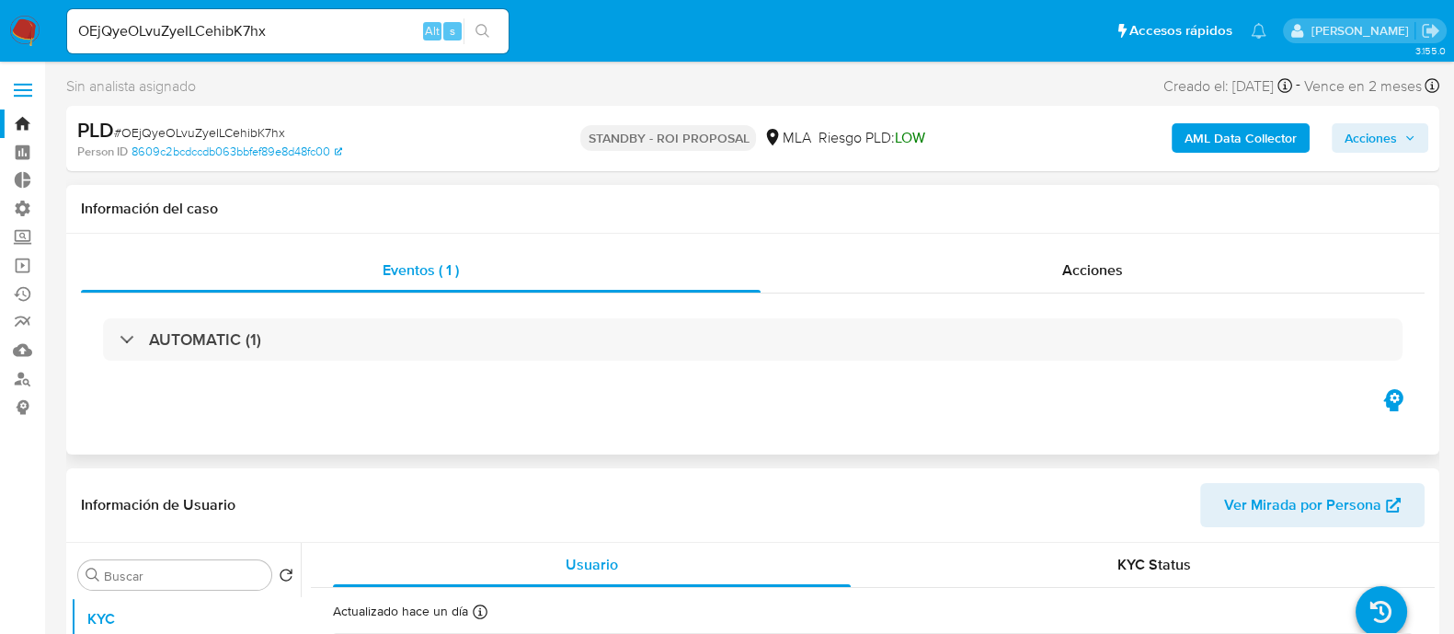
click at [1025, 293] on div "Eventos ( 1 ) Acciones AUTOMATIC (1)" at bounding box center [753, 316] width 1344 height 137
click at [1027, 276] on div "Acciones" at bounding box center [1093, 270] width 664 height 44
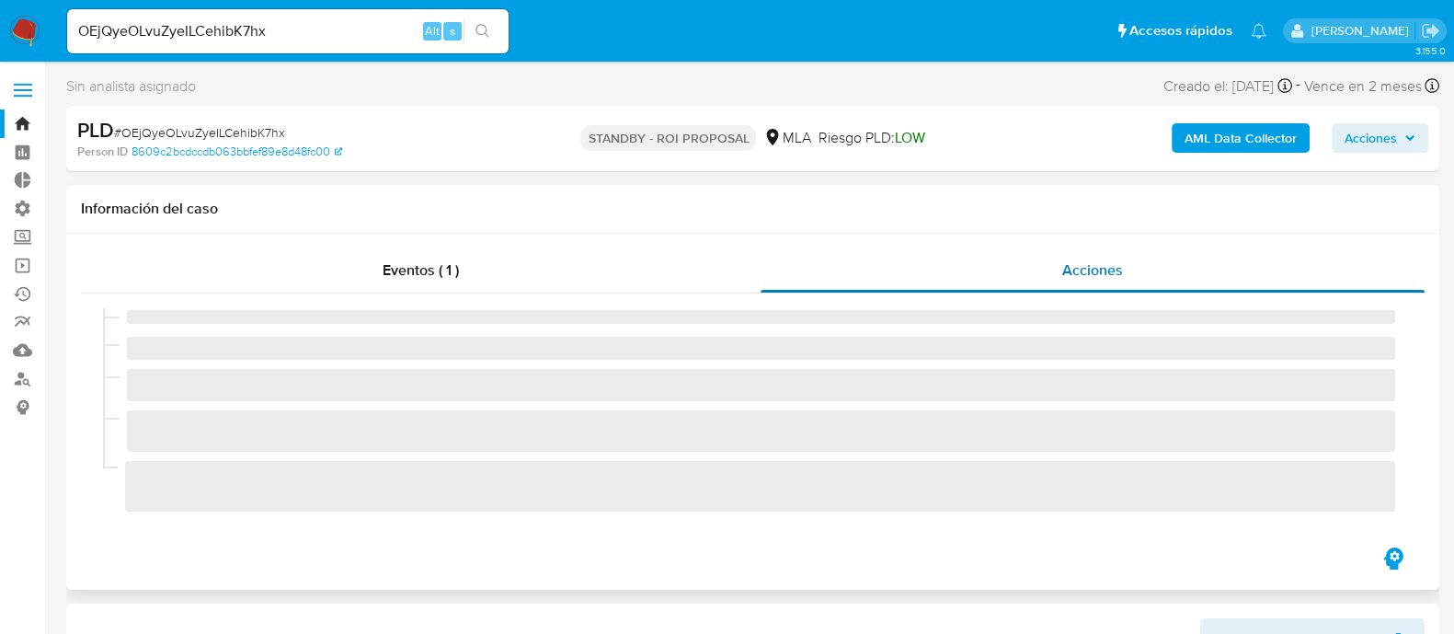
select select "10"
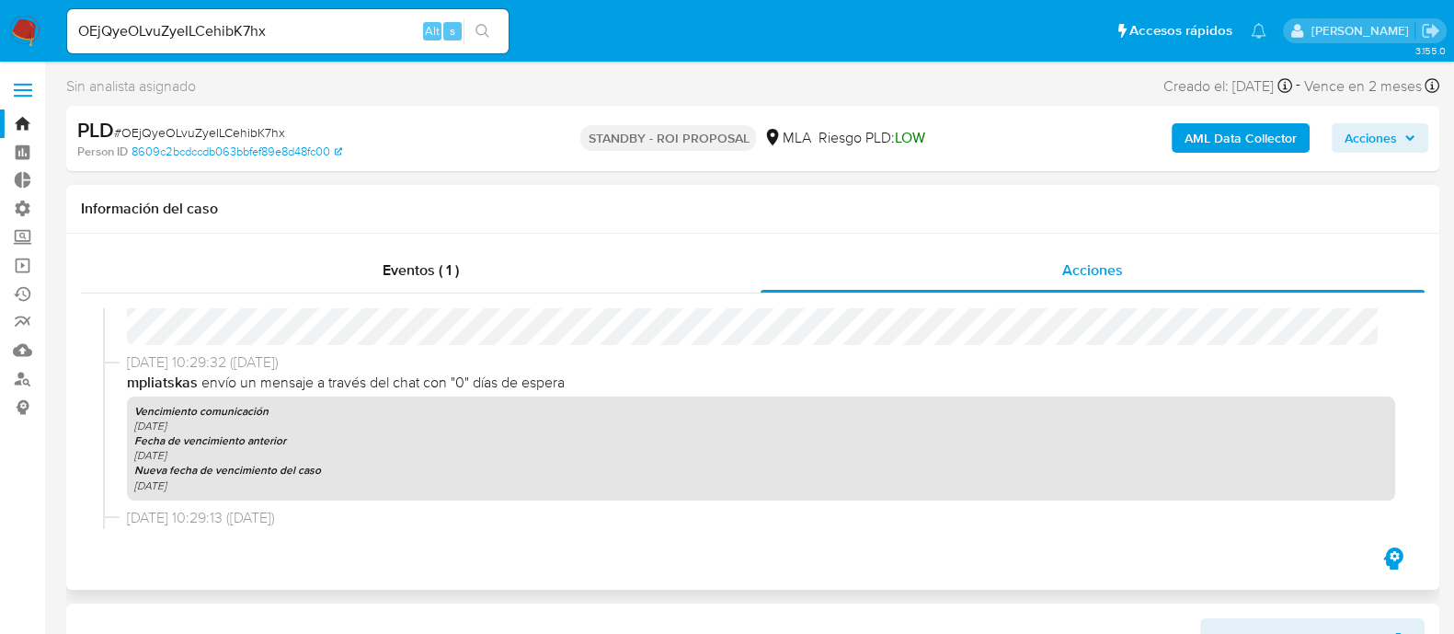
scroll to position [690, 0]
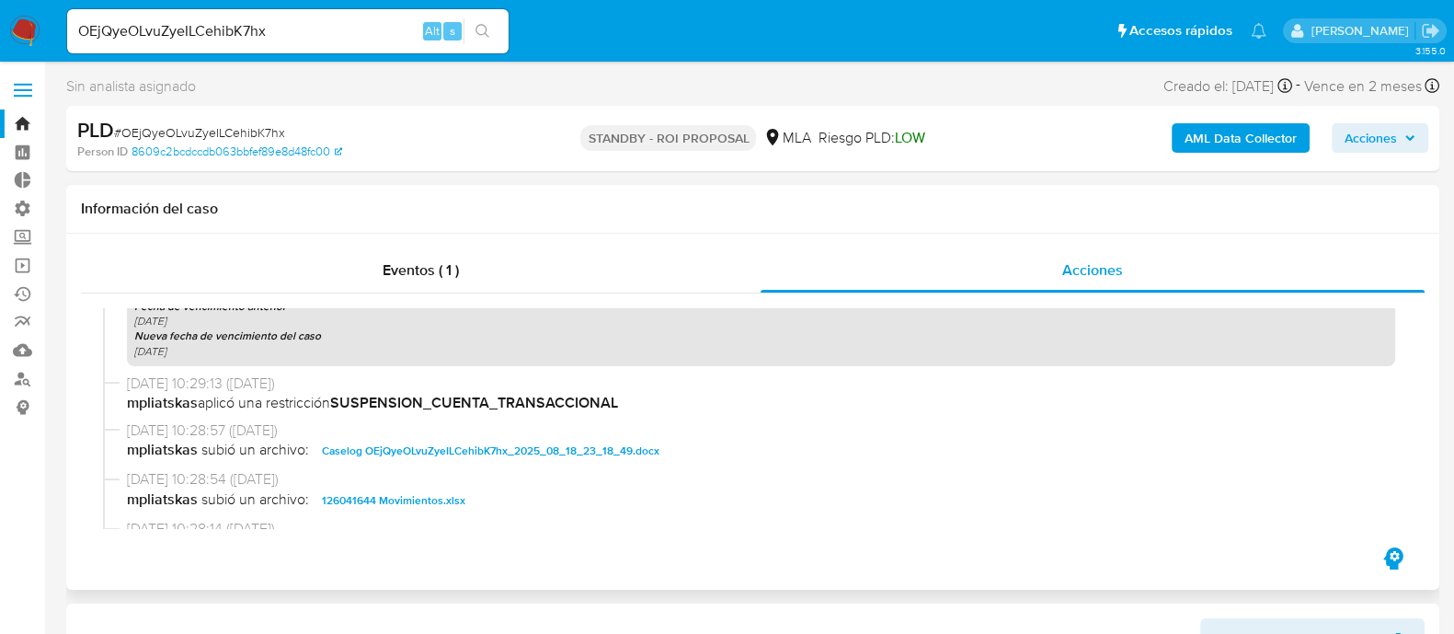
click at [437, 448] on span "Caselog OEjQyeOLvuZyeILCehibK7hx_2025_08_18_23_18_49.docx" at bounding box center [491, 451] width 338 height 22
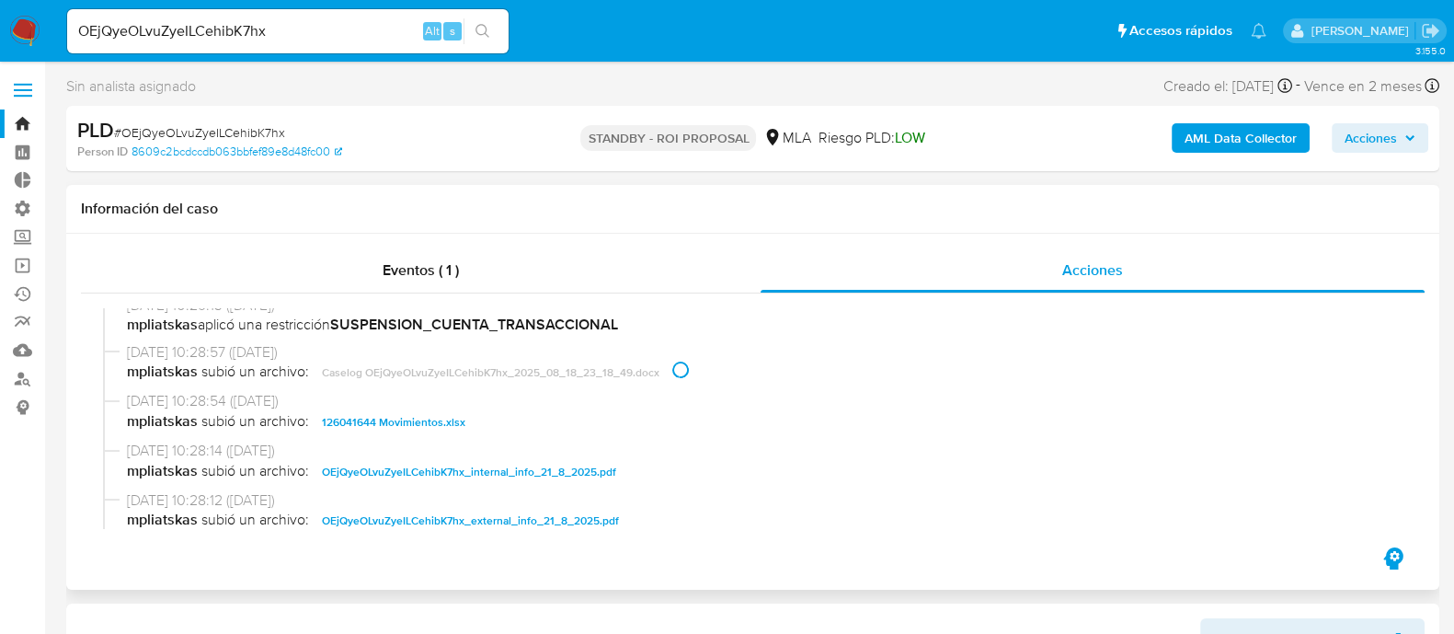
scroll to position [804, 0]
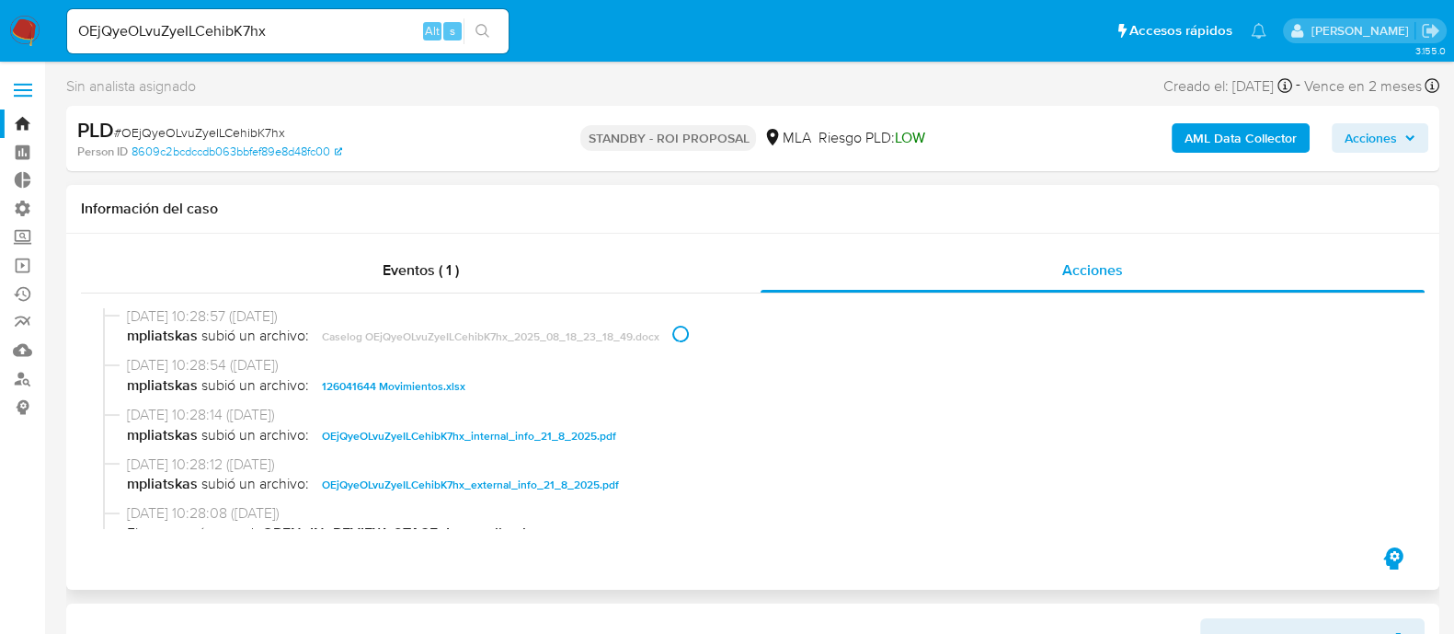
click at [431, 400] on div "21/08/2025 10:28:54 (hace un día) mpliatskas subió un archivo: 126041644 Movimi…" at bounding box center [753, 380] width 1300 height 50
click at [433, 393] on span "126041644 Movimientos.xlsx" at bounding box center [393, 386] width 143 height 22
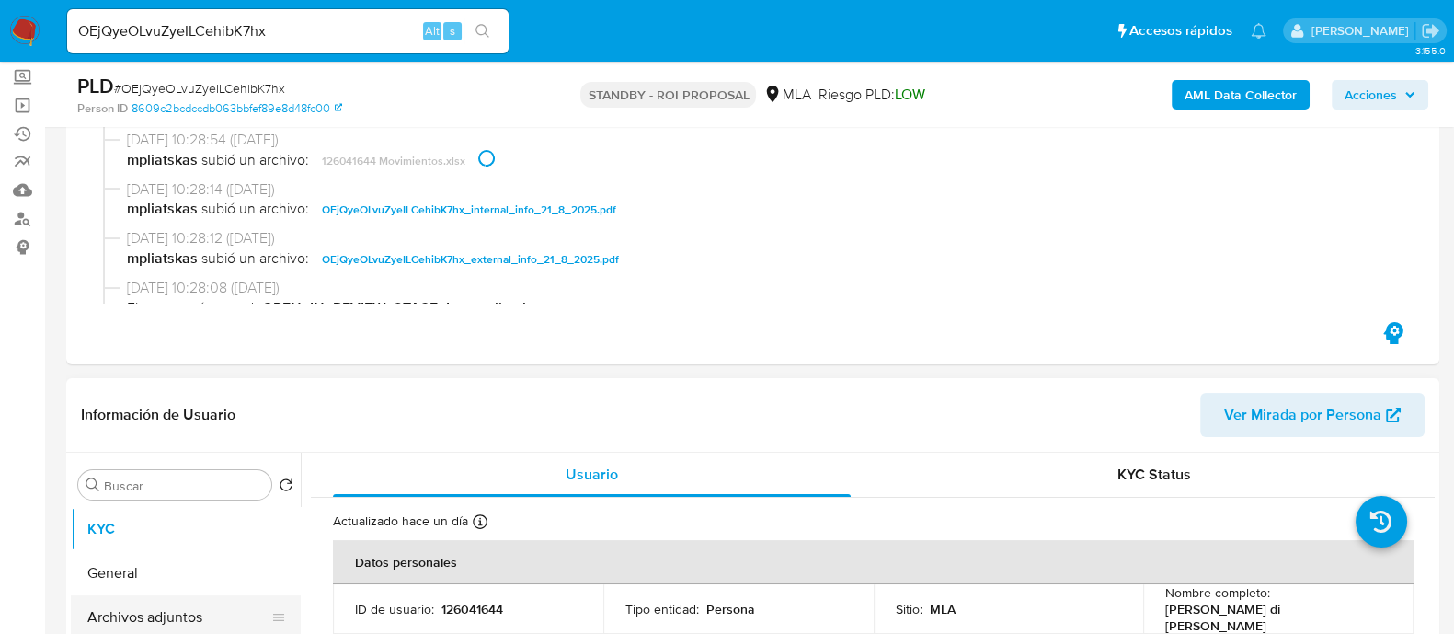
scroll to position [345, 0]
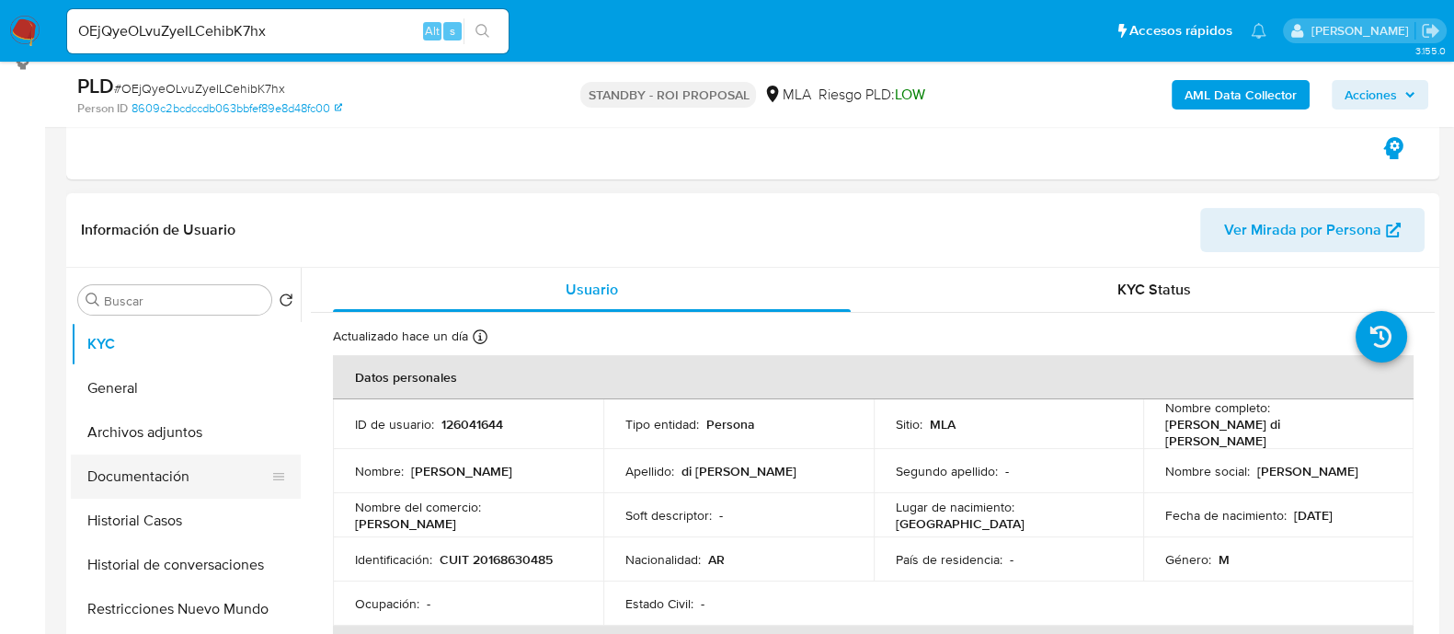
click at [201, 478] on button "Documentación" at bounding box center [178, 476] width 215 height 44
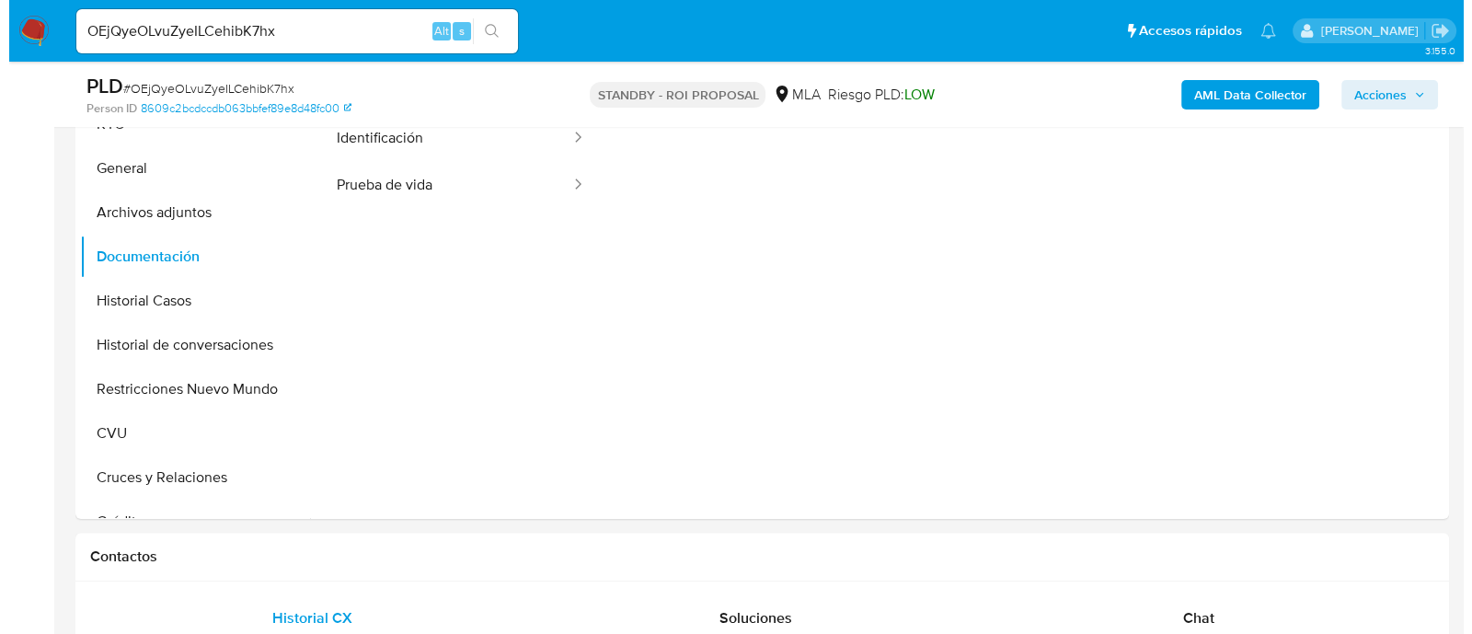
scroll to position [459, 0]
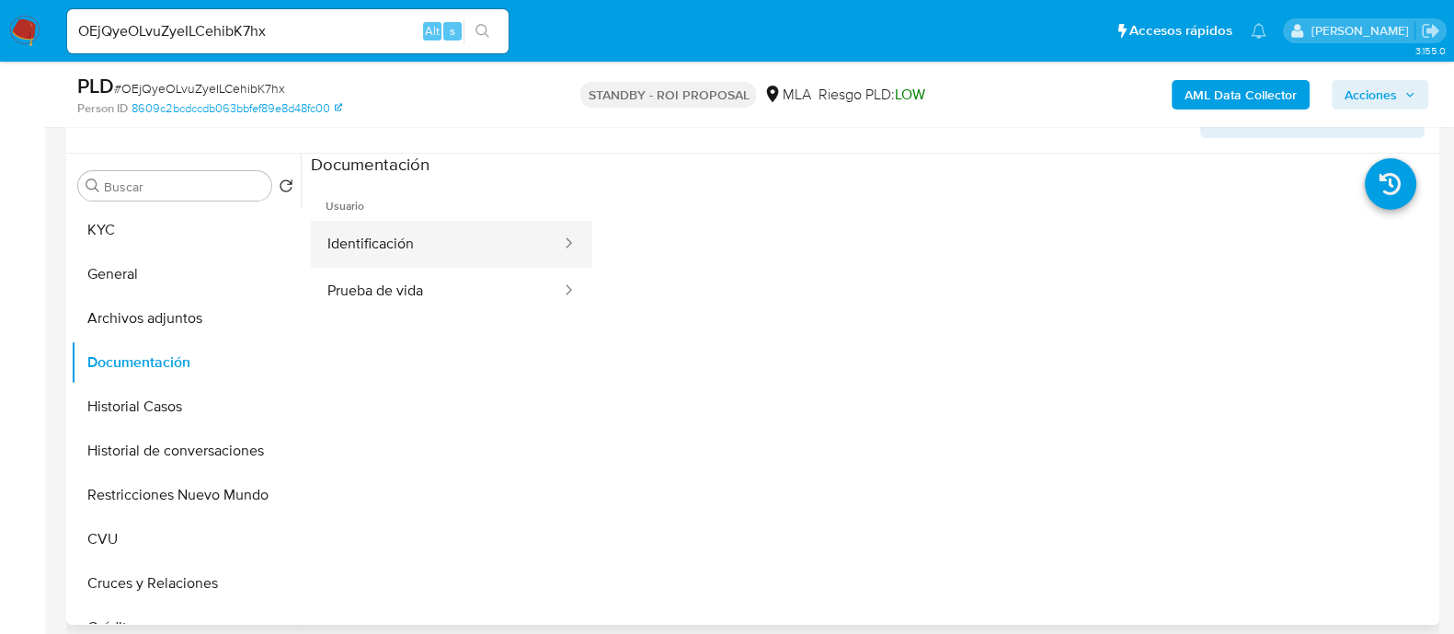
click at [494, 232] on button "Identificación" at bounding box center [437, 244] width 252 height 47
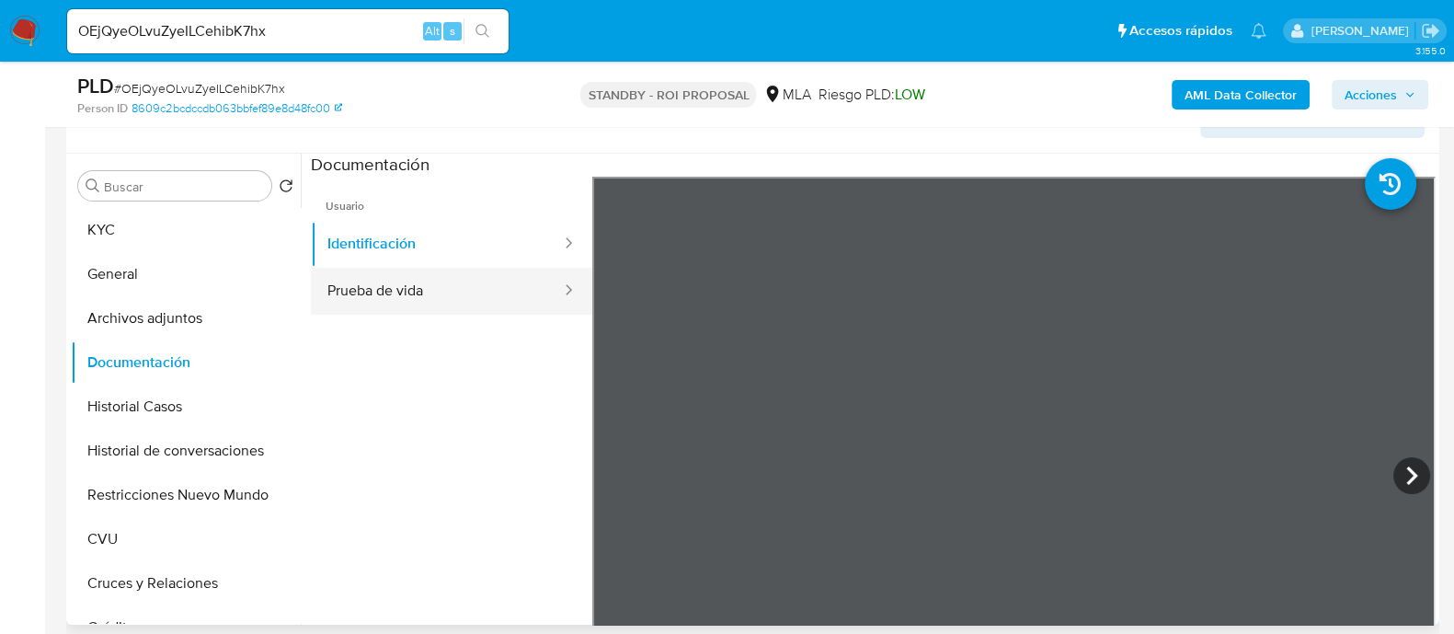
click at [473, 289] on button "Prueba de vida" at bounding box center [437, 291] width 252 height 47
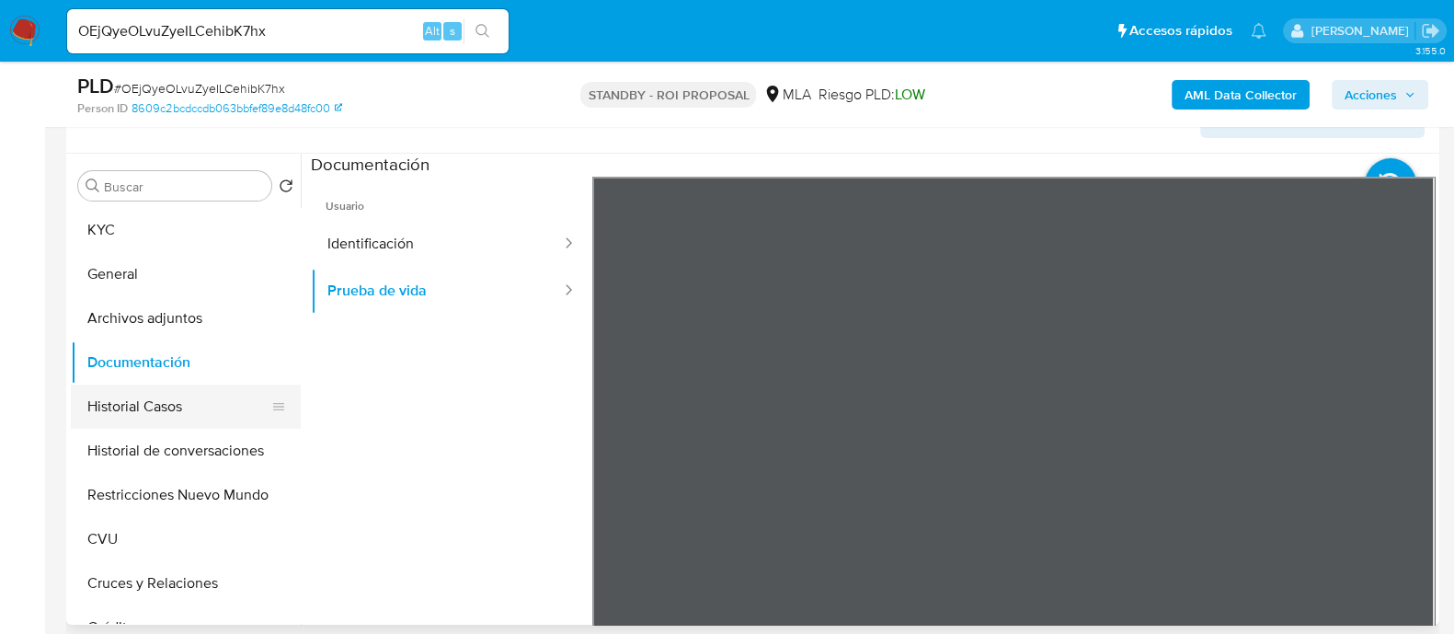
click at [211, 411] on button "Historial Casos" at bounding box center [178, 406] width 215 height 44
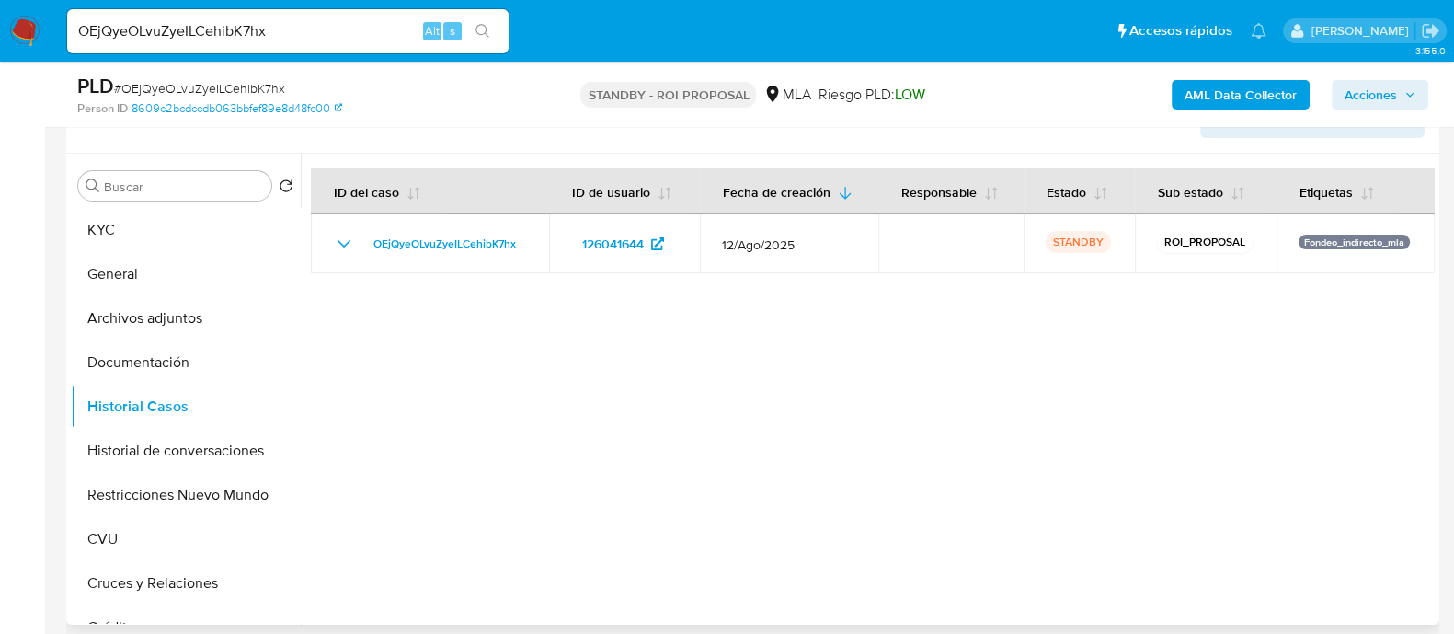
drag, startPoint x: 212, startPoint y: 456, endPoint x: 832, endPoint y: 411, distance: 621.6
click at [212, 456] on button "Historial de conversaciones" at bounding box center [186, 451] width 230 height 44
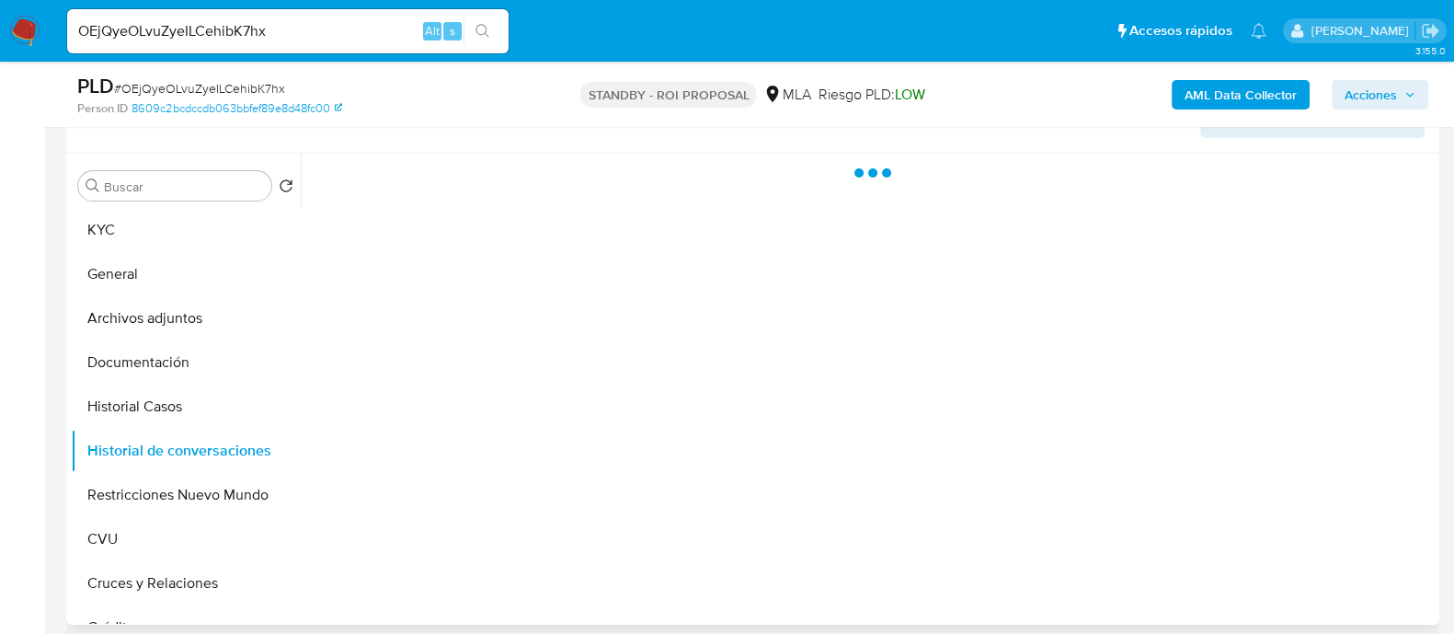
click at [777, 381] on div at bounding box center [868, 389] width 1134 height 471
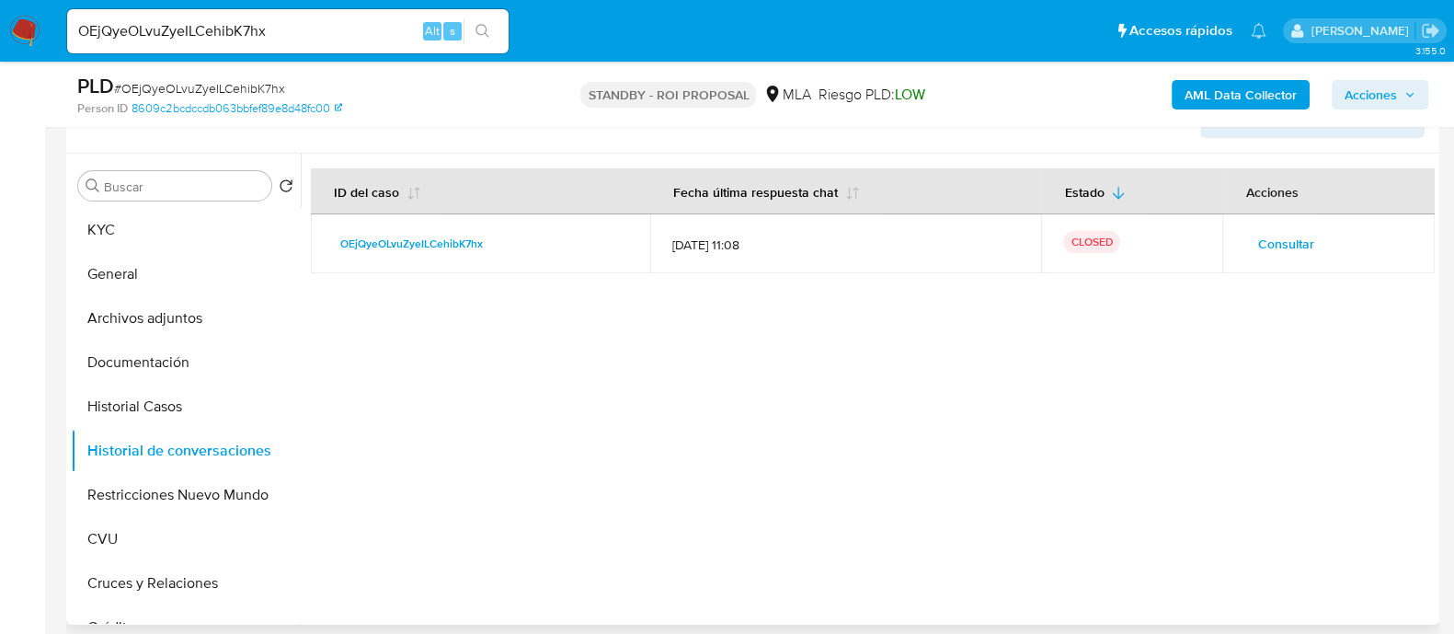
click at [1300, 245] on span "Consultar" at bounding box center [1285, 244] width 56 height 26
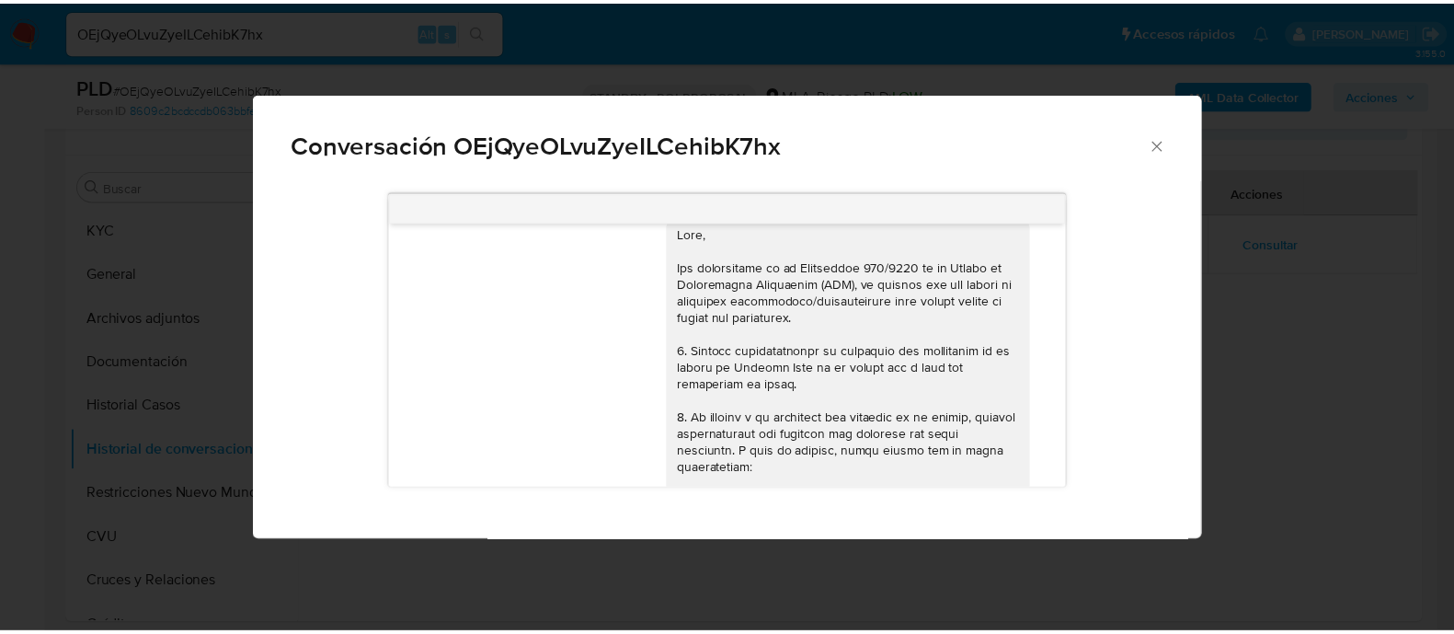
scroll to position [0, 0]
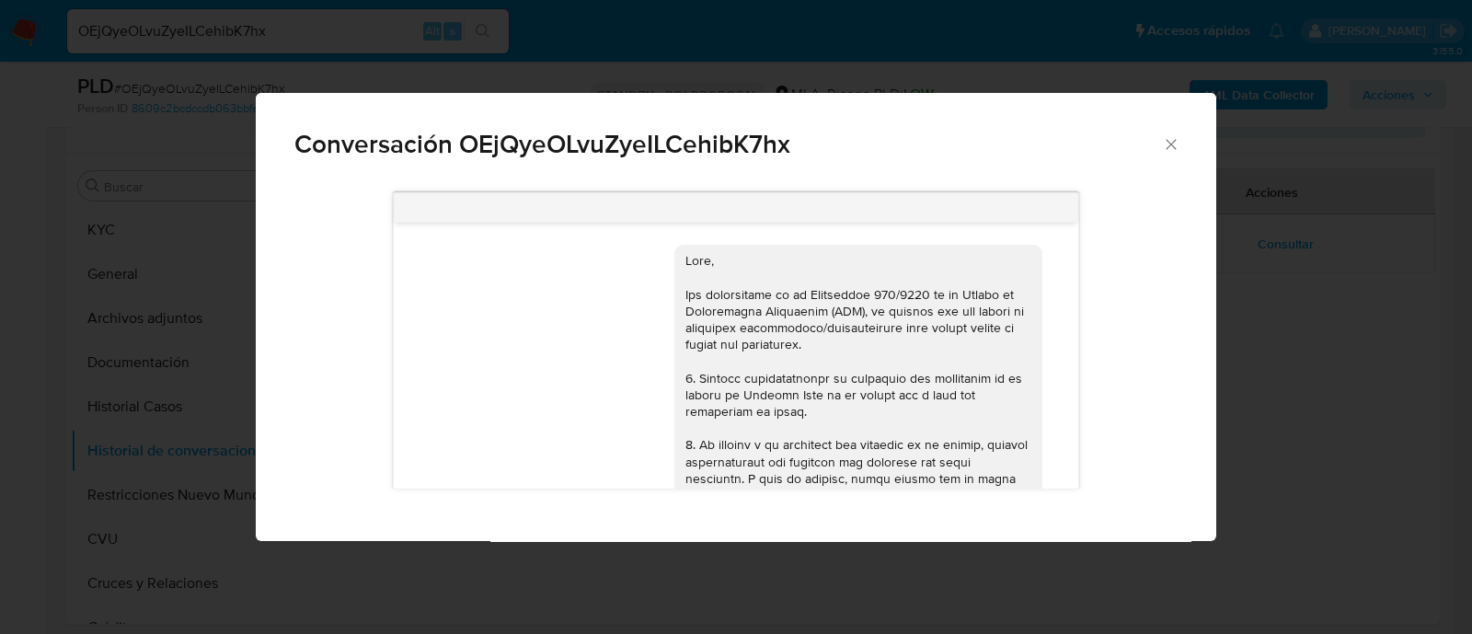
click at [152, 508] on div "Conversación OEjQyeOLvuZyeILCehibK7hx 18/08/2025 17:37:12 Hola buen día! Yo uti…" at bounding box center [736, 317] width 1472 height 634
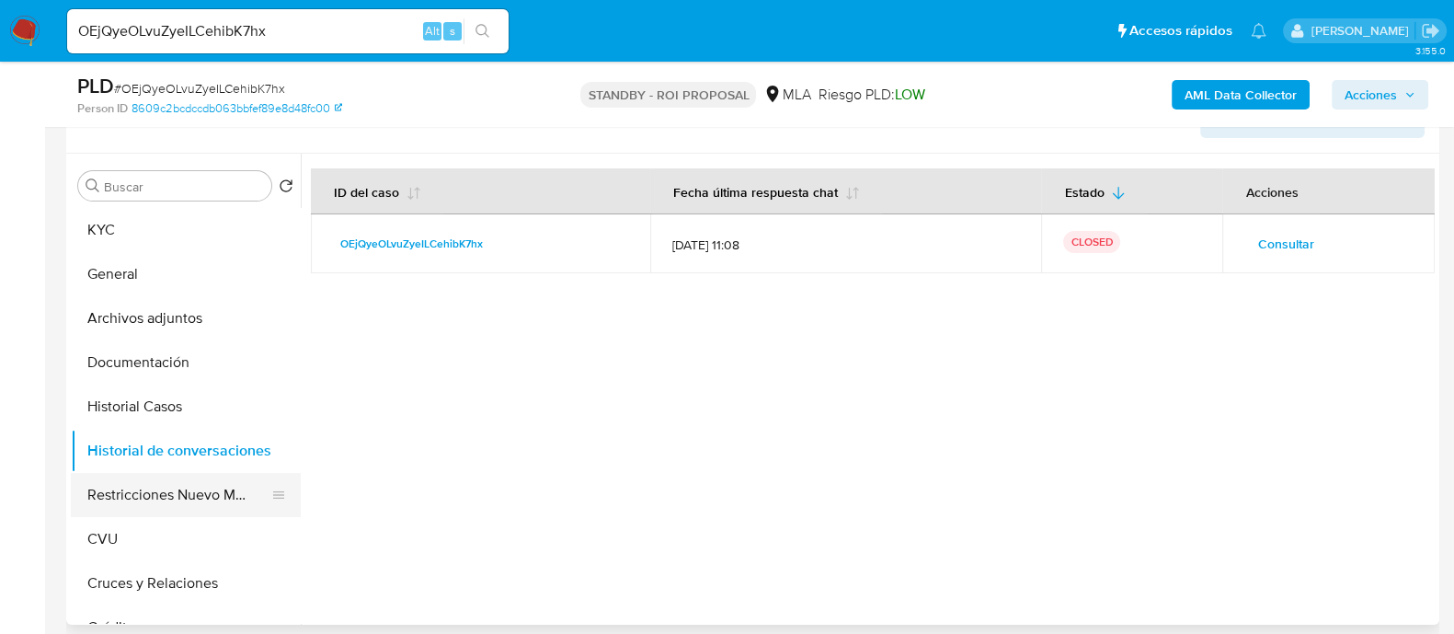
click at [139, 503] on button "Restricciones Nuevo Mundo" at bounding box center [178, 495] width 215 height 44
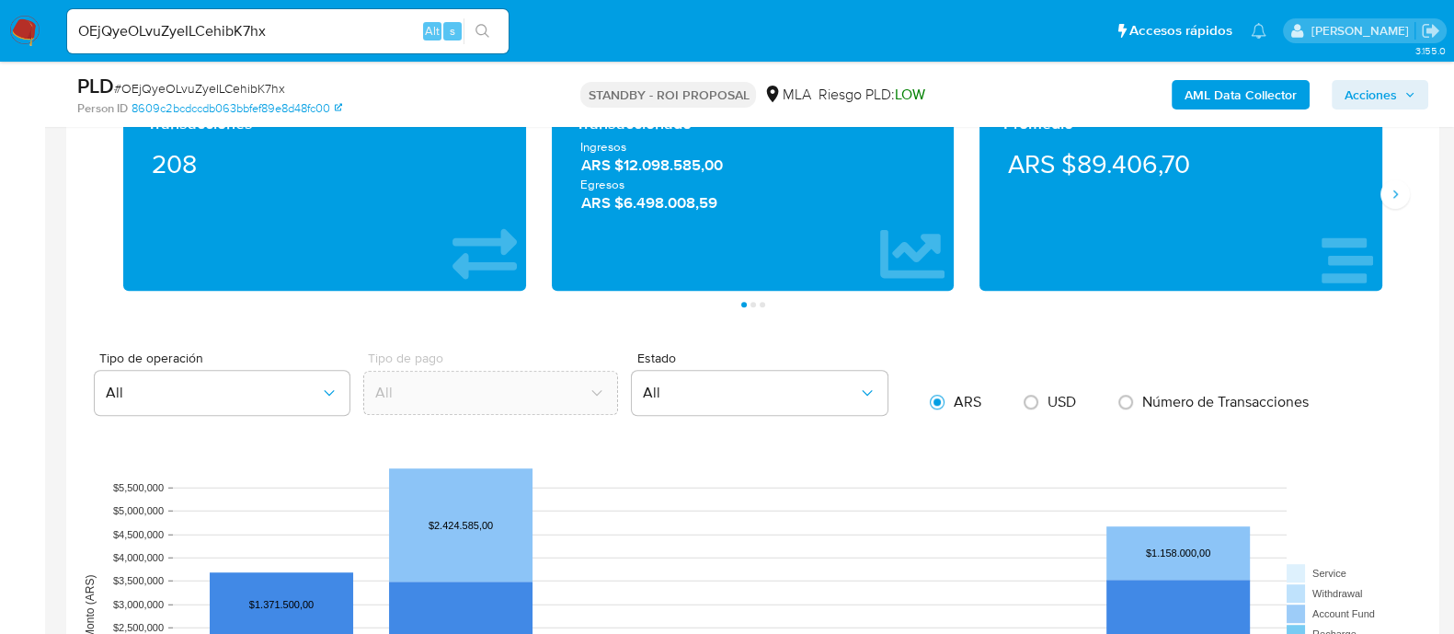
scroll to position [1380, 0]
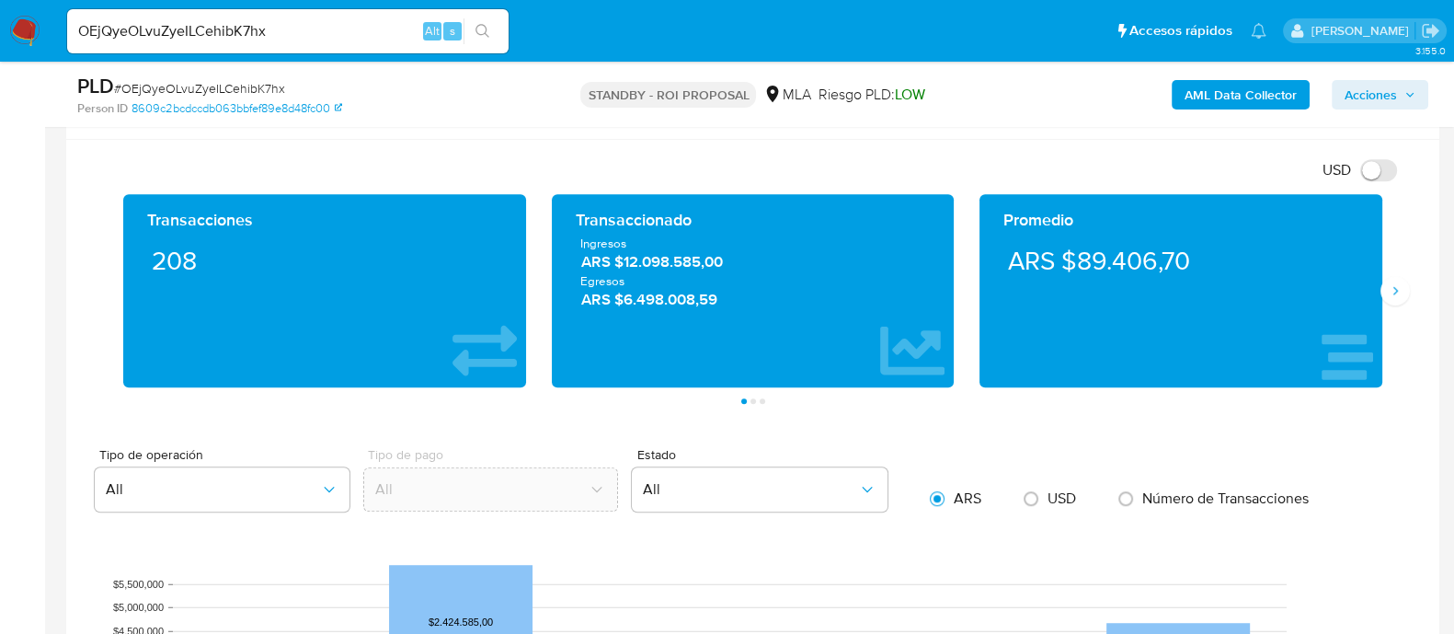
click at [274, 29] on input "OEjQyeOLvuZyeILCehibK7hx" at bounding box center [288, 31] width 442 height 24
paste input "I46QiYqjvLPjygmRF842J6cT"
type input "I46QiYqjvLPjygmRF842J6cT"
click at [481, 40] on button "search-icon" at bounding box center [483, 31] width 38 height 26
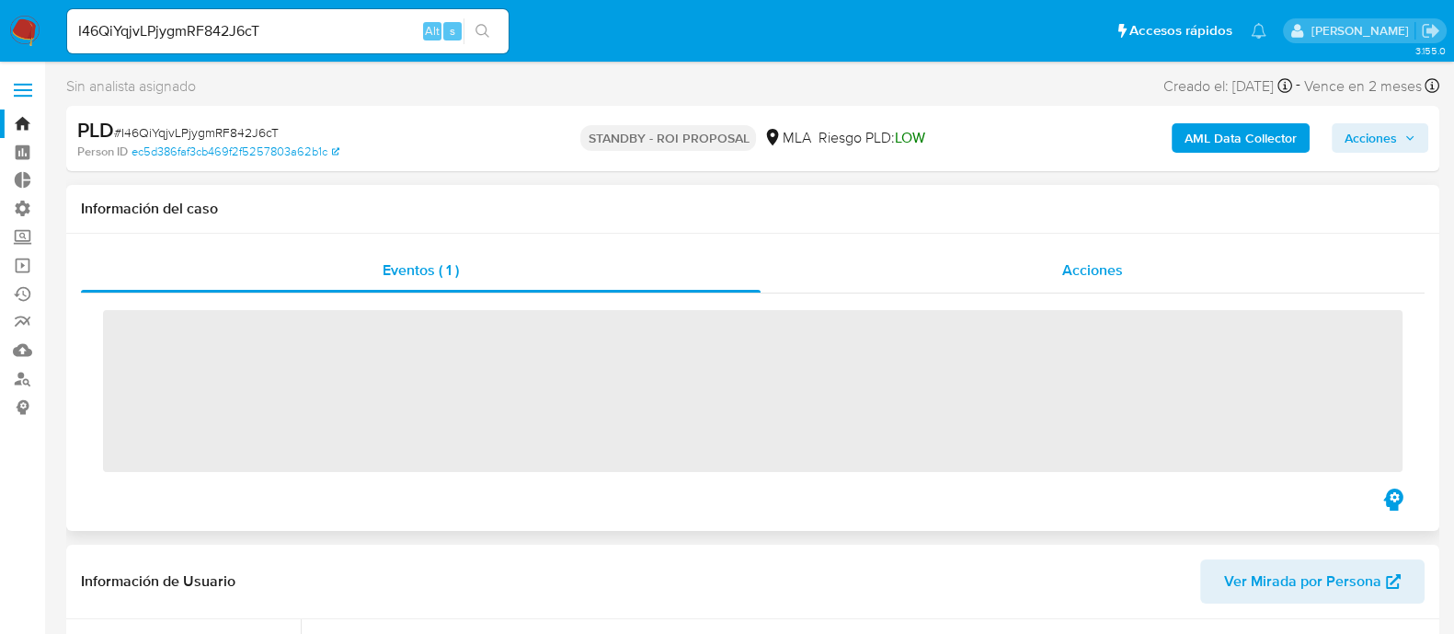
click at [1137, 271] on div "Acciones" at bounding box center [1093, 270] width 664 height 44
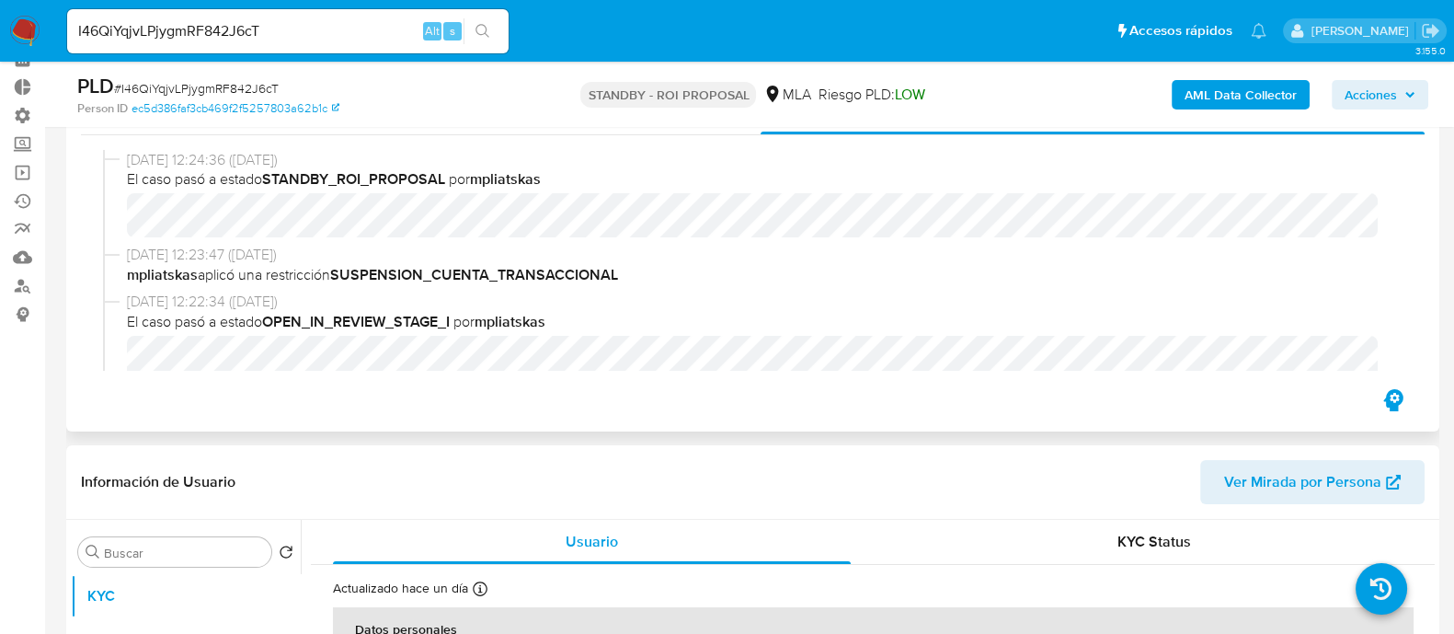
scroll to position [114, 0]
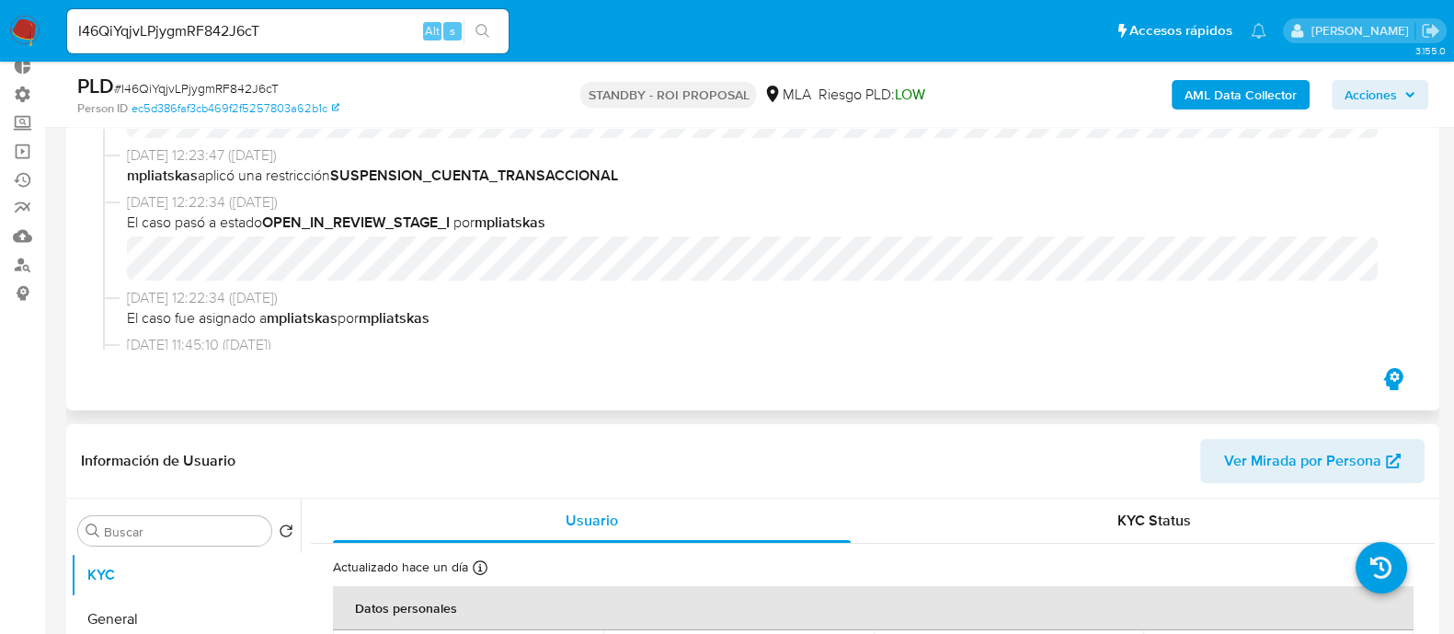
select select "10"
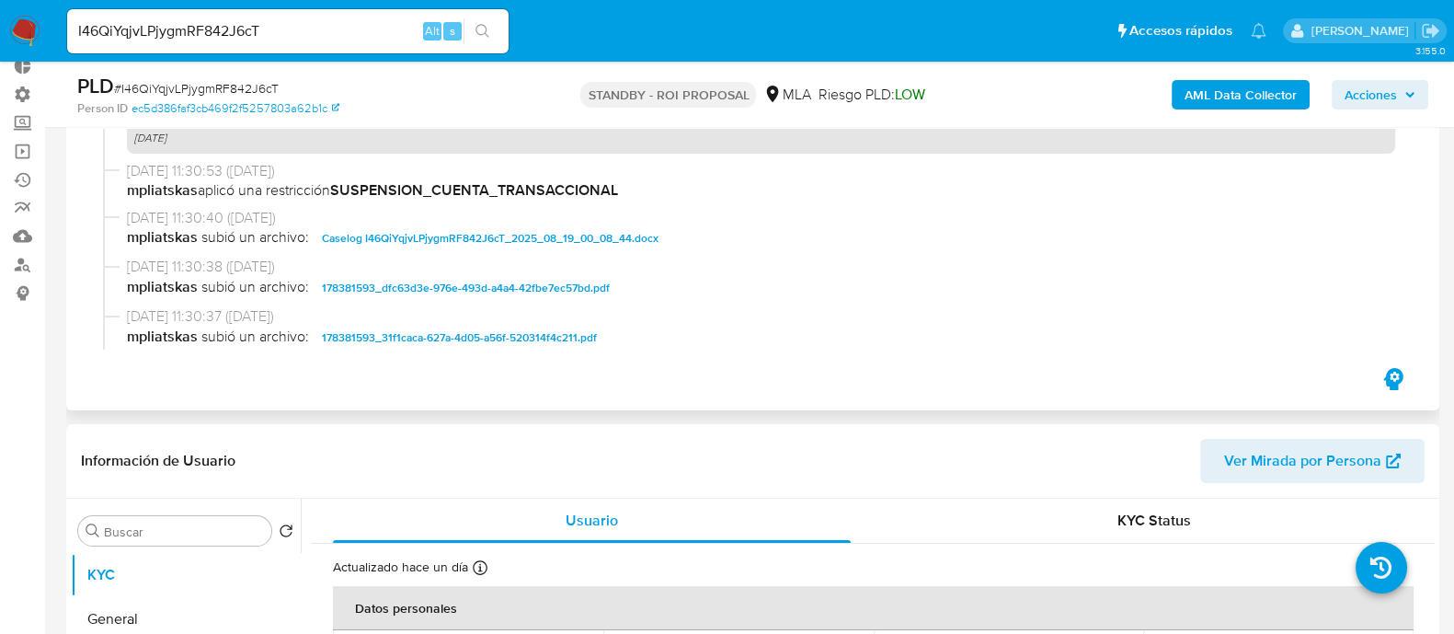
scroll to position [804, 0]
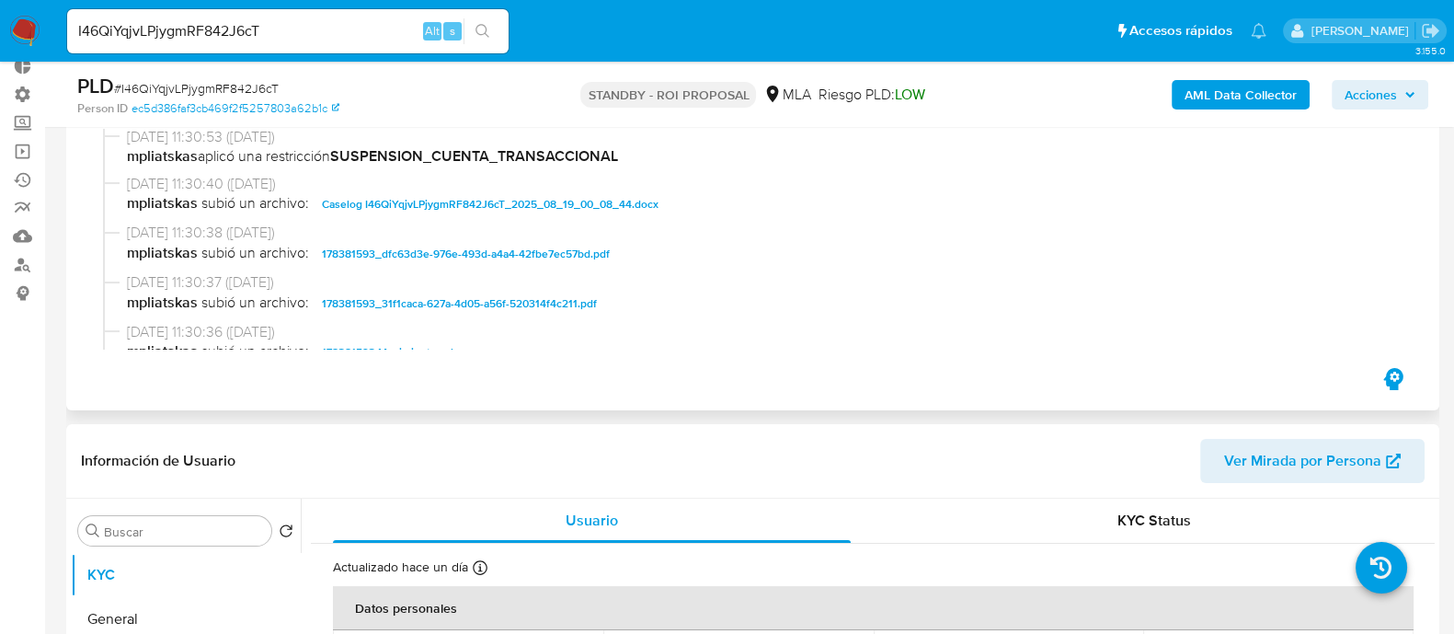
click at [488, 198] on span "Caselog I46QiYqjvLPjygmRF842J6cT_2025_08_19_00_08_44.docx" at bounding box center [490, 204] width 337 height 22
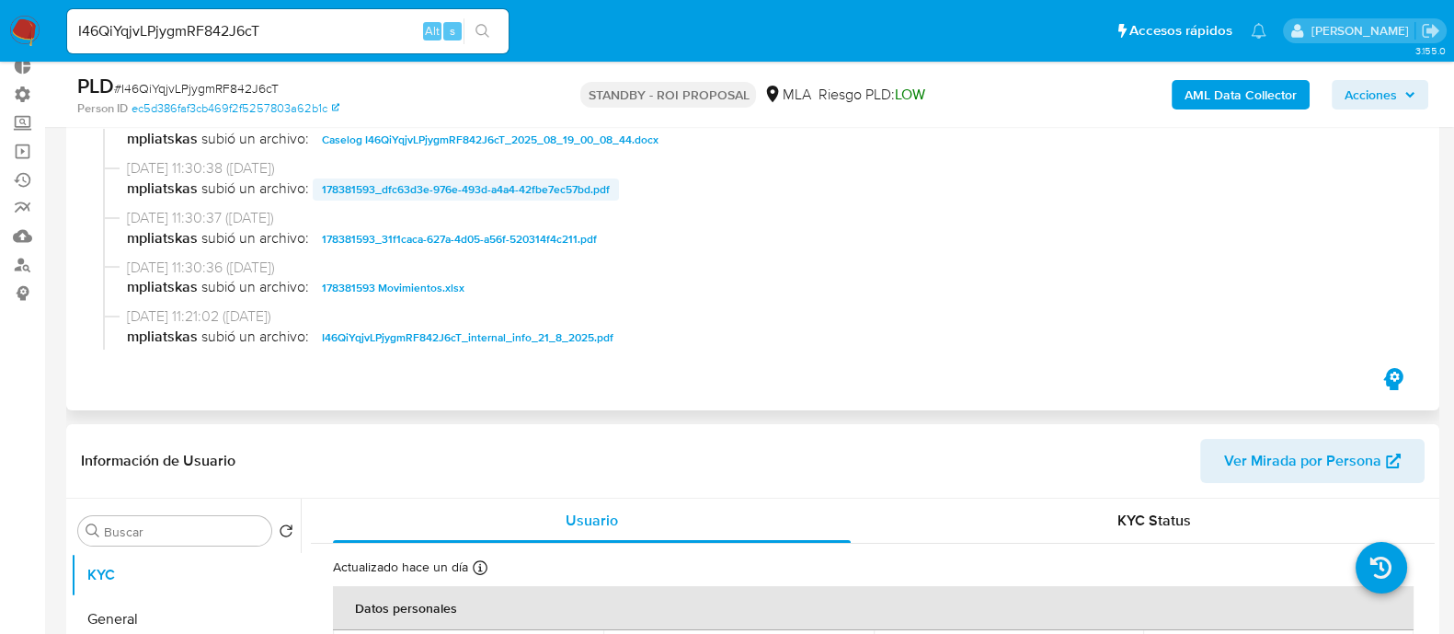
scroll to position [919, 0]
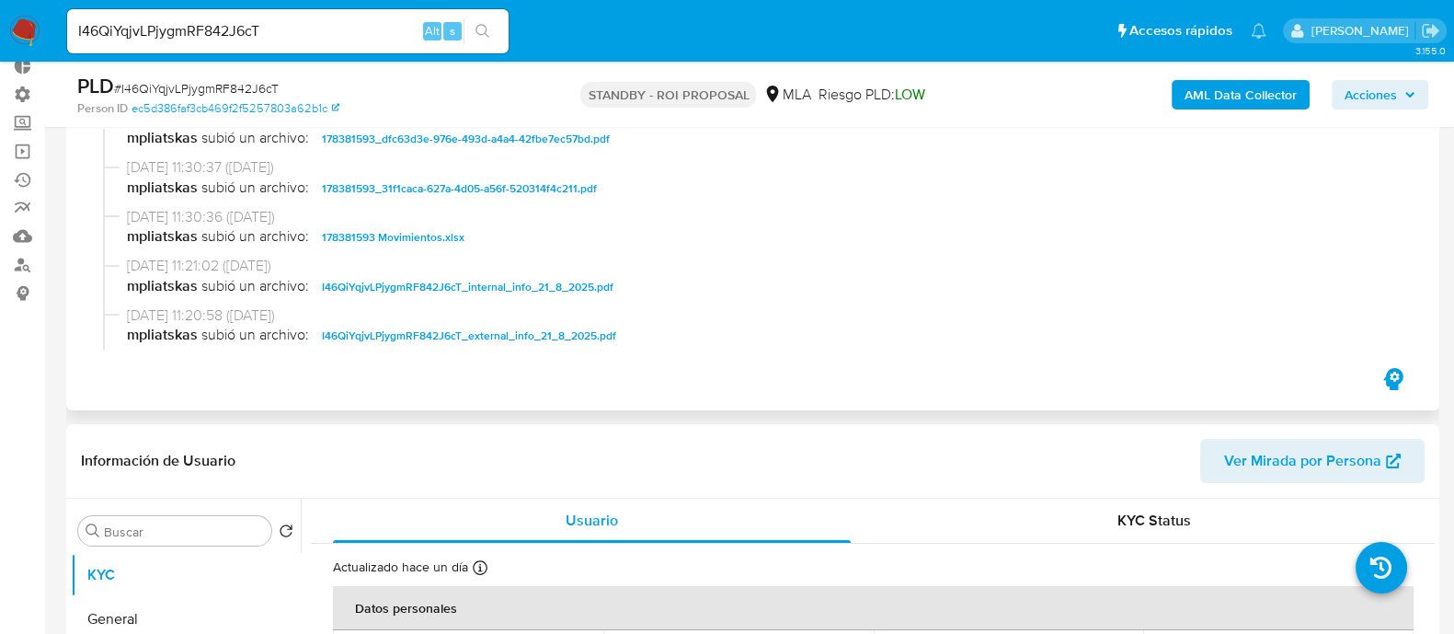
click at [446, 236] on span "178381593 Movimientos.xlsx" at bounding box center [393, 237] width 143 height 22
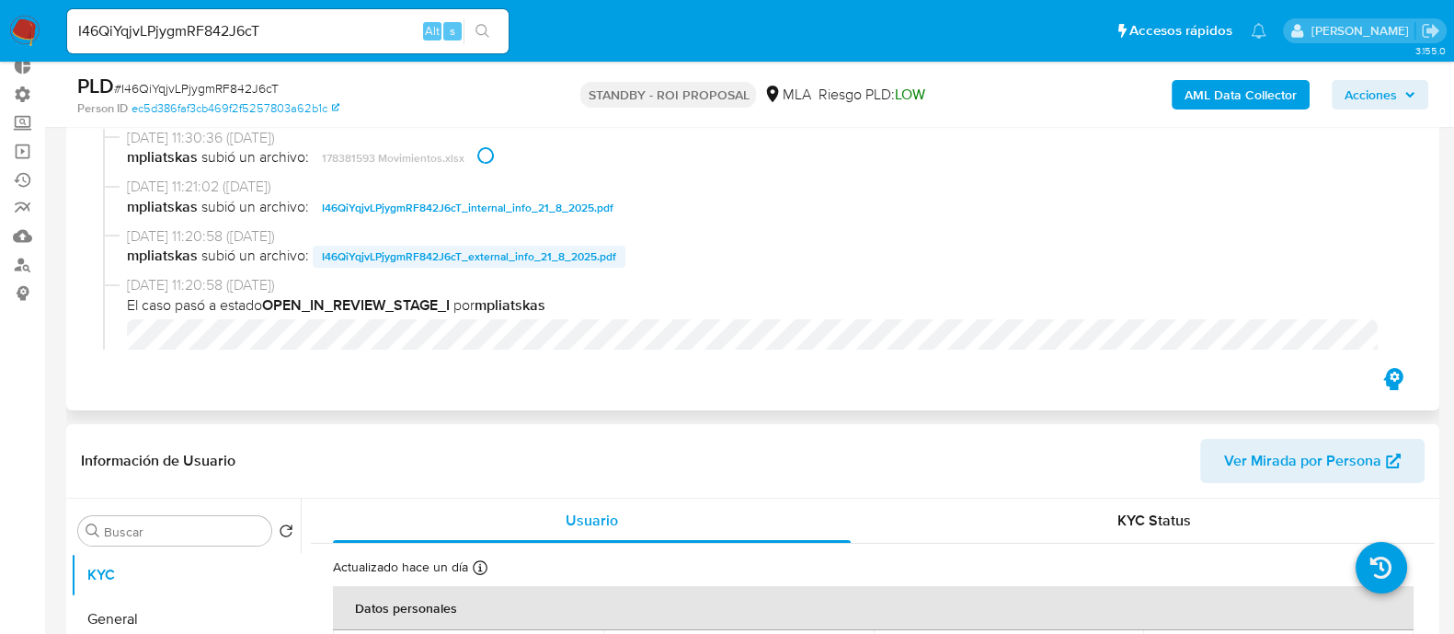
scroll to position [1035, 0]
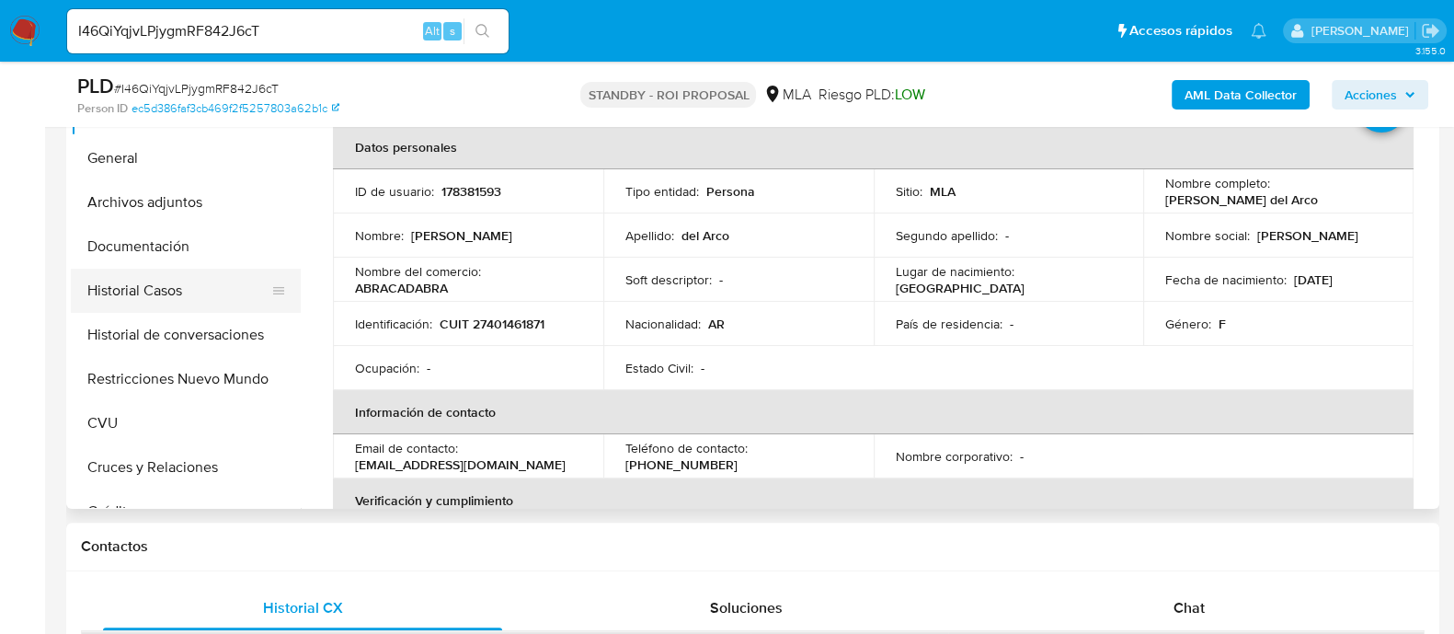
drag, startPoint x: 205, startPoint y: 282, endPoint x: 176, endPoint y: 305, distance: 37.4
click at [205, 281] on button "Historial Casos" at bounding box center [178, 291] width 215 height 44
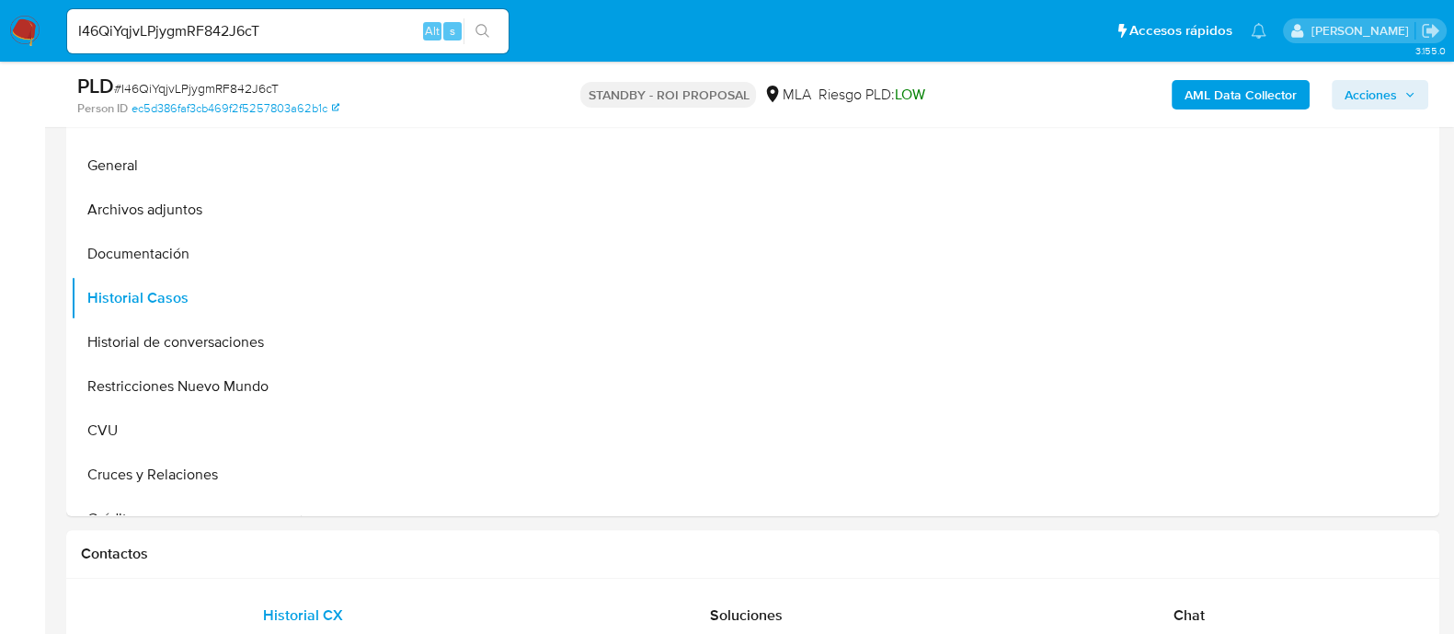
scroll to position [459, 0]
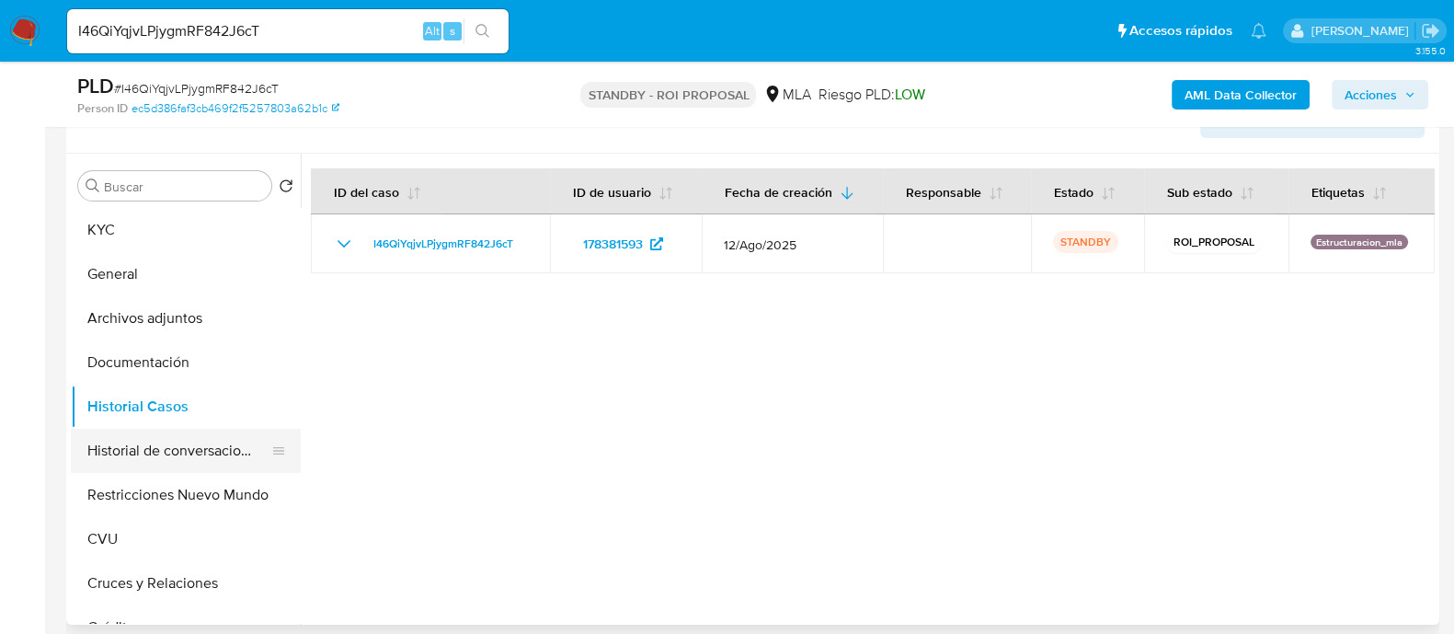
click at [239, 439] on button "Historial de conversaciones" at bounding box center [178, 451] width 215 height 44
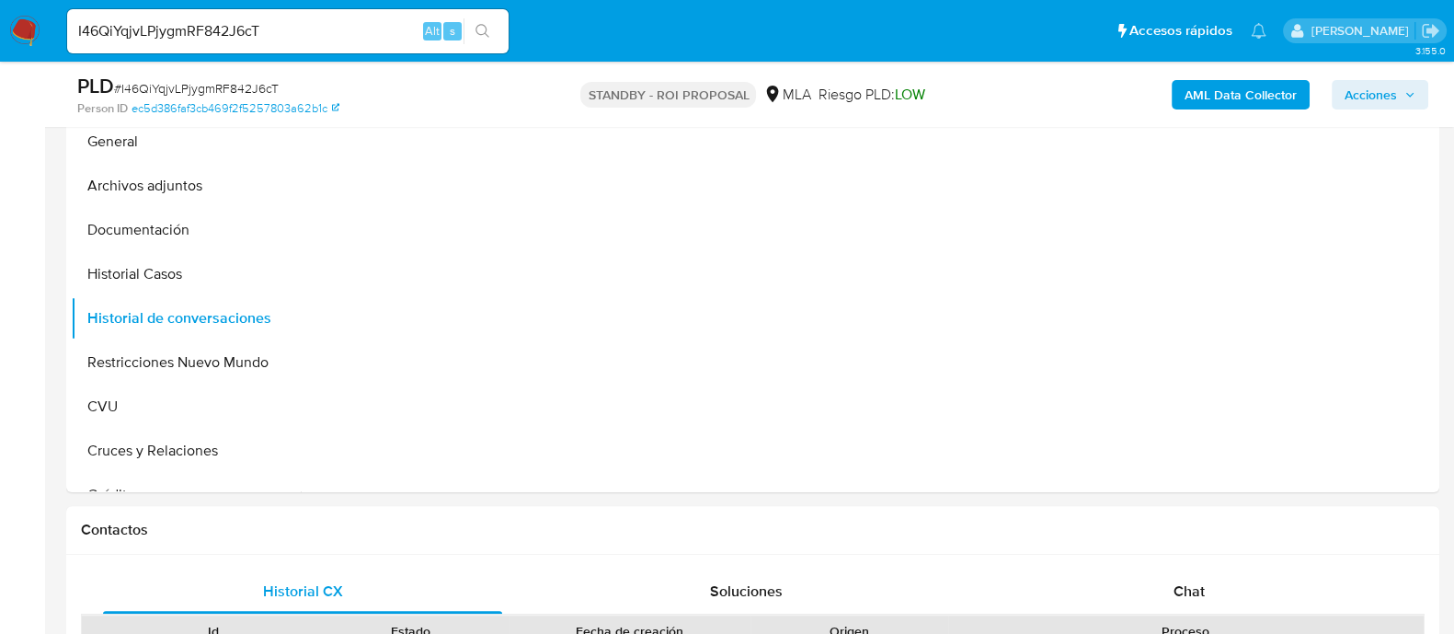
scroll to position [690, 0]
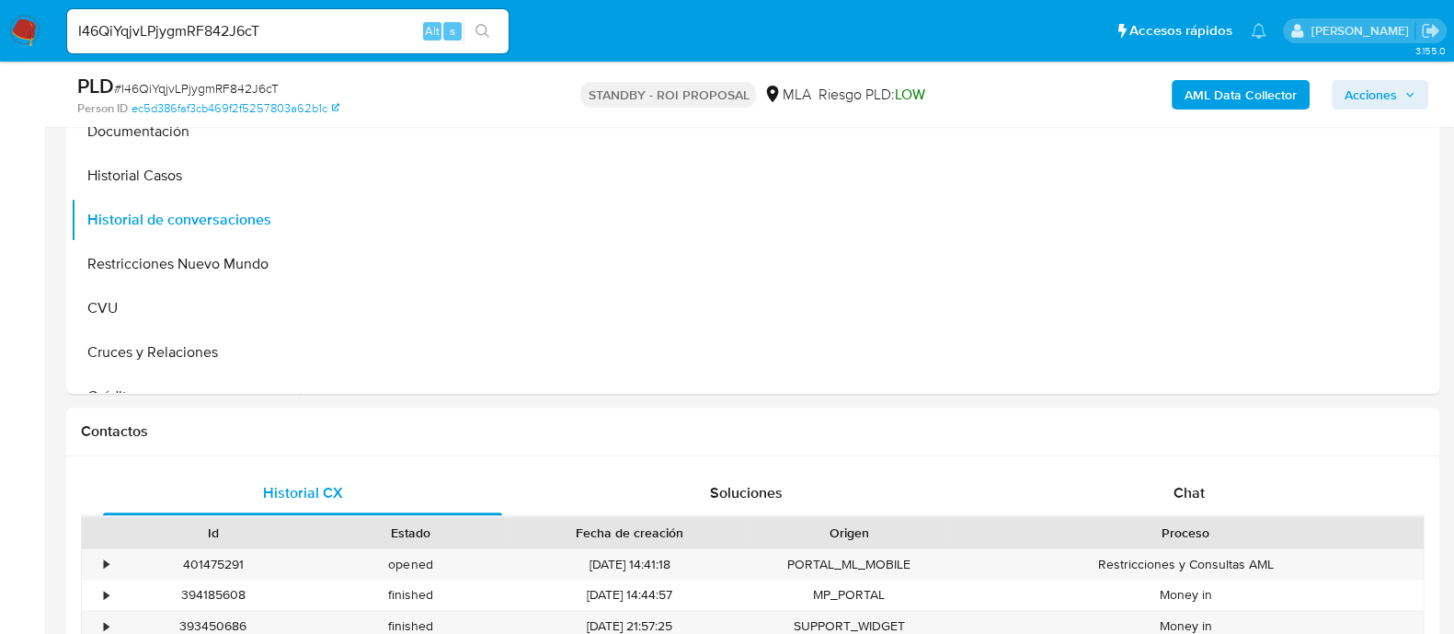
click at [359, 36] on input "I46QiYqjvLPjygmRF842J6cT" at bounding box center [288, 31] width 442 height 24
paste input "luLmEipM5qzEqTnPZhbA2bB"
type input "luLmEipM5qzEqTnPZhbA2bBT"
click at [476, 28] on icon "search-icon" at bounding box center [483, 31] width 15 height 15
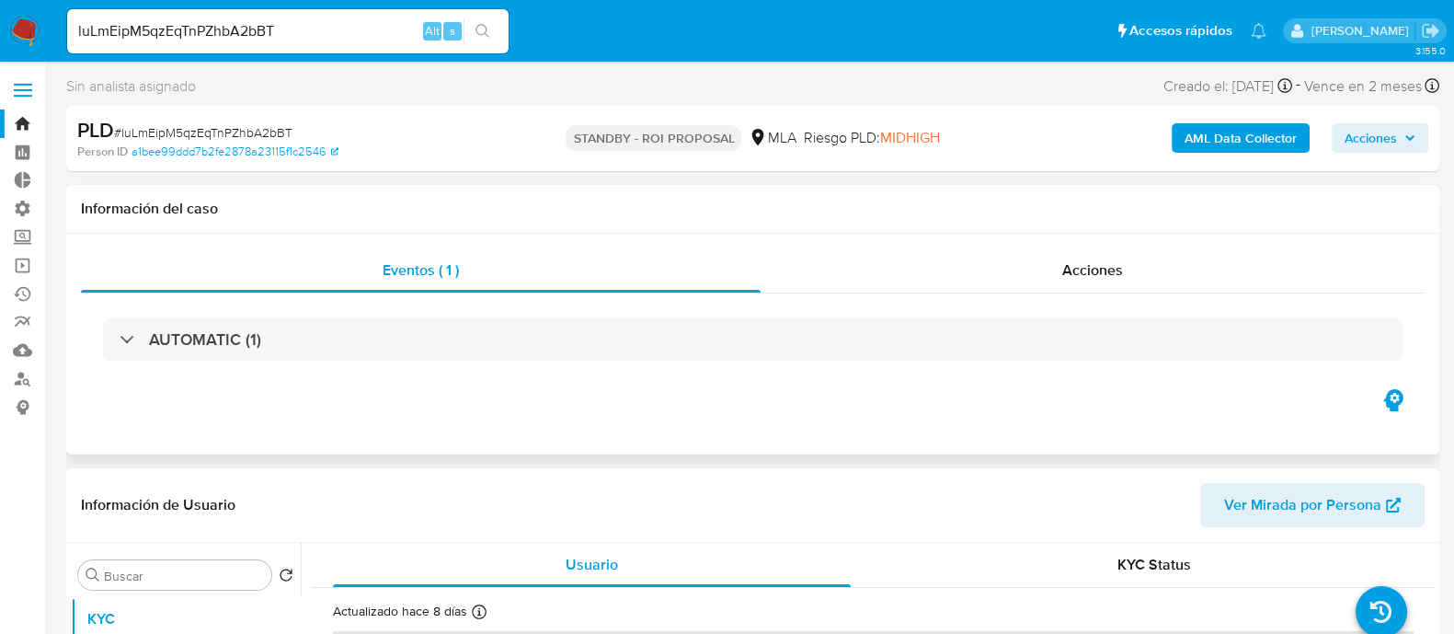
select select "10"
click at [1021, 255] on div "Acciones" at bounding box center [1093, 270] width 664 height 44
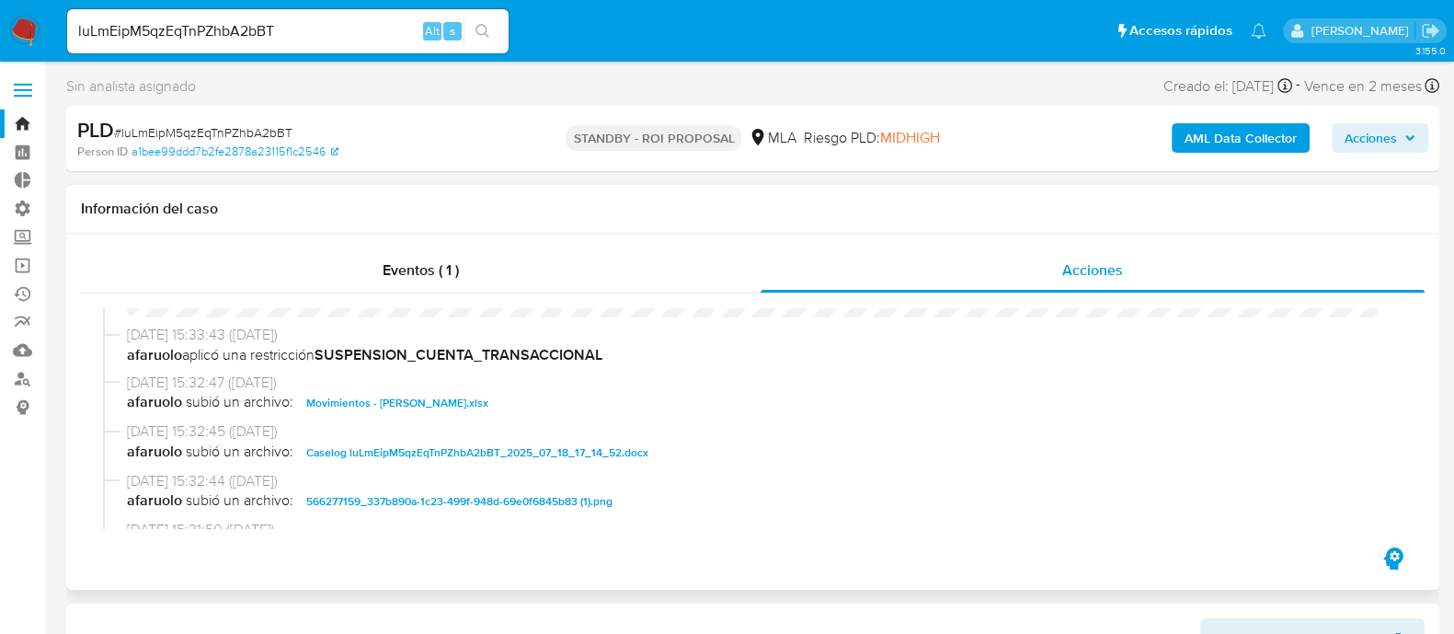
scroll to position [114, 0]
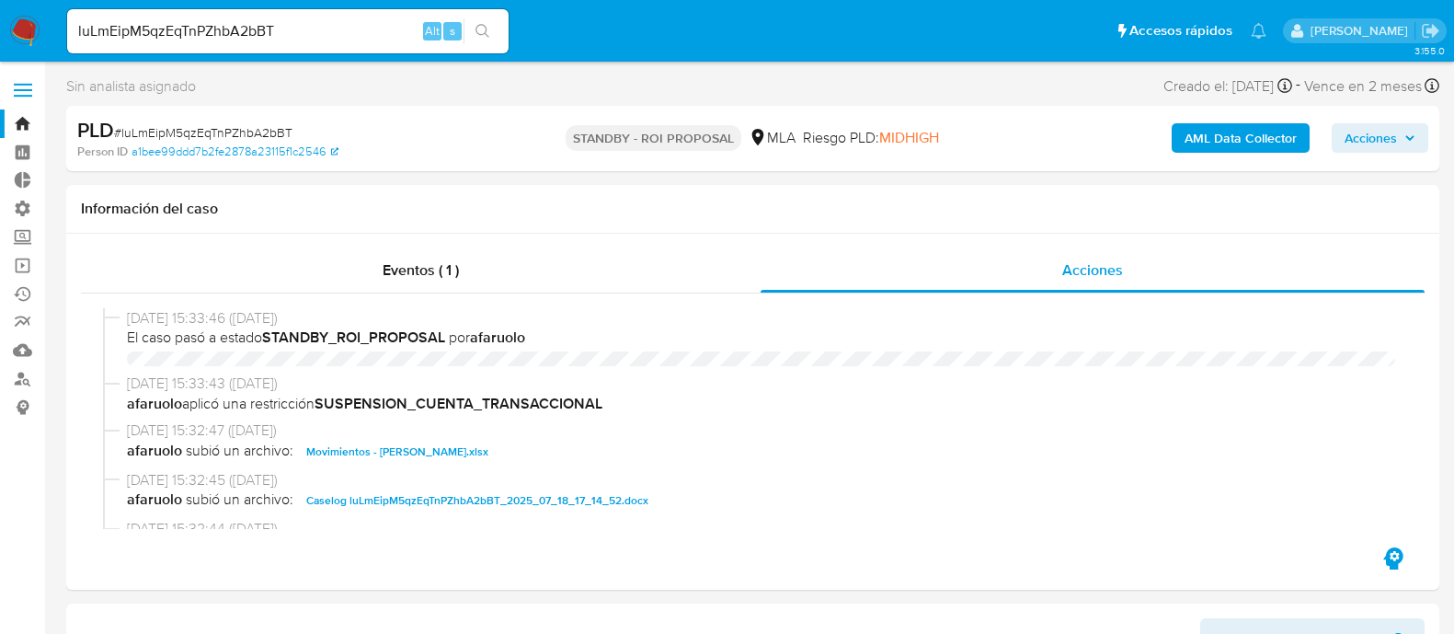
select select "10"
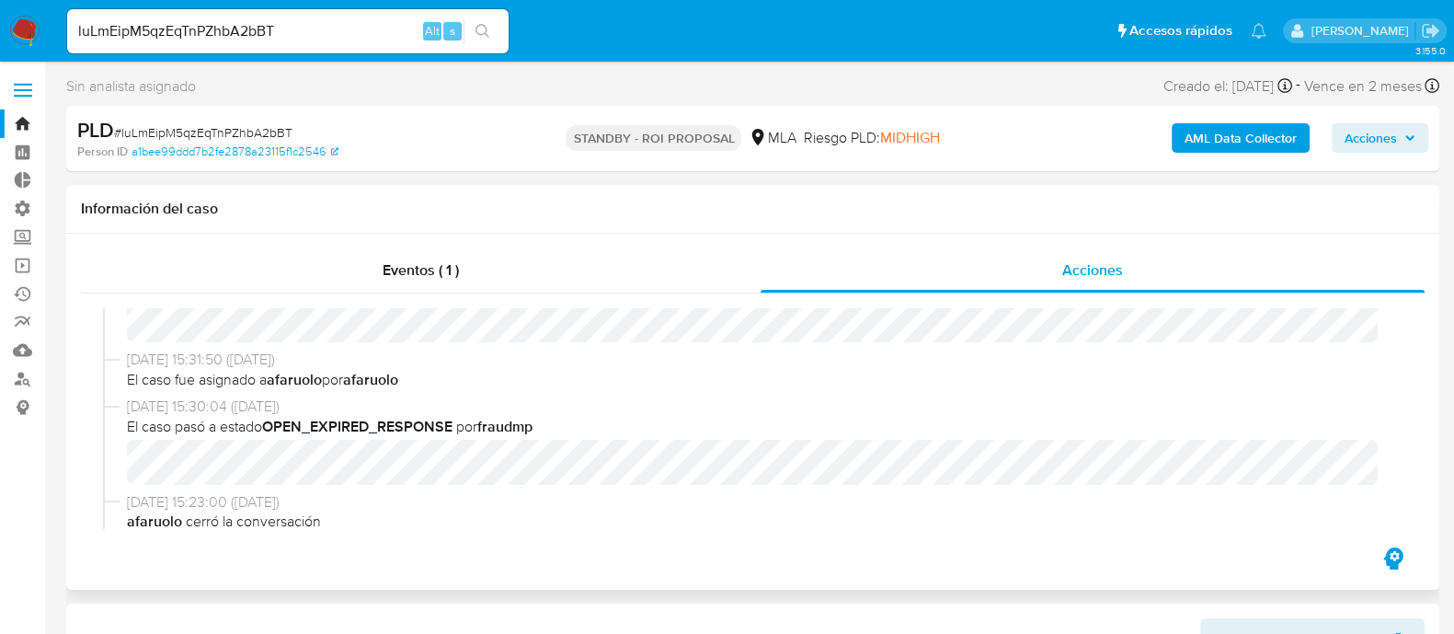
scroll to position [345, 0]
click at [296, 40] on input "luLmEipM5qzEqTnPZhbA2bBT" at bounding box center [288, 31] width 442 height 24
paste input "TtJW6ZemJzx2gzvhQT3ppPj3"
type input "TtJW6ZemJzx2gzvhQT3ppPj3"
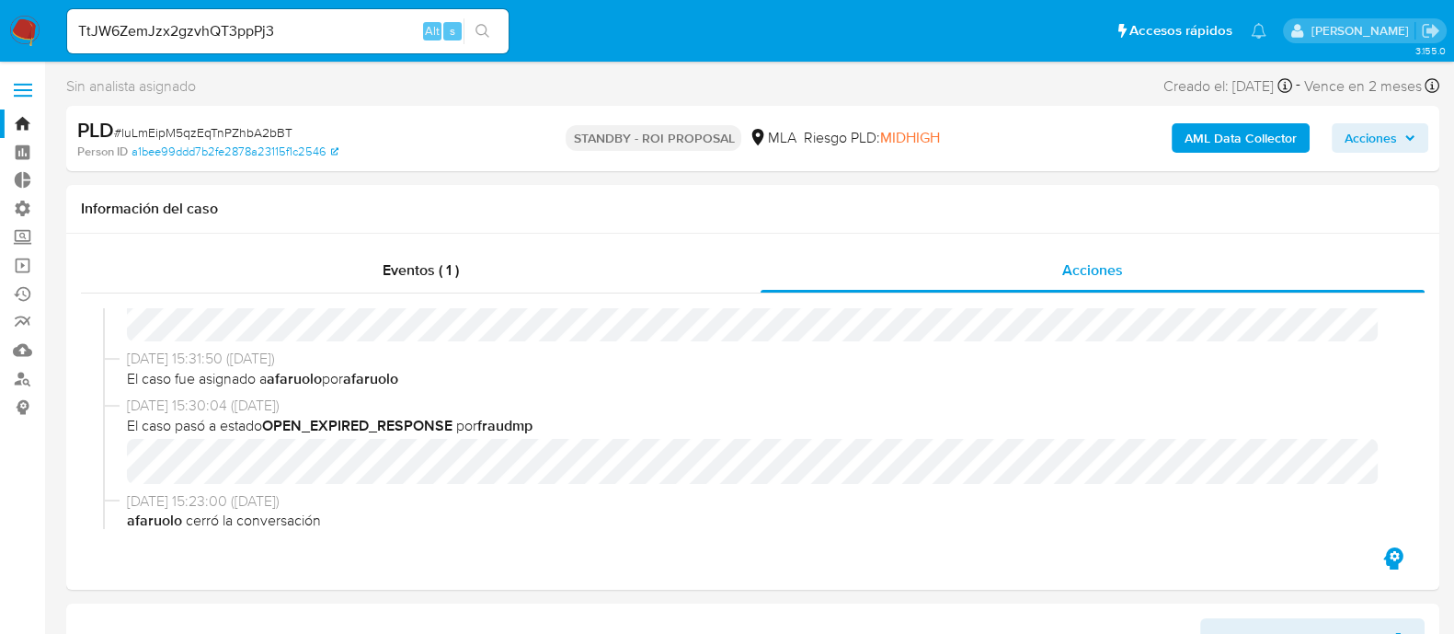
click at [479, 20] on button "search-icon" at bounding box center [483, 31] width 38 height 26
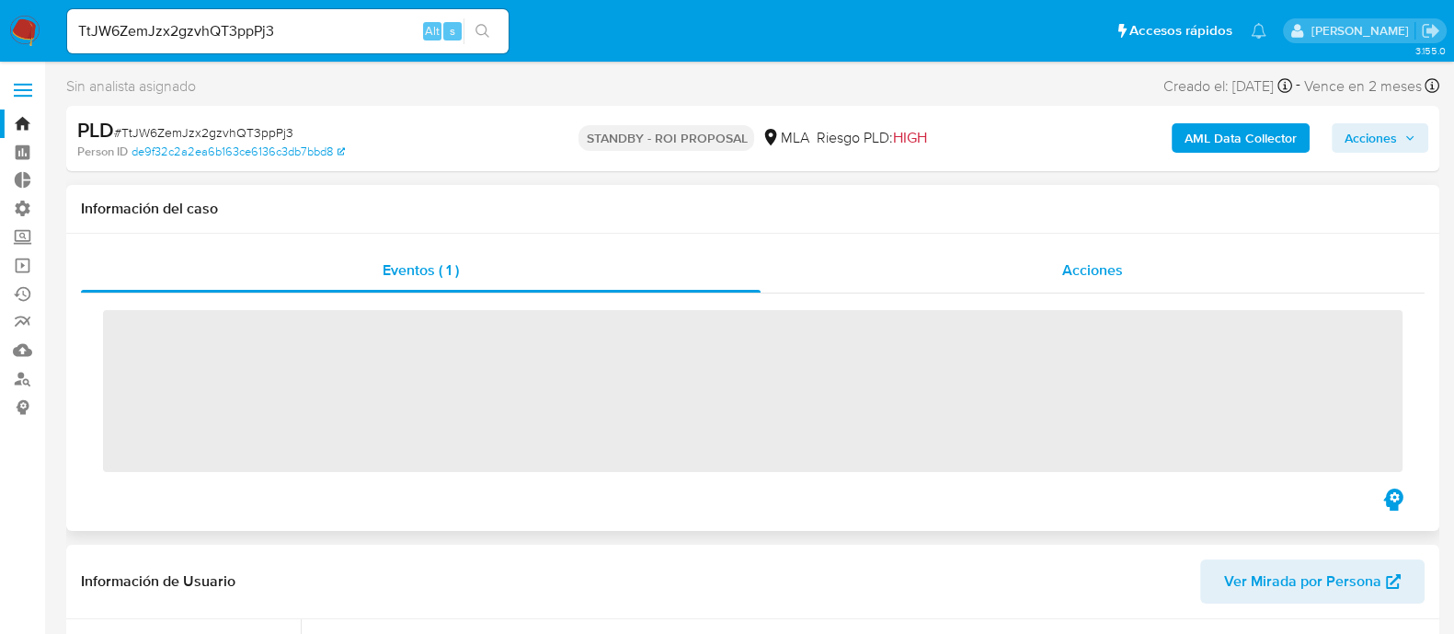
click at [1037, 271] on div "Acciones" at bounding box center [1093, 270] width 664 height 44
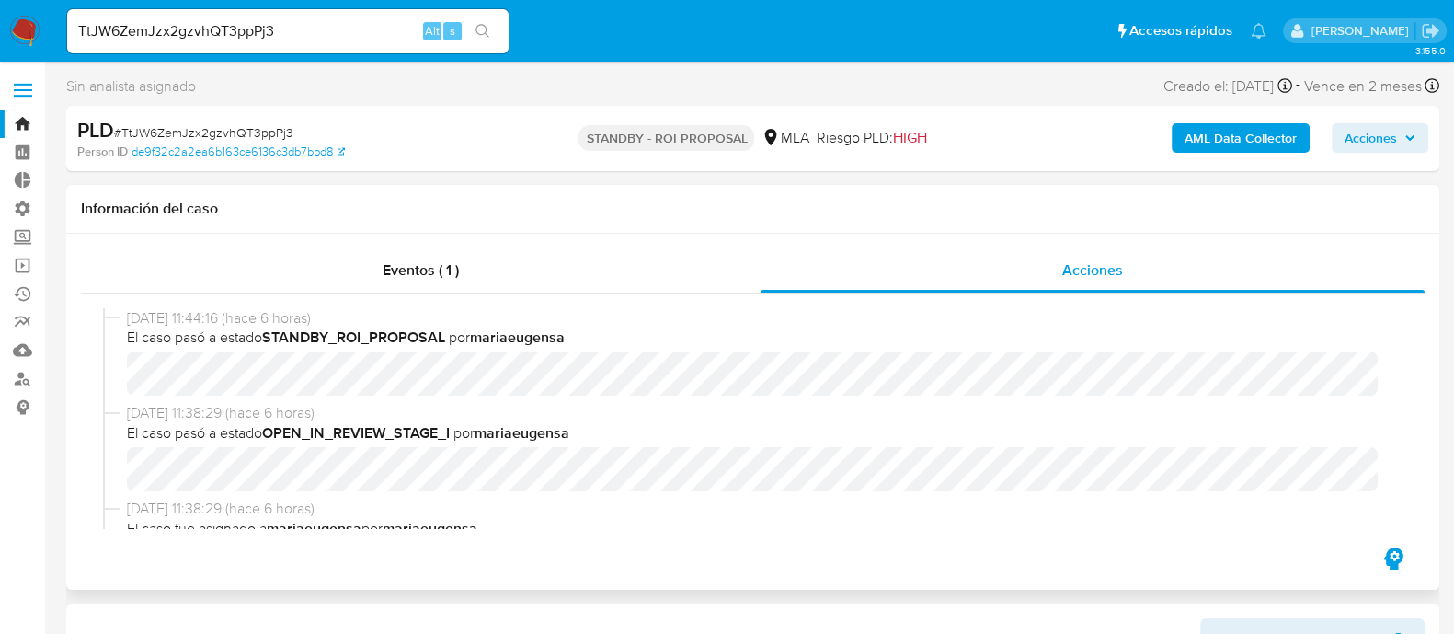
select select "10"
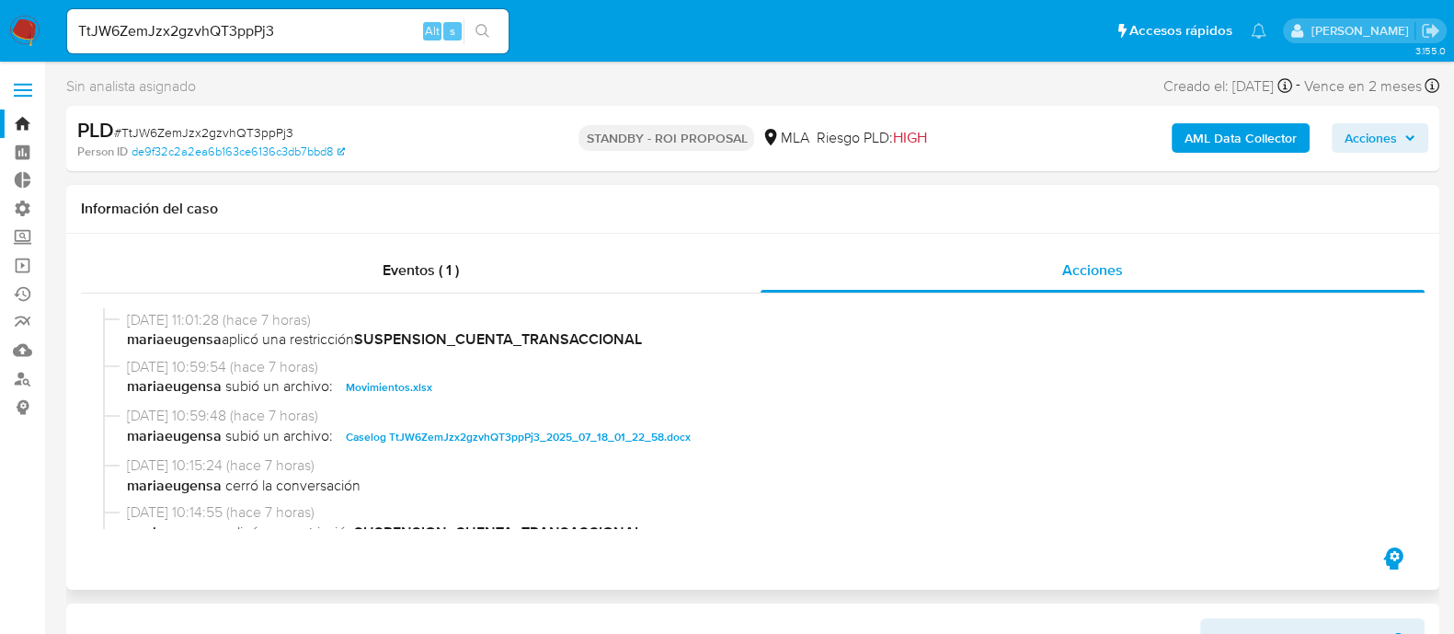
scroll to position [804, 0]
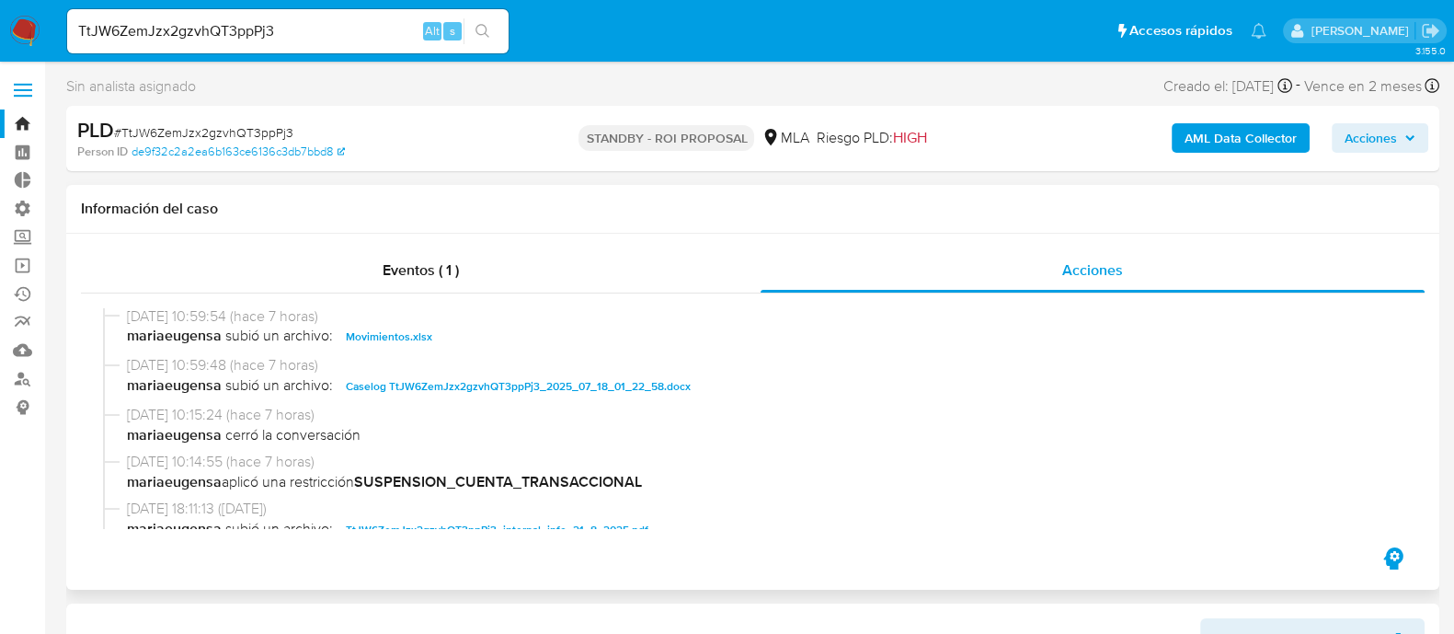
click at [506, 387] on span "Caselog TtJW6ZemJzx2gzvhQT3ppPj3_2025_07_18_01_22_58.docx" at bounding box center [518, 386] width 345 height 22
click at [369, 329] on span "Movimientos.xlsx" at bounding box center [389, 337] width 86 height 22
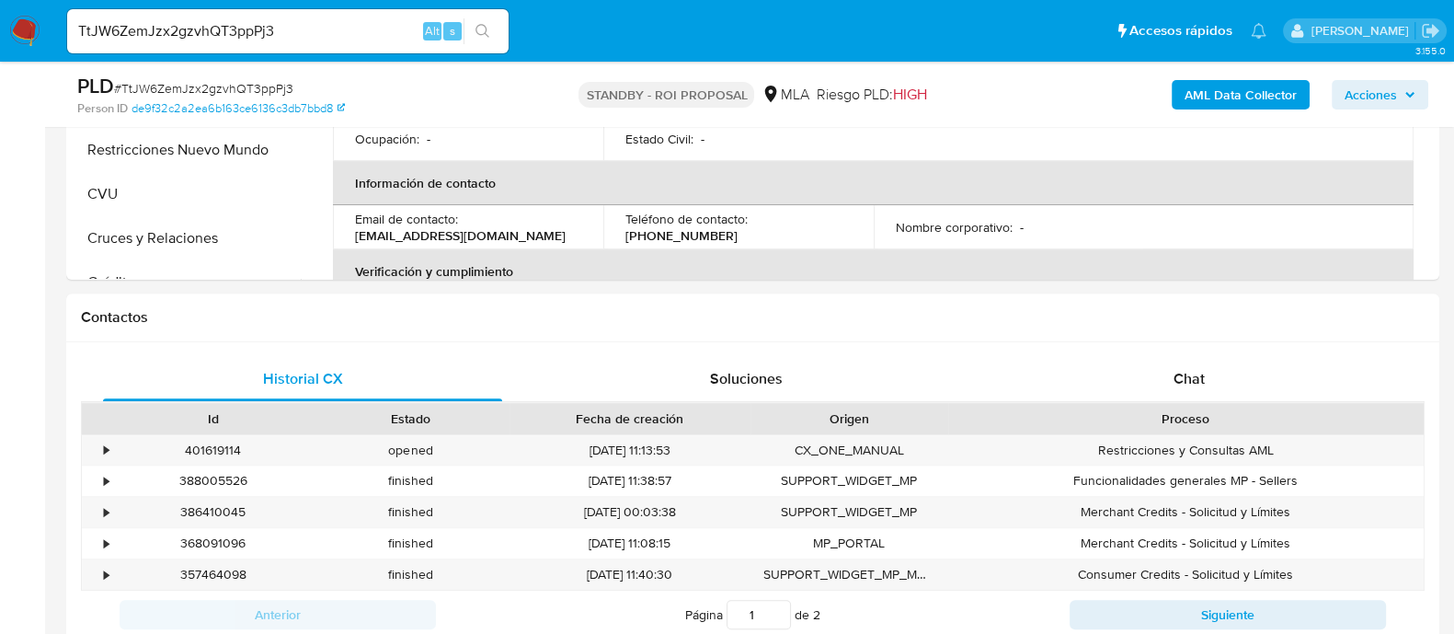
click at [332, 25] on input "TtJW6ZemJzx2gzvhQT3ppPj3" at bounding box center [288, 31] width 442 height 24
paste input "DW2BbMsNDKQEDreHl1qBBscm"
type input "DW2BbMsNDKQEDreHl1qBBscm"
click at [482, 29] on icon "search-icon" at bounding box center [483, 31] width 15 height 15
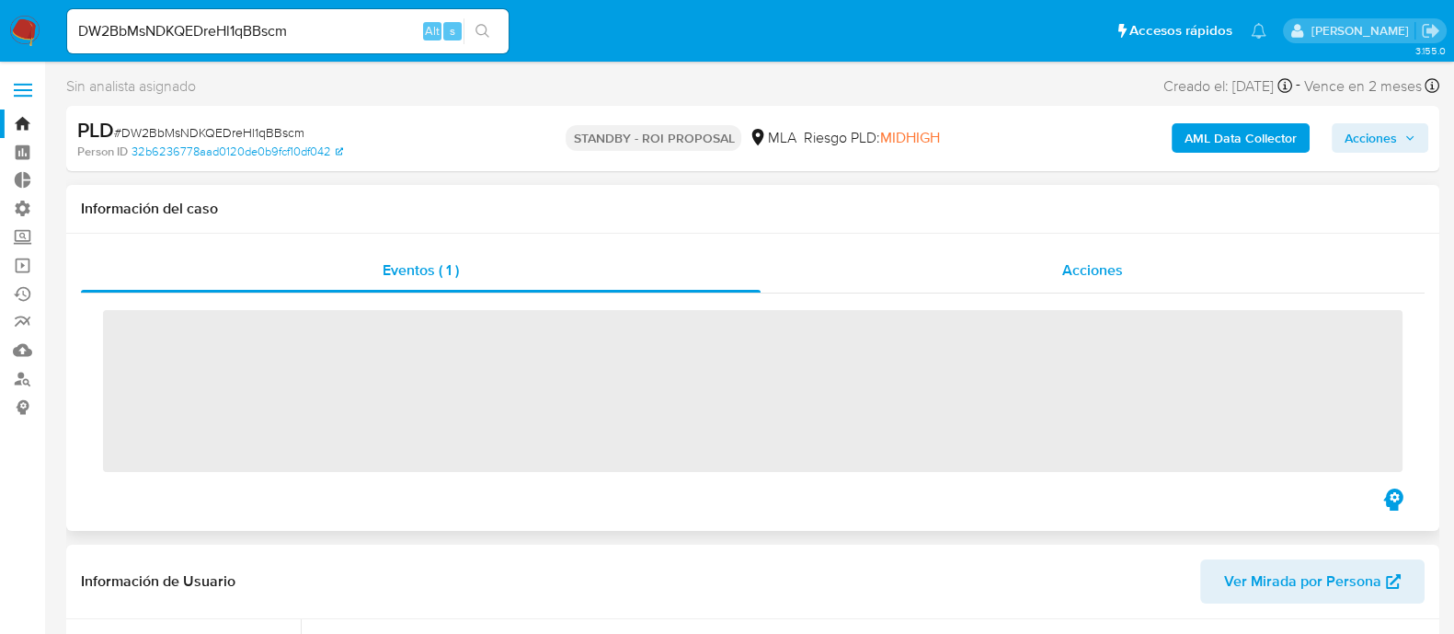
click at [1027, 272] on div "Acciones" at bounding box center [1093, 270] width 664 height 44
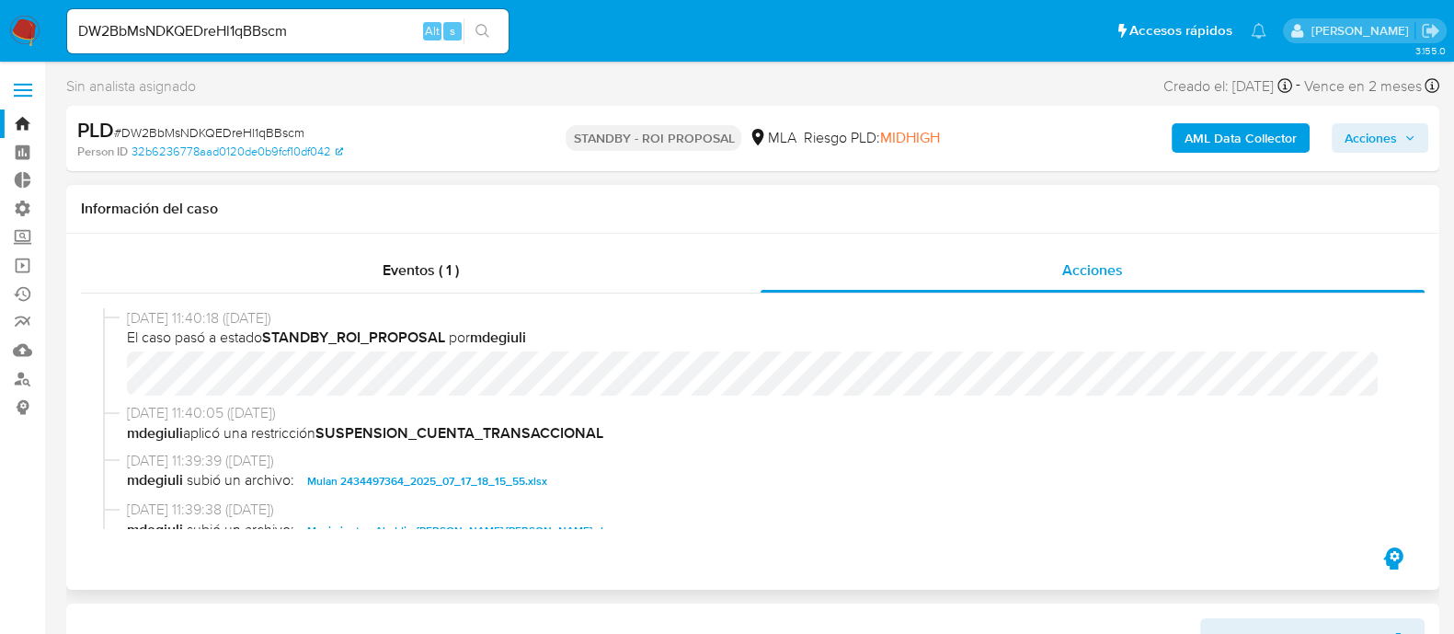
scroll to position [114, 0]
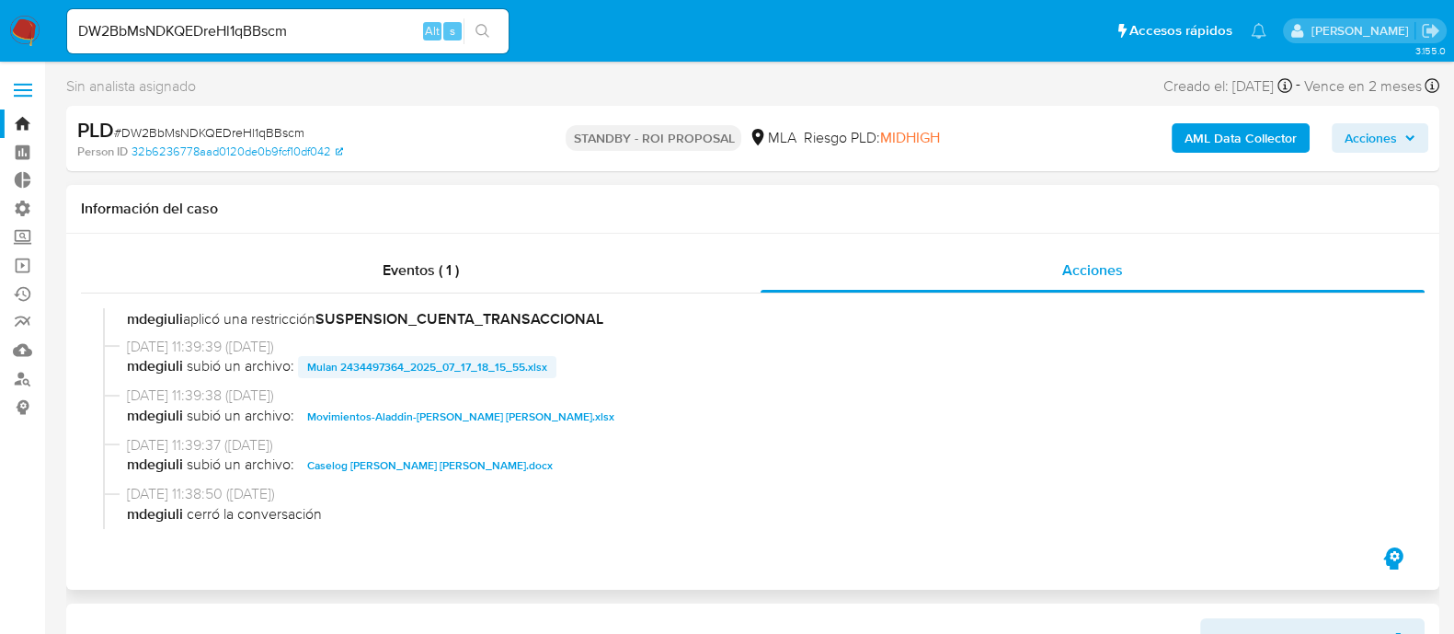
select select "10"
click at [460, 419] on span "Movimientos-Aladdin-Gisela Soledad Amelia Borja.xlsx" at bounding box center [460, 417] width 307 height 22
click at [448, 469] on span "Caselog Gisela Soledad Amelia Borja.docx" at bounding box center [430, 465] width 246 height 22
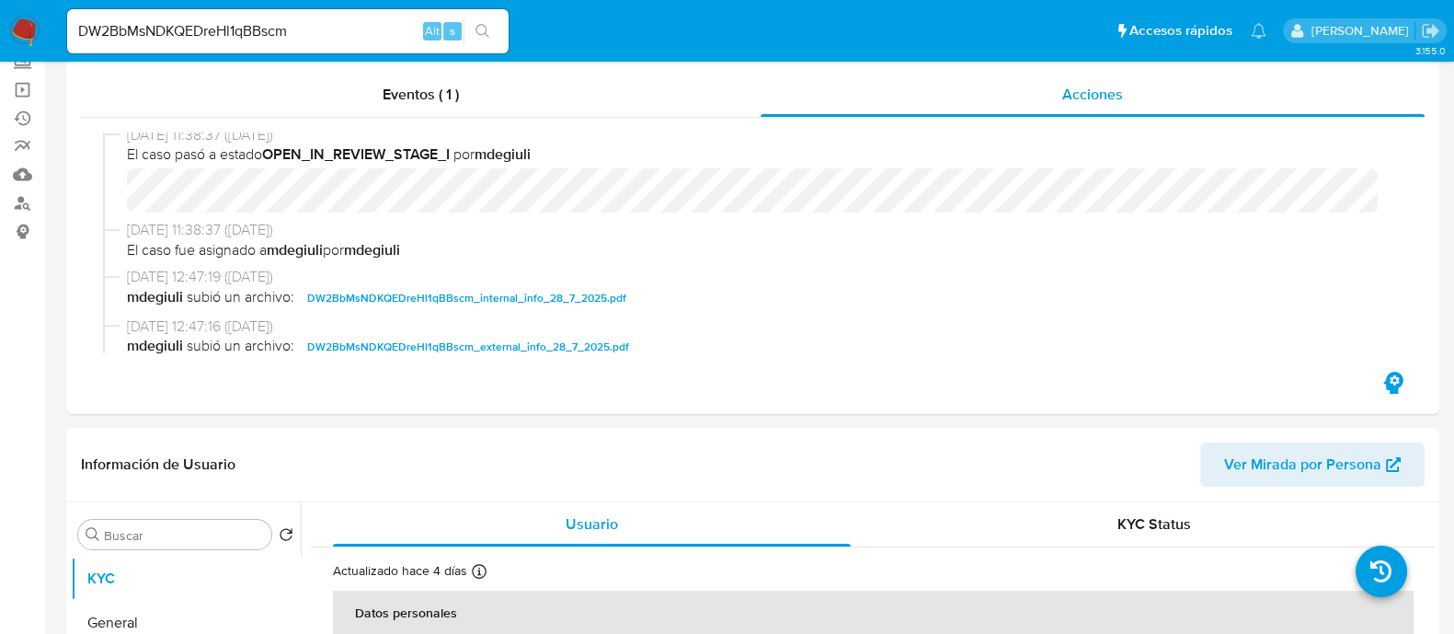
scroll to position [459, 0]
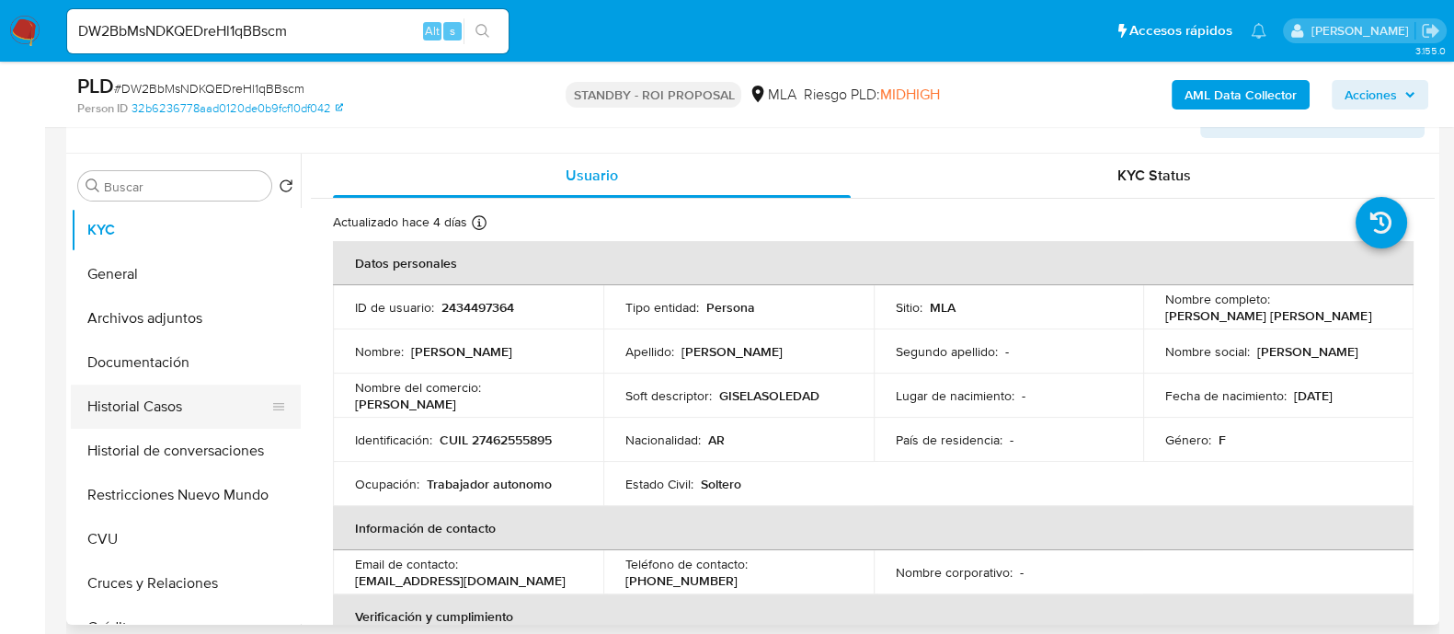
click at [202, 396] on button "Historial Casos" at bounding box center [178, 406] width 215 height 44
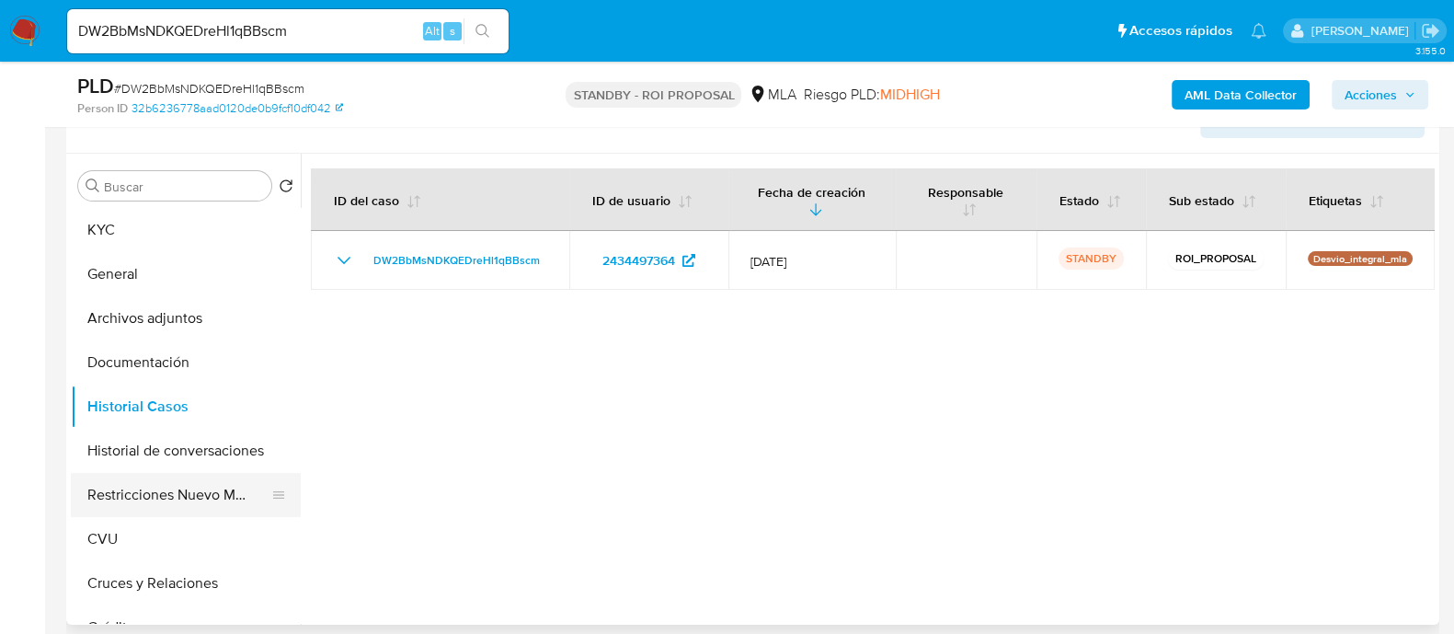
click at [138, 486] on button "Restricciones Nuevo Mundo" at bounding box center [178, 495] width 215 height 44
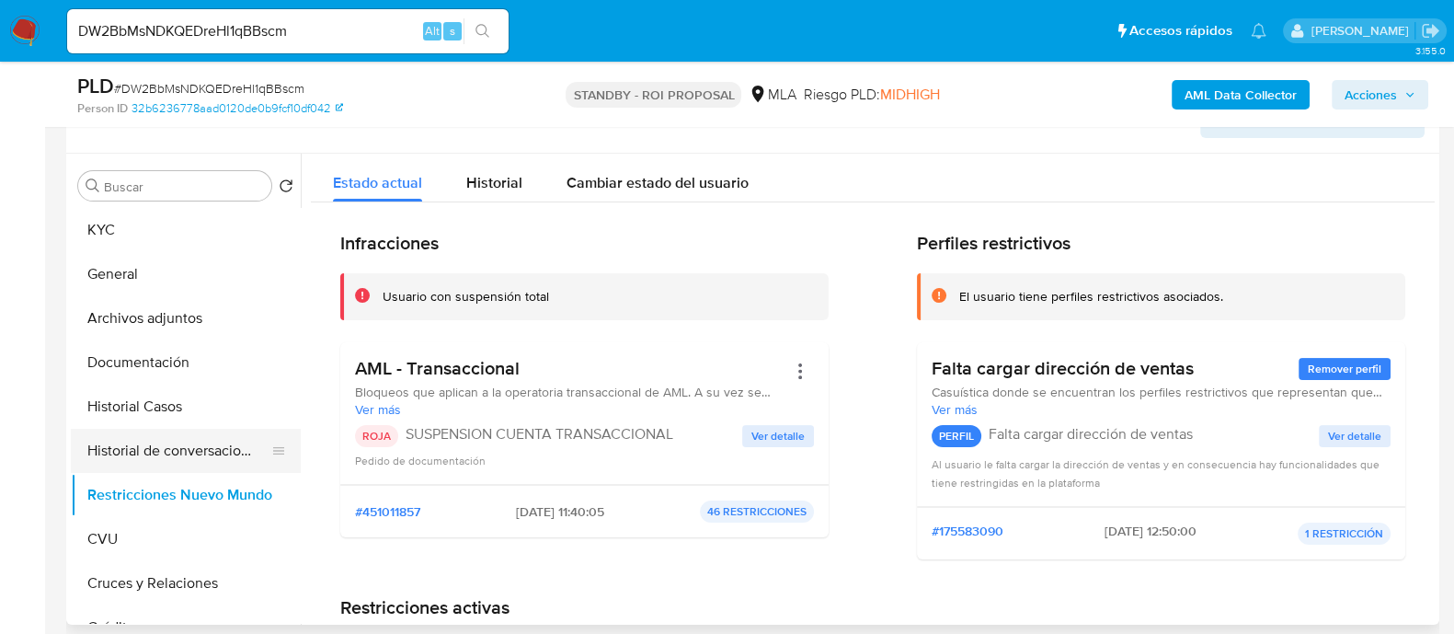
click at [172, 451] on button "Historial de conversaciones" at bounding box center [178, 451] width 215 height 44
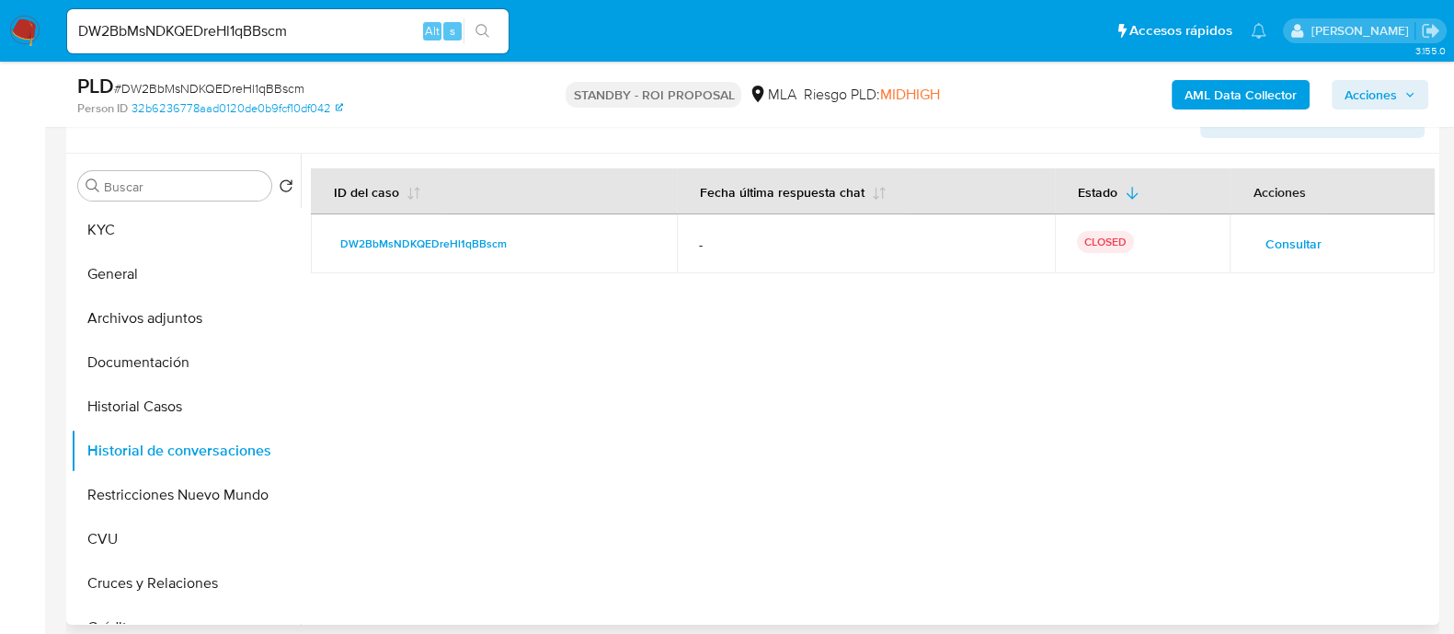
click at [1274, 258] on td "Consultar" at bounding box center [1332, 243] width 205 height 59
click at [1277, 248] on span "Consultar" at bounding box center [1293, 244] width 56 height 26
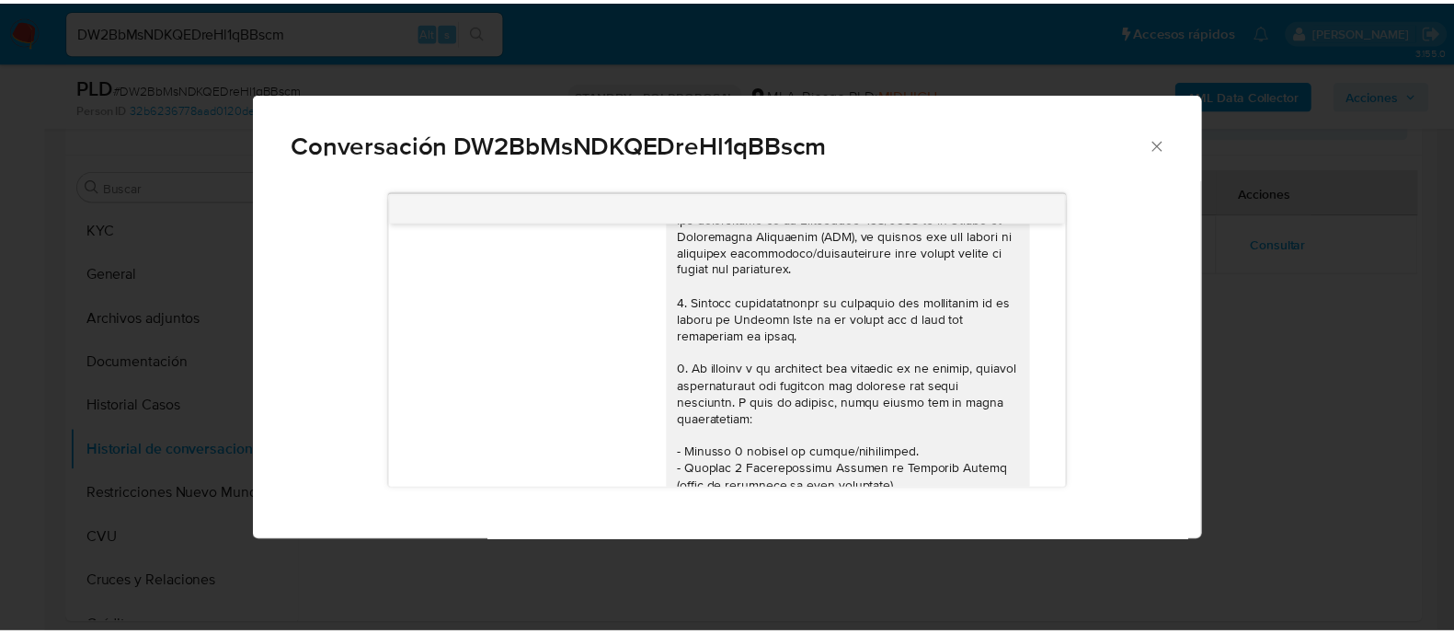
scroll to position [0, 0]
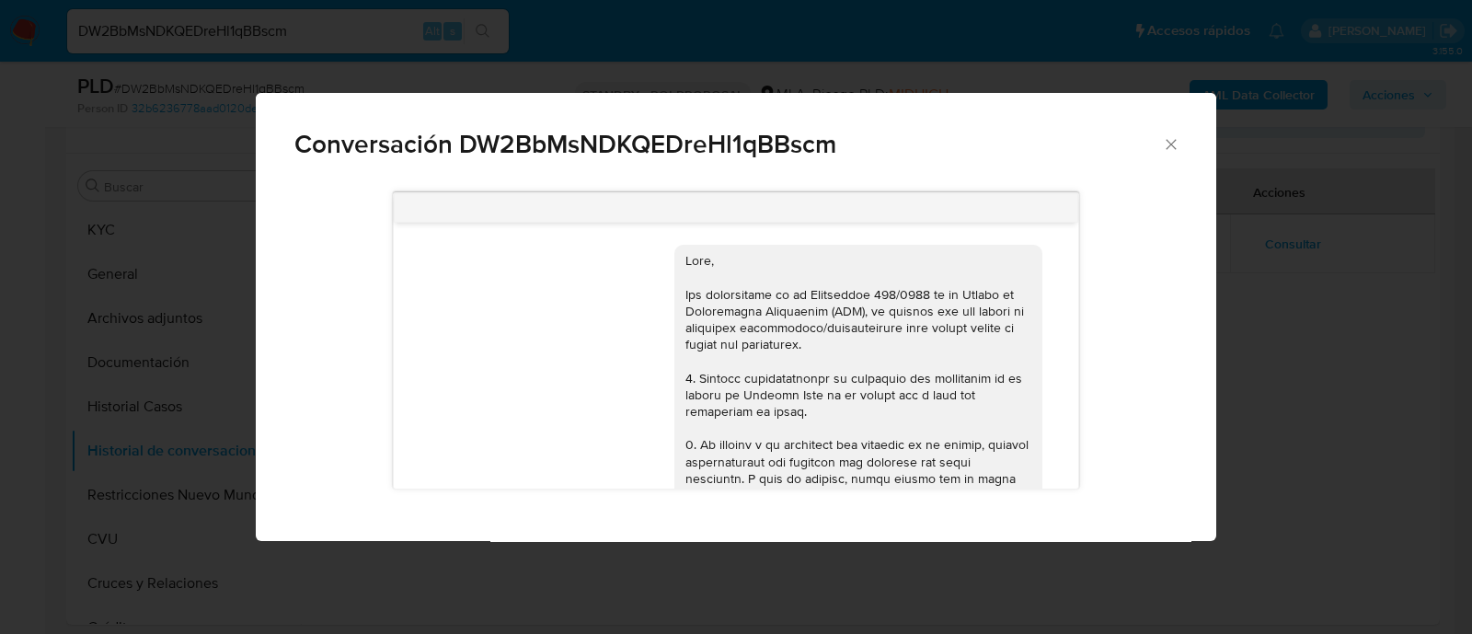
click at [883, 591] on div "Conversación DW2BbMsNDKQEDreHl1qBBscm 17/07/2025 19:47:25 Hola, Esperamos que t…" at bounding box center [736, 317] width 1472 height 634
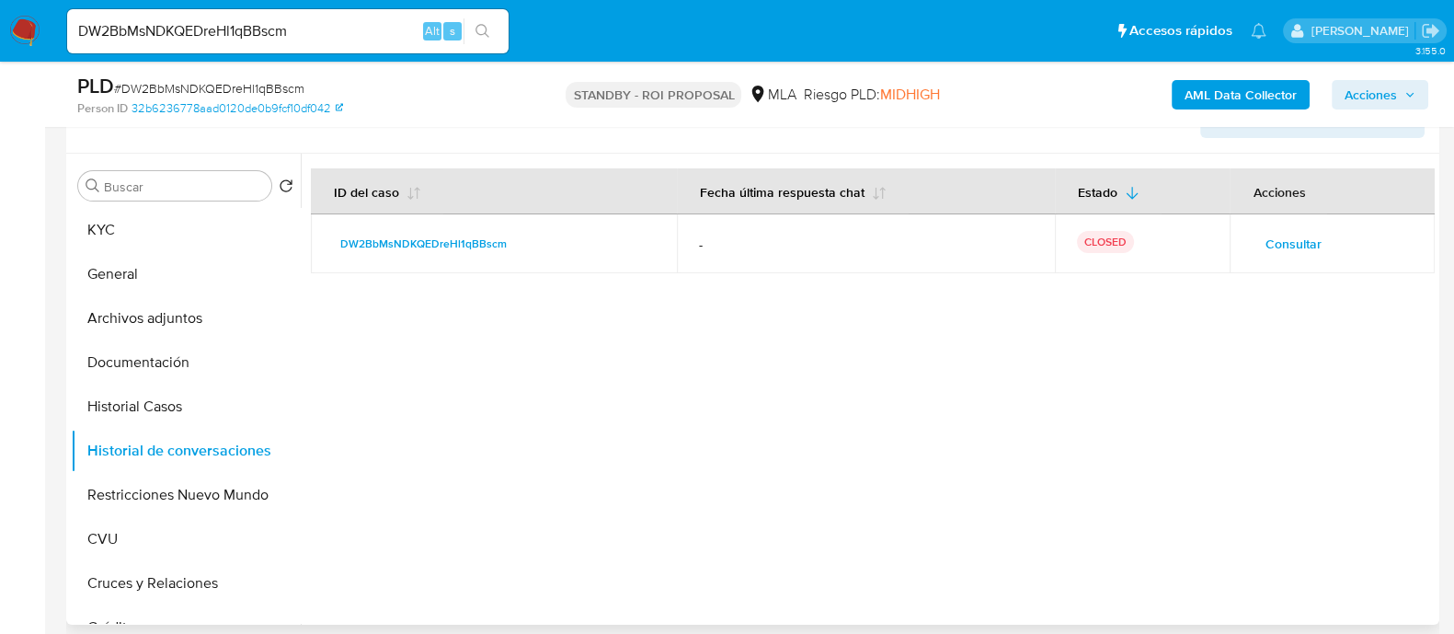
click at [517, 242] on div "DW2BbMsNDKQEDreHl1qBBscm" at bounding box center [494, 244] width 322 height 22
click at [317, 33] on input "DW2BbMsNDKQEDreHl1qBBscm" at bounding box center [288, 31] width 442 height 24
paste input "SlS7Dopu5jqHBCZogx9GHlUx"
type input "SlS7Dopu5jqHBCZogx9GHlUx"
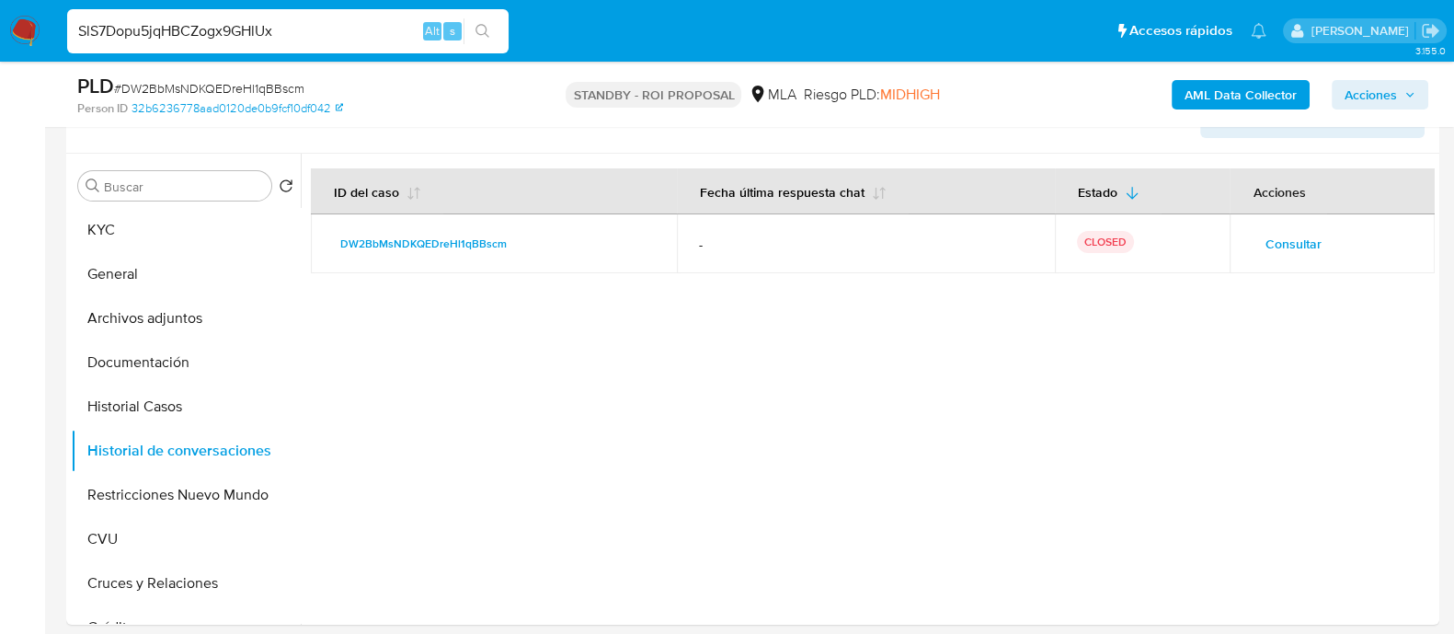
click at [486, 29] on icon "search-icon" at bounding box center [483, 31] width 14 height 14
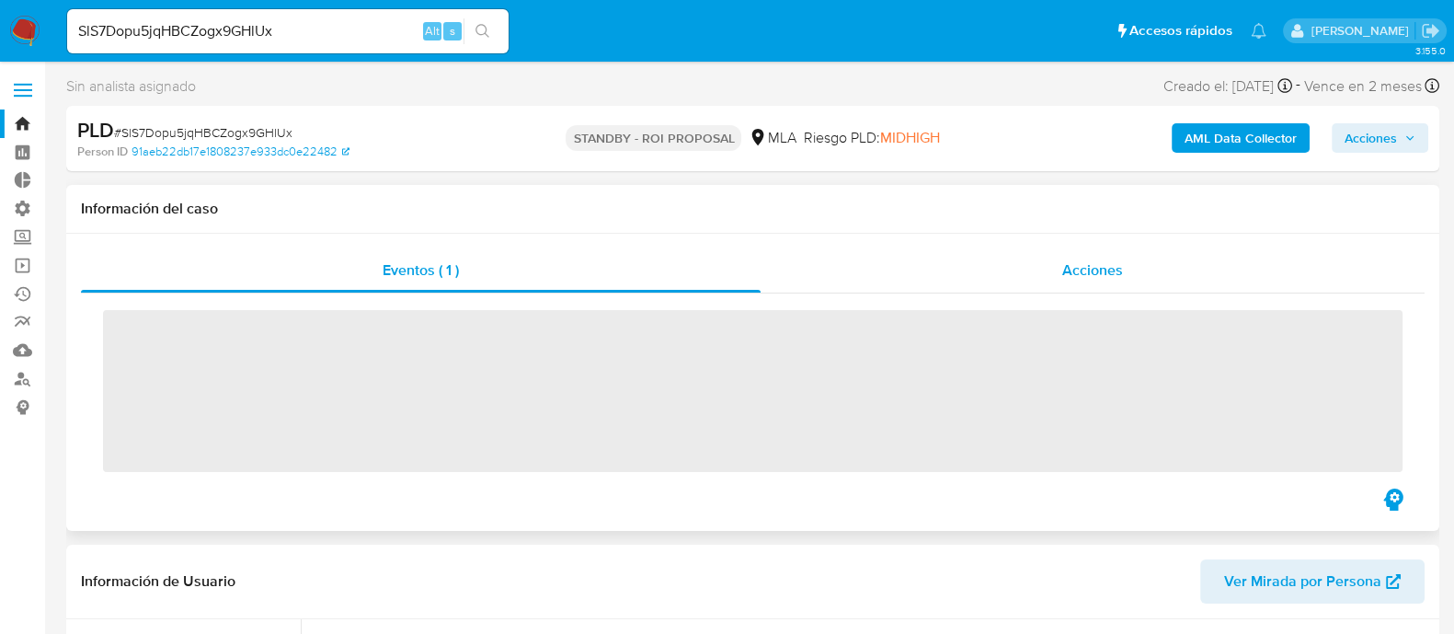
click at [1058, 273] on div "Acciones" at bounding box center [1093, 270] width 664 height 44
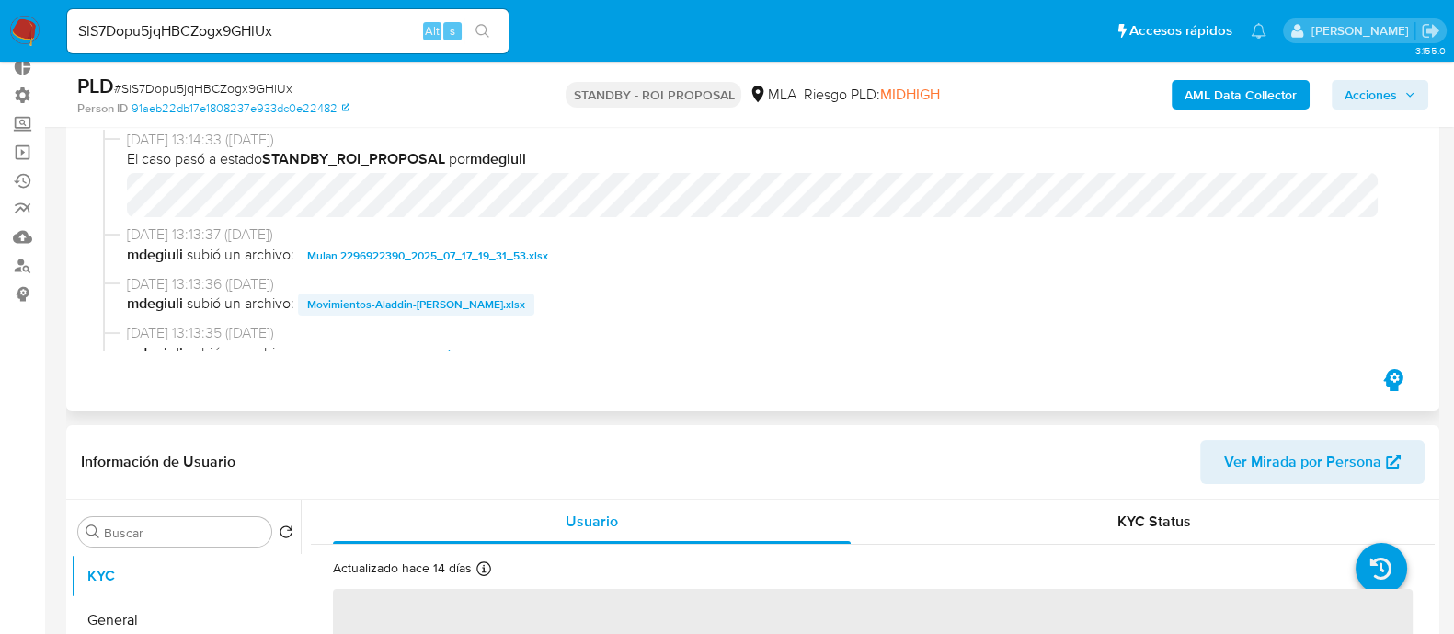
scroll to position [114, 0]
select select "10"
click at [453, 301] on span "Movimientos-Aladdin-Kiara Mailen Diepasef.xlsx" at bounding box center [416, 304] width 218 height 22
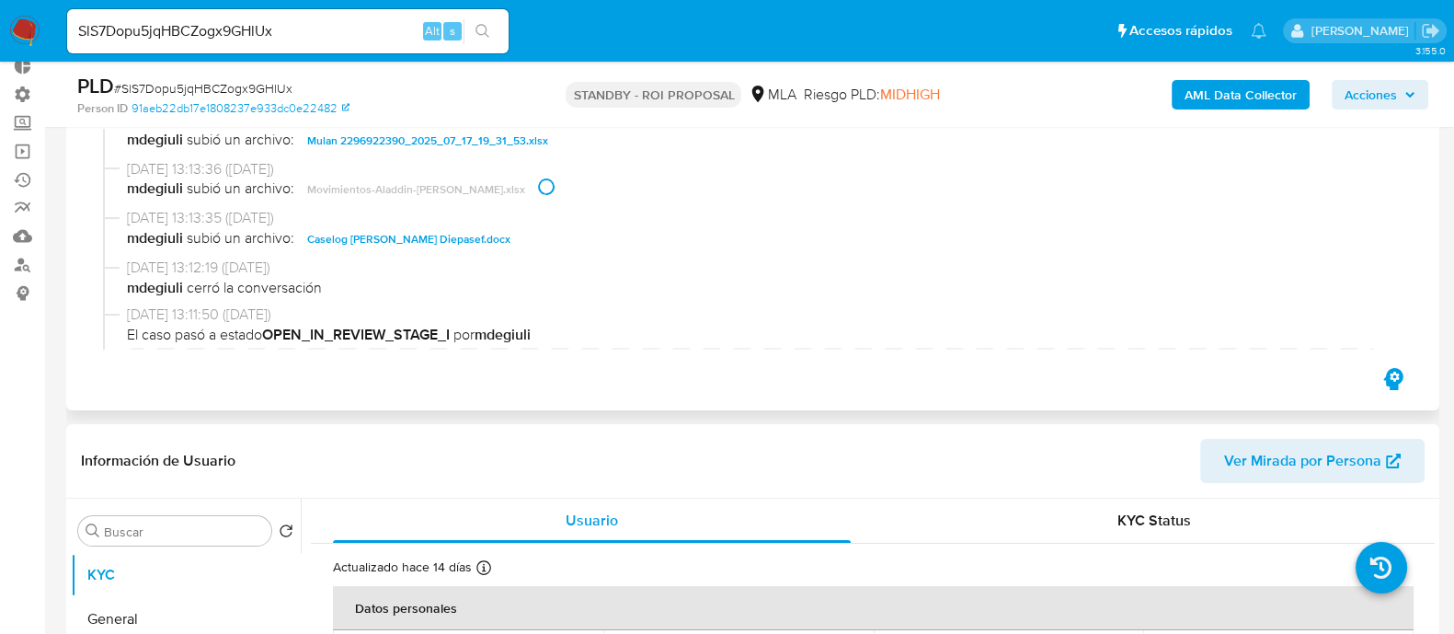
click at [426, 235] on span "Caselog Kiara Mailen Diepasef.docx" at bounding box center [408, 239] width 203 height 22
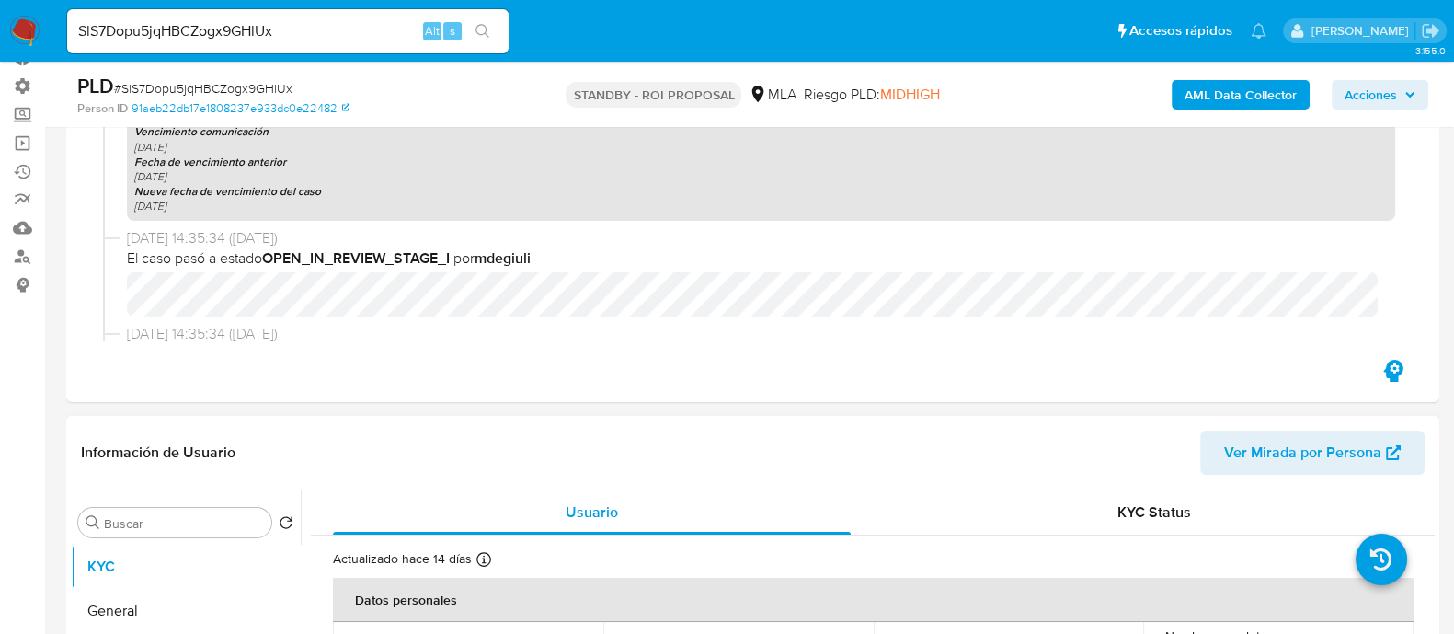
scroll to position [459, 0]
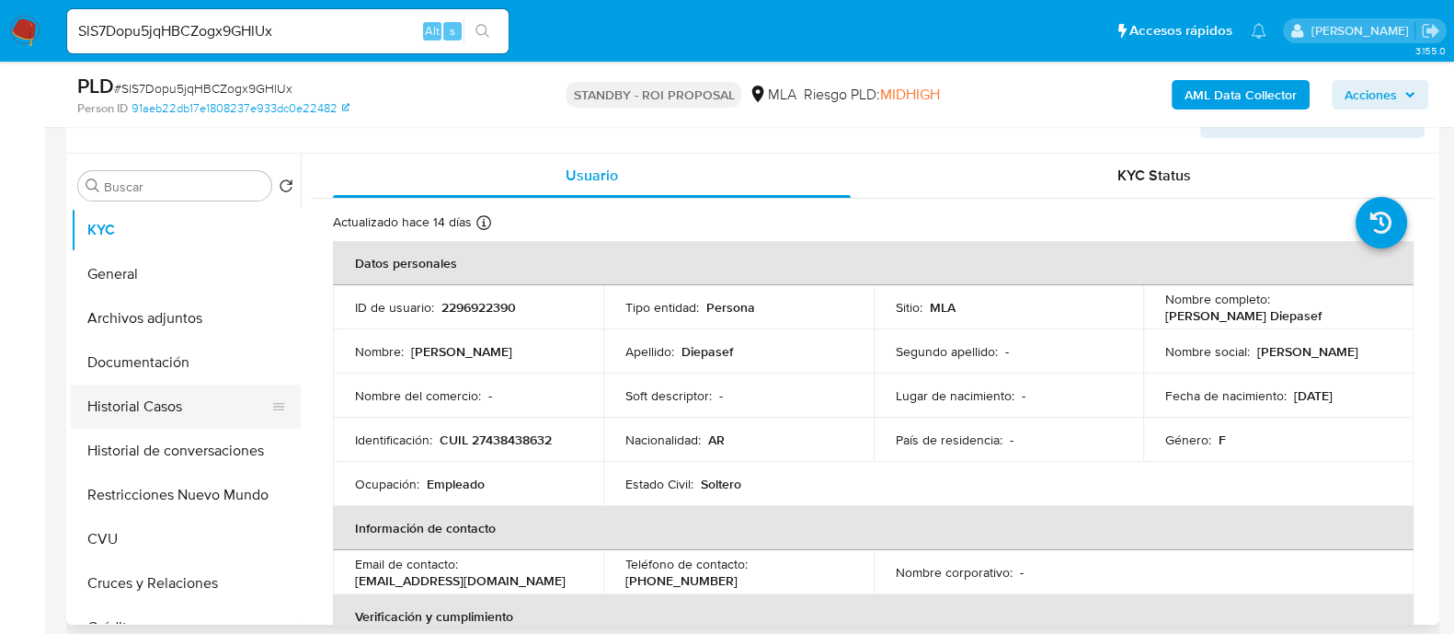
click at [211, 407] on button "Historial Casos" at bounding box center [178, 406] width 215 height 44
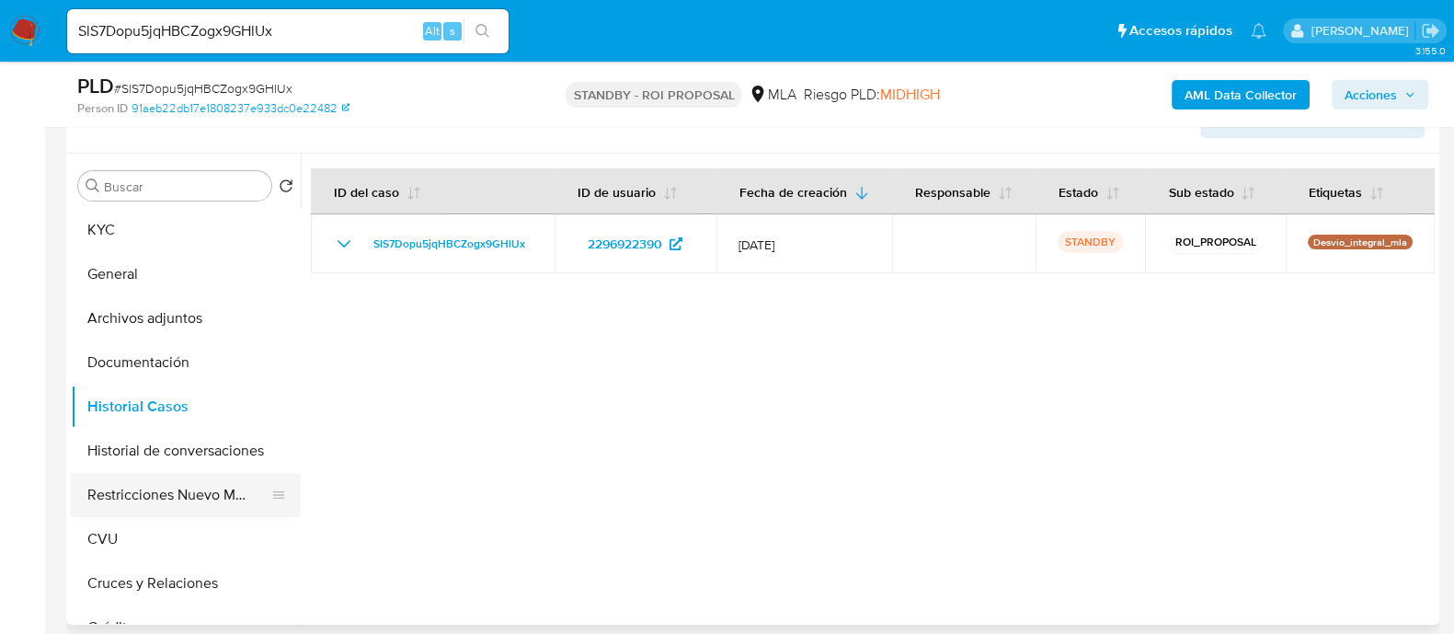
click at [213, 489] on button "Restricciones Nuevo Mundo" at bounding box center [178, 495] width 215 height 44
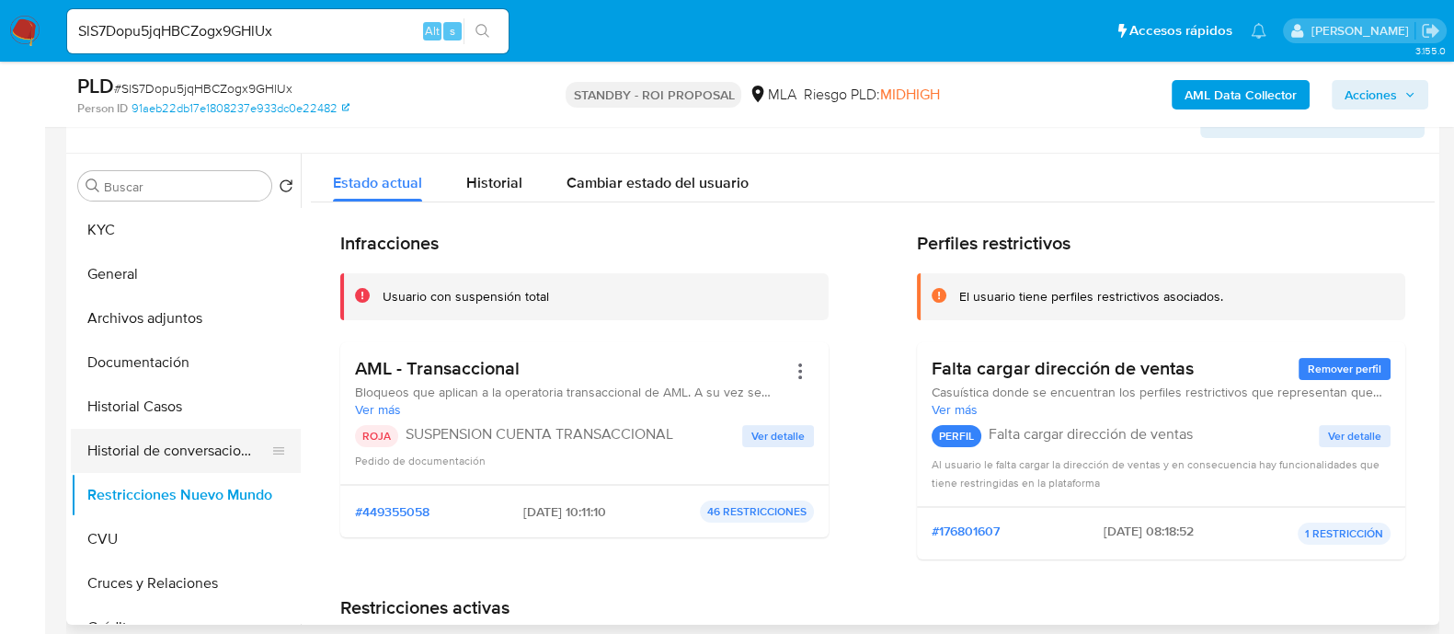
click at [184, 443] on button "Historial de conversaciones" at bounding box center [178, 451] width 215 height 44
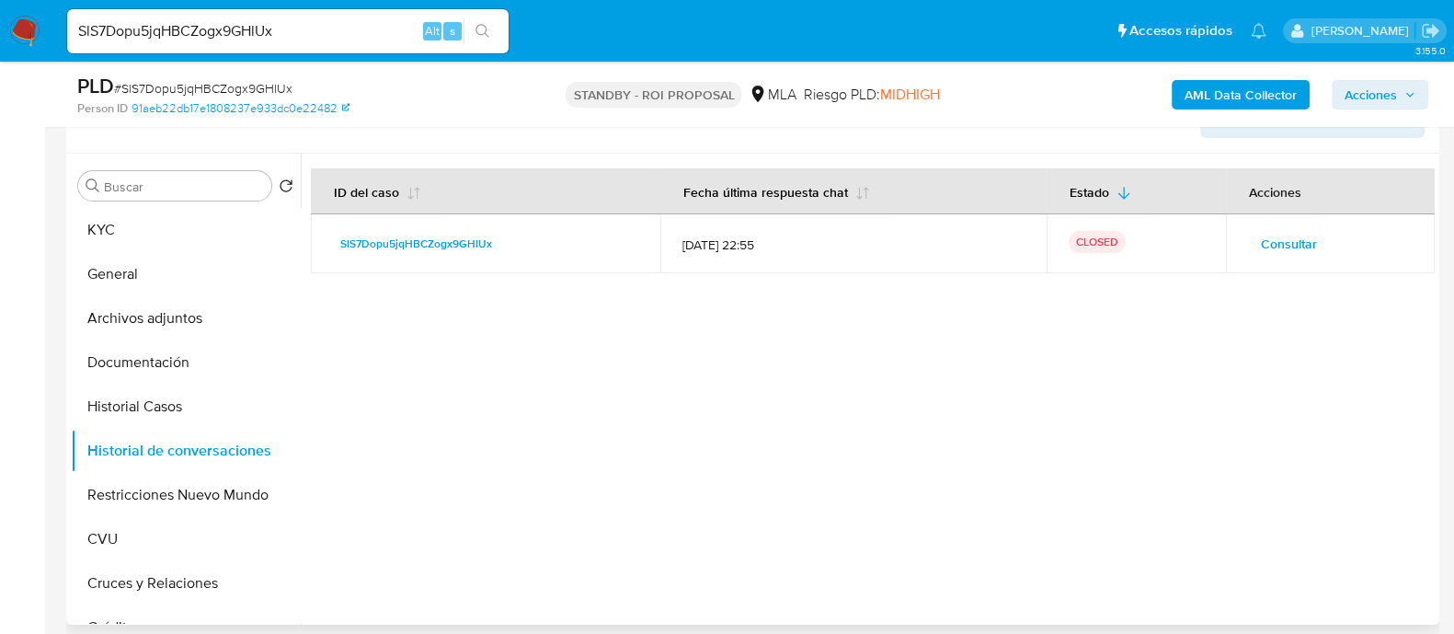
click at [1240, 242] on td "Consultar" at bounding box center [1330, 243] width 209 height 59
click at [1254, 242] on button "Consultar" at bounding box center [1289, 243] width 82 height 29
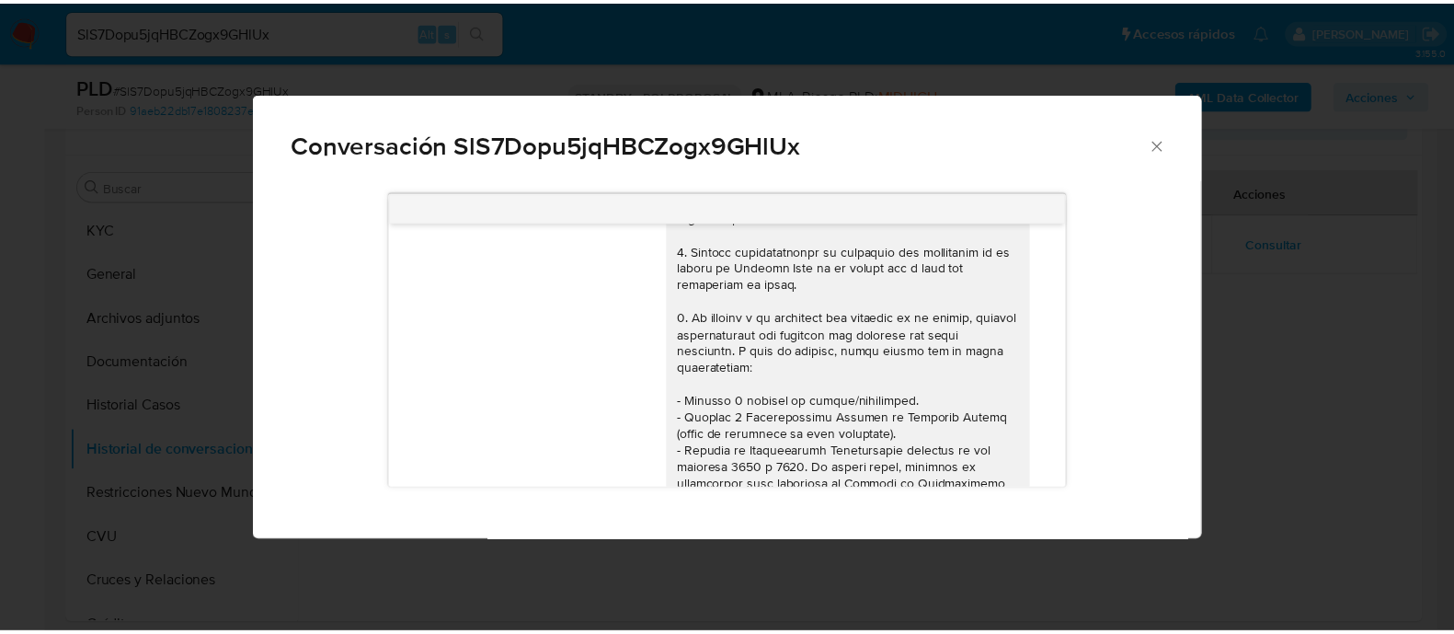
scroll to position [0, 0]
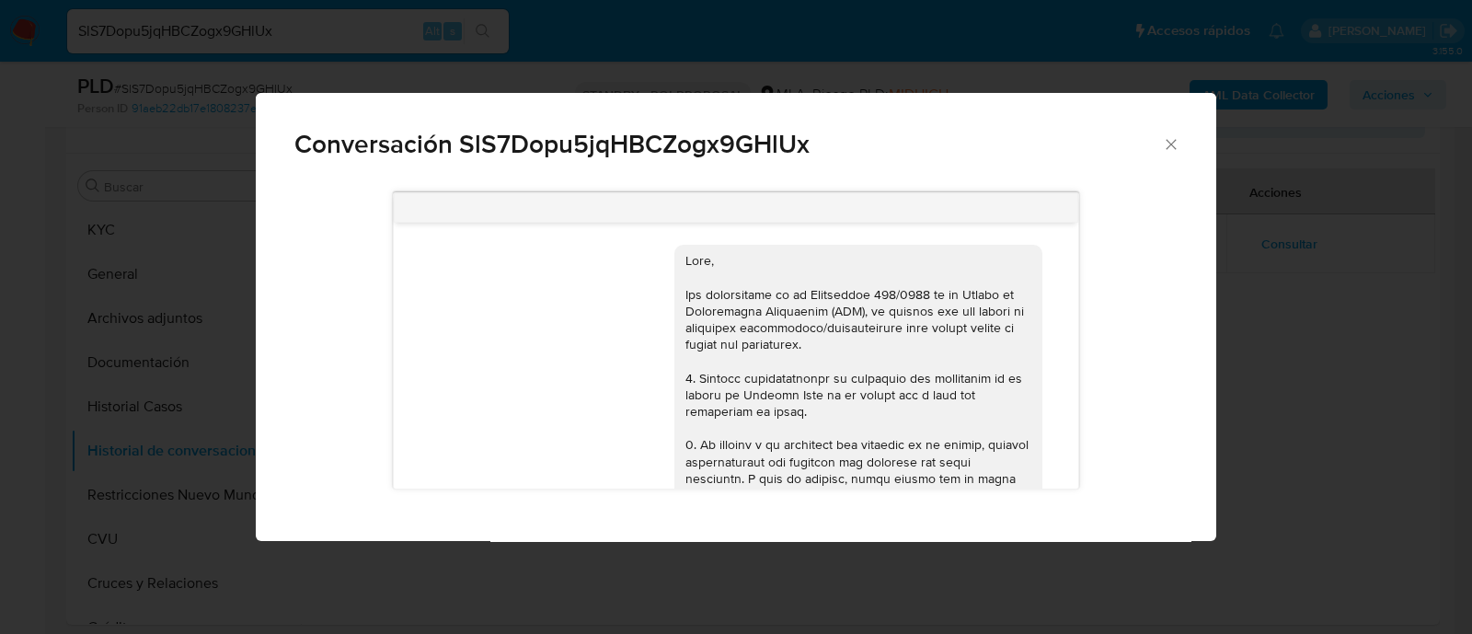
click at [227, 398] on div "Conversación SlS7Dopu5jqHBCZogx9GHlUx 17/07/2025 19:47:54 Hola no entiendo que …" at bounding box center [736, 317] width 1472 height 634
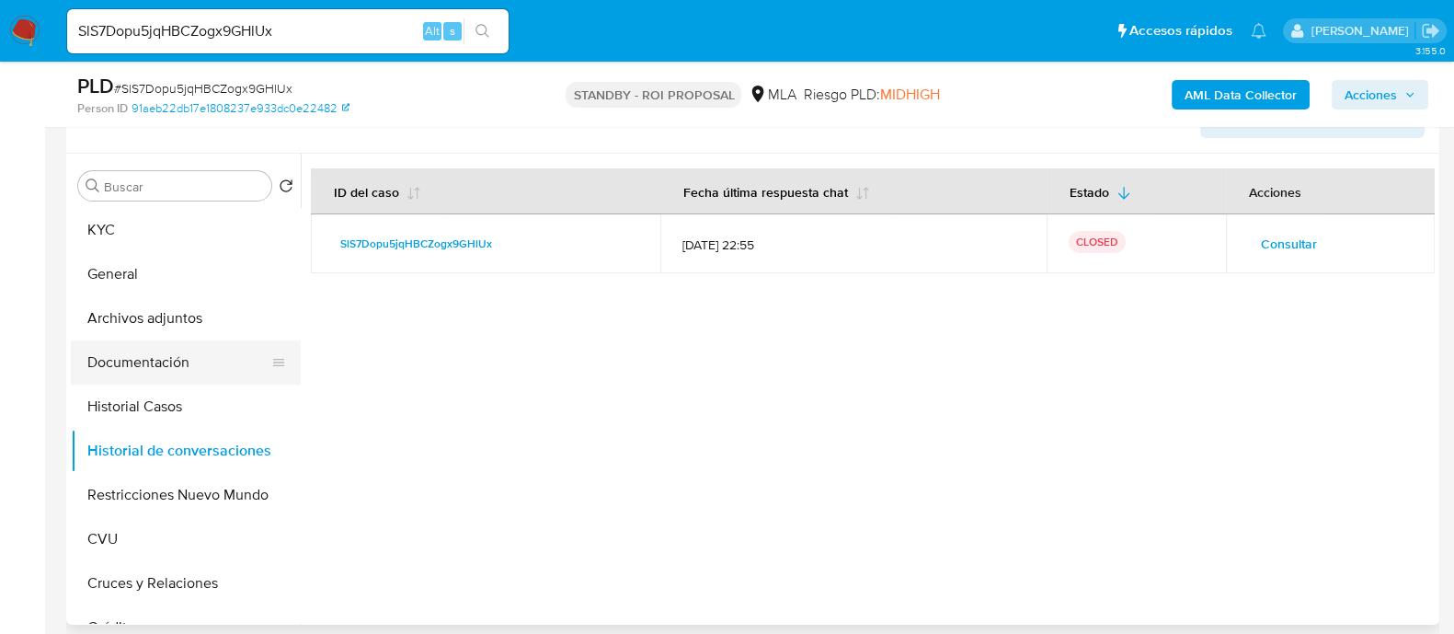
click at [174, 365] on button "Documentación" at bounding box center [178, 362] width 215 height 44
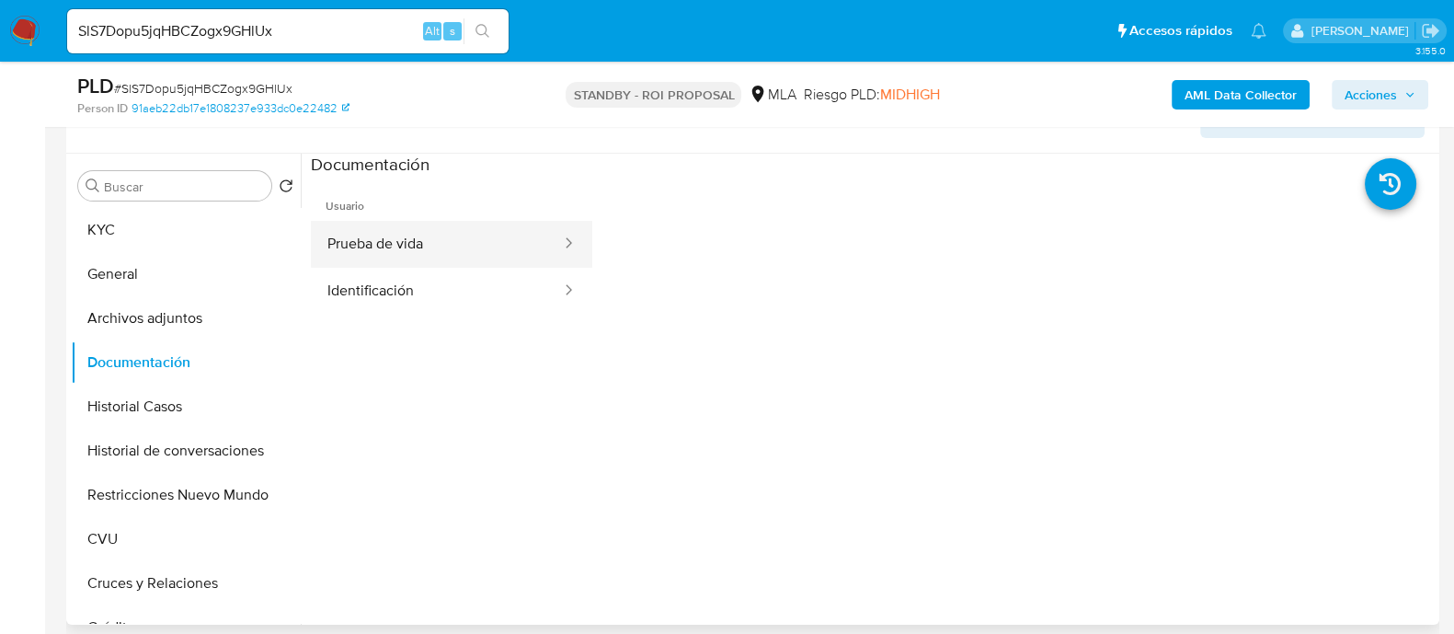
click at [497, 250] on button "Prueba de vida" at bounding box center [437, 244] width 252 height 47
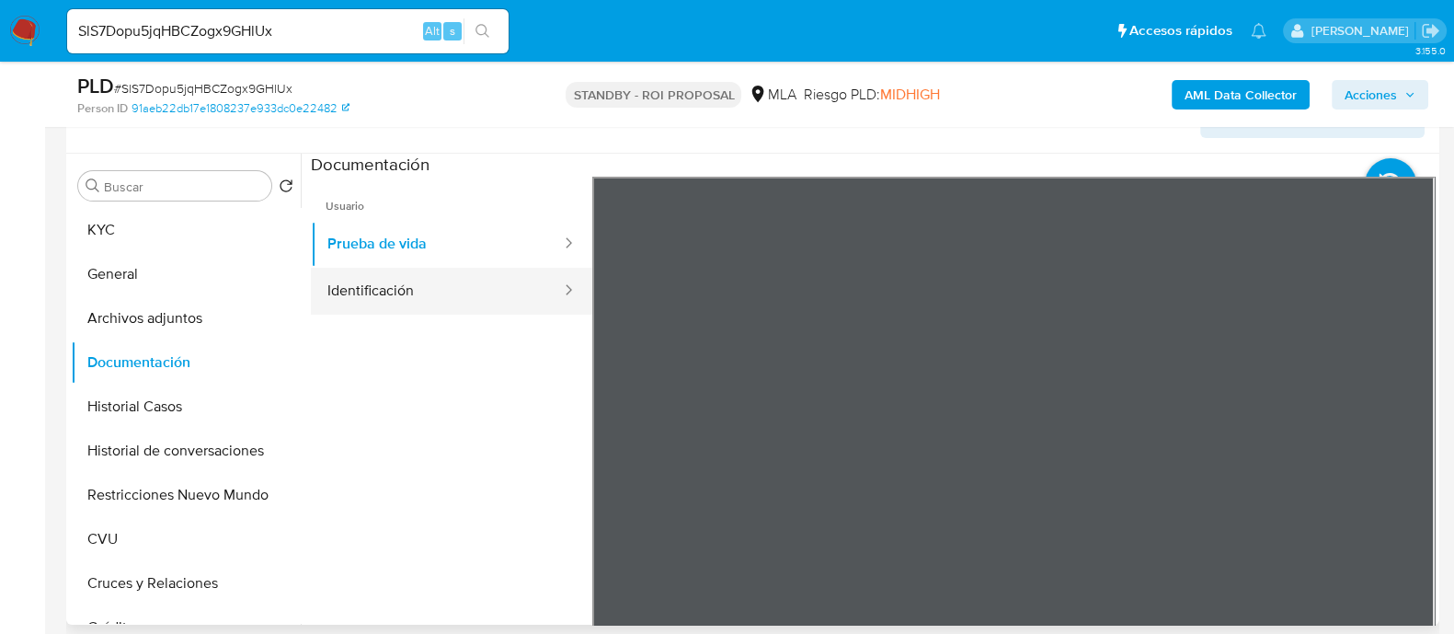
click at [405, 290] on button "Identificación" at bounding box center [437, 291] width 252 height 47
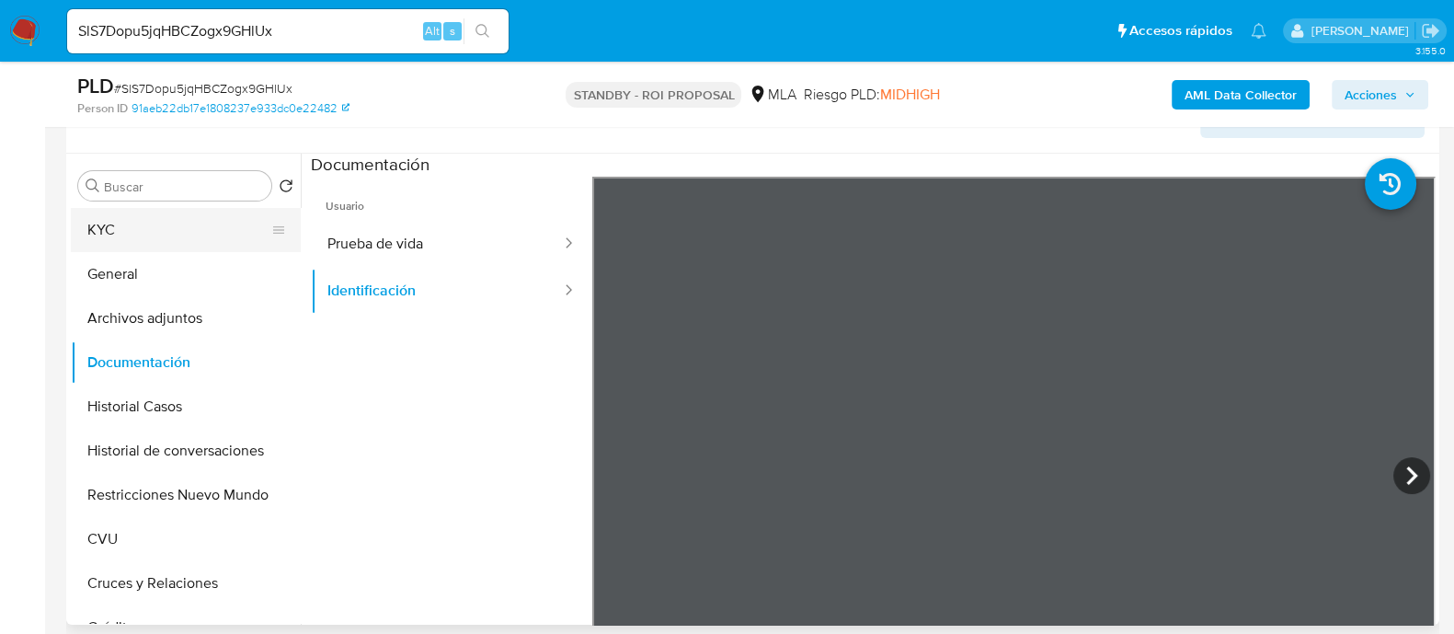
click at [204, 241] on button "KYC" at bounding box center [178, 230] width 215 height 44
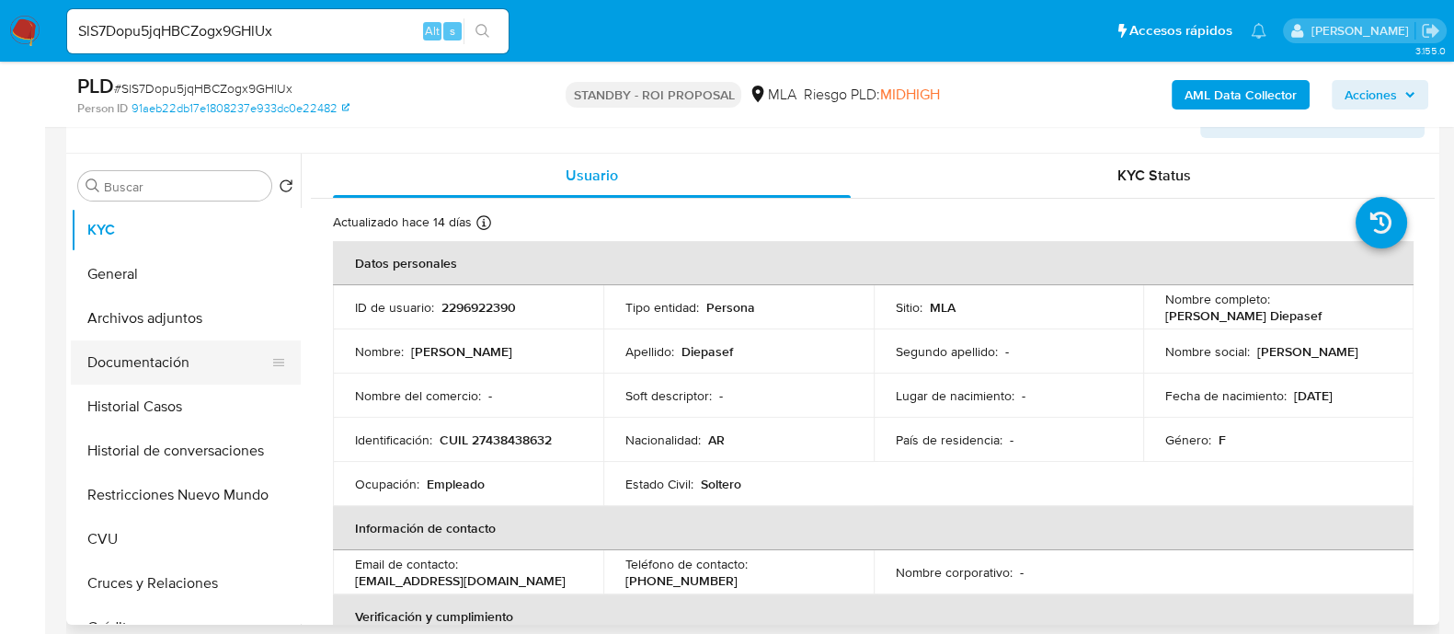
click at [205, 351] on button "Documentación" at bounding box center [178, 362] width 215 height 44
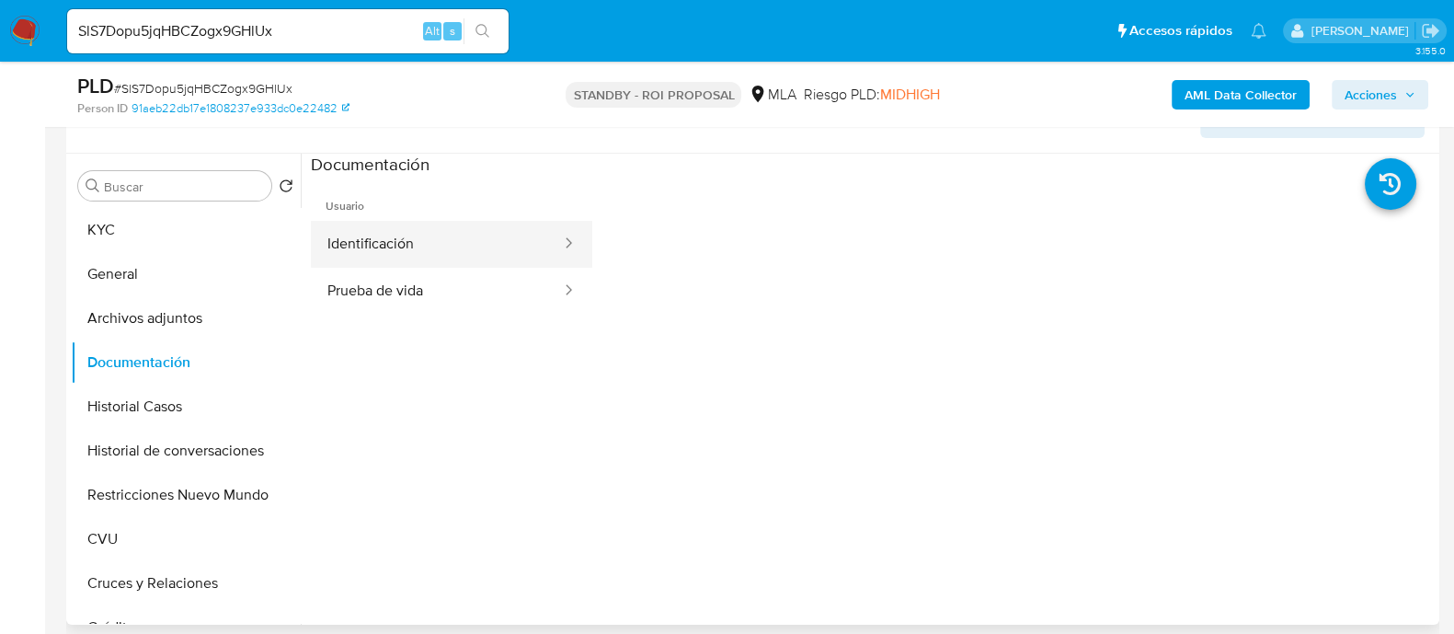
click at [413, 246] on button "Identificación" at bounding box center [437, 244] width 252 height 47
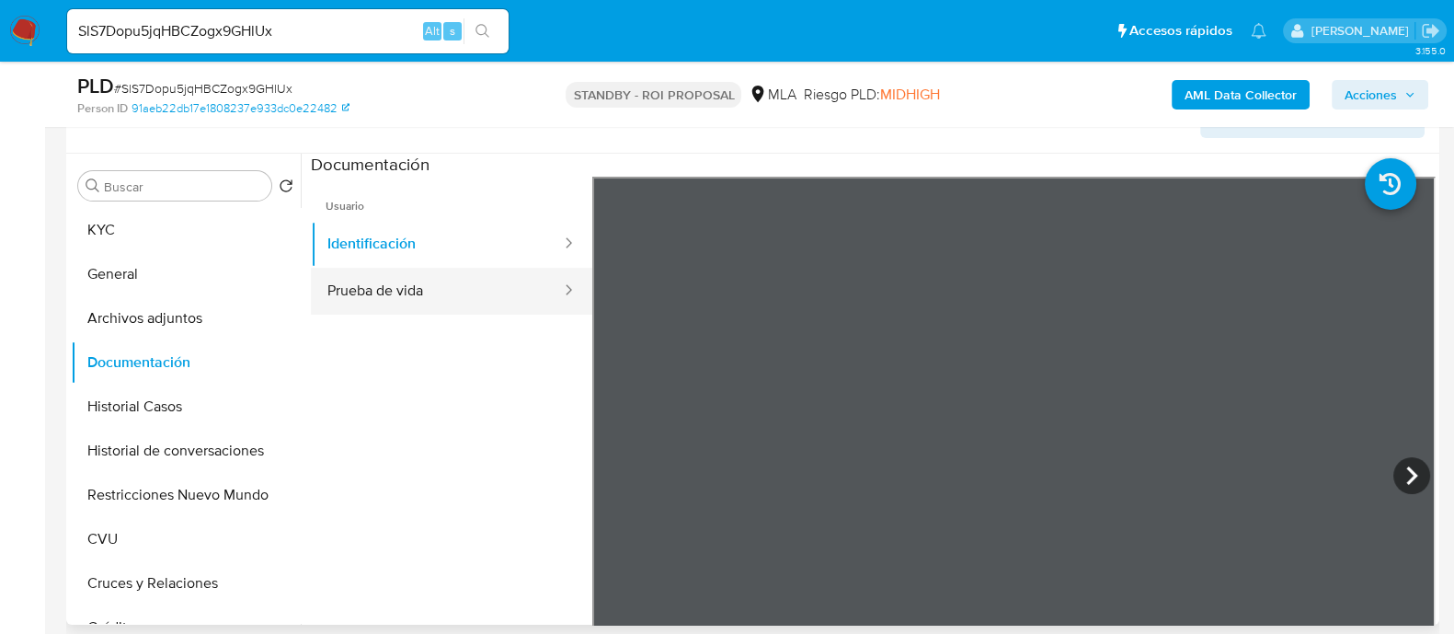
click at [412, 283] on button "Prueba de vida" at bounding box center [437, 291] width 252 height 47
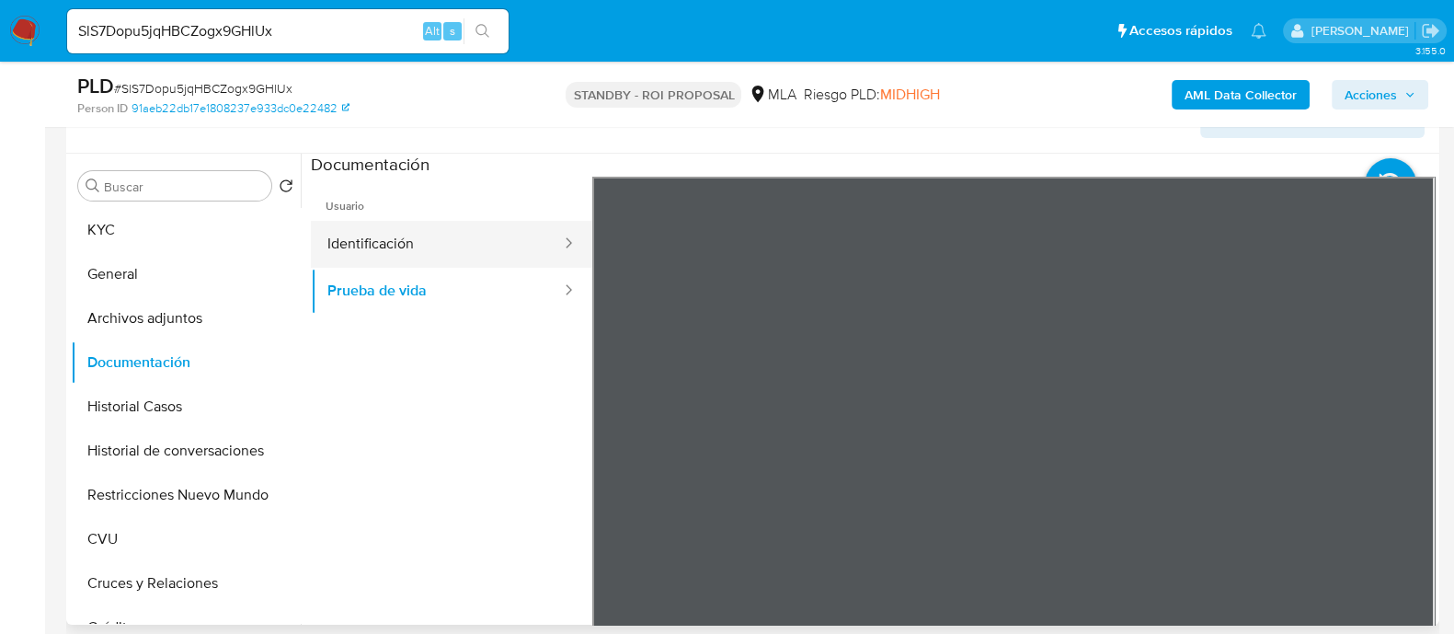
click at [423, 222] on button "Identificación" at bounding box center [437, 244] width 252 height 47
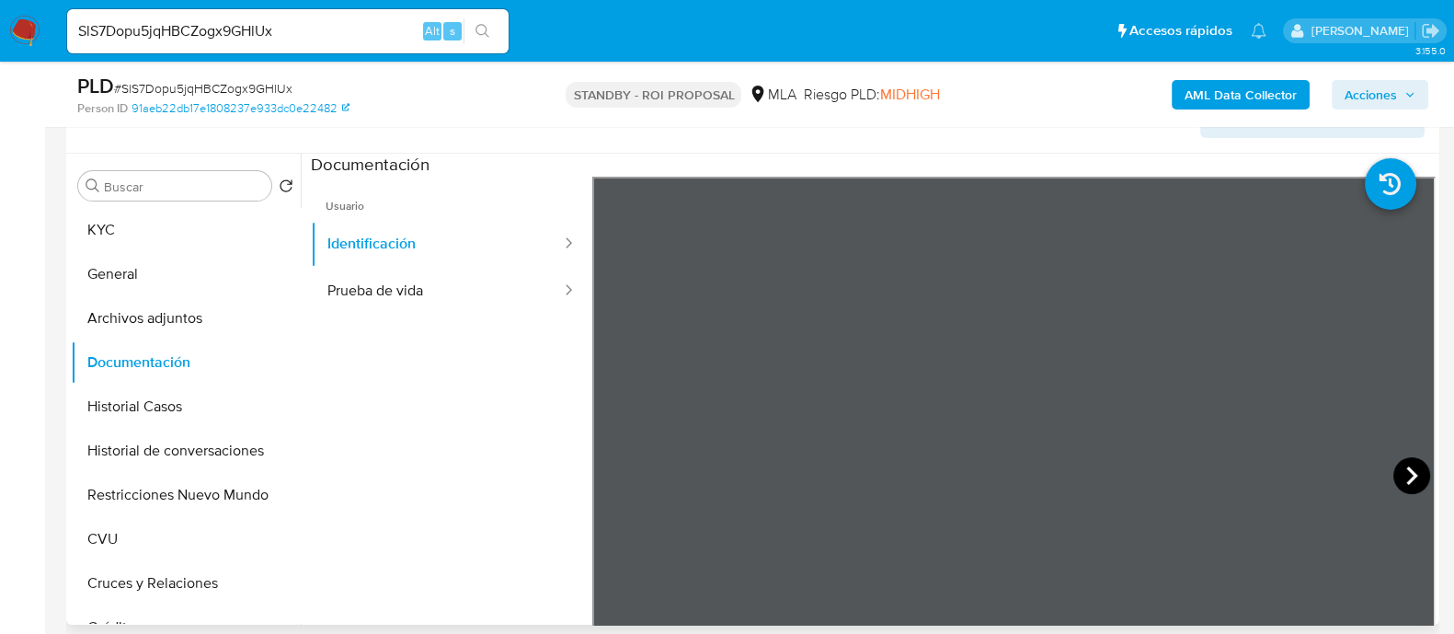
click at [1404, 471] on icon at bounding box center [1412, 475] width 37 height 37
click at [294, 28] on input "SlS7Dopu5jqHBCZogx9GHlUx" at bounding box center [288, 31] width 442 height 24
paste input "luSb8PgMv5ONtRKvIwHgpRMS"
type input "luSb8PgMv5ONtRKvIwHgpRMS"
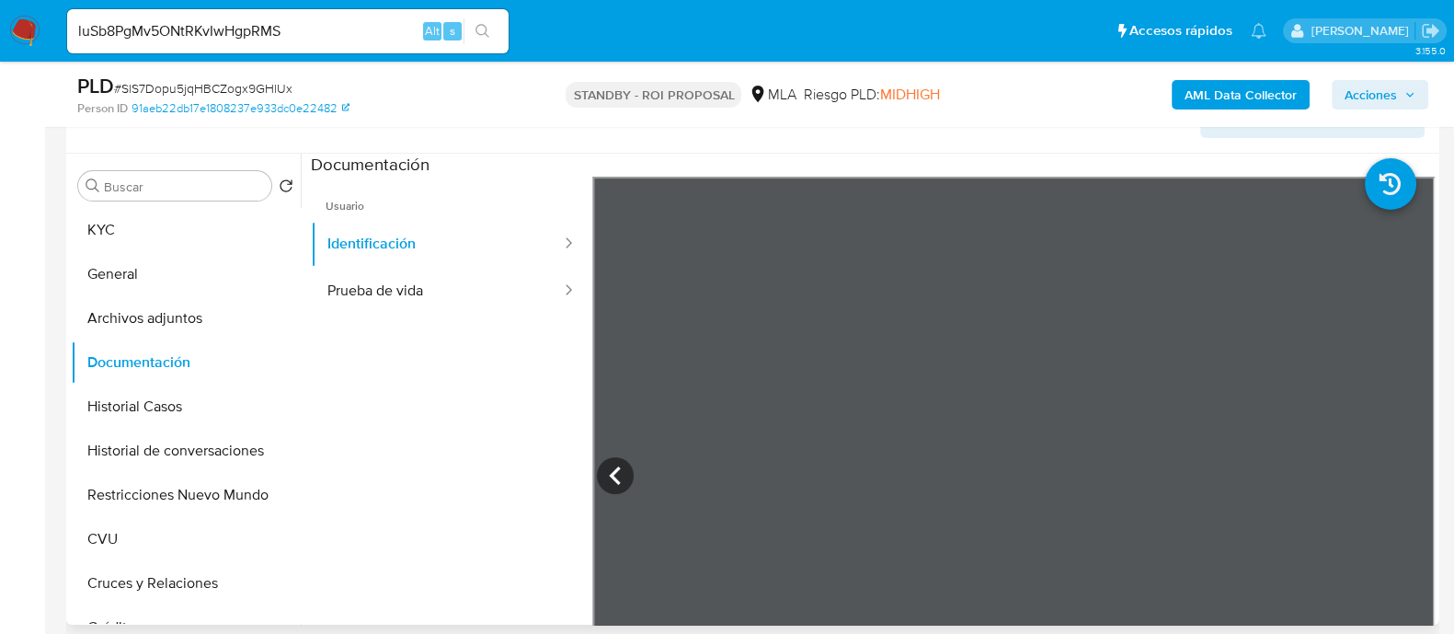
click at [495, 34] on button "search-icon" at bounding box center [483, 31] width 38 height 26
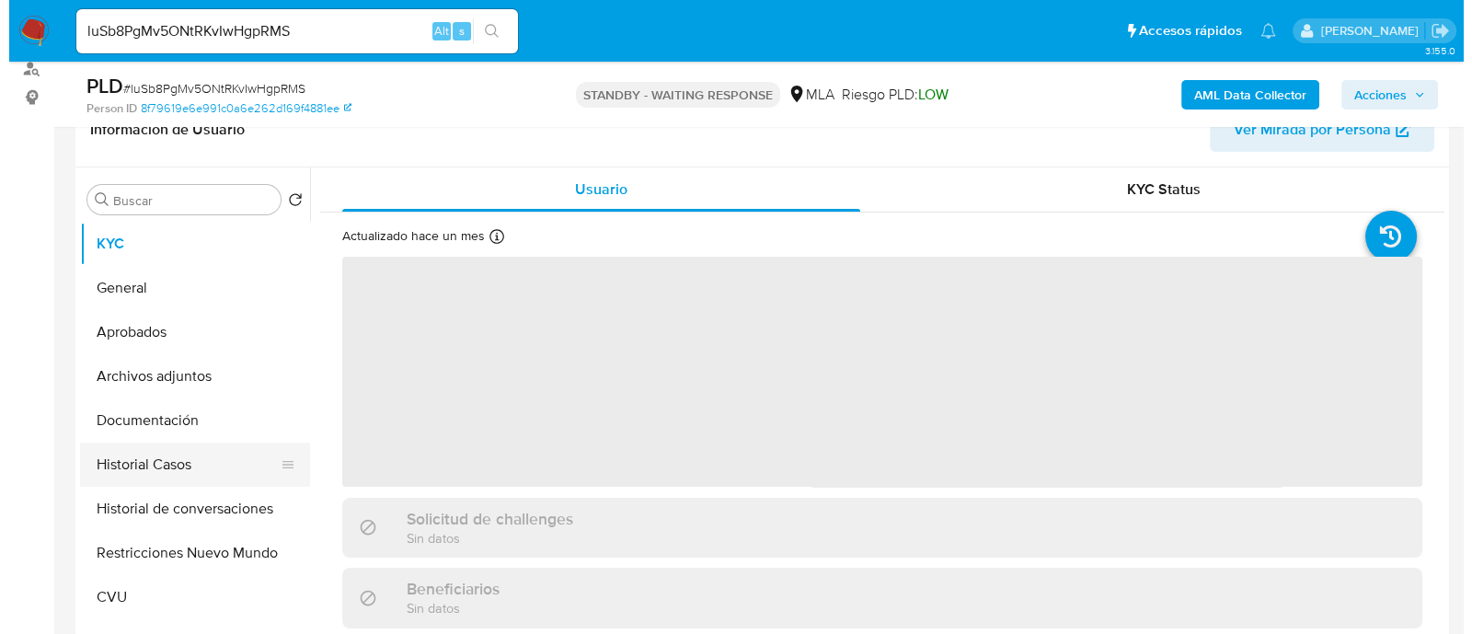
scroll to position [345, 0]
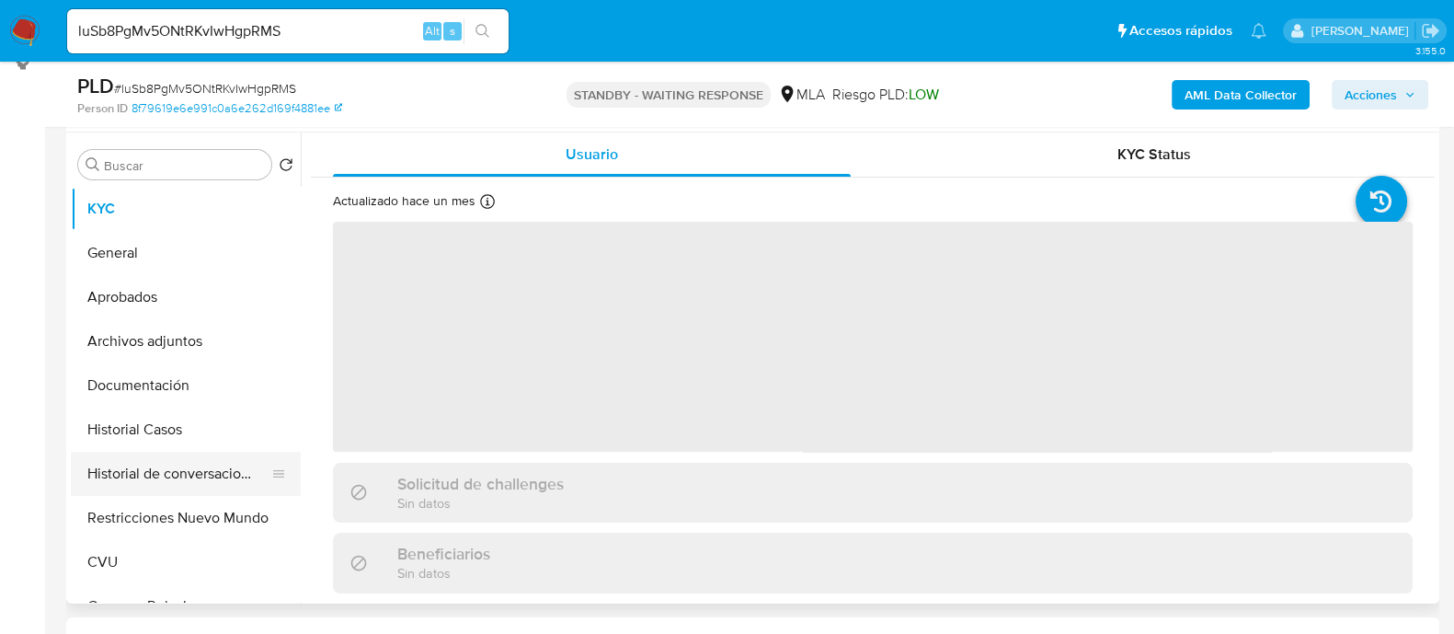
click at [192, 480] on button "Historial de conversaciones" at bounding box center [178, 474] width 215 height 44
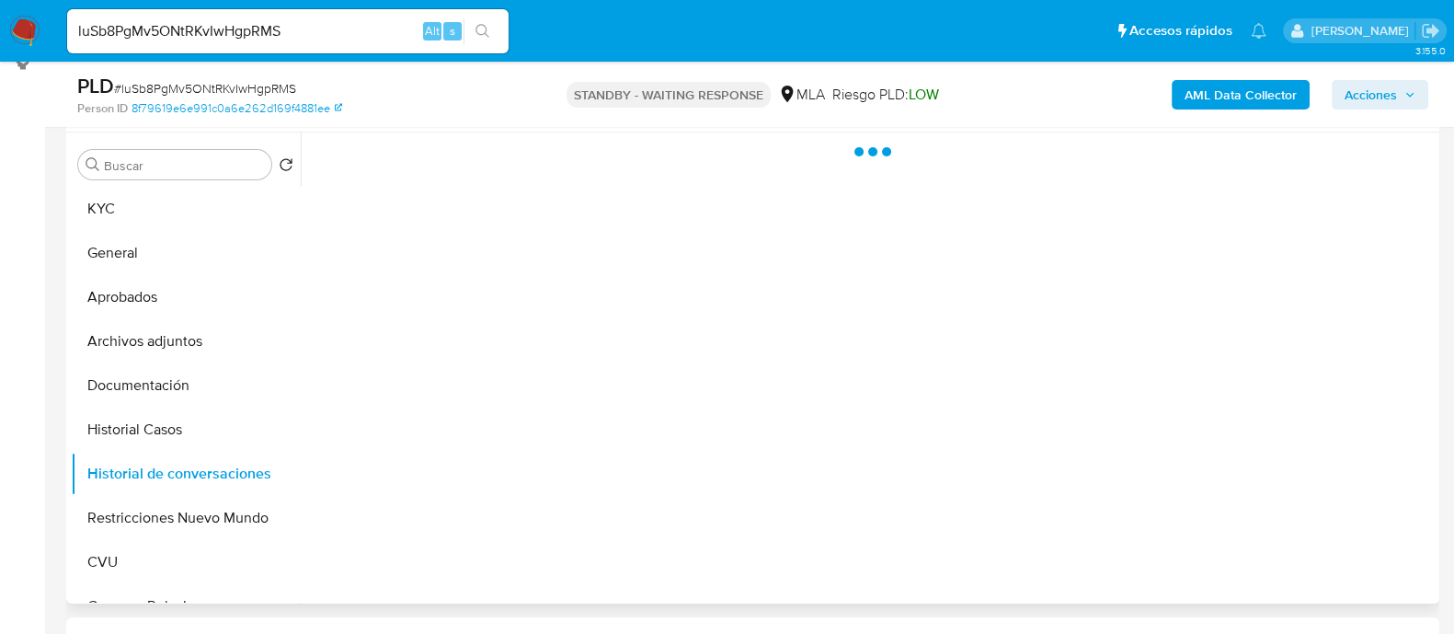
select select "10"
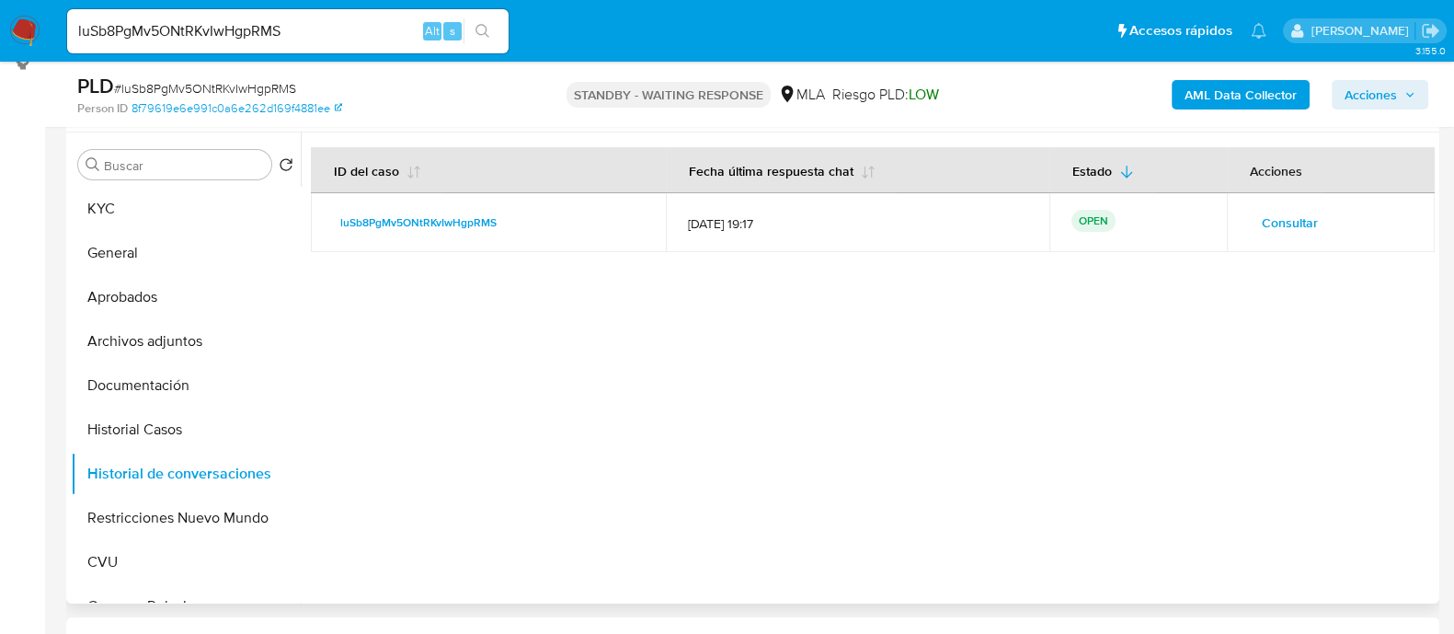
click at [1262, 229] on span "Consultar" at bounding box center [1290, 223] width 56 height 26
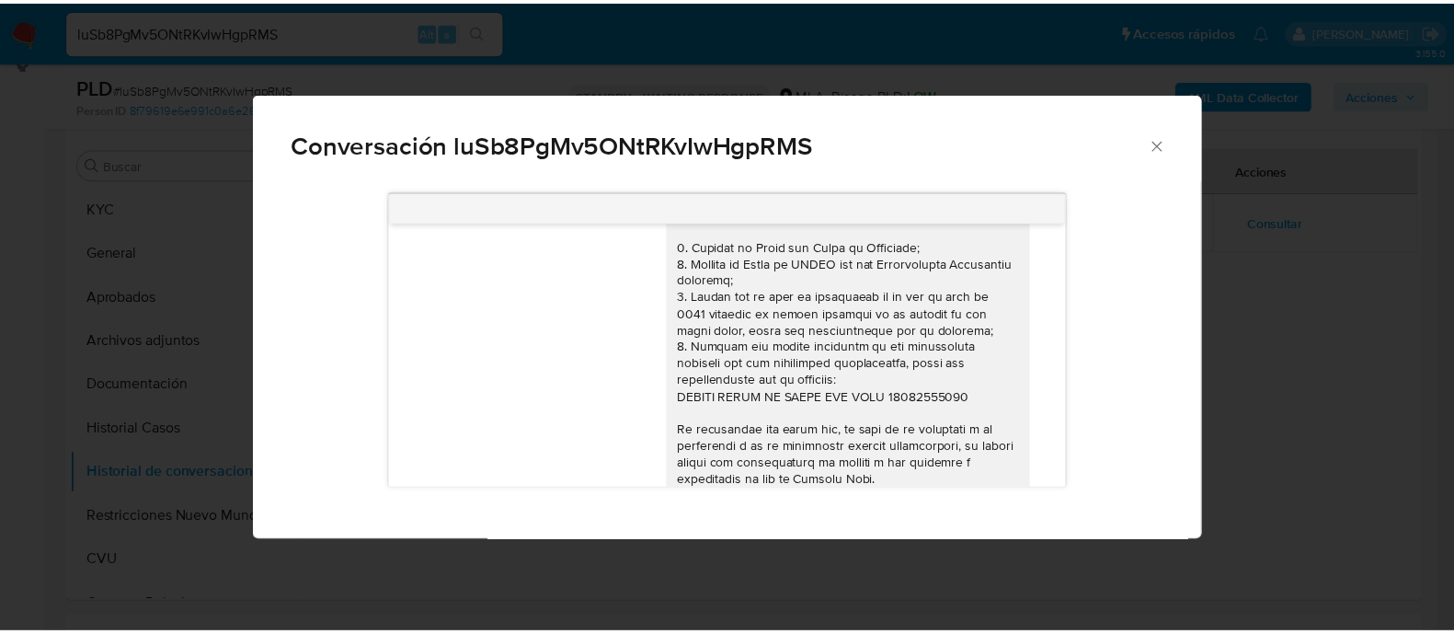
scroll to position [2760, 0]
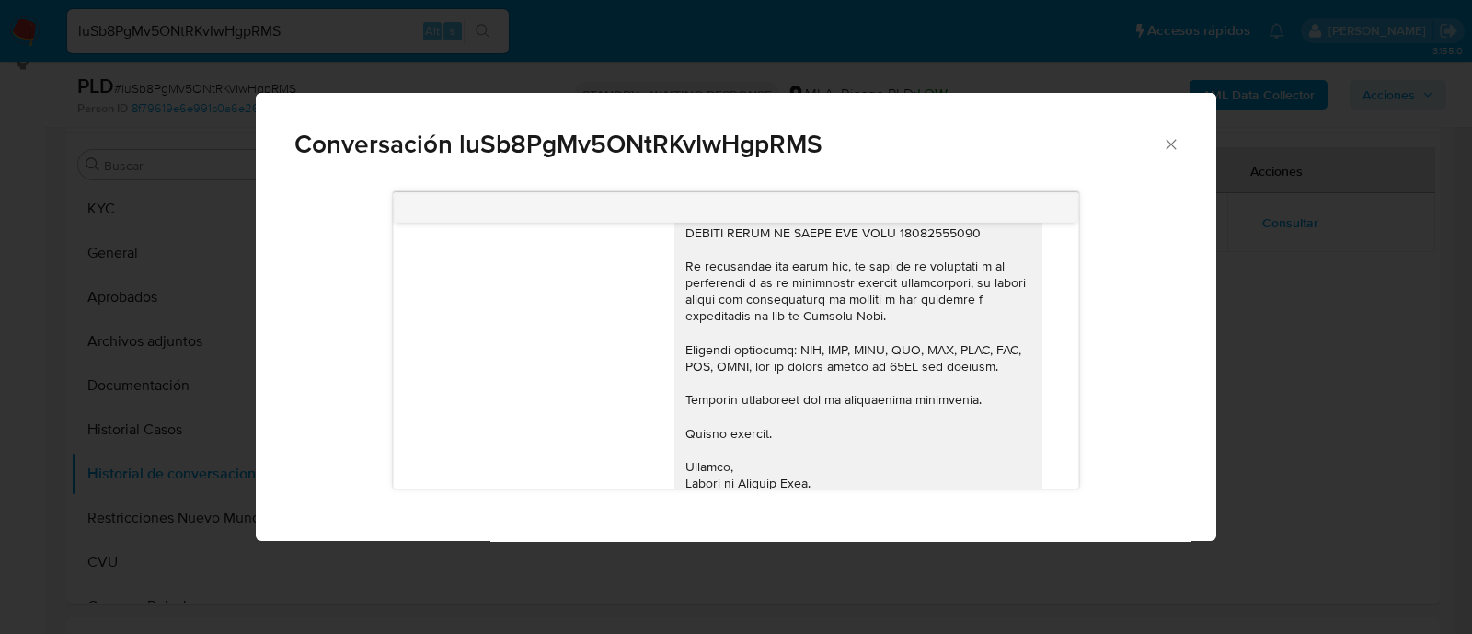
click at [220, 263] on div "Conversación luSb8PgMv5ONtRKvIwHgpRMS 18/06/2025 18:01:17 Hola, Esperamos que t…" at bounding box center [736, 317] width 1472 height 634
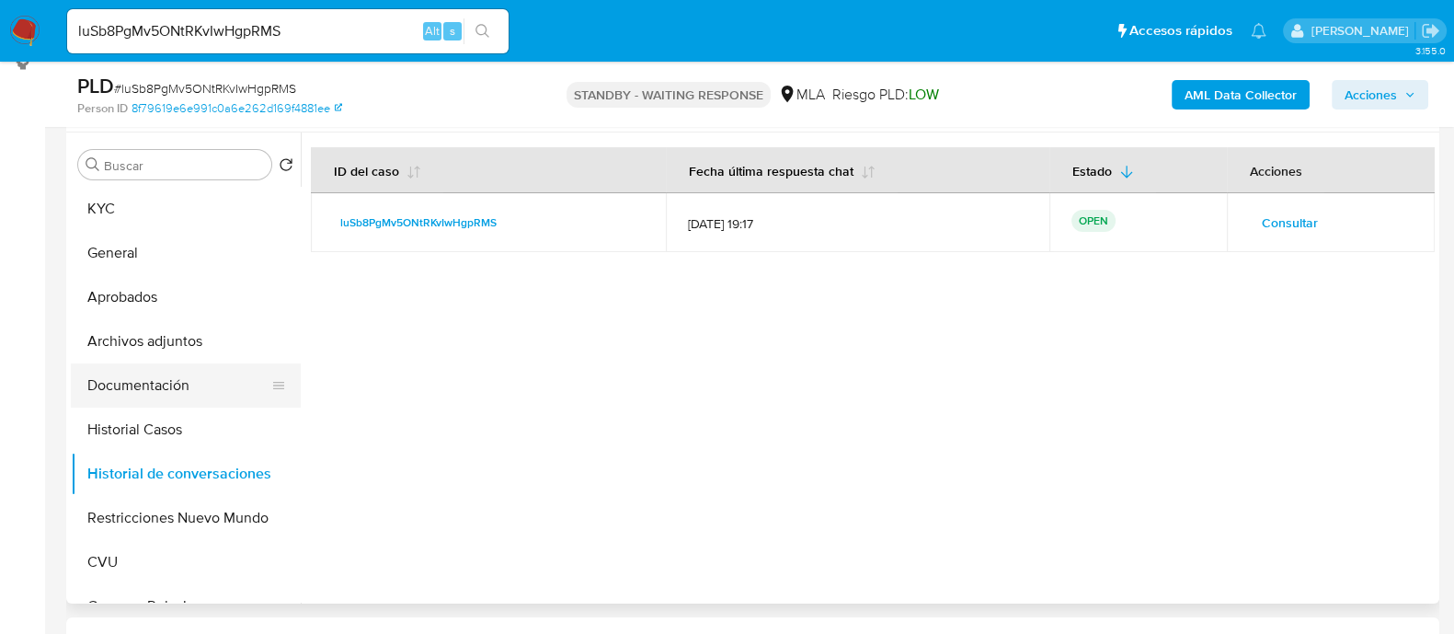
click at [179, 376] on button "Documentación" at bounding box center [178, 385] width 215 height 44
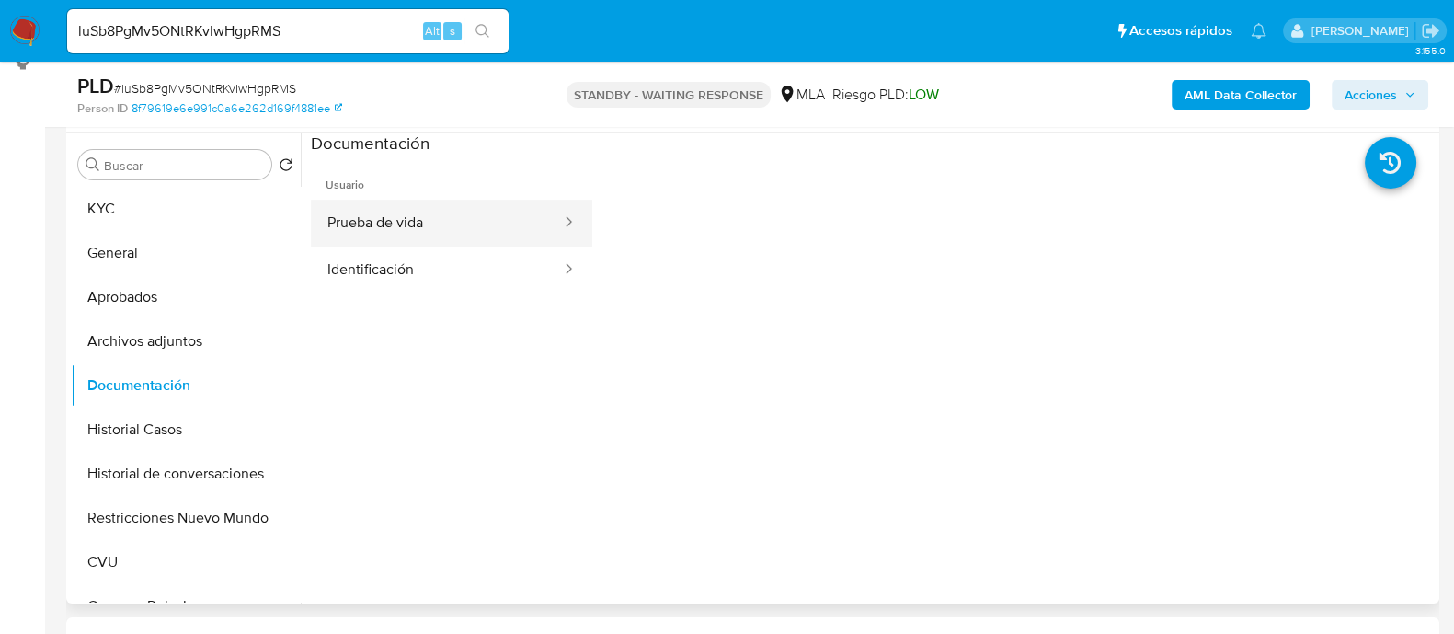
click at [441, 225] on button "Prueba de vida" at bounding box center [437, 223] width 252 height 47
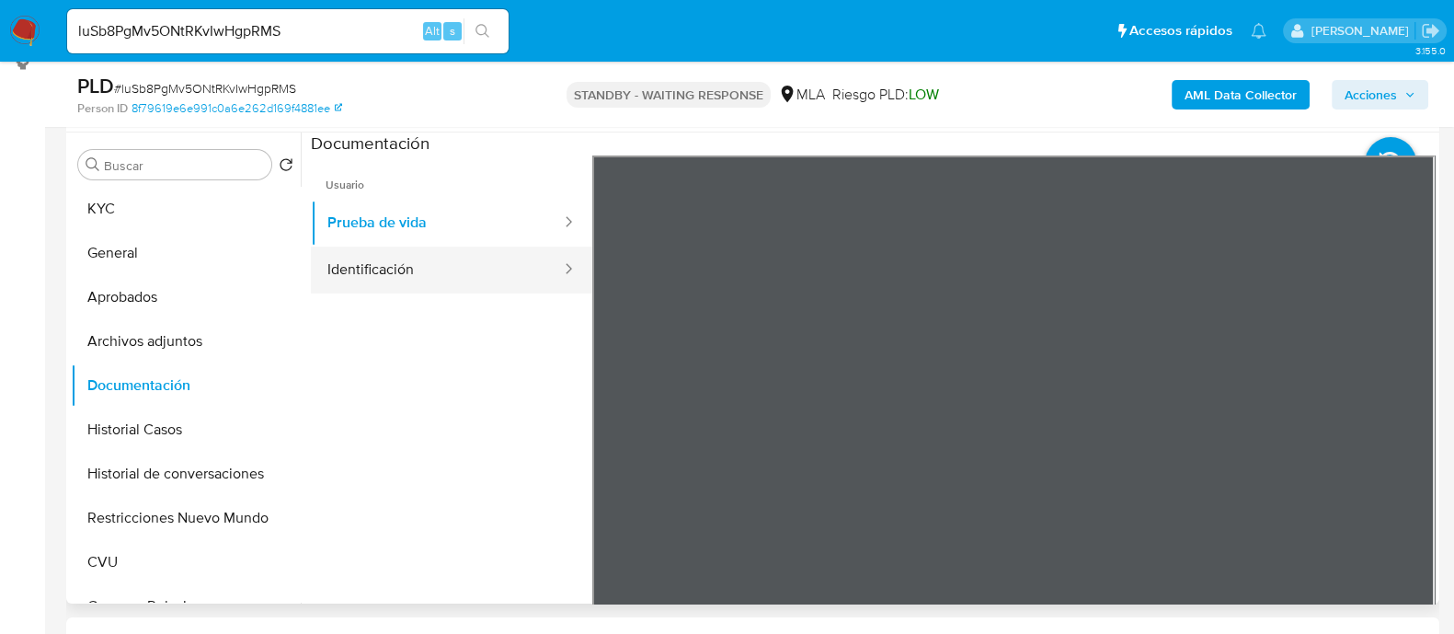
click at [432, 270] on button "Identificación" at bounding box center [437, 270] width 252 height 47
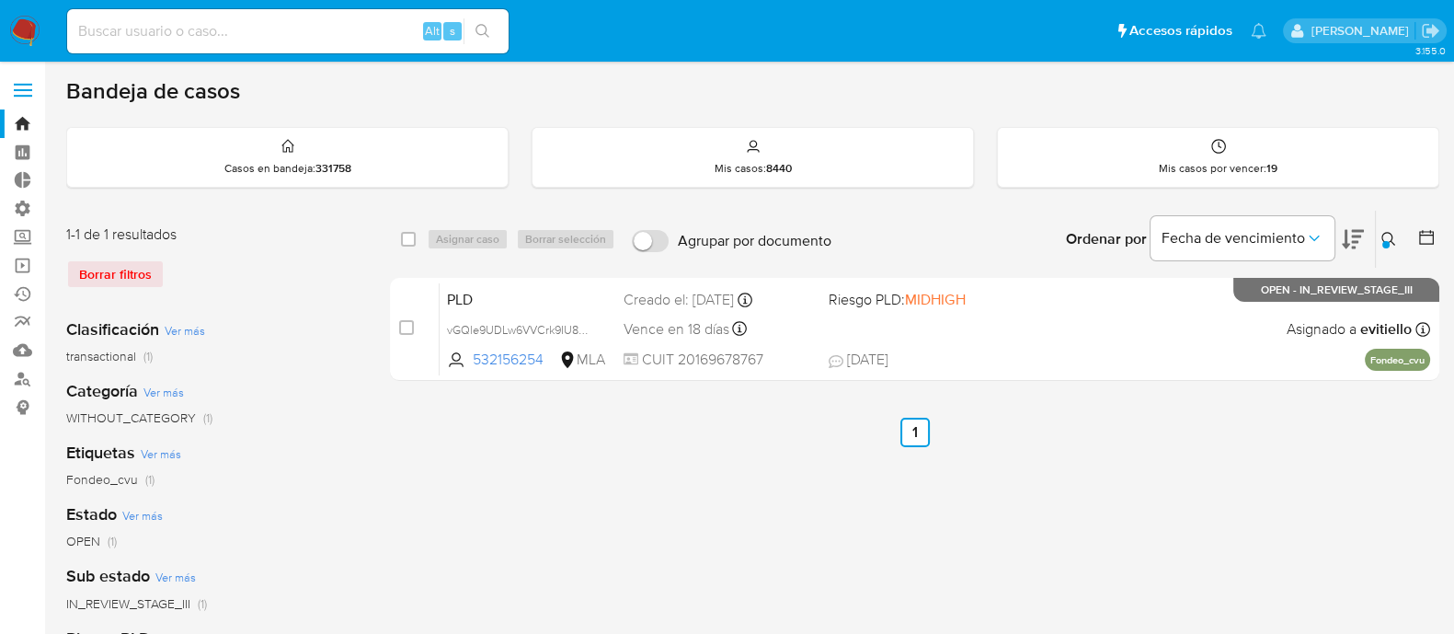
click at [1380, 236] on button at bounding box center [1391, 239] width 30 height 22
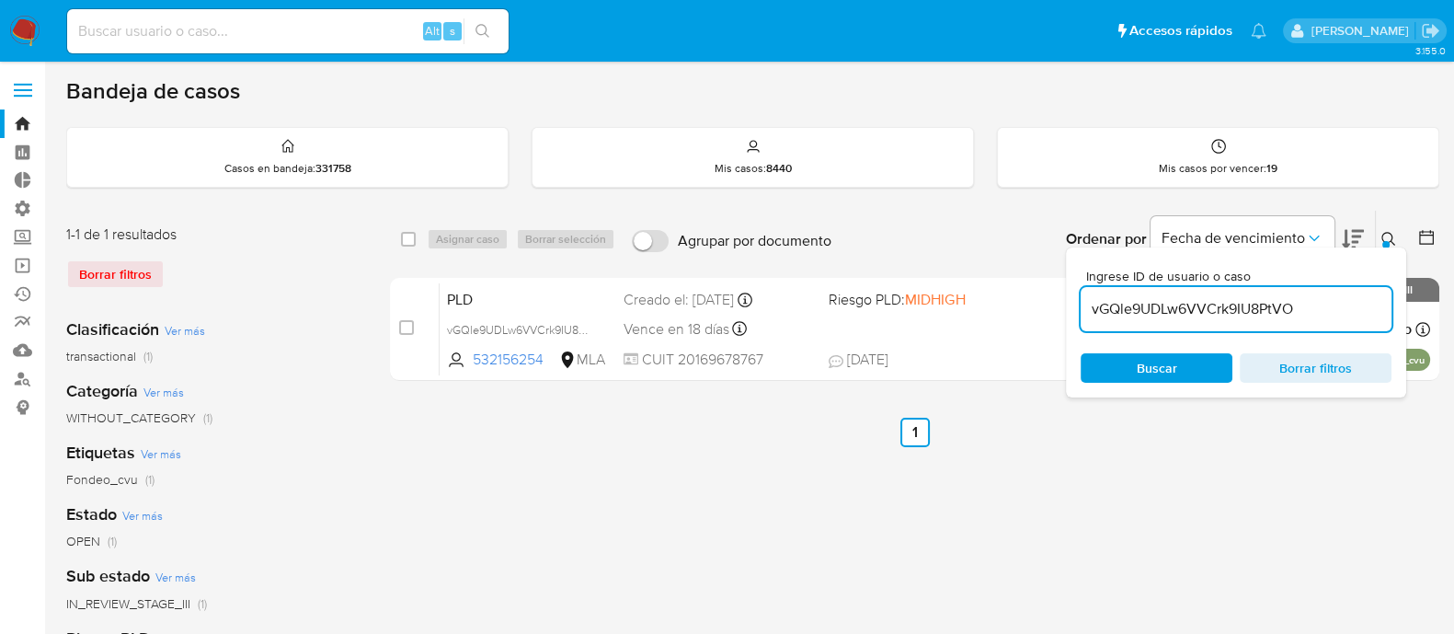
click at [1285, 308] on input "vGQle9UDLw6VVCrk9IU8PtVO" at bounding box center [1236, 309] width 311 height 24
type input "DW2BbMsNDKQEDreHl1qBBscm"
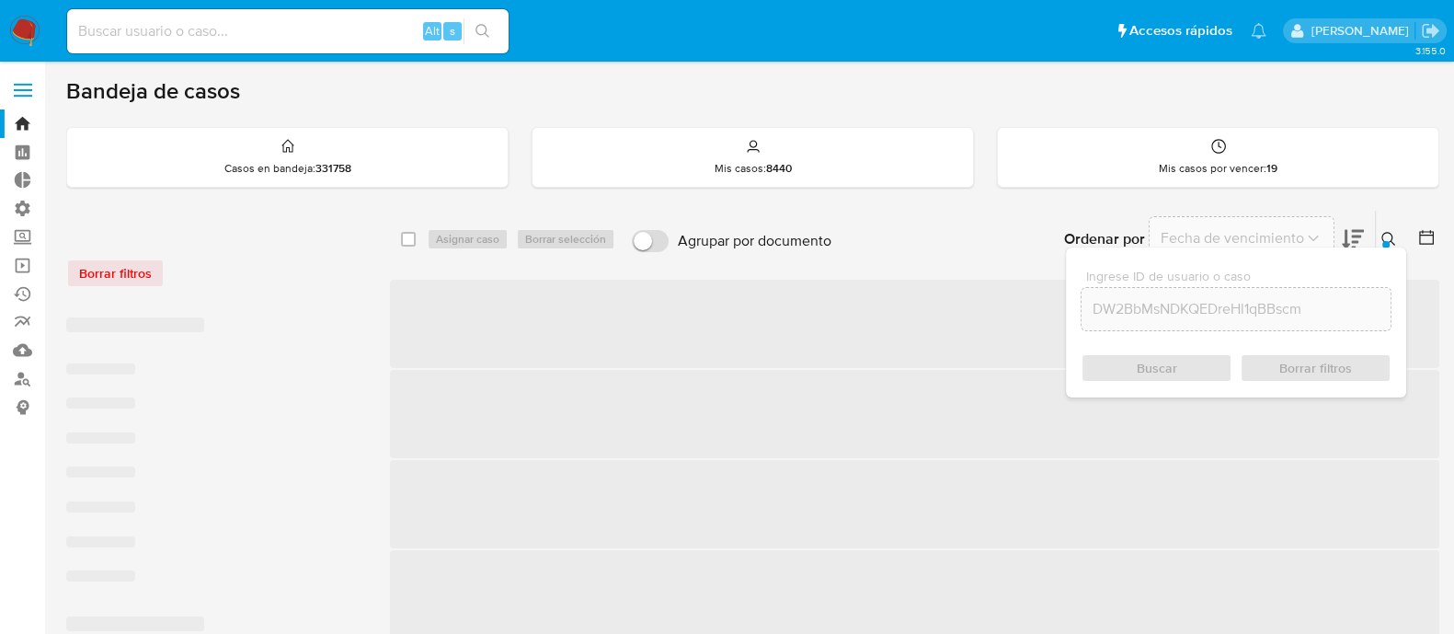
click at [1385, 242] on div at bounding box center [1386, 244] width 7 height 7
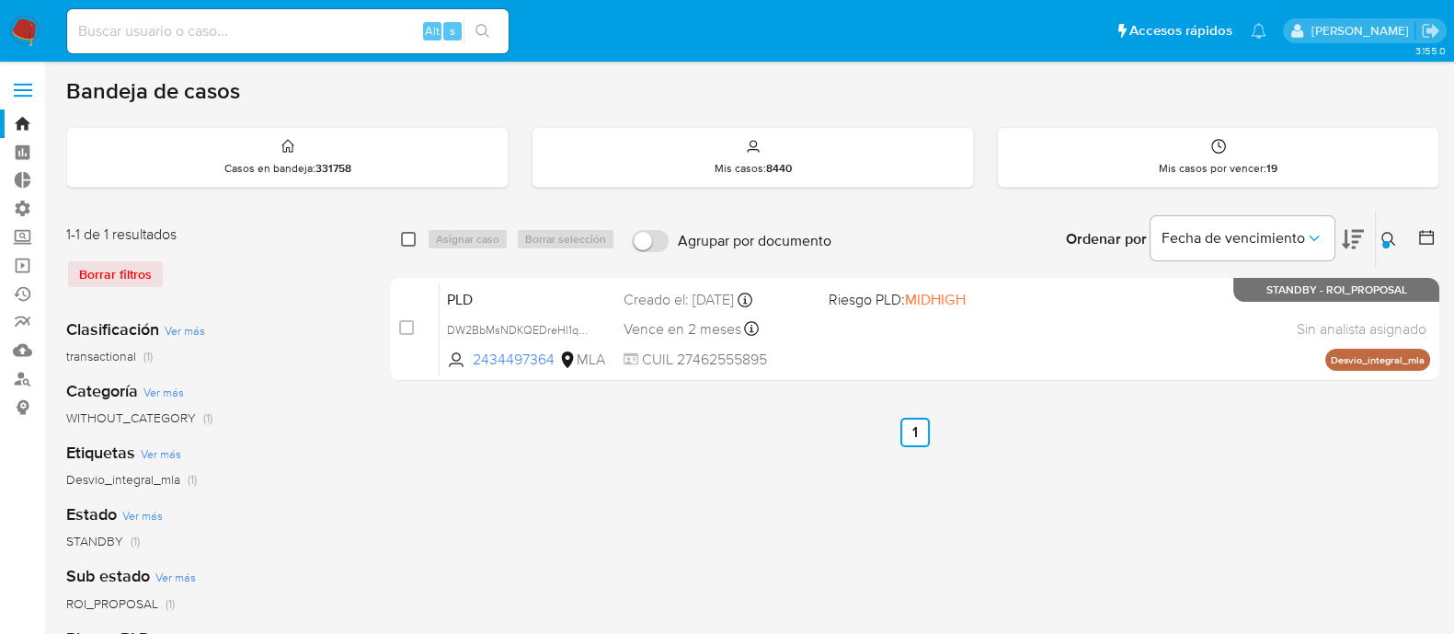
click at [407, 241] on input "checkbox" at bounding box center [408, 239] width 15 height 15
checkbox input "true"
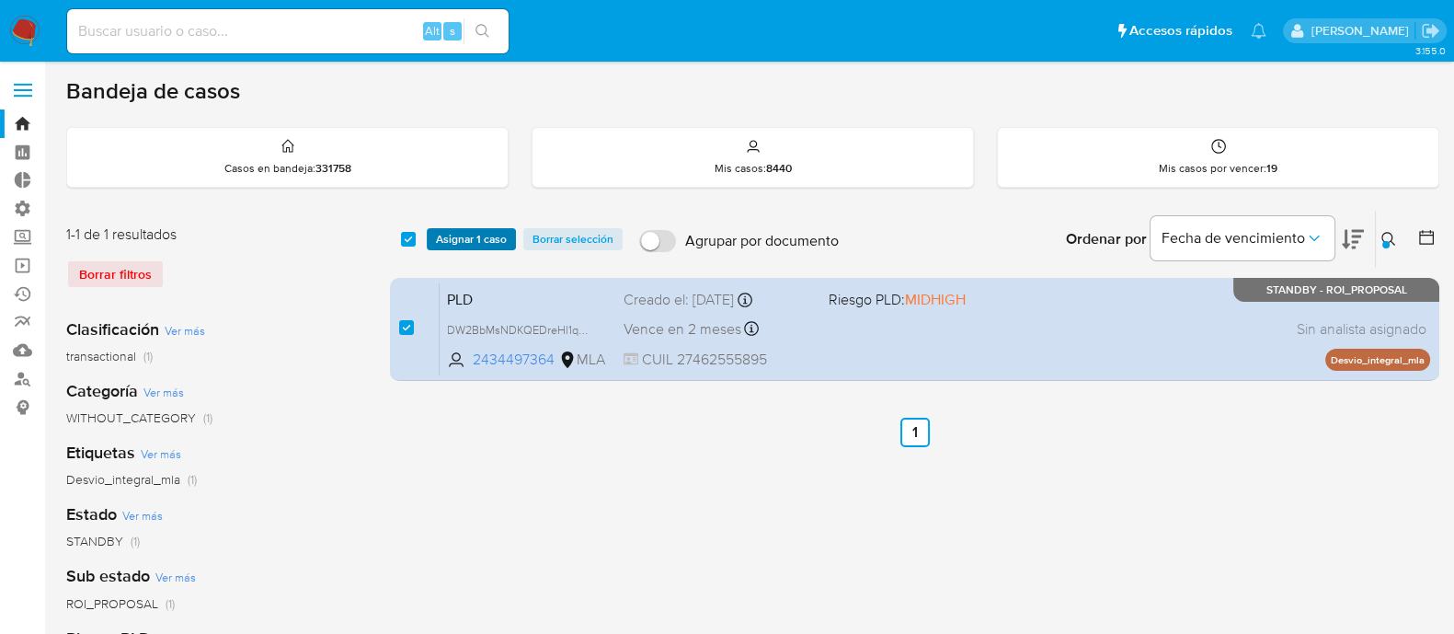
click at [455, 241] on span "Asignar 1 caso" at bounding box center [471, 239] width 71 height 18
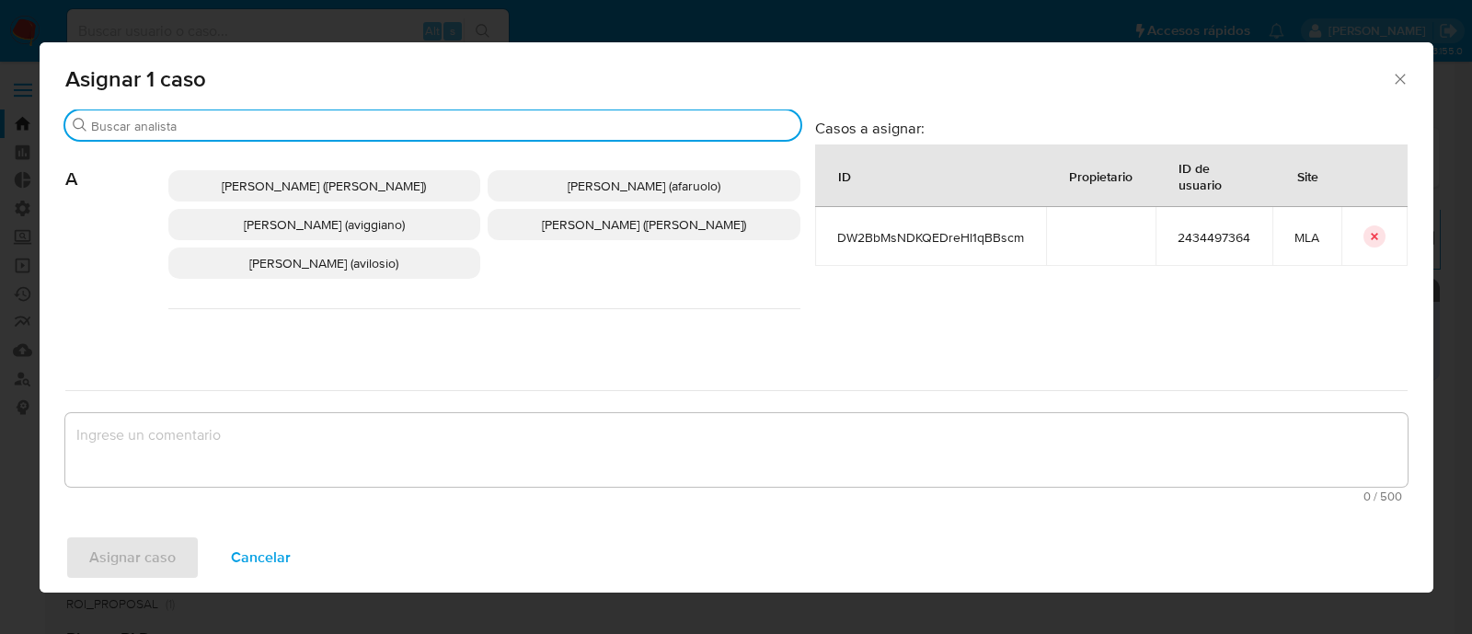
click at [226, 126] on input "Buscar" at bounding box center [442, 126] width 702 height 17
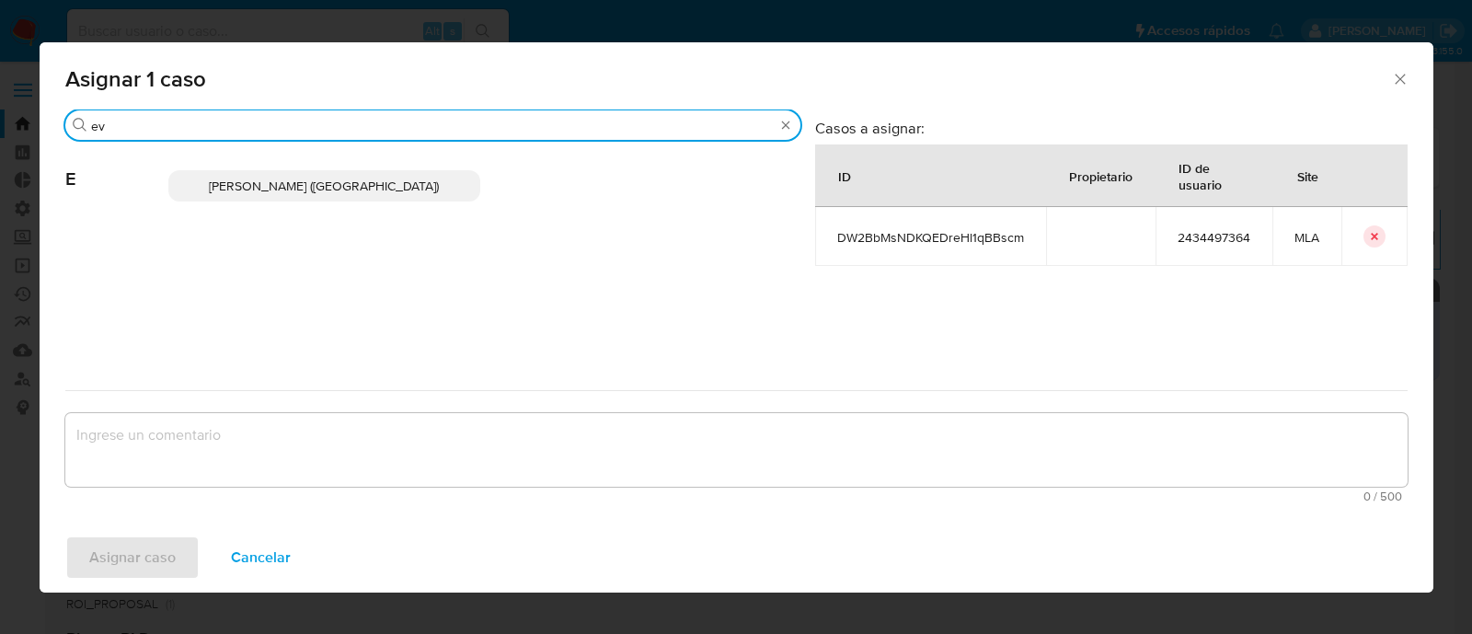
type input "ev"
click at [334, 189] on span "[PERSON_NAME] ([GEOGRAPHIC_DATA])" at bounding box center [324, 186] width 230 height 18
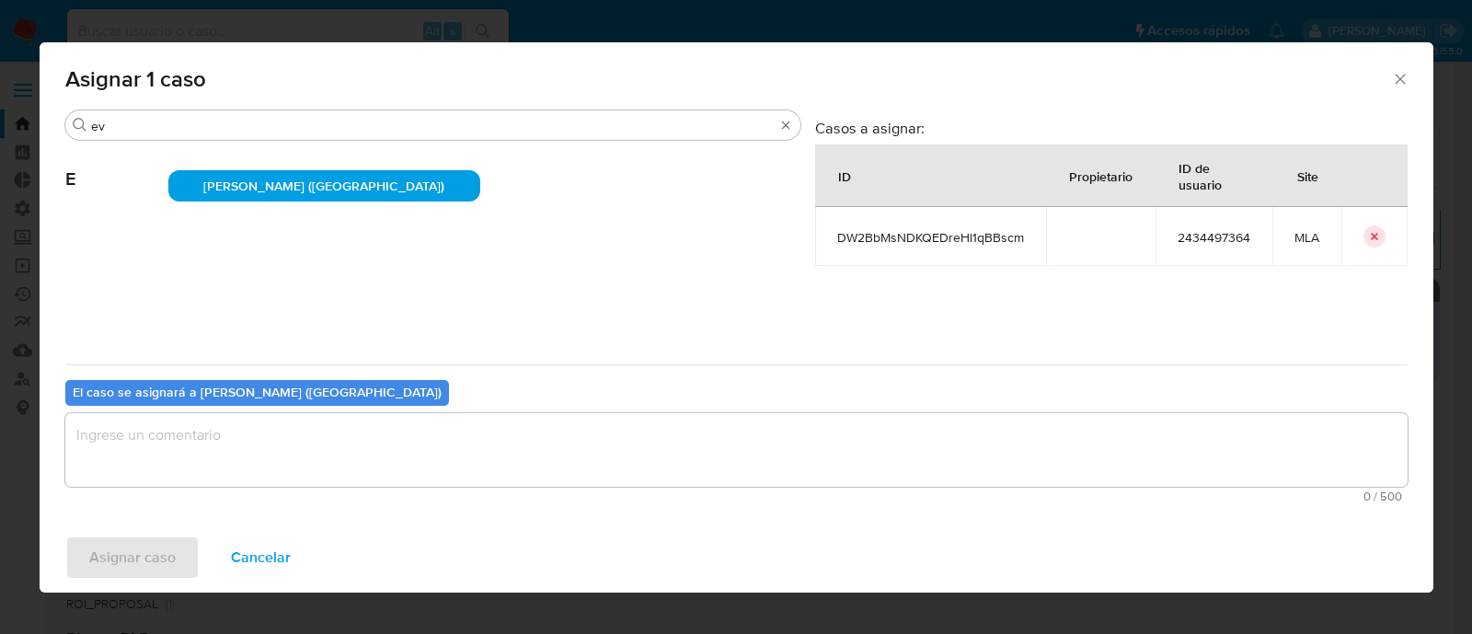
click at [185, 428] on textarea "assign-modal" at bounding box center [736, 450] width 1342 height 74
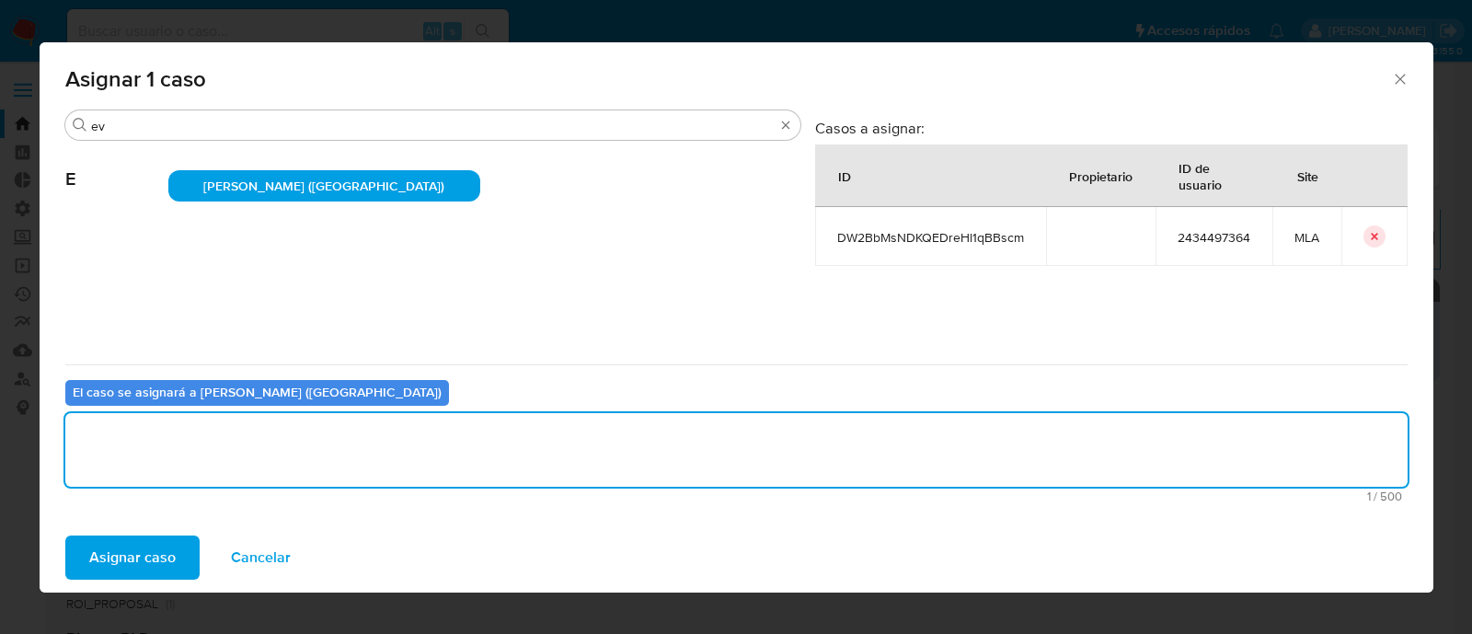
click at [154, 537] on span "Asignar caso" at bounding box center [132, 557] width 86 height 40
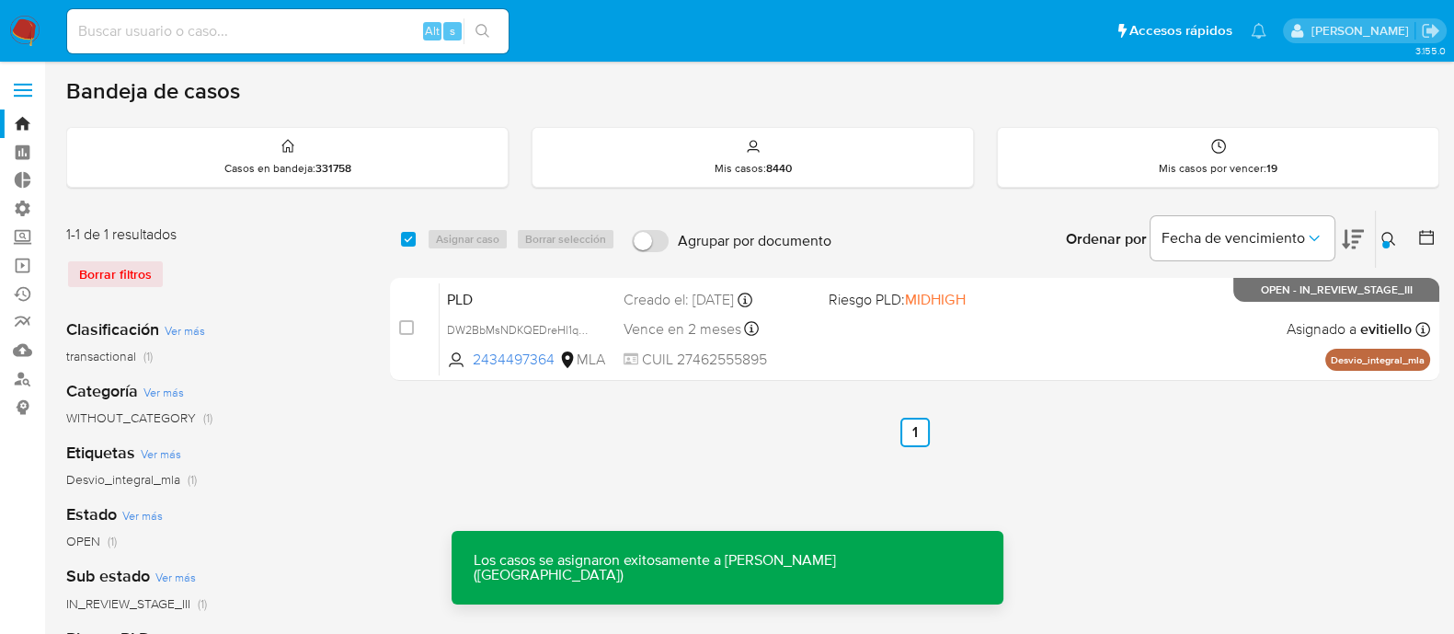
click at [820, 318] on div "PLD DW2BbMsNDKQEDreHl1qBBscm 2434497364 MLA Riesgo PLD: MIDHIGH Creado el: [DAT…" at bounding box center [935, 328] width 991 height 93
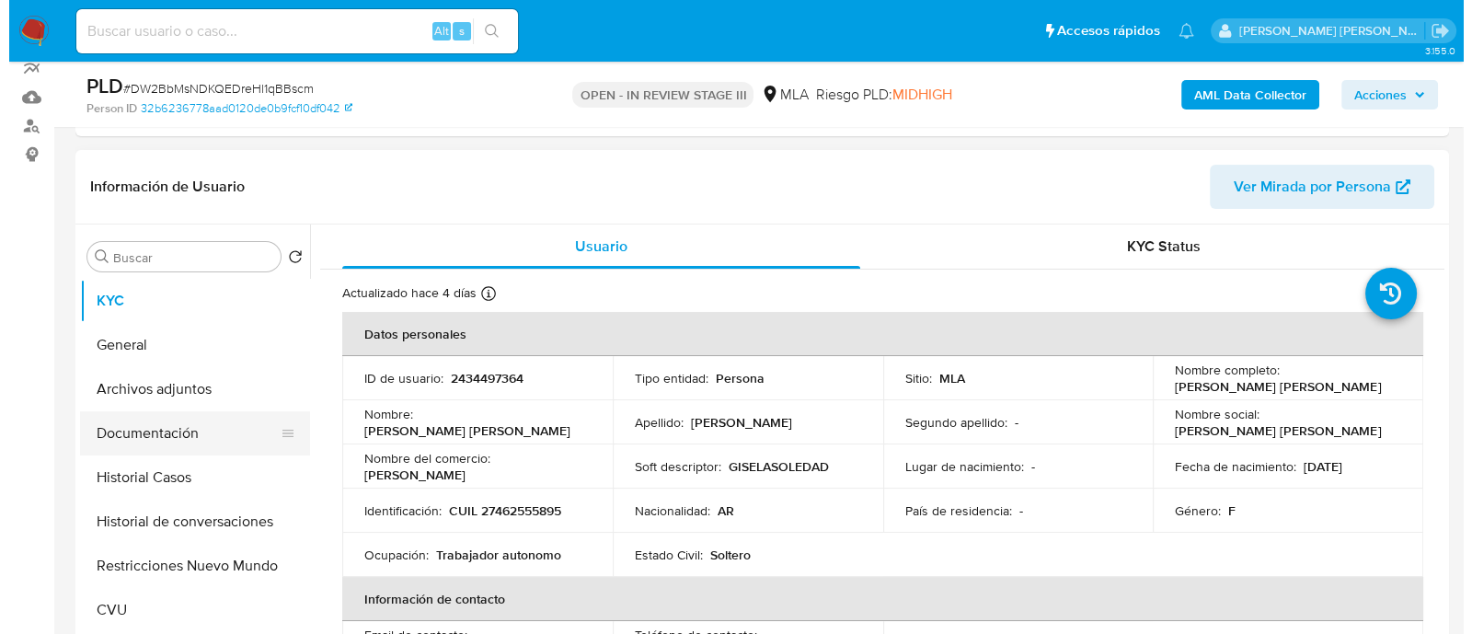
scroll to position [345, 0]
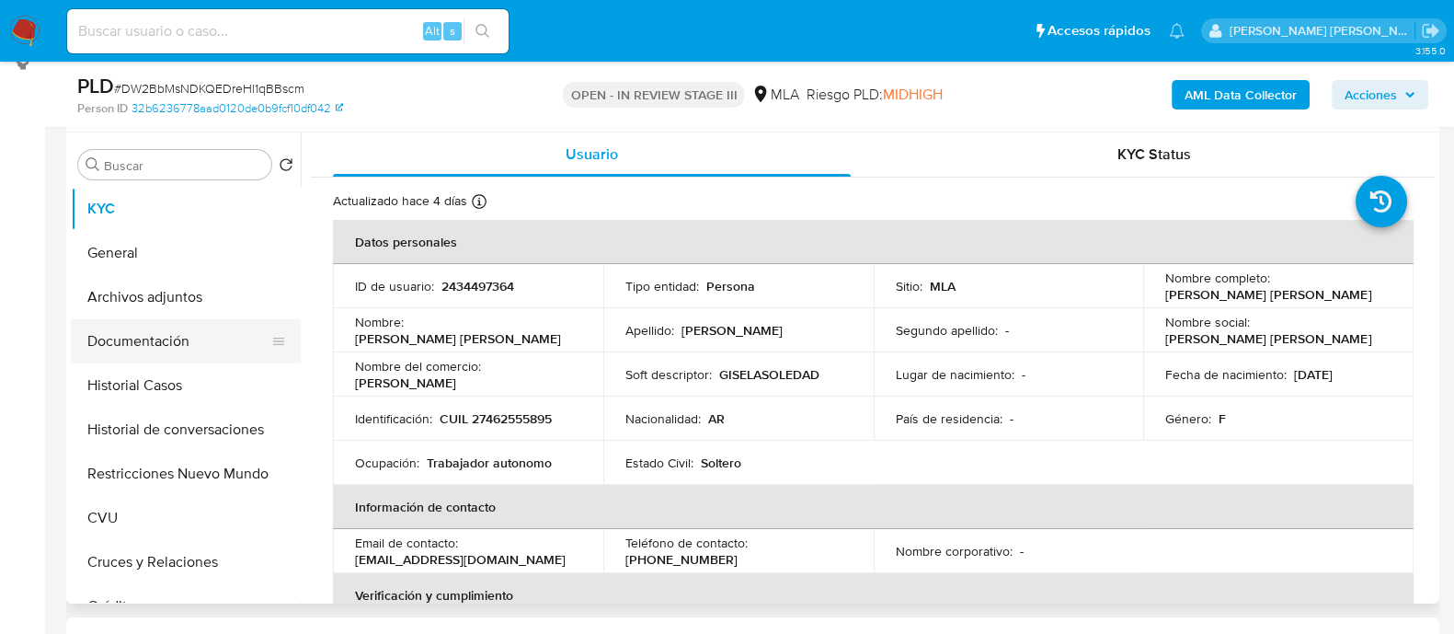
select select "10"
click at [195, 296] on button "Archivos adjuntos" at bounding box center [178, 297] width 215 height 44
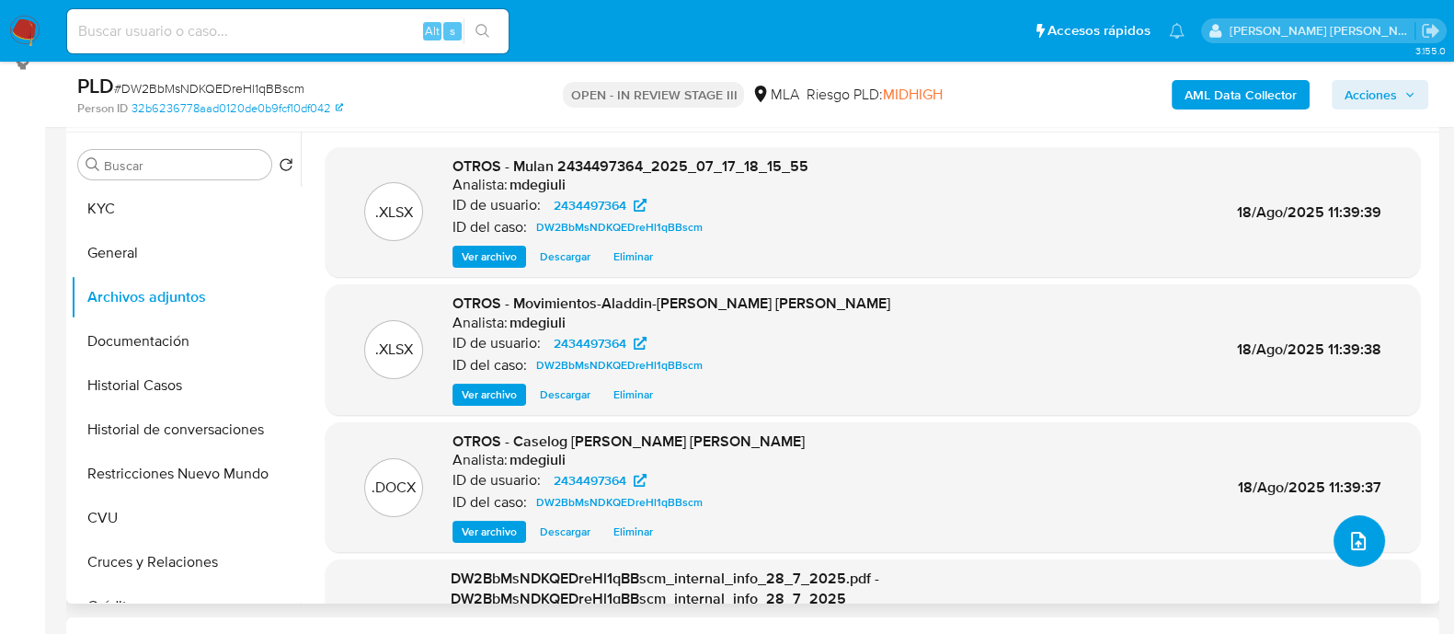
click at [1334, 534] on button "upload-file" at bounding box center [1360, 541] width 52 height 52
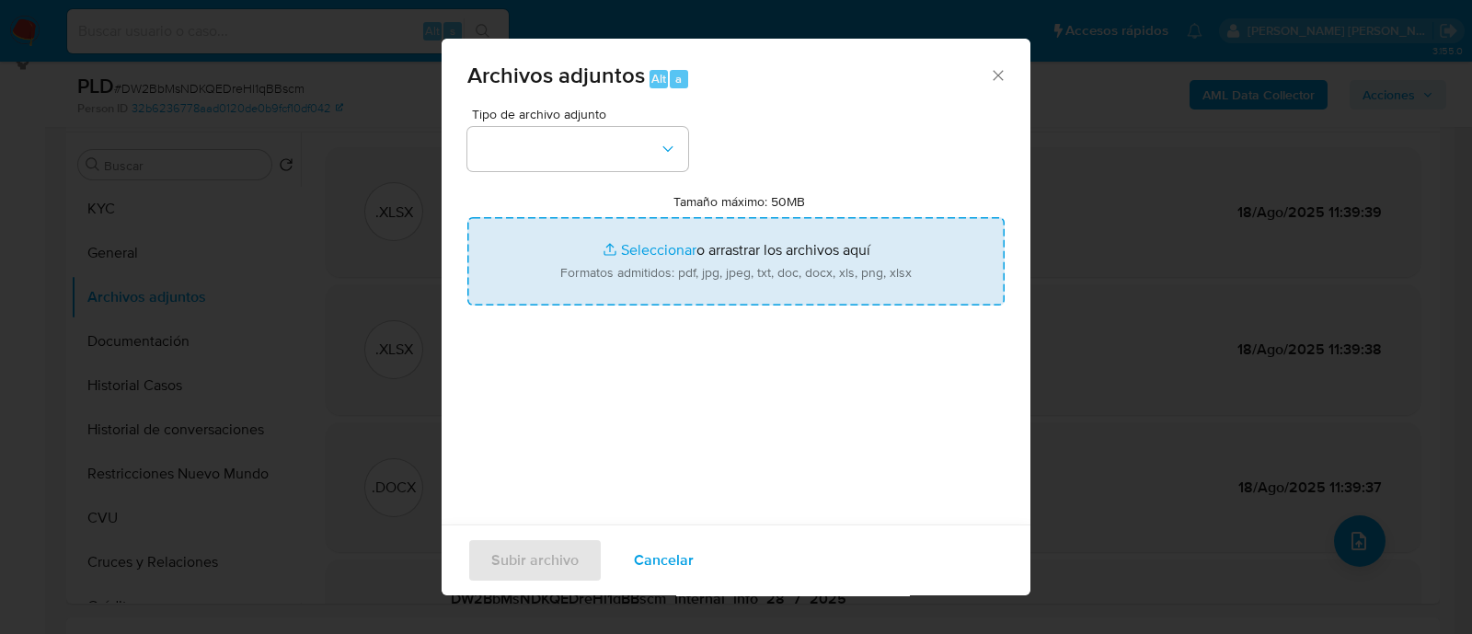
click at [797, 261] on input "Tamaño máximo: 50MB Seleccionar archivos" at bounding box center [735, 261] width 537 height 88
type input "C:\fakepath\Caselog DW2BbMsNDKQEDreHl1qBBscm.docx"
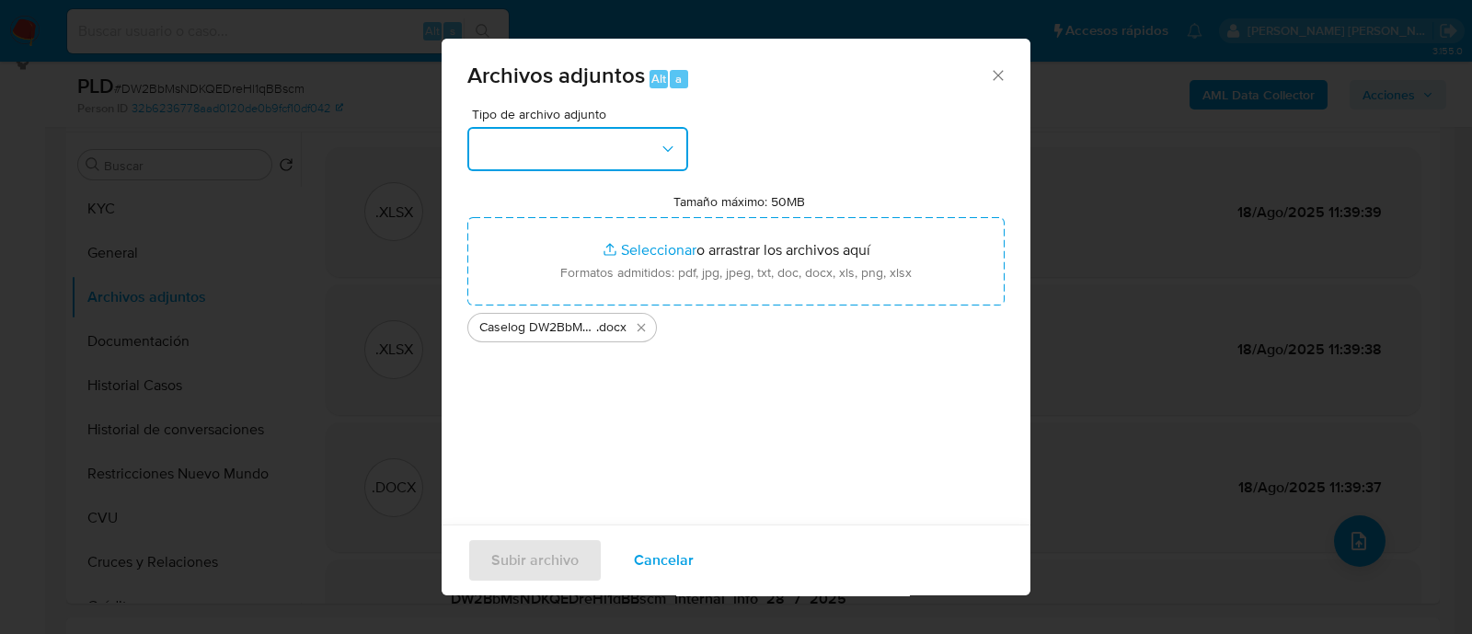
click at [499, 143] on button "button" at bounding box center [577, 149] width 221 height 44
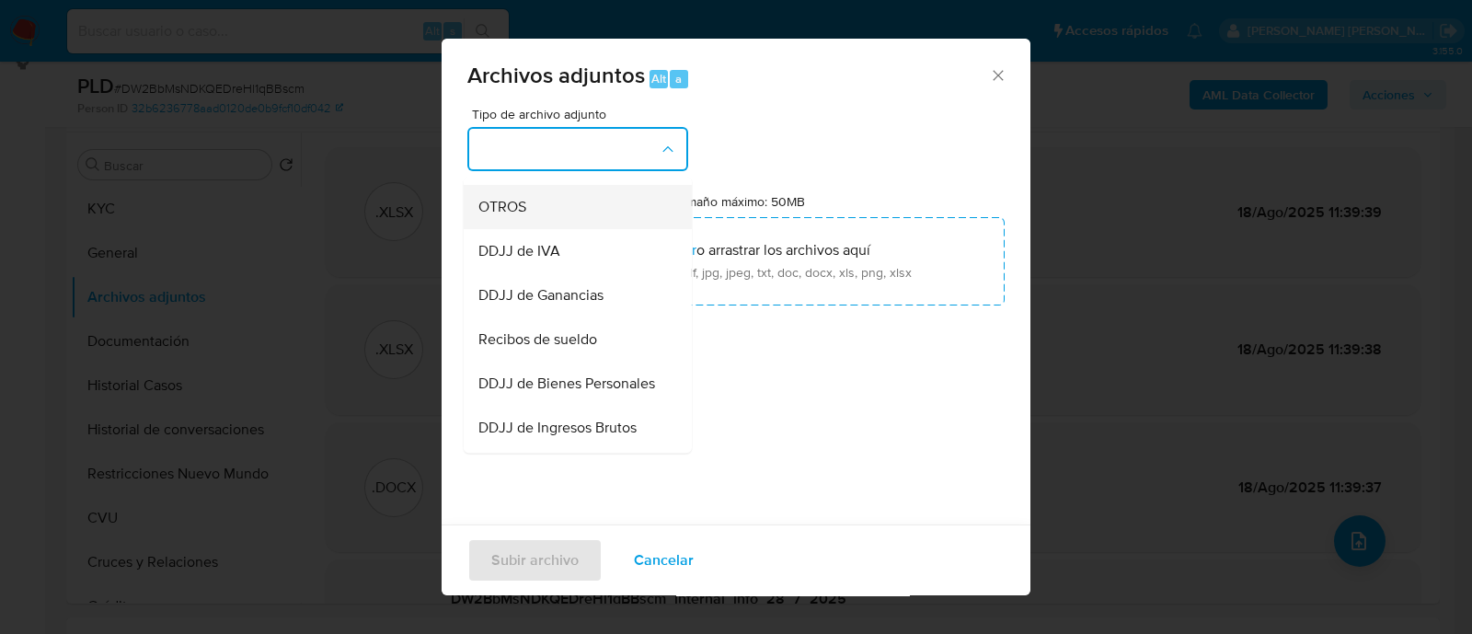
click at [545, 229] on div "OTROS" at bounding box center [572, 207] width 188 height 44
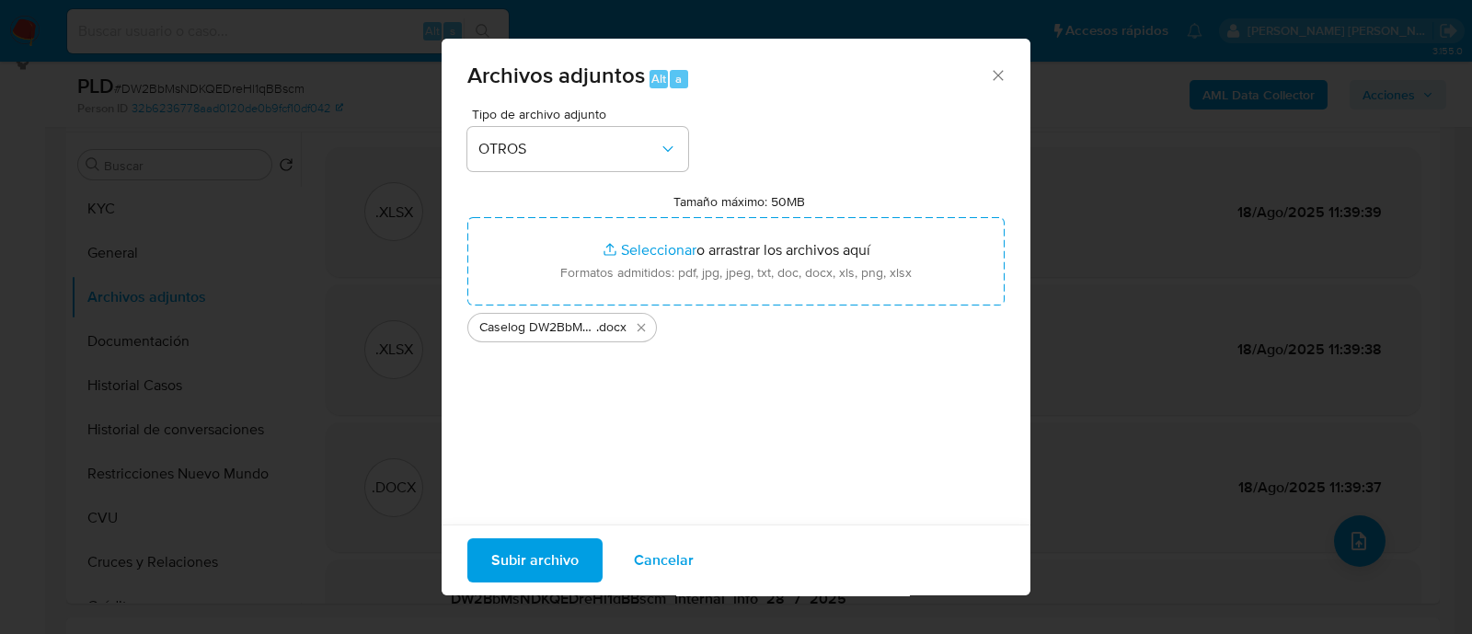
click at [559, 554] on span "Subir archivo" at bounding box center [534, 560] width 87 height 40
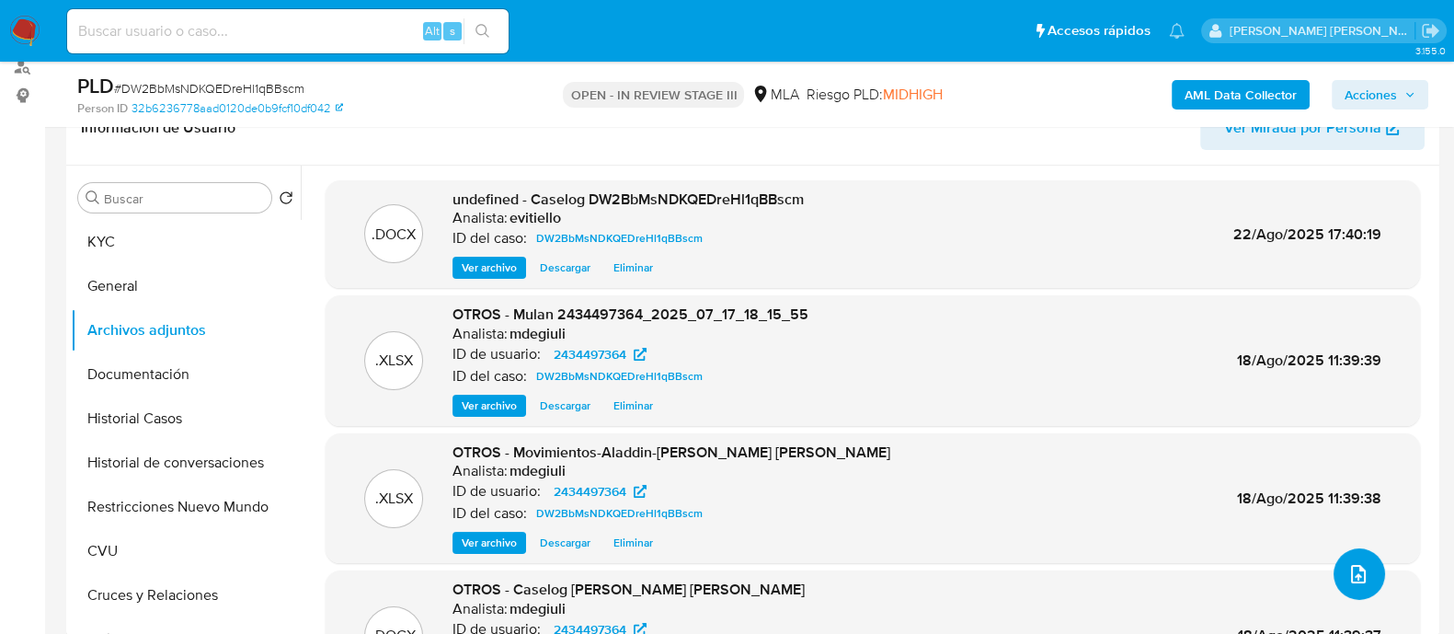
scroll to position [229, 0]
